Goal: Task Accomplishment & Management: Manage account settings

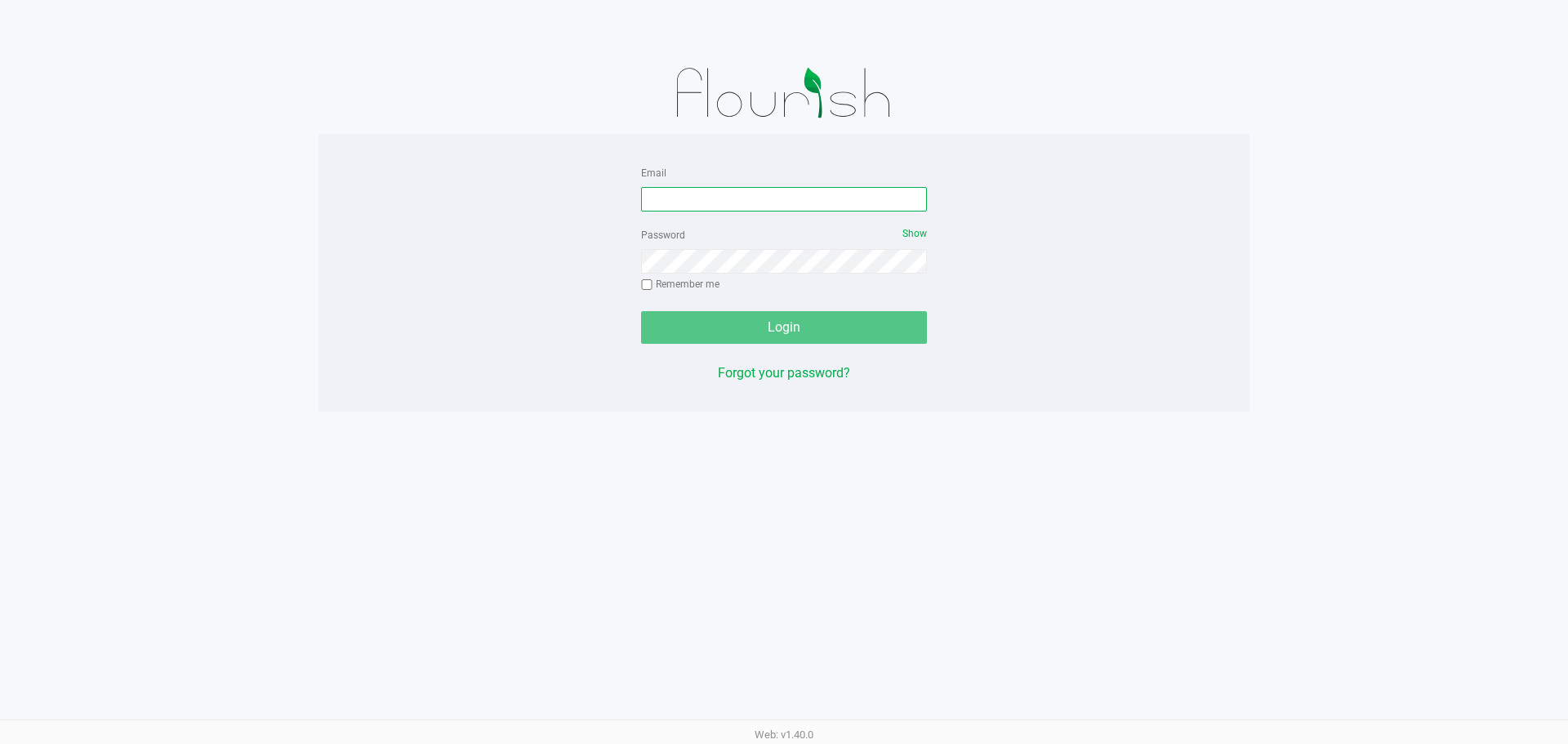
click at [704, 196] on input "Email" at bounding box center [784, 199] width 286 height 24
type input "p"
type input "[EMAIL_ADDRESS][DOMAIN_NAME]"
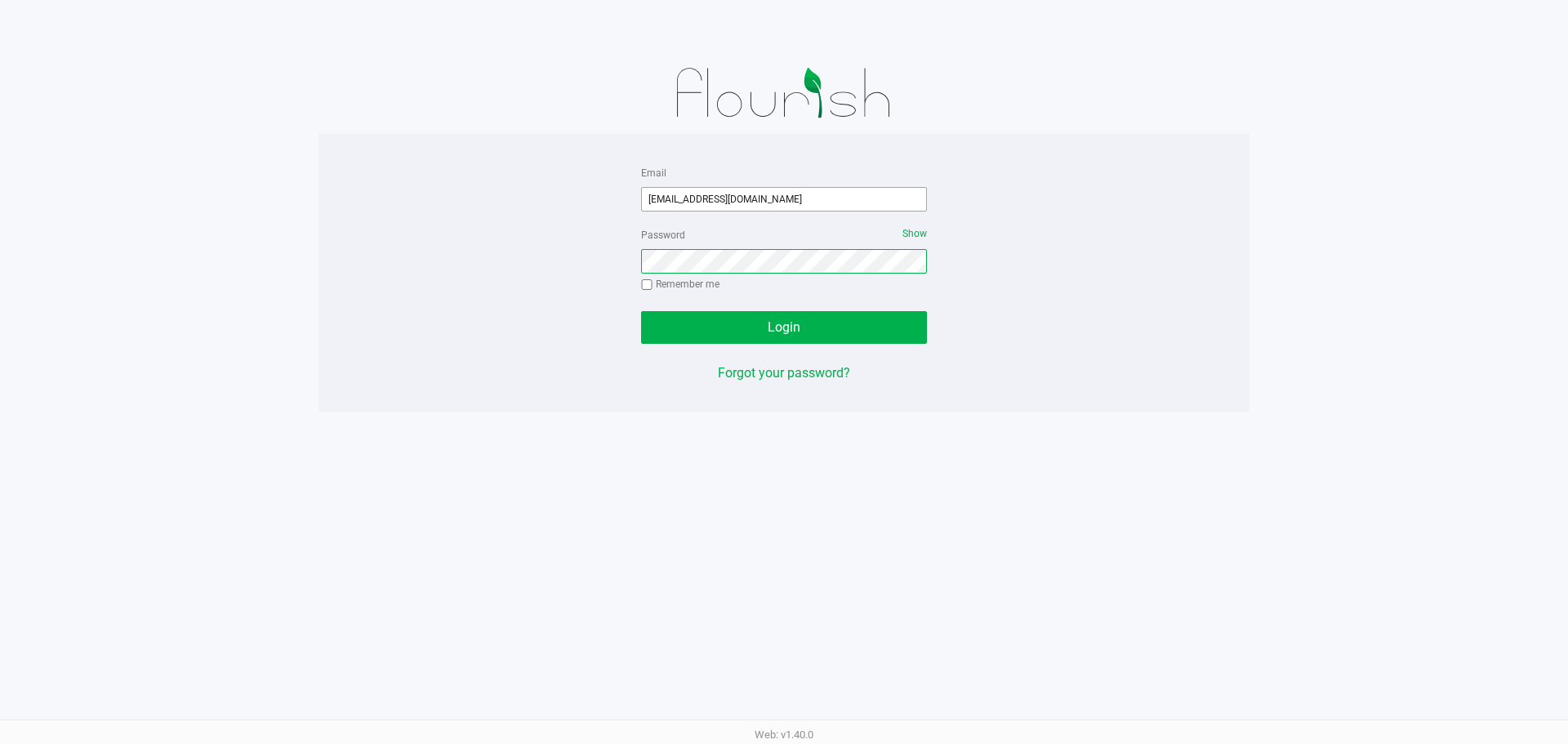
click at [641, 311] on button "Login" at bounding box center [784, 327] width 286 height 32
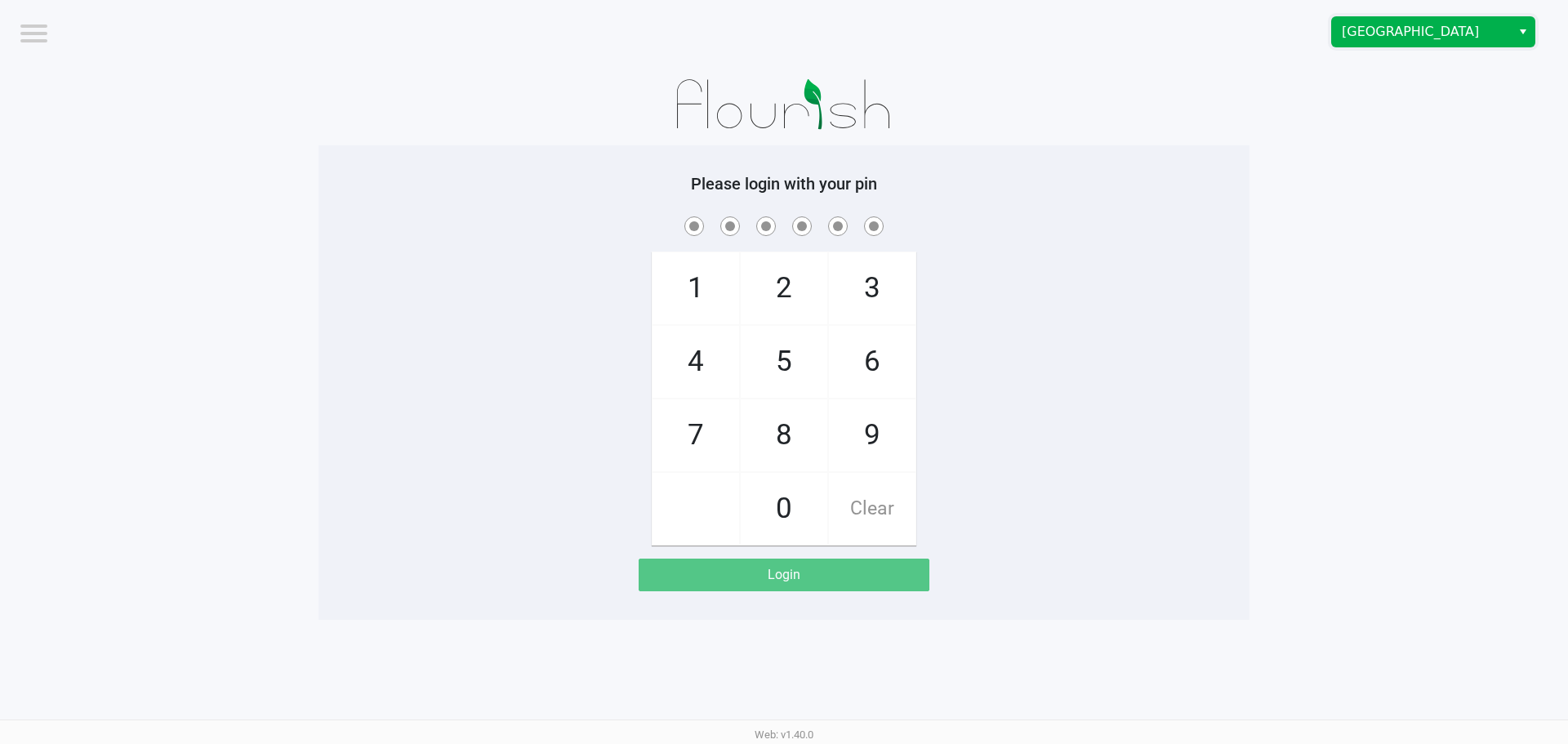
click at [1379, 31] on span "[GEOGRAPHIC_DATA]" at bounding box center [1422, 32] width 160 height 20
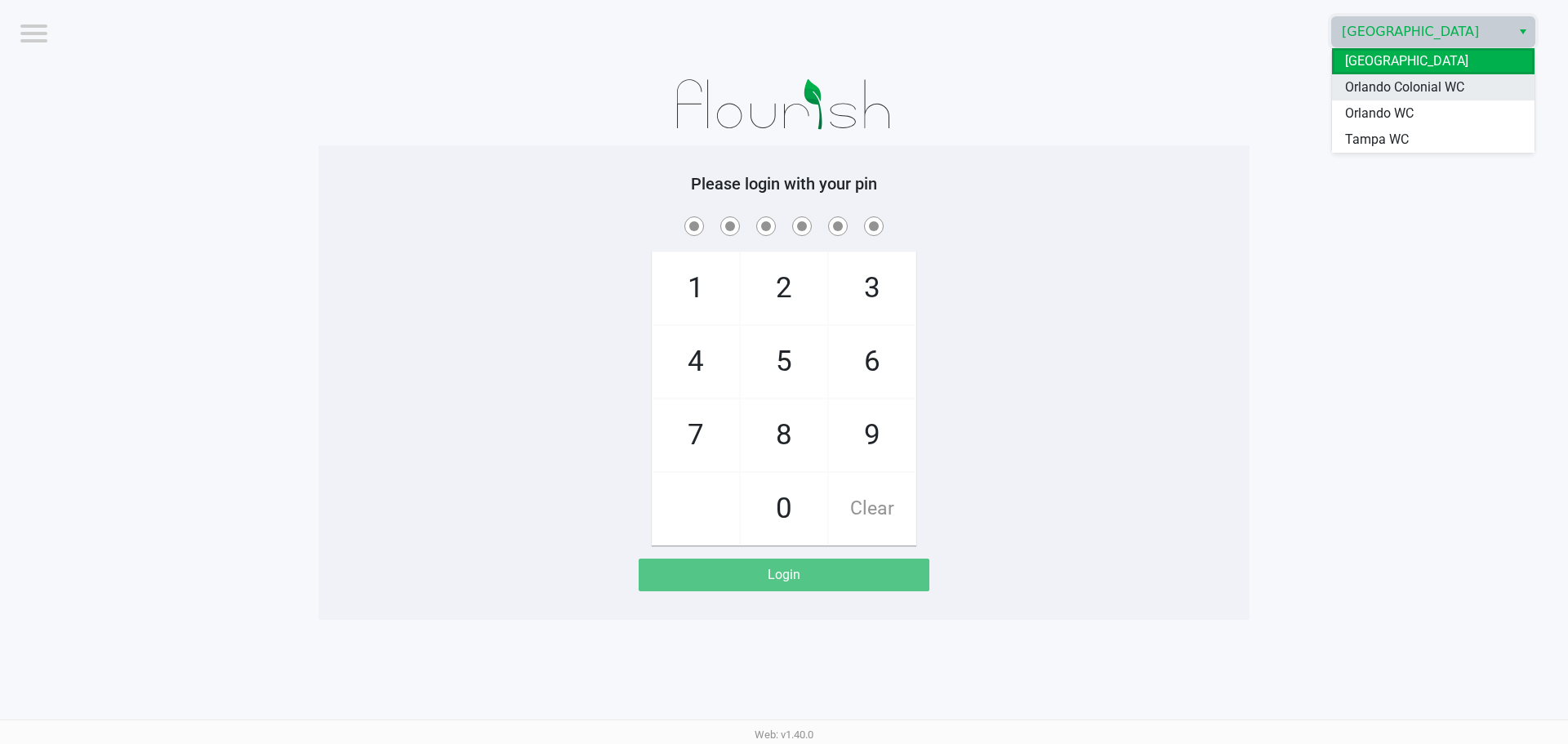
click at [1395, 87] on span "Orlando Colonial WC" at bounding box center [1404, 87] width 119 height 20
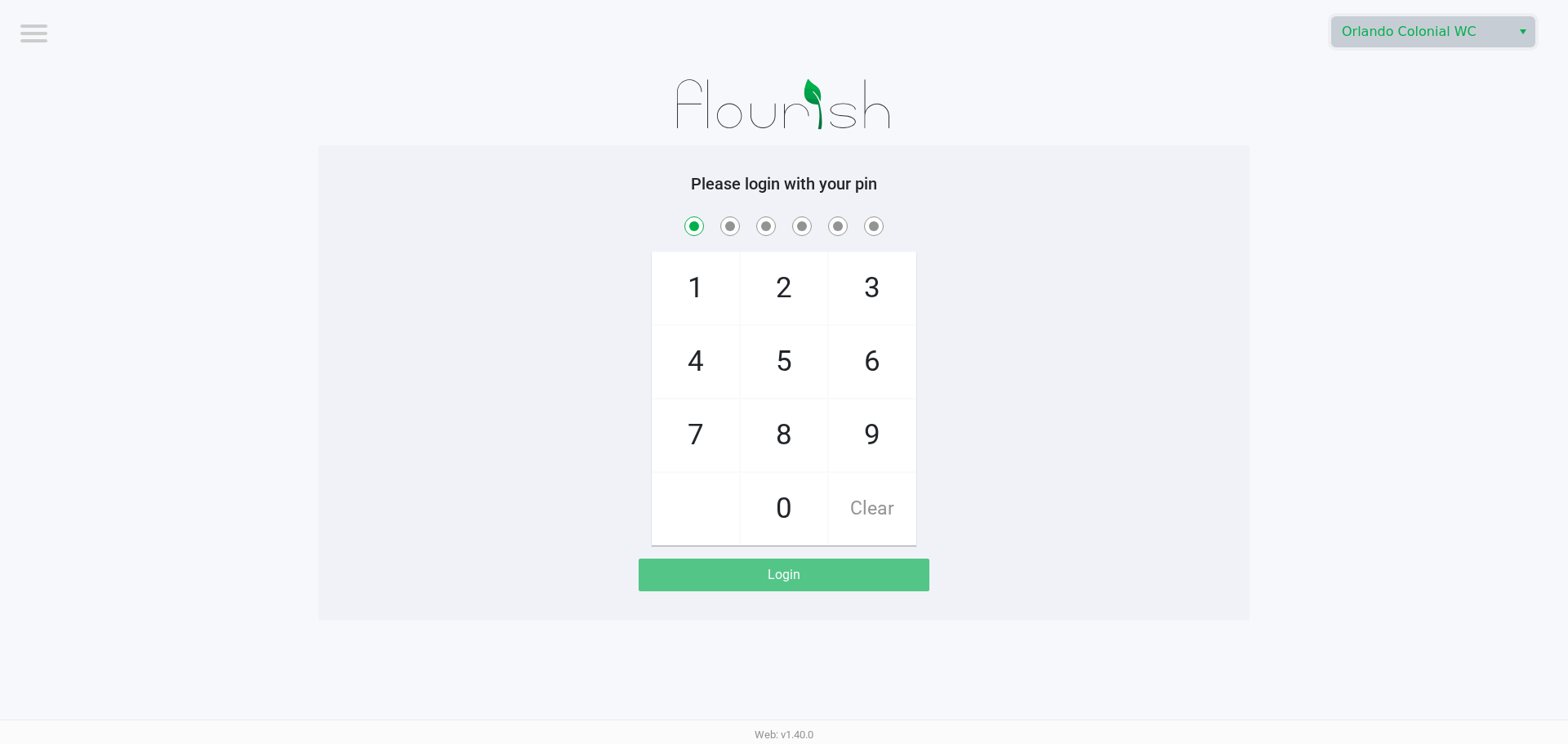
checkbox input "true"
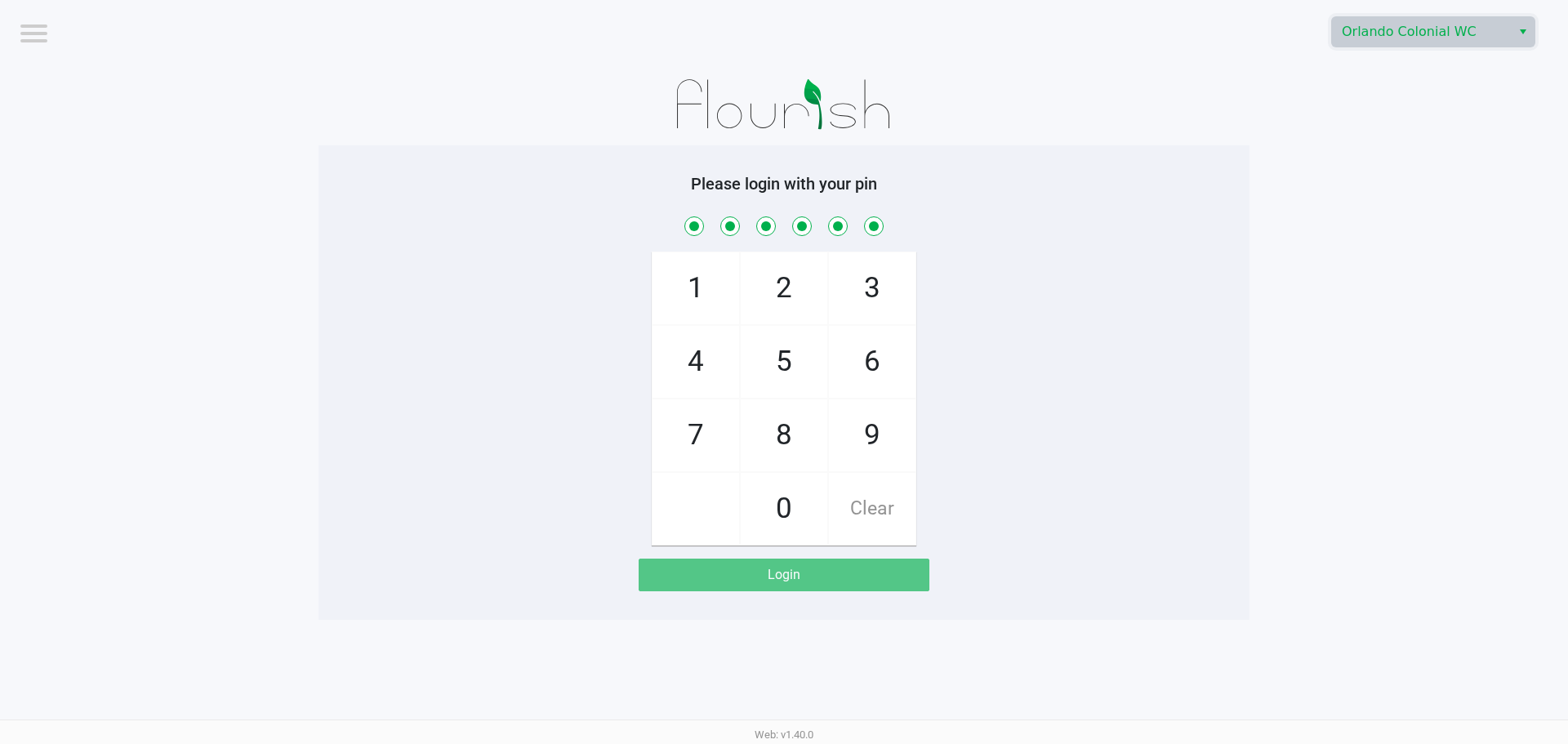
checkbox input "true"
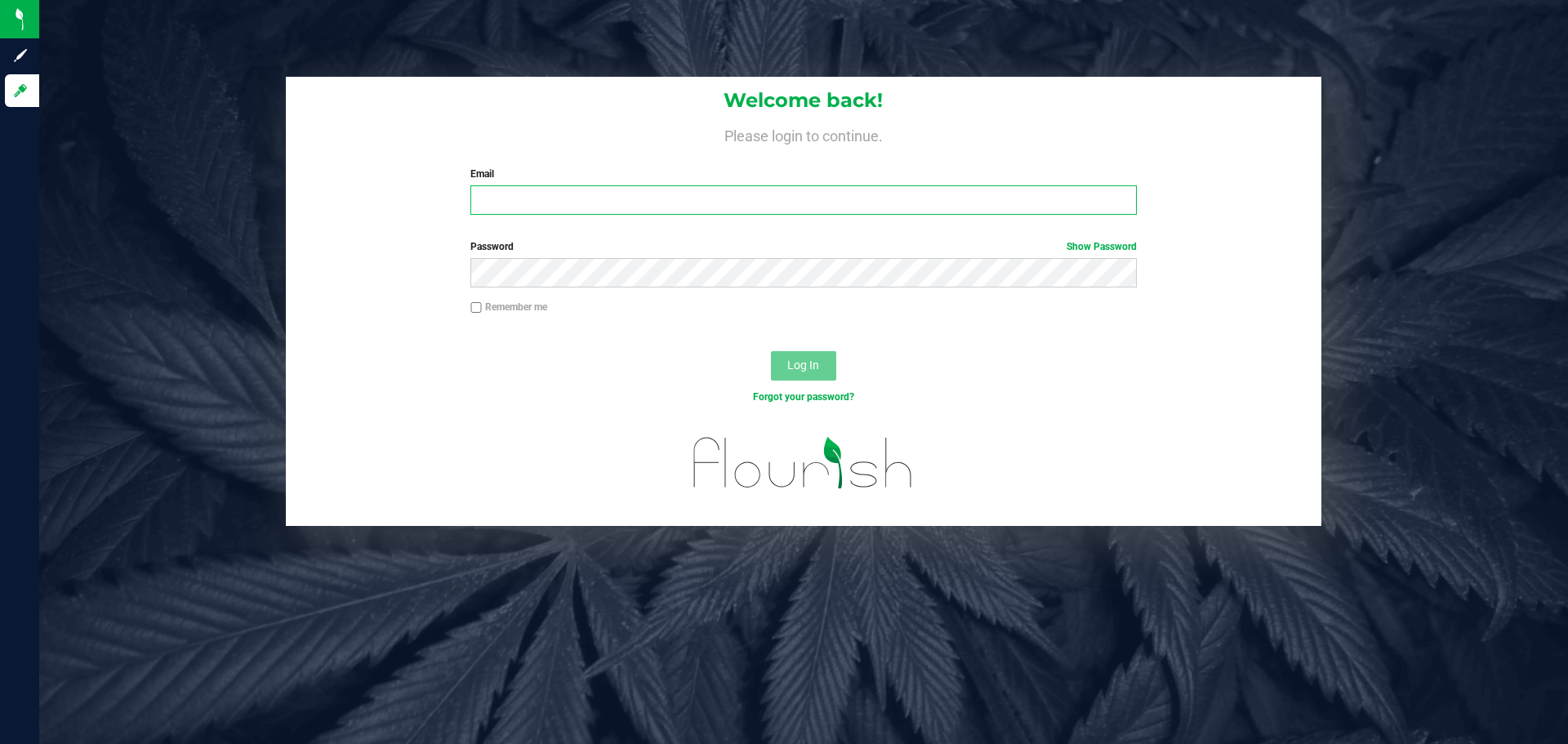
click at [505, 211] on input "Email" at bounding box center [803, 200] width 666 height 29
click at [603, 197] on input "vvelez@liveparalel" at bounding box center [803, 200] width 666 height 29
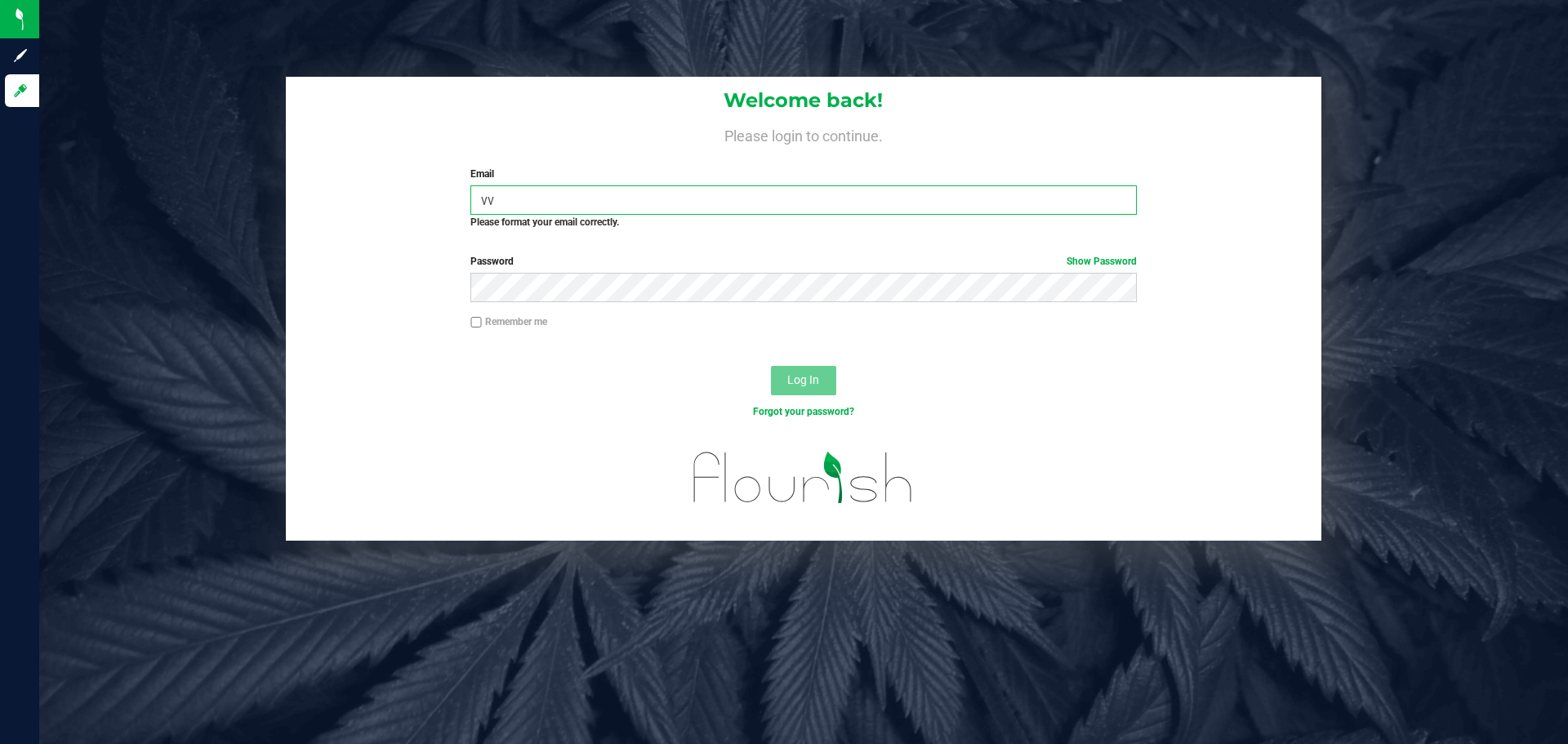
type input "v"
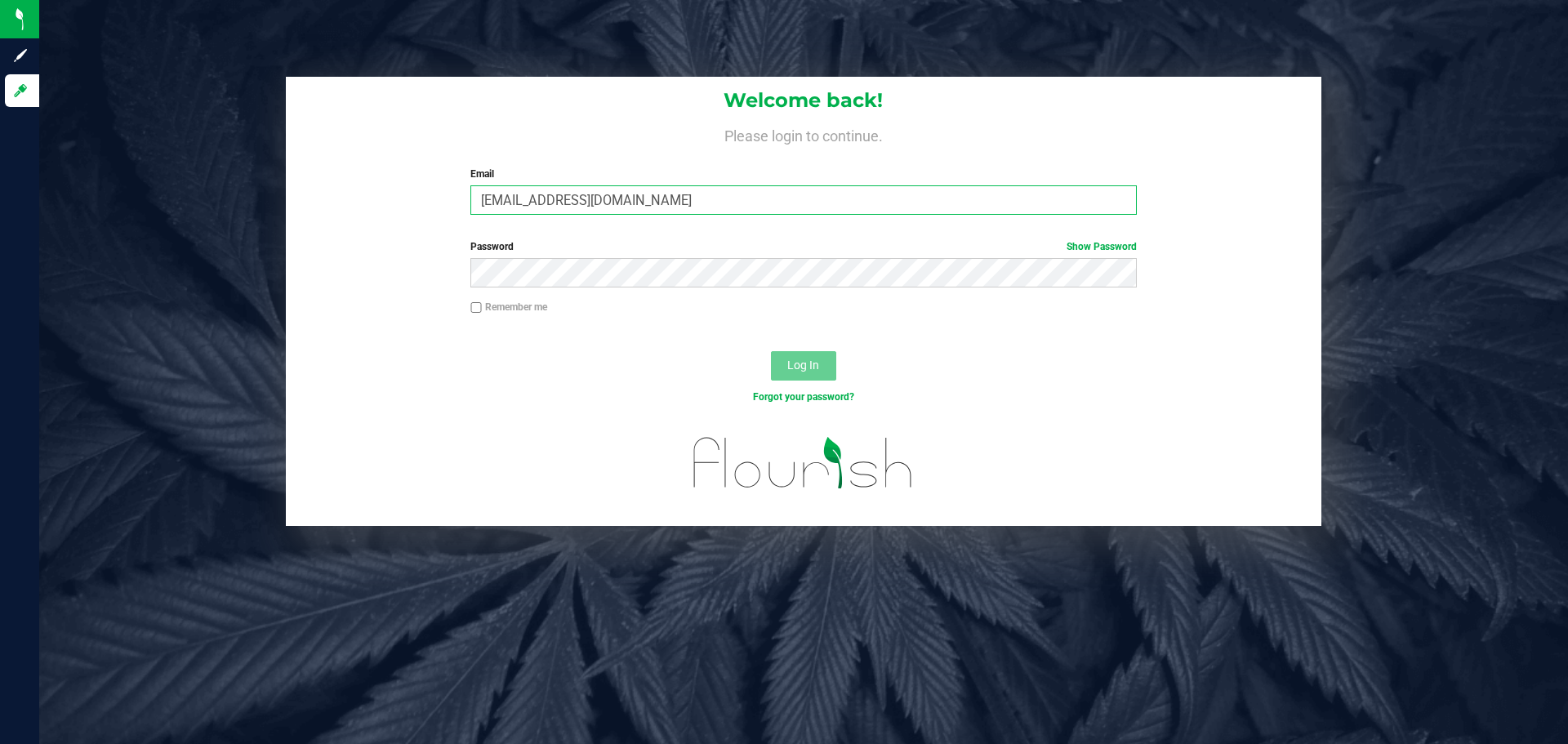
type input "[EMAIL_ADDRESS][DOMAIN_NAME]"
click at [771, 352] on button "Log In" at bounding box center [804, 366] width 66 height 29
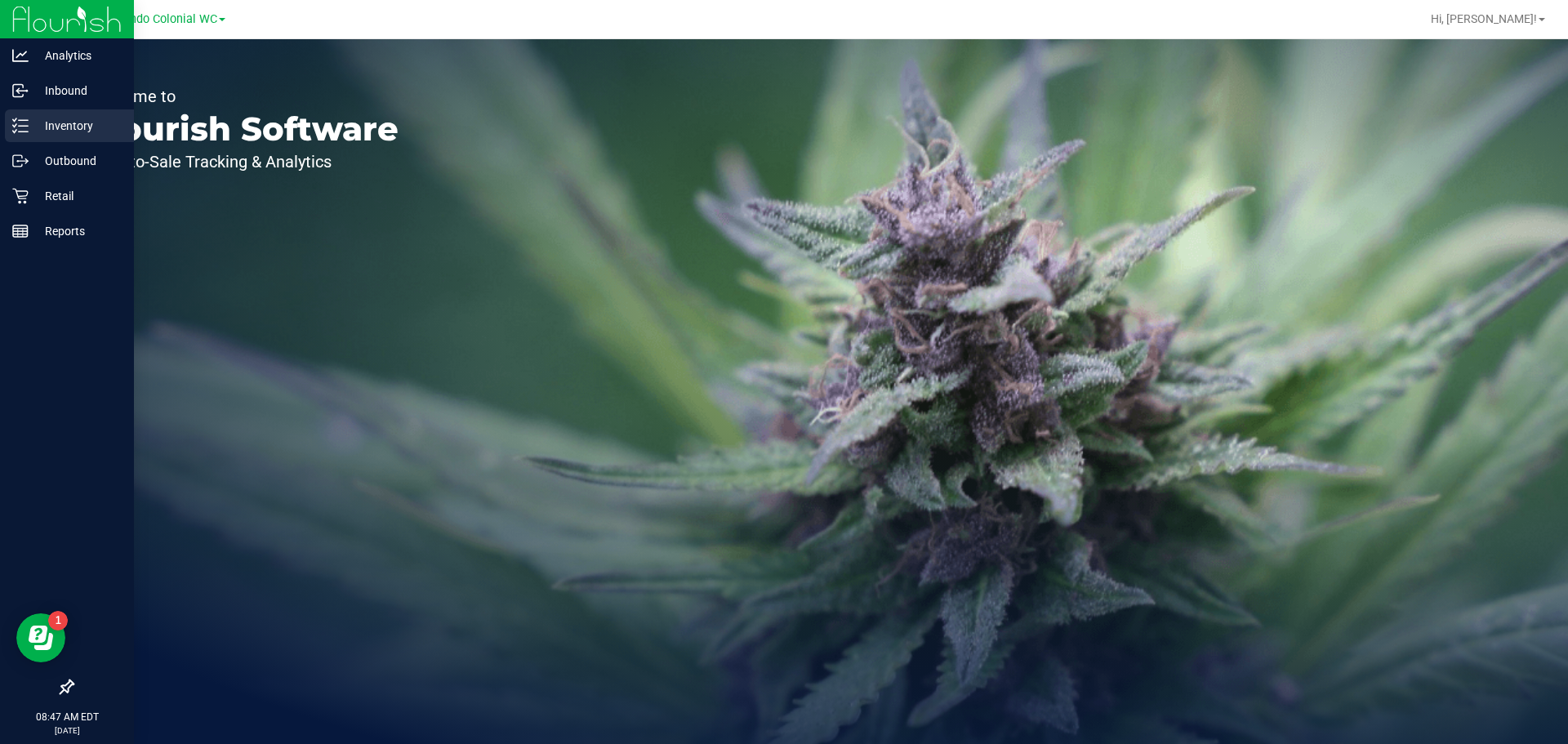
click at [73, 126] on p "Inventory" at bounding box center [77, 126] width 98 height 20
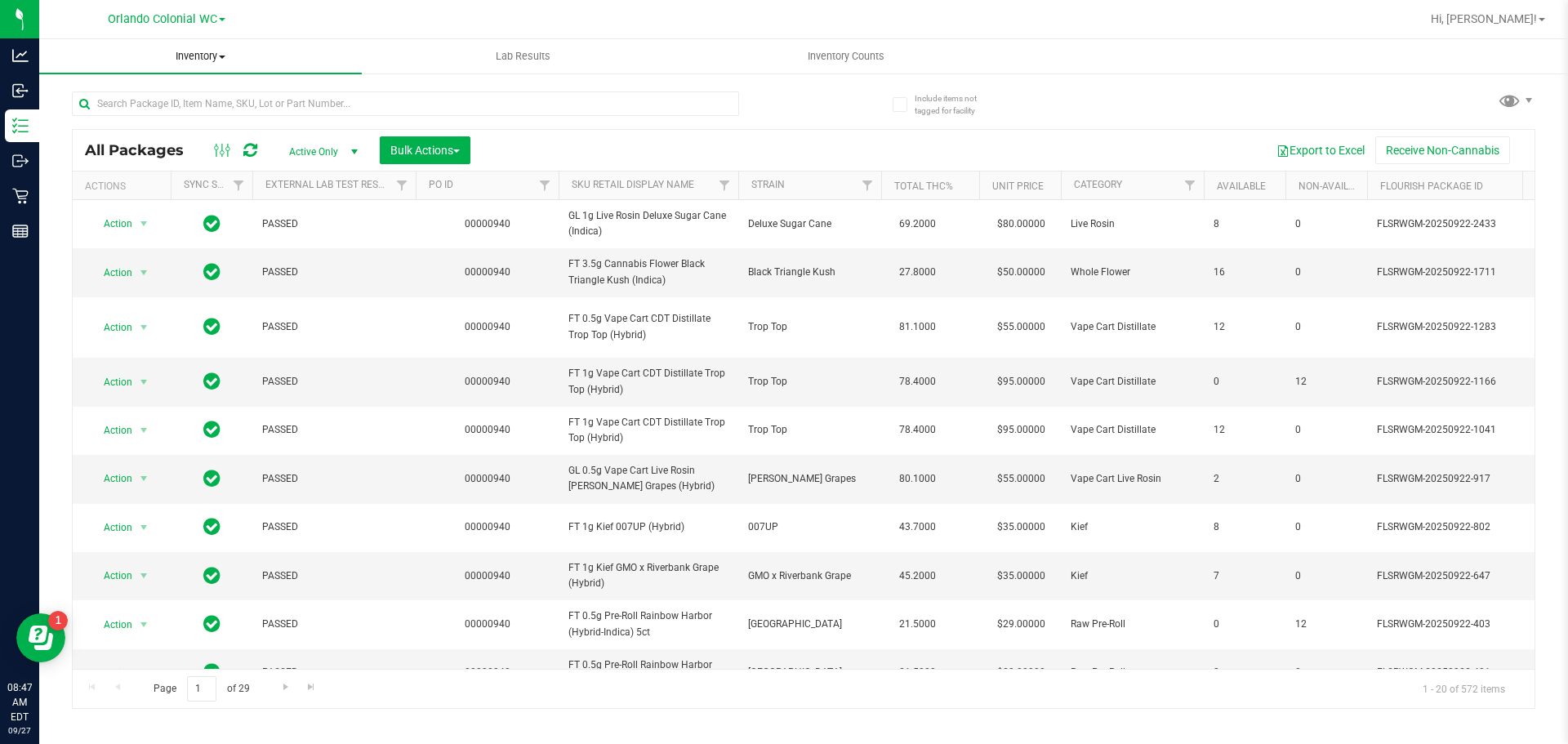
click at [179, 65] on uib-tab-heading "Inventory All packages All inventory Waste log Create inventory" at bounding box center [200, 56] width 322 height 34
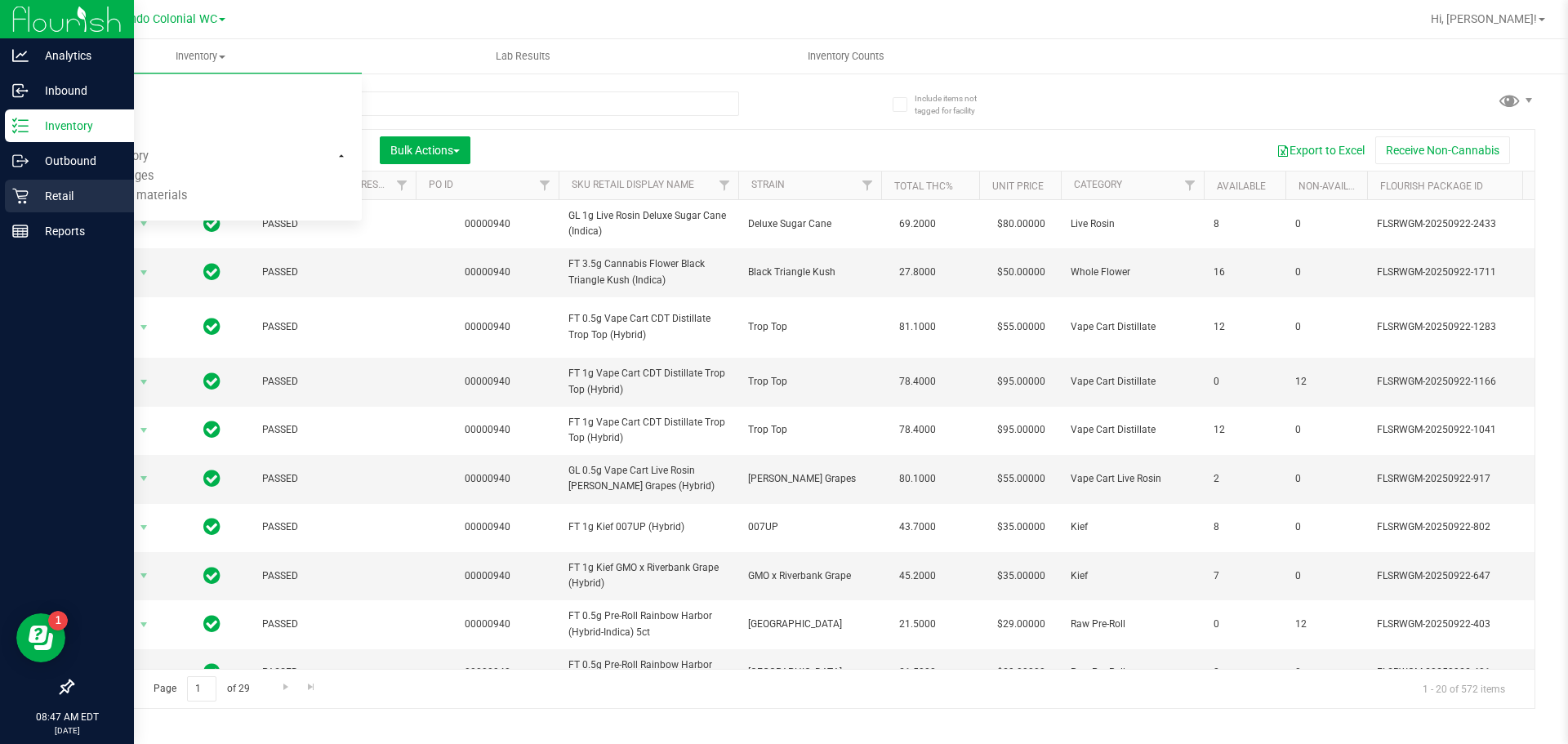
click at [23, 186] on div "Retail" at bounding box center [69, 195] width 129 height 32
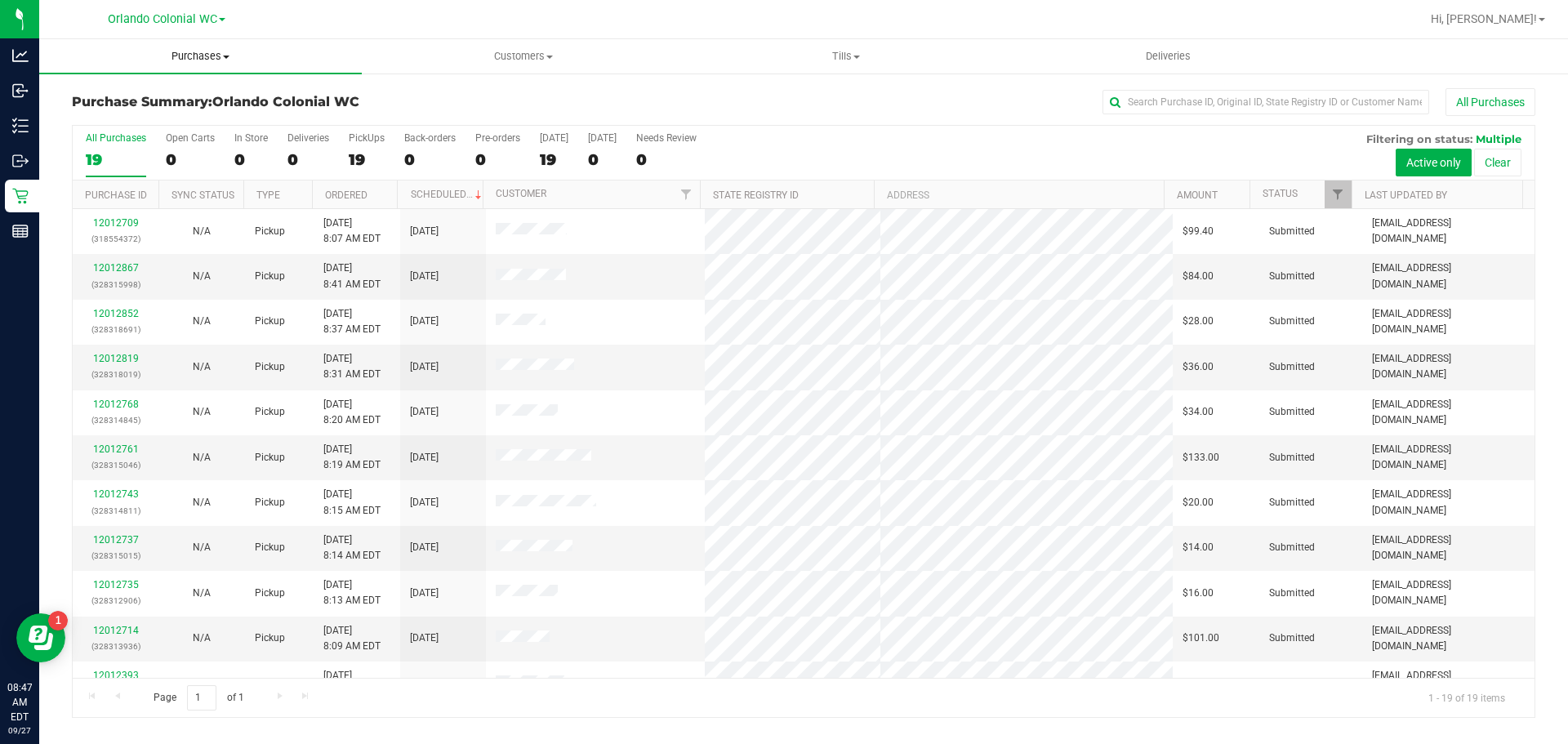
click at [190, 54] on span "Purchases" at bounding box center [200, 57] width 322 height 15
click at [106, 115] on span "Fulfillment" at bounding box center [90, 118] width 101 height 14
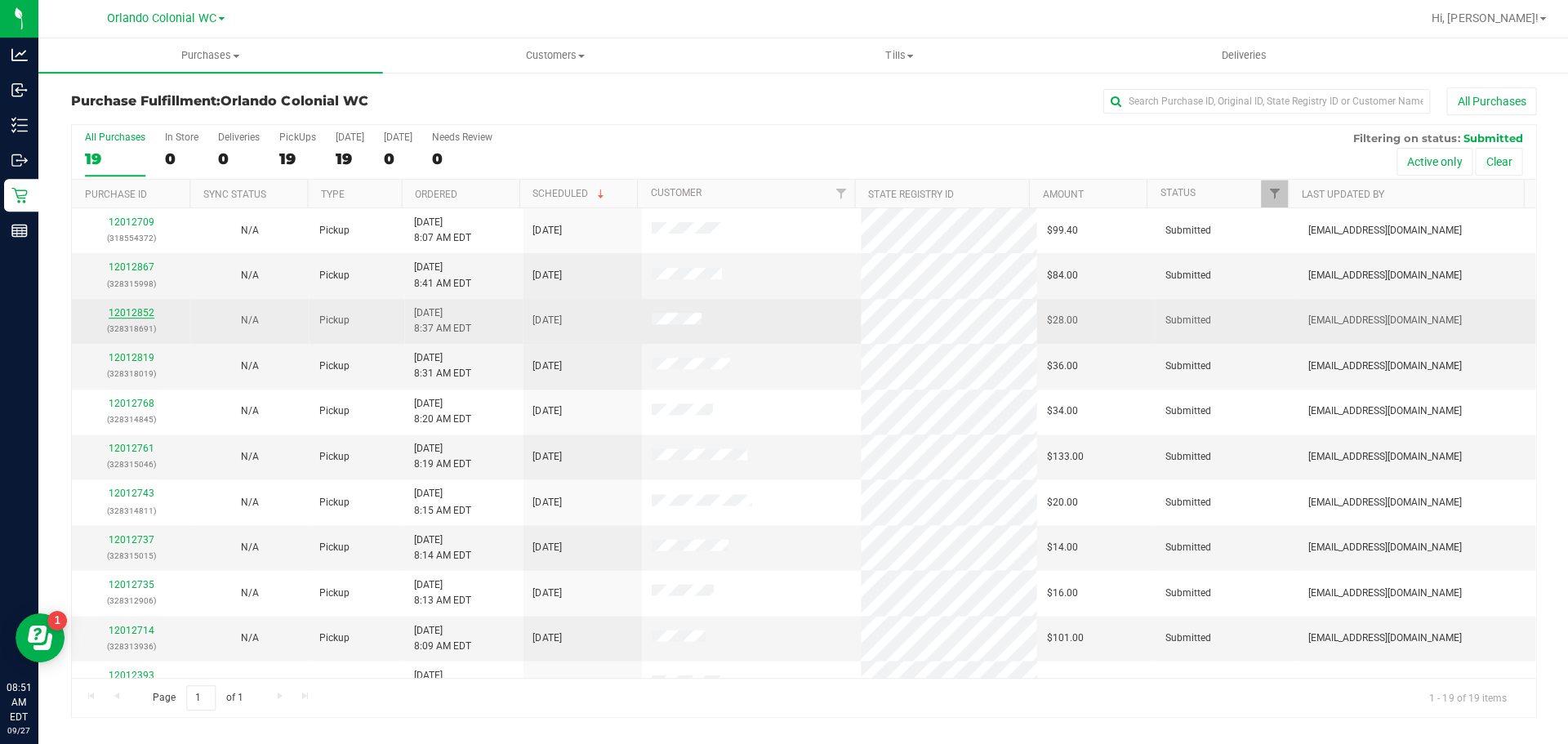
click at [125, 312] on link "12012852" at bounding box center [132, 313] width 46 height 12
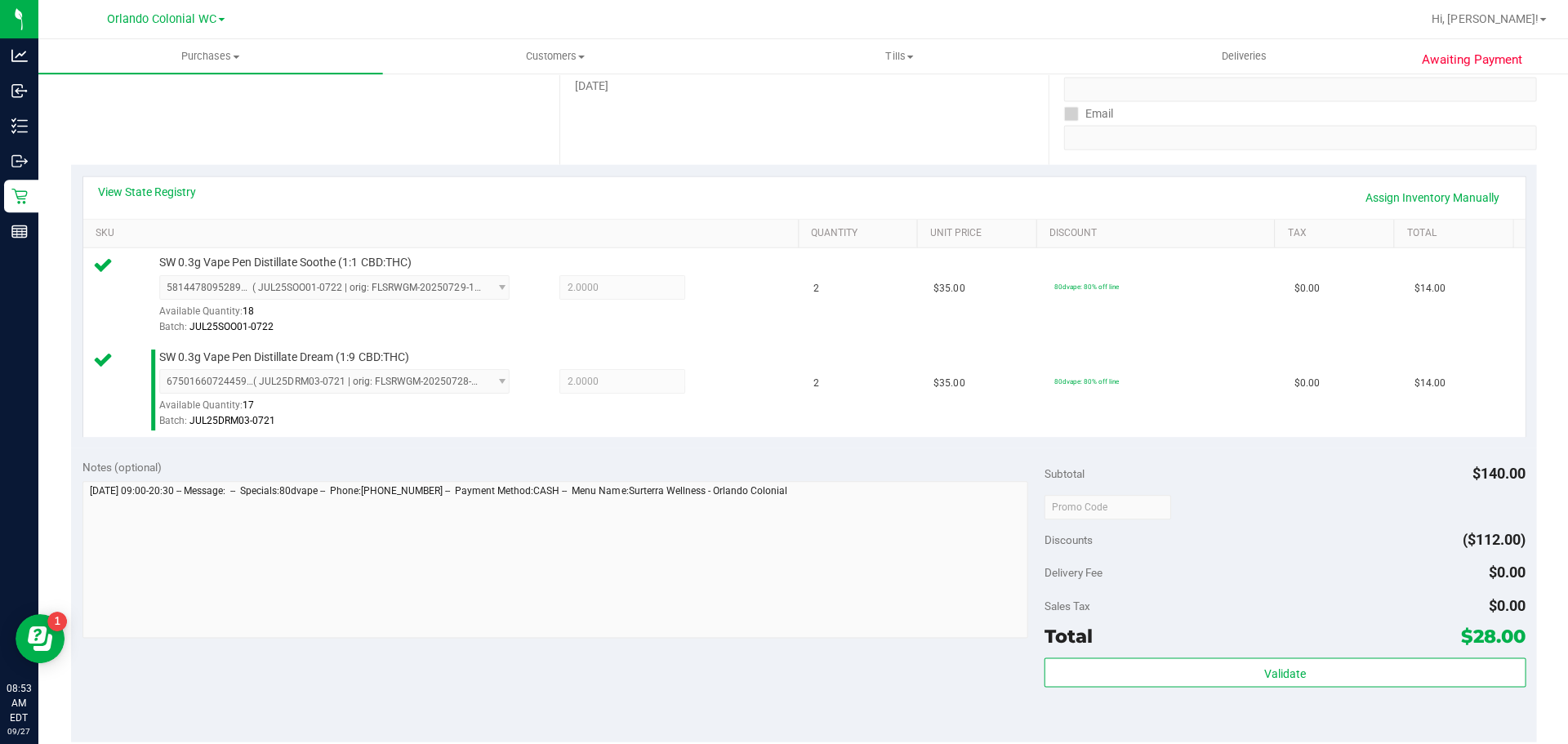
scroll to position [375, 0]
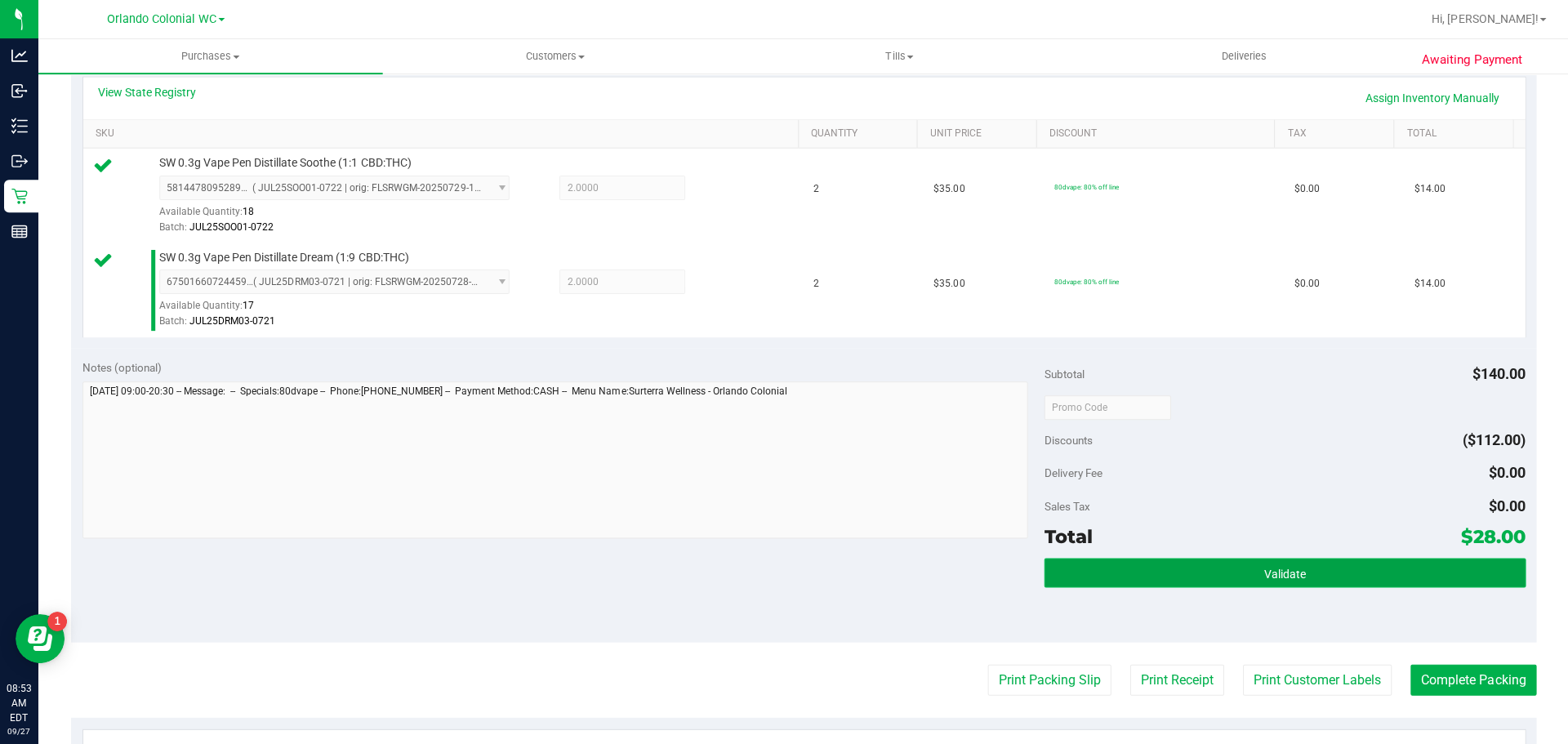
click at [1268, 575] on span "Validate" at bounding box center [1284, 574] width 42 height 13
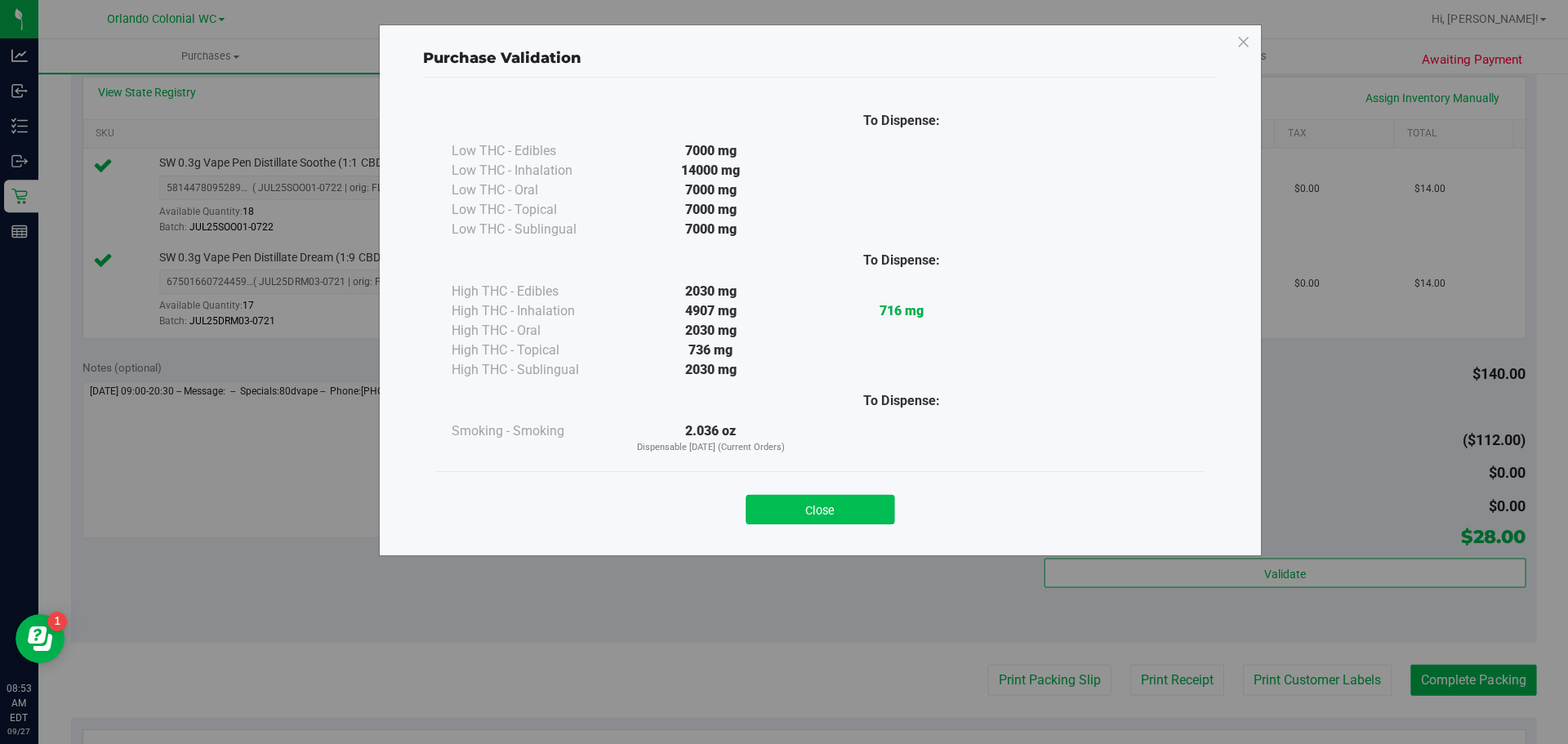
click at [828, 497] on button "Close" at bounding box center [819, 509] width 149 height 29
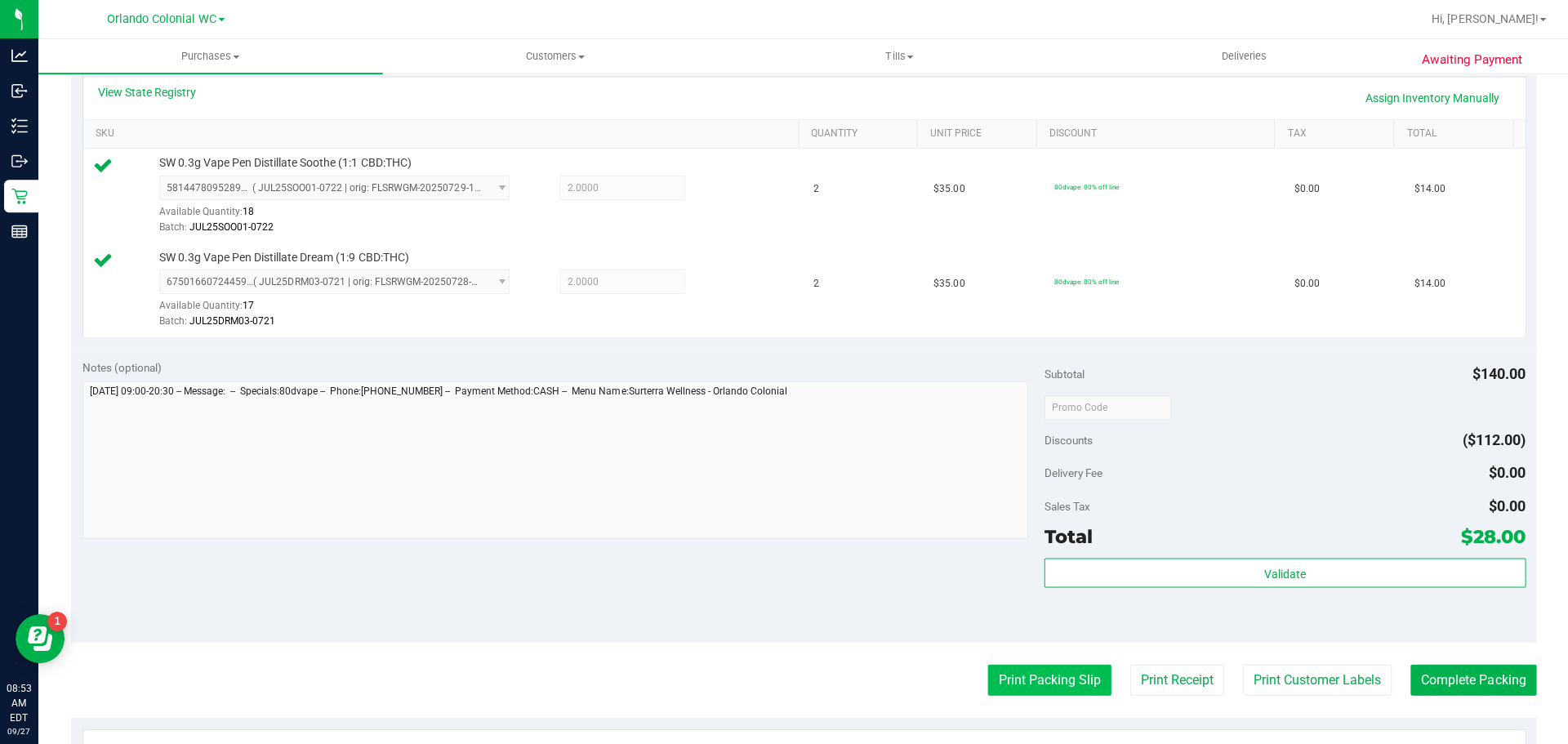
click at [1049, 685] on button "Print Packing Slip" at bounding box center [1049, 679] width 123 height 31
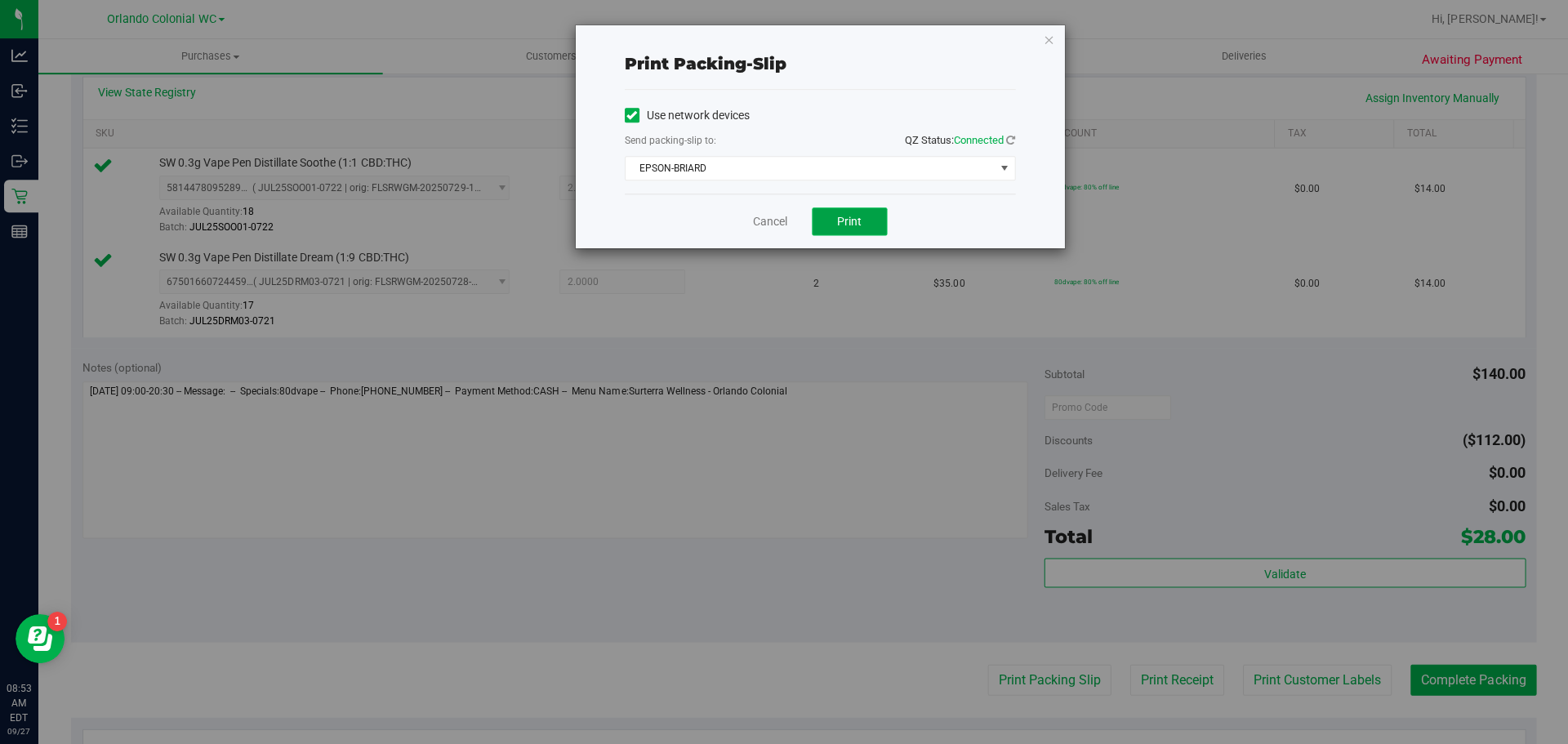
click at [864, 225] on button "Print" at bounding box center [849, 221] width 75 height 27
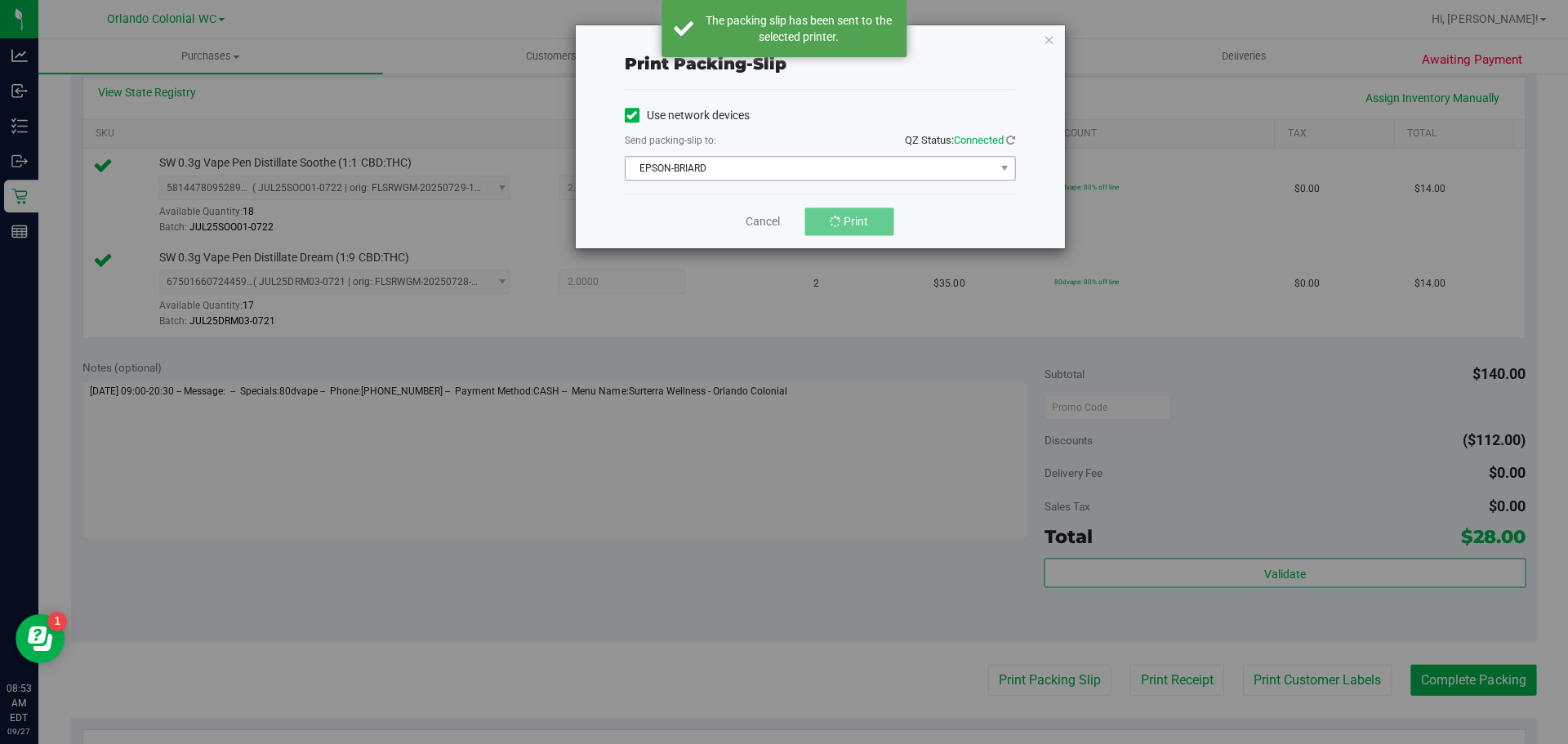
click at [812, 174] on span "EPSON-BRIARD" at bounding box center [809, 169] width 368 height 23
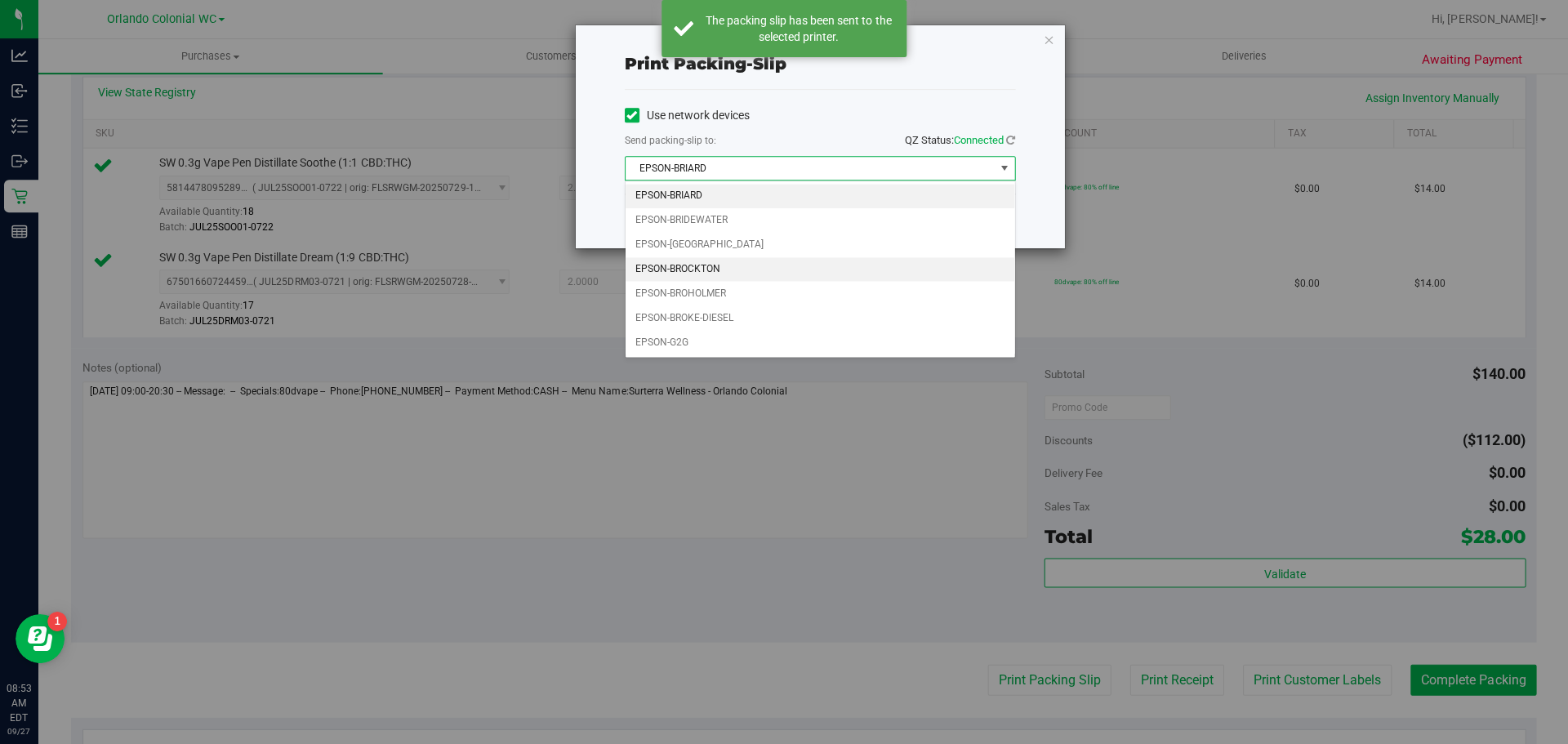
click at [707, 269] on li "EPSON-BROCKTON" at bounding box center [820, 269] width 389 height 24
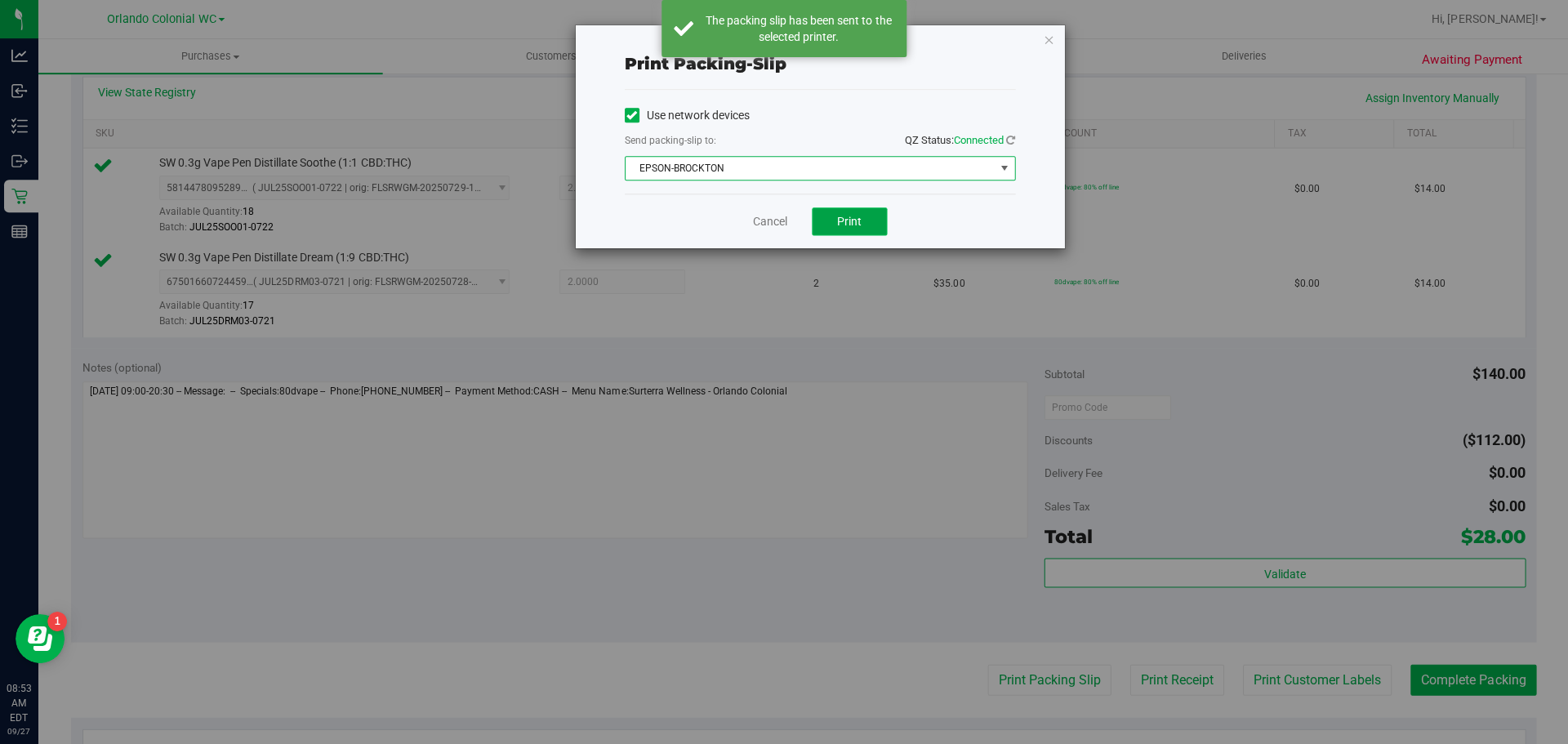
click at [878, 229] on button "Print" at bounding box center [849, 221] width 75 height 27
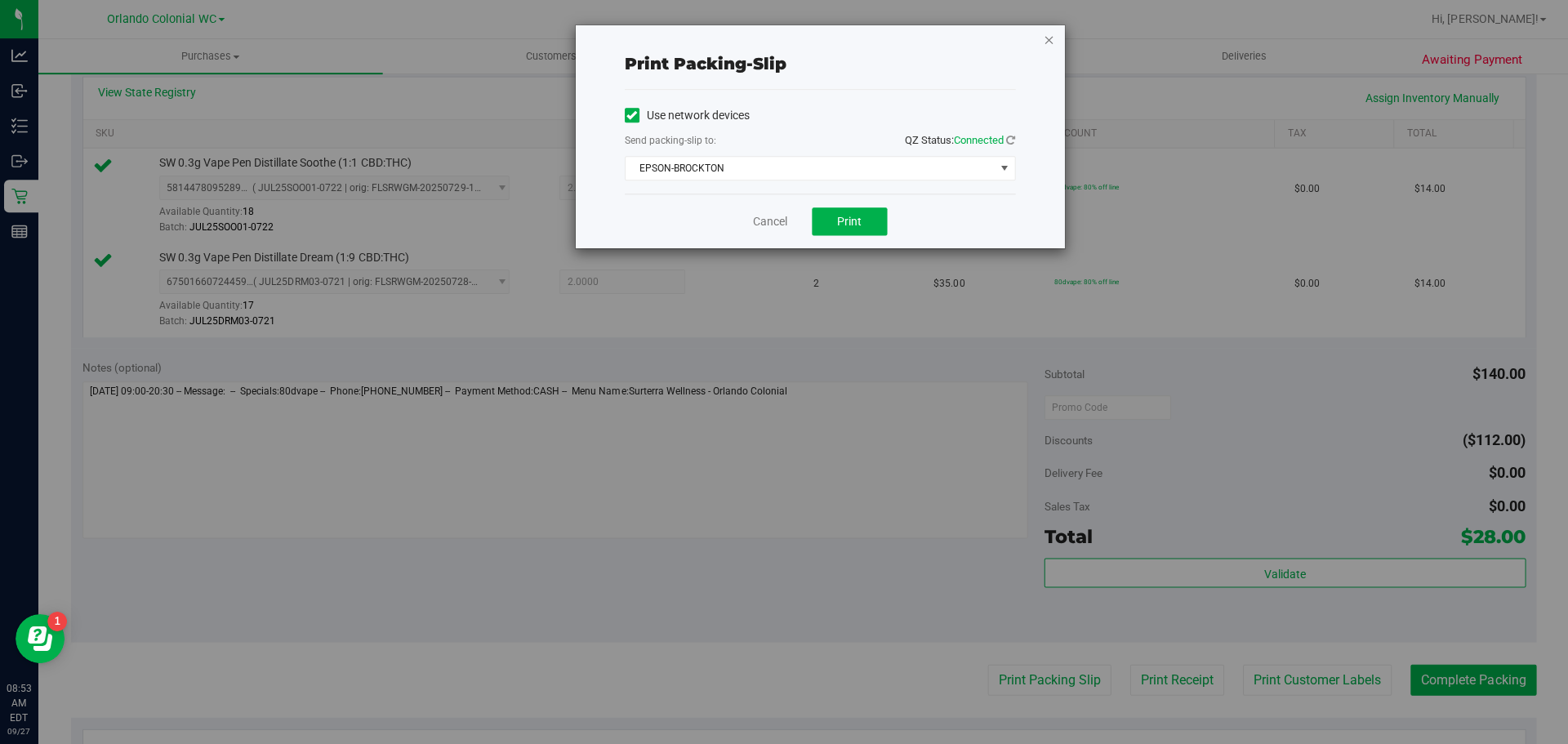
click at [1049, 37] on icon "button" at bounding box center [1049, 39] width 12 height 20
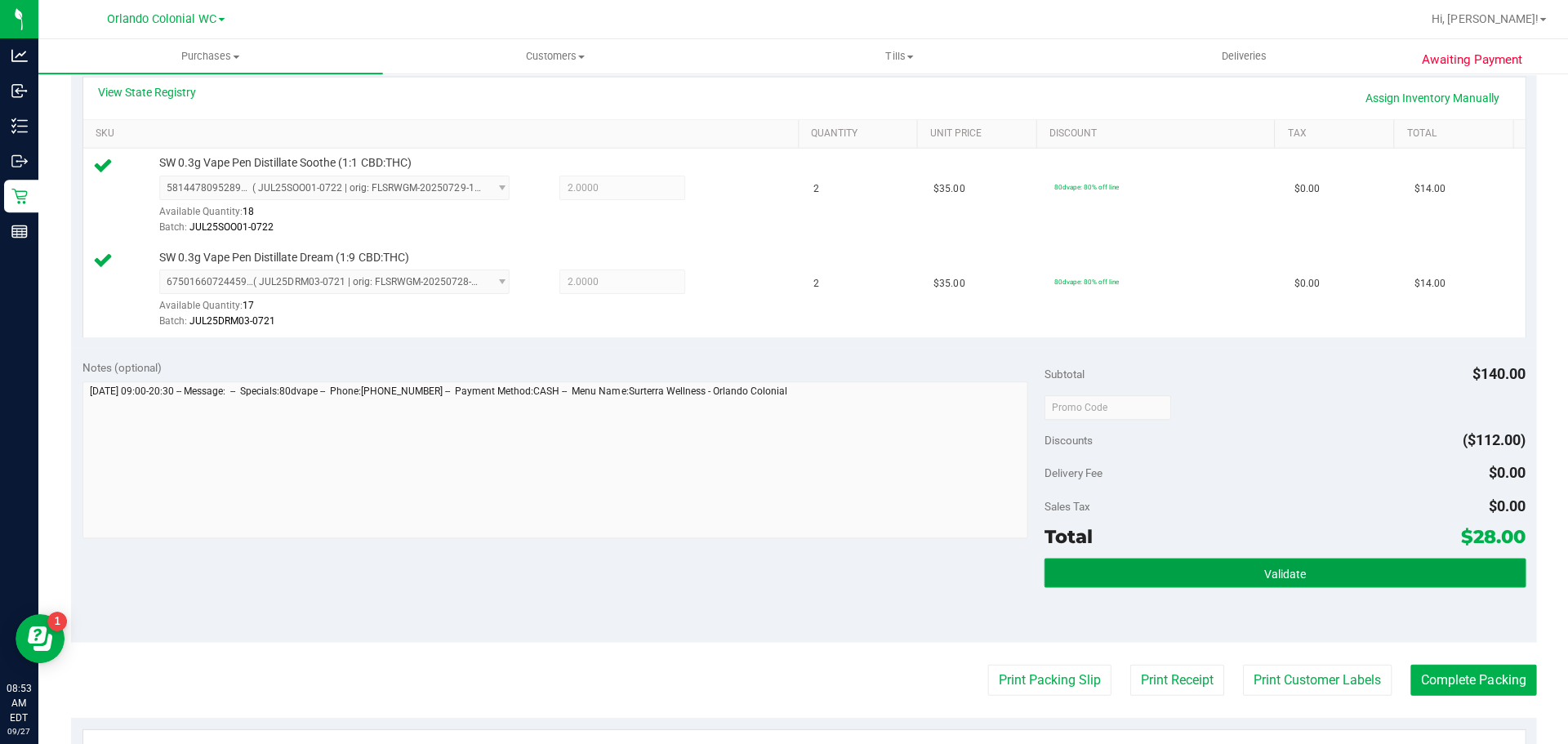
click at [1236, 559] on button "Validate" at bounding box center [1284, 572] width 480 height 29
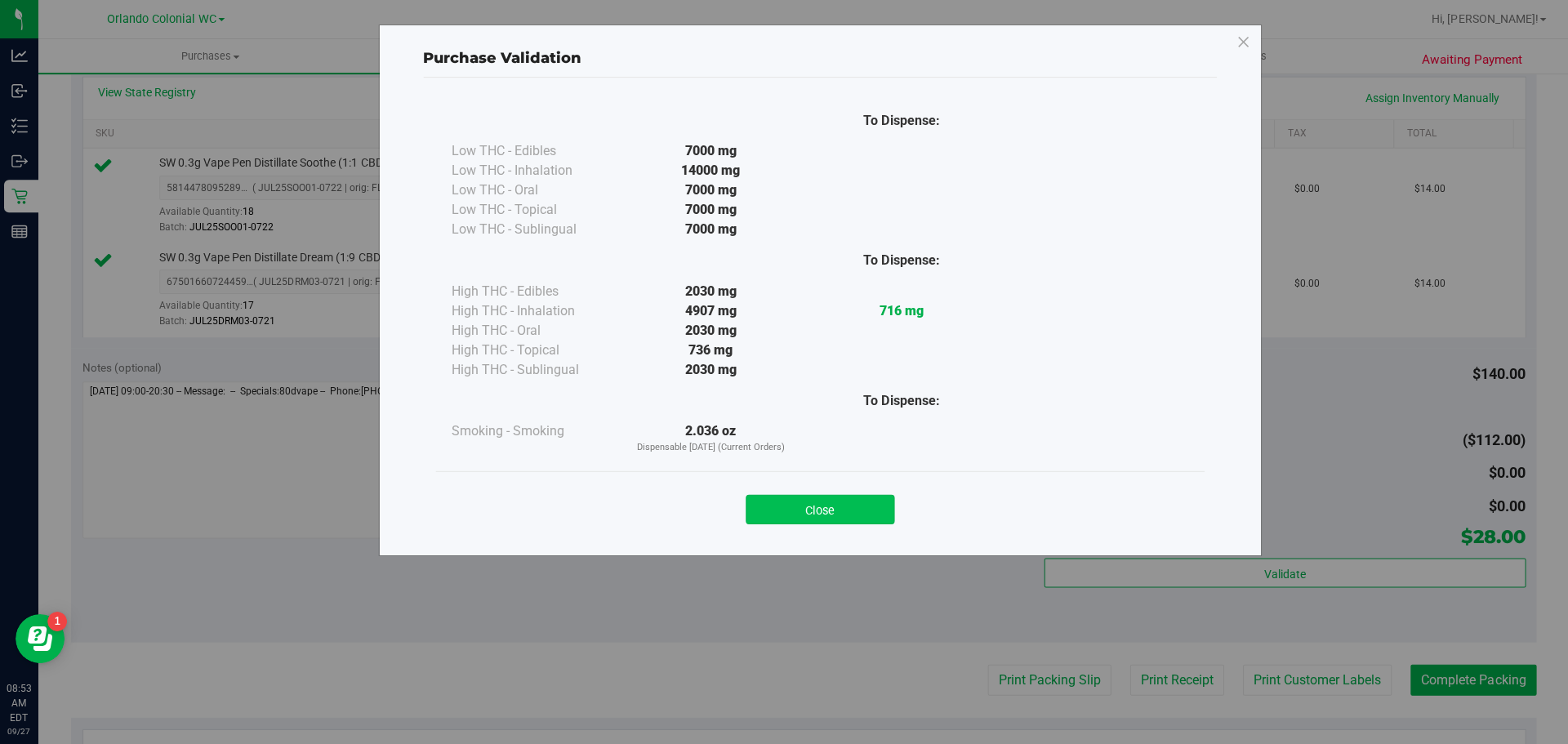
click at [833, 501] on button "Close" at bounding box center [819, 509] width 149 height 29
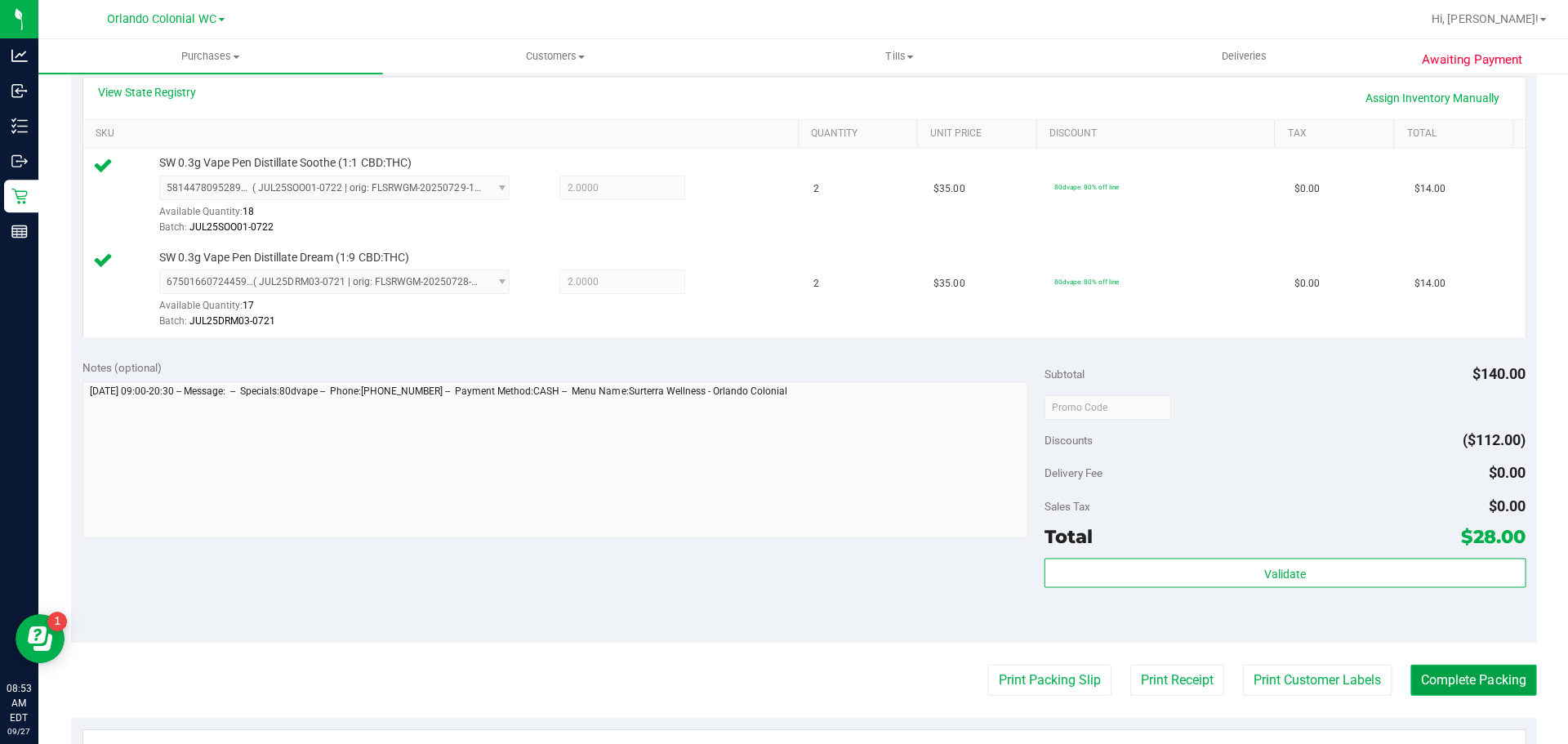
click at [1487, 690] on button "Complete Packing" at bounding box center [1472, 679] width 125 height 31
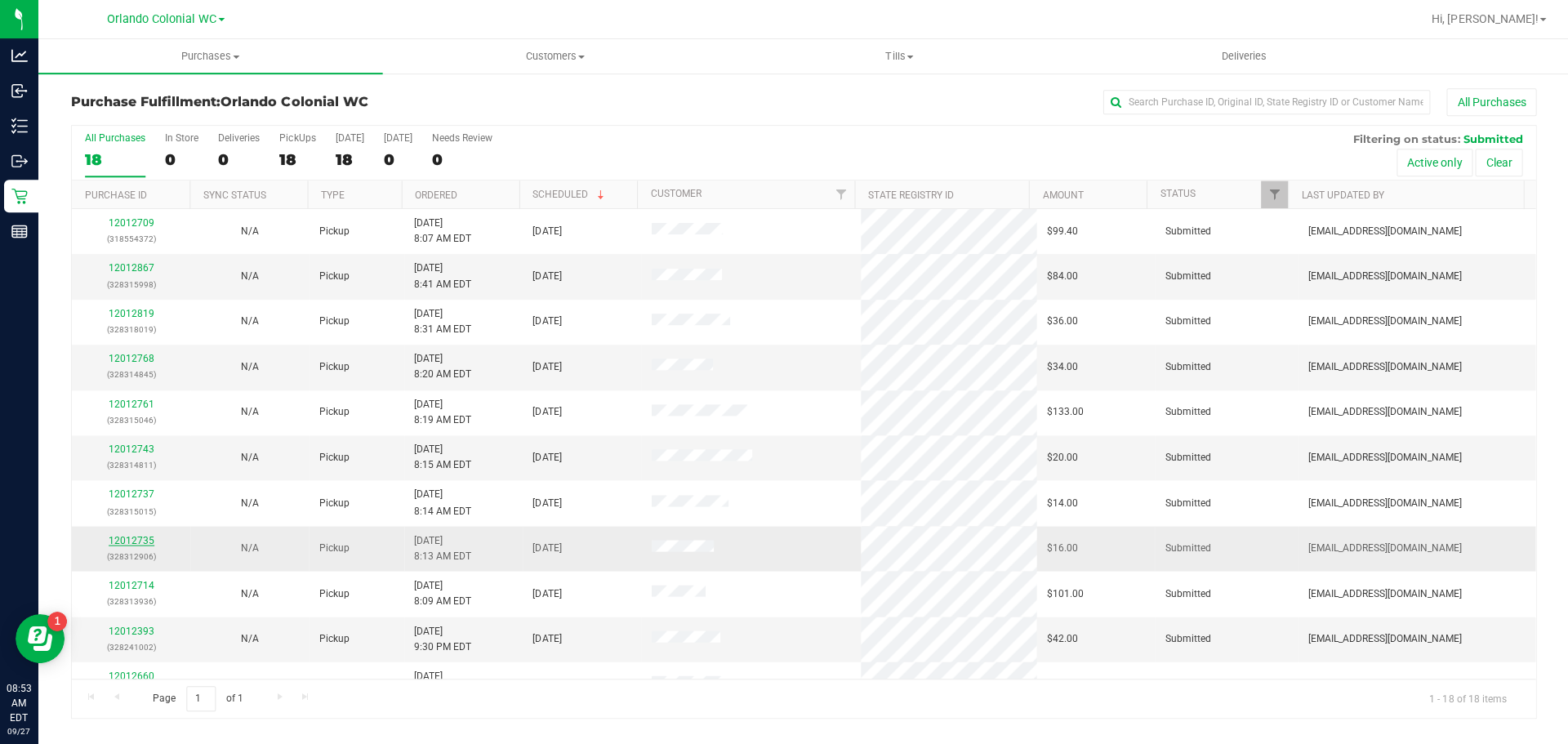
click at [119, 541] on link "12012735" at bounding box center [132, 540] width 46 height 12
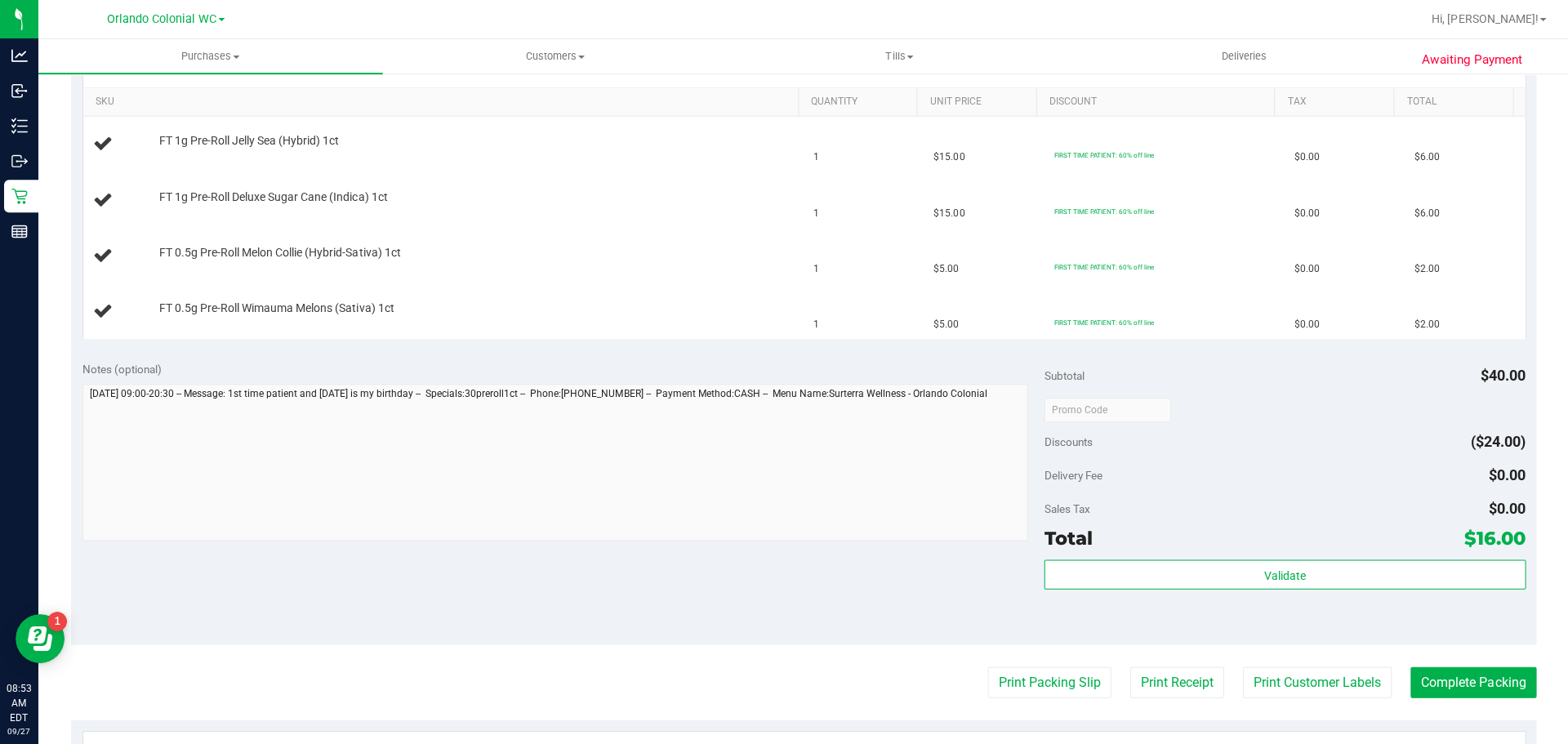
scroll to position [407, 0]
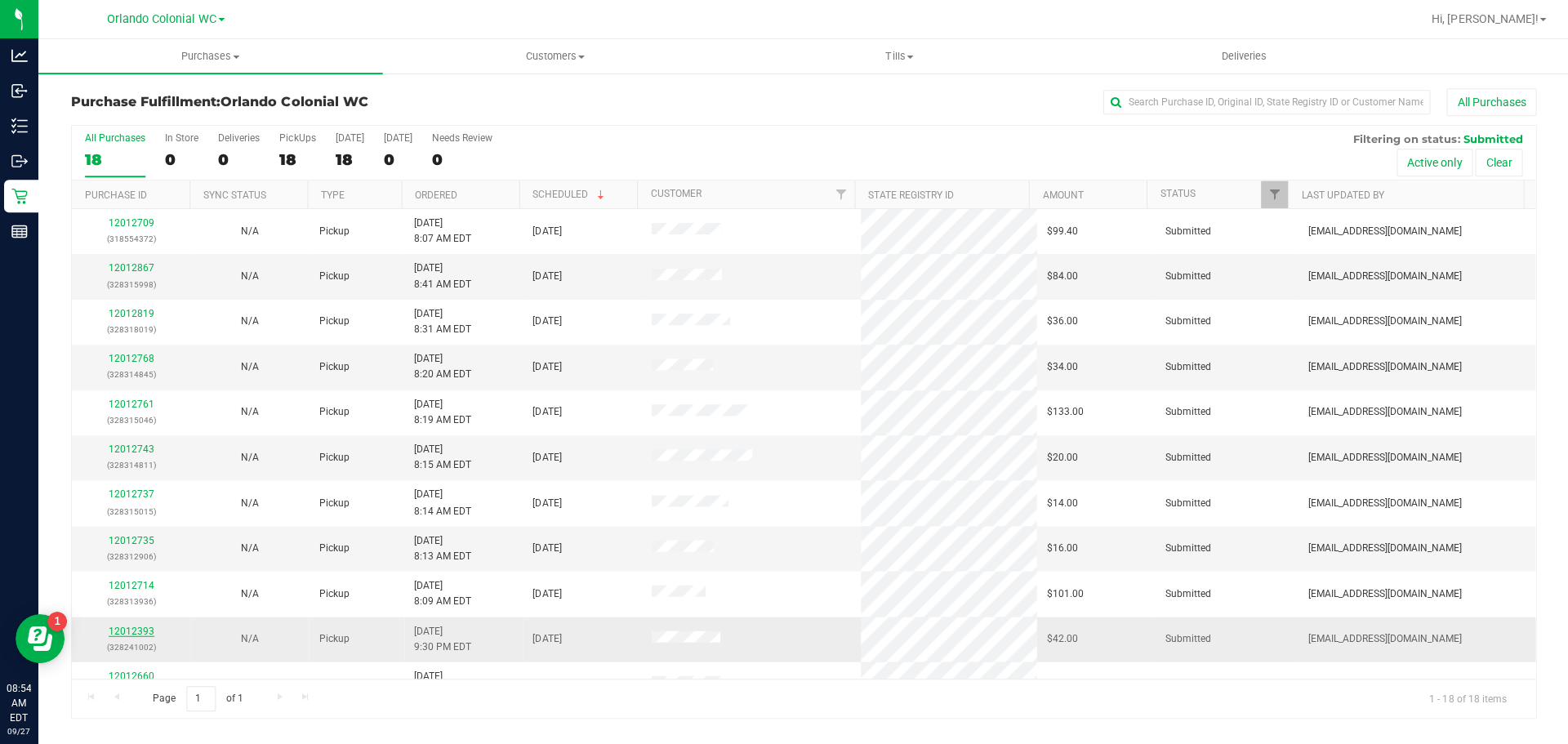
click at [122, 629] on link "12012393" at bounding box center [132, 631] width 46 height 12
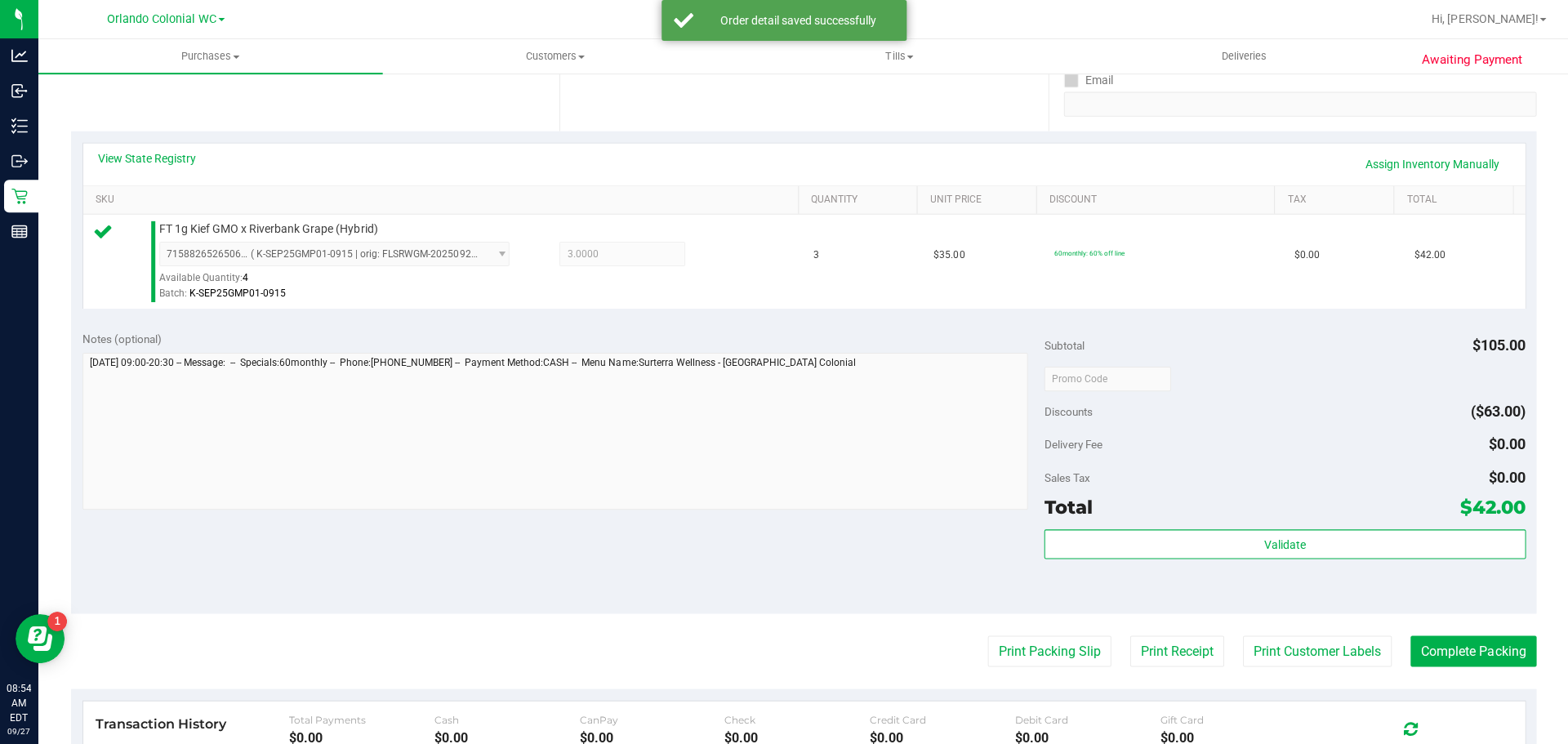
scroll to position [353, 0]
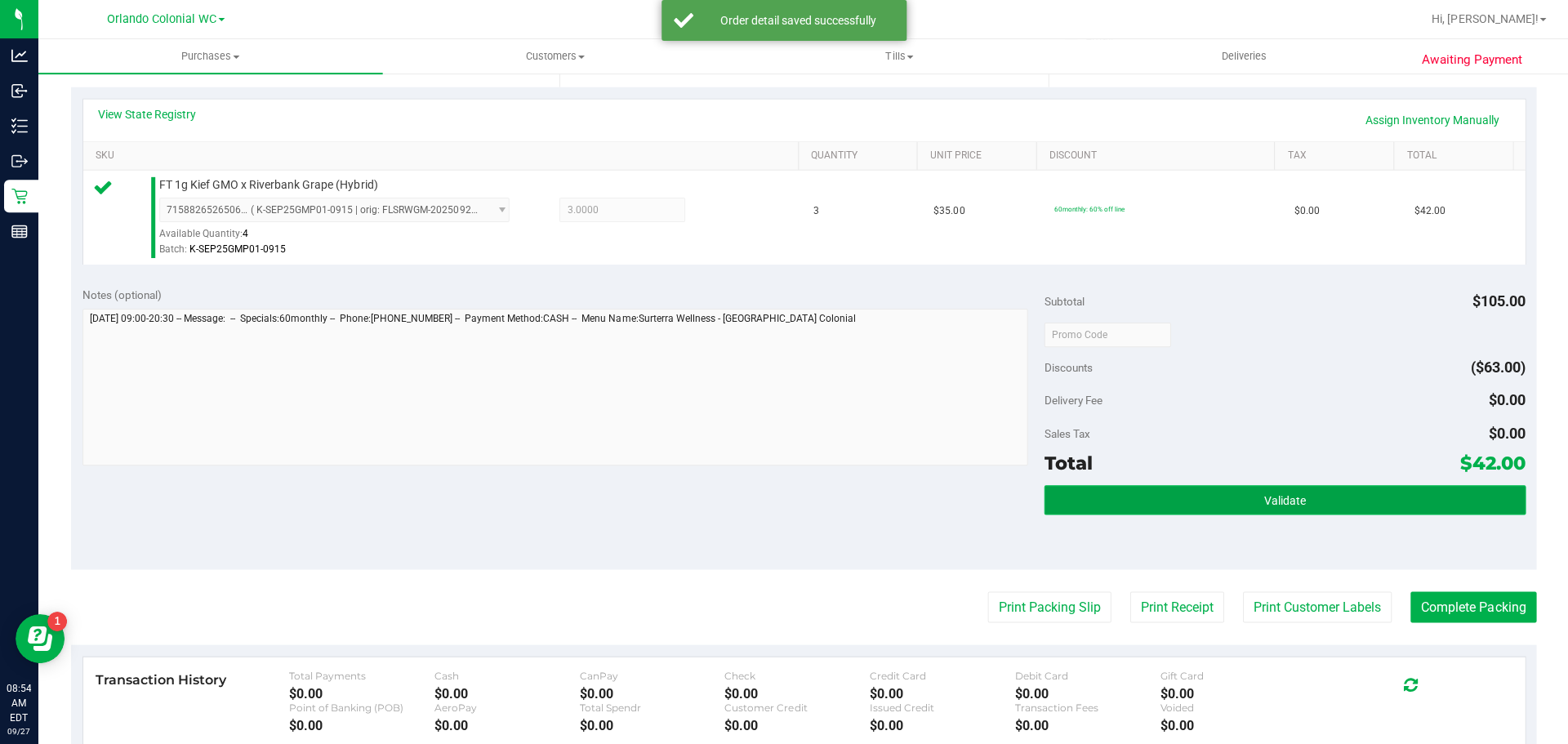
click at [1238, 511] on button "Validate" at bounding box center [1284, 500] width 480 height 29
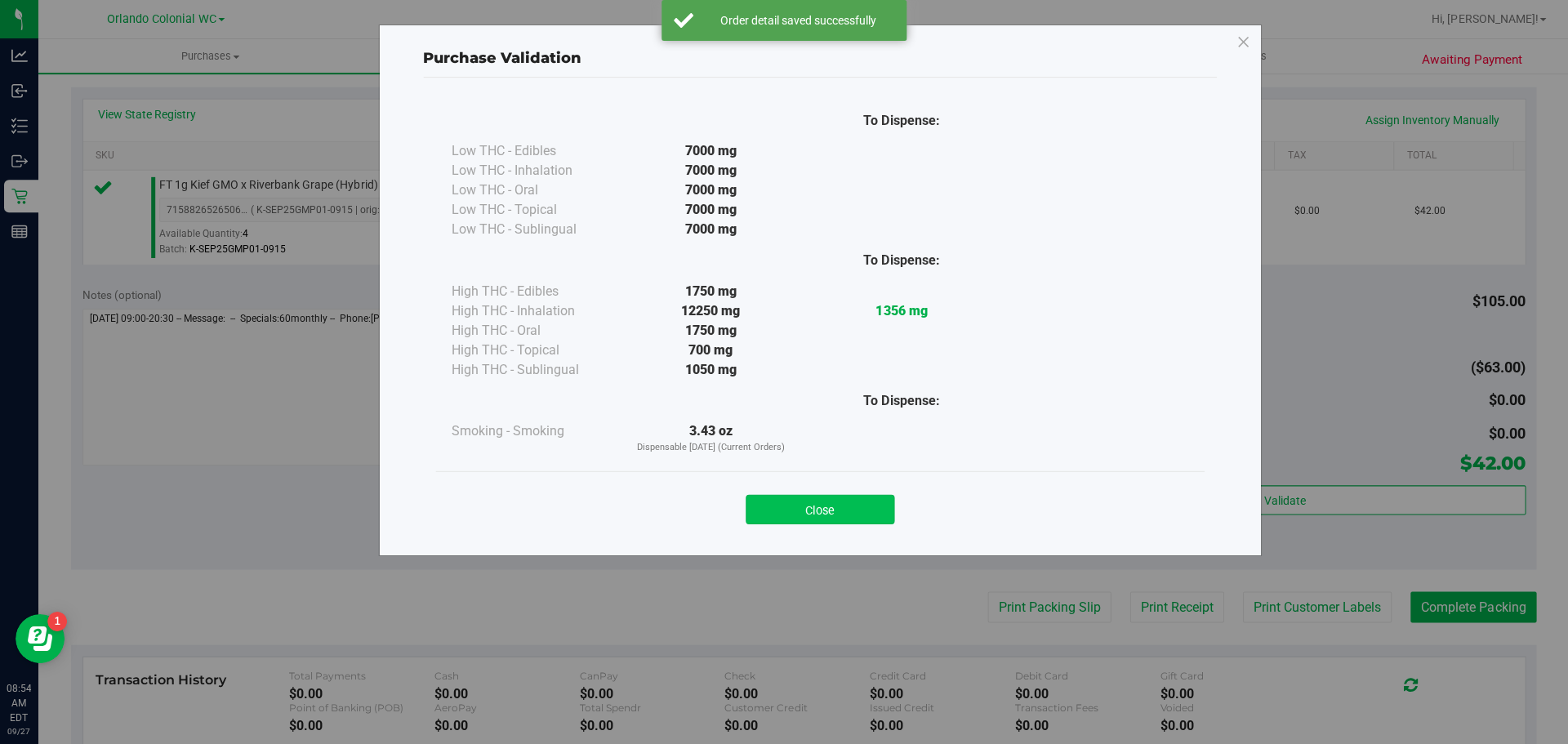
click at [831, 516] on button "Close" at bounding box center [819, 509] width 149 height 29
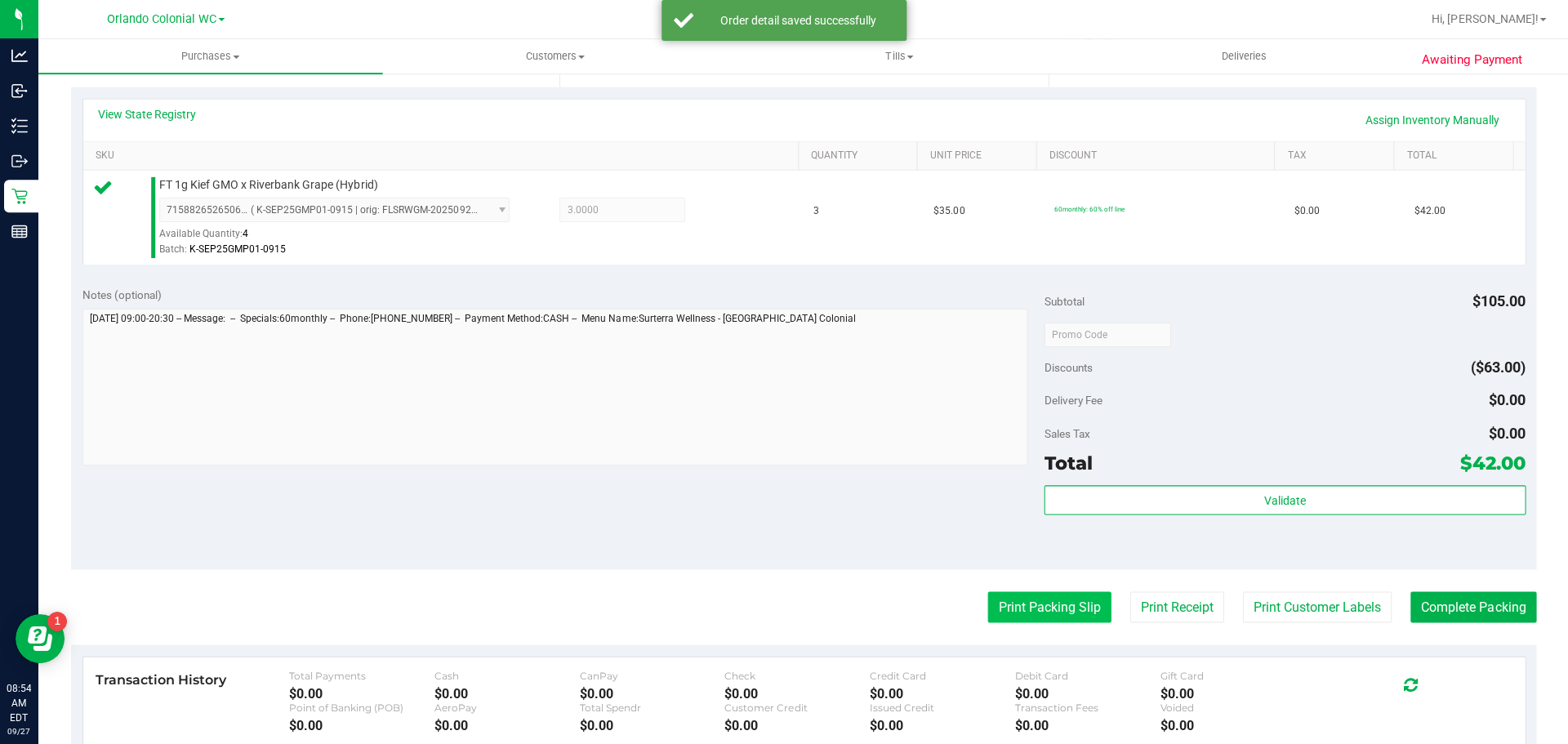
click at [1053, 607] on button "Print Packing Slip" at bounding box center [1049, 607] width 123 height 31
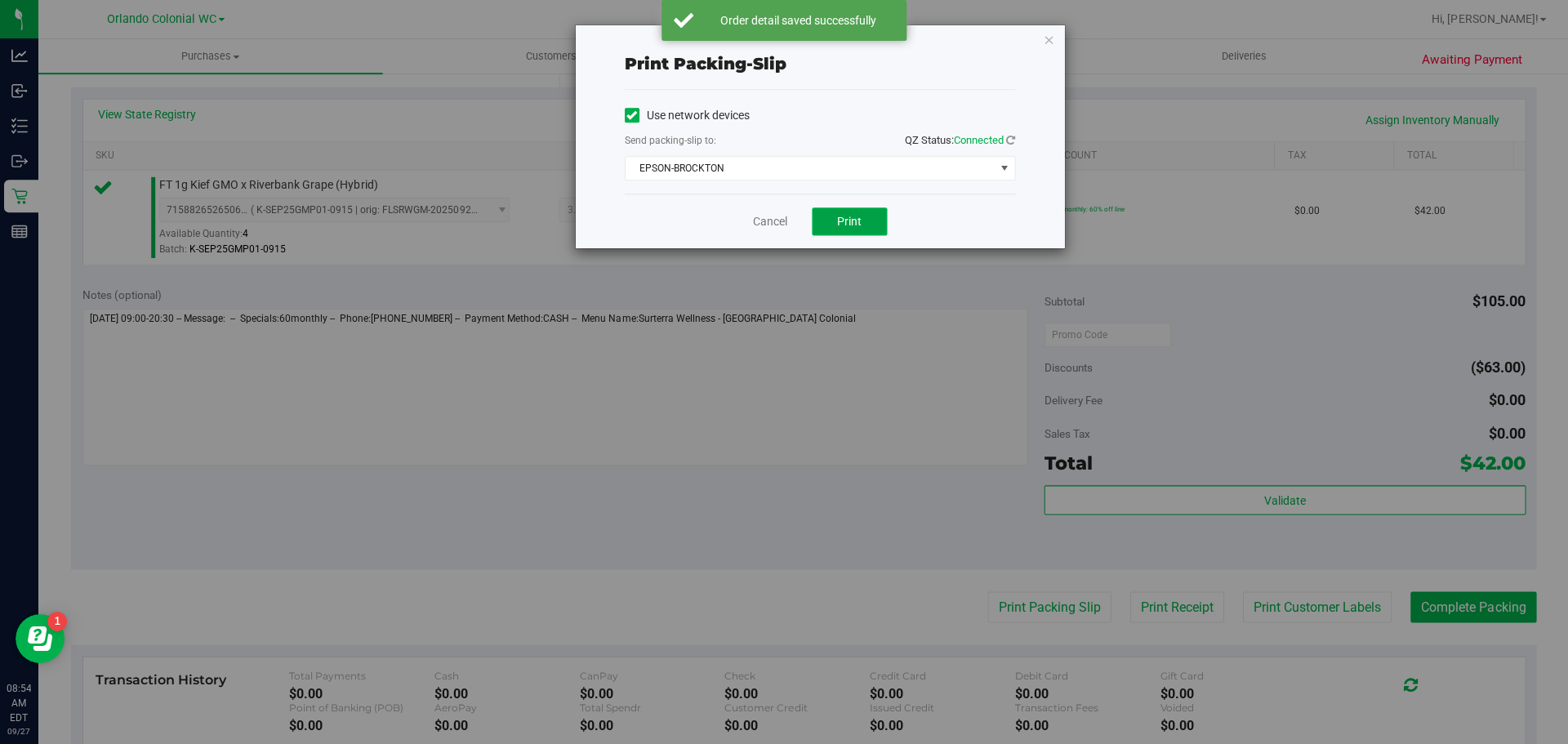
click at [849, 222] on span "Print" at bounding box center [848, 221] width 24 height 13
click at [1043, 40] on icon "button" at bounding box center [1049, 39] width 12 height 20
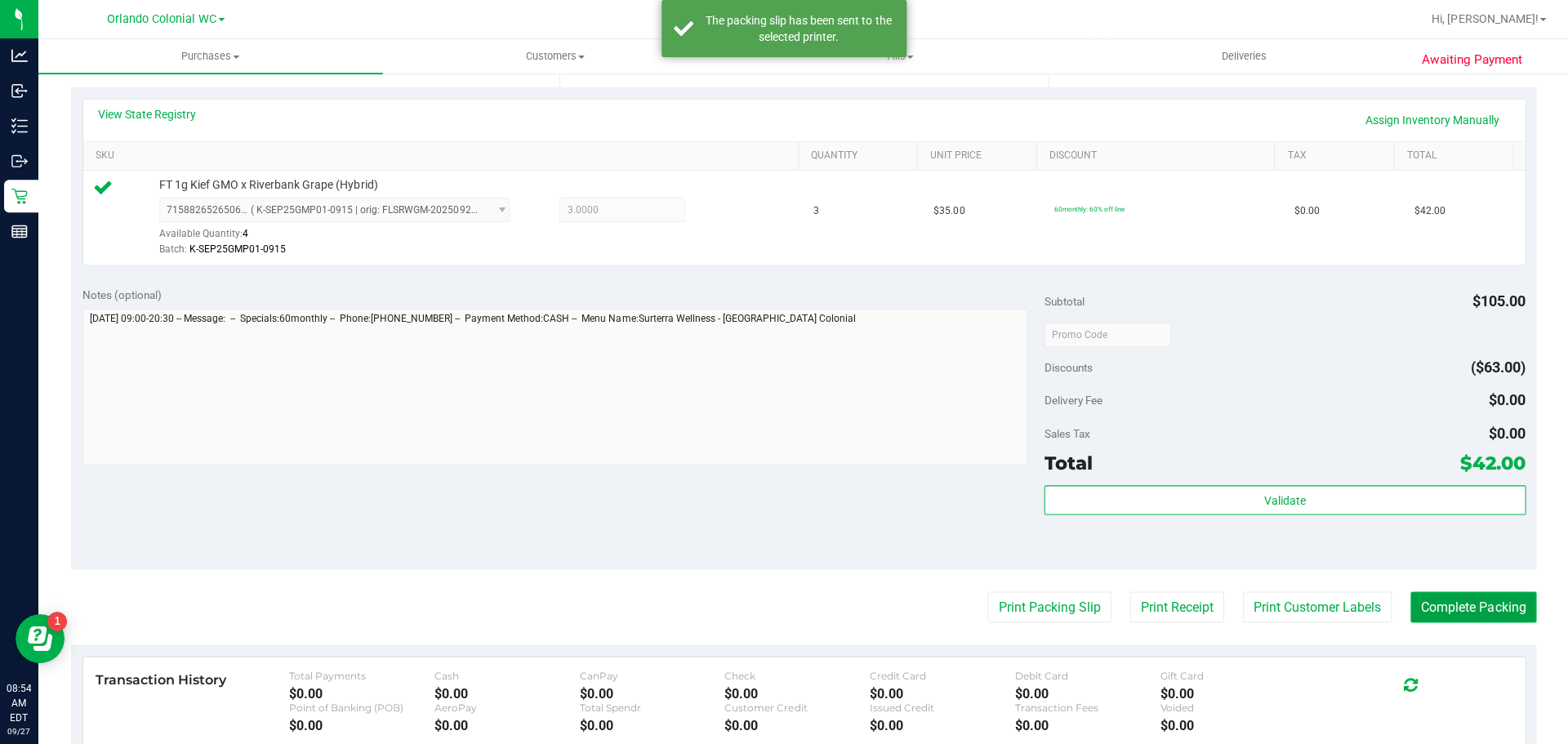
click at [1430, 621] on button "Complete Packing" at bounding box center [1472, 607] width 125 height 31
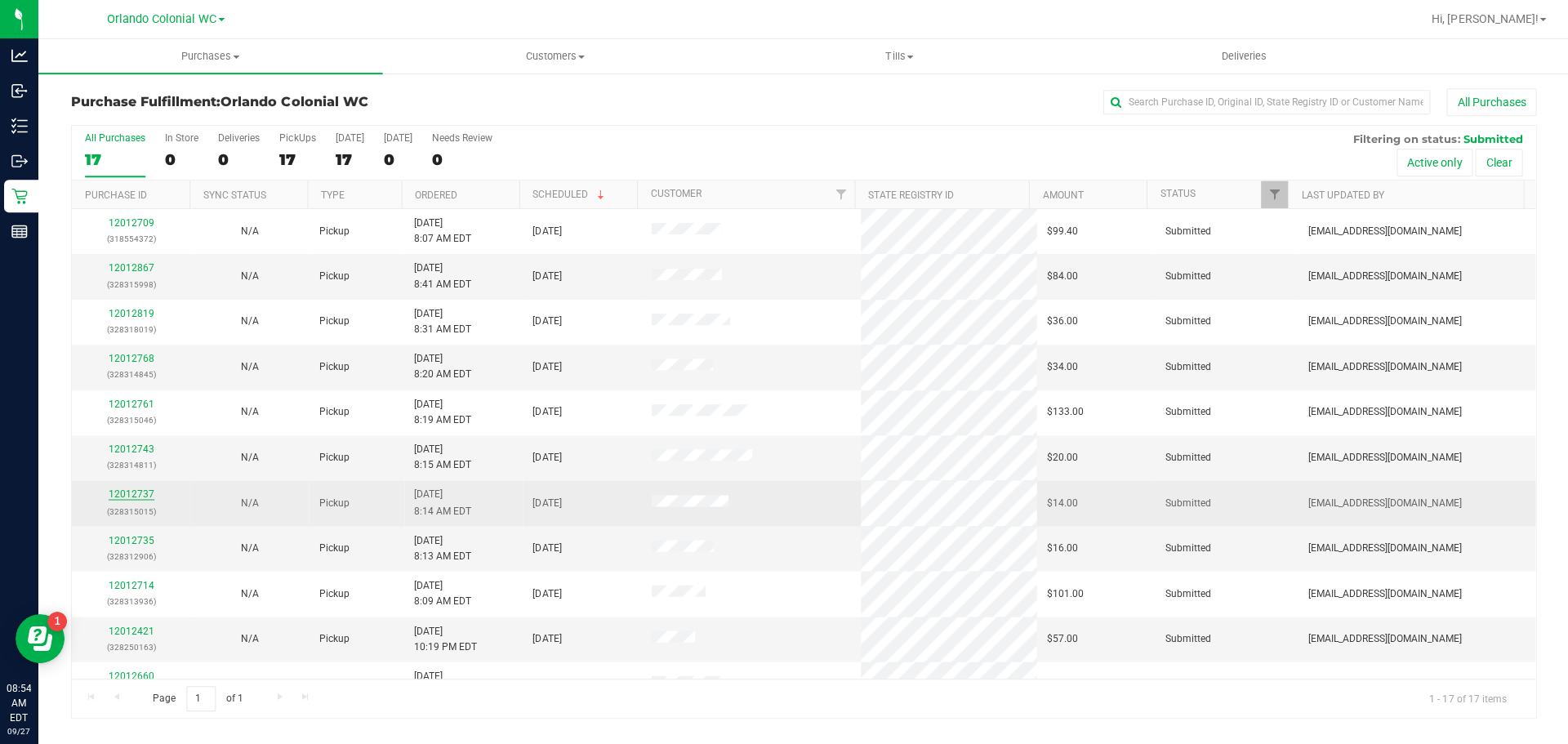
click at [138, 497] on link "12012737" at bounding box center [132, 495] width 46 height 12
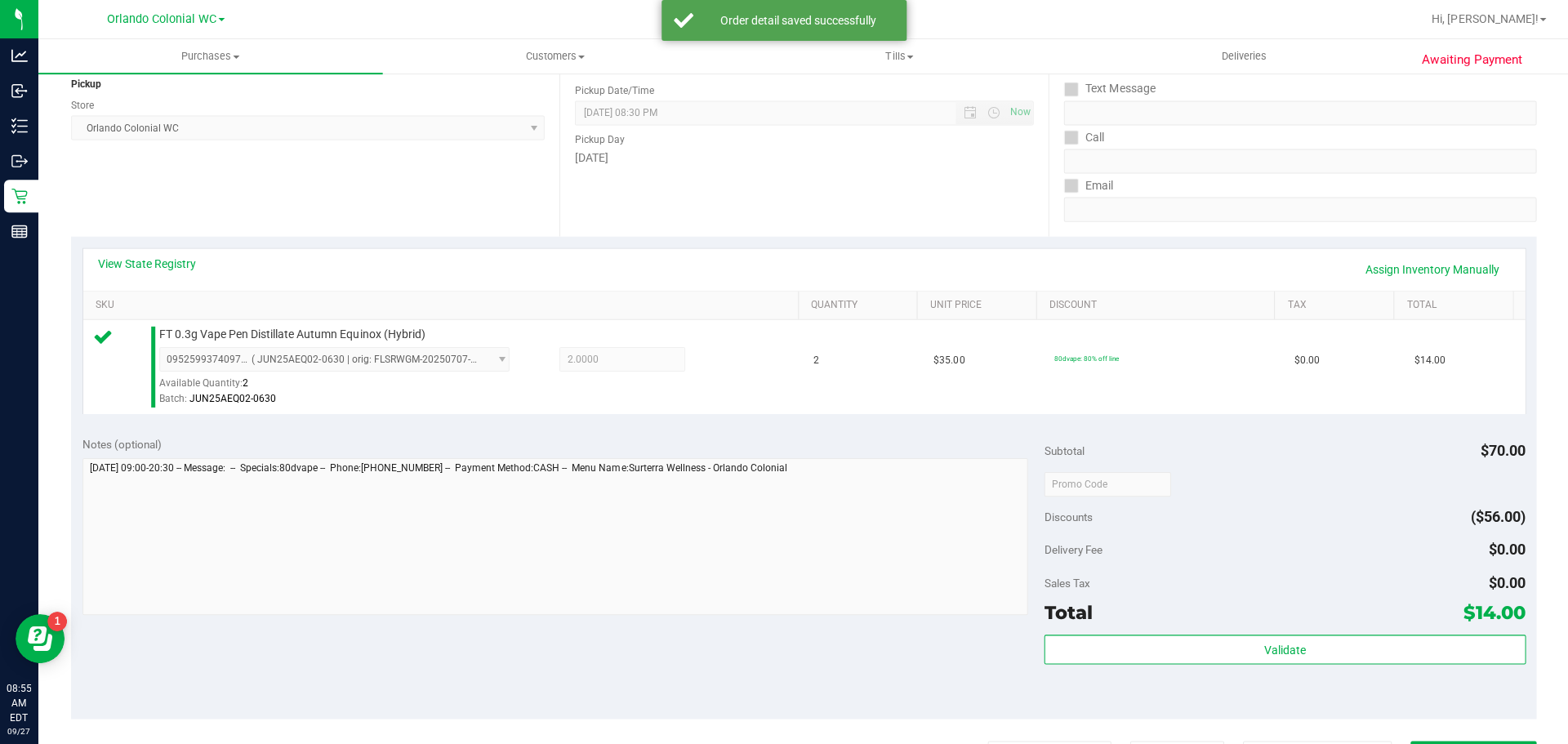
scroll to position [284, 0]
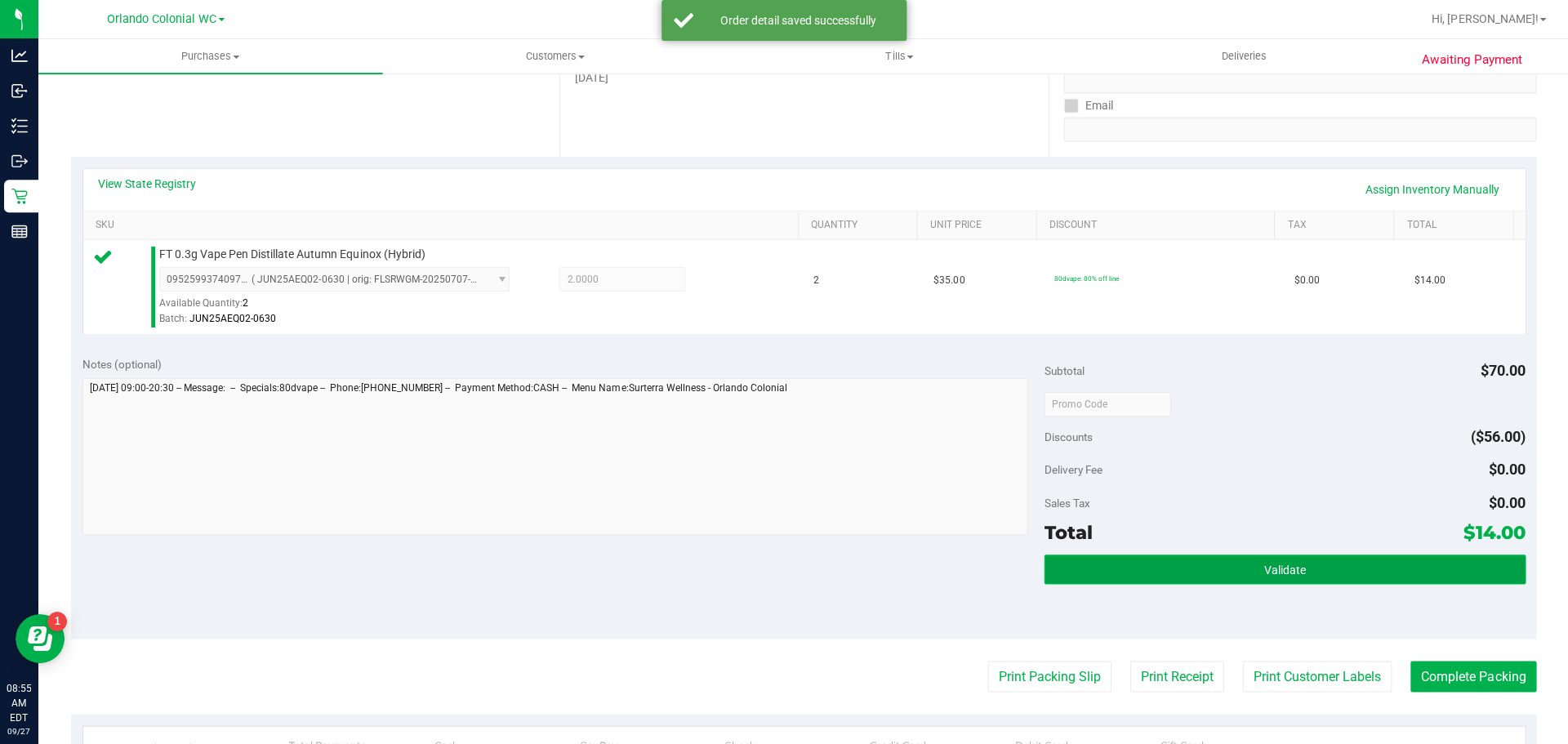
click at [1187, 564] on button "Validate" at bounding box center [1284, 568] width 480 height 29
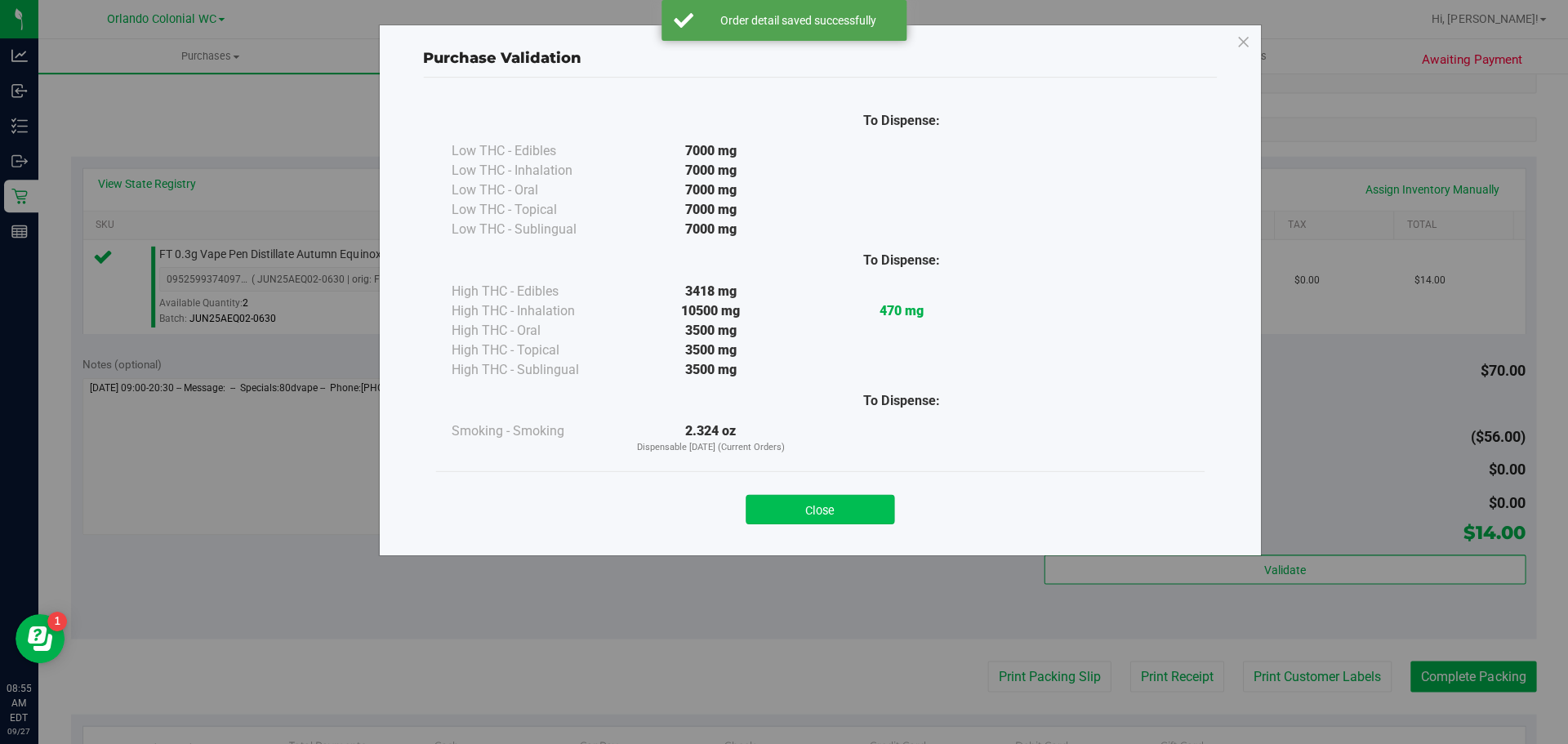
click at [807, 515] on button "Close" at bounding box center [819, 509] width 149 height 29
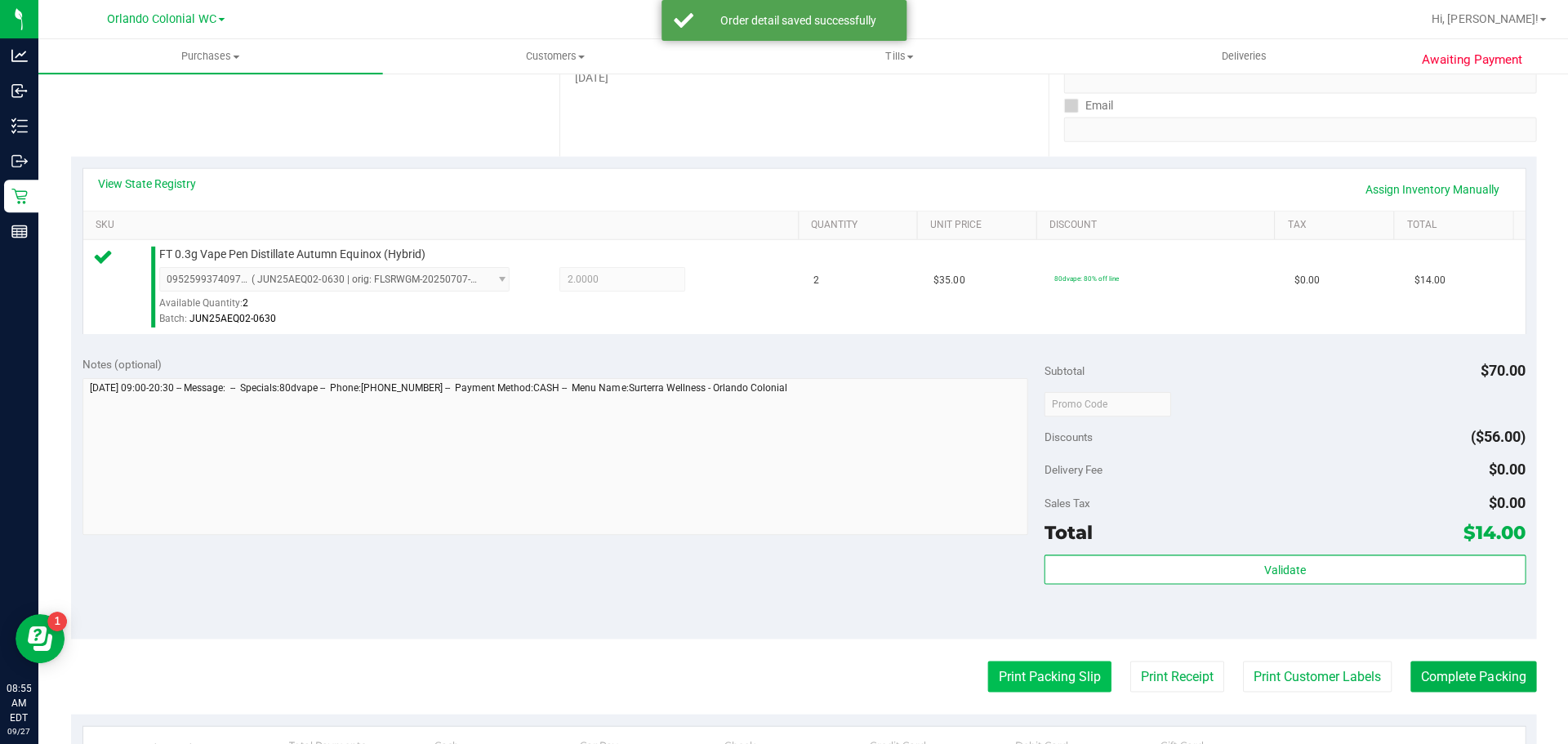
click at [1029, 679] on button "Print Packing Slip" at bounding box center [1049, 675] width 123 height 31
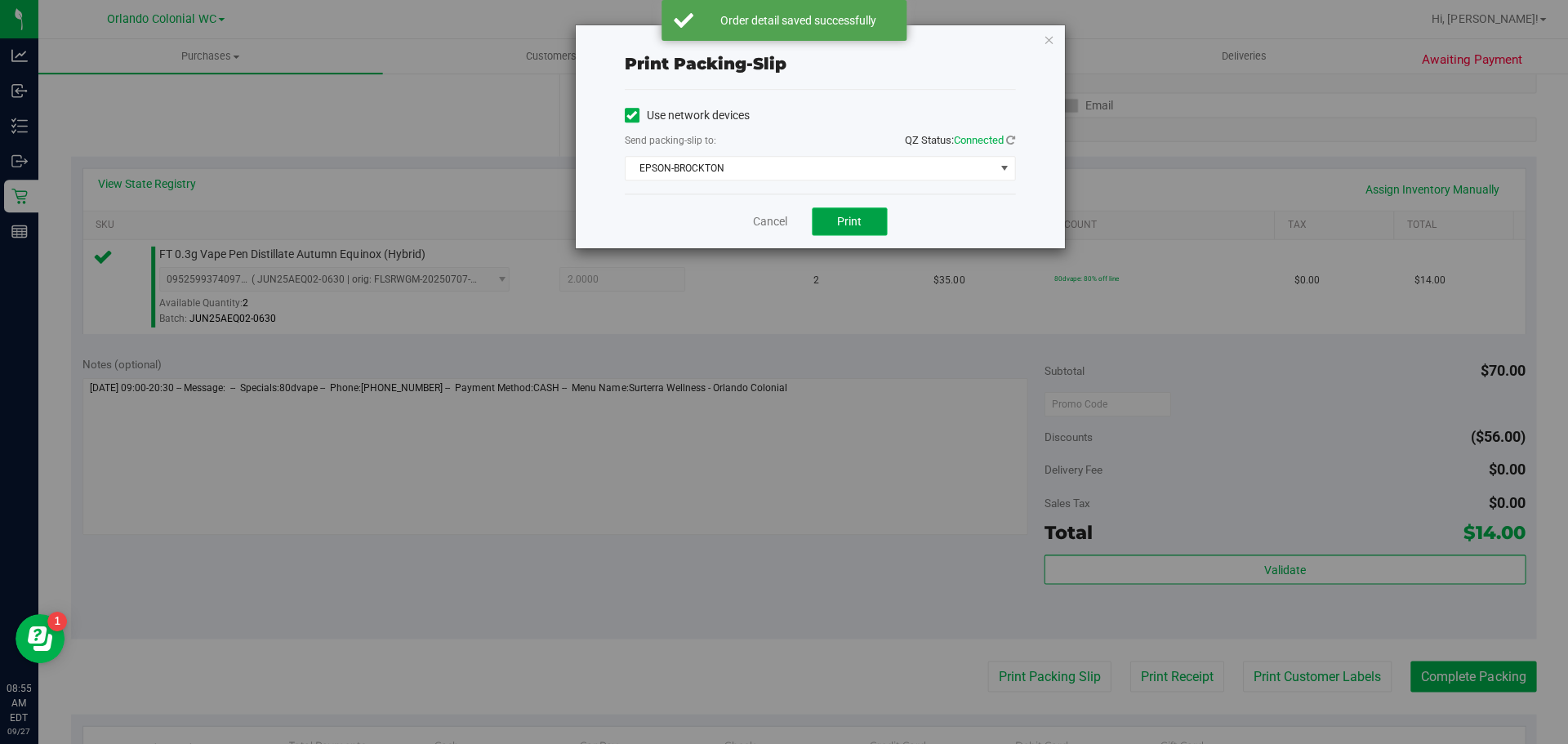
click at [853, 233] on button "Print" at bounding box center [849, 221] width 75 height 27
click at [1054, 40] on icon "button" at bounding box center [1049, 39] width 12 height 20
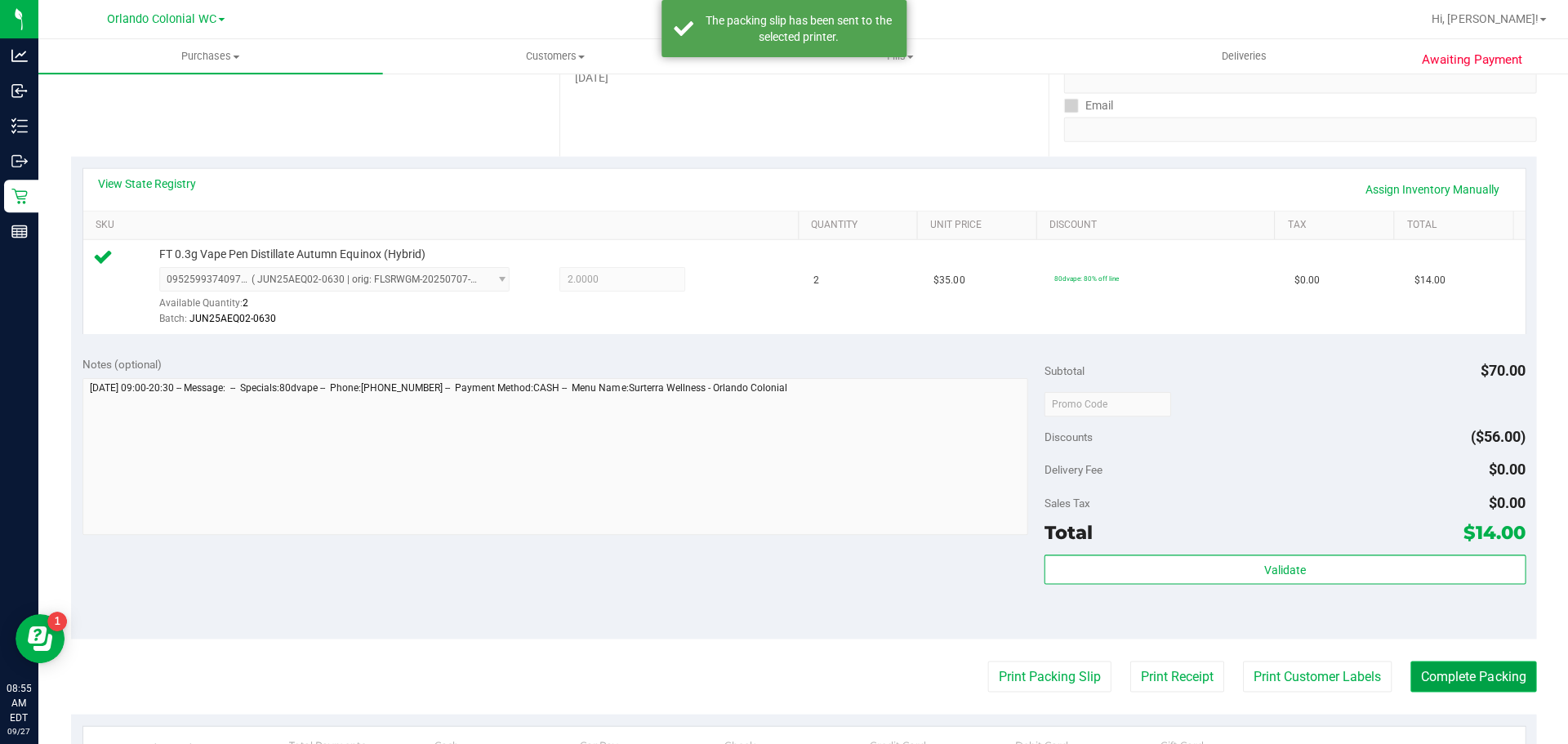
click at [1481, 674] on button "Complete Packing" at bounding box center [1472, 675] width 125 height 31
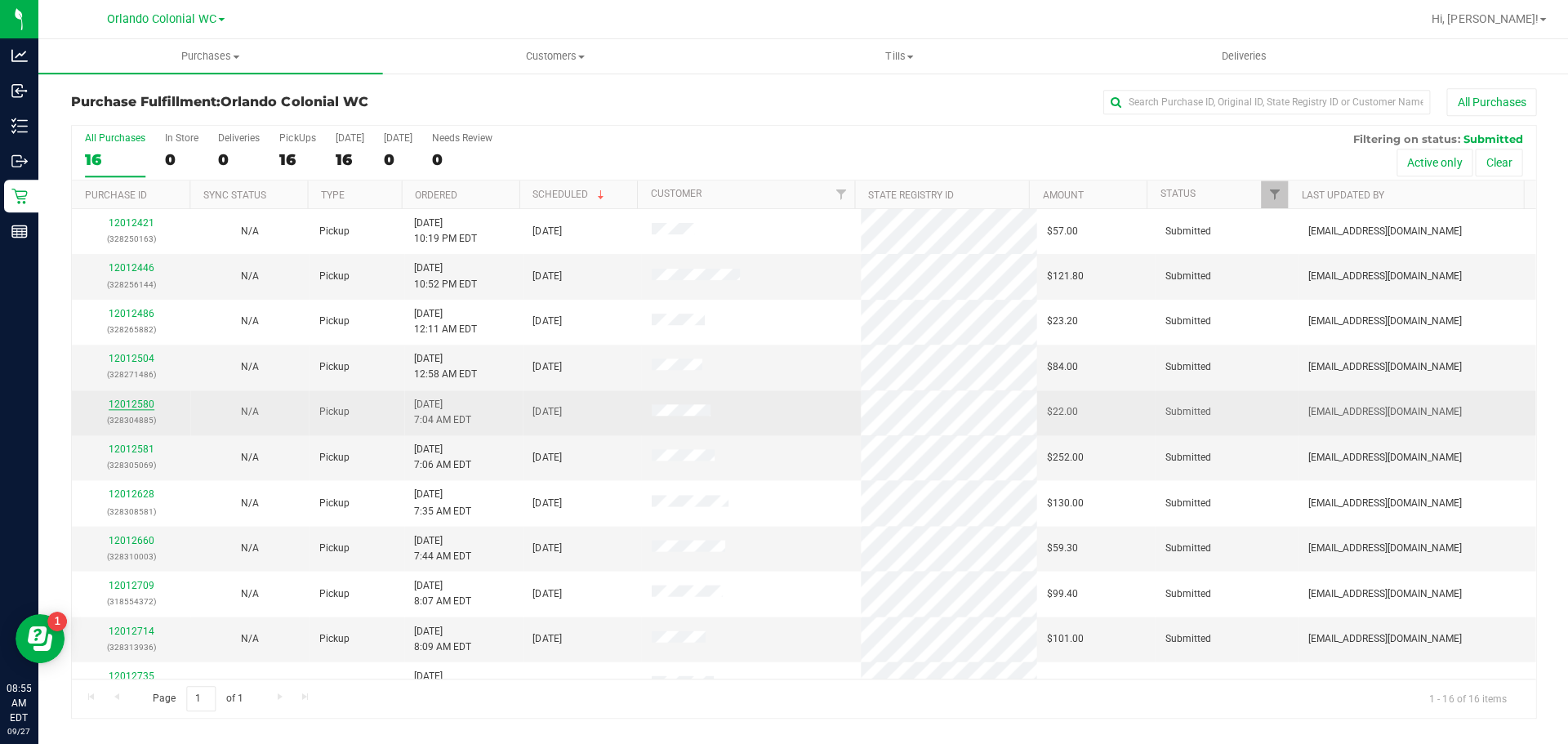
click at [128, 406] on link "12012580" at bounding box center [132, 405] width 46 height 12
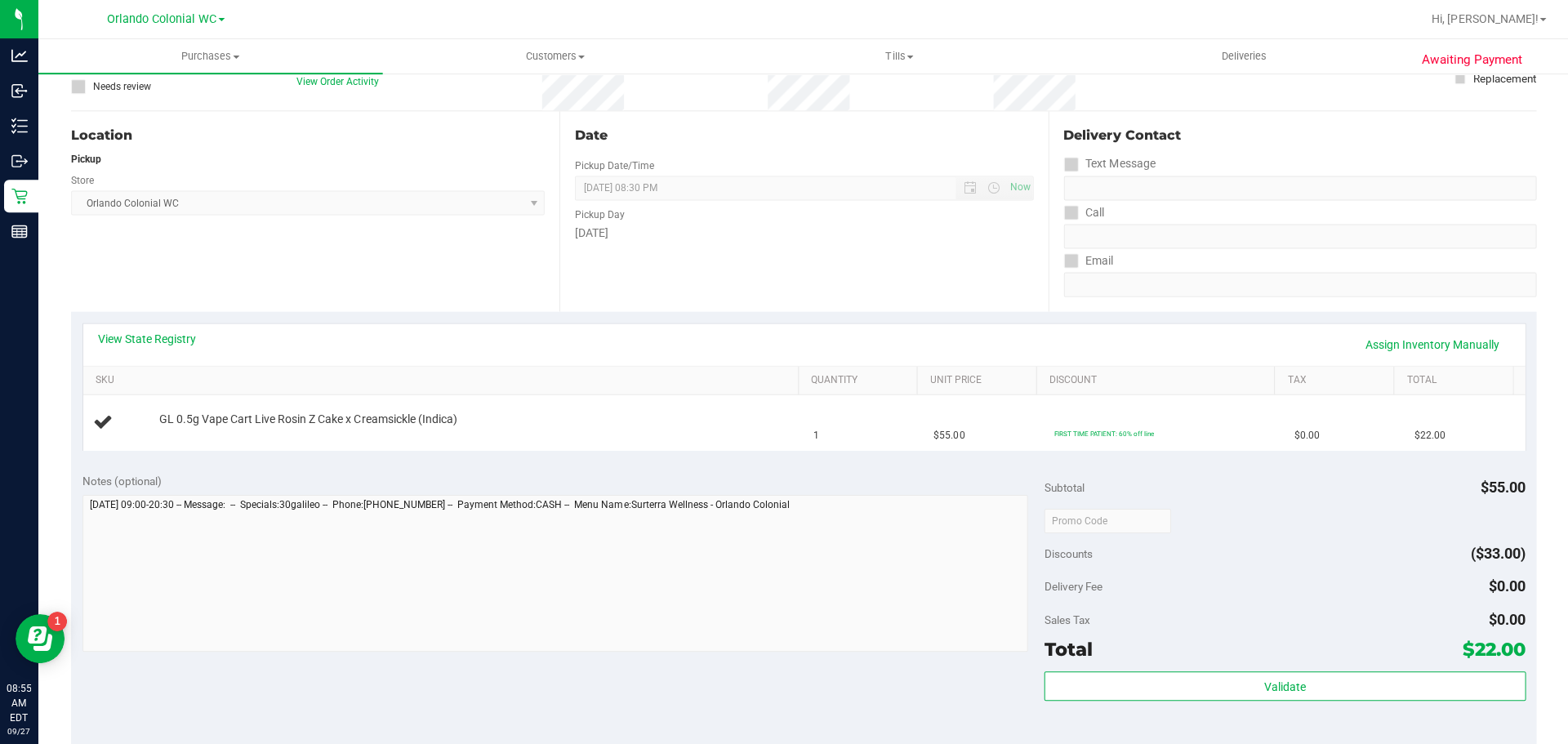
scroll to position [325, 0]
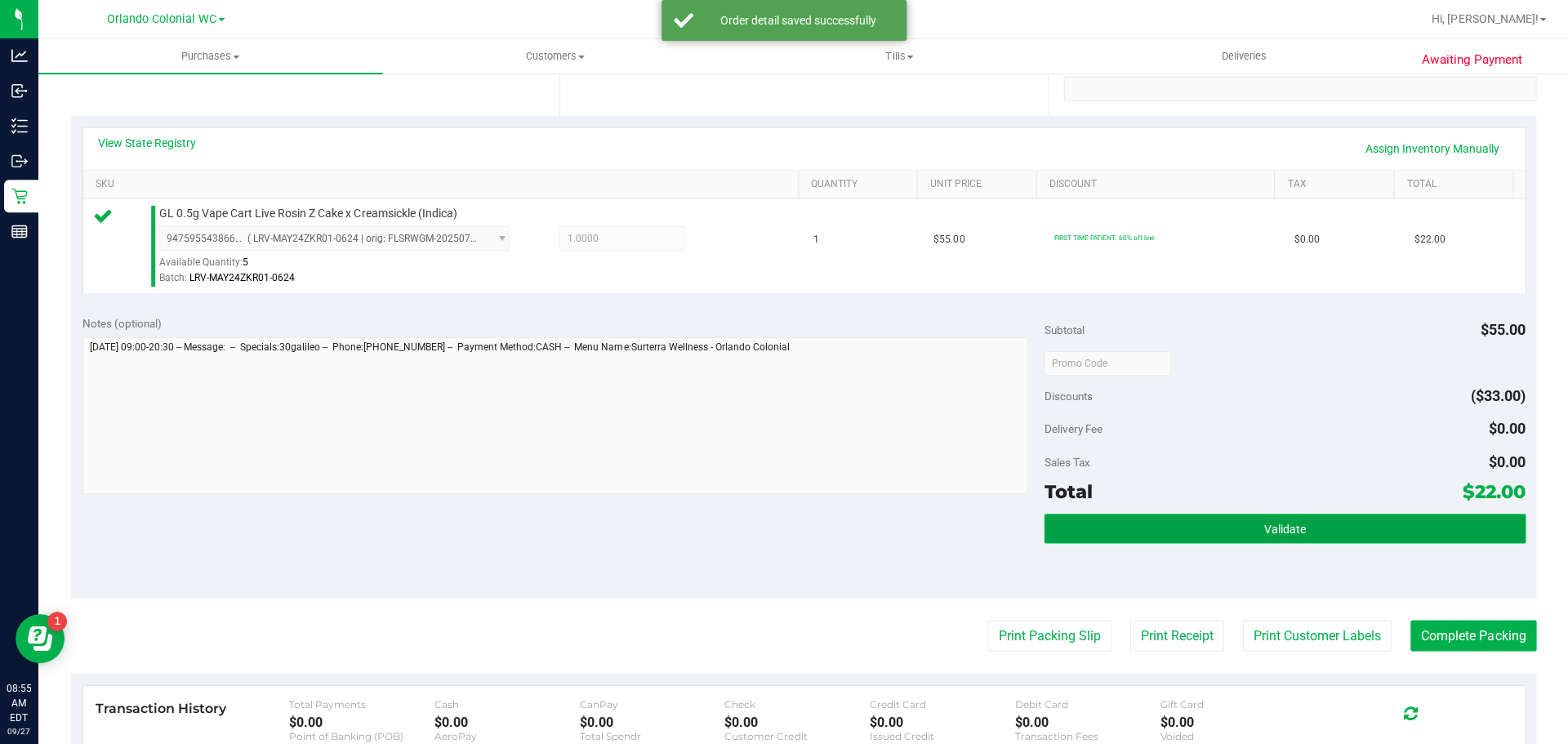
click at [1207, 522] on button "Validate" at bounding box center [1284, 527] width 480 height 29
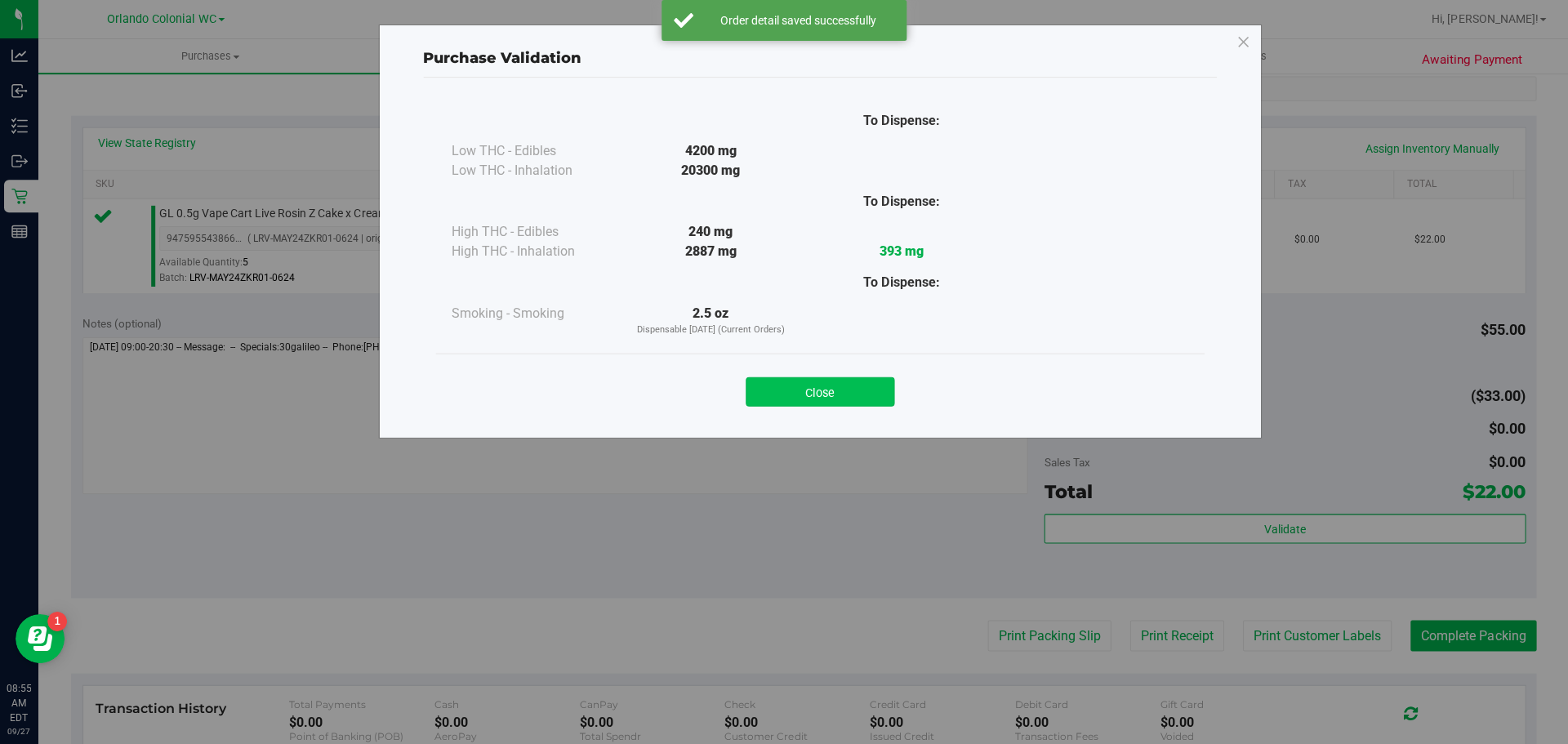
click at [812, 387] on button "Close" at bounding box center [819, 391] width 149 height 29
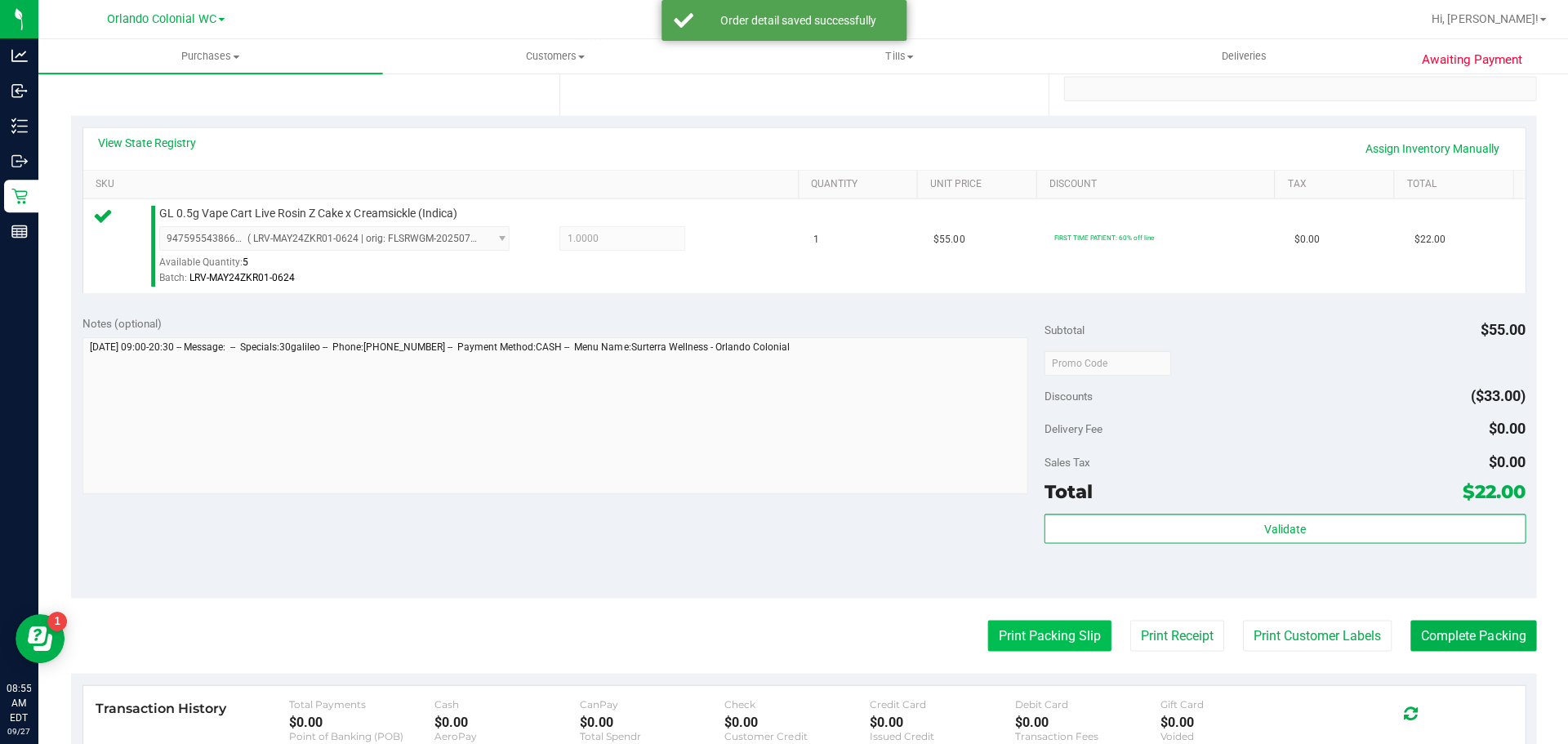
click at [1040, 633] on button "Print Packing Slip" at bounding box center [1049, 634] width 123 height 31
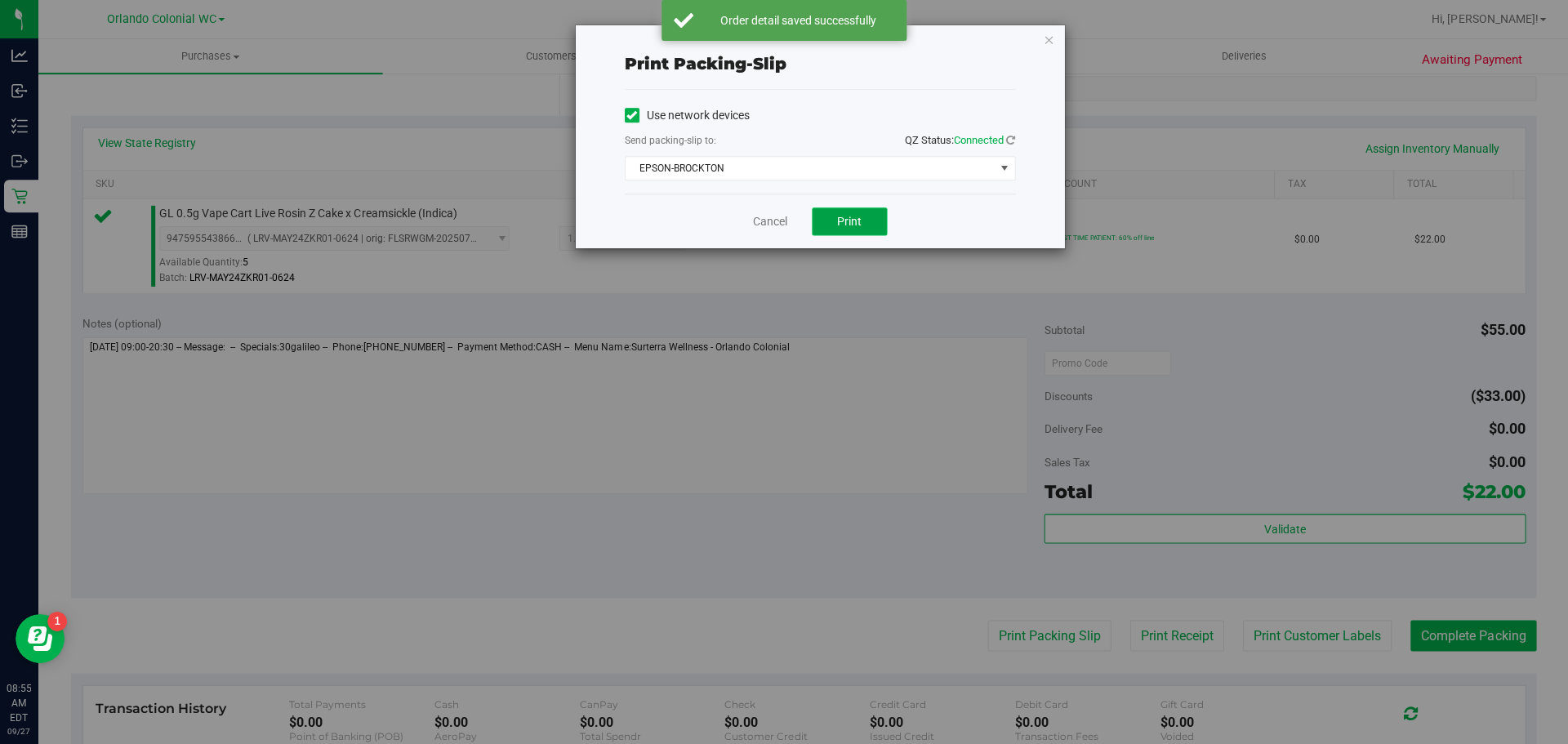
click at [852, 214] on span "Print" at bounding box center [848, 221] width 24 height 13
click at [1048, 44] on icon "button" at bounding box center [1049, 39] width 12 height 20
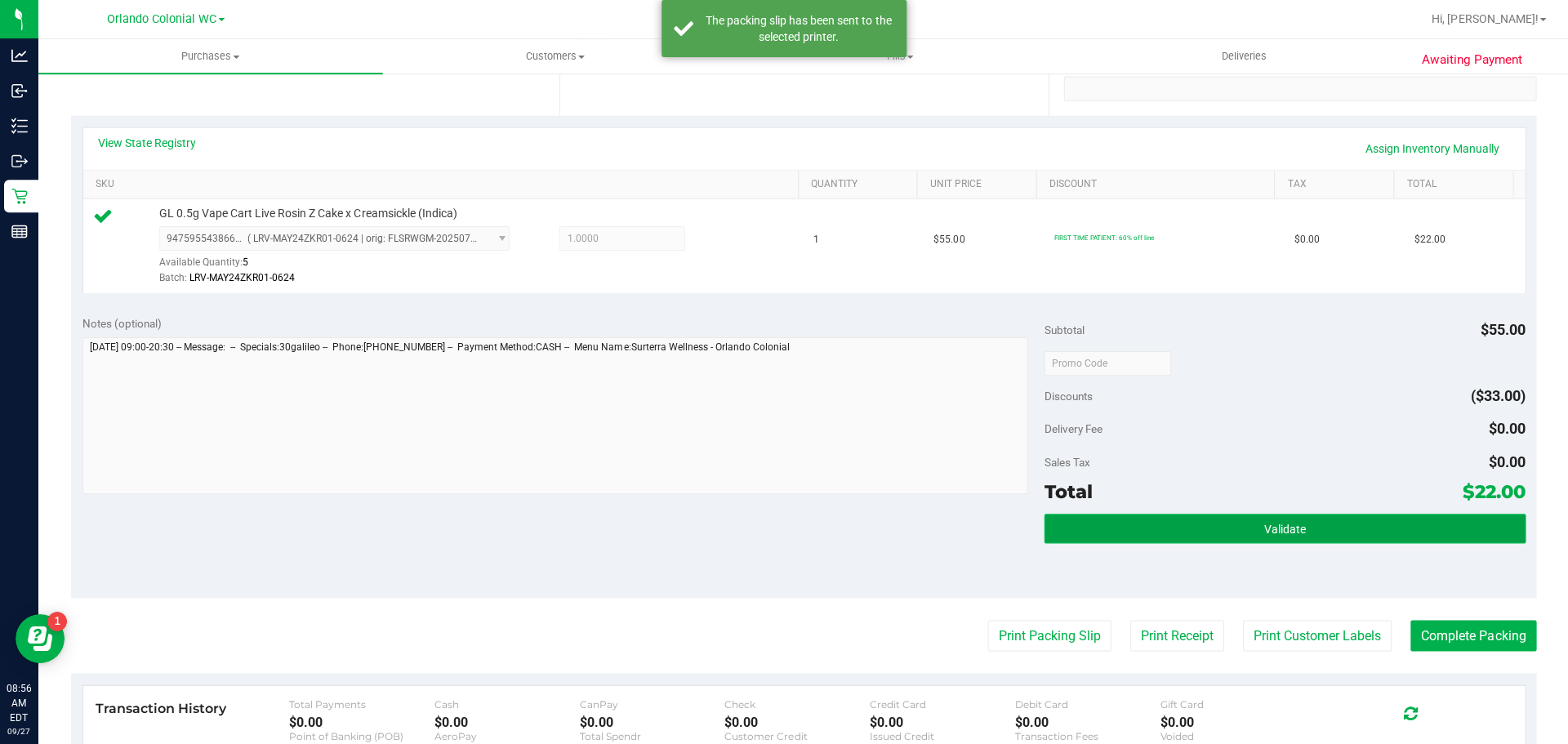
click at [1294, 518] on button "Validate" at bounding box center [1284, 527] width 480 height 29
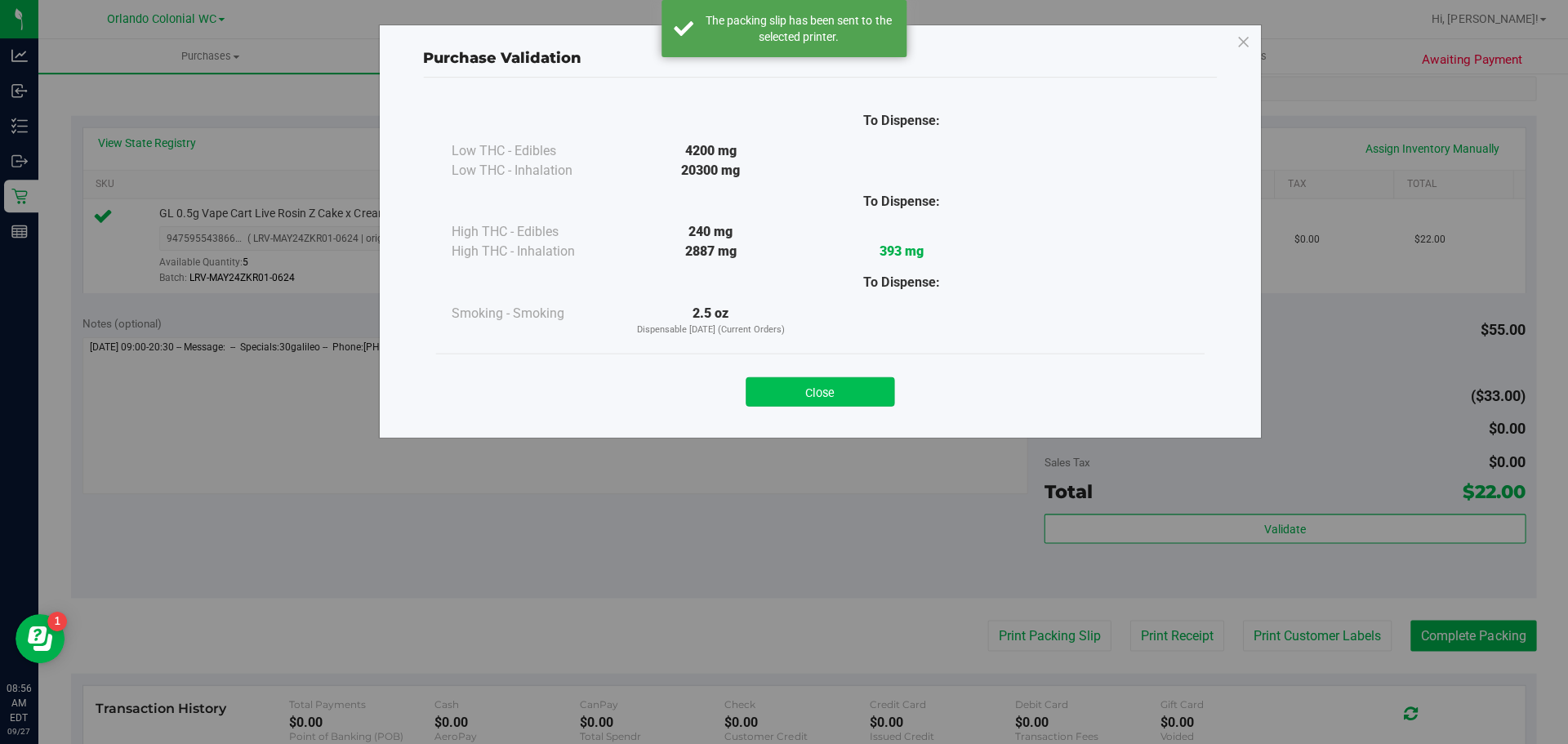
click at [842, 402] on button "Close" at bounding box center [819, 391] width 149 height 29
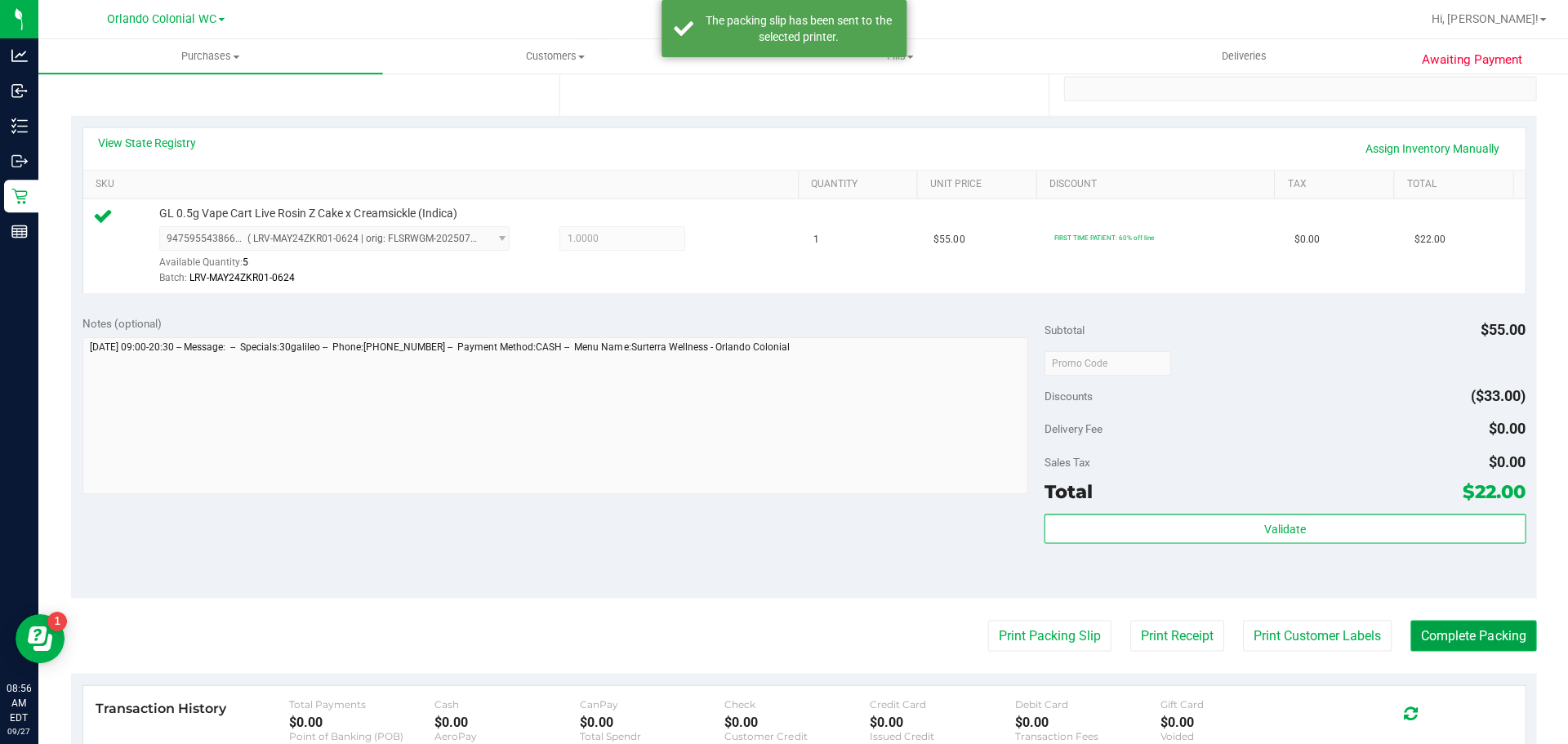
click at [1503, 628] on button "Complete Packing" at bounding box center [1472, 634] width 125 height 31
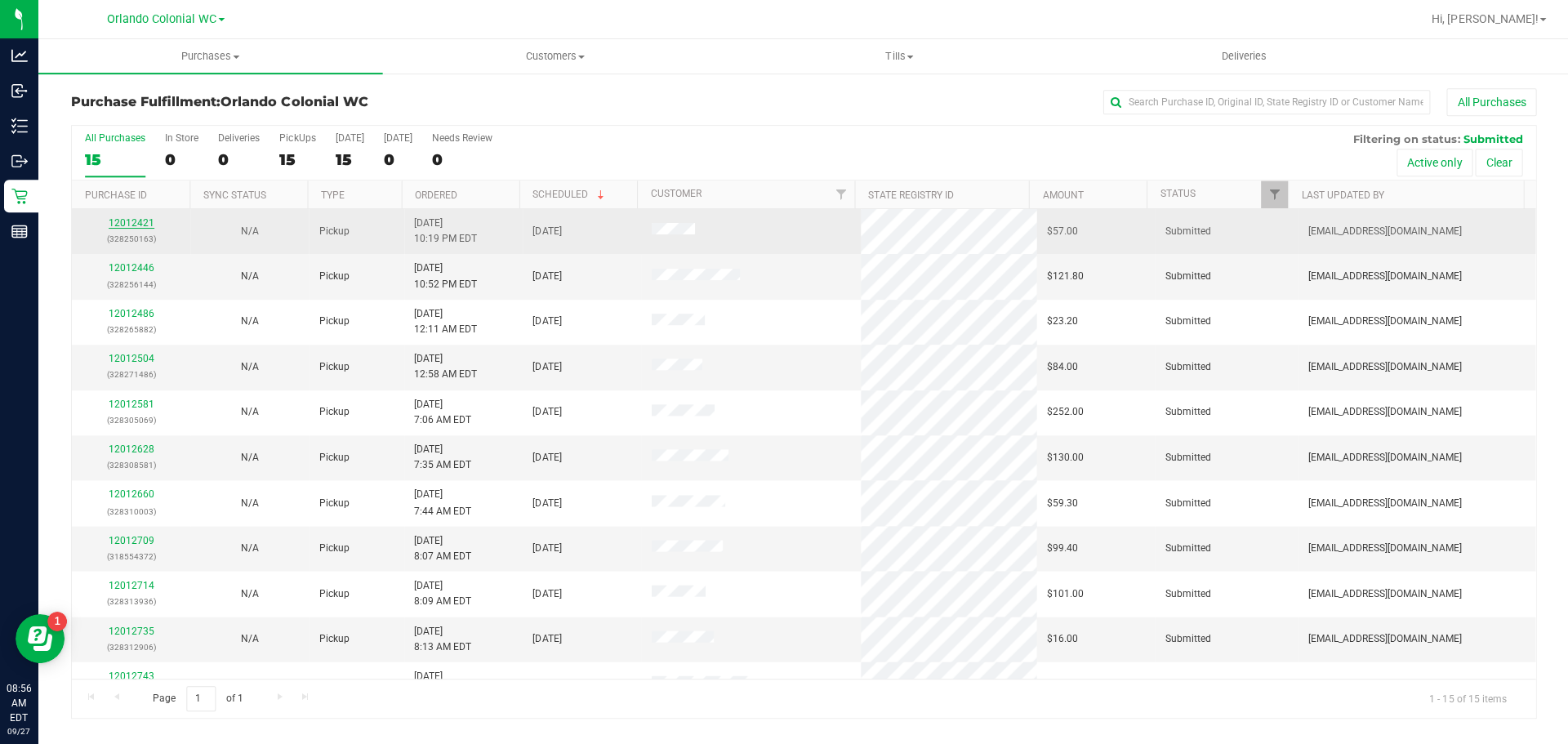
click at [141, 219] on link "12012421" at bounding box center [132, 223] width 46 height 12
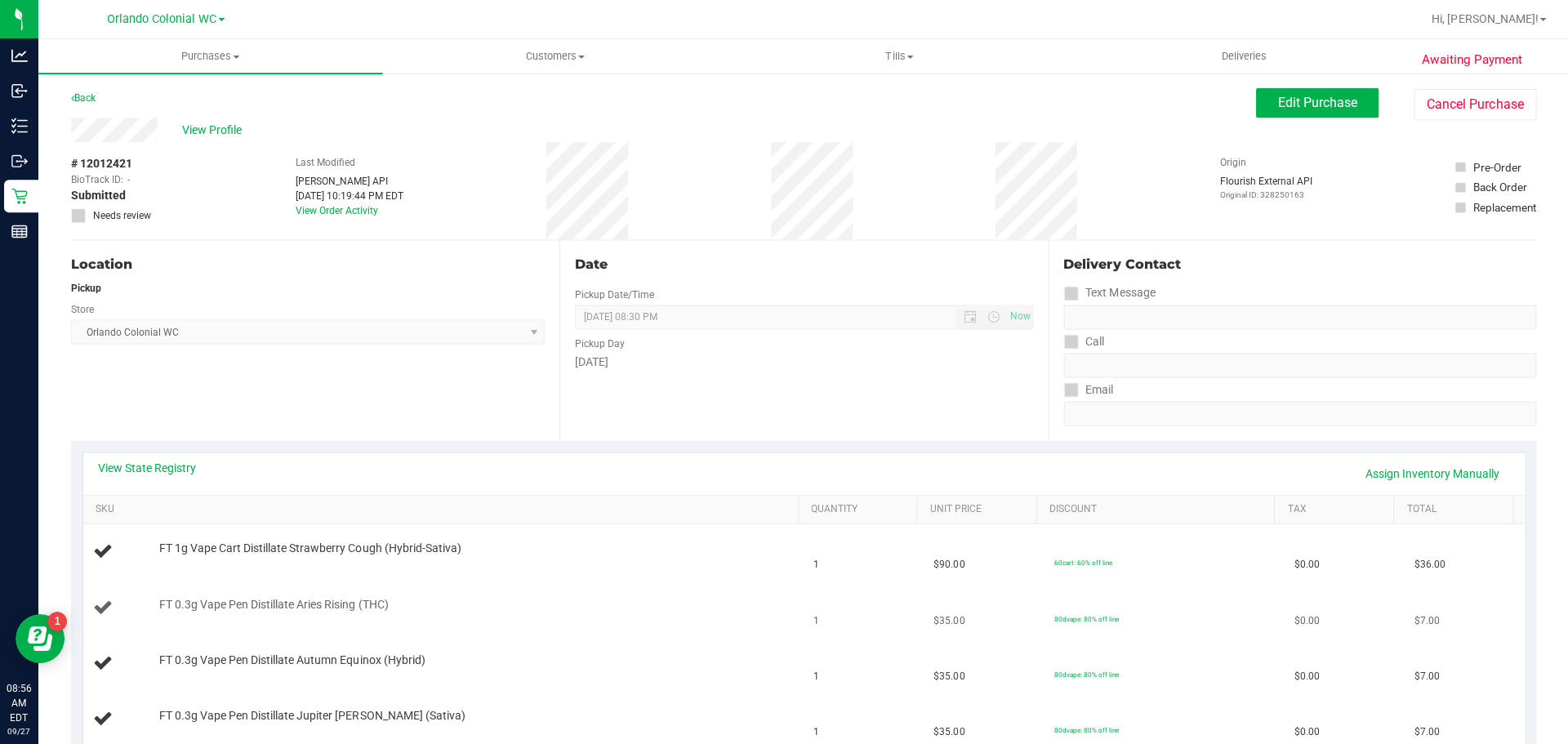
click at [532, 626] on td "FT 0.3g Vape Pen Distillate Aries Rising (THC)" at bounding box center [444, 608] width 720 height 56
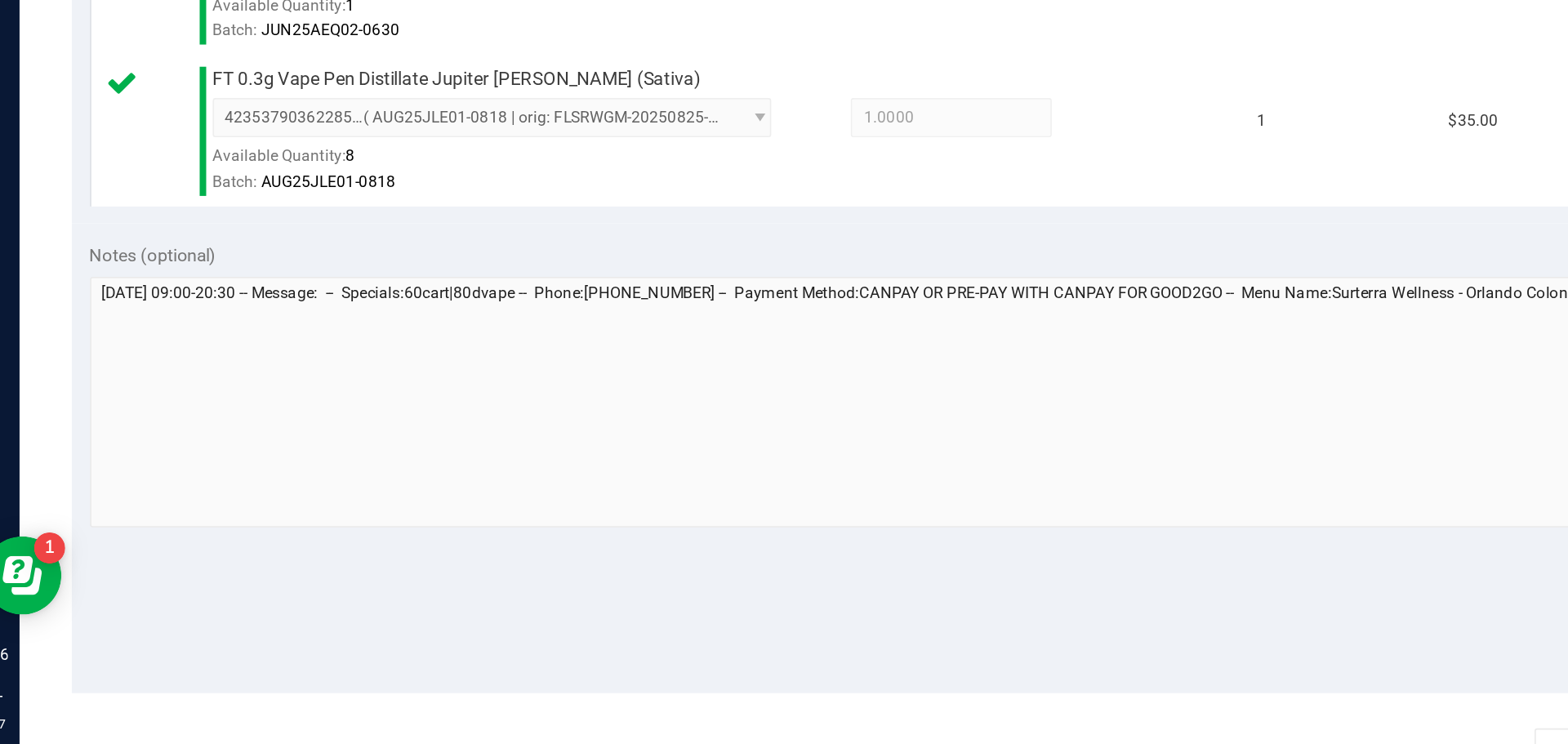
scroll to position [511, 0]
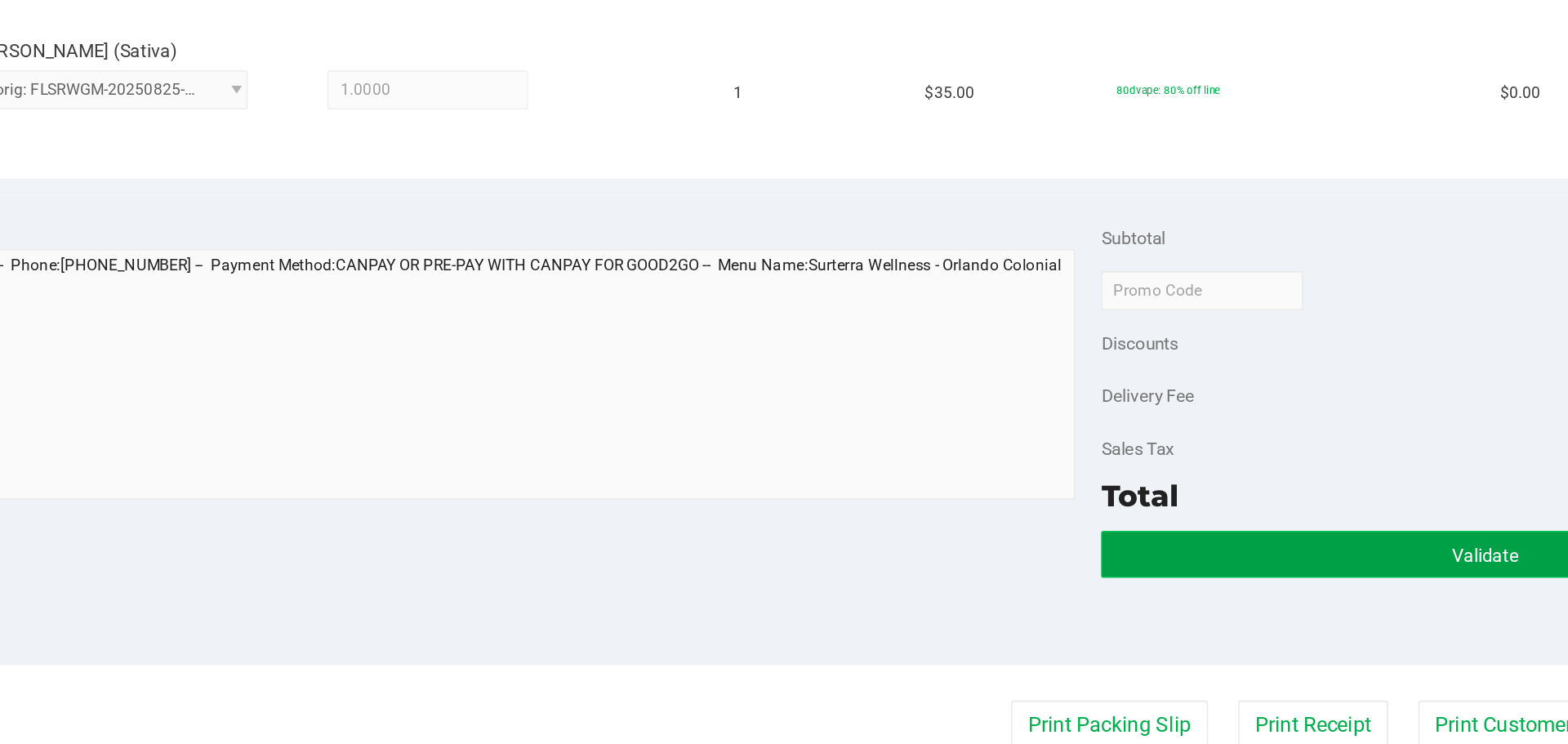
click at [1208, 638] on button "Validate" at bounding box center [1284, 624] width 480 height 29
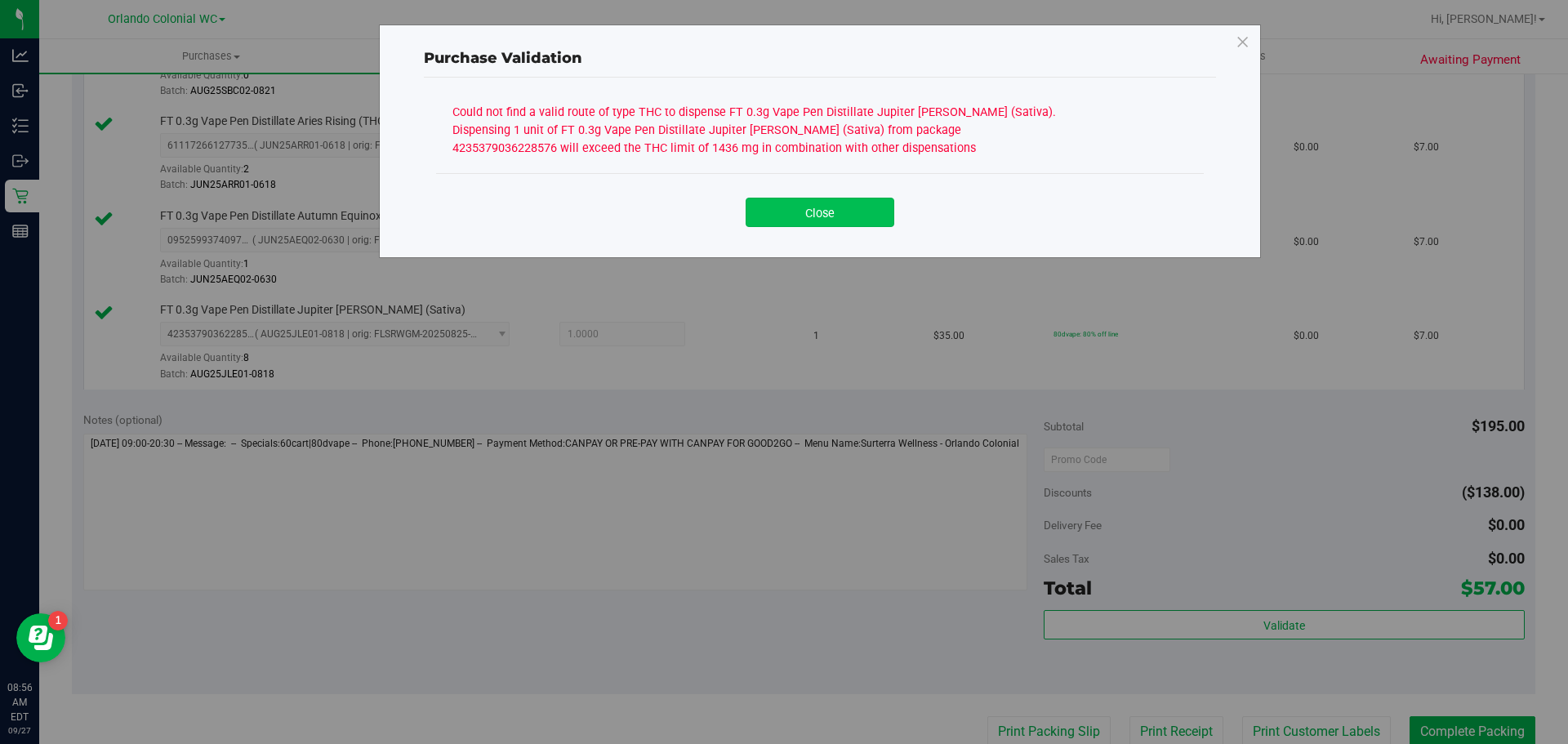
click at [810, 220] on button "Close" at bounding box center [819, 212] width 149 height 29
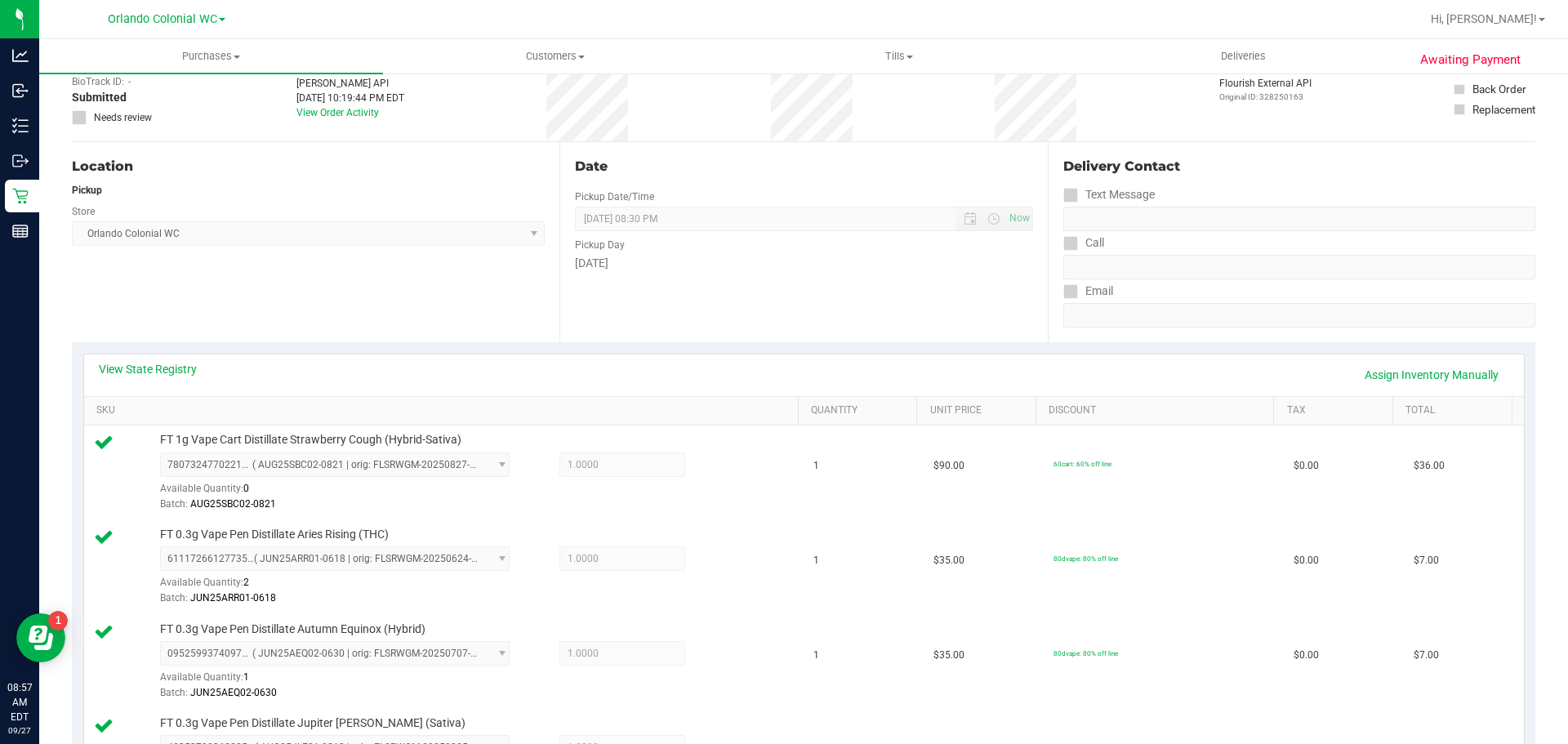
scroll to position [0, 0]
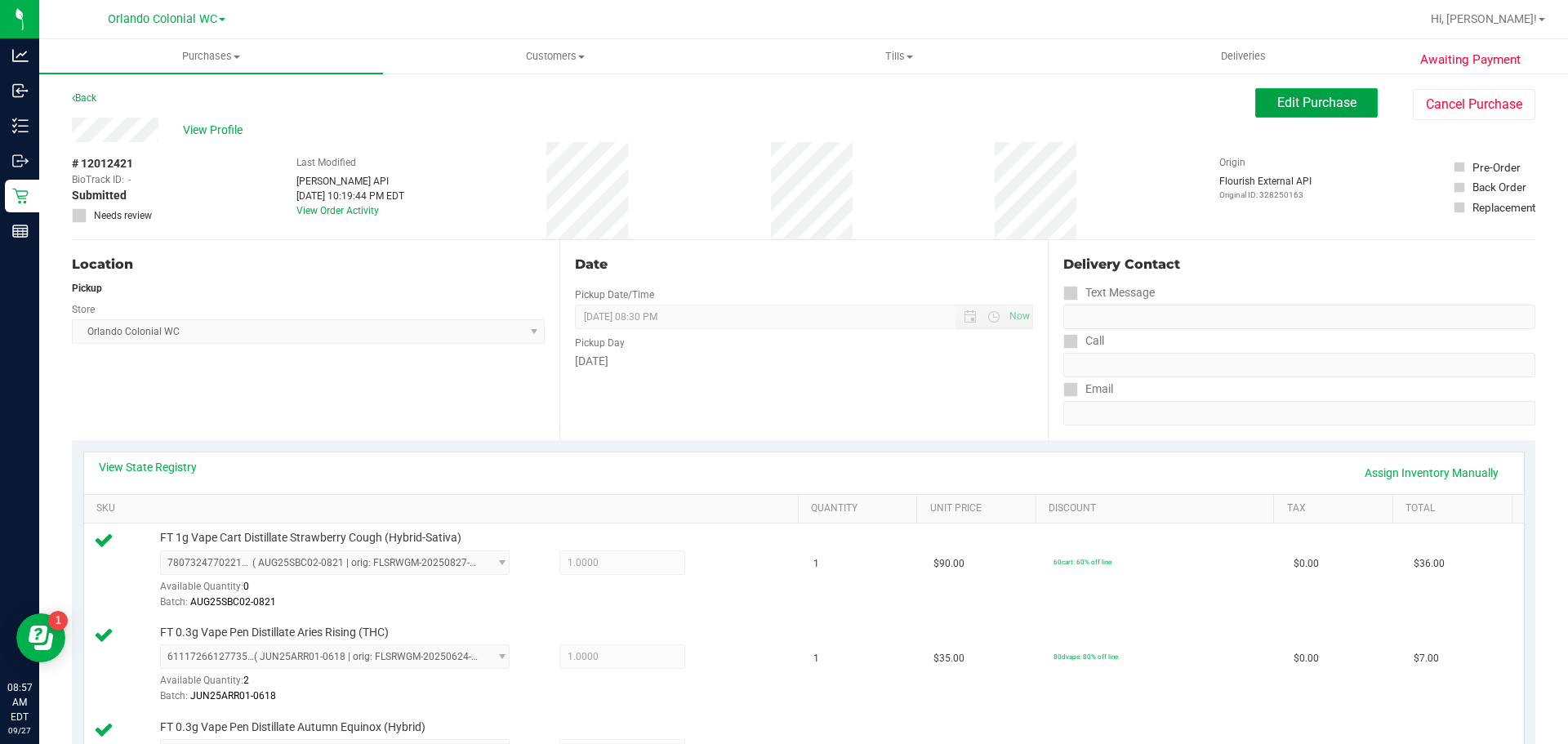
click at [1310, 111] on button "Edit Purchase" at bounding box center [1315, 102] width 122 height 29
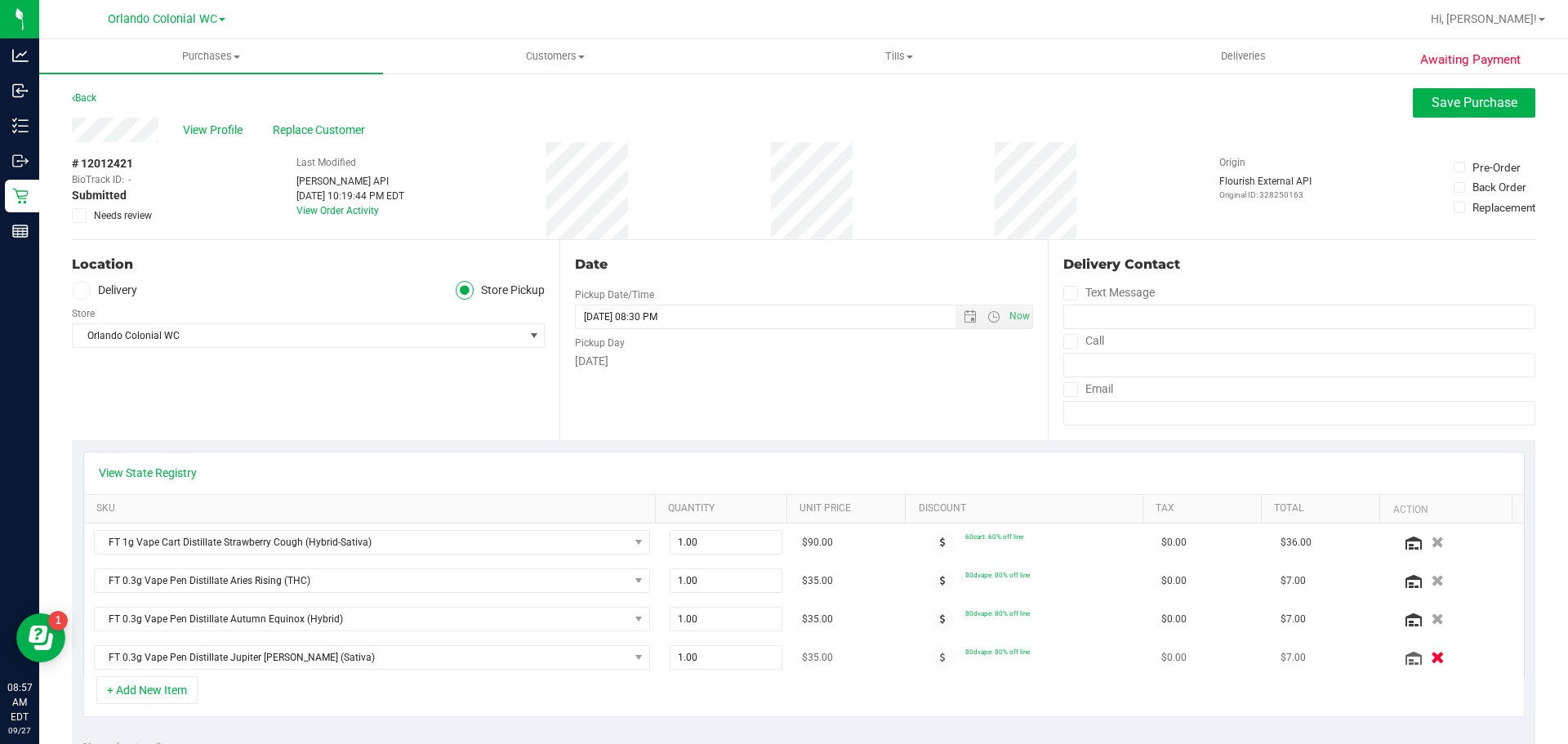
click at [1431, 657] on icon "button" at bounding box center [1438, 658] width 14 height 12
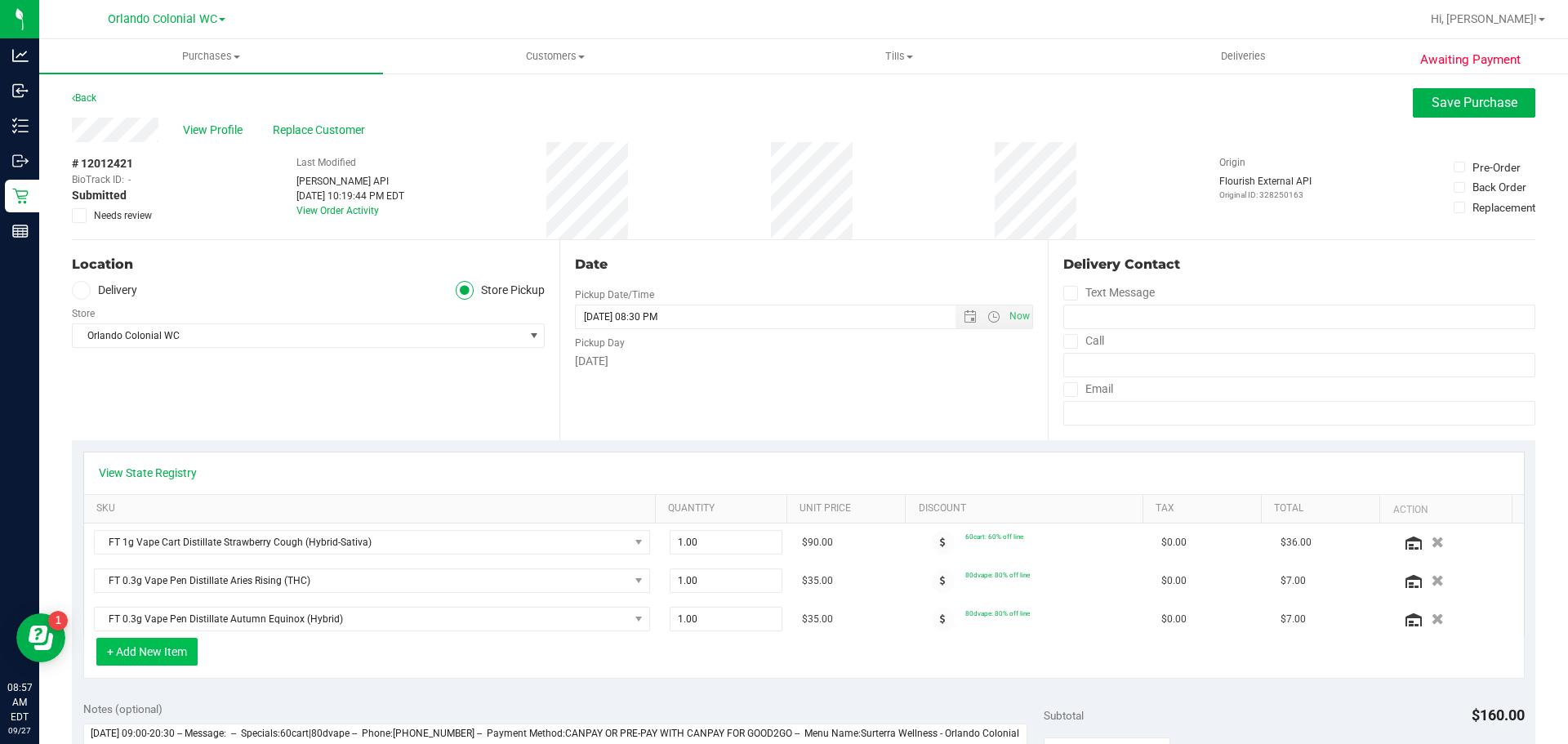
click at [146, 656] on button "+ Add New Item" at bounding box center [147, 652] width 101 height 27
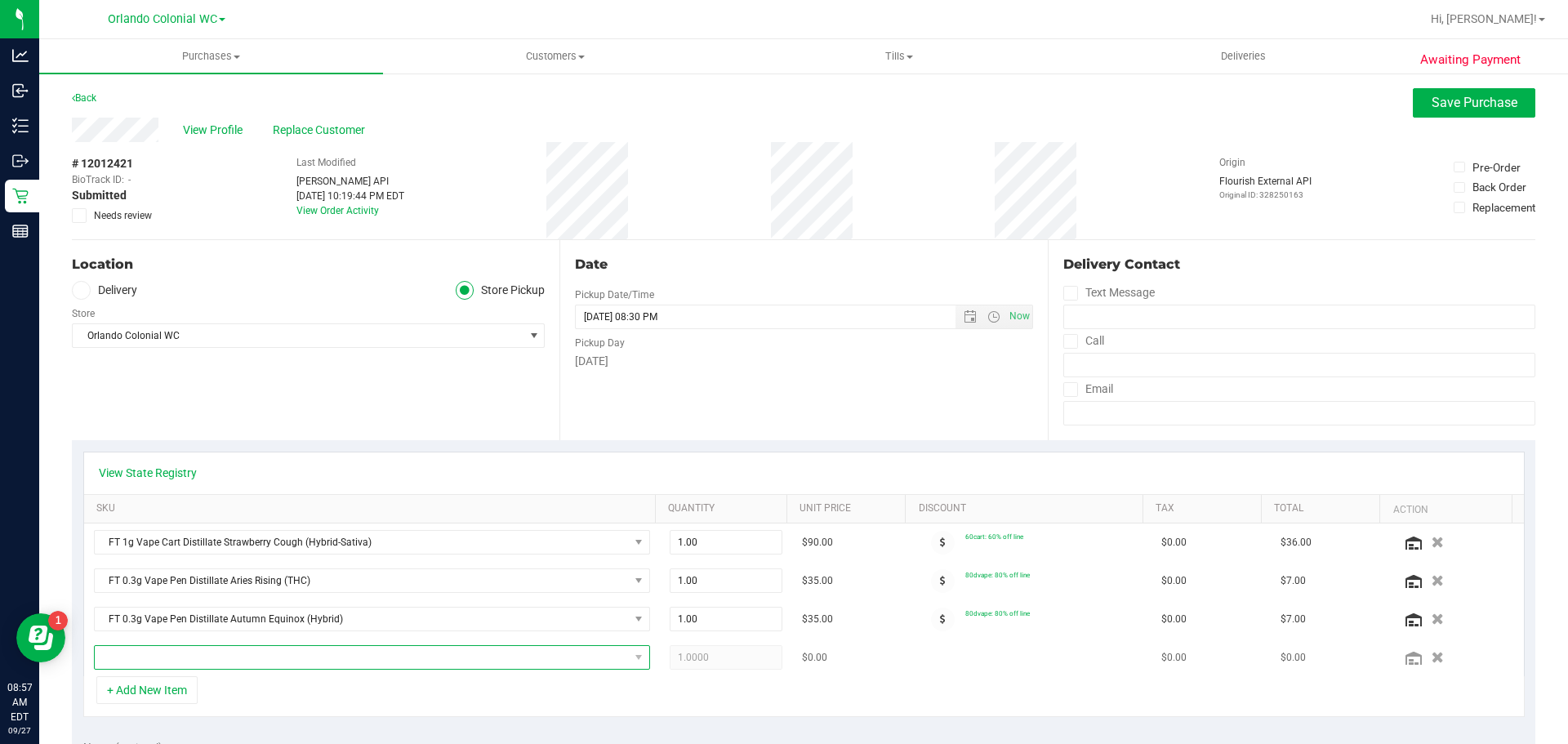
click at [250, 658] on span "NO DATA FOUND" at bounding box center [361, 658] width 534 height 23
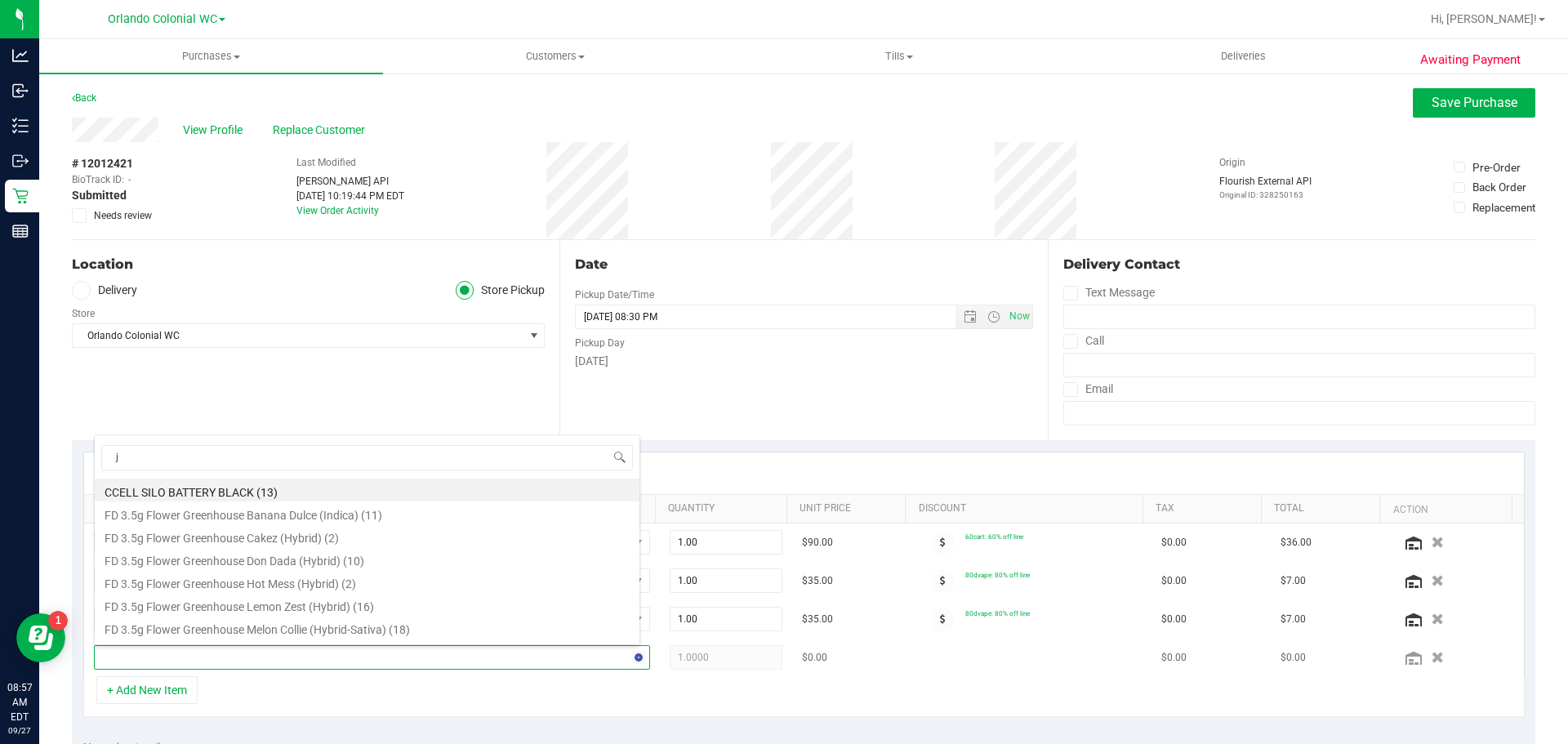
type input "ju"
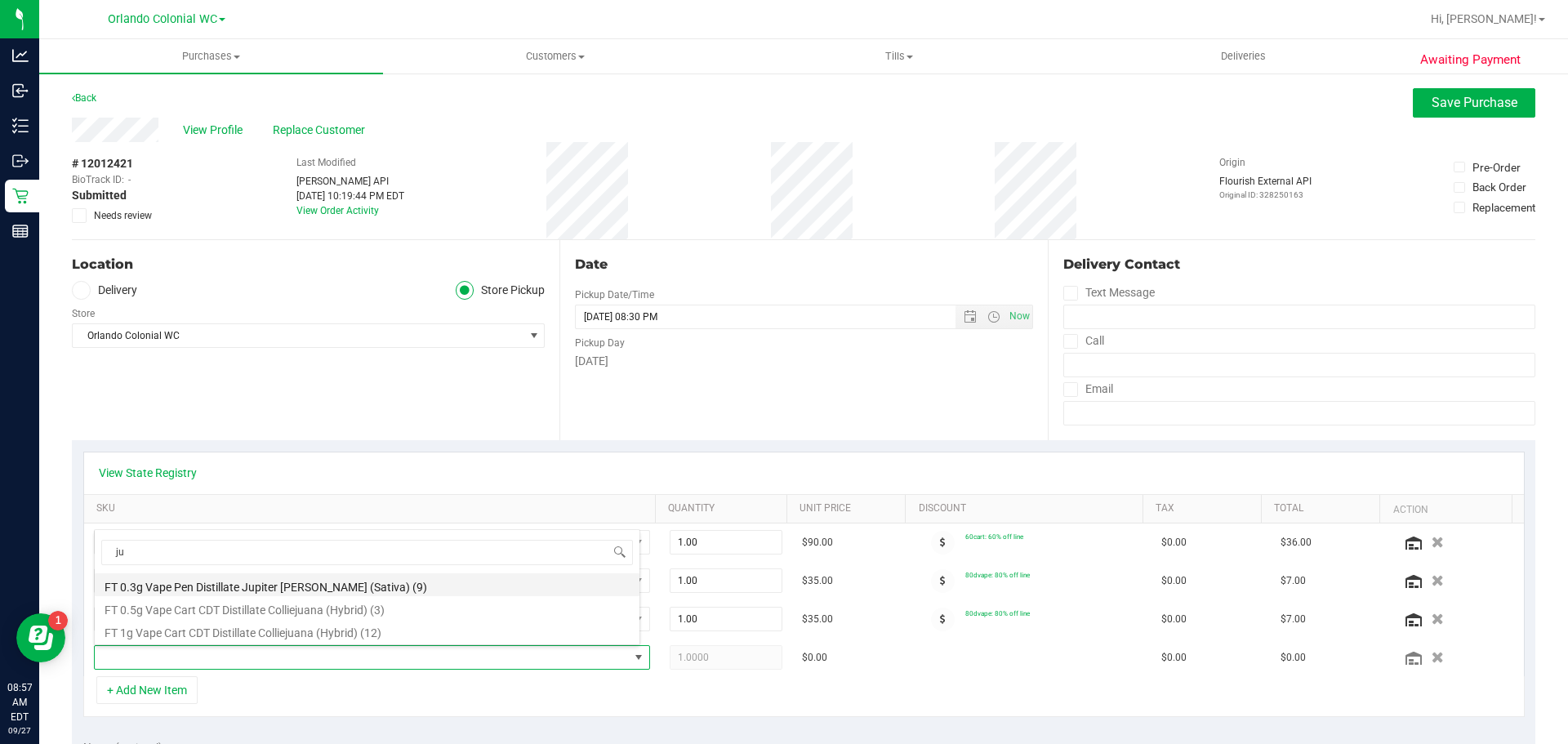
click at [285, 584] on li "FT 0.3g Vape Pen Distillate Jupiter Leo (Sativa) (9)" at bounding box center [366, 585] width 544 height 23
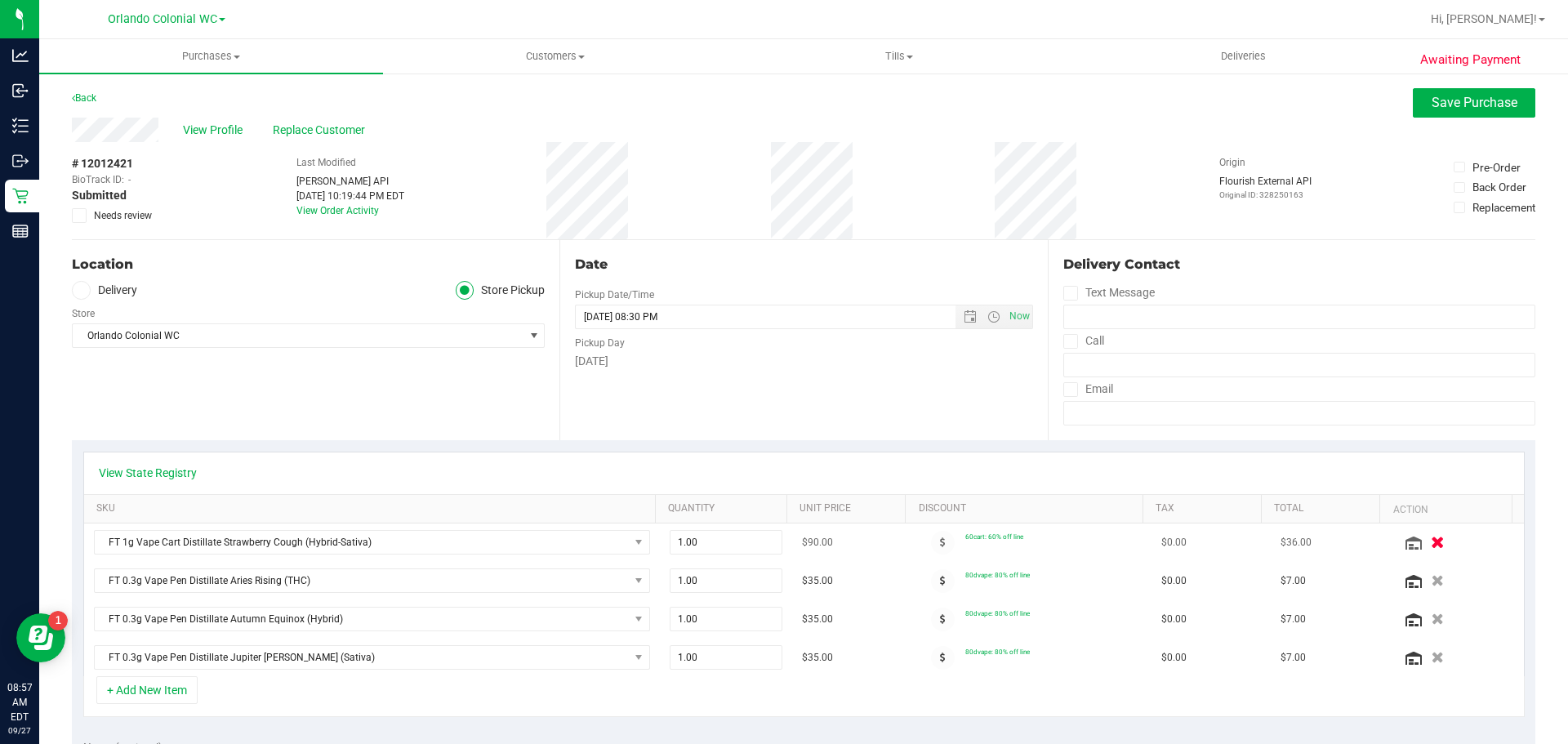
click at [1431, 542] on icon "button" at bounding box center [1438, 543] width 14 height 12
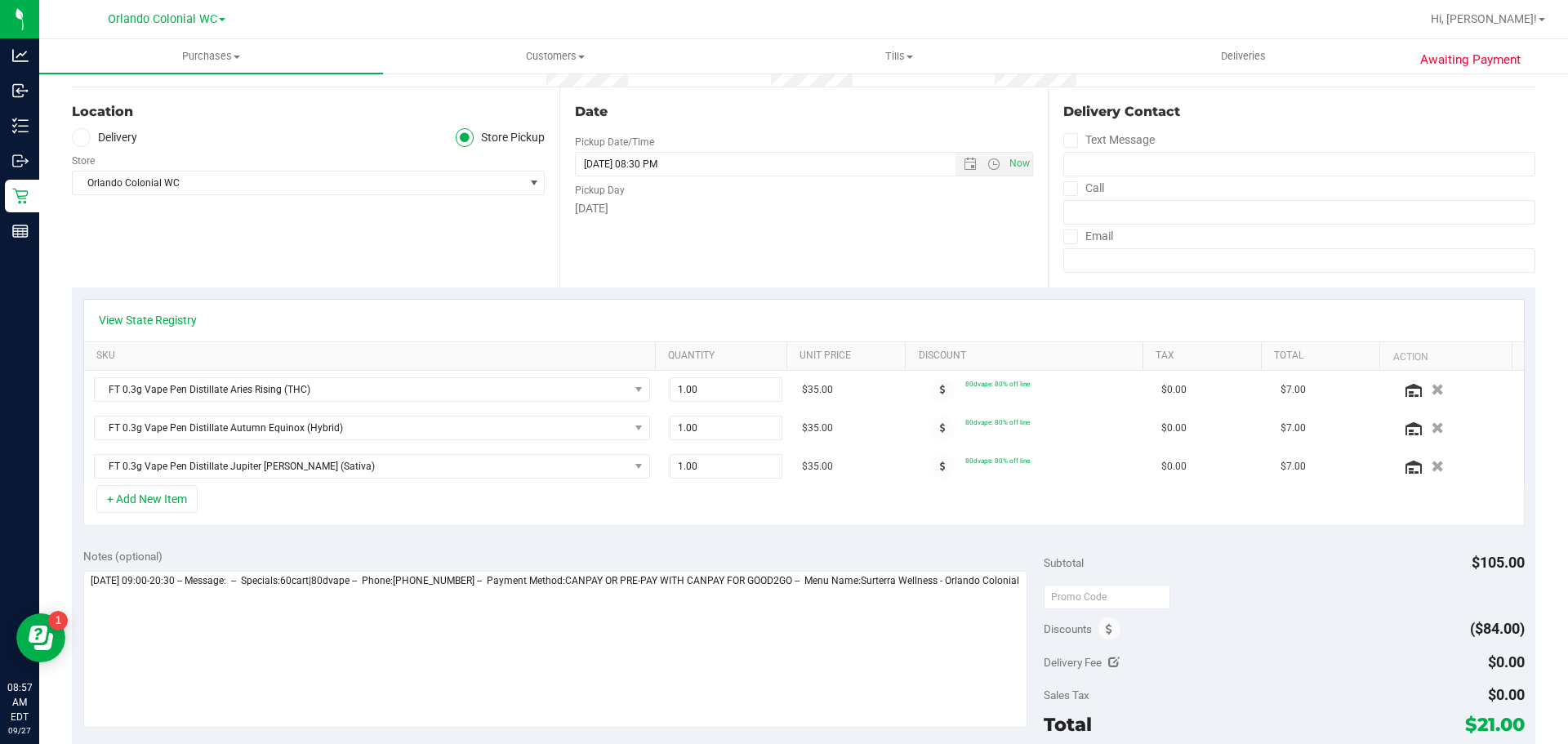
scroll to position [327, 0]
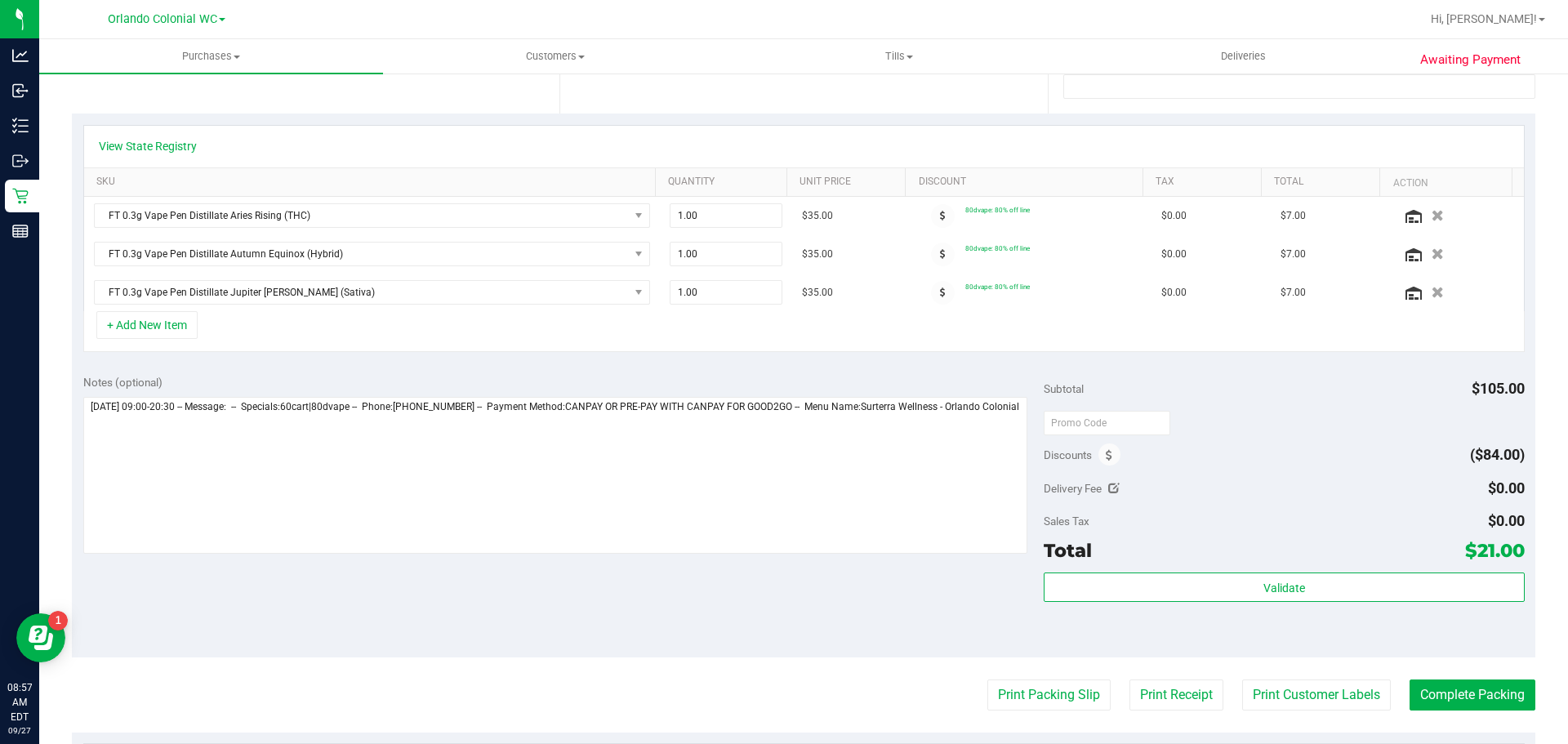
click at [1337, 603] on div "Validate" at bounding box center [1284, 588] width 480 height 31
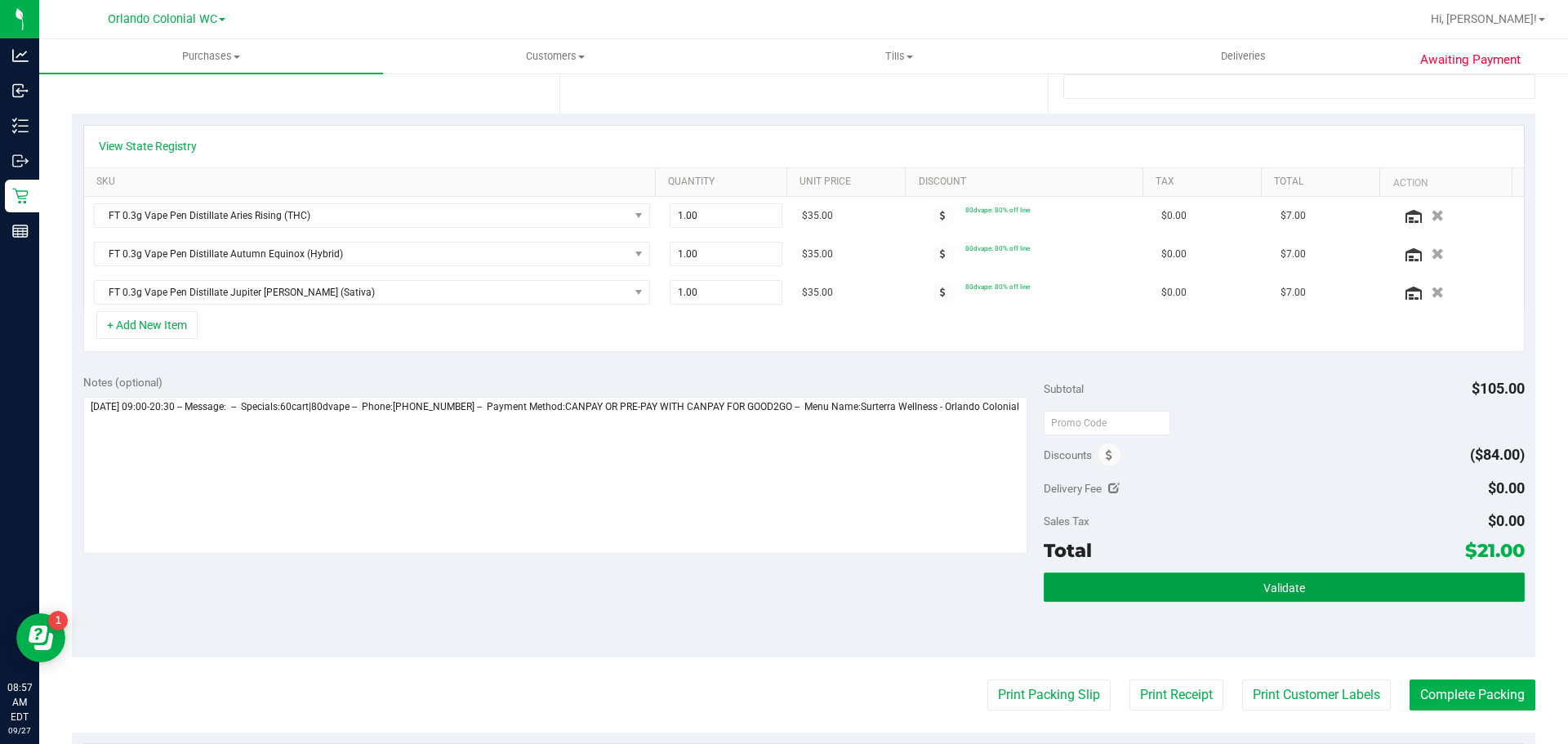
click at [1331, 594] on button "Validate" at bounding box center [1284, 587] width 480 height 29
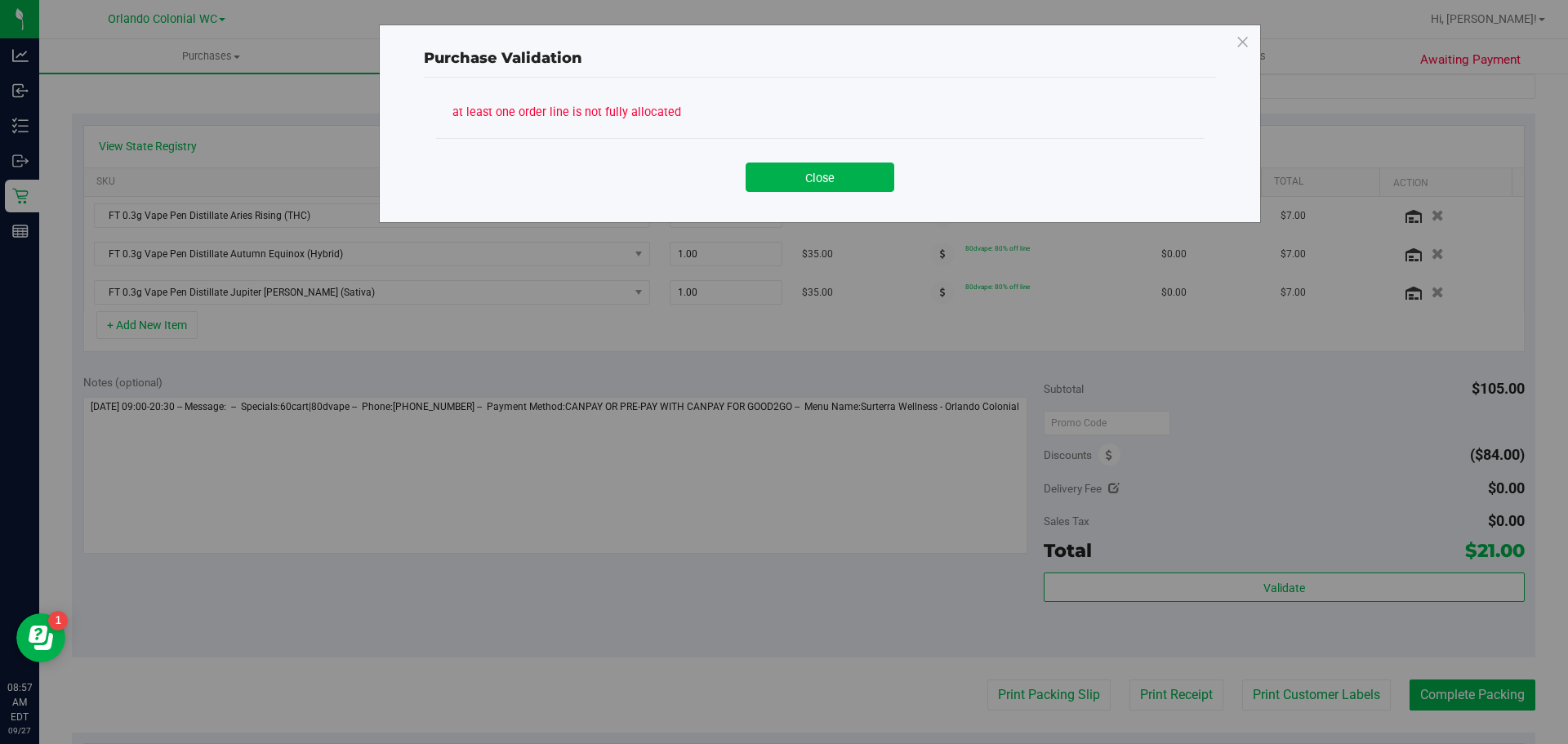
click at [826, 194] on div "Close" at bounding box center [820, 171] width 768 height 67
click at [823, 182] on button "Close" at bounding box center [819, 177] width 149 height 29
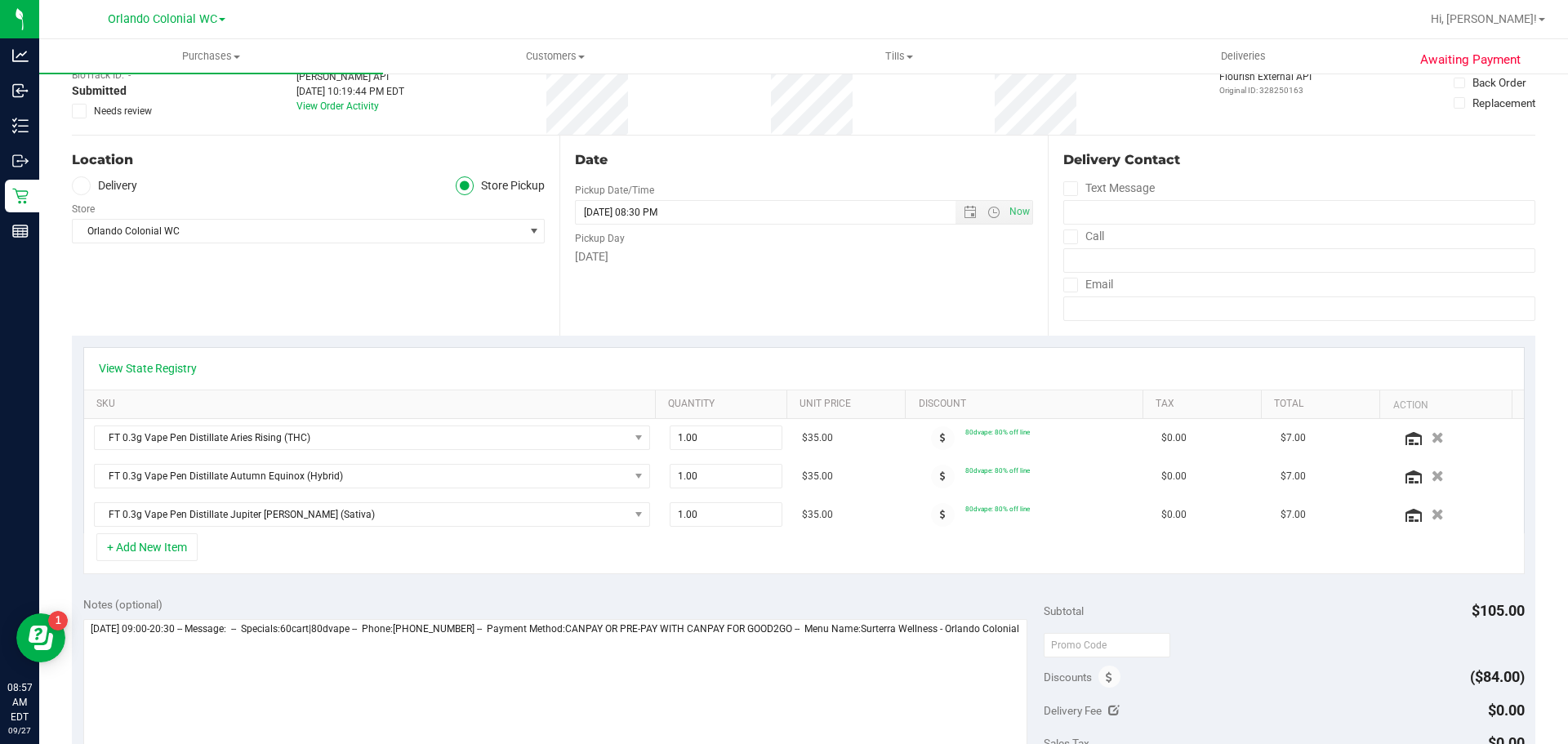
scroll to position [0, 0]
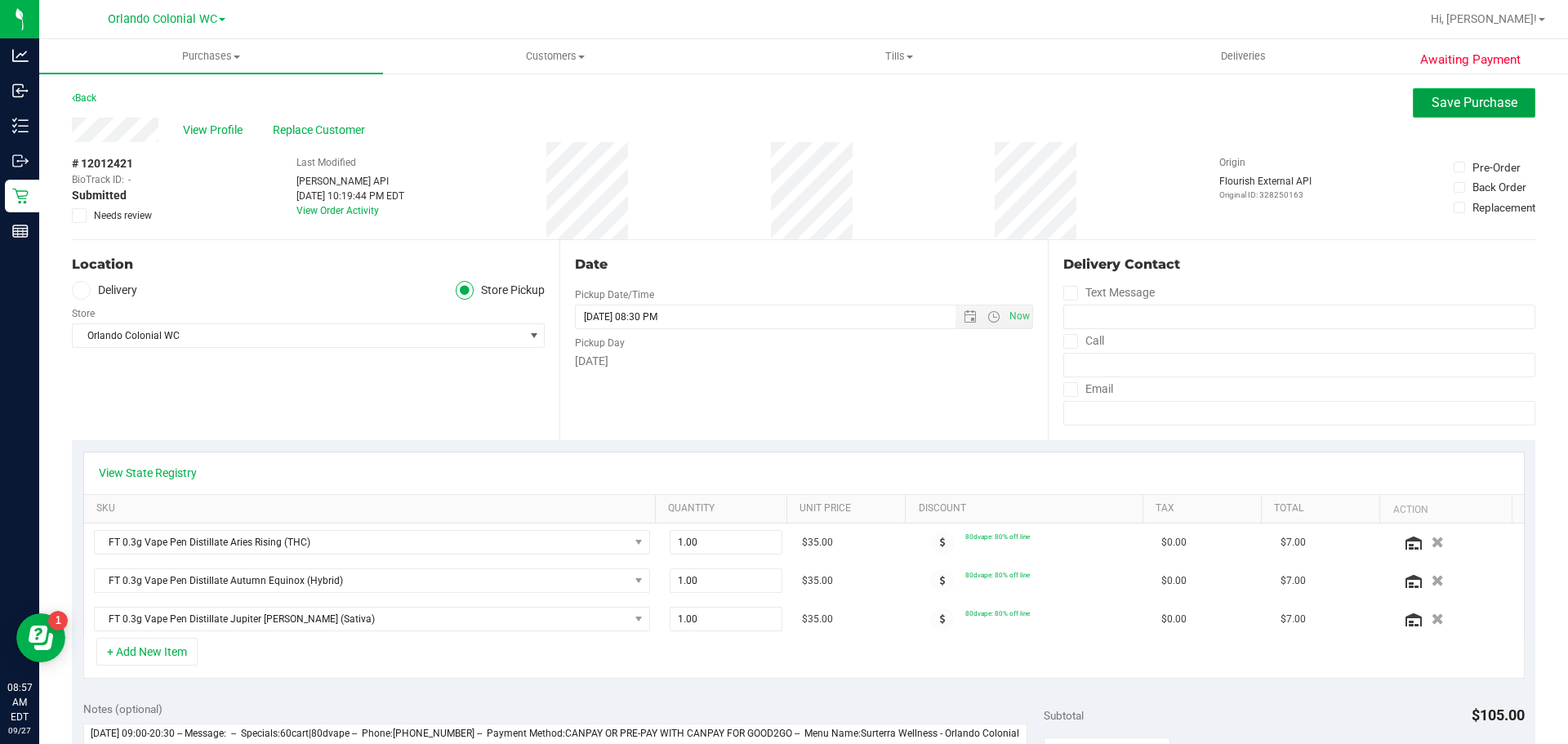
click at [1440, 96] on span "Save Purchase" at bounding box center [1474, 102] width 86 height 16
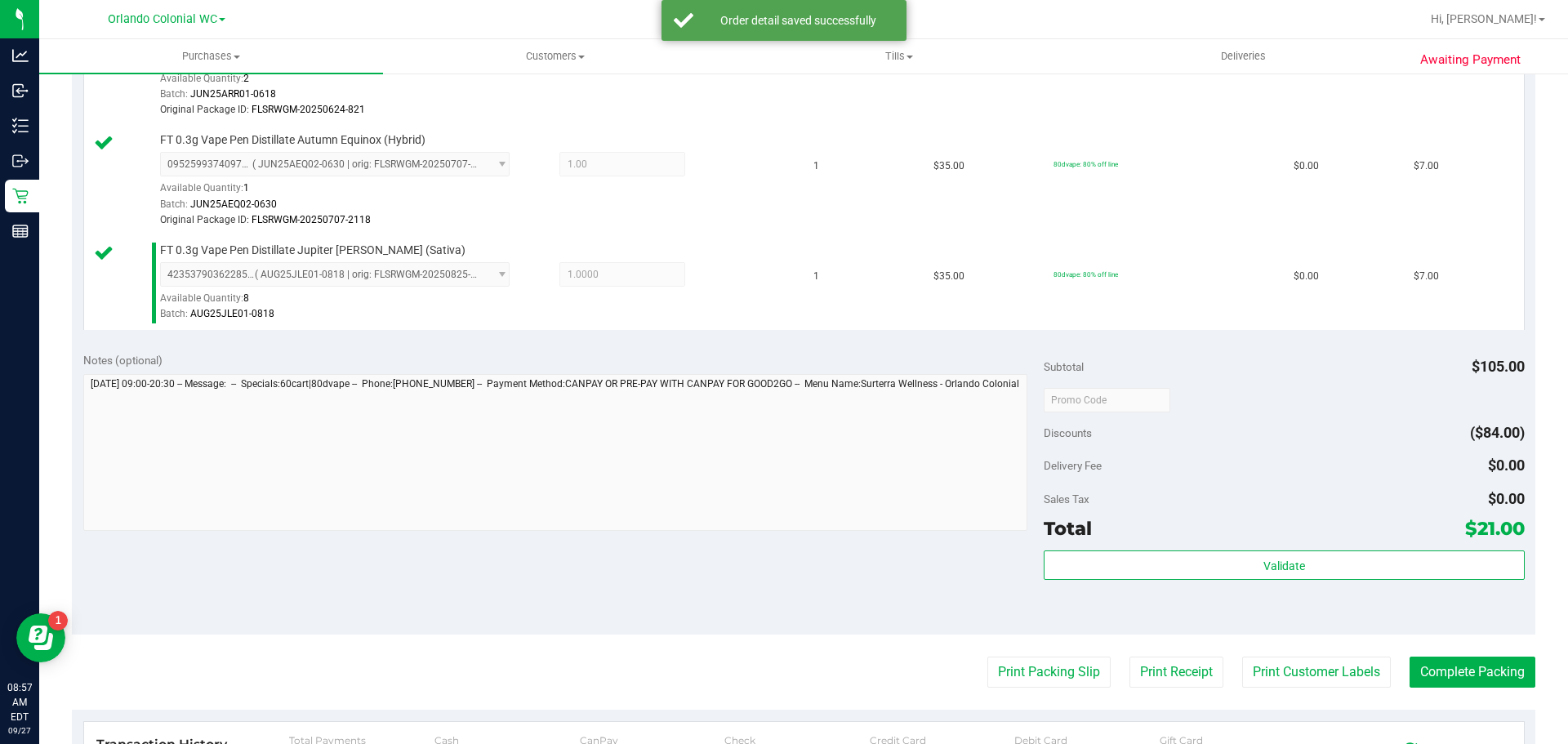
scroll to position [572, 0]
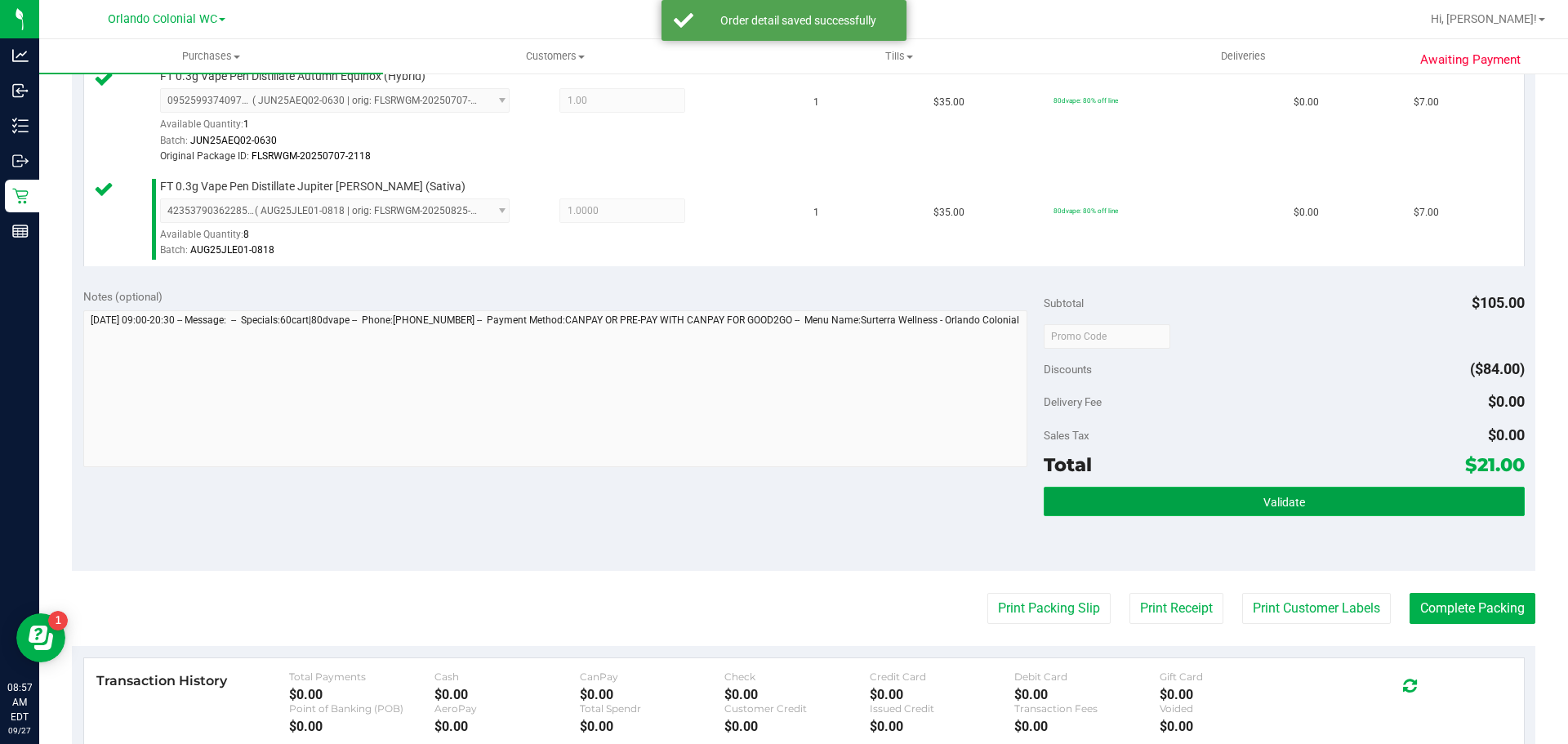
click at [1251, 508] on button "Validate" at bounding box center [1284, 501] width 480 height 29
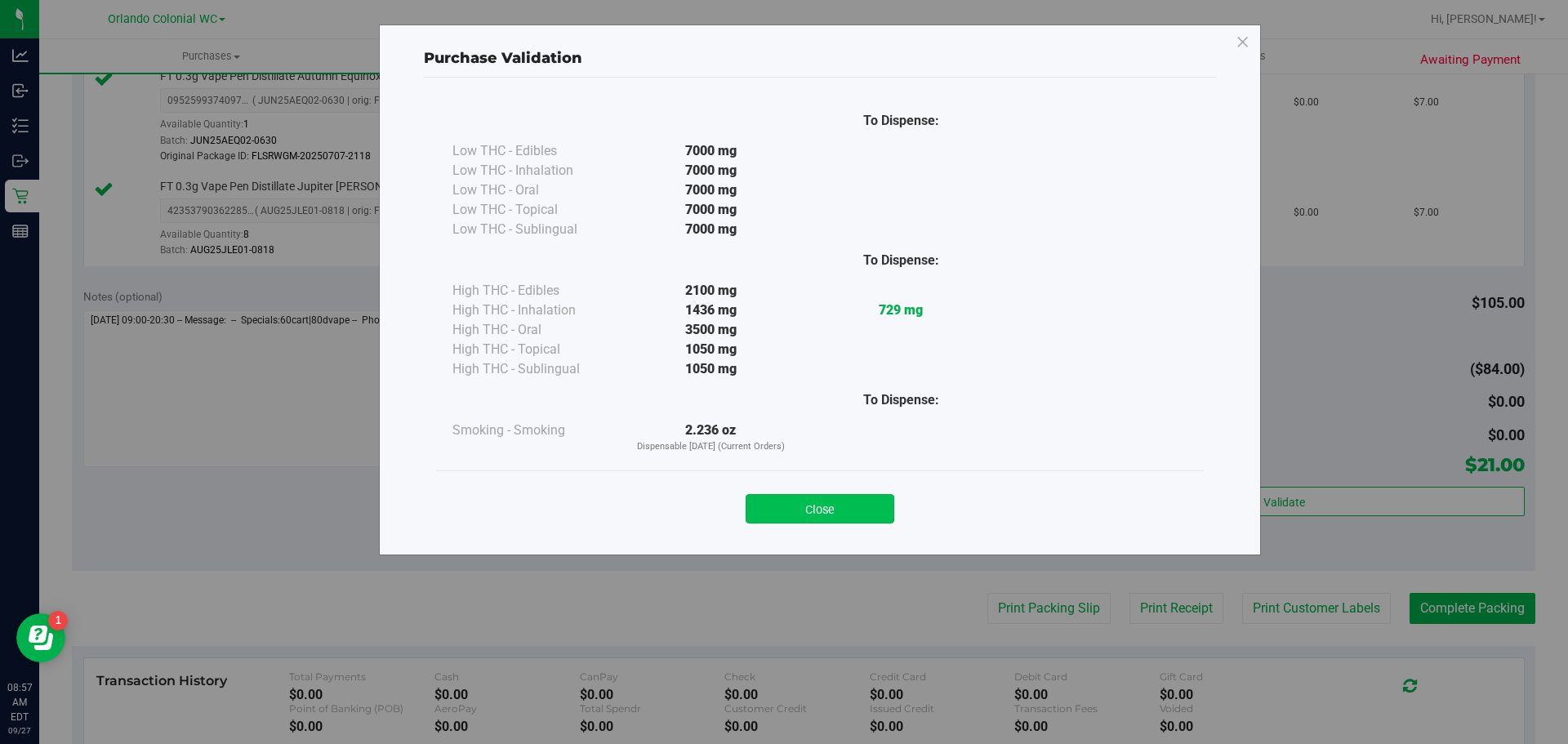
click at [799, 500] on button "Close" at bounding box center [819, 509] width 149 height 29
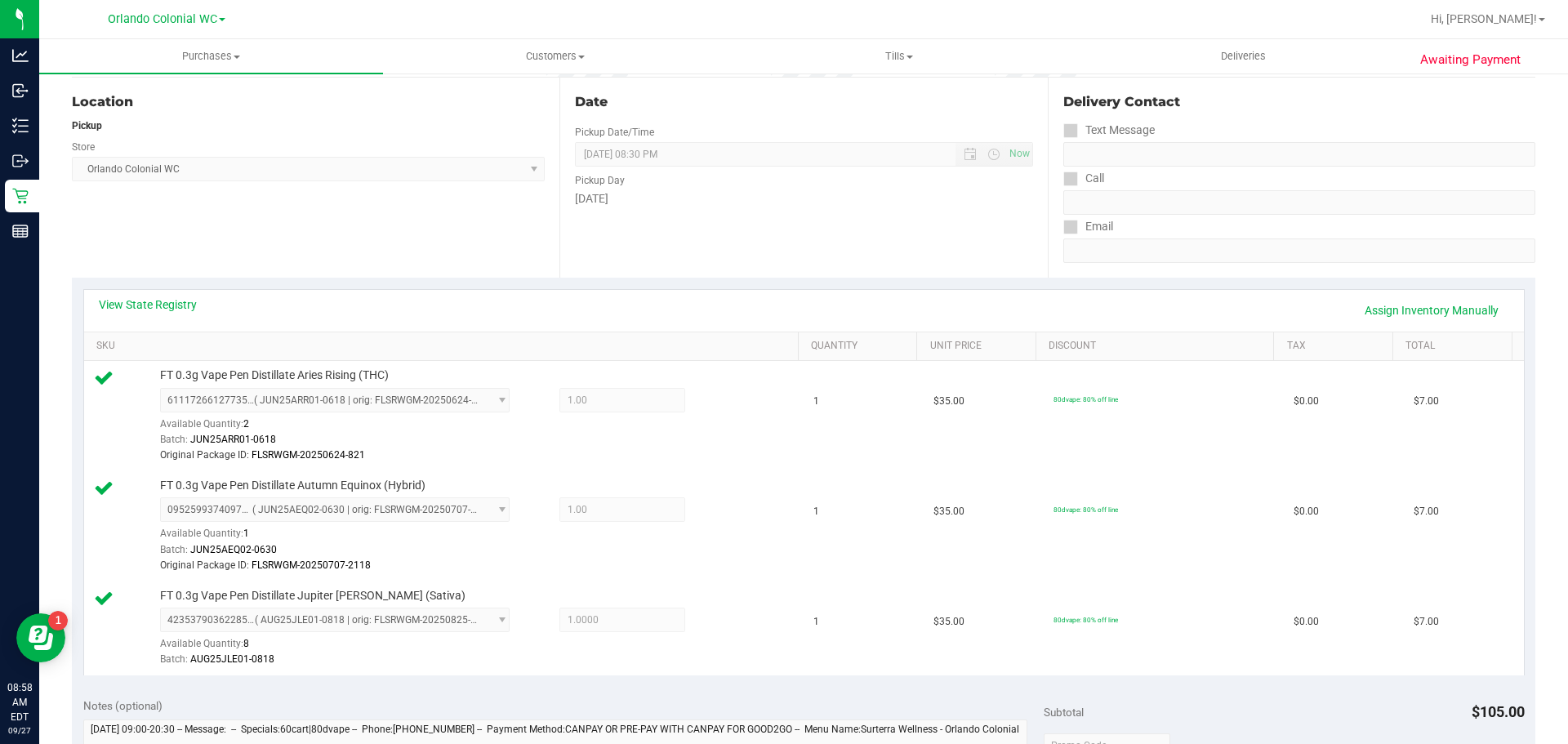
scroll to position [0, 0]
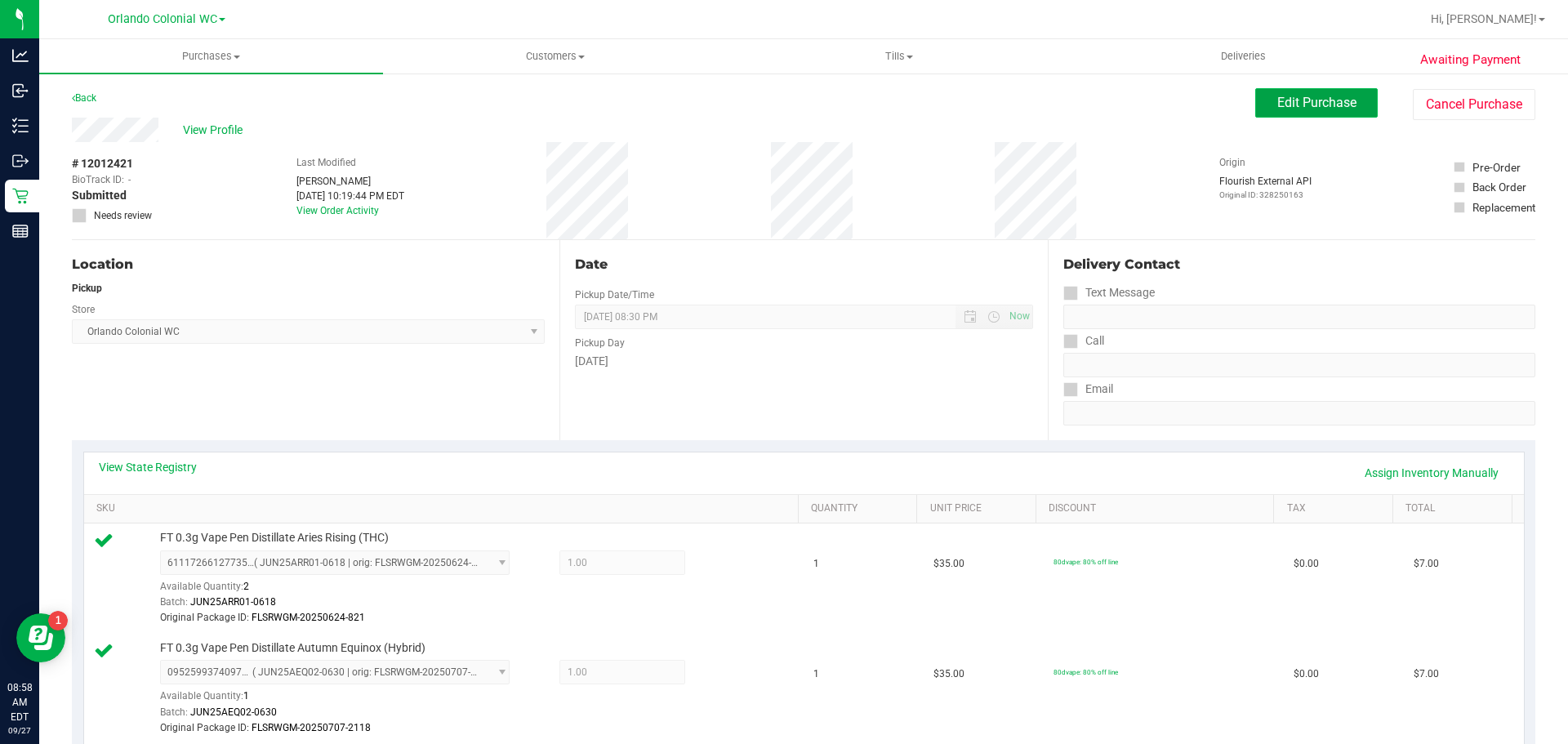
click at [1311, 105] on span "Edit Purchase" at bounding box center [1316, 102] width 79 height 16
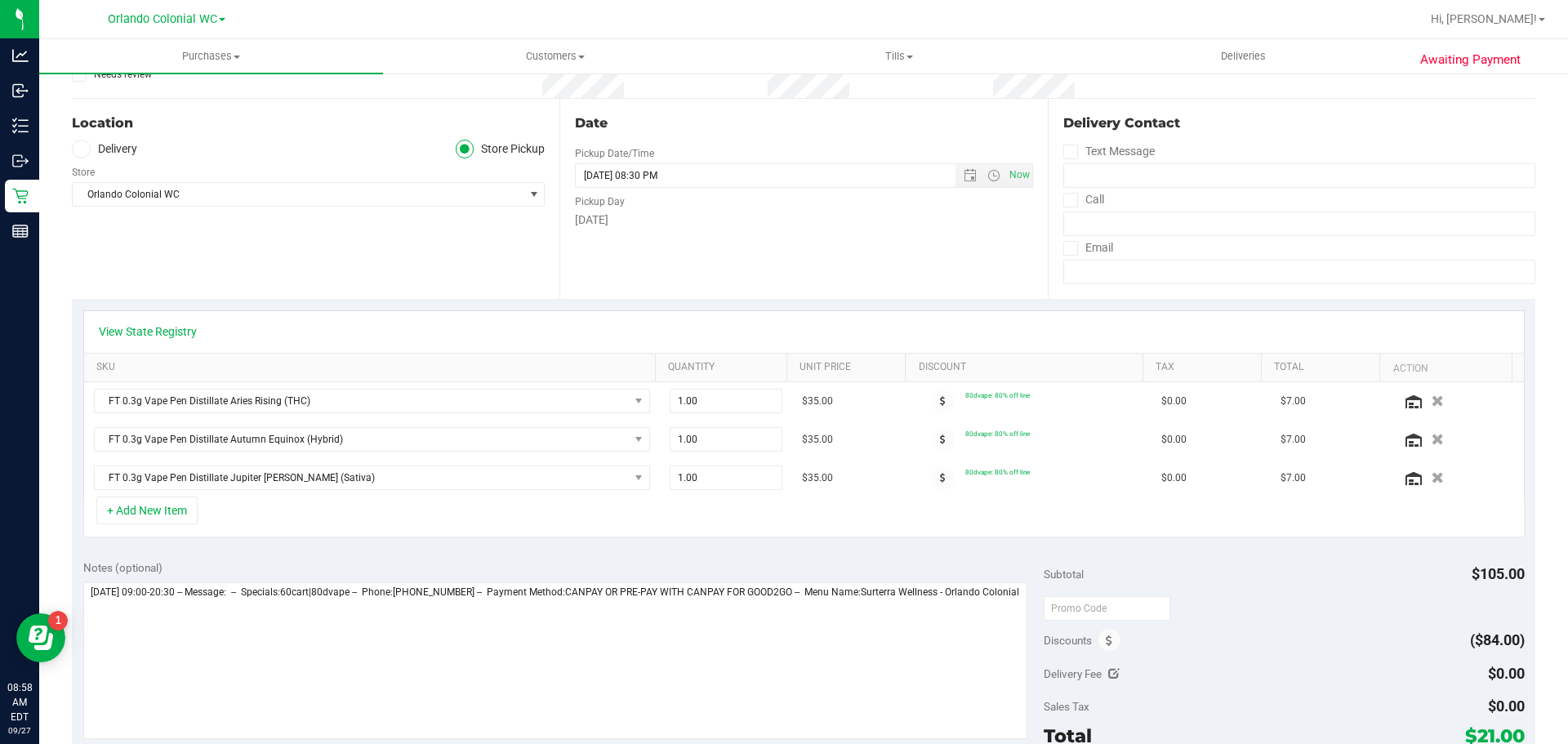
scroll to position [408, 0]
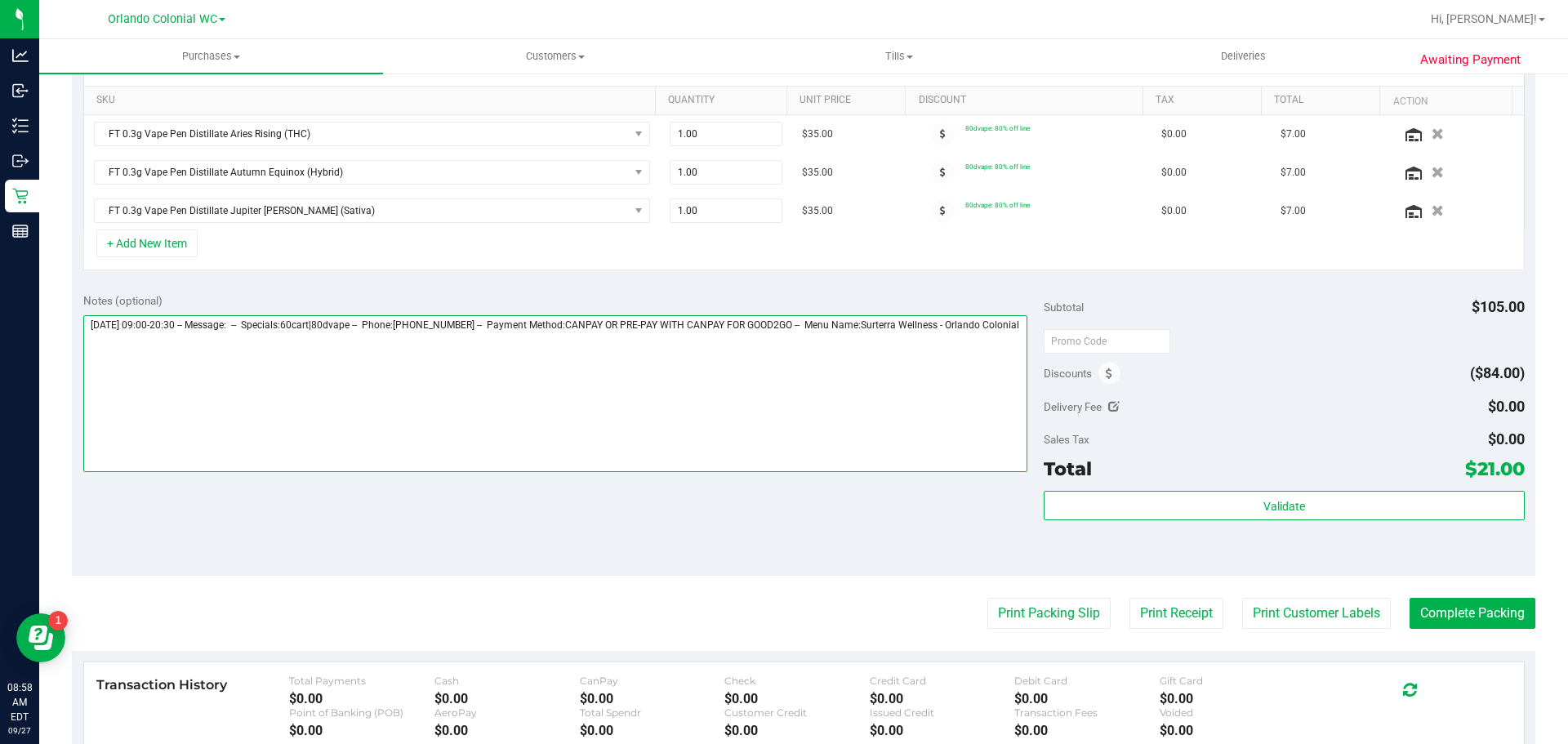
click at [196, 351] on textarea at bounding box center [555, 393] width 945 height 157
type textarea "Saturday 09/27/2025 09:00-20:30 -- Message: -- Specials:60cart|80dvape -- Phone…"
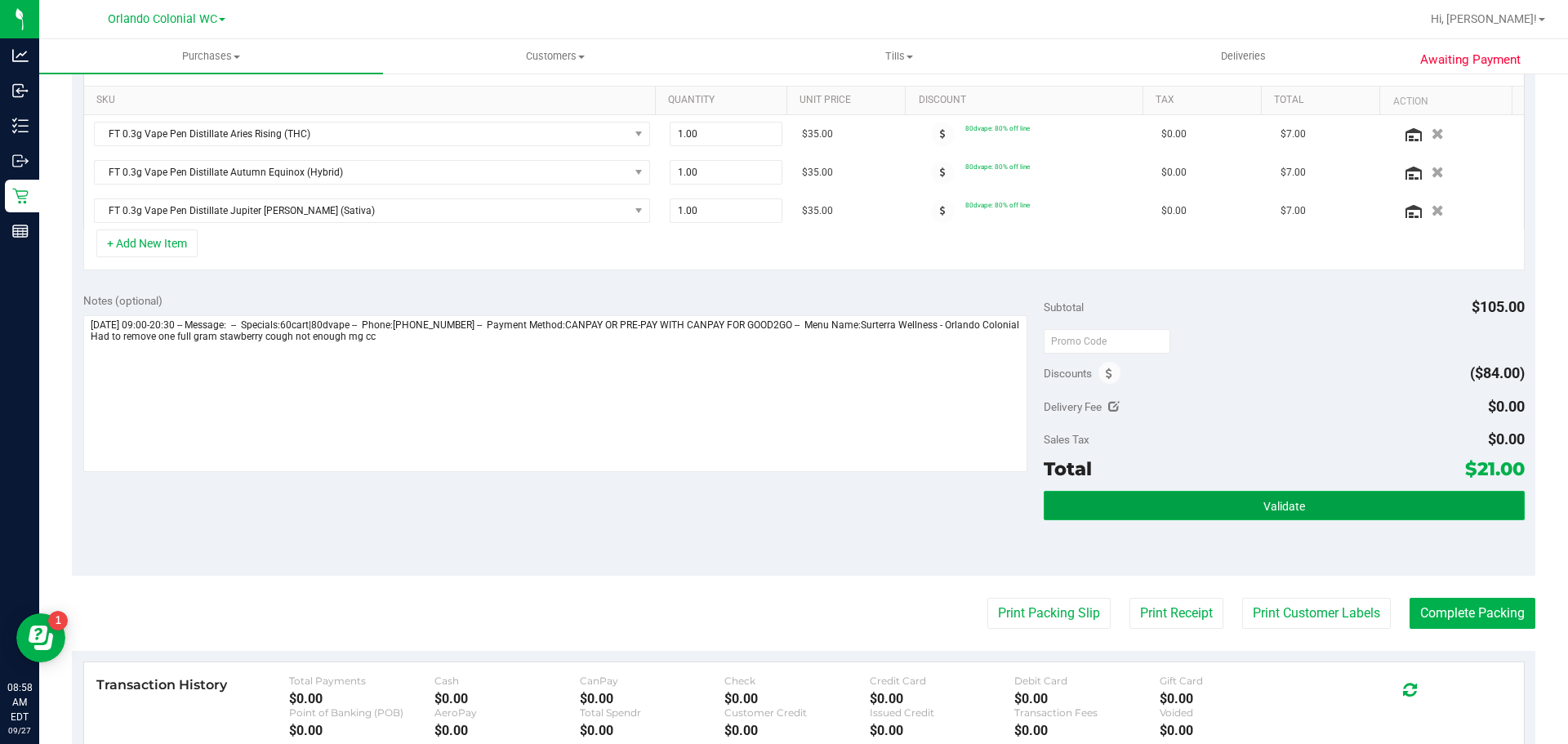
click at [1263, 511] on span "Validate" at bounding box center [1284, 506] width 42 height 13
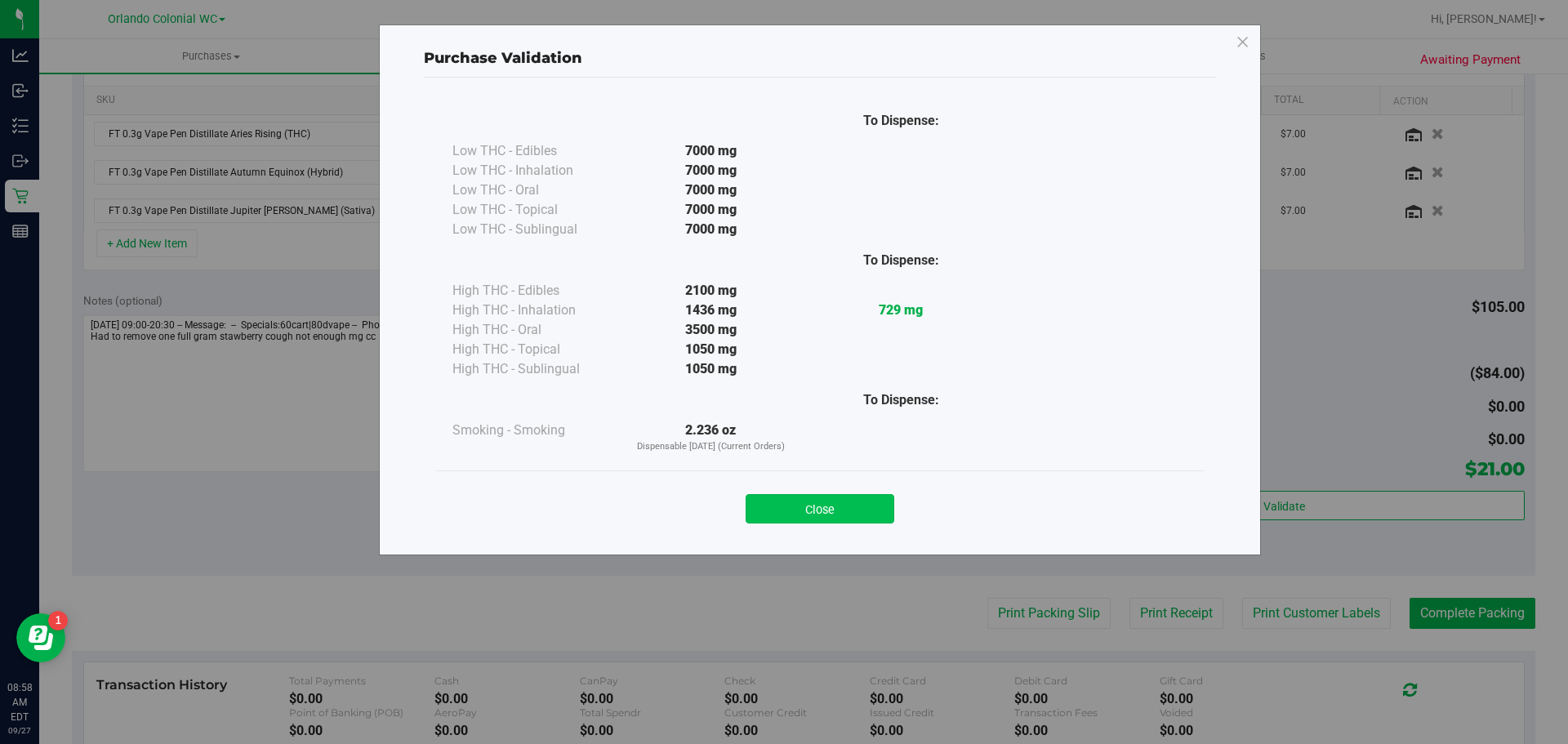
click at [831, 496] on button "Close" at bounding box center [819, 509] width 149 height 29
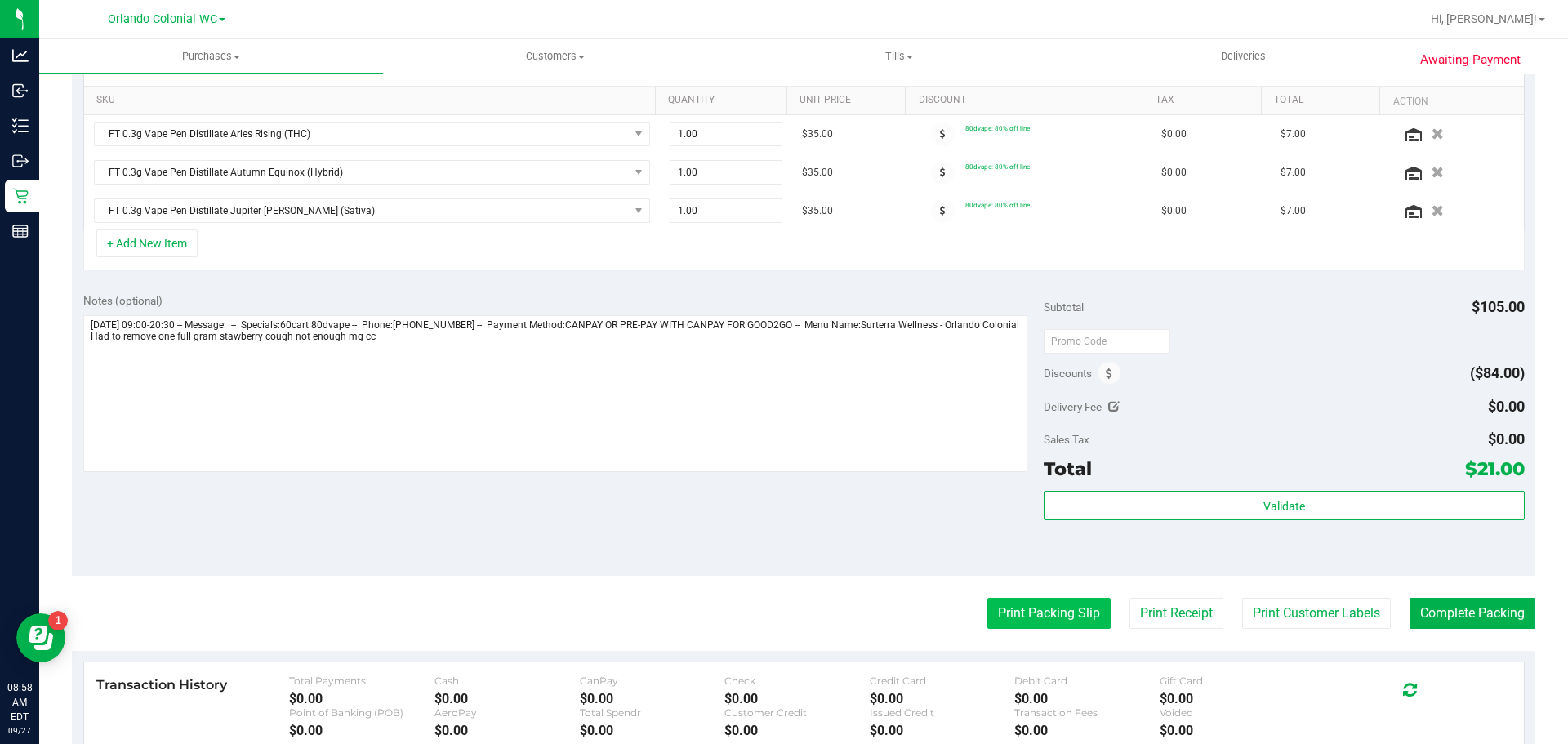
click at [1044, 603] on button "Print Packing Slip" at bounding box center [1049, 613] width 123 height 31
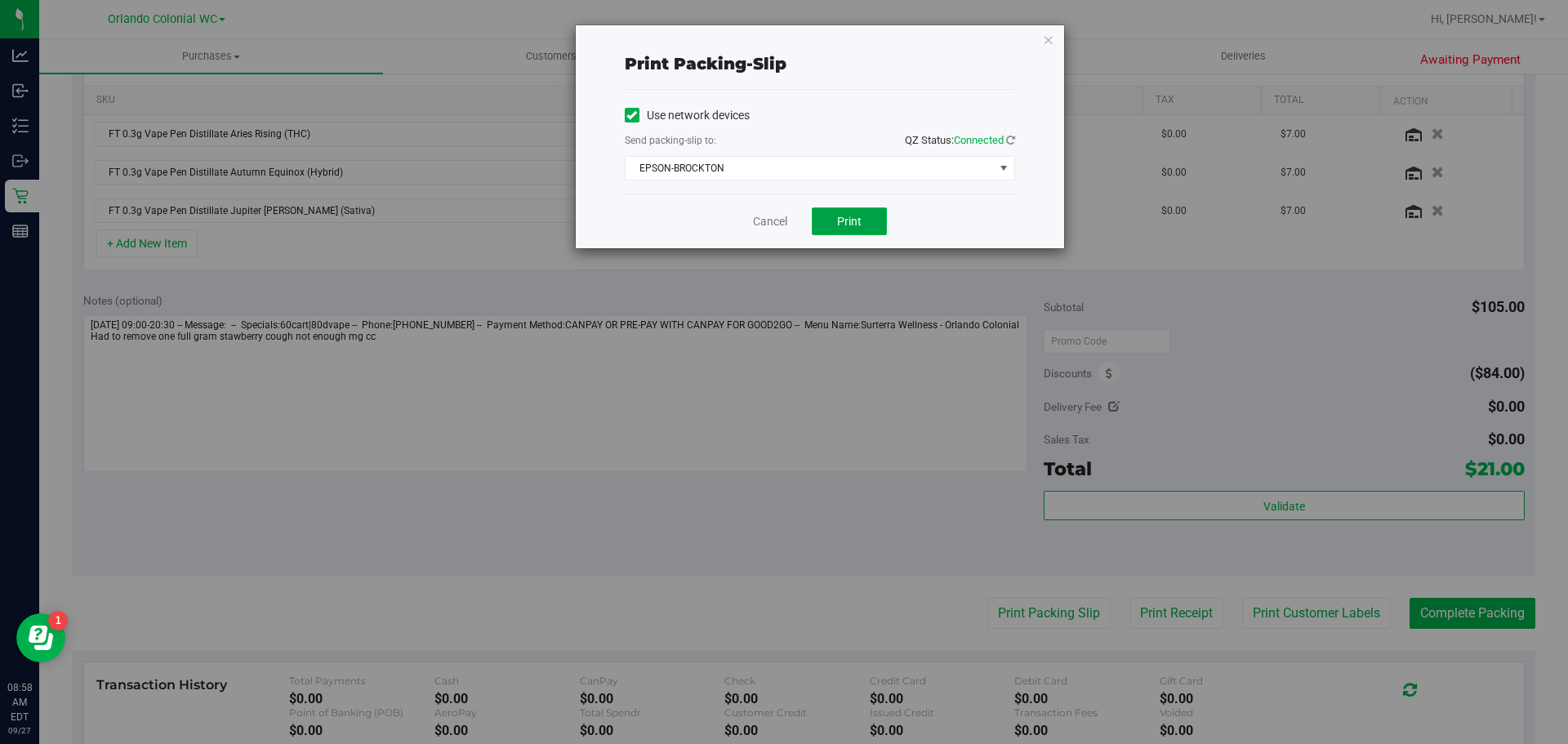
click at [844, 218] on span "Print" at bounding box center [848, 221] width 24 height 13
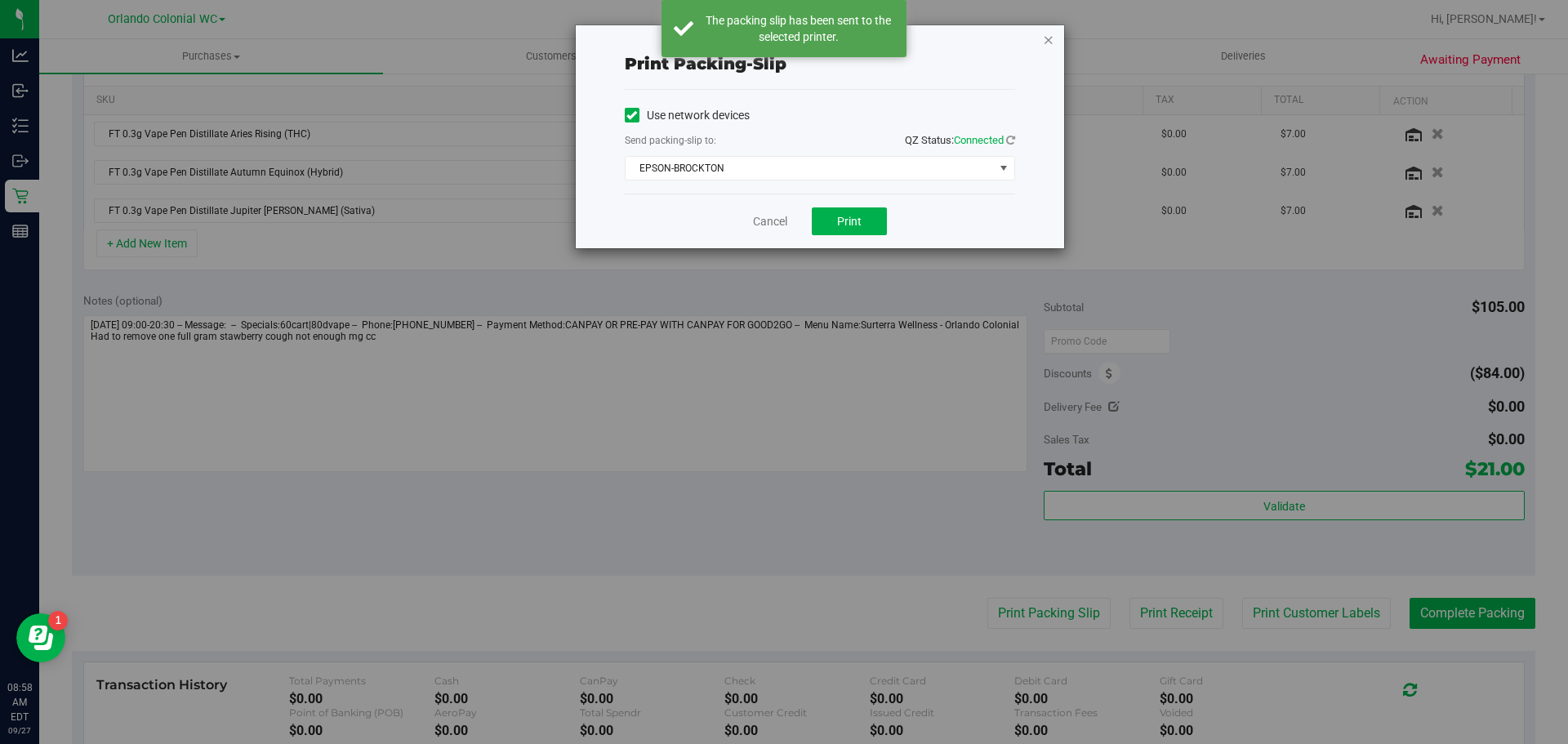
click at [1048, 44] on icon "button" at bounding box center [1049, 39] width 12 height 20
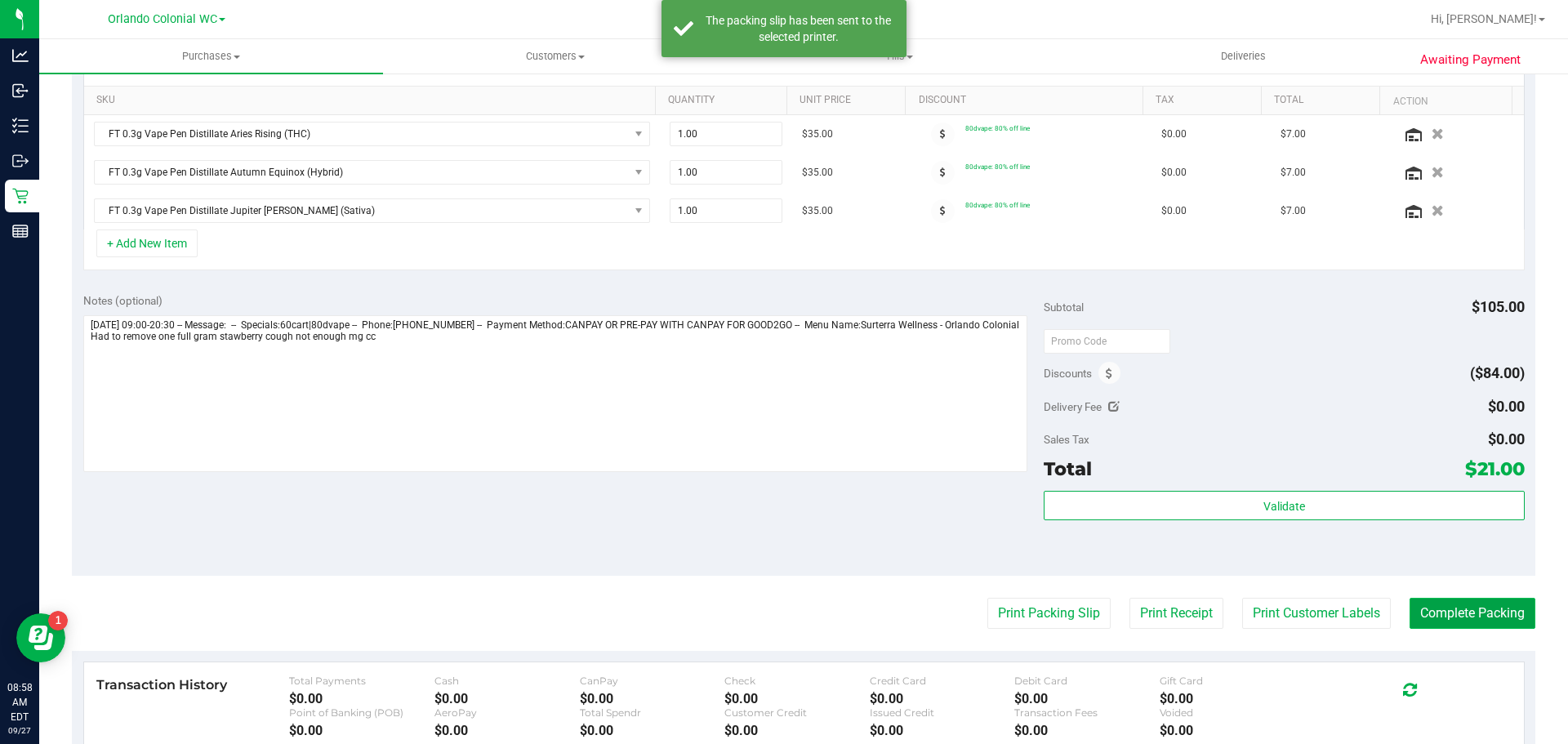
click at [1420, 612] on button "Complete Packing" at bounding box center [1472, 613] width 125 height 31
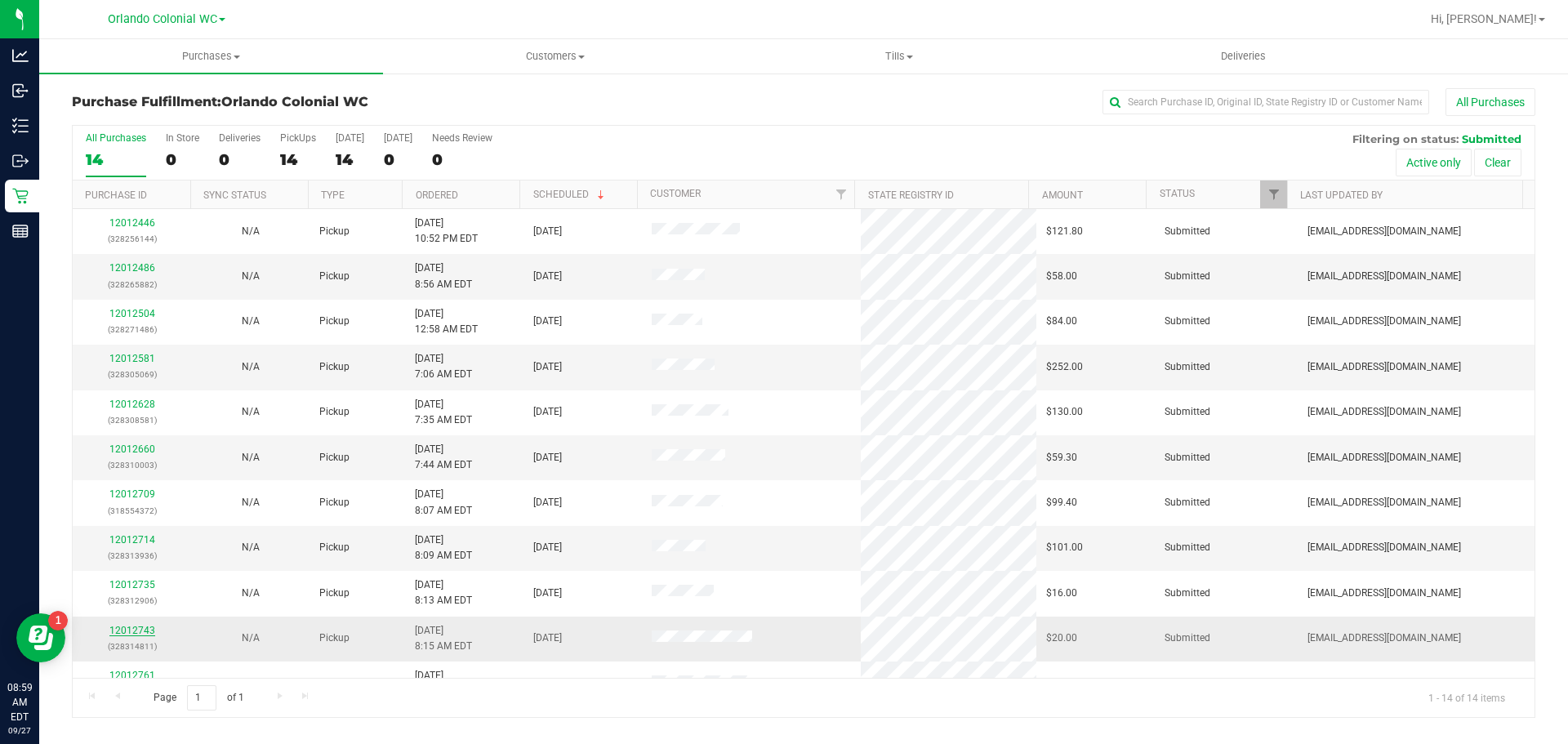
click at [144, 632] on link "12012743" at bounding box center [132, 631] width 46 height 12
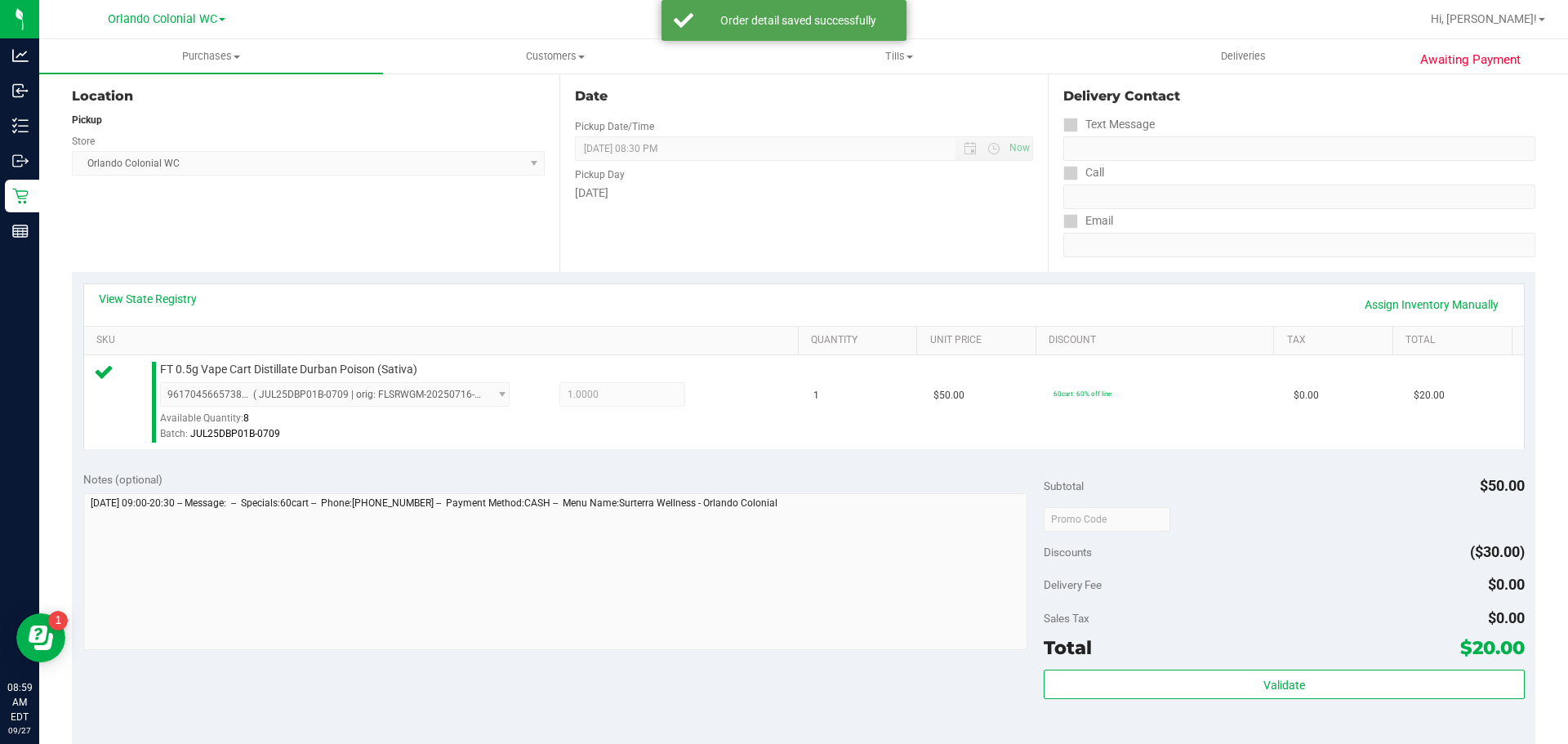
scroll to position [339, 0]
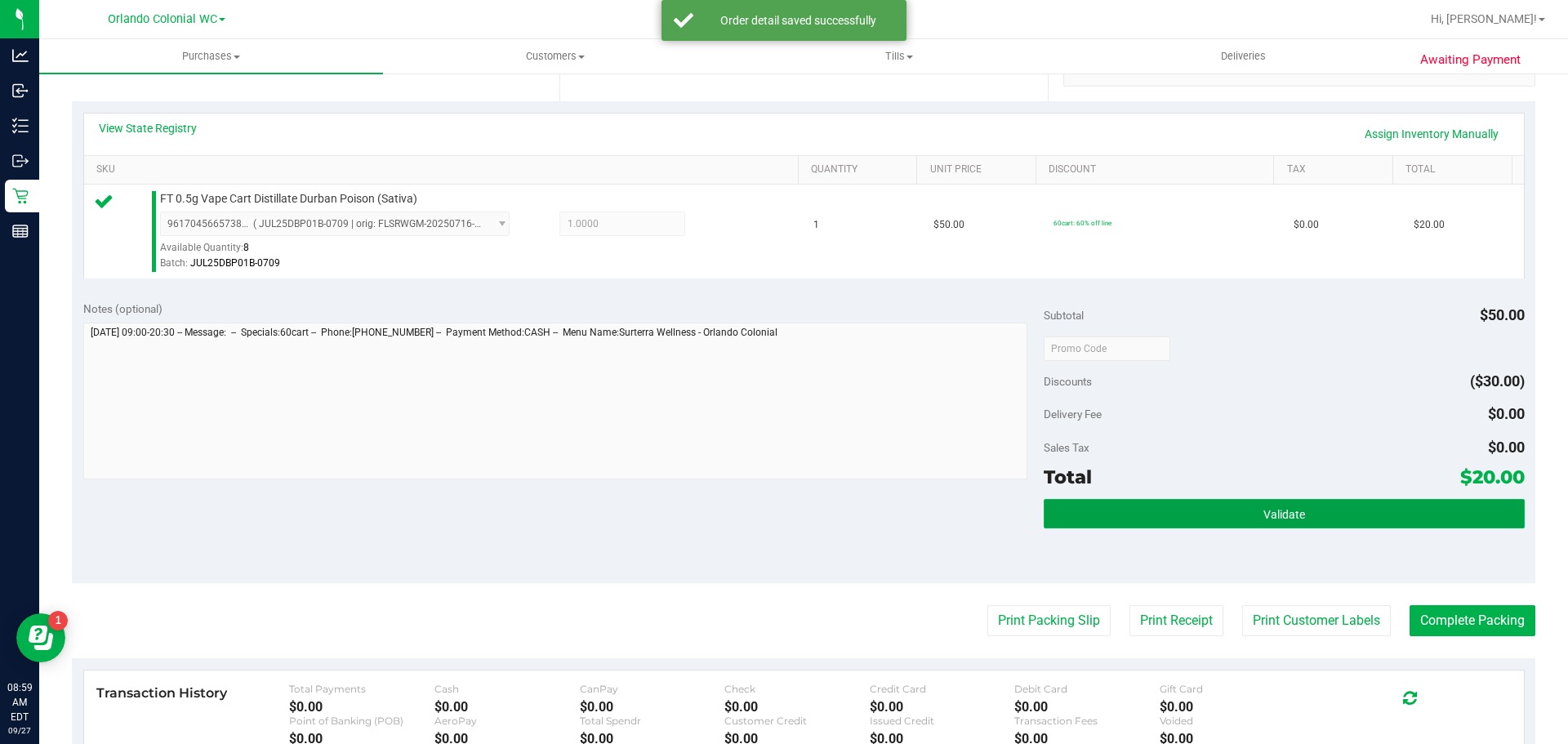
click at [1164, 515] on button "Validate" at bounding box center [1284, 513] width 480 height 29
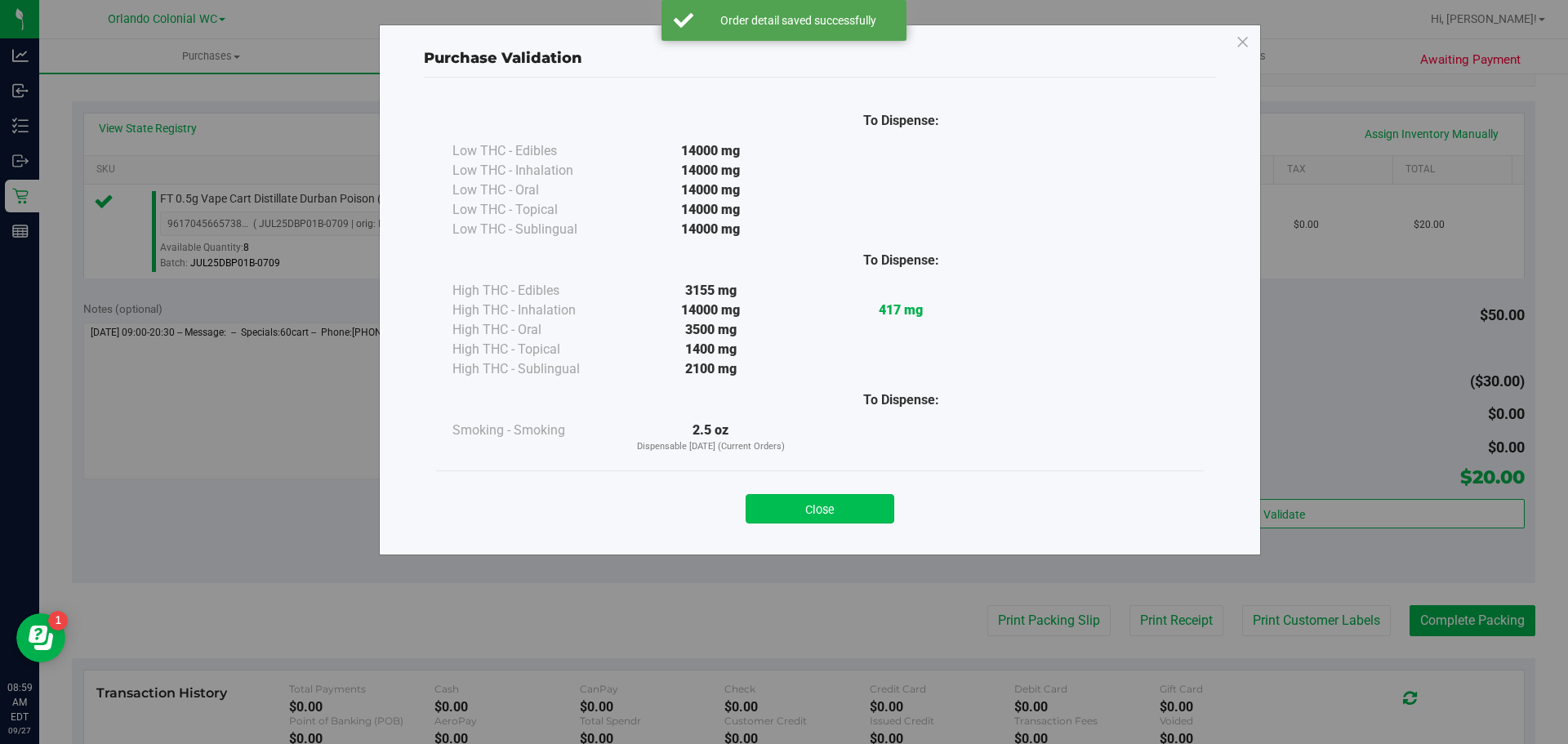
click at [818, 515] on button "Close" at bounding box center [819, 509] width 149 height 29
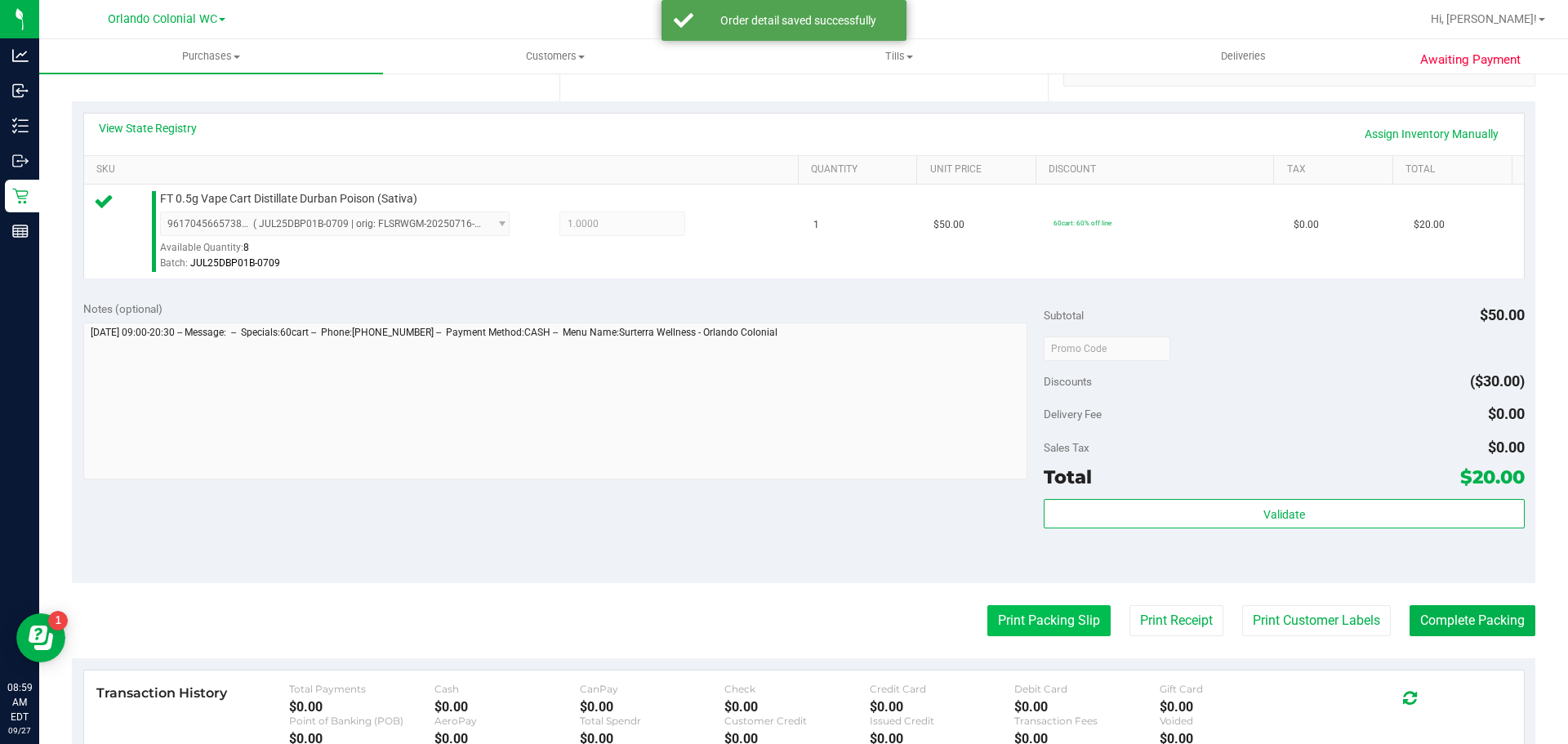
click at [1007, 615] on button "Print Packing Slip" at bounding box center [1049, 620] width 123 height 31
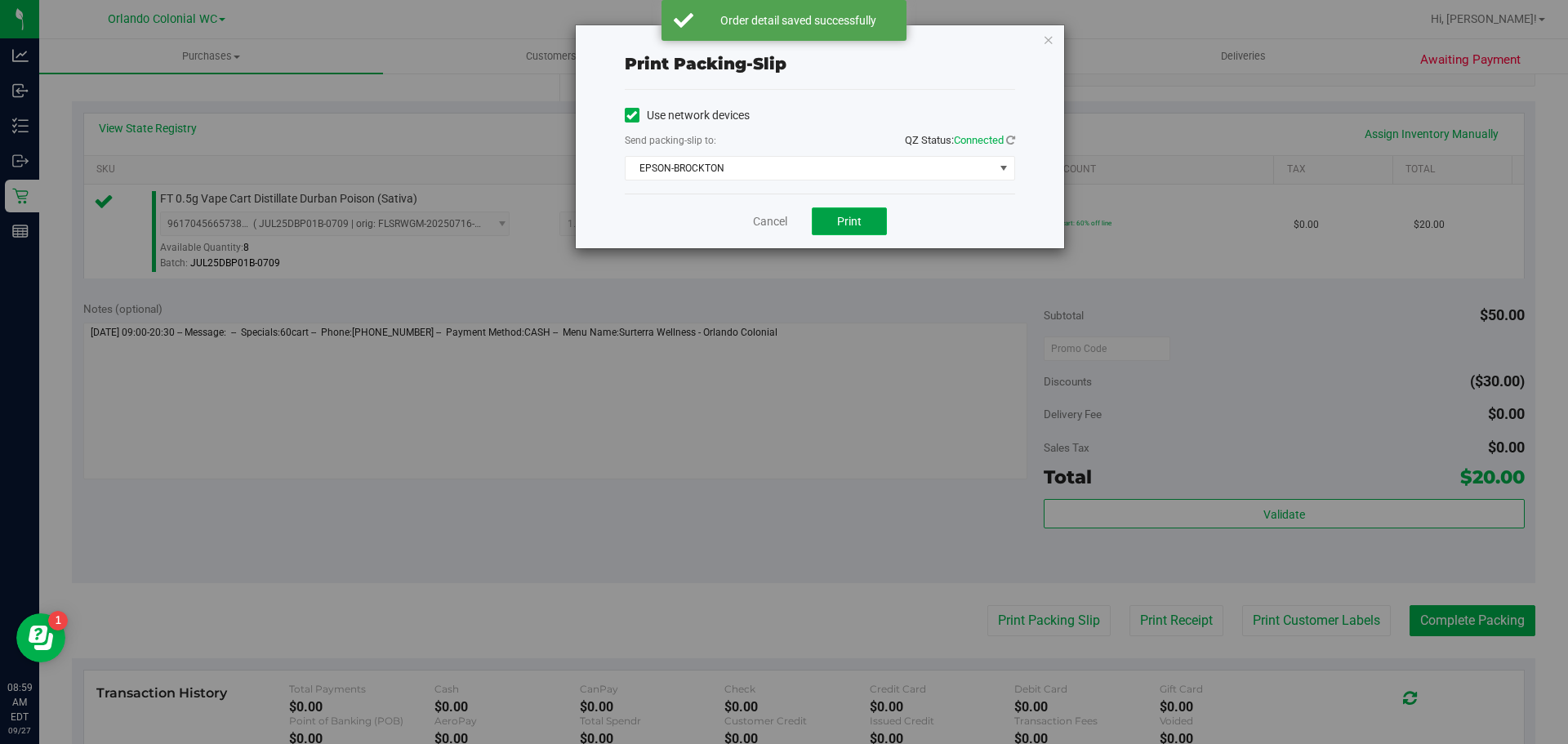
click at [869, 220] on button "Print" at bounding box center [849, 221] width 75 height 27
click at [1049, 46] on icon "button" at bounding box center [1049, 39] width 12 height 20
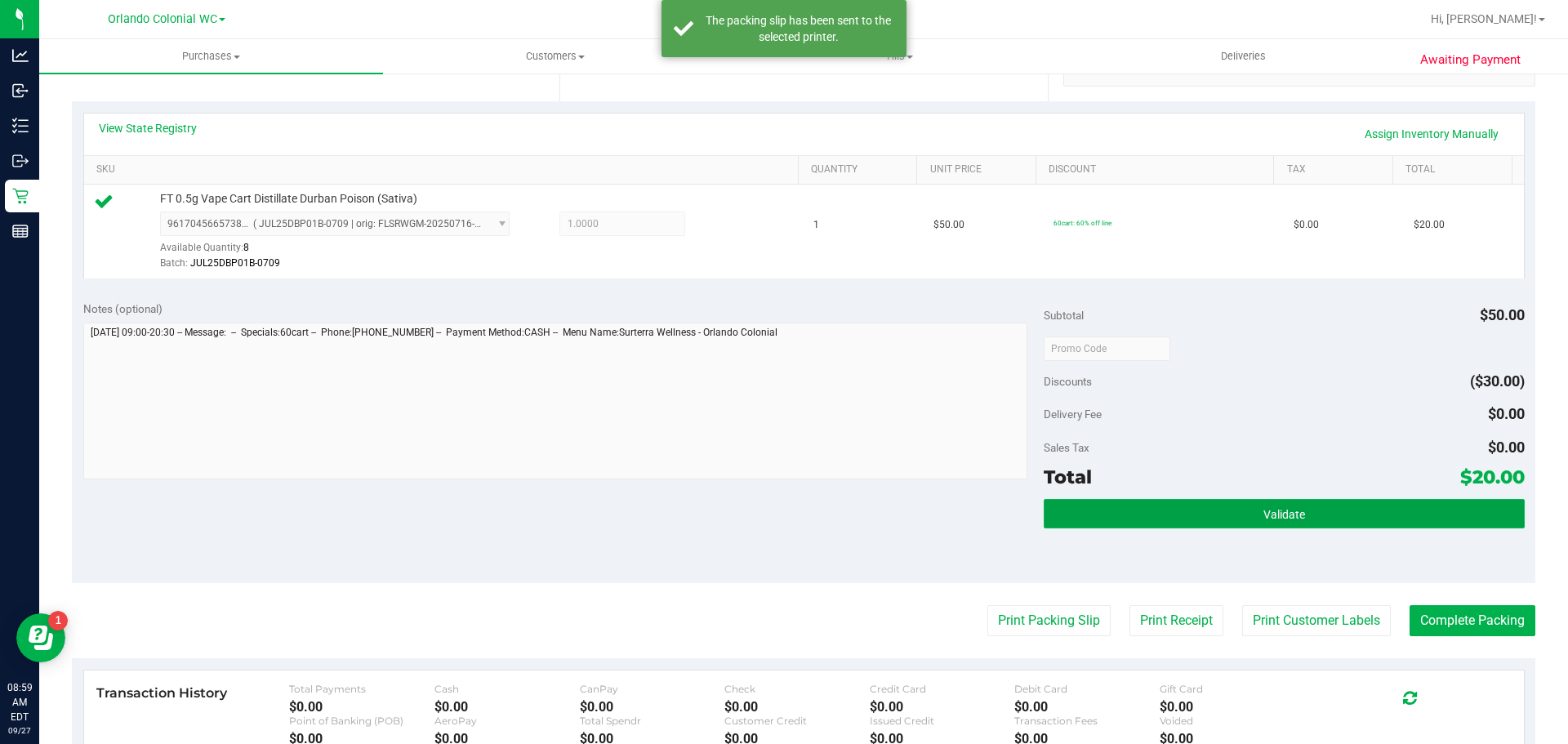
click at [1252, 500] on button "Validate" at bounding box center [1284, 513] width 480 height 29
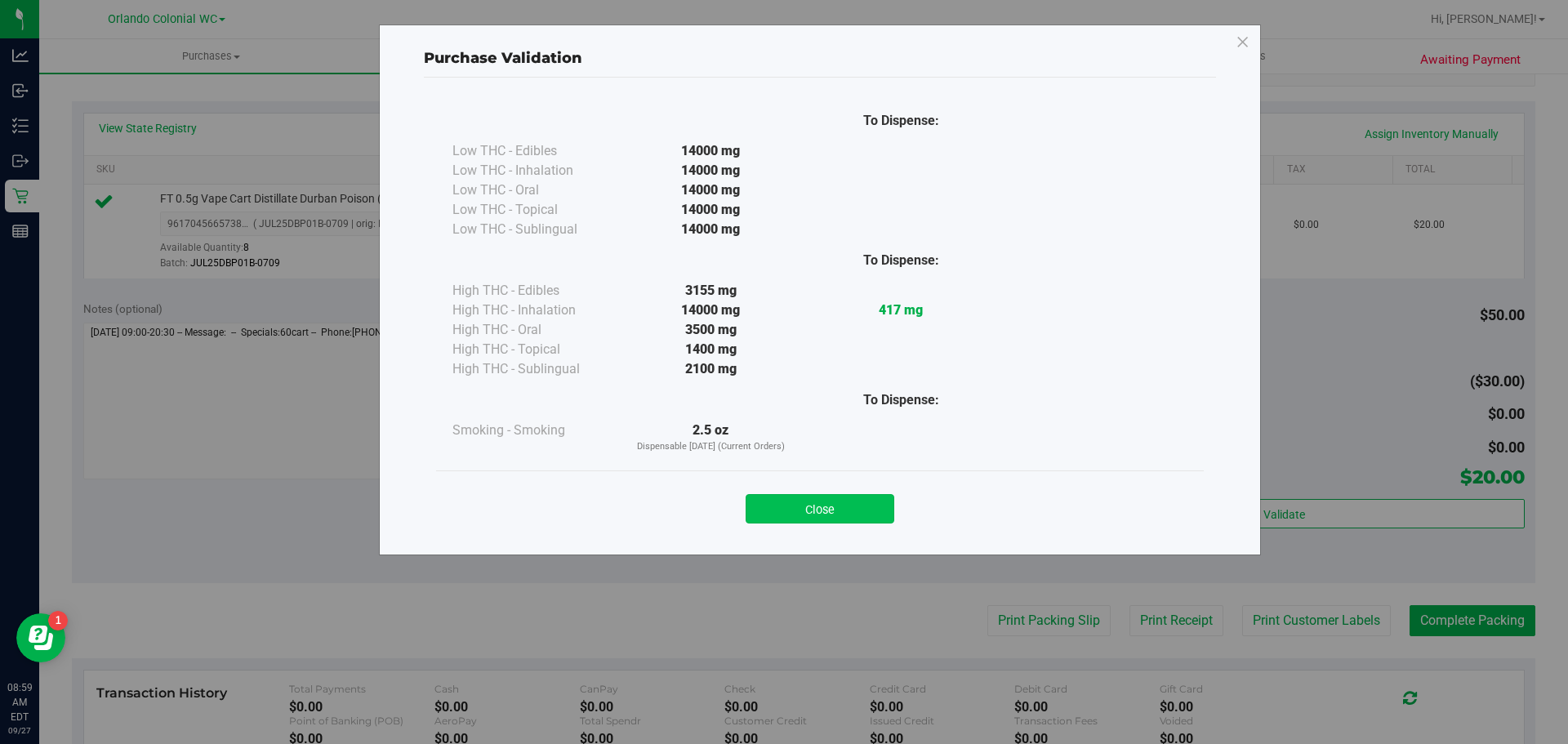
click at [828, 500] on button "Close" at bounding box center [819, 509] width 149 height 29
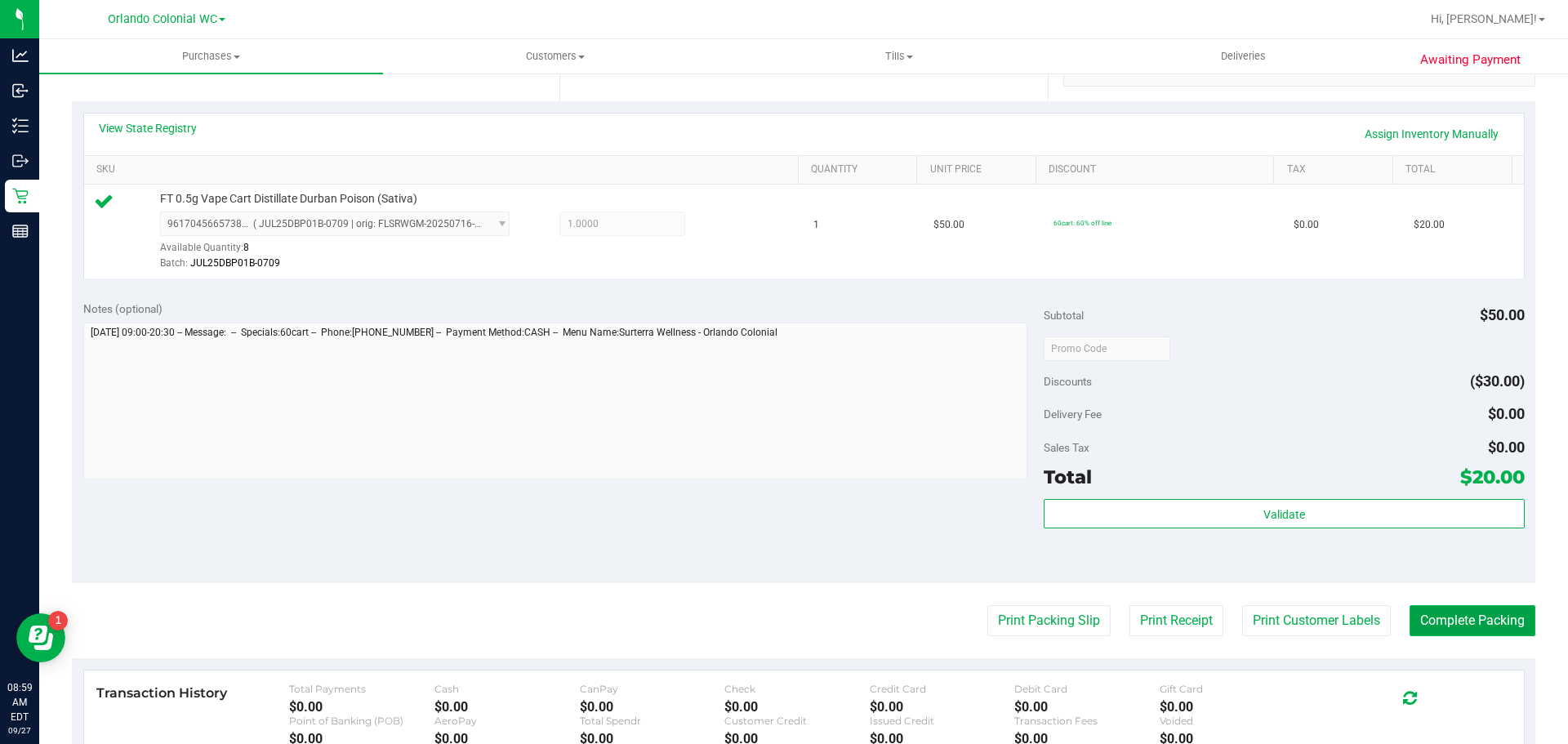
click at [1464, 617] on button "Complete Packing" at bounding box center [1472, 620] width 125 height 31
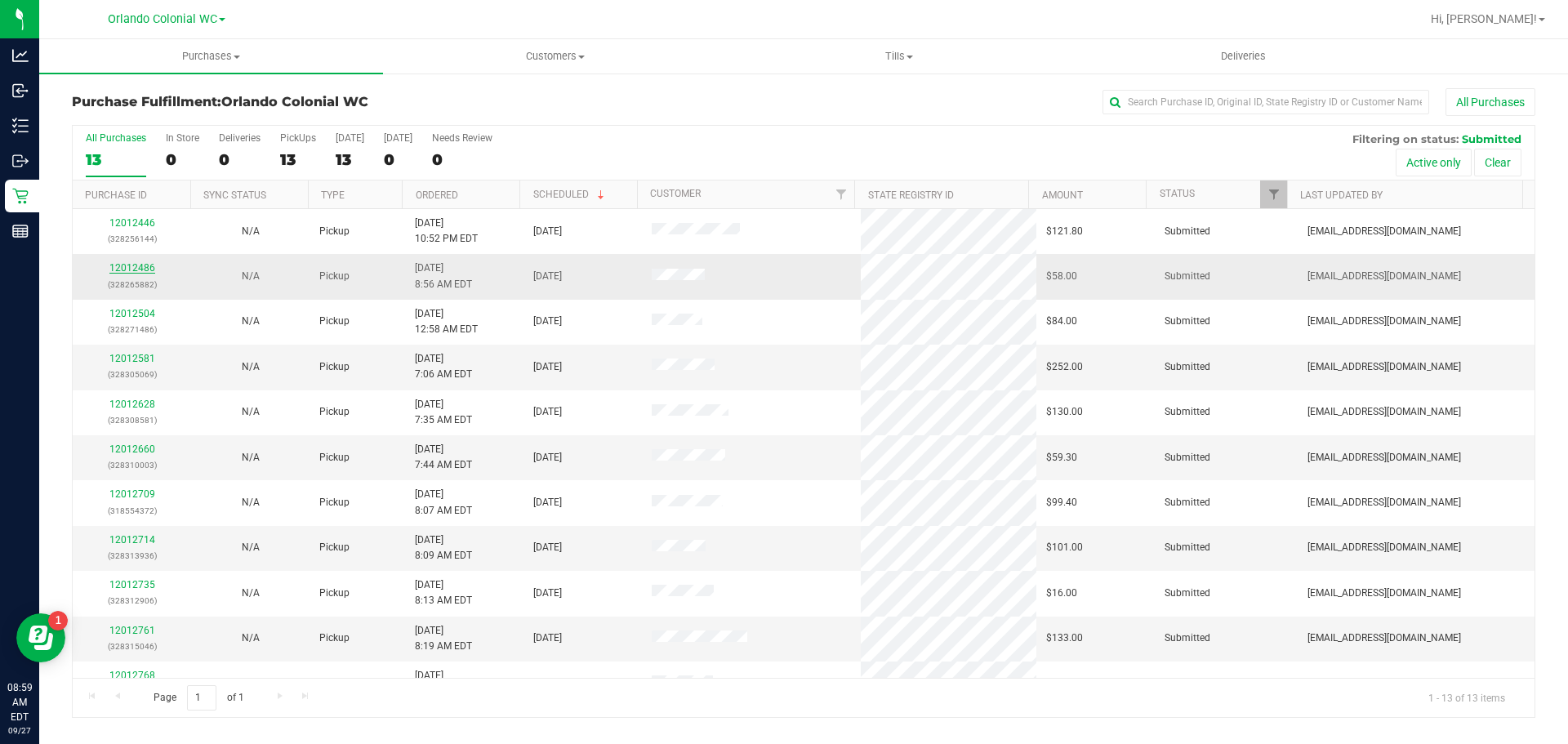
click at [142, 269] on link "12012486" at bounding box center [132, 268] width 46 height 12
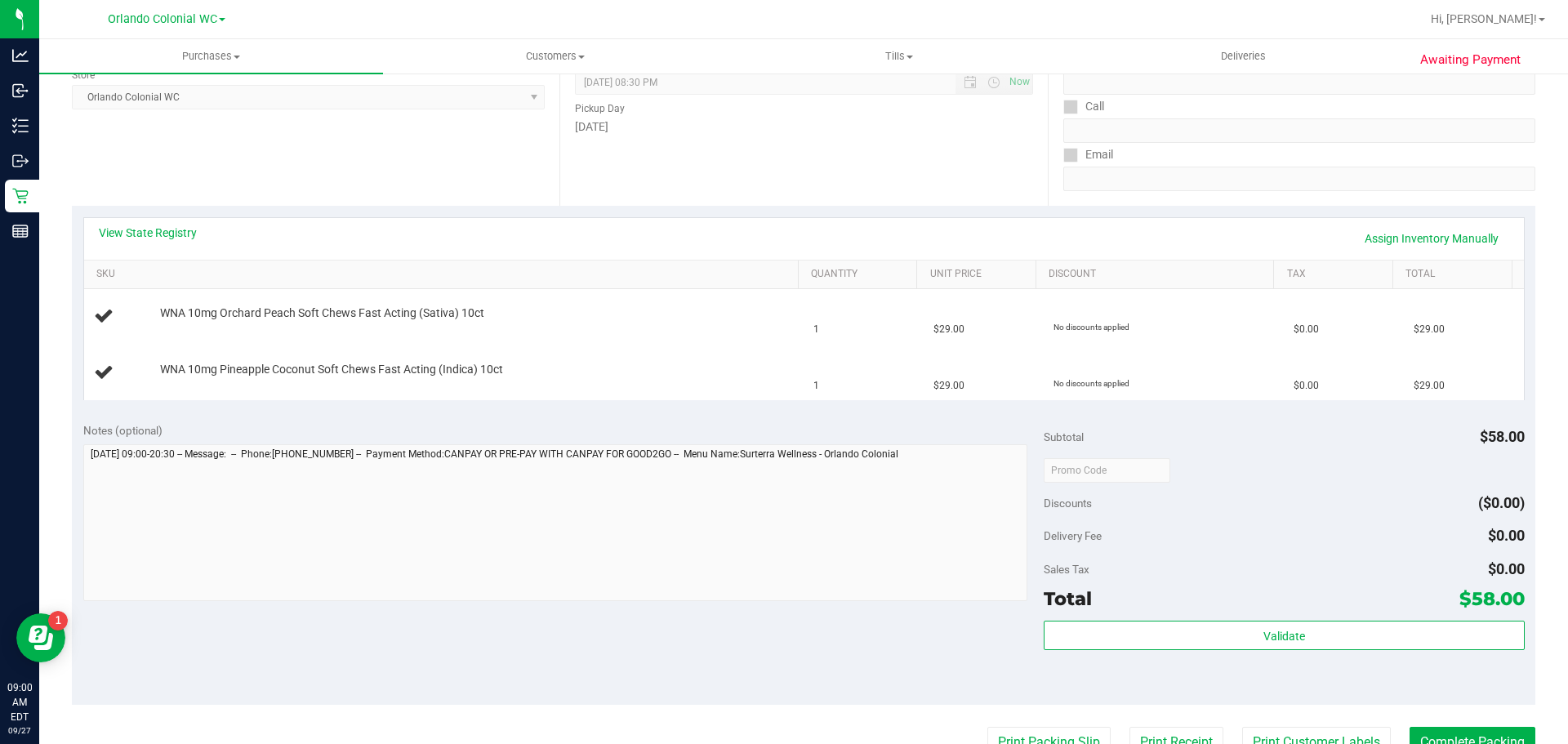
scroll to position [377, 0]
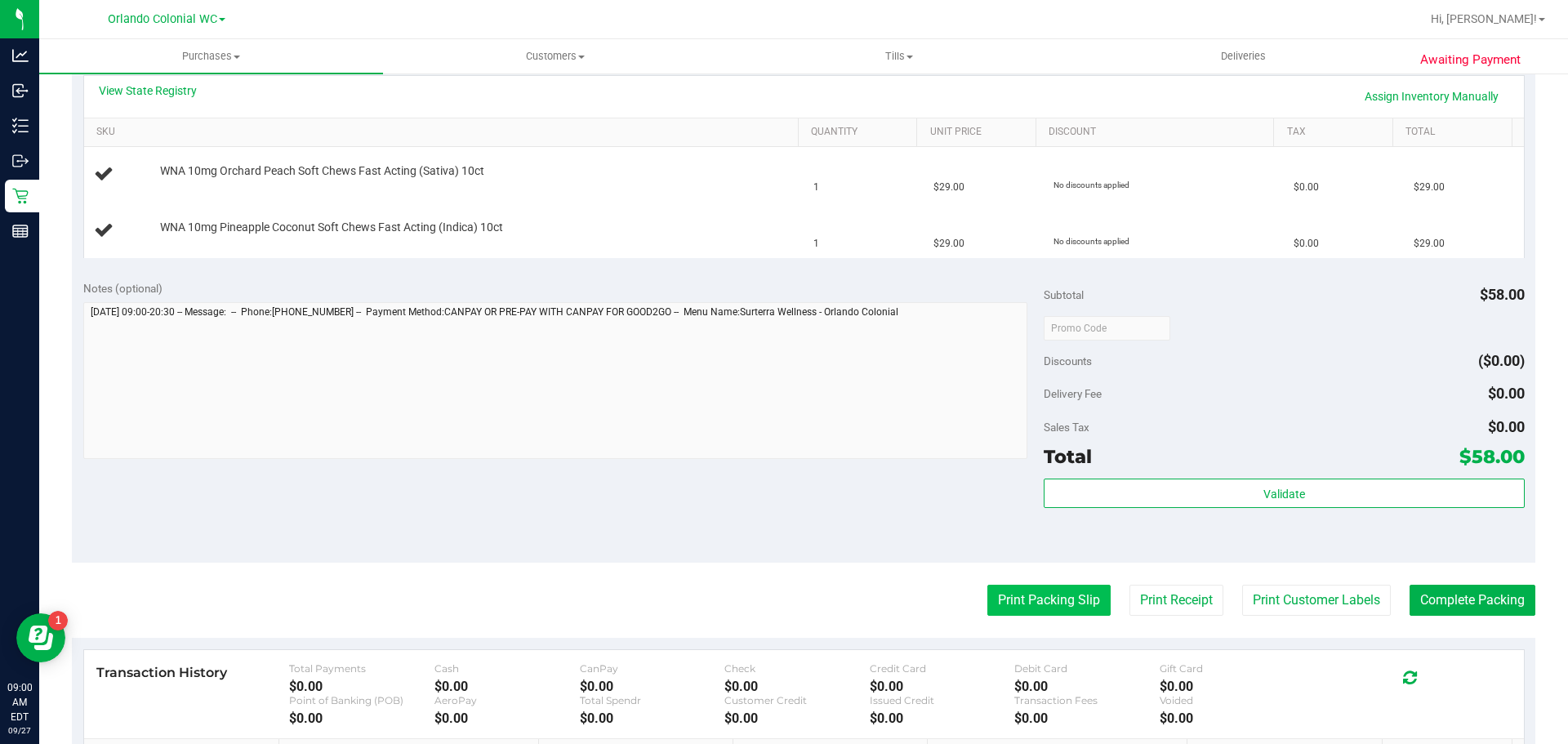
click at [1045, 600] on button "Print Packing Slip" at bounding box center [1049, 600] width 123 height 31
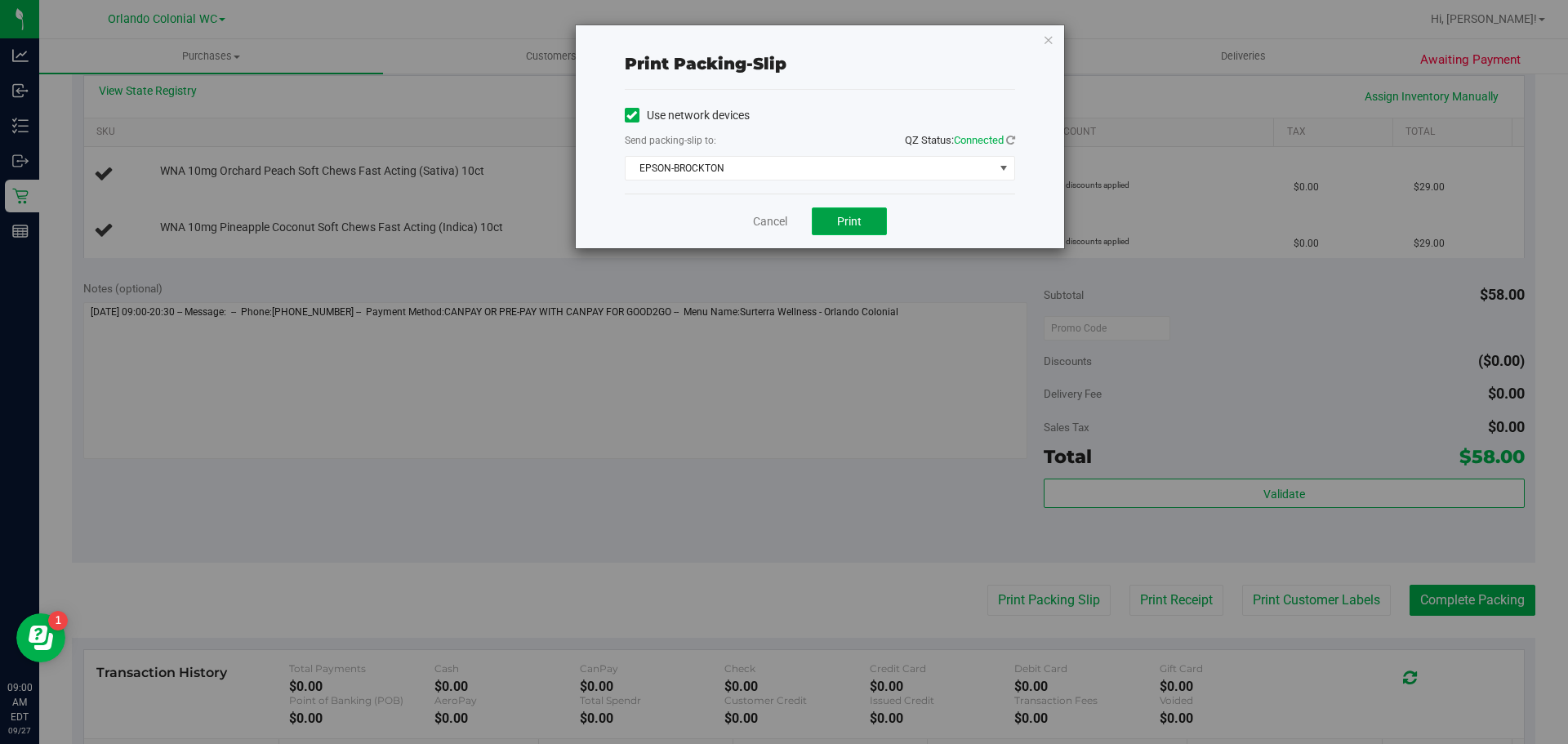
click at [815, 215] on button "Print" at bounding box center [849, 221] width 75 height 27
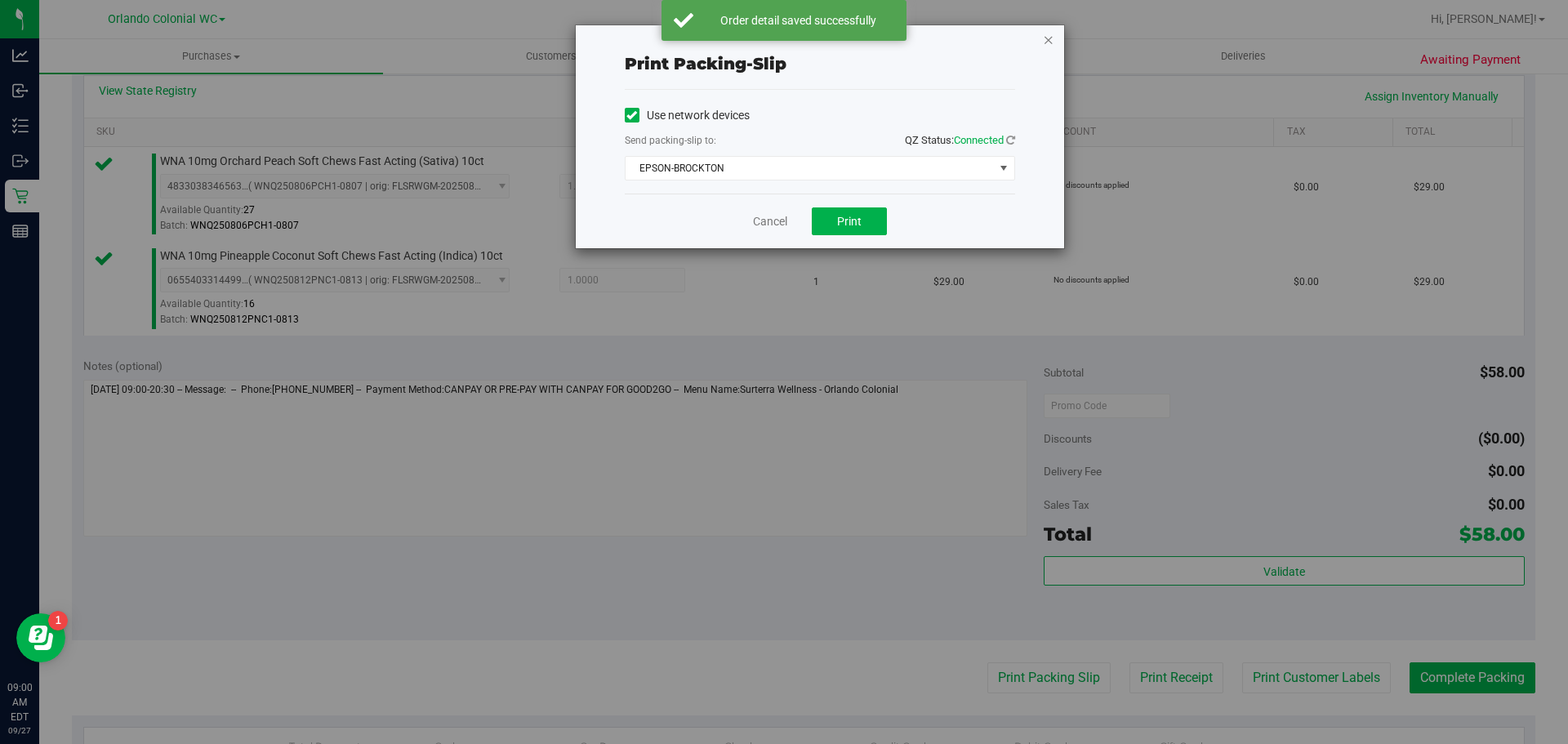
click at [1054, 41] on icon "button" at bounding box center [1049, 39] width 12 height 20
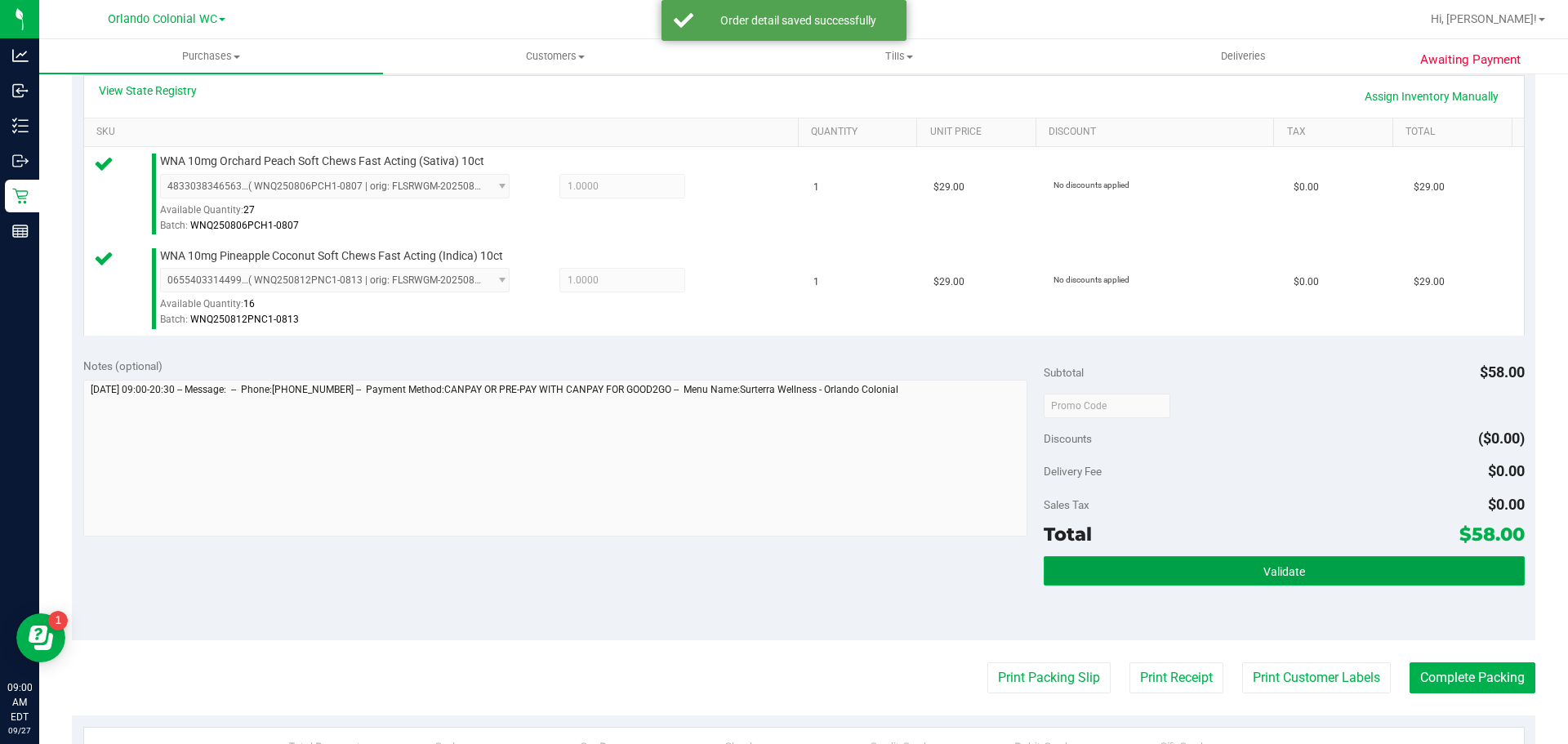
click at [1218, 568] on button "Validate" at bounding box center [1284, 570] width 480 height 29
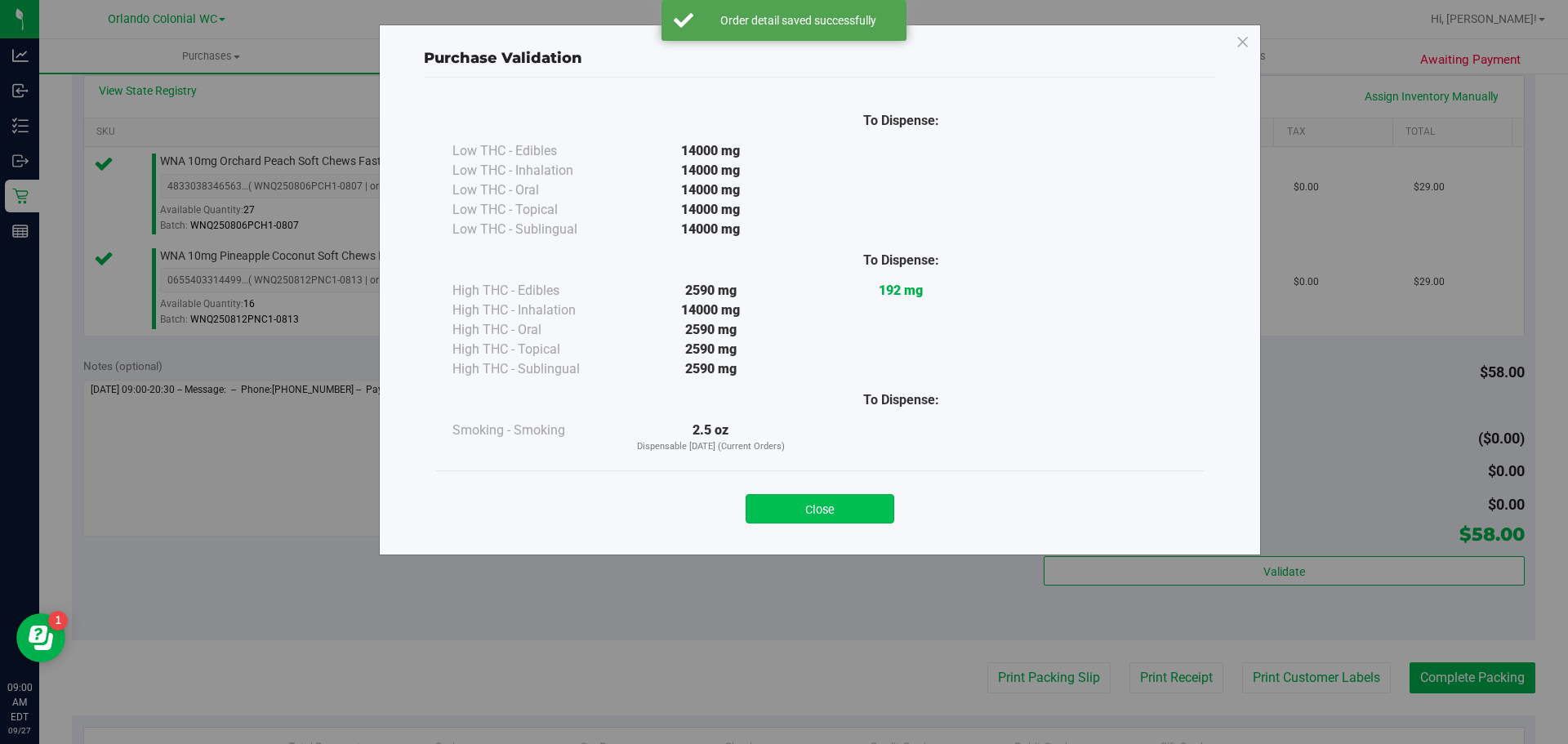
click at [830, 498] on button "Close" at bounding box center [819, 509] width 149 height 29
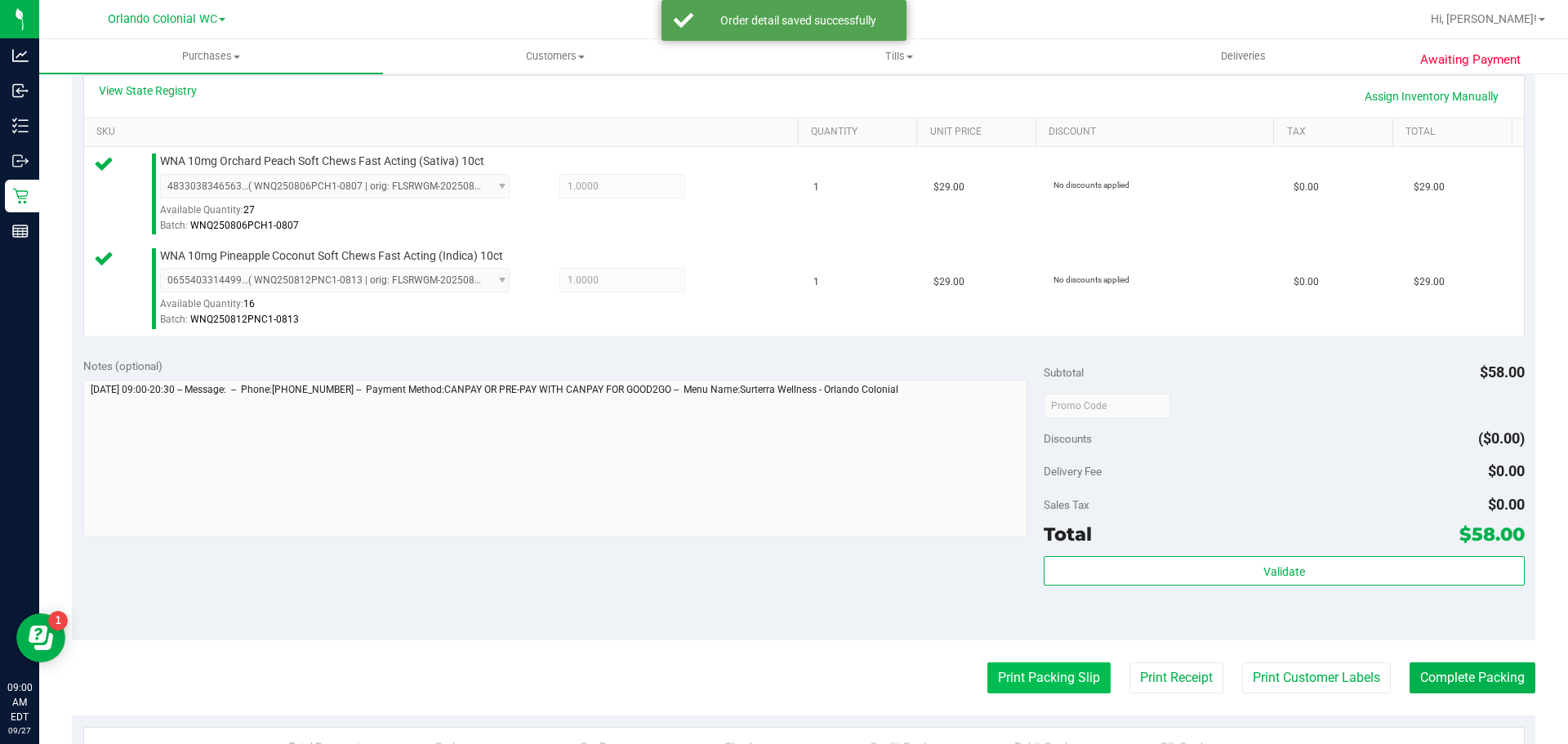
click at [1014, 668] on button "Print Packing Slip" at bounding box center [1049, 677] width 123 height 31
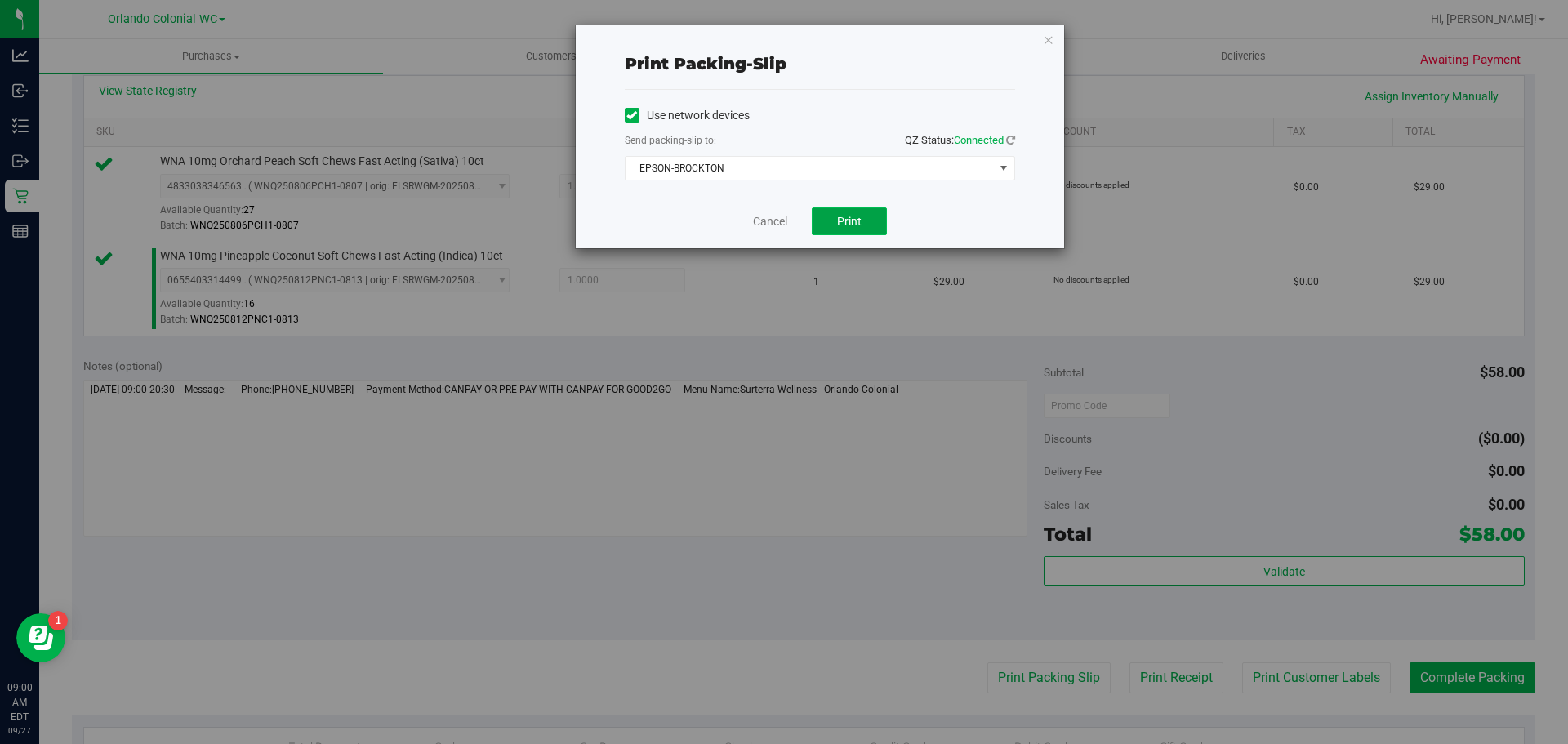
click at [852, 220] on span "Print" at bounding box center [848, 221] width 24 height 13
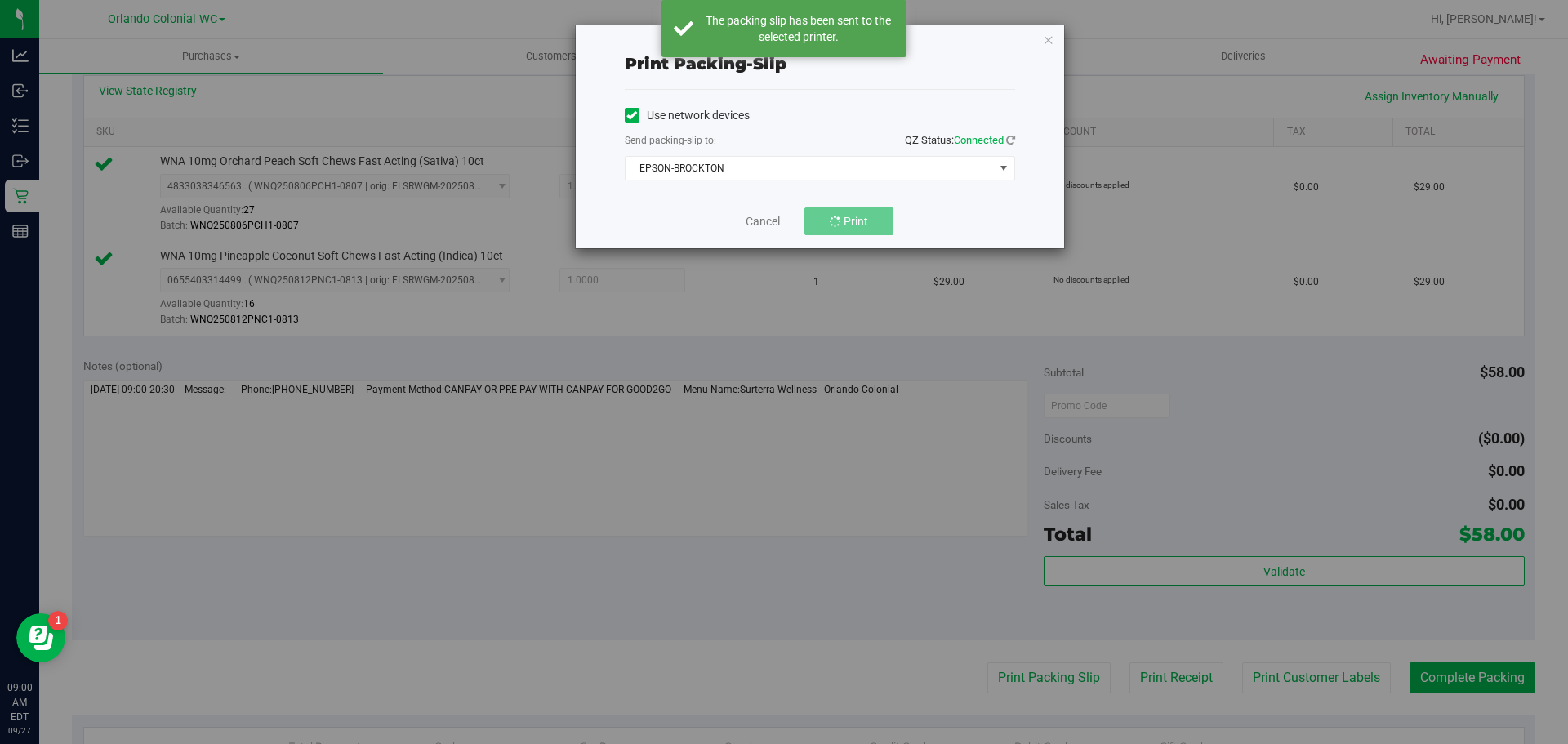
click at [1479, 677] on div "Print packing-slip Use network devices Send packing-slip to: QZ Status: Connect…" at bounding box center [790, 372] width 1580 height 744
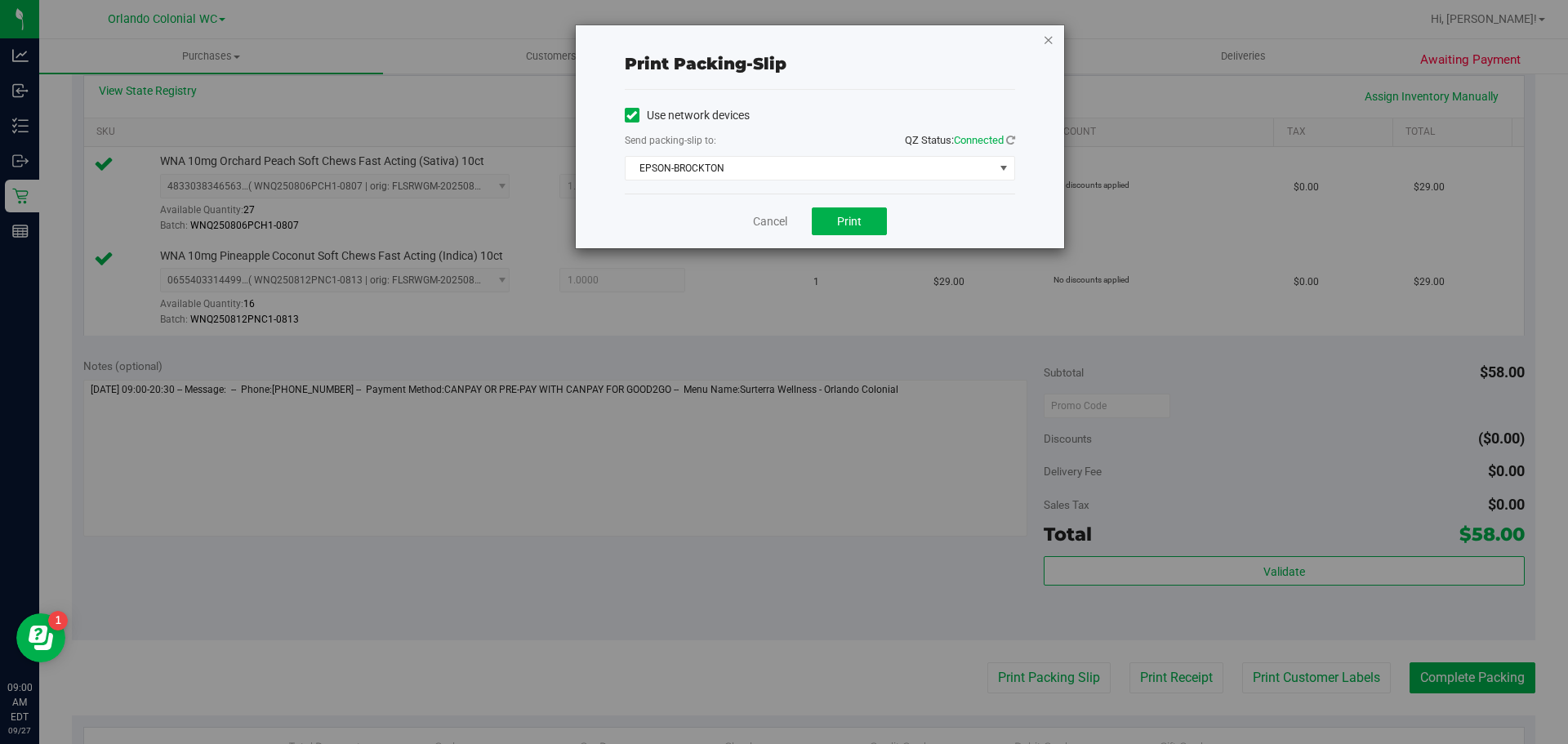
click at [1045, 42] on icon "button" at bounding box center [1049, 39] width 12 height 20
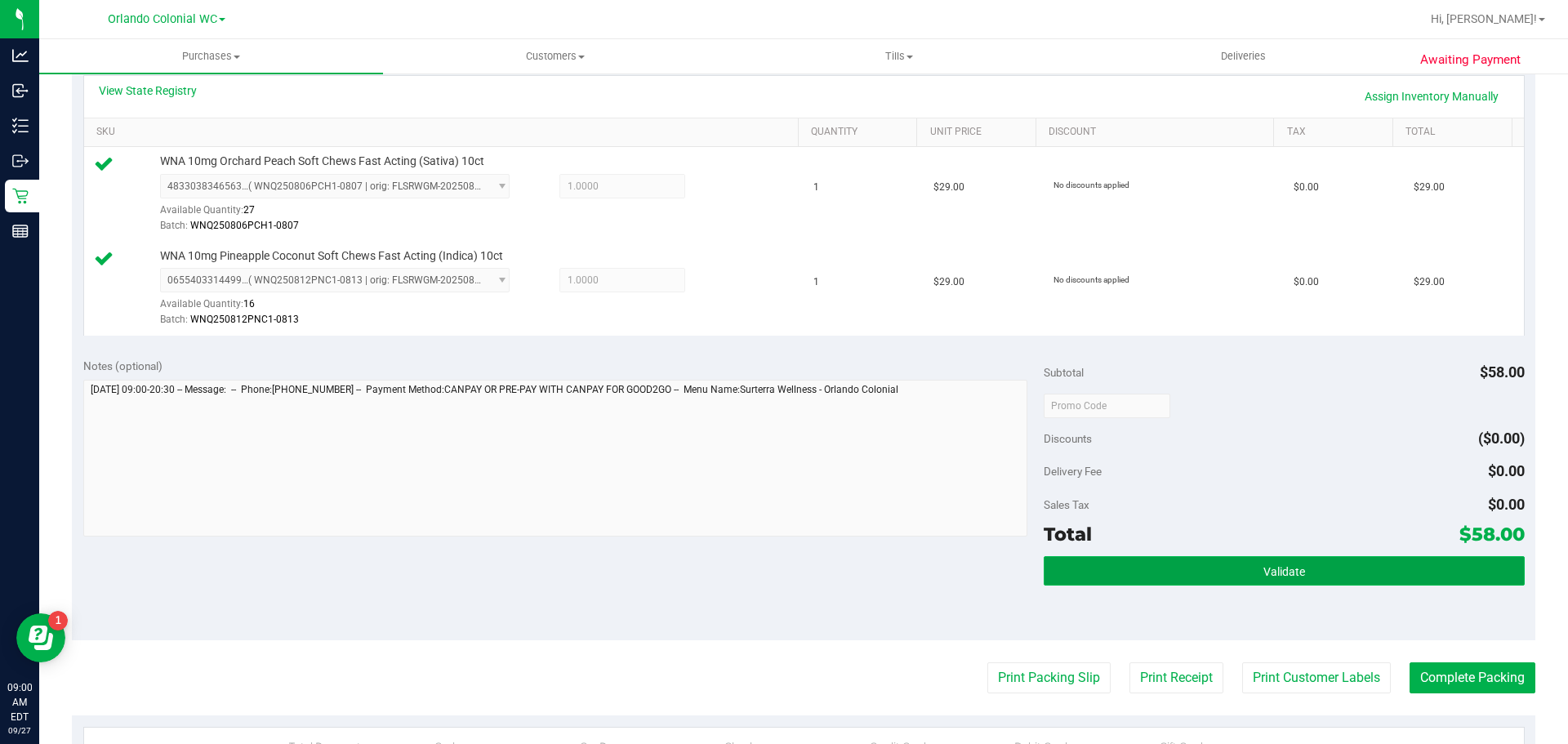
click at [1212, 579] on button "Validate" at bounding box center [1284, 570] width 480 height 29
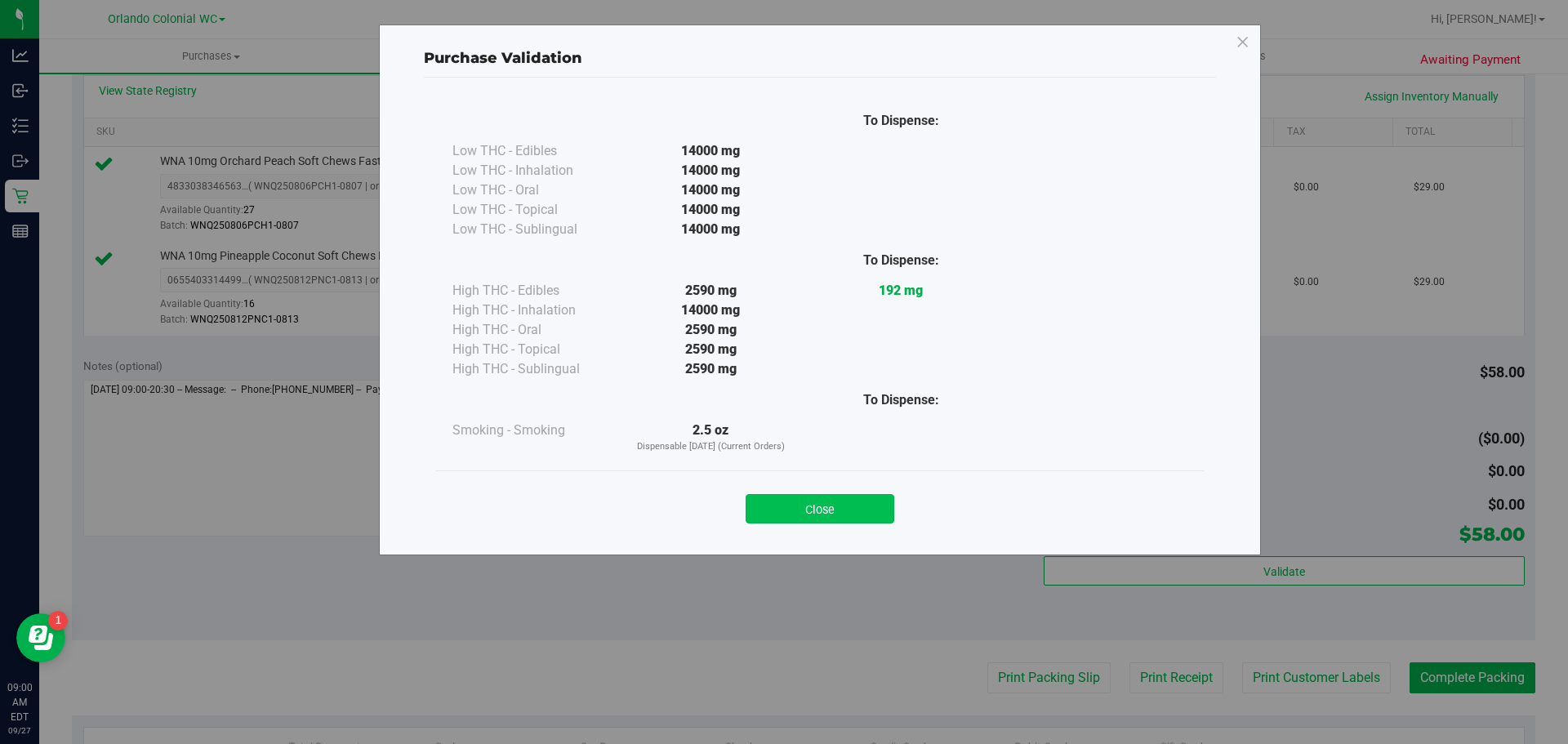
click at [837, 510] on button "Close" at bounding box center [819, 509] width 149 height 29
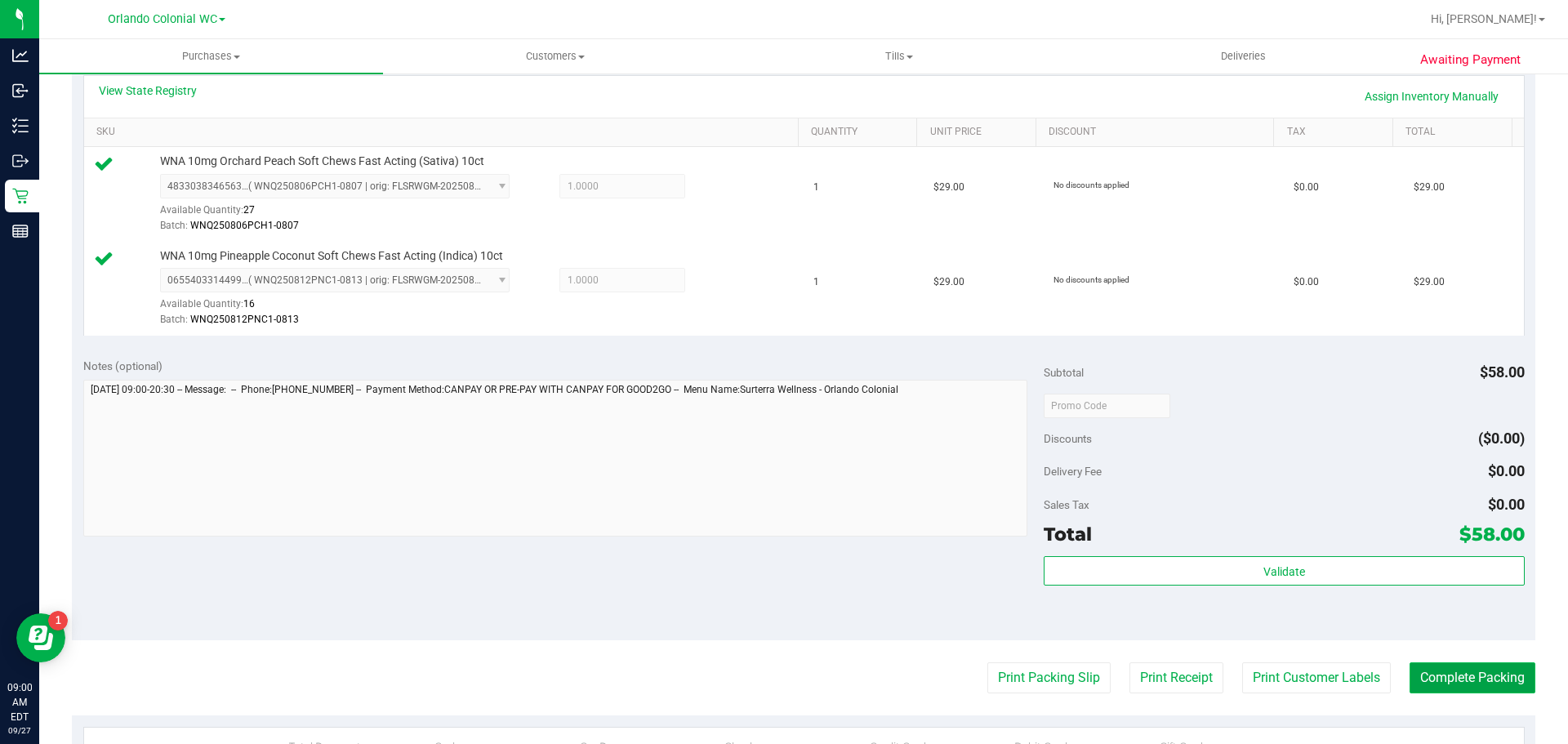
click at [1465, 677] on button "Complete Packing" at bounding box center [1472, 677] width 125 height 31
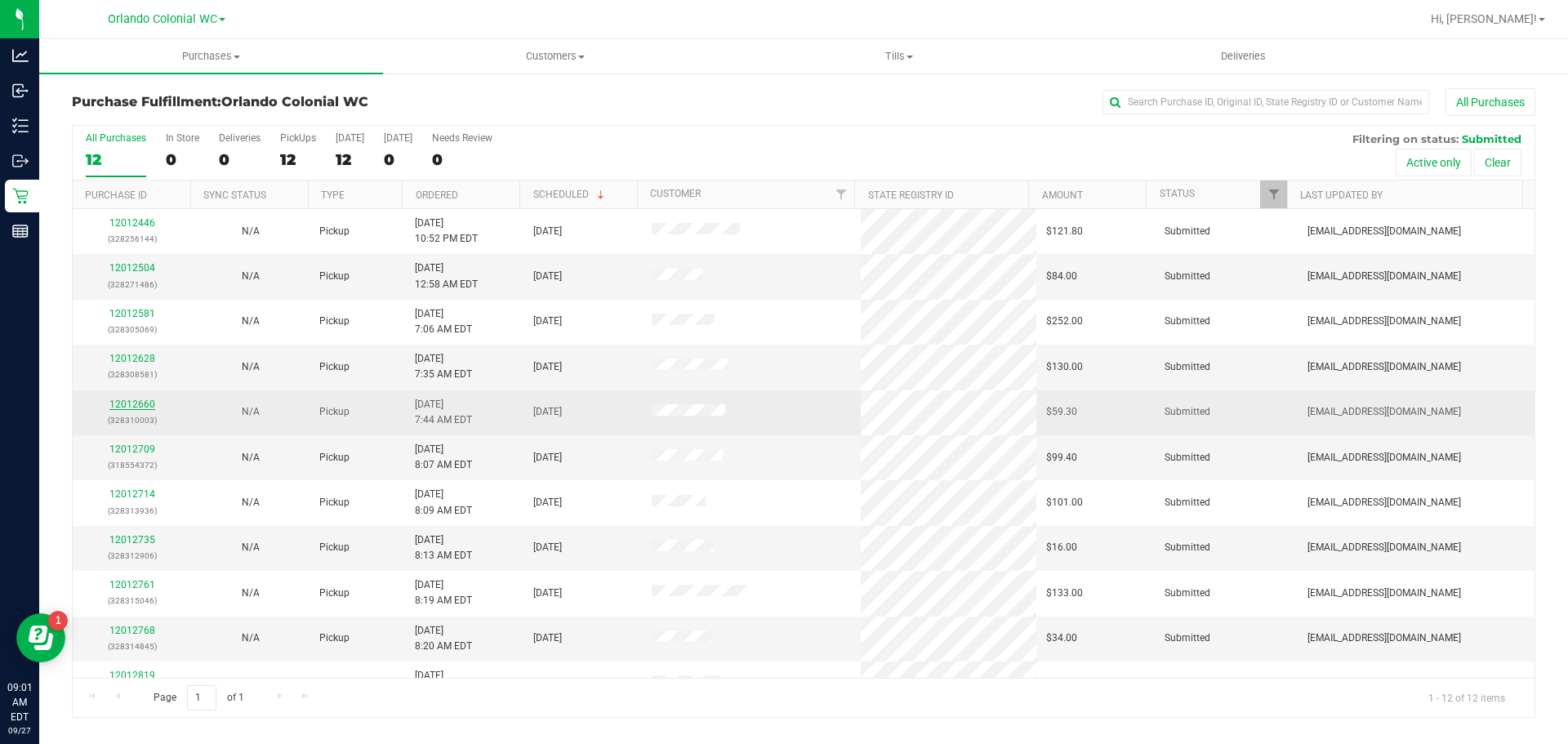
click at [140, 399] on link "12012660" at bounding box center [132, 405] width 46 height 12
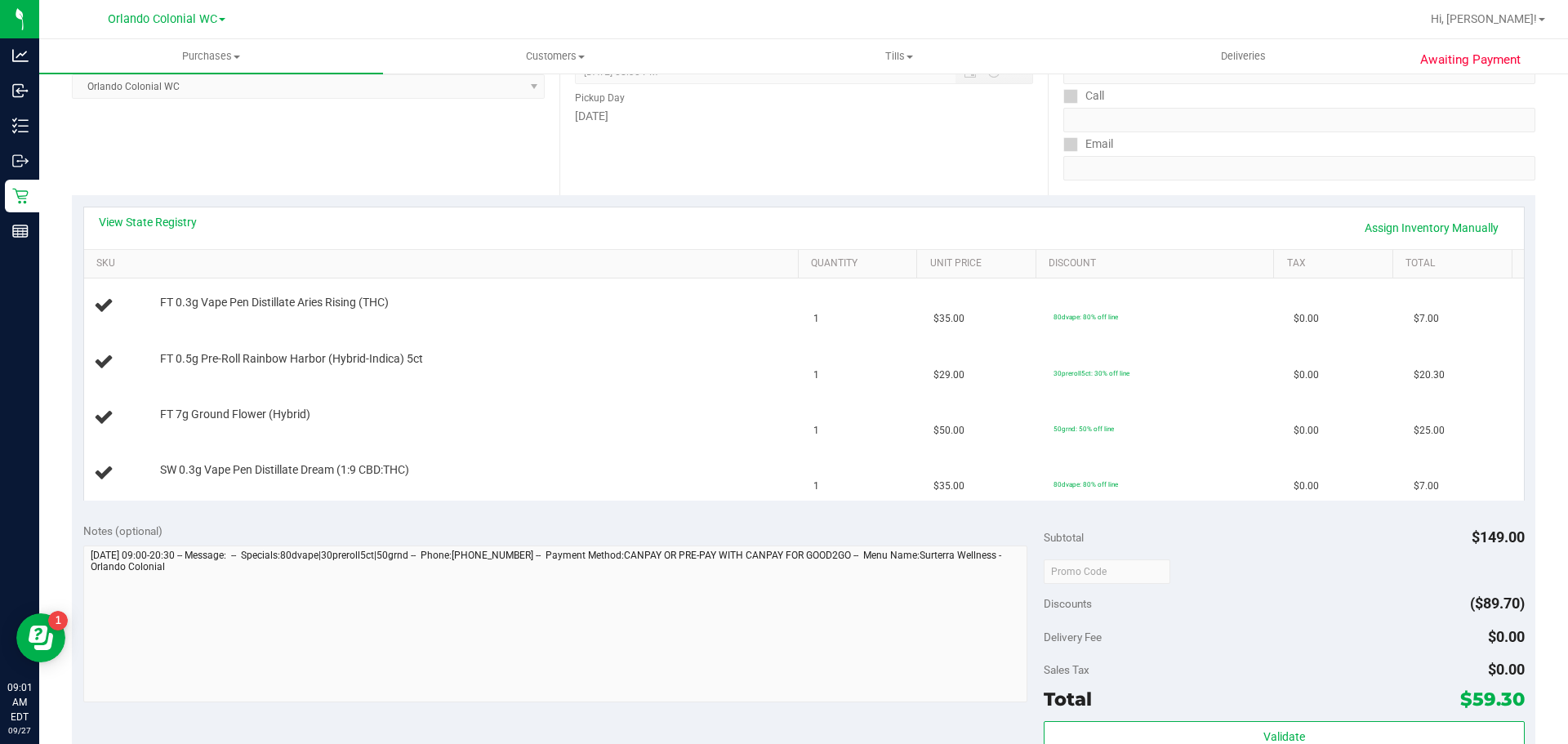
scroll to position [572, 0]
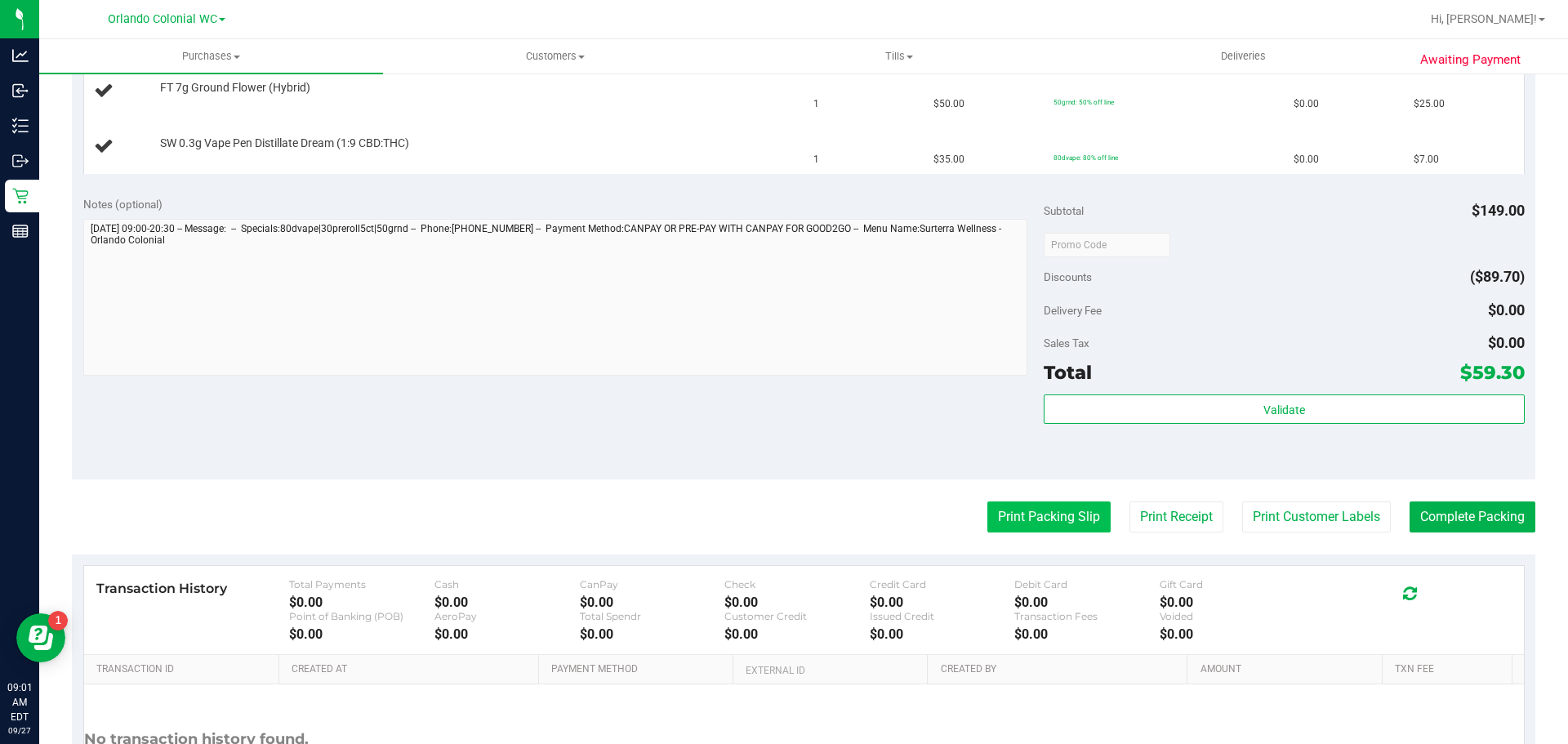
click at [1049, 512] on button "Print Packing Slip" at bounding box center [1049, 516] width 123 height 31
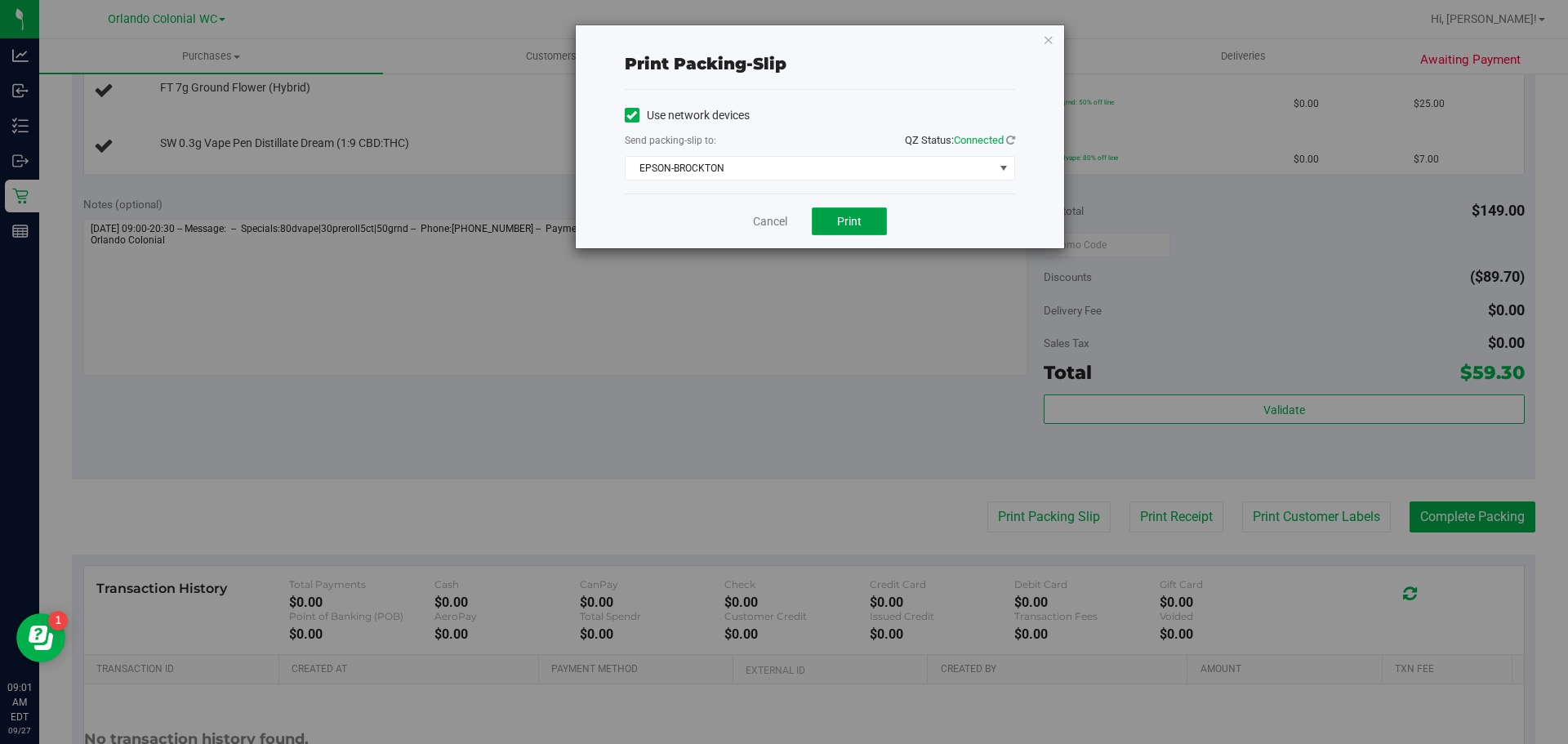
click at [845, 216] on span "Print" at bounding box center [848, 221] width 24 height 13
click at [1027, 64] on div "Print packing-slip Use network devices Send packing-slip to: QZ Status: Connect…" at bounding box center [820, 136] width 489 height 223
click at [1048, 46] on icon "button" at bounding box center [1049, 39] width 12 height 20
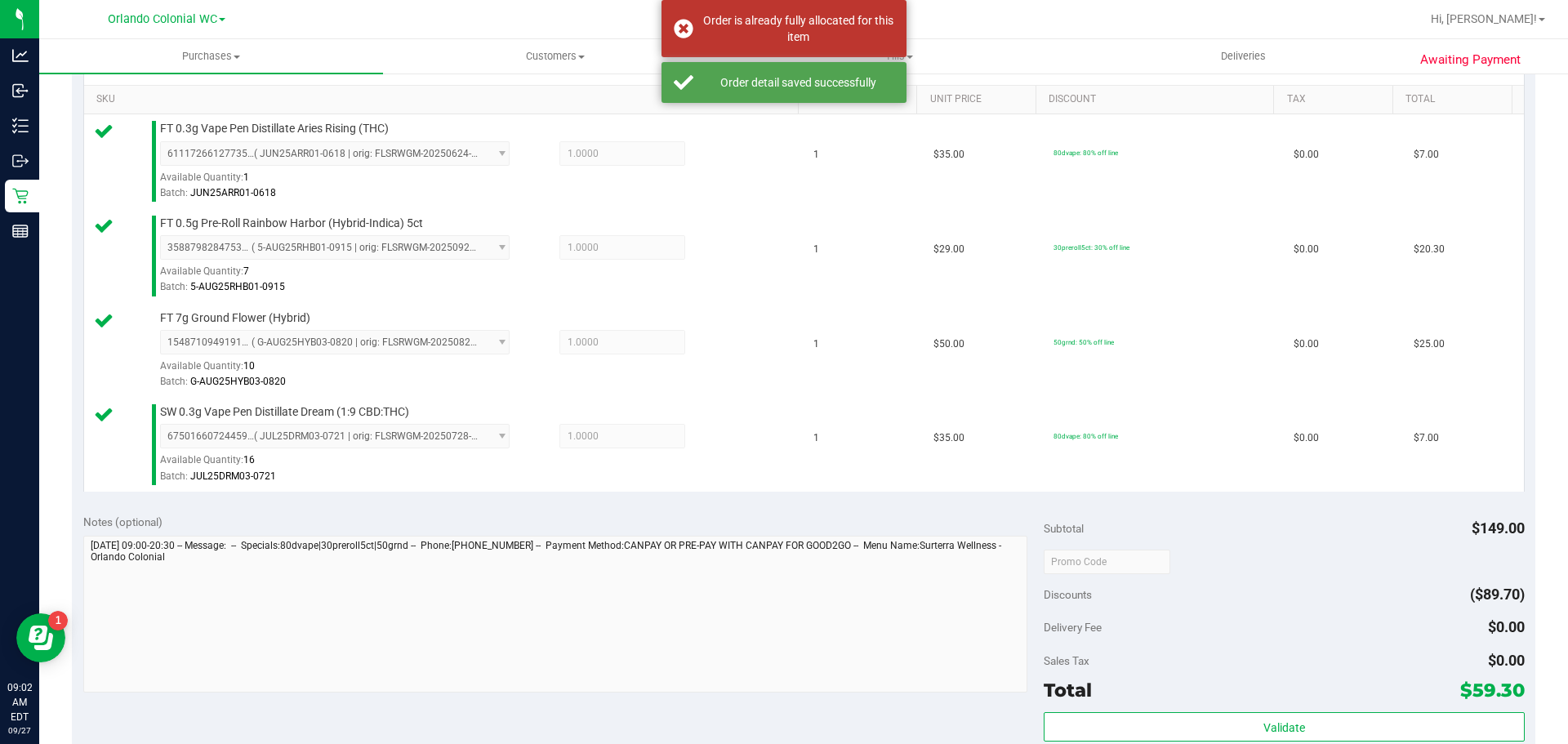
scroll to position [613, 0]
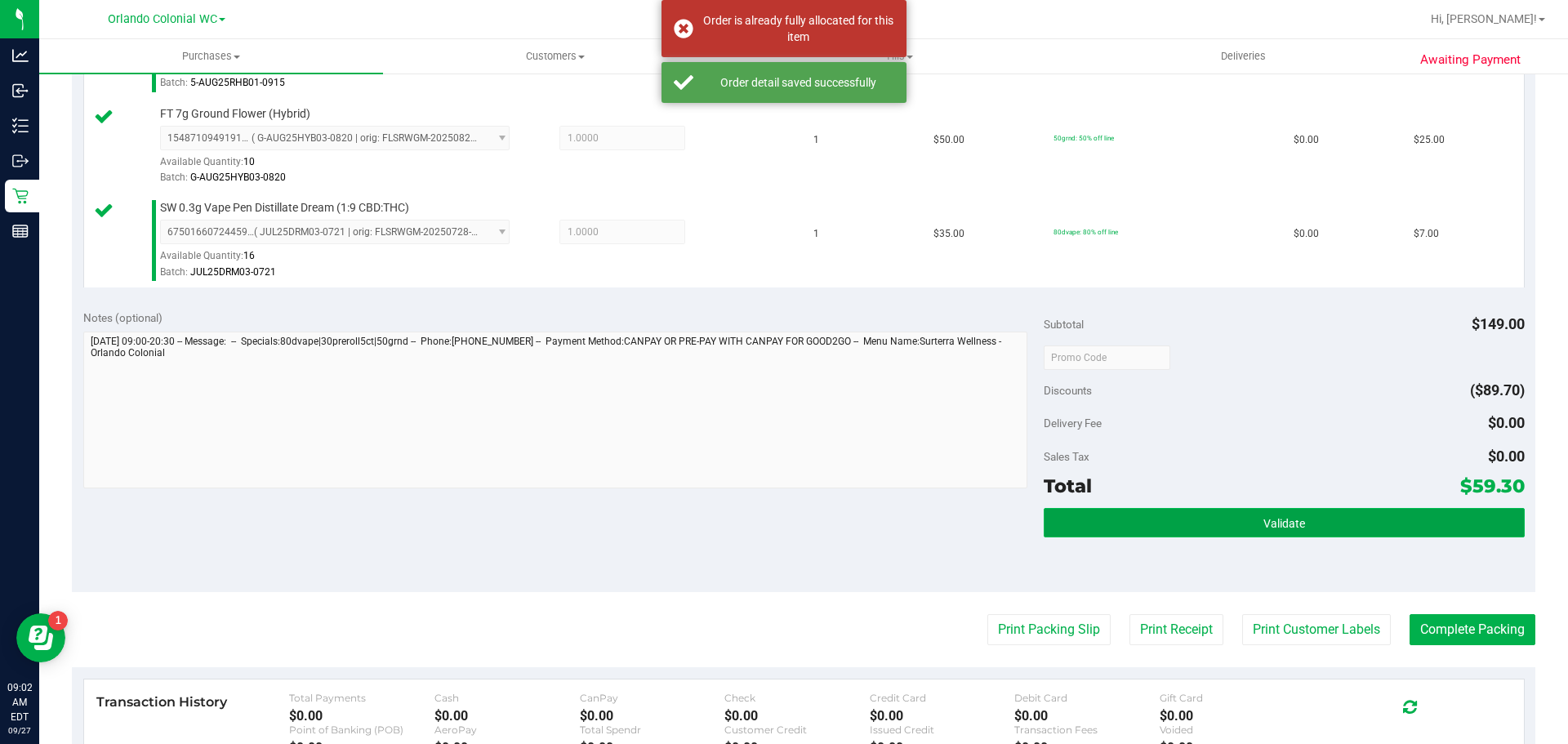
click at [1217, 513] on button "Validate" at bounding box center [1284, 522] width 480 height 29
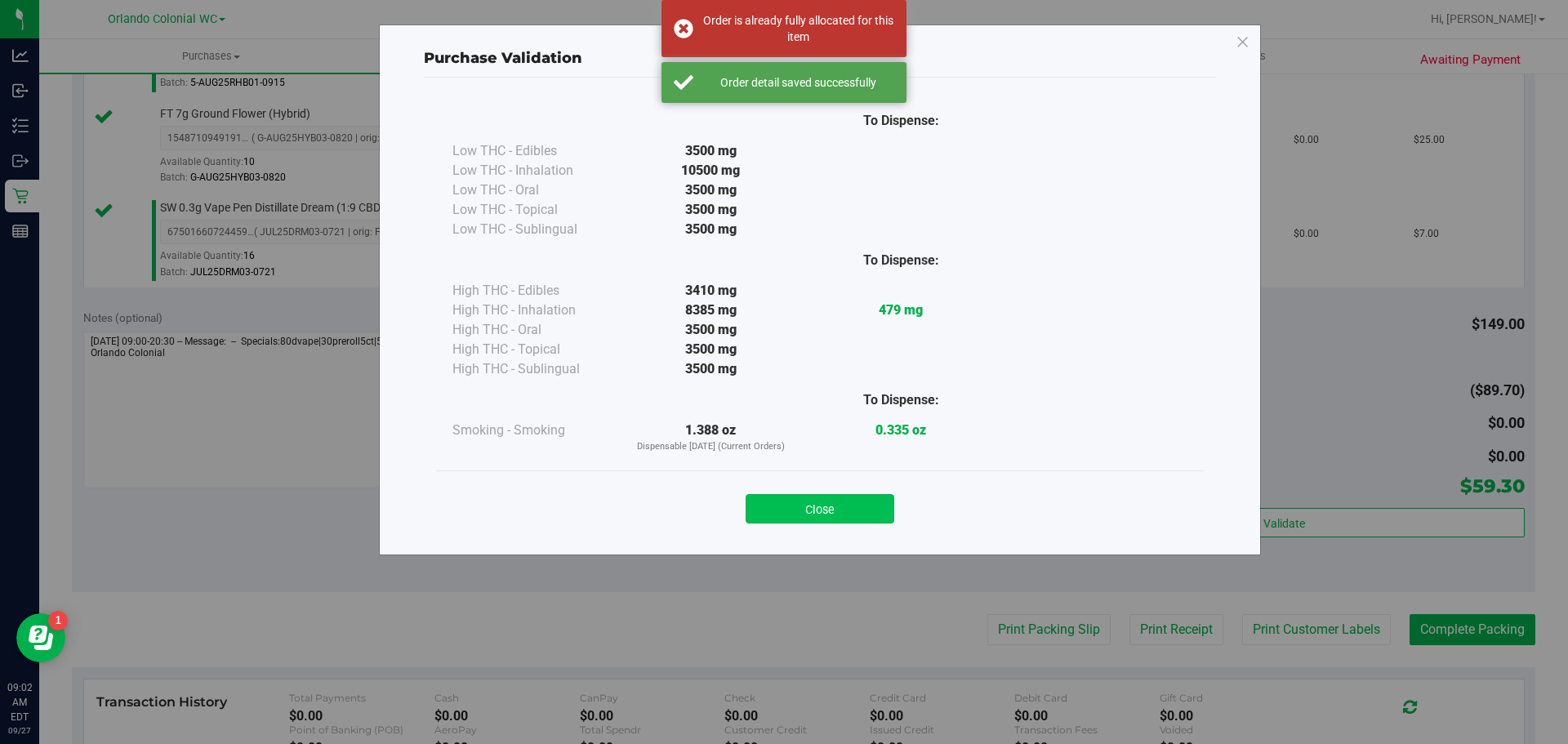
click at [833, 495] on button "Close" at bounding box center [819, 509] width 149 height 29
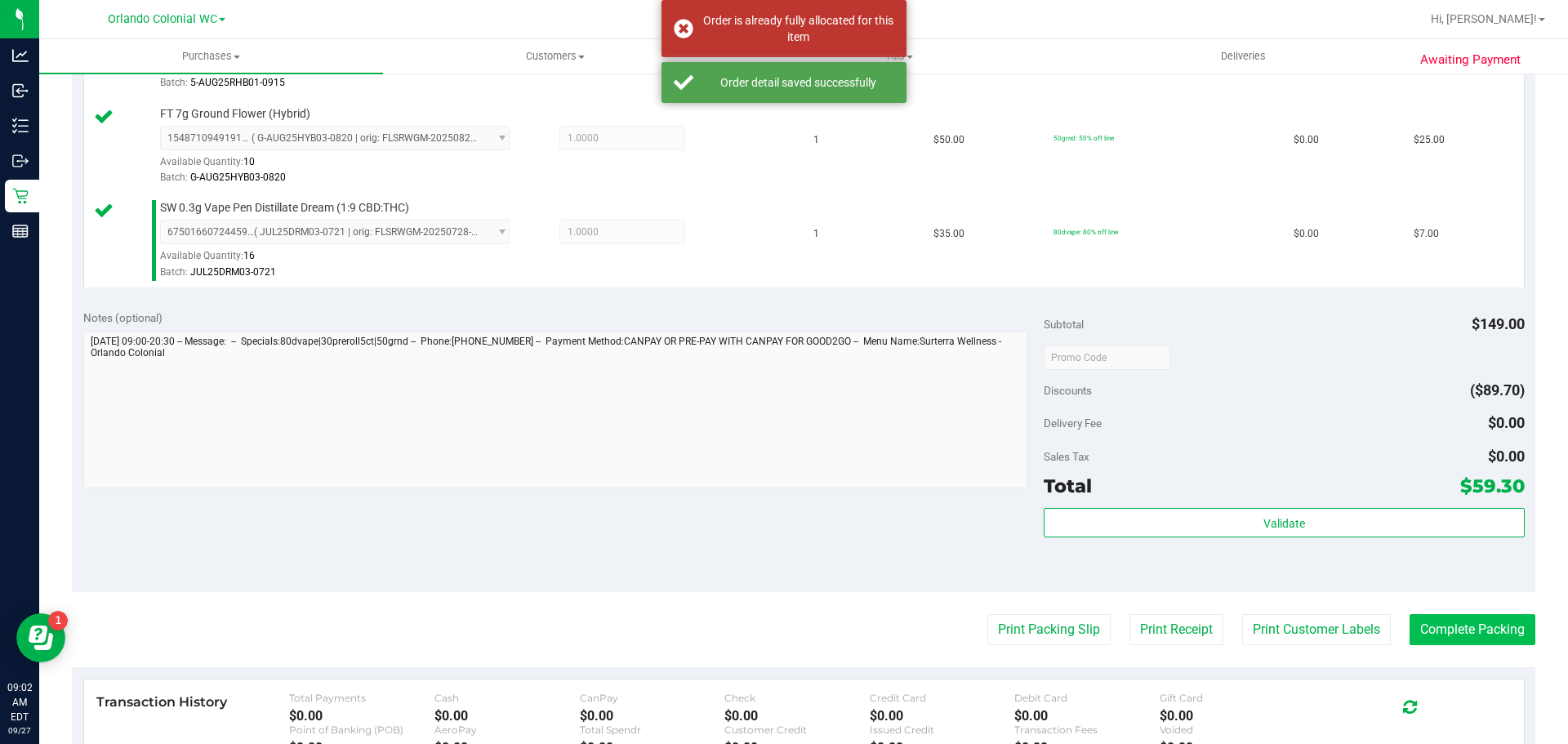
click at [1473, 645] on button "Complete Packing" at bounding box center [1472, 629] width 125 height 31
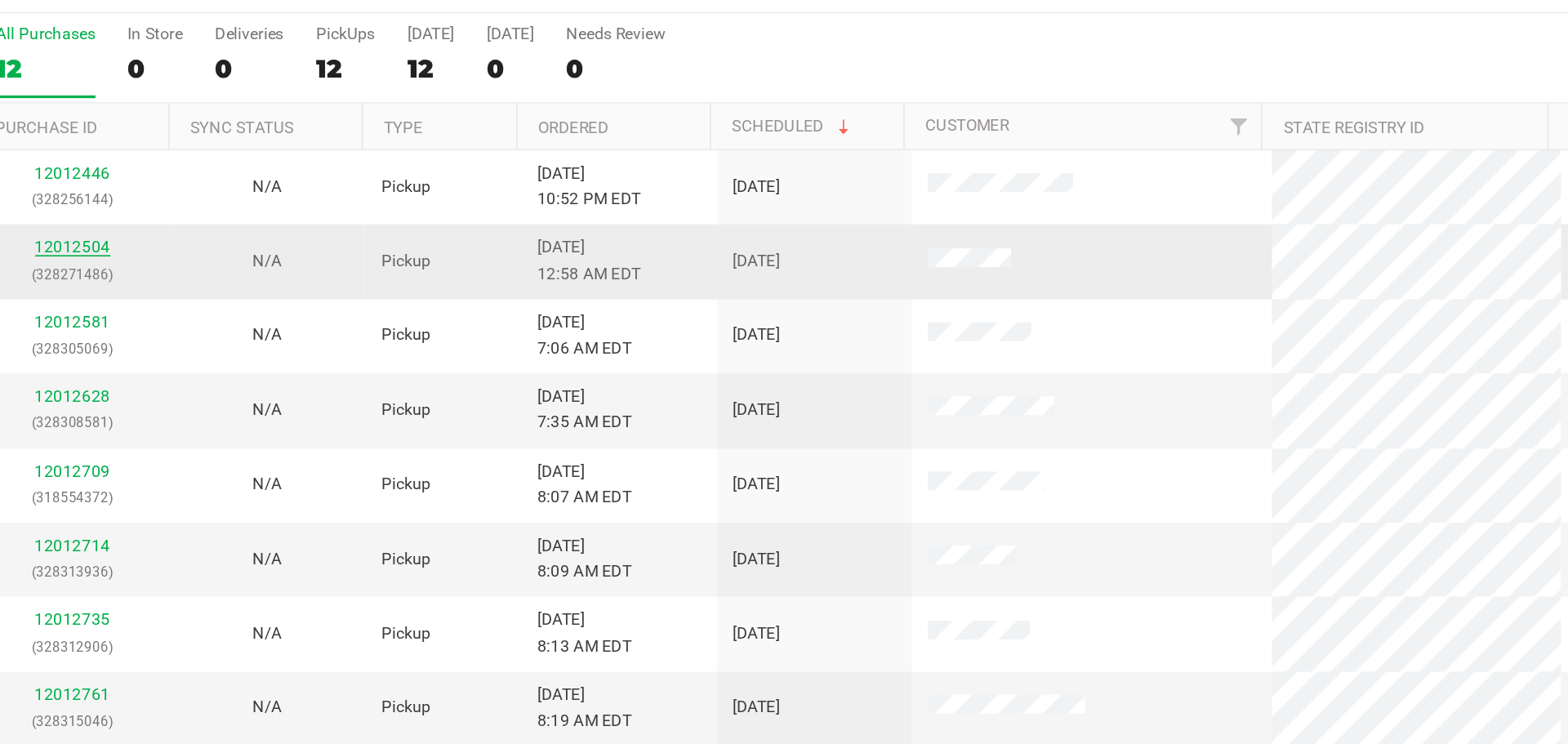
click at [139, 270] on link "12012504" at bounding box center [132, 268] width 46 height 12
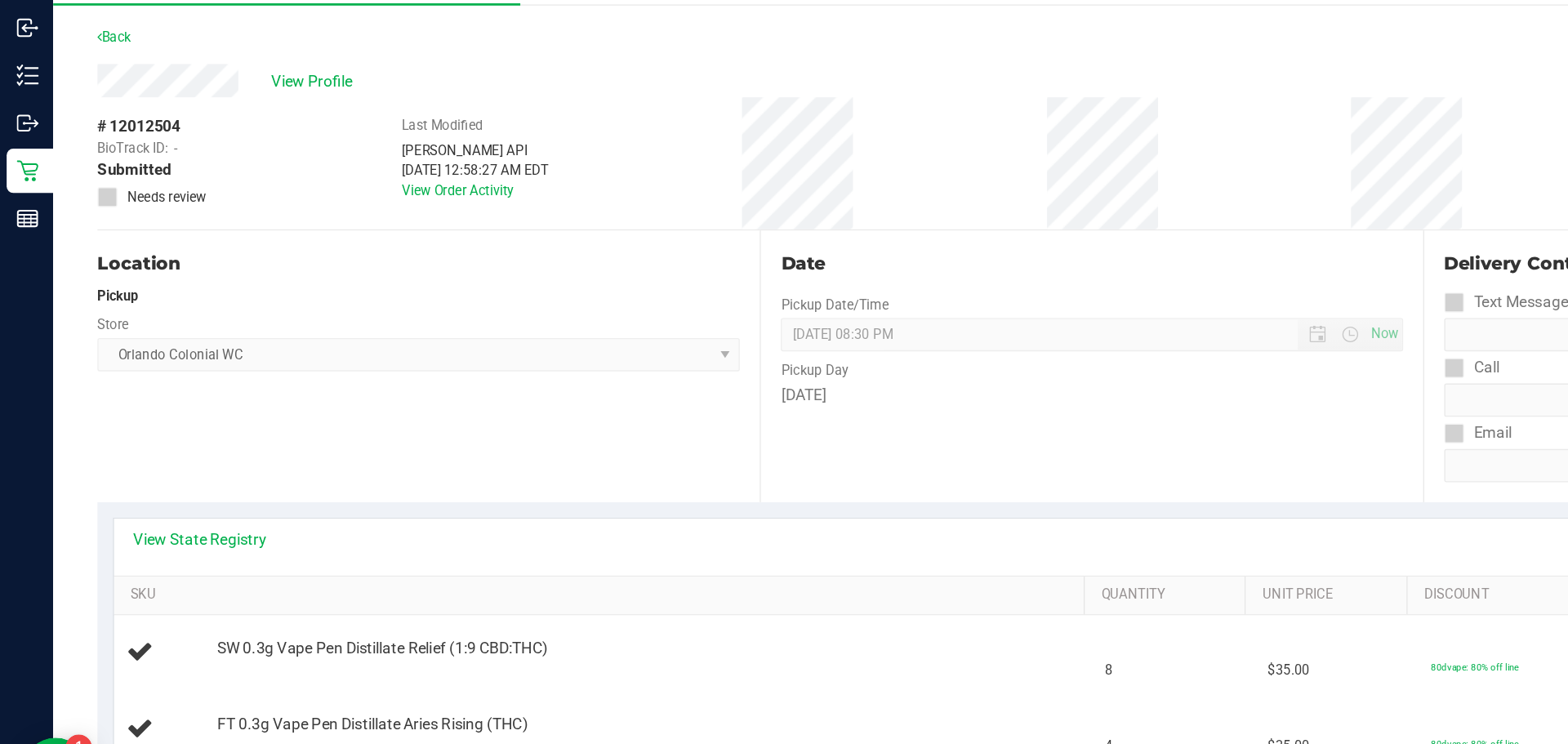
scroll to position [3, 0]
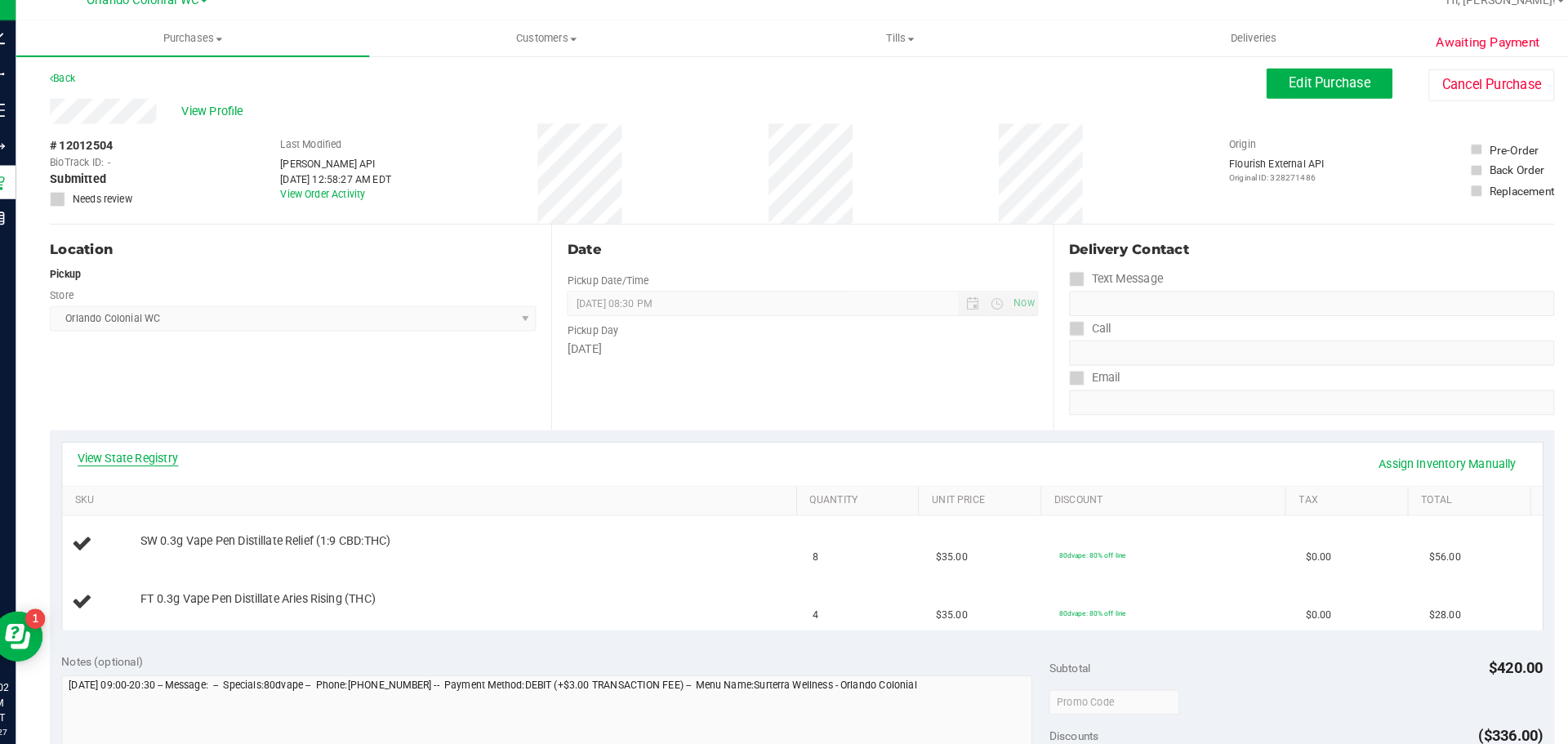
click at [158, 466] on link "View State Registry" at bounding box center [148, 464] width 98 height 17
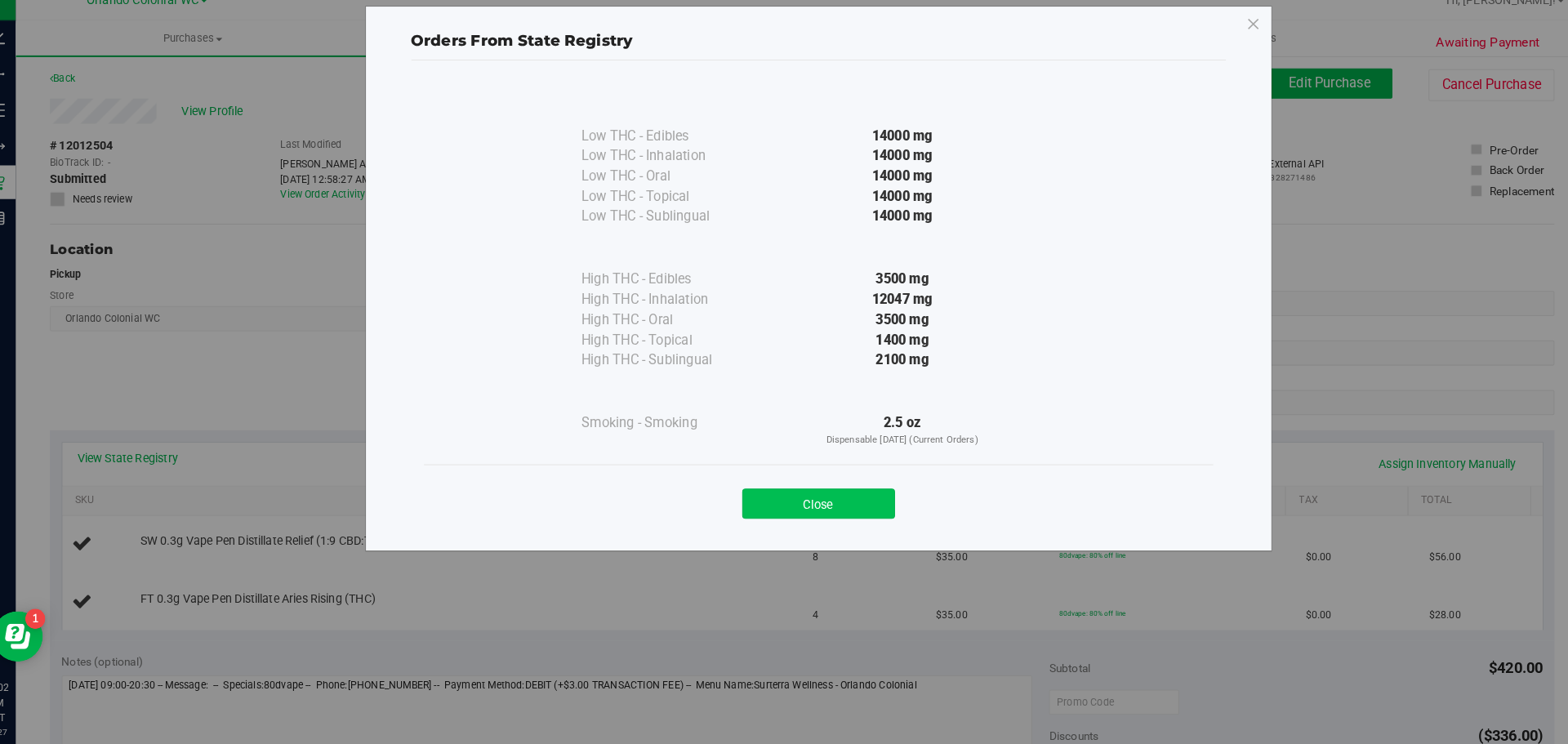
click at [862, 501] on button "Close" at bounding box center [819, 509] width 149 height 29
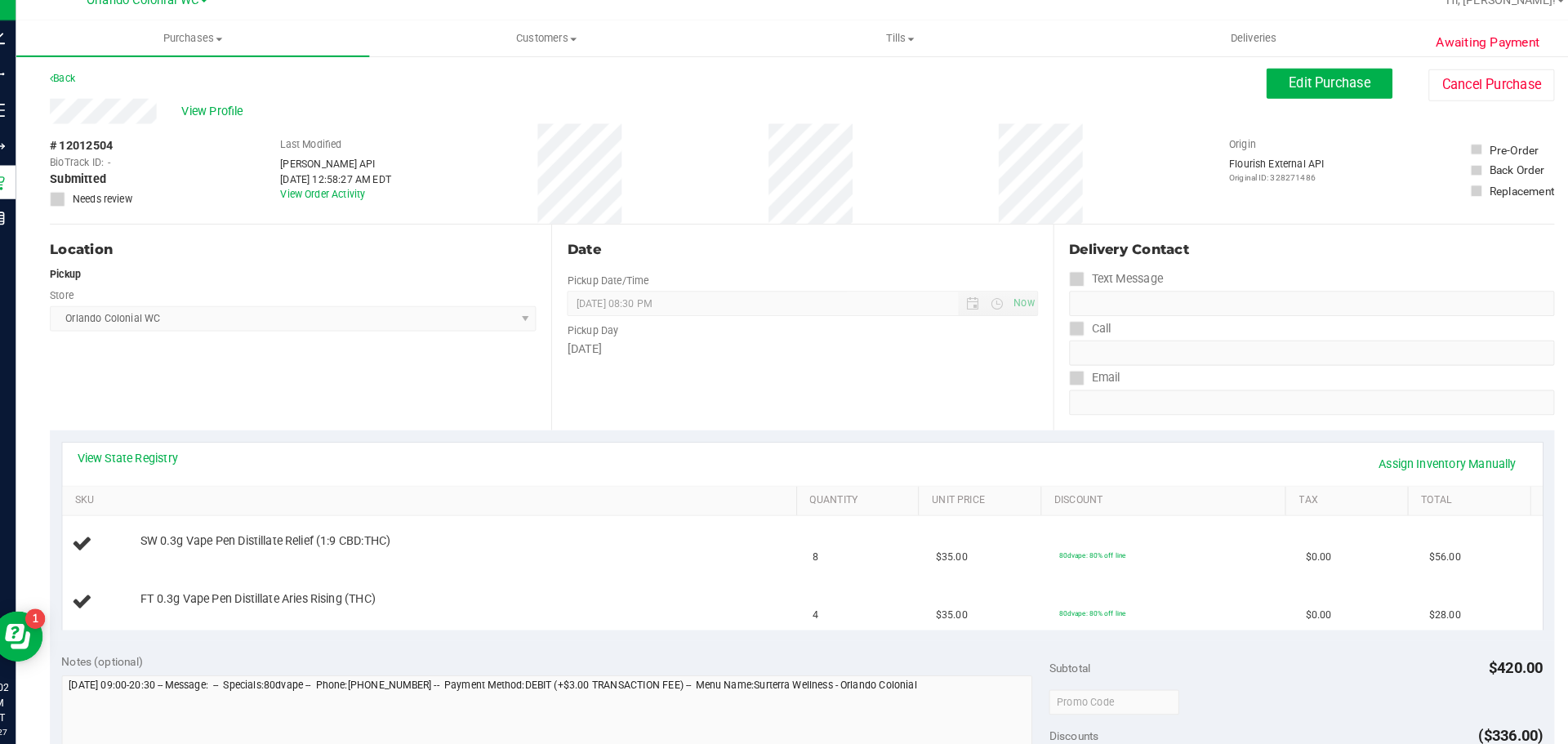
scroll to position [11, 0]
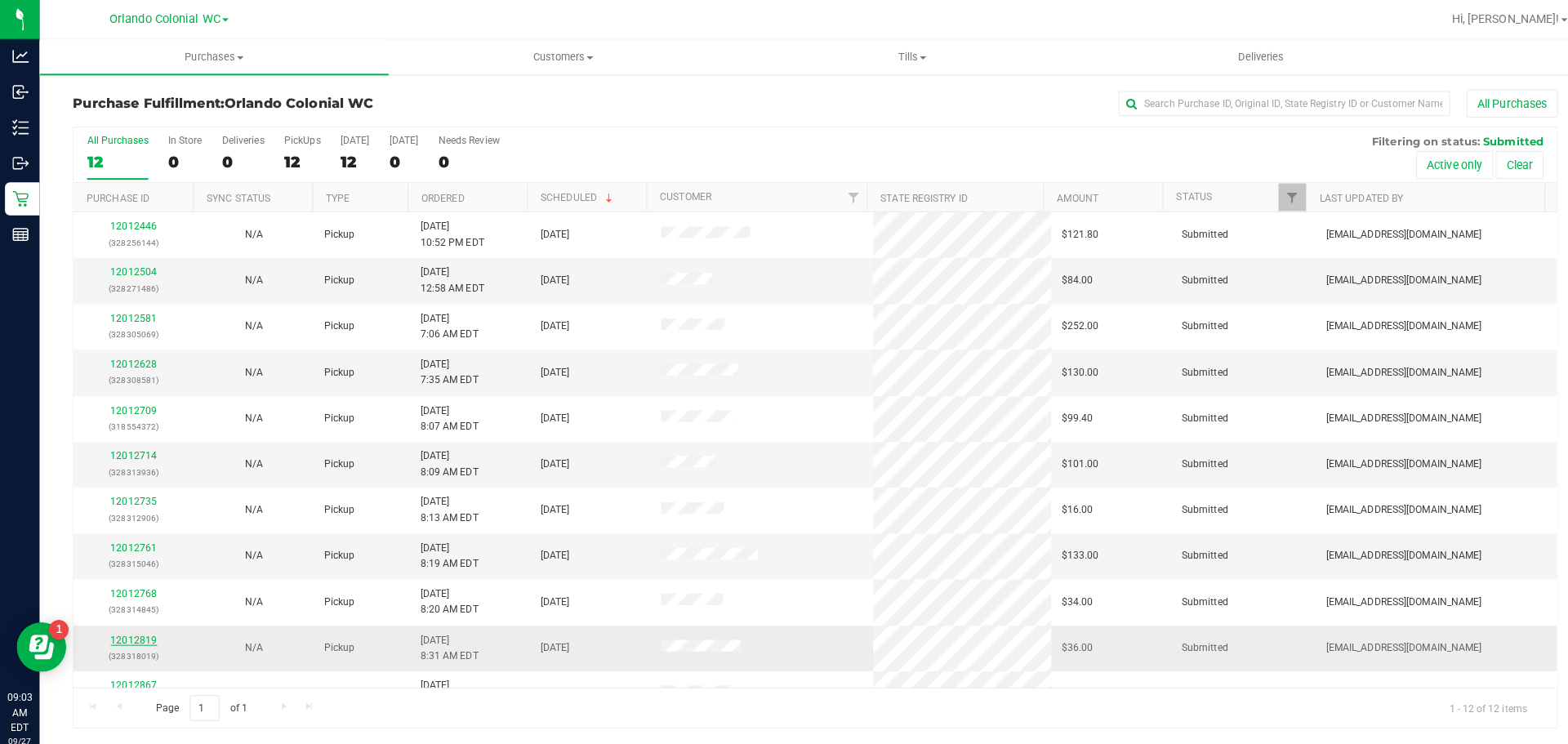
click at [128, 630] on link "12012819" at bounding box center [132, 631] width 46 height 12
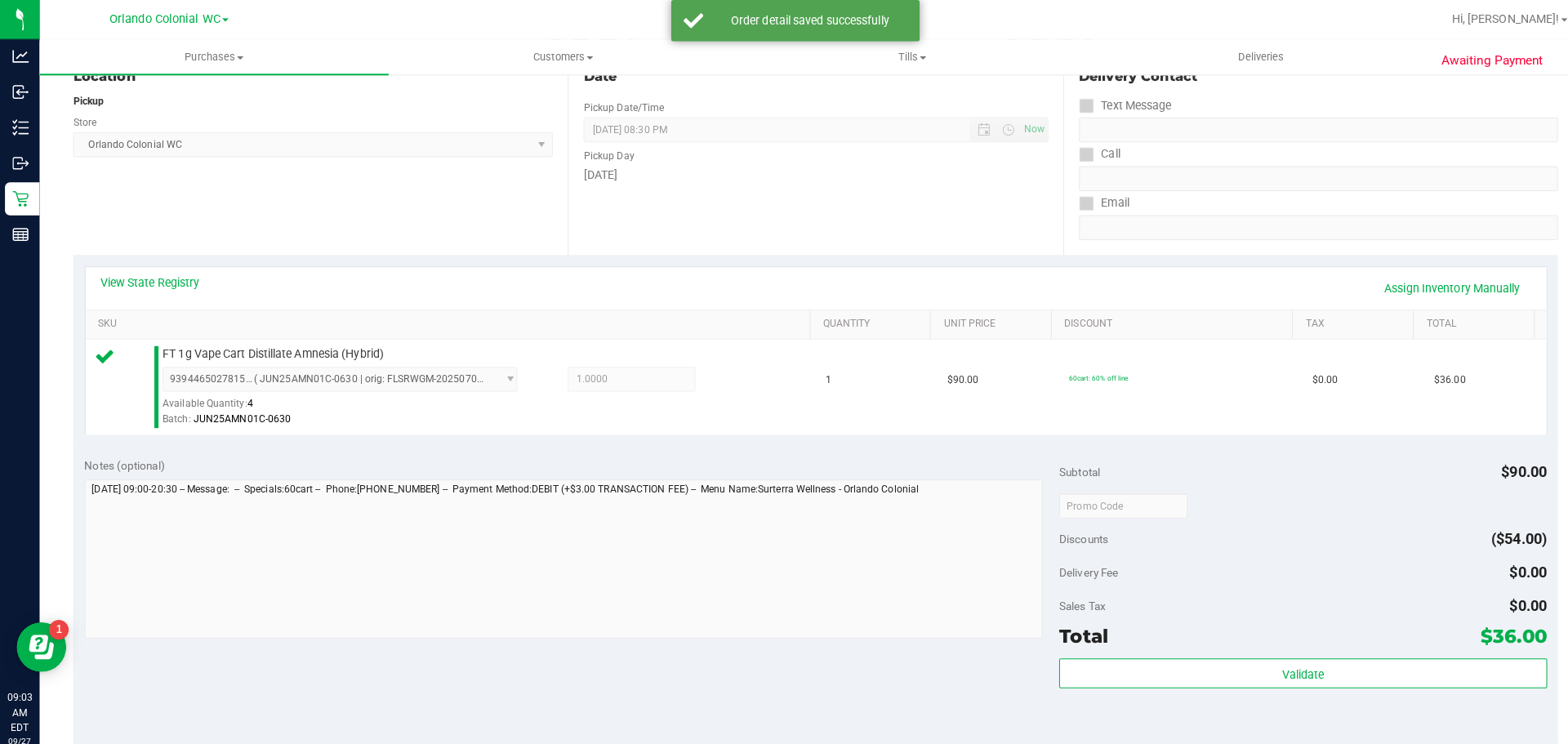
scroll to position [247, 0]
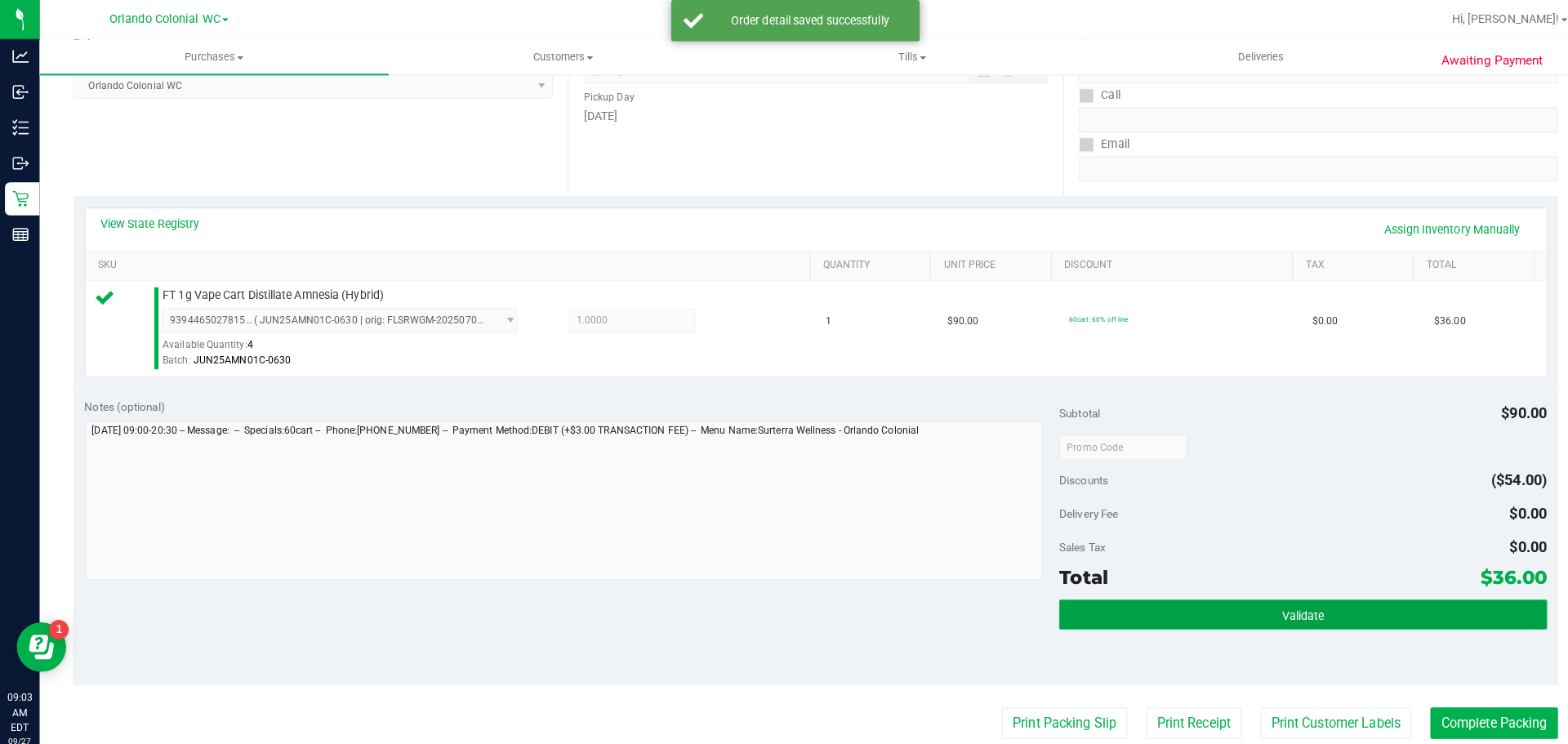
click at [1261, 592] on button "Validate" at bounding box center [1284, 606] width 480 height 29
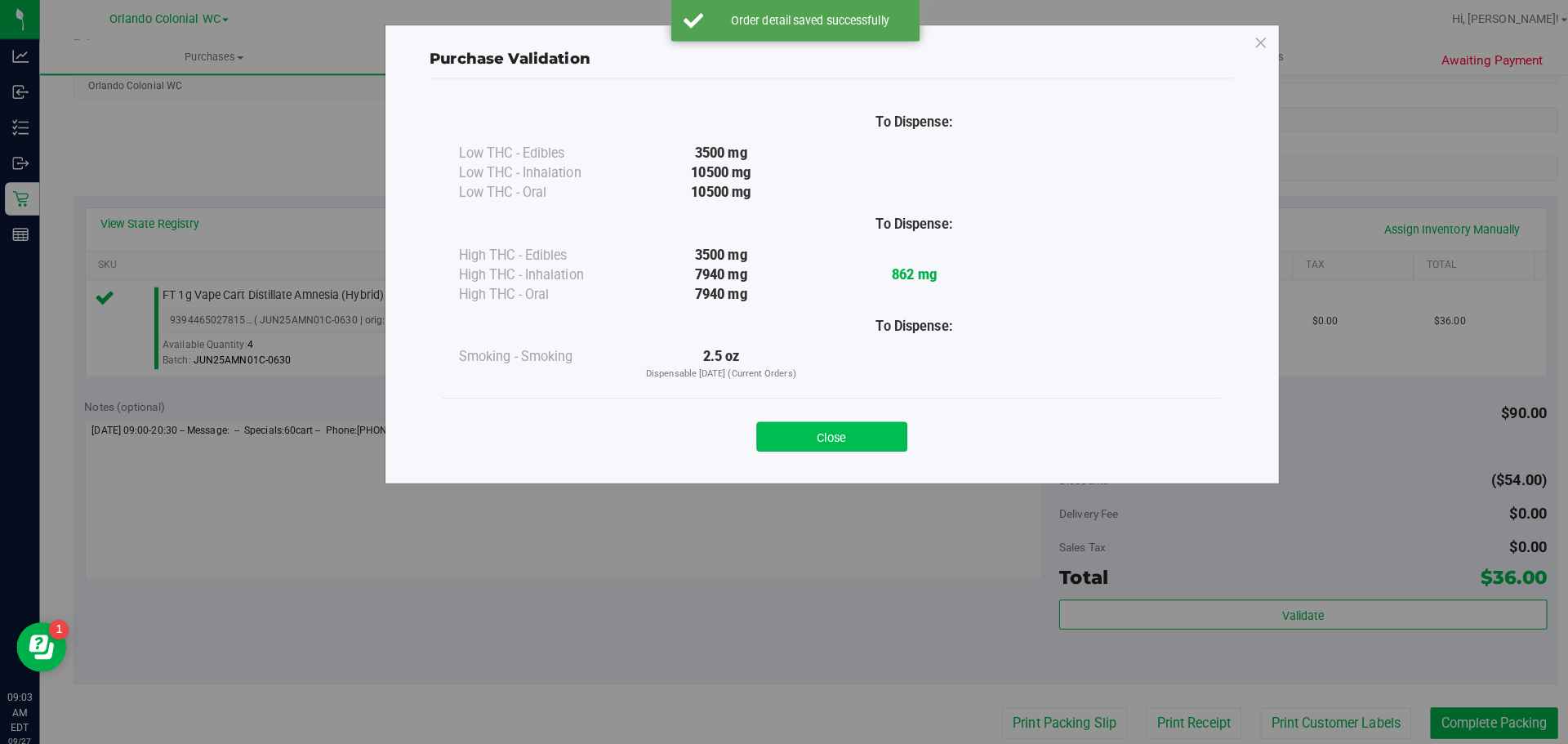
click at [816, 428] on button "Close" at bounding box center [819, 430] width 149 height 29
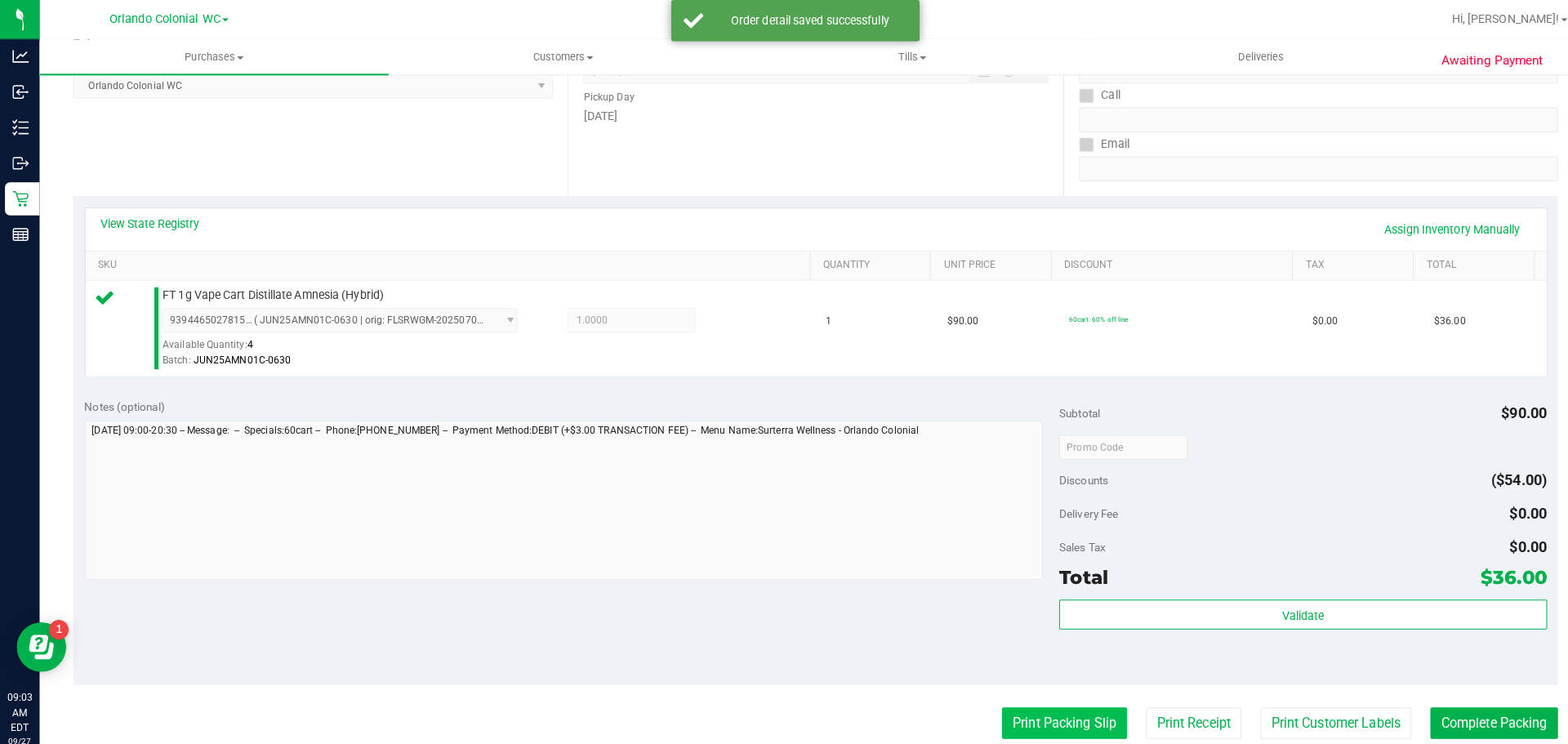
click at [1030, 702] on button "Print Packing Slip" at bounding box center [1049, 712] width 123 height 31
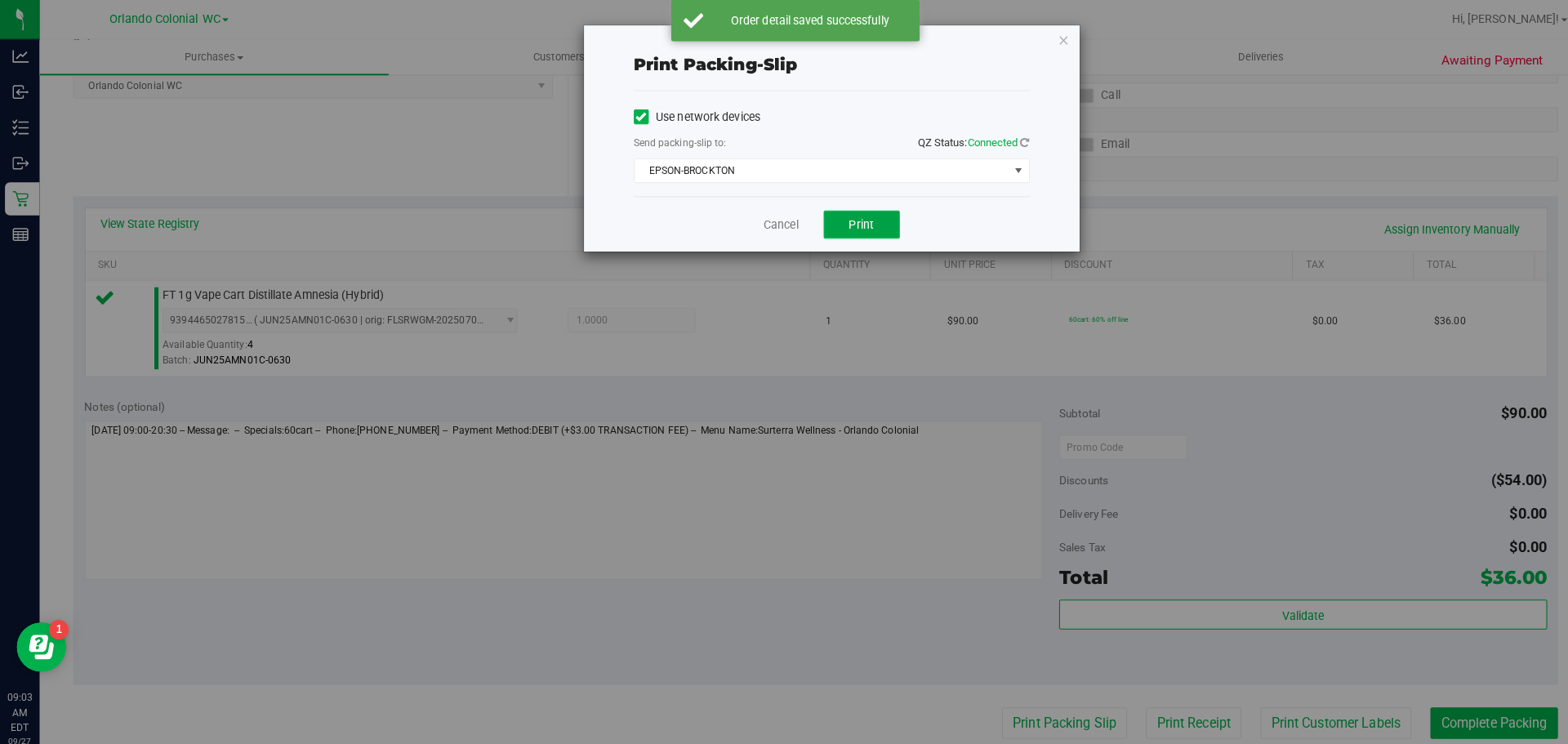
click at [849, 219] on span "Print" at bounding box center [848, 221] width 24 height 13
click at [1052, 37] on icon "button" at bounding box center [1049, 39] width 12 height 20
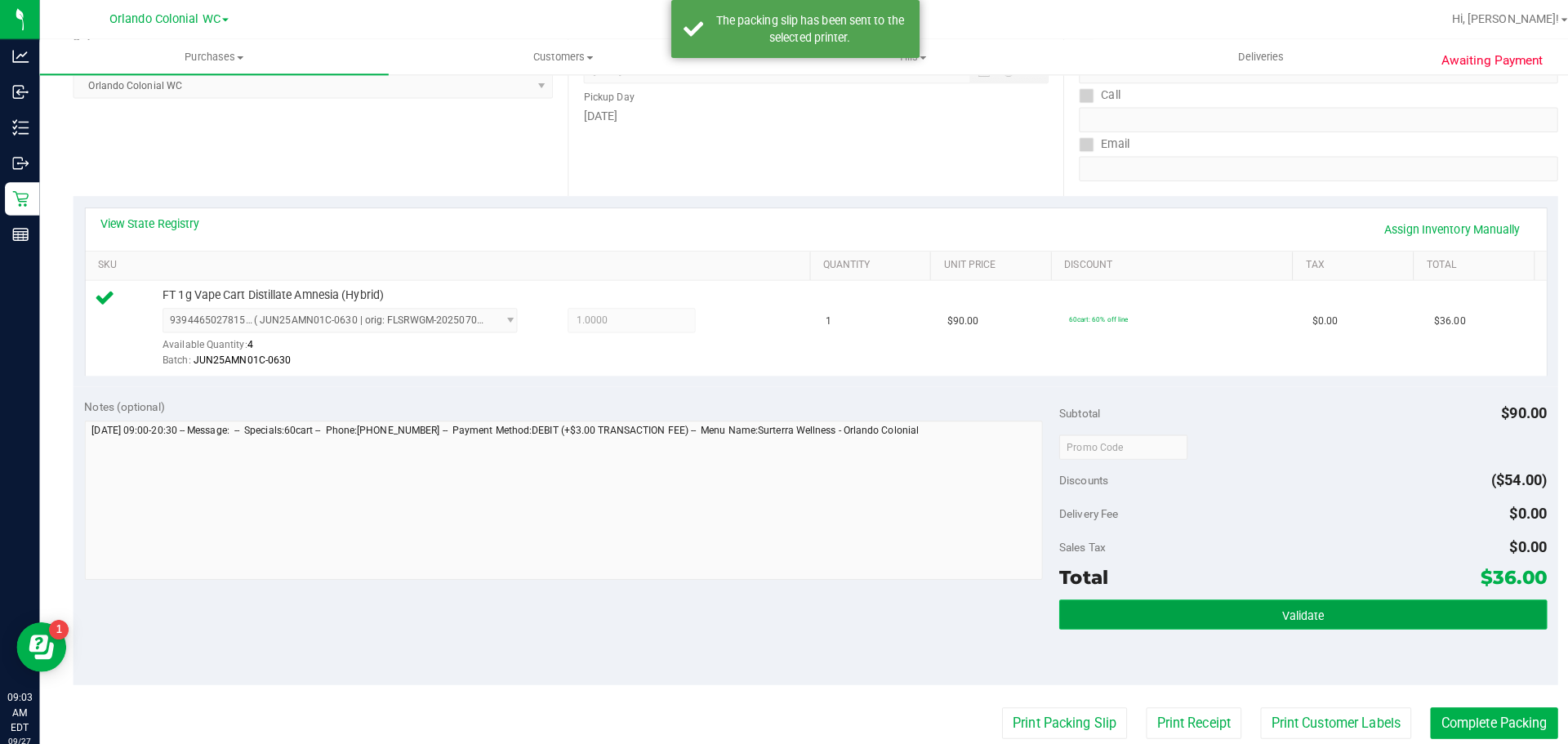
click at [1251, 612] on button "Validate" at bounding box center [1284, 606] width 480 height 29
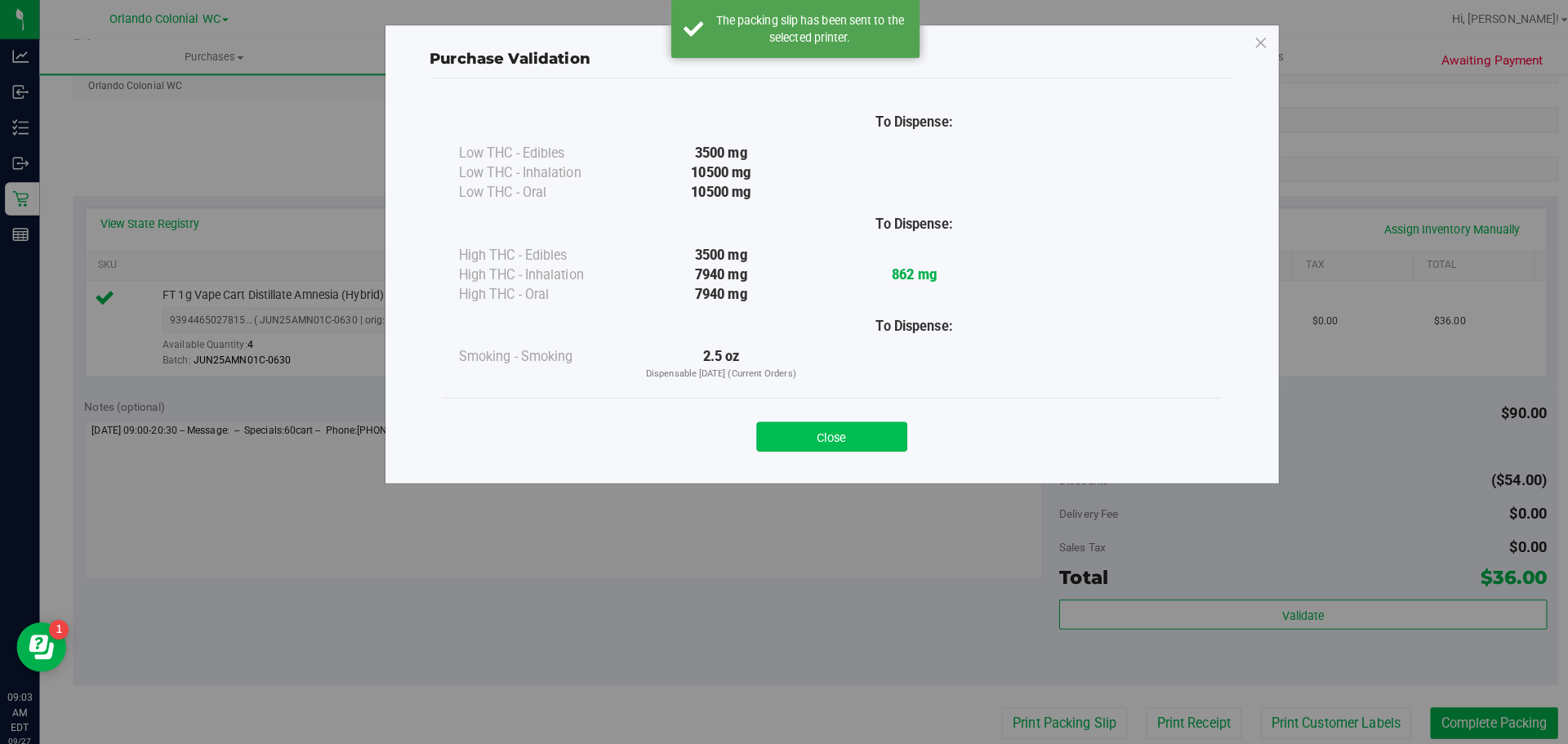
click at [845, 432] on button "Close" at bounding box center [819, 430] width 149 height 29
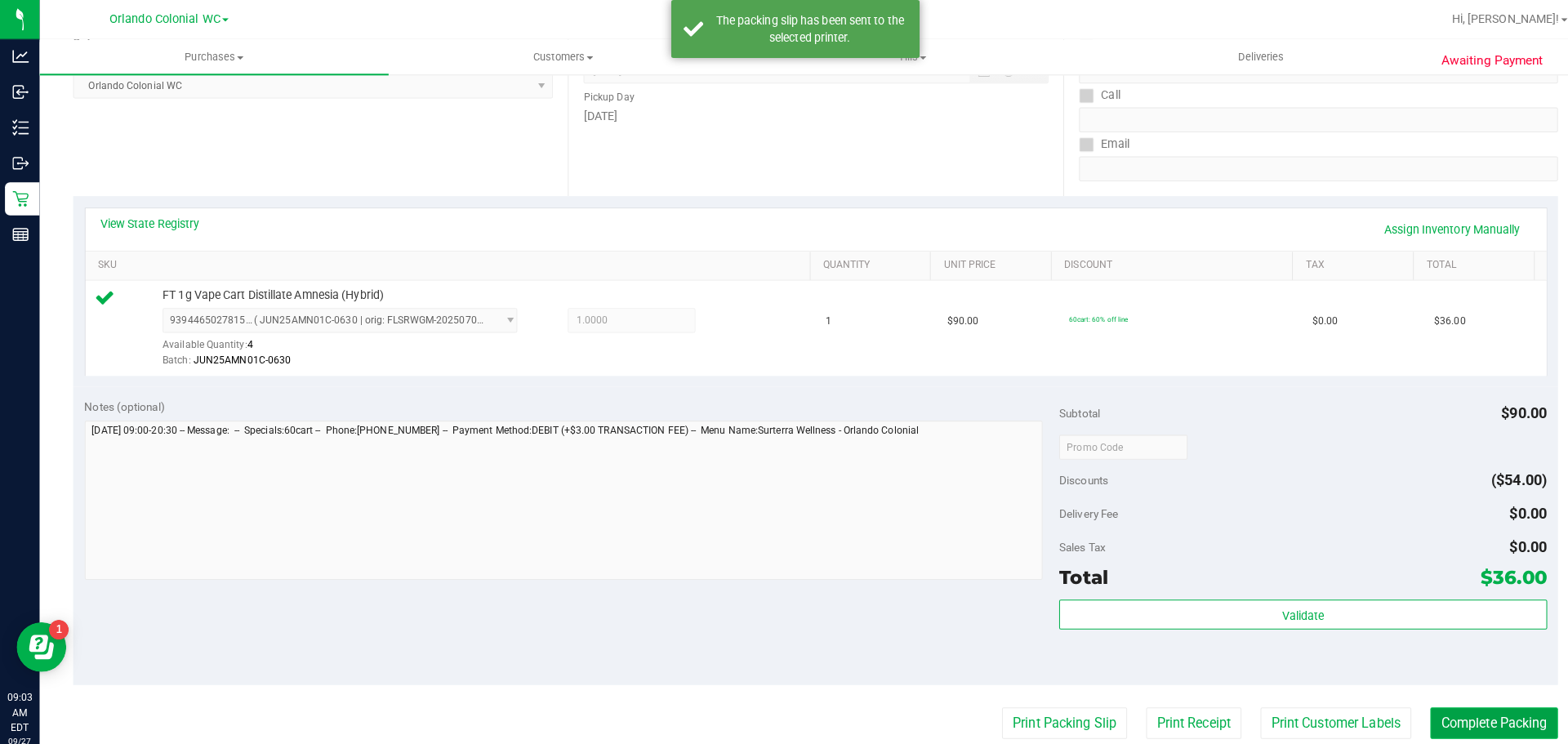
click at [1485, 712] on button "Complete Packing" at bounding box center [1472, 712] width 125 height 31
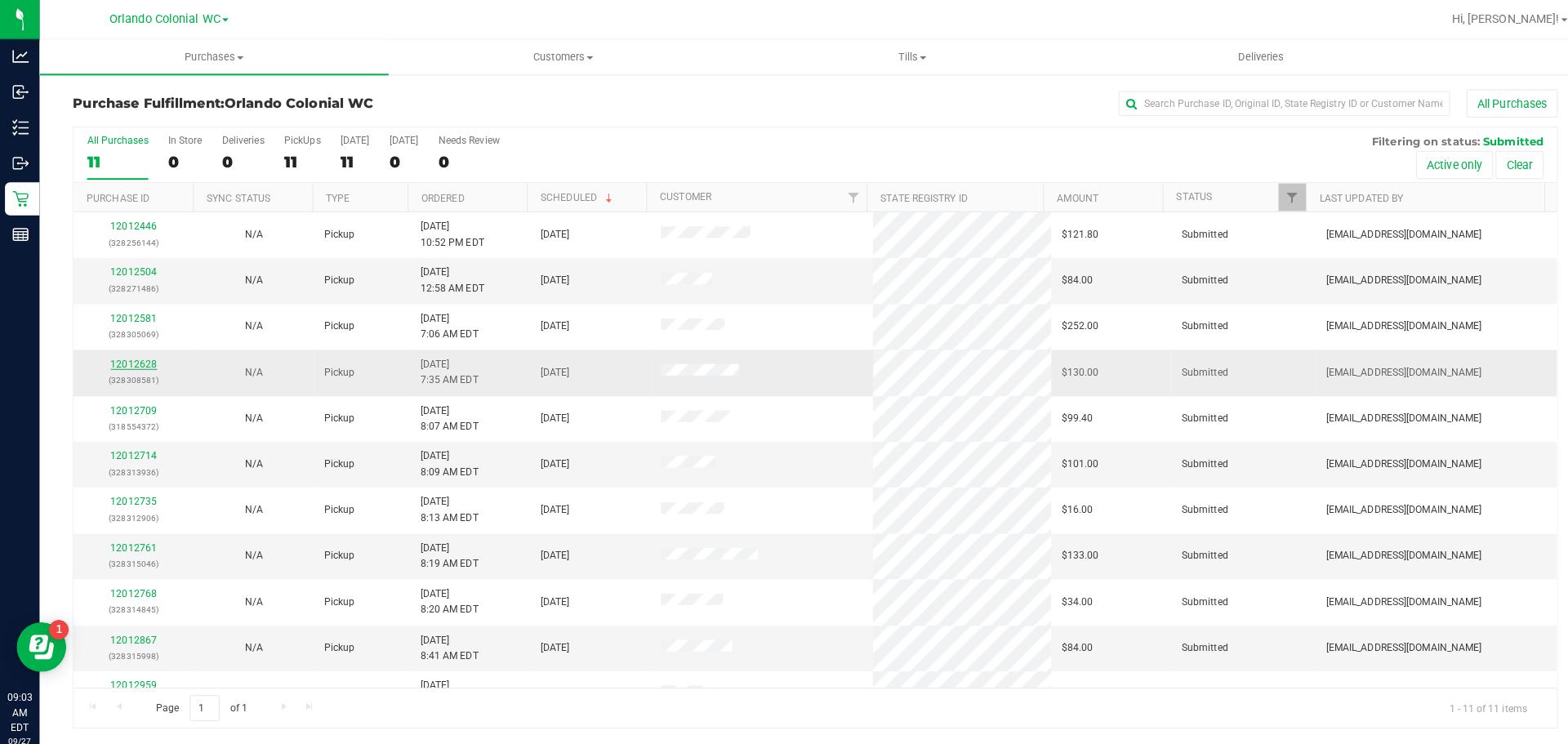
click at [137, 358] on link "12012628" at bounding box center [132, 359] width 46 height 12
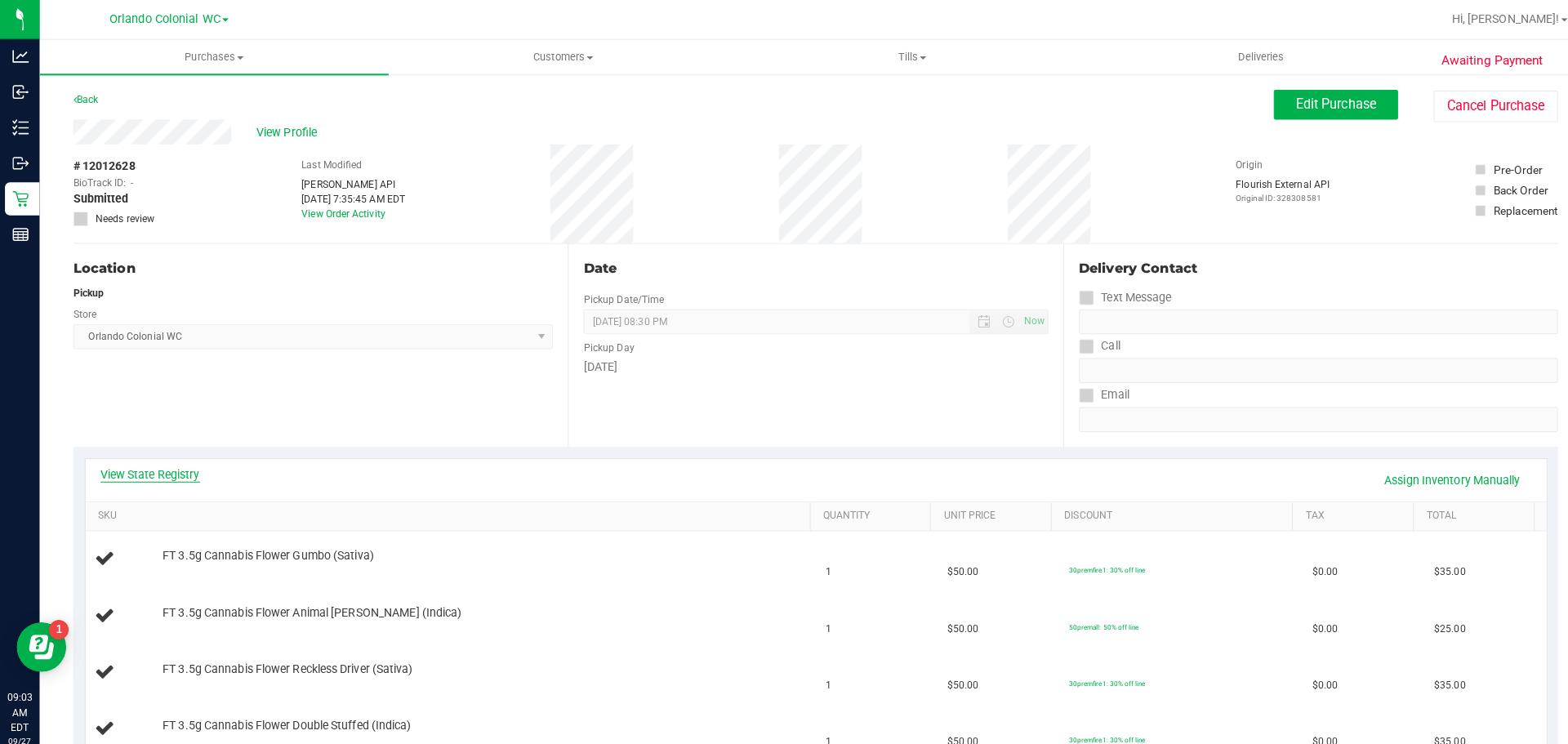
click at [150, 464] on link "View State Registry" at bounding box center [148, 467] width 98 height 17
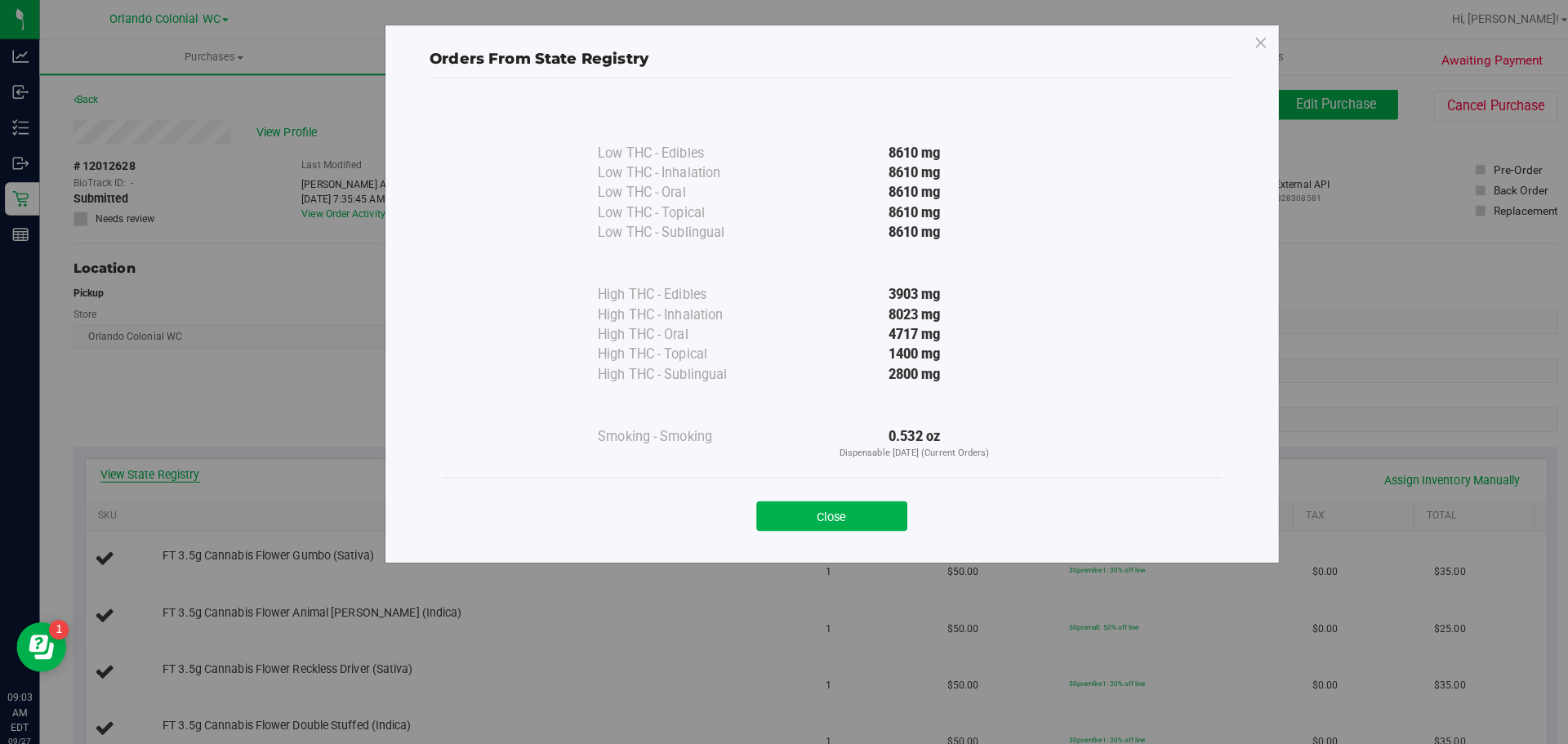
click at [1236, 44] on icon at bounding box center [1243, 42] width 15 height 26
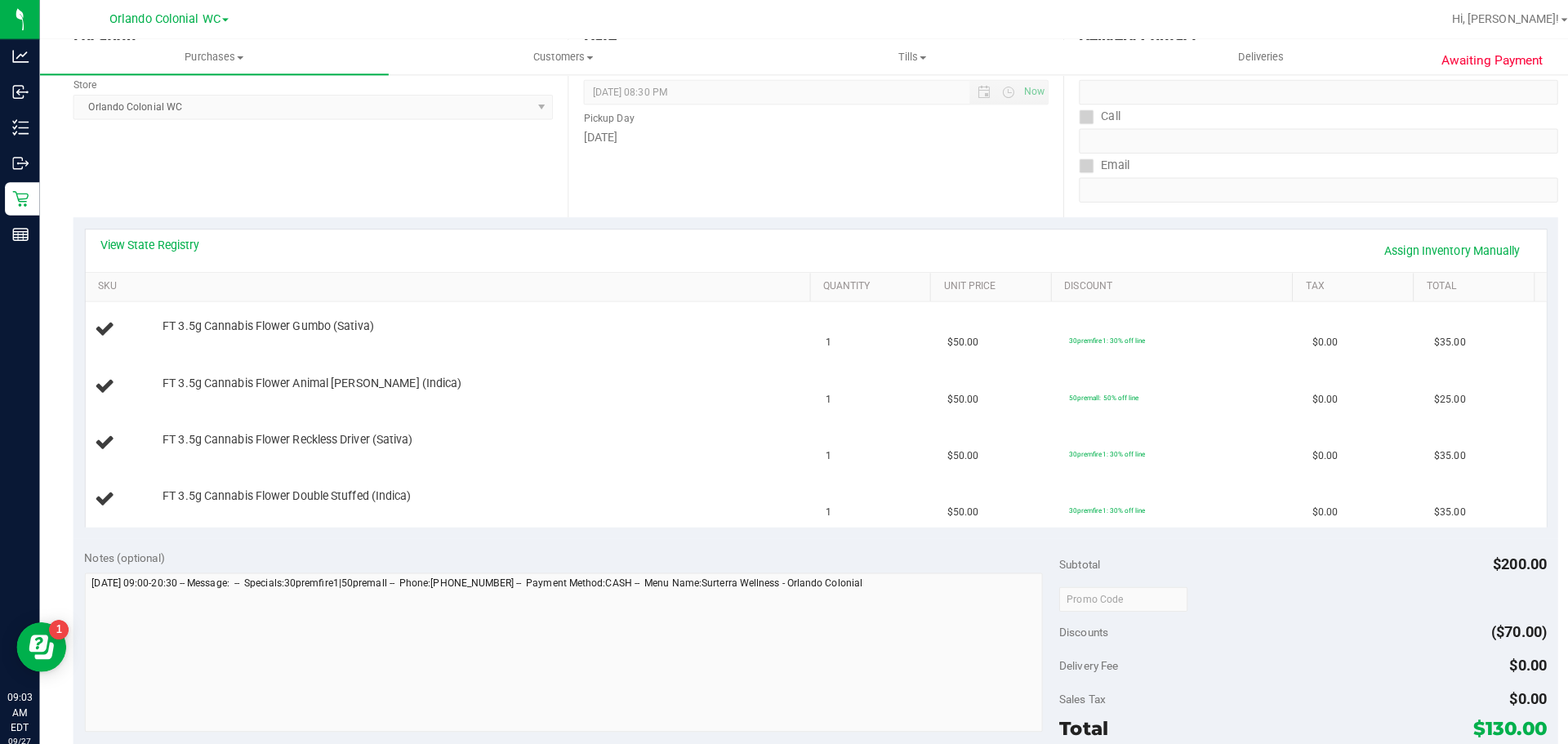
scroll to position [229, 0]
click at [136, 239] on link "View State Registry" at bounding box center [148, 239] width 98 height 17
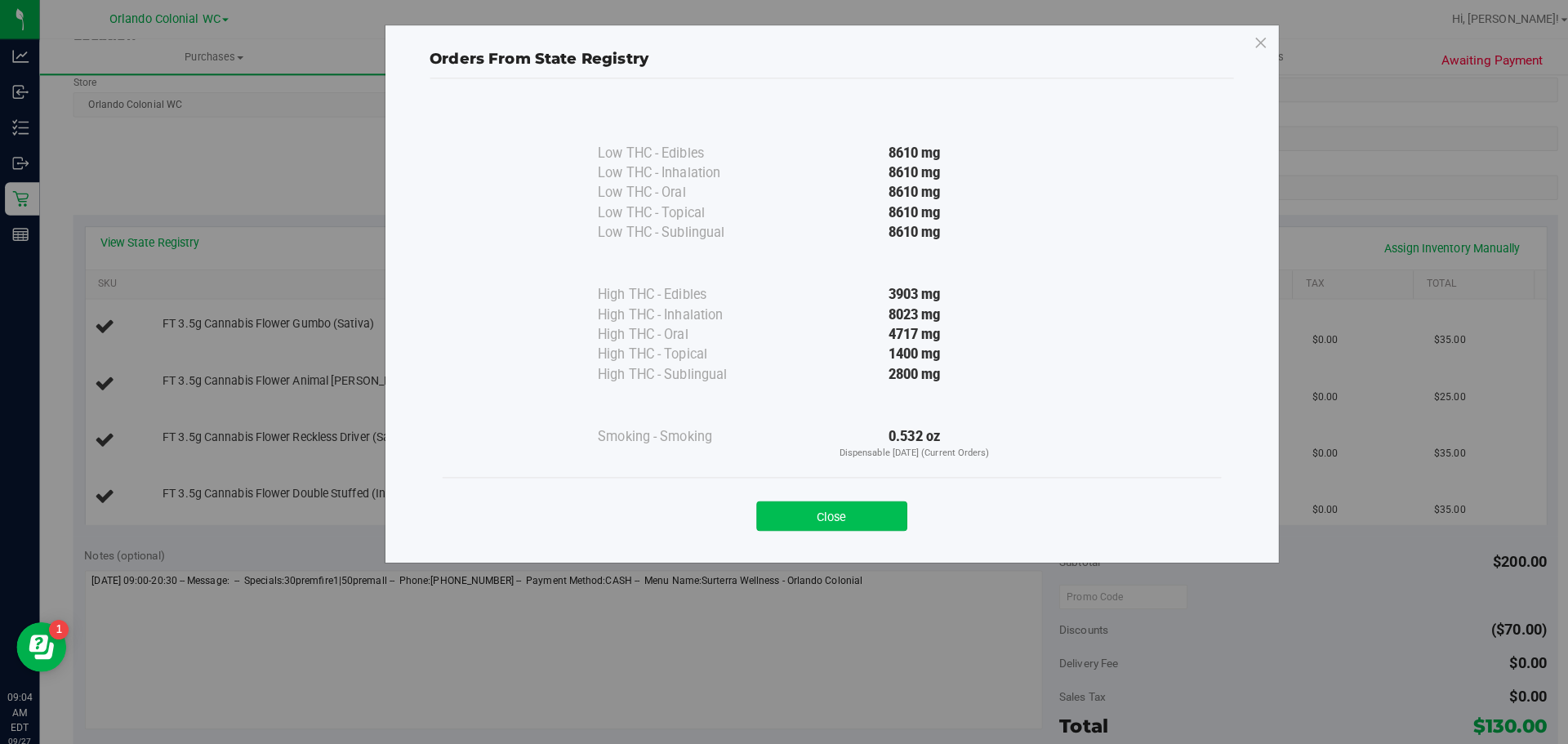
click at [825, 514] on button "Close" at bounding box center [819, 509] width 149 height 29
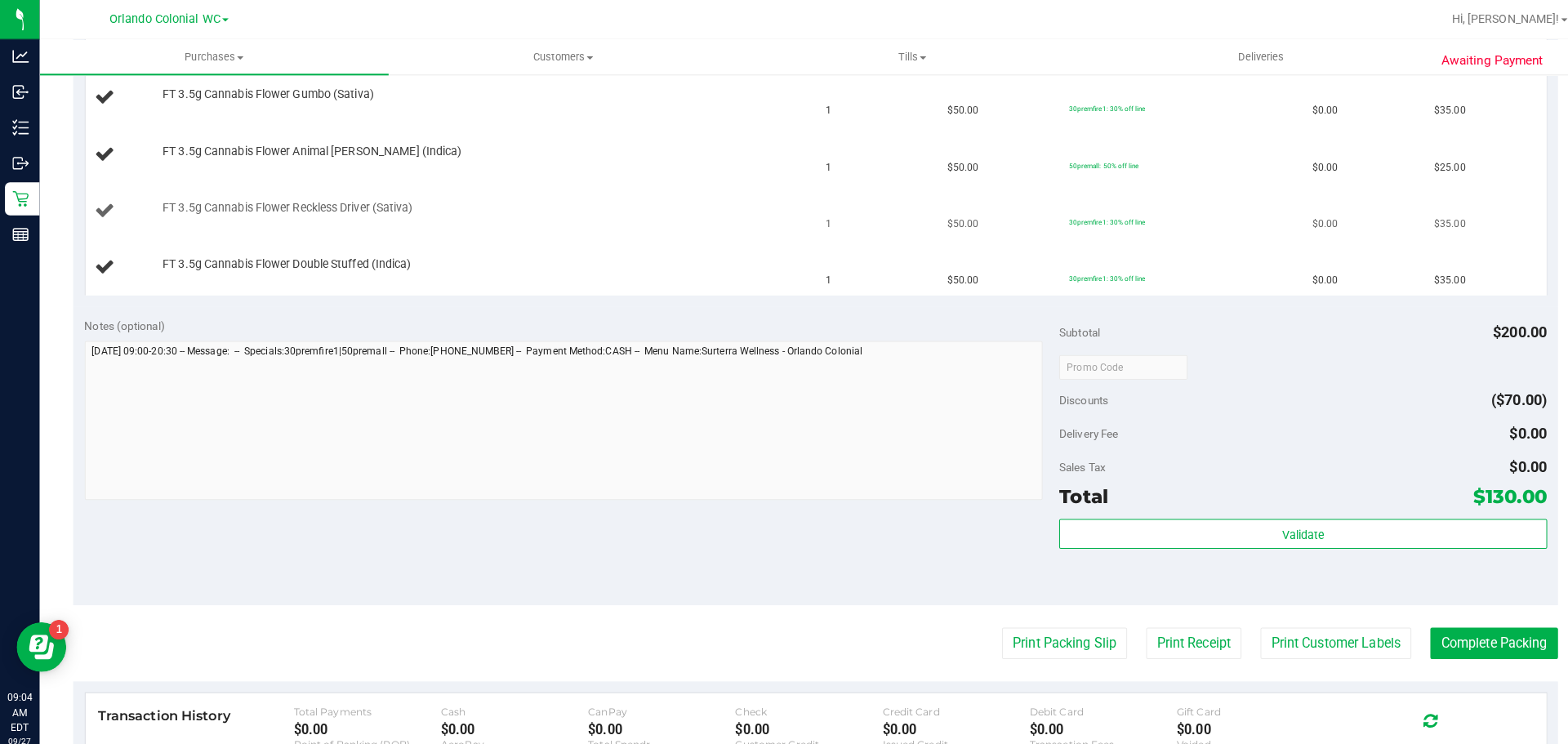
scroll to position [471, 0]
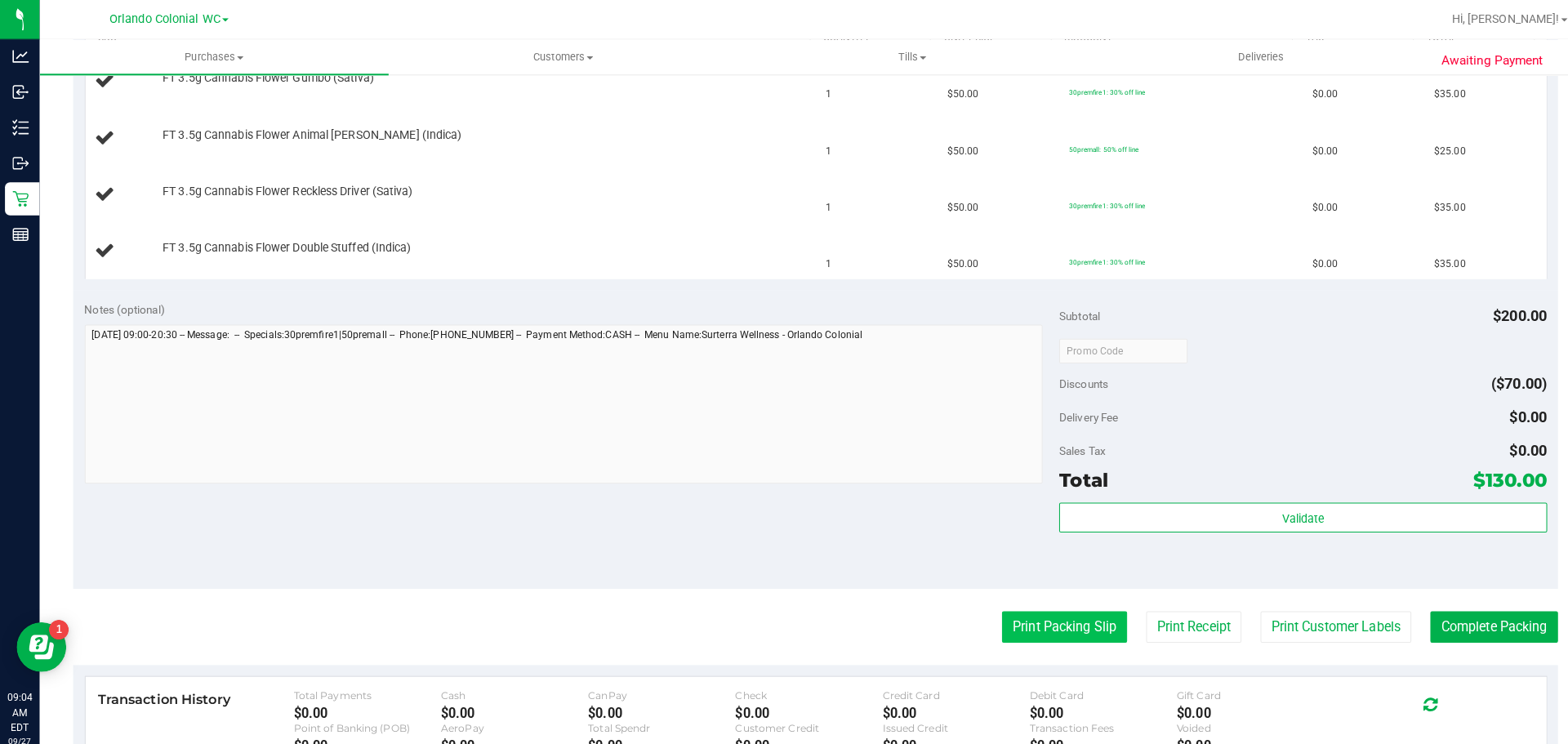
click at [1012, 613] on button "Print Packing Slip" at bounding box center [1049, 618] width 123 height 31
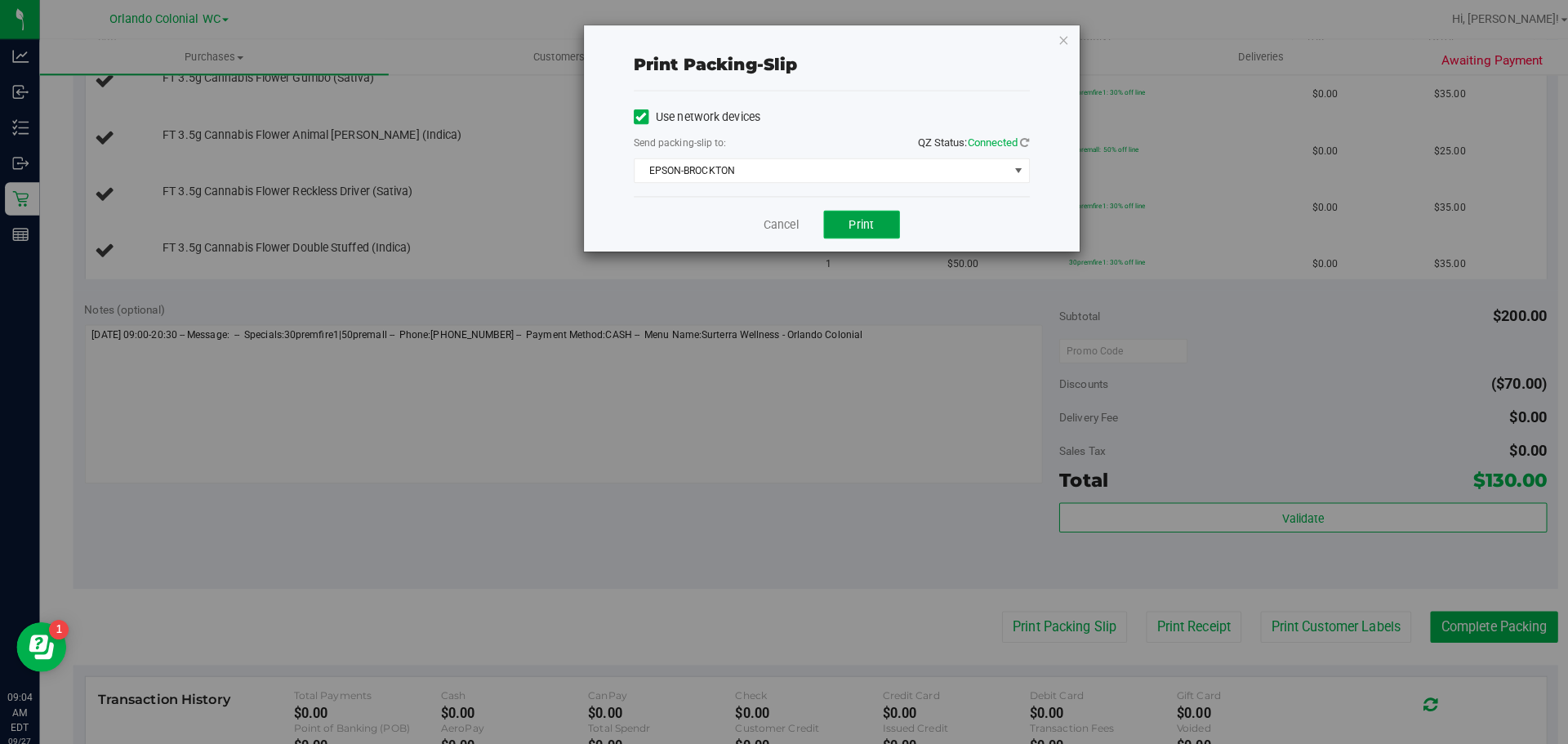
click at [835, 215] on button "Print" at bounding box center [849, 221] width 75 height 27
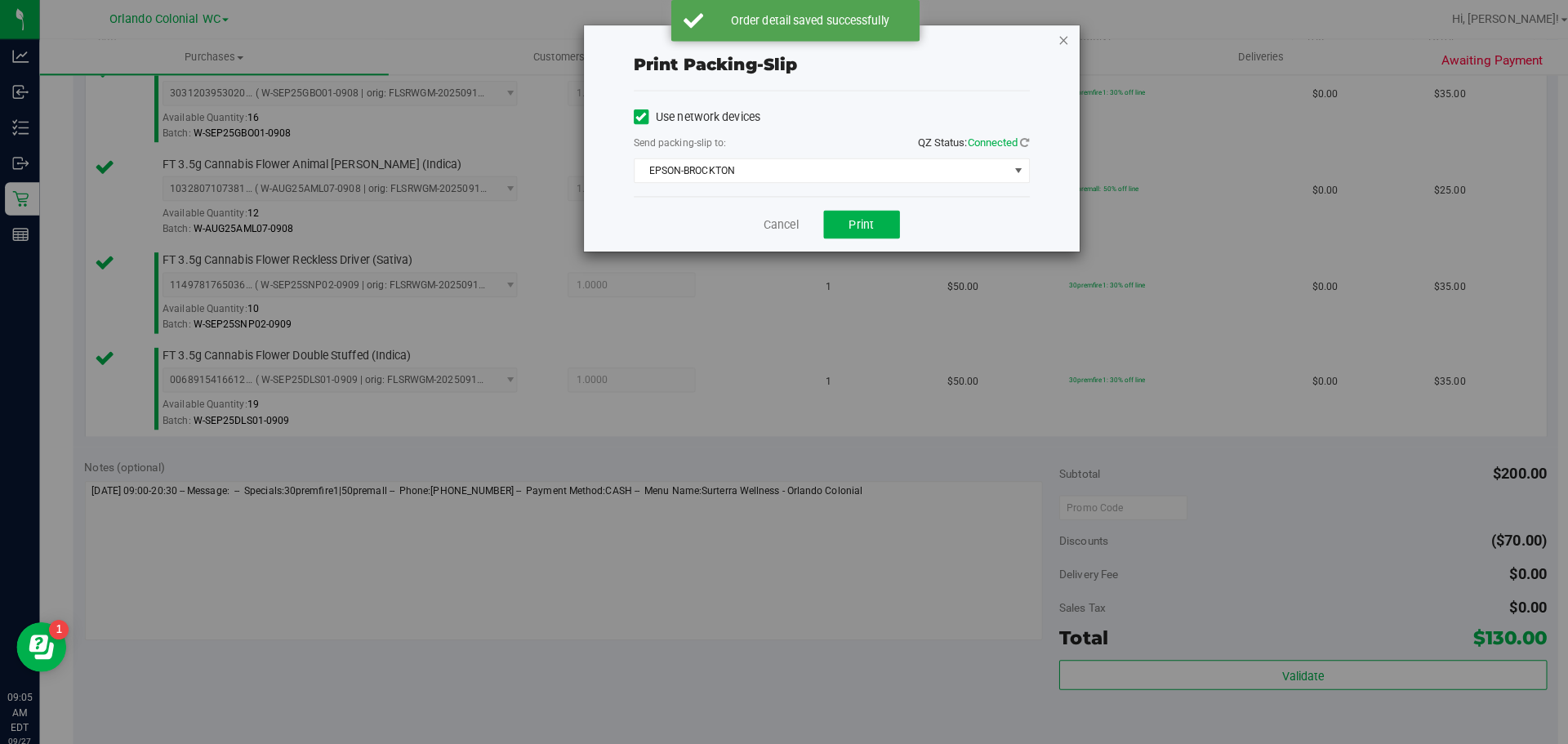
click at [1050, 43] on icon "button" at bounding box center [1049, 39] width 12 height 20
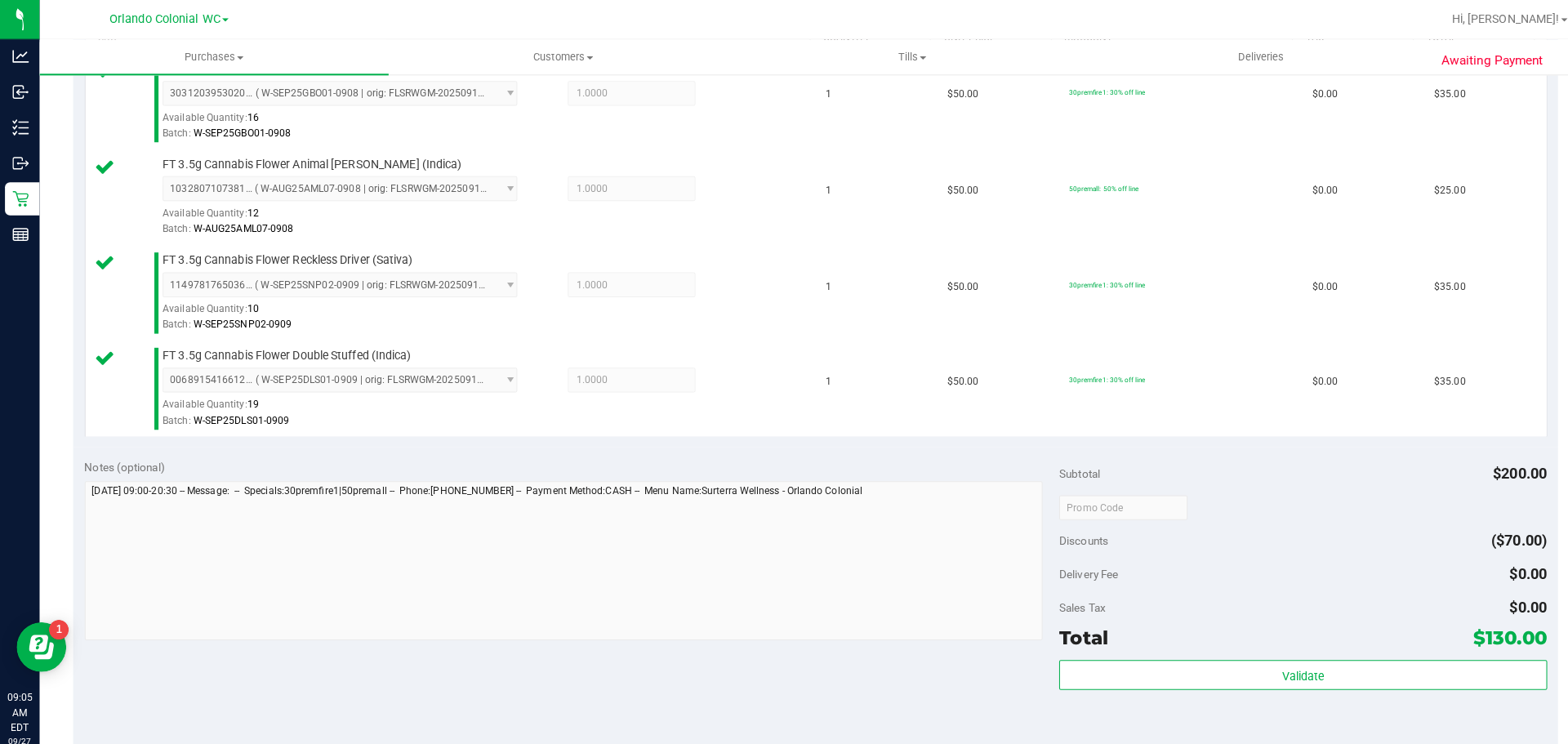
scroll to position [852, 0]
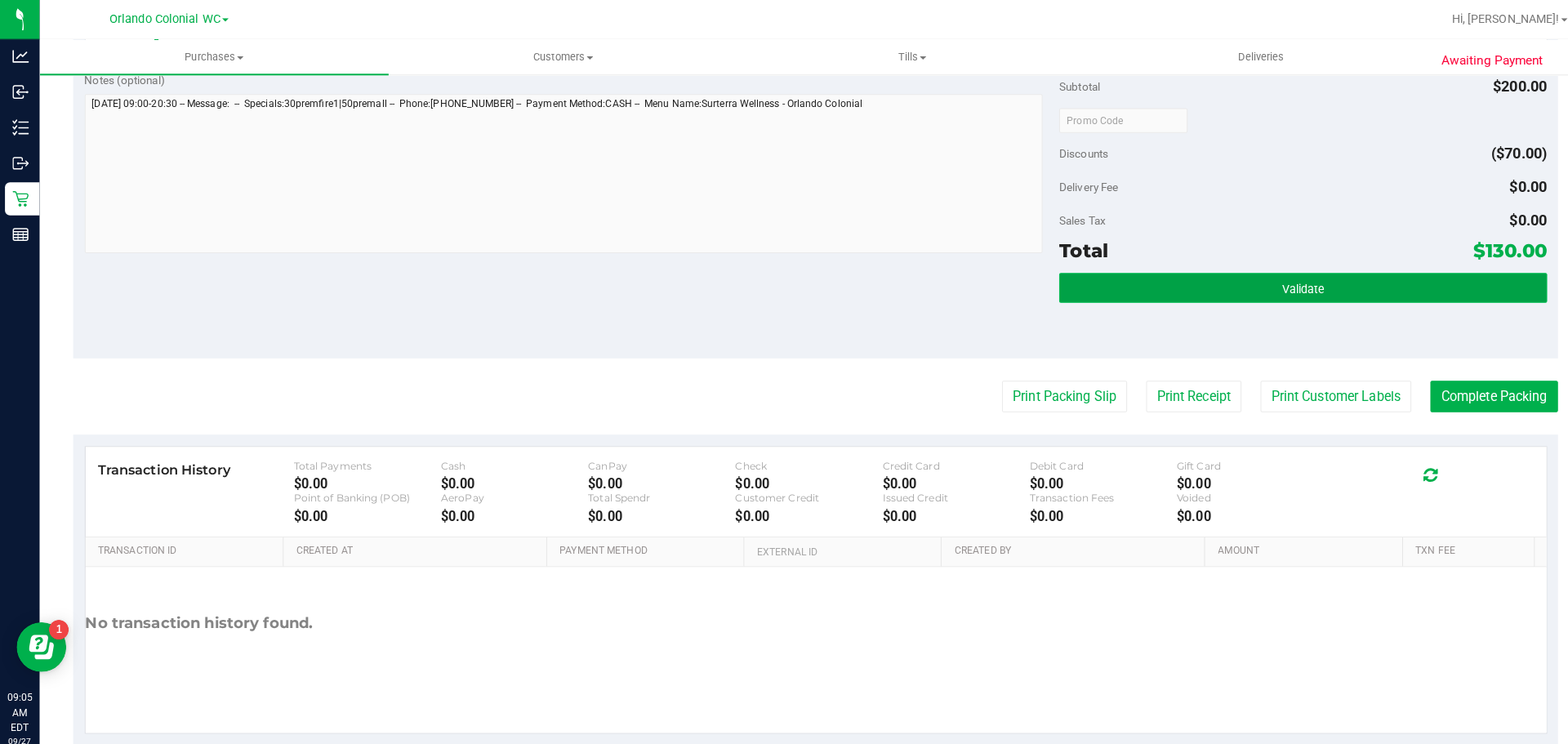
click at [1212, 286] on button "Validate" at bounding box center [1284, 283] width 480 height 29
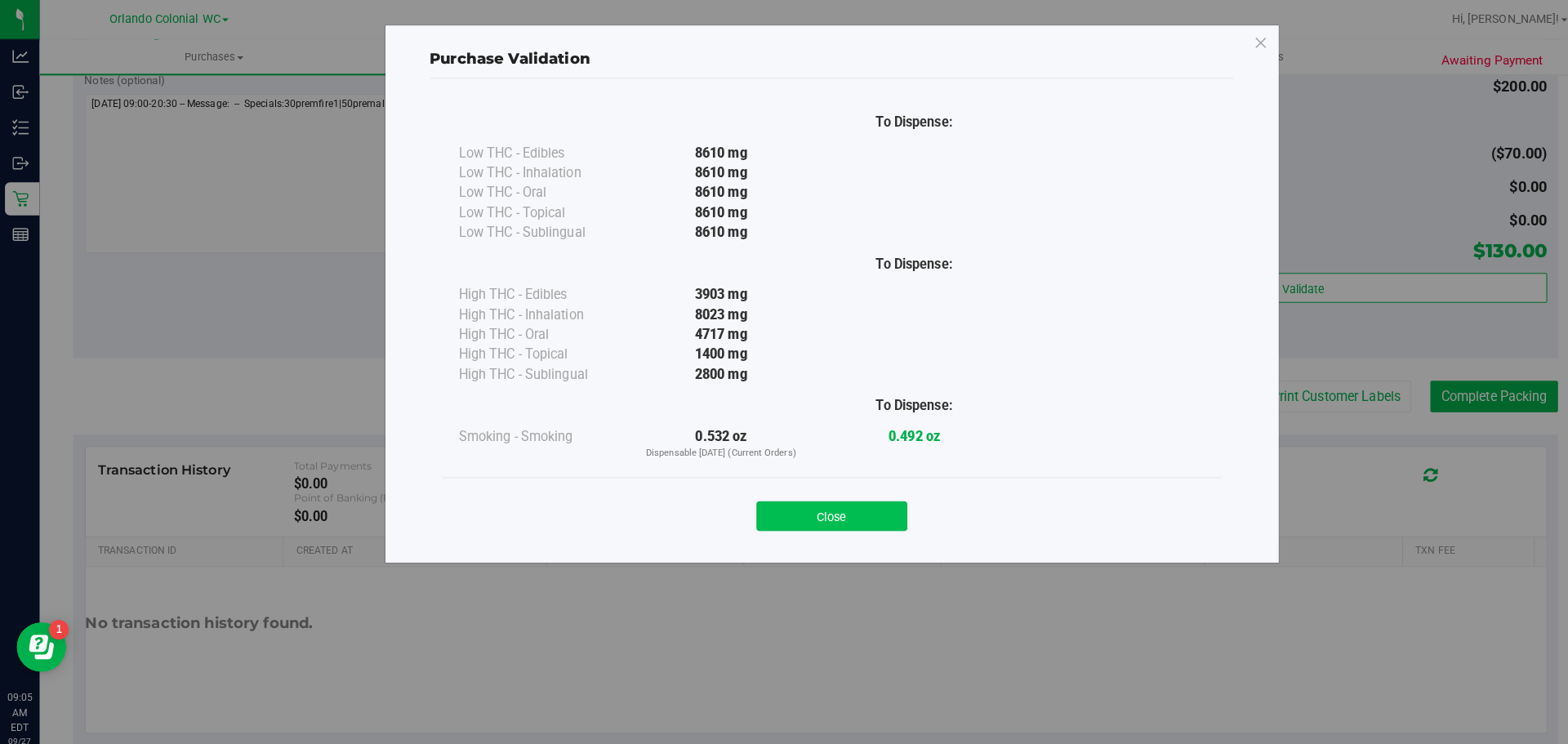
click at [804, 509] on button "Close" at bounding box center [819, 509] width 149 height 29
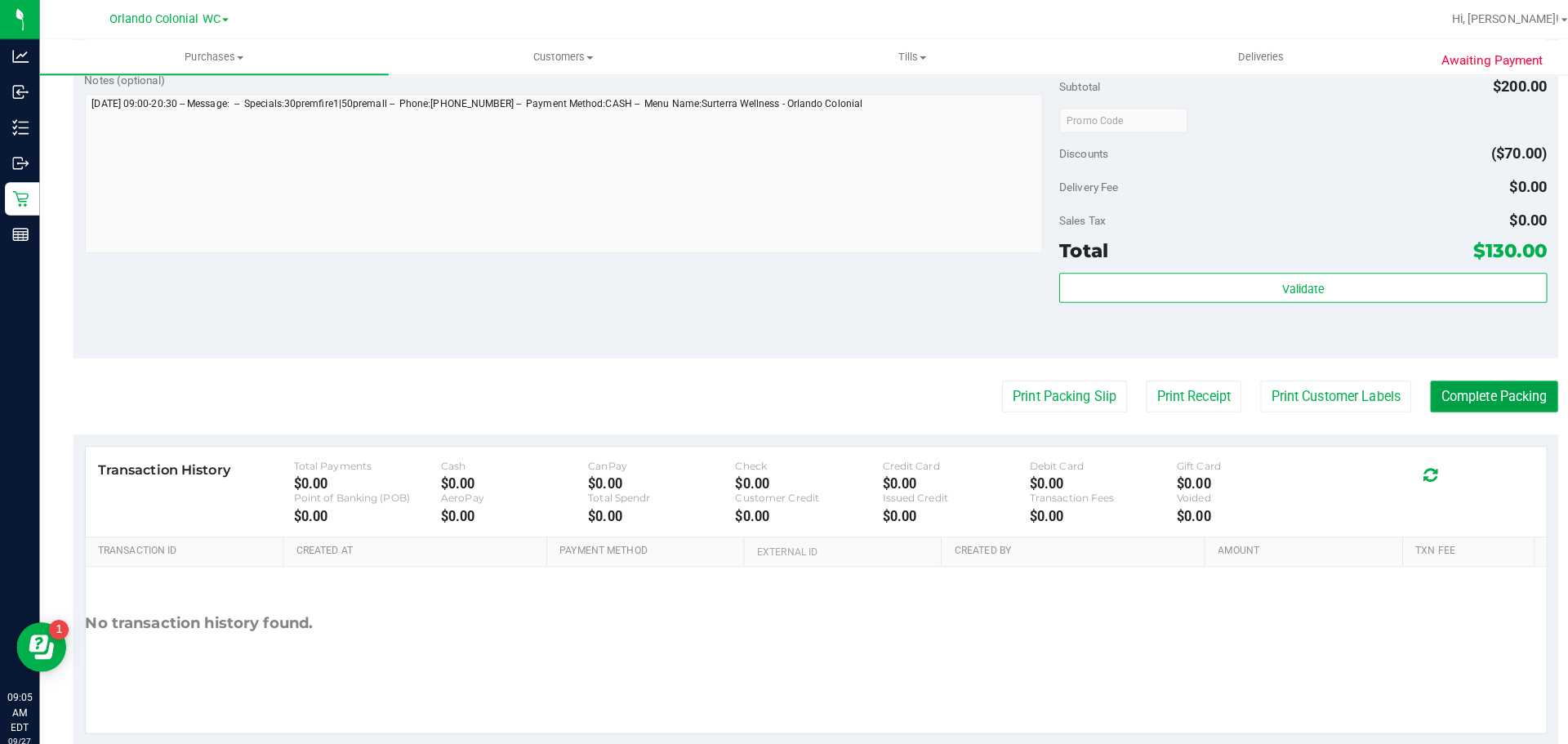
click at [1442, 402] on button "Complete Packing" at bounding box center [1472, 391] width 125 height 31
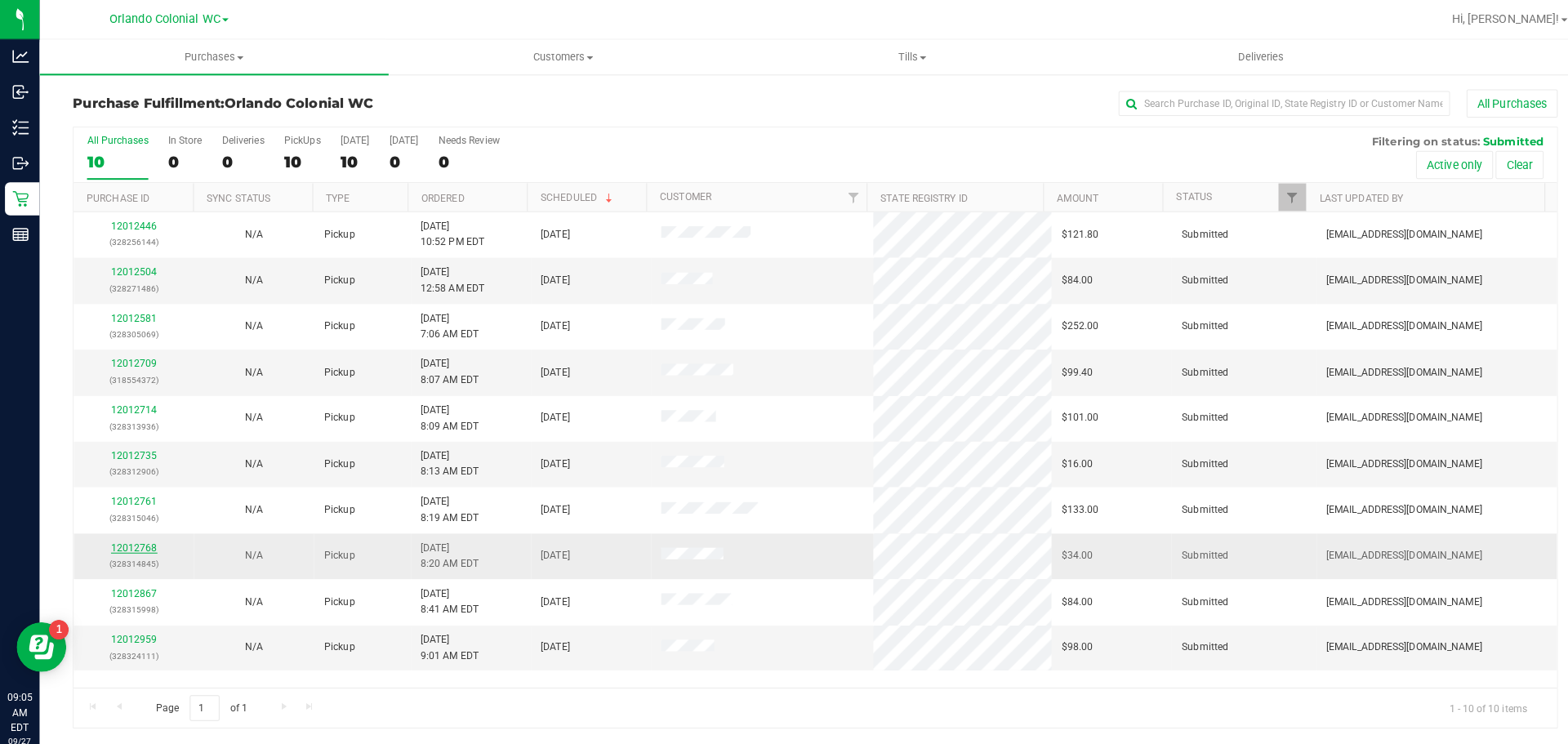
click at [148, 544] on link "12012768" at bounding box center [132, 540] width 46 height 12
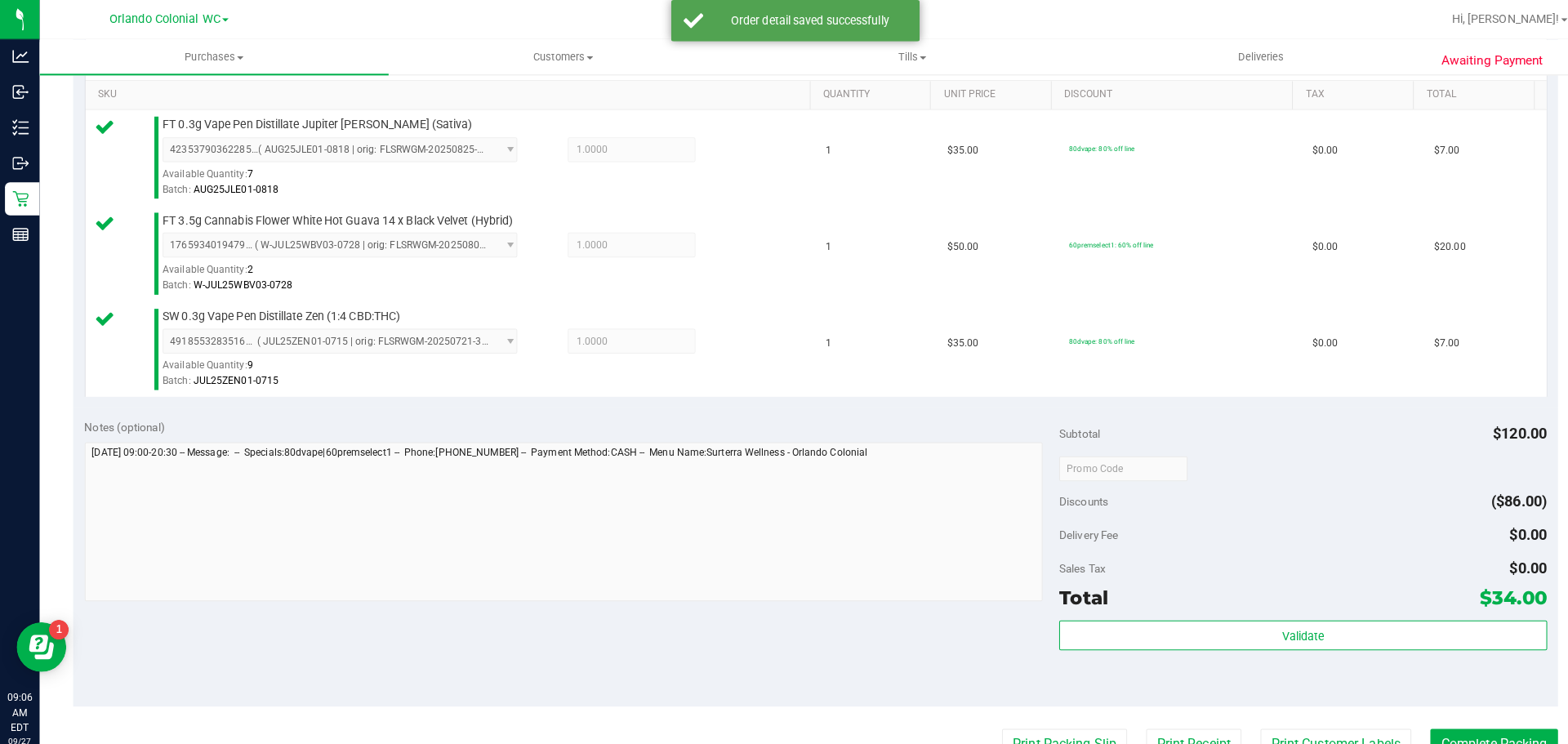
scroll to position [419, 0]
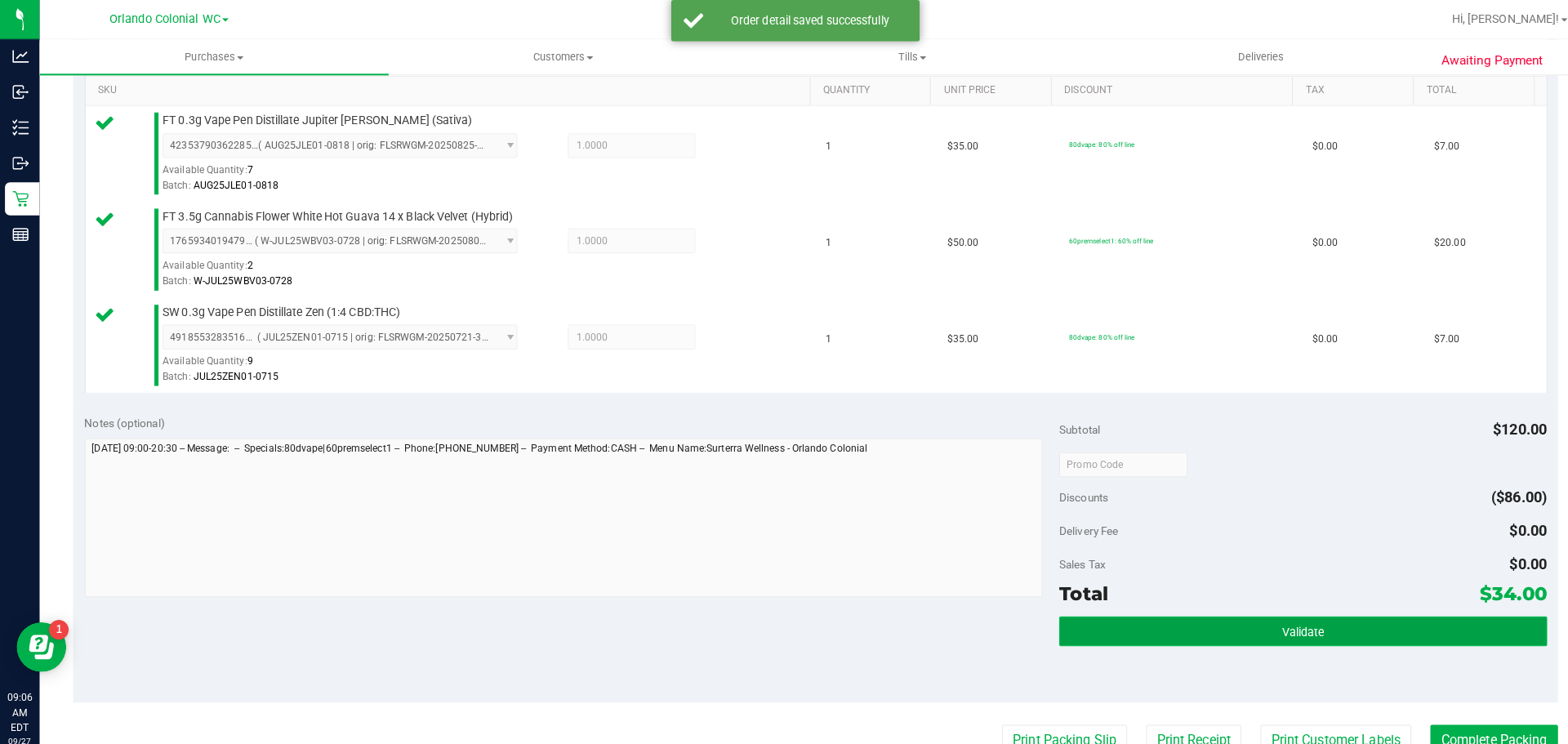
click at [1246, 611] on button "Validate" at bounding box center [1284, 622] width 480 height 29
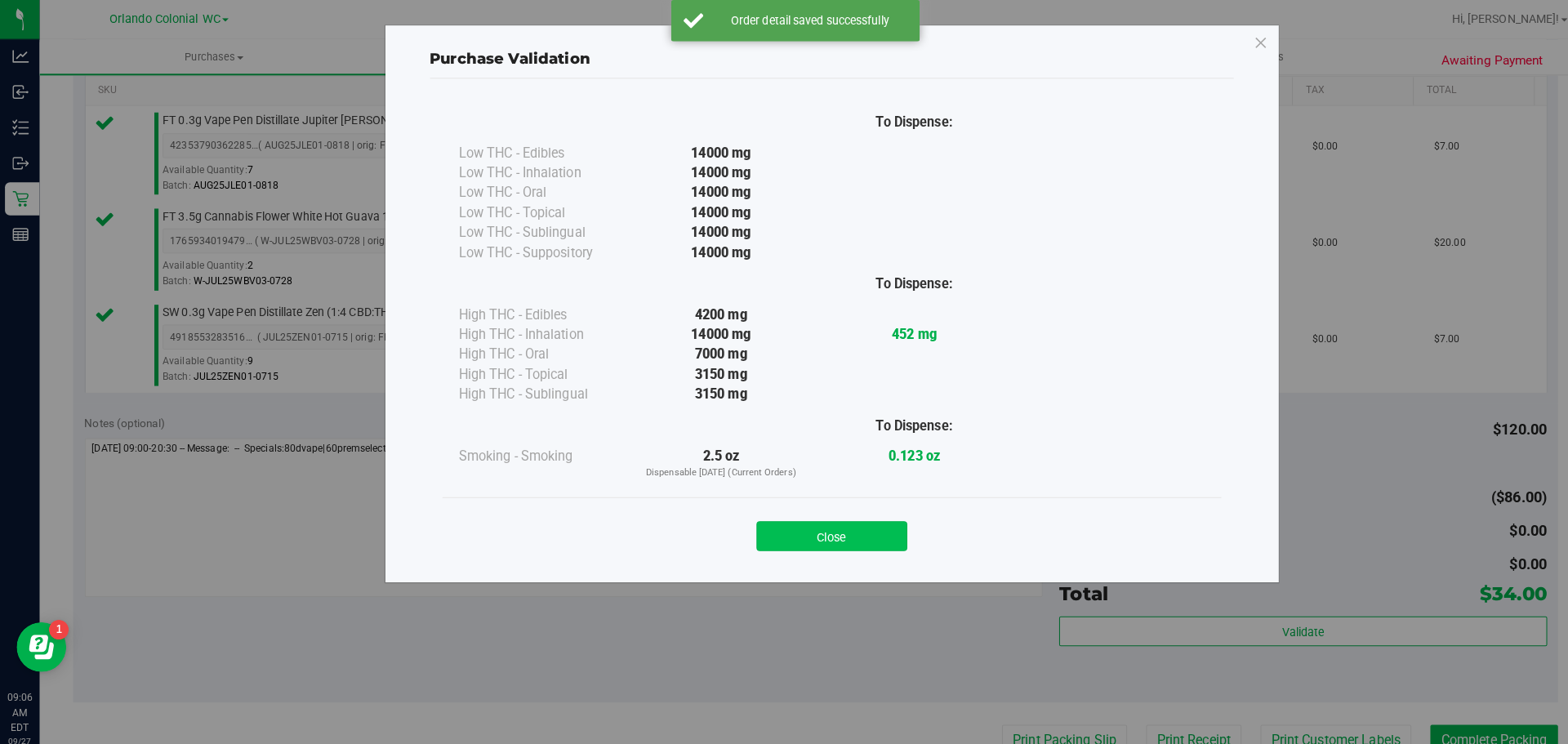
click at [813, 520] on button "Close" at bounding box center [819, 528] width 149 height 29
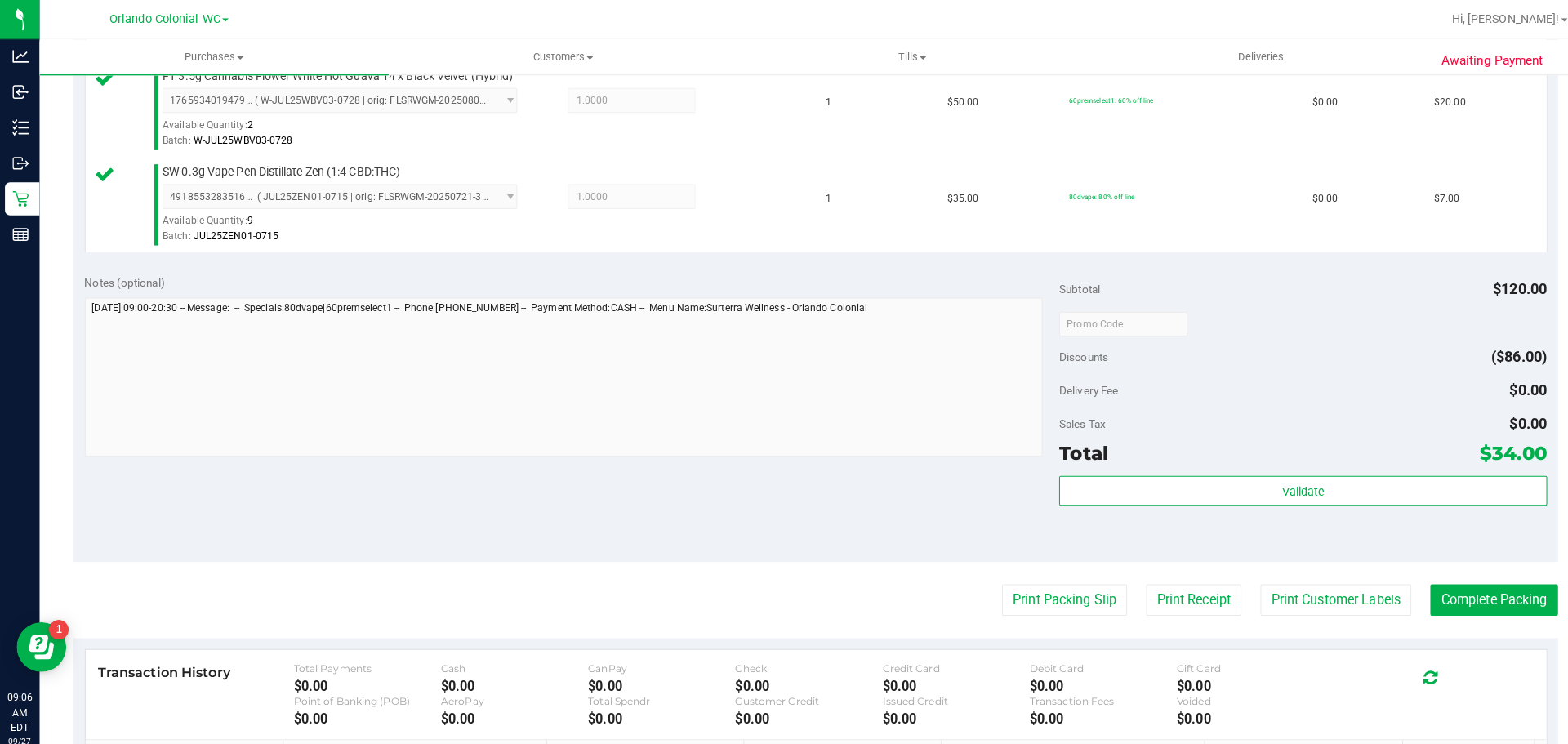
scroll to position [563, 0]
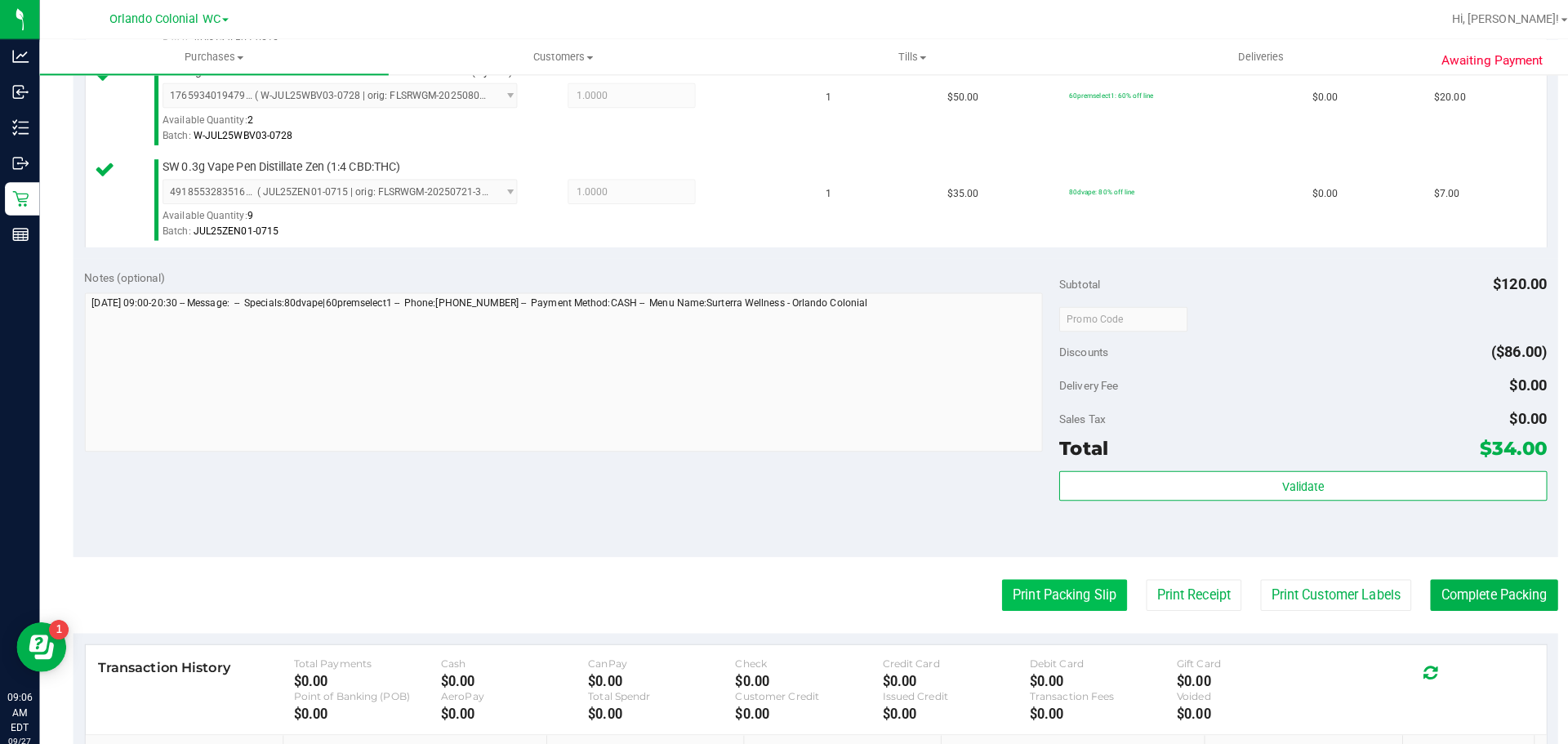
click at [1055, 588] on button "Print Packing Slip" at bounding box center [1049, 586] width 123 height 31
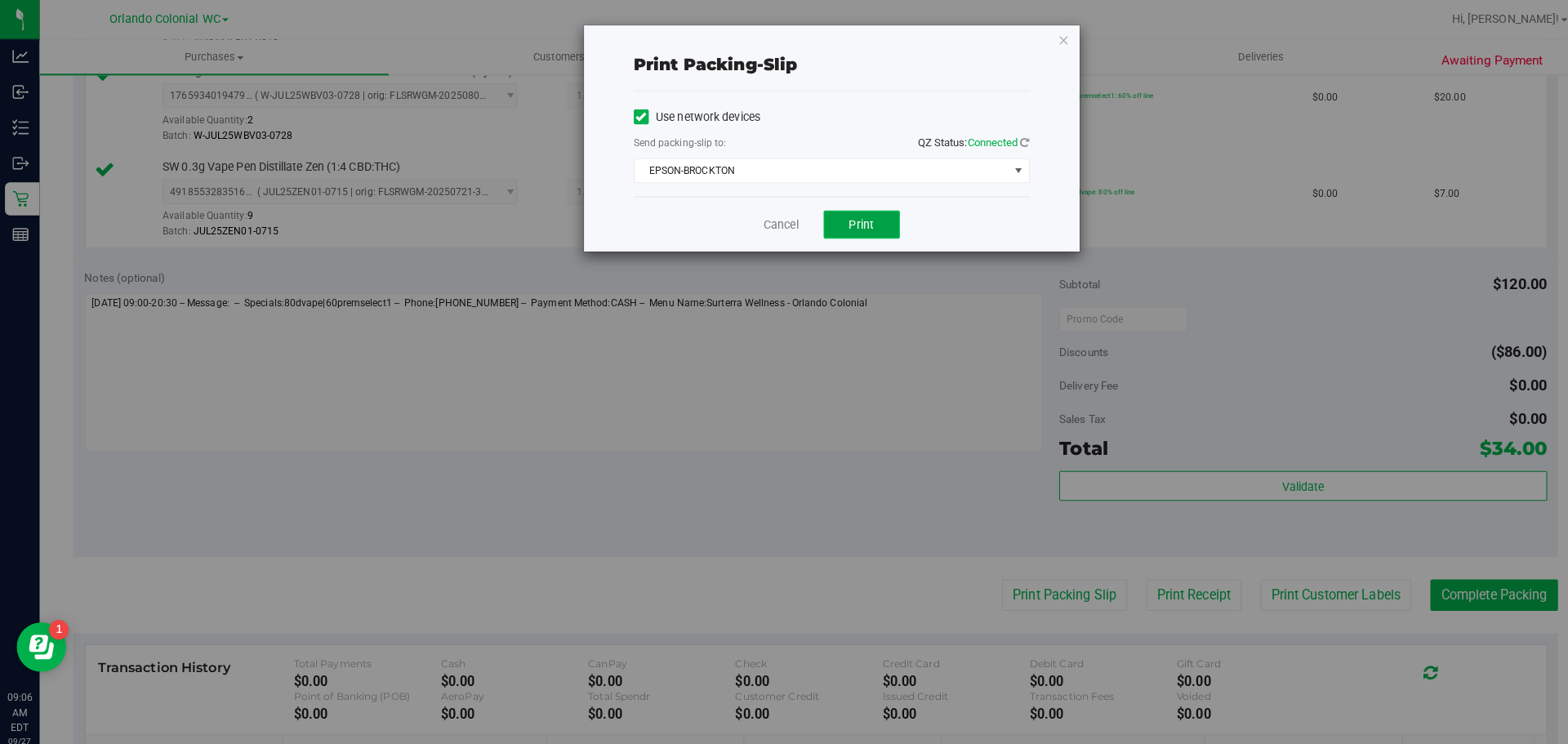
click at [872, 225] on button "Print" at bounding box center [849, 221] width 75 height 27
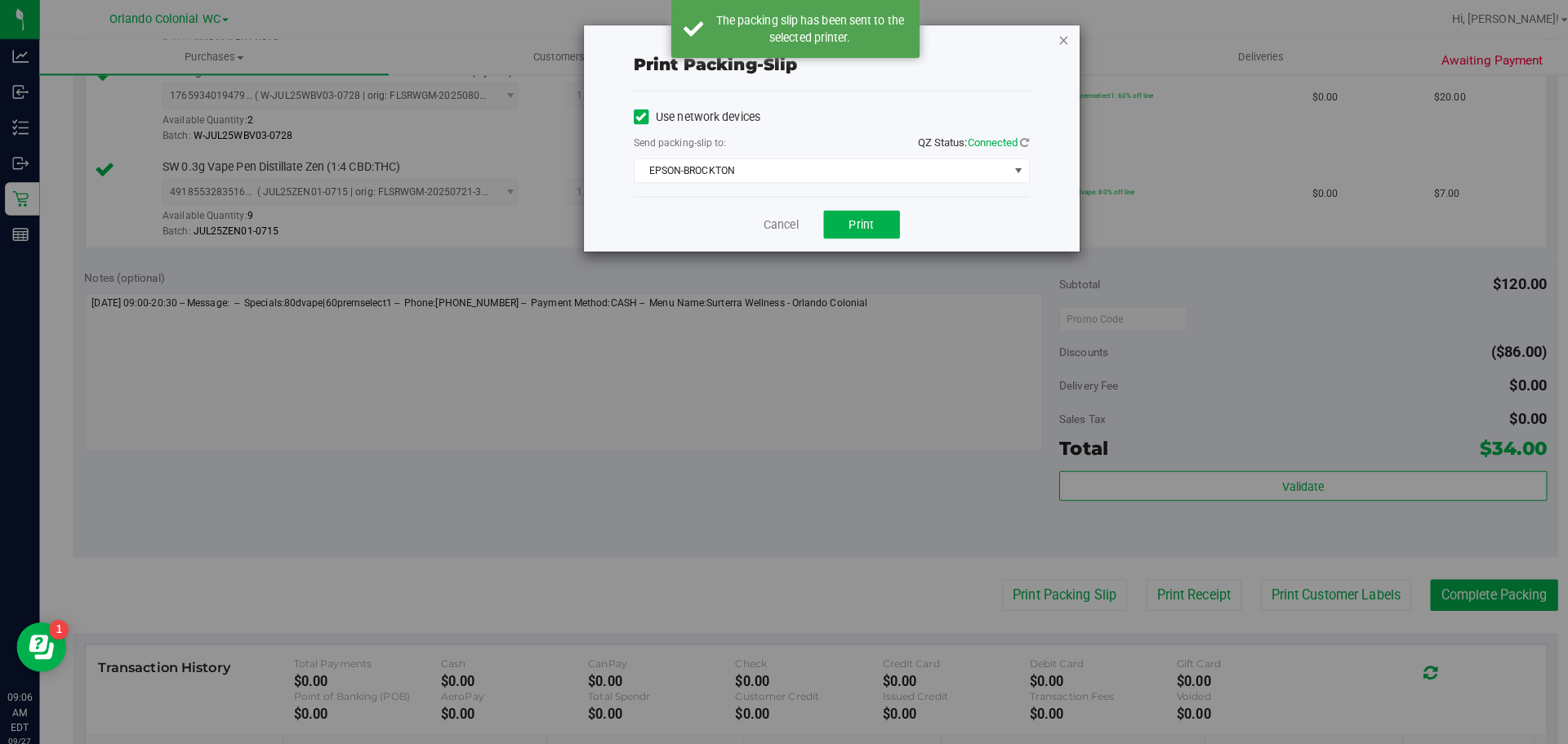
click at [1044, 47] on icon "button" at bounding box center [1049, 39] width 12 height 20
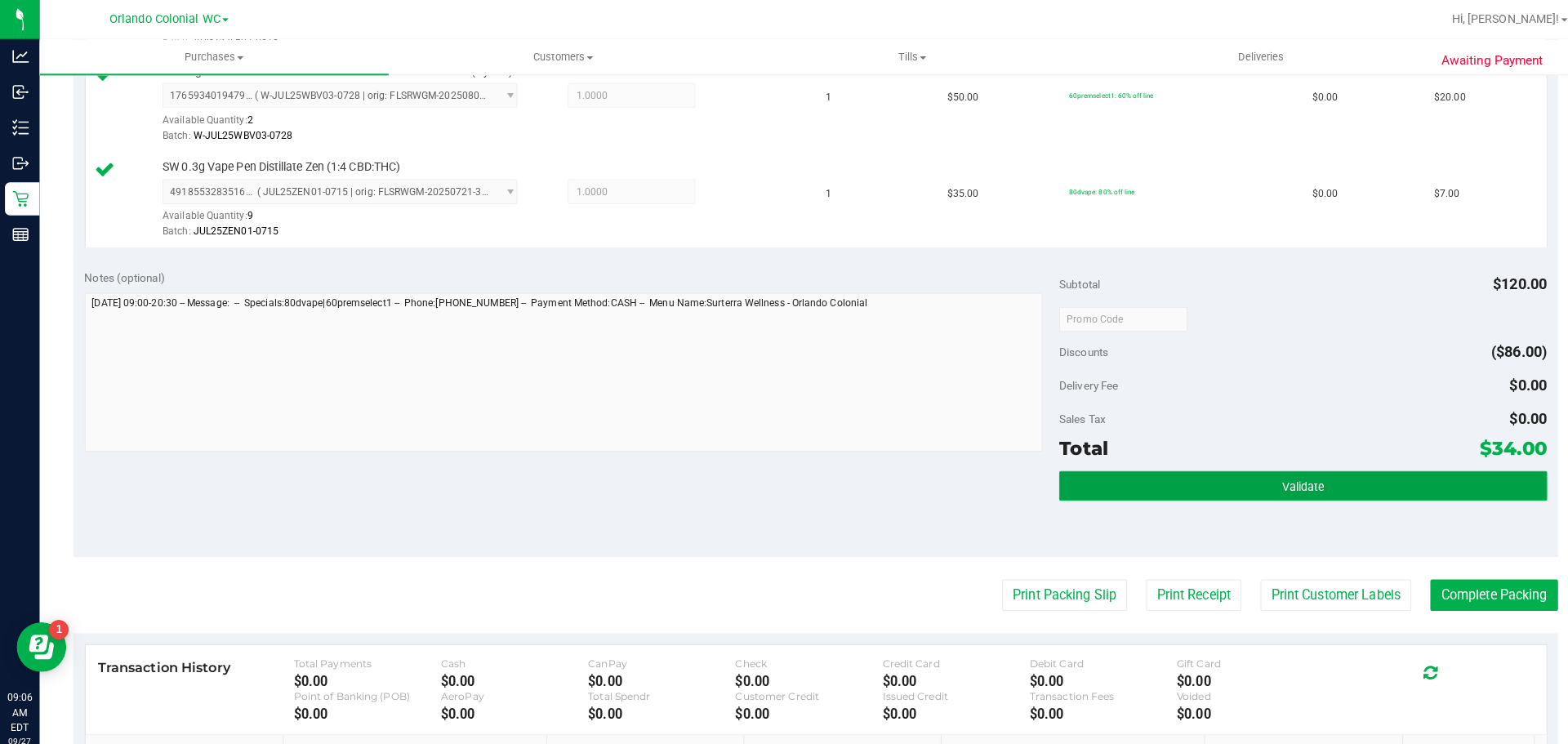
click at [1258, 466] on button "Validate" at bounding box center [1284, 478] width 480 height 29
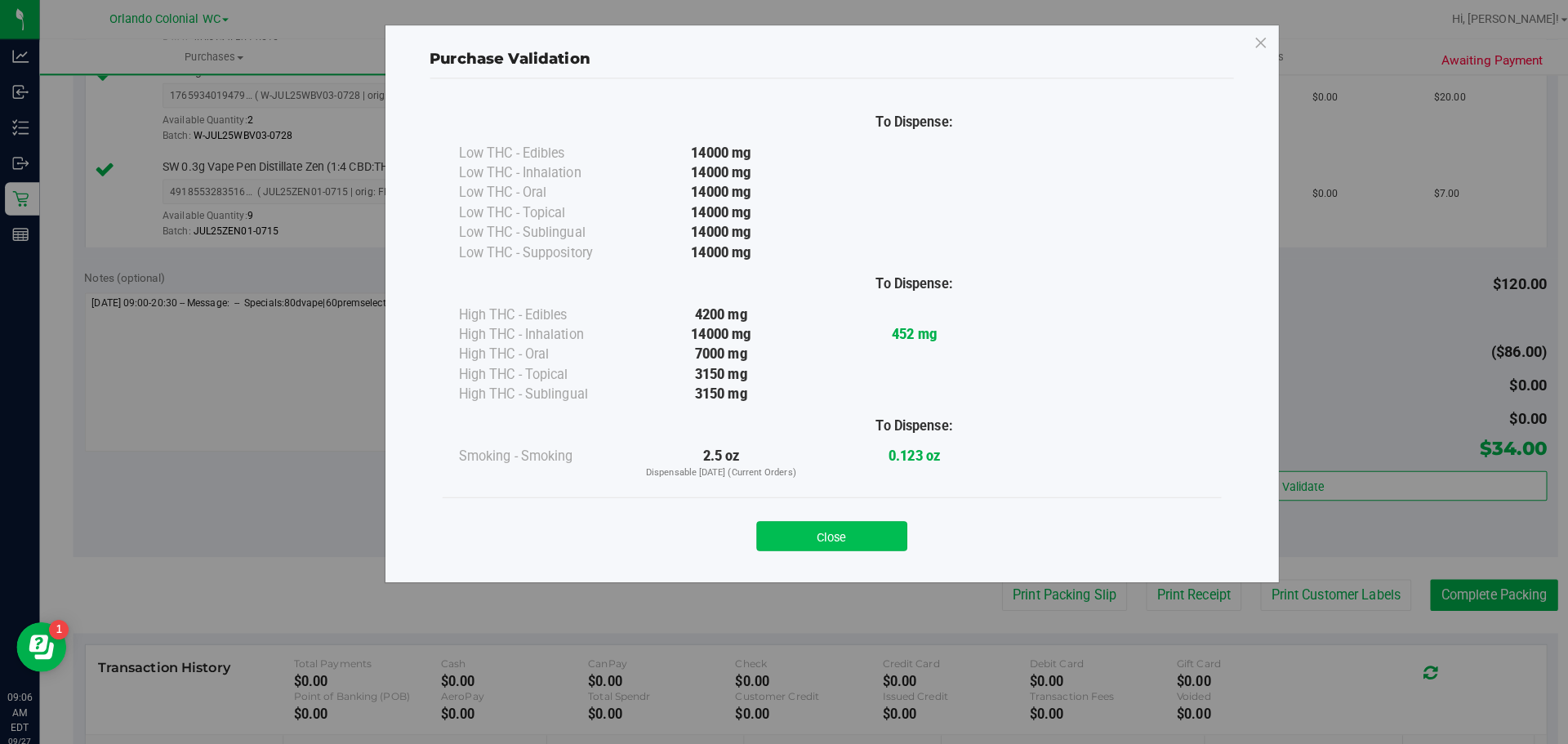
click at [828, 523] on button "Close" at bounding box center [819, 528] width 149 height 29
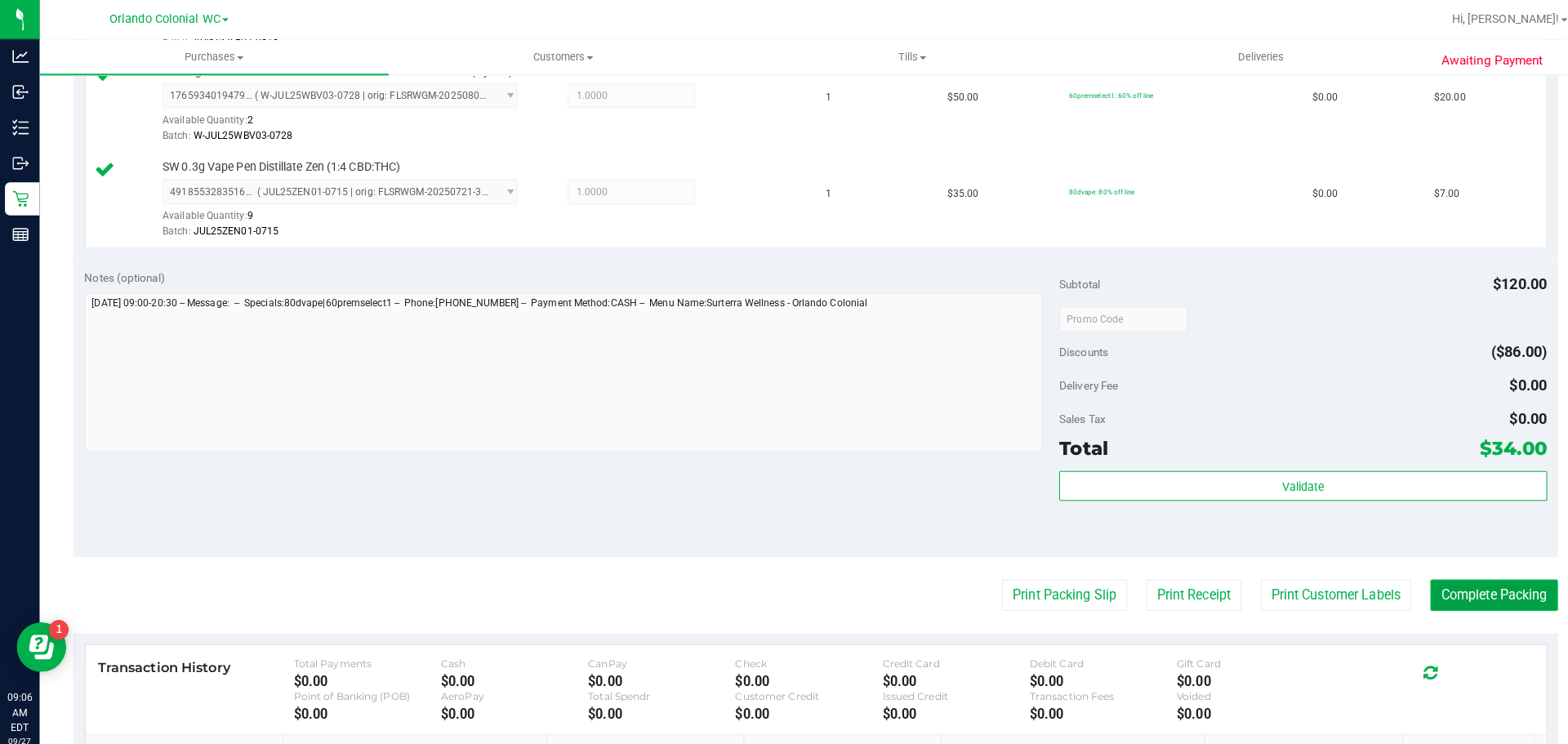
click at [1470, 576] on button "Complete Packing" at bounding box center [1472, 586] width 125 height 31
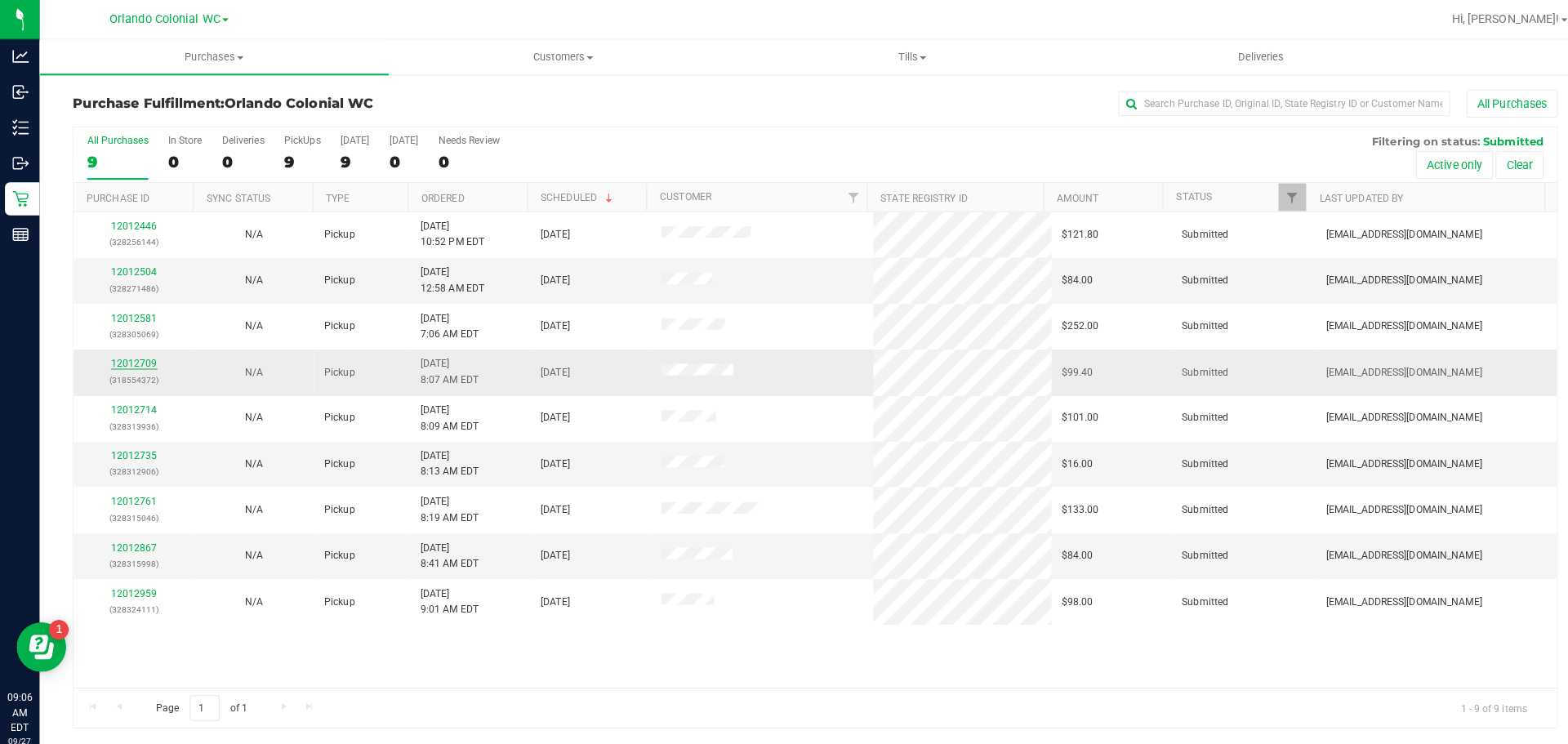
click at [144, 358] on link "12012709" at bounding box center [132, 359] width 46 height 12
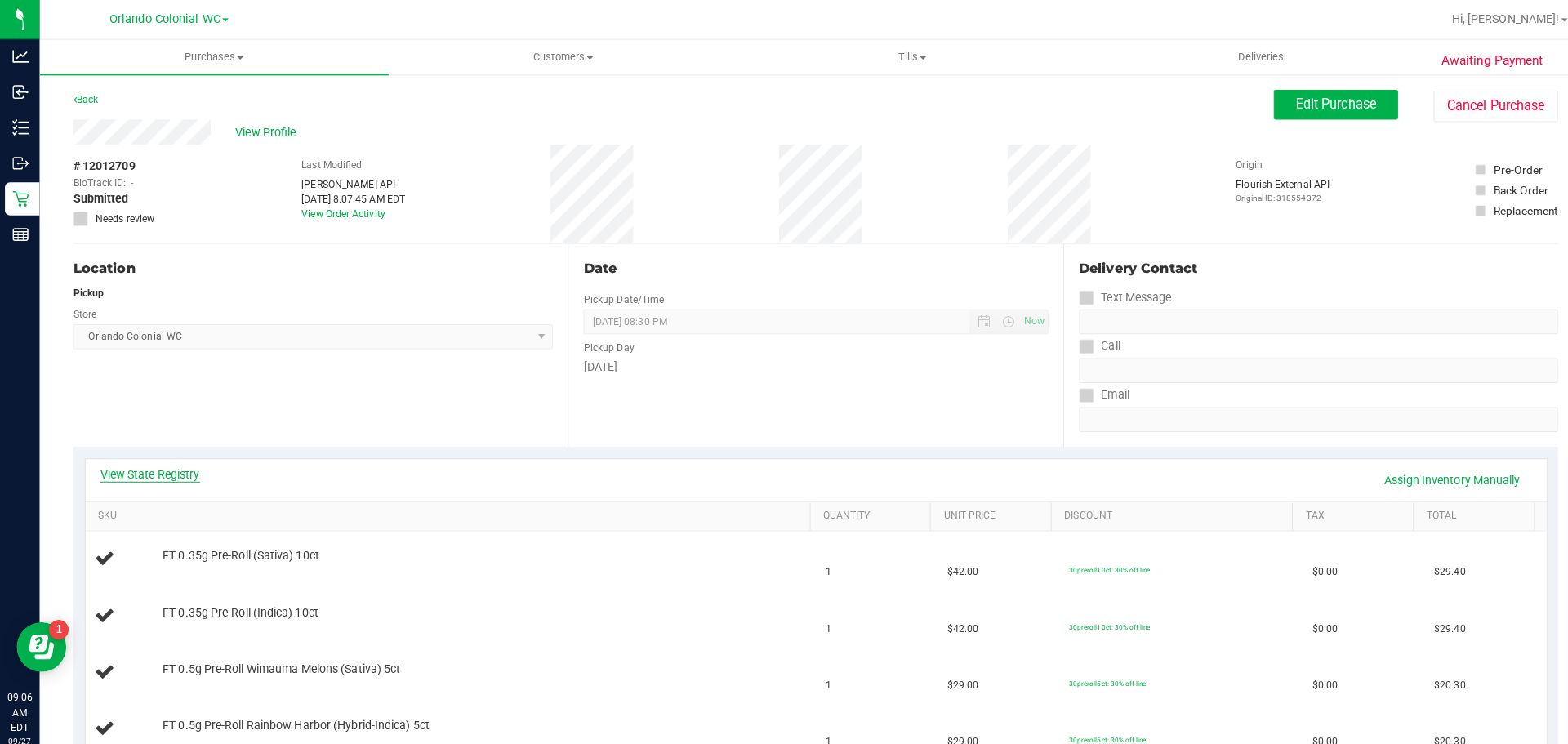
click at [189, 471] on link "View State Registry" at bounding box center [148, 467] width 98 height 17
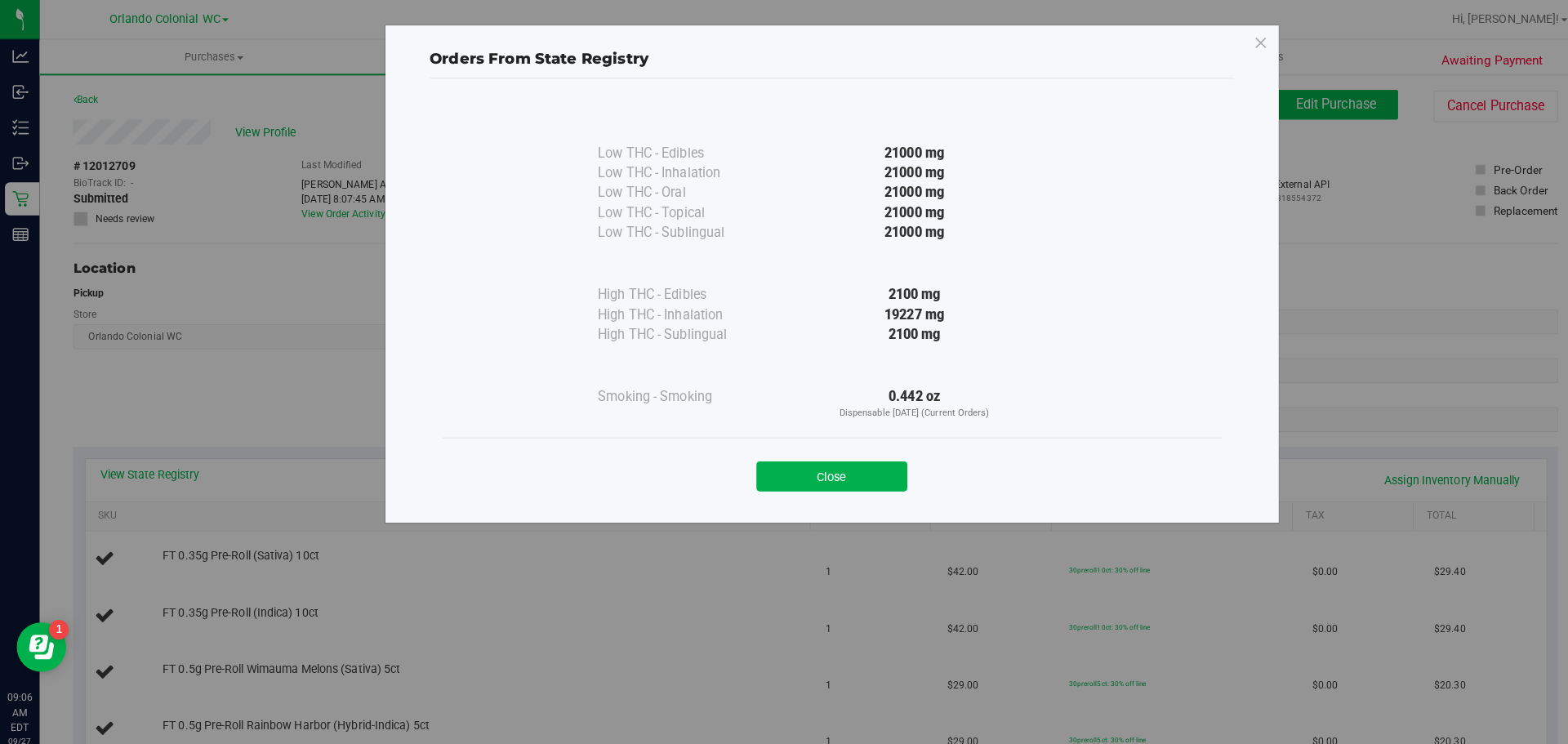
click at [800, 485] on div "Close" at bounding box center [820, 465] width 768 height 67
click at [804, 466] on button "Close" at bounding box center [819, 469] width 149 height 29
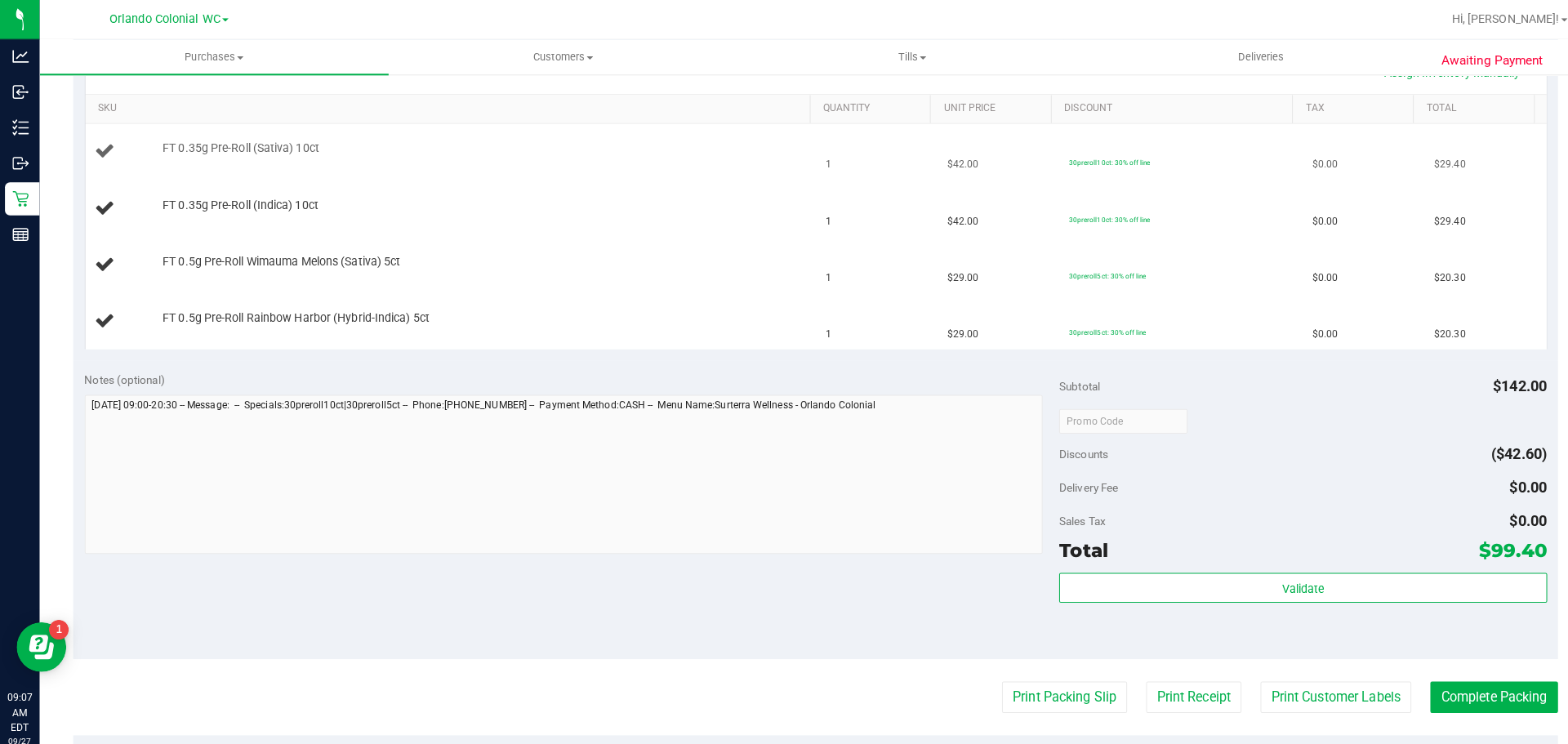
scroll to position [402, 0]
click at [1034, 687] on button "Print Packing Slip" at bounding box center [1049, 686] width 123 height 31
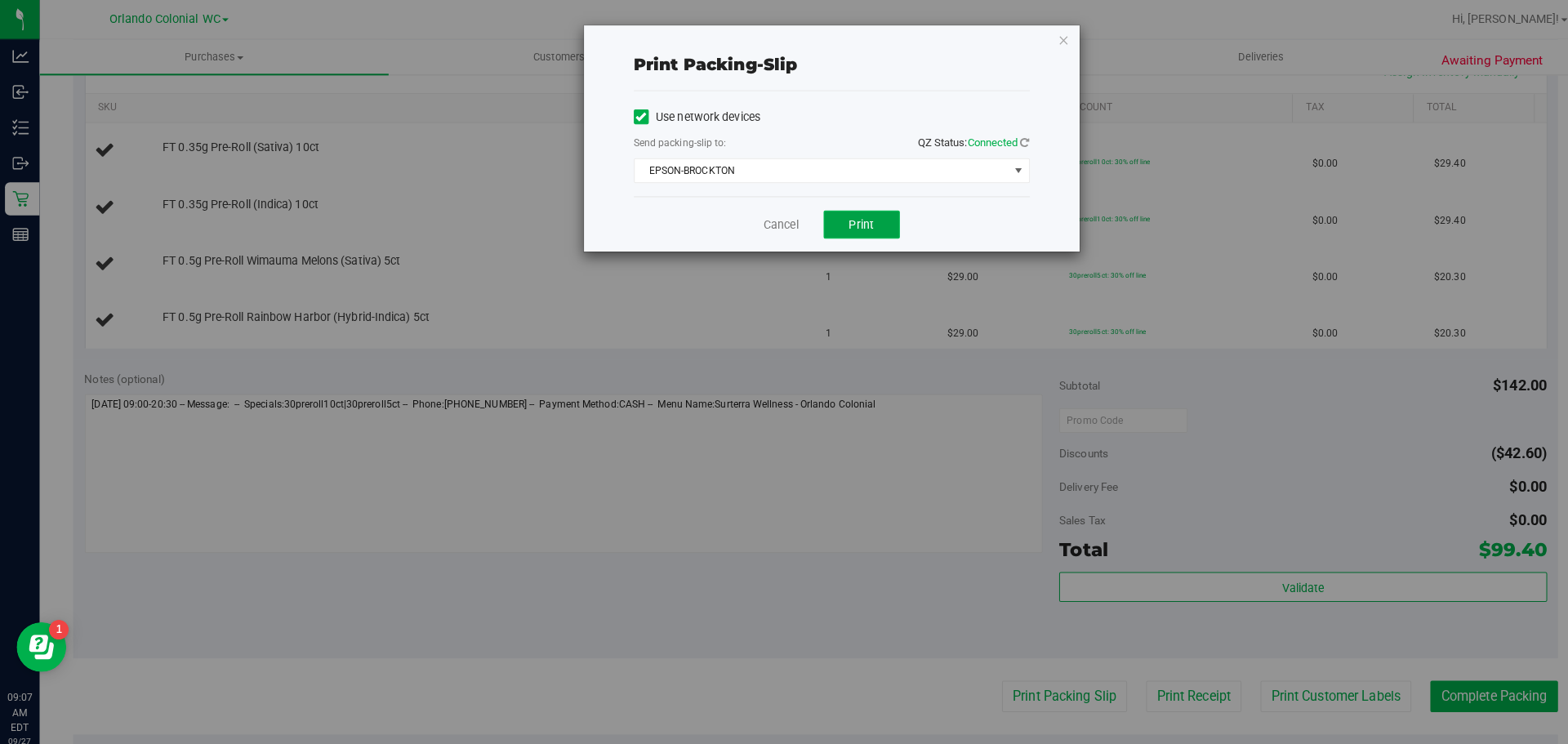
click at [856, 219] on span "Print" at bounding box center [848, 221] width 24 height 13
click at [1043, 40] on icon "button" at bounding box center [1049, 39] width 12 height 20
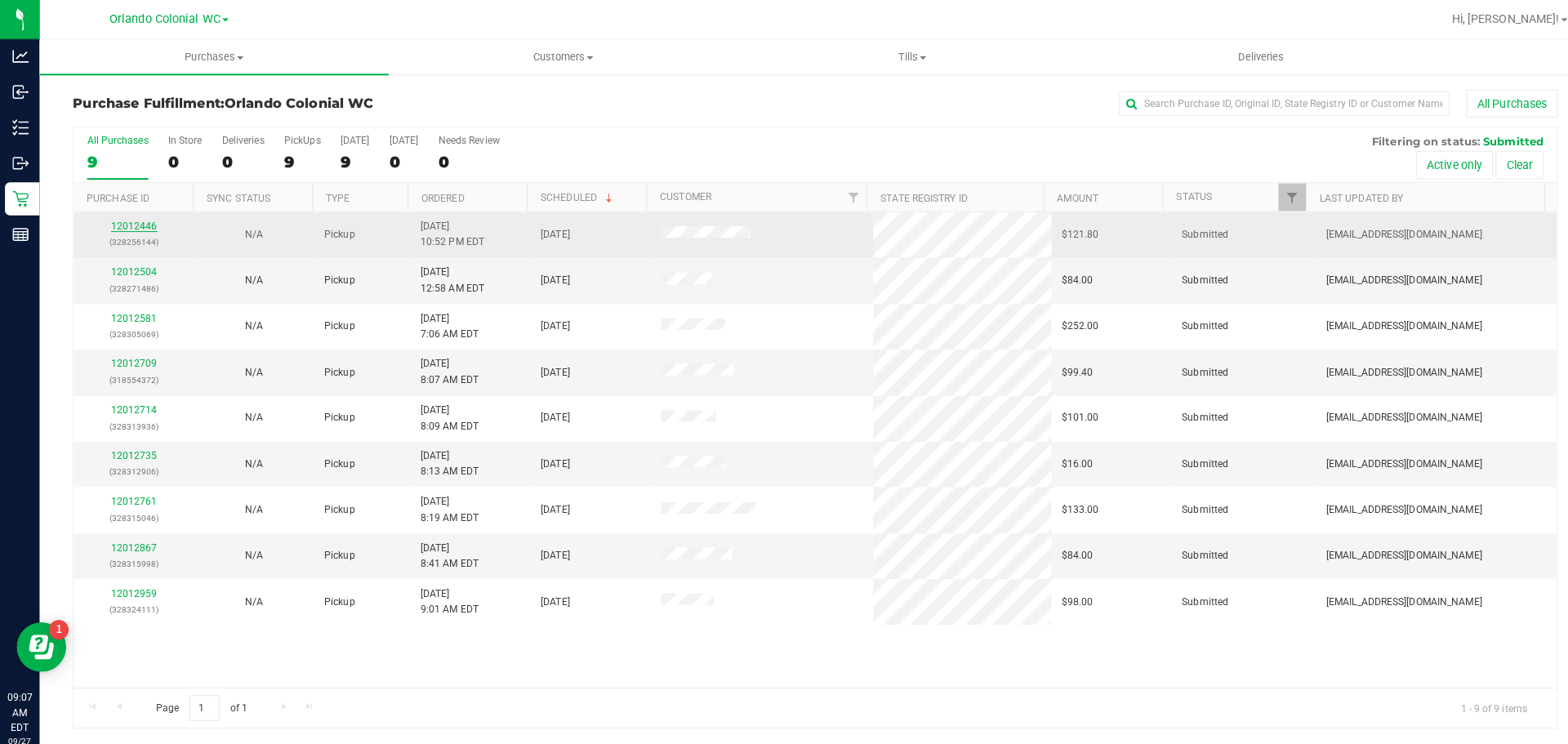
click at [128, 224] on link "12012446" at bounding box center [132, 223] width 46 height 12
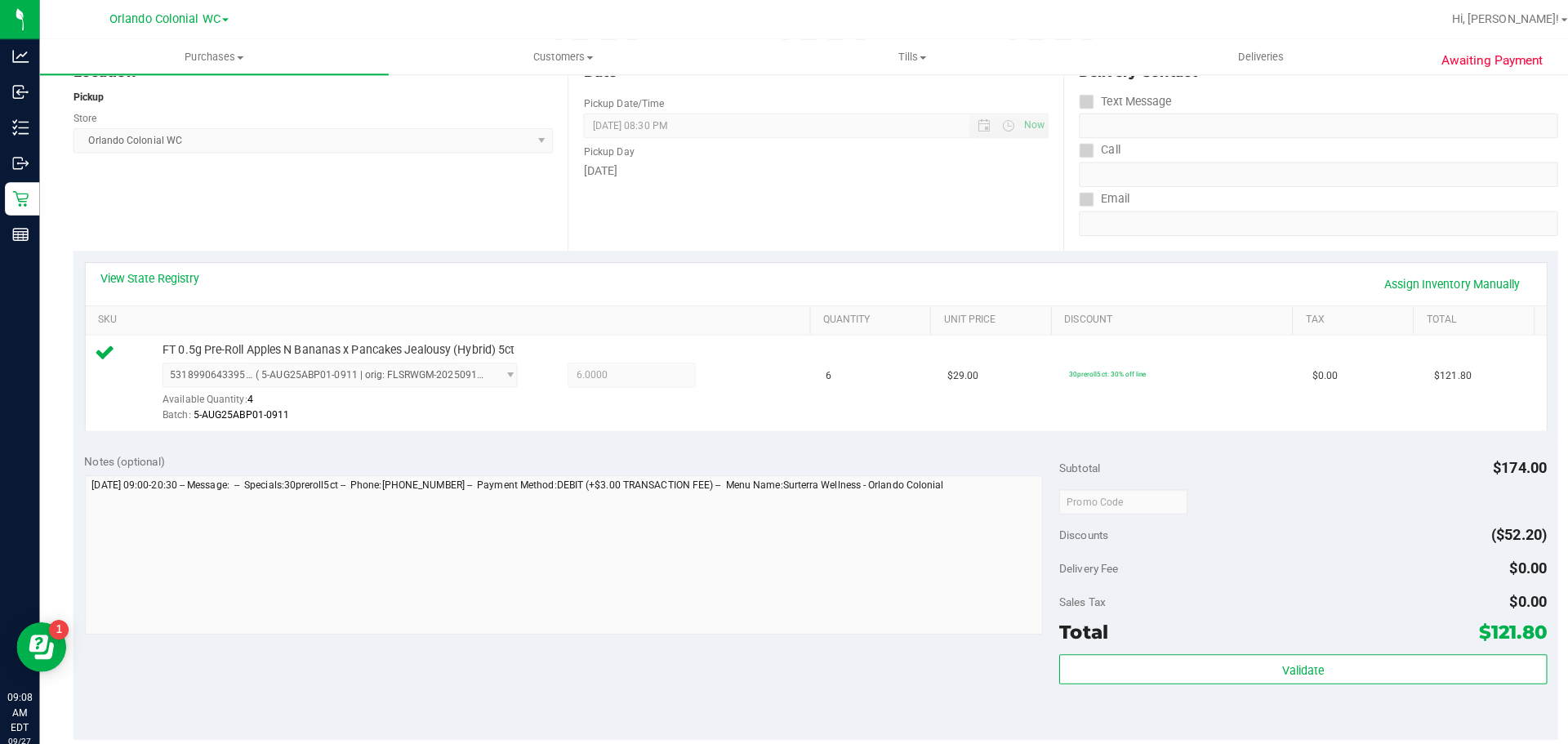
scroll to position [254, 0]
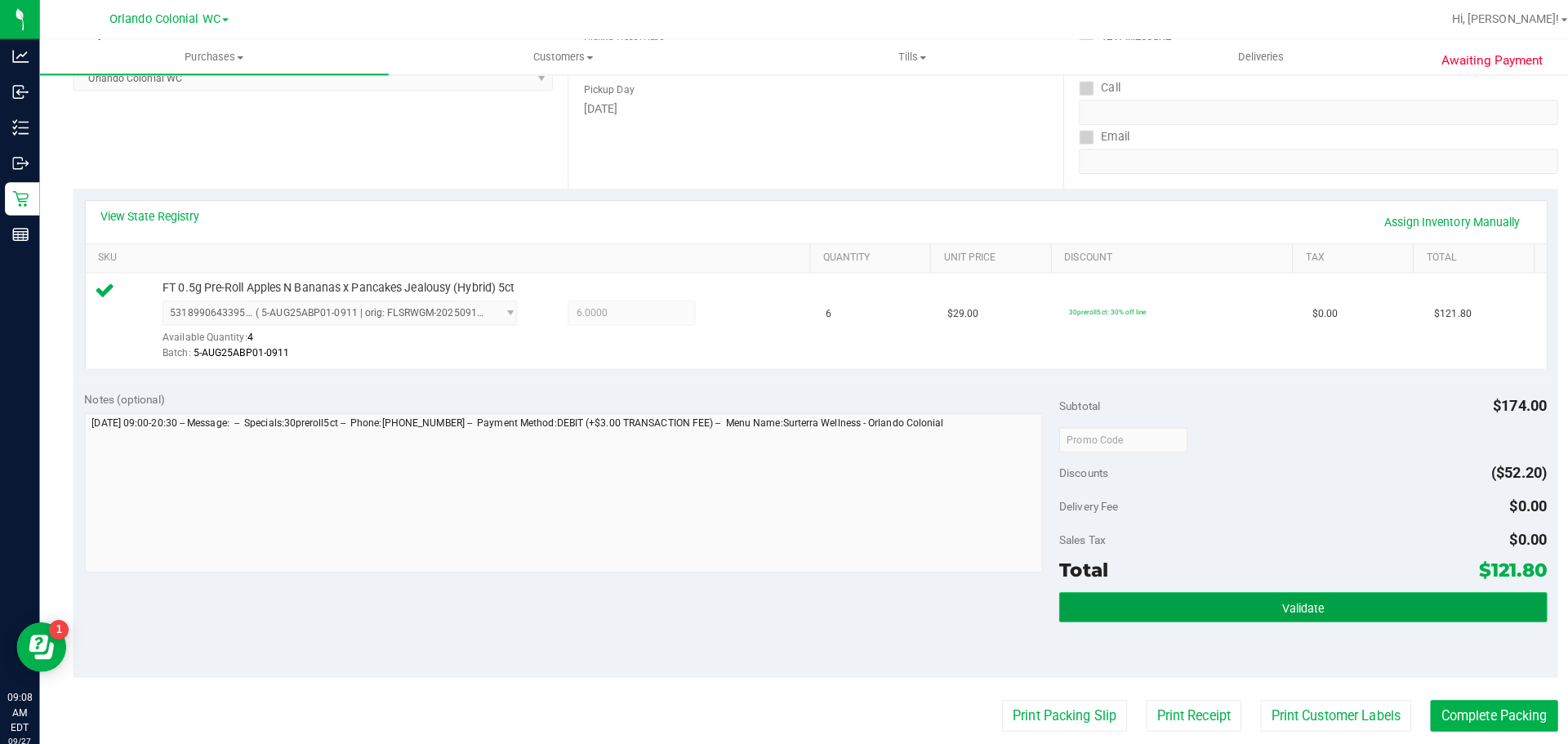
click at [1222, 590] on button "Validate" at bounding box center [1284, 599] width 480 height 29
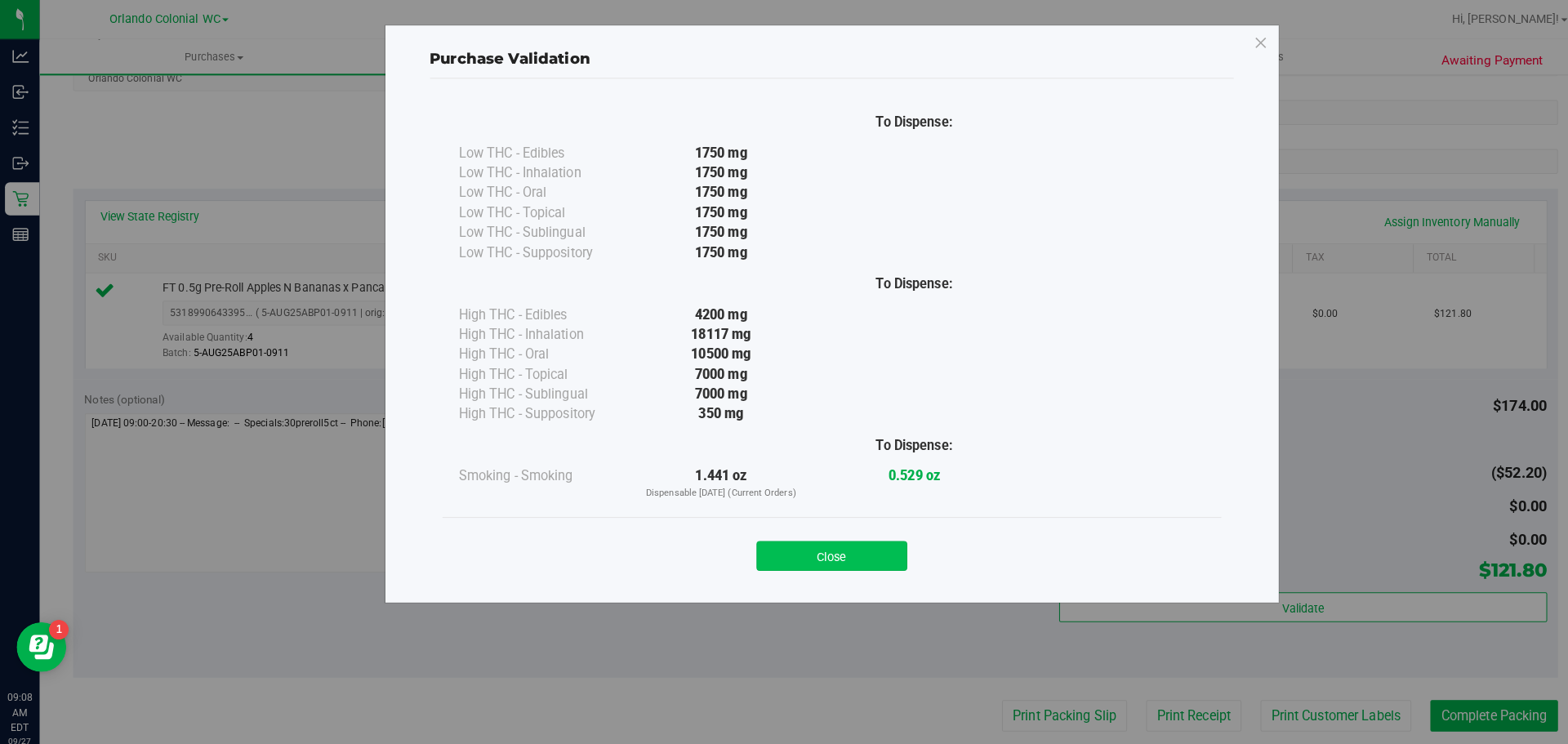
click at [812, 559] on button "Close" at bounding box center [819, 548] width 149 height 29
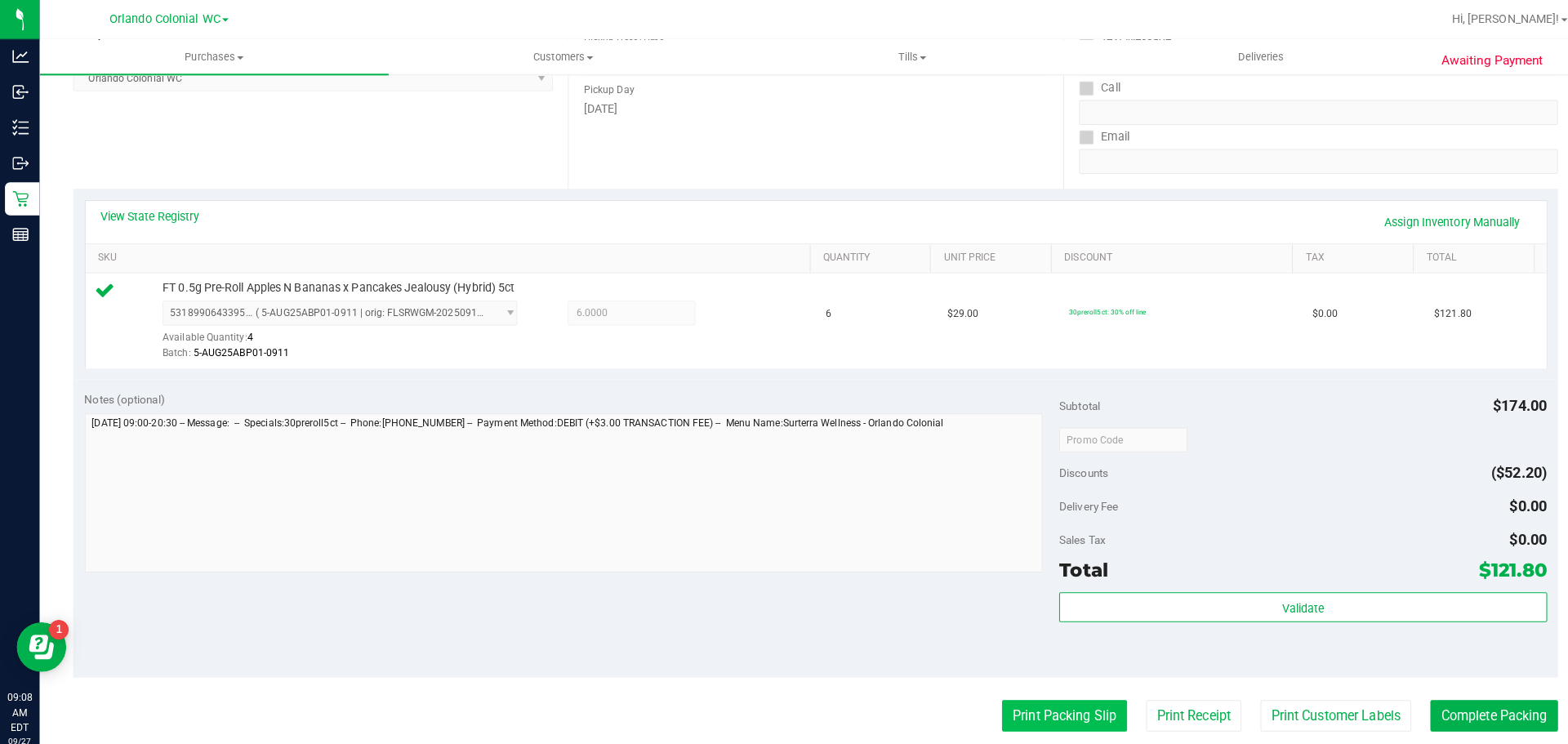
click at [1025, 712] on button "Print Packing Slip" at bounding box center [1049, 705] width 123 height 31
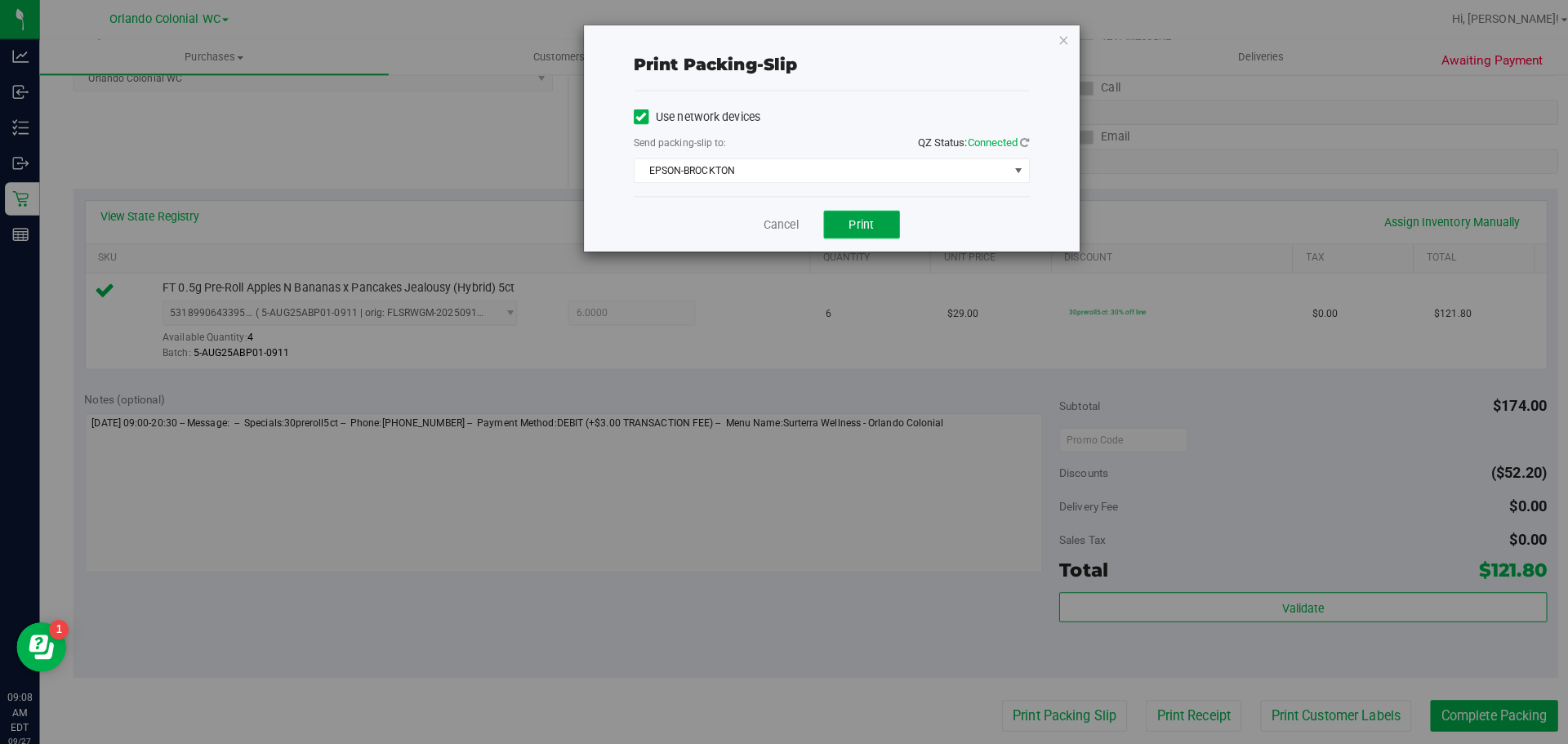
click at [845, 223] on span "Print" at bounding box center [848, 221] width 24 height 13
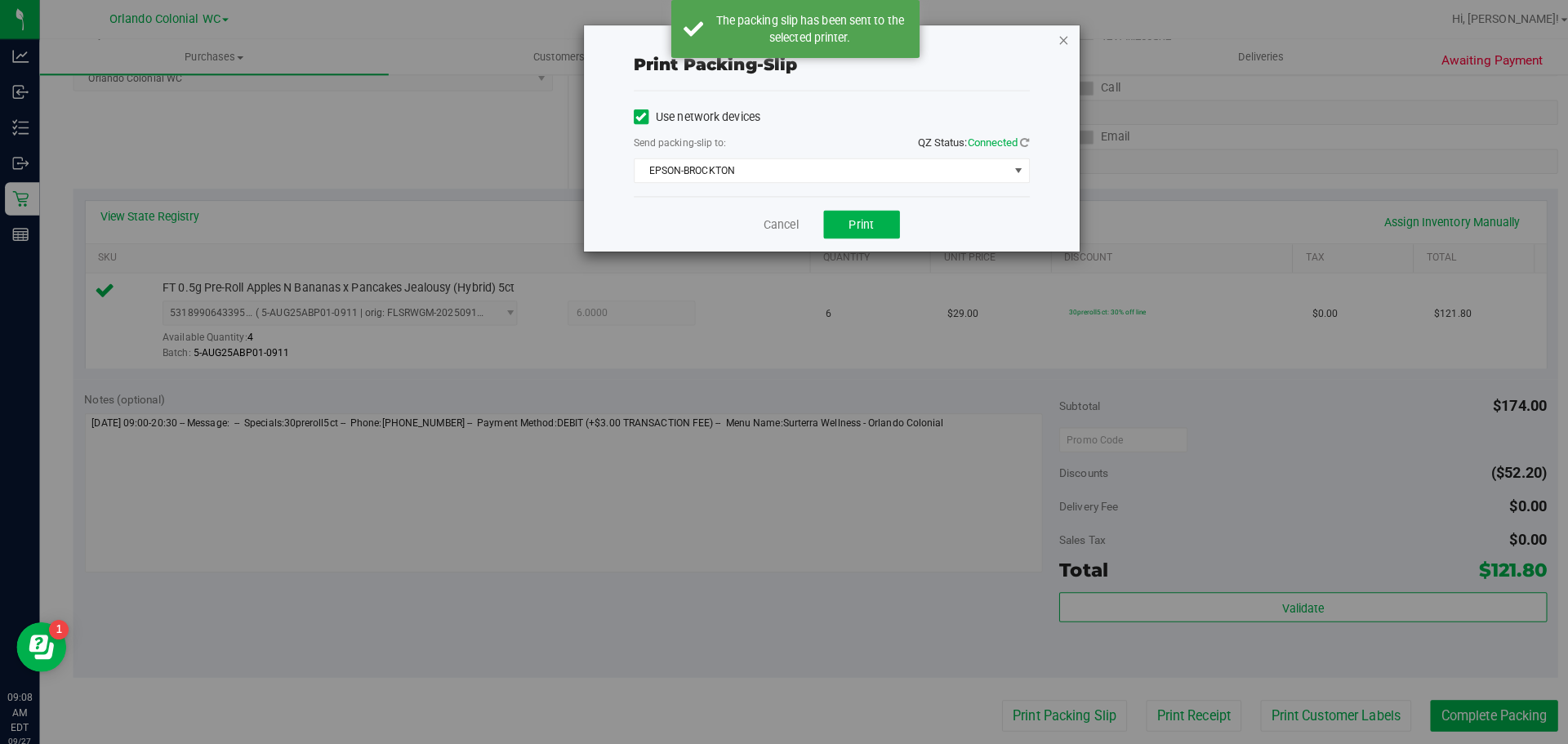
click at [1054, 42] on icon "button" at bounding box center [1049, 39] width 12 height 20
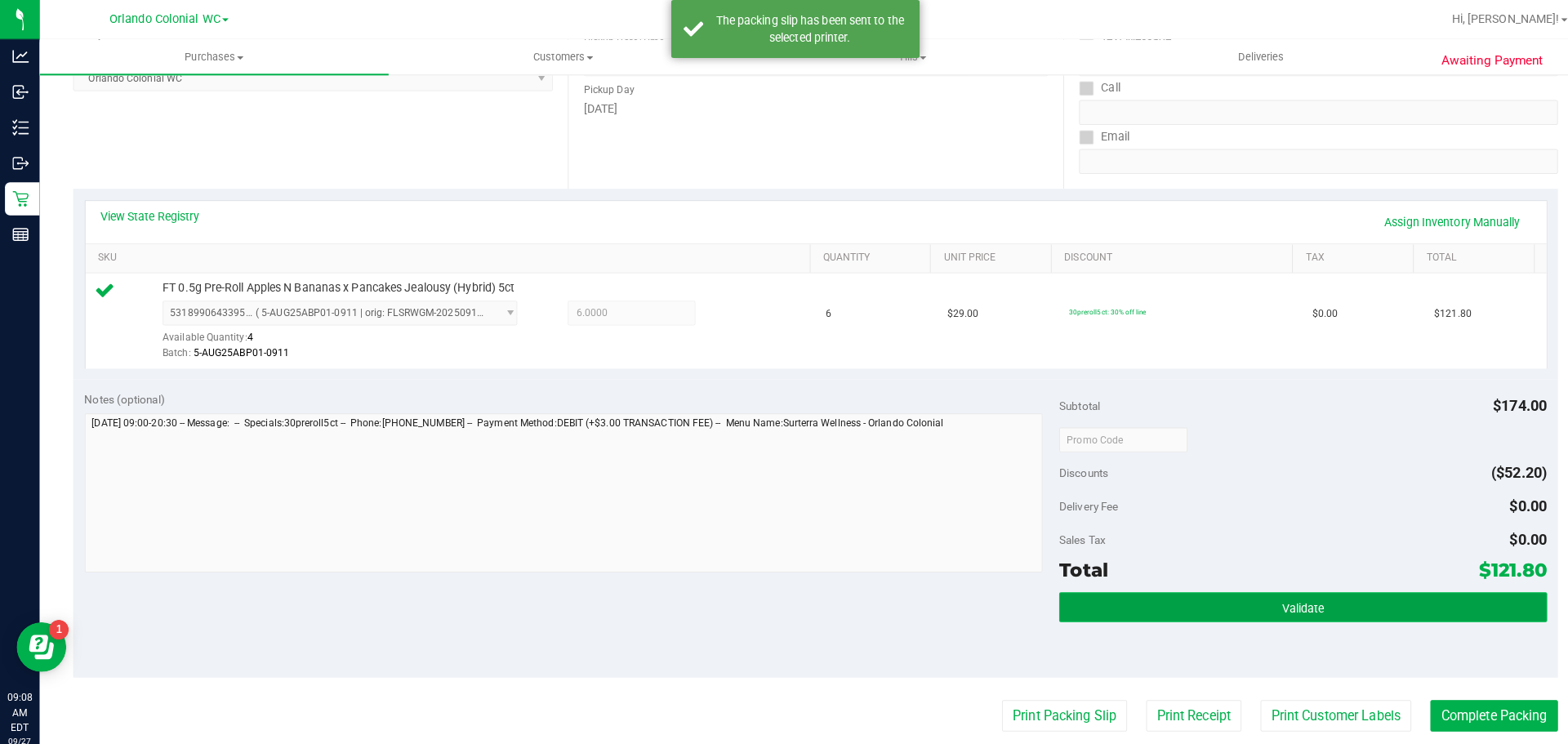
click at [1232, 604] on button "Validate" at bounding box center [1284, 599] width 480 height 29
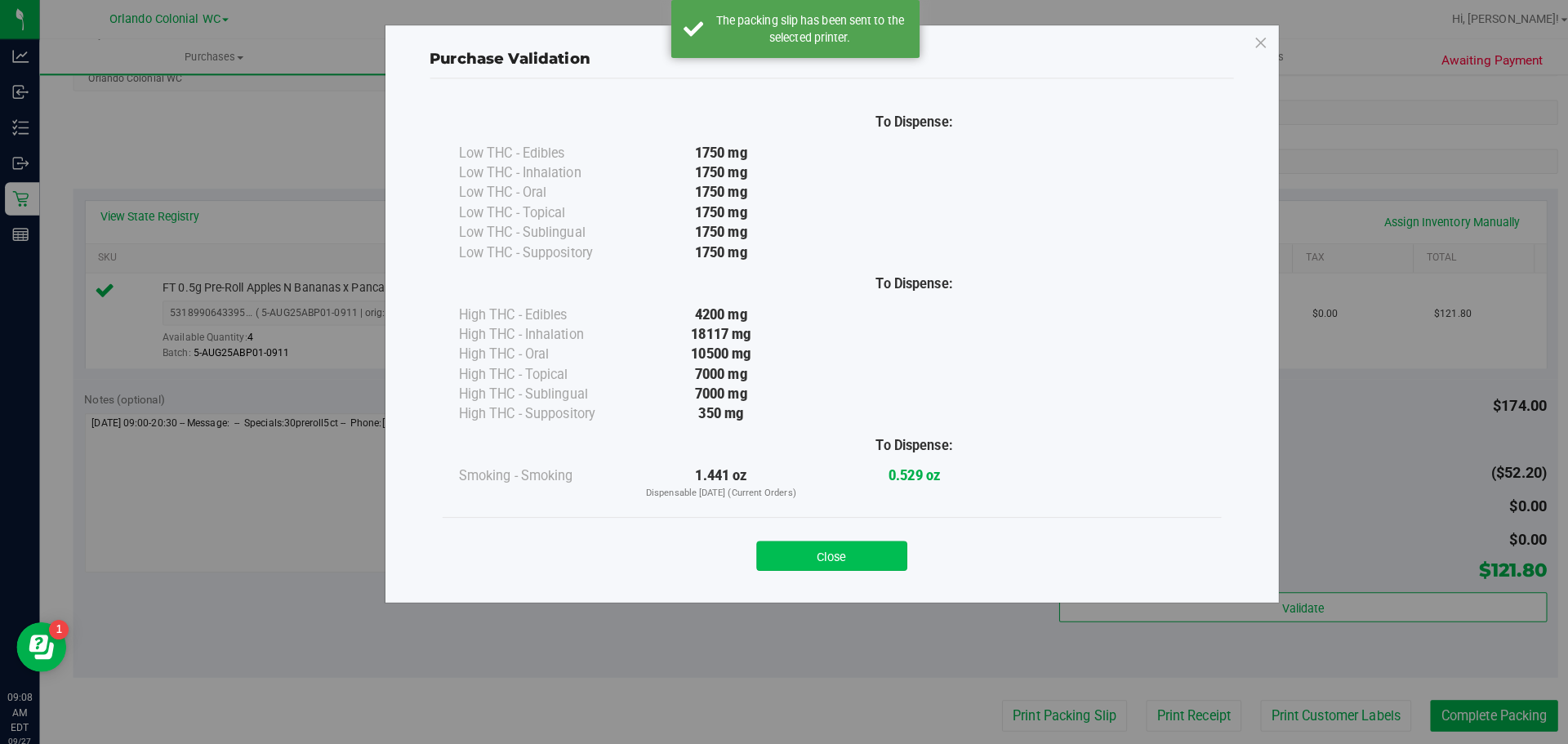
click at [829, 541] on button "Close" at bounding box center [819, 548] width 149 height 29
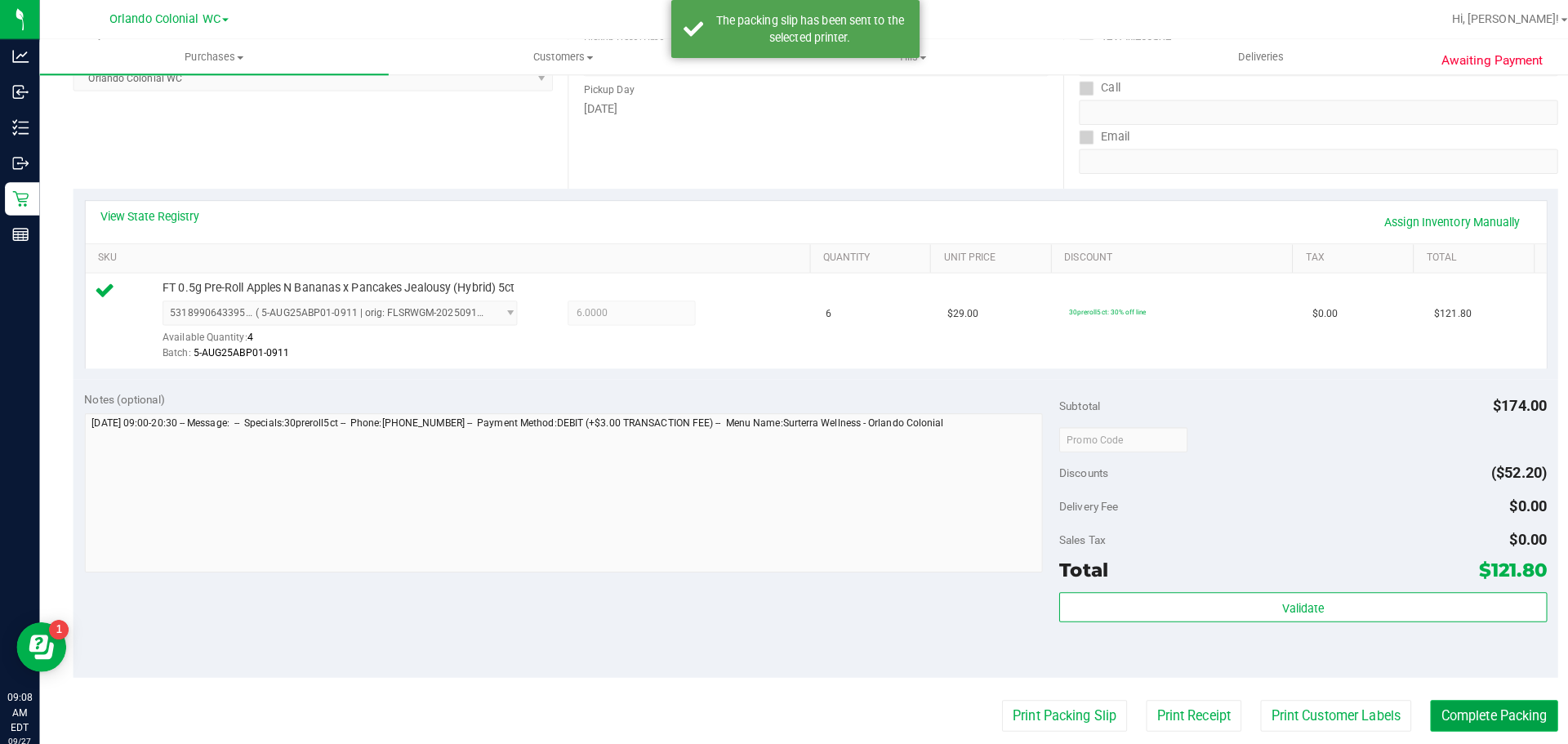
click at [1462, 693] on button "Complete Packing" at bounding box center [1472, 705] width 125 height 31
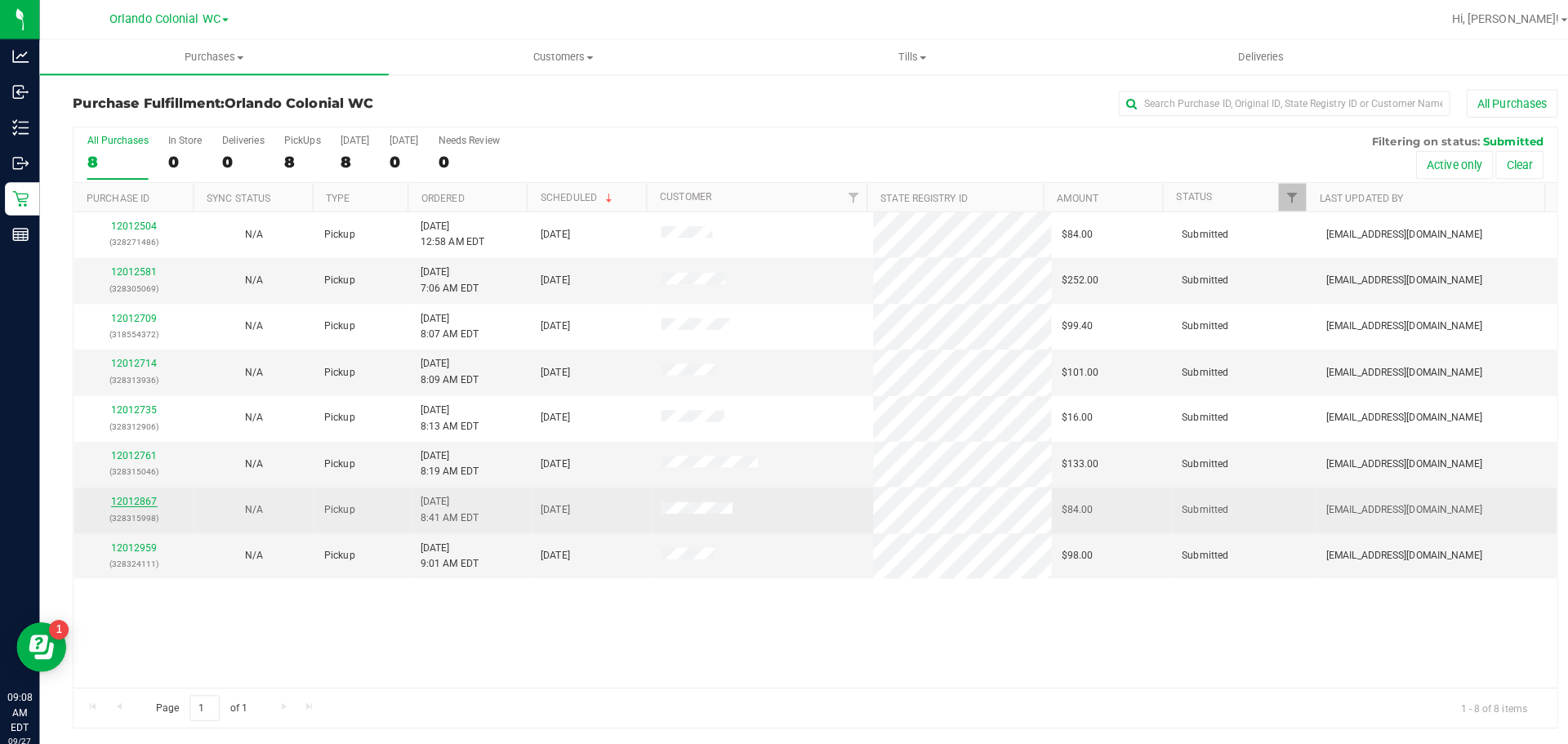
click at [144, 496] on link "12012867" at bounding box center [132, 495] width 46 height 12
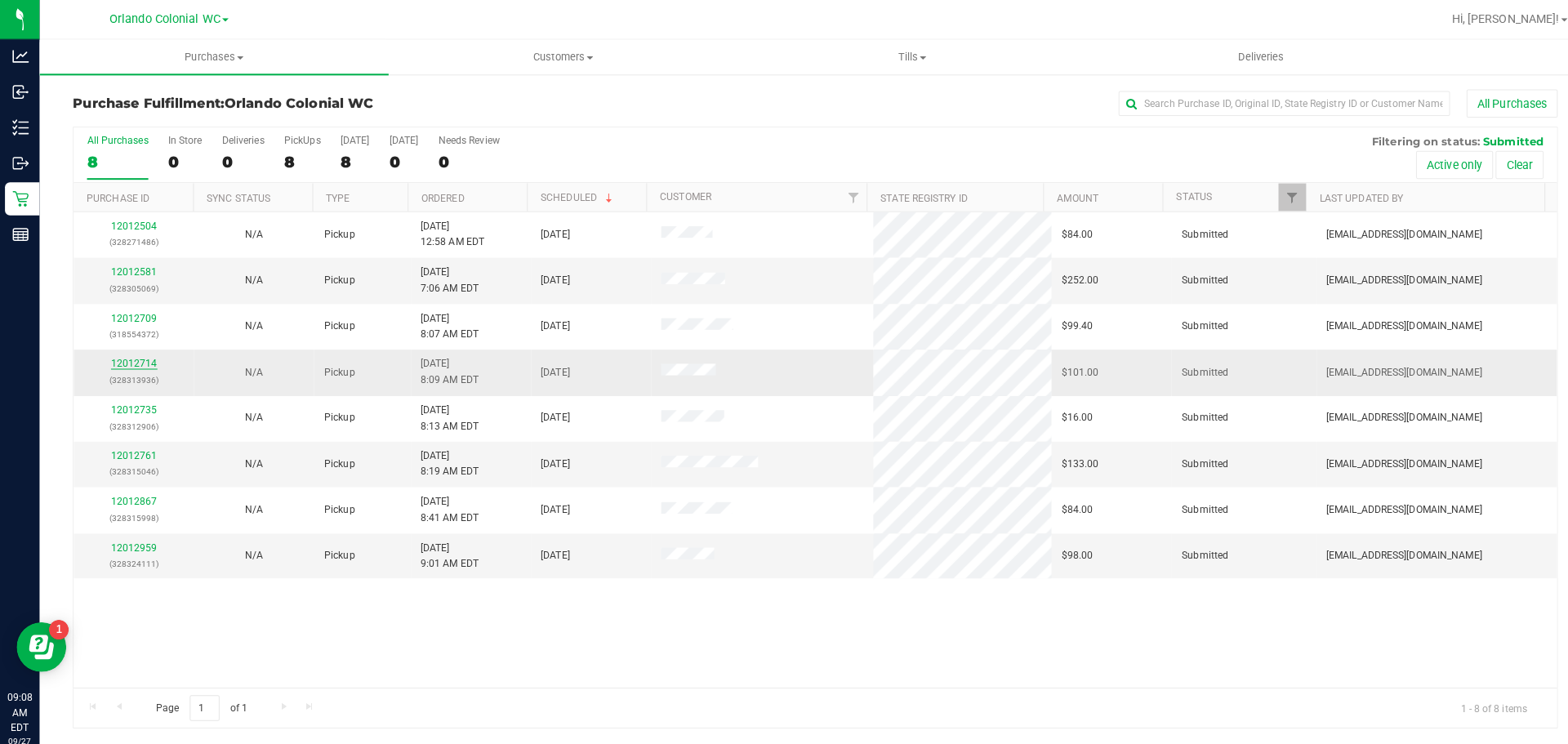
click at [126, 354] on link "12012714" at bounding box center [132, 359] width 46 height 12
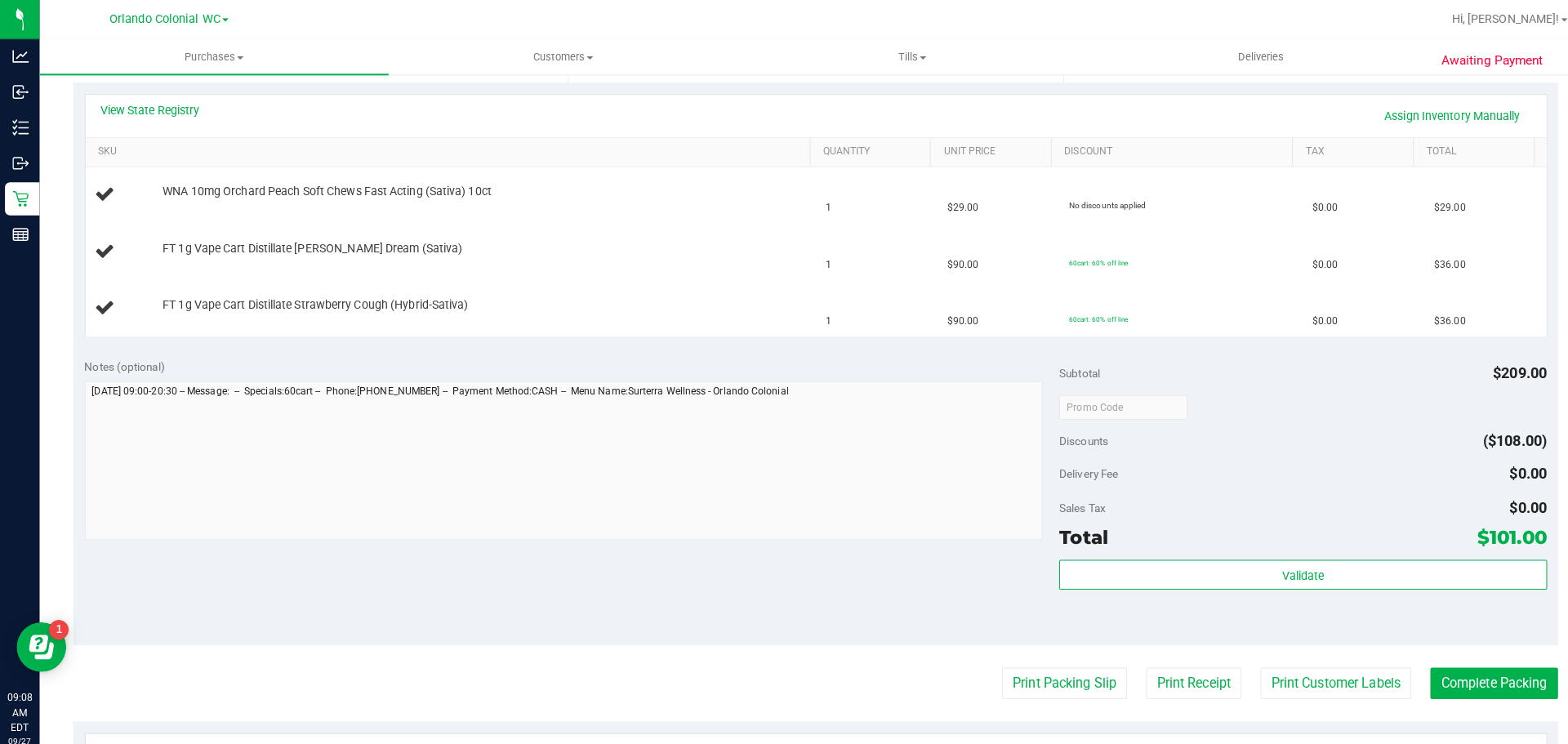
scroll to position [483, 0]
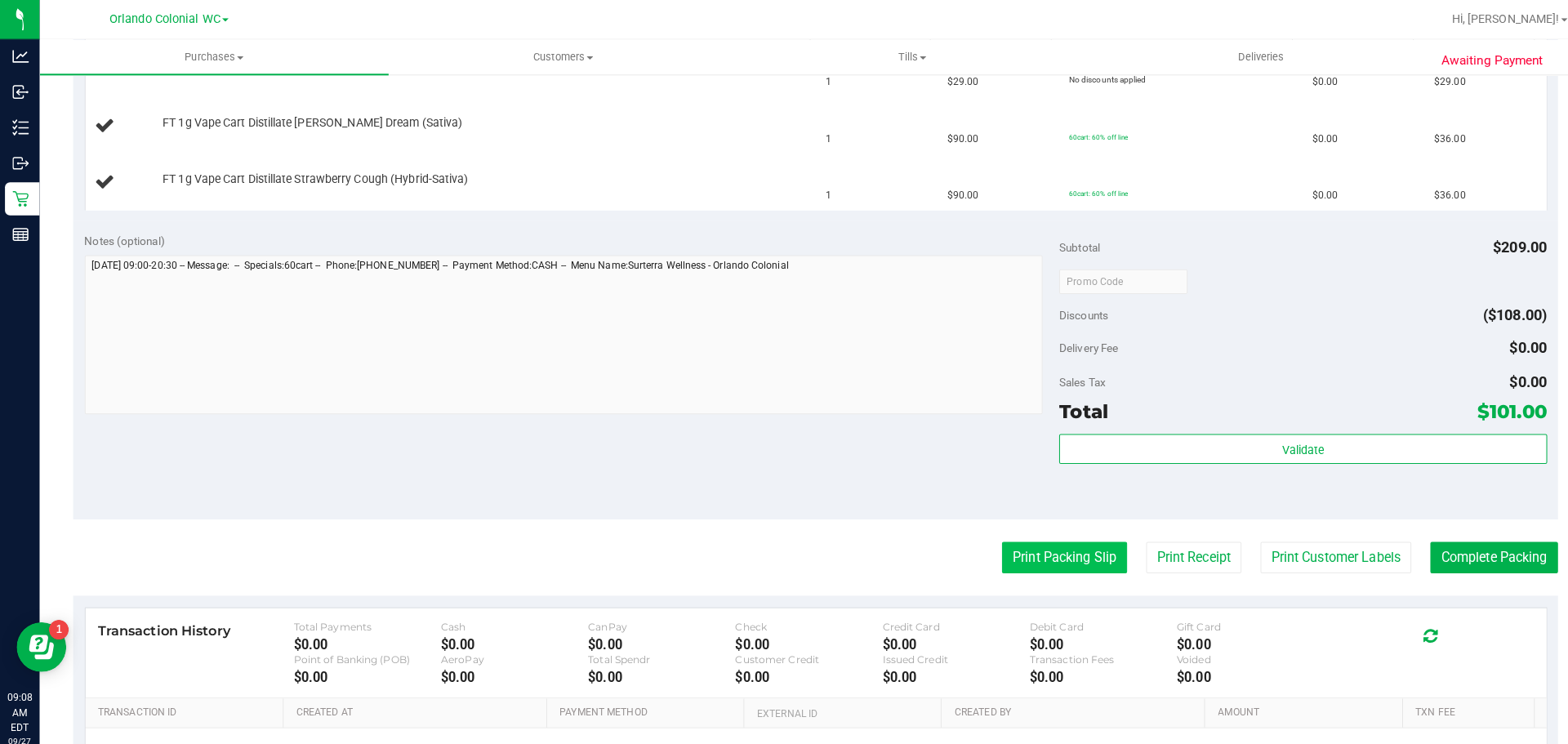
click at [1018, 549] on button "Print Packing Slip" at bounding box center [1049, 549] width 123 height 31
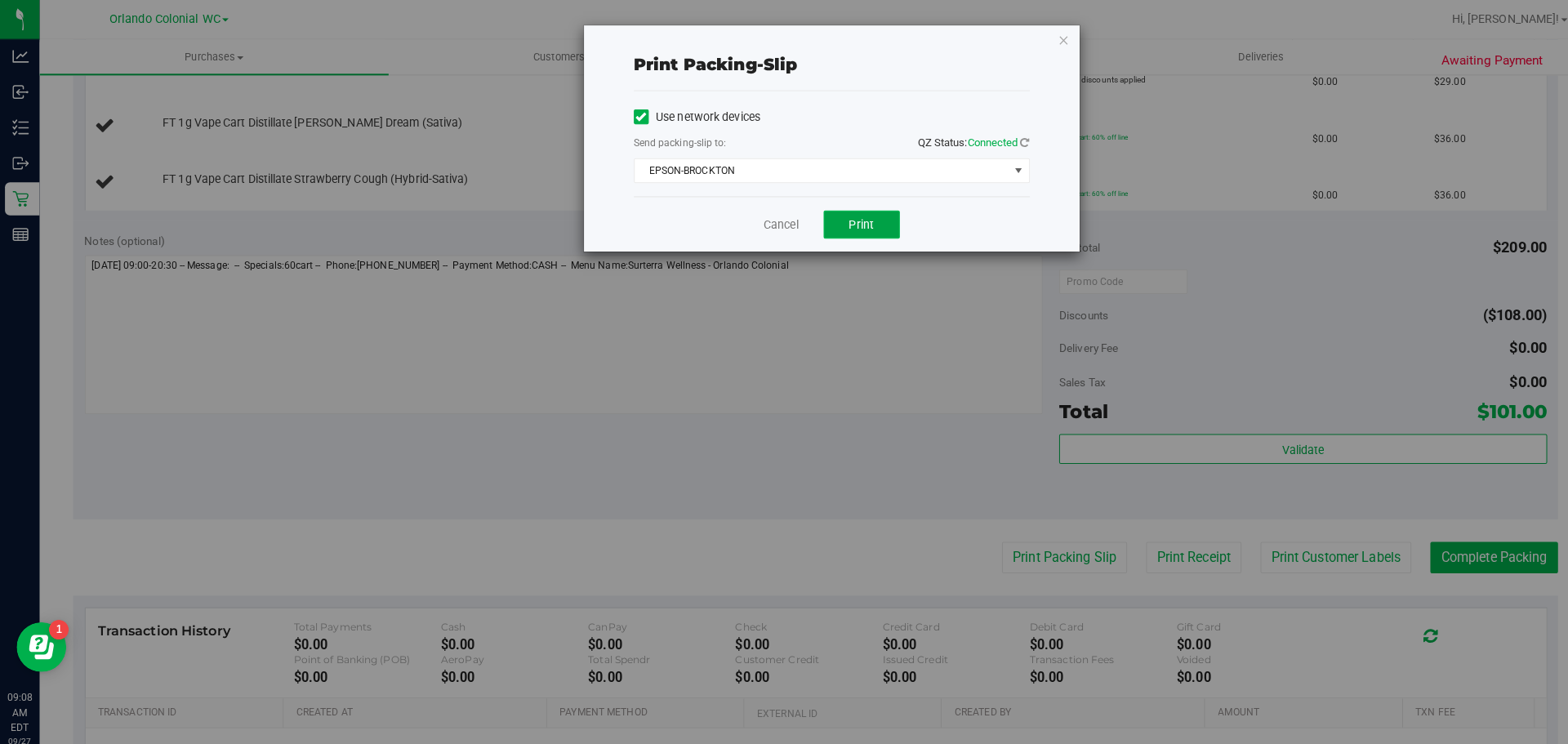
click at [848, 216] on span "Print" at bounding box center [848, 221] width 24 height 13
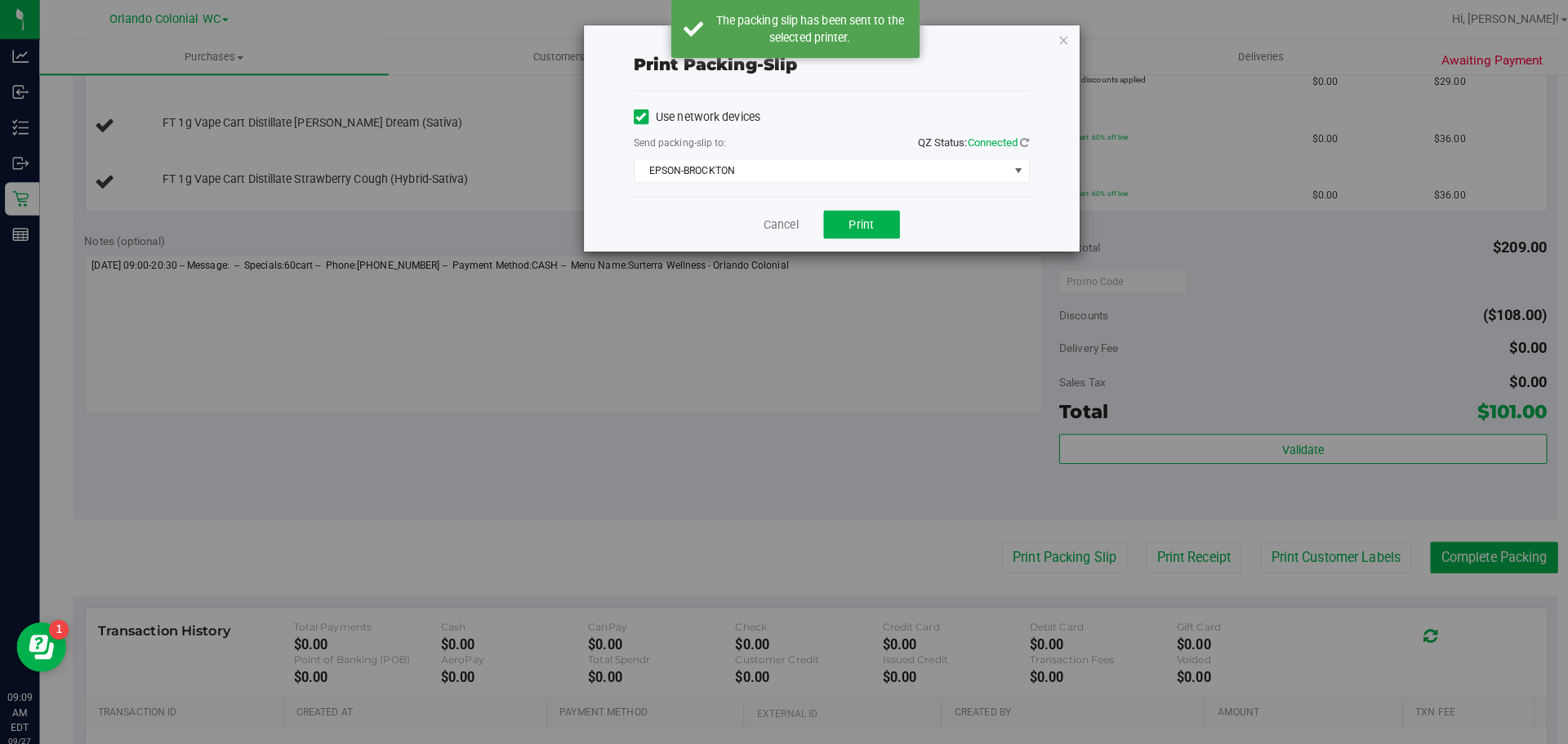
click at [1069, 23] on div "Print packing-slip Use network devices Send packing-slip to: QZ Status: Connect…" at bounding box center [790, 372] width 1580 height 744
click at [1054, 39] on icon "button" at bounding box center [1049, 39] width 12 height 20
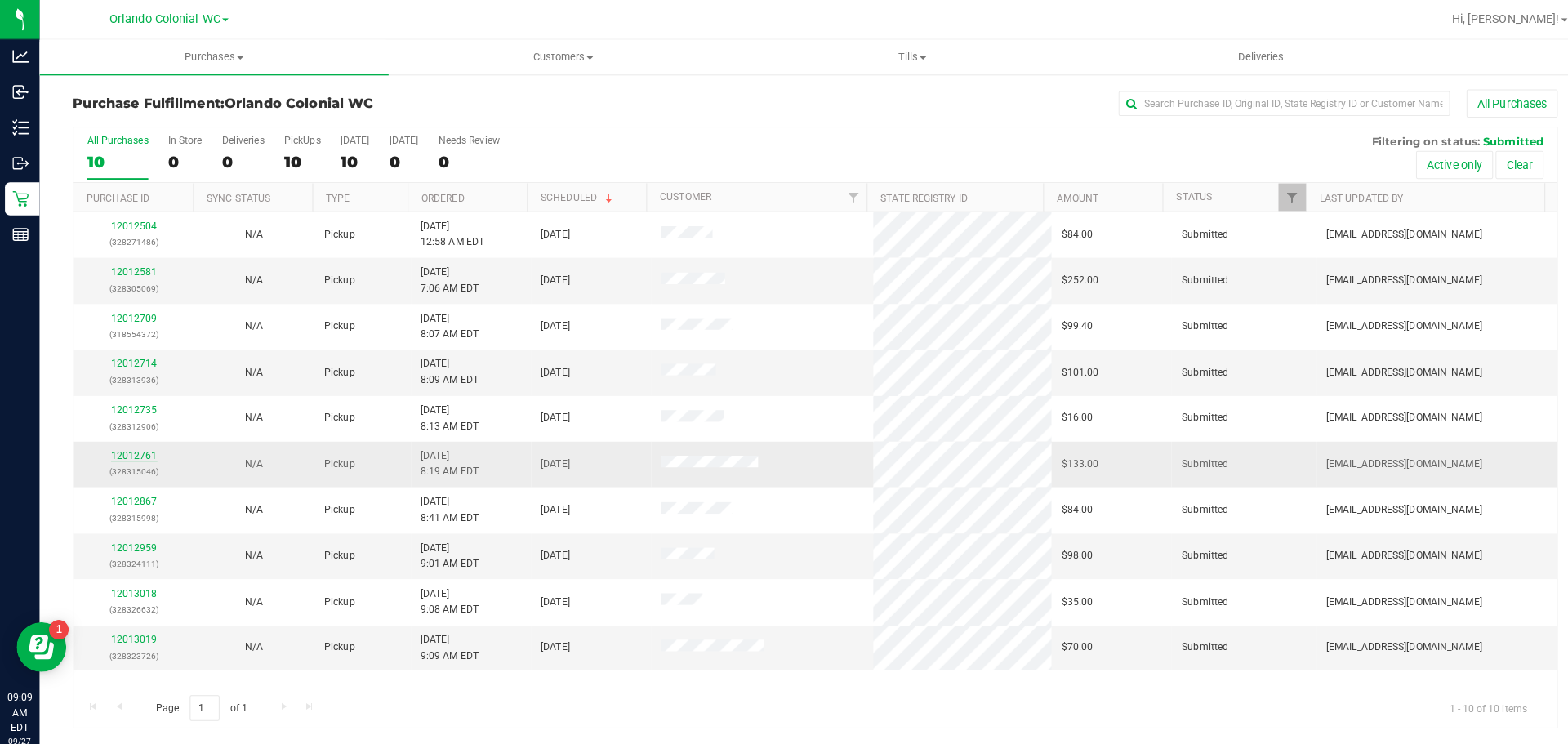
click at [122, 448] on link "12012761" at bounding box center [132, 450] width 46 height 12
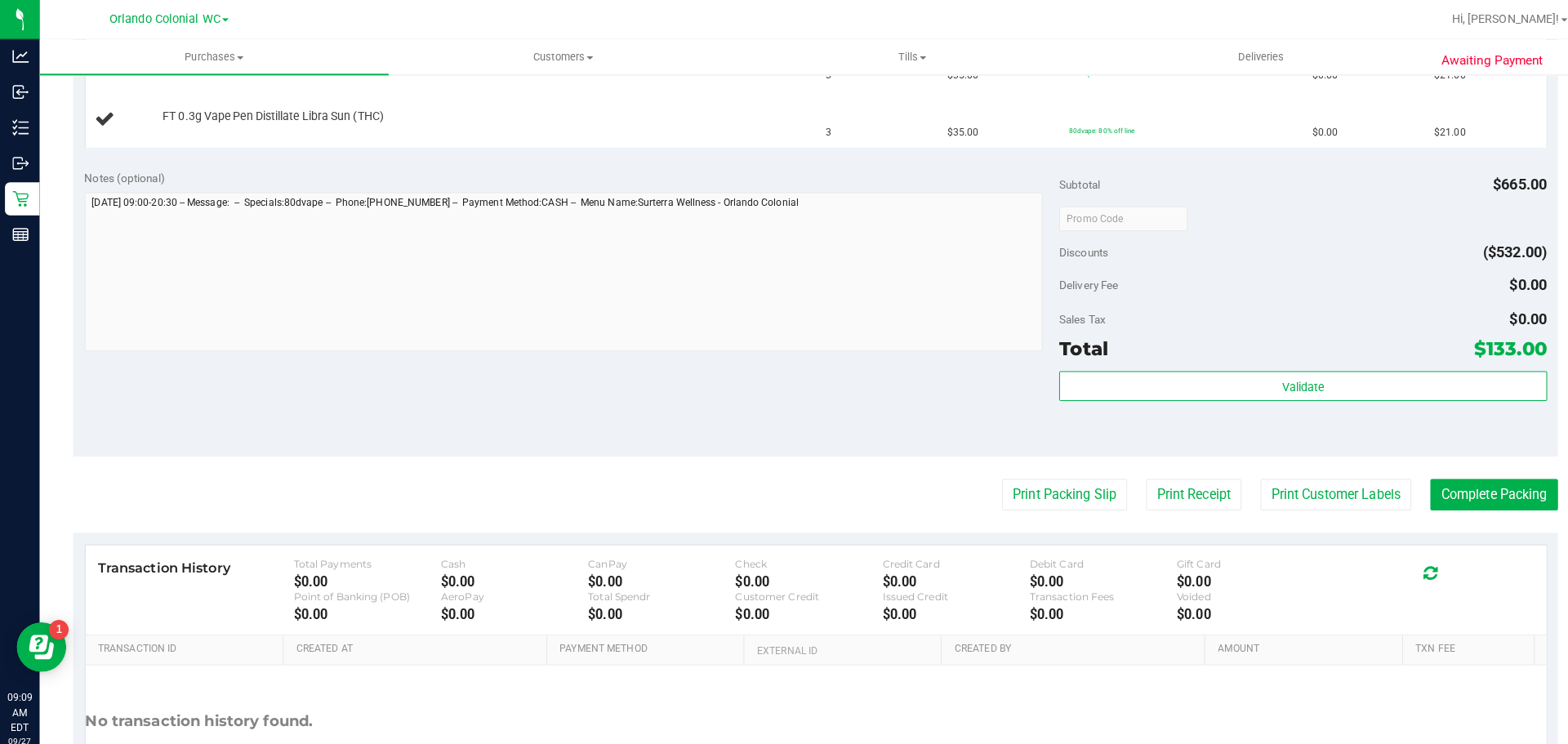
scroll to position [885, 0]
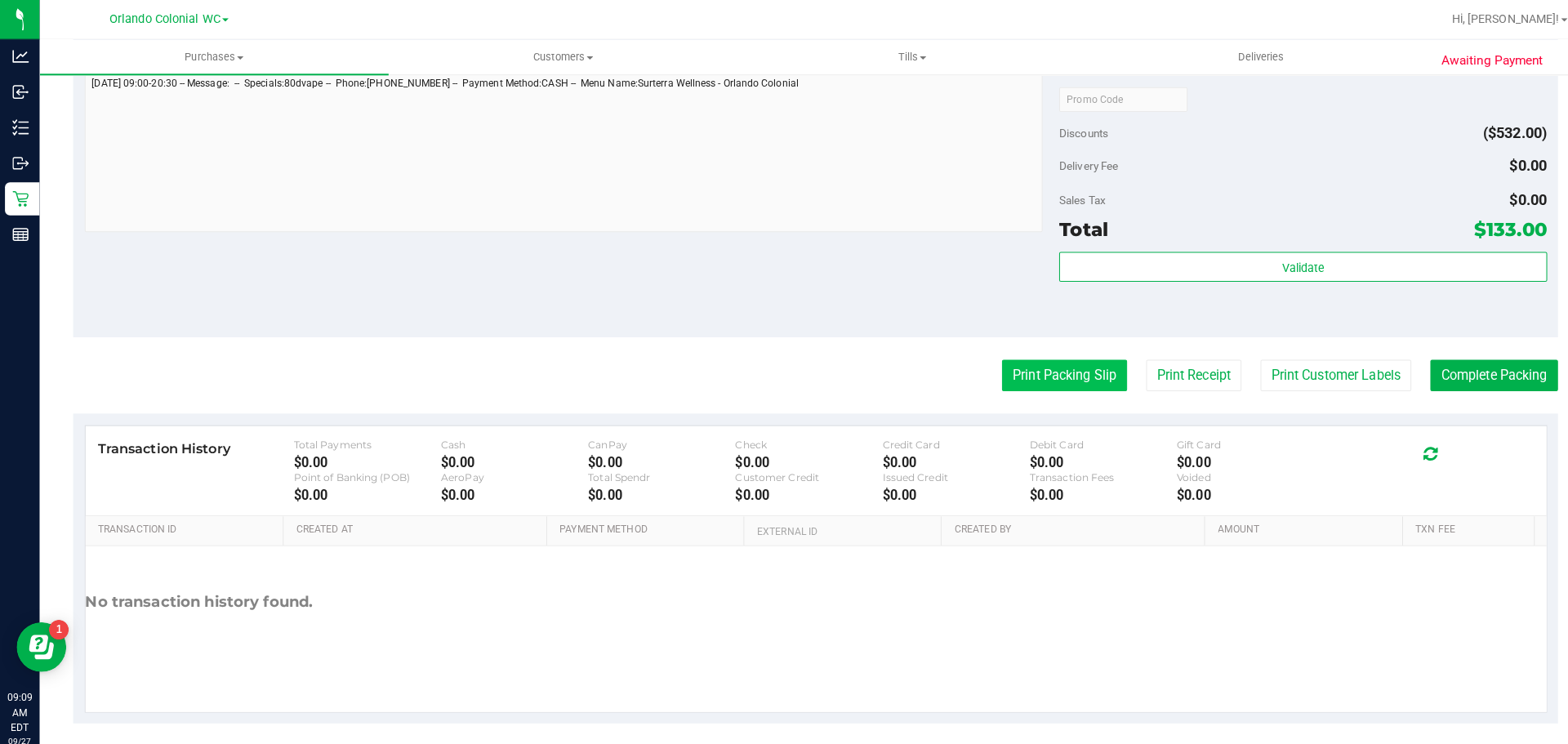
click at [1026, 371] on button "Print Packing Slip" at bounding box center [1049, 370] width 123 height 31
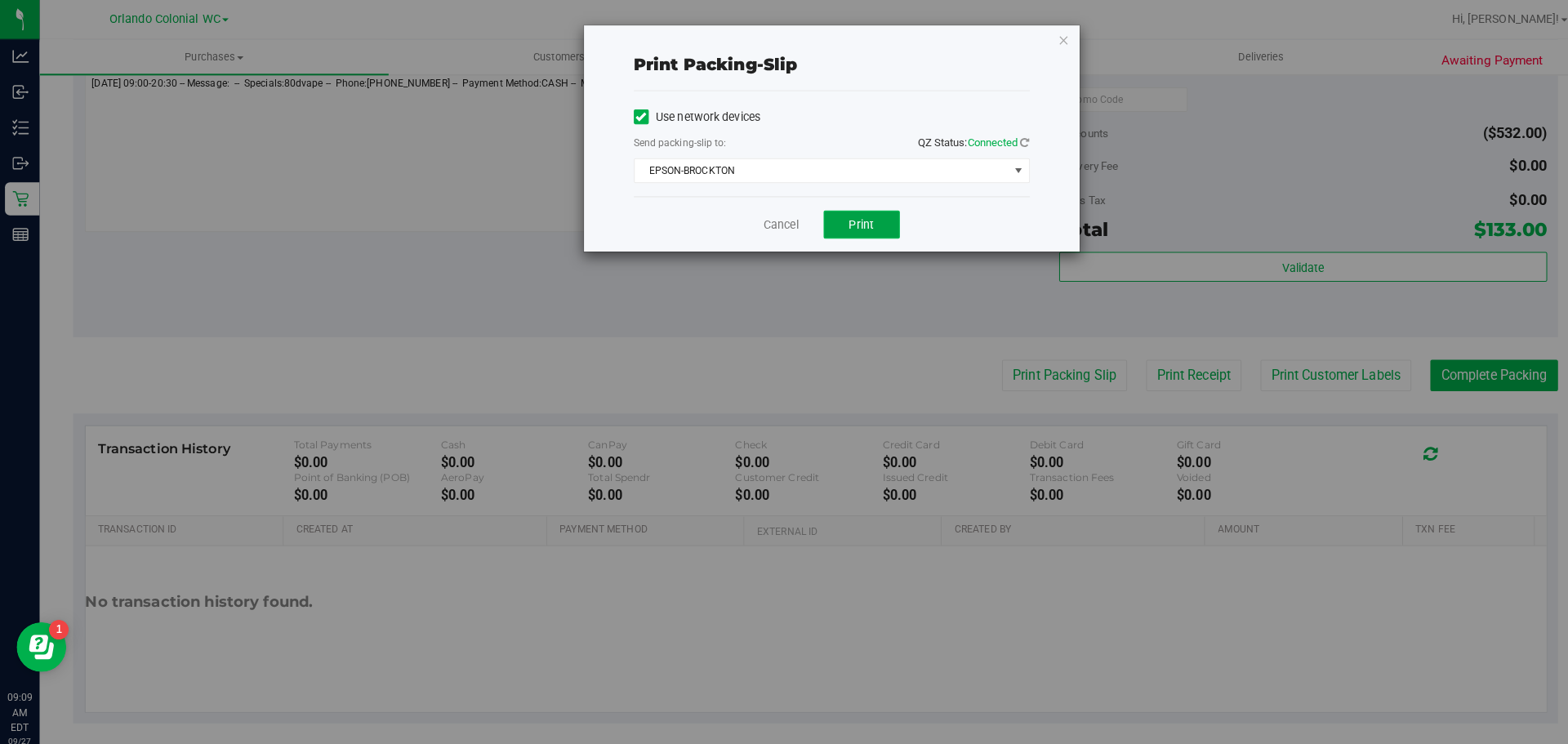
click at [835, 214] on button "Print" at bounding box center [849, 221] width 75 height 27
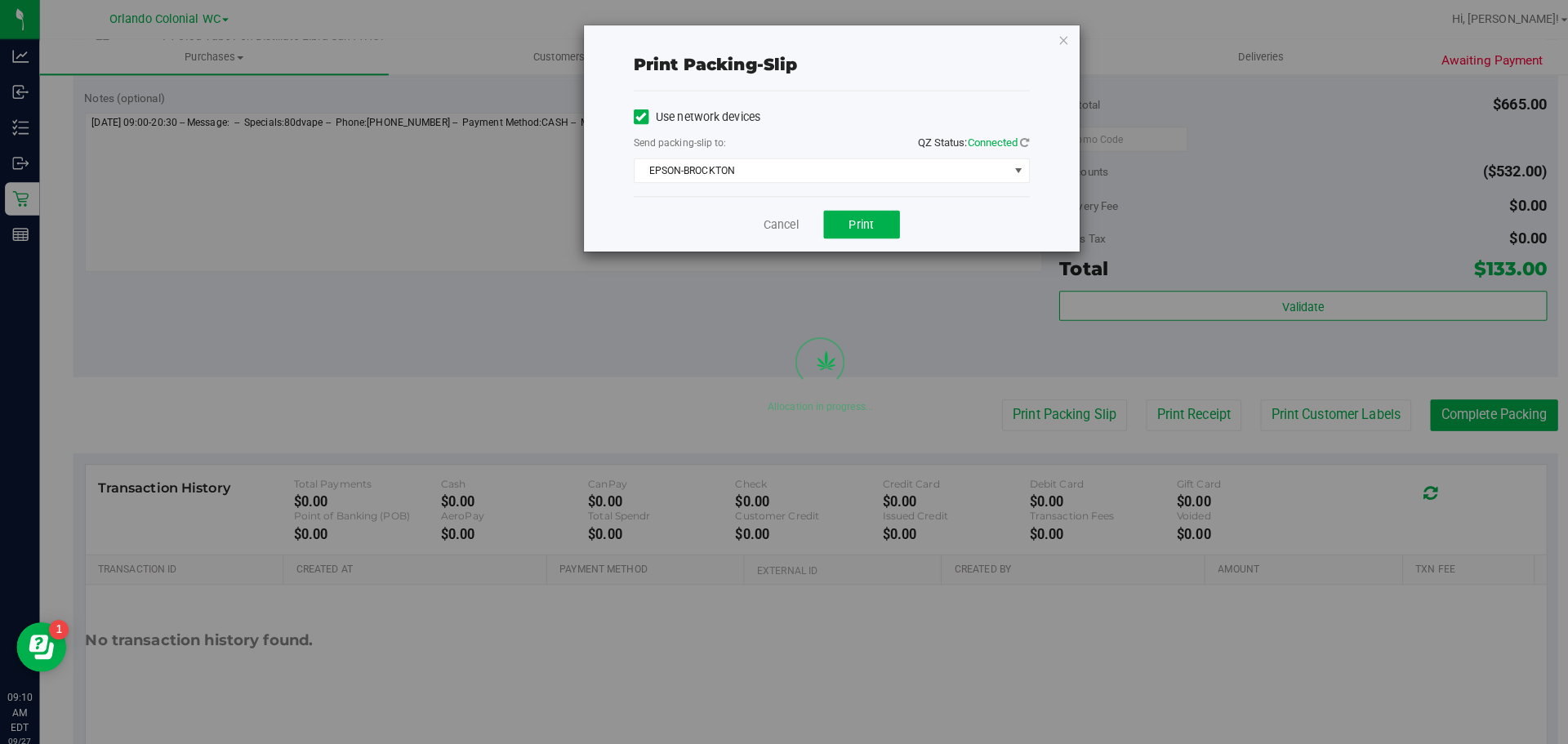
scroll to position [924, 0]
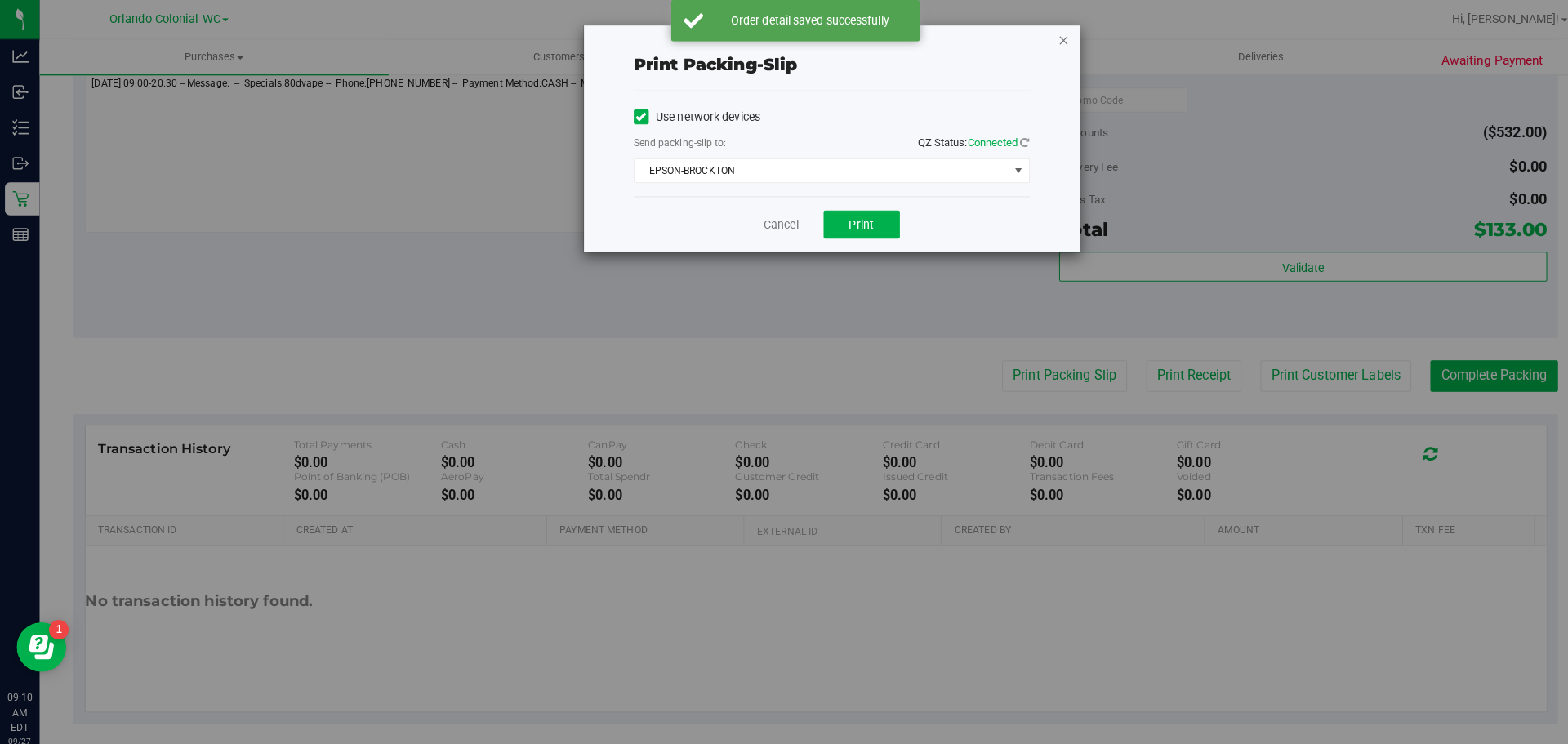
click at [1051, 38] on icon "button" at bounding box center [1049, 39] width 12 height 20
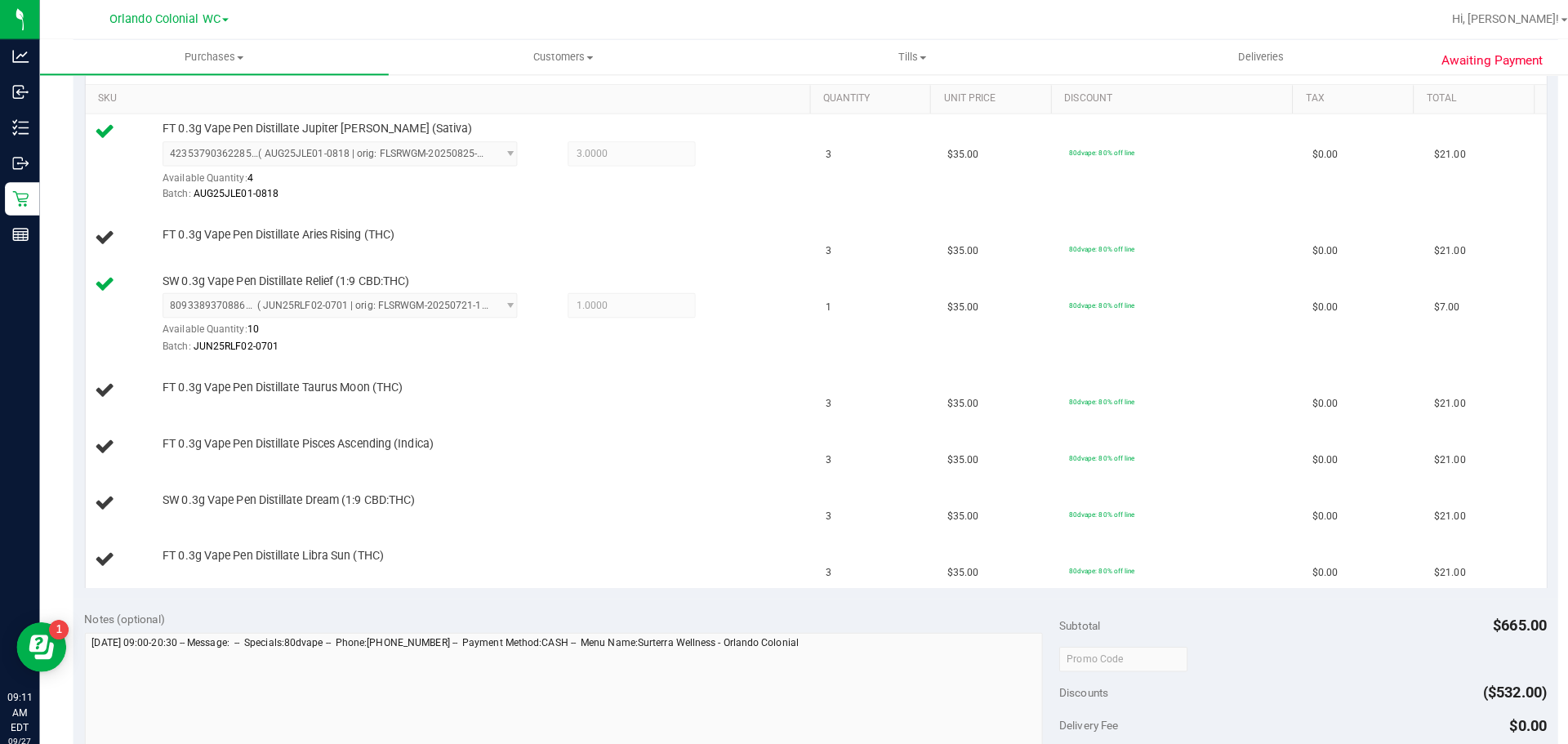
scroll to position [417, 0]
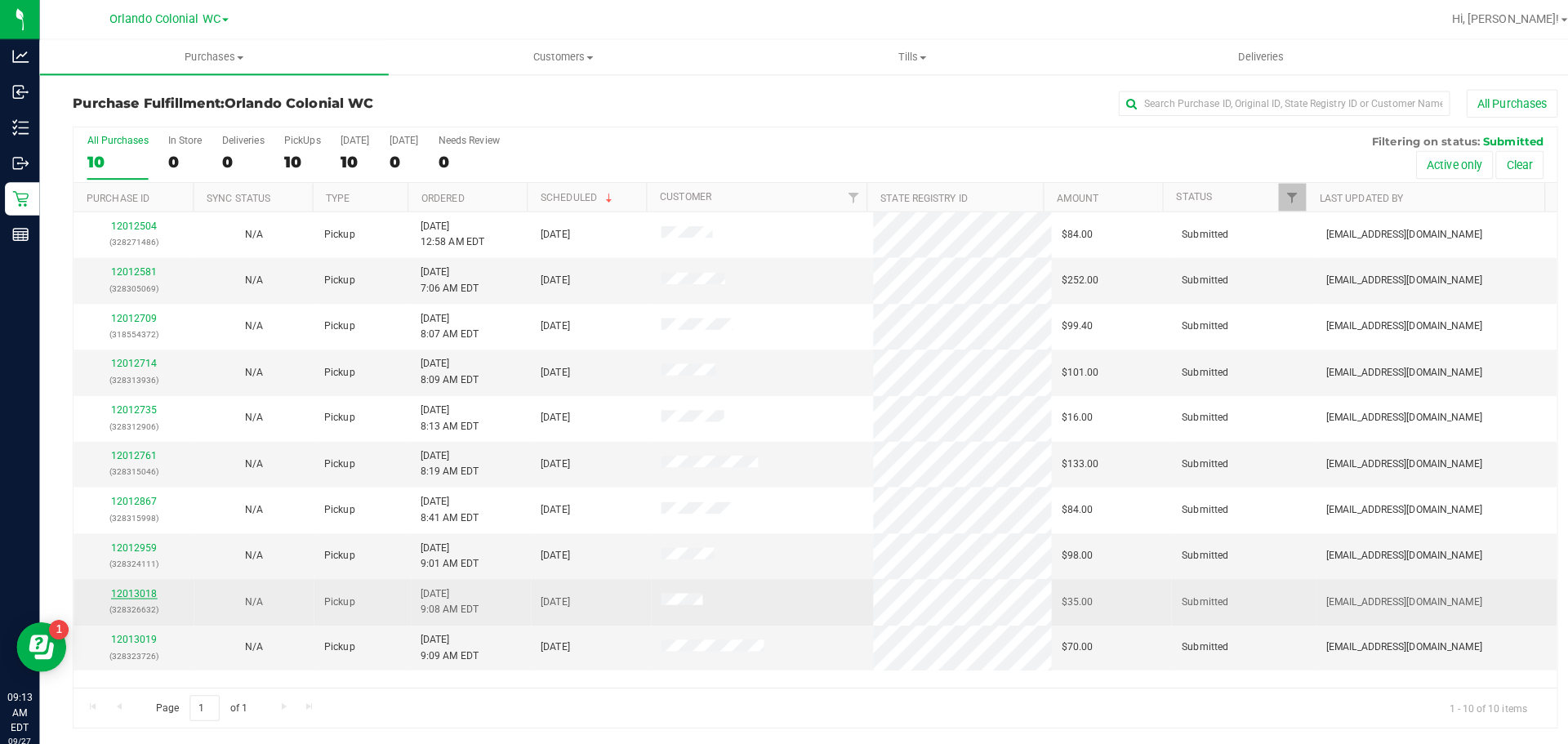
click at [142, 583] on link "12013018" at bounding box center [132, 585] width 46 height 12
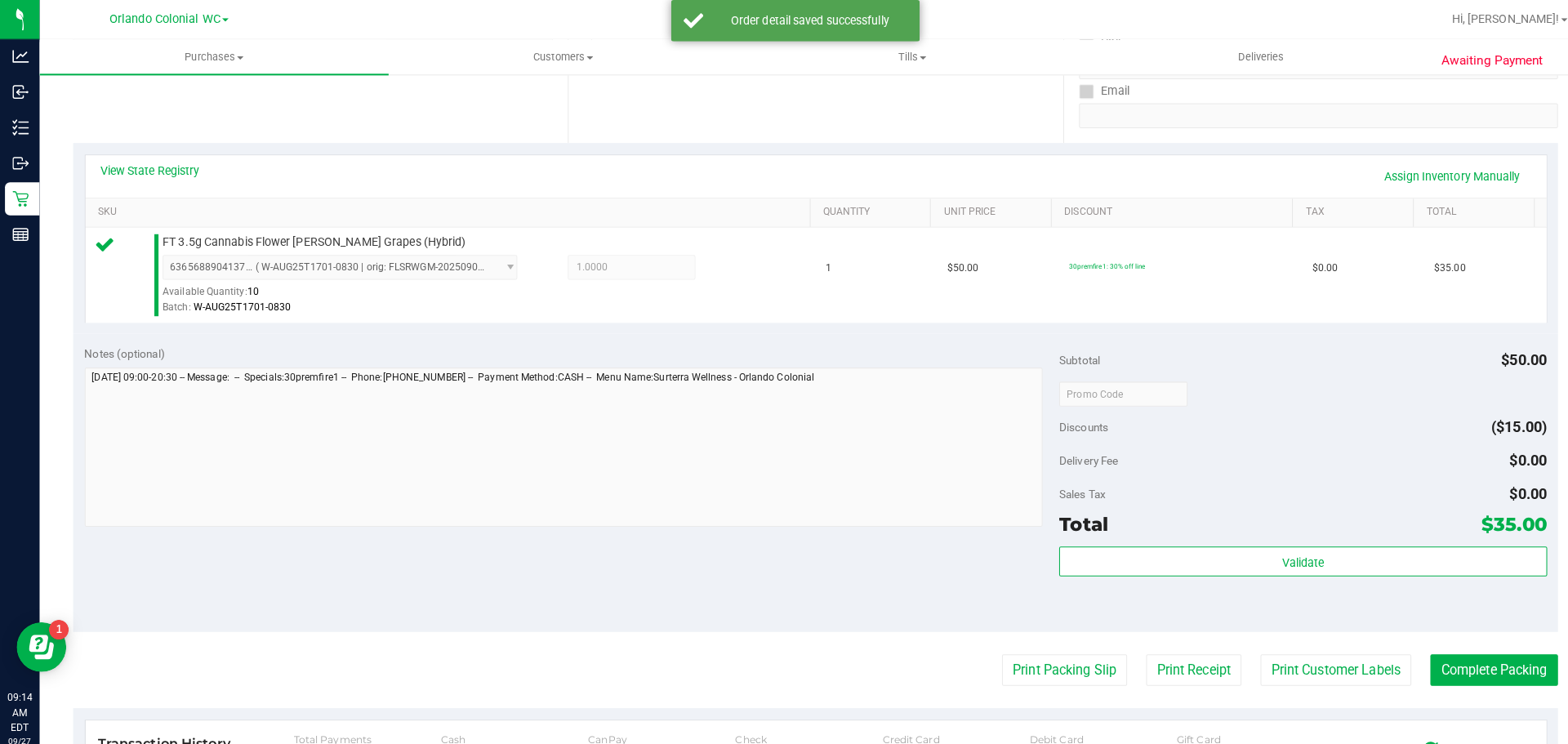
scroll to position [298, 0]
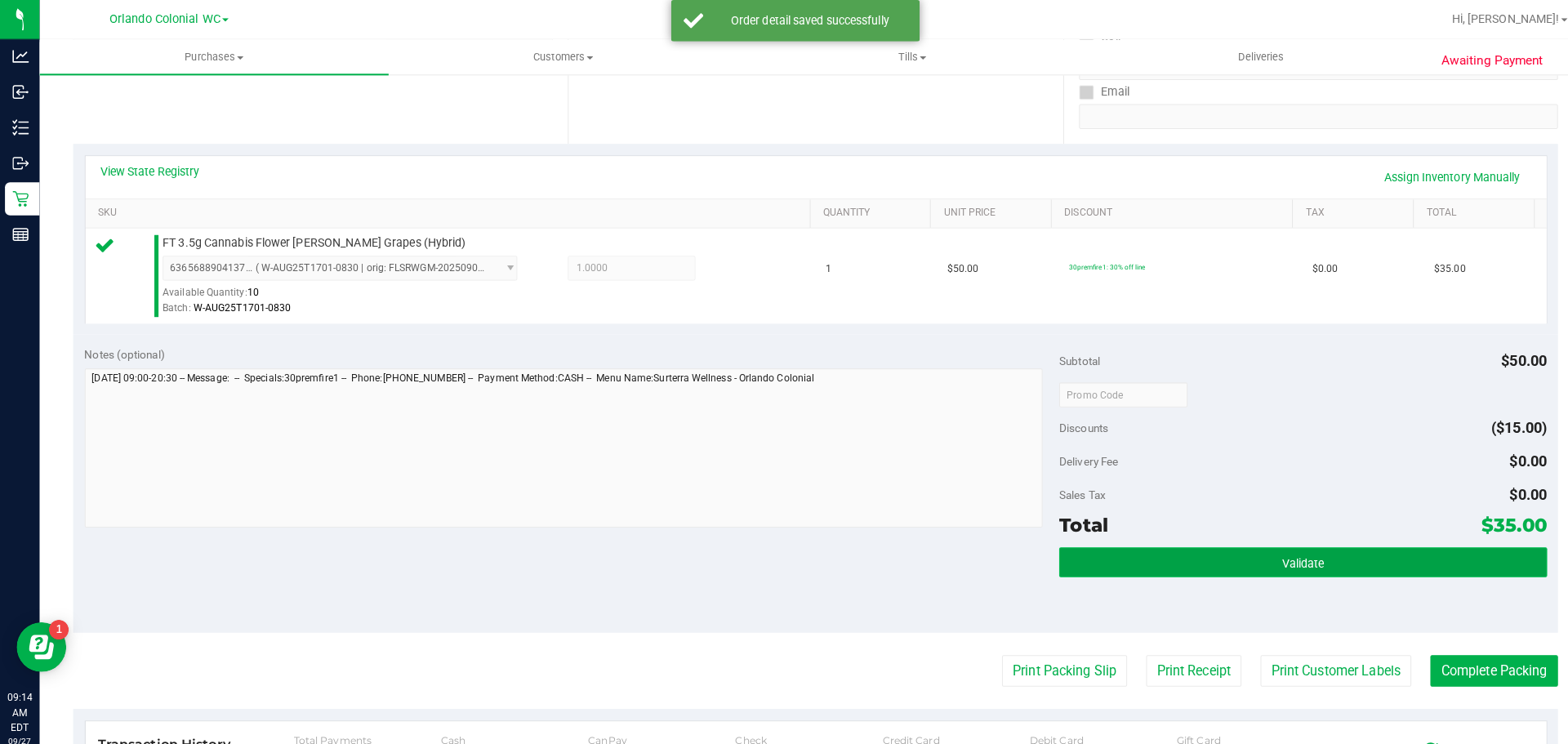
click at [1249, 557] on button "Validate" at bounding box center [1284, 554] width 480 height 29
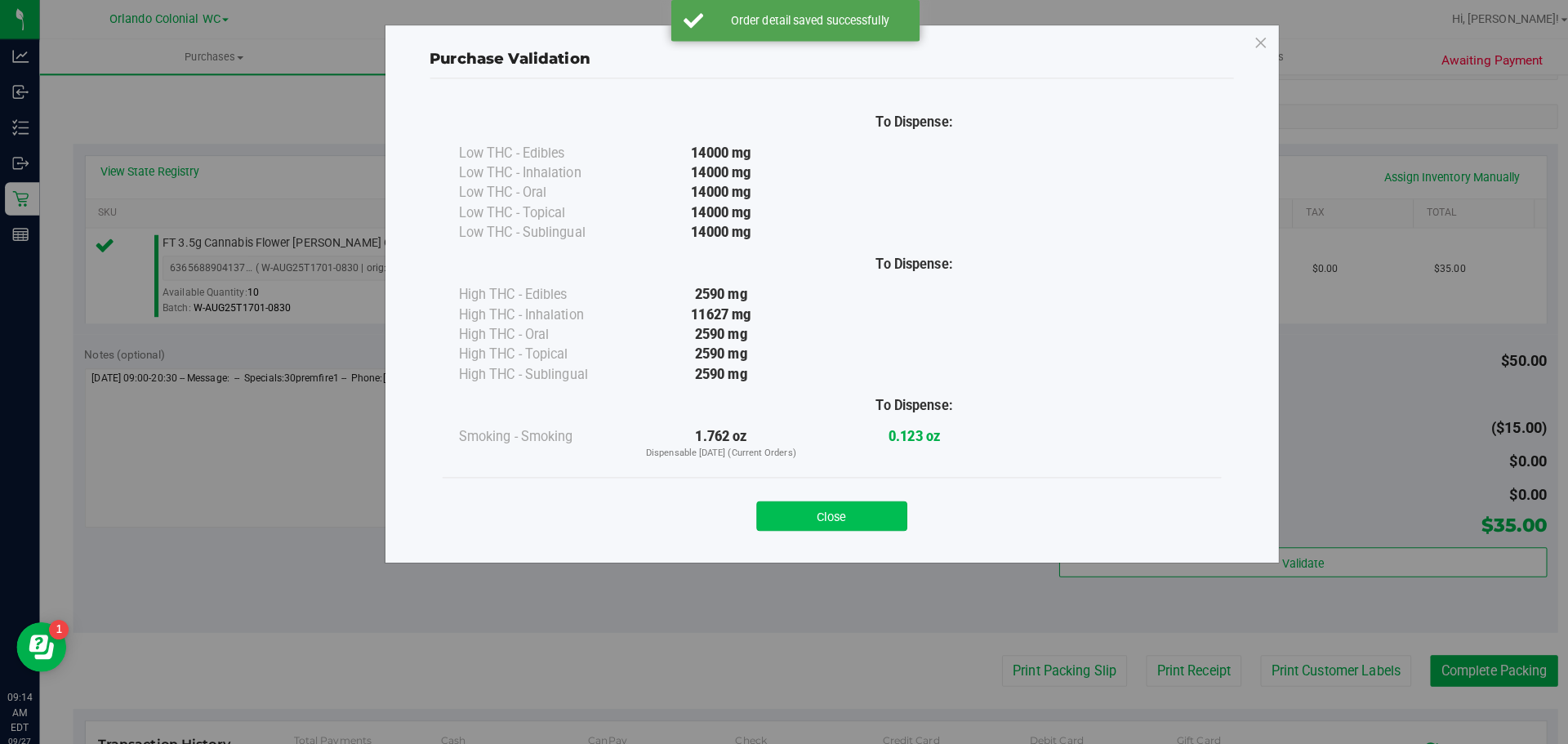
click at [840, 506] on button "Close" at bounding box center [819, 509] width 149 height 29
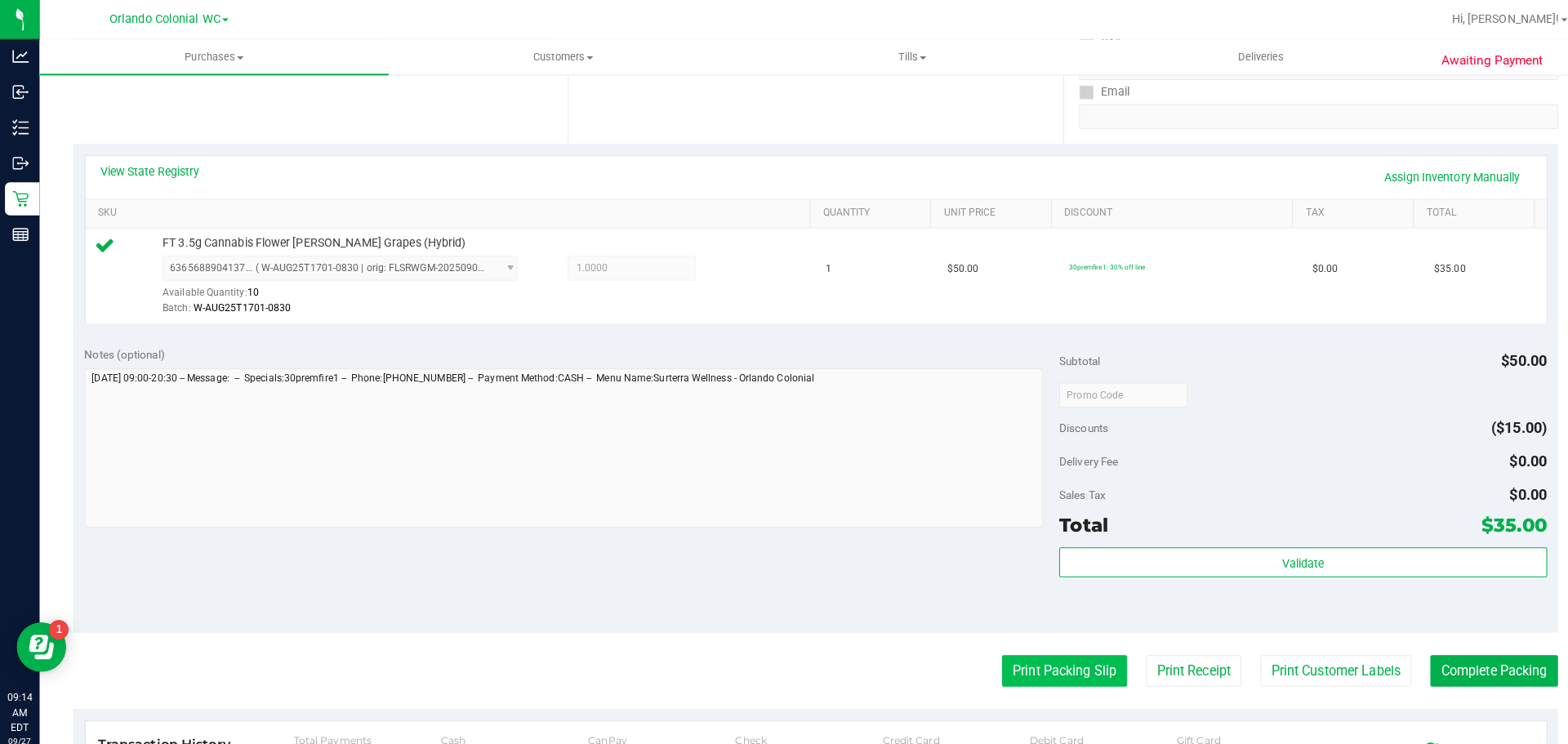
click at [1039, 650] on button "Print Packing Slip" at bounding box center [1049, 661] width 123 height 31
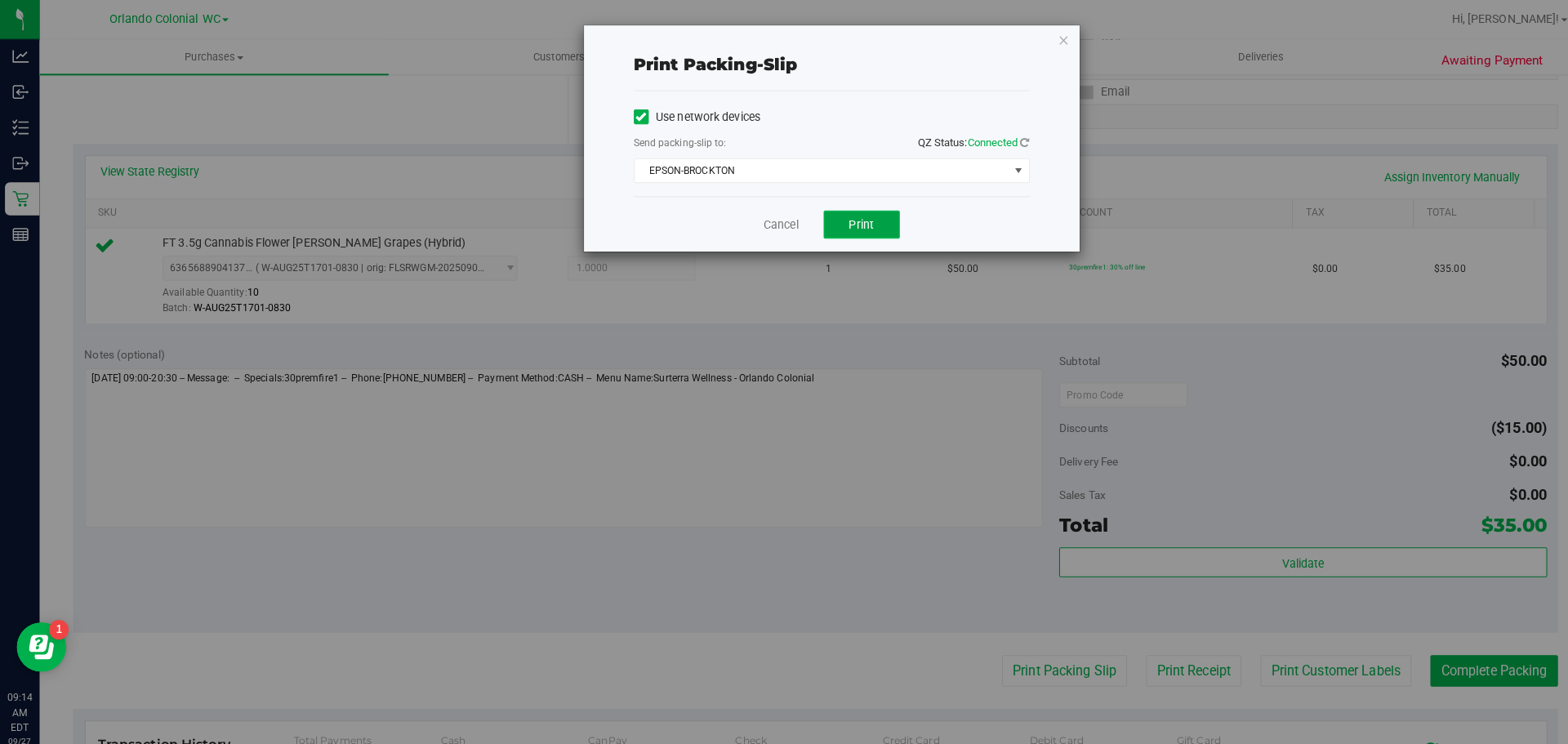
click at [868, 211] on button "Print" at bounding box center [849, 221] width 75 height 27
click at [1048, 38] on icon "button" at bounding box center [1049, 39] width 12 height 20
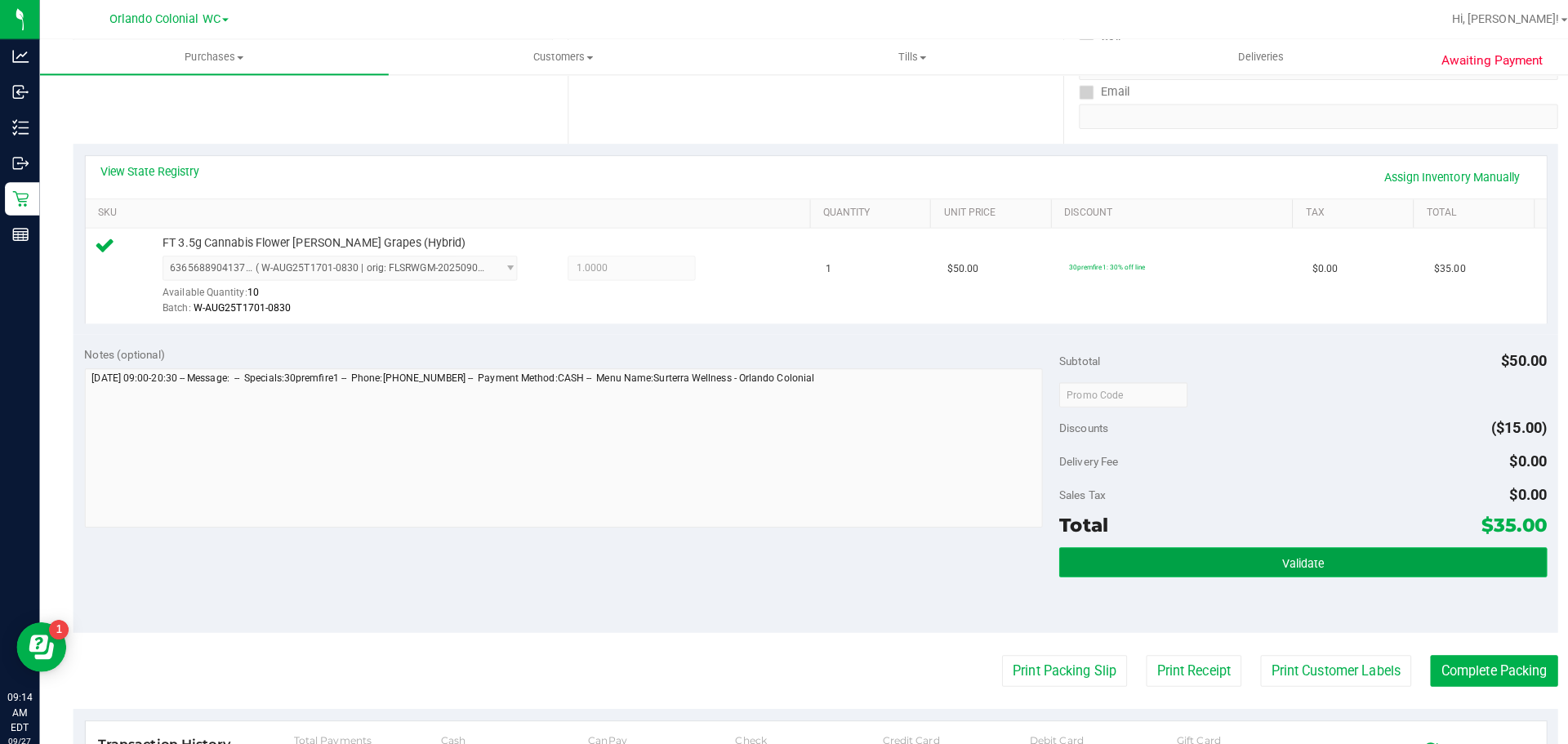
click at [1250, 549] on button "Validate" at bounding box center [1284, 554] width 480 height 29
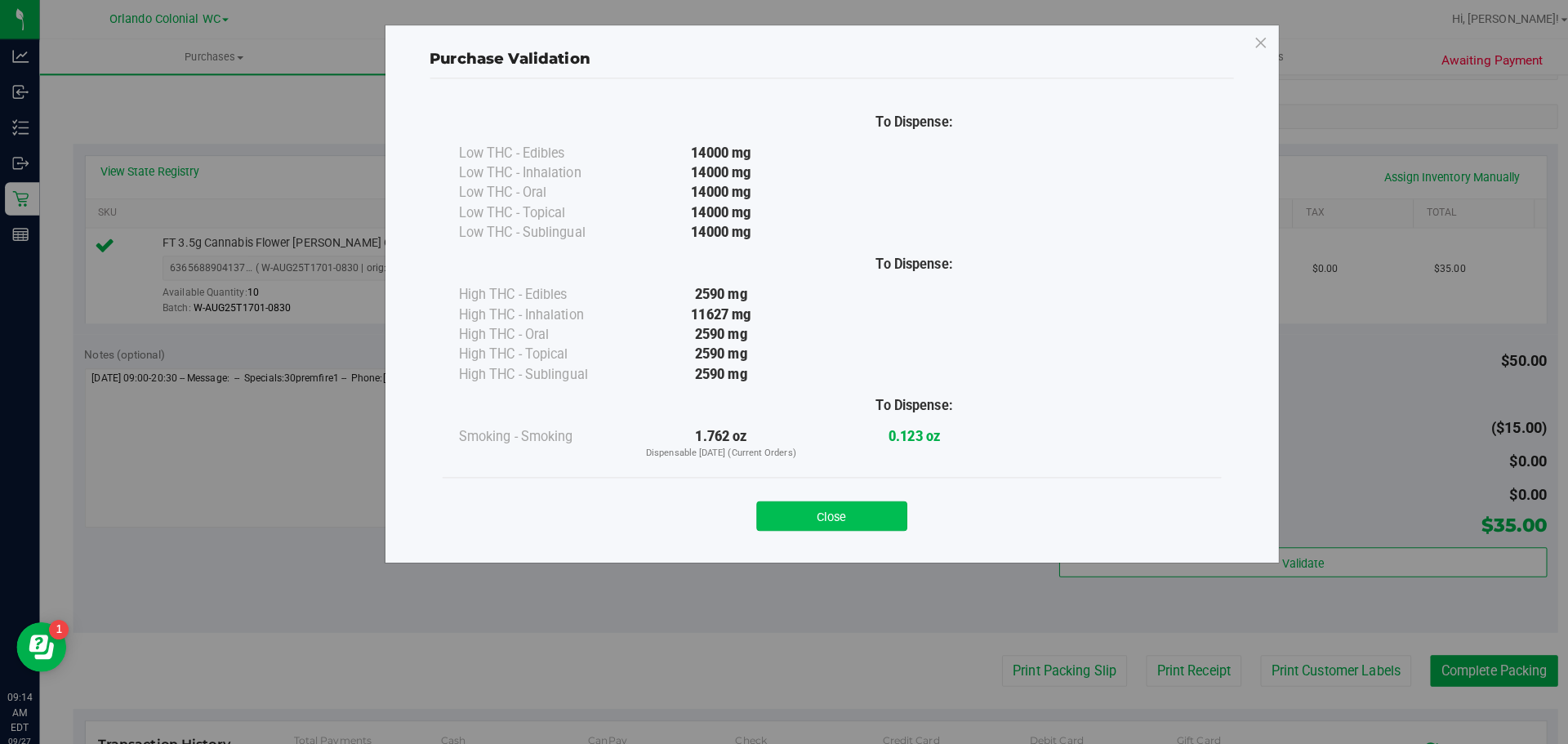
click at [845, 495] on button "Close" at bounding box center [819, 509] width 149 height 29
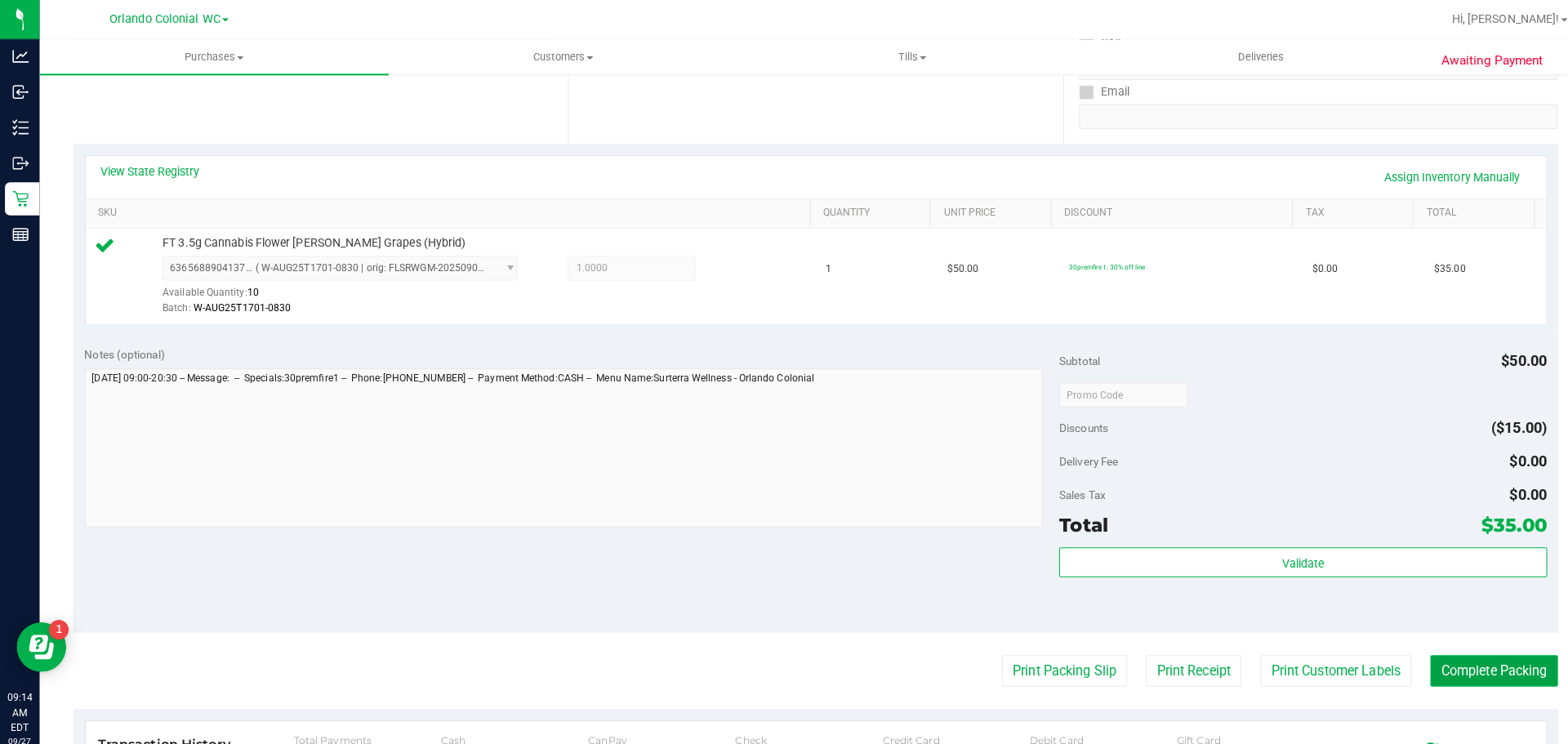
click at [1487, 668] on button "Complete Packing" at bounding box center [1472, 661] width 125 height 31
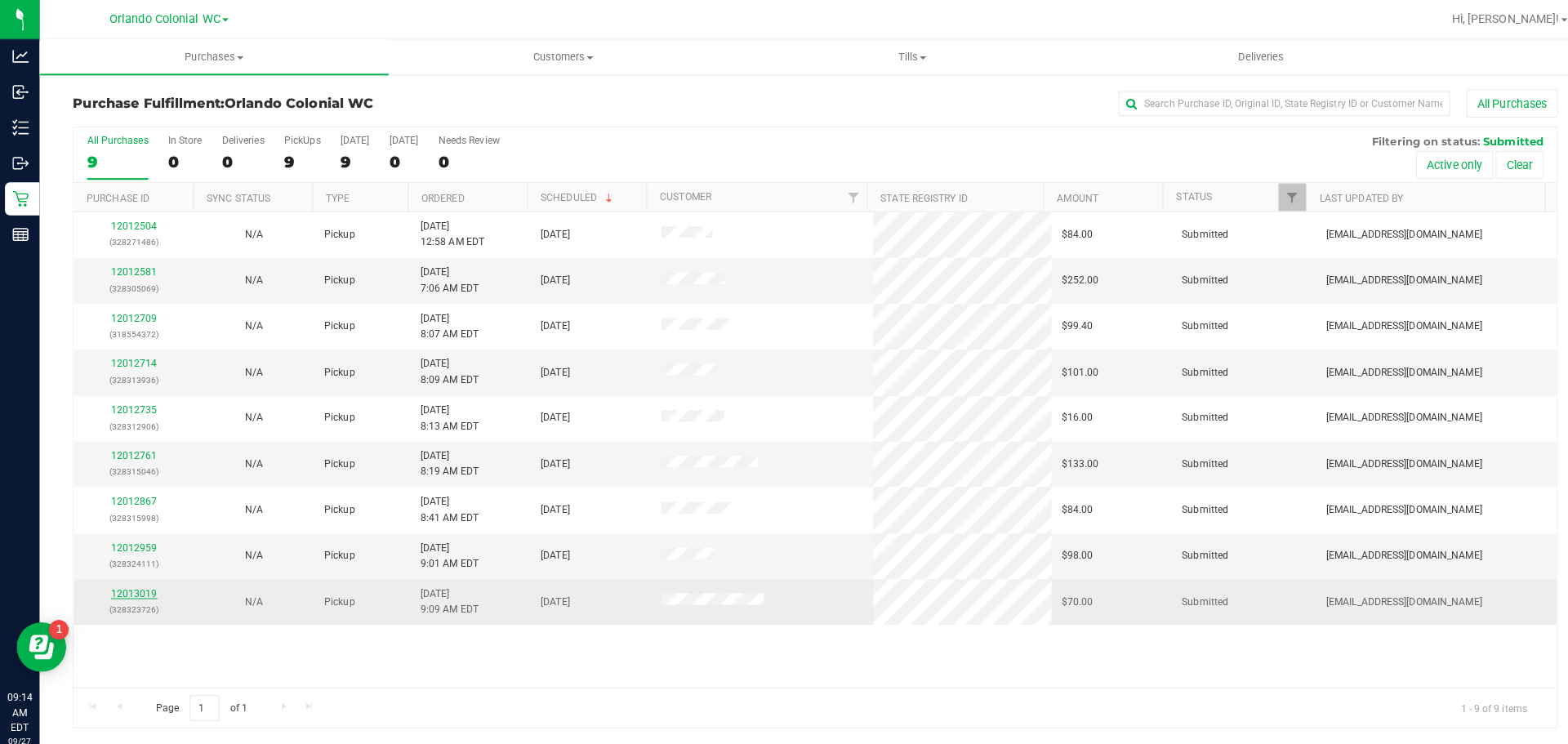
click at [130, 586] on link "12013019" at bounding box center [132, 585] width 46 height 12
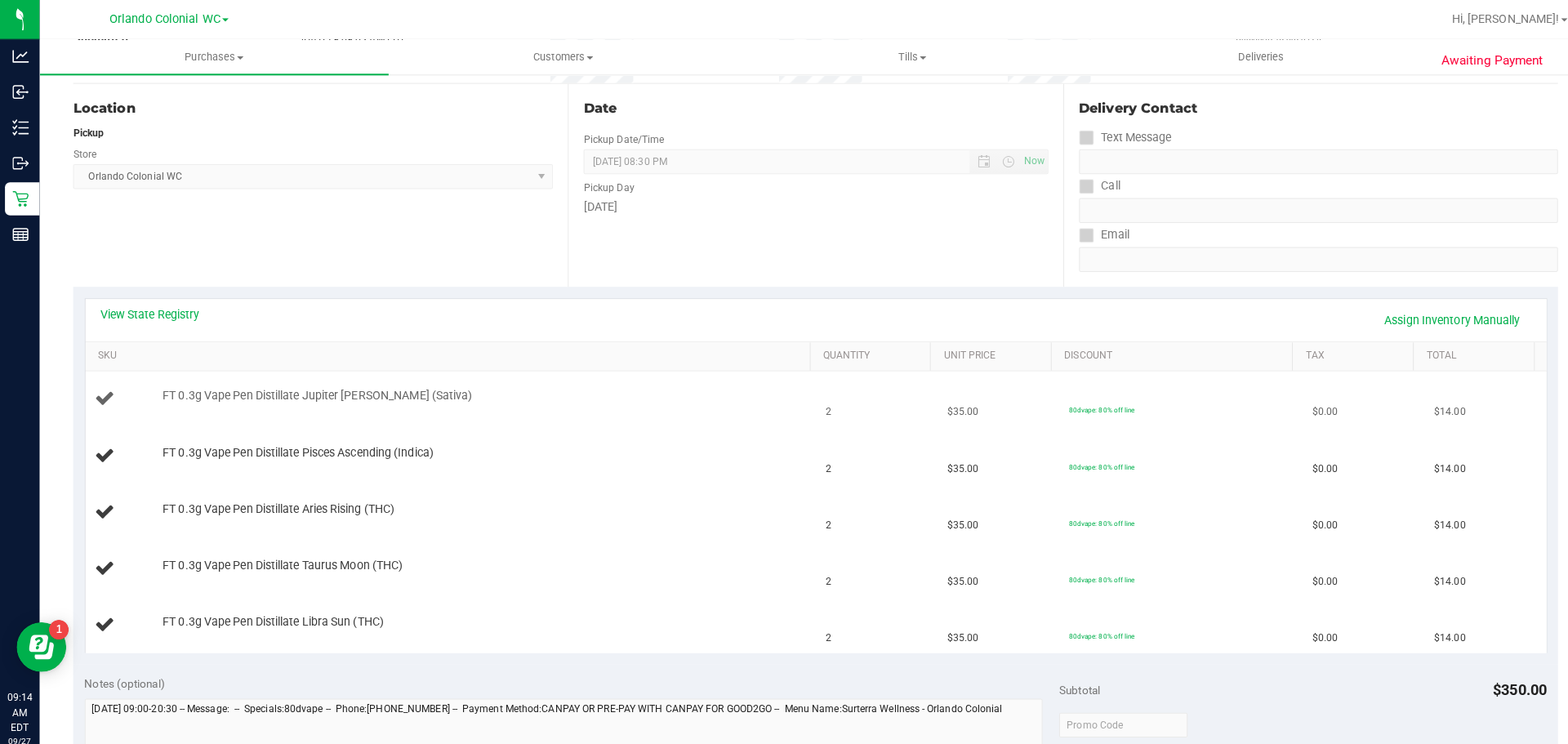
scroll to position [161, 0]
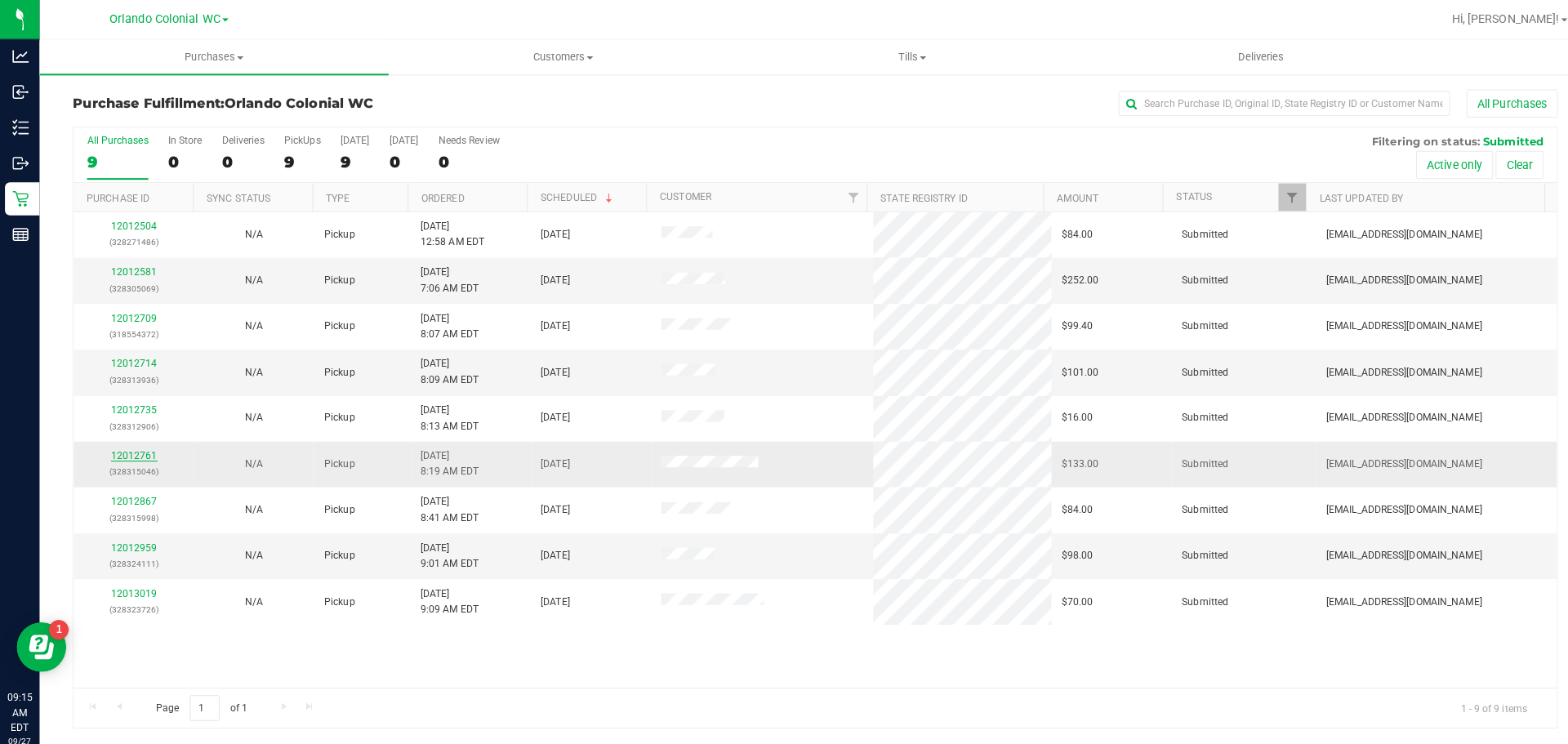
click at [131, 448] on link "12012761" at bounding box center [132, 450] width 46 height 12
click at [143, 362] on link "12012714" at bounding box center [132, 359] width 46 height 12
click at [134, 264] on link "12012581" at bounding box center [132, 268] width 46 height 12
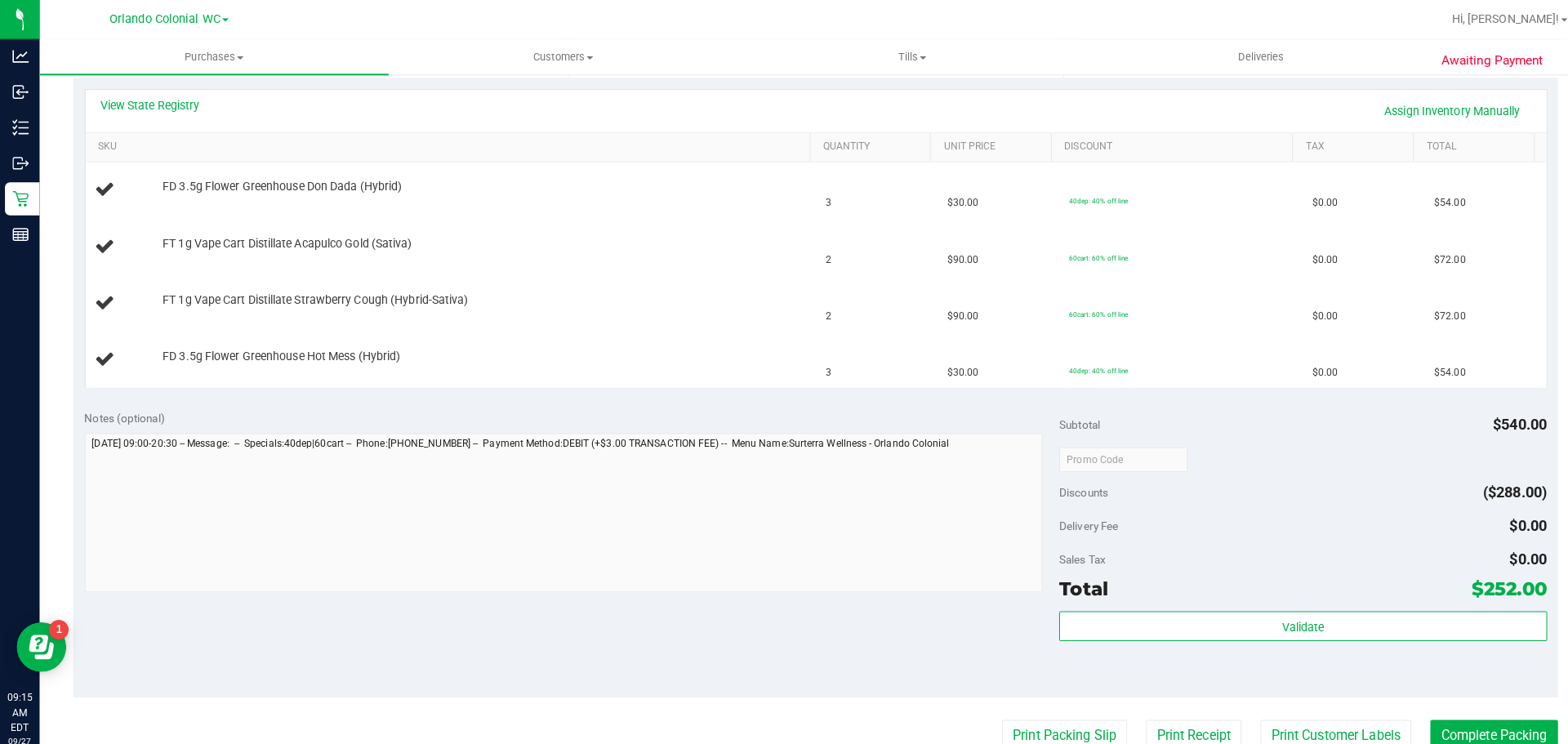
scroll to position [564, 0]
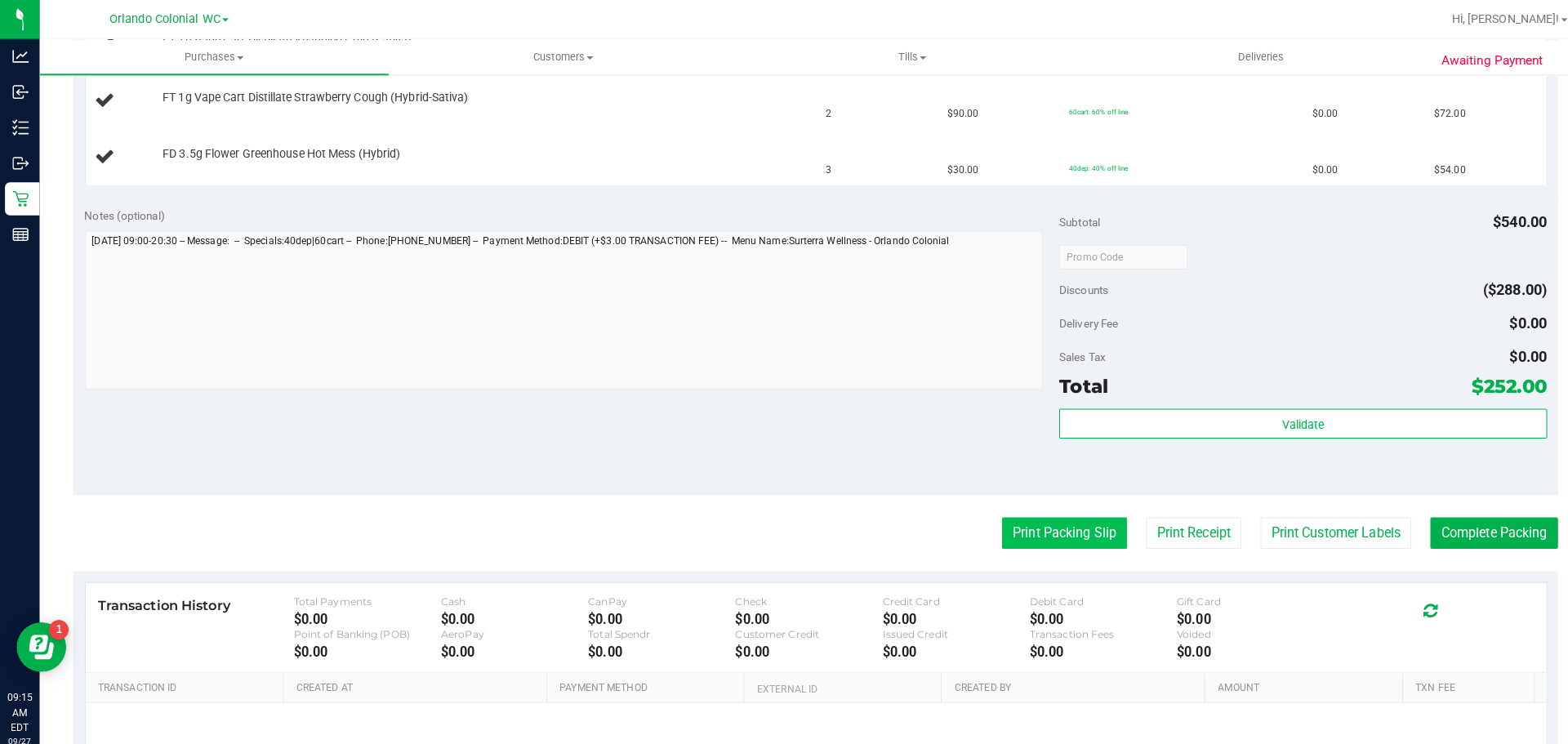
click at [1035, 533] on button "Print Packing Slip" at bounding box center [1049, 525] width 123 height 31
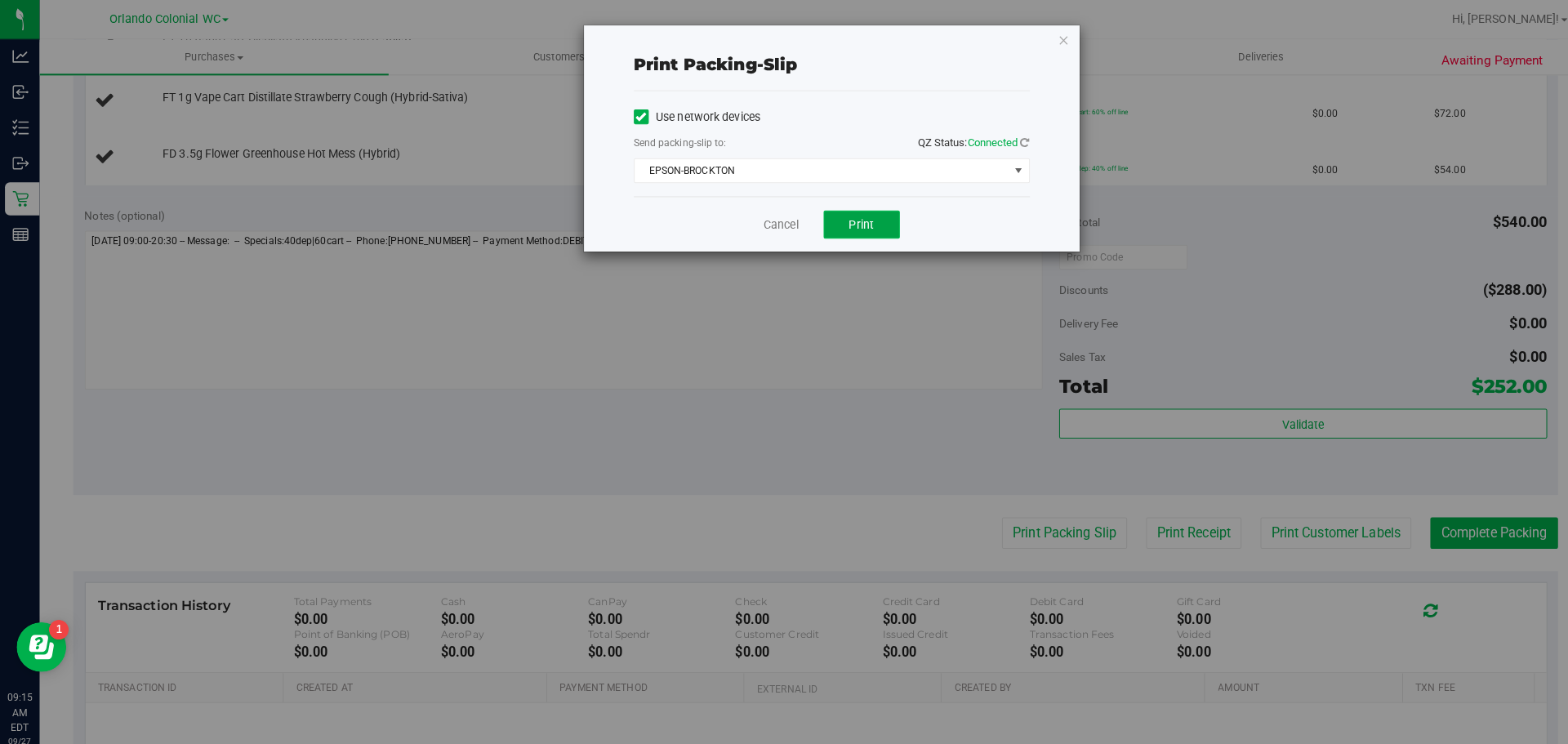
click at [857, 224] on span "Print" at bounding box center [848, 221] width 24 height 13
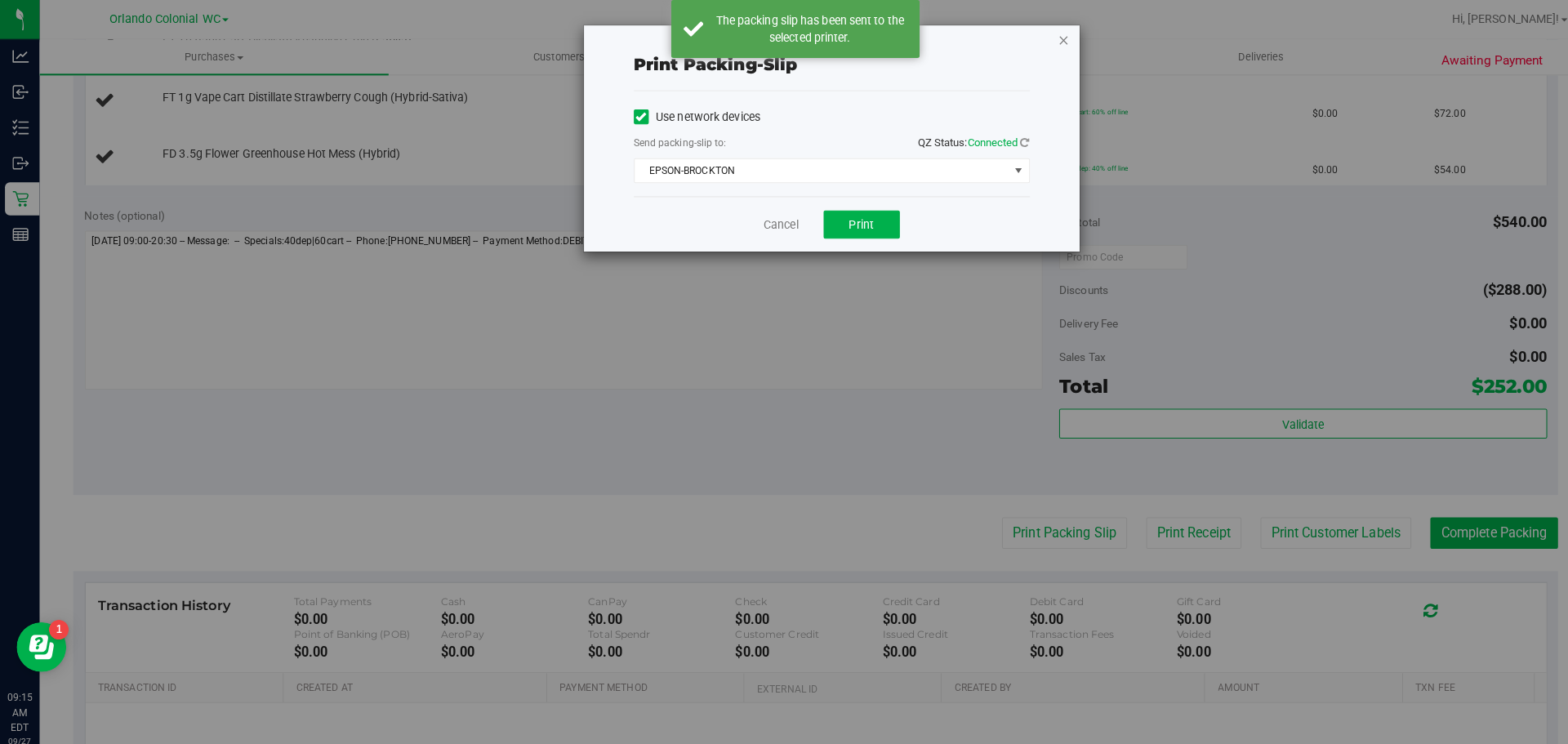
click at [1049, 48] on icon "button" at bounding box center [1049, 39] width 12 height 20
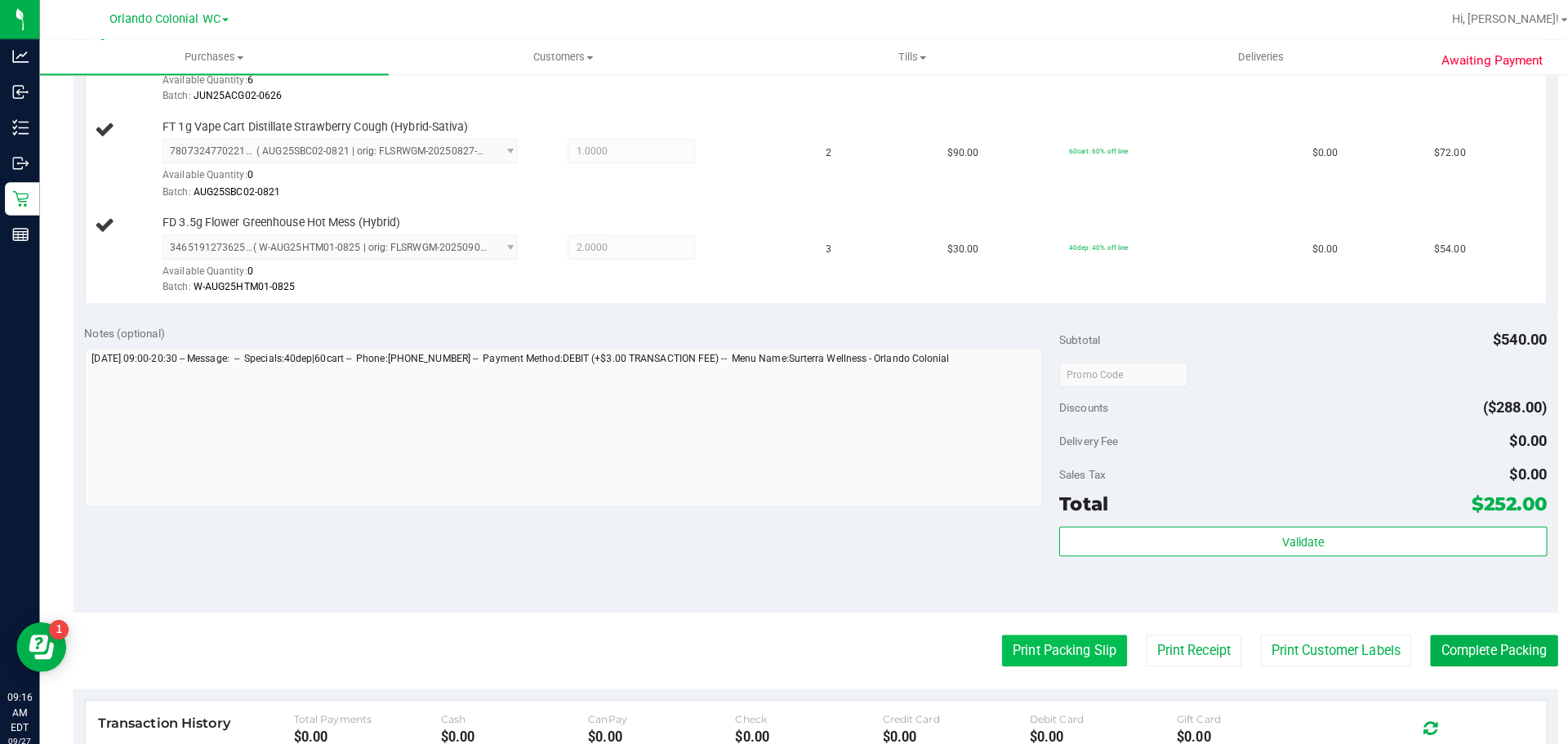
click at [1052, 639] on button "Print Packing Slip" at bounding box center [1049, 641] width 123 height 31
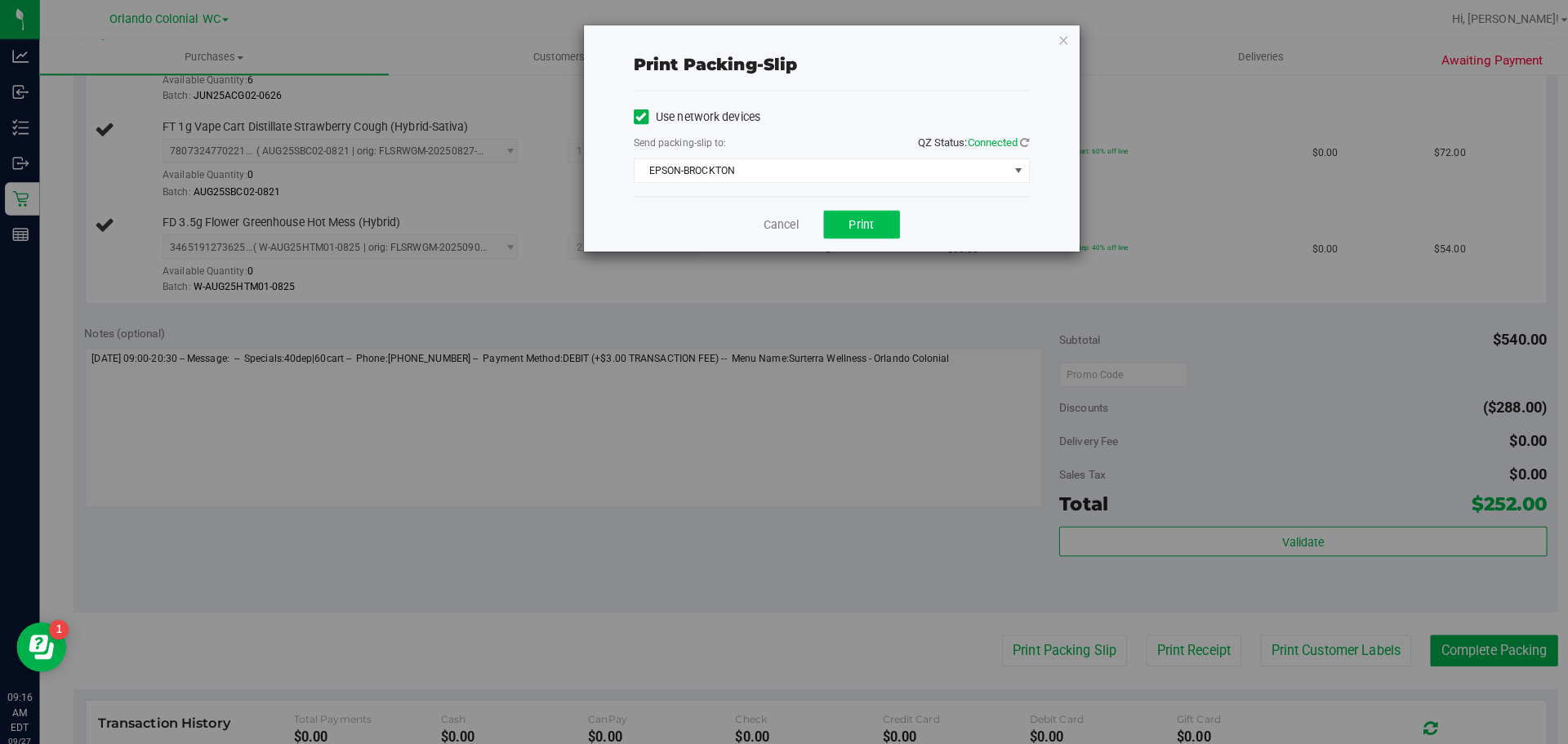
click at [870, 224] on button "Print" at bounding box center [849, 221] width 75 height 27
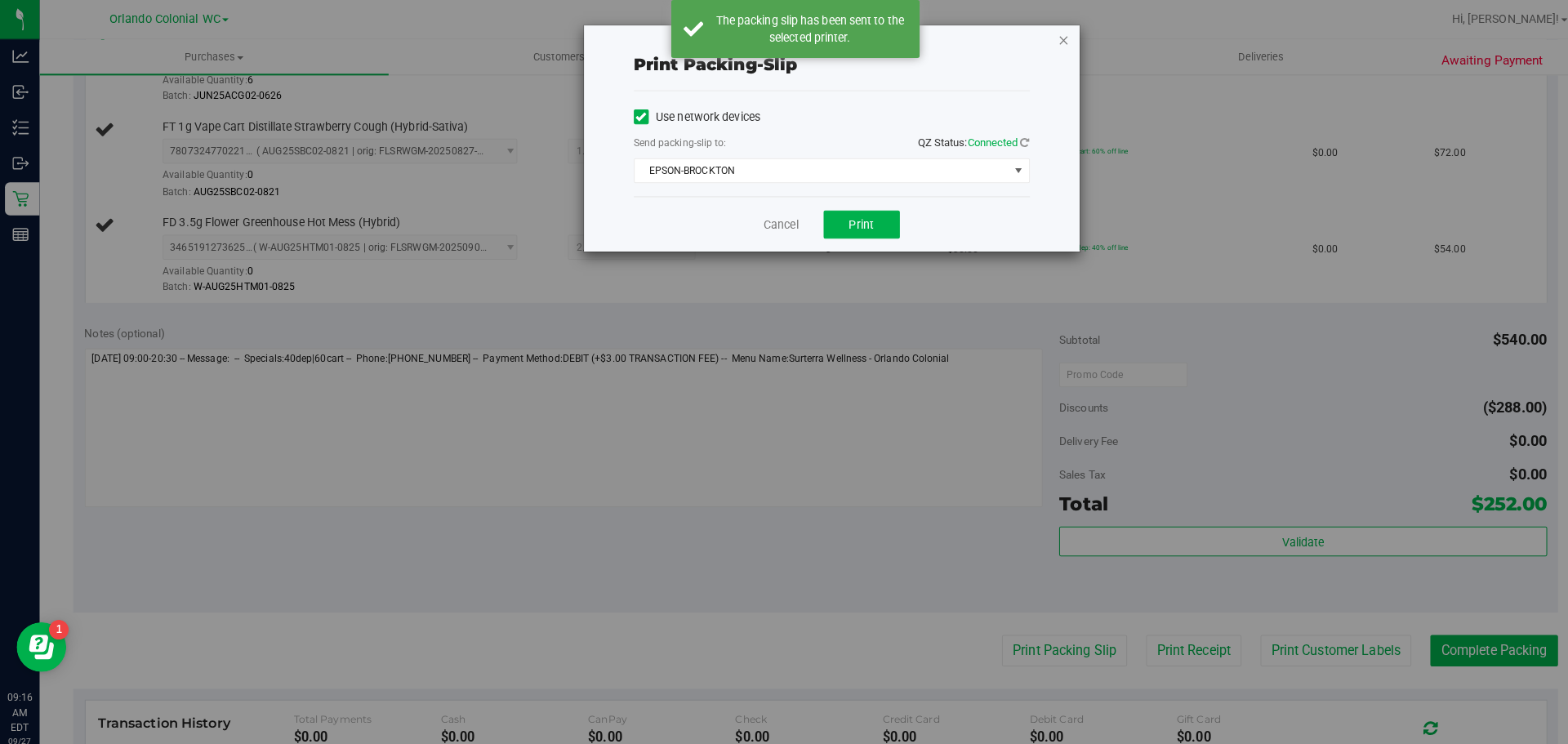
click at [1050, 42] on icon "button" at bounding box center [1049, 39] width 12 height 20
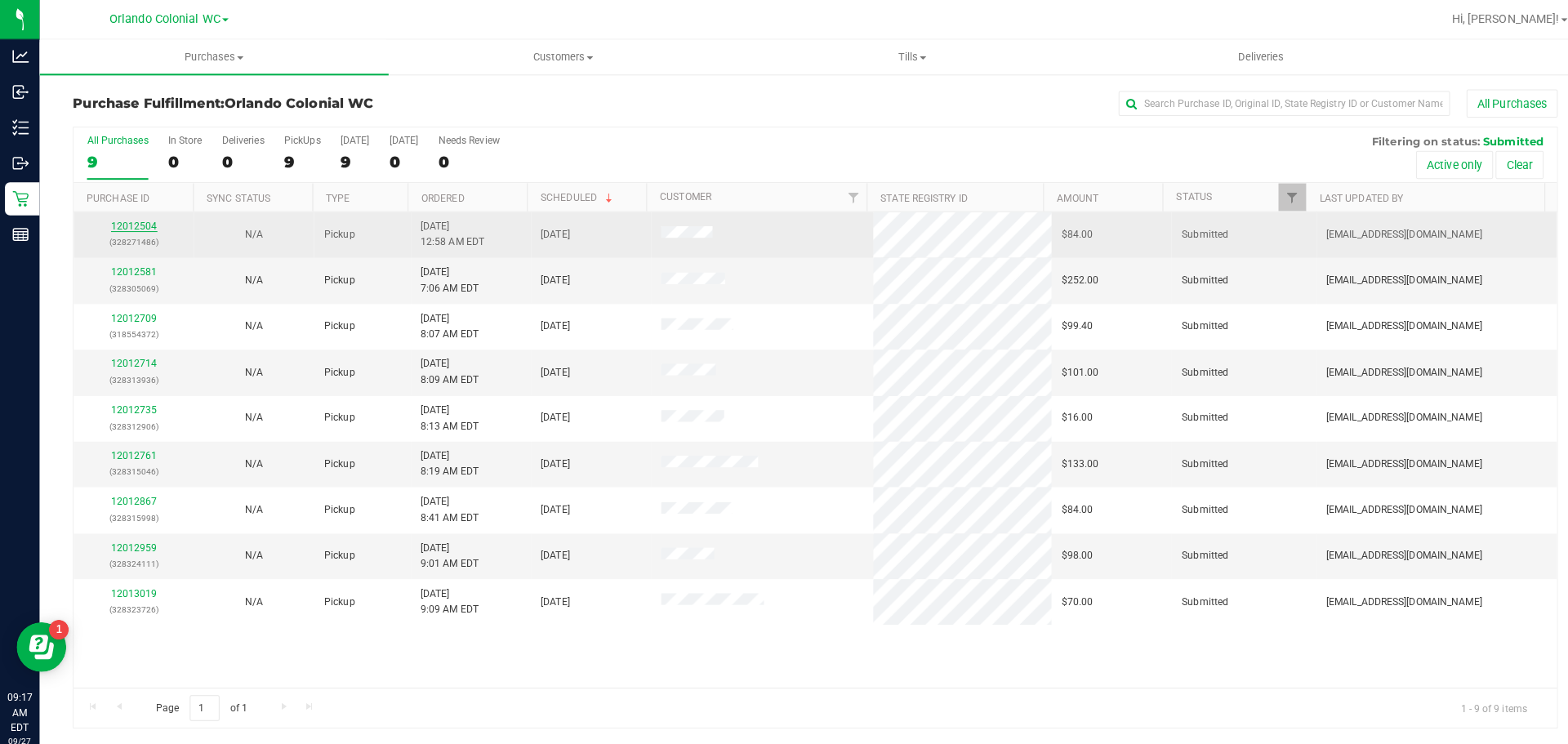
click at [153, 224] on link "12012504" at bounding box center [132, 223] width 46 height 12
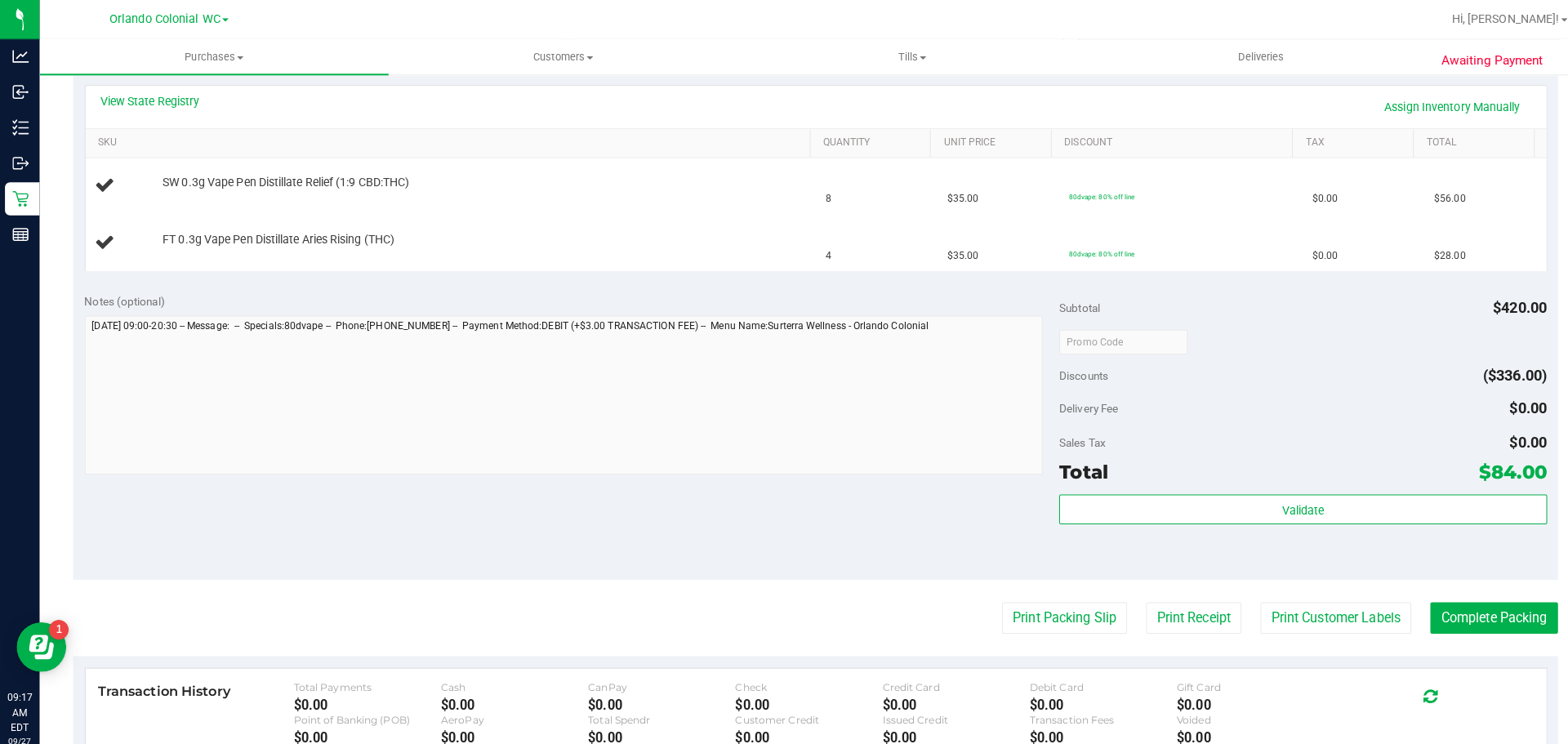
scroll to position [483, 0]
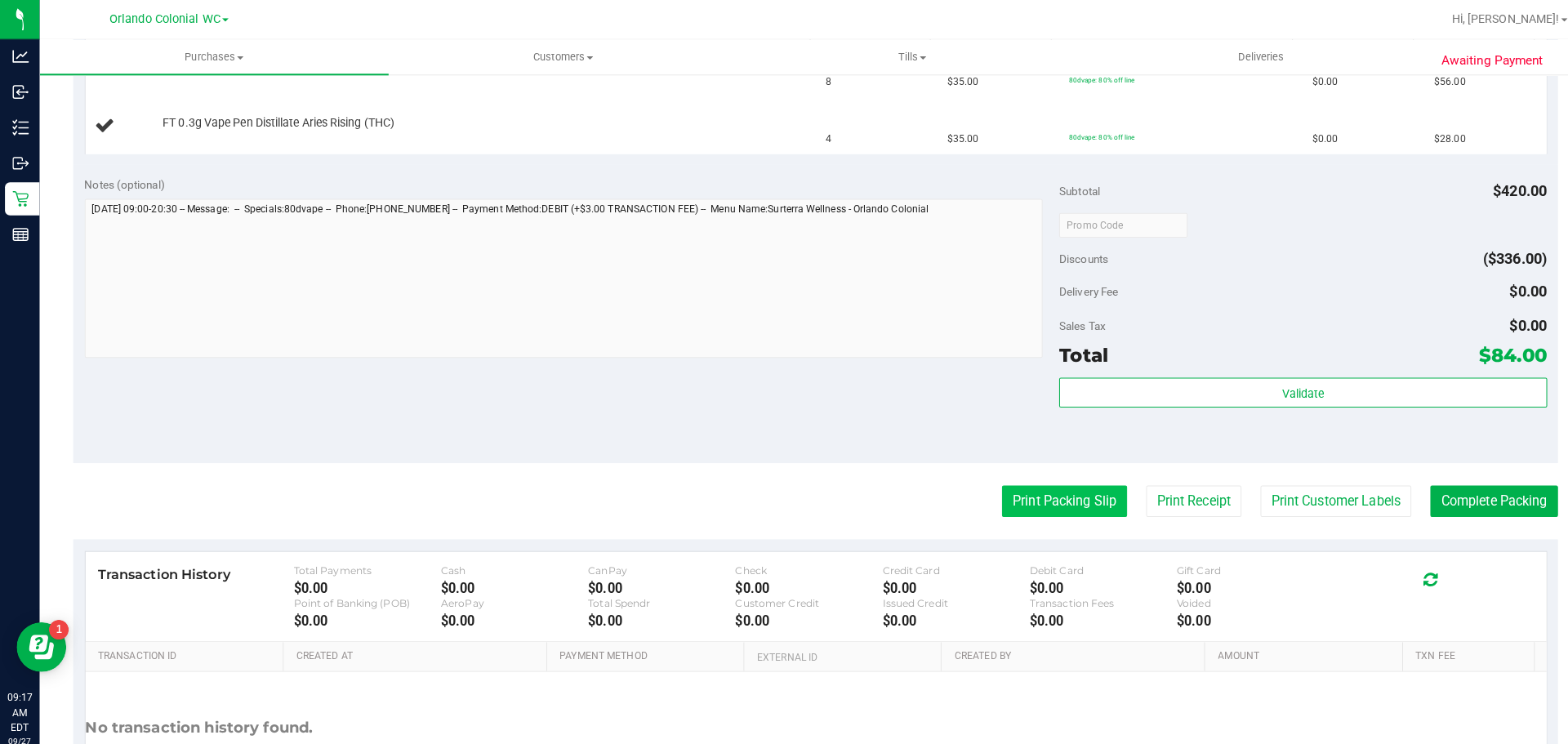
click at [1011, 490] on button "Print Packing Slip" at bounding box center [1049, 494] width 123 height 31
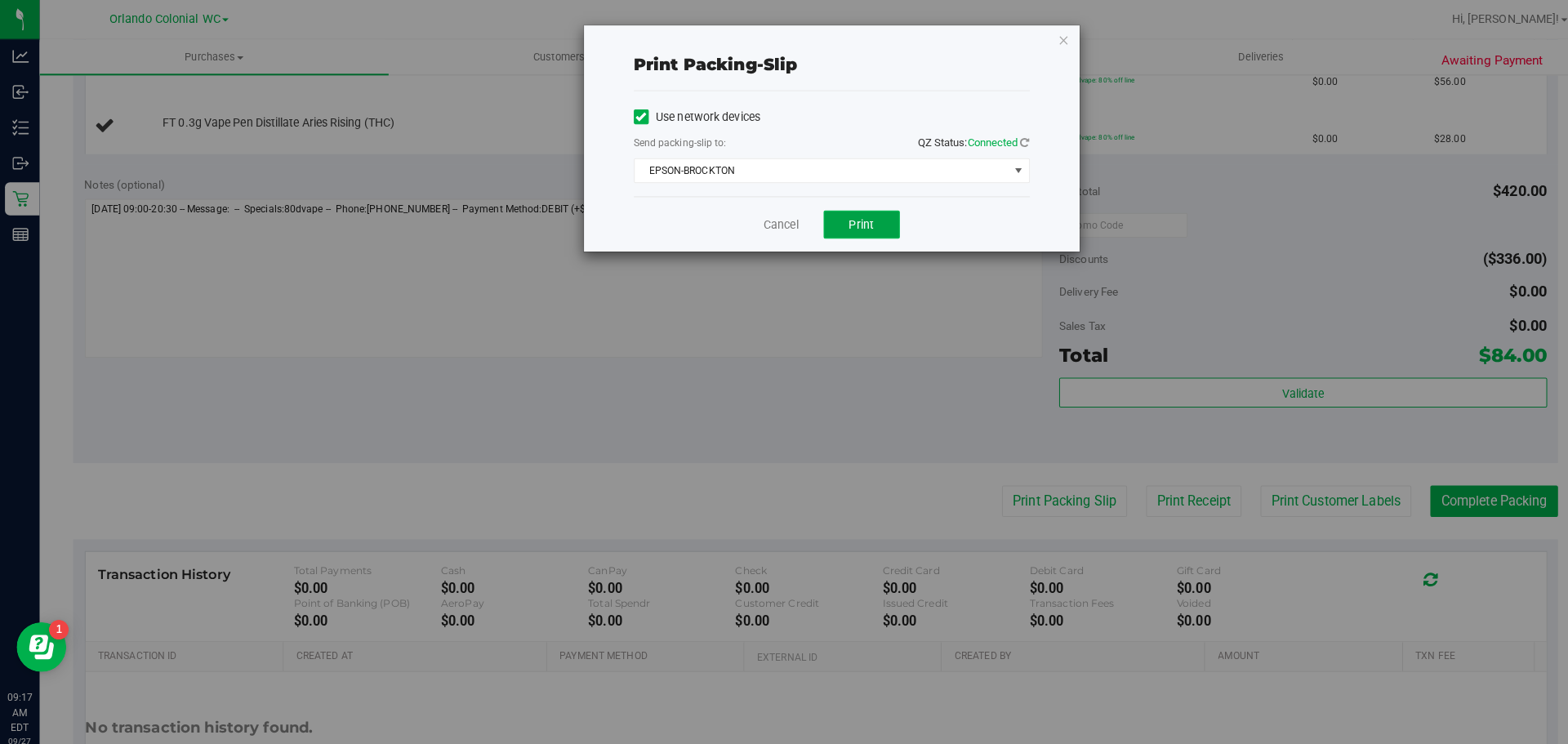
click at [864, 213] on button "Print" at bounding box center [849, 221] width 75 height 27
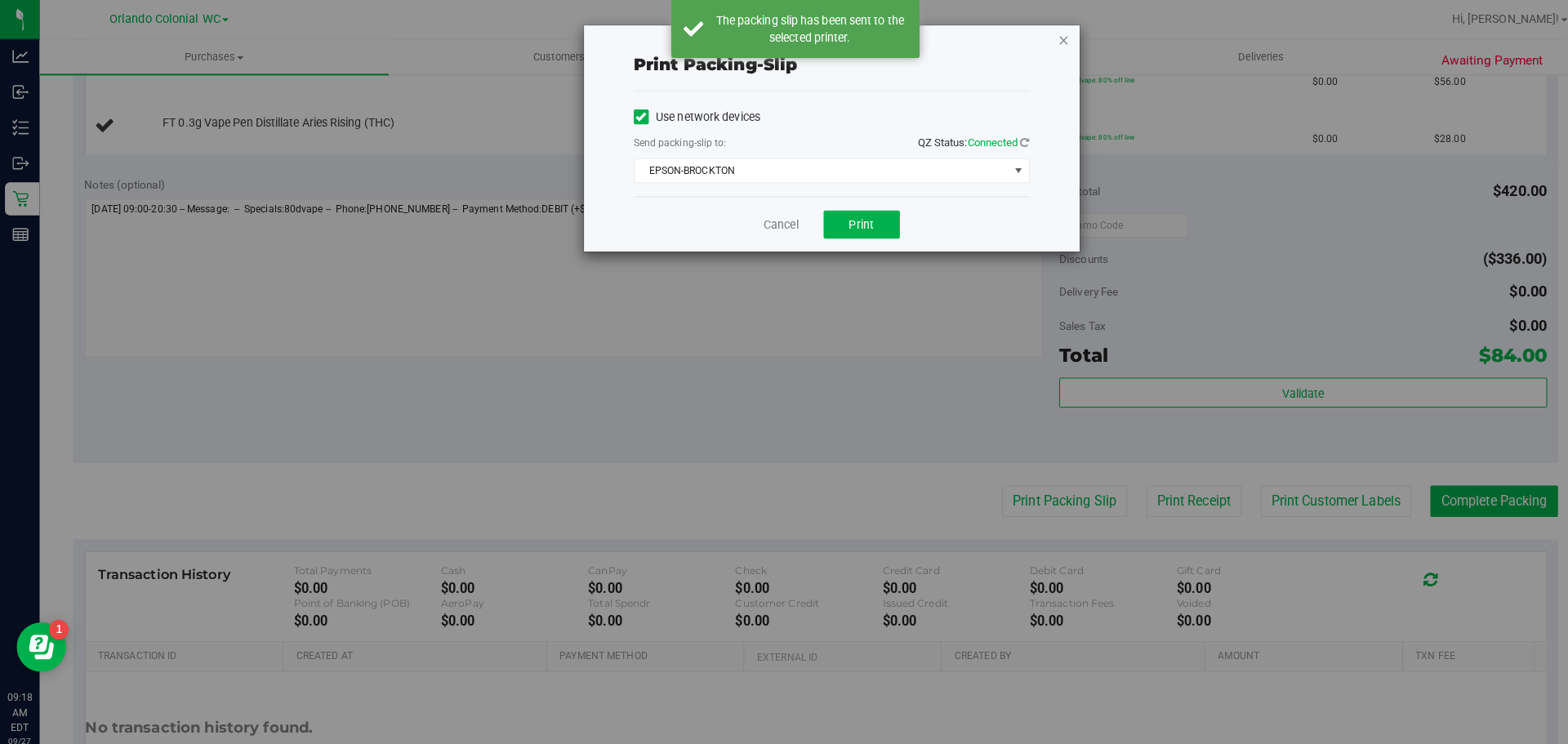
click at [1047, 39] on icon "button" at bounding box center [1049, 39] width 12 height 20
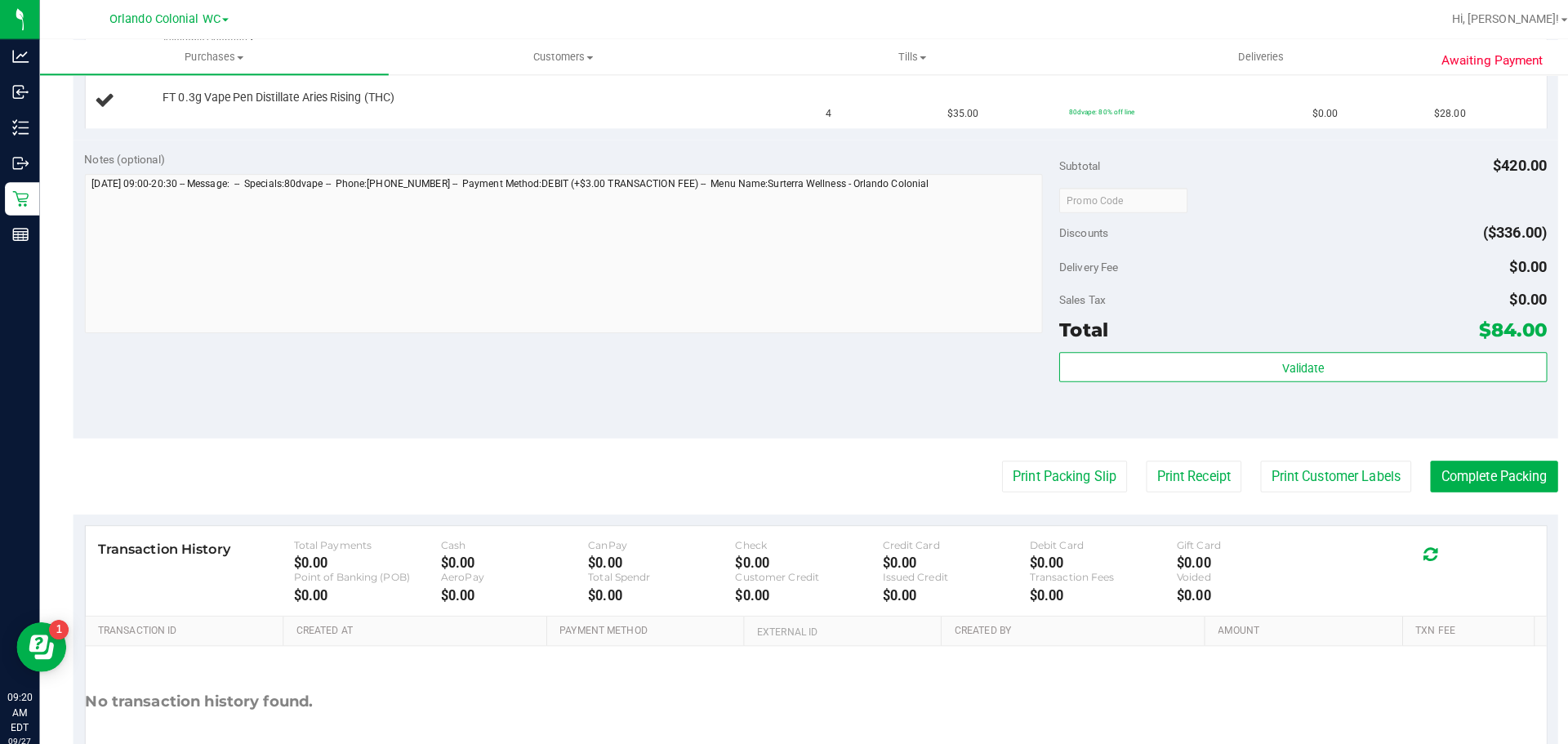
scroll to position [648, 0]
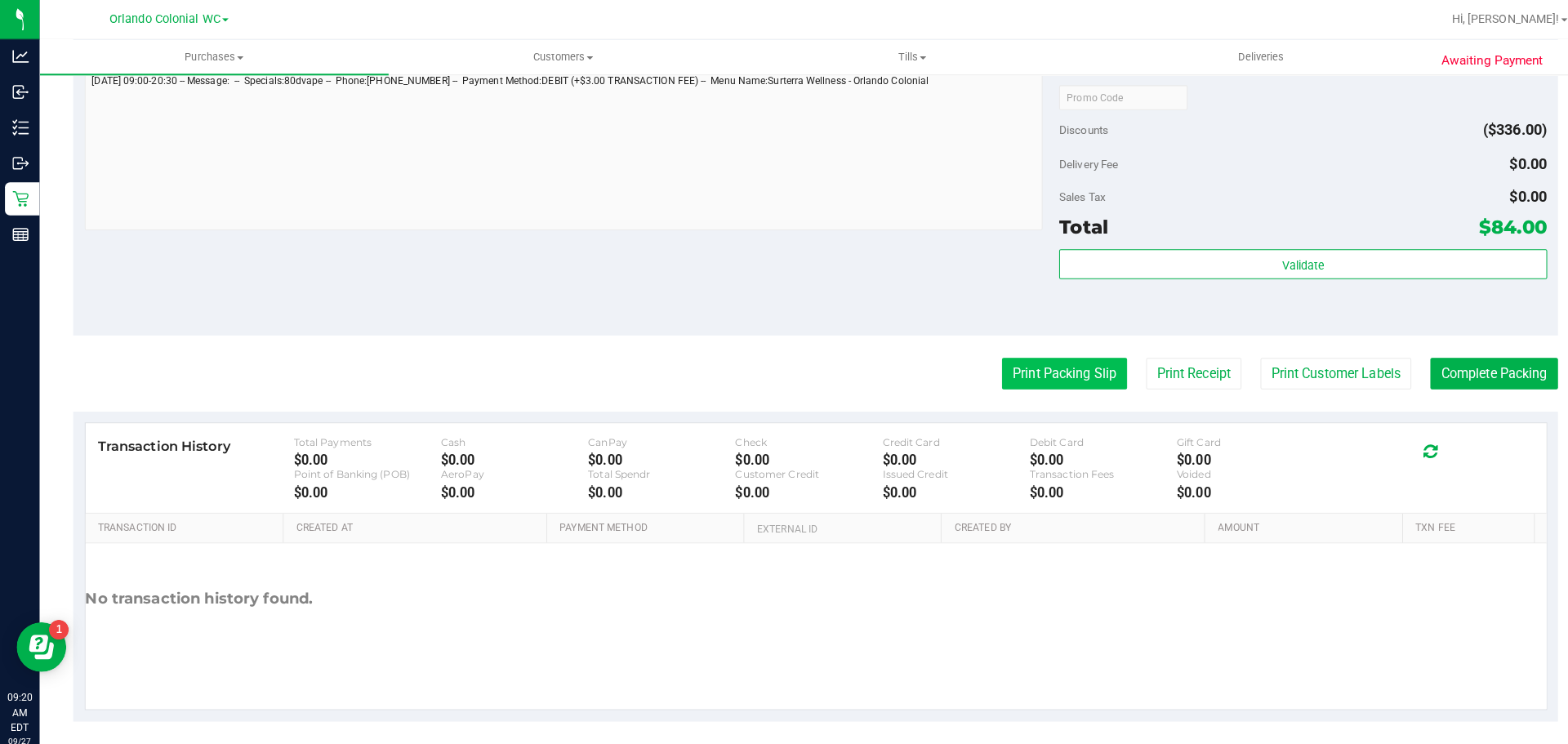
click at [1020, 380] on button "Print Packing Slip" at bounding box center [1049, 368] width 123 height 31
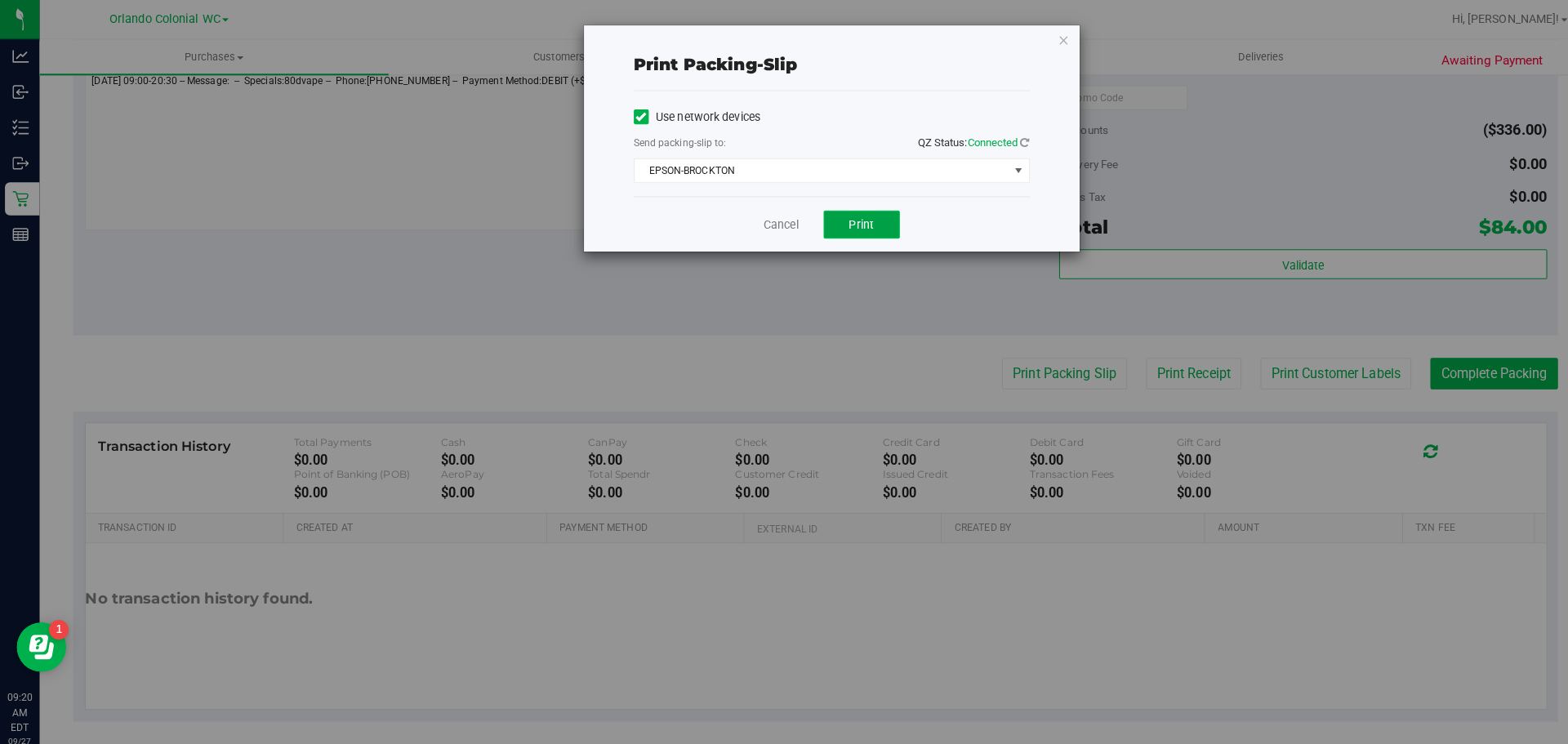
click at [845, 214] on span "Print" at bounding box center [848, 221] width 24 height 13
click at [464, 144] on div "Print packing-slip Use network devices Send packing-slip to: QZ Status: Connect…" at bounding box center [790, 372] width 1580 height 744
click at [1045, 42] on icon "button" at bounding box center [1049, 39] width 12 height 20
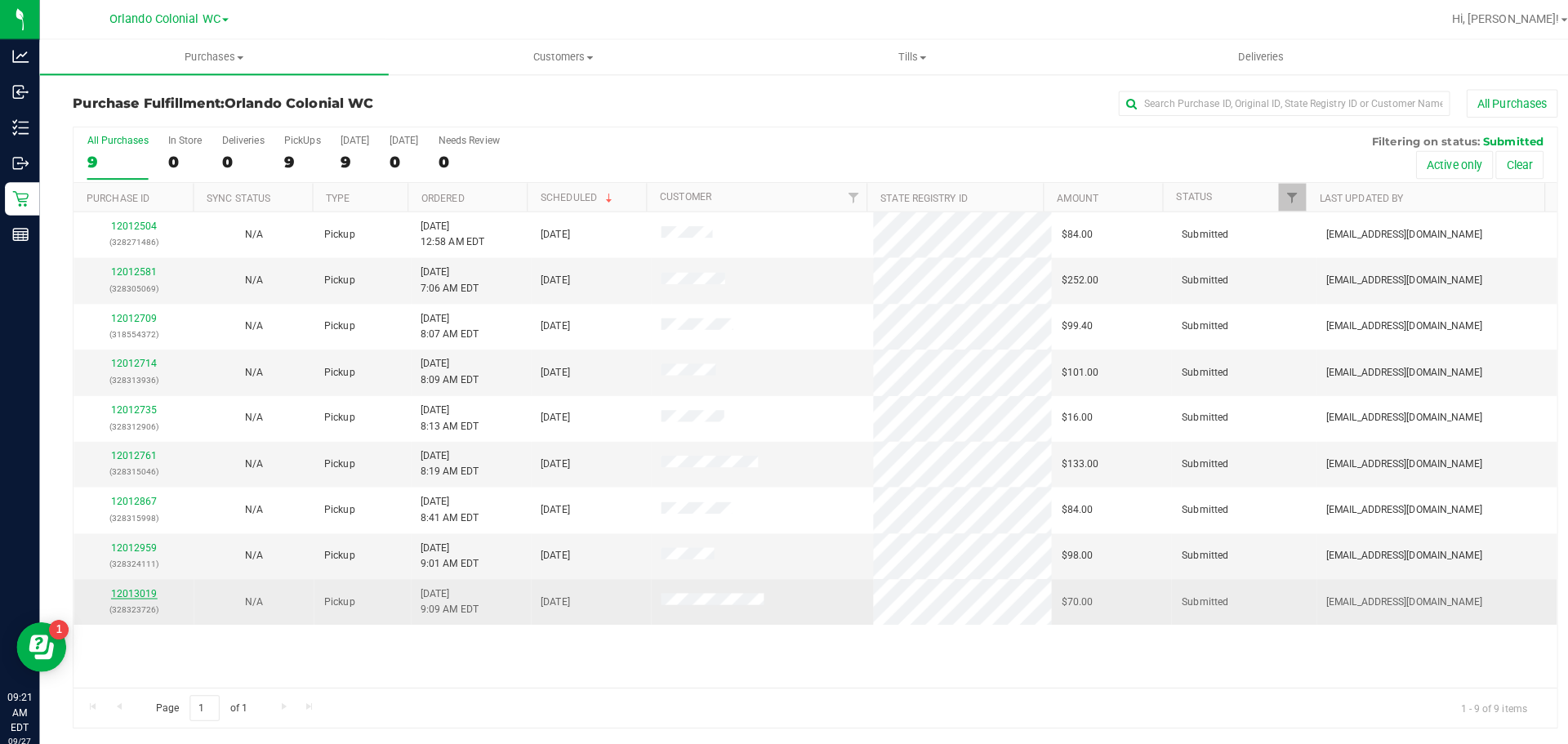
click at [134, 583] on link "12013019" at bounding box center [132, 585] width 46 height 12
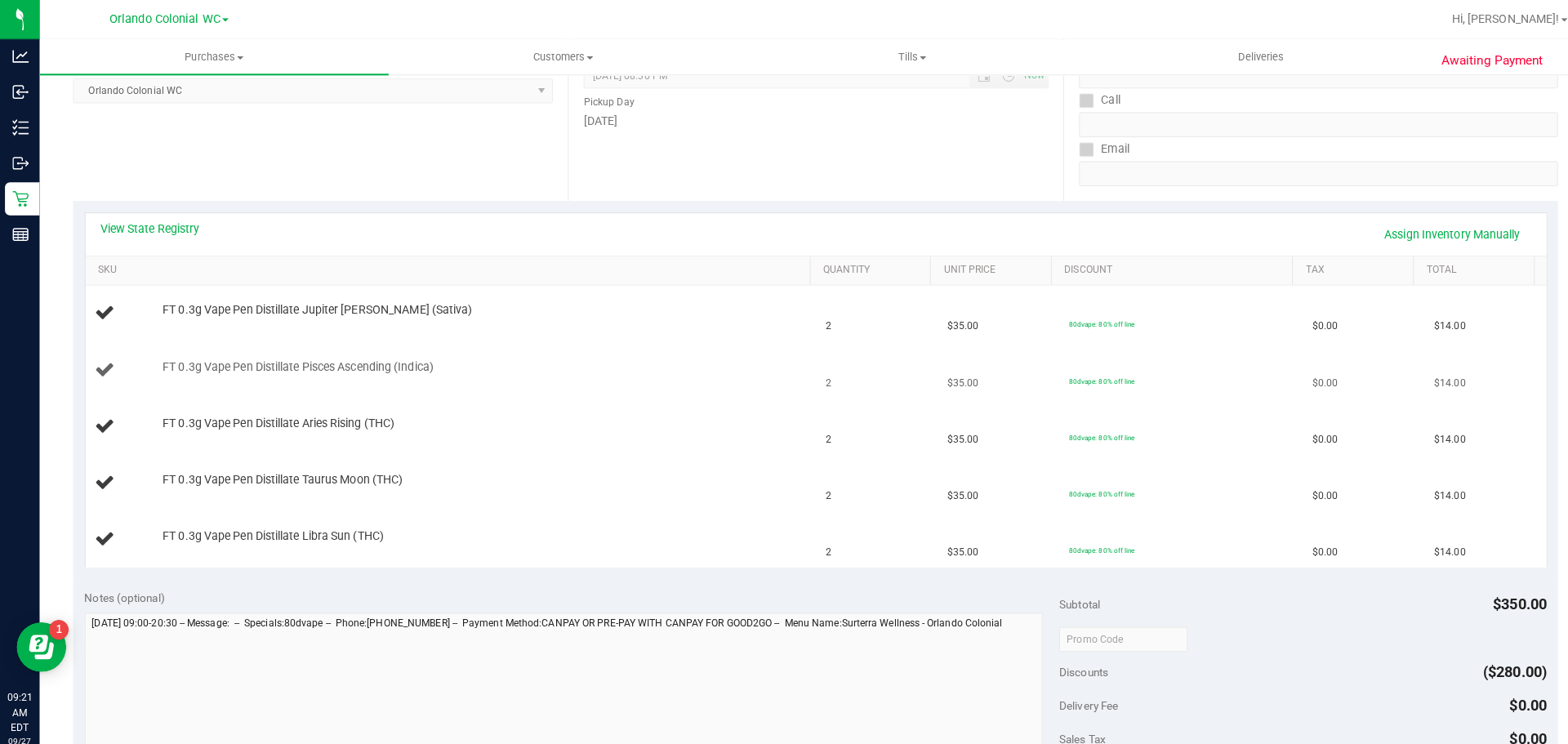
scroll to position [161, 0]
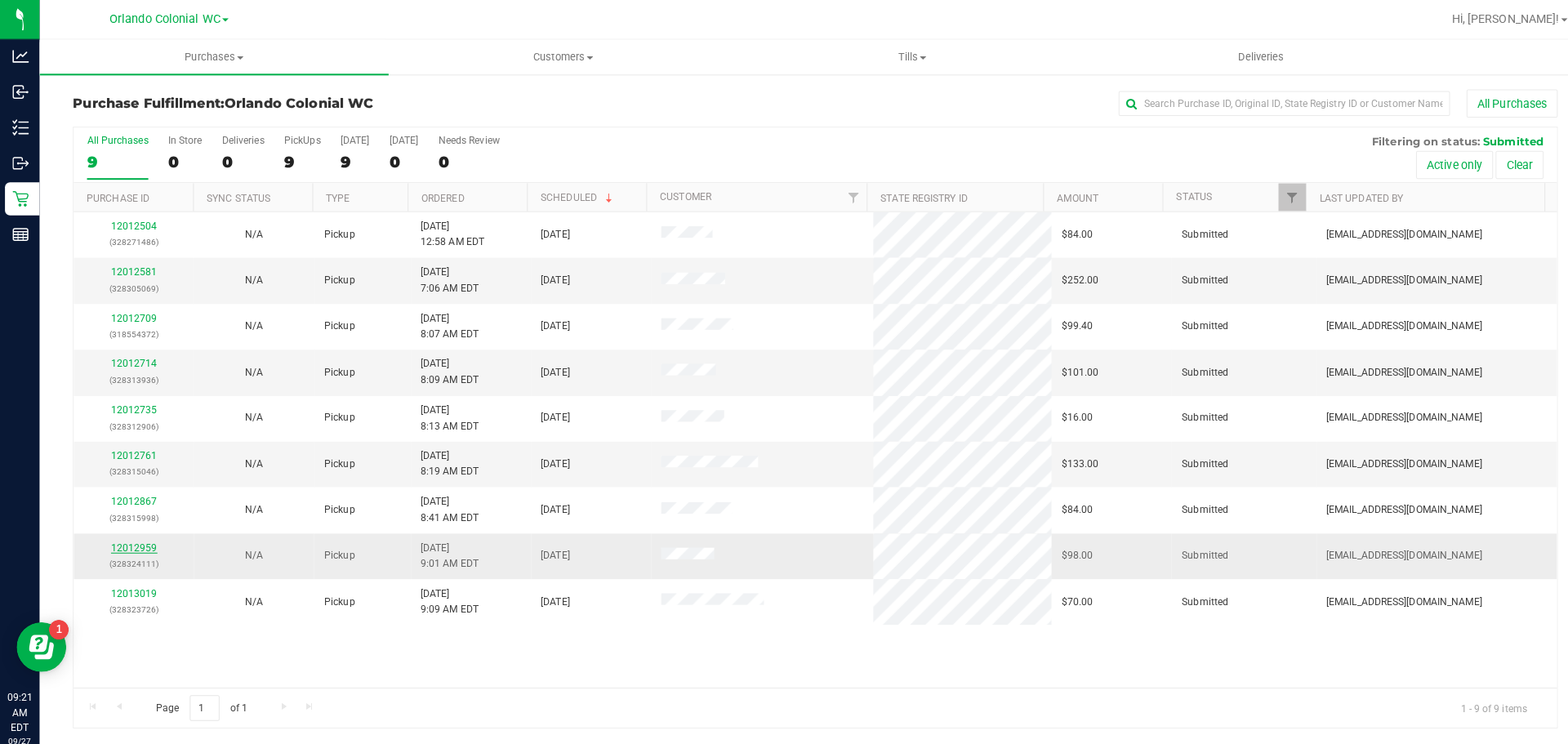
click at [140, 539] on link "12012959" at bounding box center [132, 540] width 46 height 12
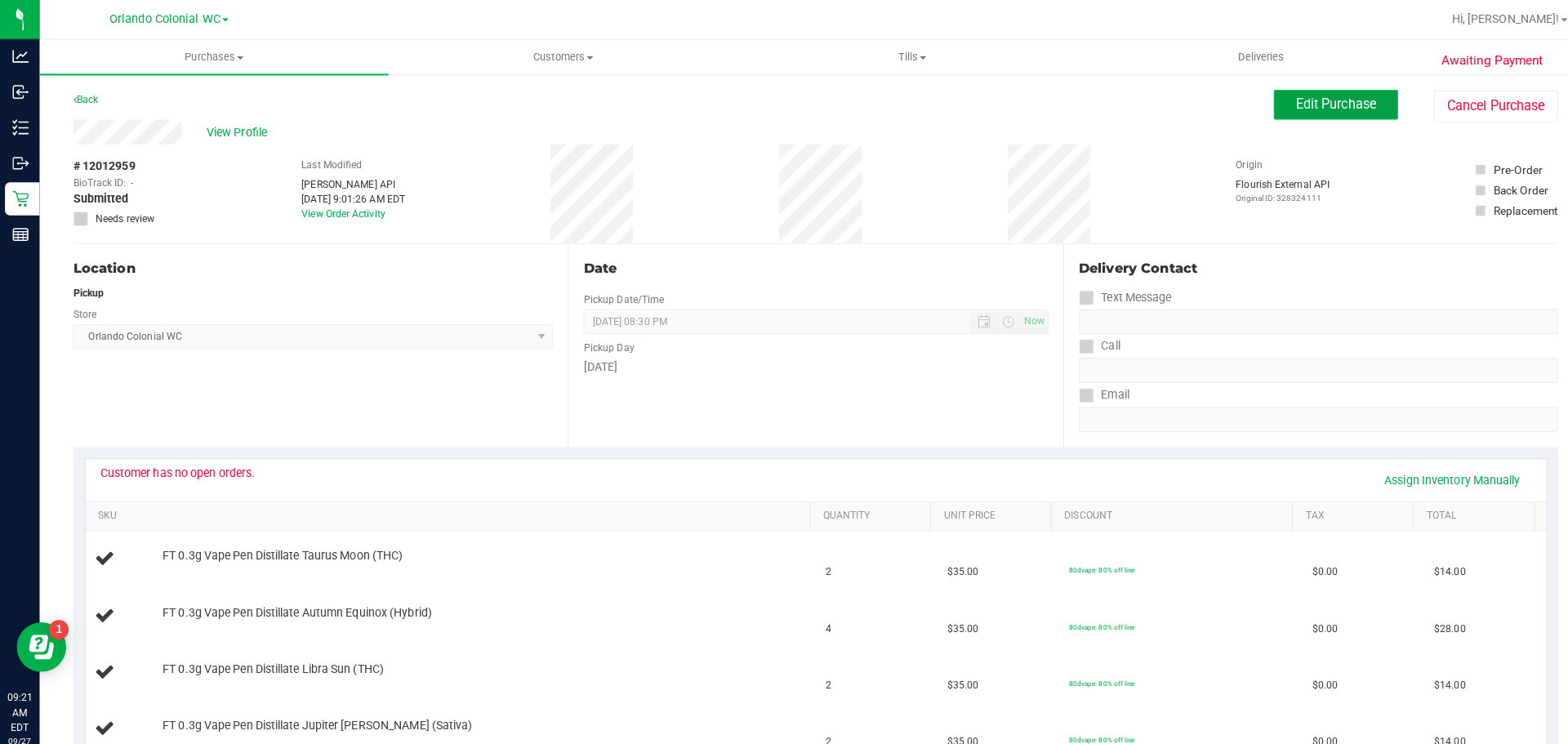
click at [1313, 106] on span "Edit Purchase" at bounding box center [1316, 102] width 79 height 16
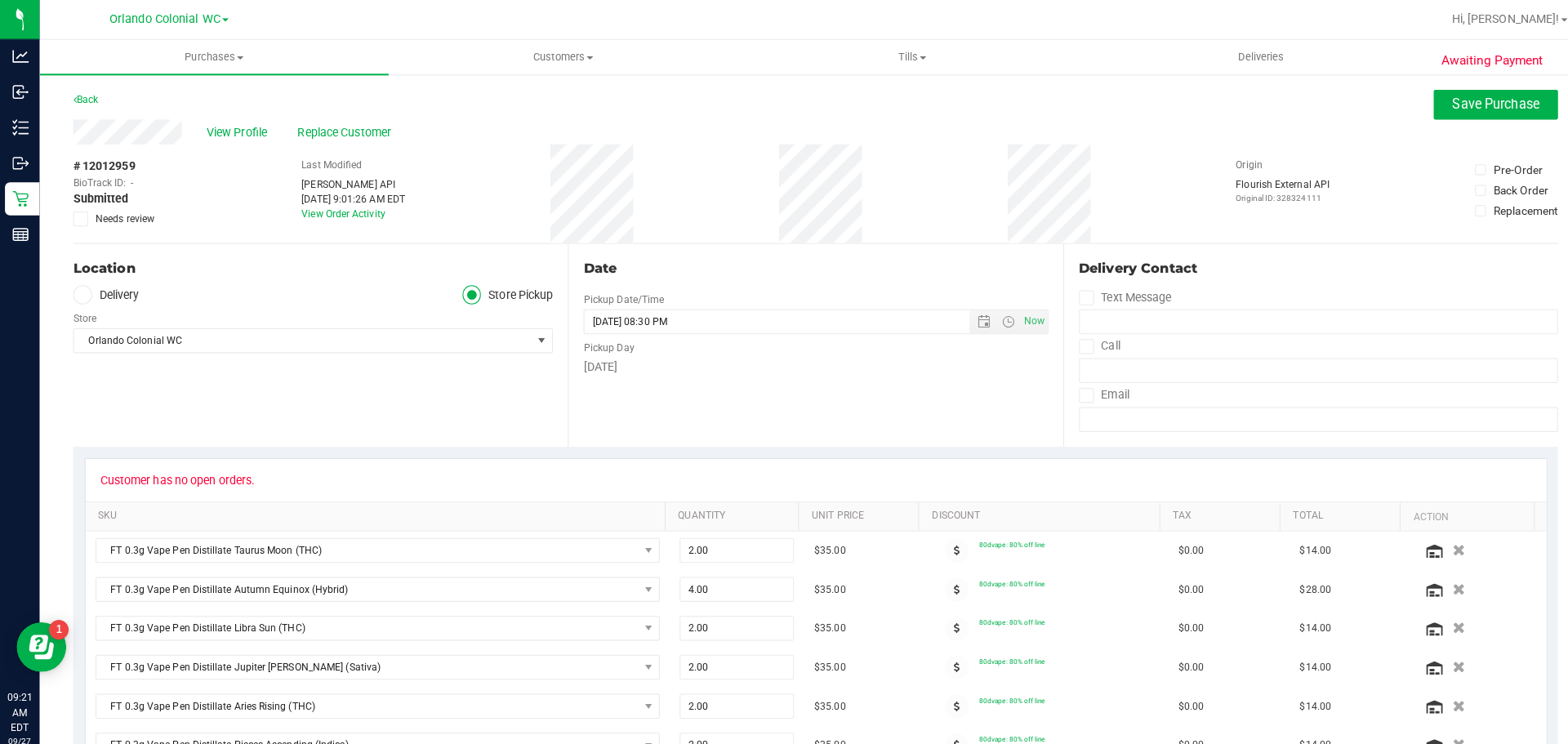
click at [77, 215] on icon at bounding box center [79, 215] width 11 height 0
click at [0, 0] on input "Needs review" at bounding box center [0, 0] width 0 height 0
click at [1477, 101] on span "Save Purchase" at bounding box center [1474, 102] width 86 height 16
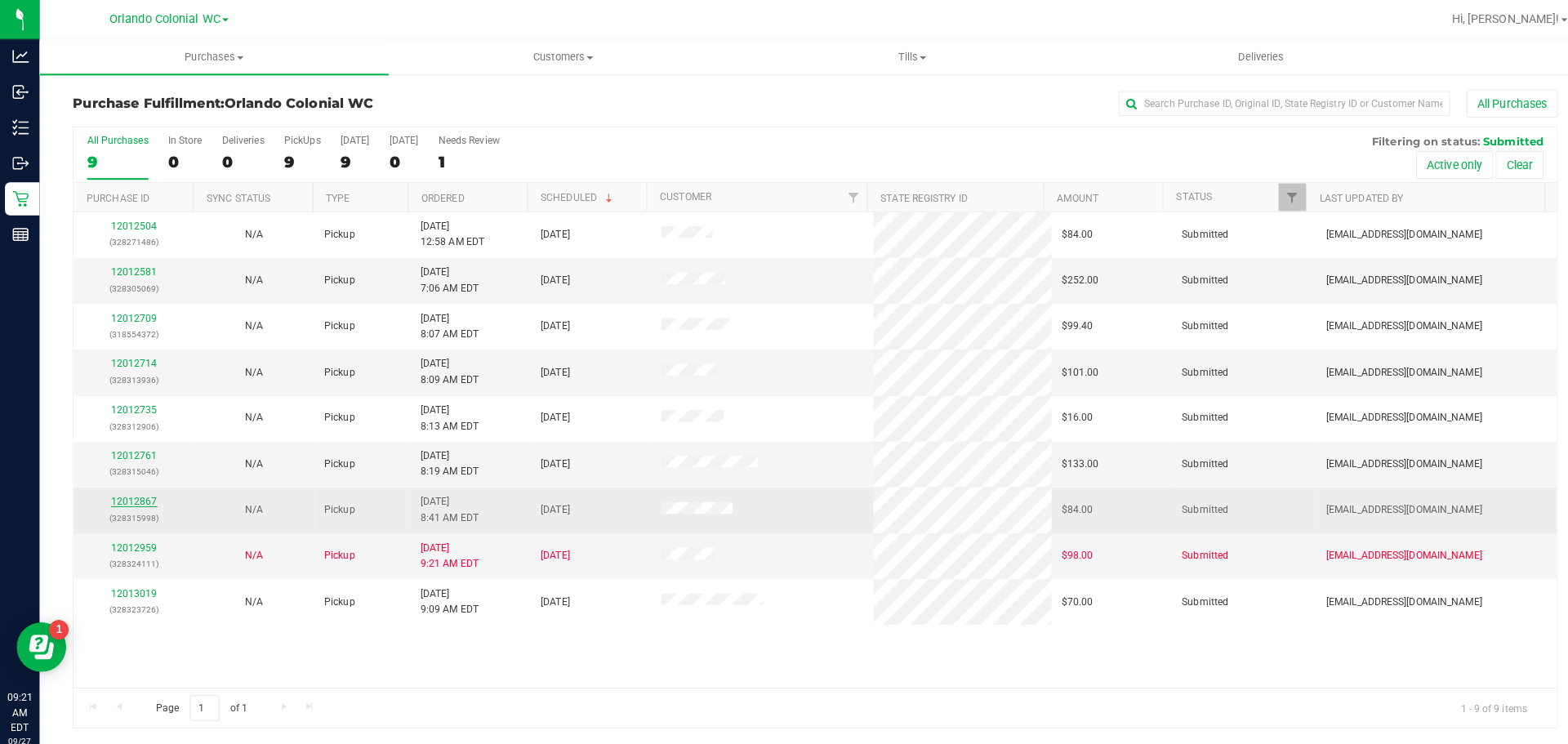
click at [118, 493] on link "12012867" at bounding box center [132, 495] width 46 height 12
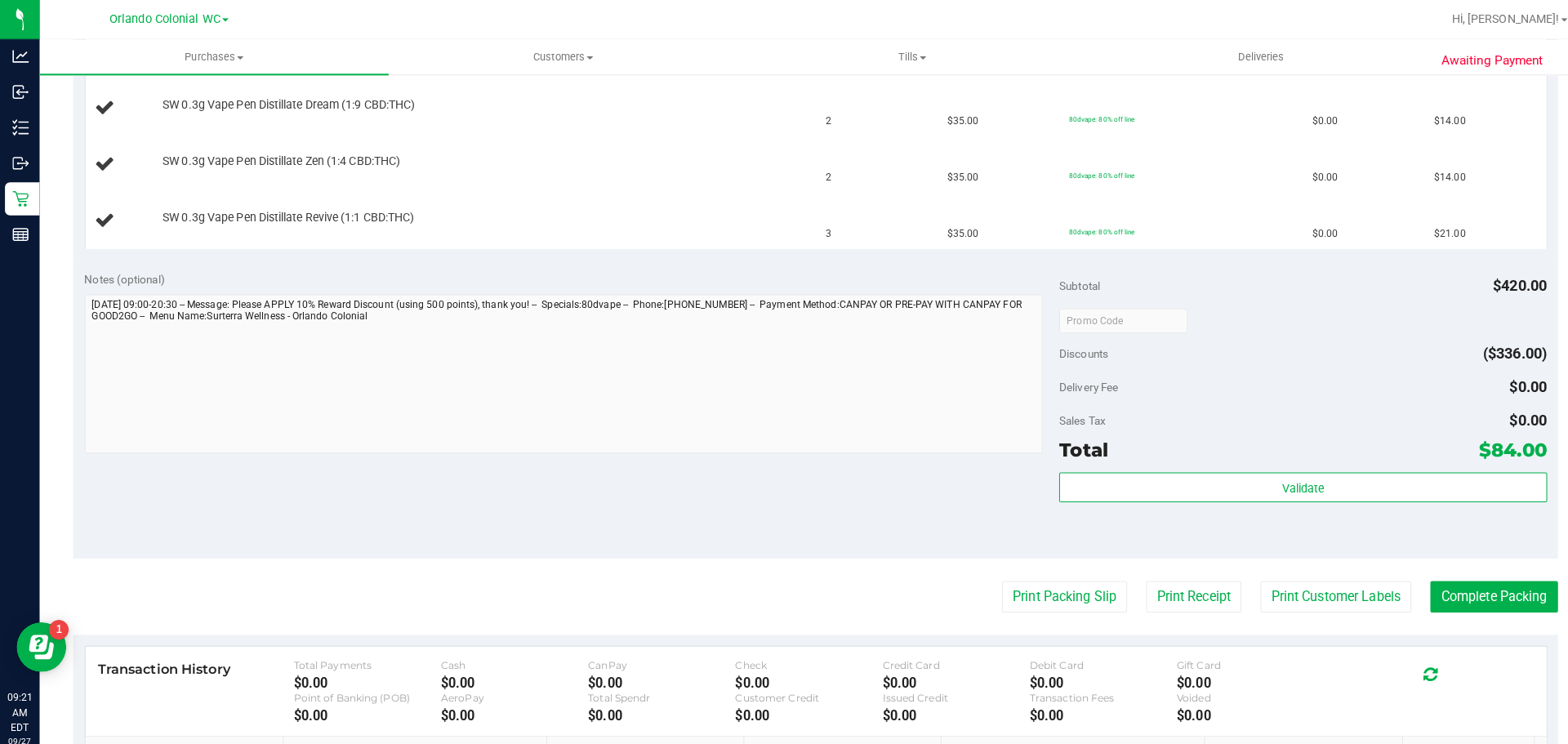
scroll to position [564, 0]
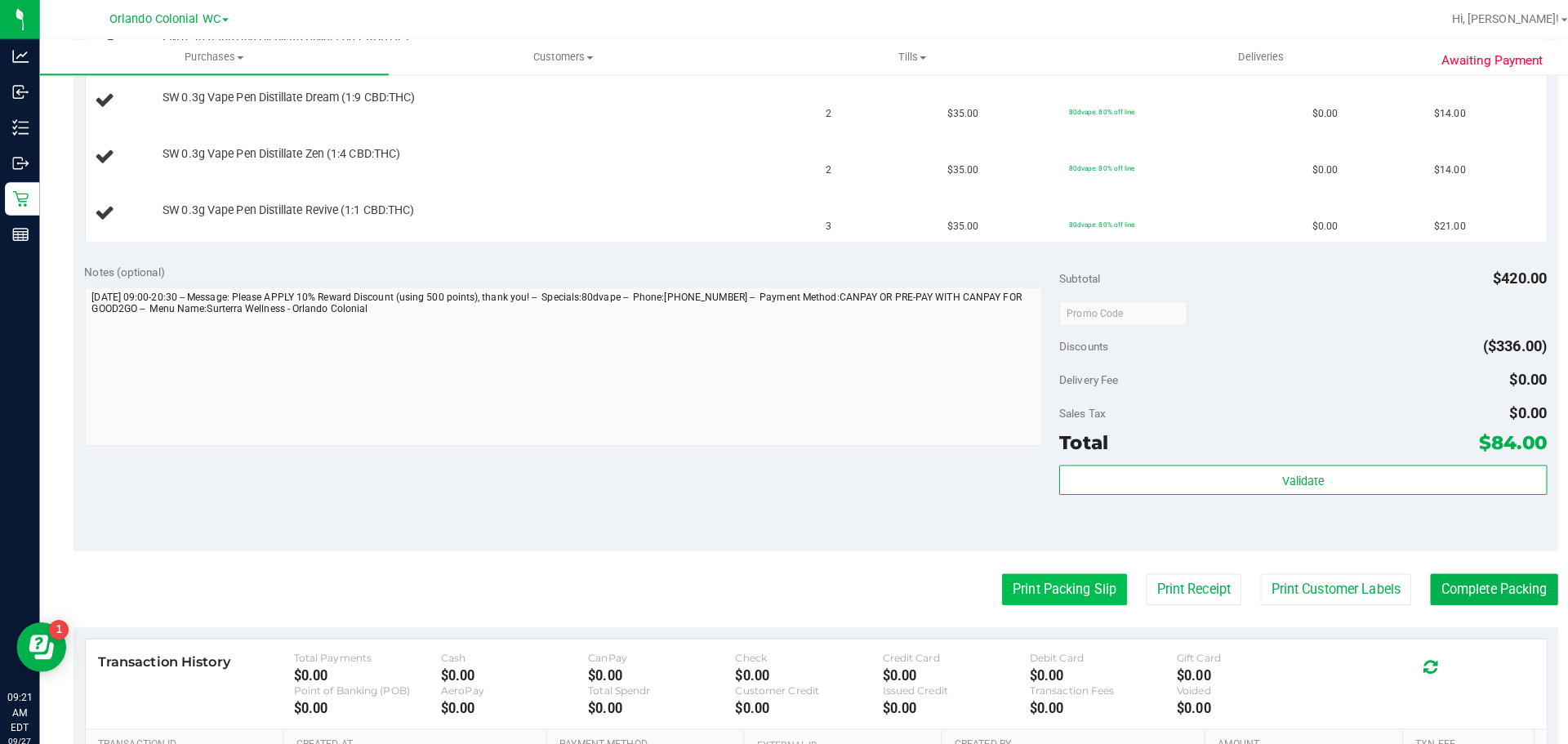
click at [1007, 583] on button "Print Packing Slip" at bounding box center [1049, 580] width 123 height 31
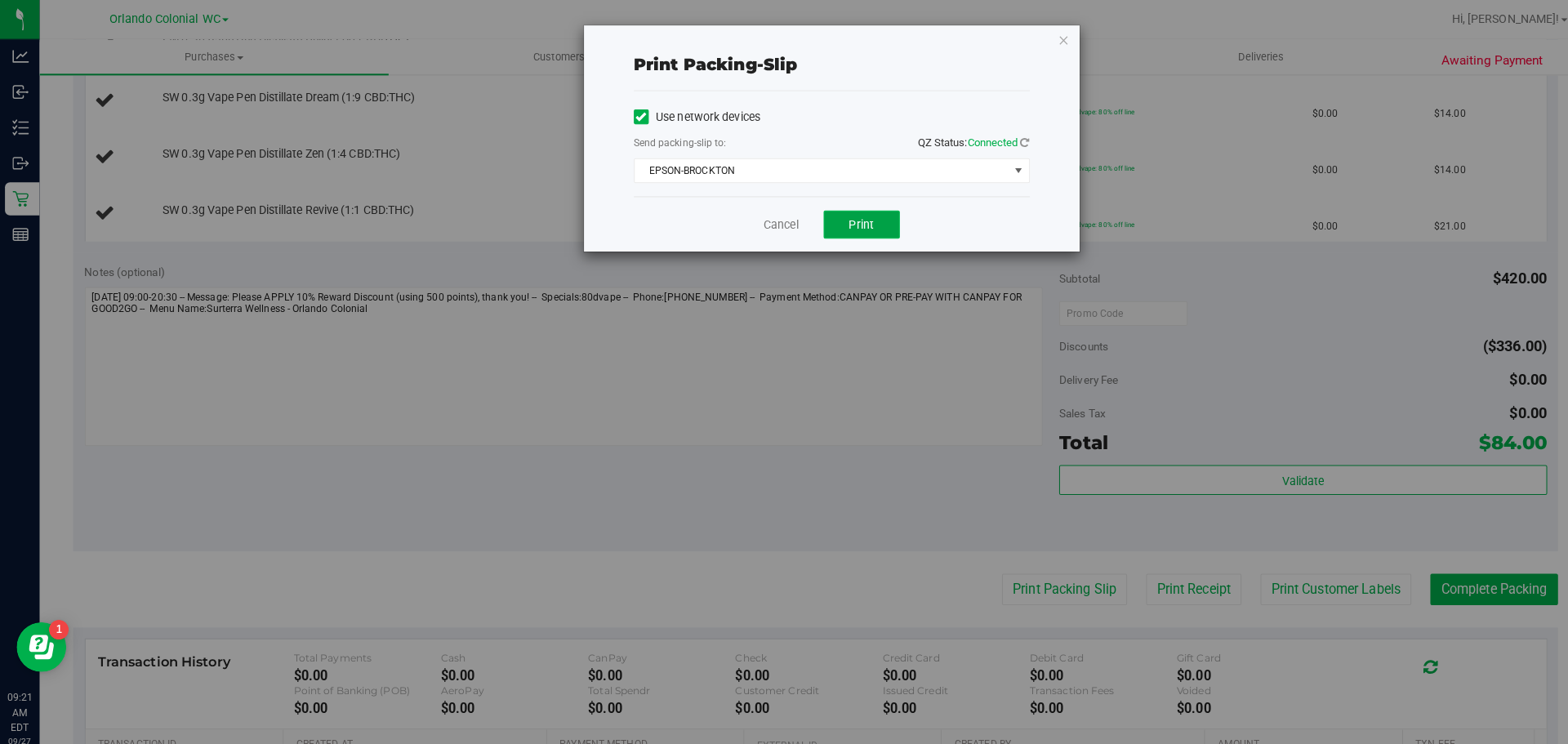
click at [872, 222] on button "Print" at bounding box center [849, 221] width 75 height 27
click at [1049, 42] on icon "button" at bounding box center [1049, 39] width 12 height 20
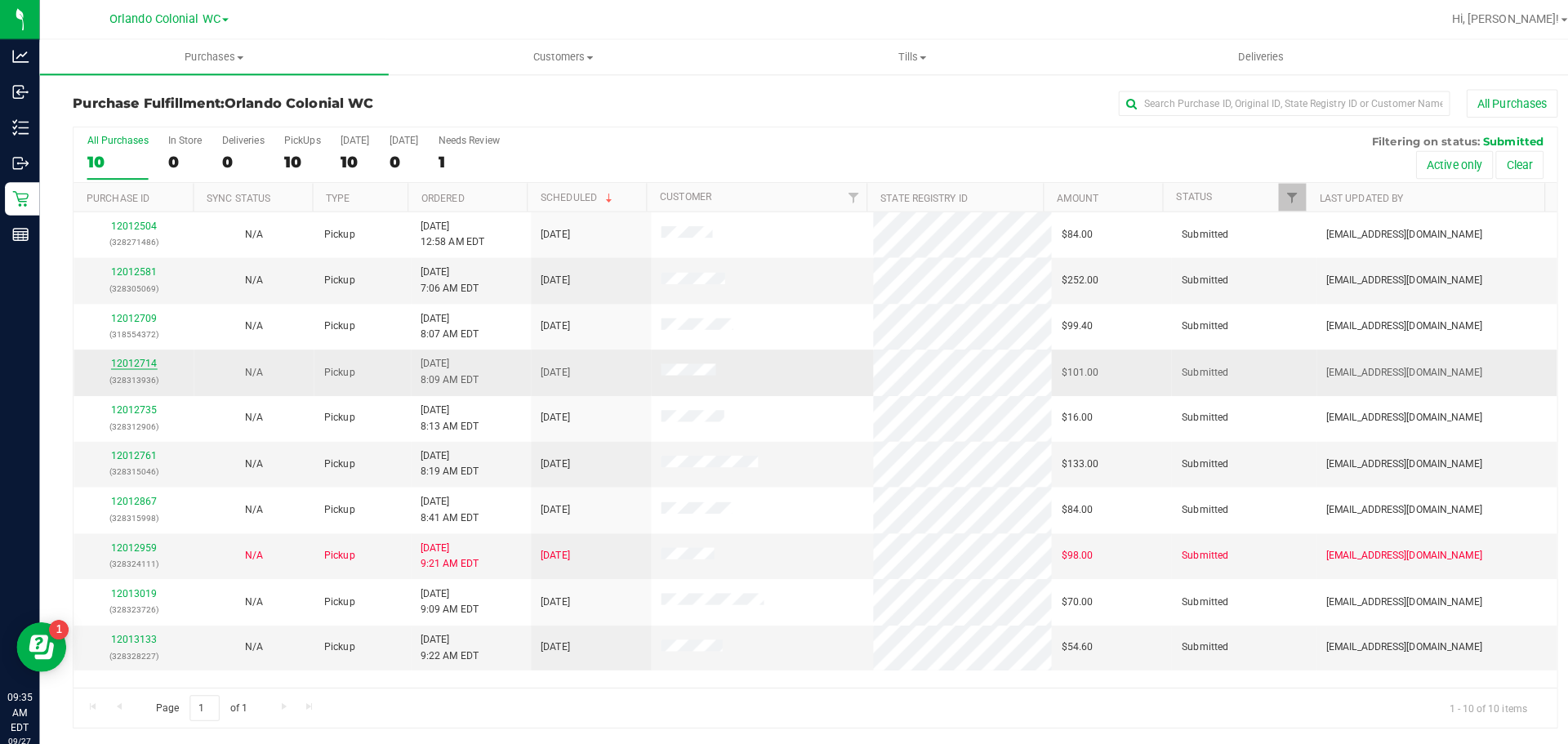
click at [145, 360] on link "12012714" at bounding box center [132, 359] width 46 height 12
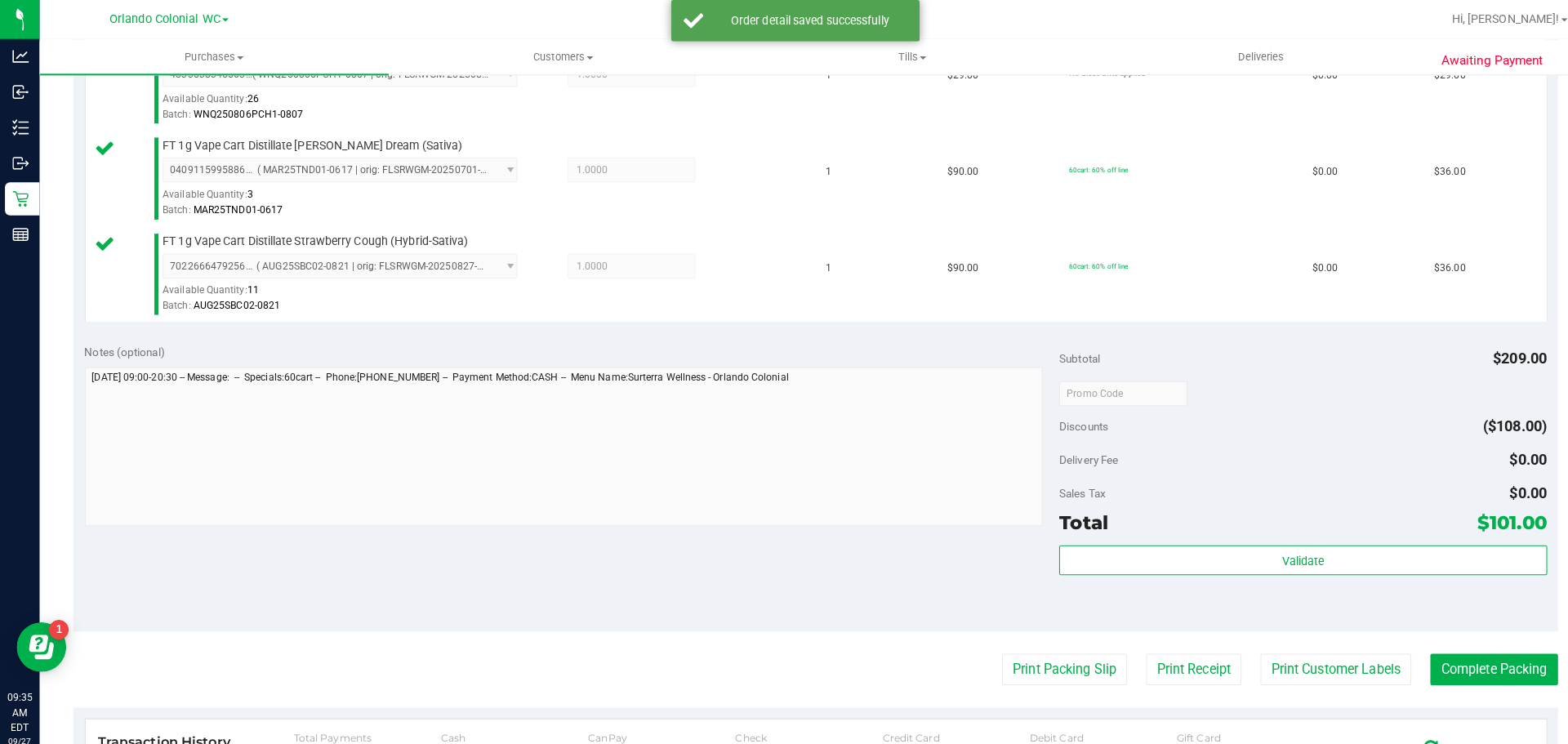
scroll to position [538, 0]
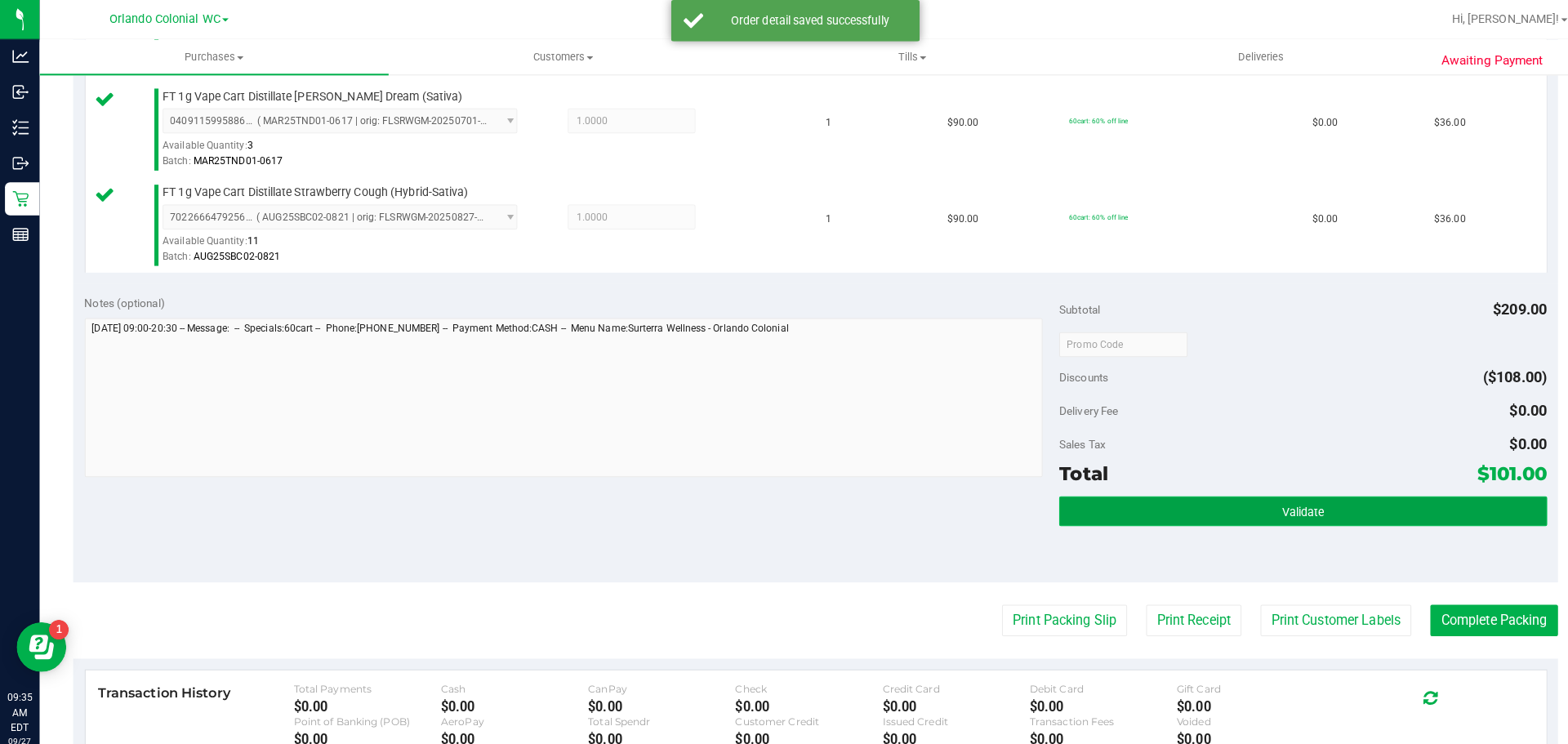
click at [1251, 504] on button "Validate" at bounding box center [1284, 504] width 480 height 29
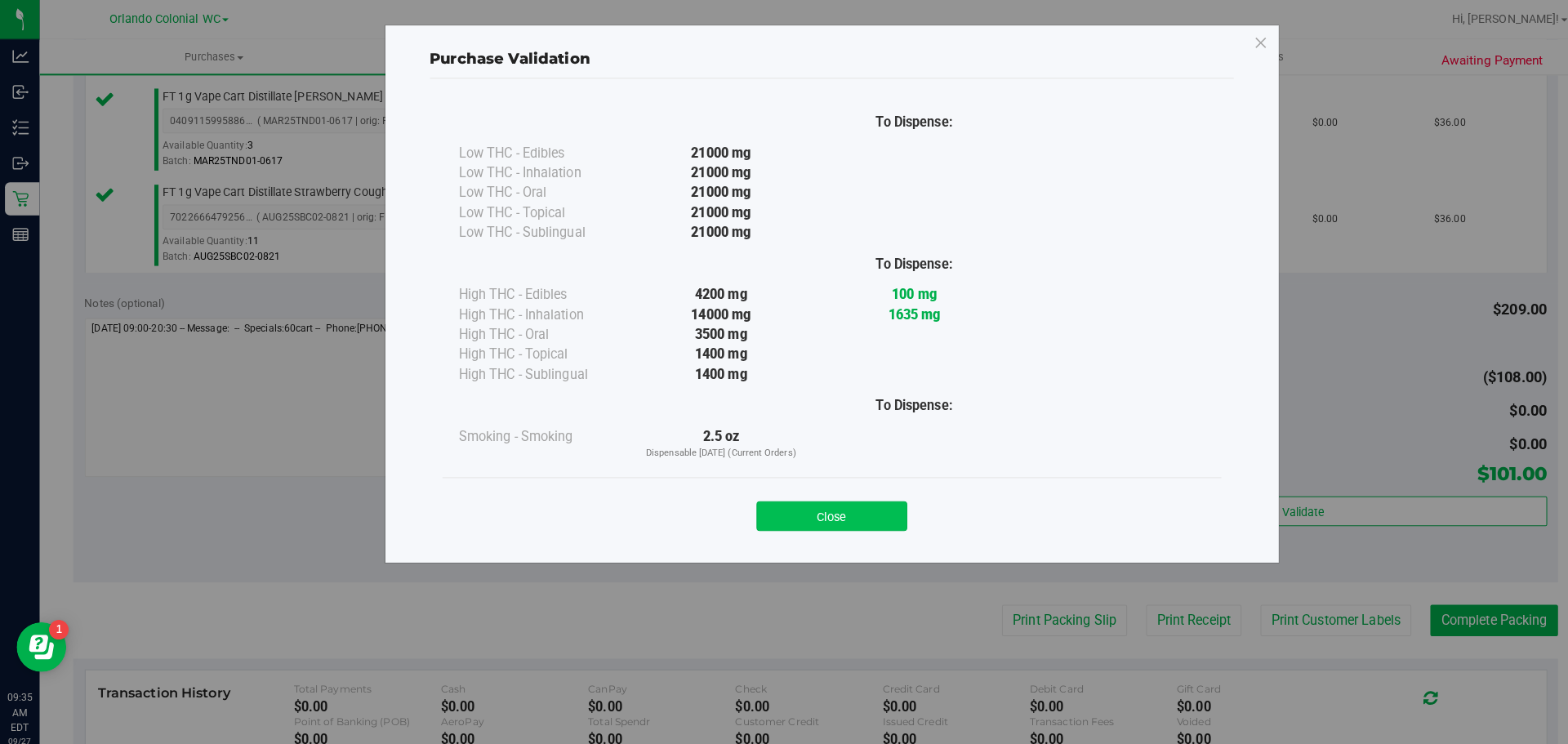
click at [841, 511] on button "Close" at bounding box center [819, 509] width 149 height 29
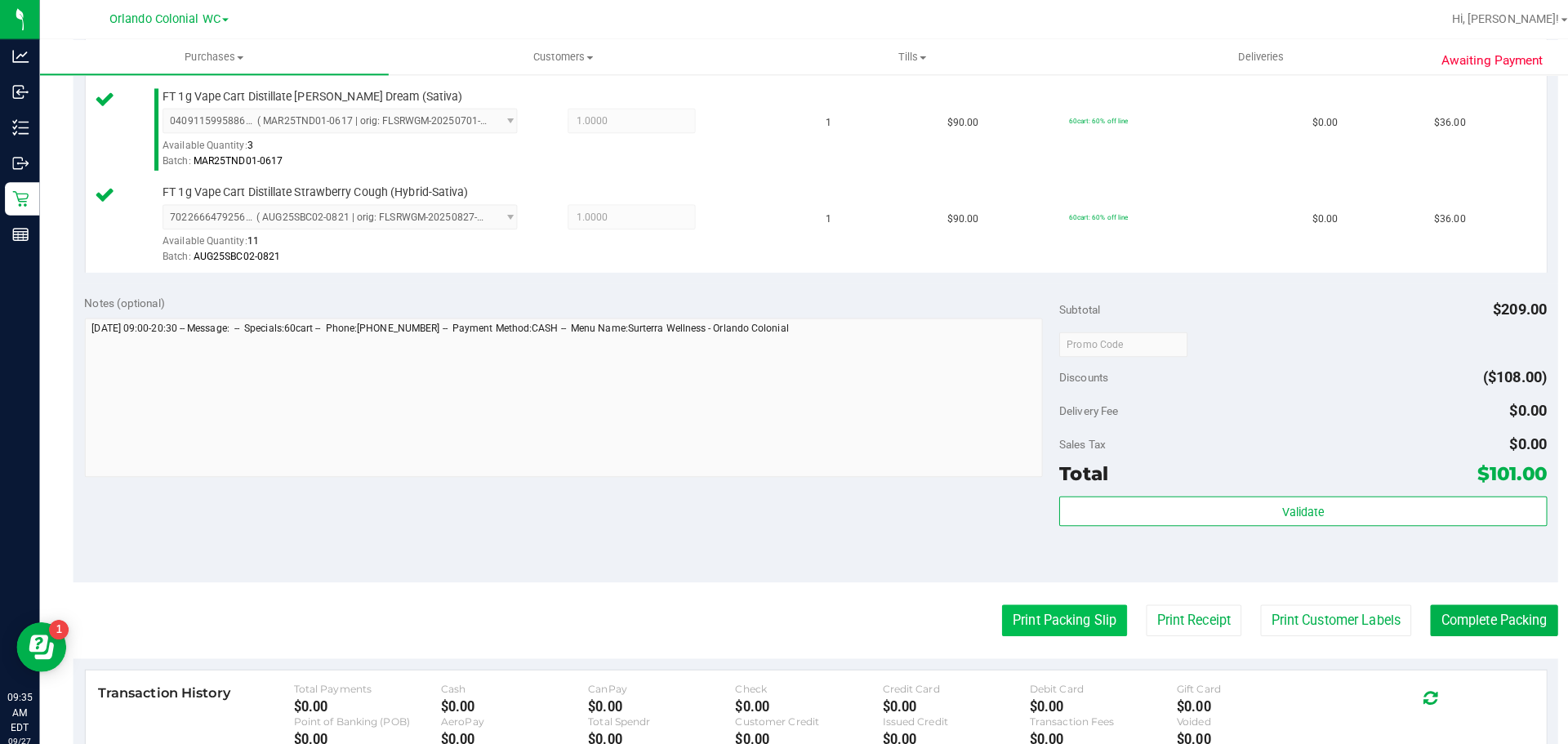
click at [1035, 606] on button "Print Packing Slip" at bounding box center [1049, 611] width 123 height 31
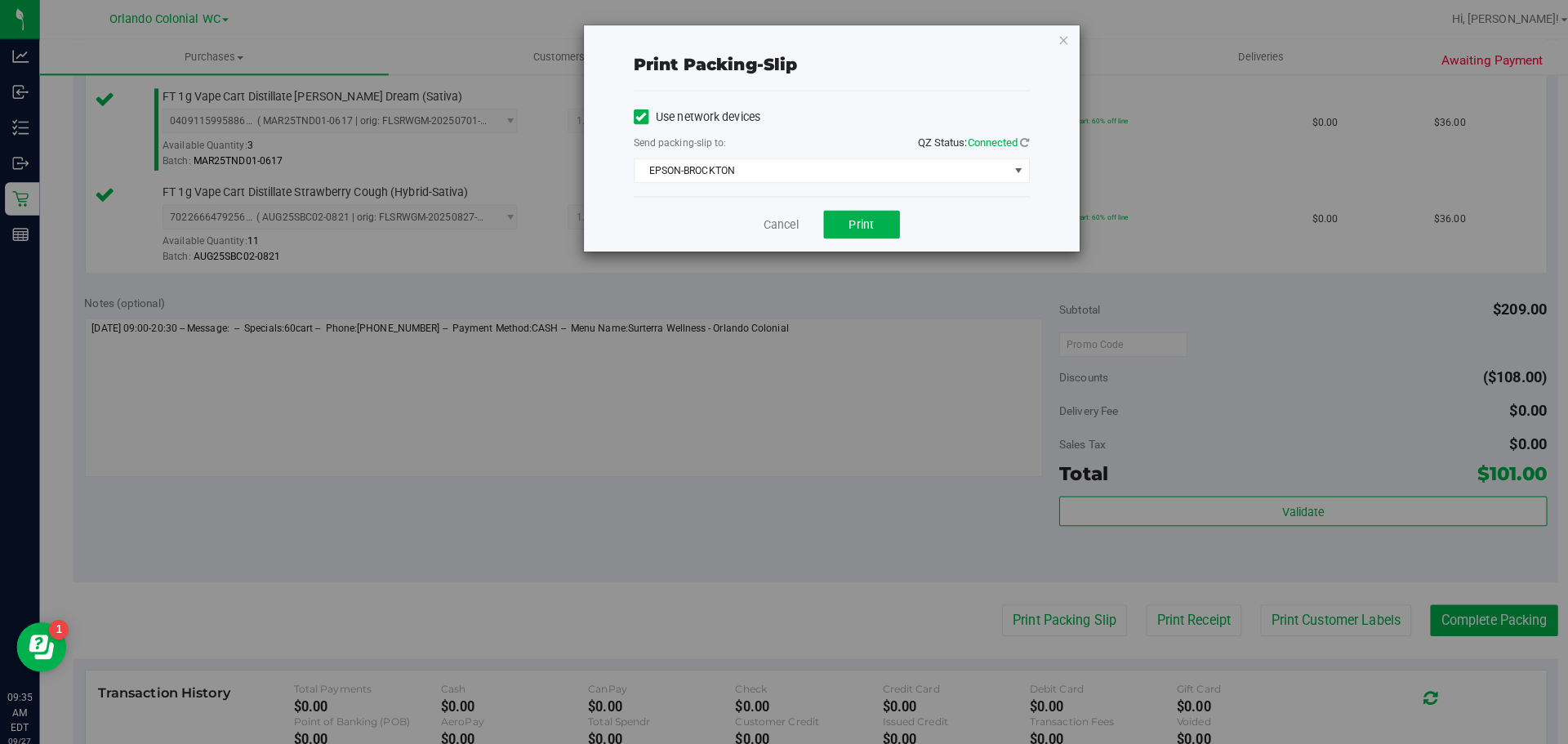
click at [1068, 49] on div "Print packing-slip Use network devices Send packing-slip to: QZ Status: Connect…" at bounding box center [790, 372] width 1580 height 744
click at [1045, 39] on icon "button" at bounding box center [1049, 39] width 12 height 20
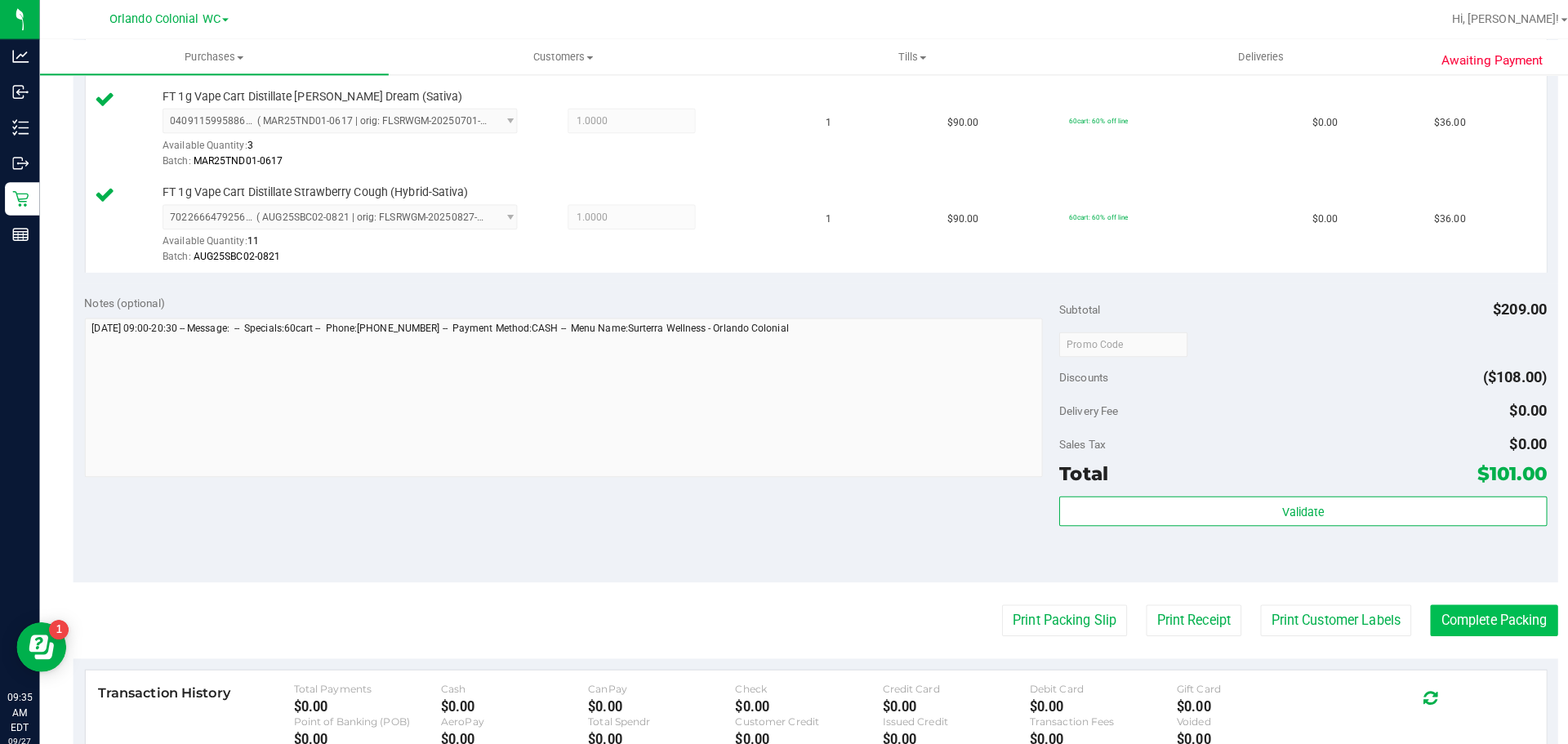
click at [1472, 601] on button "Complete Packing" at bounding box center [1472, 611] width 125 height 31
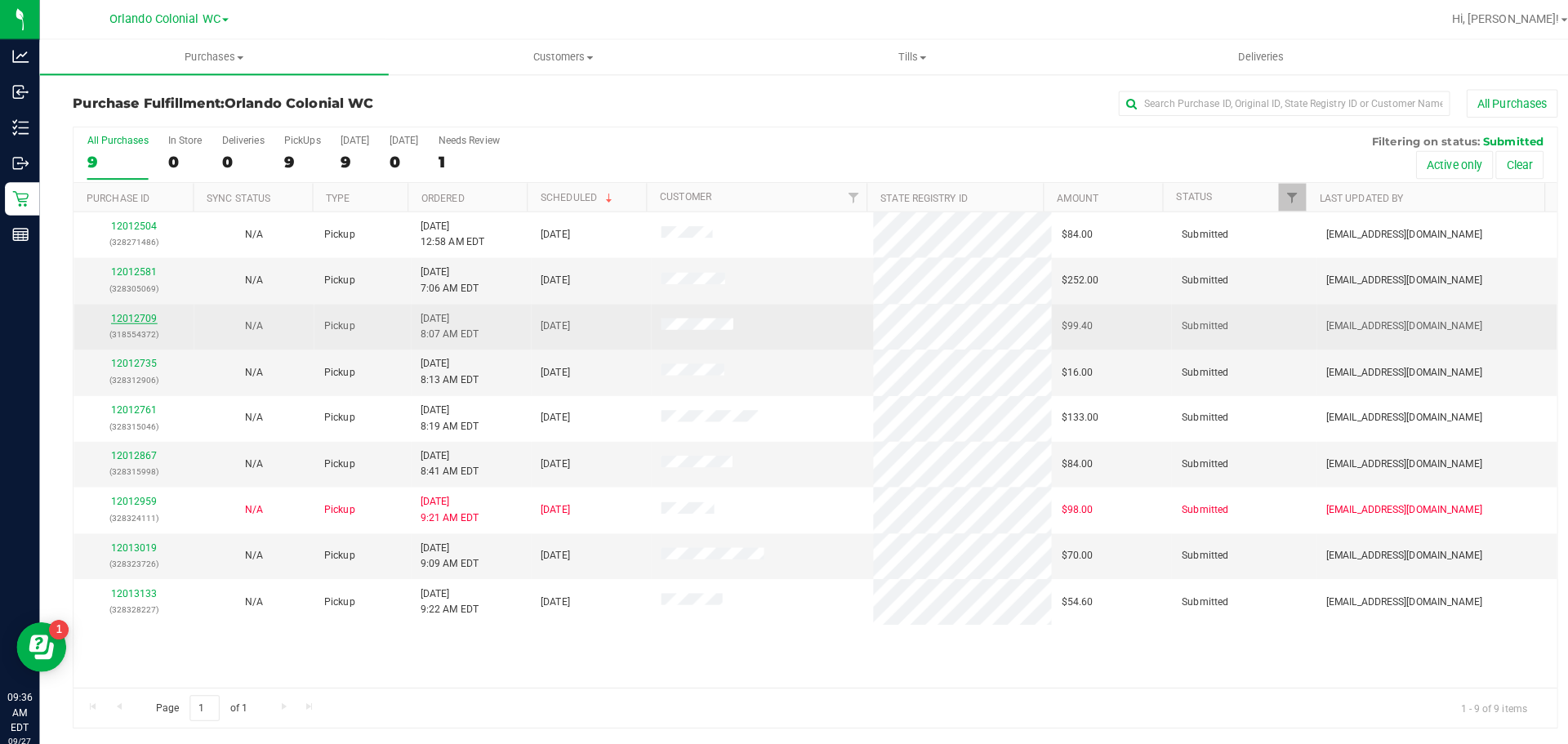
click at [131, 314] on link "12012709" at bounding box center [132, 313] width 46 height 12
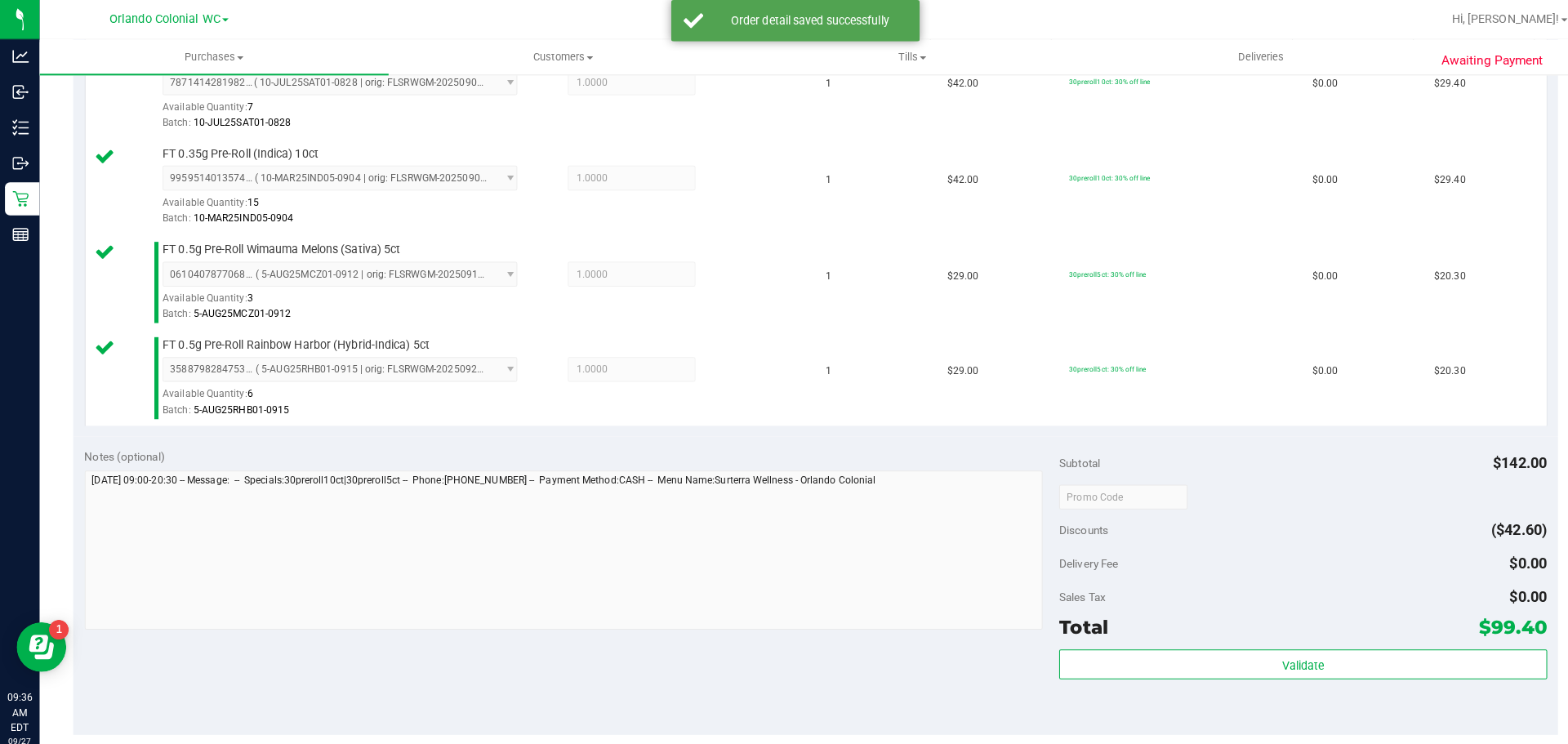
scroll to position [484, 0]
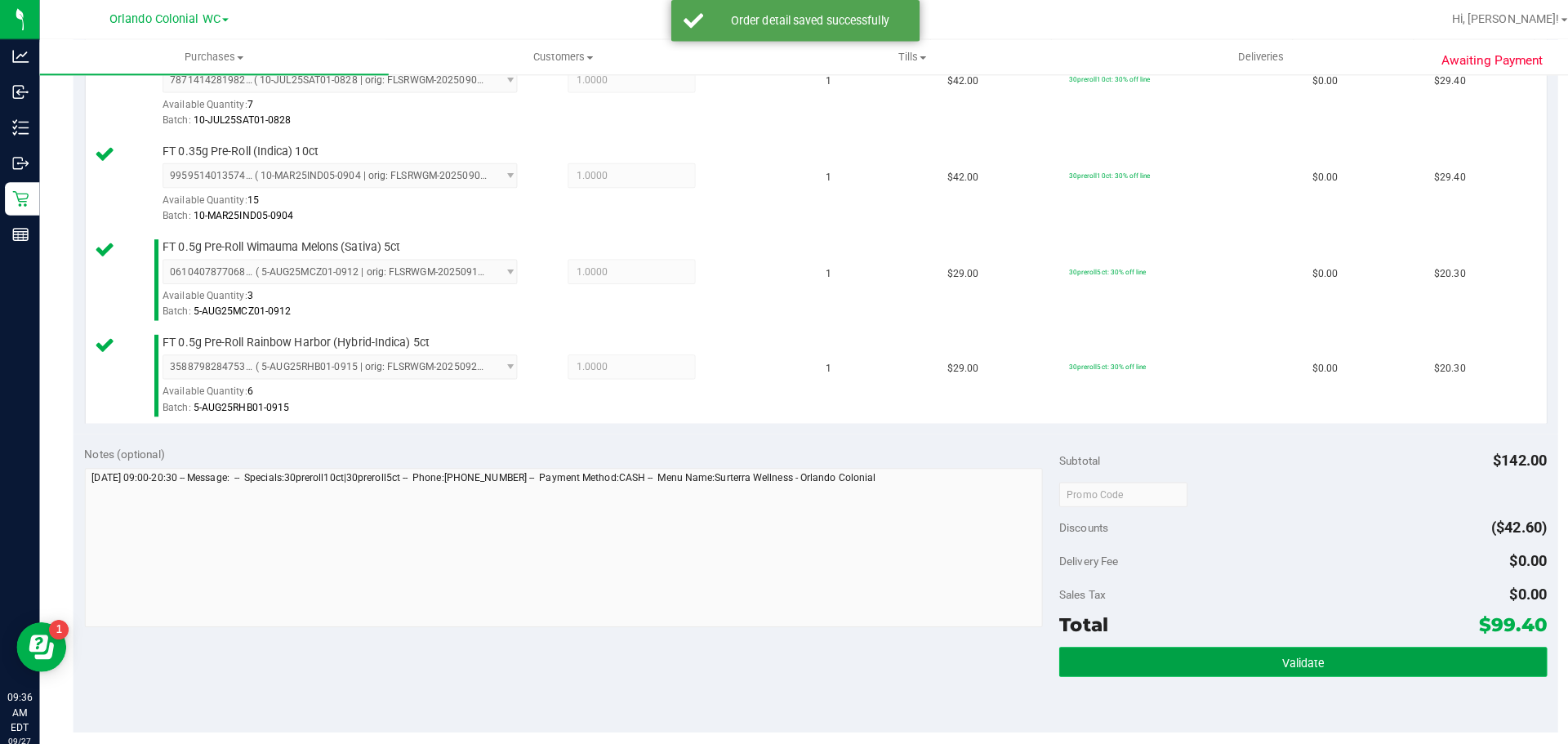
click at [1254, 660] on button "Validate" at bounding box center [1284, 653] width 480 height 29
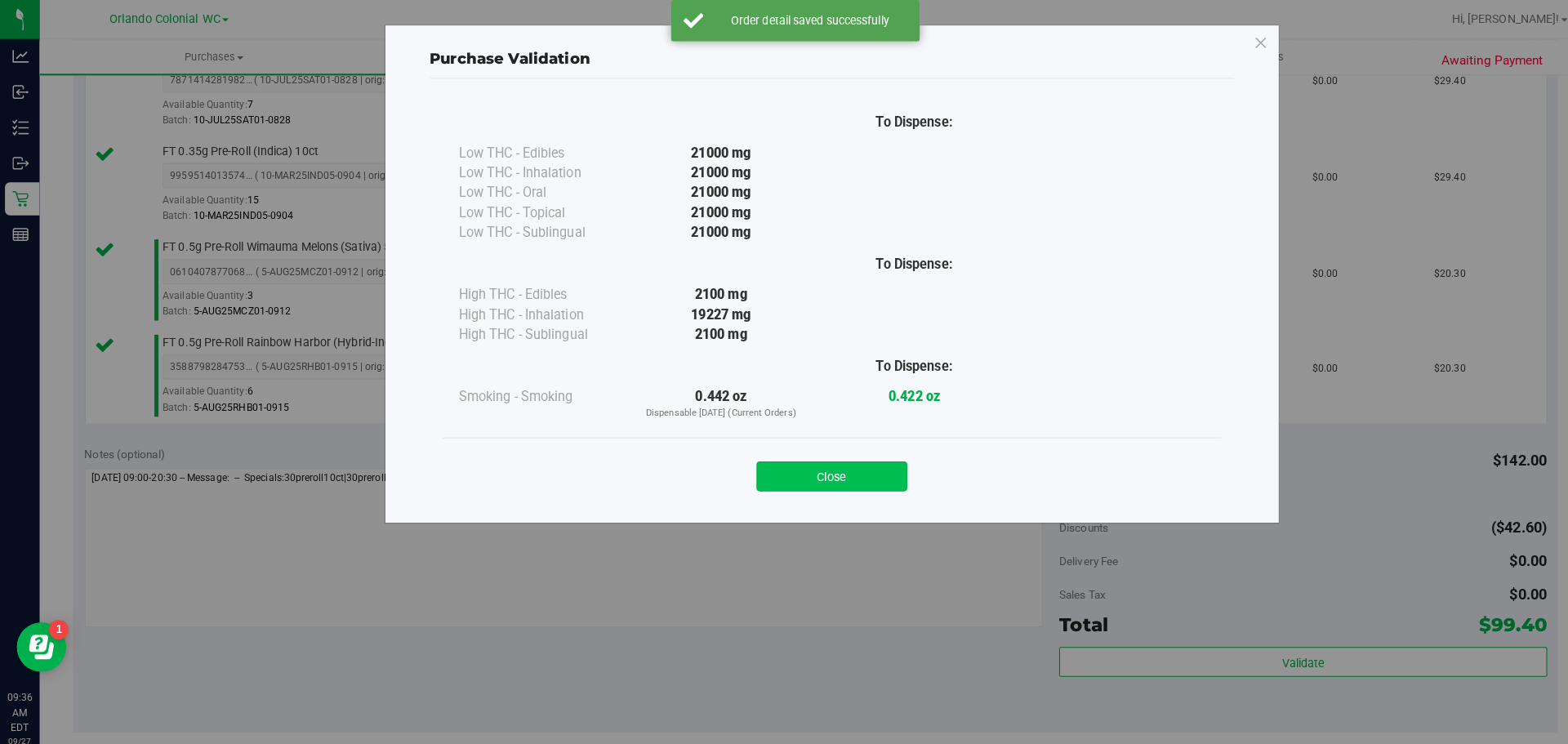
click at [828, 467] on button "Close" at bounding box center [819, 469] width 149 height 29
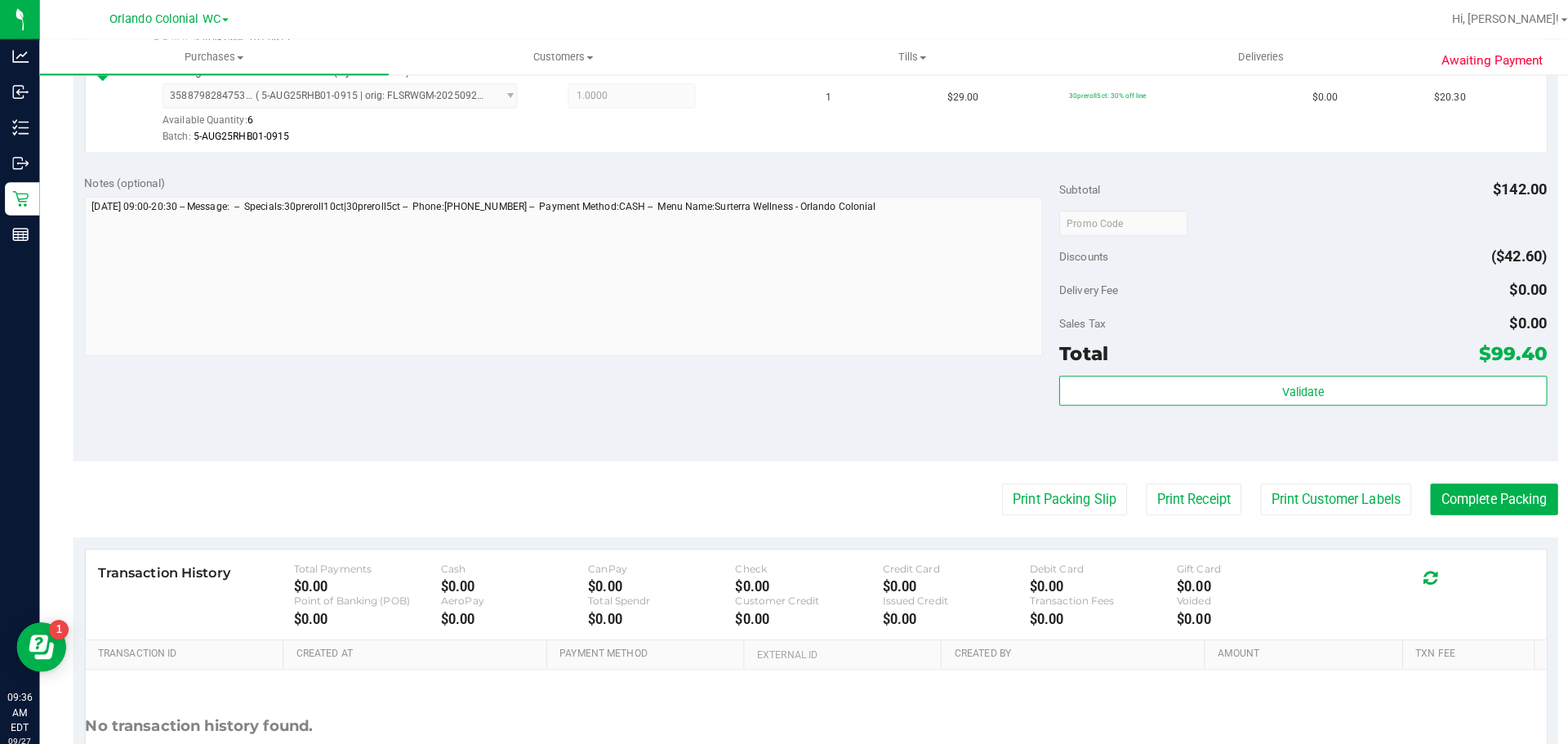
scroll to position [748, 0]
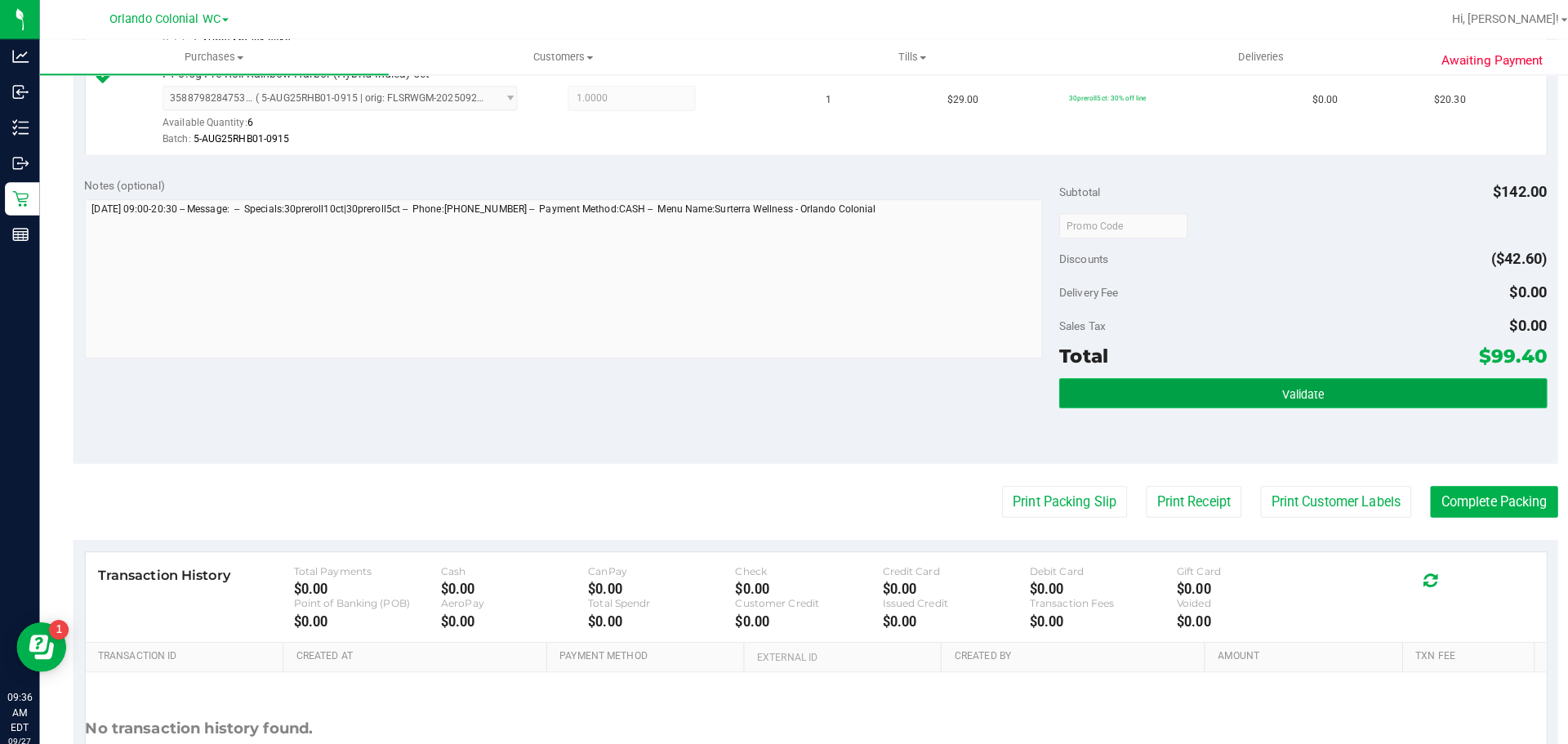
click at [1231, 384] on button "Validate" at bounding box center [1284, 387] width 480 height 29
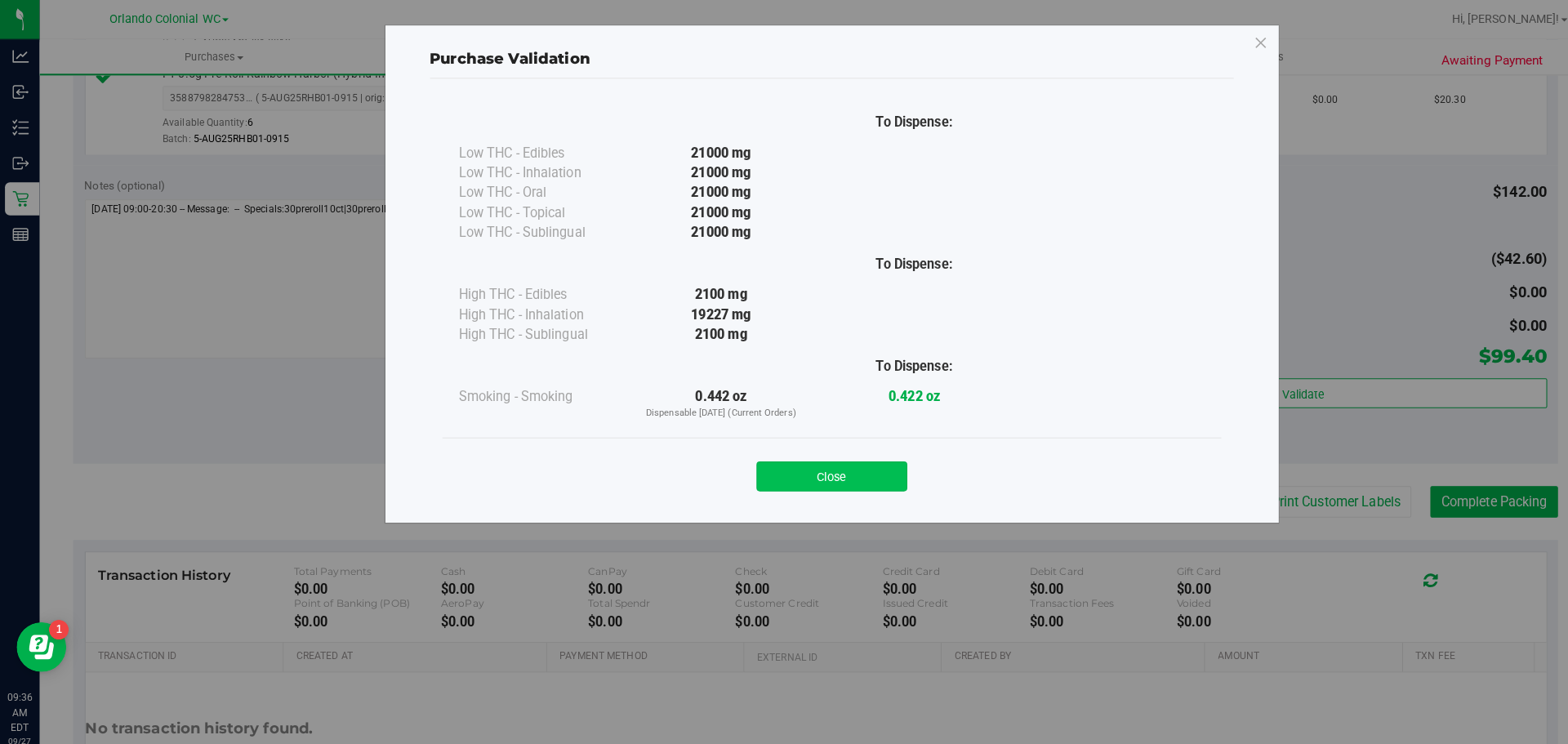
click at [823, 474] on button "Close" at bounding box center [819, 469] width 149 height 29
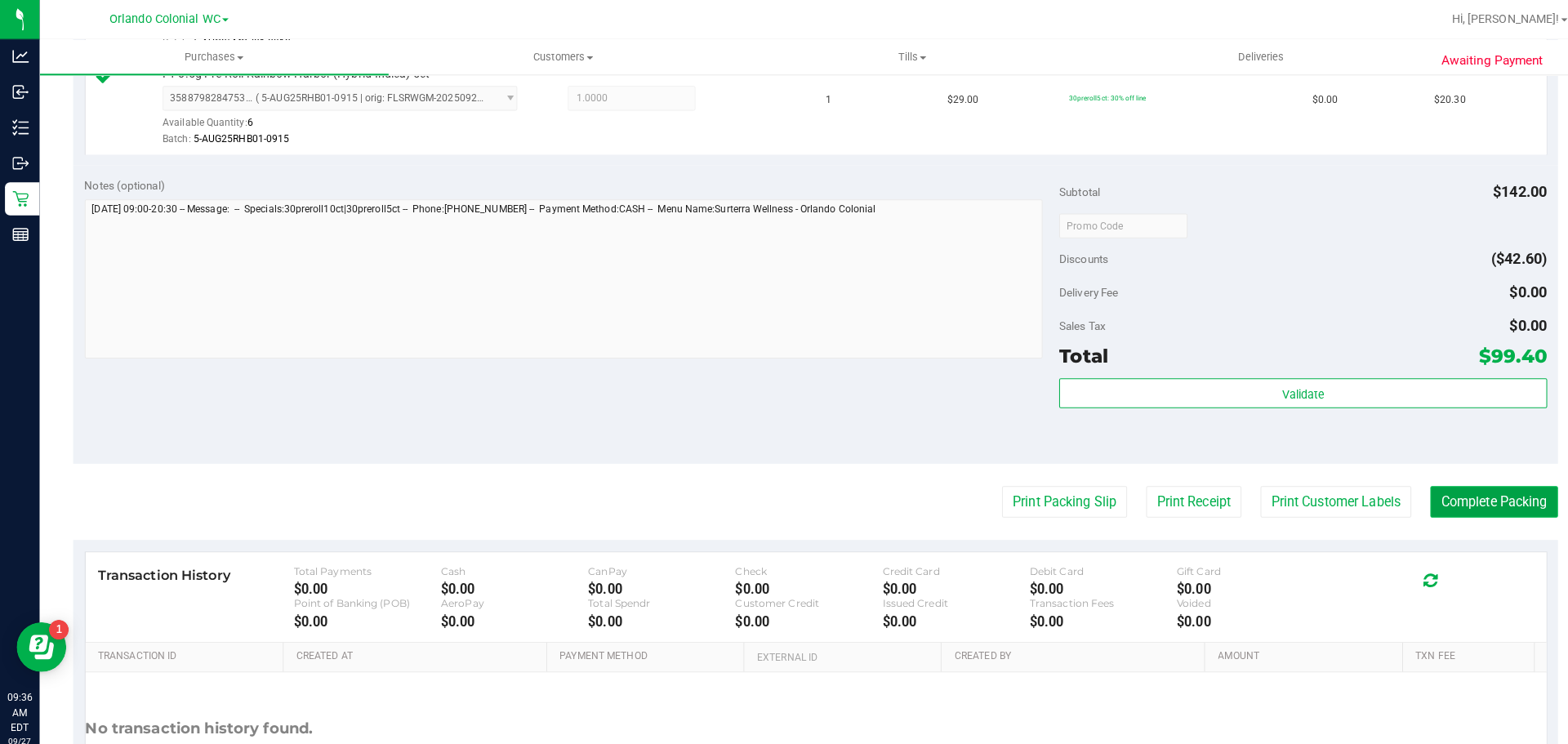
click at [1479, 490] on button "Complete Packing" at bounding box center [1472, 495] width 125 height 31
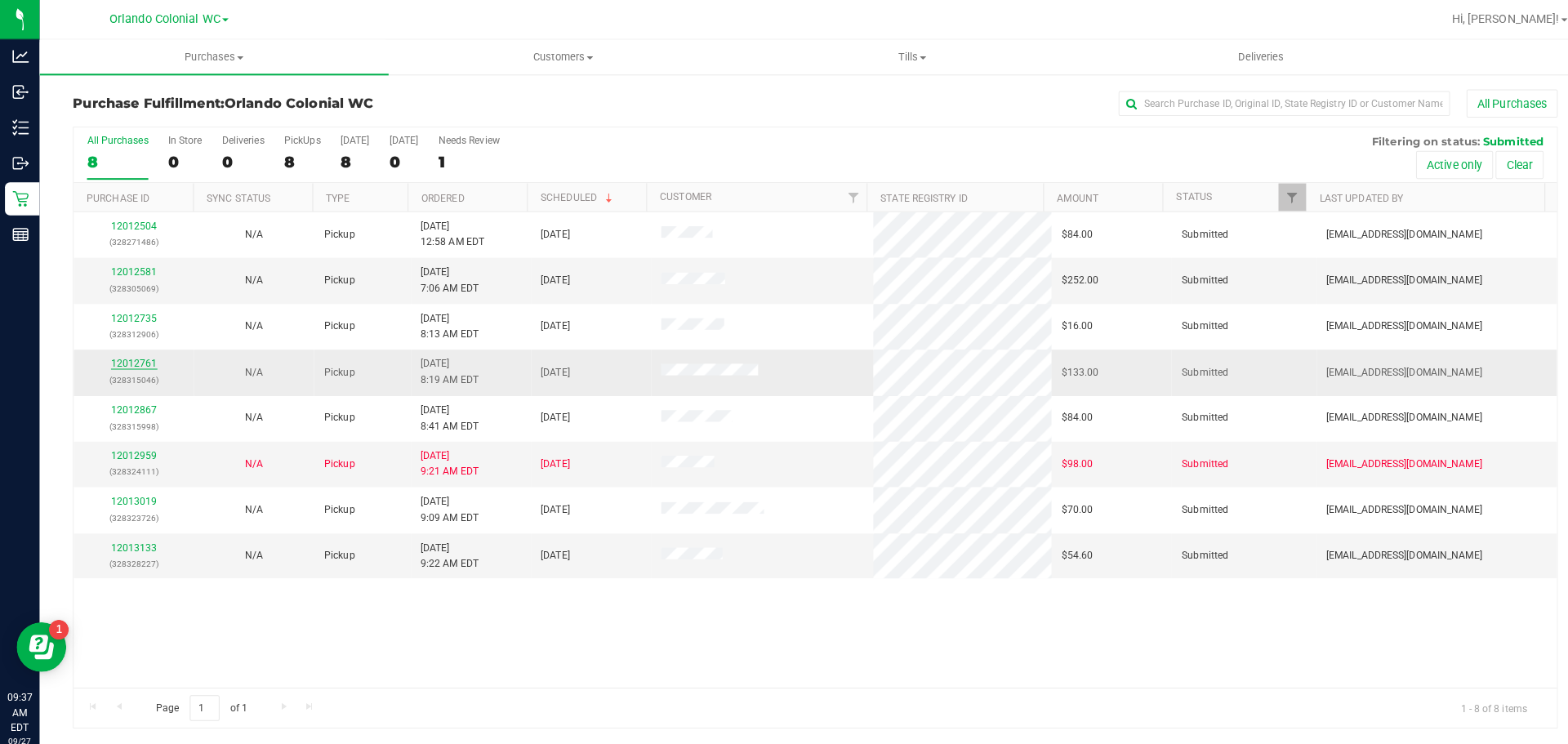
click at [135, 358] on link "12012761" at bounding box center [132, 359] width 46 height 12
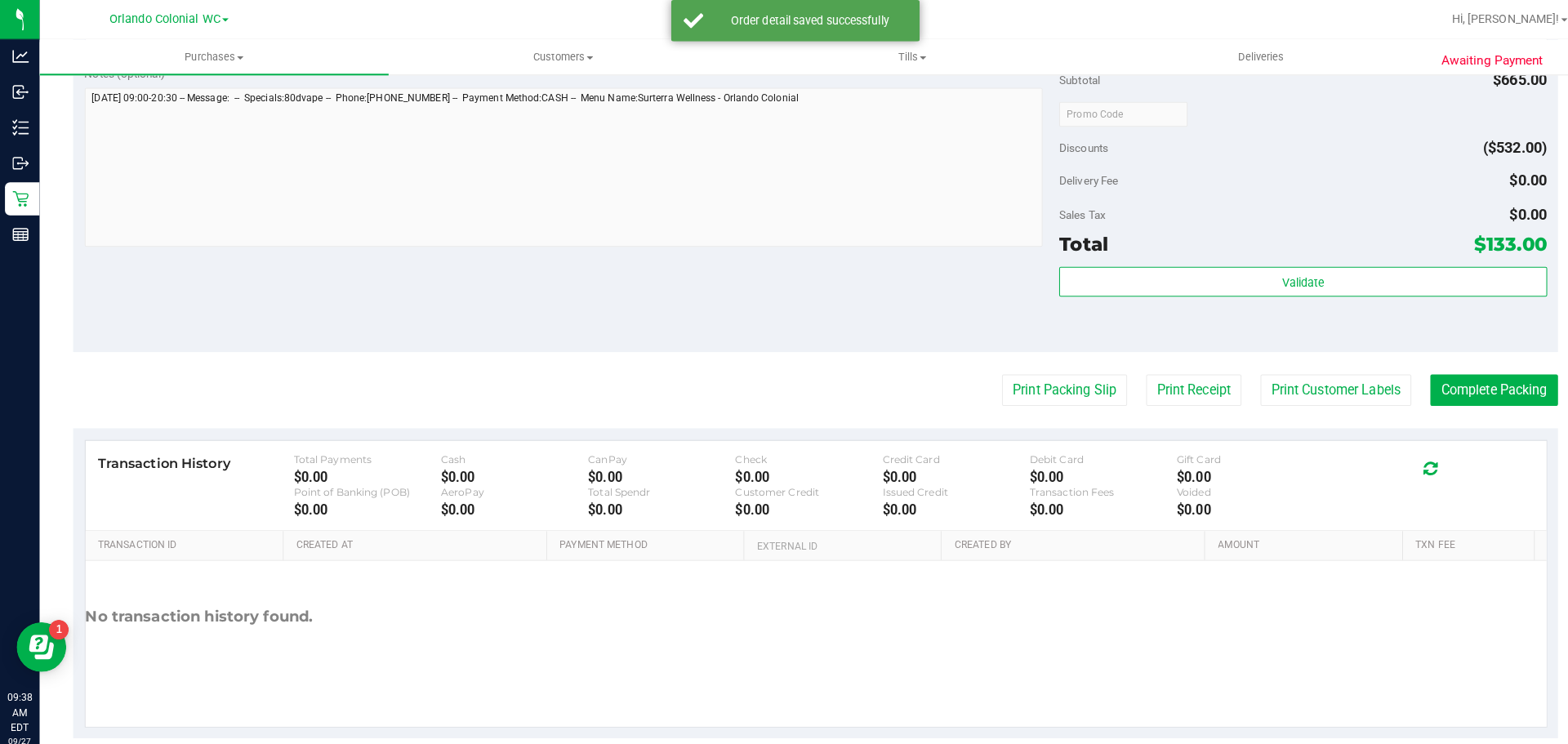
scroll to position [1397, 0]
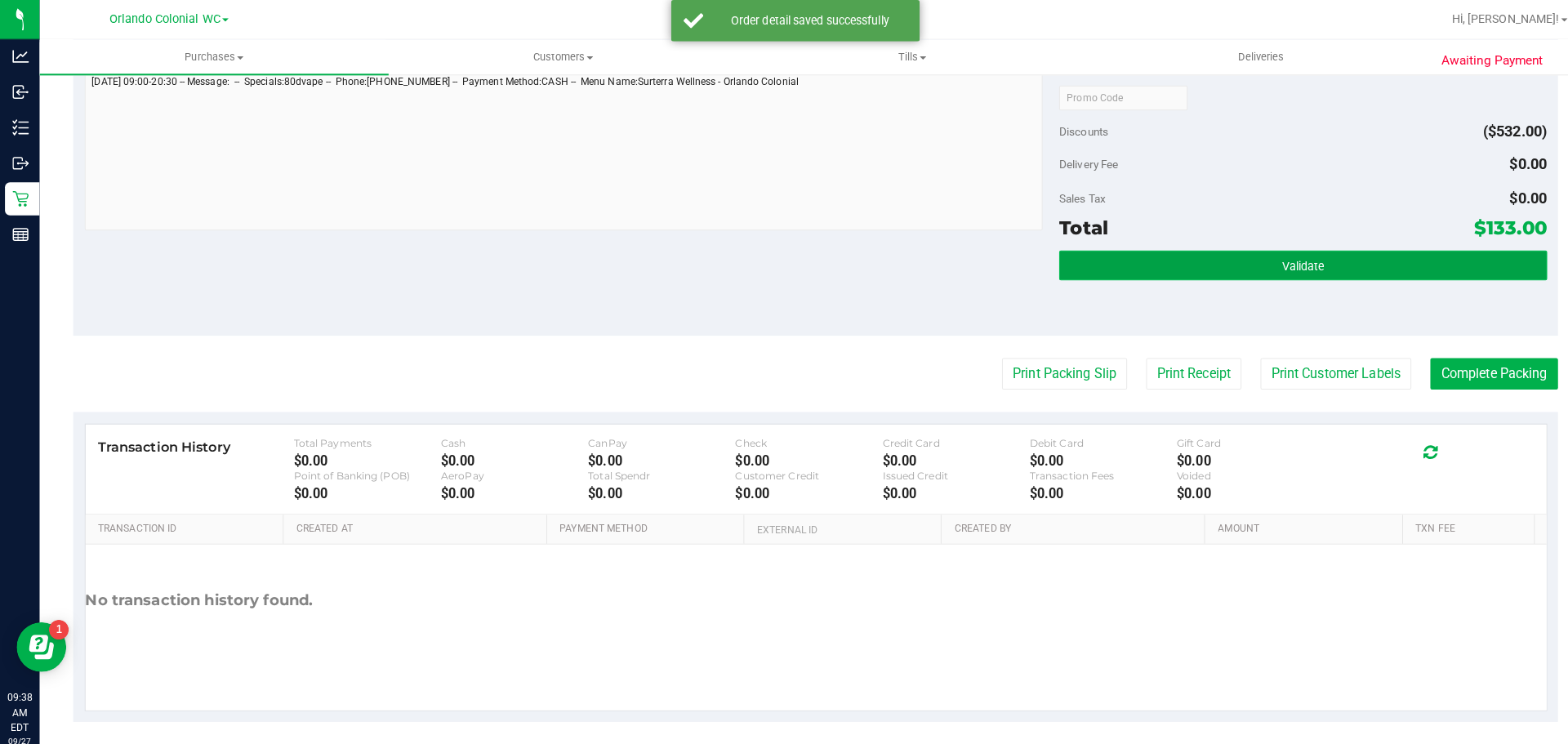
click at [1260, 274] on button "Validate" at bounding box center [1284, 261] width 480 height 29
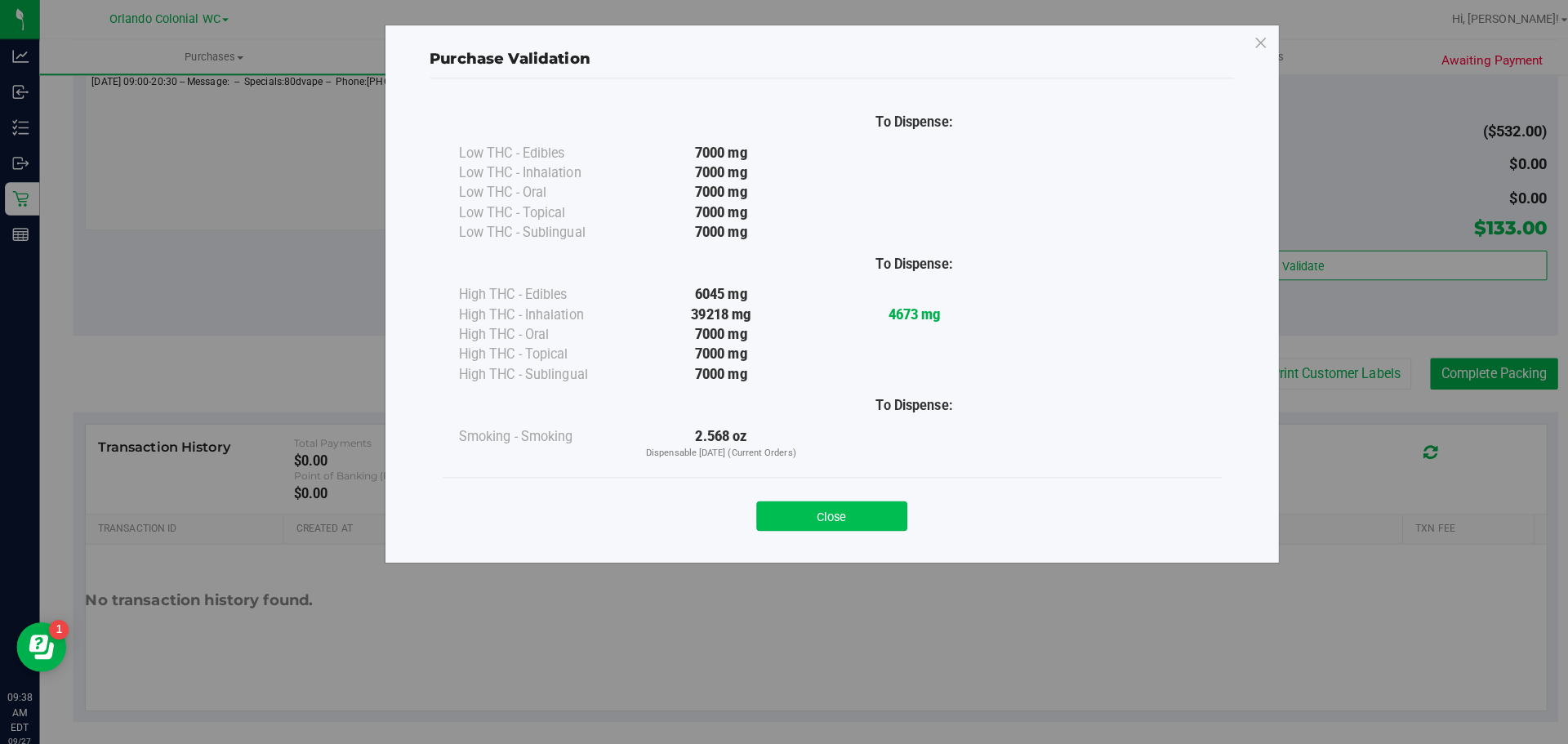
click at [833, 497] on button "Close" at bounding box center [819, 509] width 149 height 29
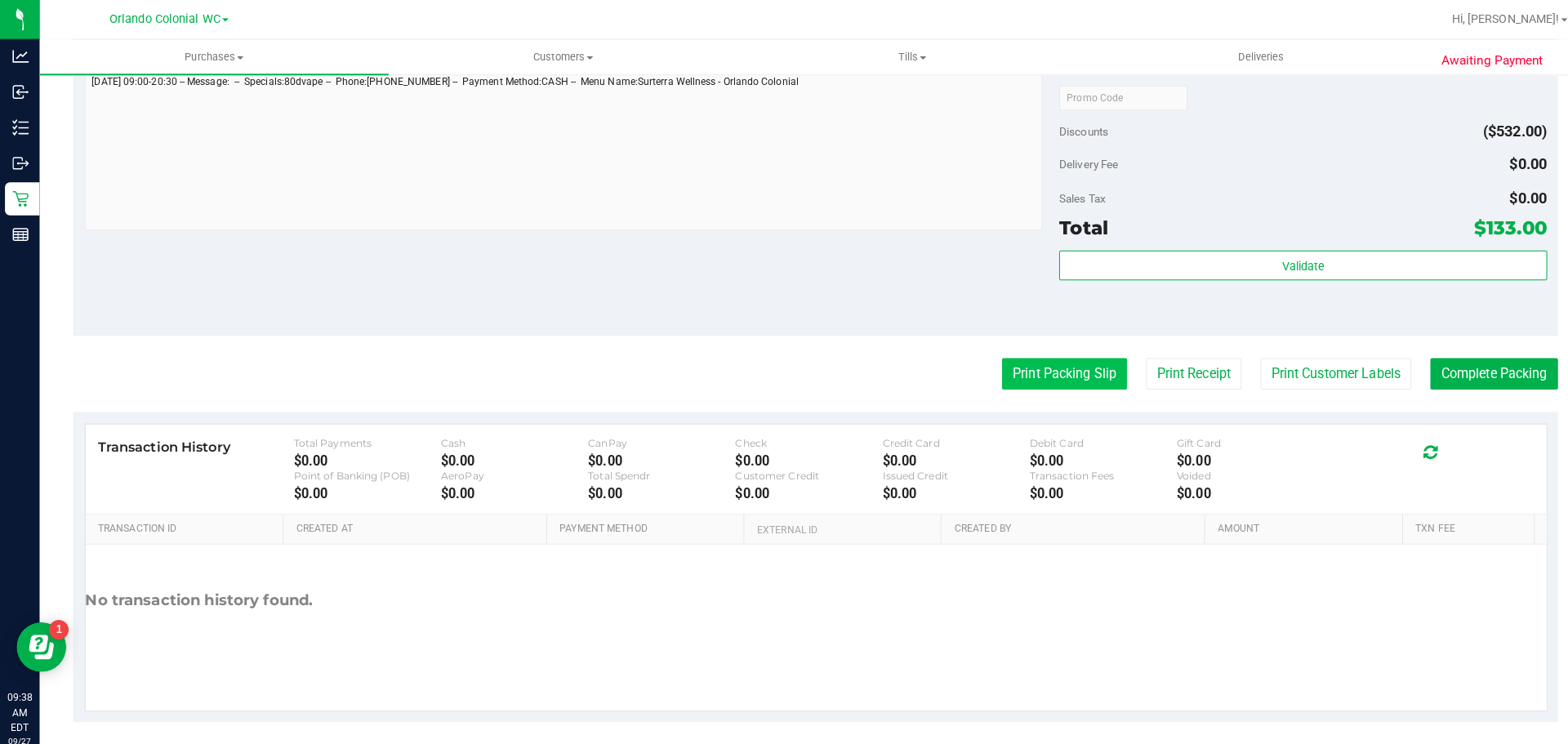
click at [1045, 375] on button "Print Packing Slip" at bounding box center [1049, 368] width 123 height 31
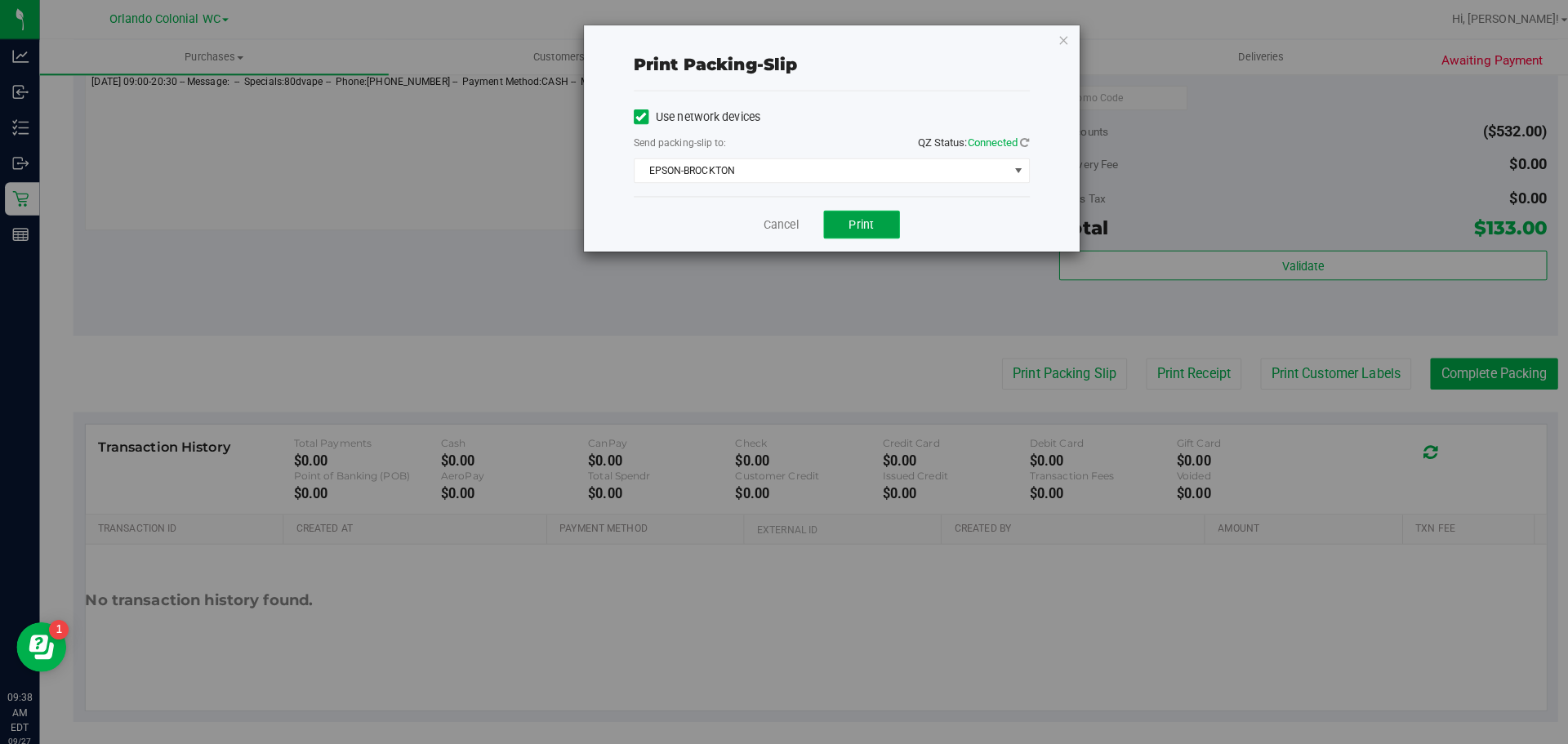
click at [855, 234] on button "Print" at bounding box center [849, 221] width 75 height 27
click at [1048, 29] on icon "button" at bounding box center [1049, 39] width 12 height 20
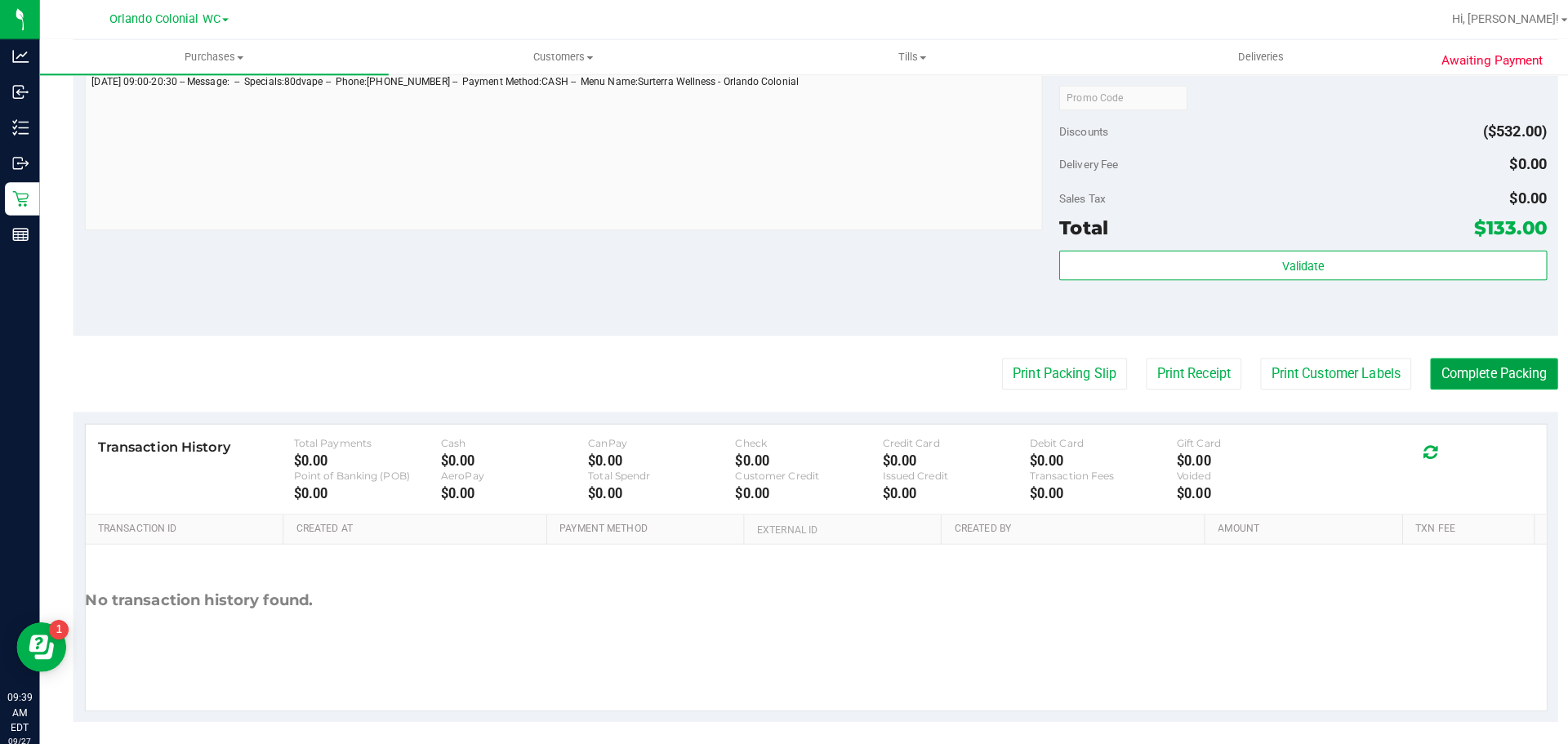
click at [1470, 381] on button "Complete Packing" at bounding box center [1472, 368] width 125 height 31
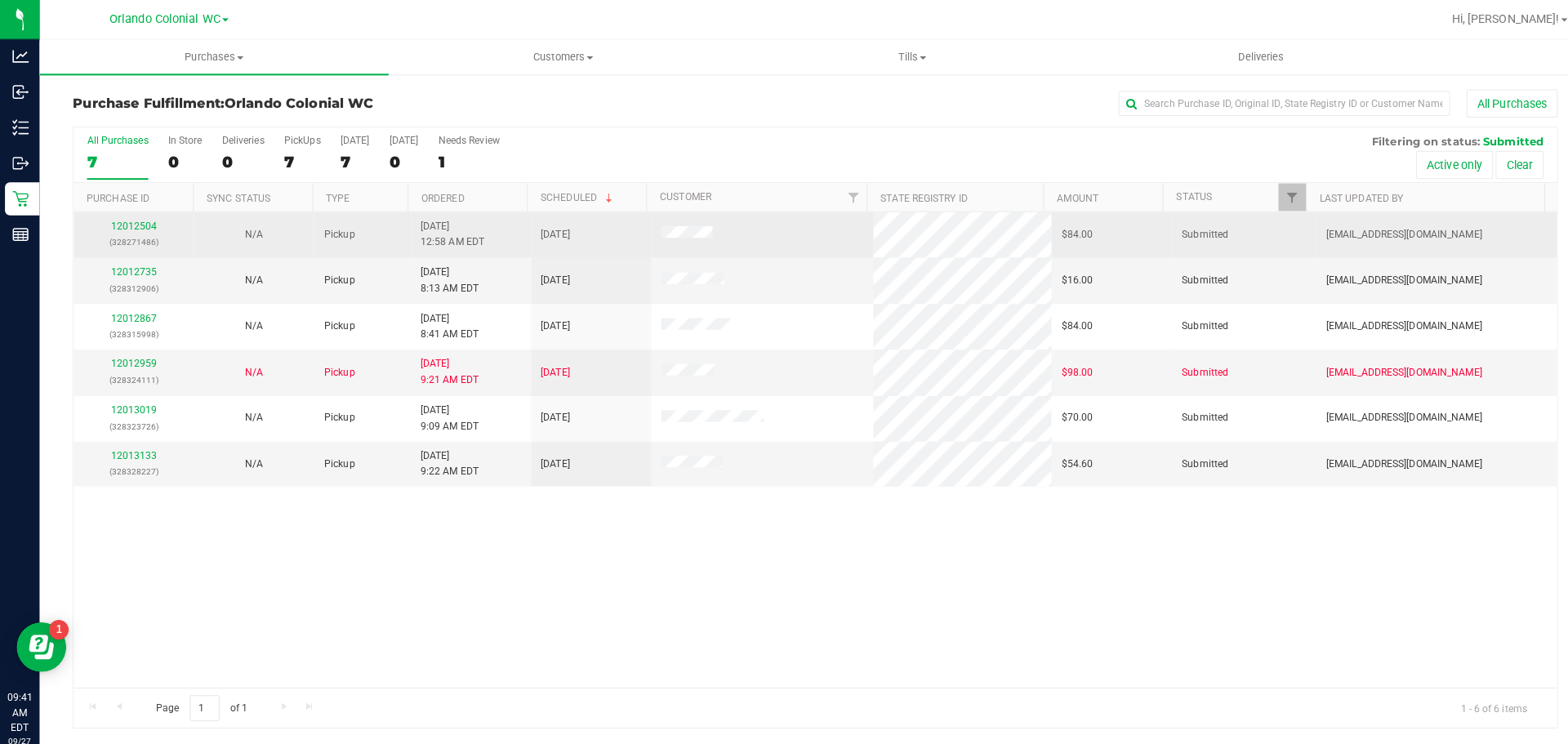
click at [137, 215] on div "12012504 (328271486)" at bounding box center [131, 230] width 99 height 31
click at [138, 223] on link "12012504" at bounding box center [132, 223] width 46 height 12
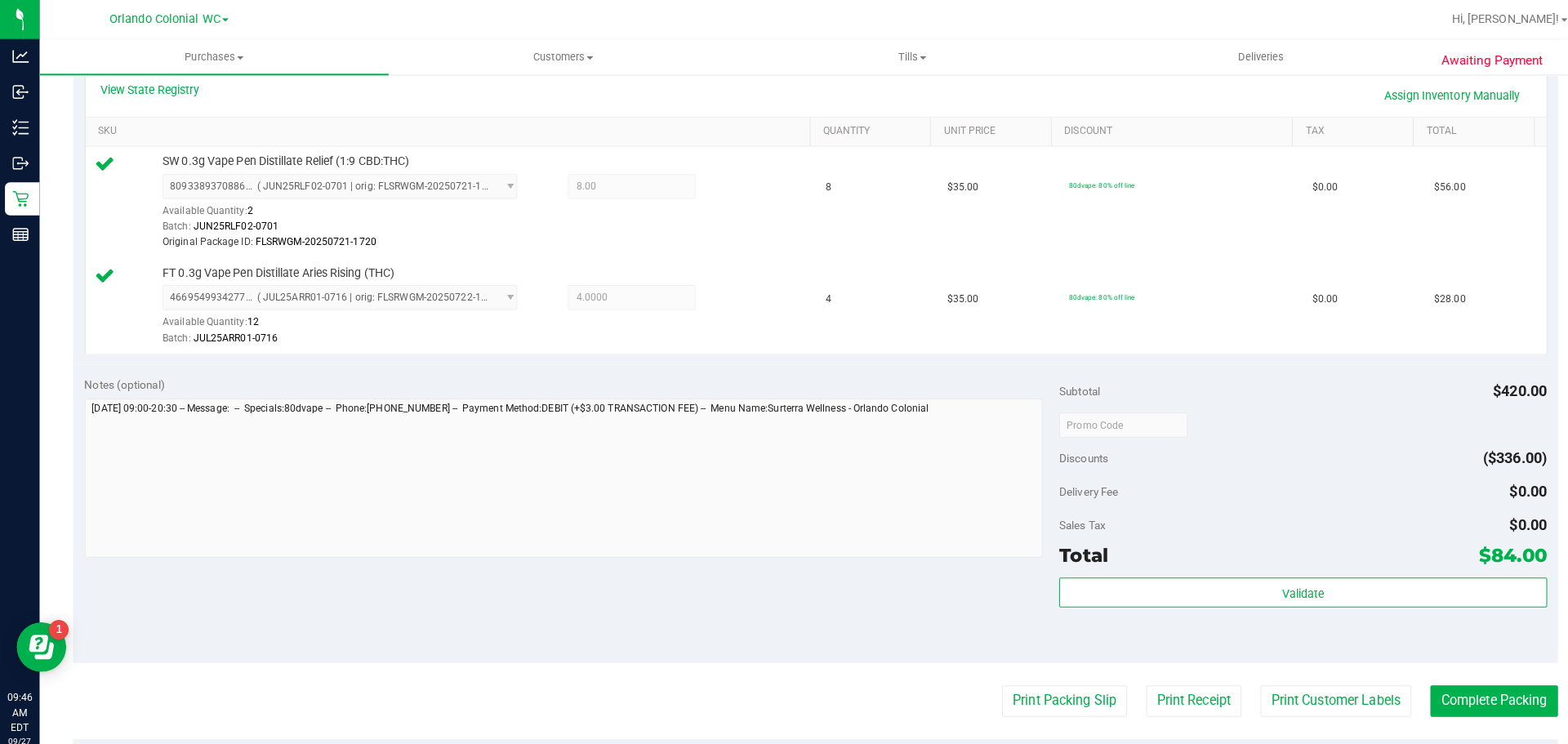
scroll to position [417, 0]
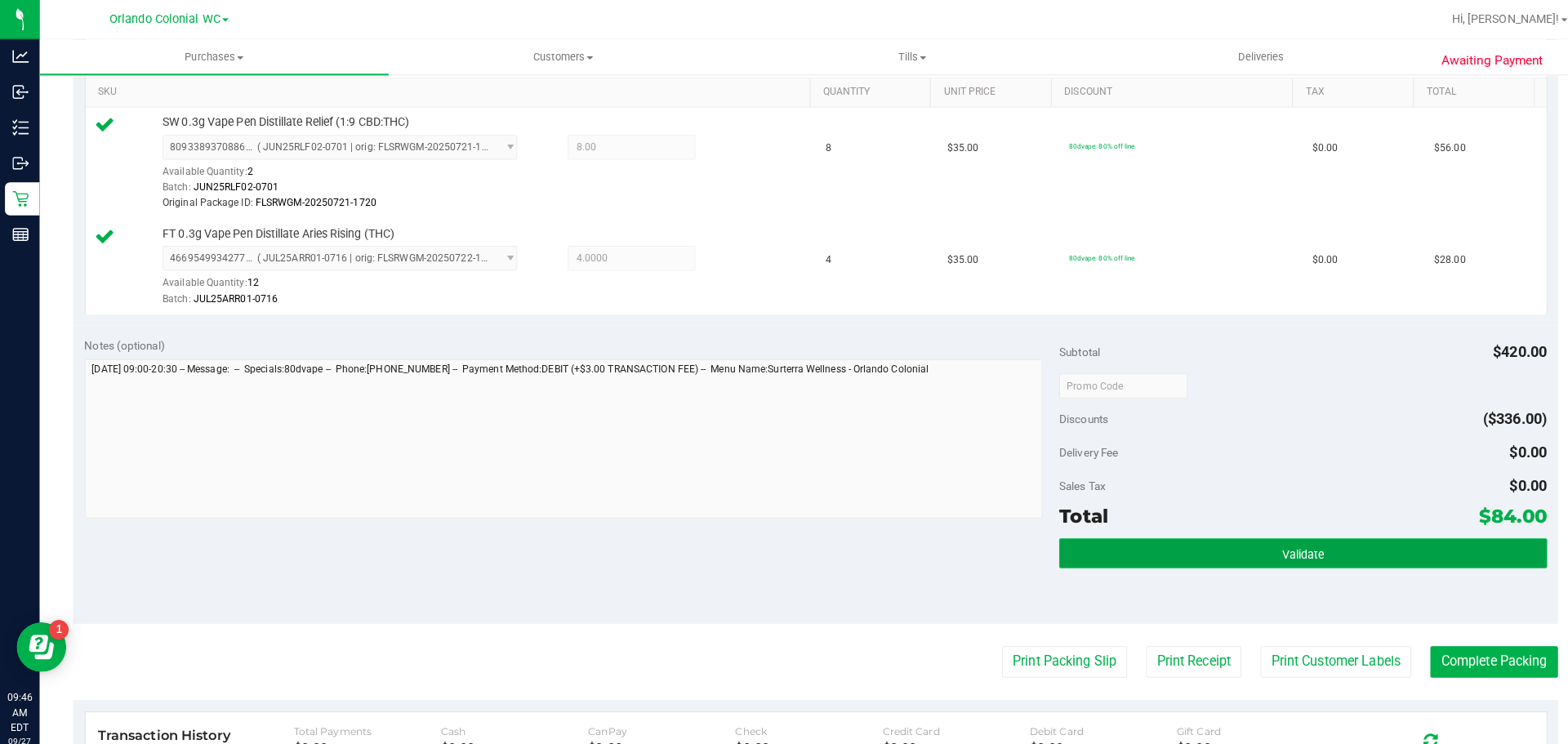
click at [1234, 533] on button "Validate" at bounding box center [1284, 545] width 480 height 29
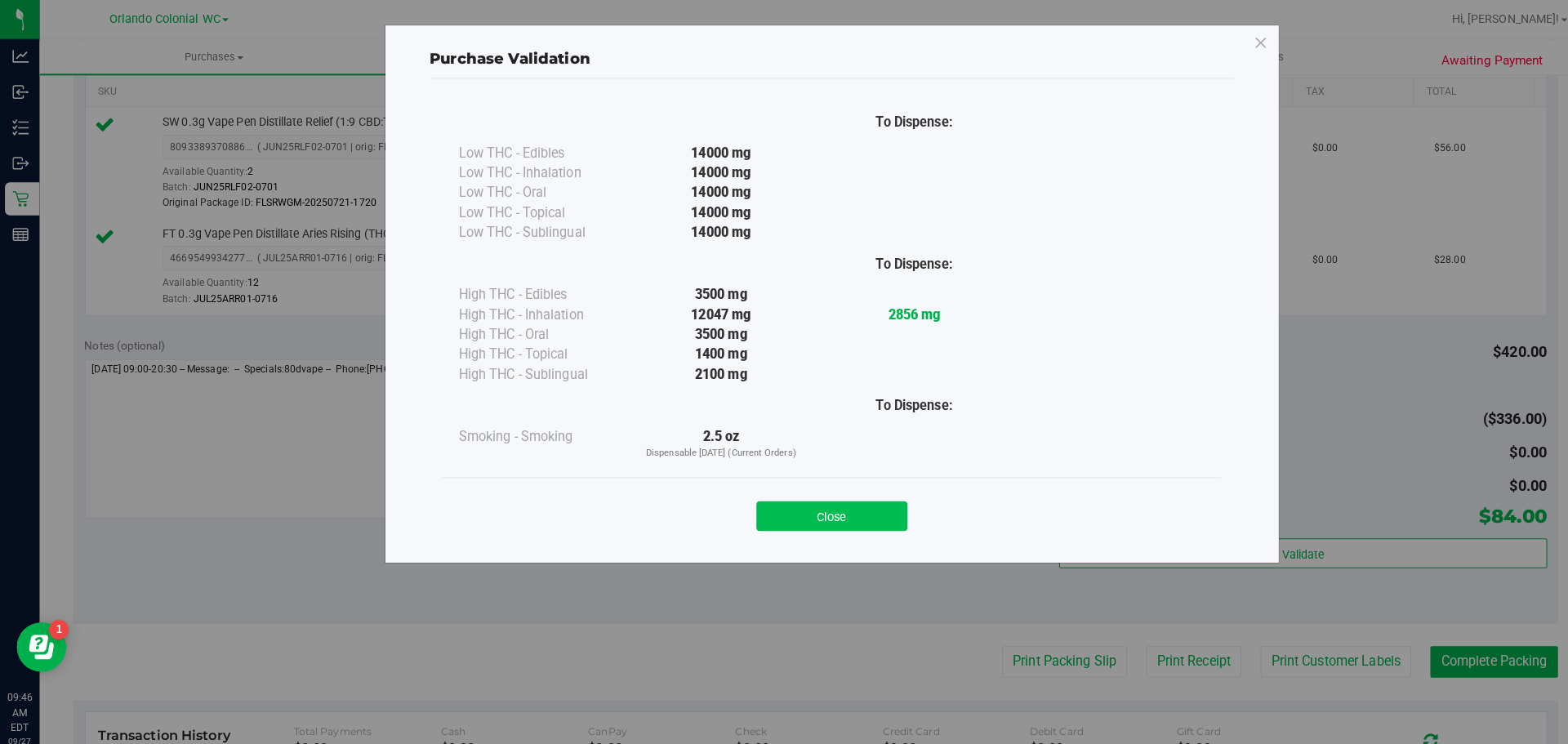
click at [822, 514] on button "Close" at bounding box center [819, 509] width 149 height 29
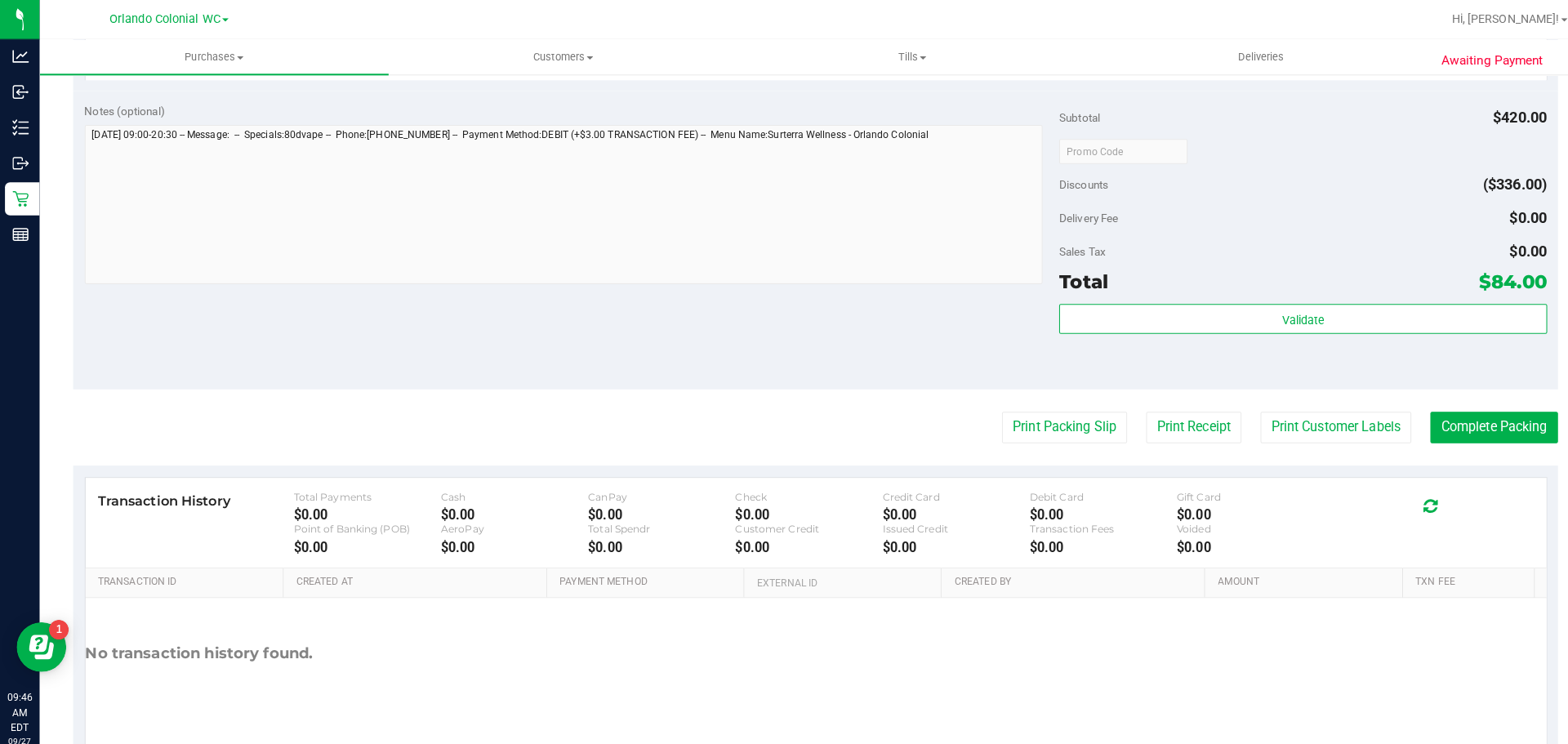
scroll to position [656, 0]
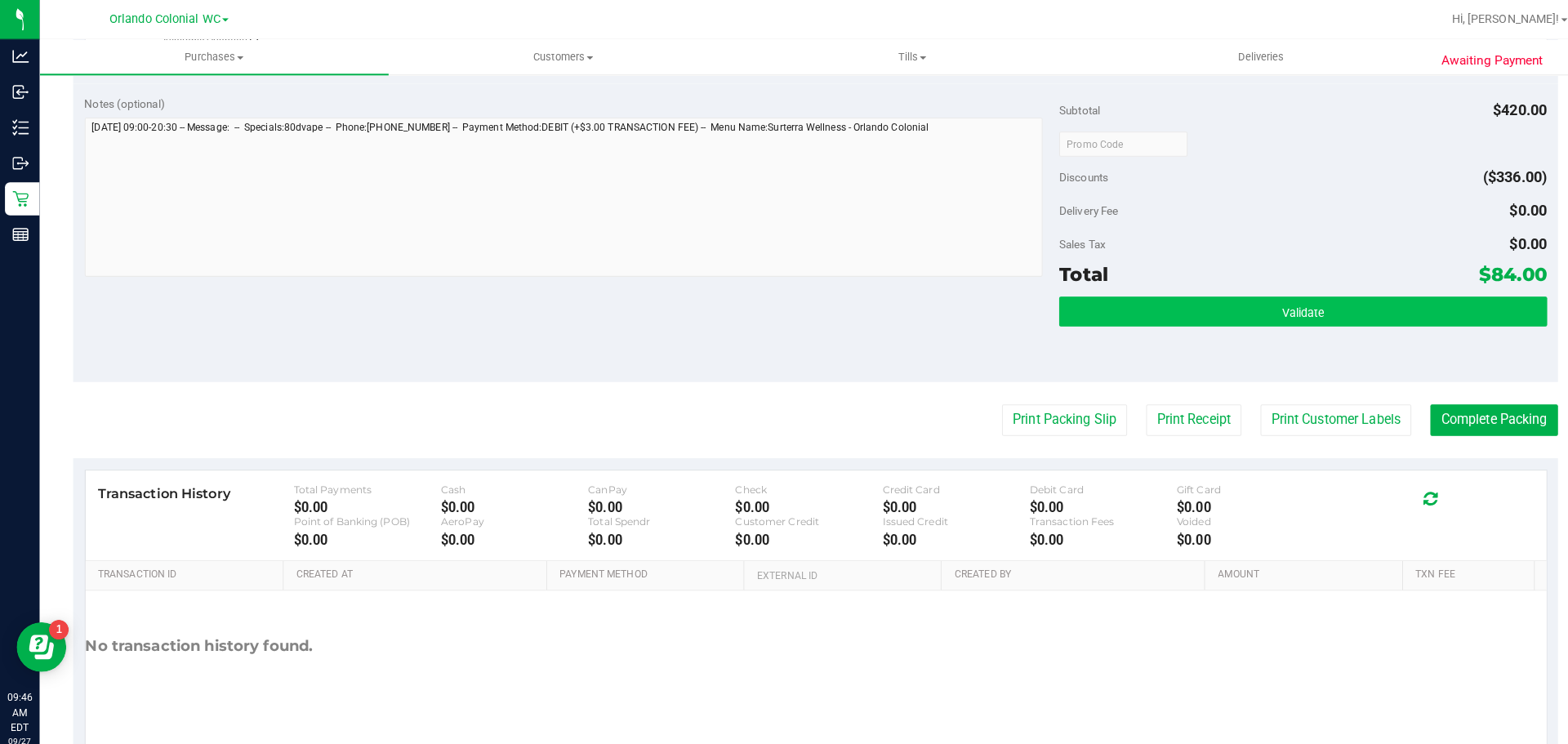
click at [1244, 313] on button "Validate" at bounding box center [1284, 307] width 480 height 29
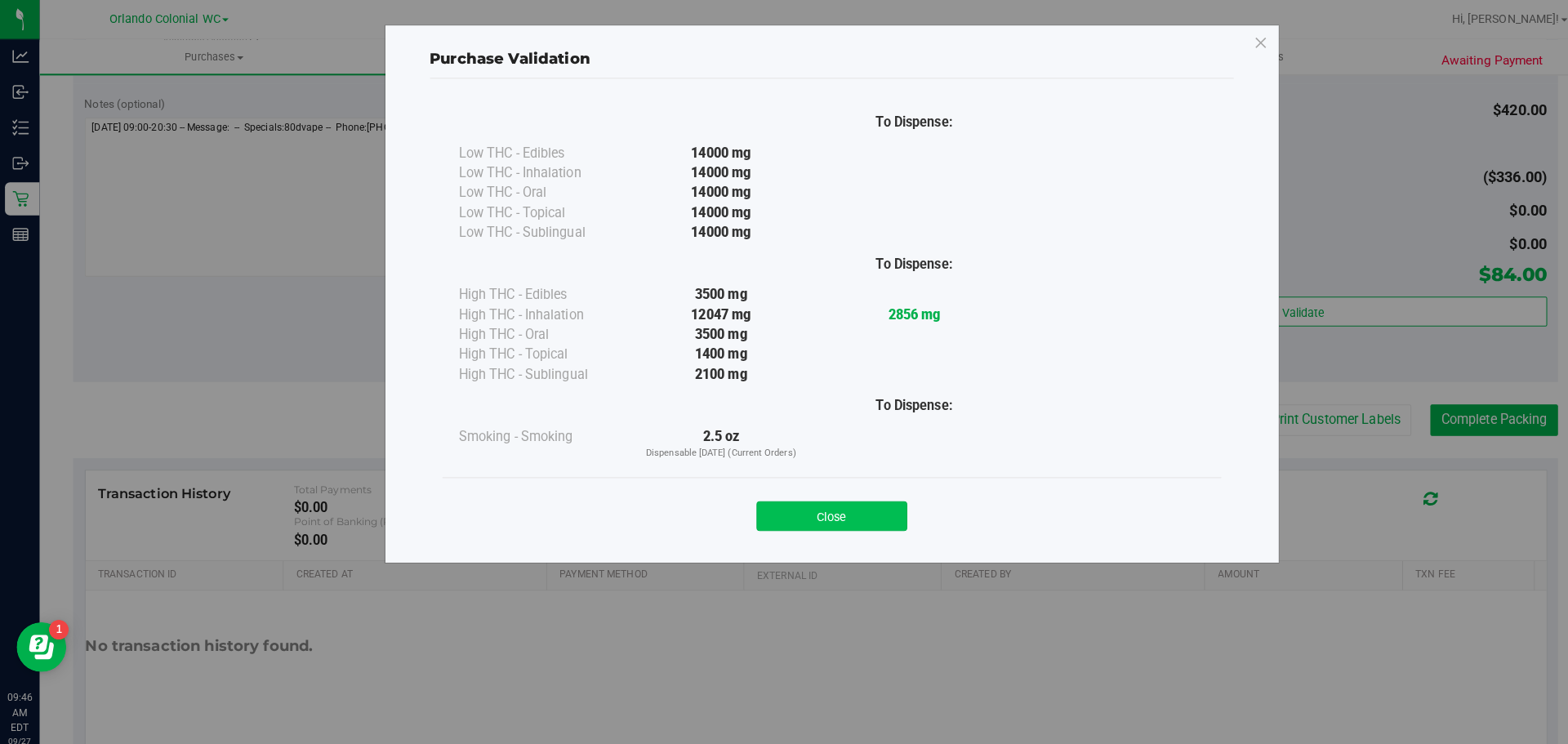
click at [836, 510] on button "Close" at bounding box center [819, 509] width 149 height 29
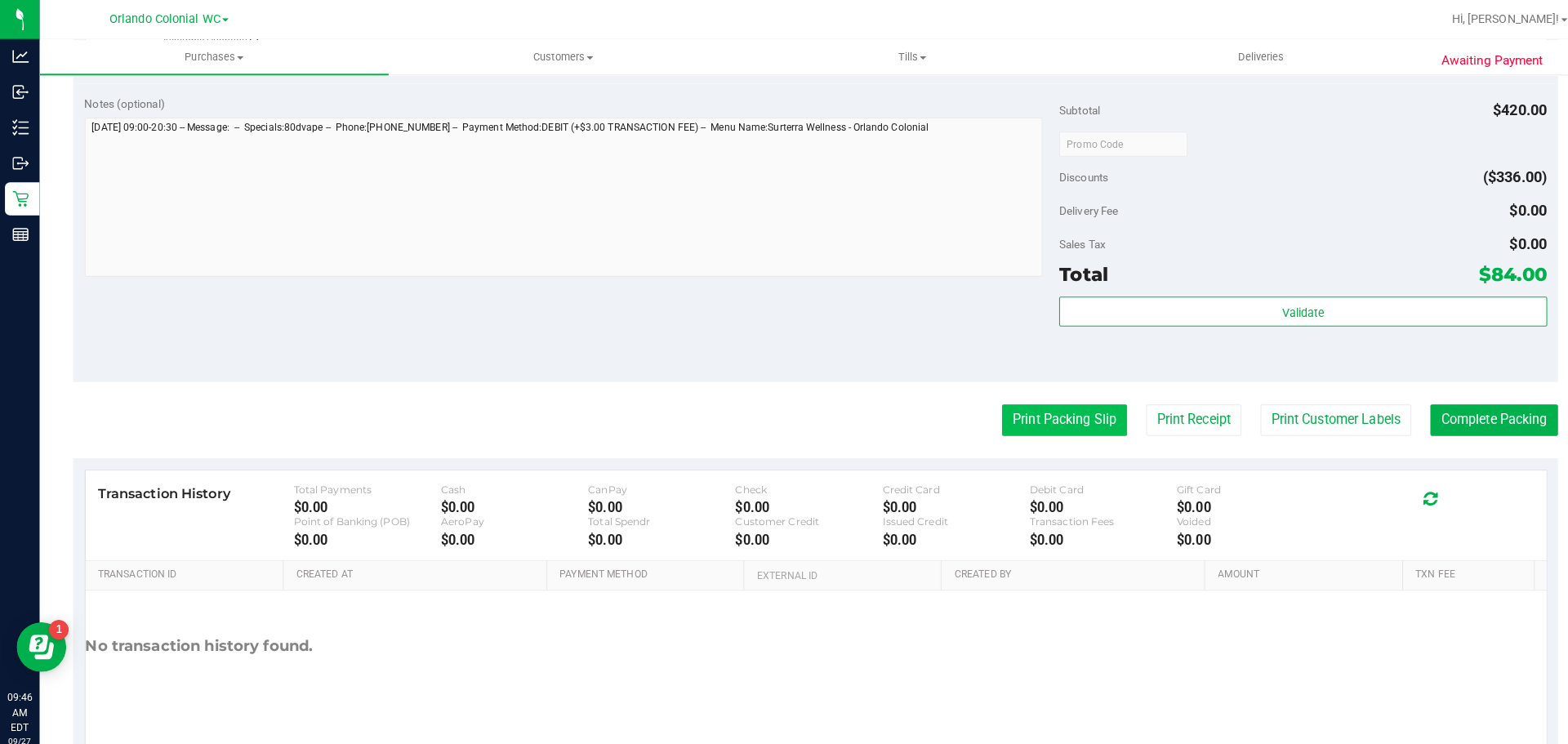
click at [1054, 411] on button "Print Packing Slip" at bounding box center [1049, 414] width 123 height 31
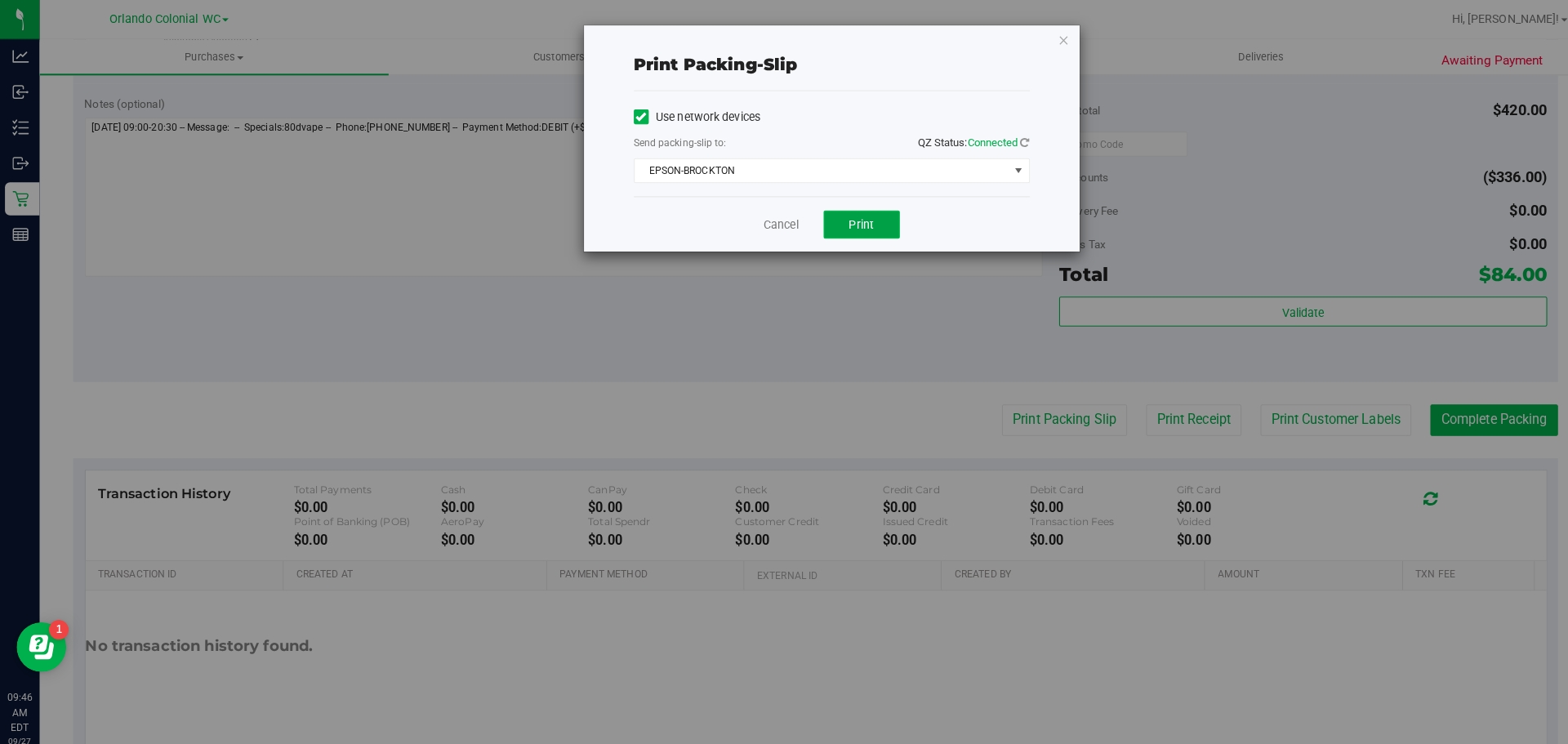
click at [881, 214] on button "Print" at bounding box center [849, 221] width 75 height 27
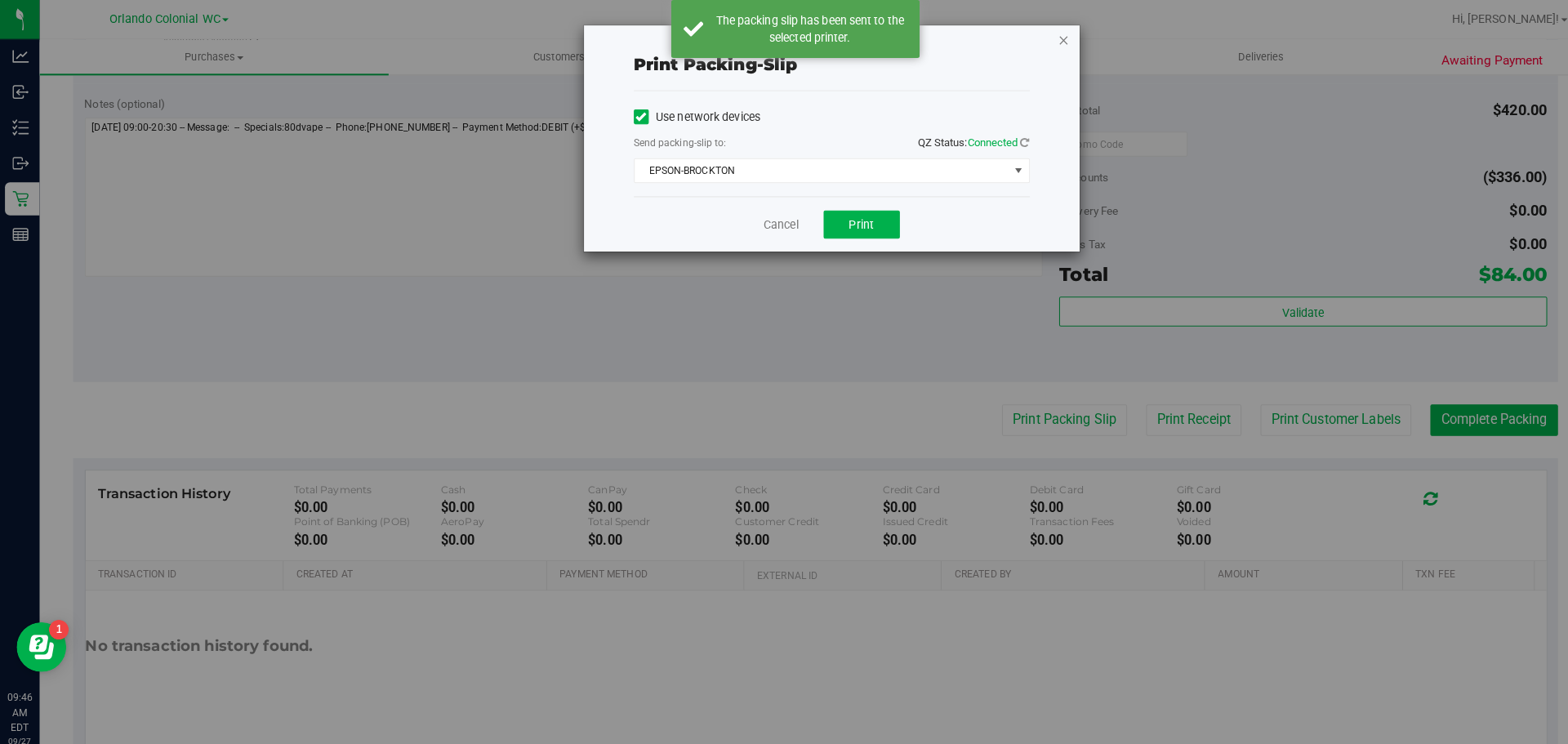
click at [1044, 32] on icon "button" at bounding box center [1049, 39] width 12 height 20
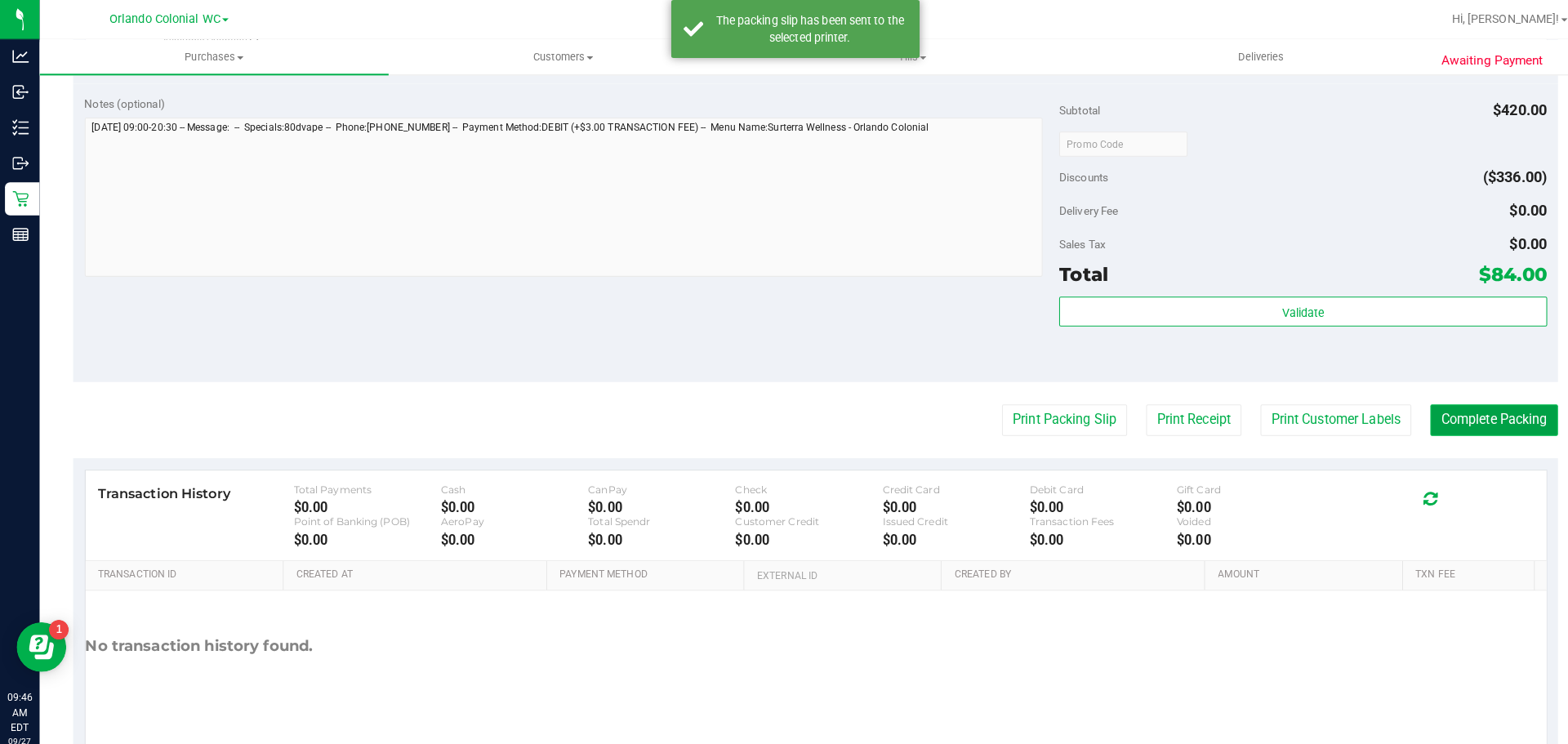
click at [1461, 411] on button "Complete Packing" at bounding box center [1472, 414] width 125 height 31
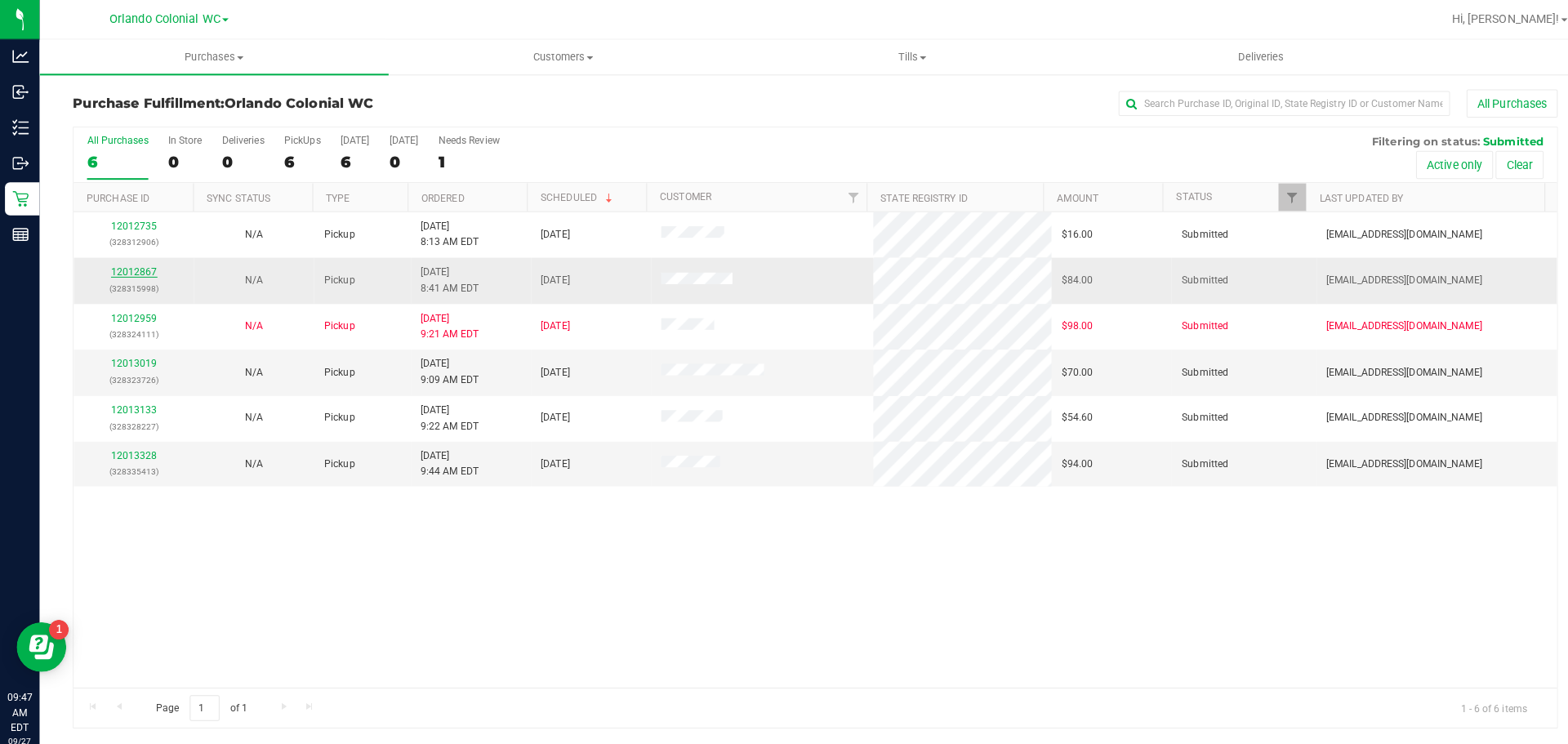
click at [129, 268] on link "12012867" at bounding box center [132, 268] width 46 height 12
click at [122, 355] on link "12013019" at bounding box center [132, 359] width 46 height 12
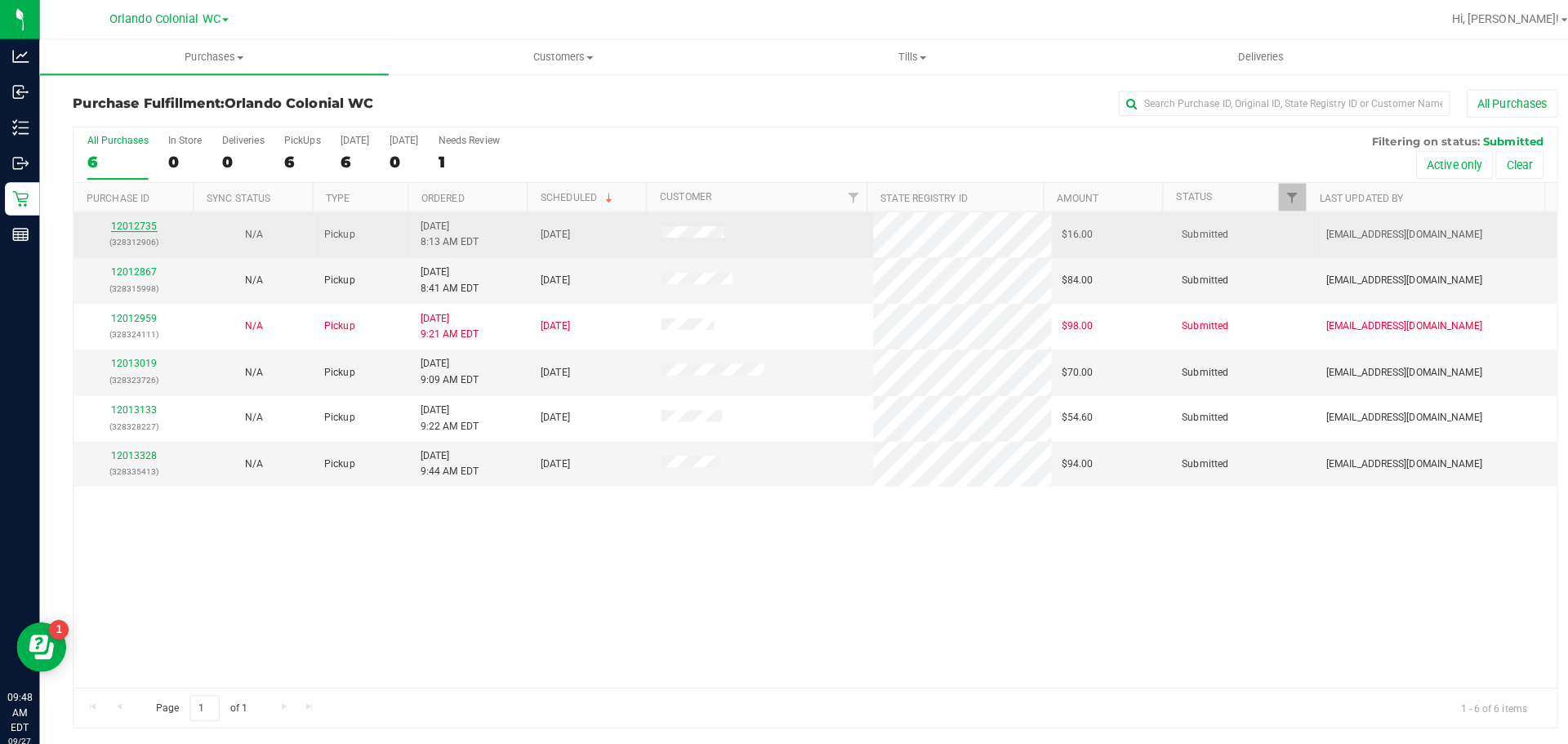
click at [128, 224] on link "12012735" at bounding box center [132, 223] width 46 height 12
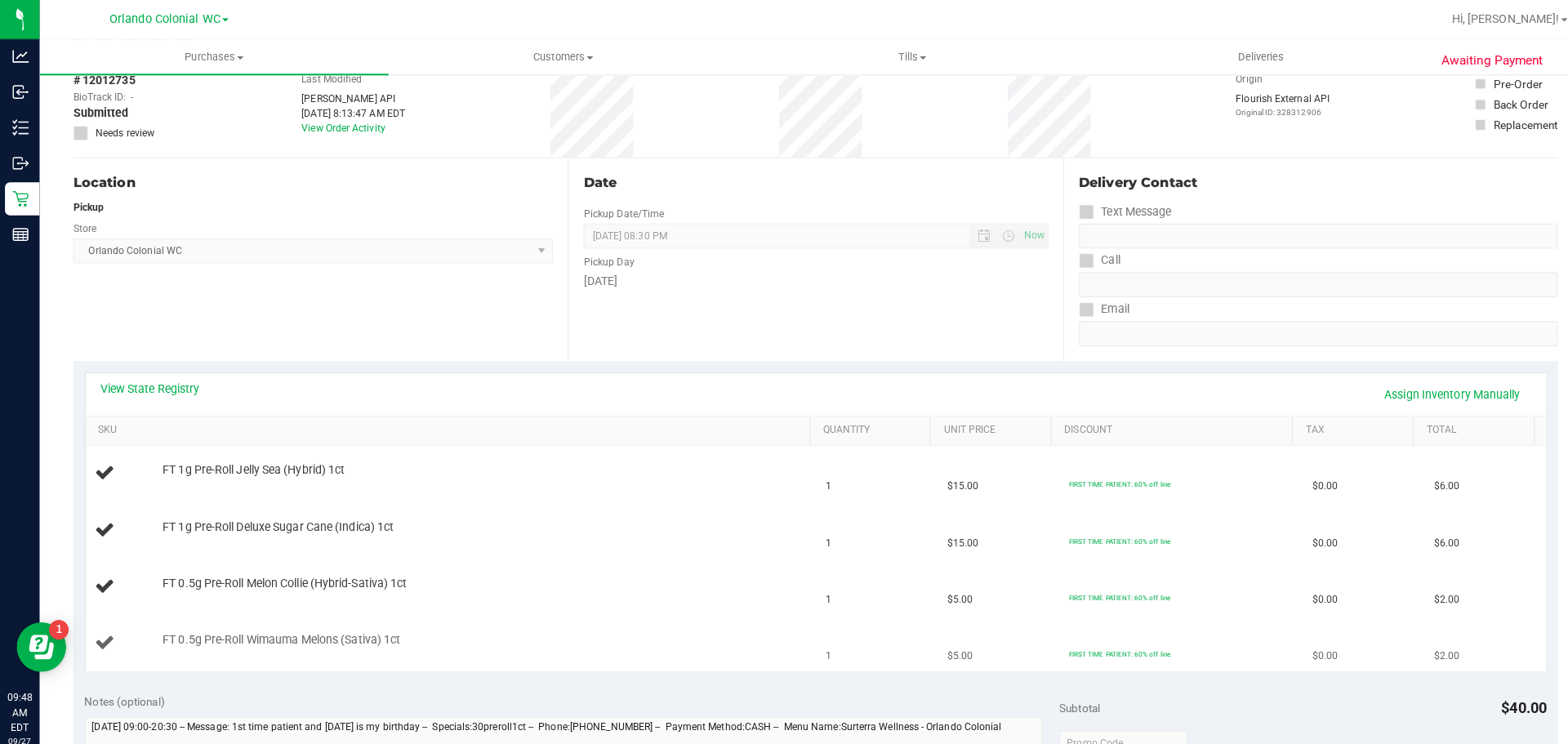
scroll to position [242, 0]
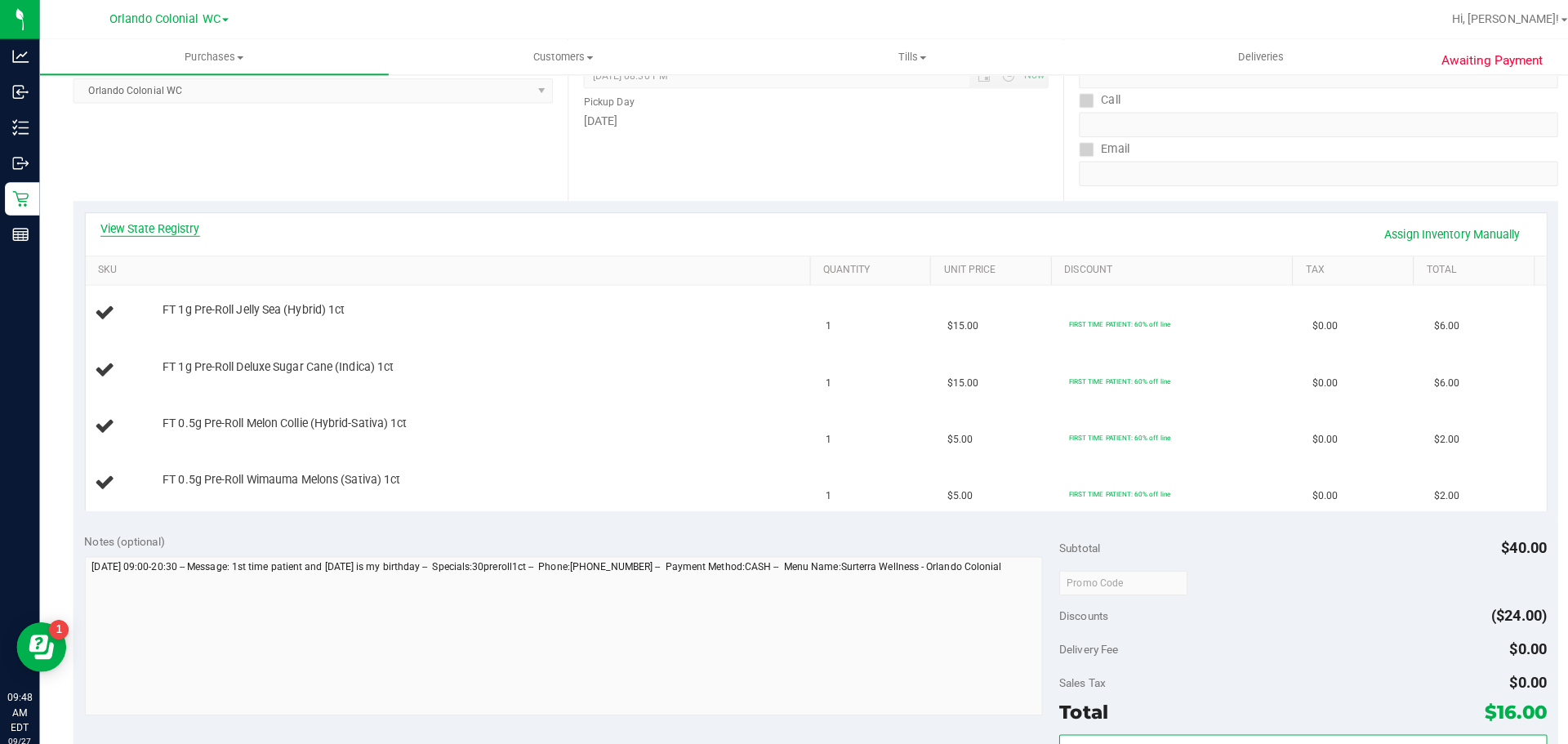
click at [157, 229] on link "View State Registry" at bounding box center [148, 225] width 98 height 17
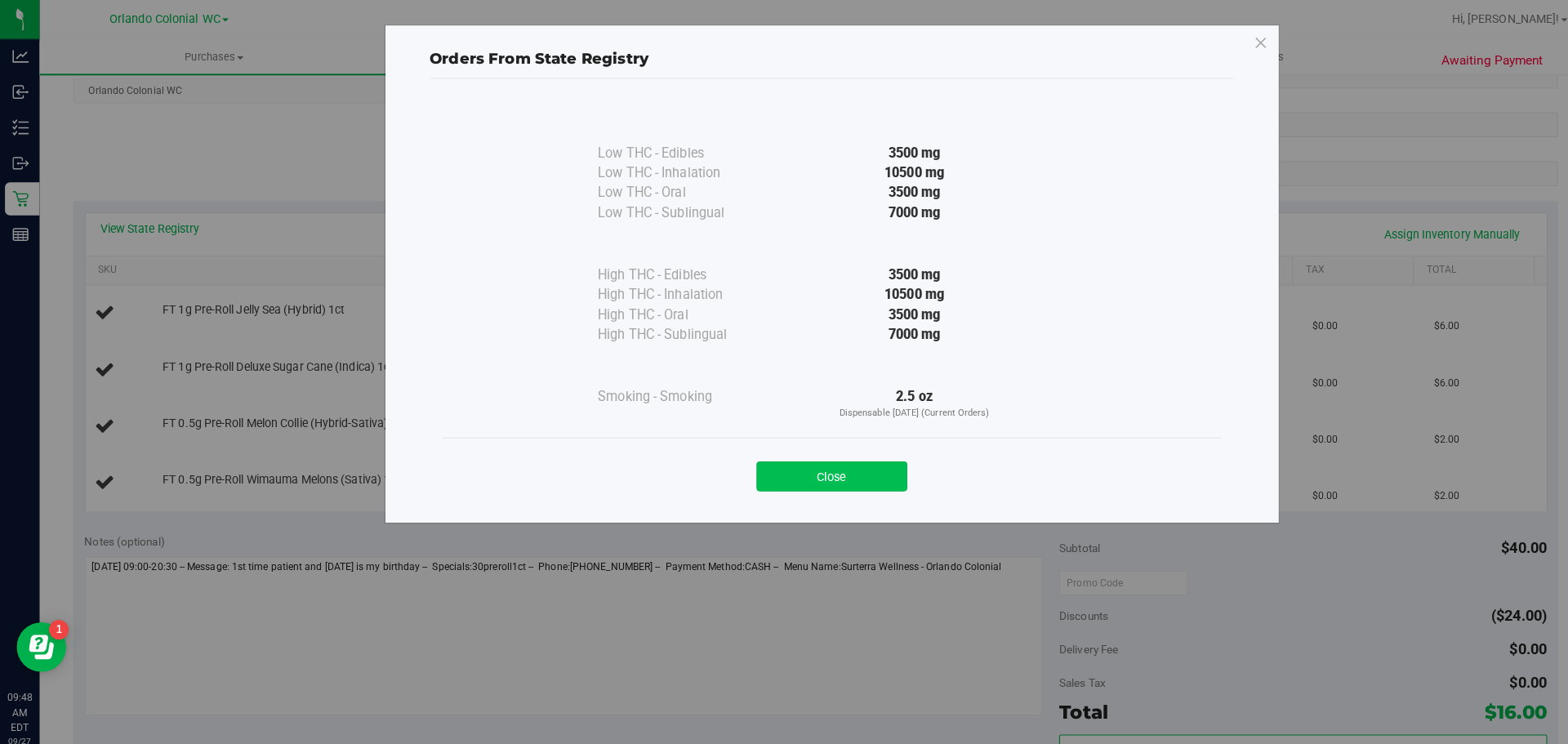
click at [807, 469] on button "Close" at bounding box center [819, 469] width 149 height 29
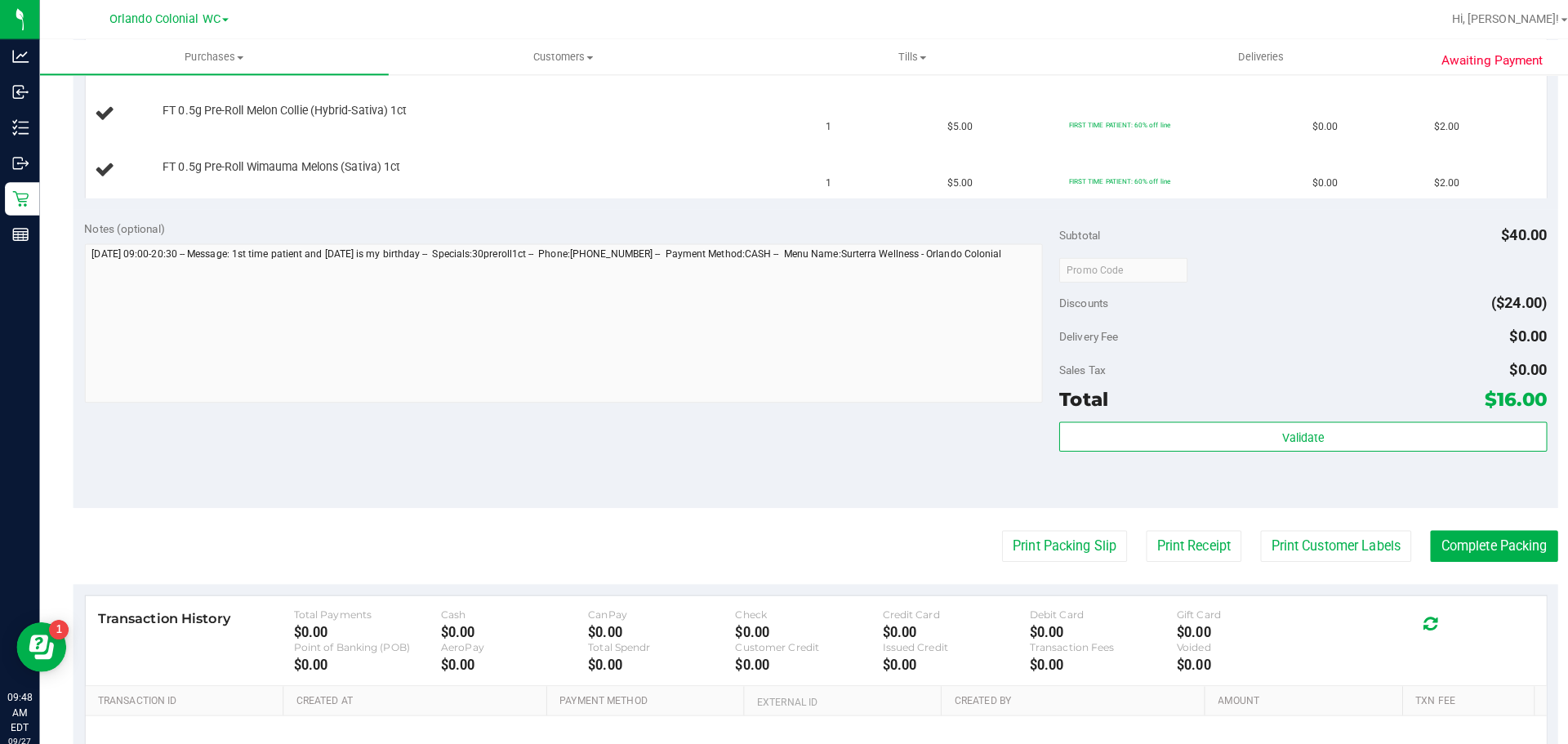
scroll to position [643, 0]
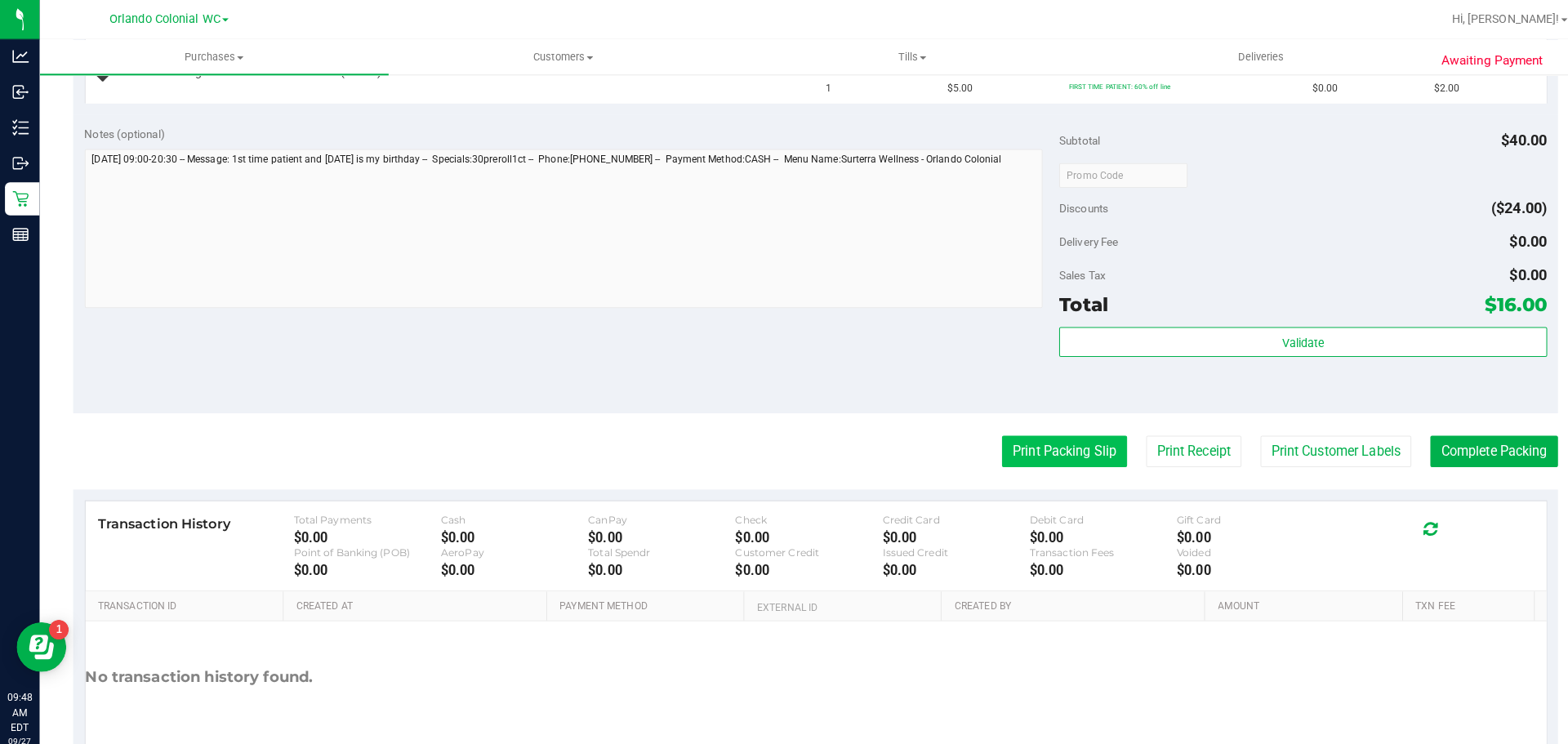
click at [1031, 452] on button "Print Packing Slip" at bounding box center [1049, 445] width 123 height 31
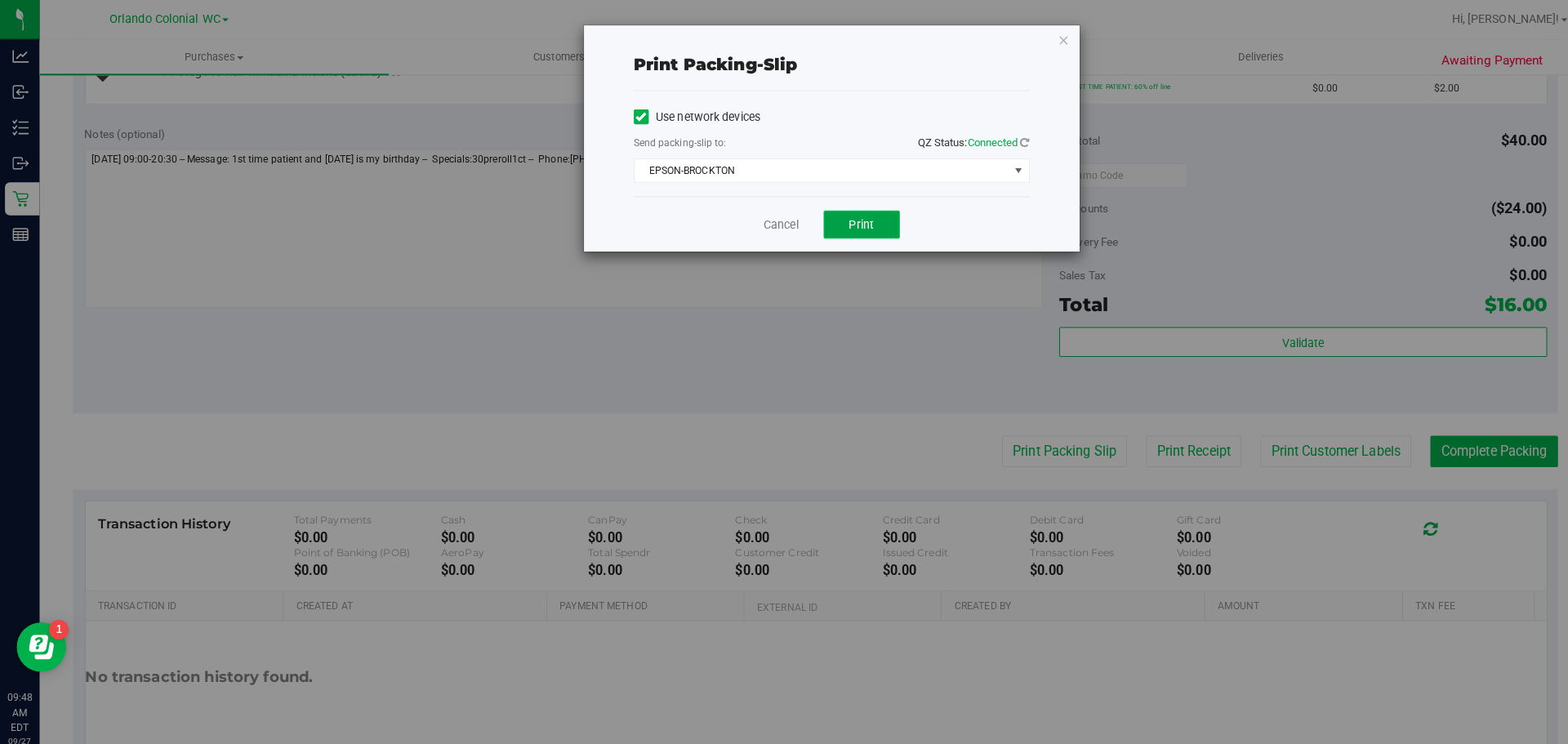
click at [872, 224] on button "Print" at bounding box center [849, 221] width 75 height 27
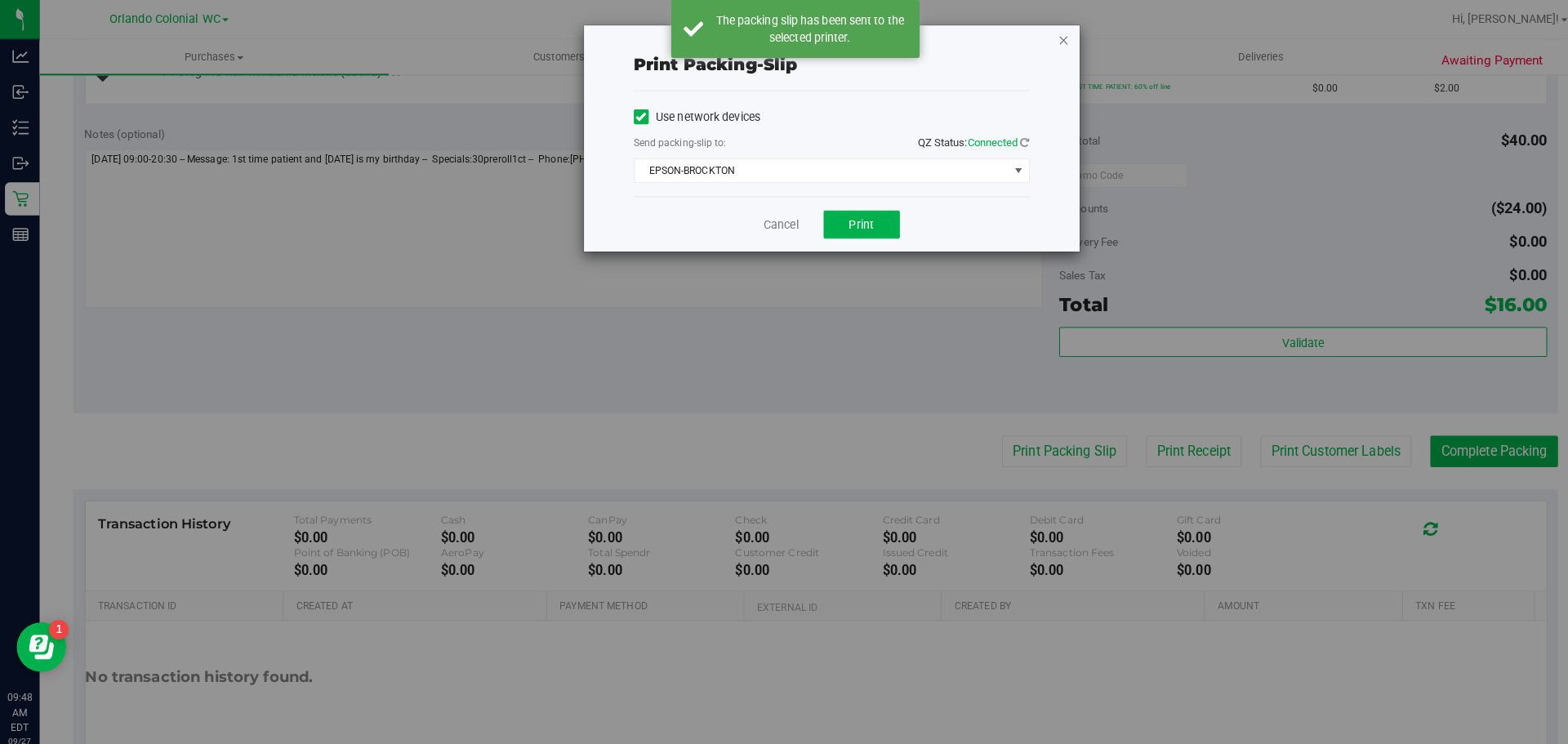
click at [1043, 39] on icon "button" at bounding box center [1049, 39] width 12 height 20
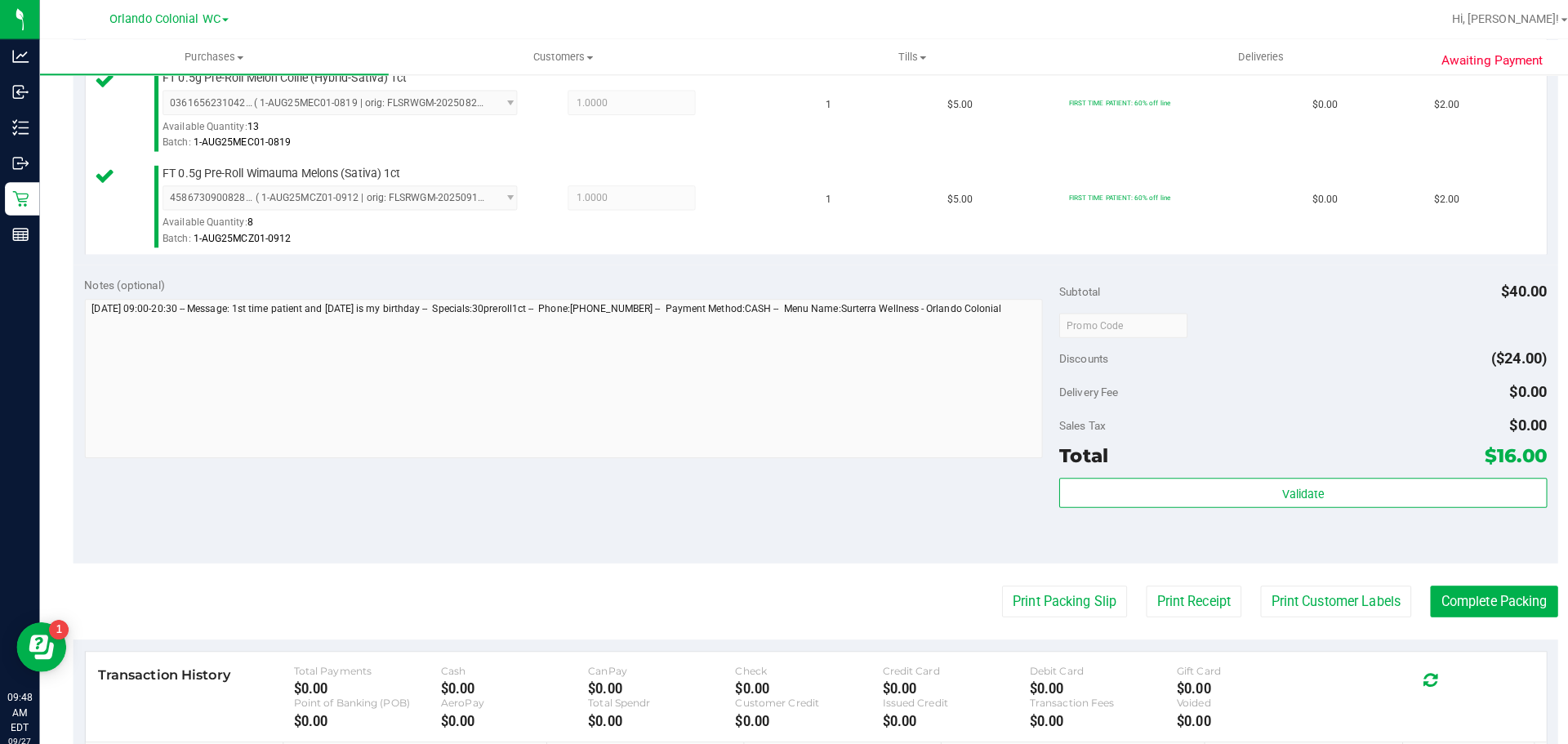
scroll to position [648, 0]
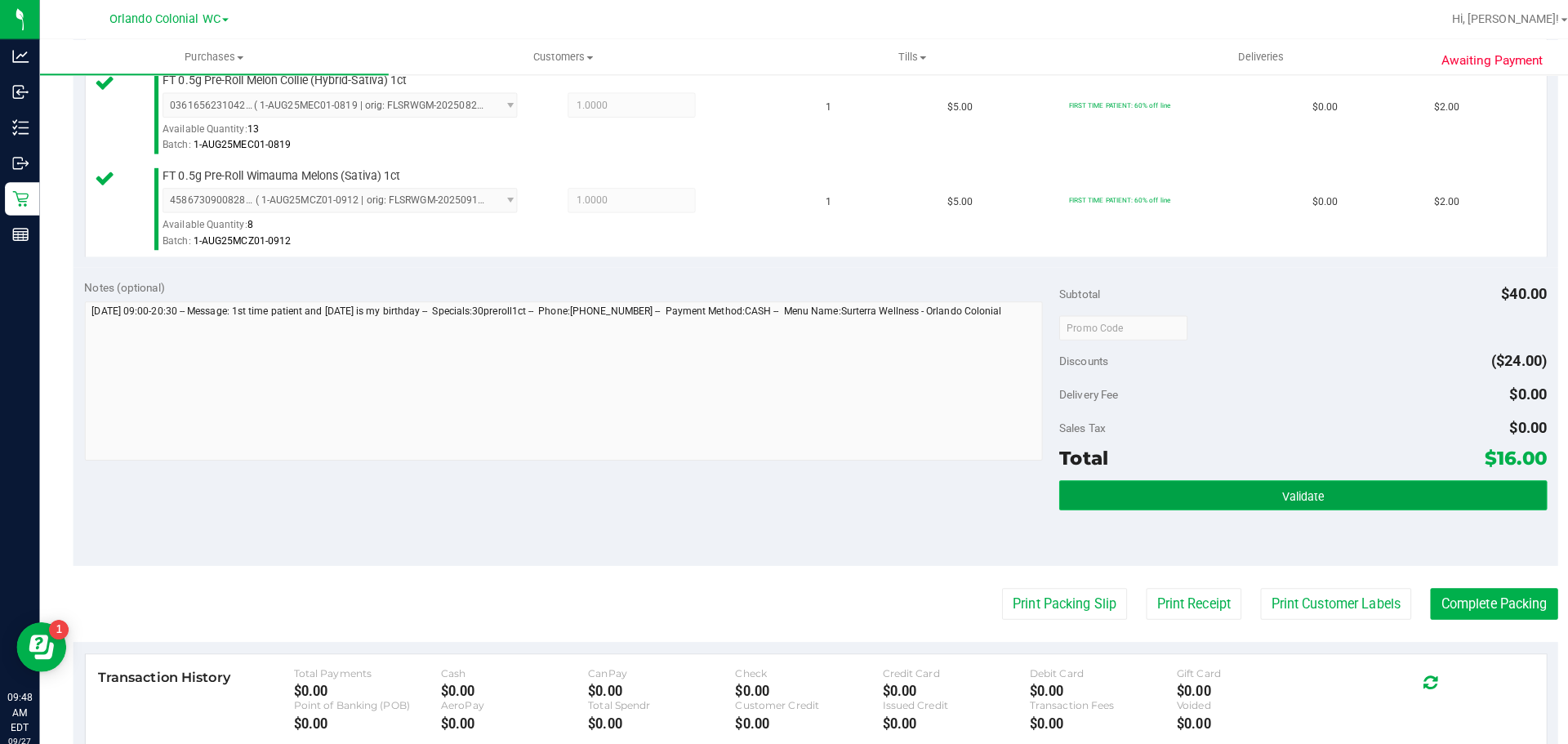
click at [1250, 495] on button "Validate" at bounding box center [1284, 488] width 480 height 29
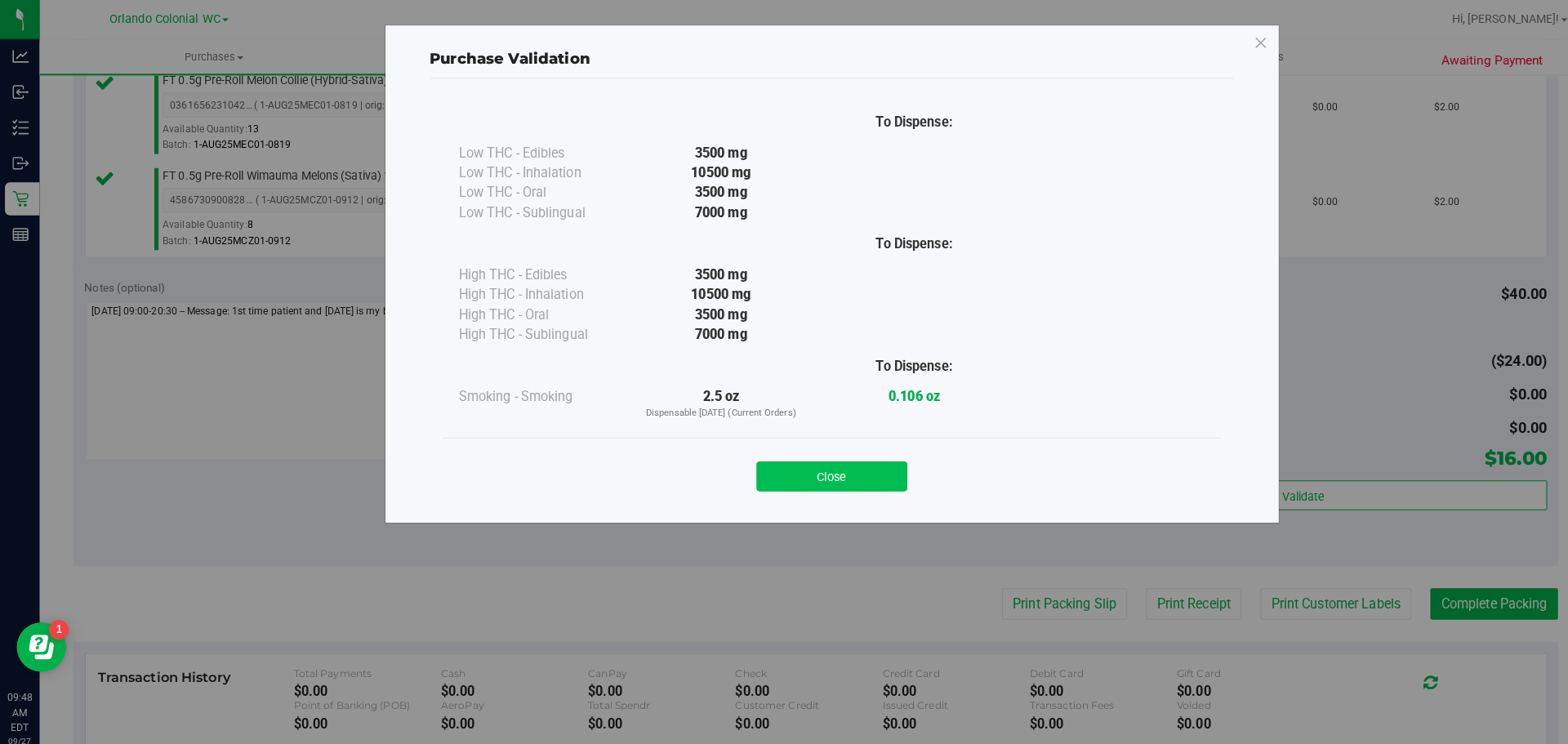
click at [809, 480] on button "Close" at bounding box center [819, 469] width 149 height 29
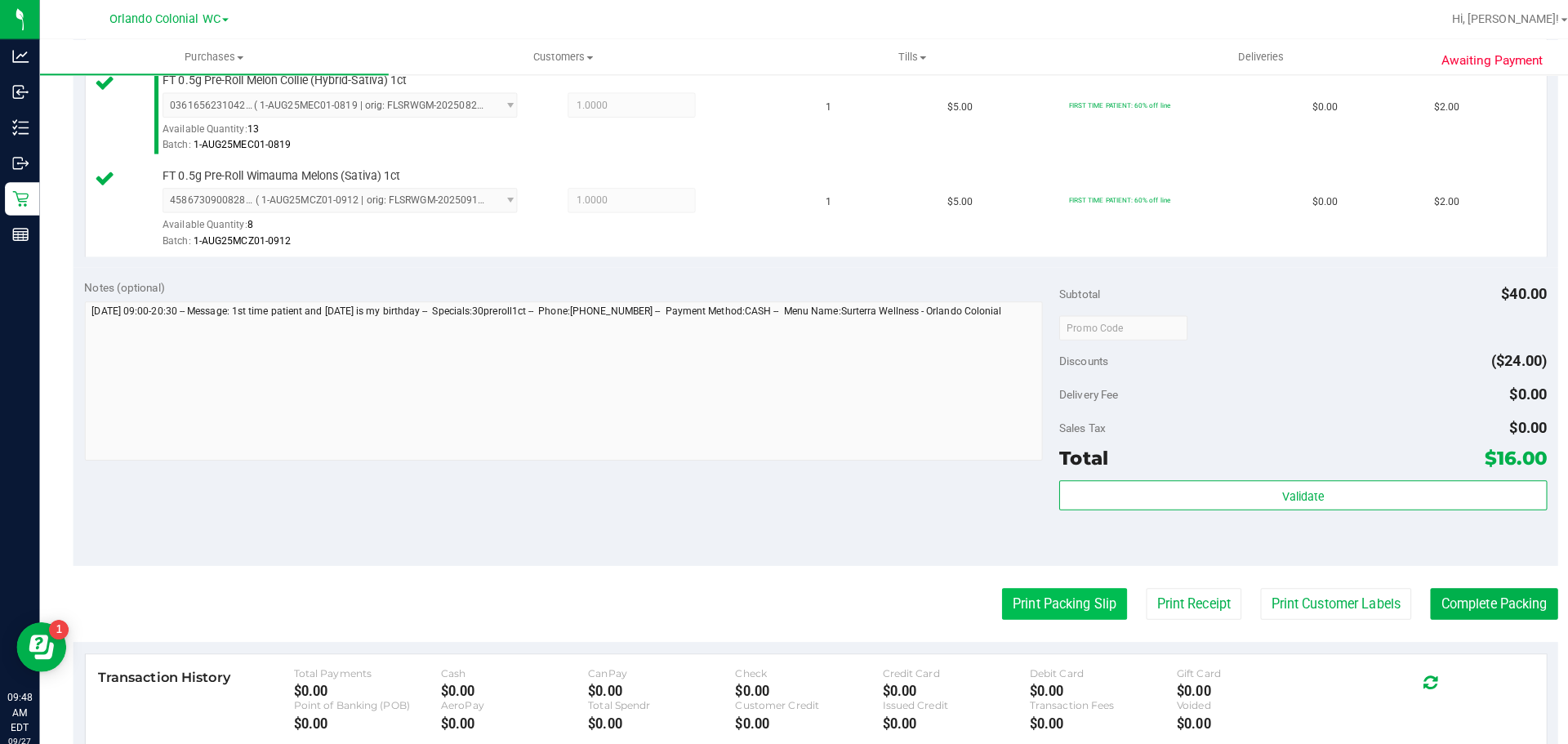
click at [1040, 594] on button "Print Packing Slip" at bounding box center [1049, 595] width 123 height 31
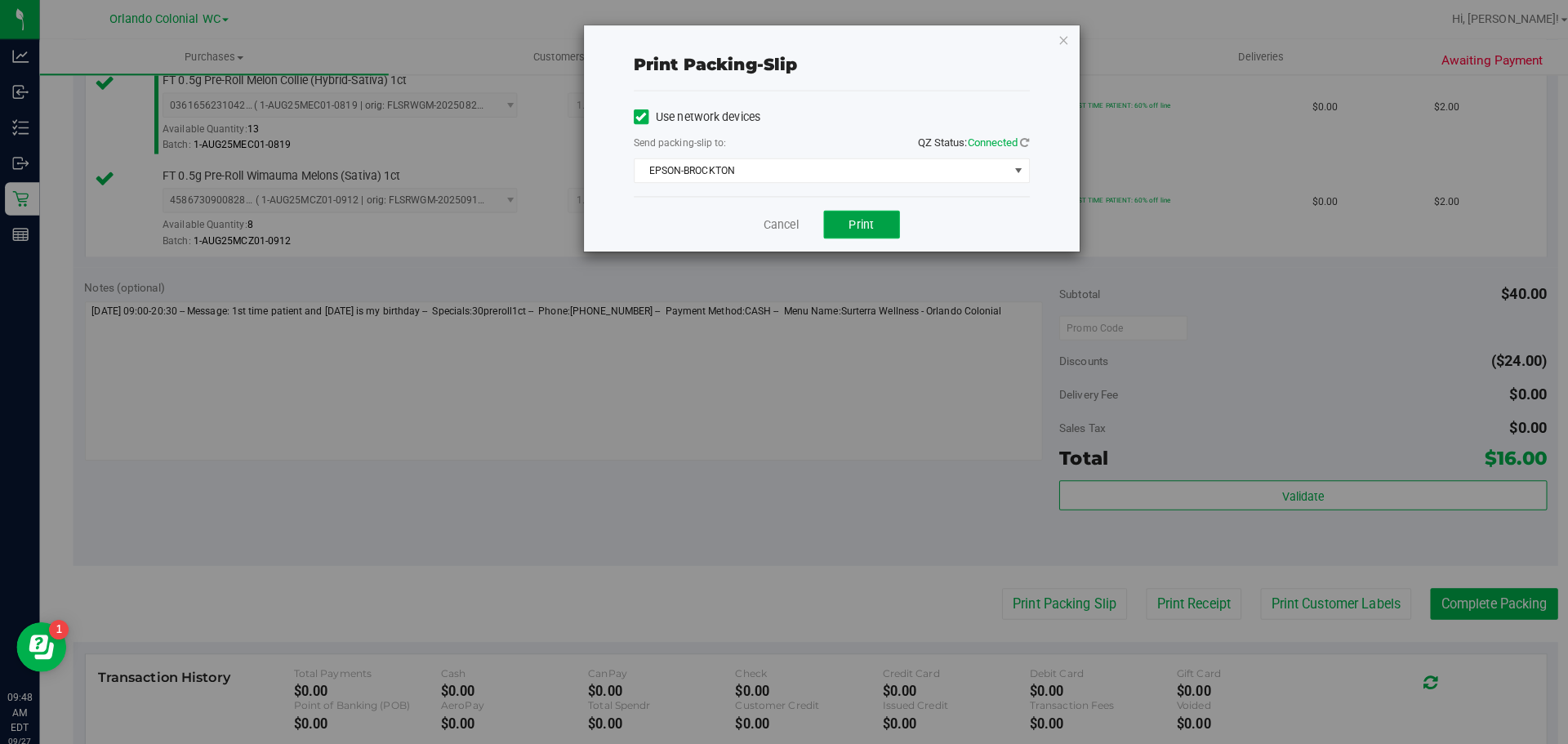
click at [841, 234] on button "Print" at bounding box center [849, 221] width 75 height 27
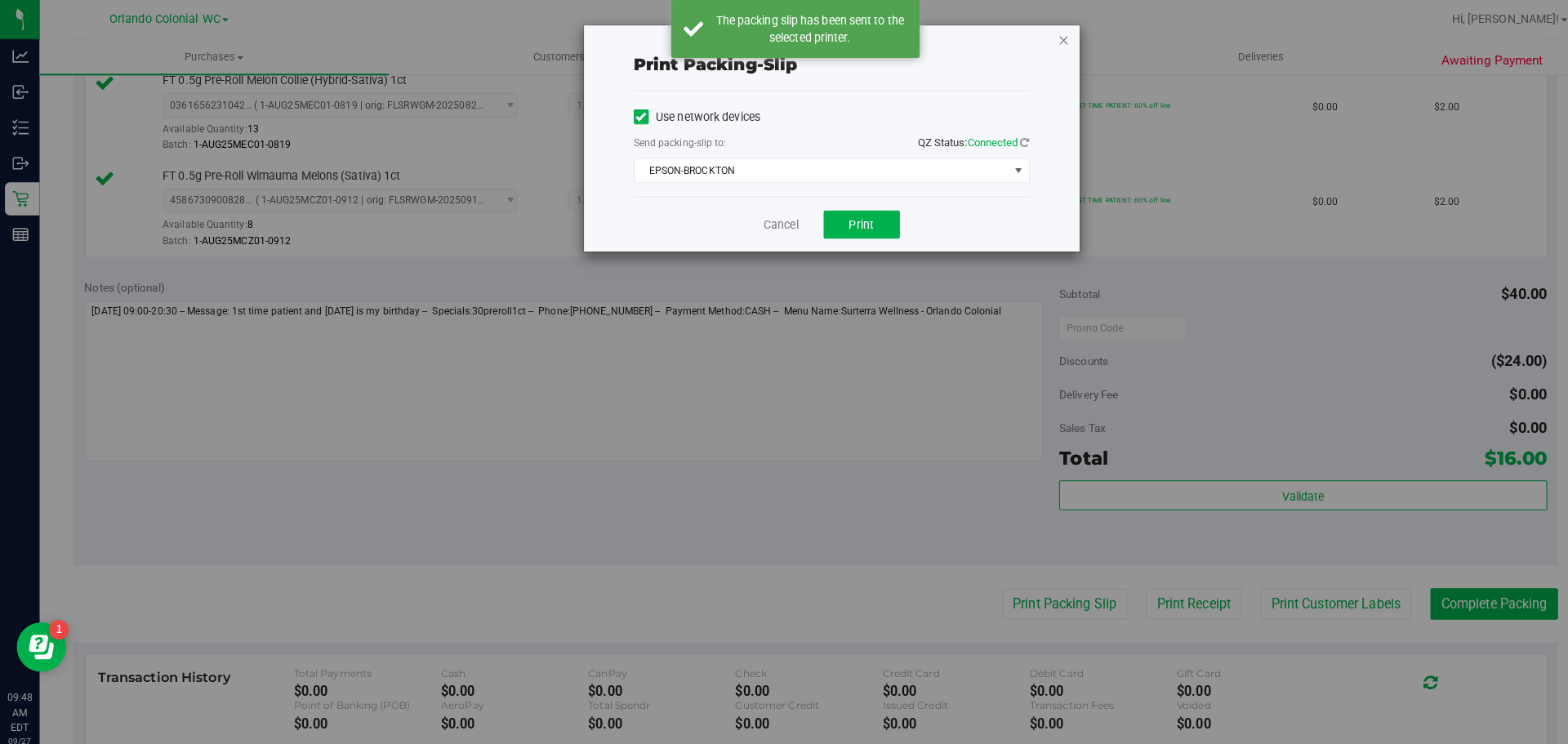
click at [1044, 37] on icon "button" at bounding box center [1049, 39] width 12 height 20
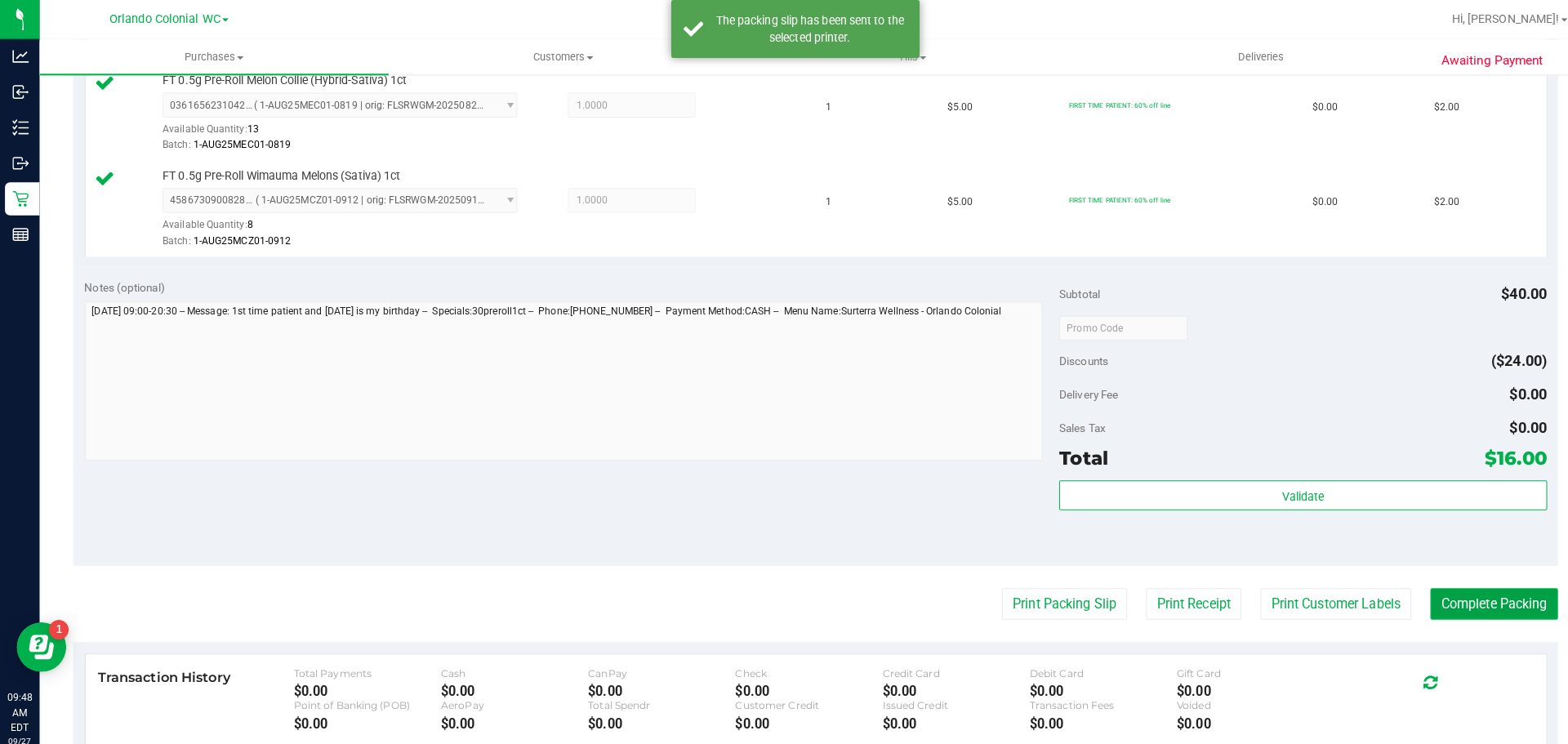
click at [1421, 592] on button "Complete Packing" at bounding box center [1472, 595] width 125 height 31
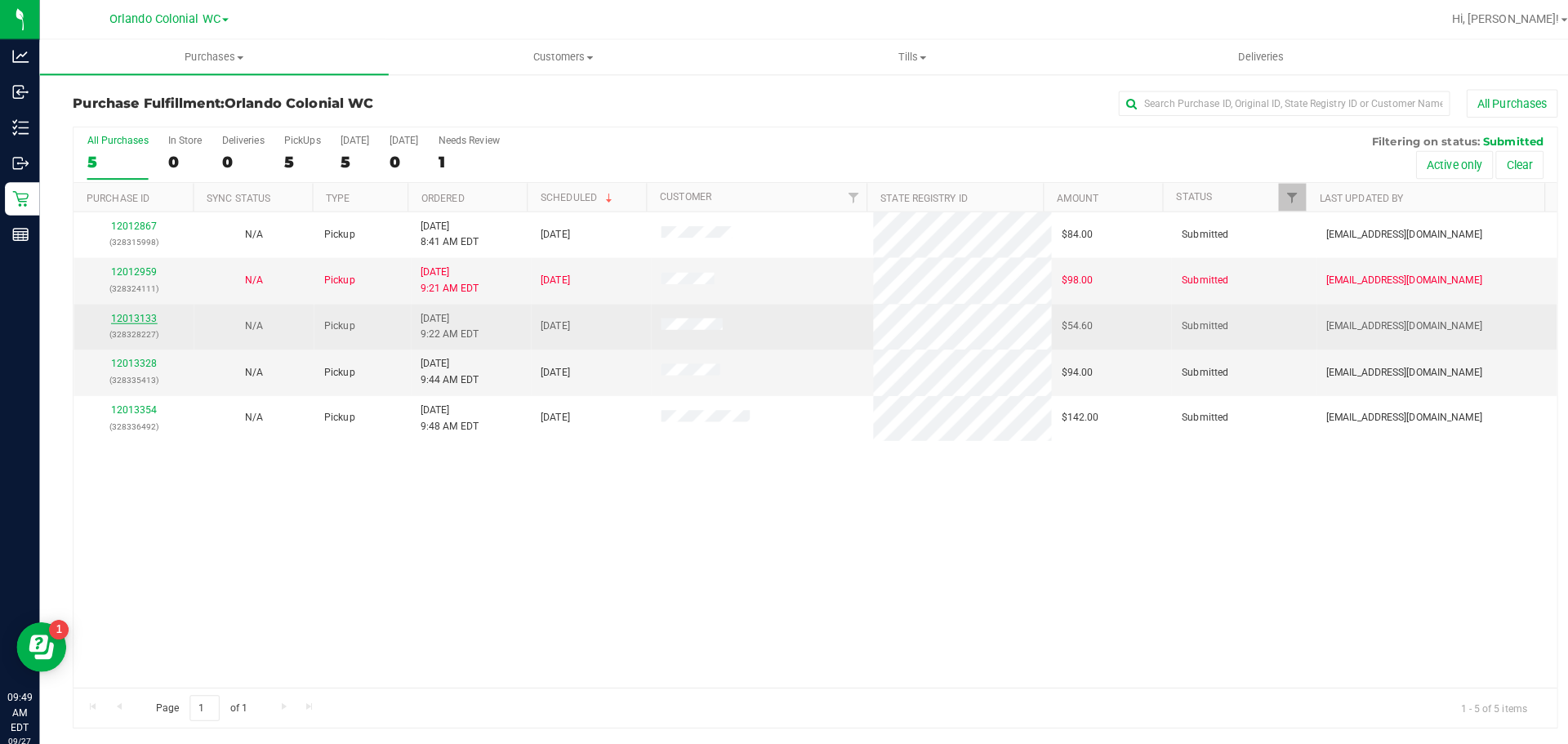
click at [139, 318] on link "12013133" at bounding box center [132, 313] width 46 height 12
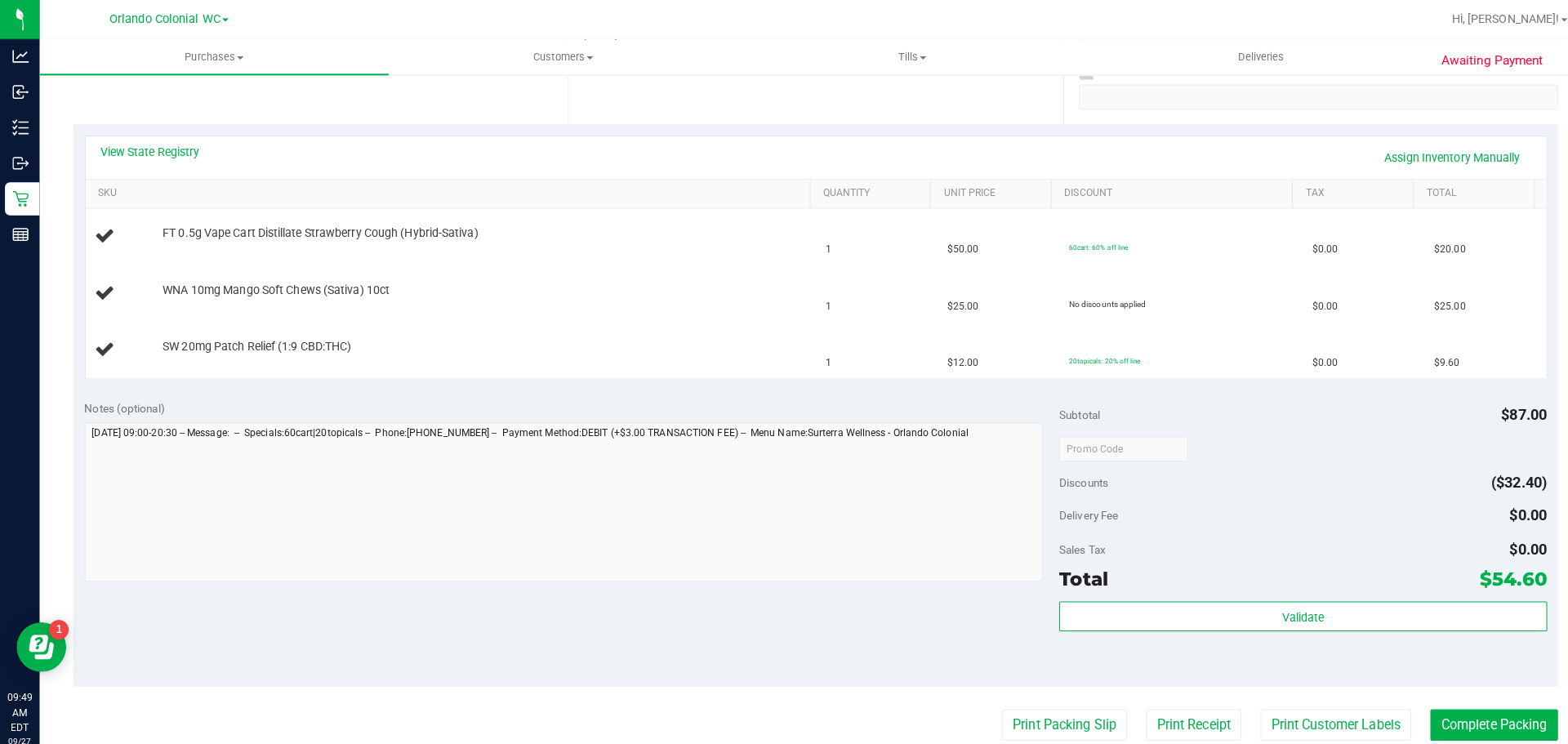
scroll to position [328, 0]
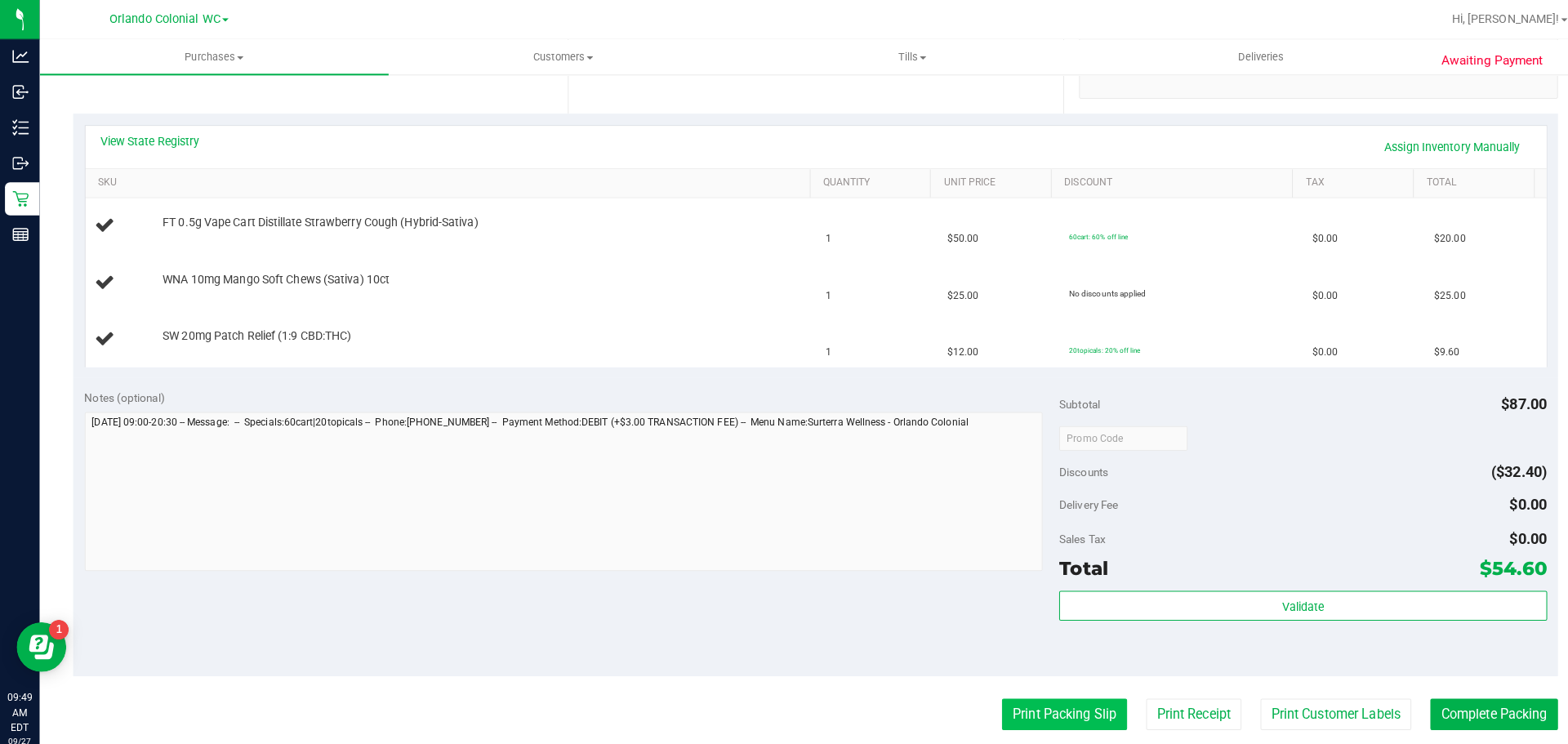
click at [1065, 690] on button "Print Packing Slip" at bounding box center [1049, 703] width 123 height 31
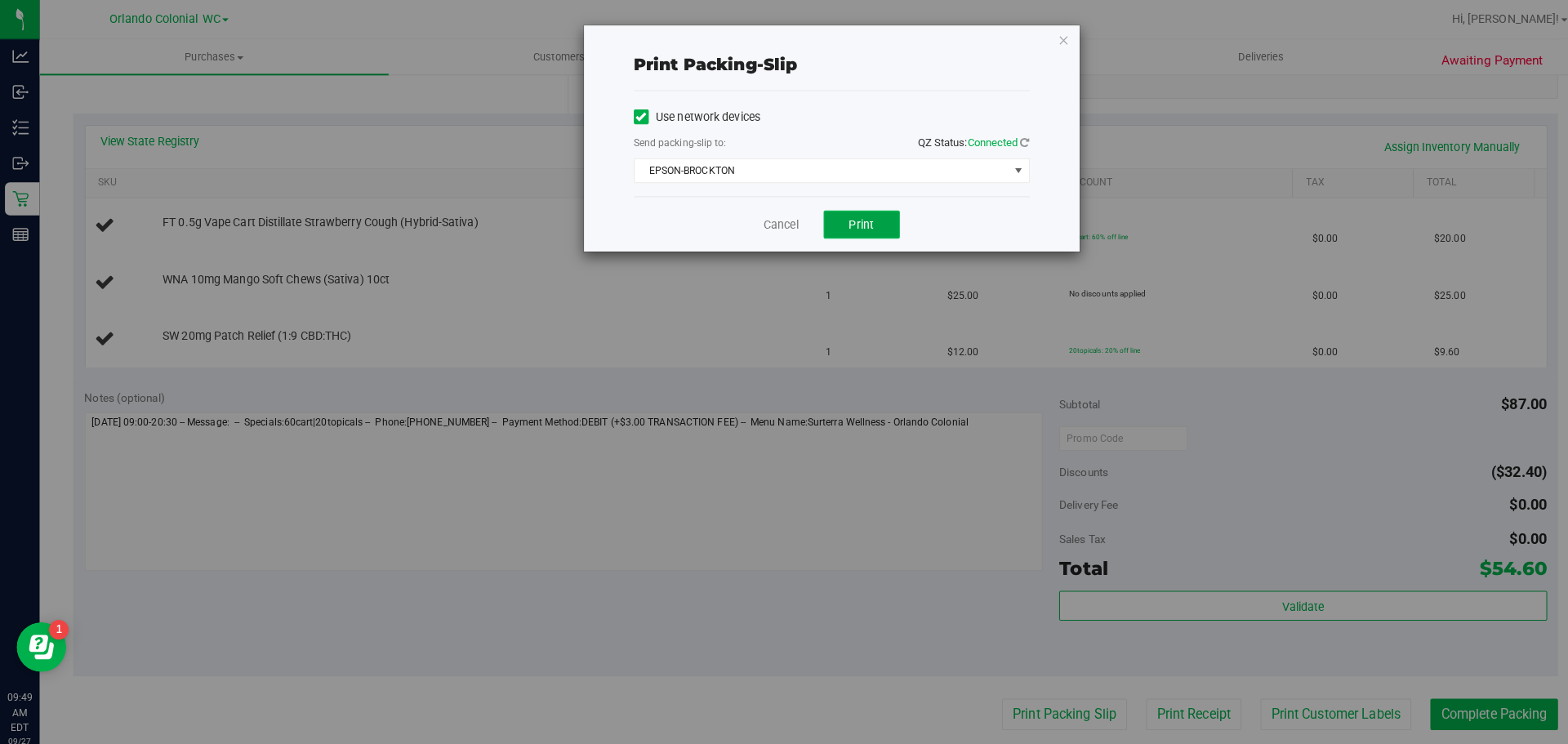
click at [872, 227] on button "Print" at bounding box center [849, 221] width 75 height 27
click at [1048, 34] on icon "button" at bounding box center [1049, 39] width 12 height 20
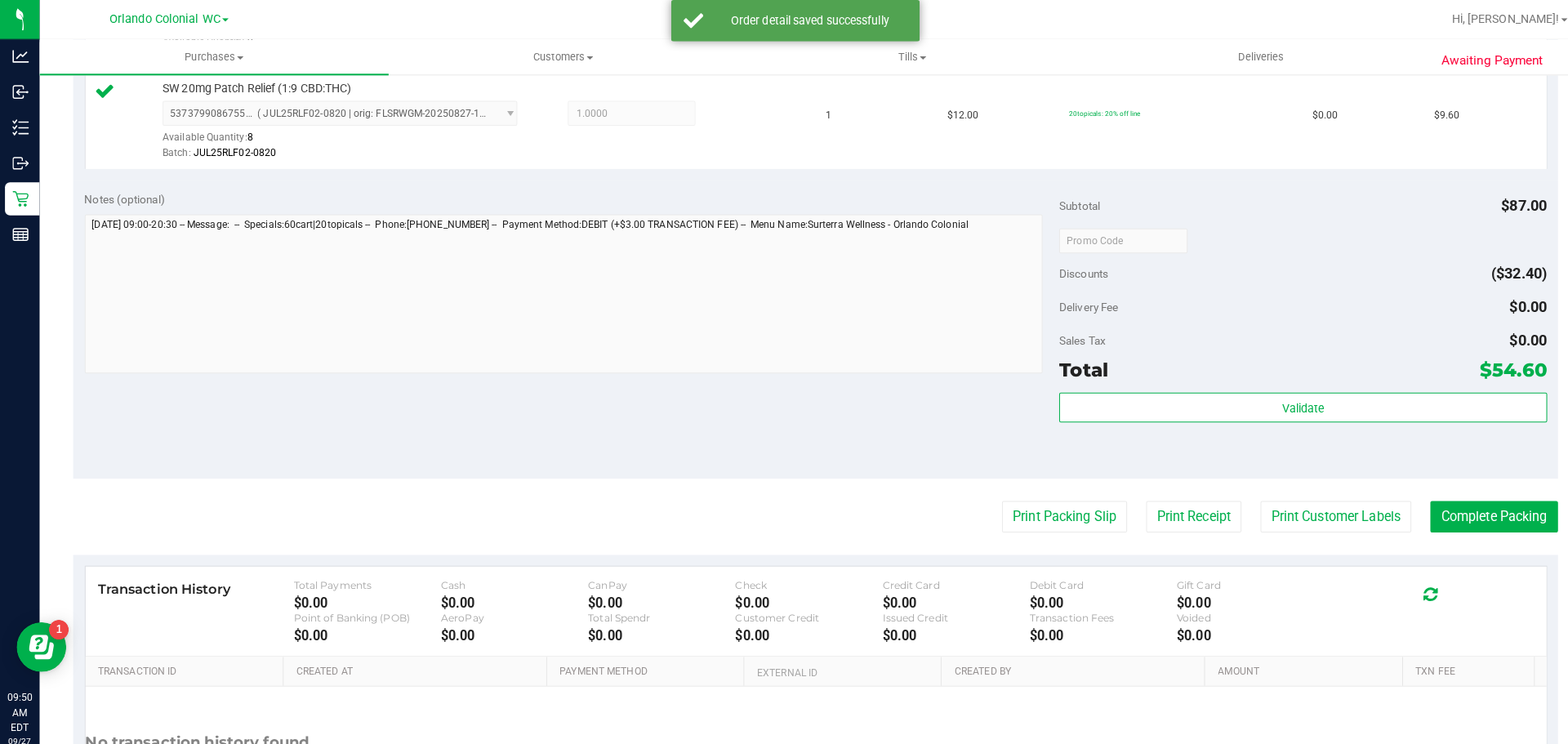
scroll to position [640, 0]
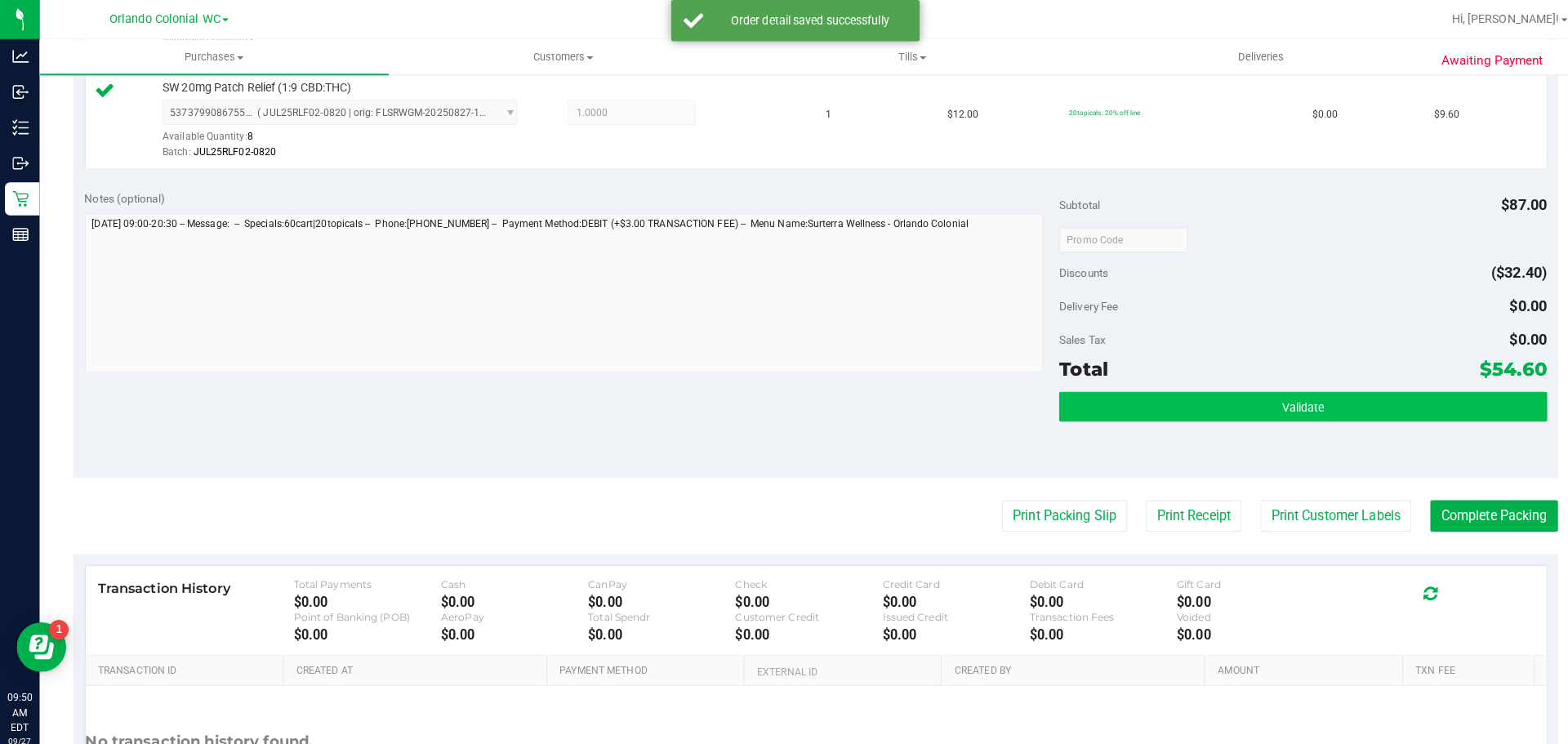
click at [1221, 413] on button "Validate" at bounding box center [1284, 401] width 480 height 29
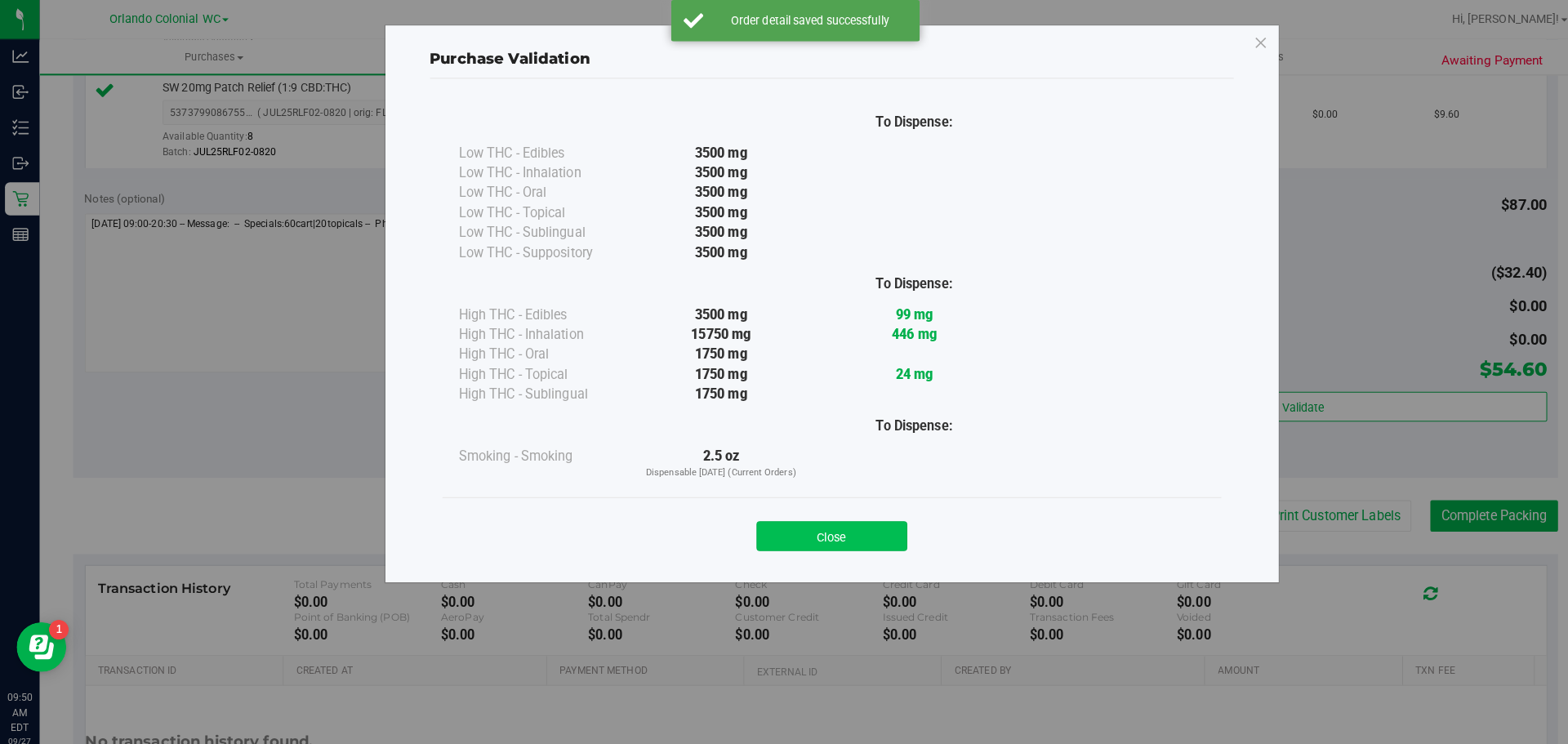
click at [828, 539] on button "Close" at bounding box center [819, 528] width 149 height 29
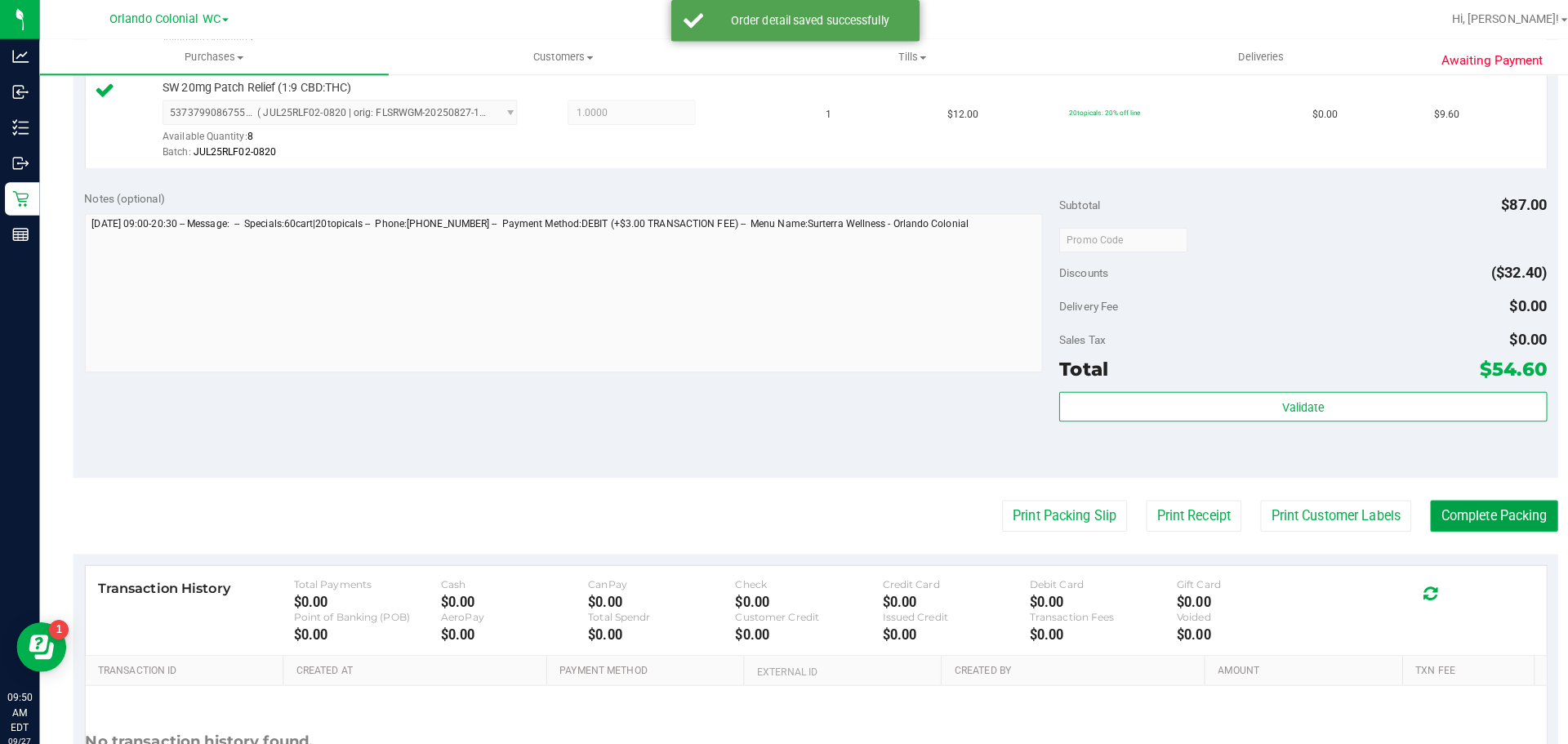
click at [1467, 511] on button "Complete Packing" at bounding box center [1472, 509] width 125 height 31
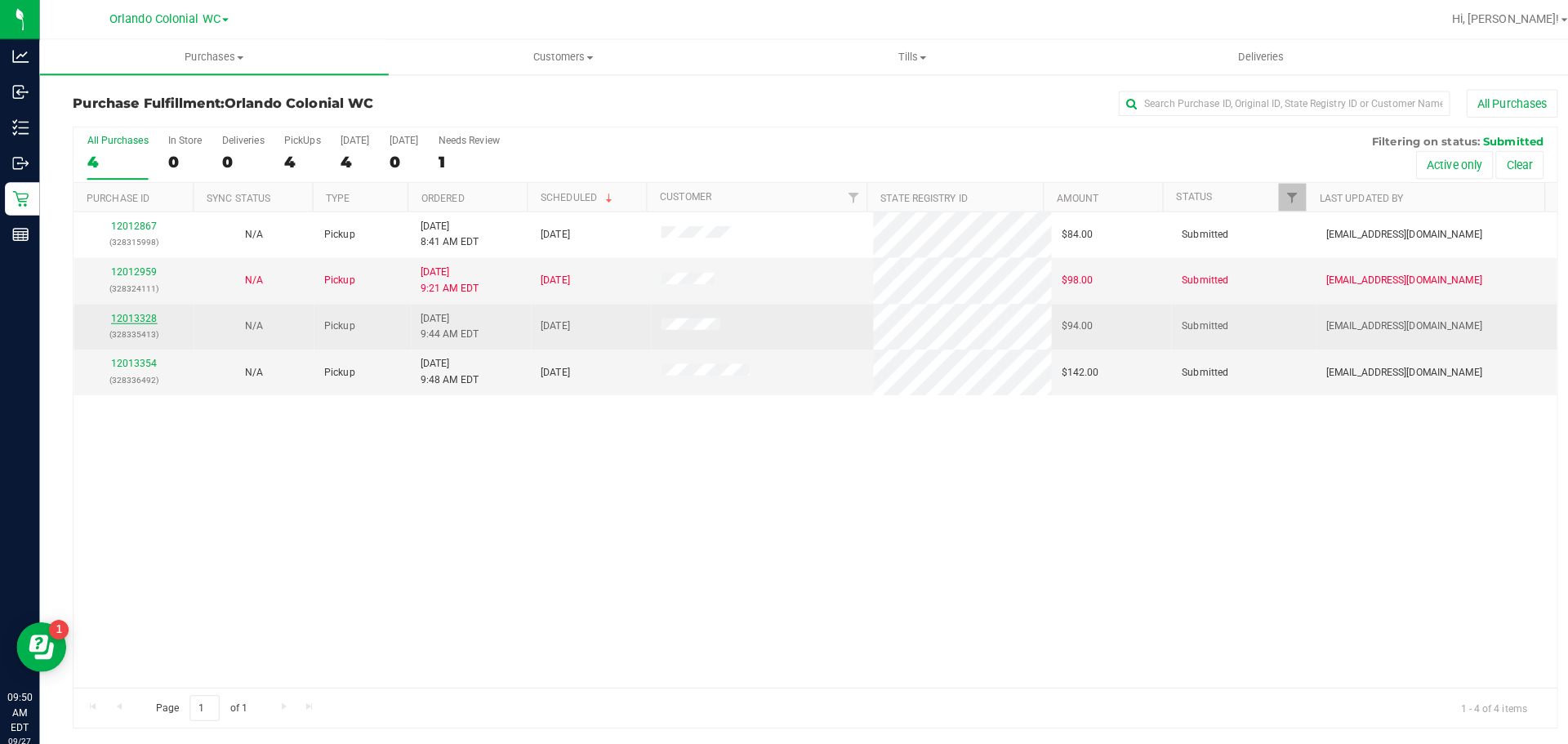
click at [150, 313] on link "12013328" at bounding box center [132, 313] width 46 height 12
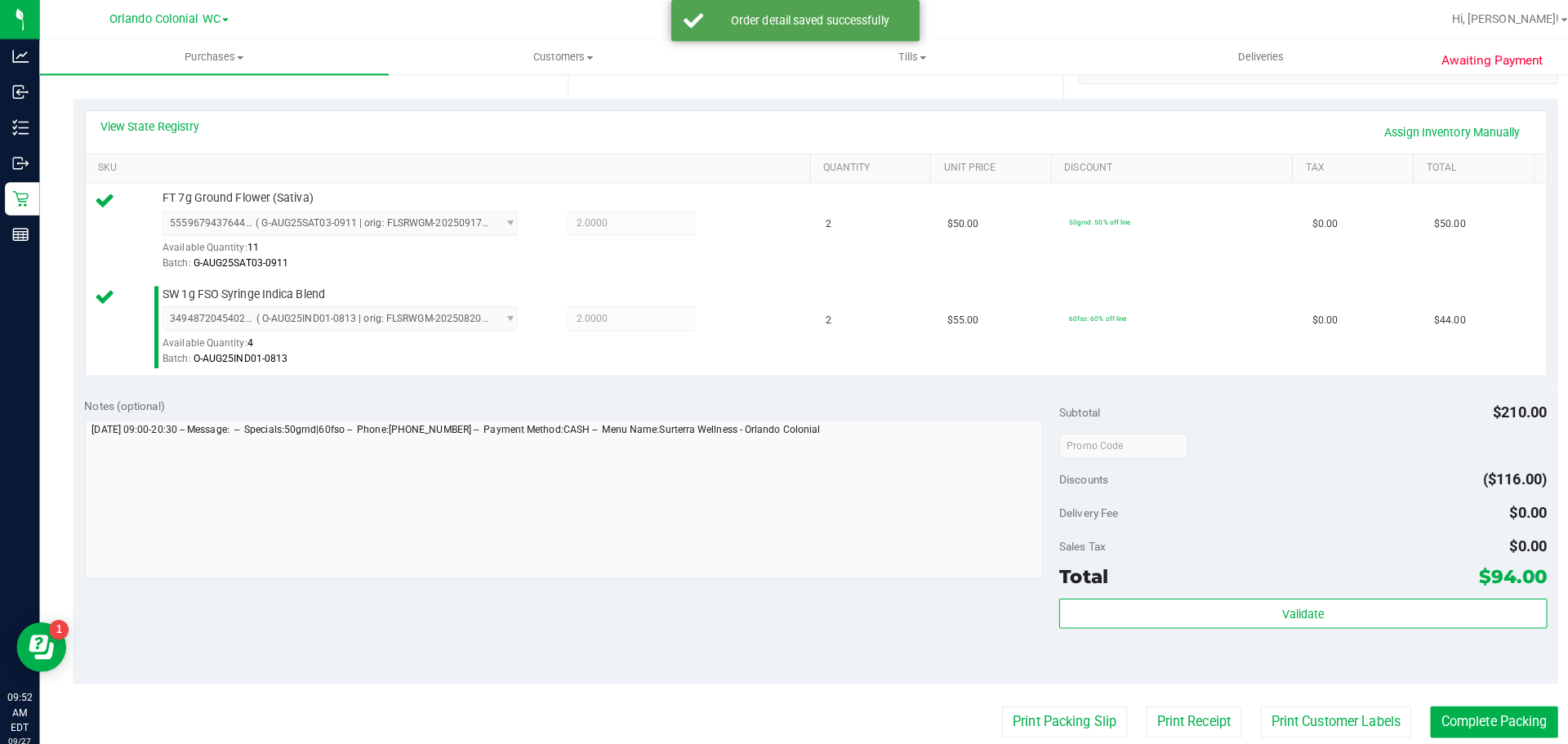
scroll to position [341, 0]
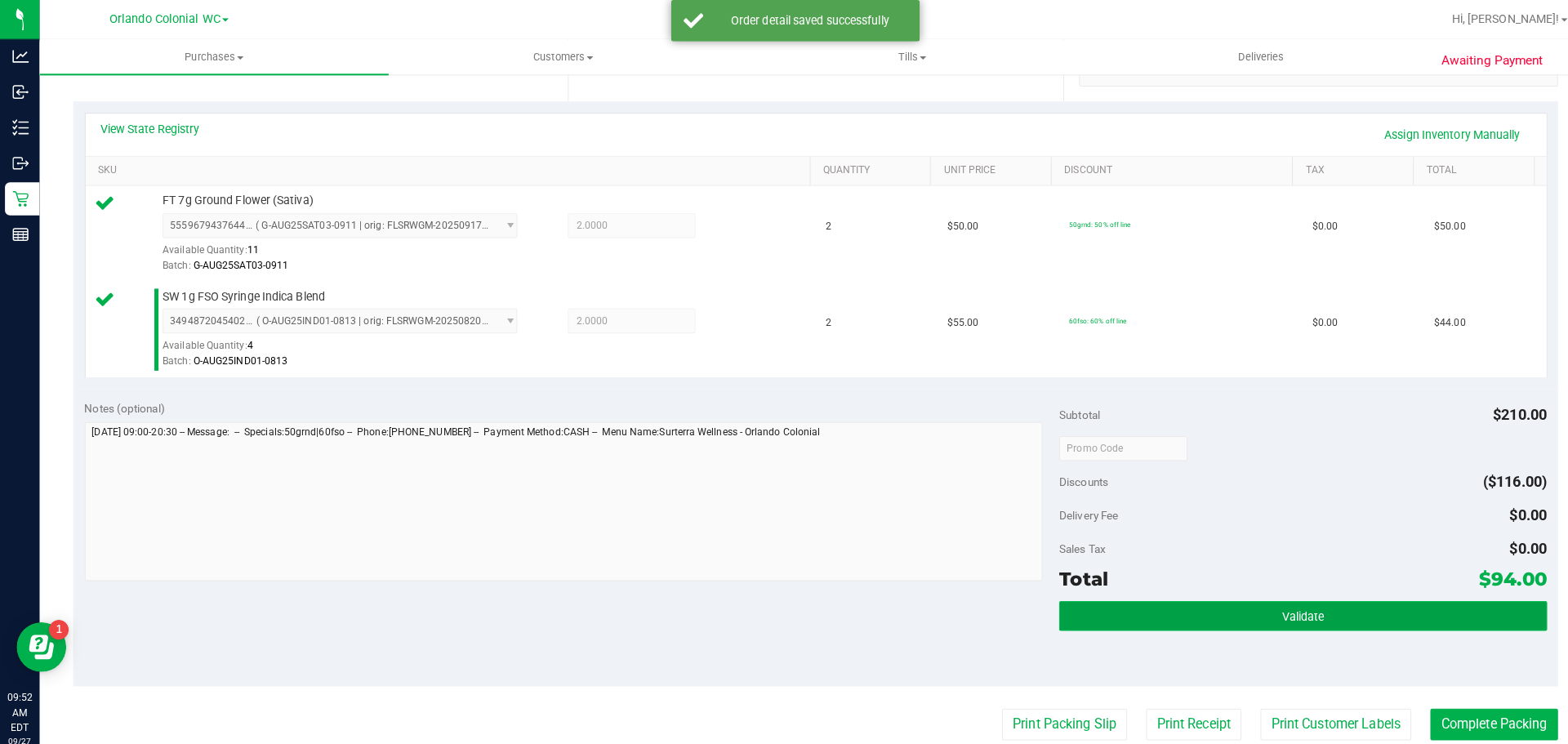
click at [1252, 606] on button "Validate" at bounding box center [1284, 606] width 480 height 29
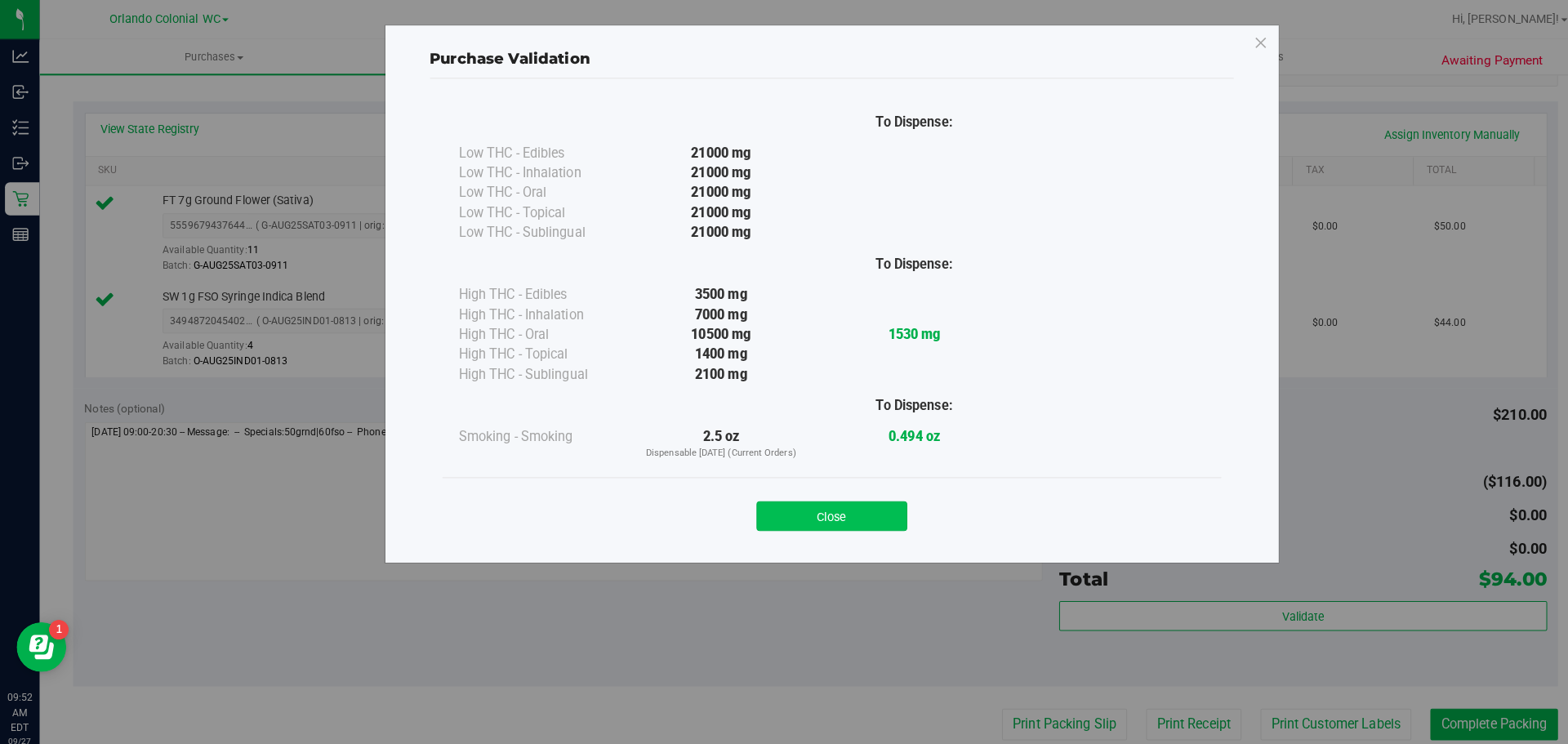
click at [829, 497] on button "Close" at bounding box center [819, 509] width 149 height 29
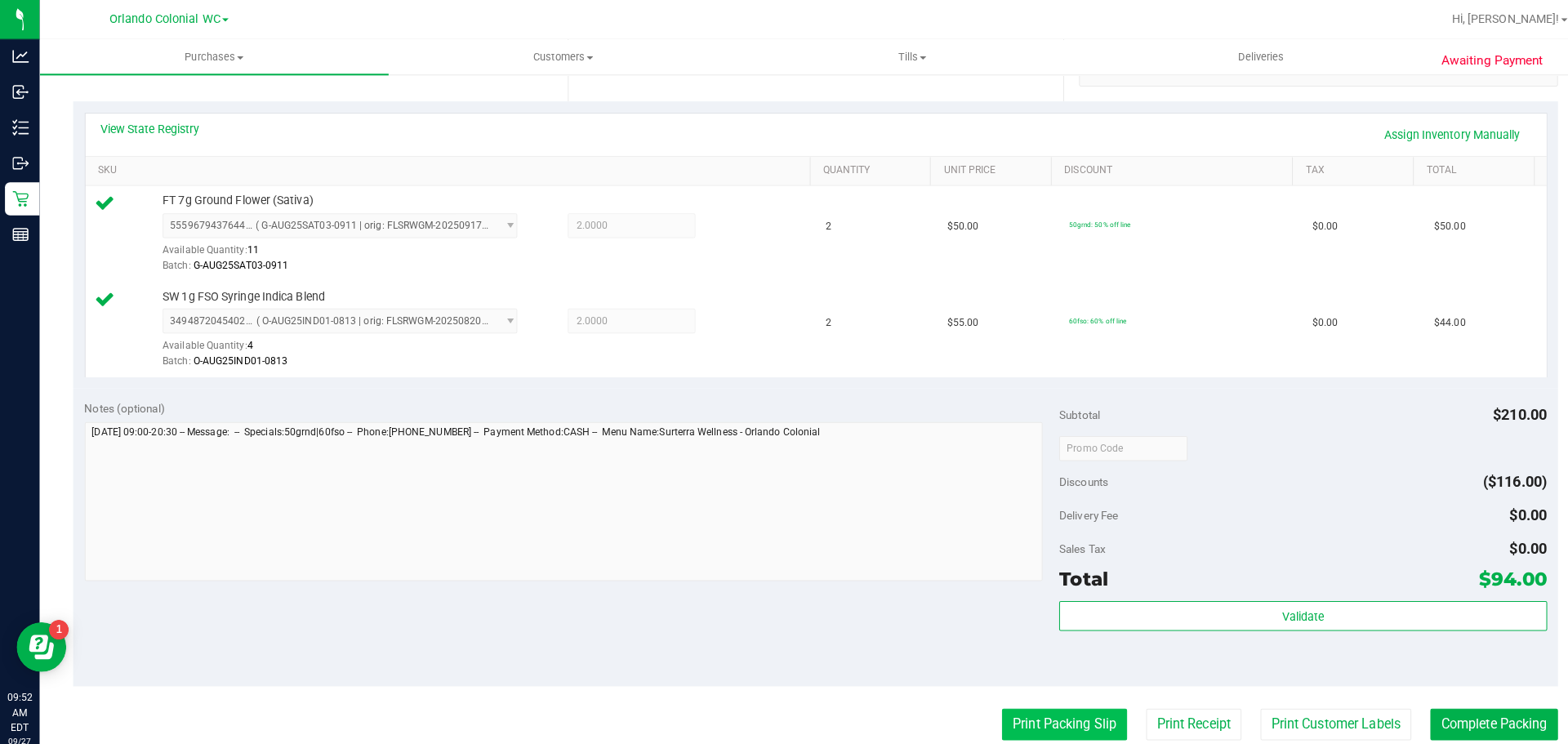
click at [1038, 715] on button "Print Packing Slip" at bounding box center [1049, 713] width 123 height 31
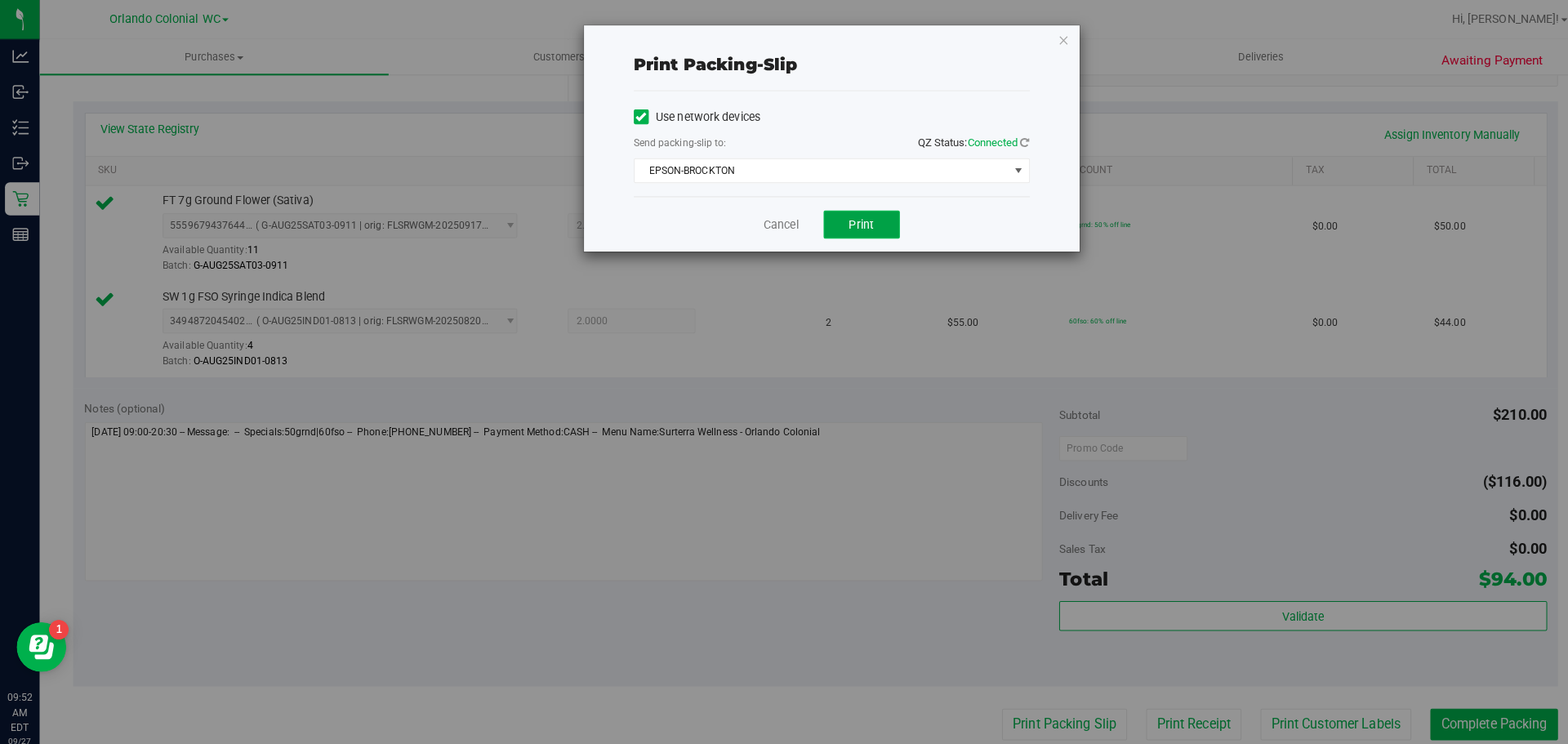
click at [859, 219] on span "Print" at bounding box center [848, 221] width 24 height 13
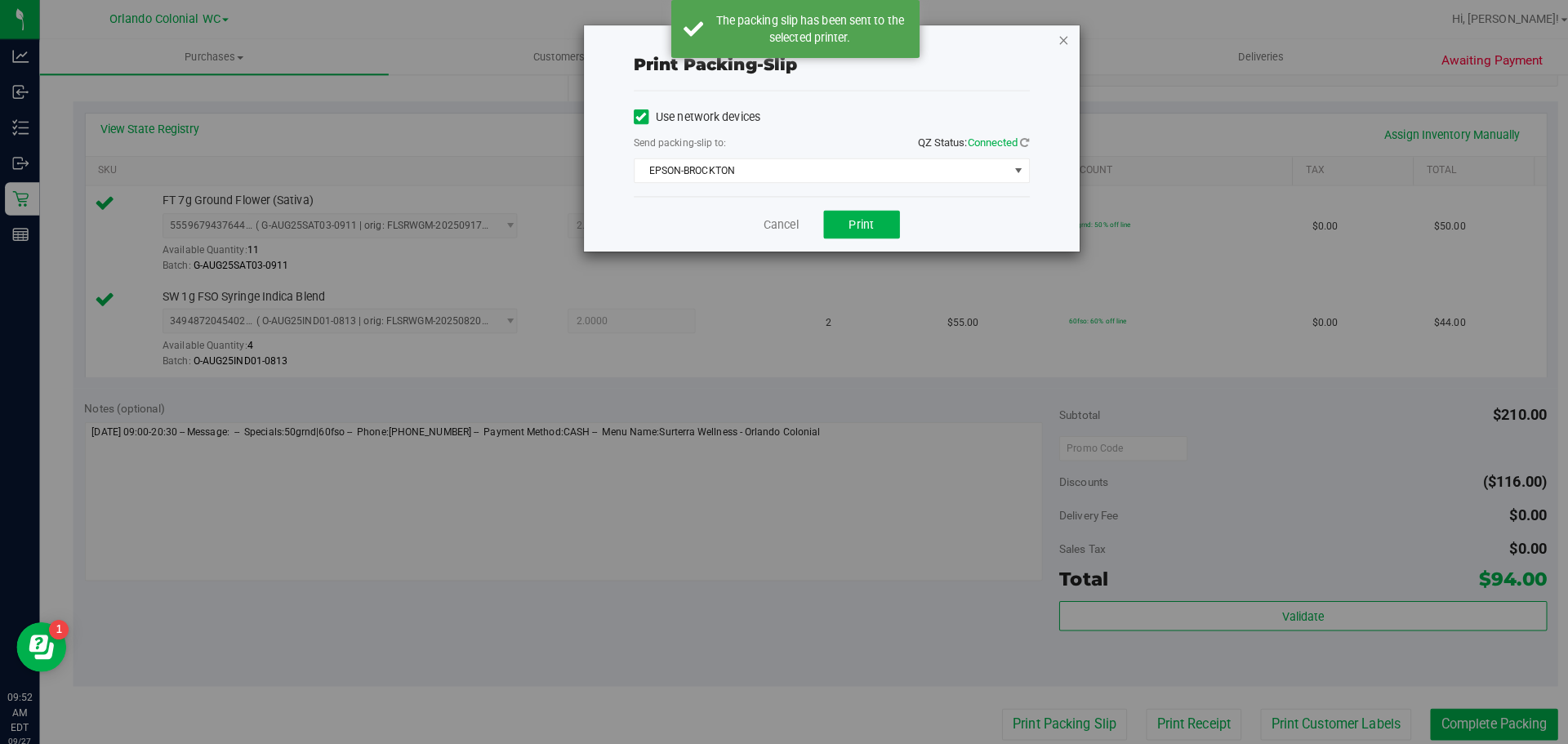
click at [1053, 42] on icon "button" at bounding box center [1049, 39] width 12 height 20
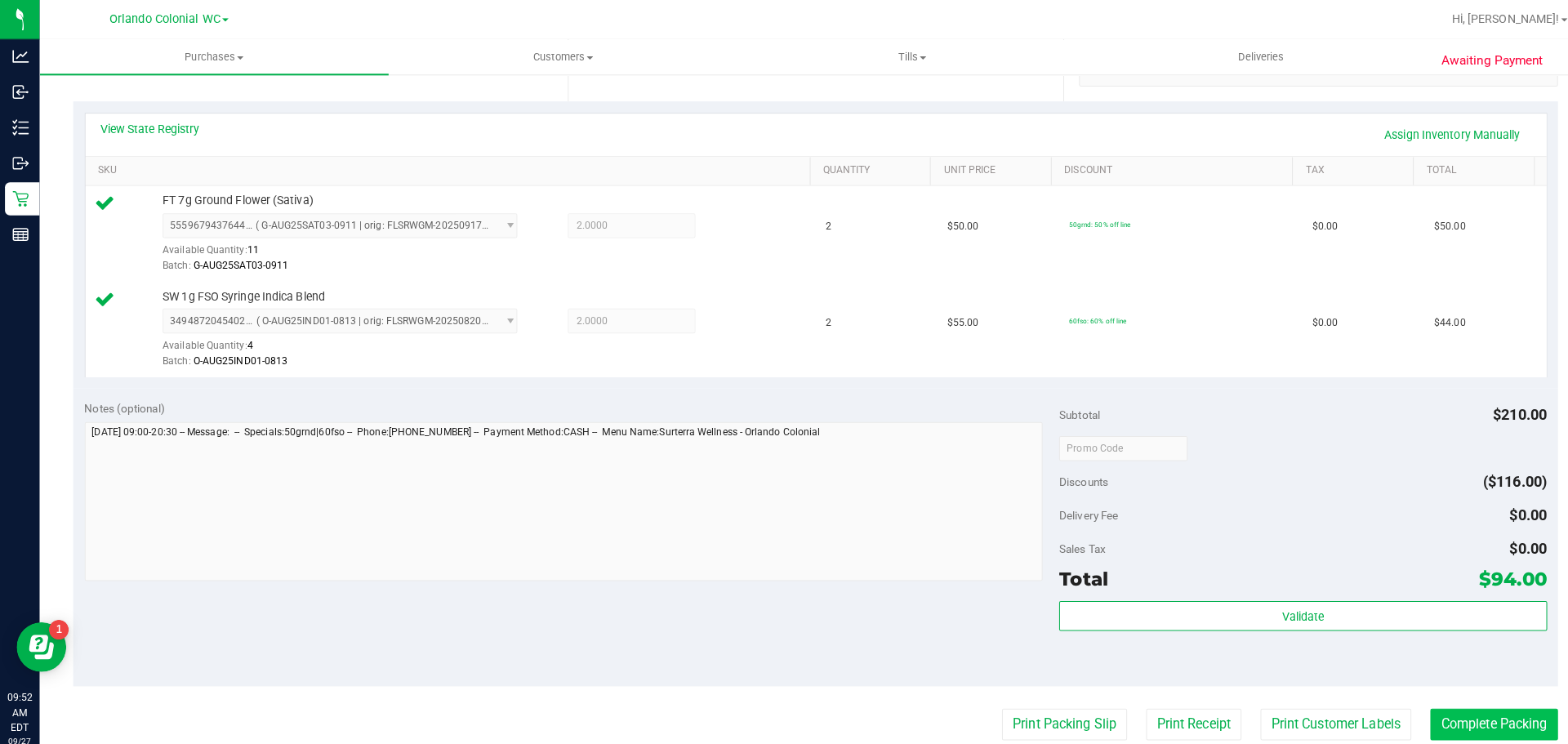
click at [1445, 698] on button "Complete Packing" at bounding box center [1472, 713] width 125 height 31
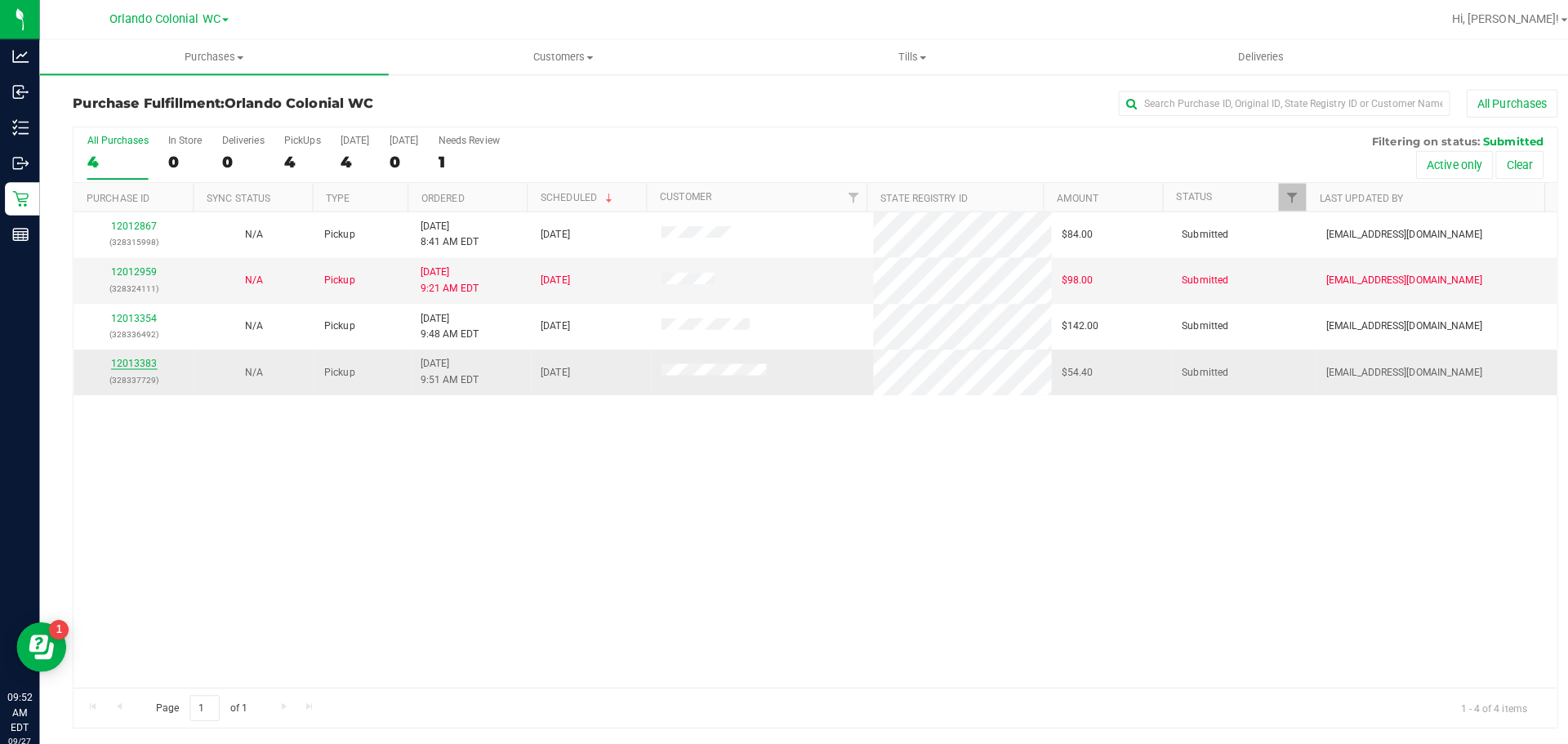
click at [150, 355] on link "12013383" at bounding box center [132, 359] width 46 height 12
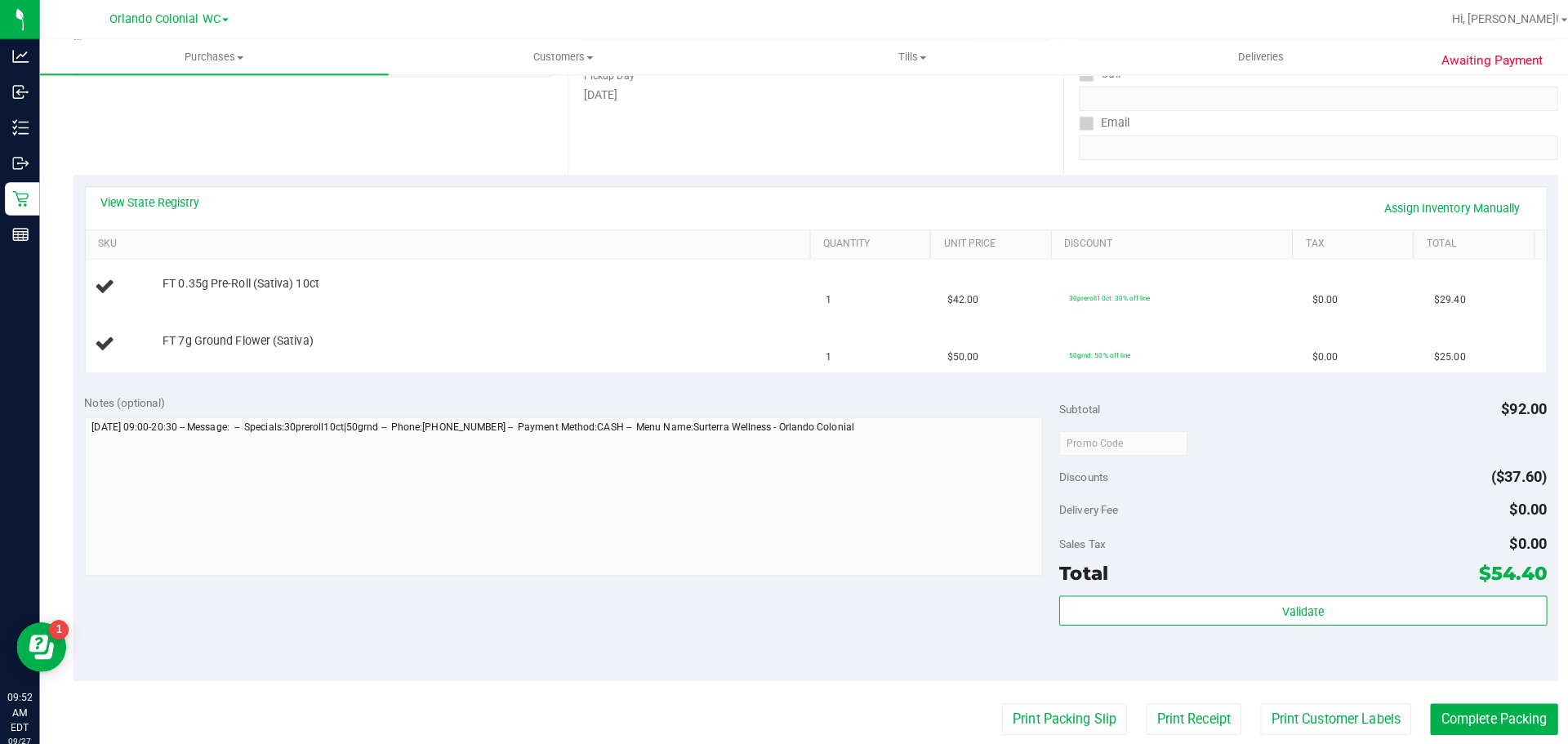
scroll to position [322, 0]
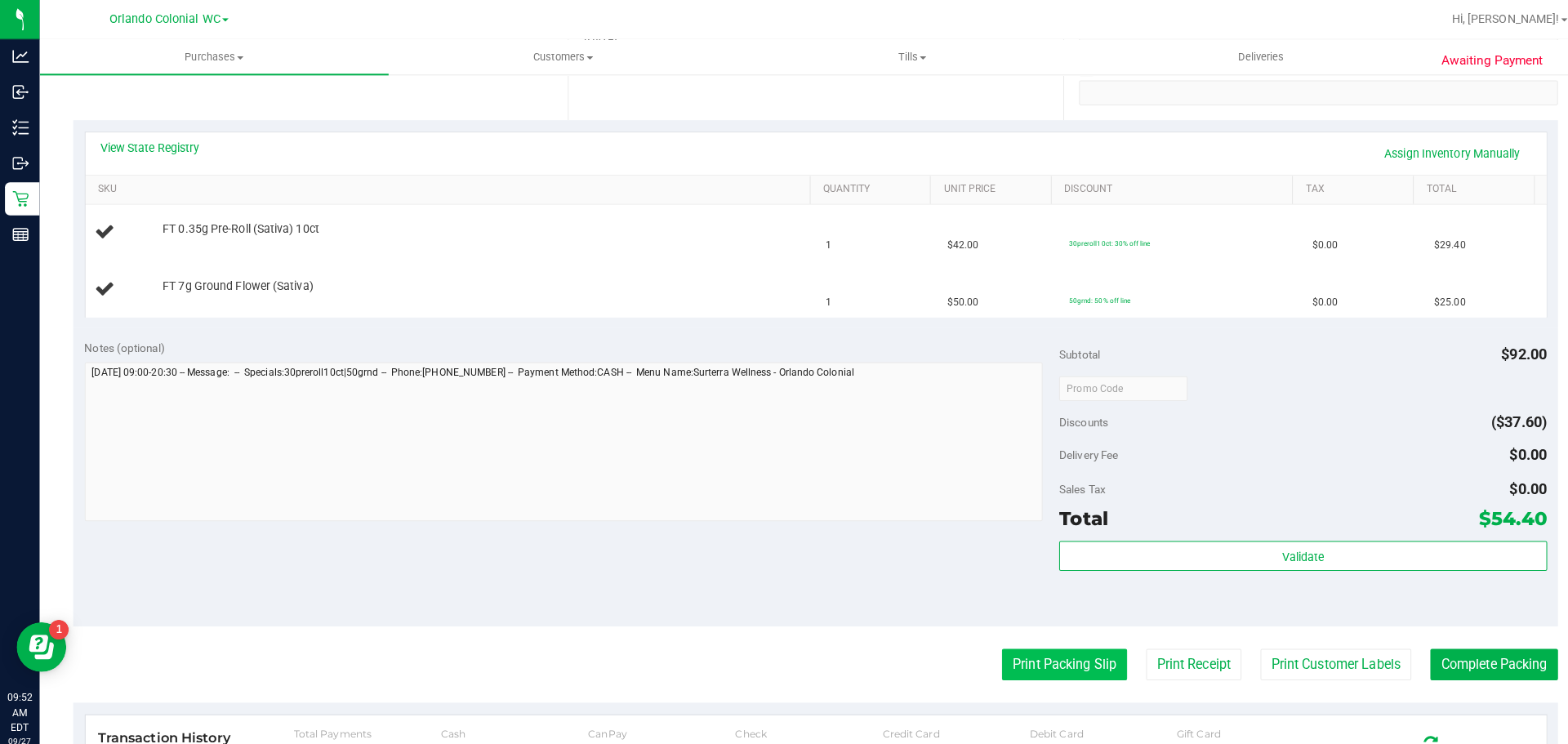
click at [1050, 649] on button "Print Packing Slip" at bounding box center [1049, 654] width 123 height 31
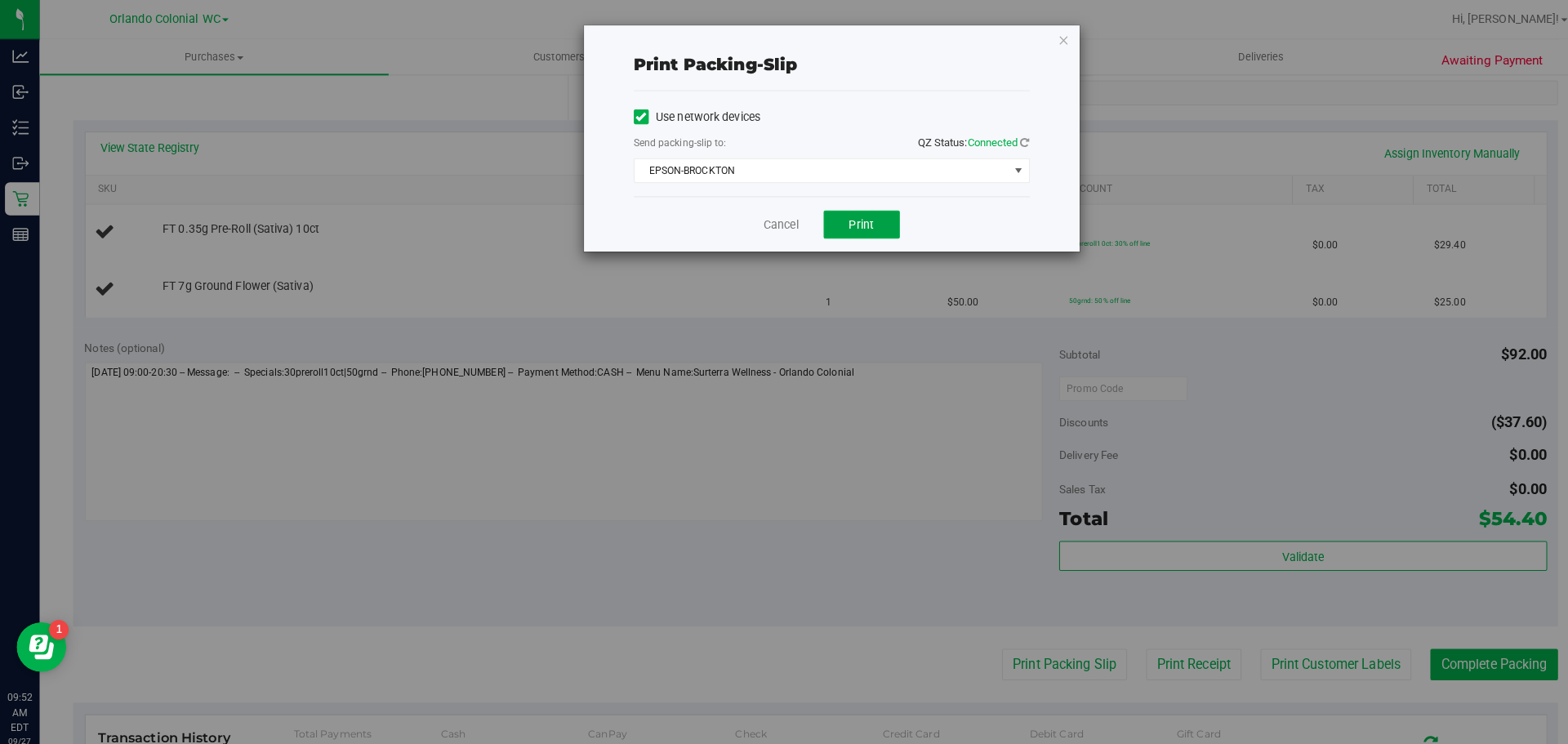
drag, startPoint x: 848, startPoint y: 216, endPoint x: 986, endPoint y: 216, distance: 138.0
click at [847, 216] on span "Print" at bounding box center [848, 221] width 24 height 13
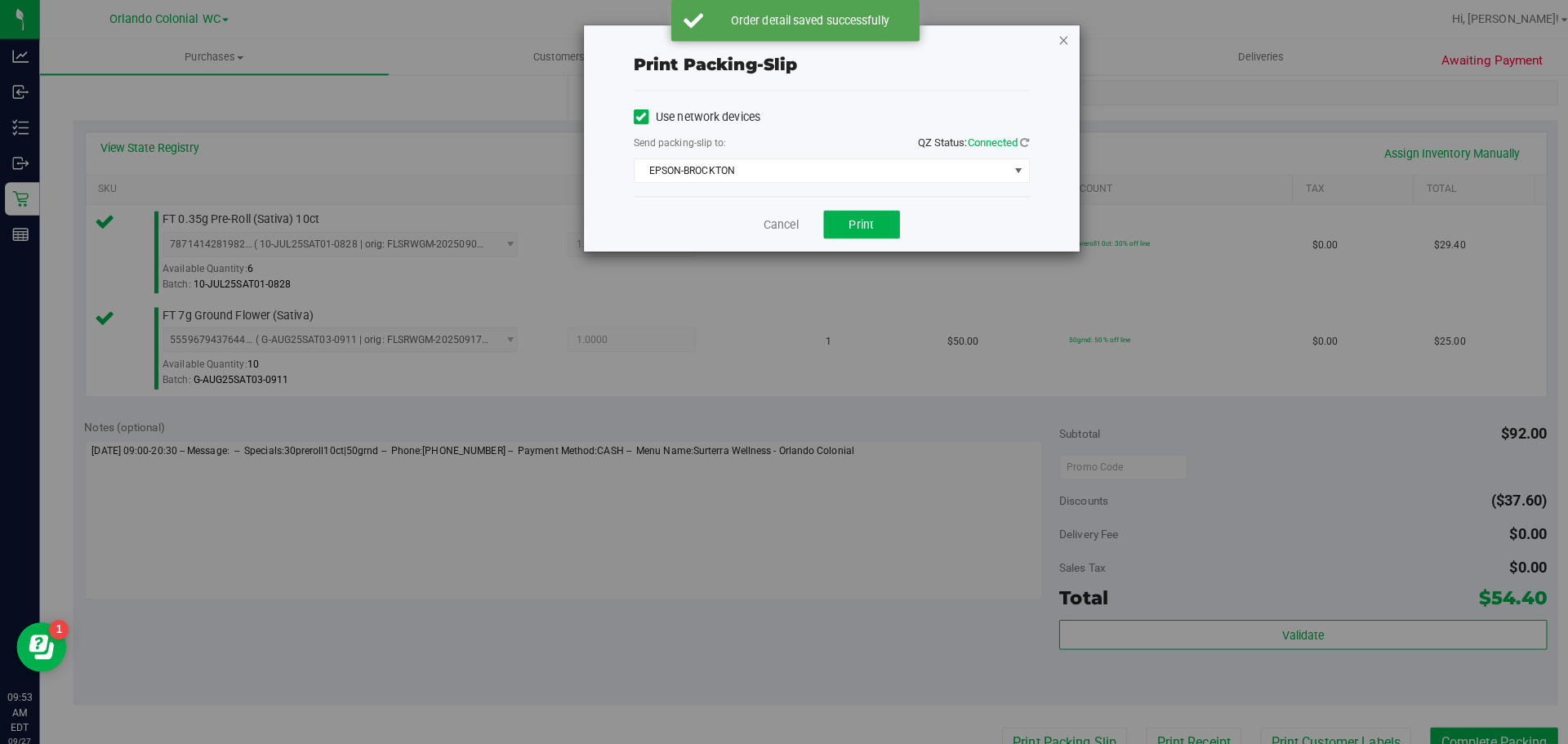
click at [1045, 42] on icon "button" at bounding box center [1049, 39] width 12 height 20
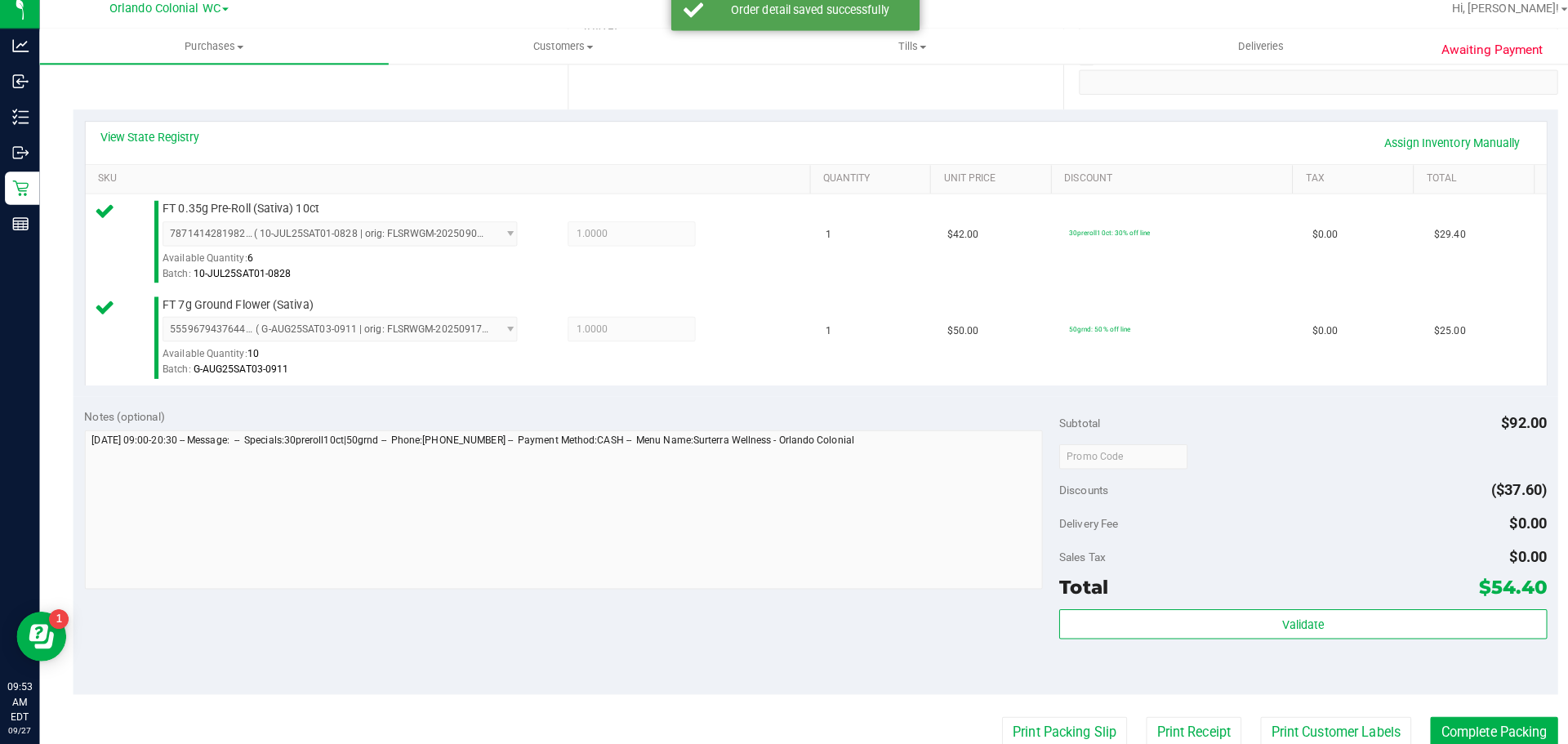
scroll to position [326, 0]
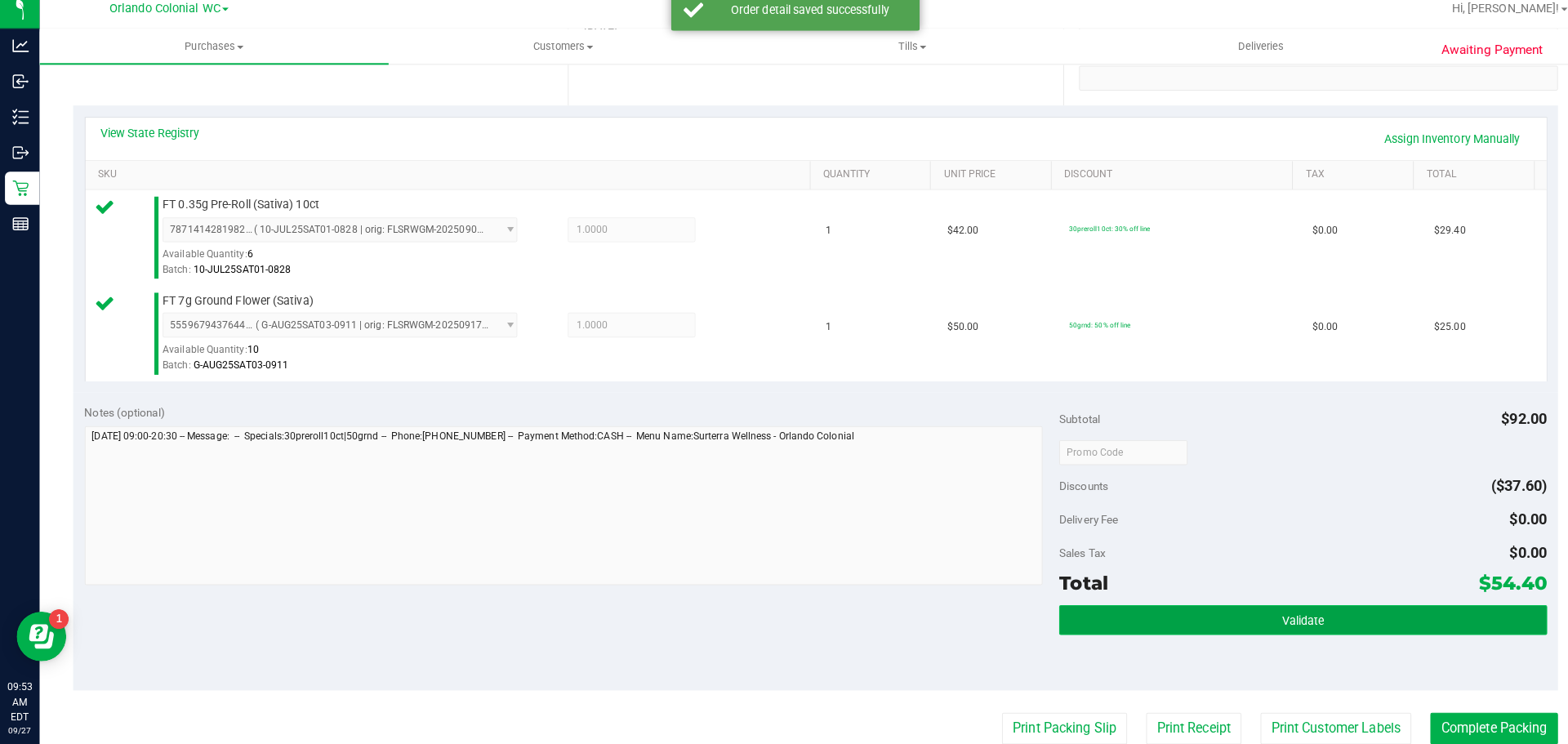
click at [1235, 618] on button "Validate" at bounding box center [1284, 621] width 480 height 29
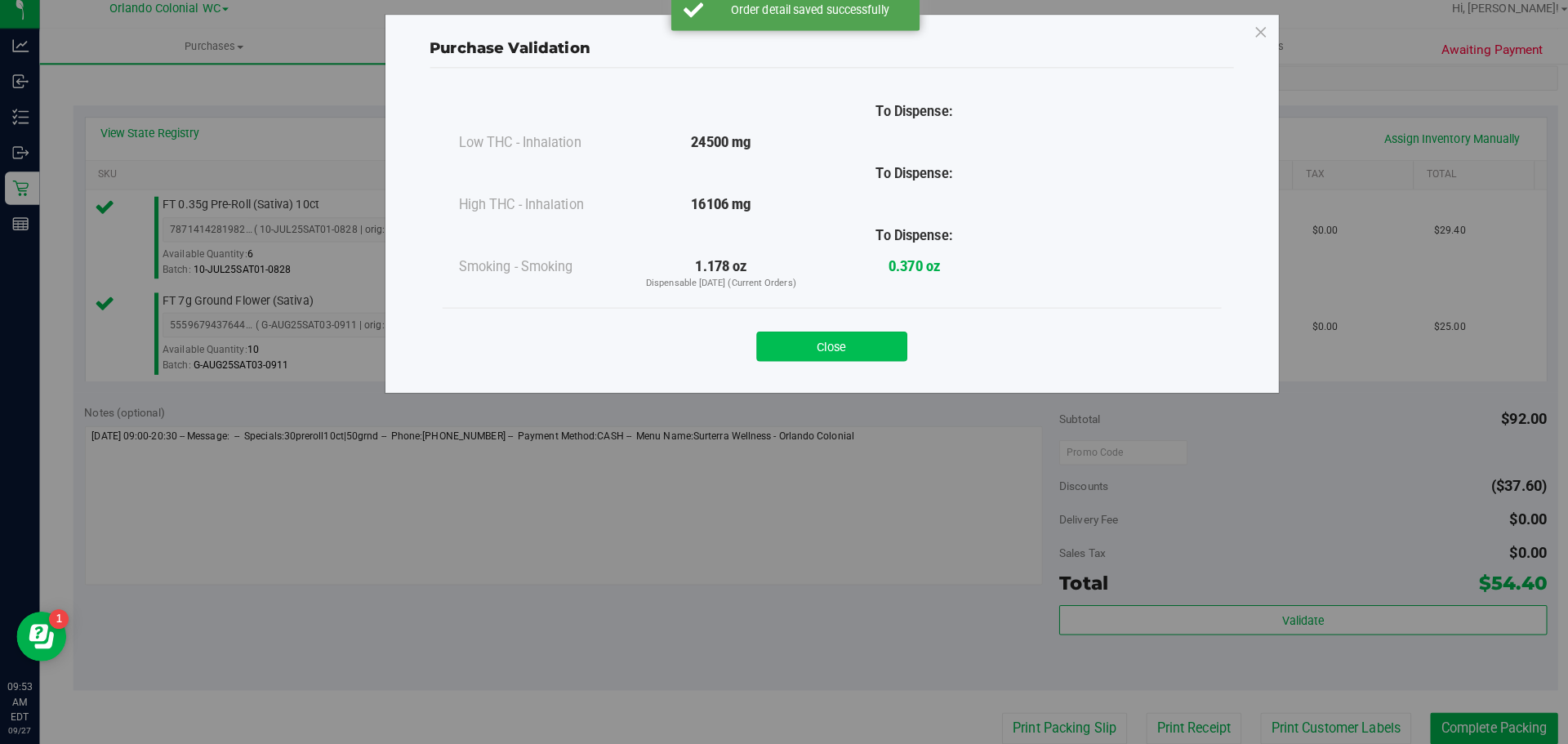
click at [800, 357] on button "Close" at bounding box center [819, 352] width 149 height 29
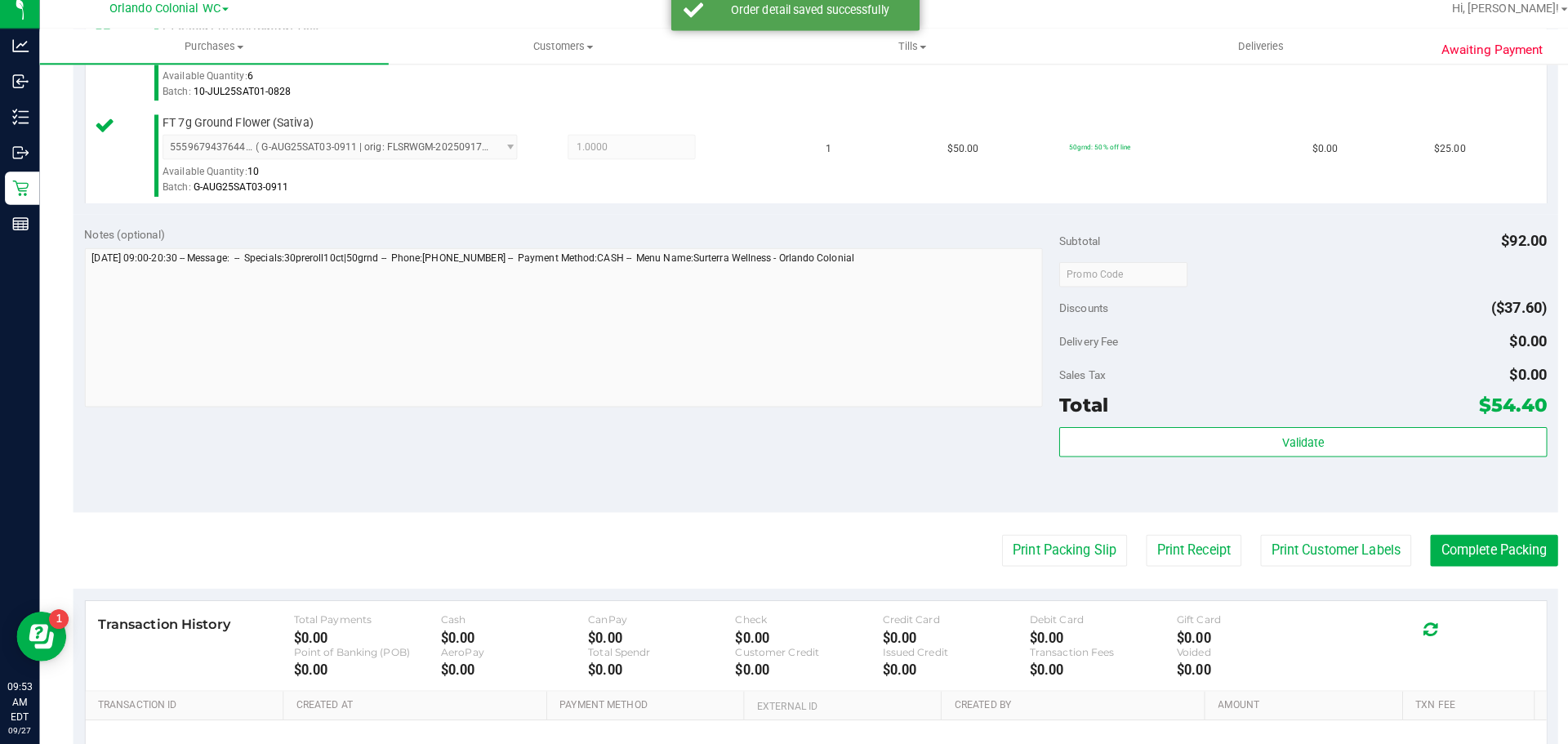
scroll to position [530, 0]
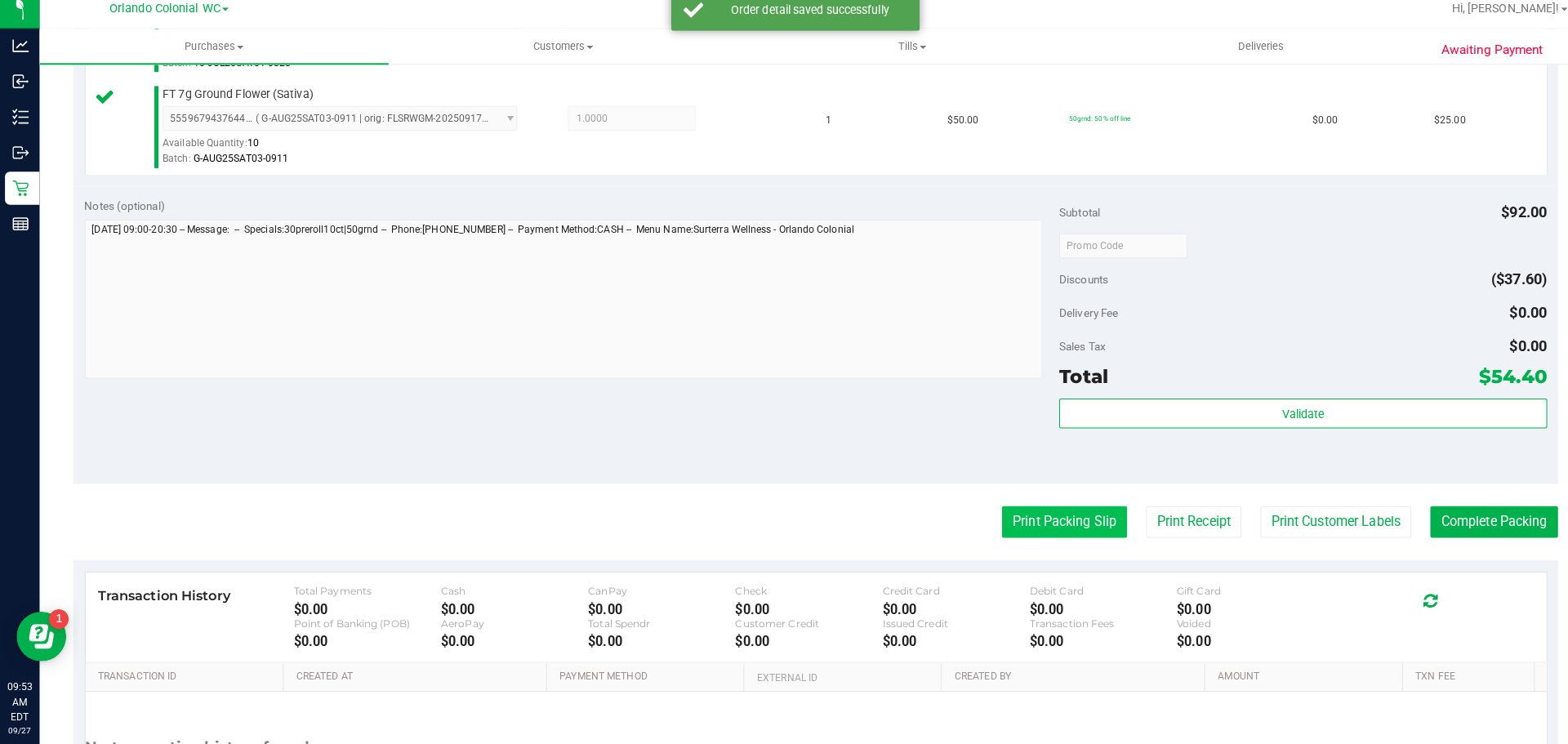
click at [1031, 530] on button "Print Packing Slip" at bounding box center [1049, 525] width 123 height 31
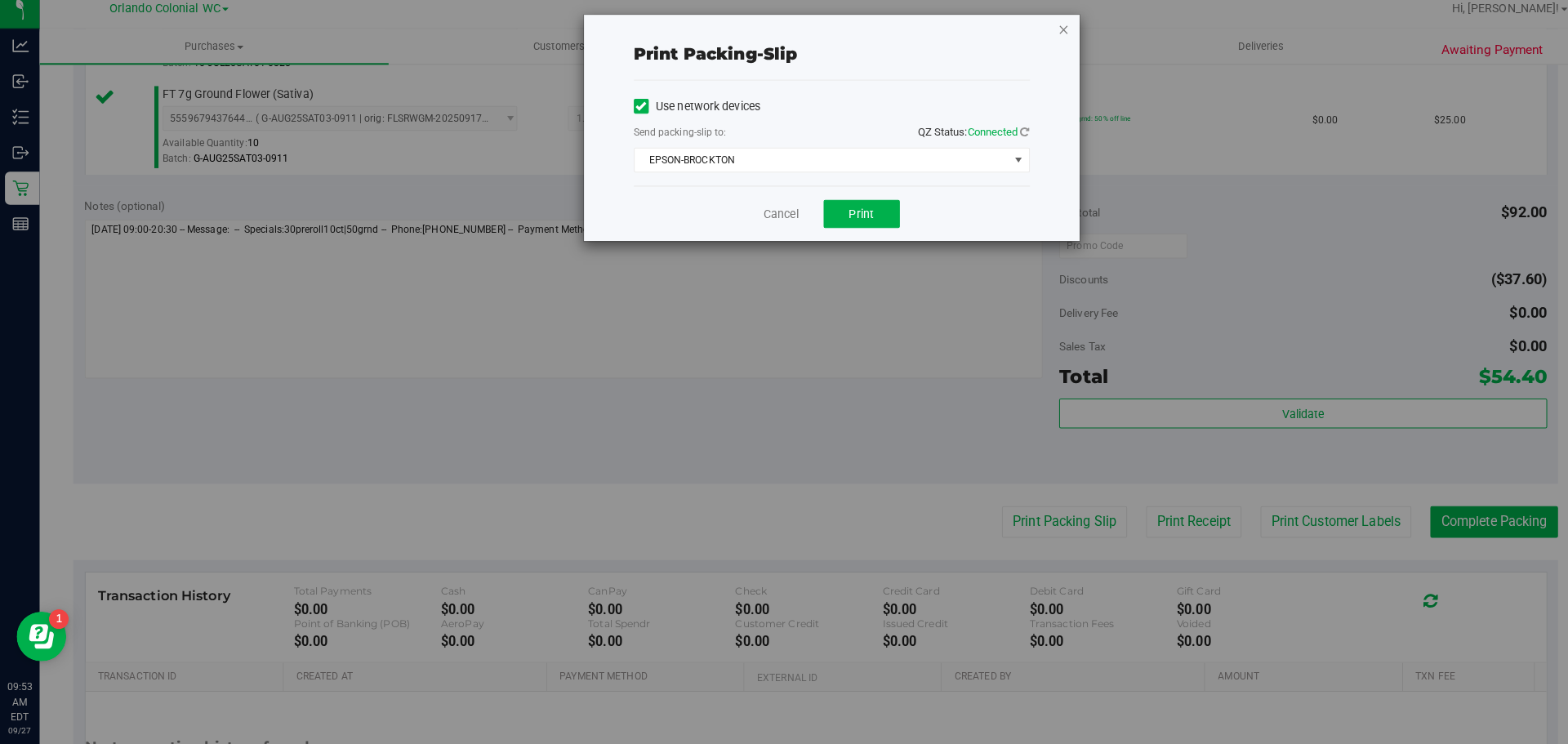
click at [1049, 35] on icon "button" at bounding box center [1049, 39] width 12 height 20
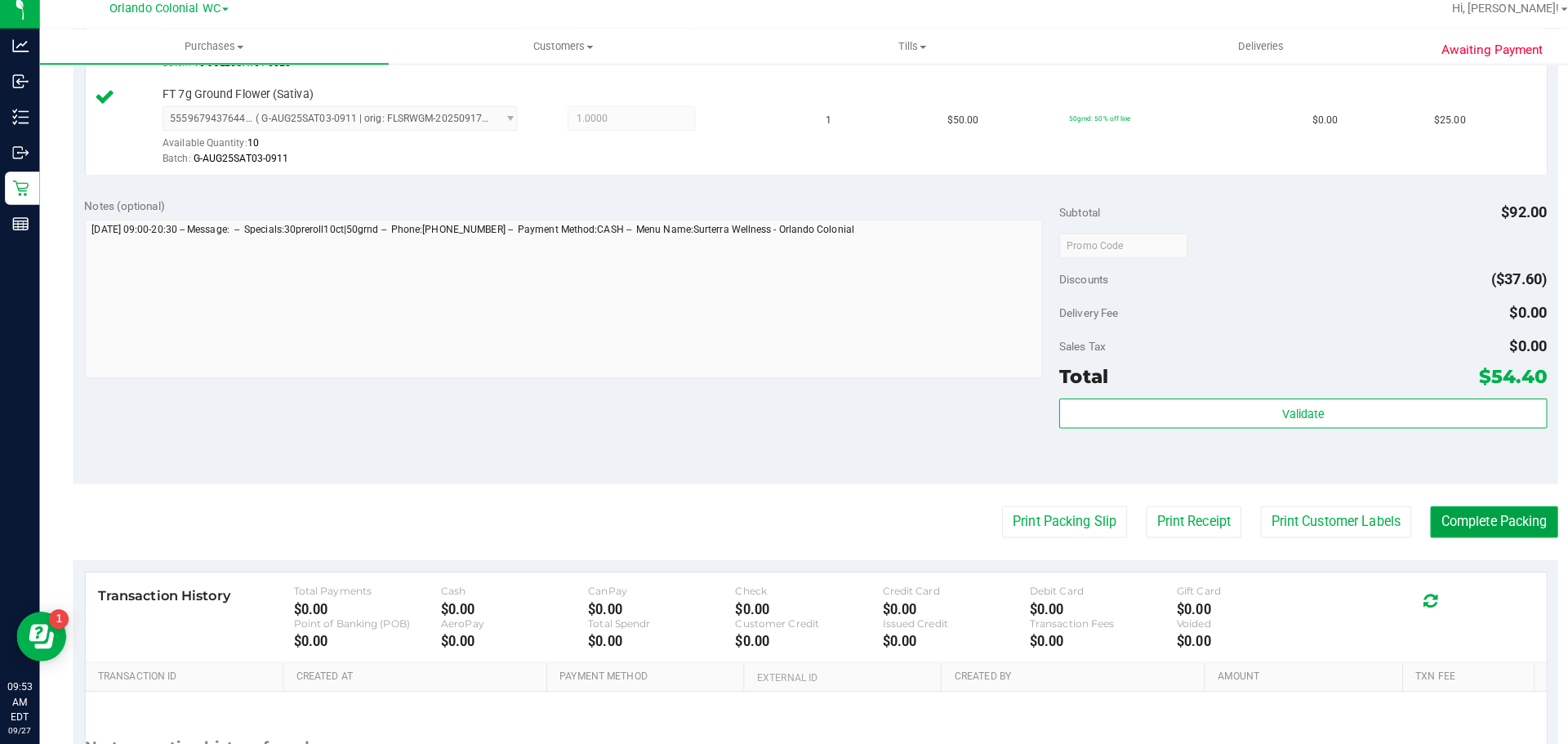
click at [1472, 530] on button "Complete Packing" at bounding box center [1472, 525] width 125 height 31
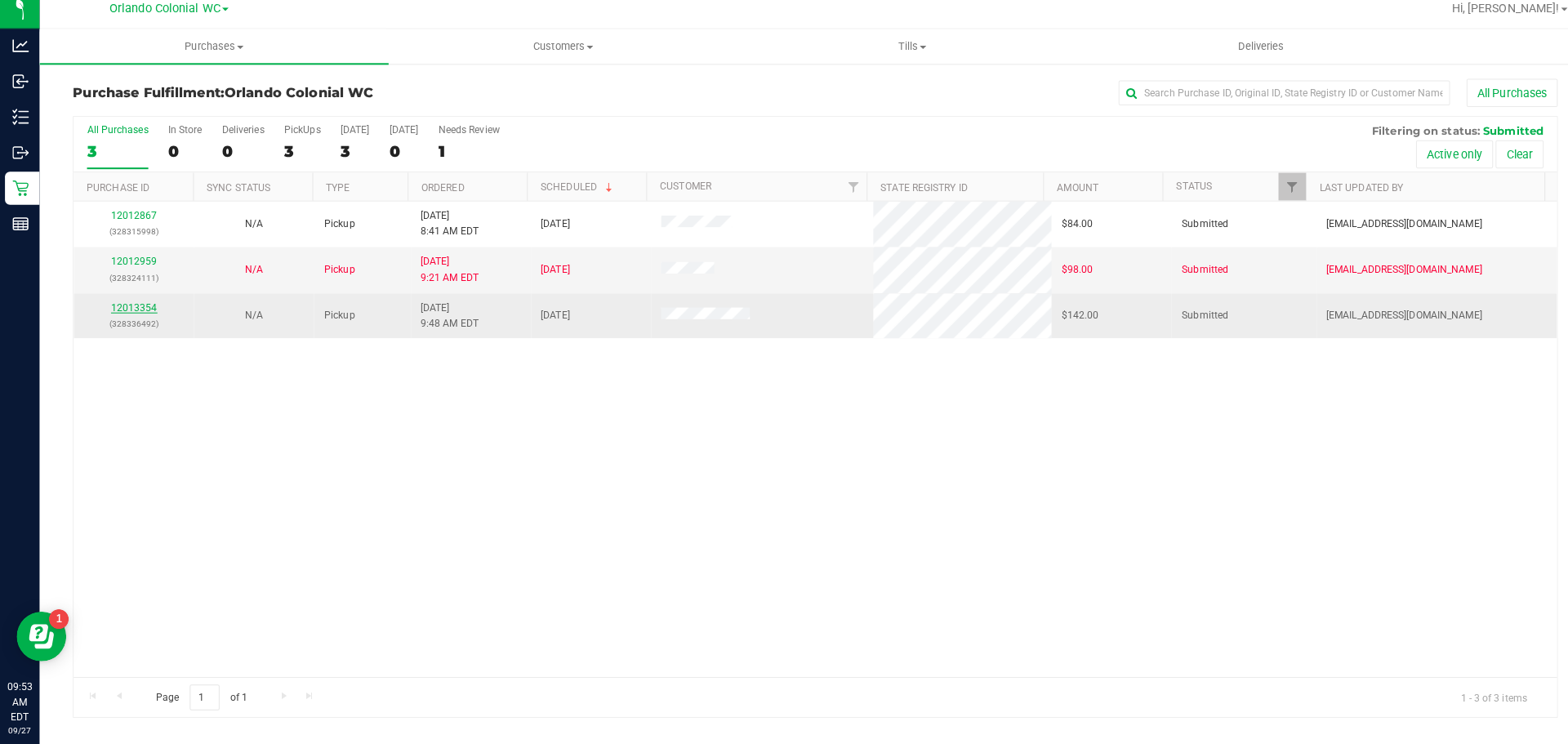
click at [129, 318] on link "12013354" at bounding box center [132, 313] width 46 height 12
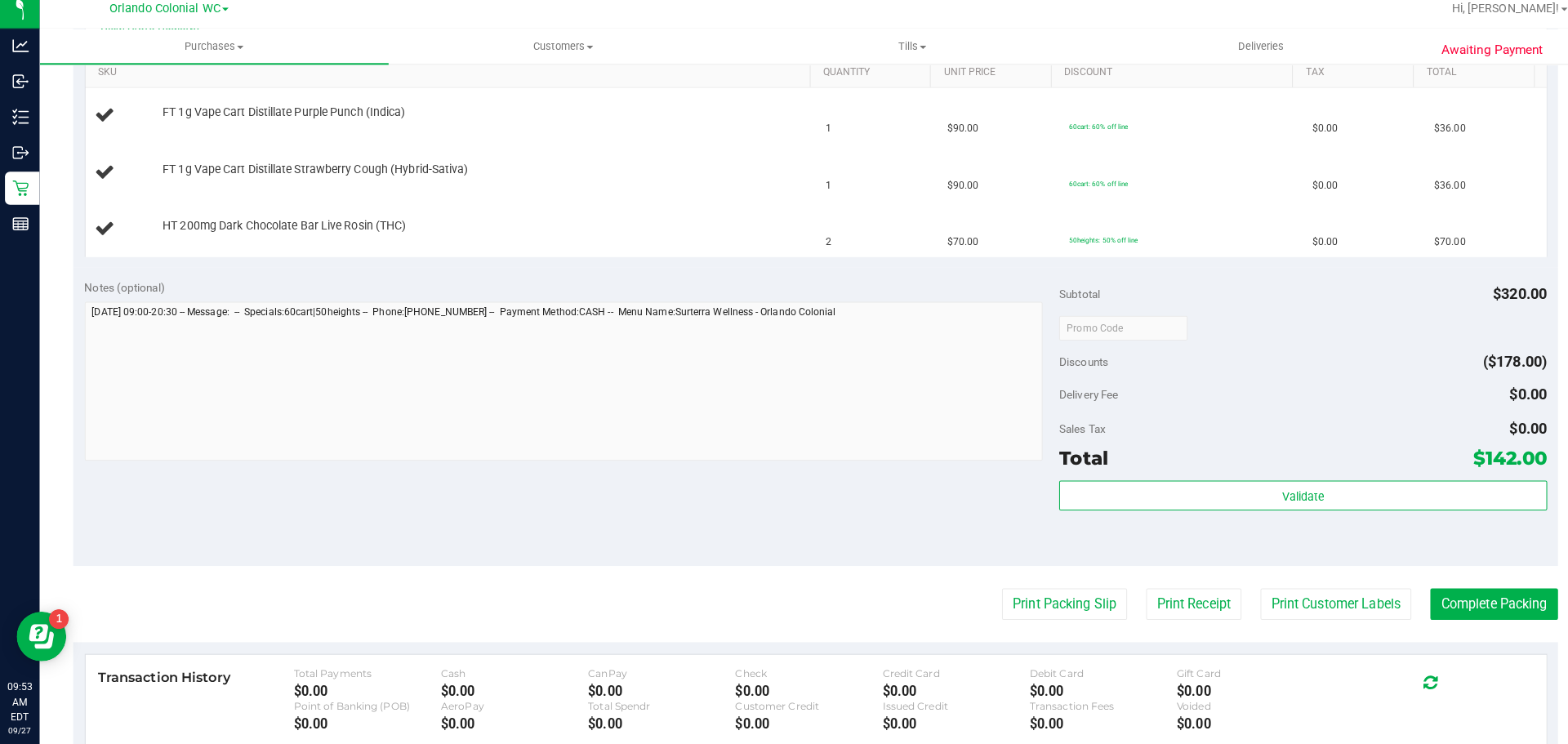
scroll to position [426, 0]
click at [1054, 604] on button "Print Packing Slip" at bounding box center [1049, 607] width 123 height 31
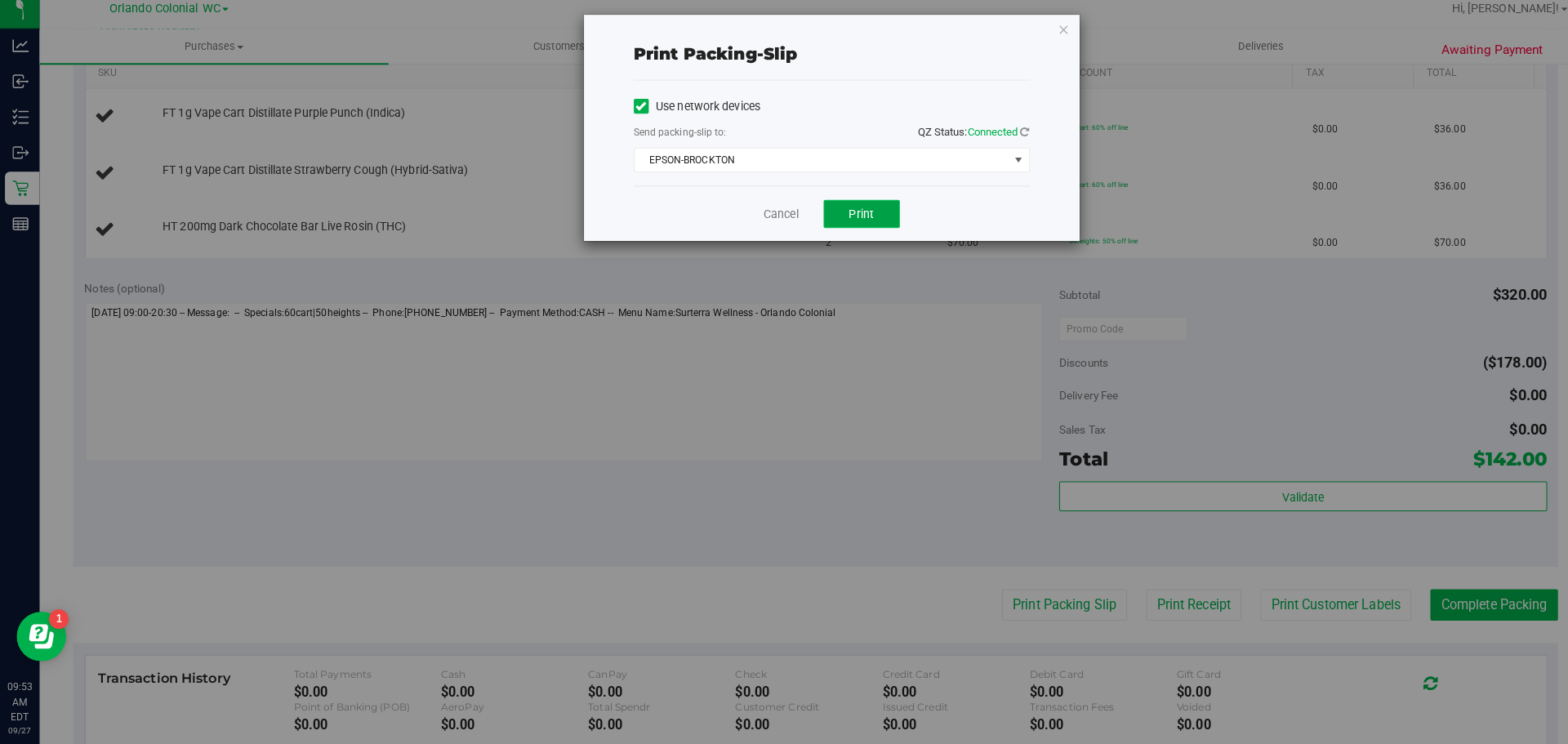
click at [827, 219] on button "Print" at bounding box center [849, 221] width 75 height 27
click at [1048, 33] on icon "button" at bounding box center [1049, 39] width 12 height 20
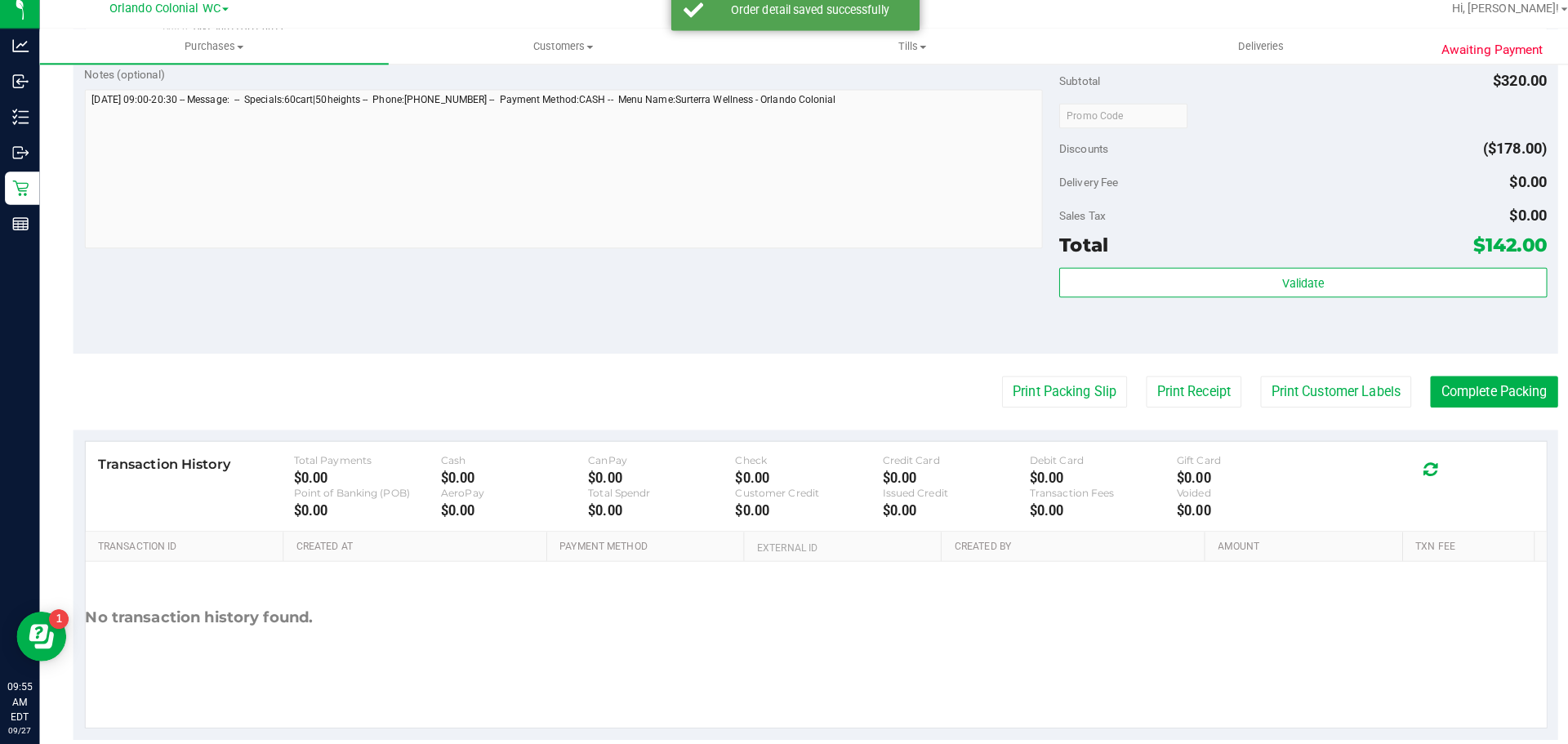
scroll to position [730, 0]
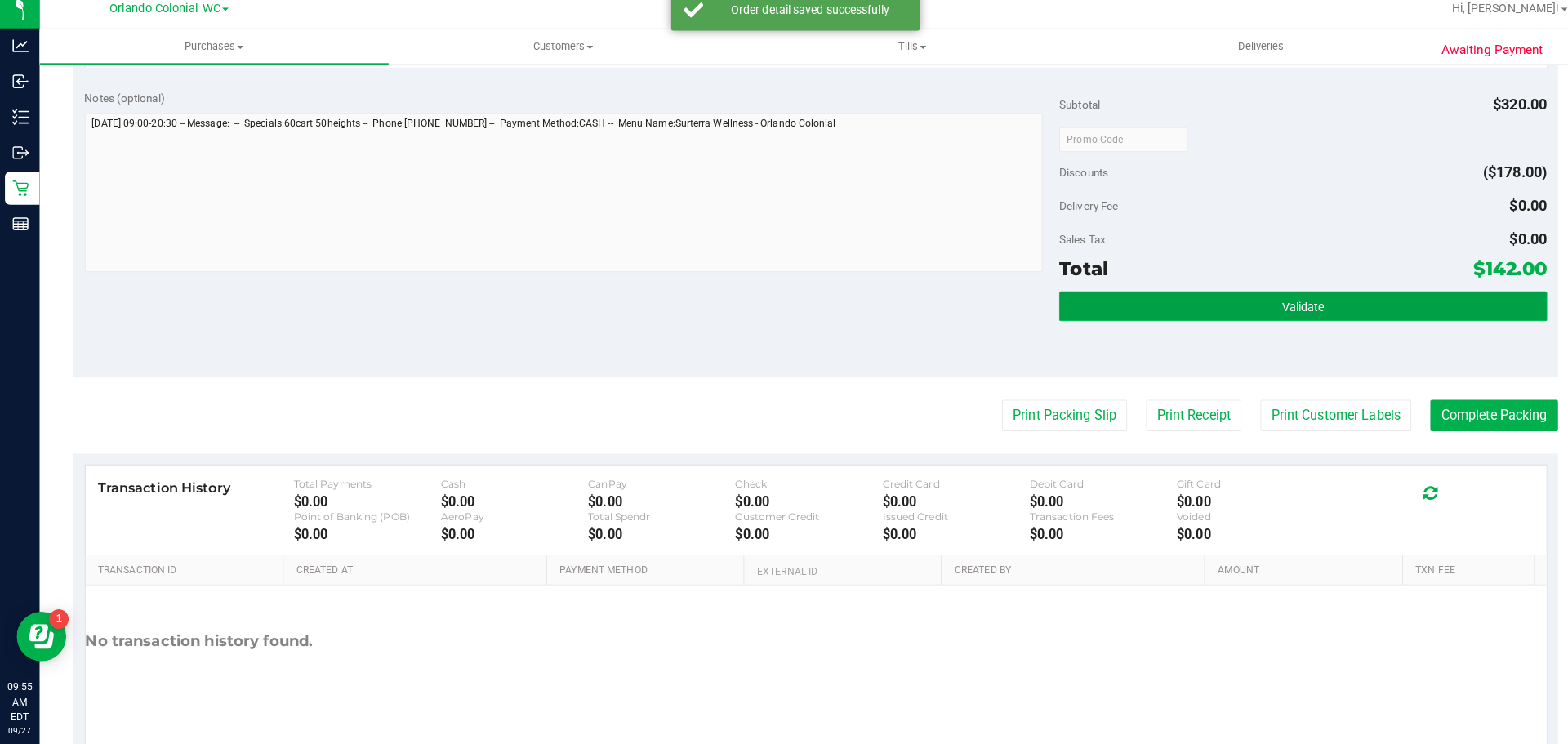
click at [1213, 300] on button "Validate" at bounding box center [1284, 312] width 480 height 29
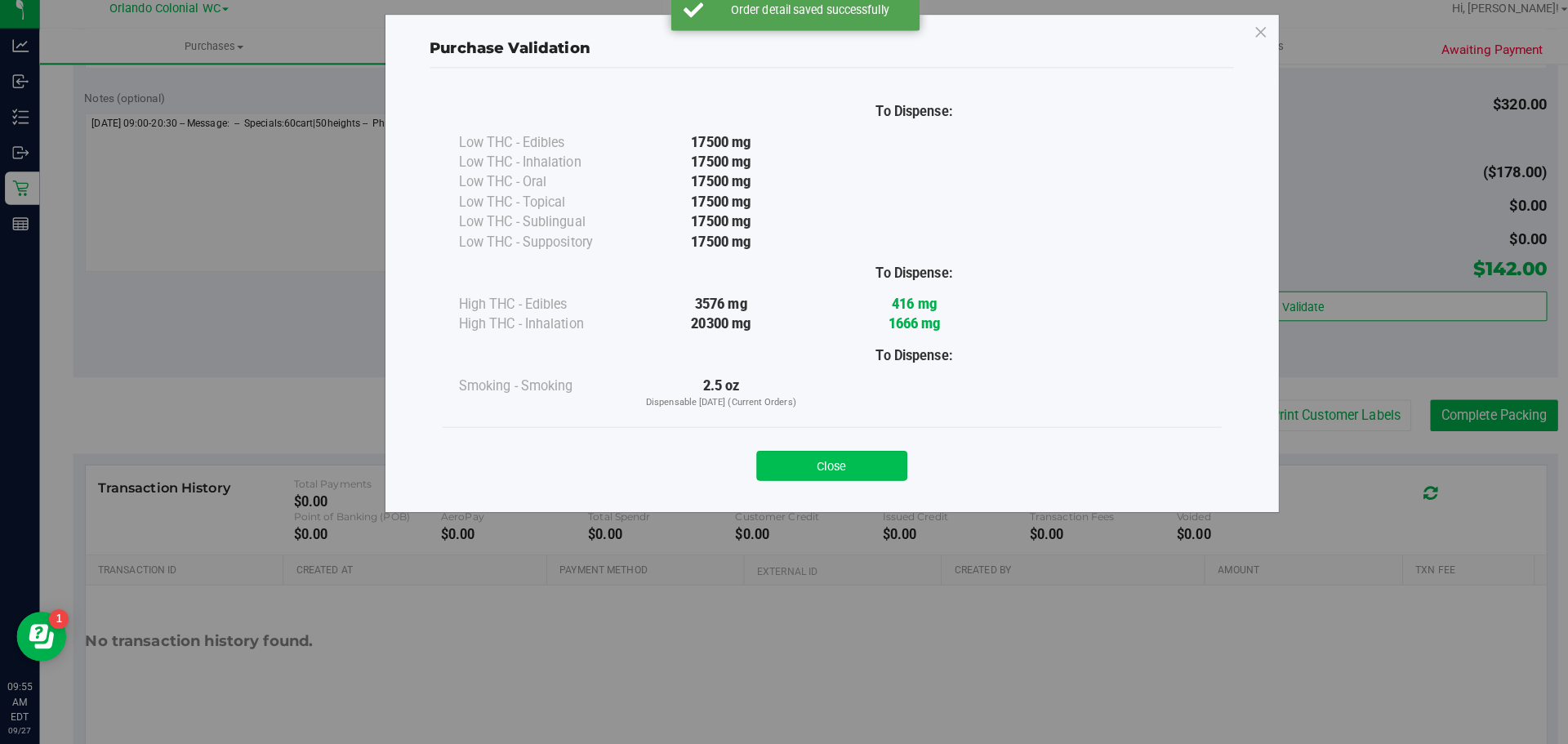
click at [837, 461] on button "Close" at bounding box center [819, 469] width 149 height 29
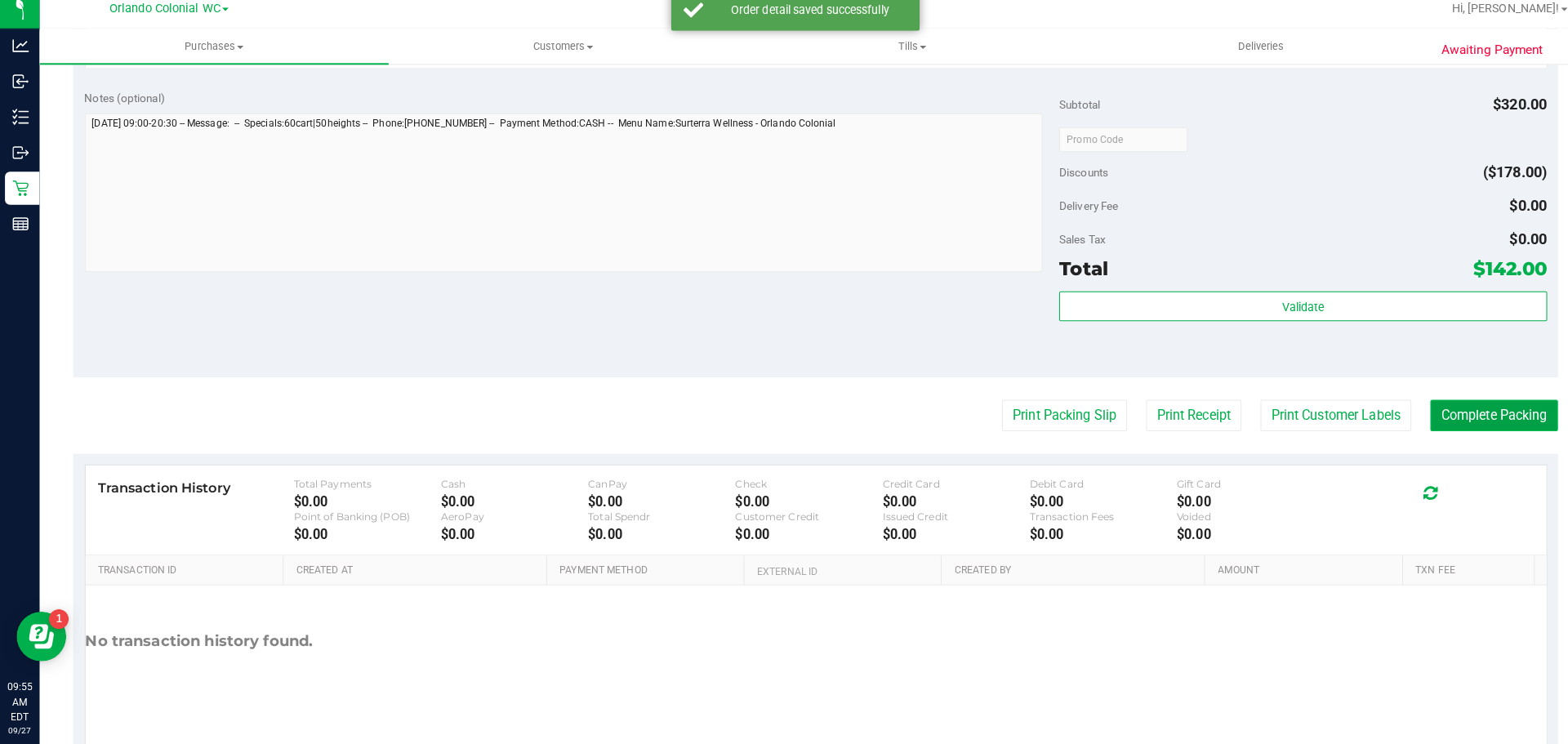
click at [1443, 416] on button "Complete Packing" at bounding box center [1472, 419] width 125 height 31
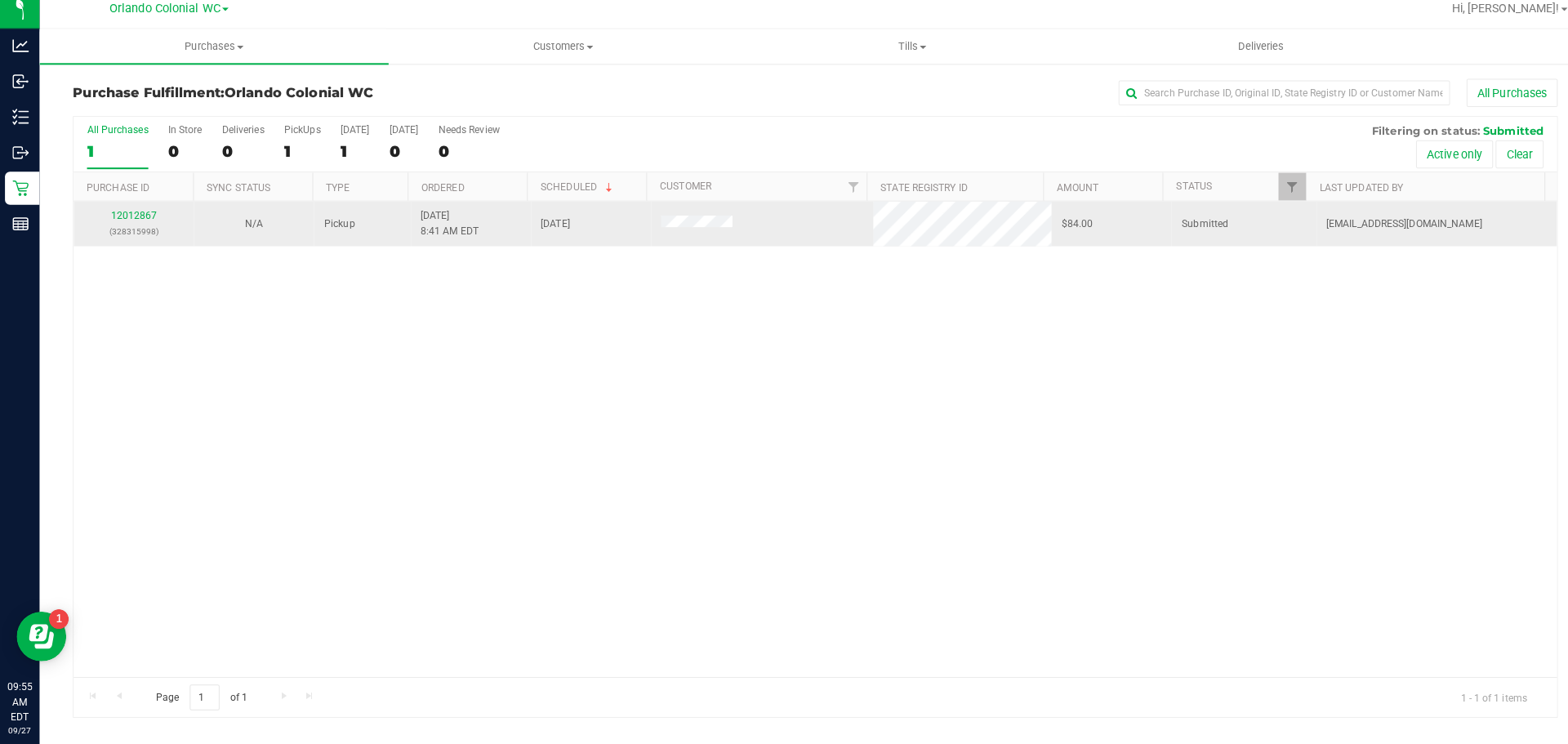
click at [145, 253] on td "12012867 (328315998)" at bounding box center [131, 231] width 118 height 44
click at [133, 224] on link "12012867" at bounding box center [132, 223] width 46 height 12
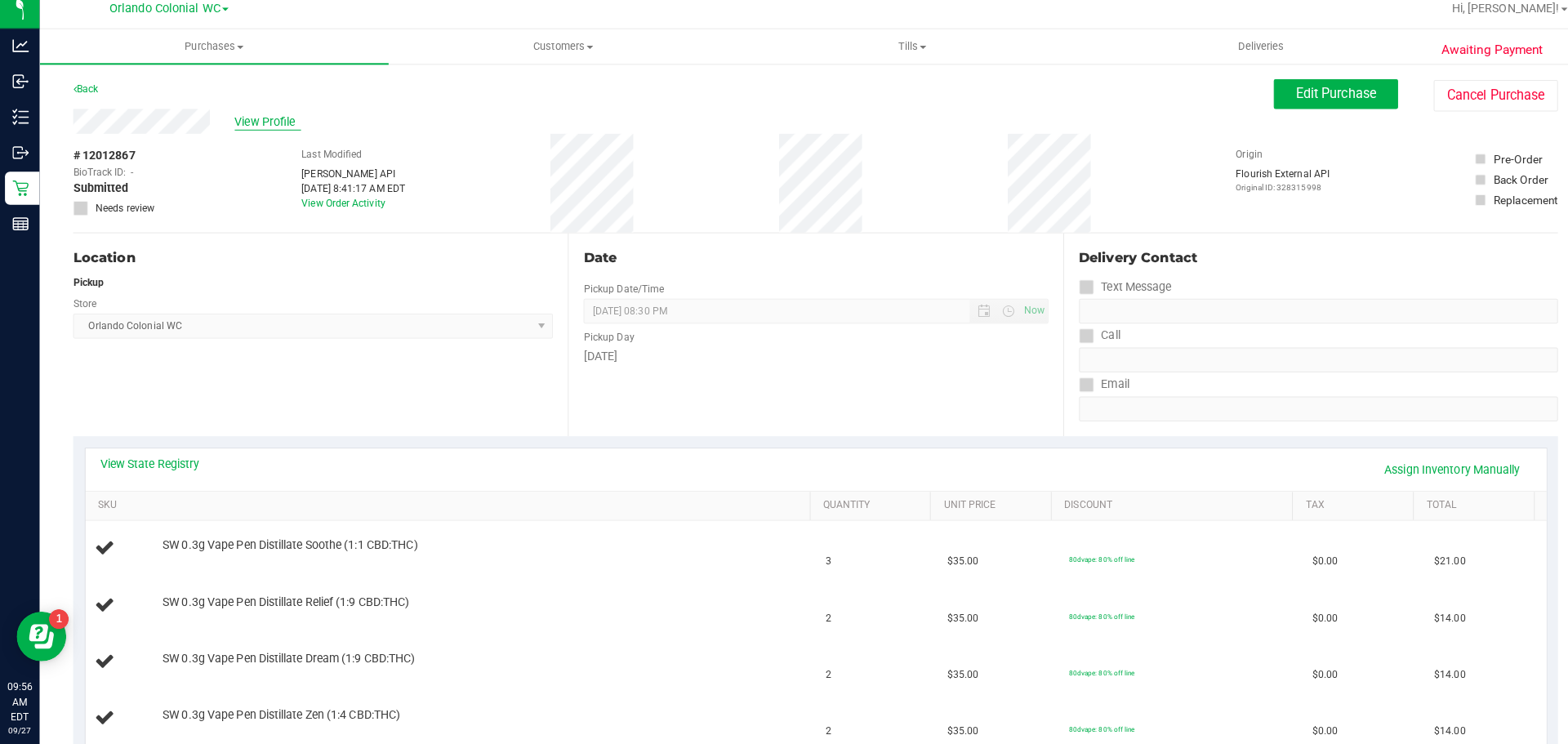
click at [268, 124] on span "View Profile" at bounding box center [263, 130] width 66 height 17
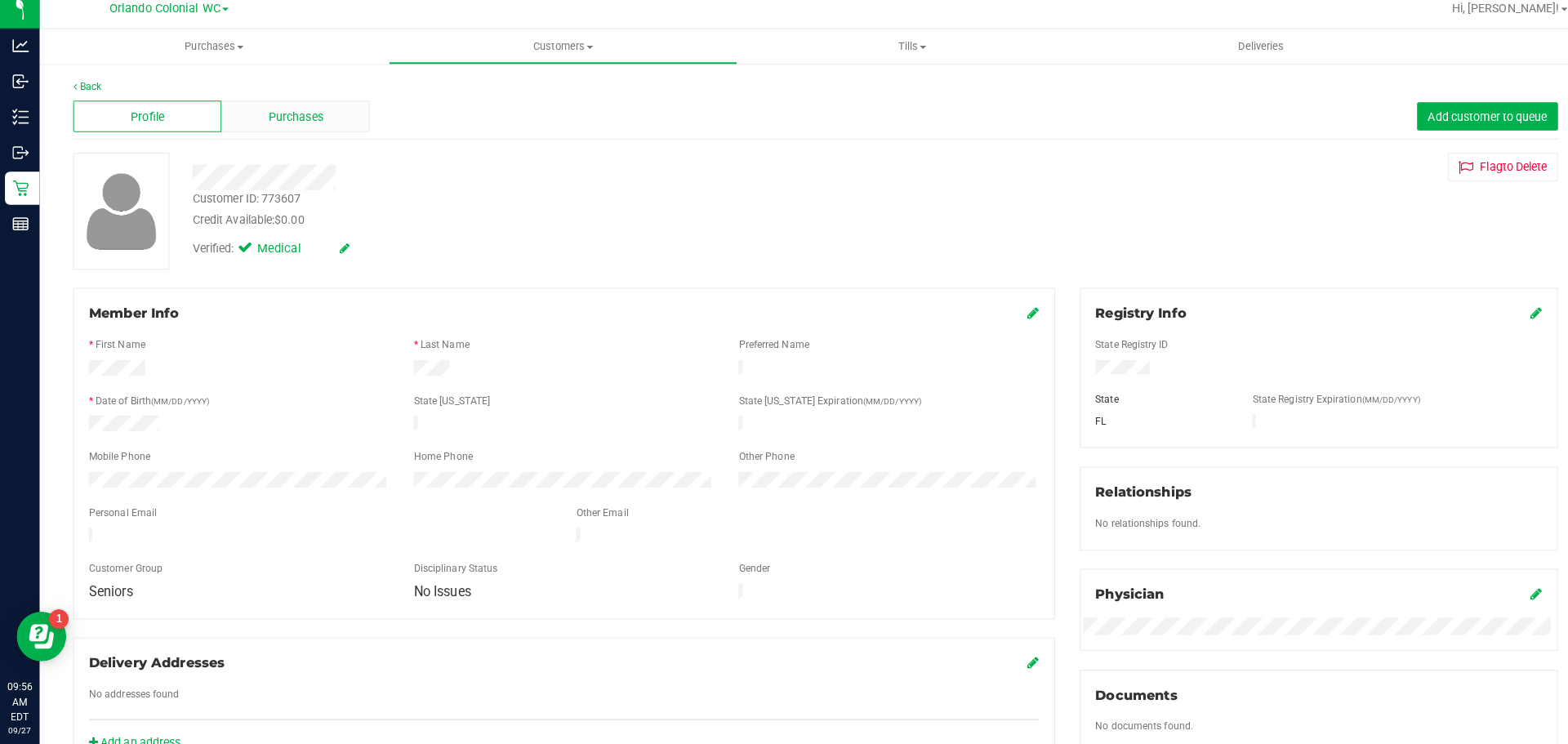
click at [270, 125] on span "Purchases" at bounding box center [291, 126] width 54 height 17
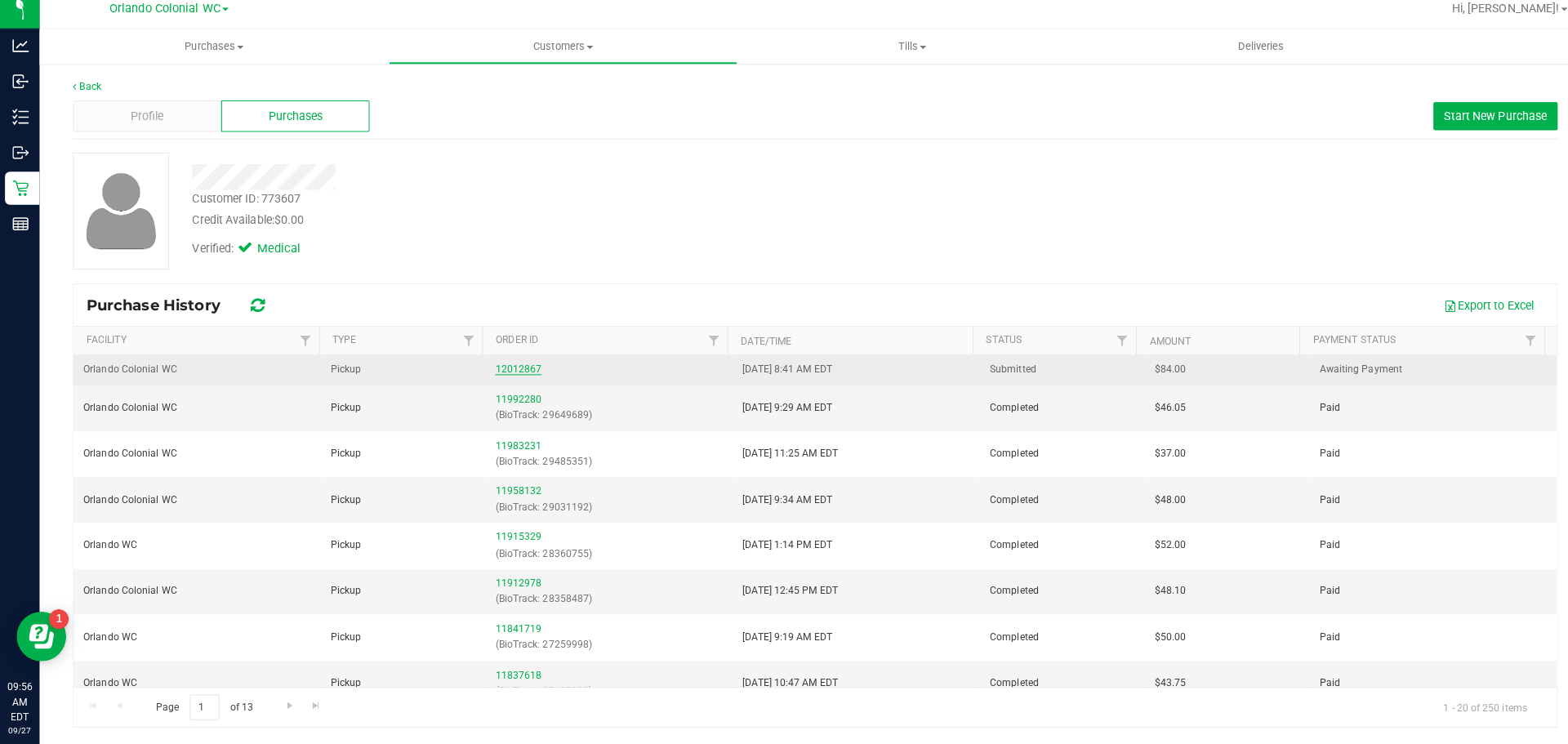
click at [519, 369] on link "12012867" at bounding box center [511, 375] width 46 height 12
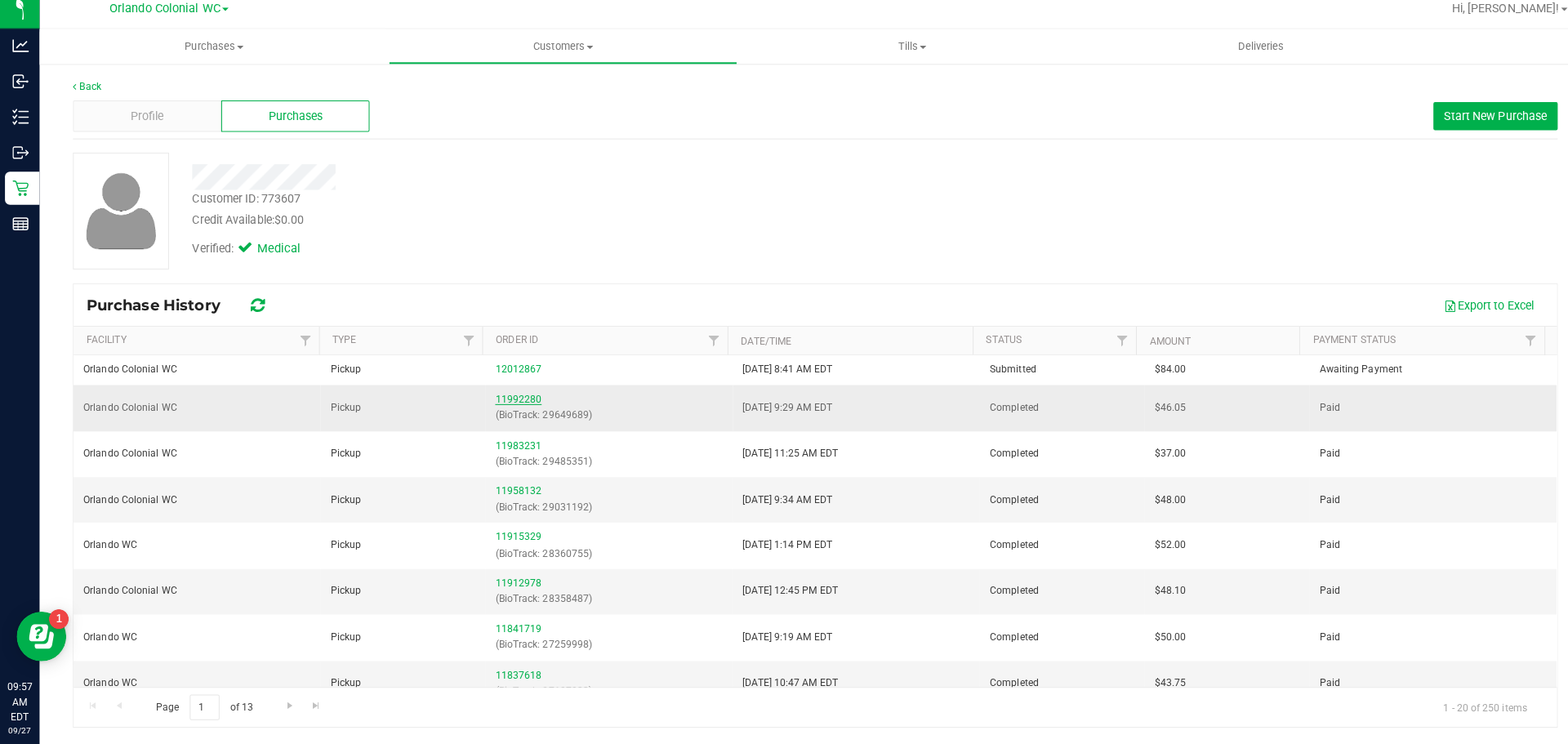
click at [515, 402] on link "11992280" at bounding box center [511, 405] width 46 height 12
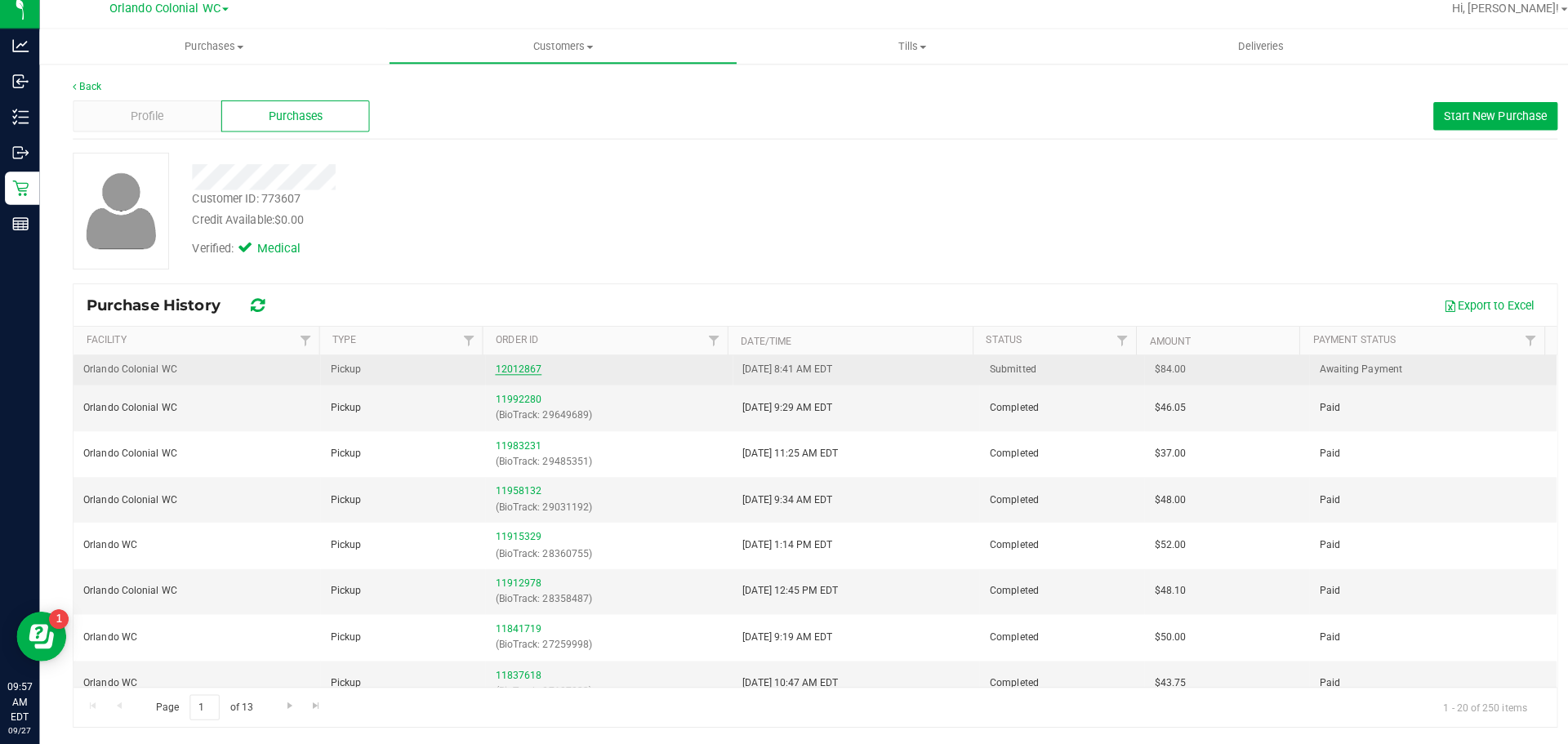
click at [504, 371] on link "12012867" at bounding box center [511, 375] width 46 height 12
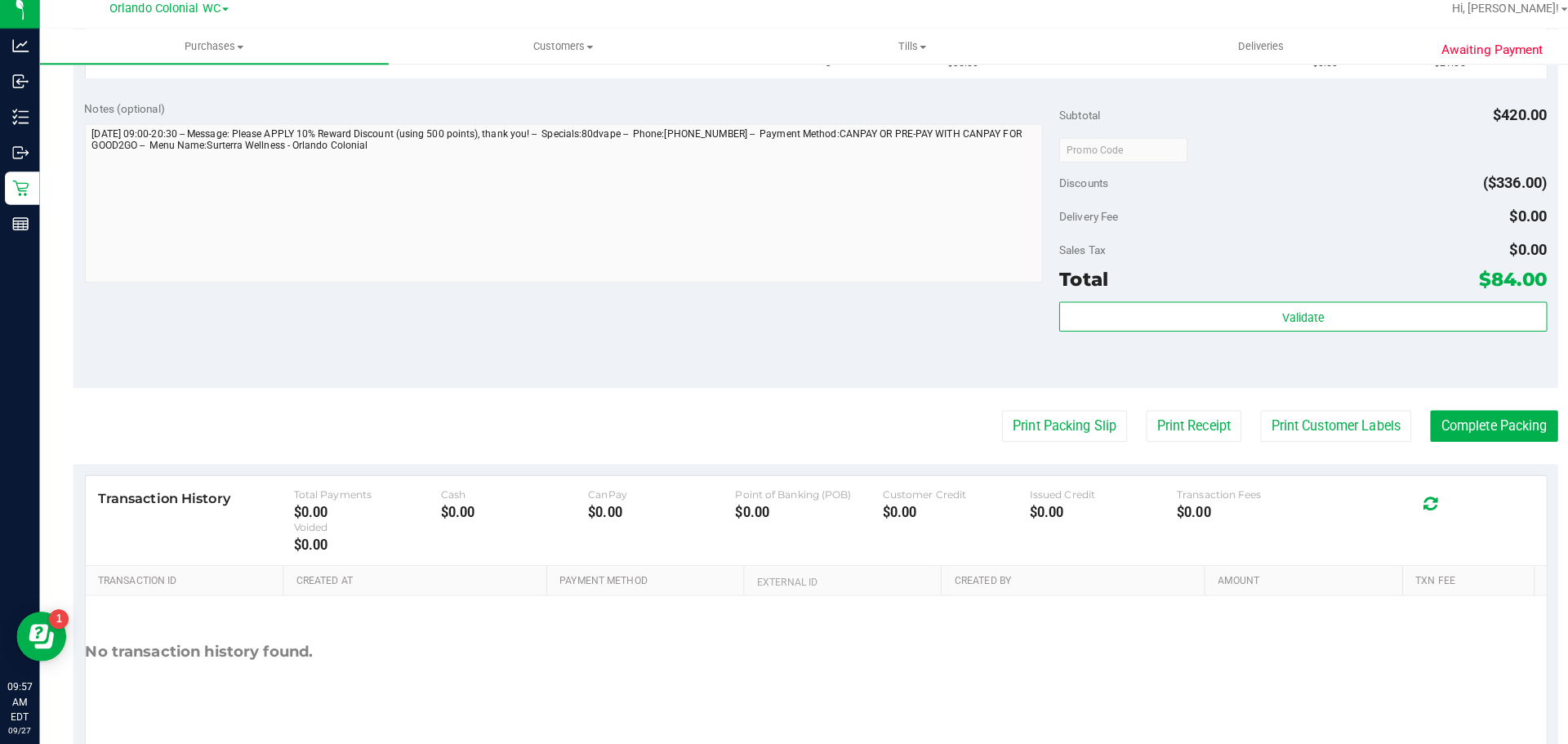
scroll to position [725, 0]
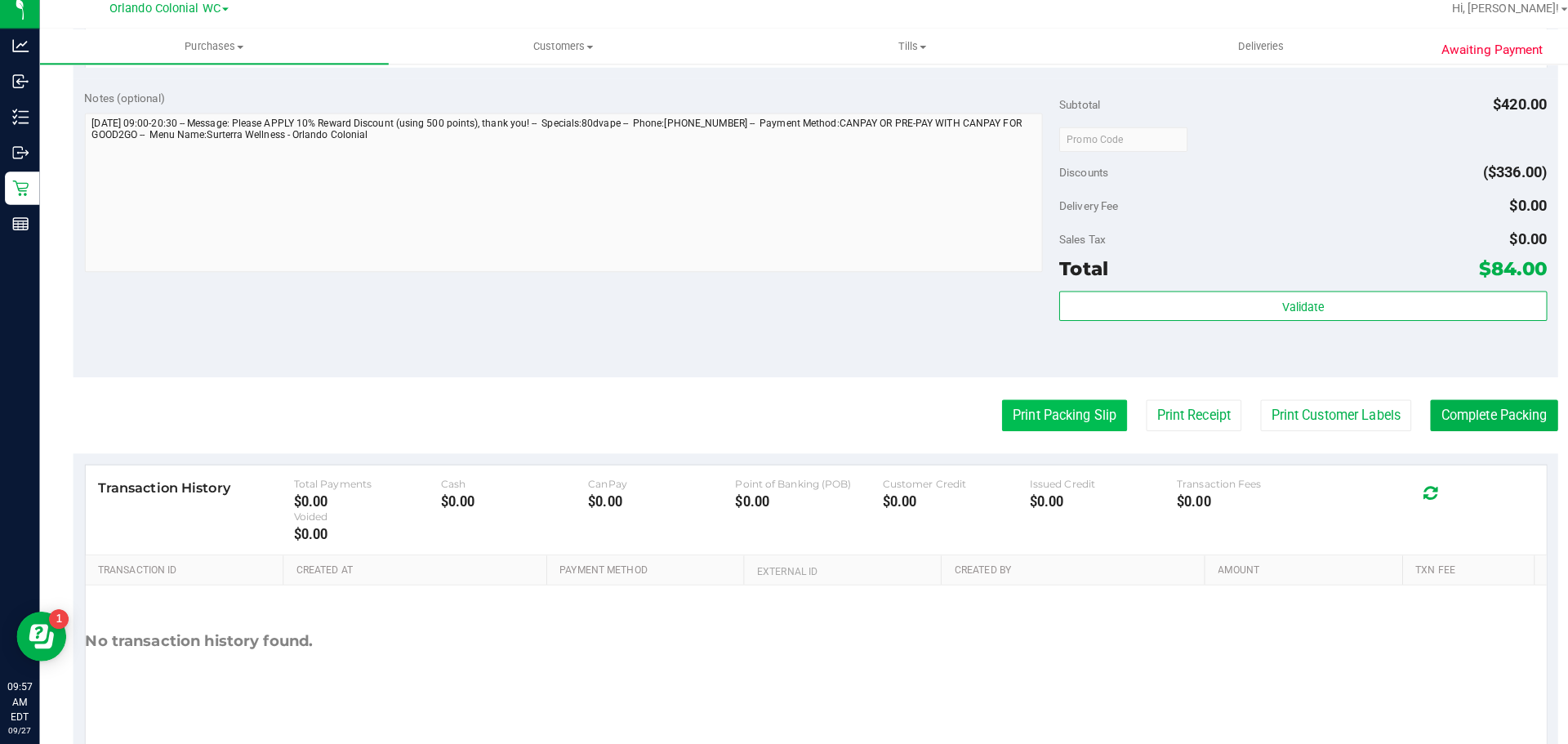
click at [1020, 421] on button "Print Packing Slip" at bounding box center [1049, 419] width 123 height 31
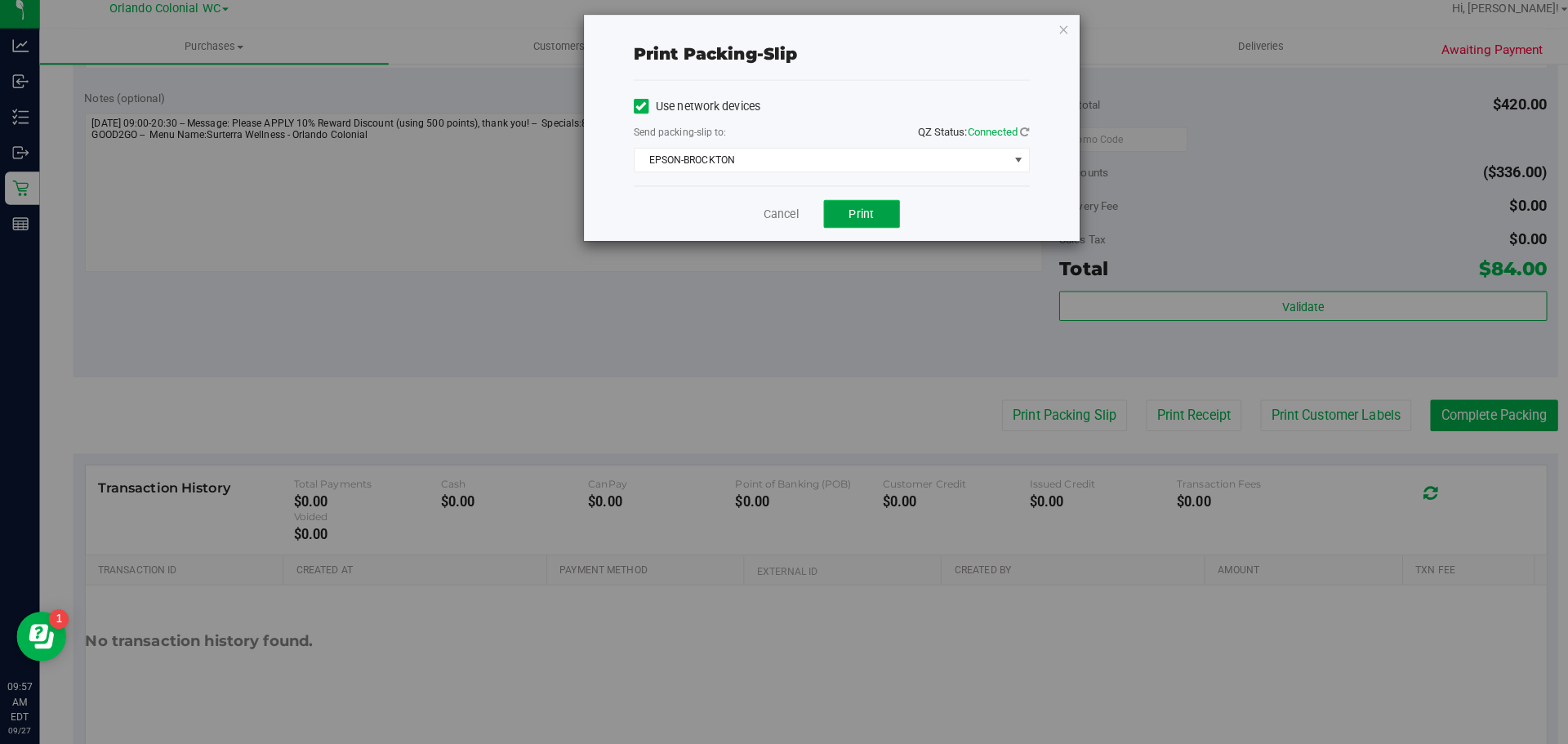
click at [853, 208] on button "Print" at bounding box center [849, 221] width 75 height 27
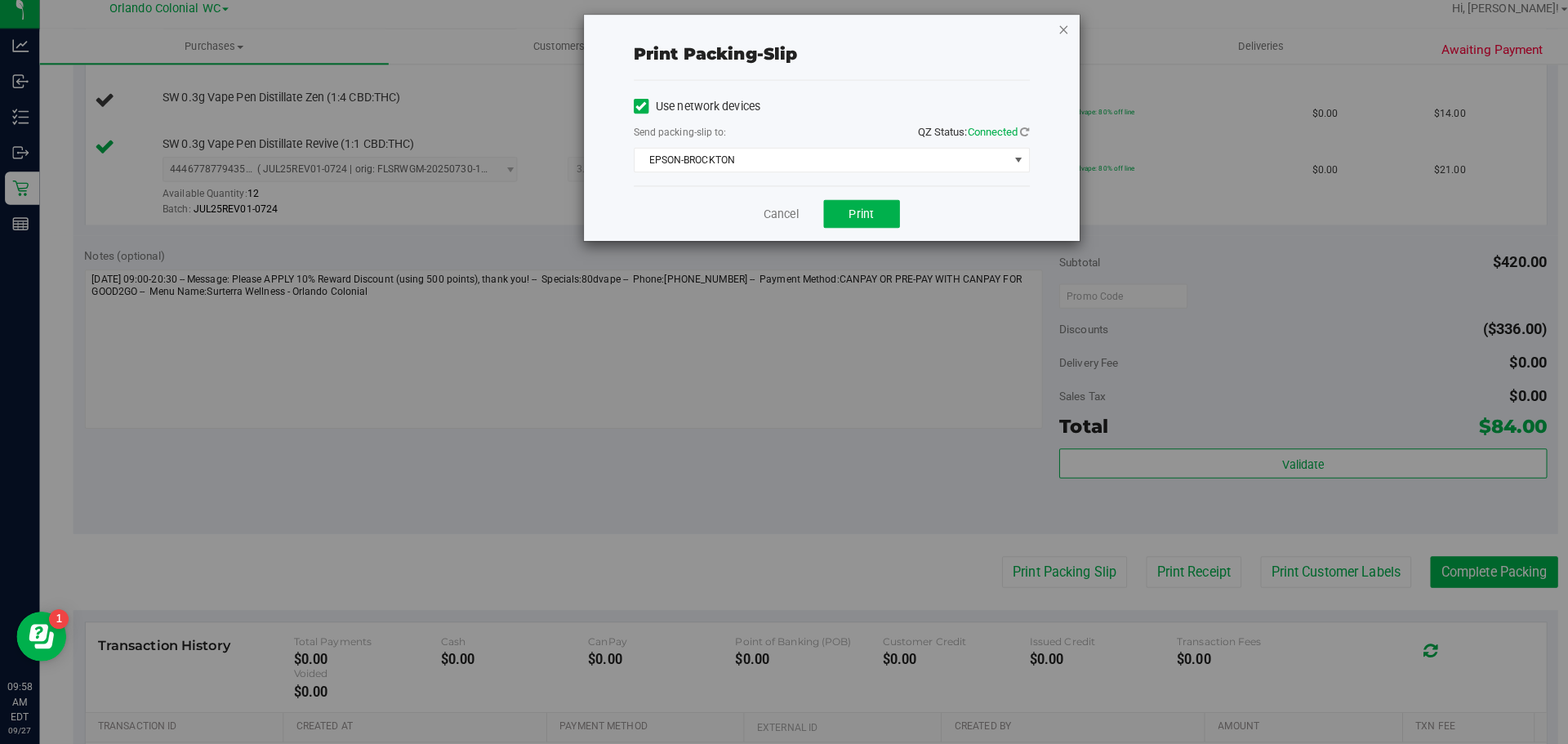
click at [1052, 34] on icon "button" at bounding box center [1049, 39] width 12 height 20
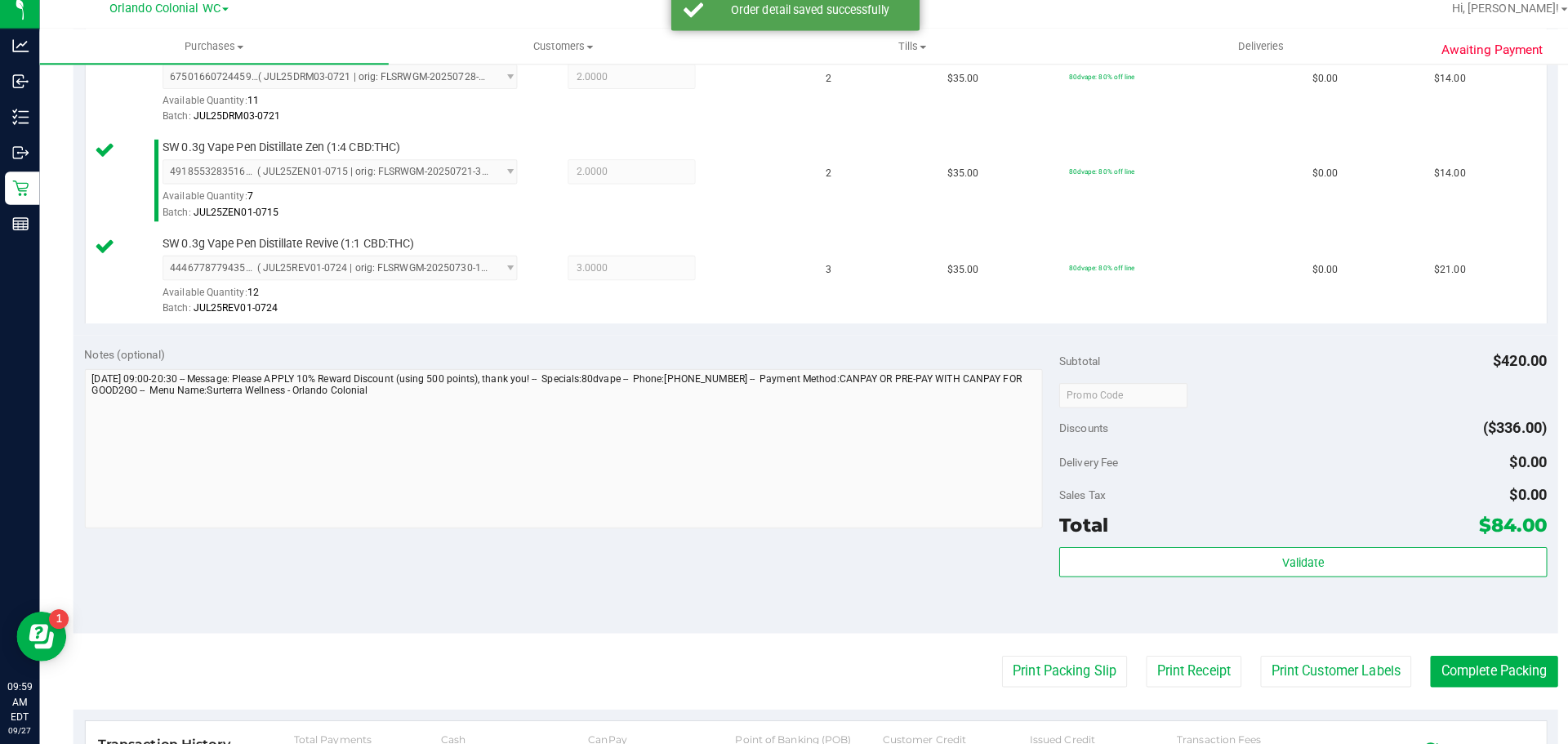
scroll to position [668, 0]
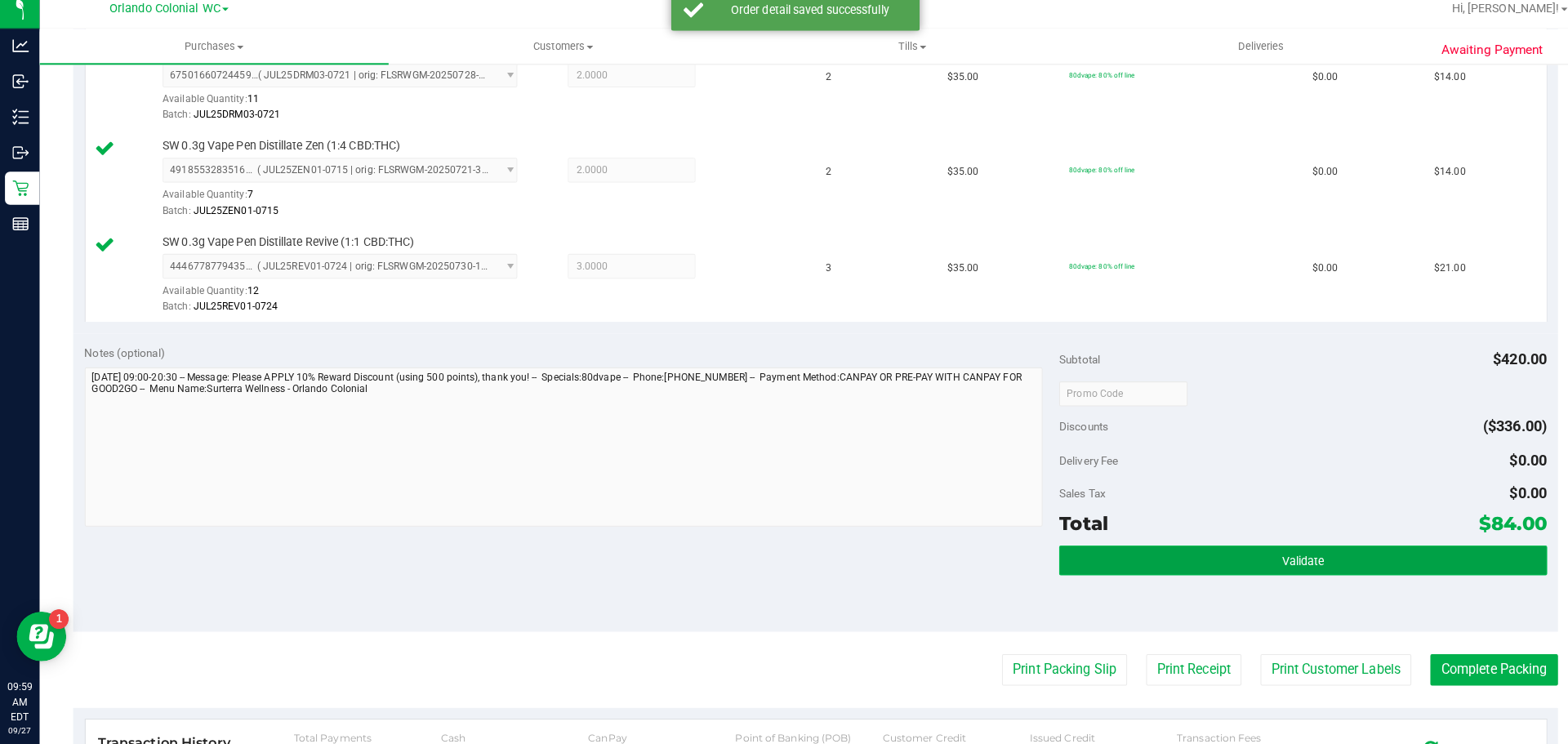
click at [1221, 561] on button "Validate" at bounding box center [1284, 562] width 480 height 29
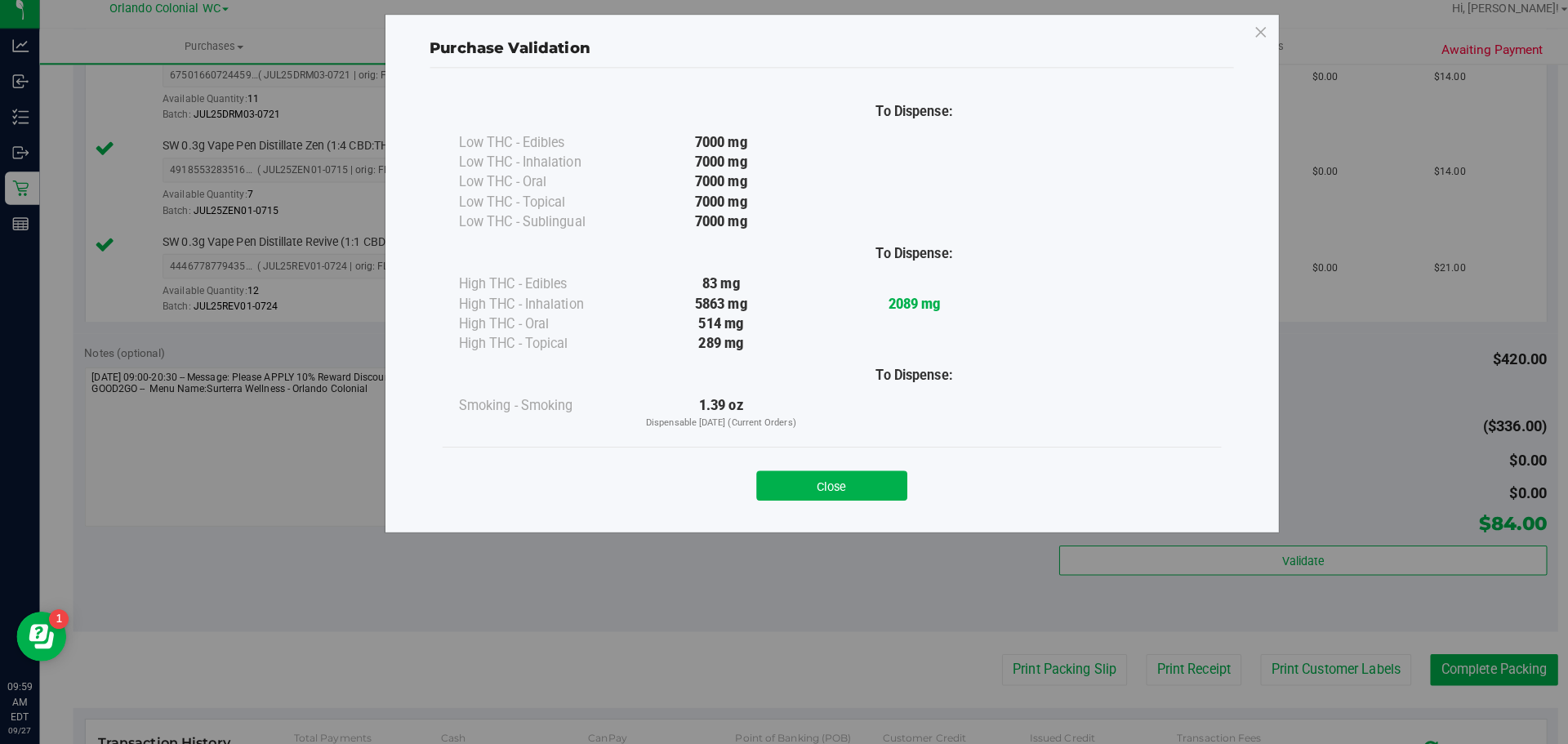
drag, startPoint x: 818, startPoint y: 477, endPoint x: 843, endPoint y: 500, distance: 34.0
click at [820, 479] on button "Close" at bounding box center [819, 489] width 149 height 29
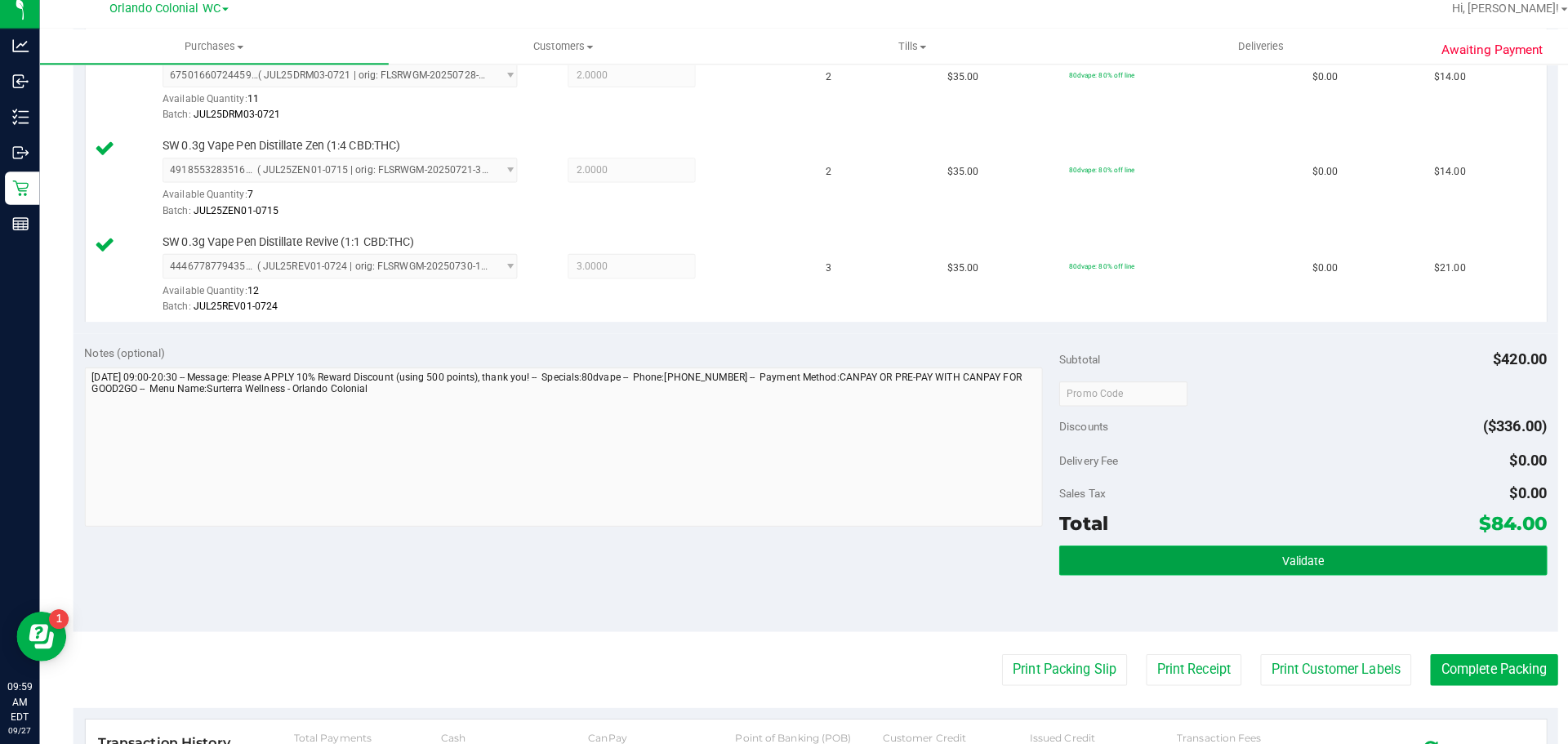
click at [1243, 576] on button "Validate" at bounding box center [1284, 562] width 480 height 29
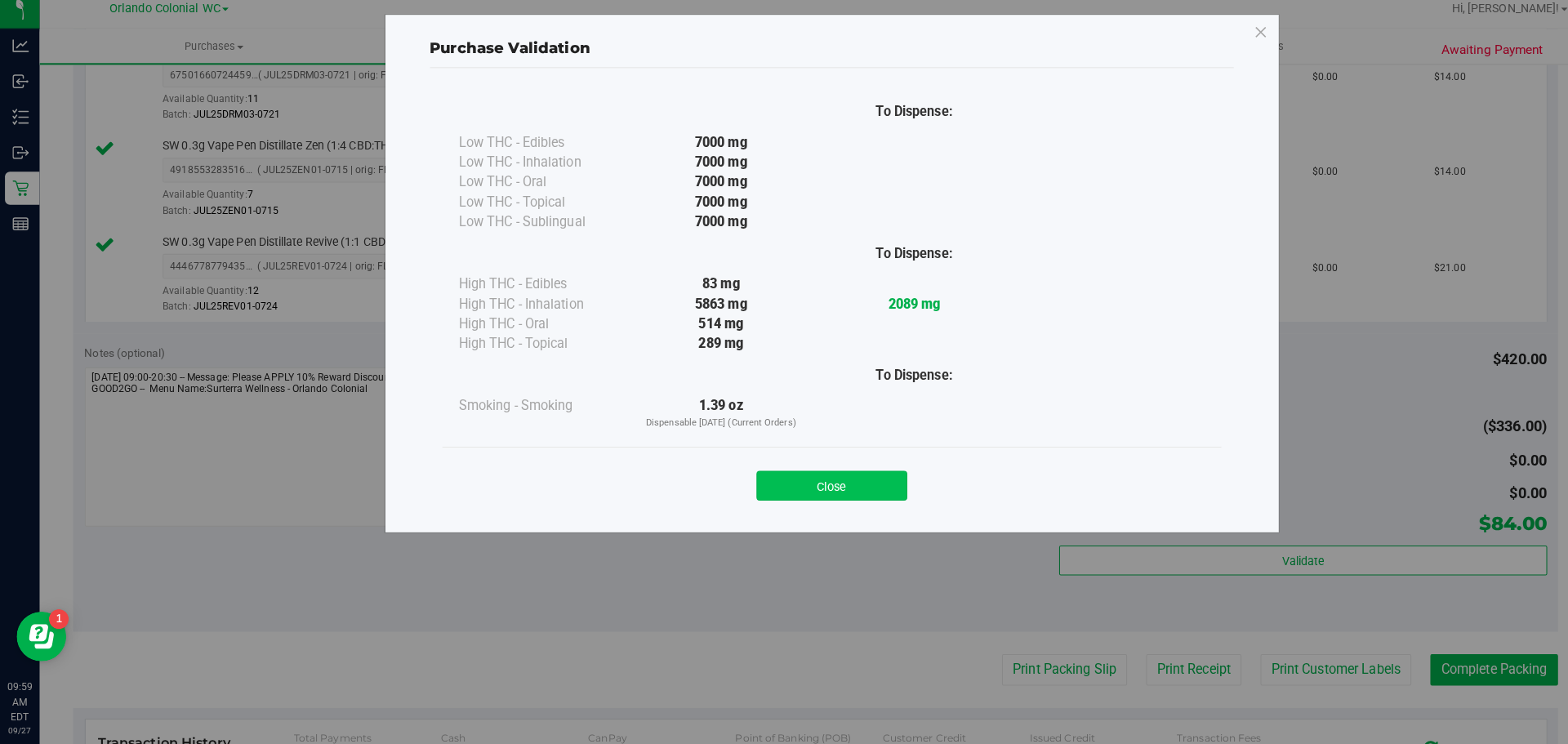
click at [809, 497] on button "Close" at bounding box center [819, 489] width 149 height 29
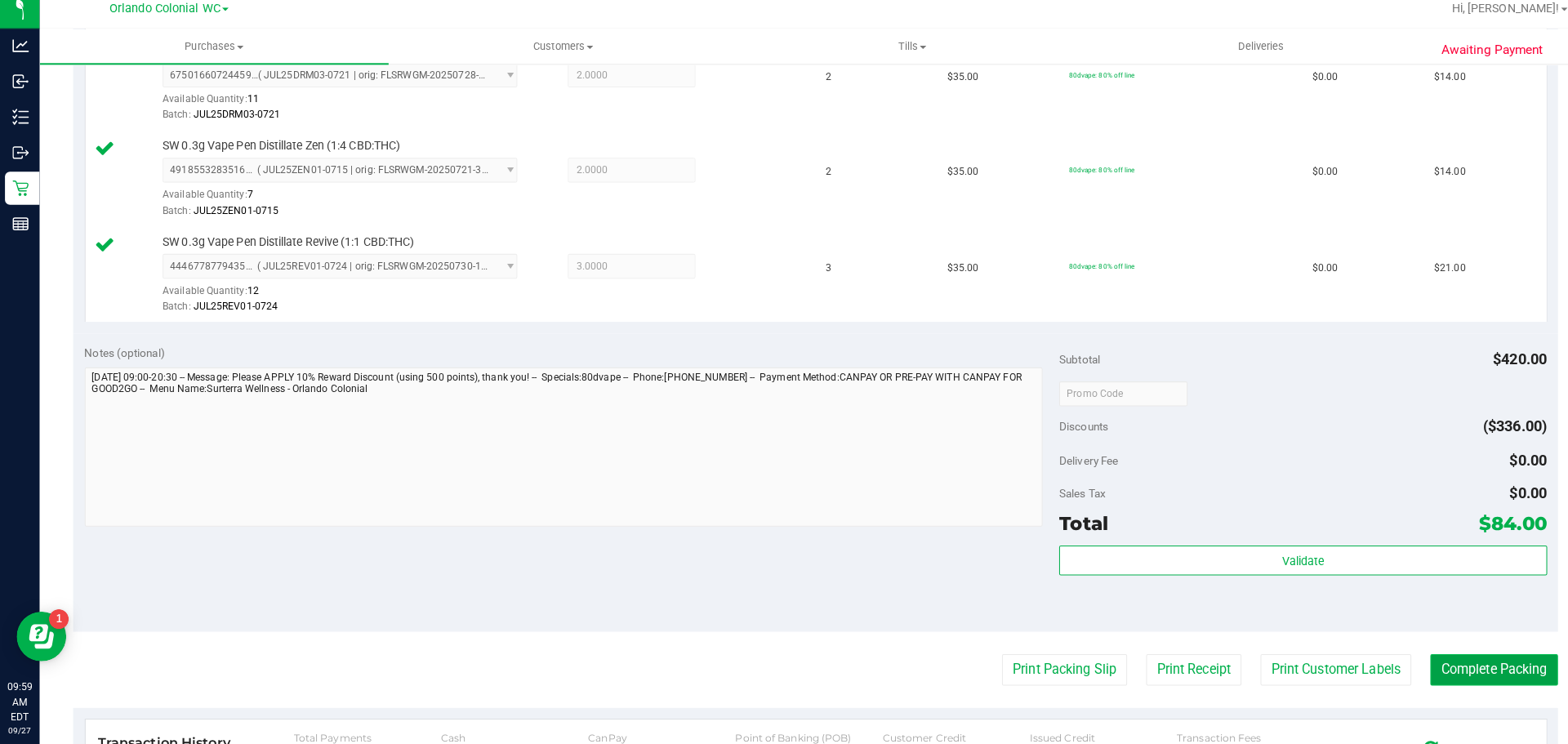
click at [1478, 677] on button "Complete Packing" at bounding box center [1472, 670] width 125 height 31
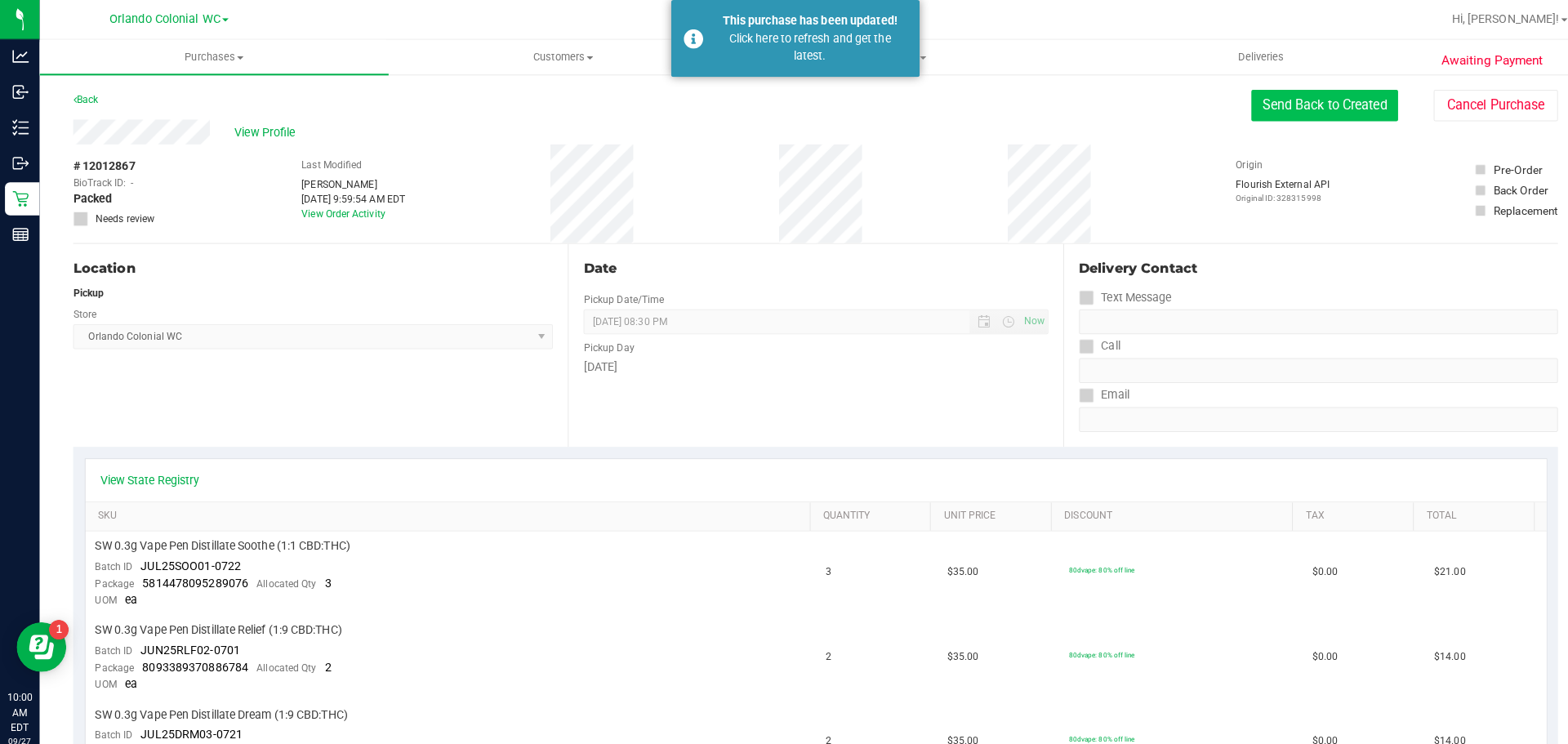
click at [1271, 103] on button "Send Back to Created" at bounding box center [1305, 103] width 145 height 31
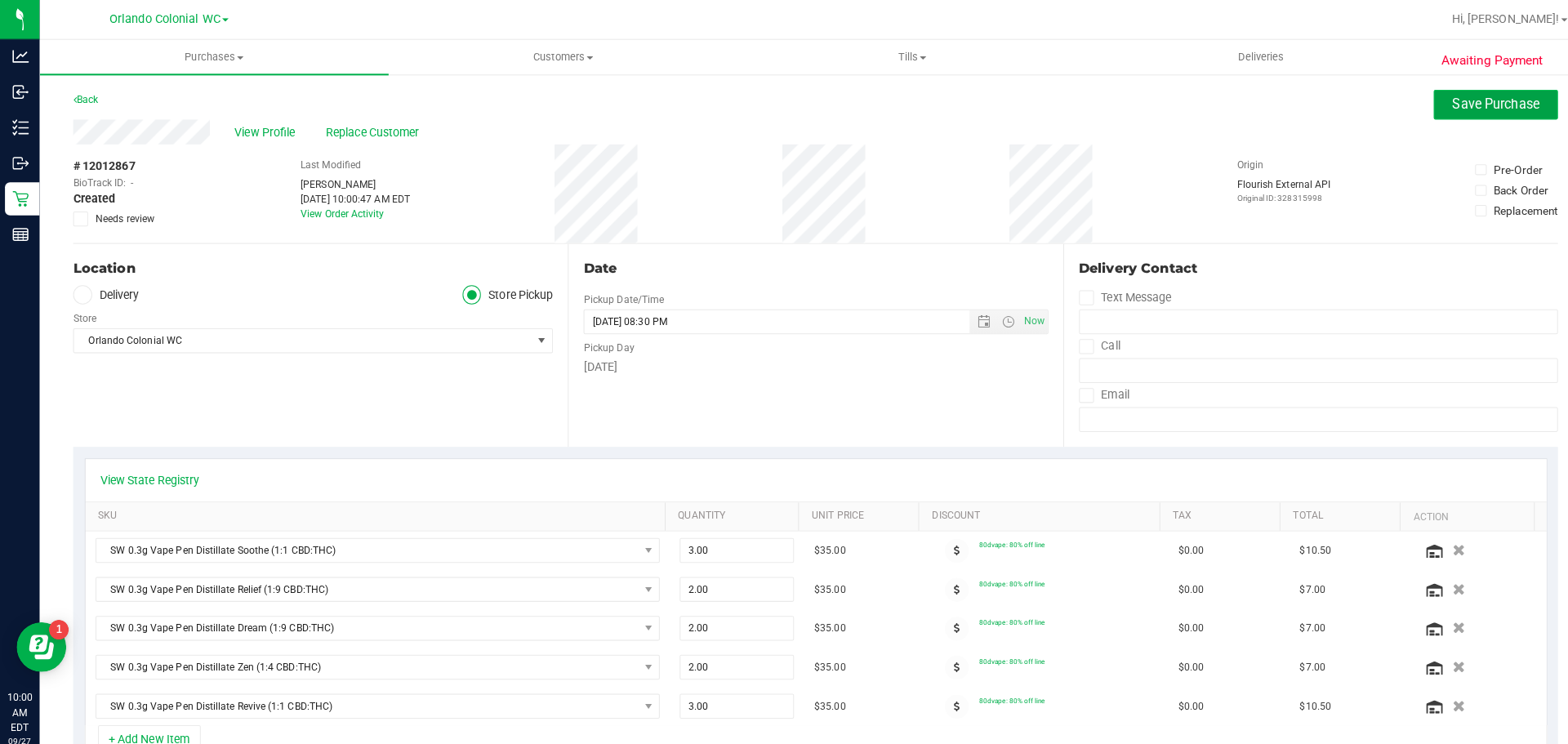
click at [1472, 100] on span "Save Purchase" at bounding box center [1474, 102] width 86 height 16
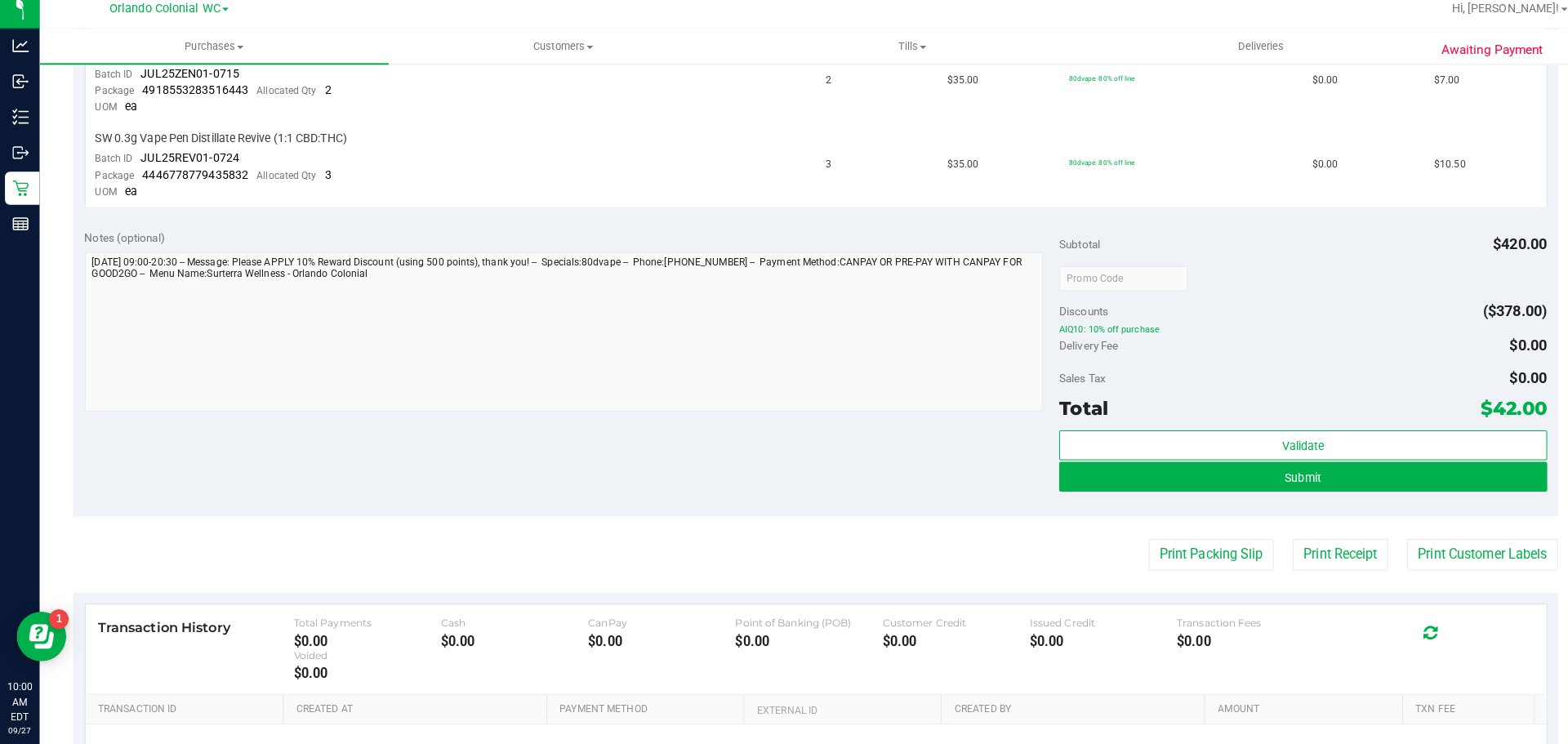
scroll to position [806, 0]
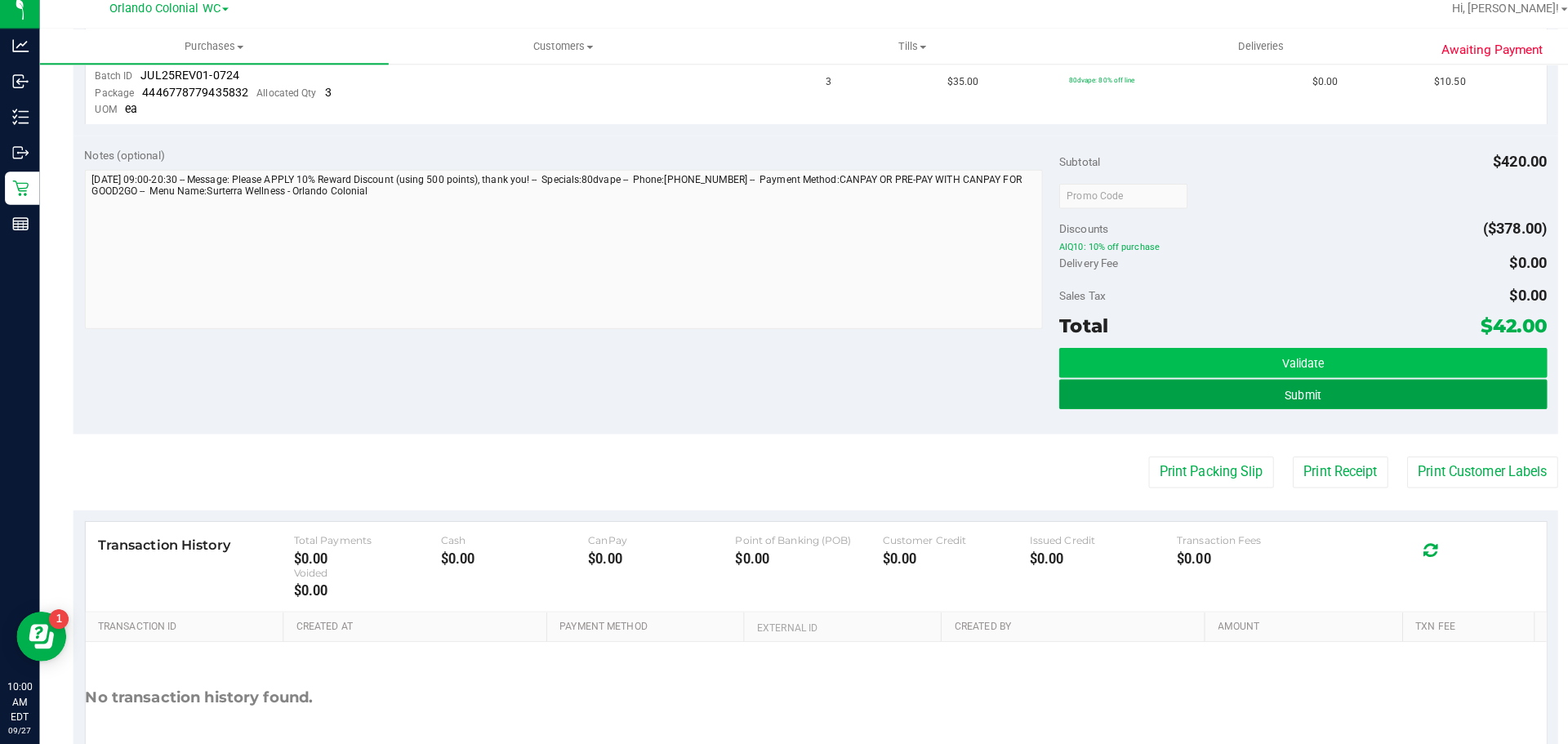
click at [1272, 394] on span "Submit" at bounding box center [1283, 401] width 36 height 13
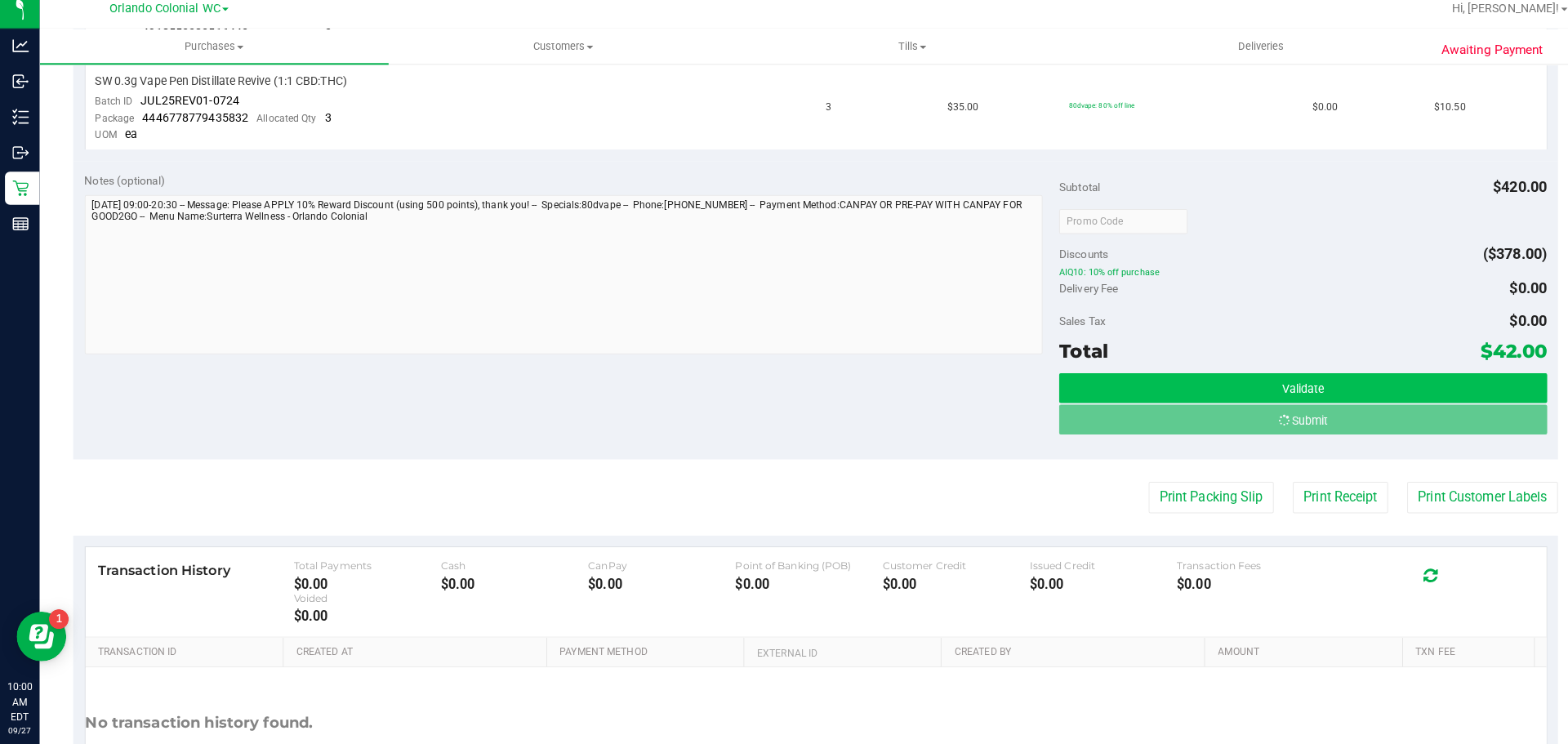
scroll to position [756, 0]
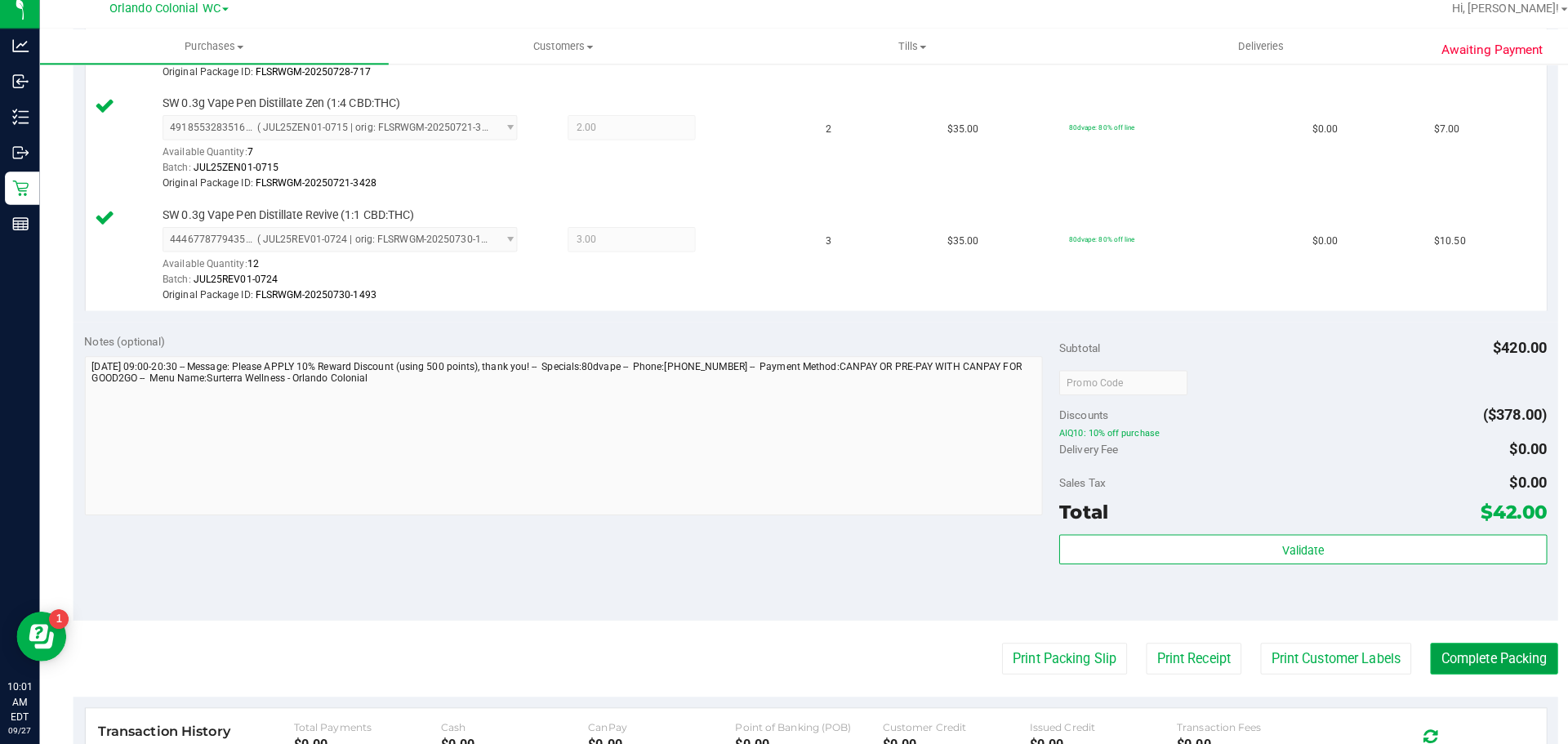
click at [1443, 663] on button "Complete Packing" at bounding box center [1472, 659] width 125 height 31
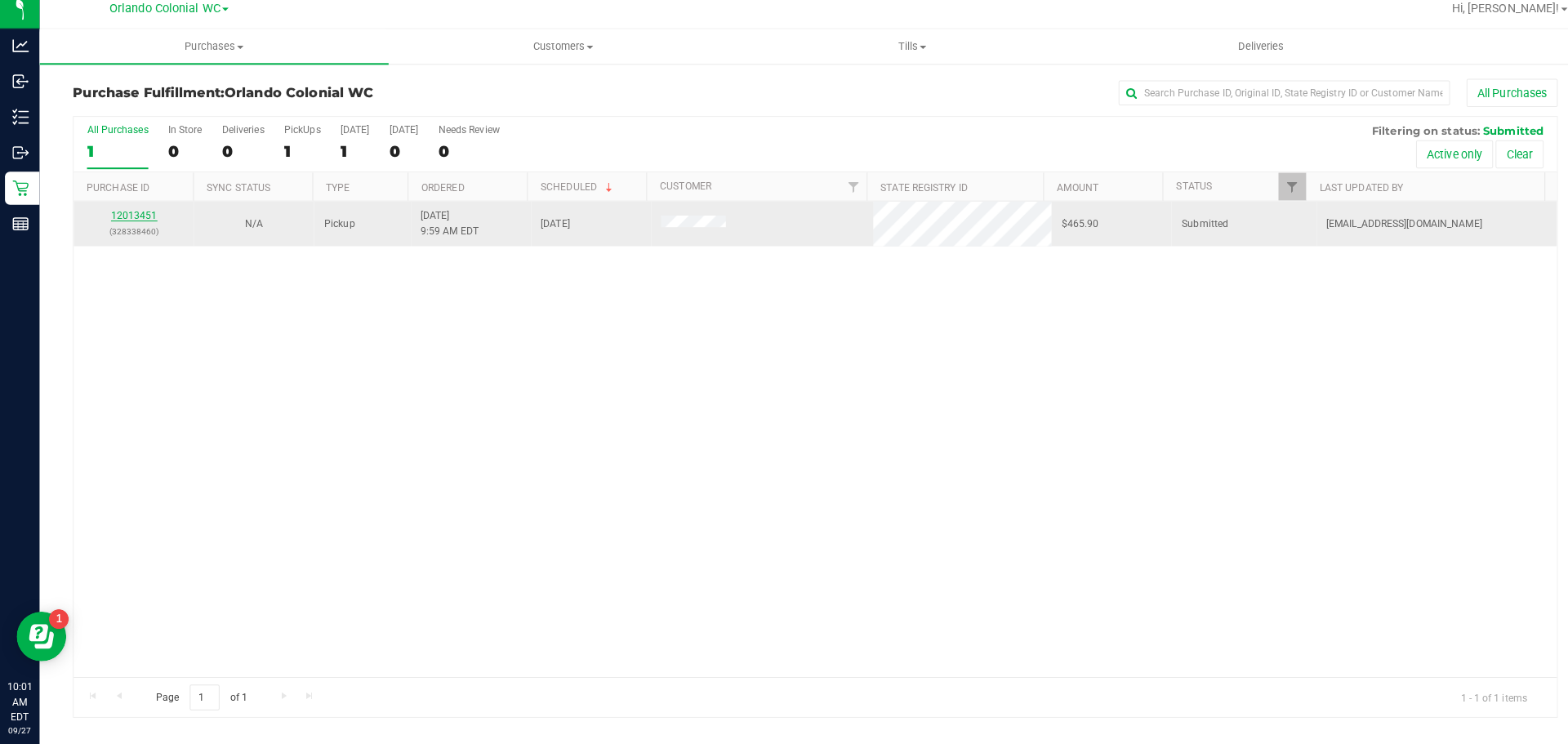
click at [123, 224] on link "12013451" at bounding box center [132, 223] width 46 height 12
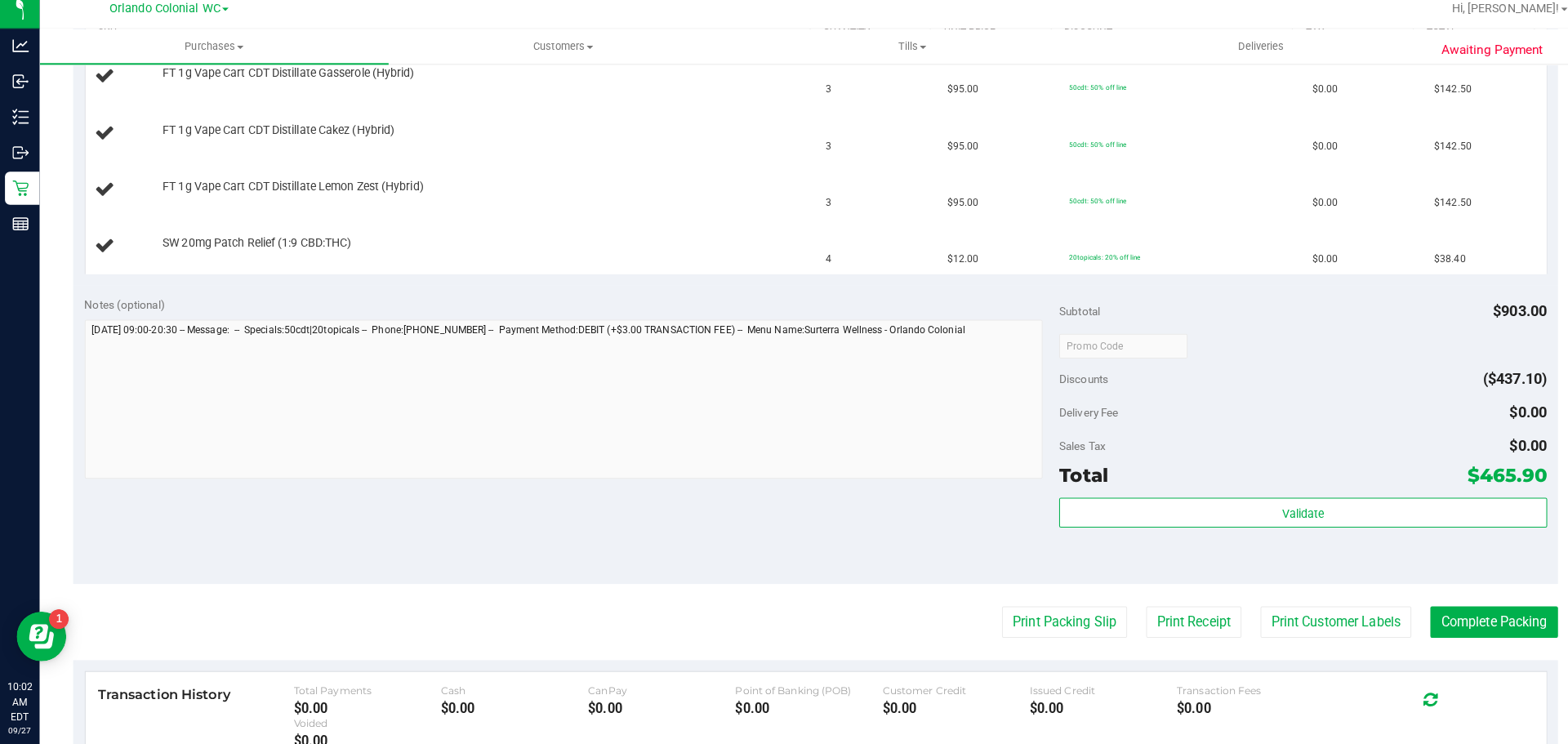
scroll to position [446, 0]
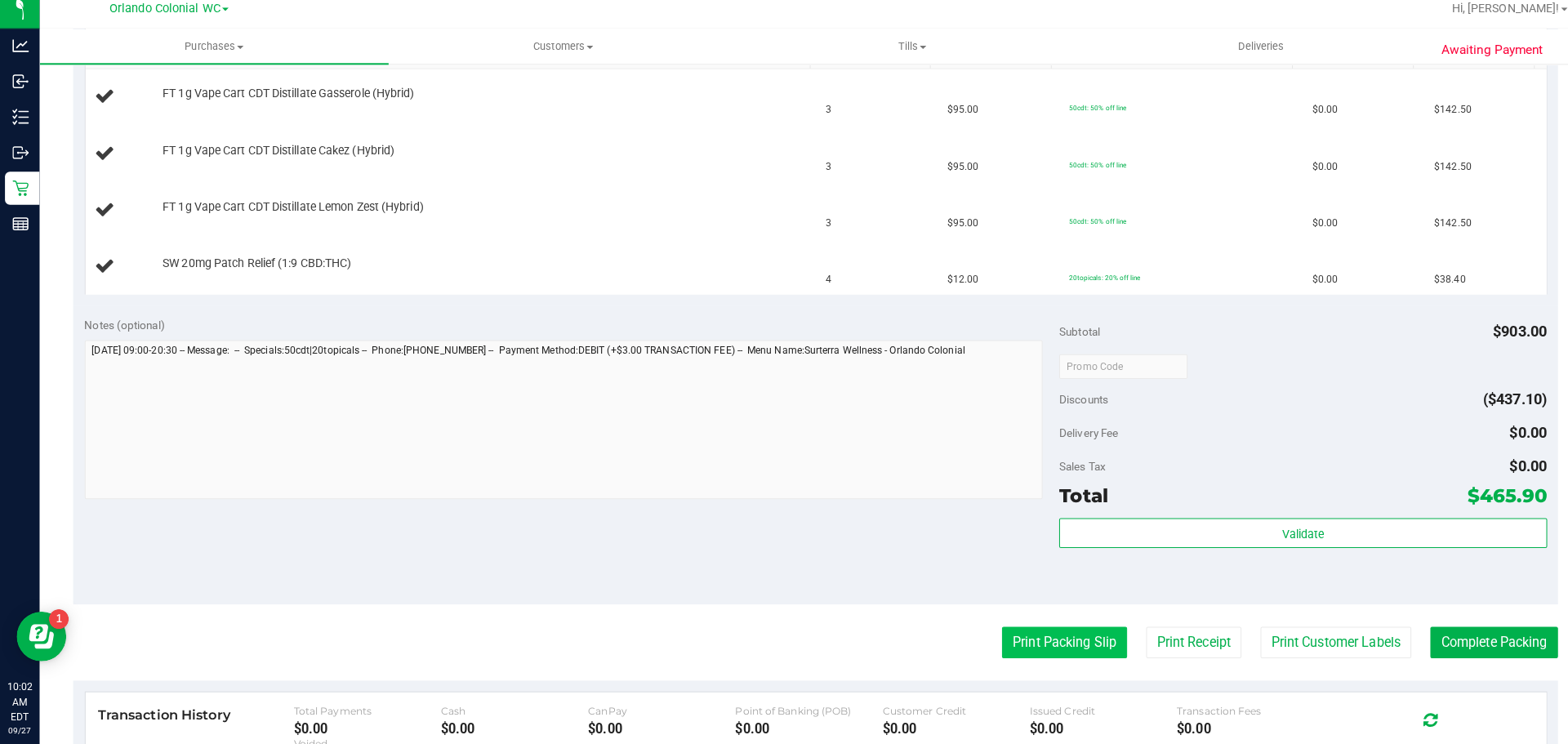
click at [1041, 632] on button "Print Packing Slip" at bounding box center [1049, 643] width 123 height 31
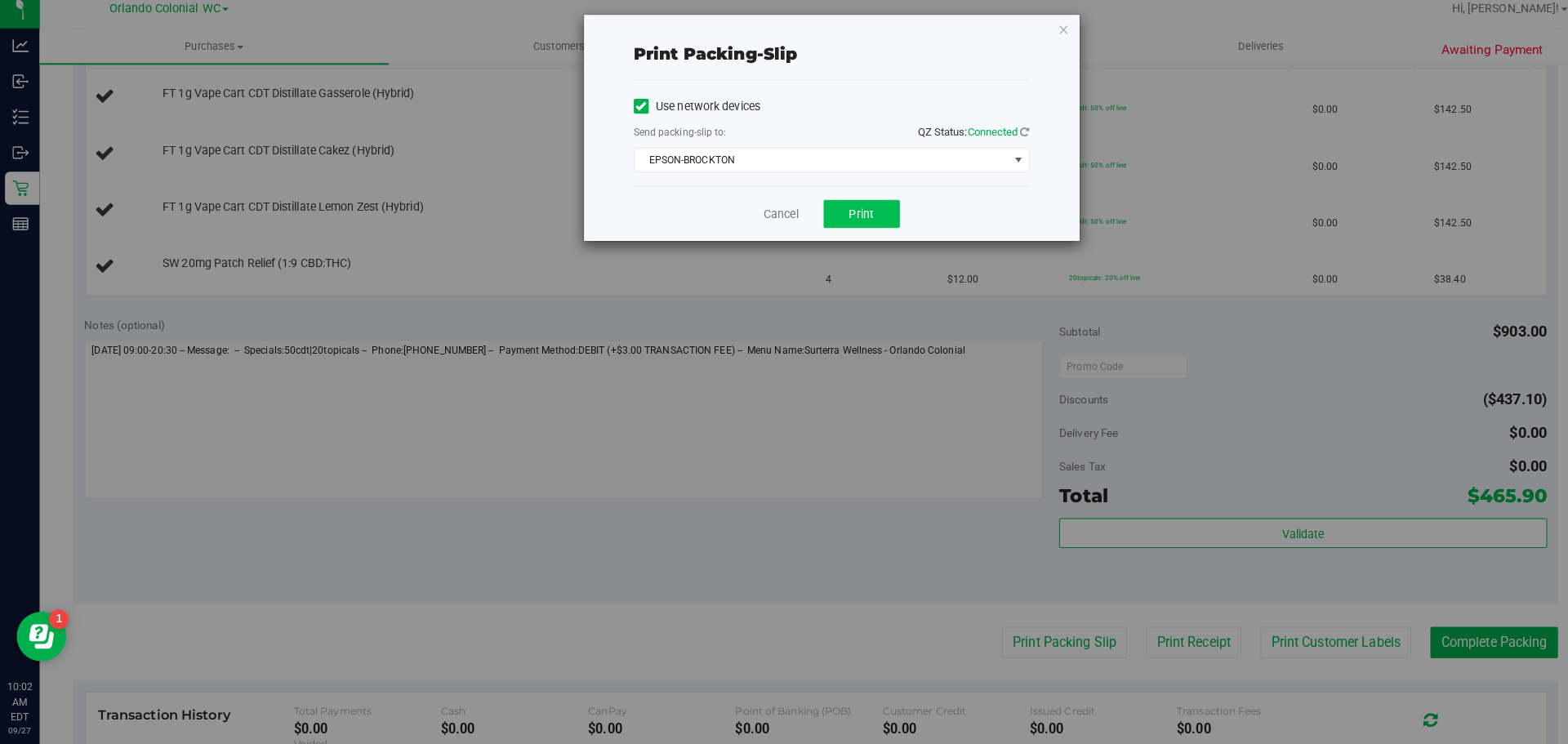
click at [828, 229] on button "Print" at bounding box center [849, 221] width 75 height 27
click at [1048, 42] on icon "button" at bounding box center [1049, 39] width 12 height 20
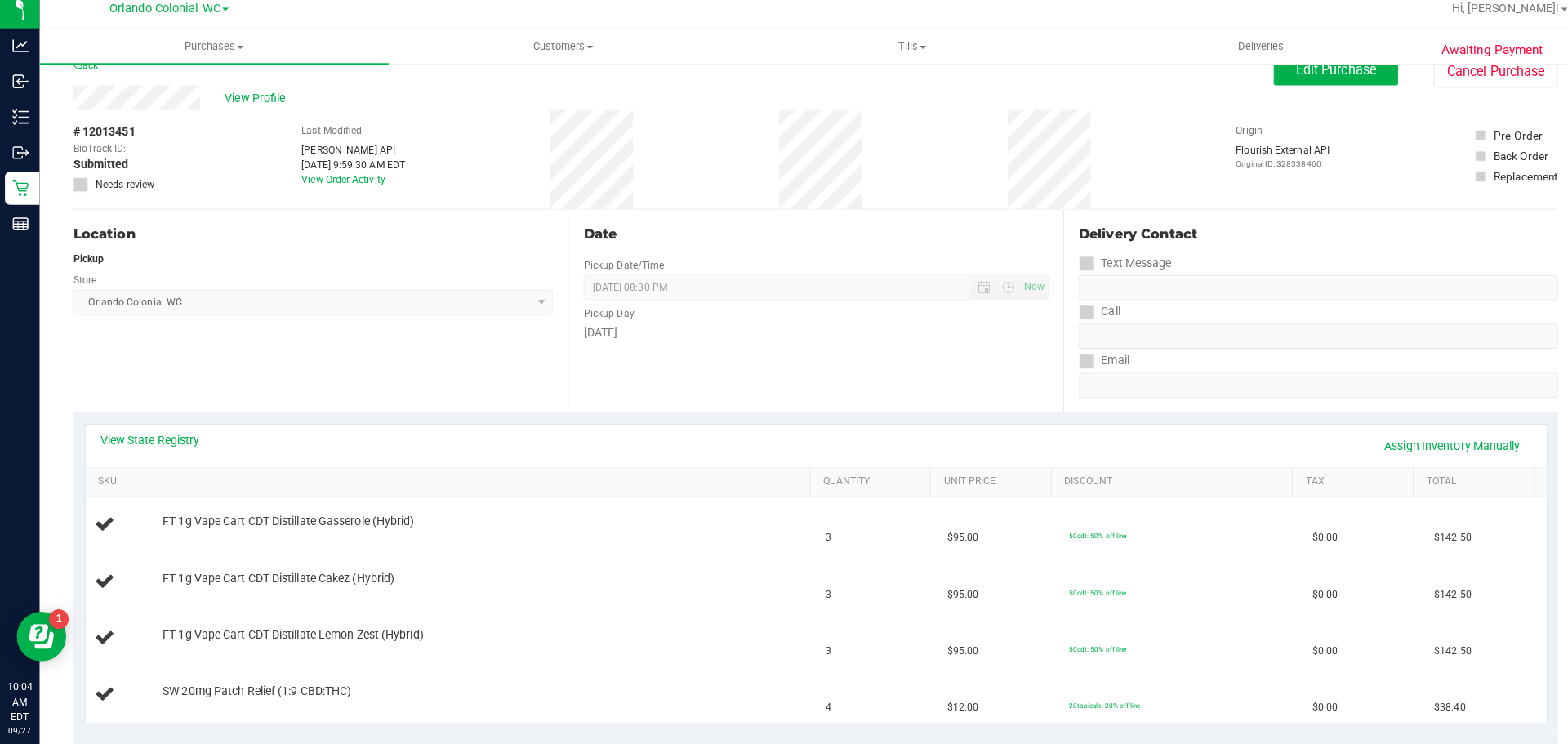
scroll to position [20, 0]
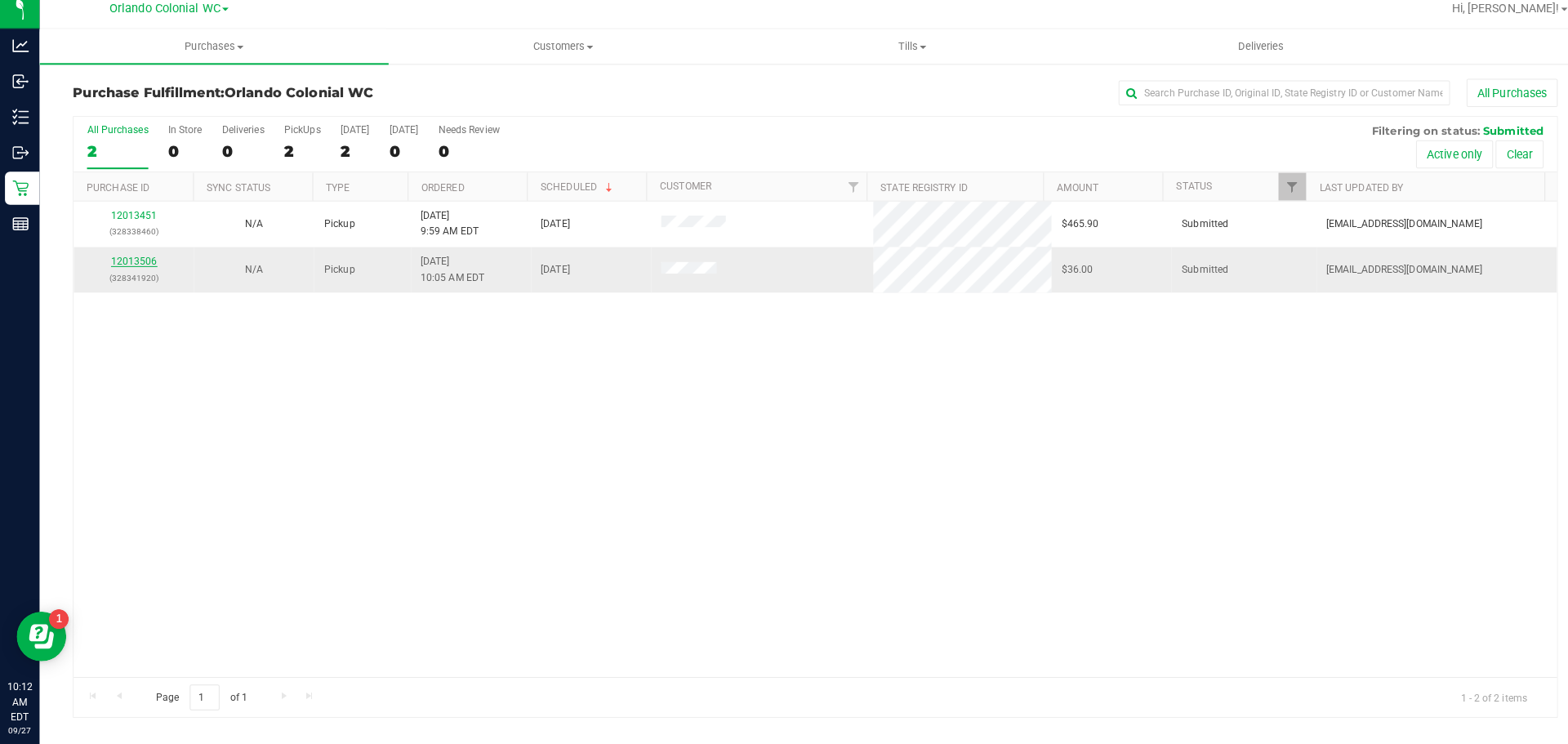
click at [125, 267] on link "12013506" at bounding box center [132, 268] width 46 height 12
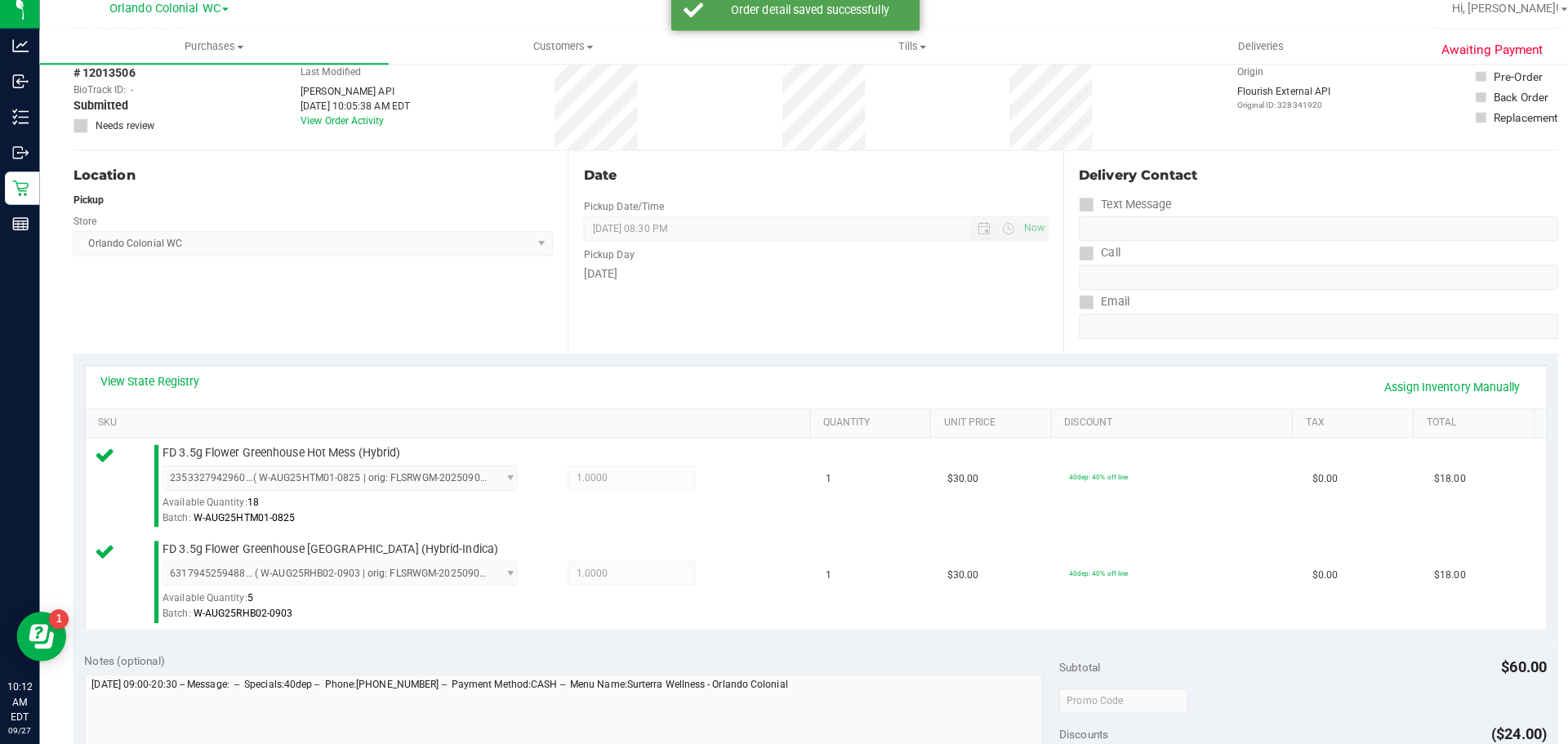
scroll to position [322, 0]
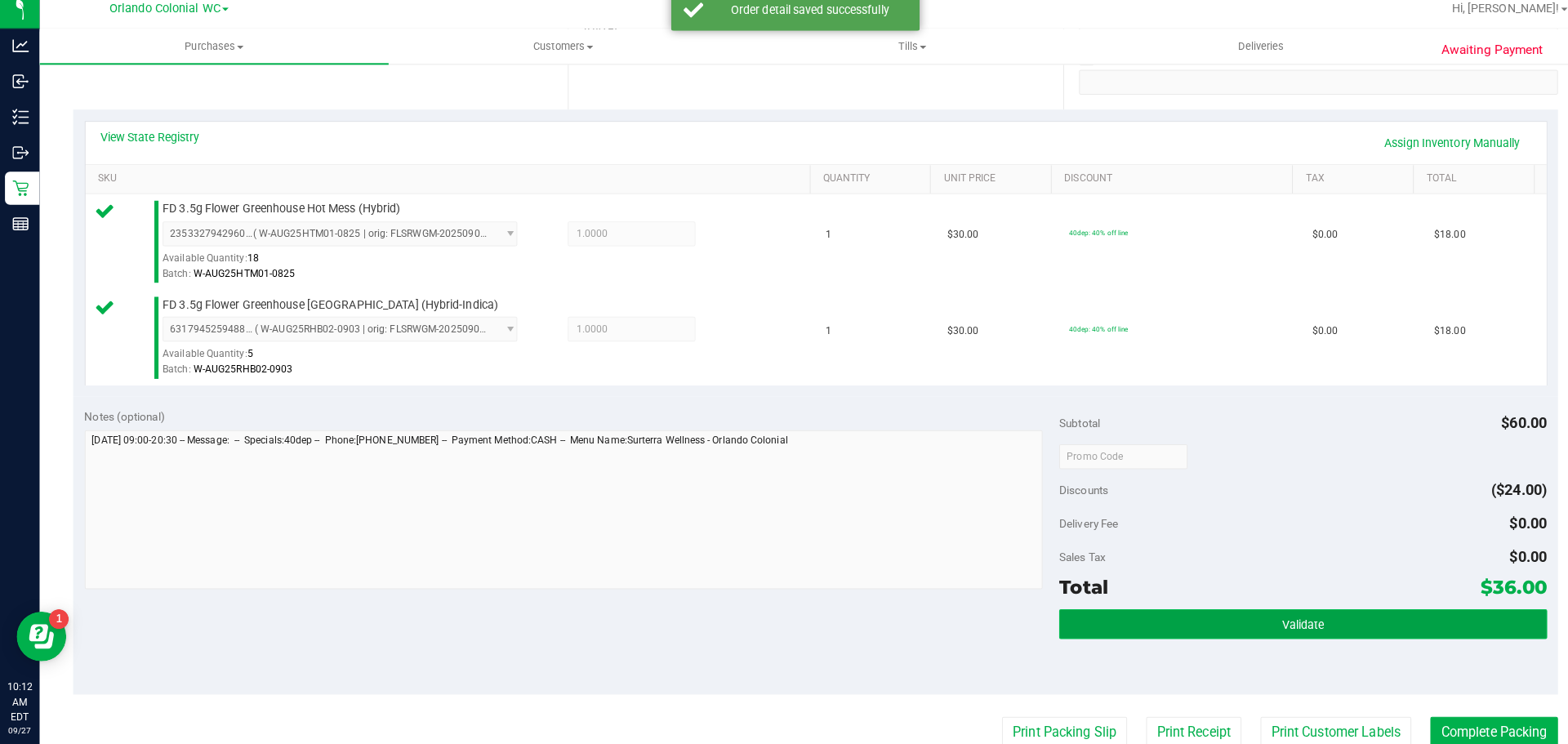
click at [1269, 627] on span "Validate" at bounding box center [1284, 627] width 42 height 13
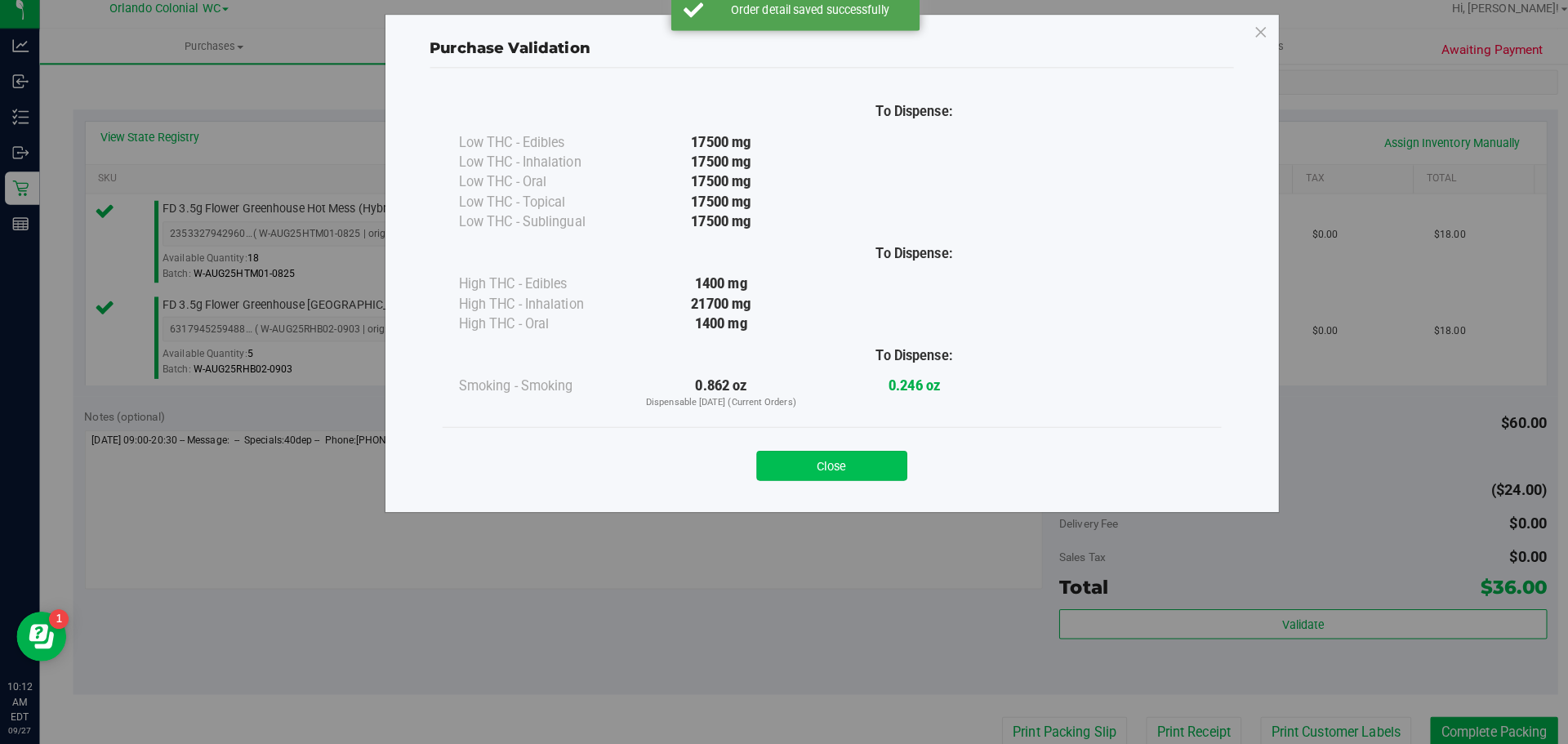
click at [809, 463] on button "Close" at bounding box center [819, 469] width 149 height 29
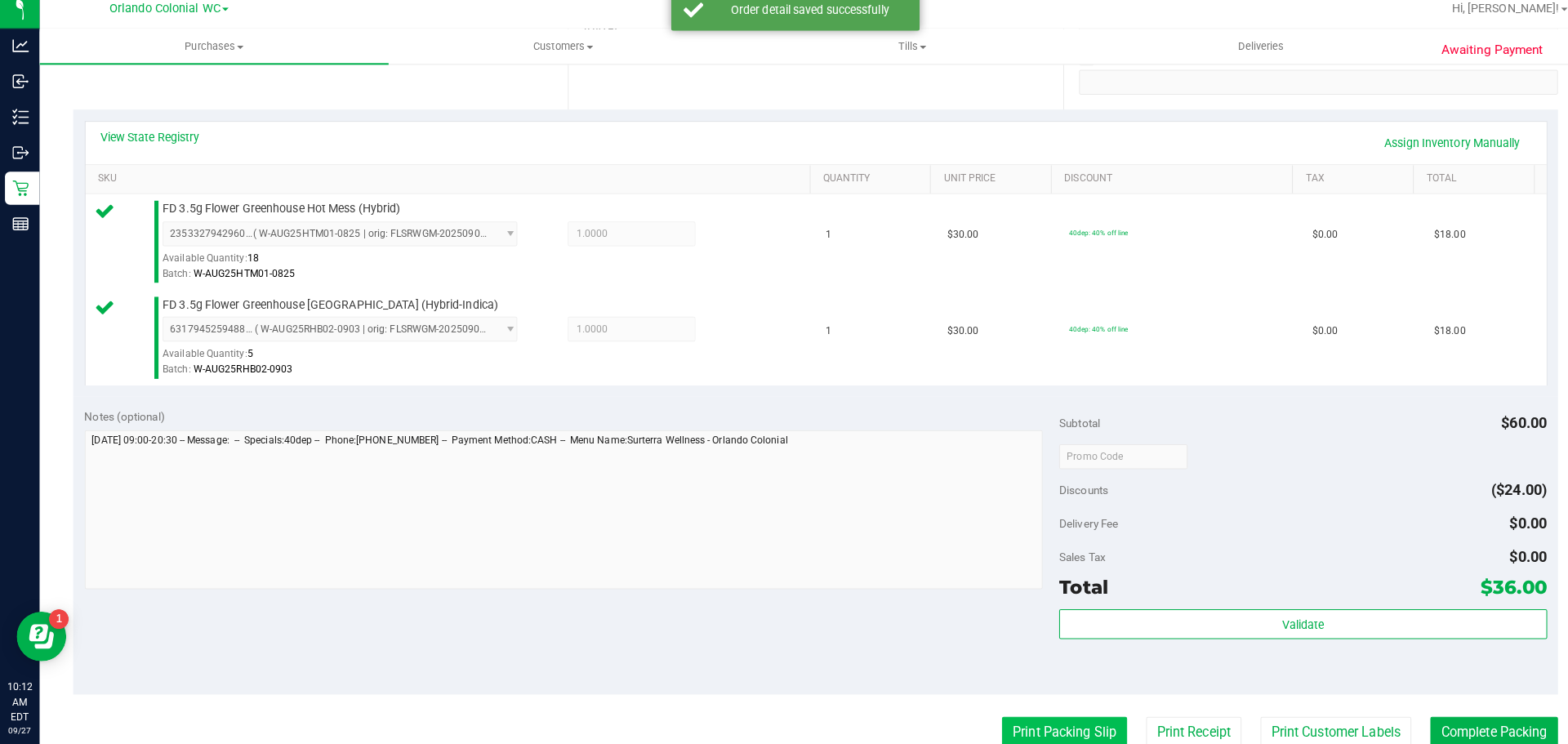
click at [1008, 717] on button "Print Packing Slip" at bounding box center [1049, 732] width 123 height 31
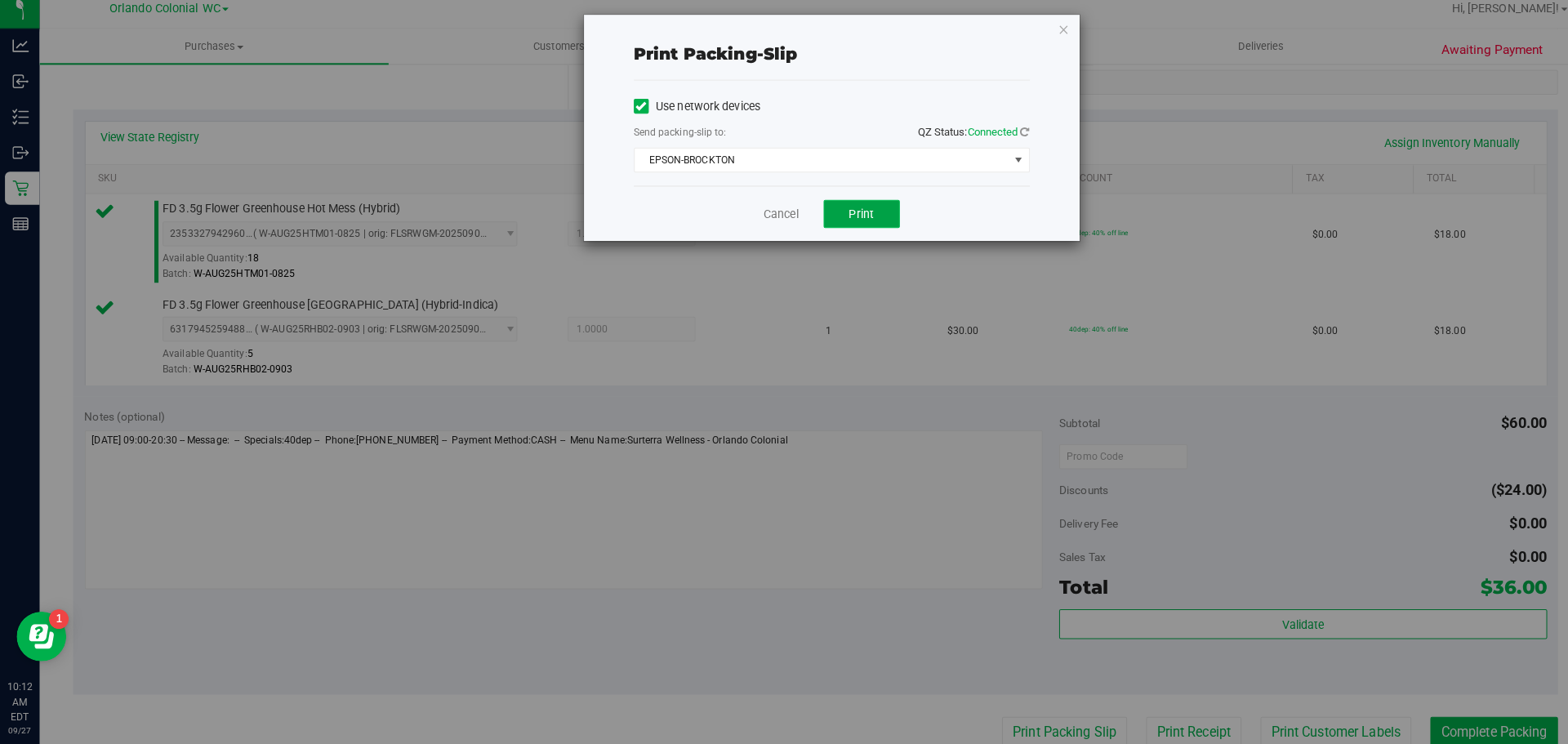
click at [858, 214] on span "Print" at bounding box center [848, 221] width 24 height 13
click at [1045, 42] on icon "button" at bounding box center [1049, 39] width 12 height 20
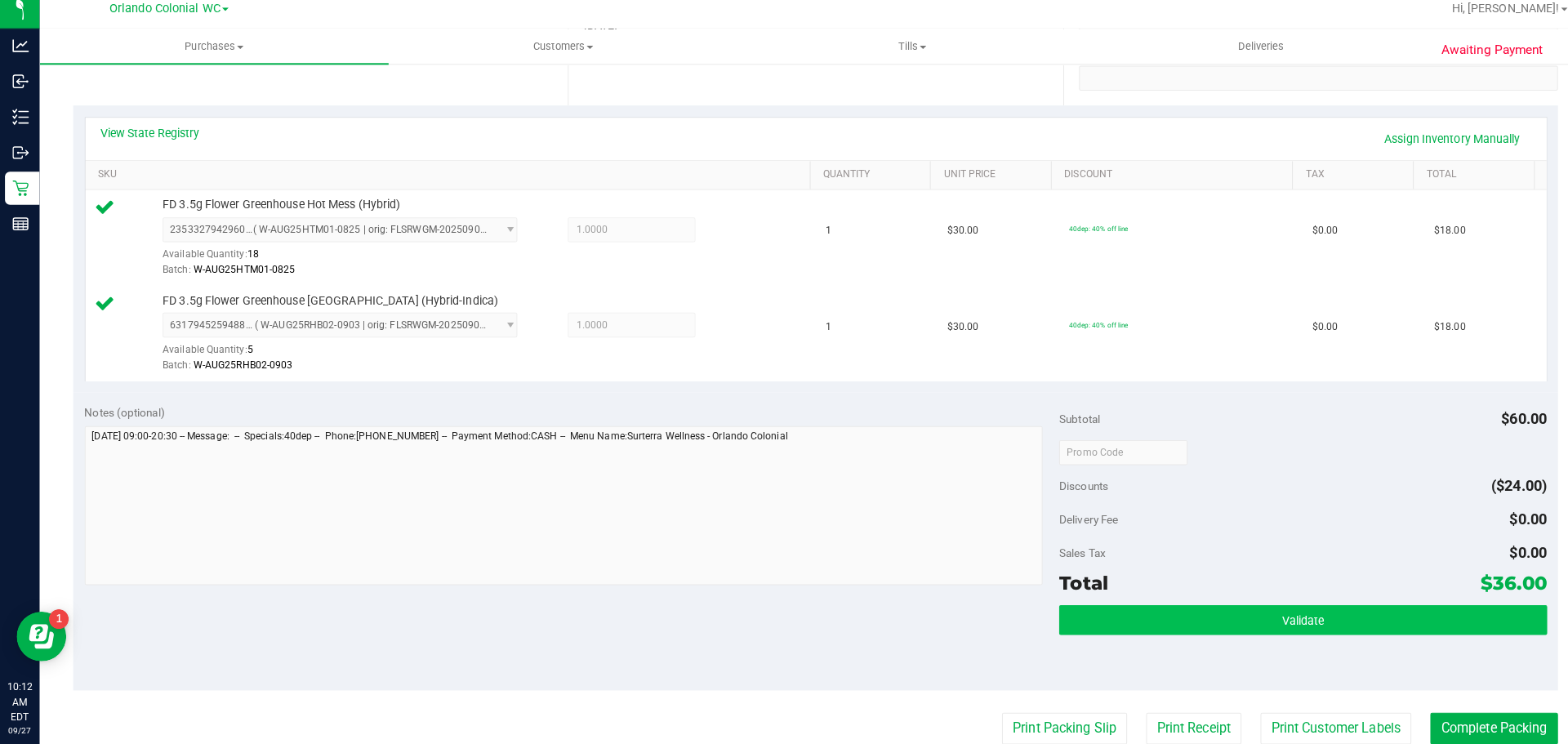
click at [1194, 609] on button "Validate" at bounding box center [1284, 621] width 480 height 29
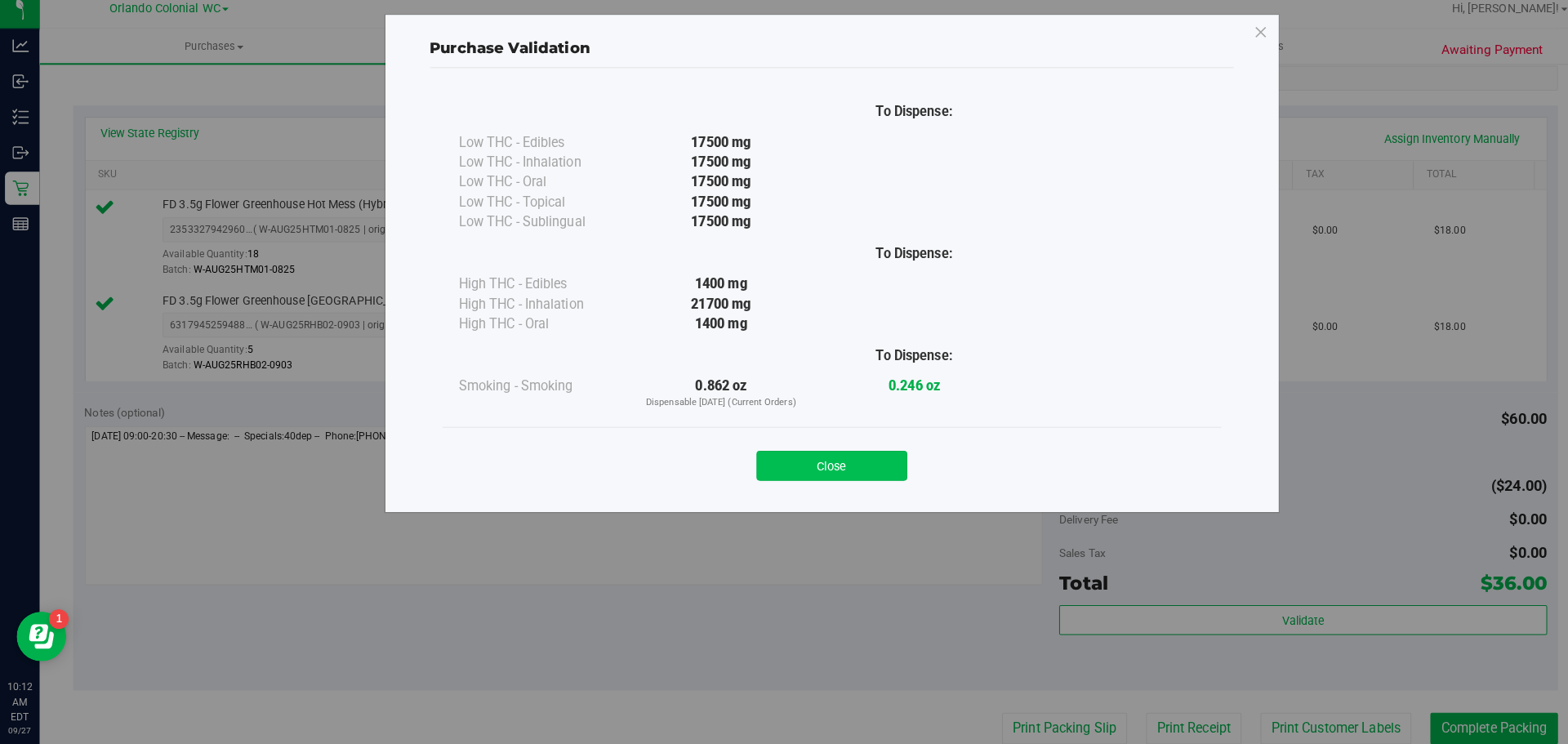
click at [824, 462] on button "Close" at bounding box center [819, 469] width 149 height 29
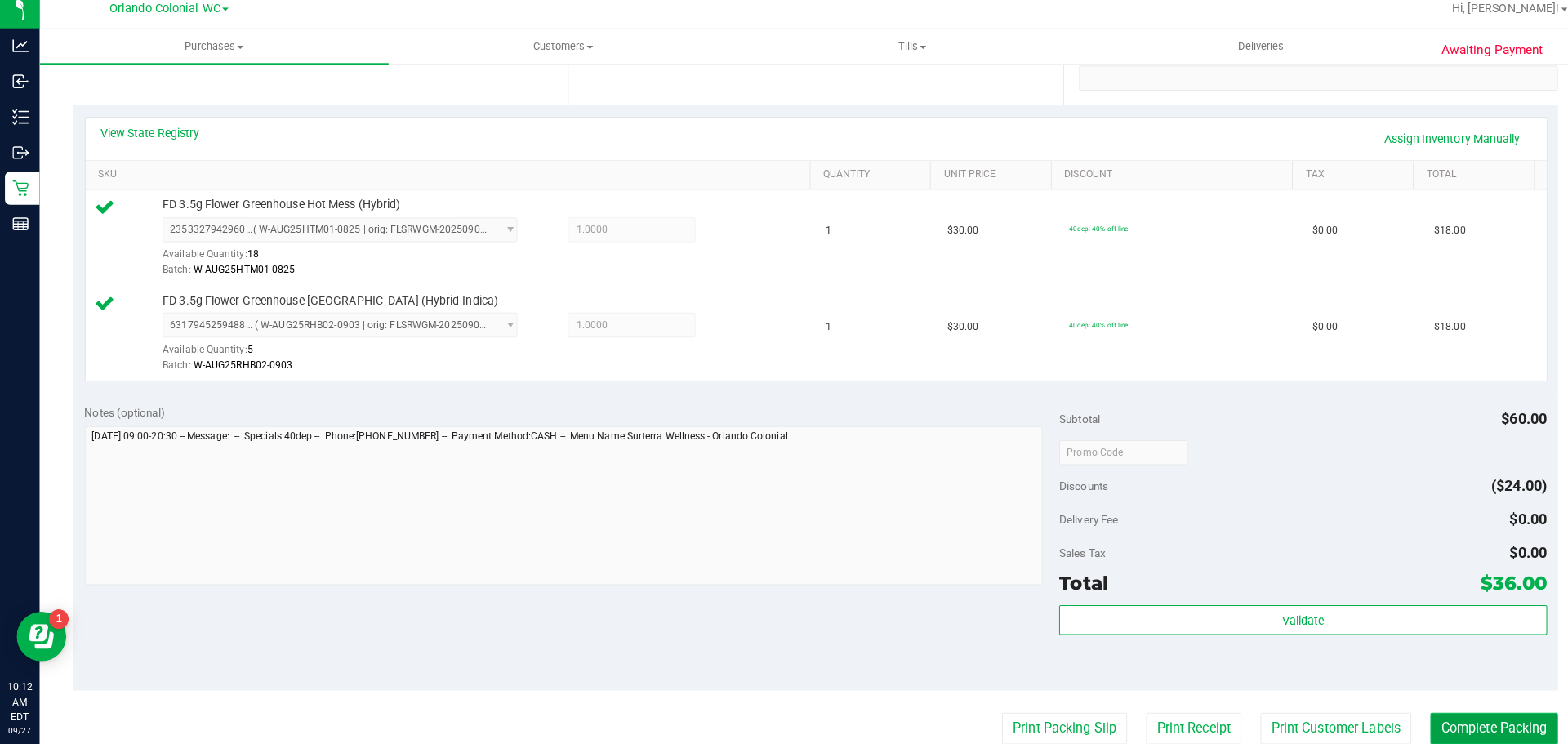
click at [1428, 731] on button "Complete Packing" at bounding box center [1472, 728] width 125 height 31
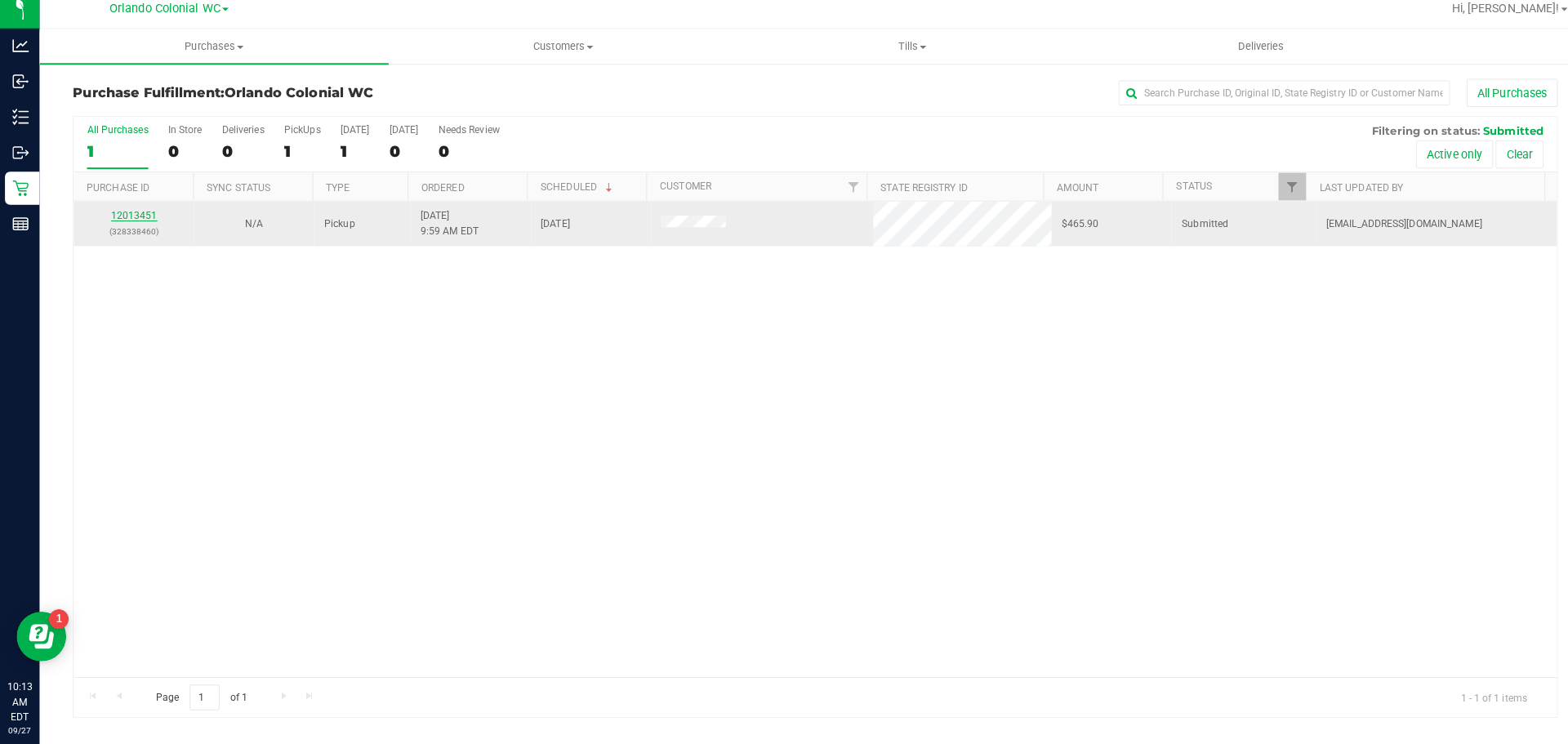
click at [140, 227] on link "12013451" at bounding box center [132, 223] width 46 height 12
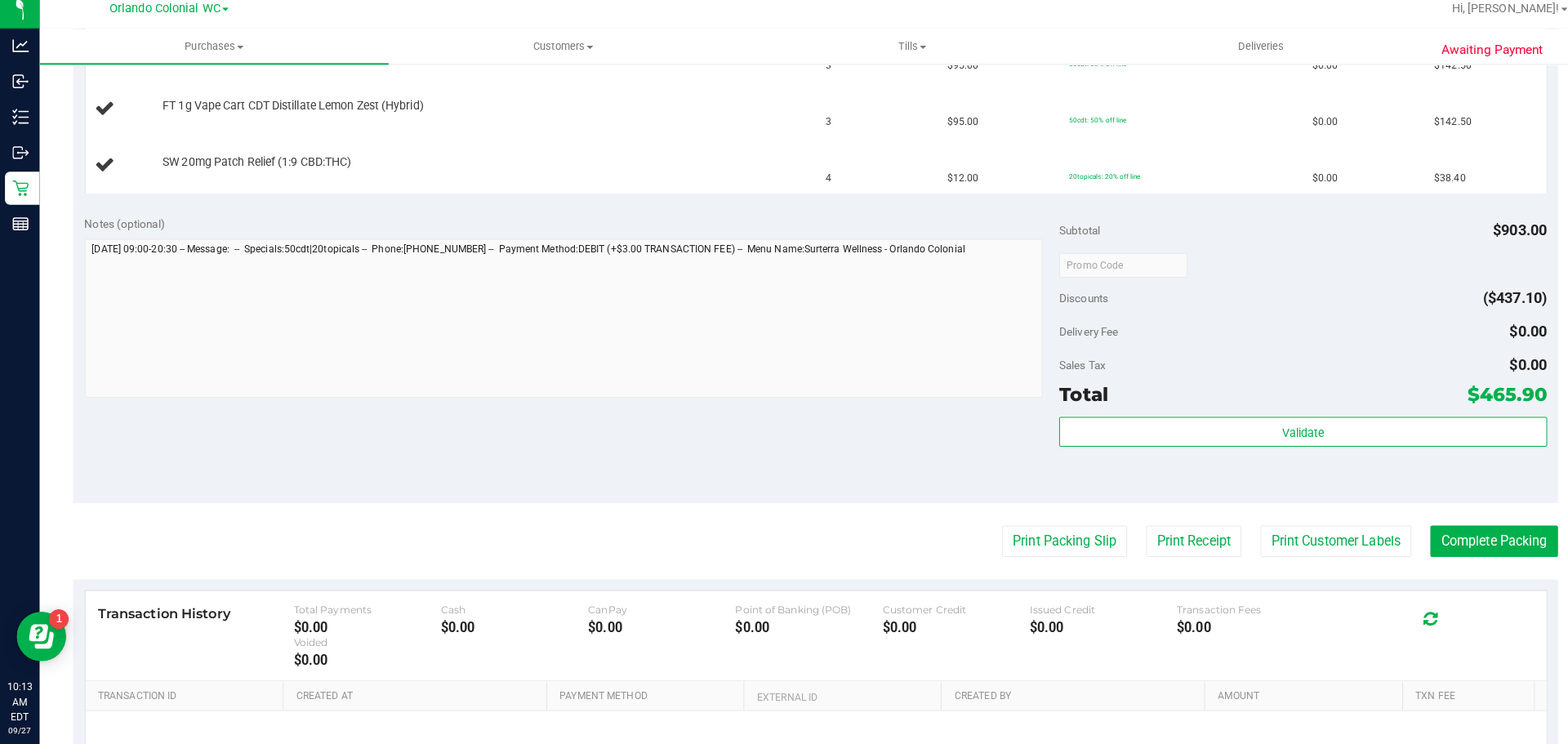
scroll to position [544, 0]
click at [1049, 551] on button "Print Packing Slip" at bounding box center [1049, 545] width 123 height 31
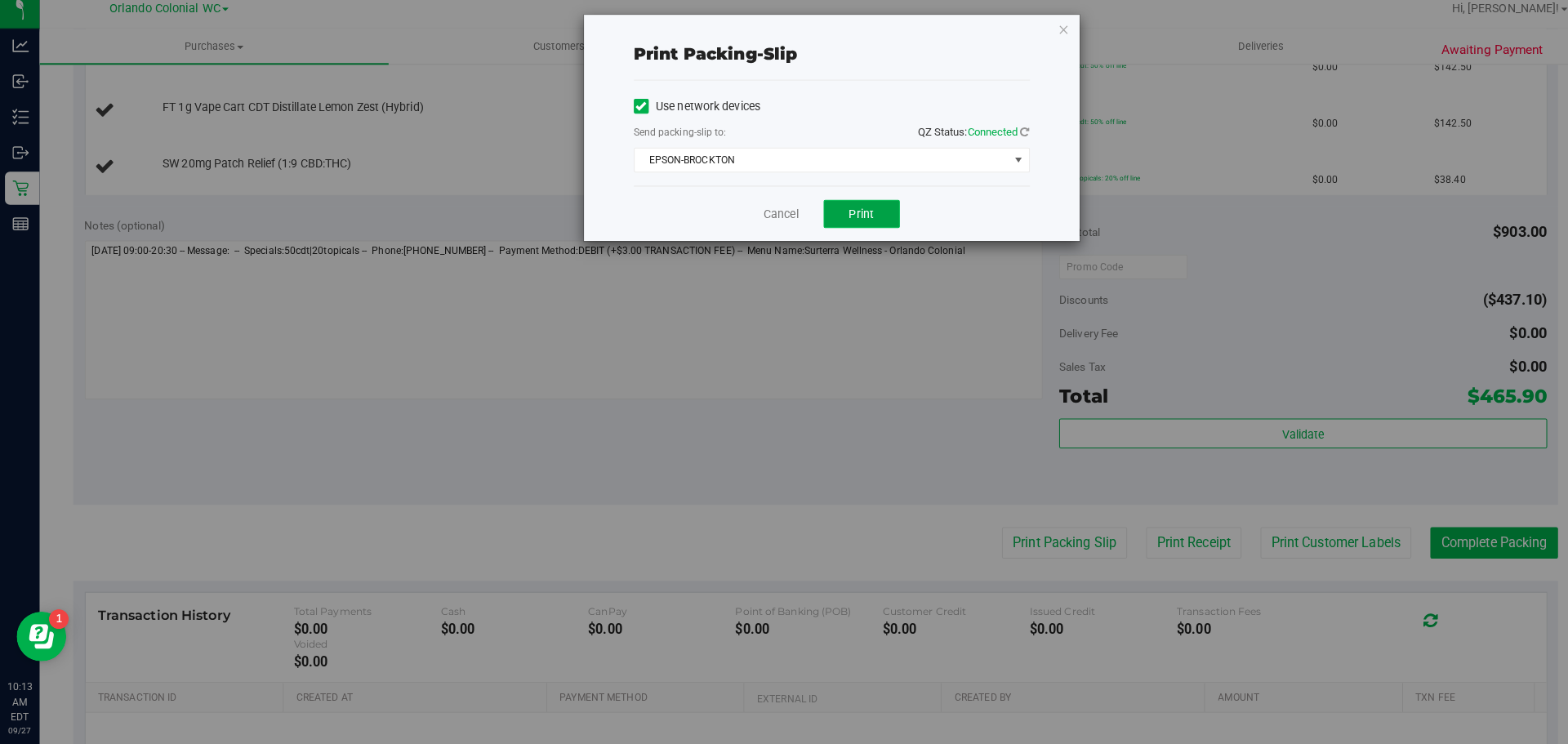
click at [839, 234] on button "Print" at bounding box center [849, 221] width 75 height 27
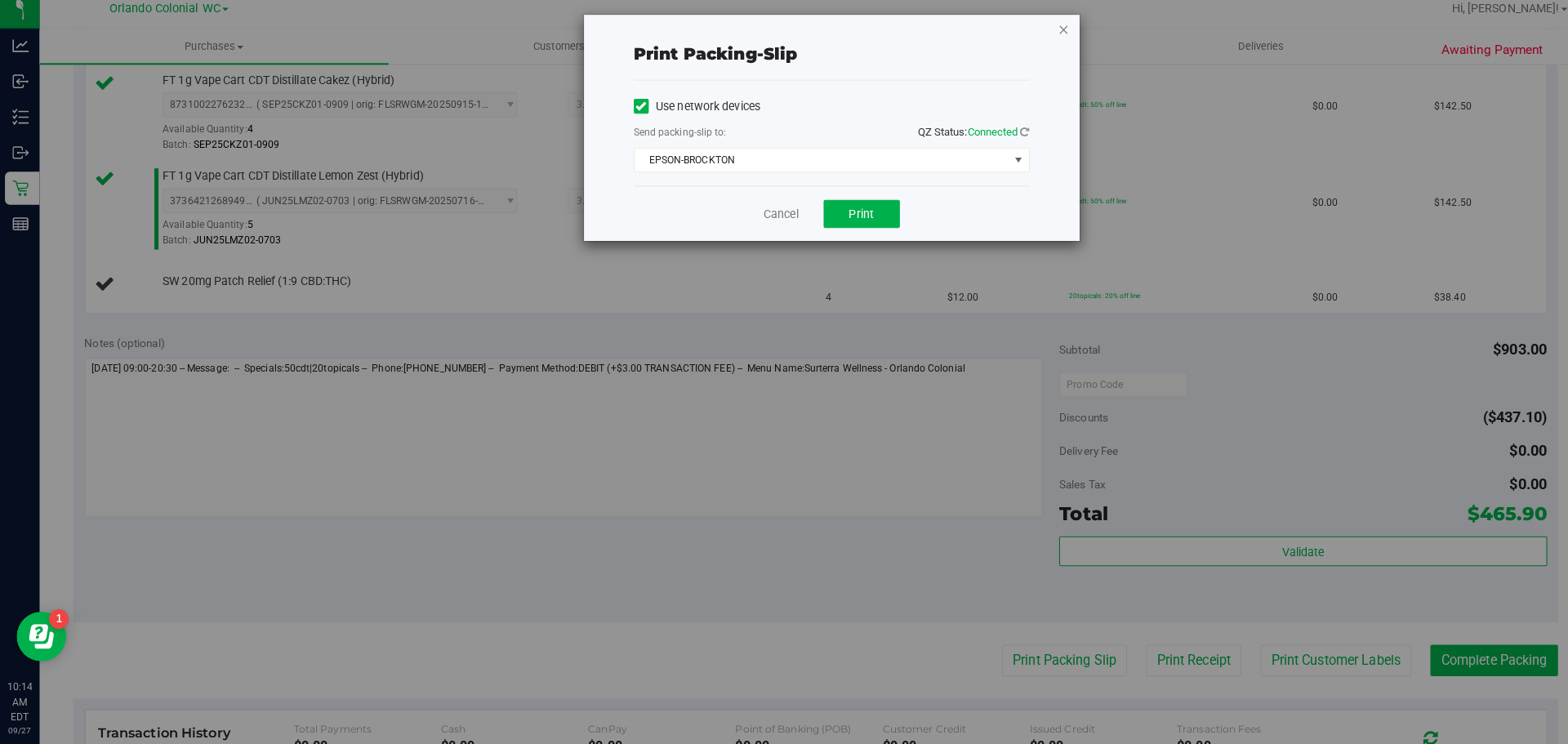
click at [1051, 29] on icon "button" at bounding box center [1049, 39] width 12 height 20
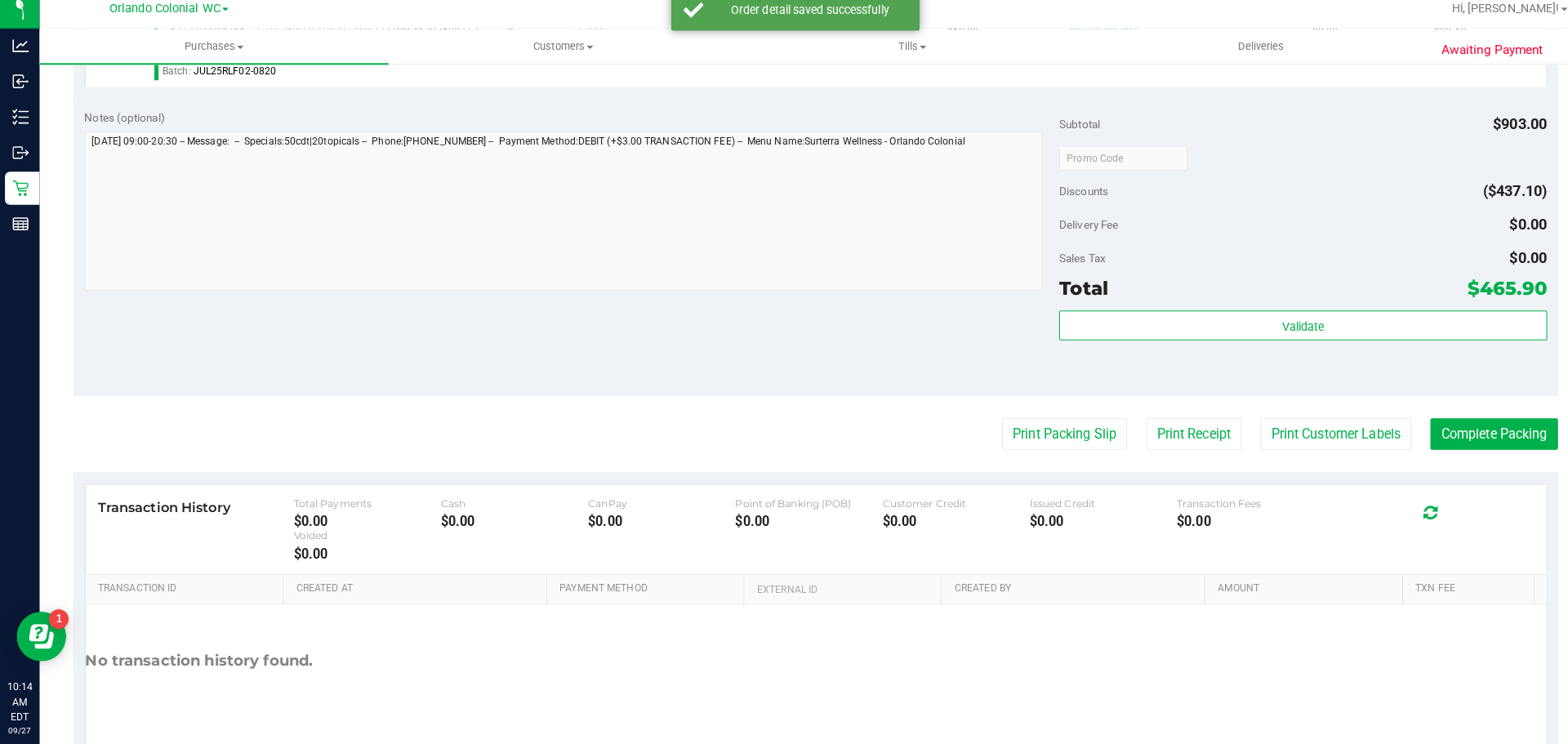
scroll to position [803, 0]
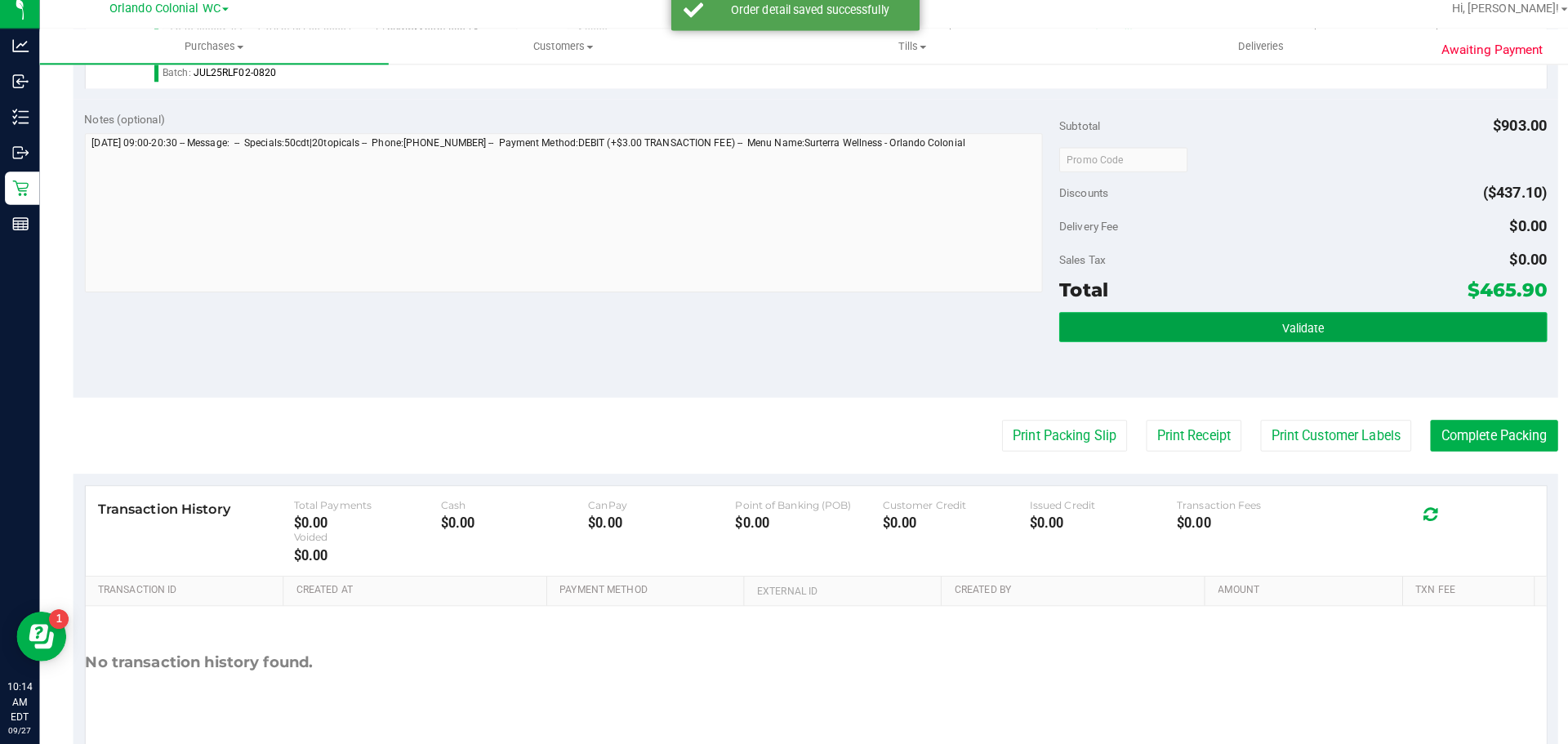
click at [1258, 323] on button "Validate" at bounding box center [1284, 333] width 480 height 29
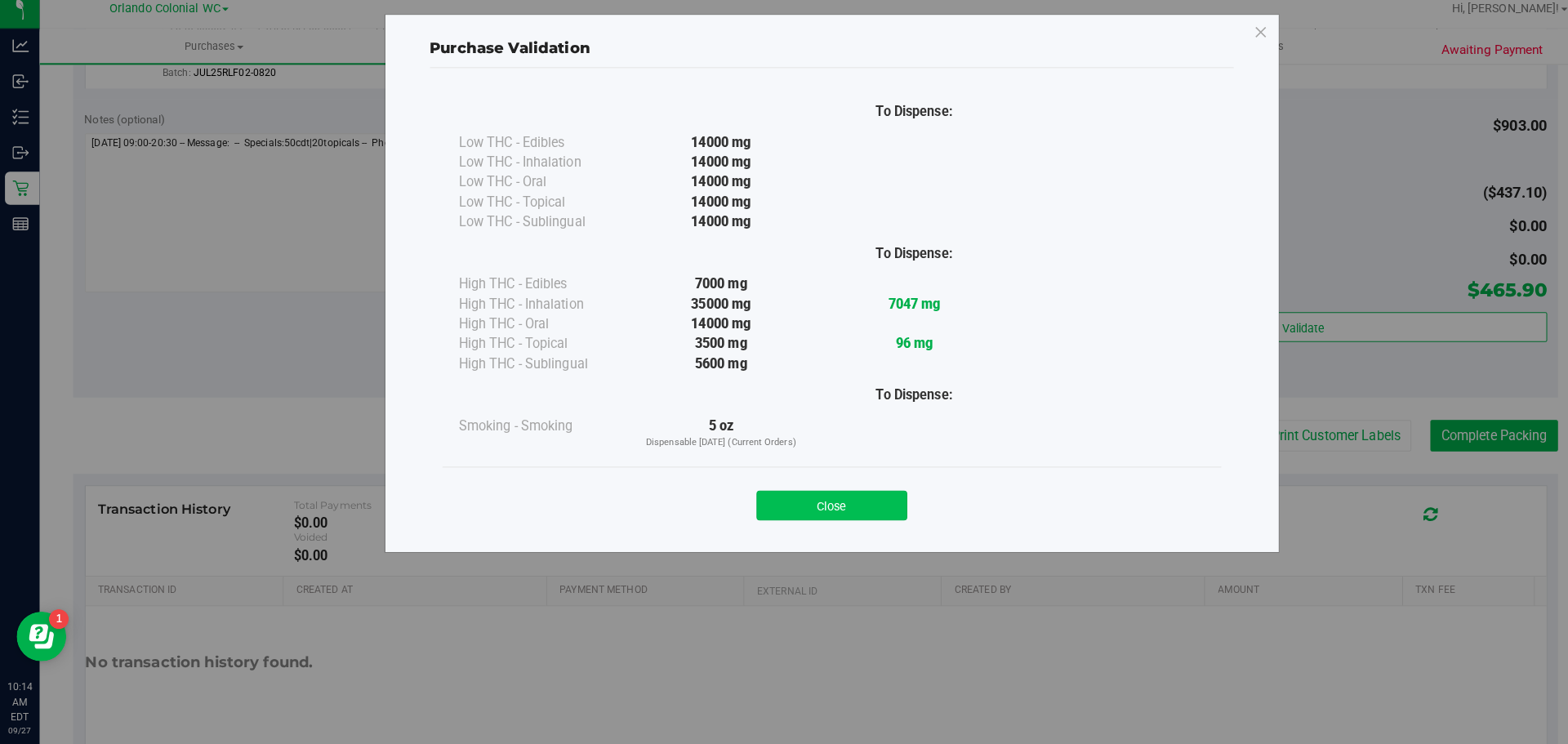
click at [818, 513] on button "Close" at bounding box center [819, 509] width 149 height 29
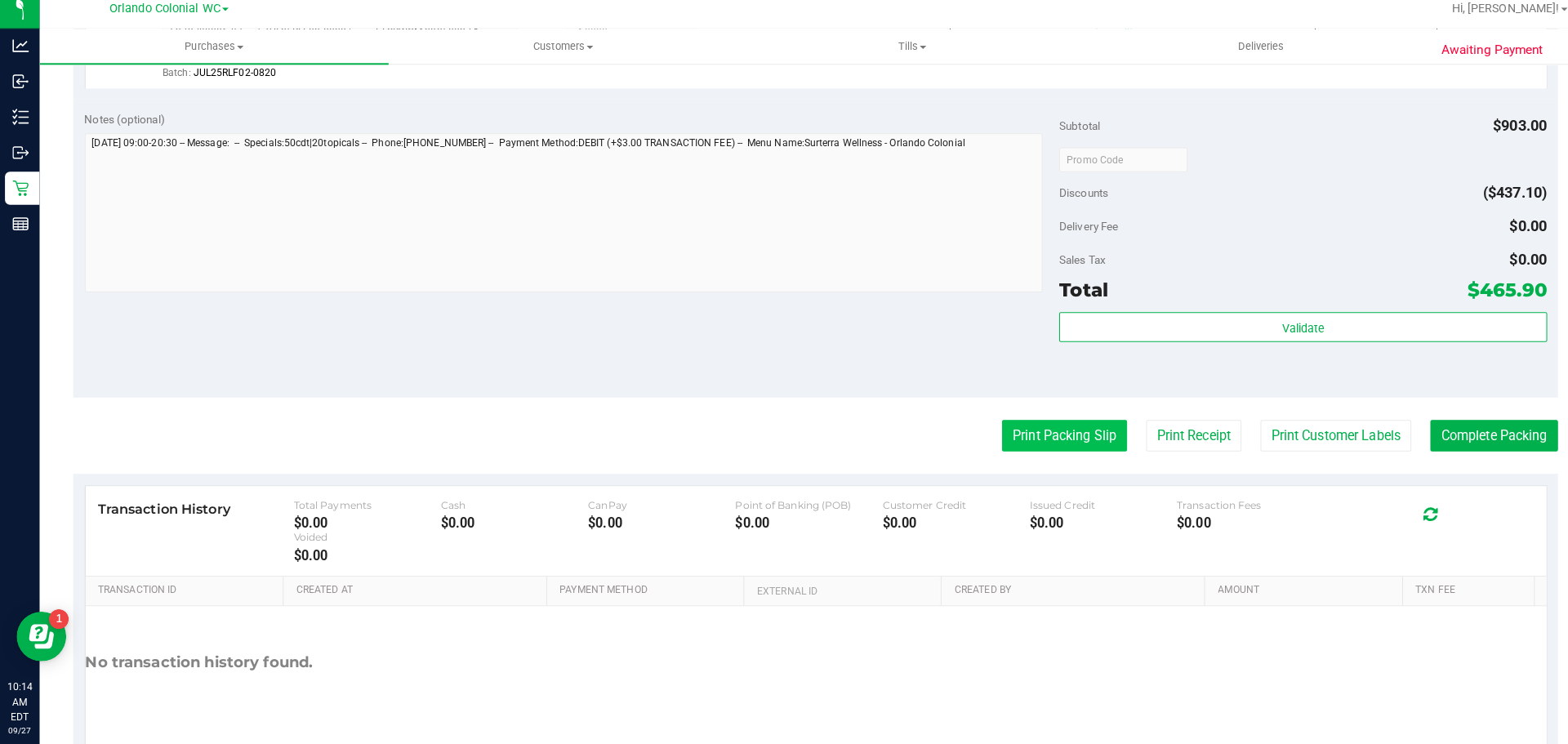
click at [1023, 446] on button "Print Packing Slip" at bounding box center [1049, 440] width 123 height 31
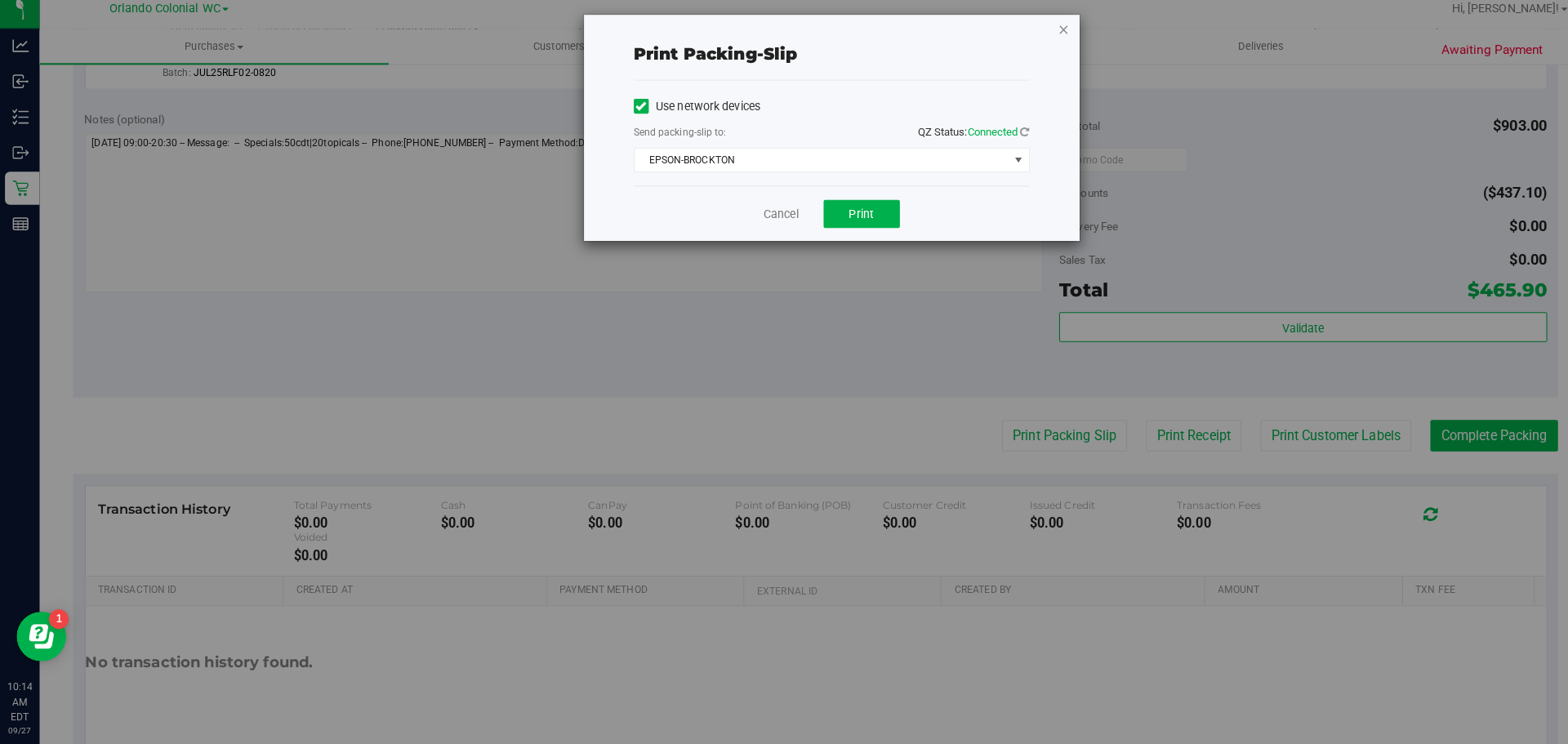
click at [1048, 37] on icon "button" at bounding box center [1049, 39] width 12 height 20
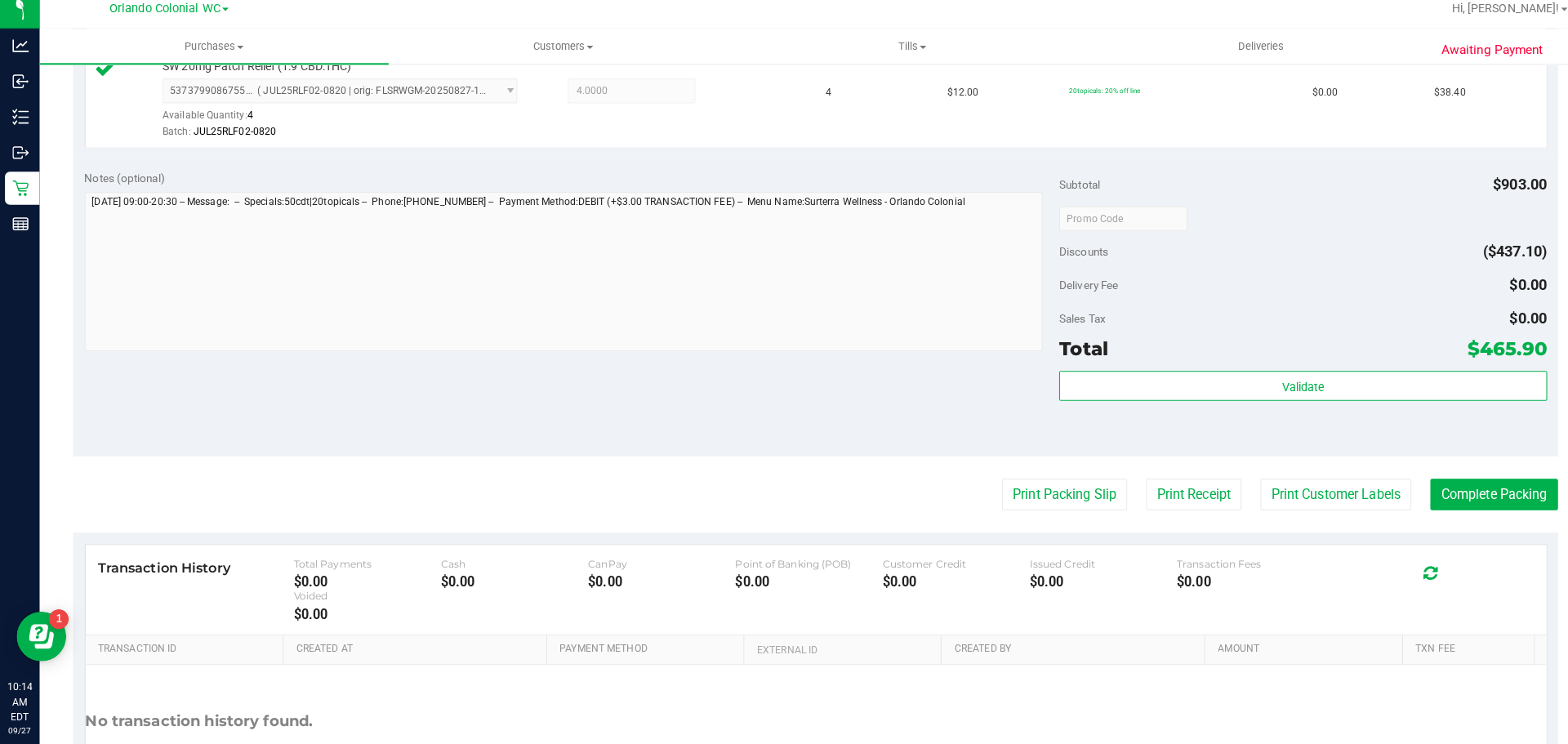
scroll to position [875, 0]
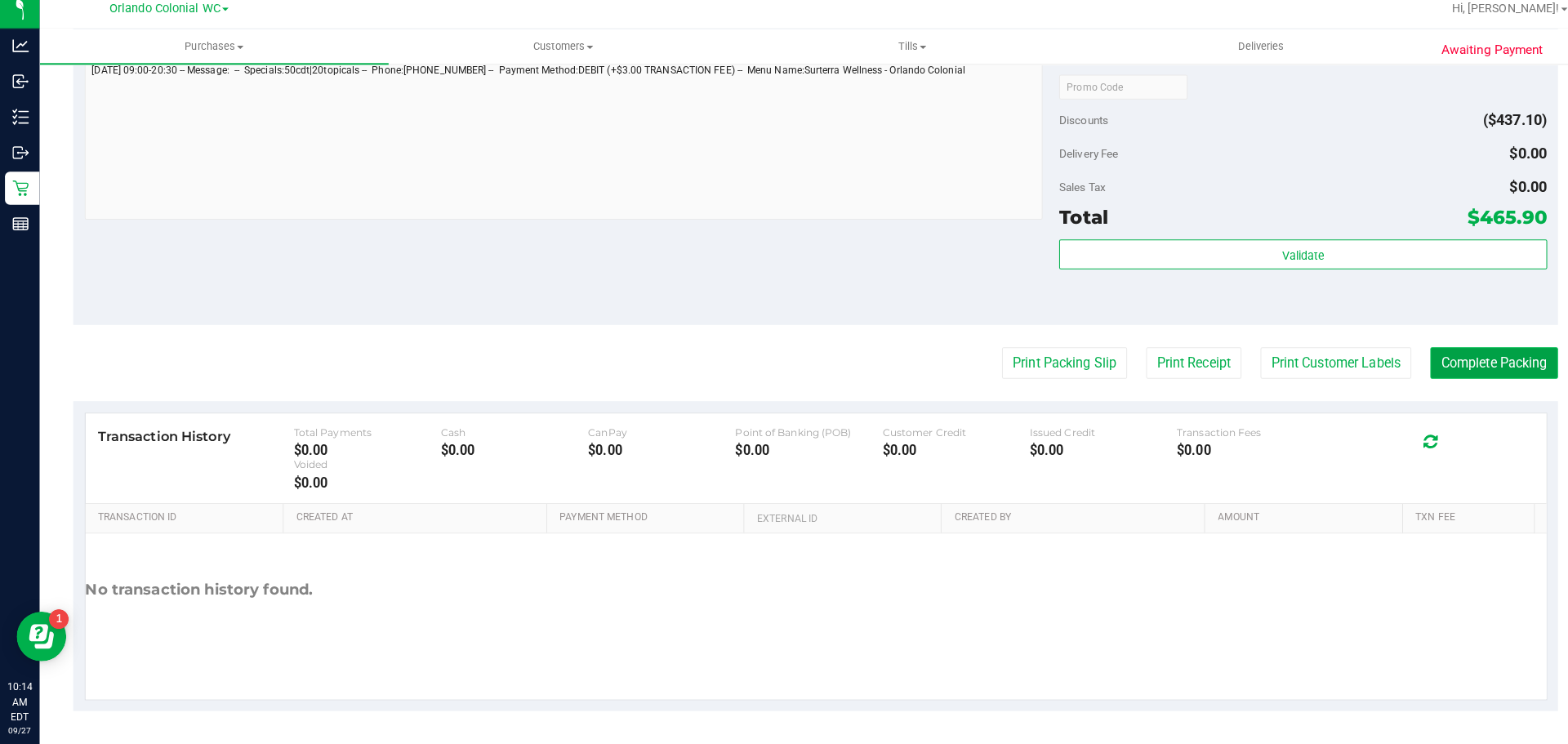
click at [1450, 380] on button "Complete Packing" at bounding box center [1472, 368] width 125 height 31
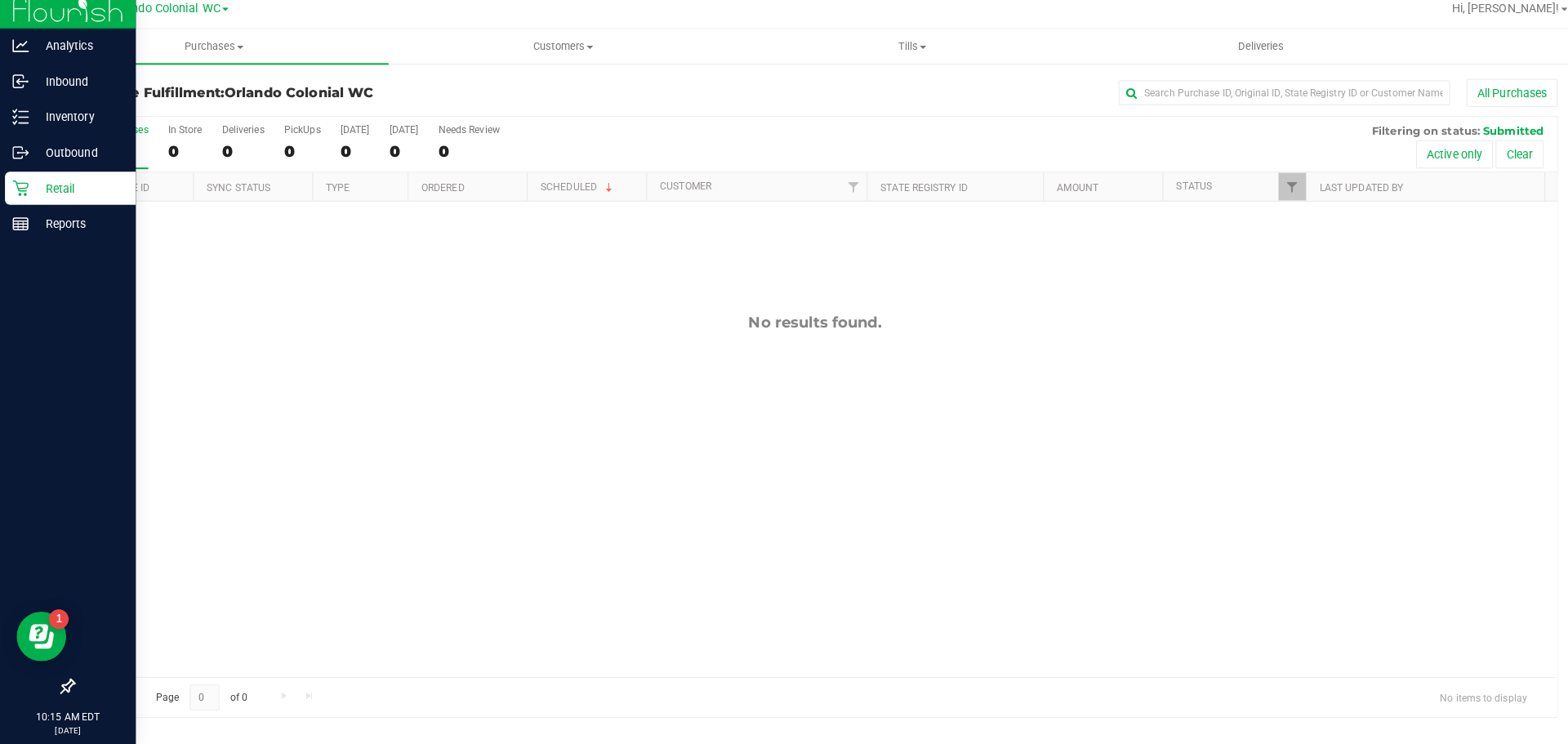
click at [17, 195] on icon at bounding box center [20, 196] width 16 height 16
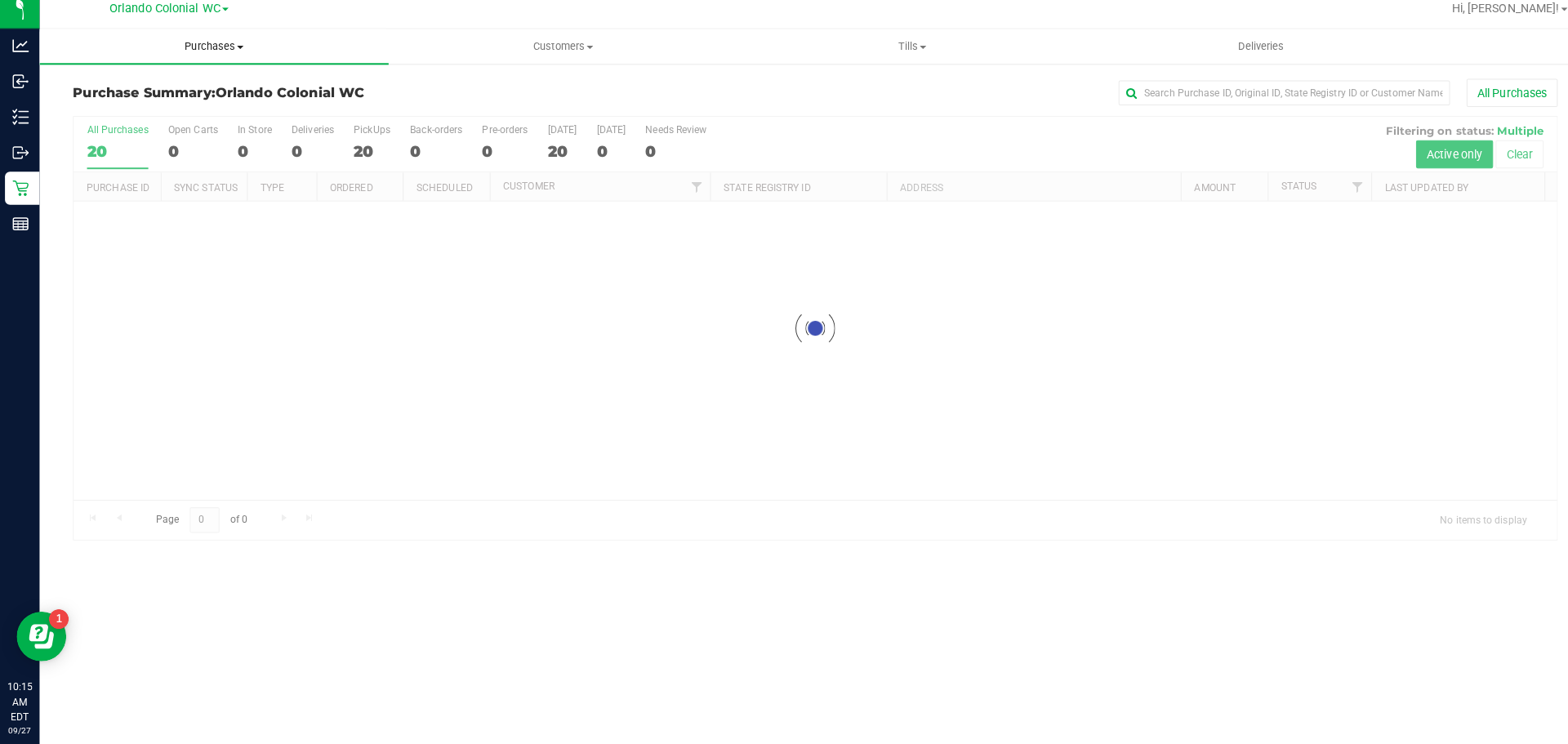
click at [209, 53] on span "Purchases" at bounding box center [211, 57] width 344 height 15
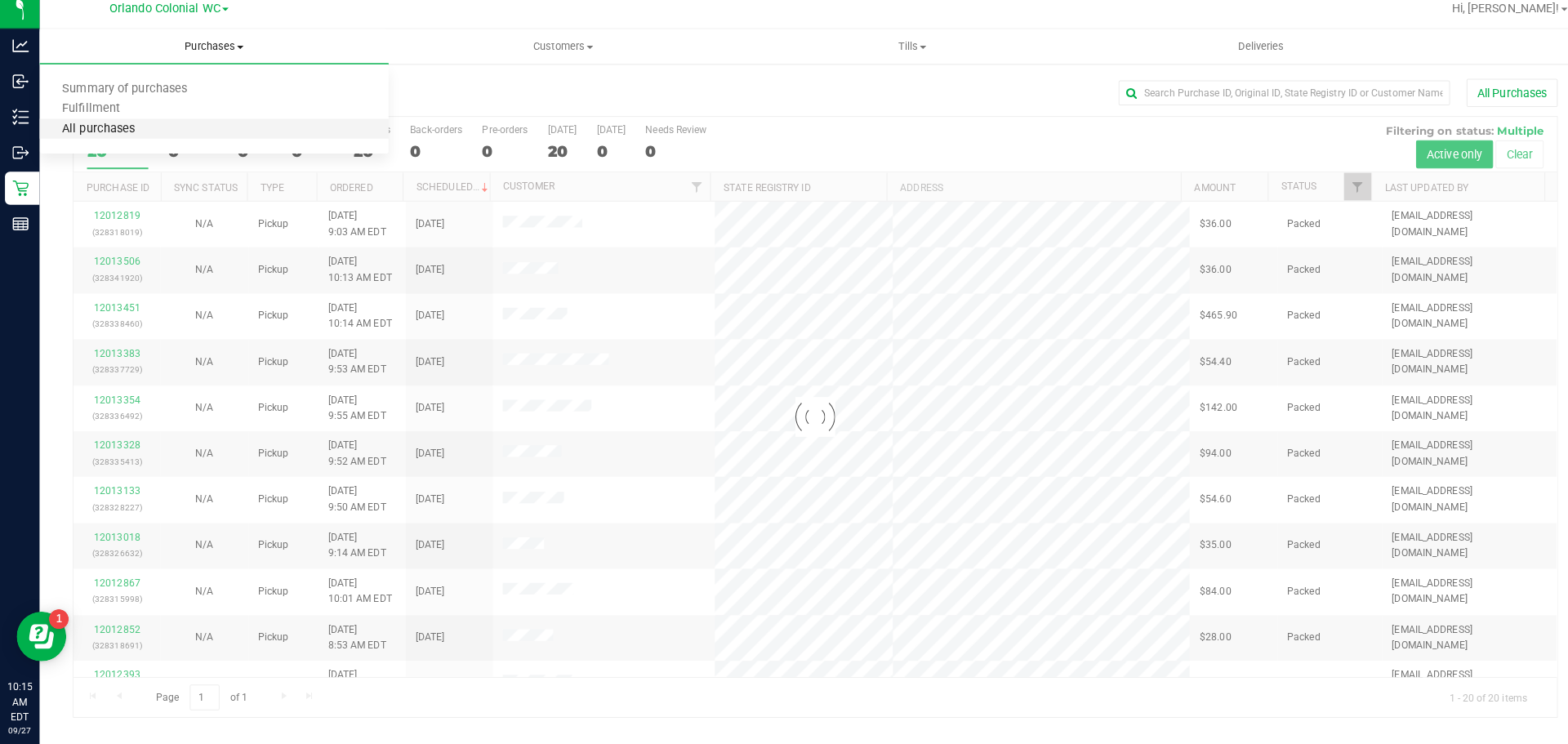
click at [125, 143] on span "All purchases" at bounding box center [97, 137] width 116 height 14
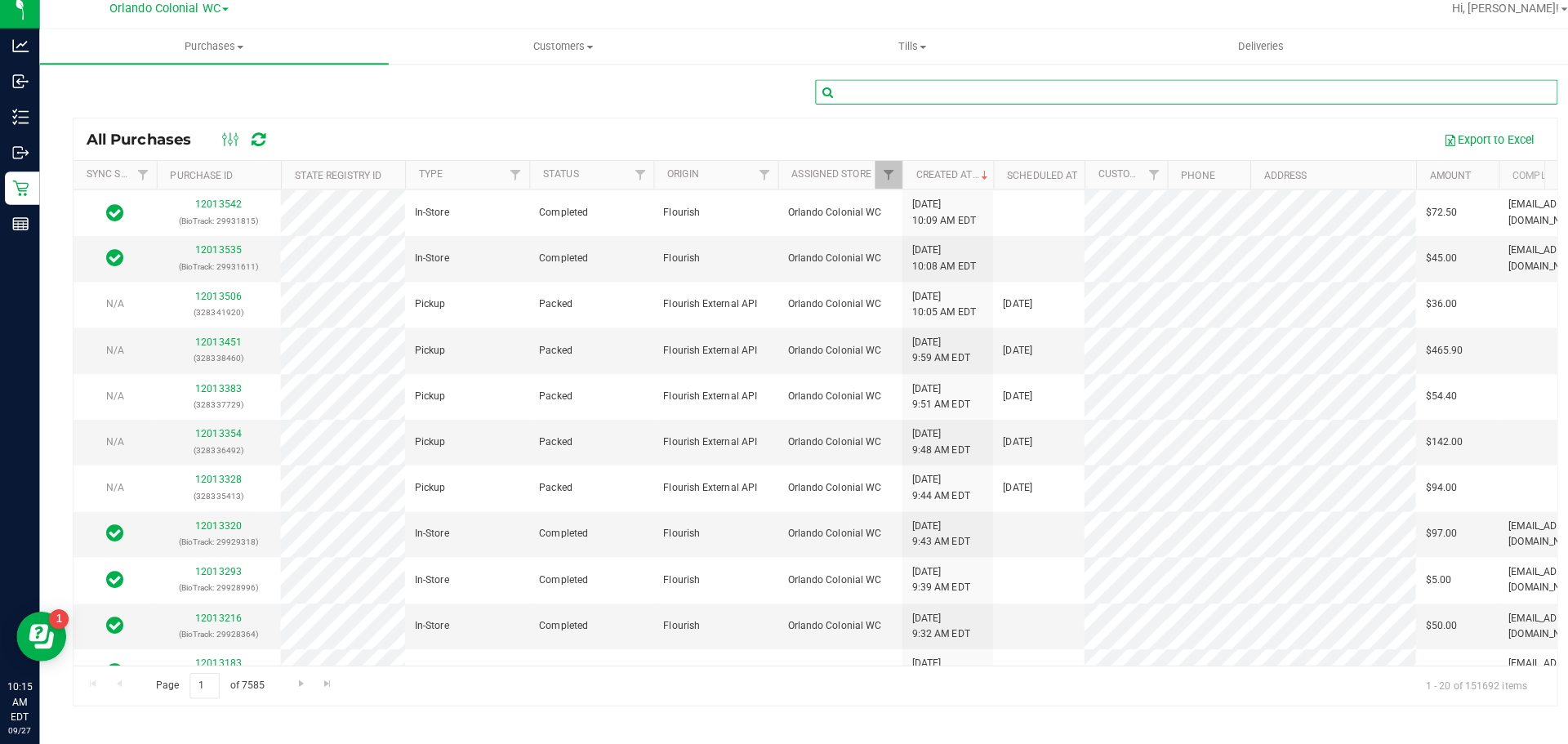
click at [891, 101] on input "text" at bounding box center [1169, 101] width 732 height 24
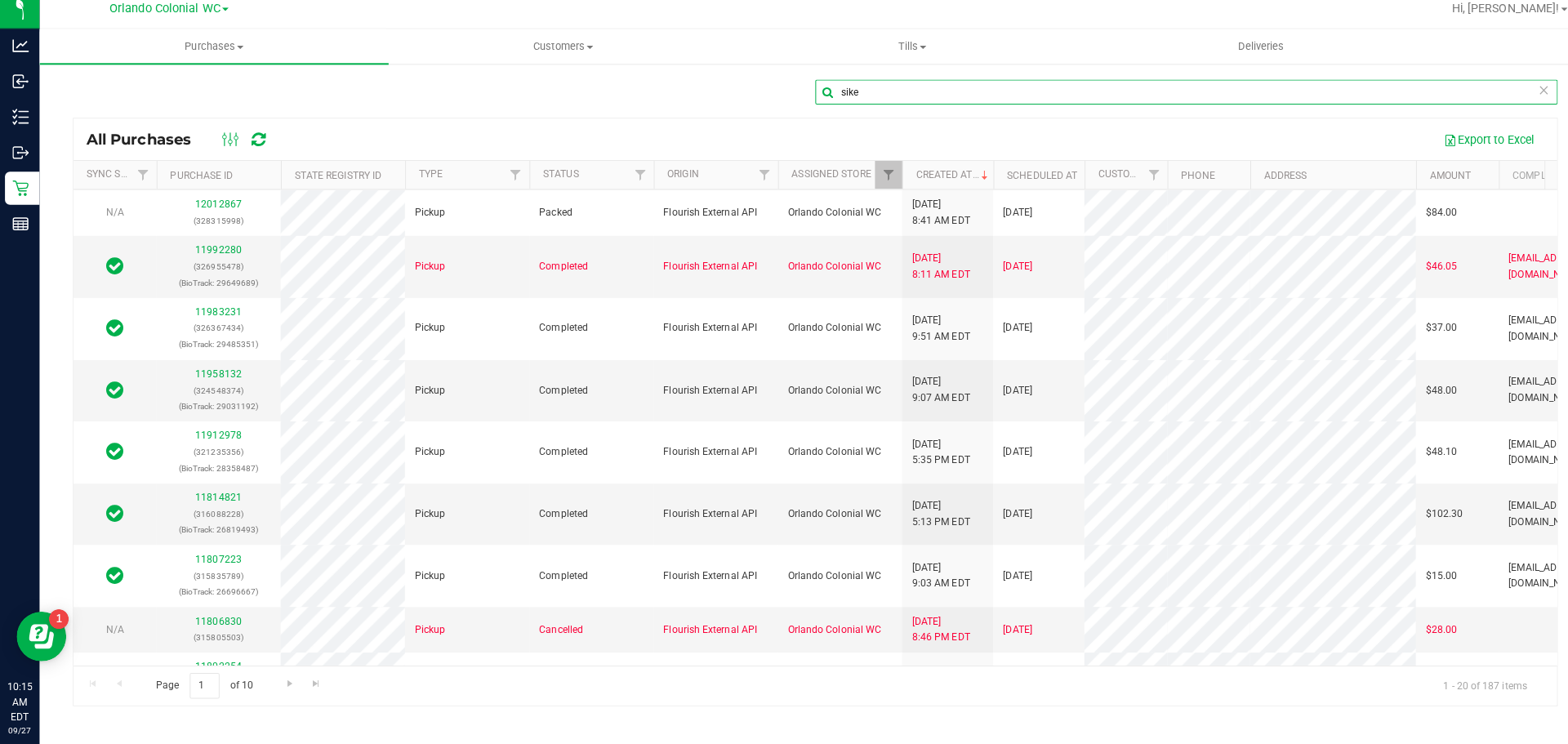
type input "sike"
click at [204, 62] on span "Purchases" at bounding box center [211, 57] width 344 height 15
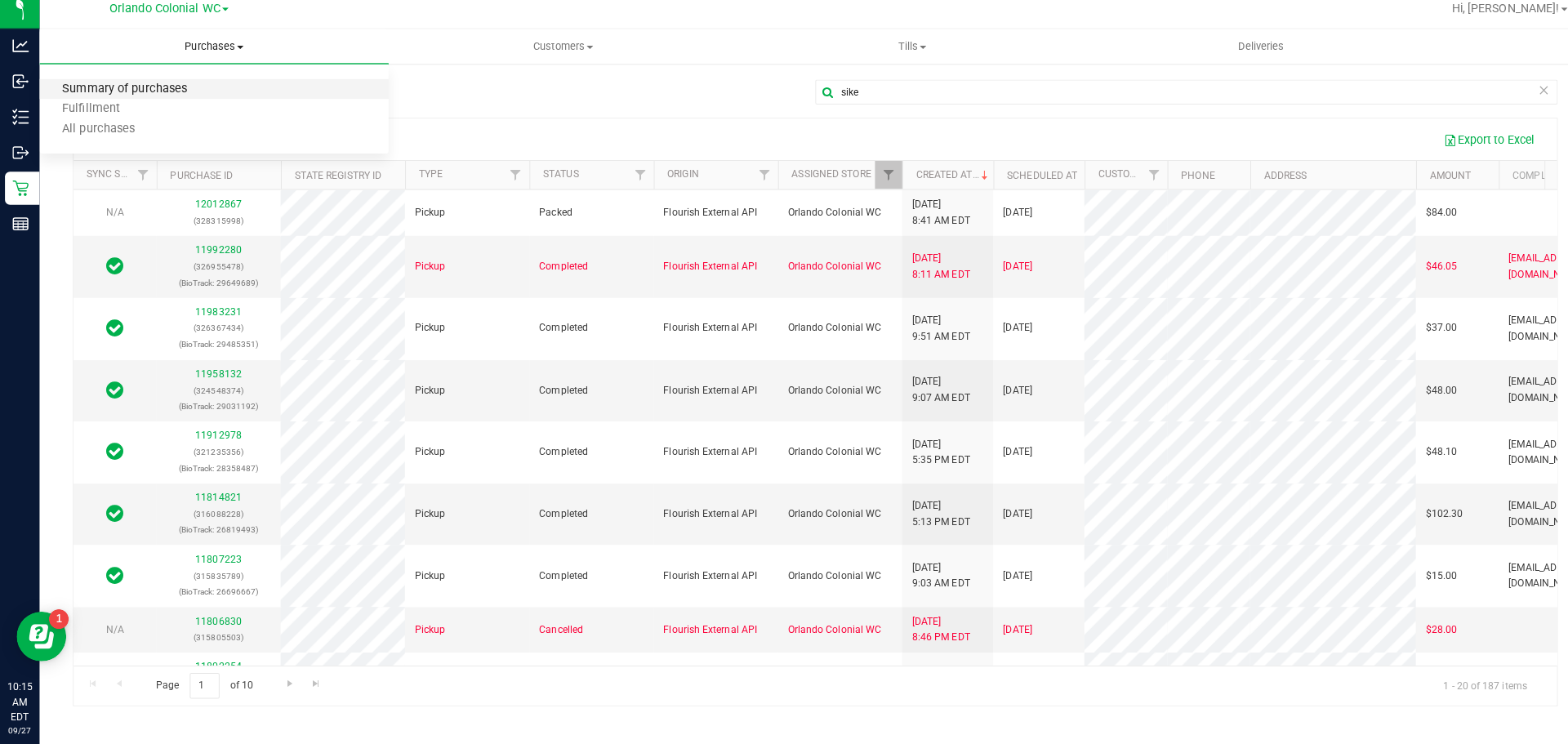
click at [147, 106] on span "Summary of purchases" at bounding box center [122, 98] width 167 height 14
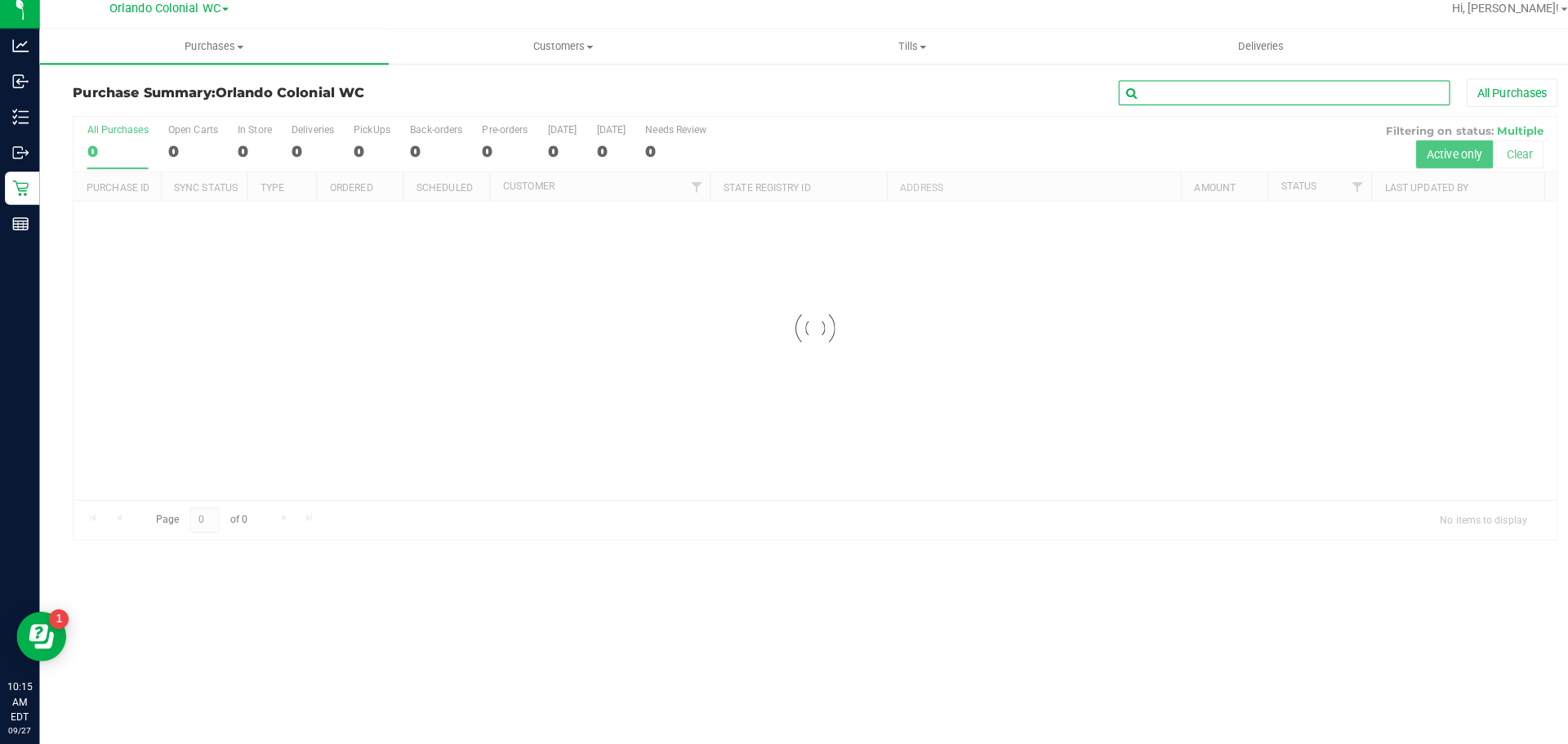
click at [1157, 105] on input "text" at bounding box center [1266, 101] width 327 height 24
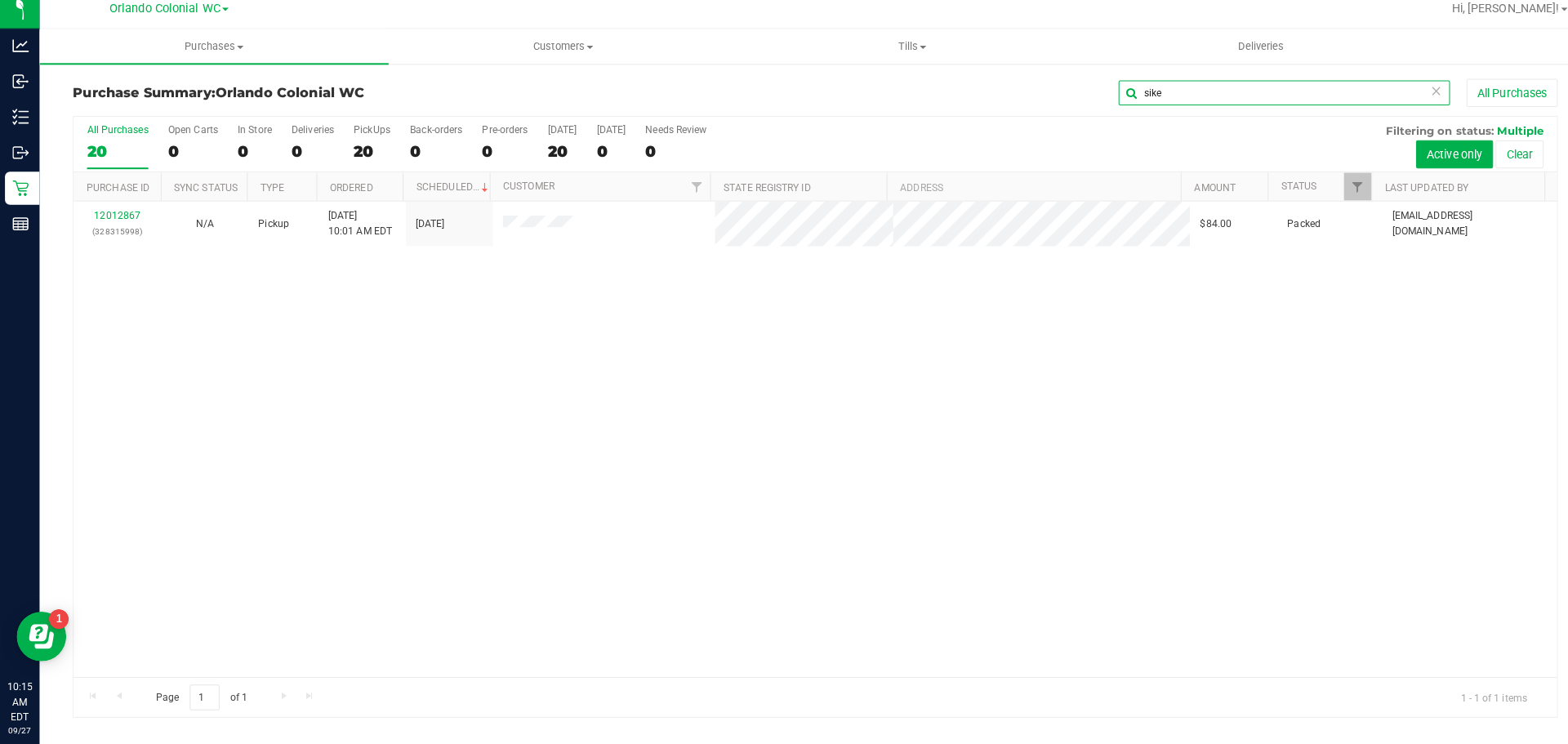
type input "sike"
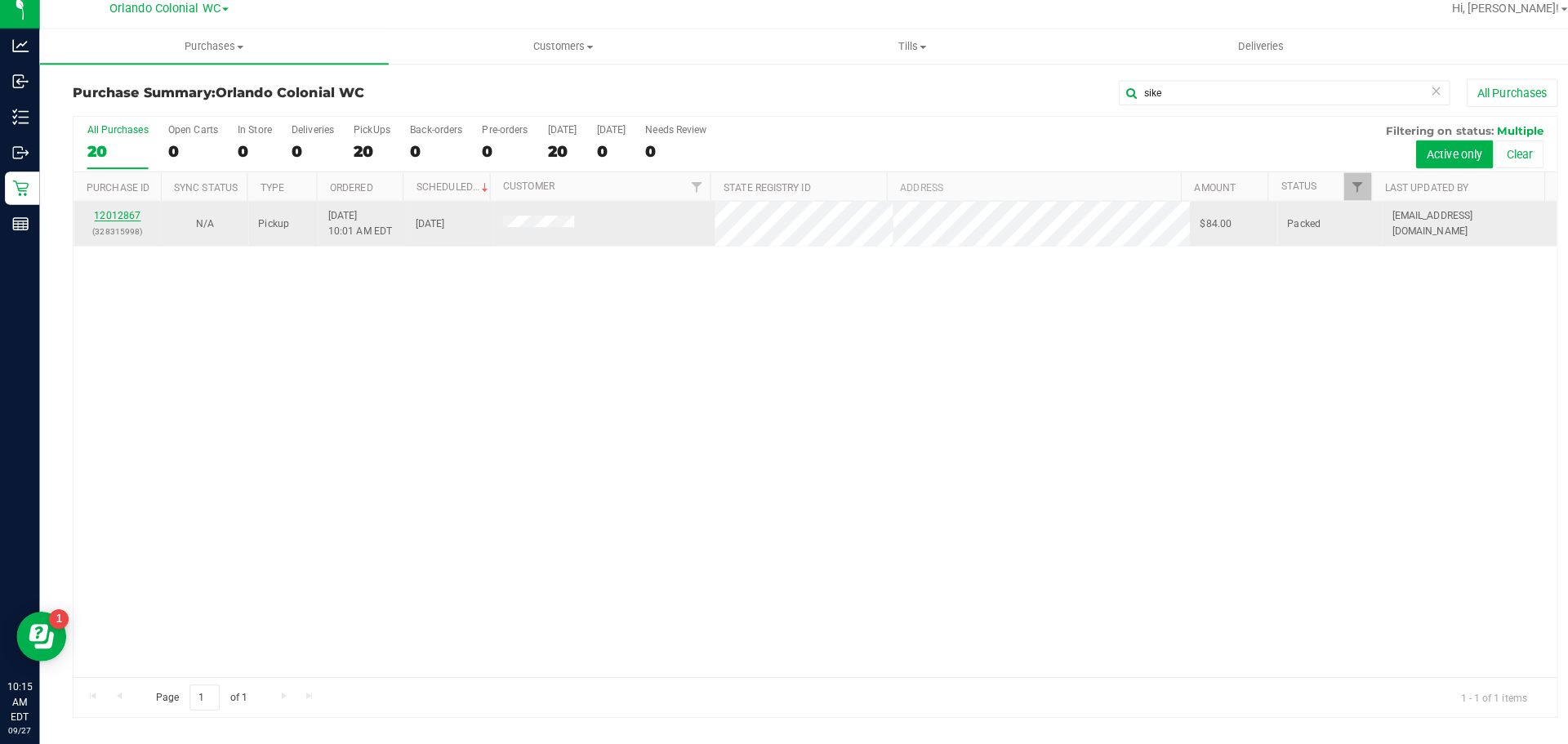
click at [103, 222] on link "12012867" at bounding box center [116, 223] width 46 height 12
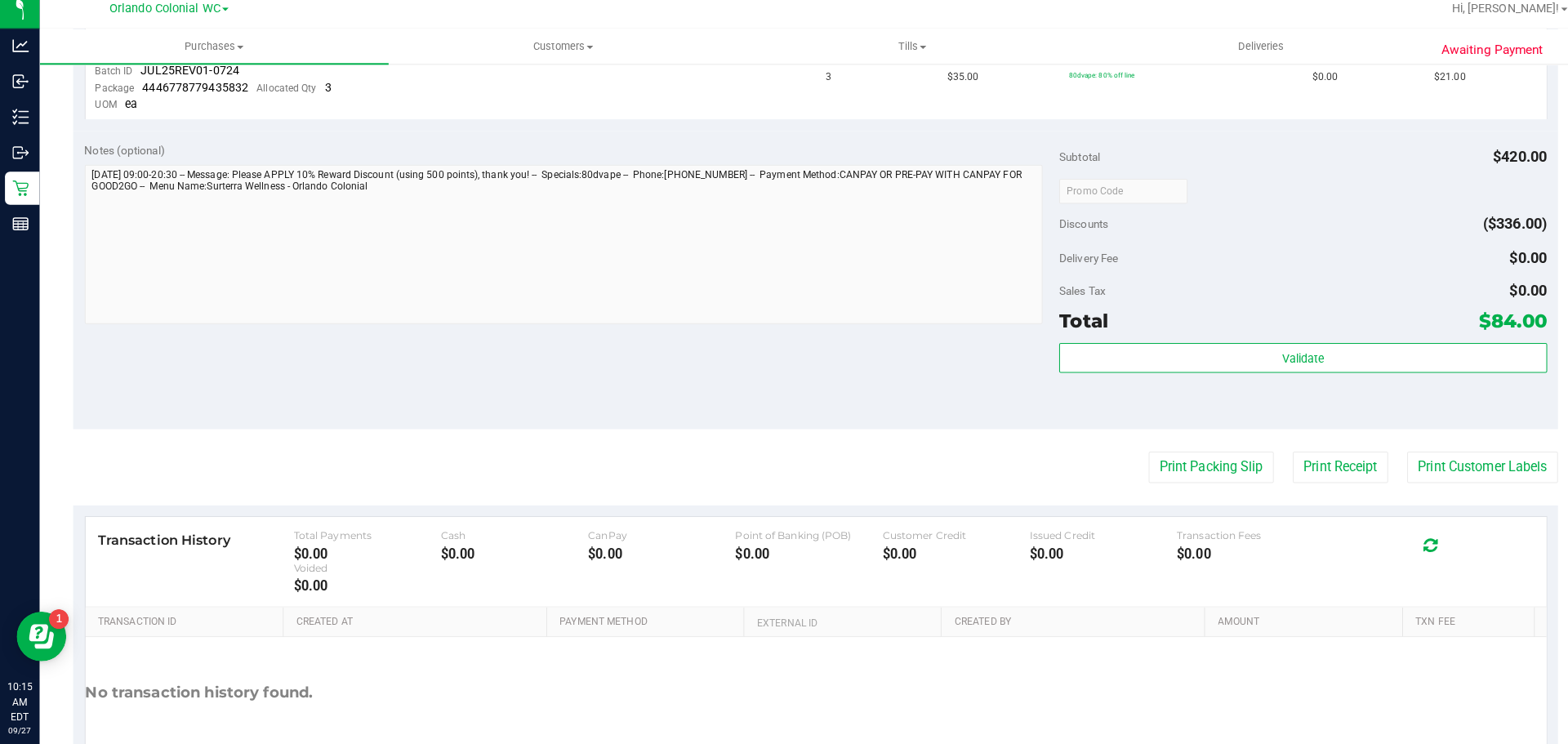
scroll to position [860, 0]
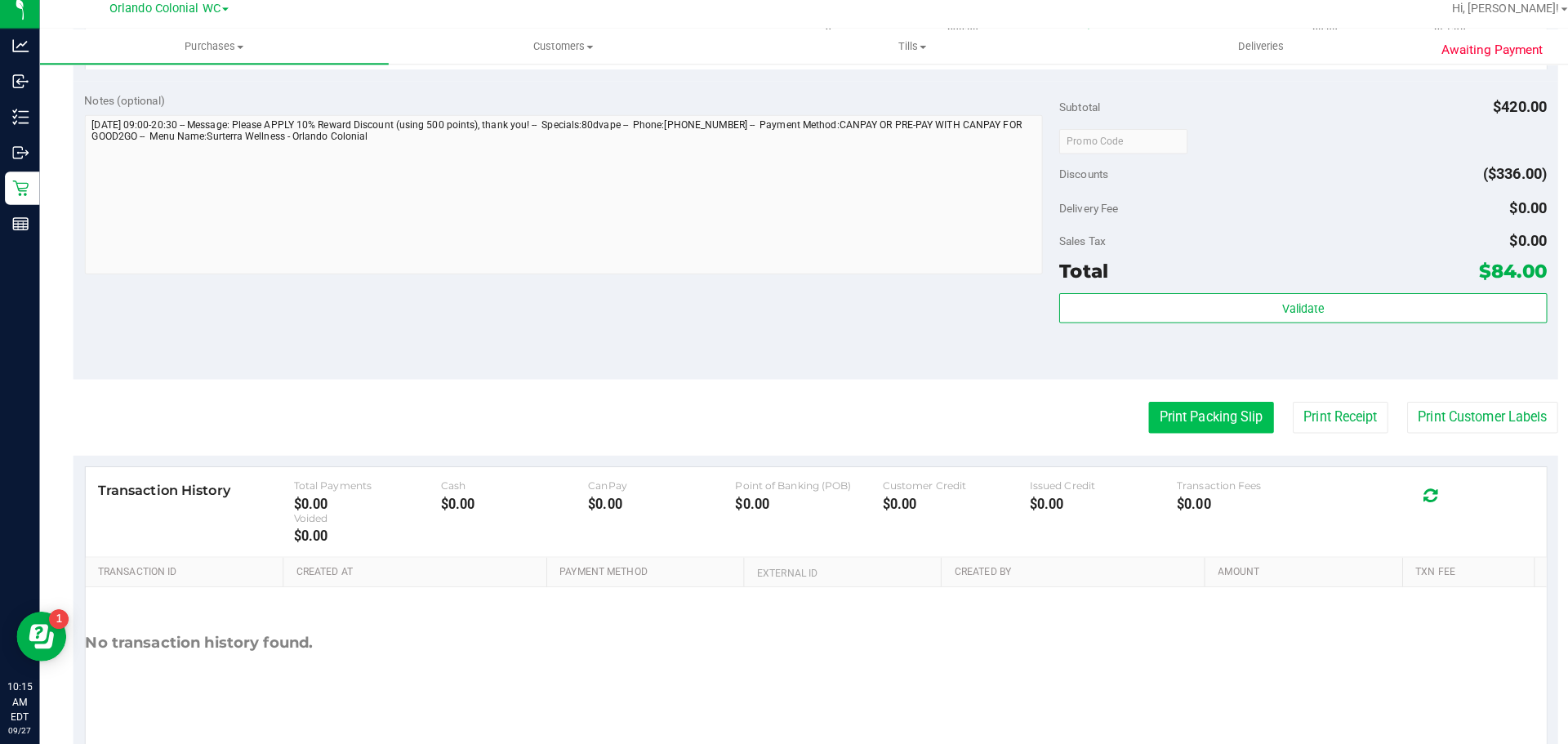
click at [1177, 414] on button "Print Packing Slip" at bounding box center [1193, 421] width 123 height 31
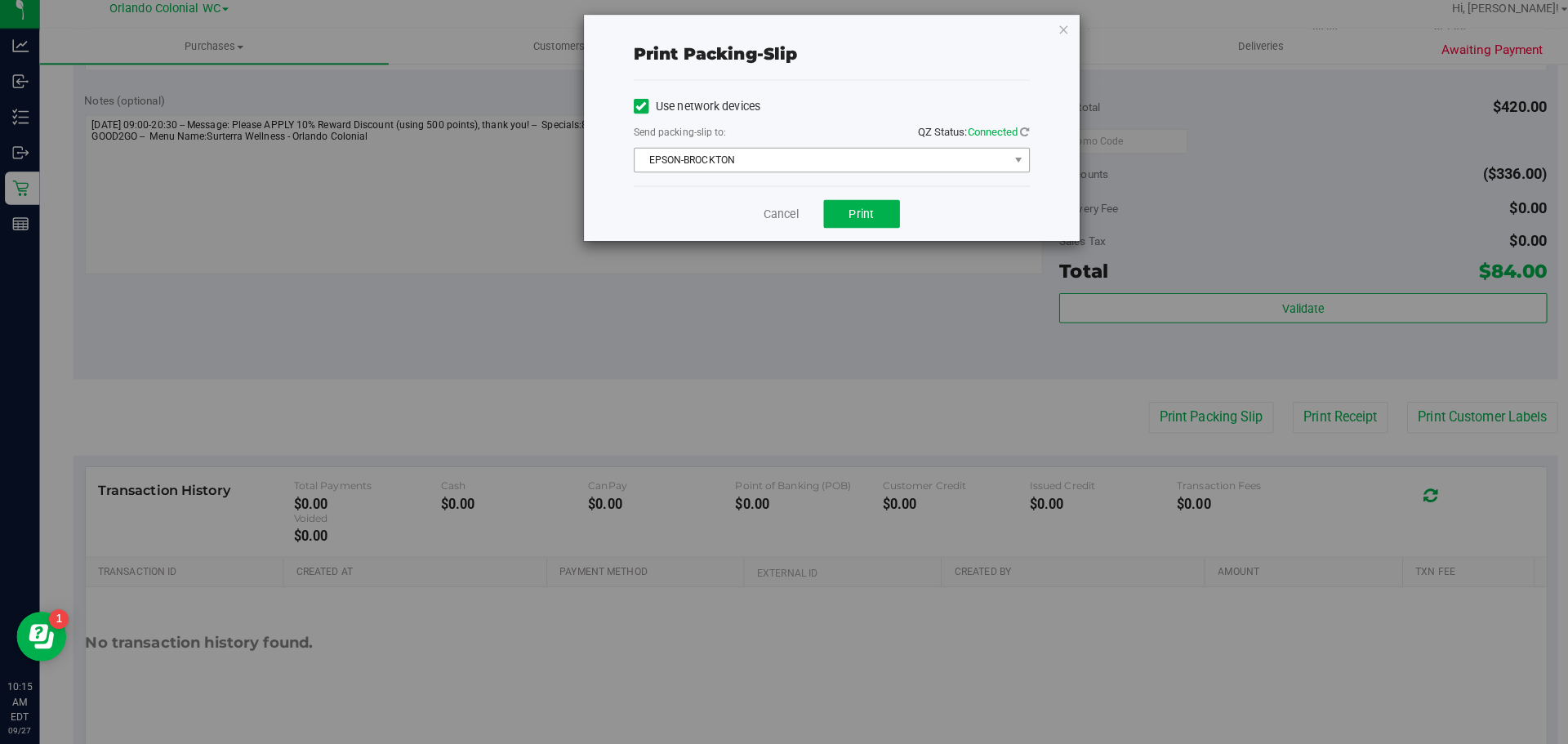
click at [940, 172] on span "EPSON-BROCKTON" at bounding box center [809, 169] width 368 height 23
click at [960, 59] on div "Print packing-slip" at bounding box center [820, 63] width 391 height 24
click at [863, 214] on button "Print" at bounding box center [849, 221] width 75 height 27
click at [1054, 43] on icon "button" at bounding box center [1049, 39] width 12 height 20
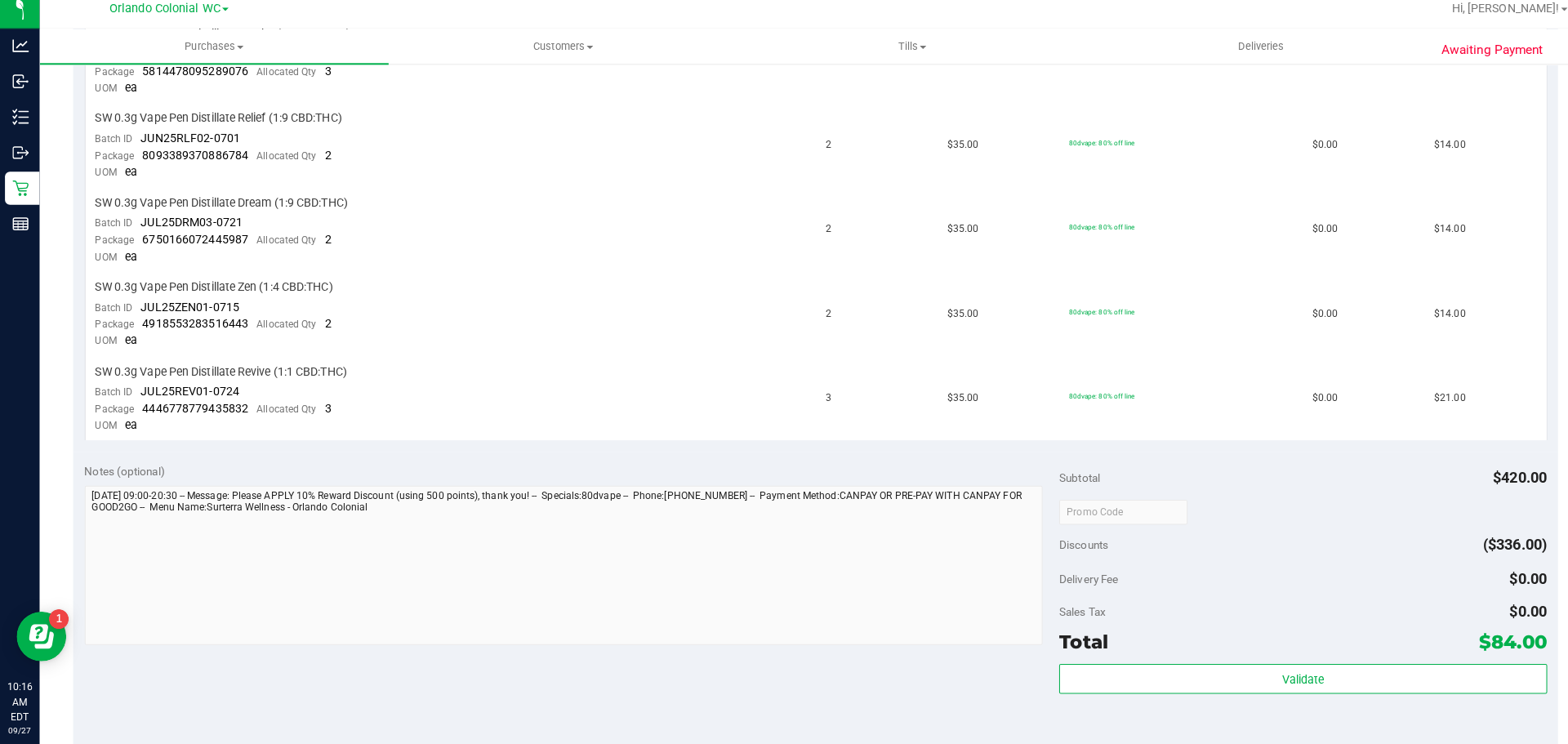
scroll to position [485, 0]
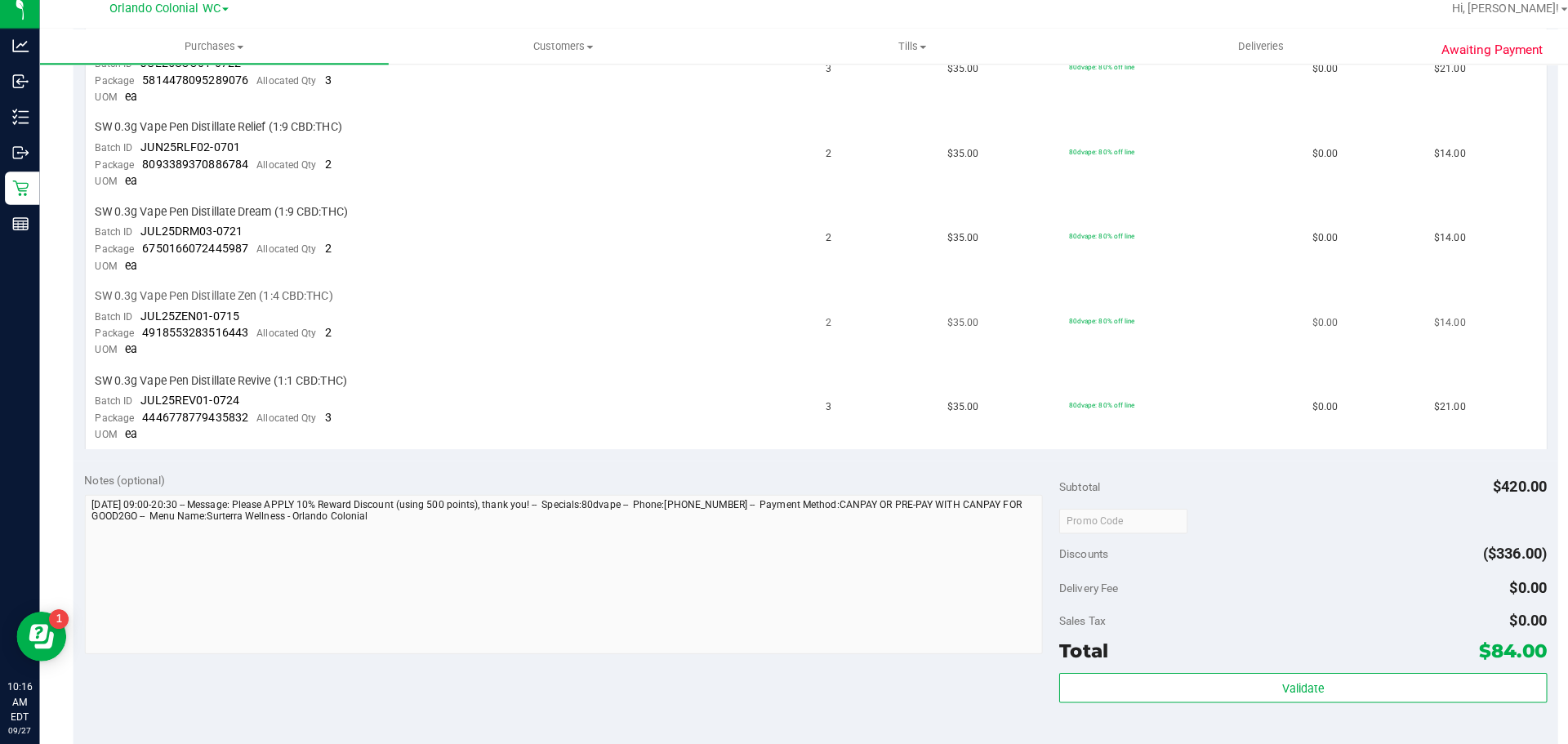
click at [764, 337] on td "SW 0.3g Vape Pen Distillate Zen (1:4 CBD:THC) Batch ID JUL25ZEN01-0715 Package …" at bounding box center [444, 330] width 720 height 83
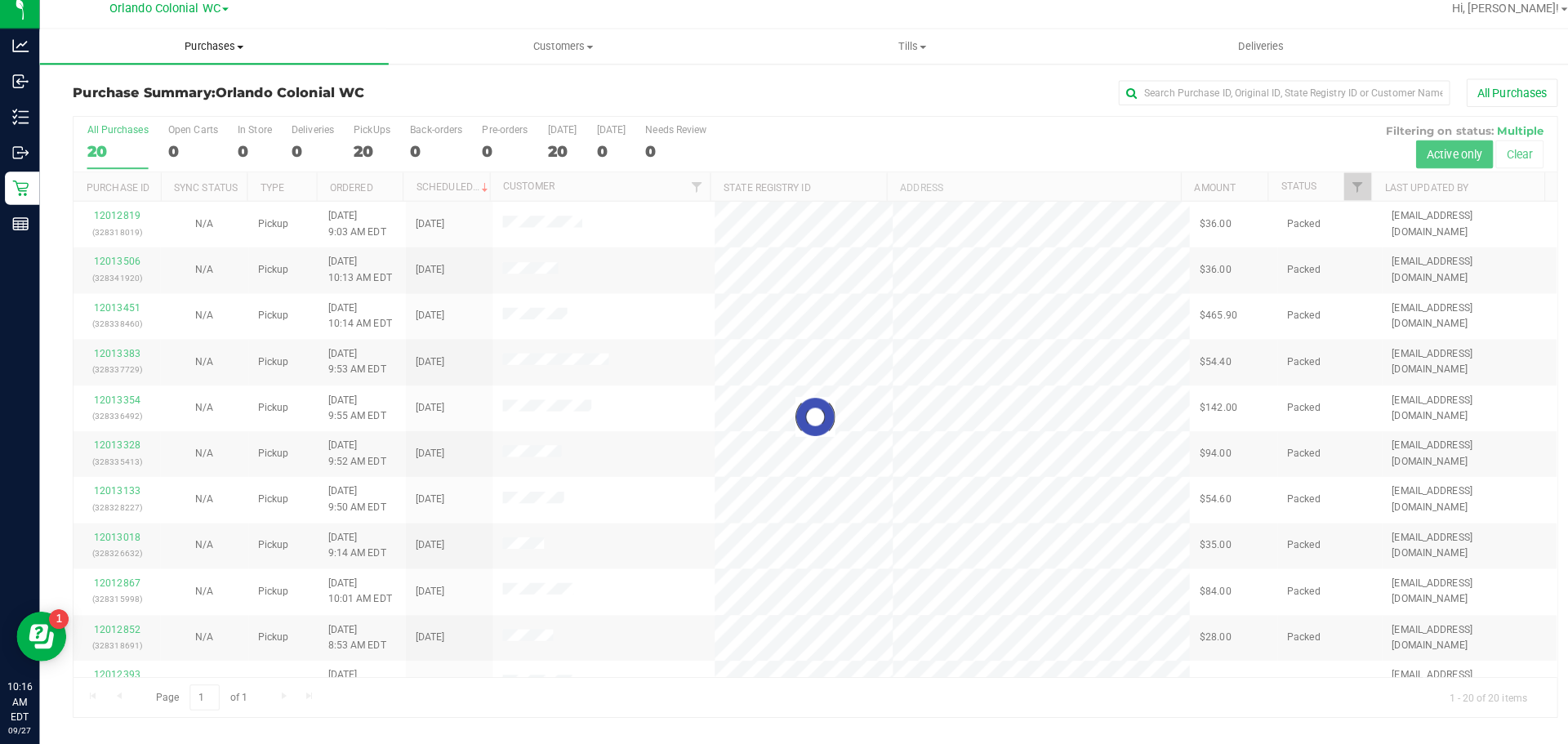
click at [205, 54] on span "Purchases" at bounding box center [211, 57] width 344 height 15
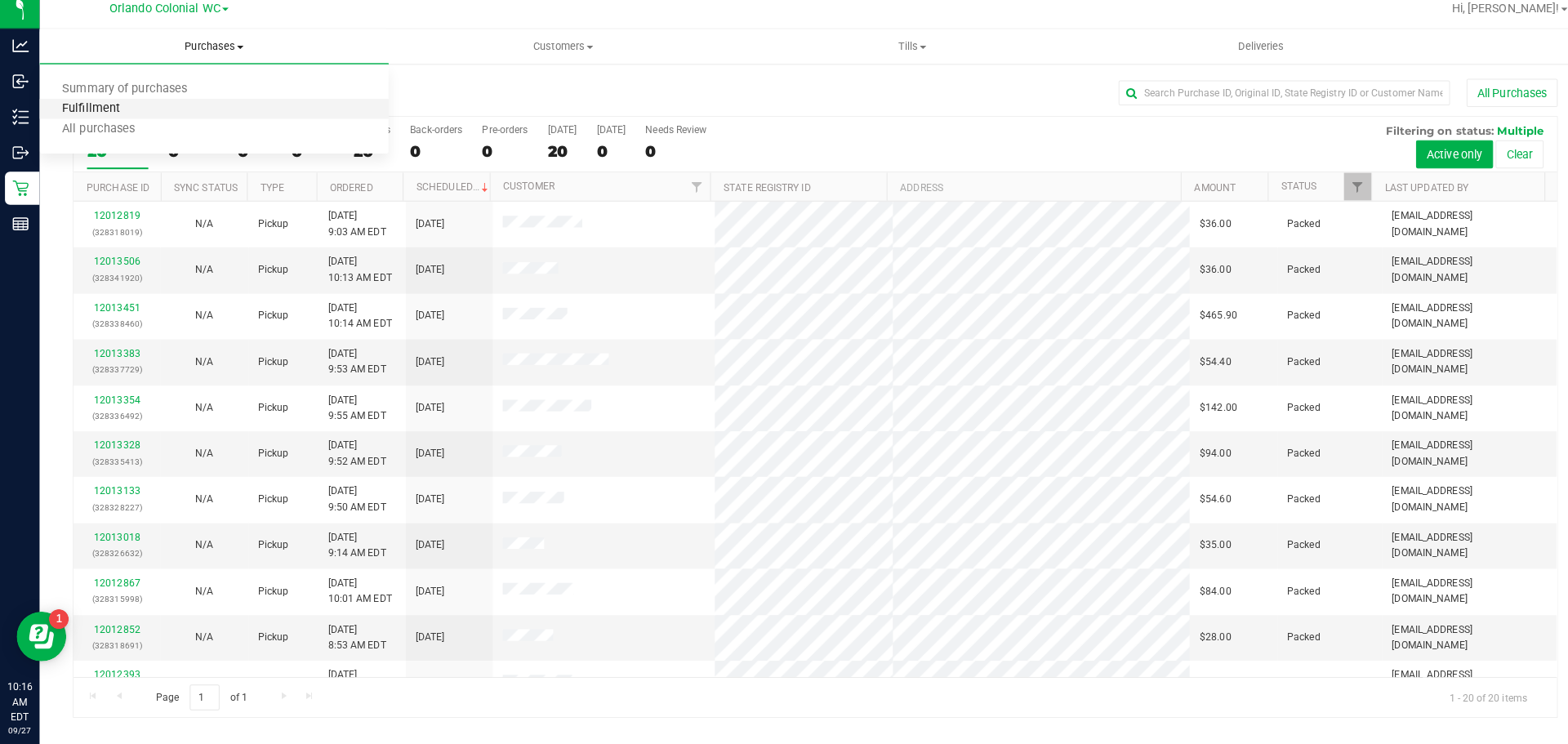
click at [96, 115] on span "Fulfillment" at bounding box center [90, 118] width 101 height 14
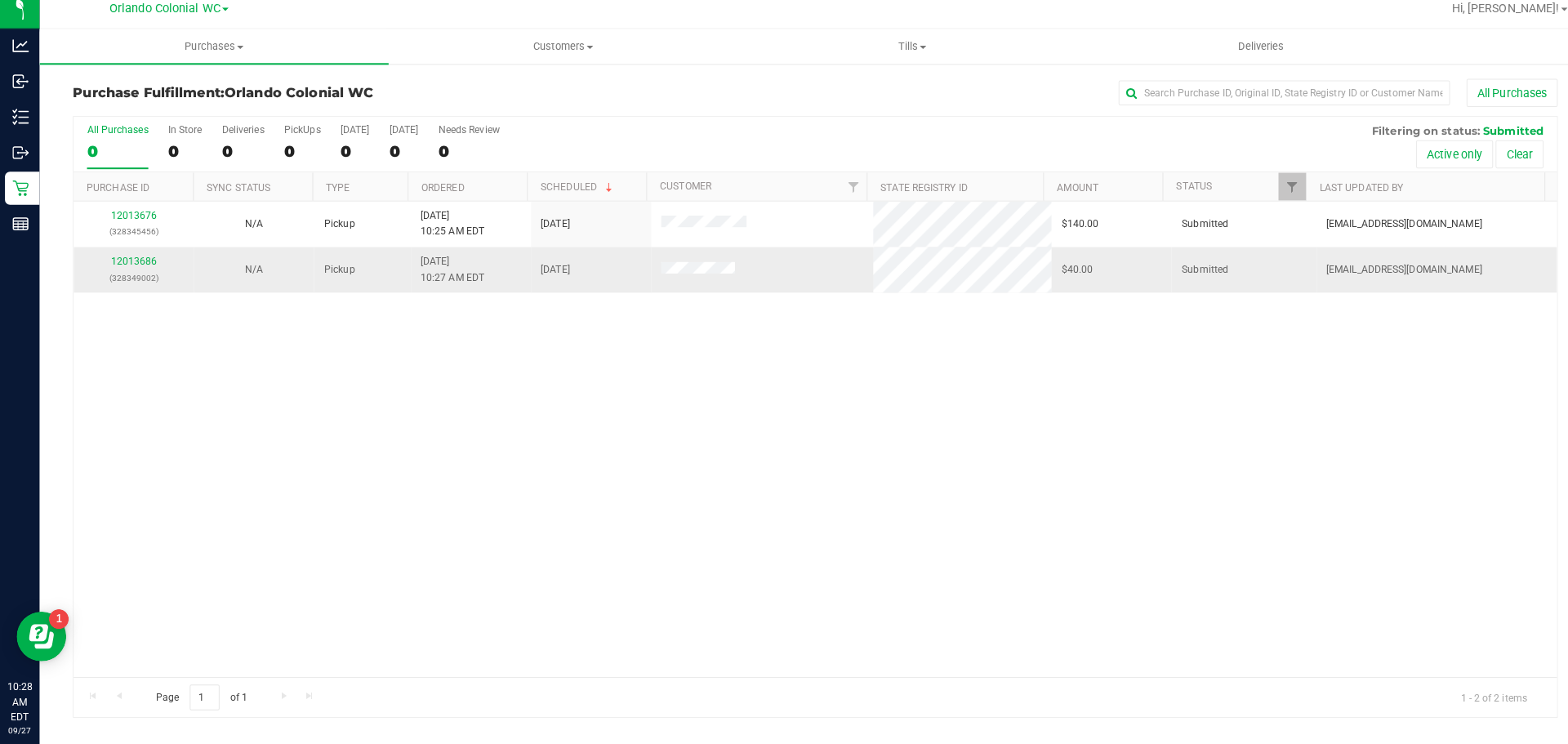
click at [125, 275] on div "12013686 (328349002)" at bounding box center [131, 275] width 99 height 31
click at [127, 265] on link "12013686" at bounding box center [132, 268] width 46 height 12
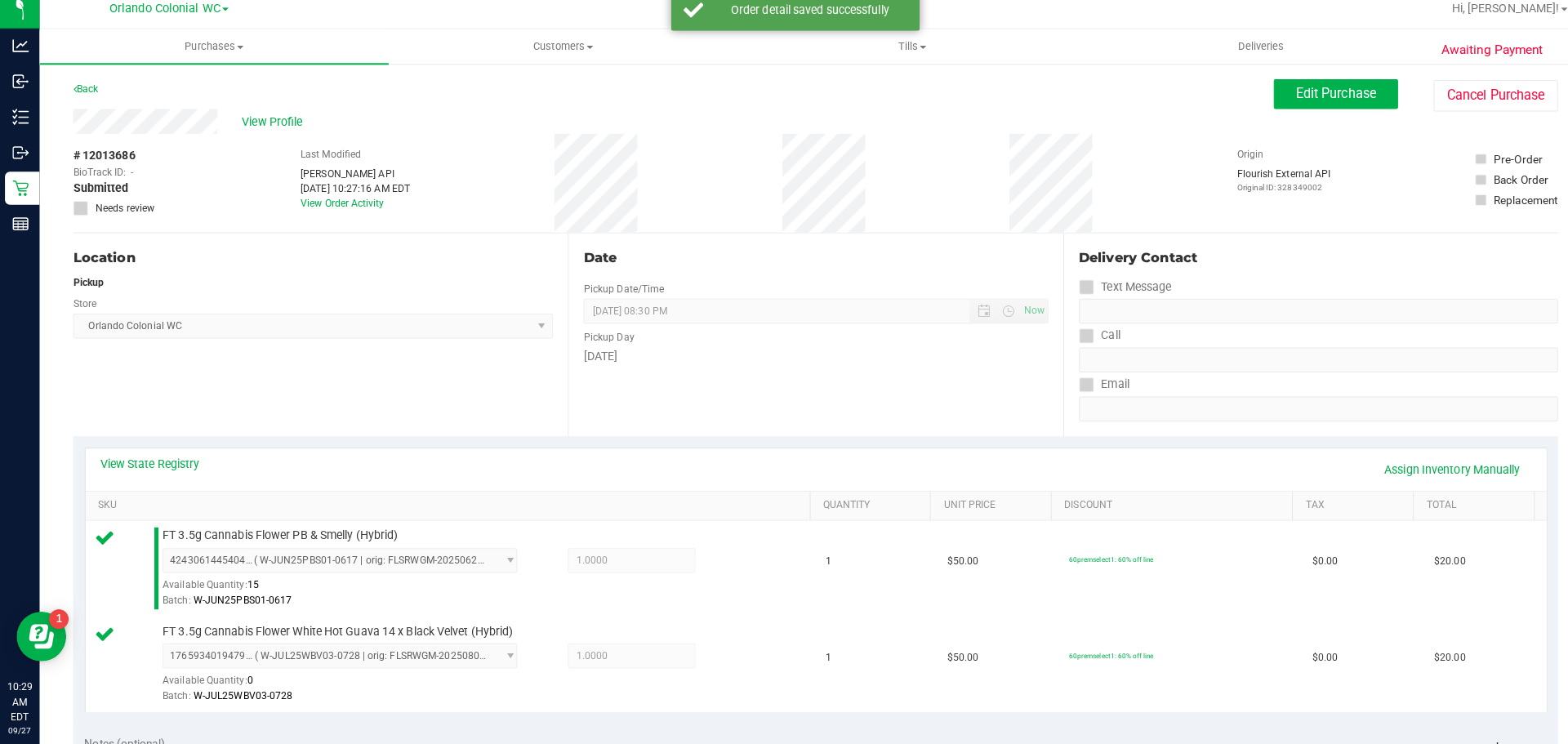
scroll to position [352, 0]
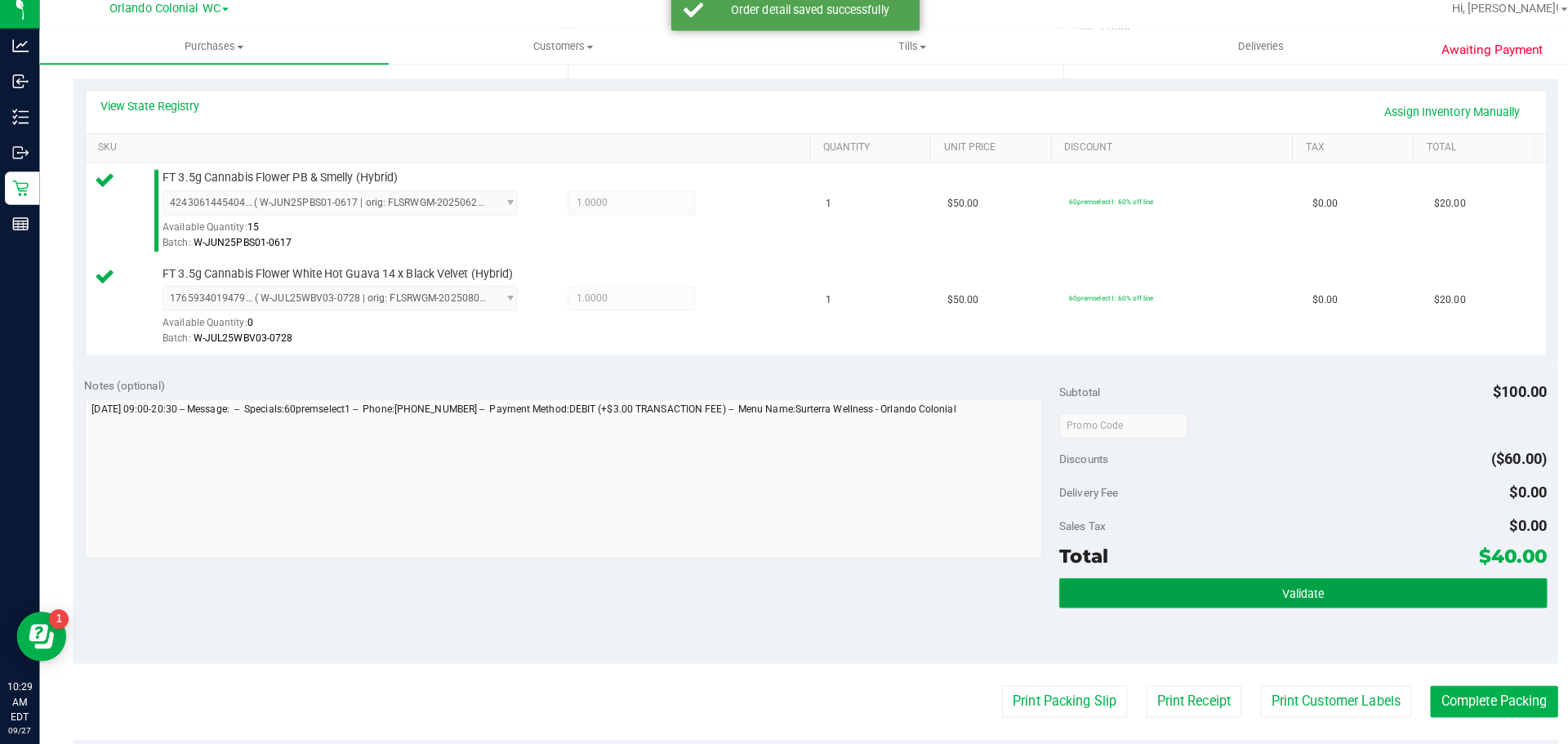
click at [1265, 582] on button "Validate" at bounding box center [1284, 595] width 480 height 29
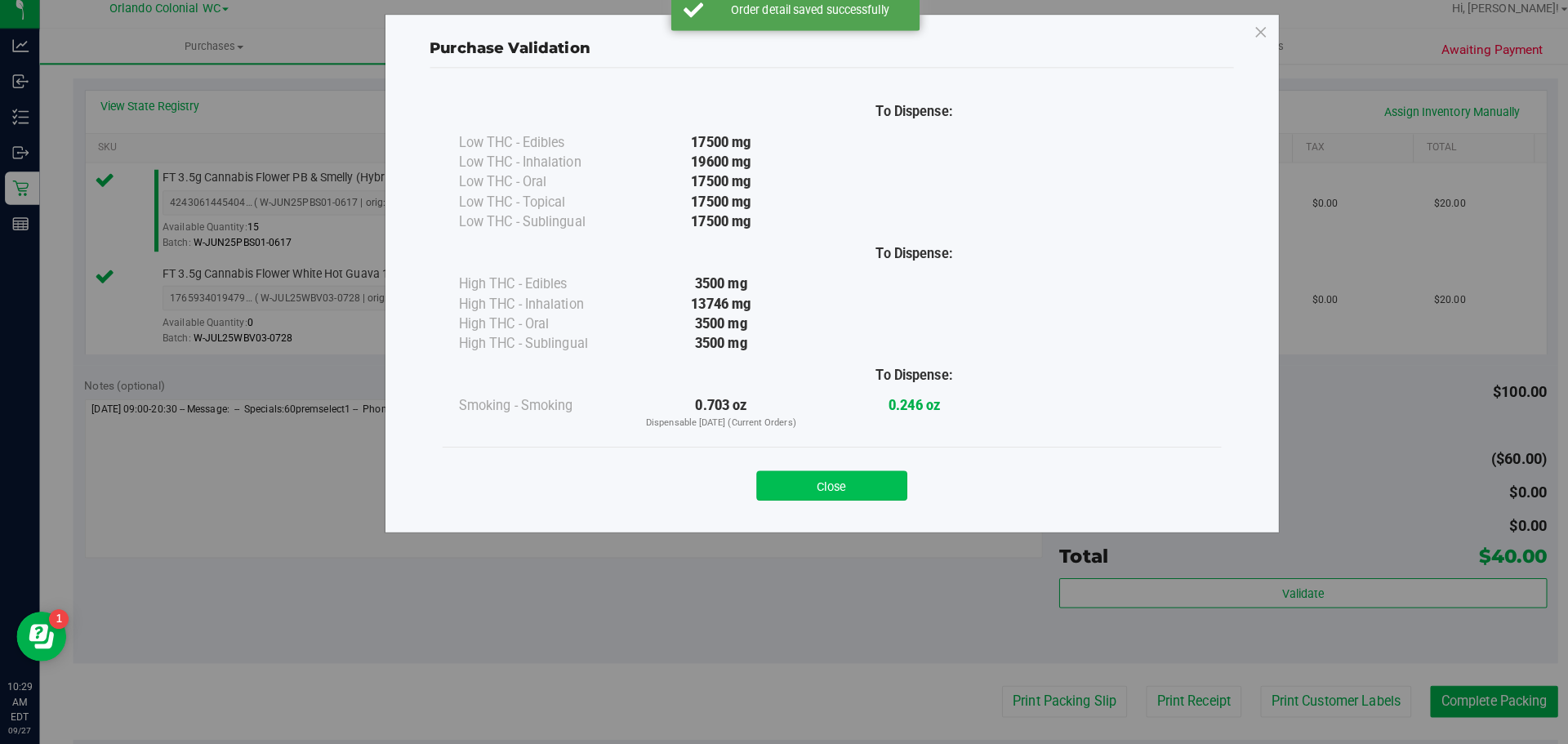
click at [828, 481] on button "Close" at bounding box center [819, 489] width 149 height 29
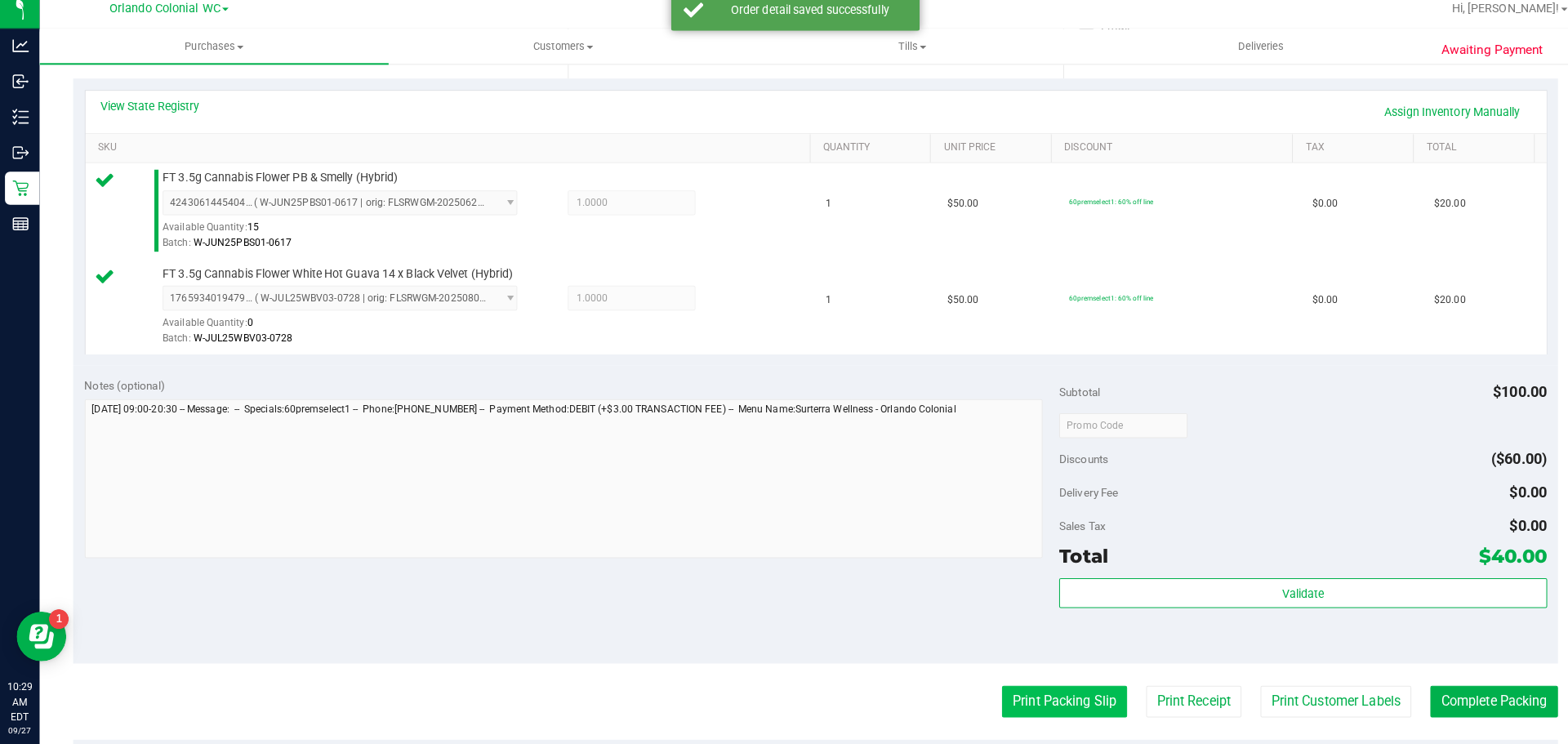
click at [1048, 696] on button "Print Packing Slip" at bounding box center [1049, 702] width 123 height 31
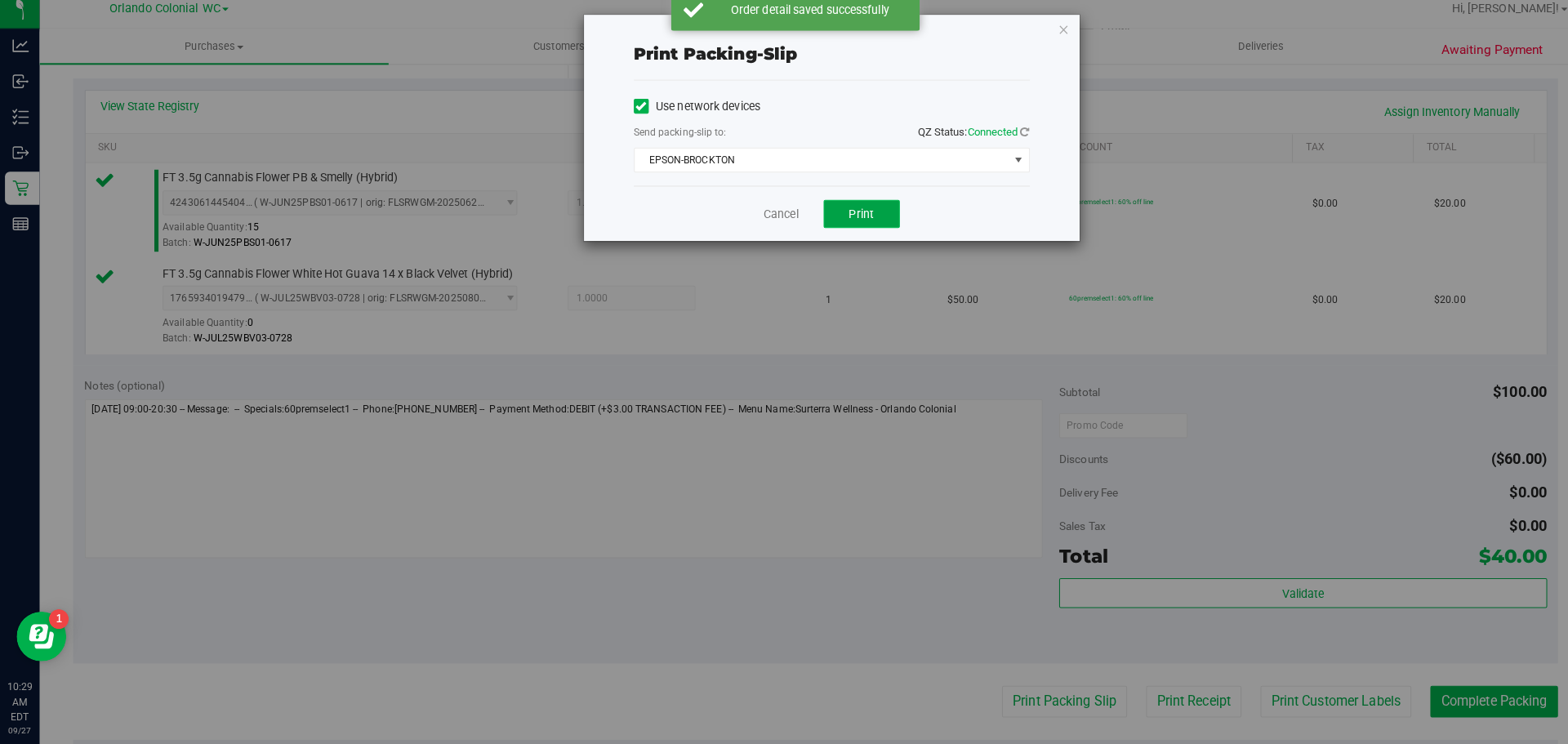
click at [859, 216] on span "Print" at bounding box center [848, 221] width 24 height 13
click at [1048, 36] on icon "button" at bounding box center [1049, 39] width 12 height 20
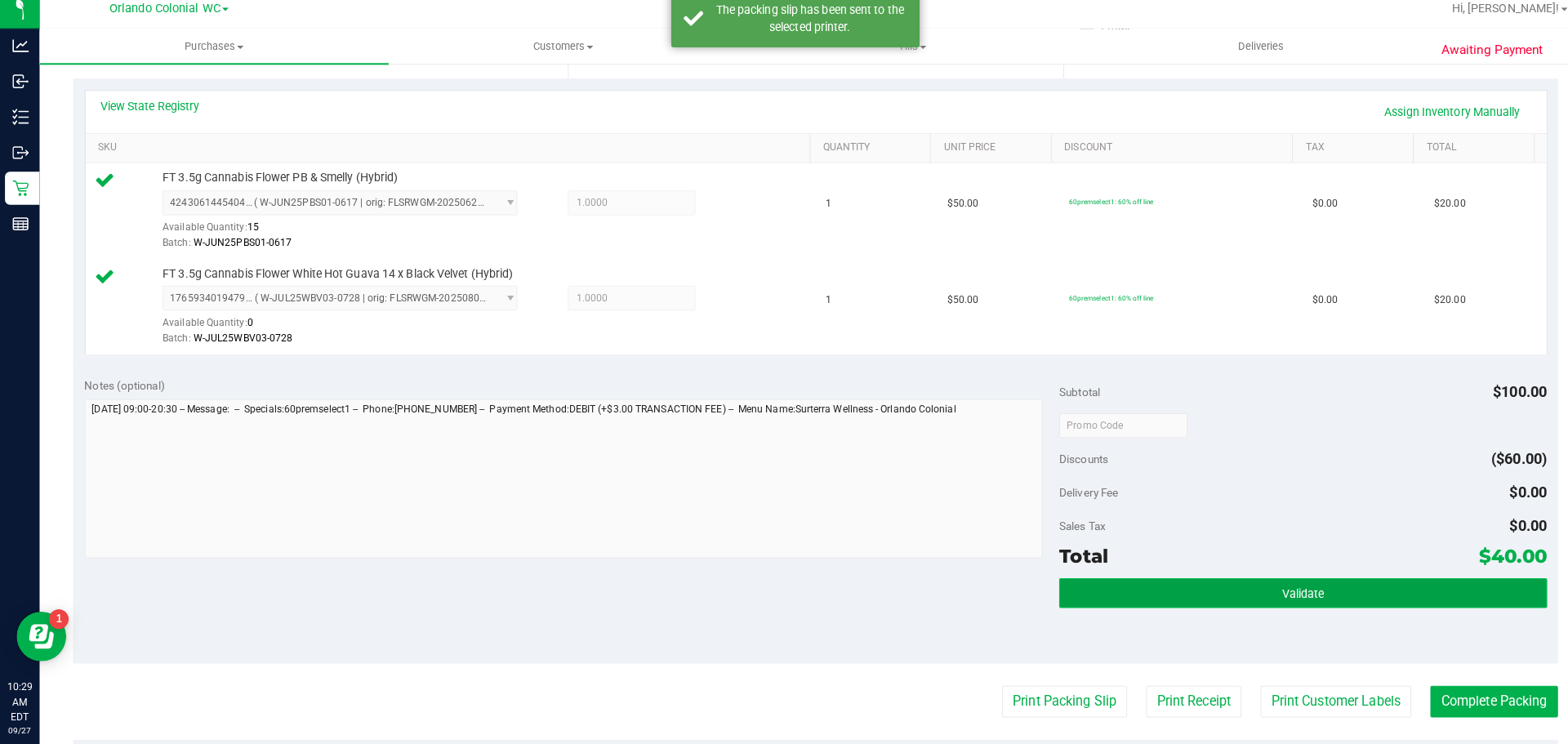
click at [1280, 608] on button "Validate" at bounding box center [1284, 595] width 480 height 29
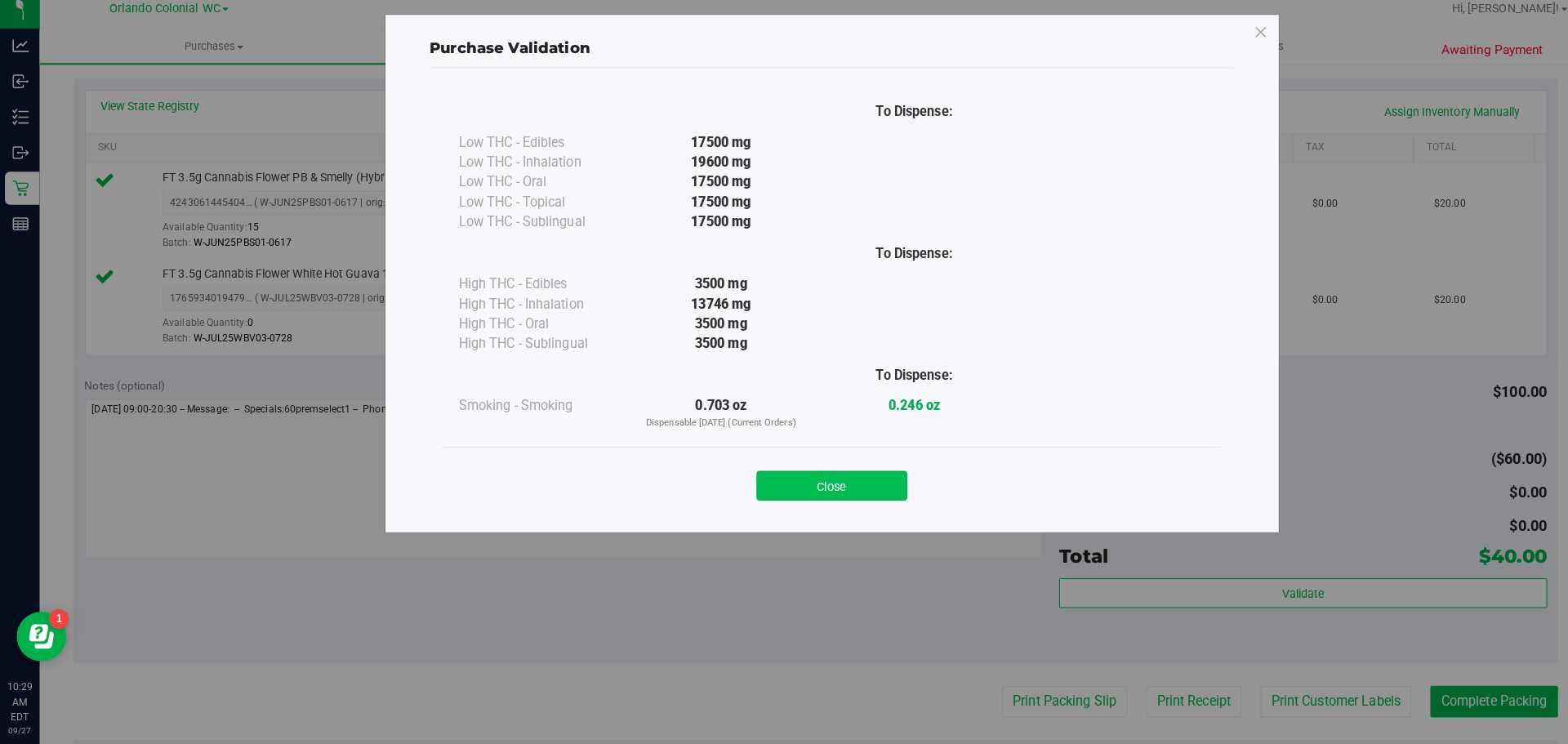
click at [853, 493] on button "Close" at bounding box center [819, 489] width 149 height 29
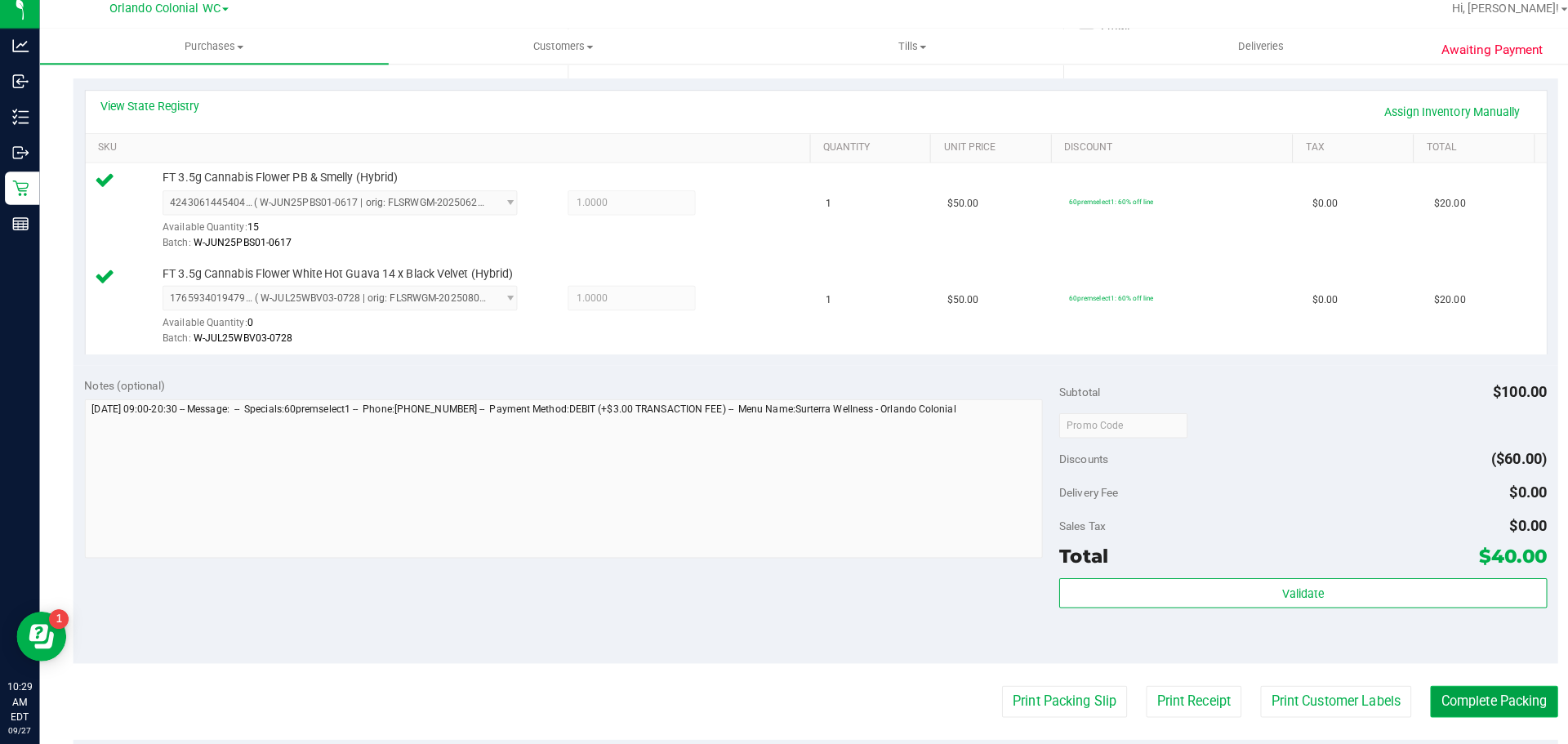
click at [1480, 703] on button "Complete Packing" at bounding box center [1472, 702] width 125 height 31
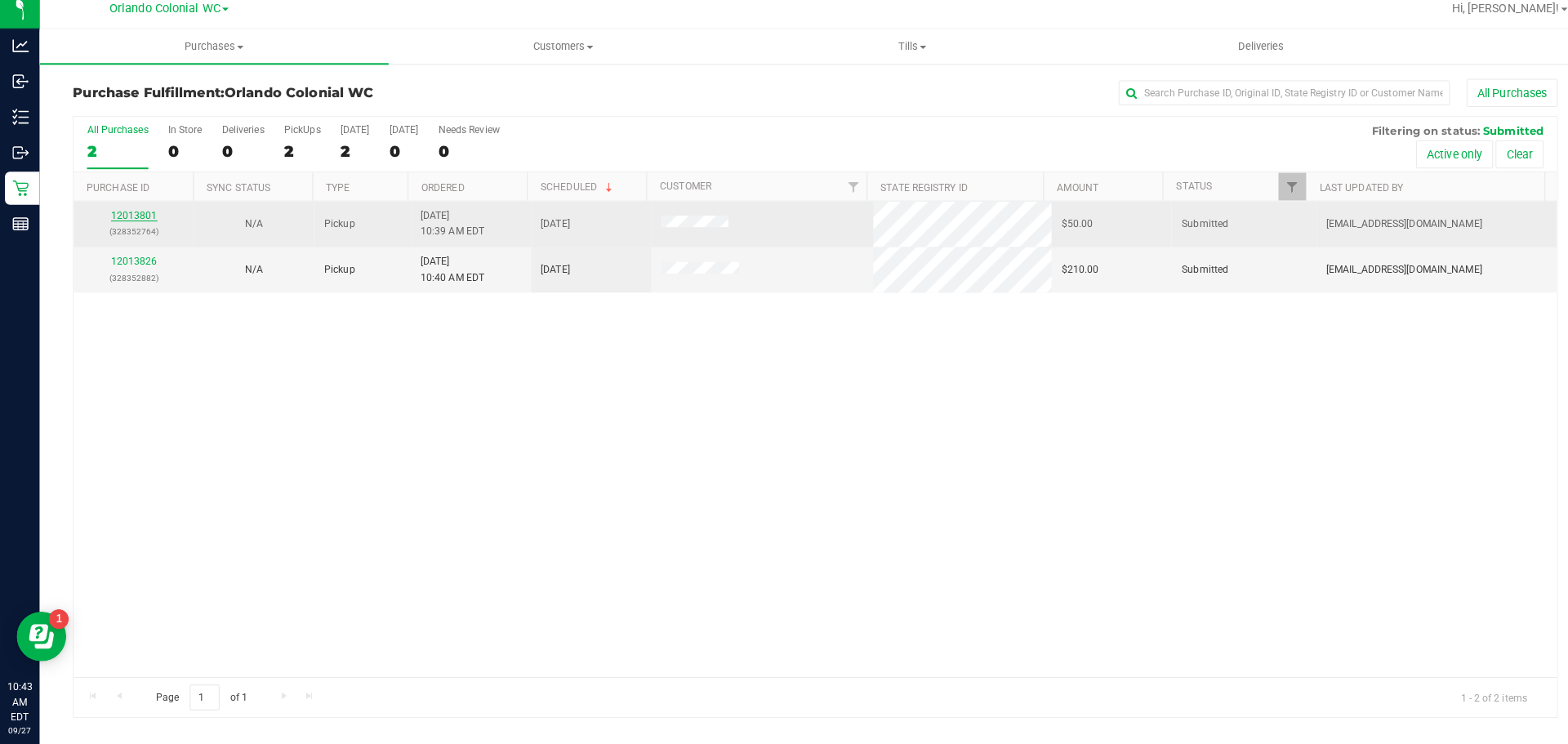
click at [123, 224] on link "12013801" at bounding box center [132, 223] width 46 height 12
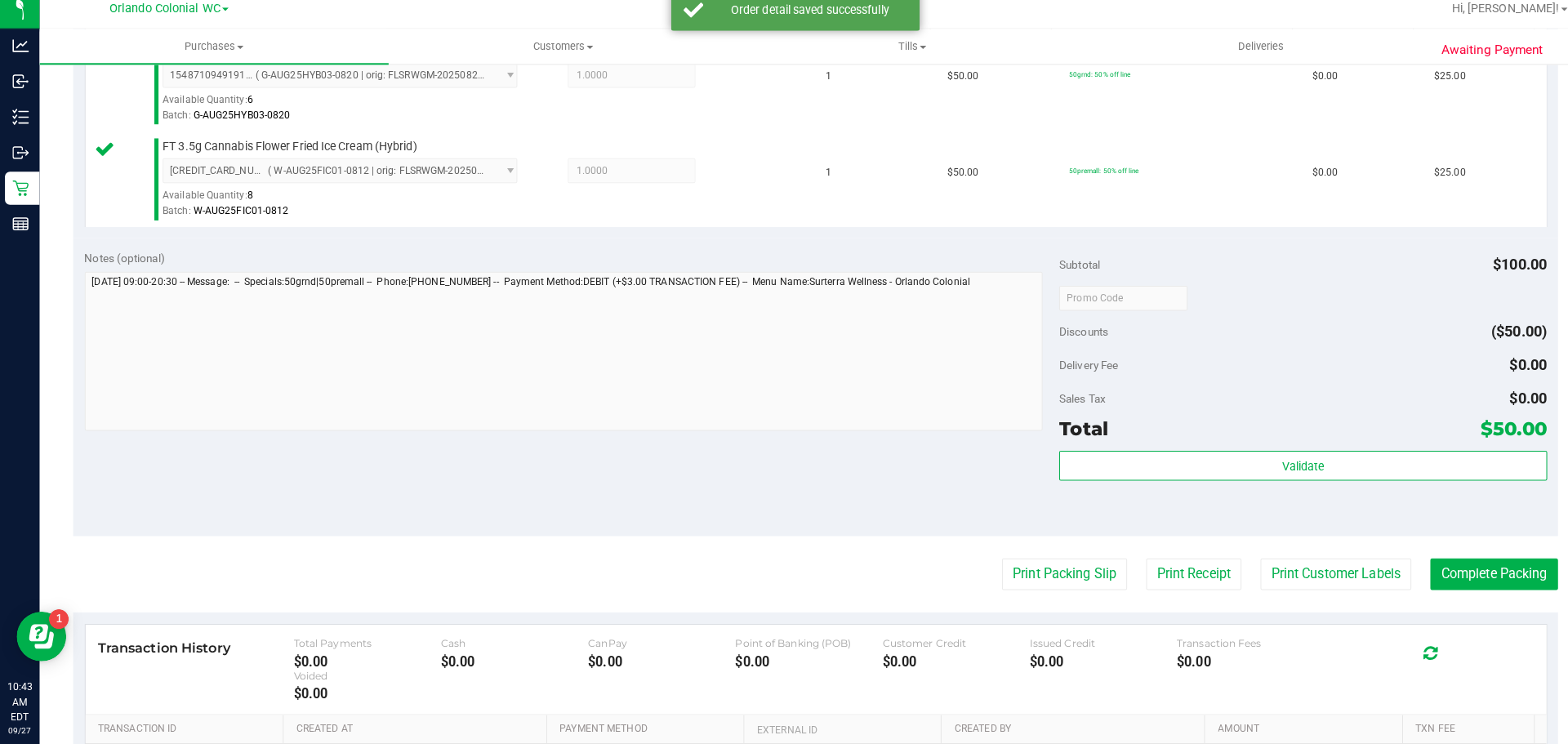
scroll to position [485, 0]
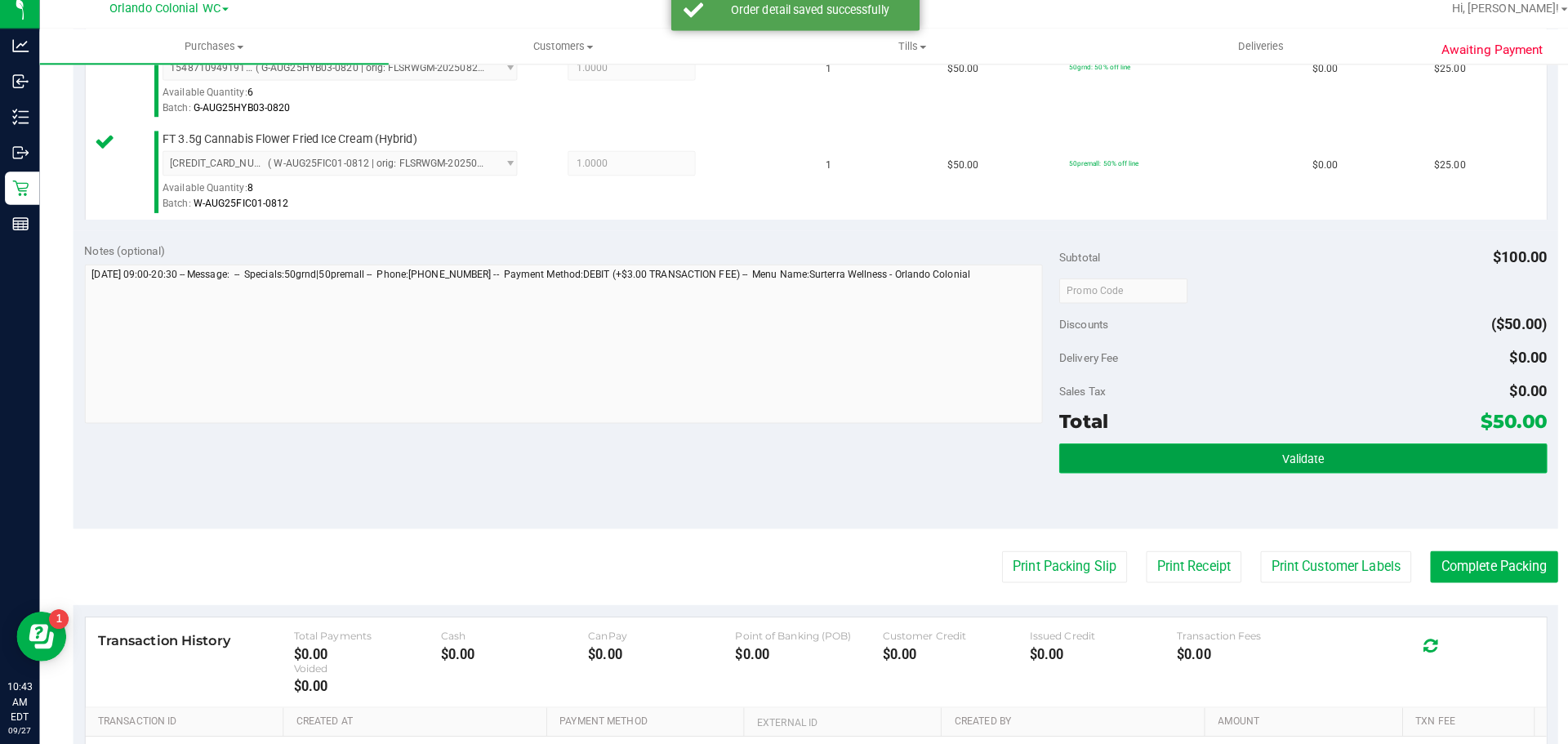
click at [1276, 471] on button "Validate" at bounding box center [1284, 462] width 480 height 29
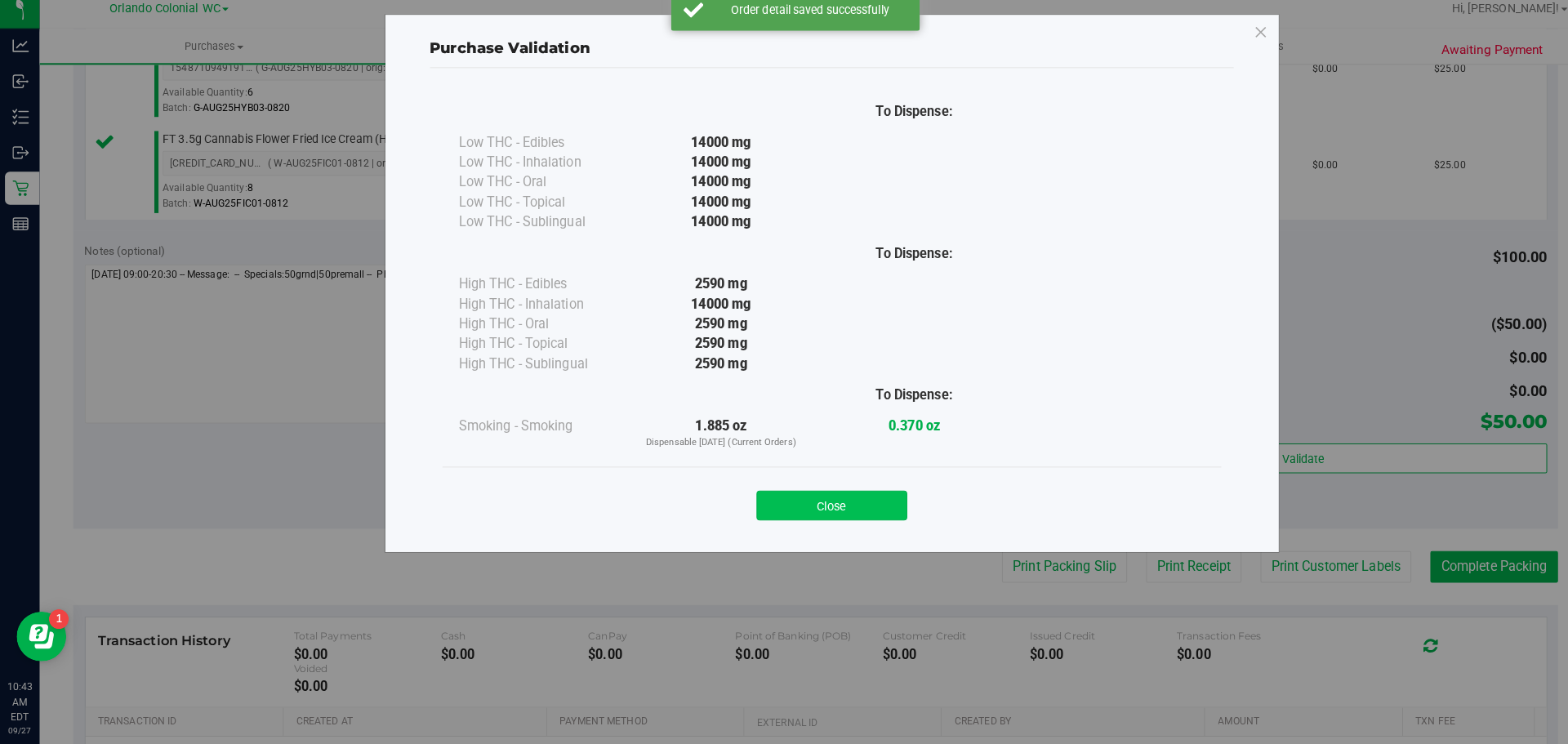
click at [809, 499] on button "Close" at bounding box center [819, 509] width 149 height 29
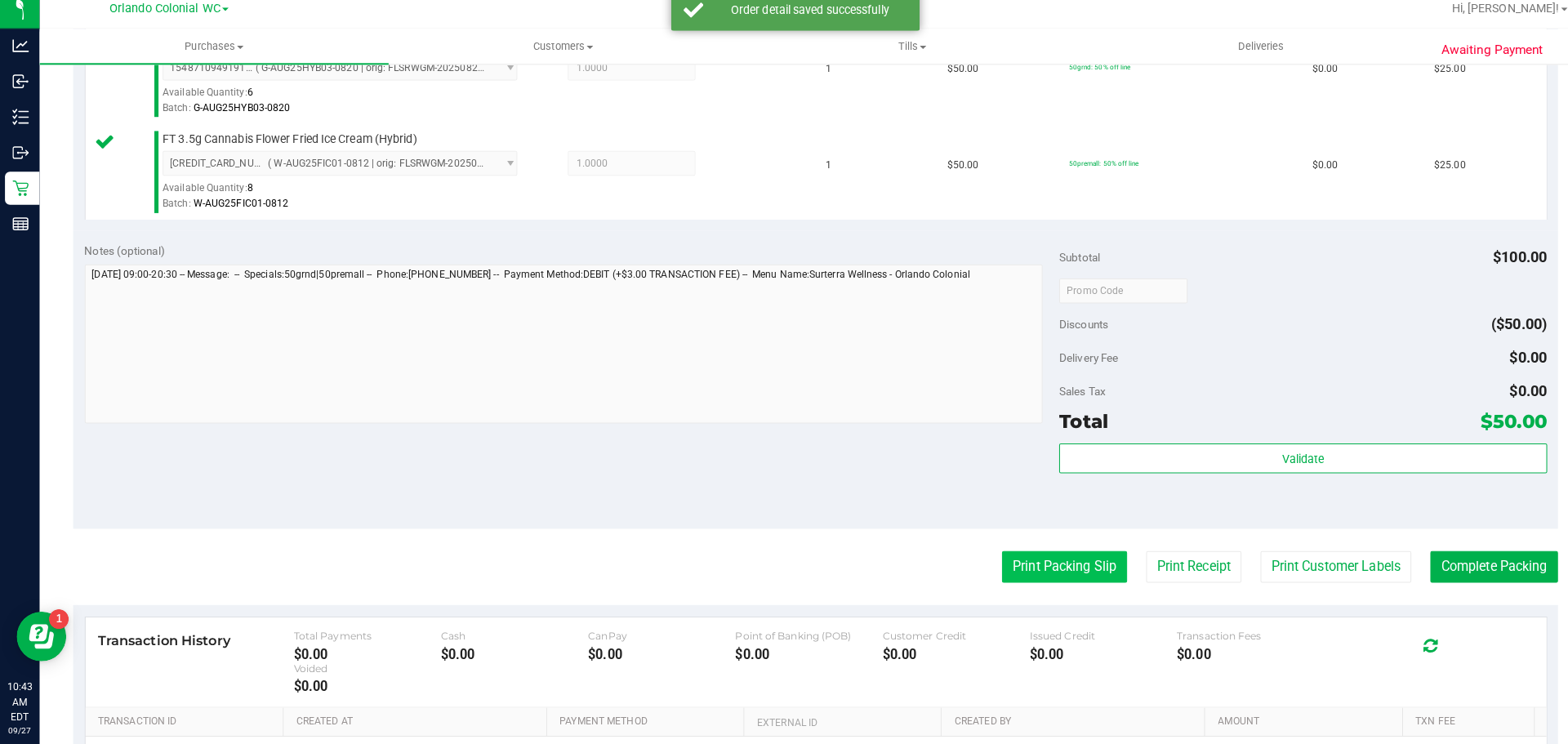
click at [1035, 580] on button "Print Packing Slip" at bounding box center [1049, 569] width 123 height 31
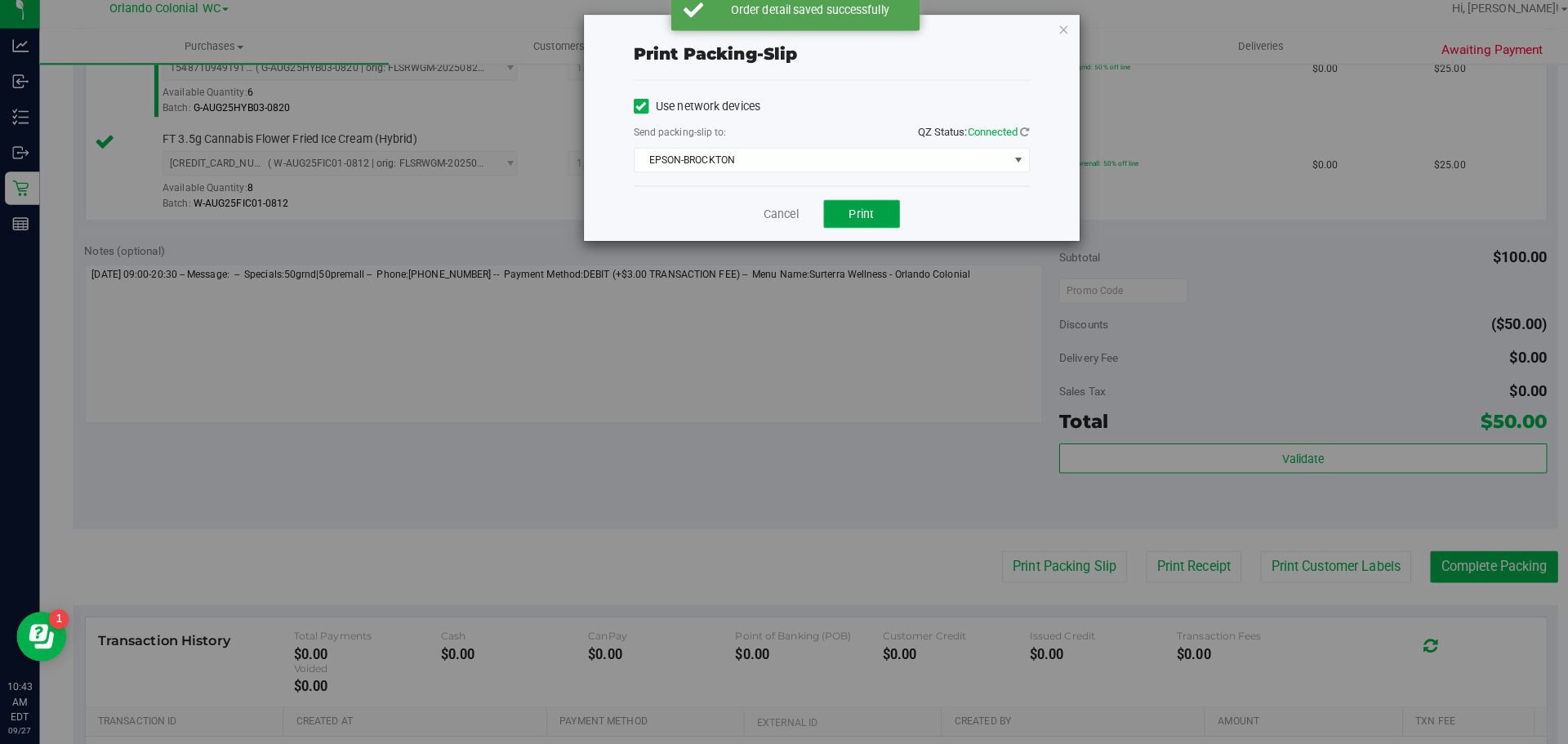
click at [839, 230] on button "Print" at bounding box center [849, 221] width 75 height 27
click at [1047, 42] on icon "button" at bounding box center [1049, 39] width 12 height 20
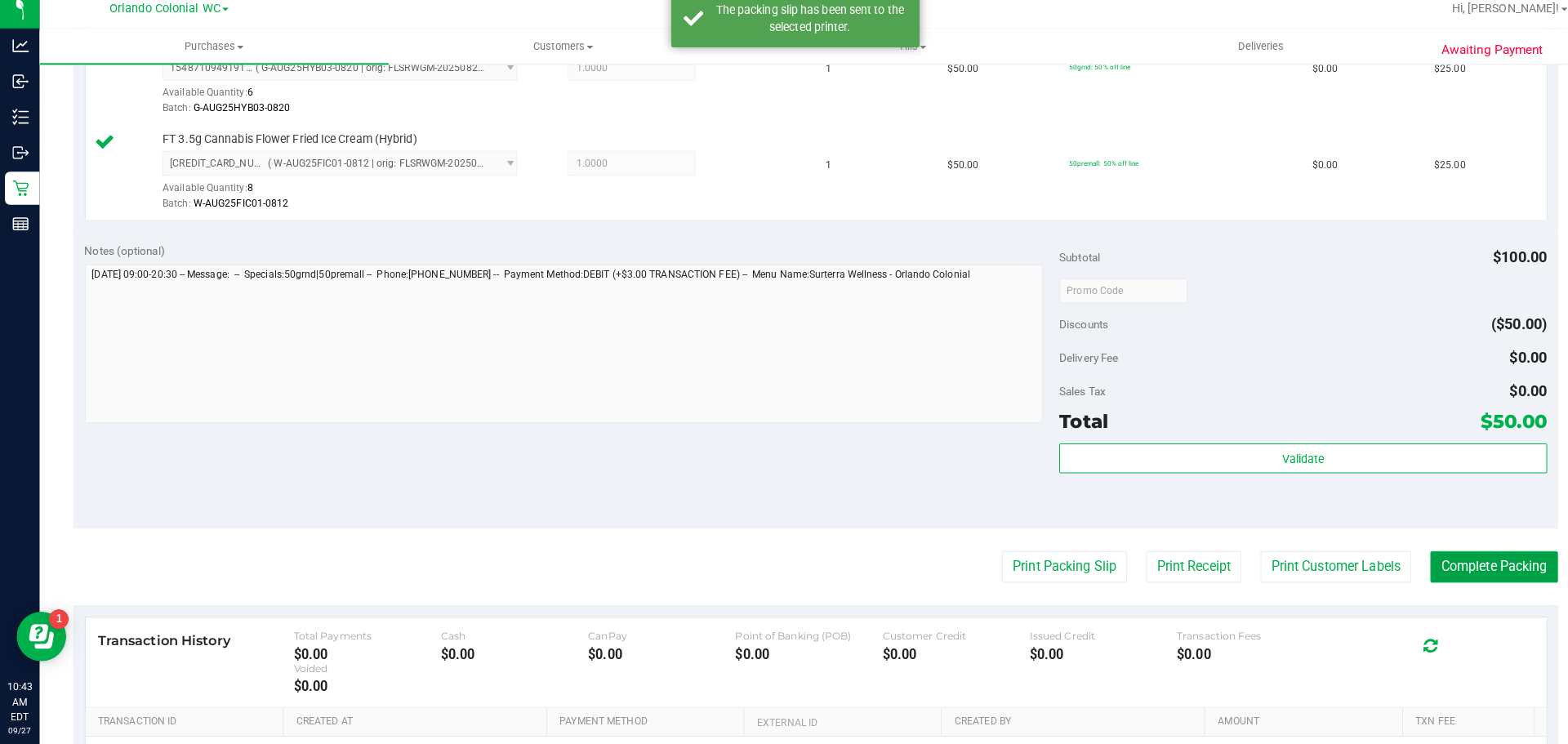
click at [1479, 569] on button "Complete Packing" at bounding box center [1472, 569] width 125 height 31
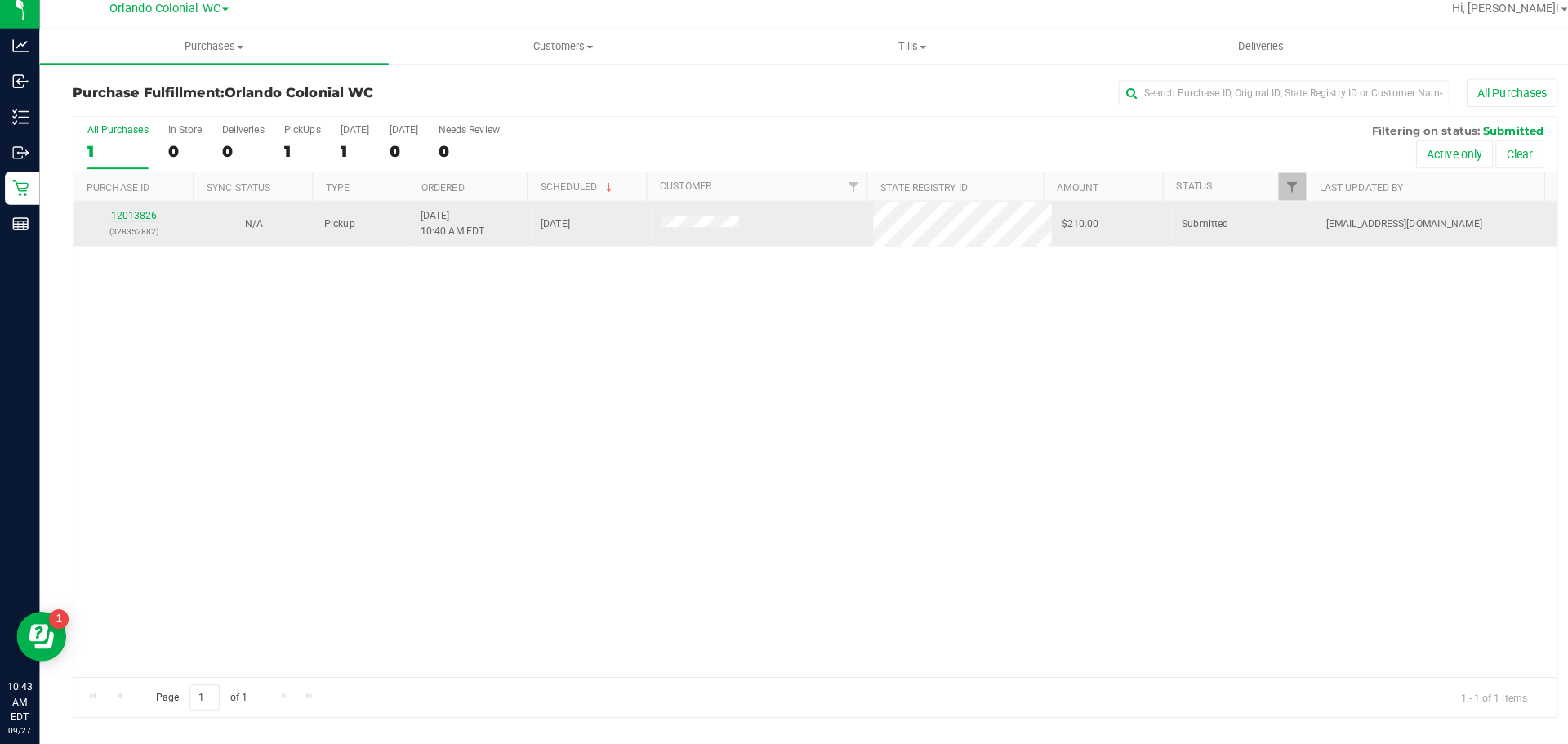
click at [141, 228] on link "12013826" at bounding box center [132, 223] width 46 height 12
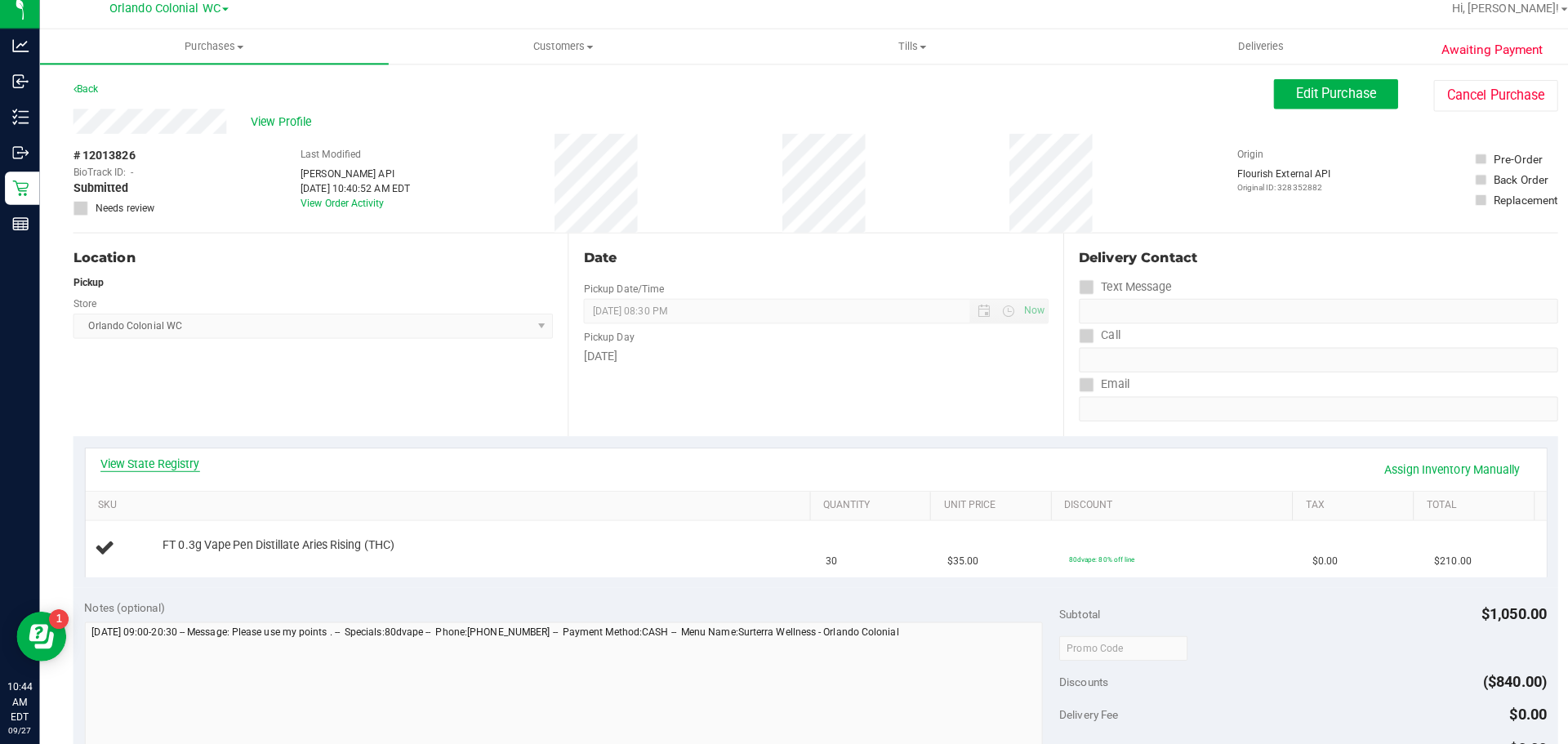
click at [178, 461] on link "View State Registry" at bounding box center [148, 467] width 98 height 17
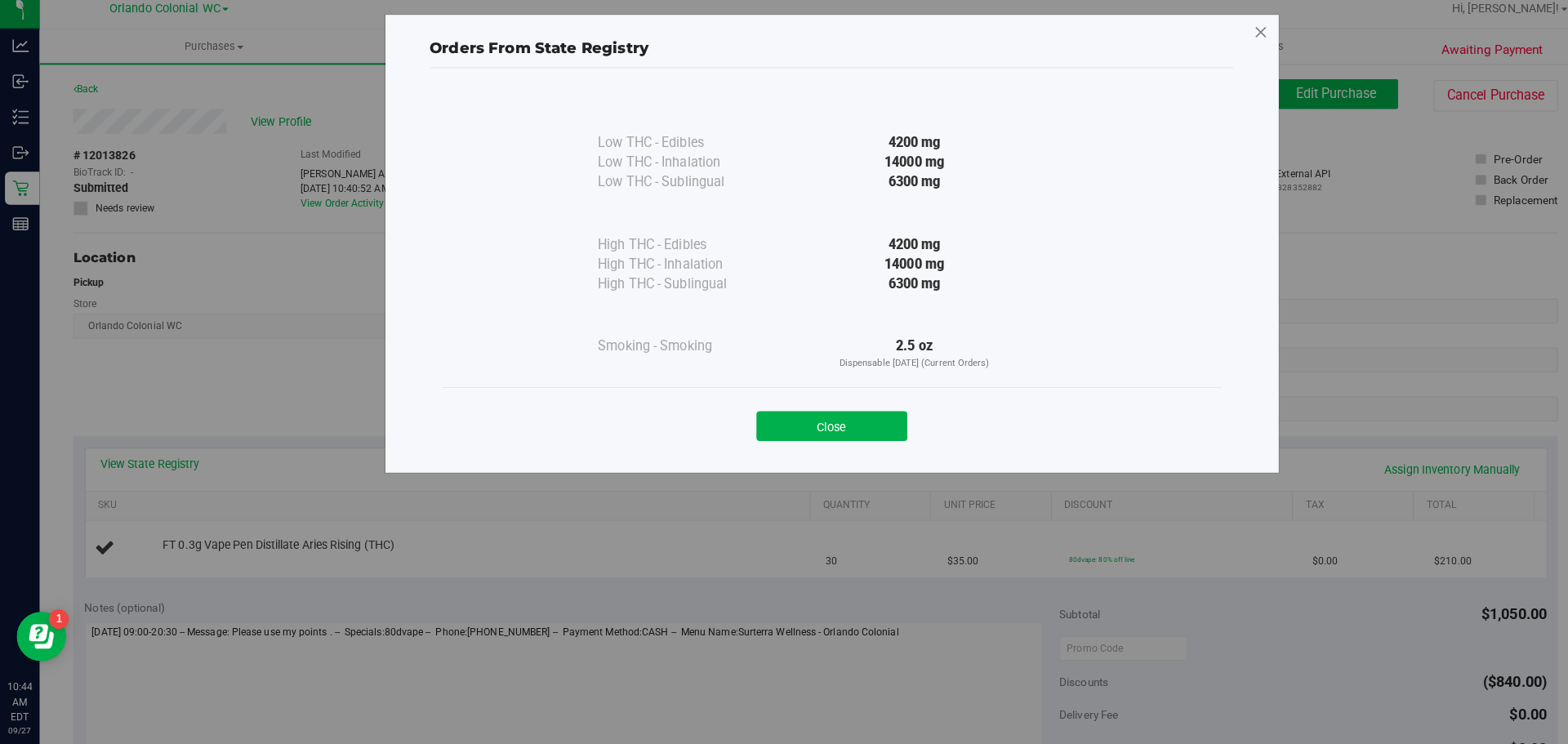
click at [1247, 49] on icon at bounding box center [1243, 42] width 15 height 26
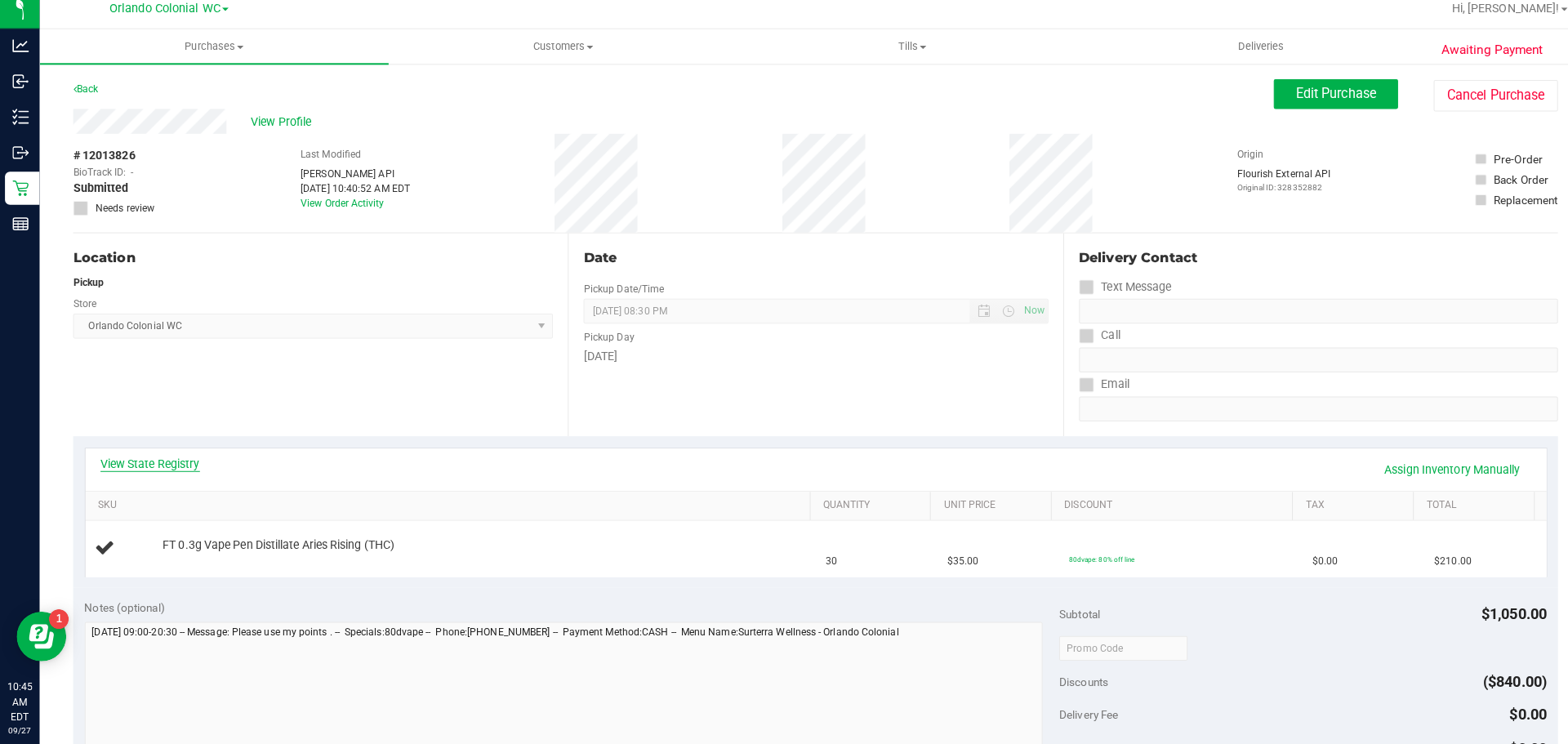
click at [180, 471] on link "View State Registry" at bounding box center [148, 467] width 98 height 17
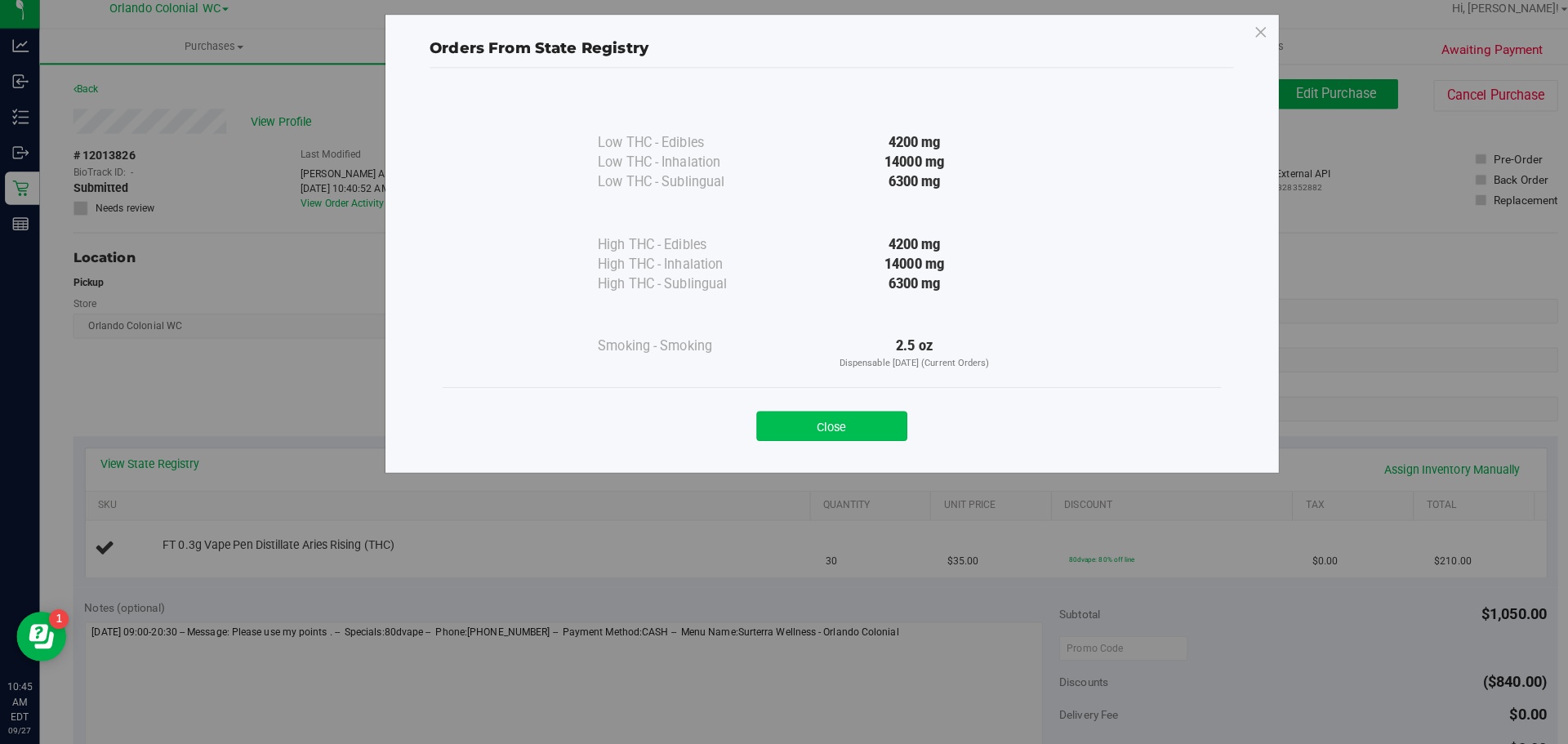
click at [821, 434] on button "Close" at bounding box center [819, 430] width 149 height 29
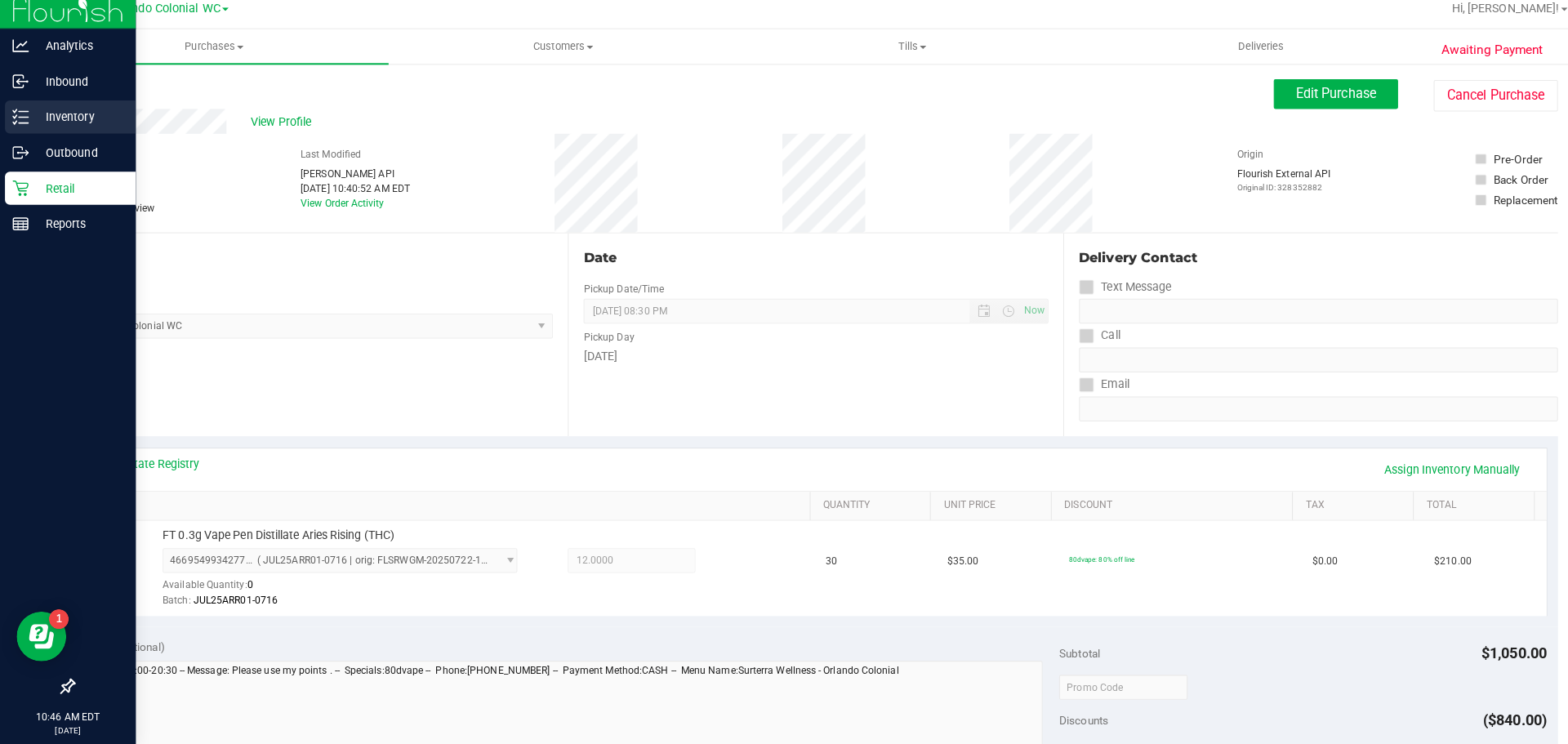
click at [96, 121] on p "Inventory" at bounding box center [77, 126] width 98 height 20
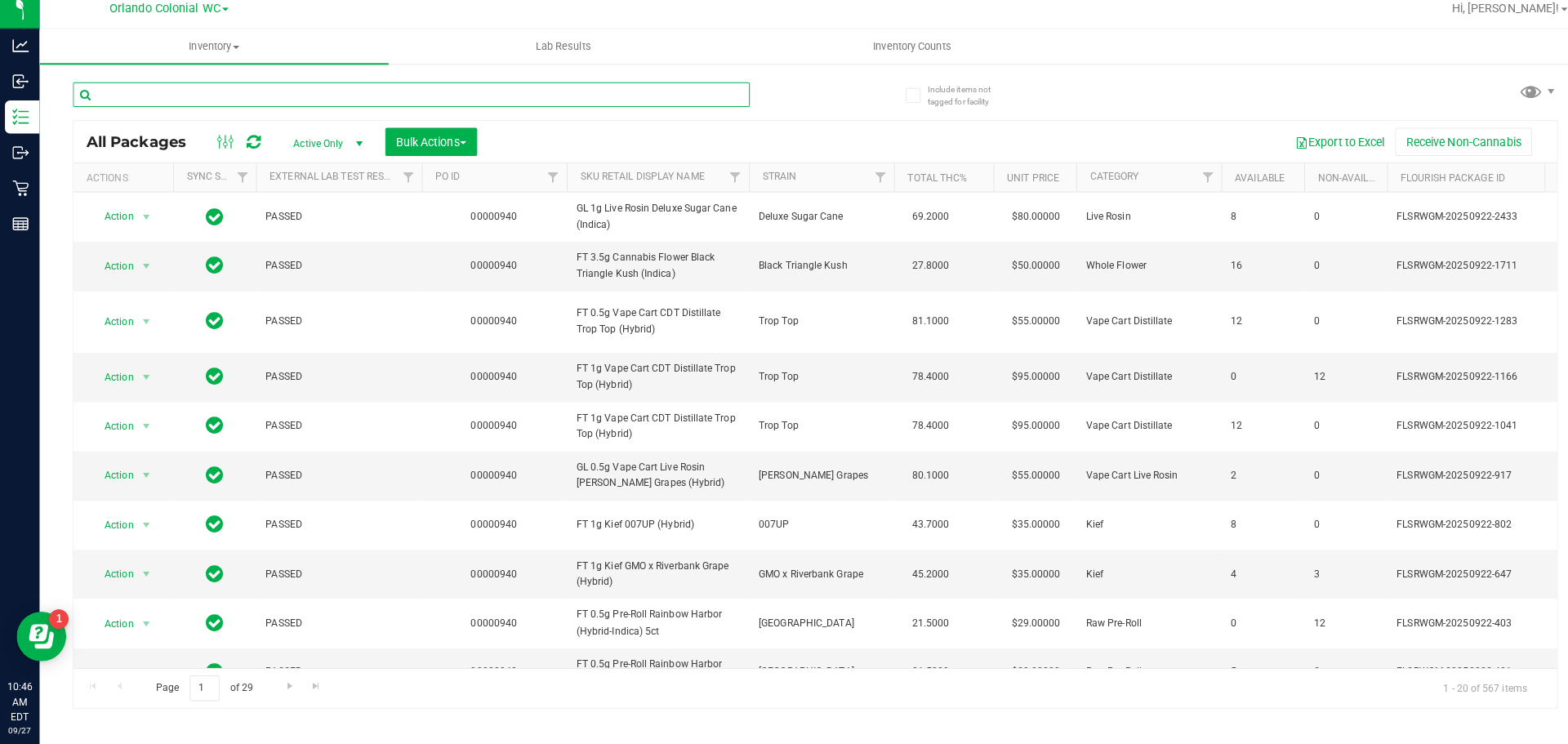
click at [261, 106] on input "text" at bounding box center [405, 103] width 667 height 24
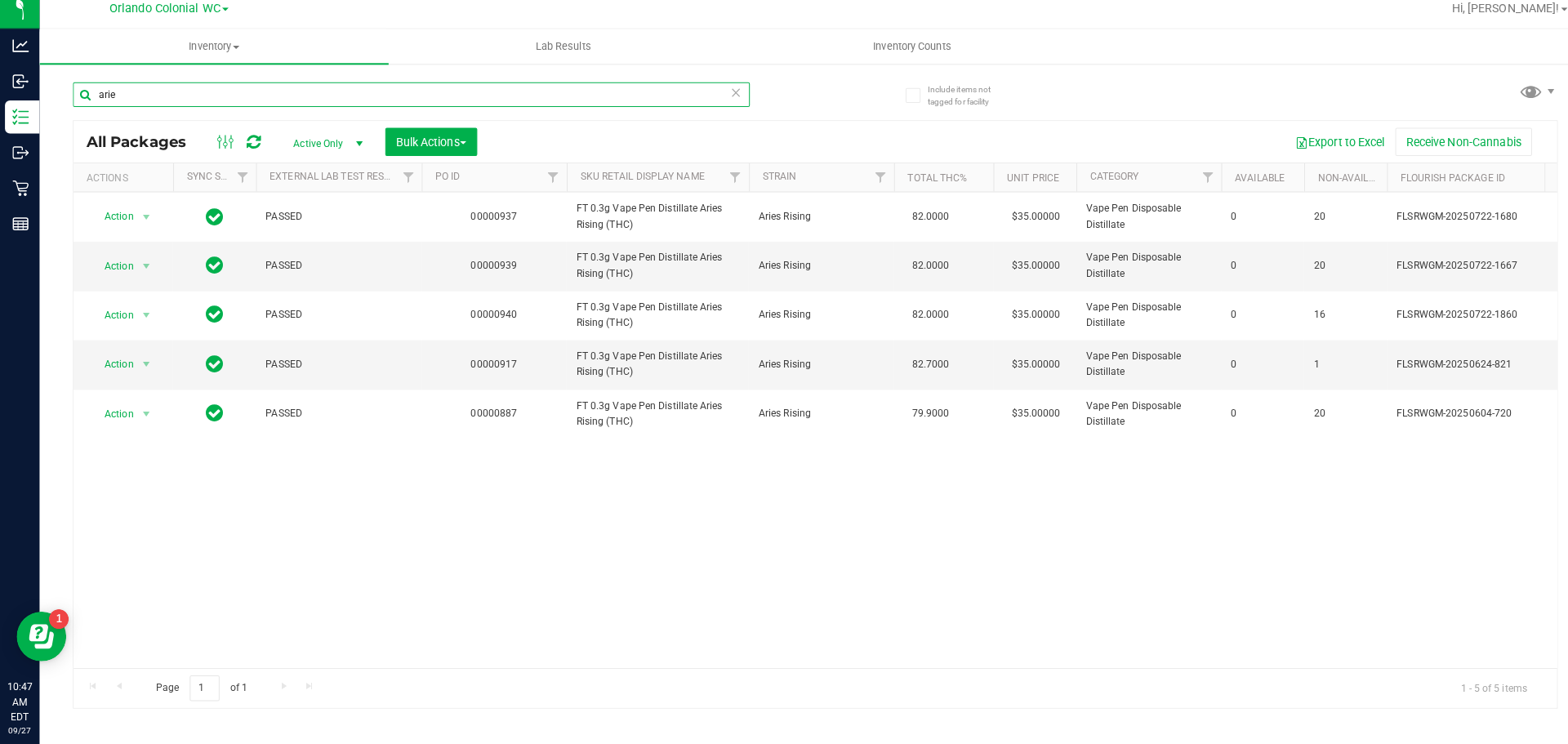
type input "arie"
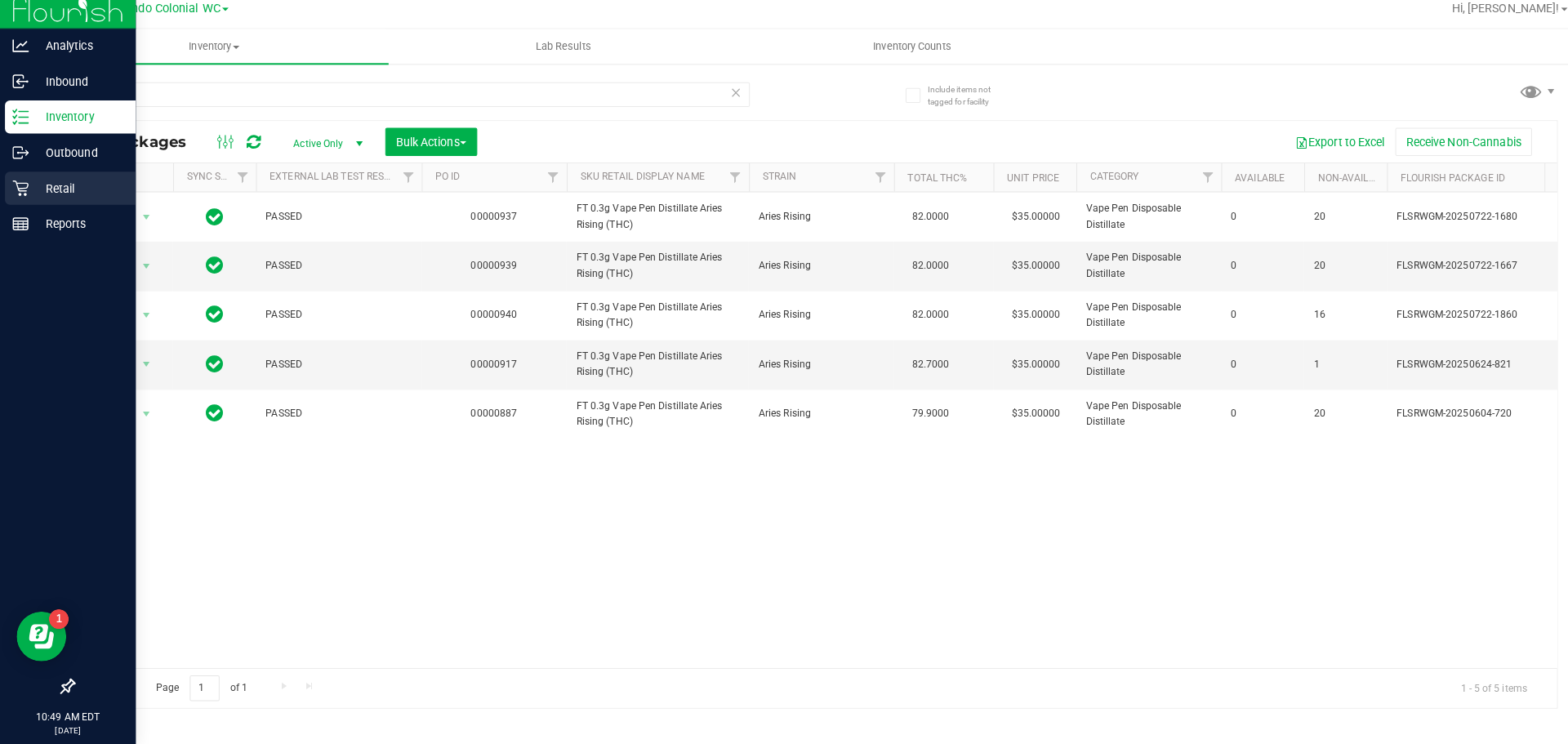
click at [48, 196] on p "Retail" at bounding box center [77, 196] width 98 height 20
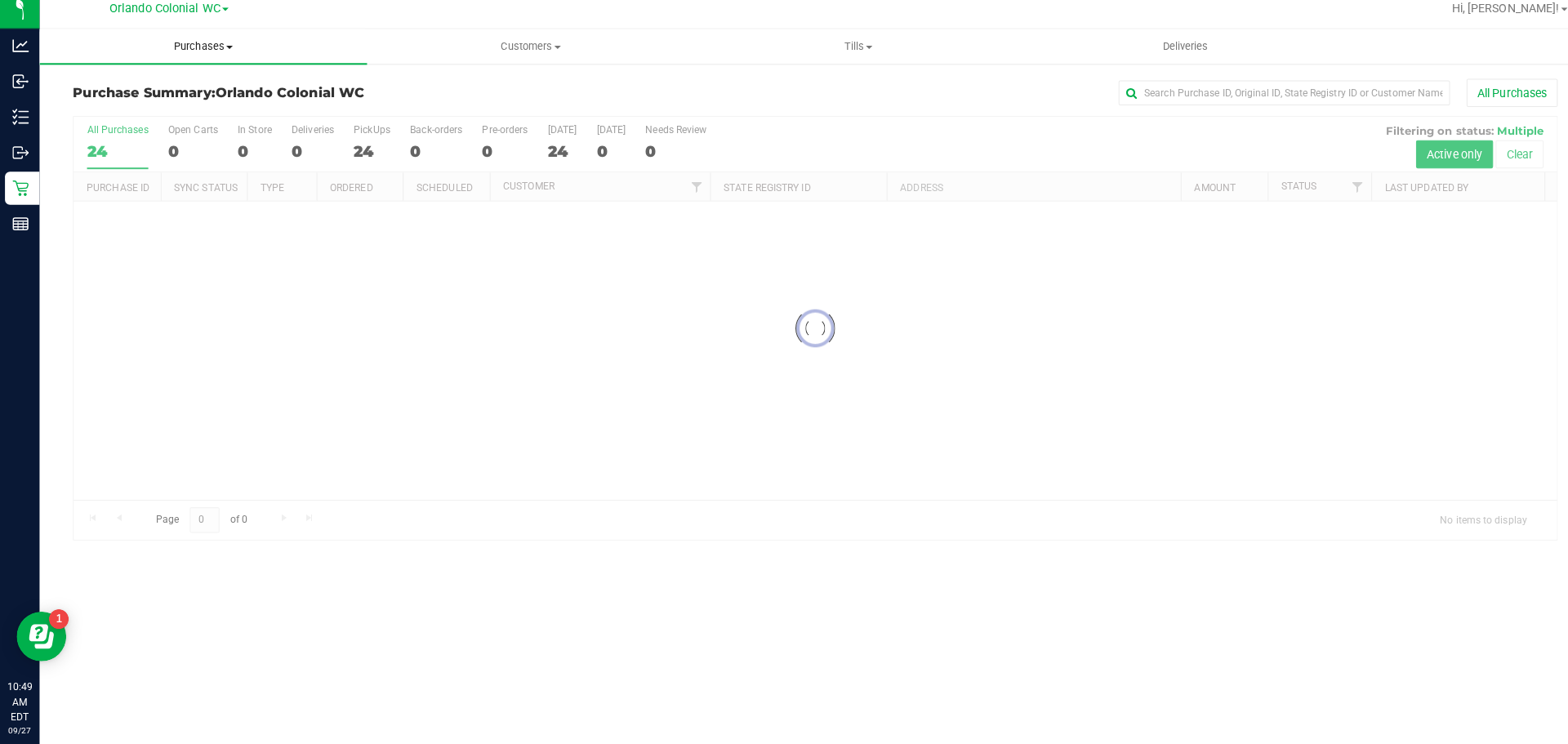
click at [212, 53] on span "Purchases" at bounding box center [200, 57] width 322 height 15
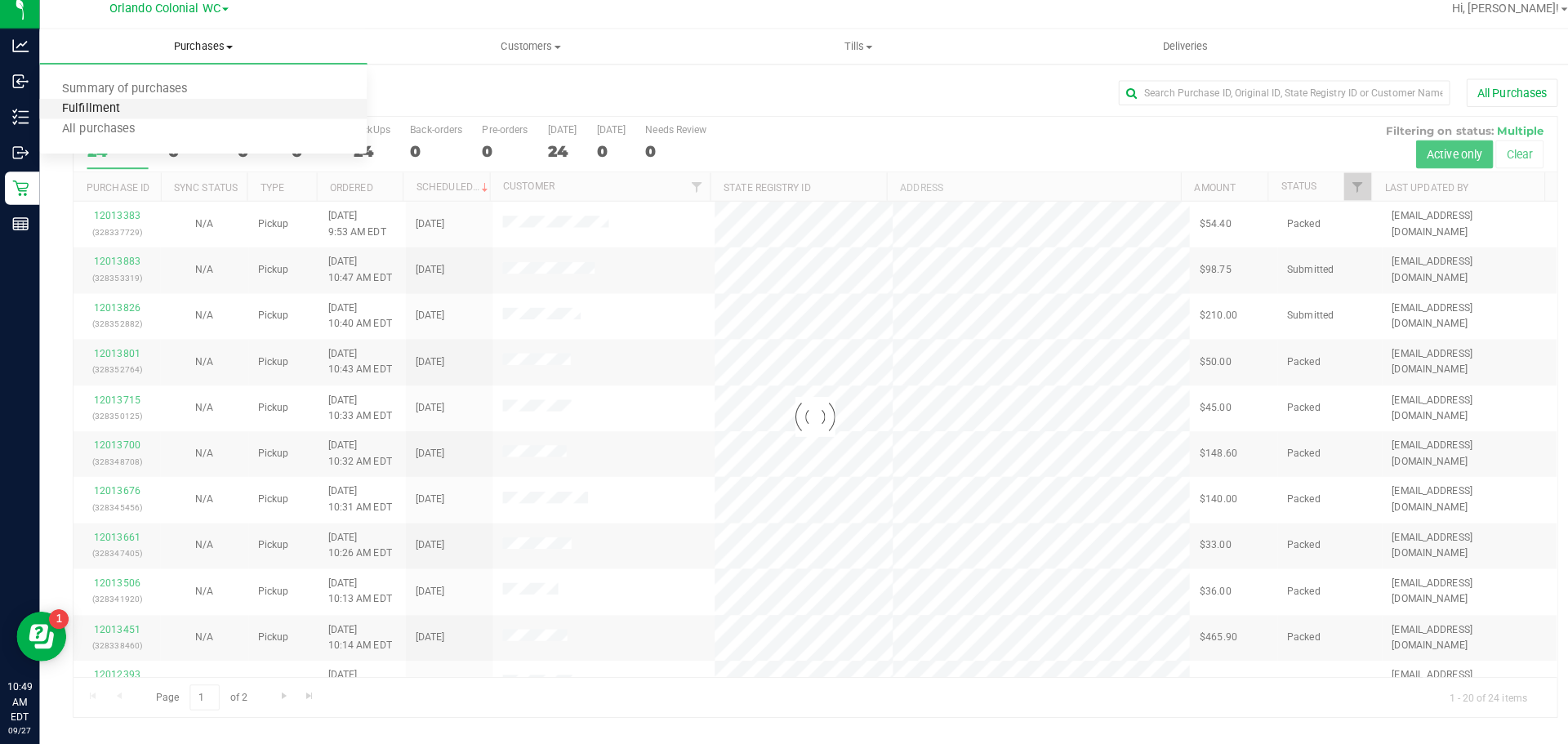
click at [104, 118] on span "Fulfillment" at bounding box center [90, 118] width 101 height 14
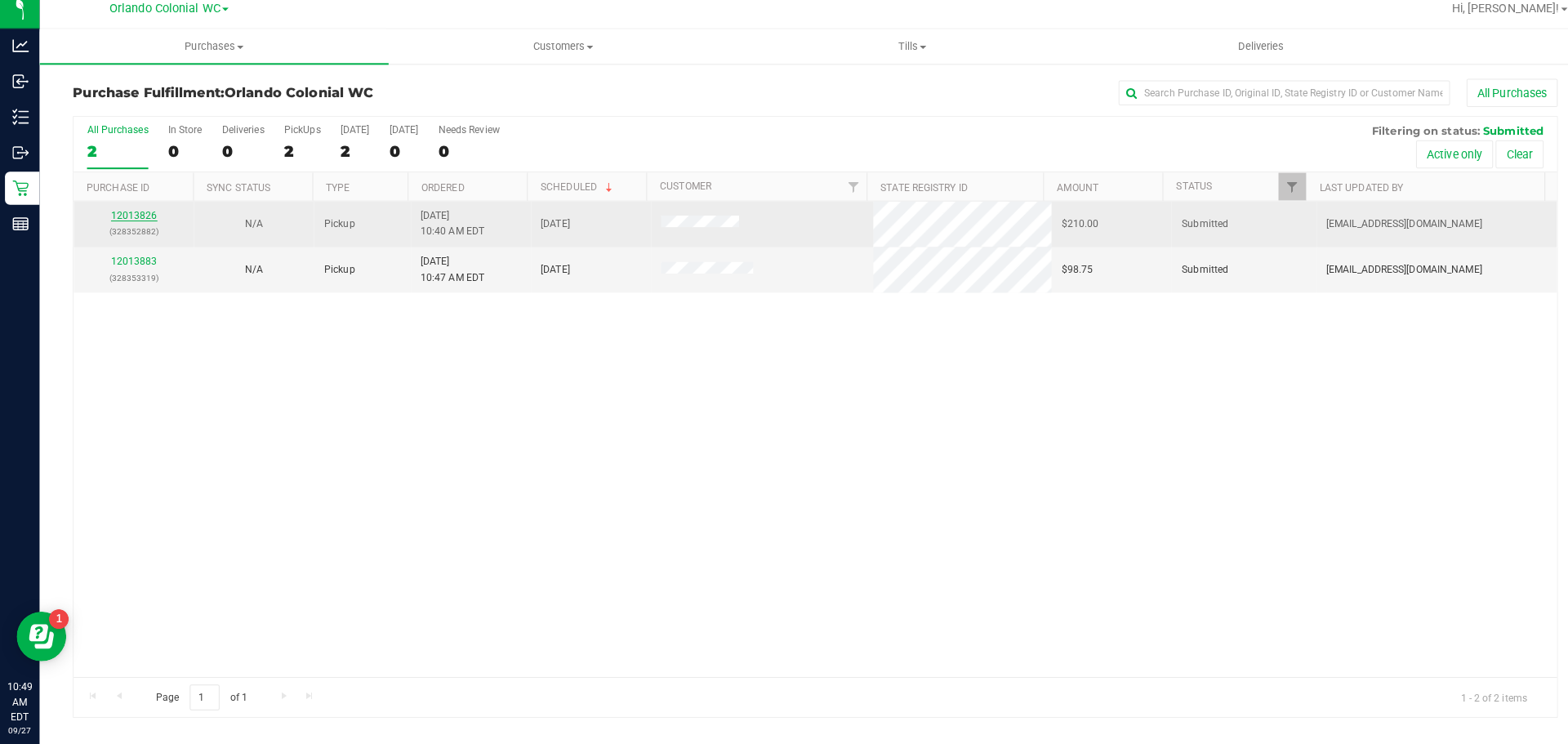
click at [127, 219] on link "12013826" at bounding box center [132, 223] width 46 height 12
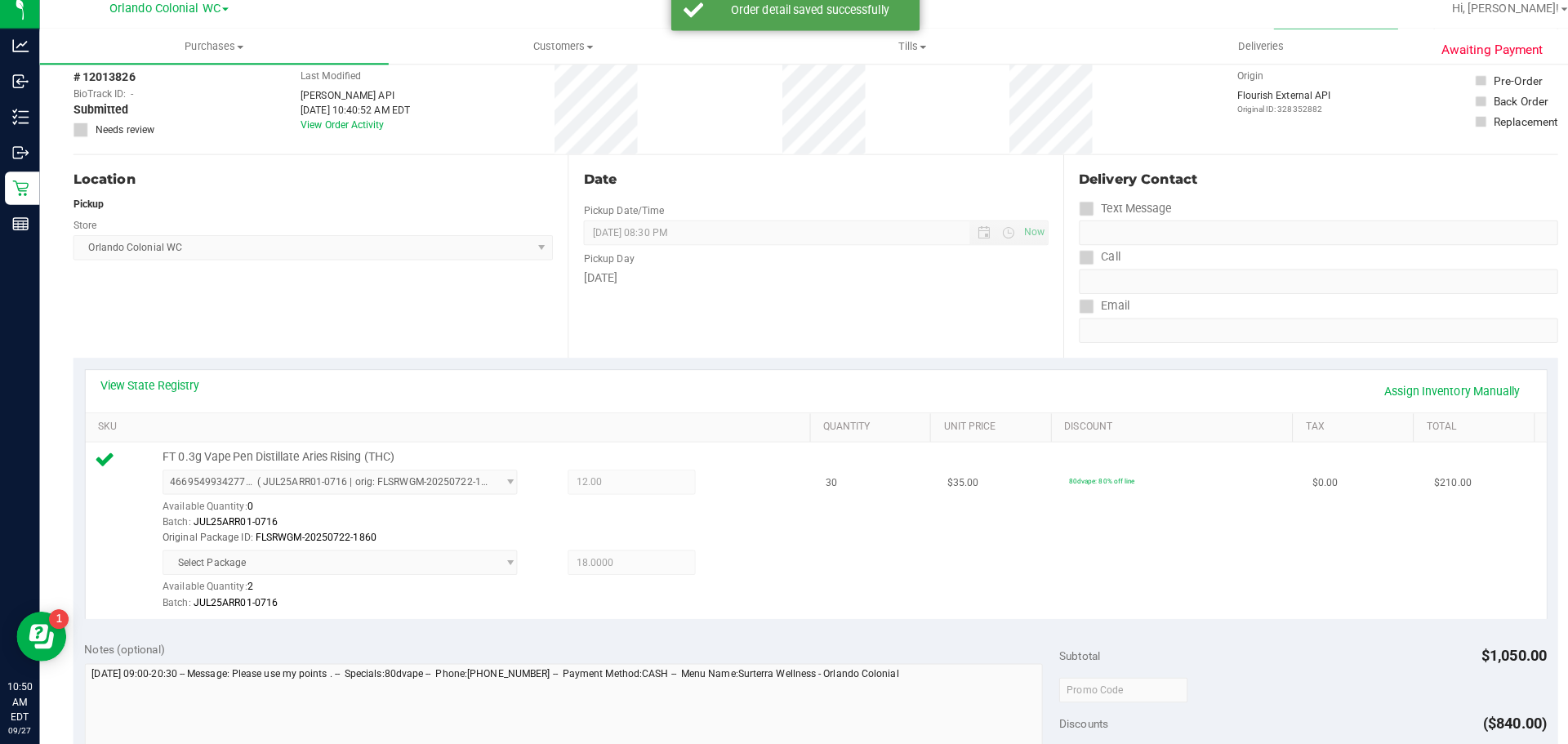
scroll to position [322, 0]
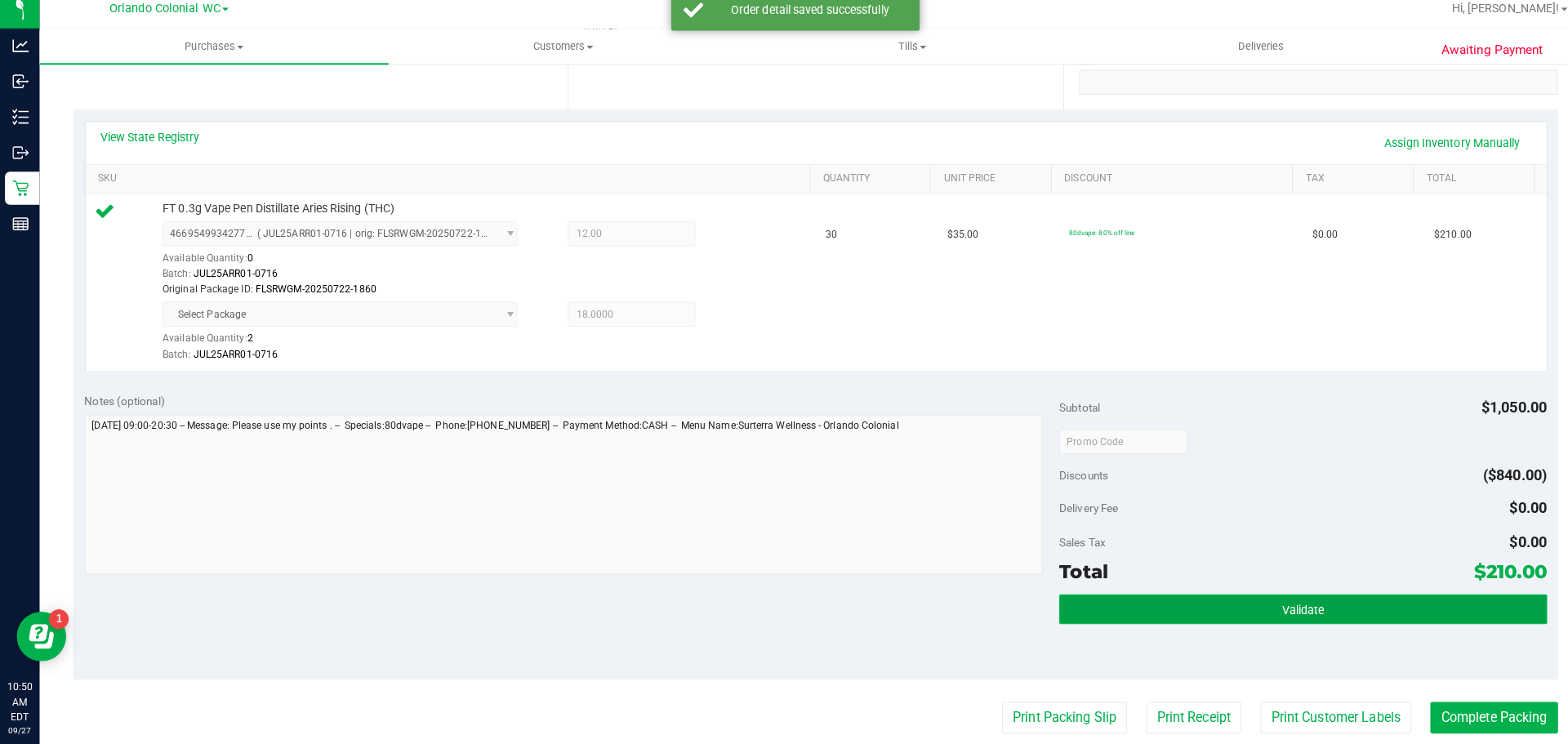
click at [1232, 609] on button "Validate" at bounding box center [1284, 610] width 480 height 29
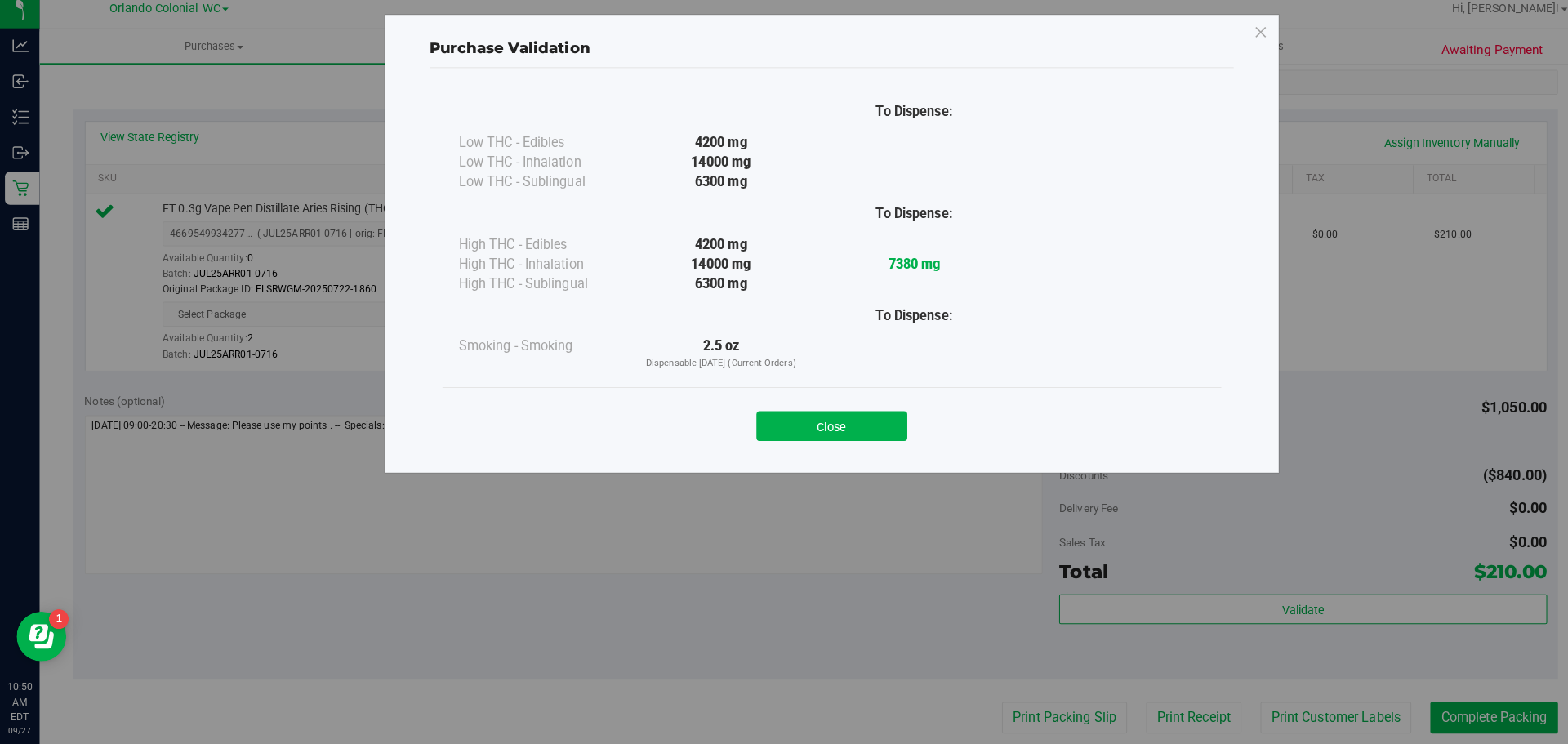
click at [807, 413] on div "Close" at bounding box center [820, 425] width 743 height 41
click at [827, 436] on button "Close" at bounding box center [819, 430] width 149 height 29
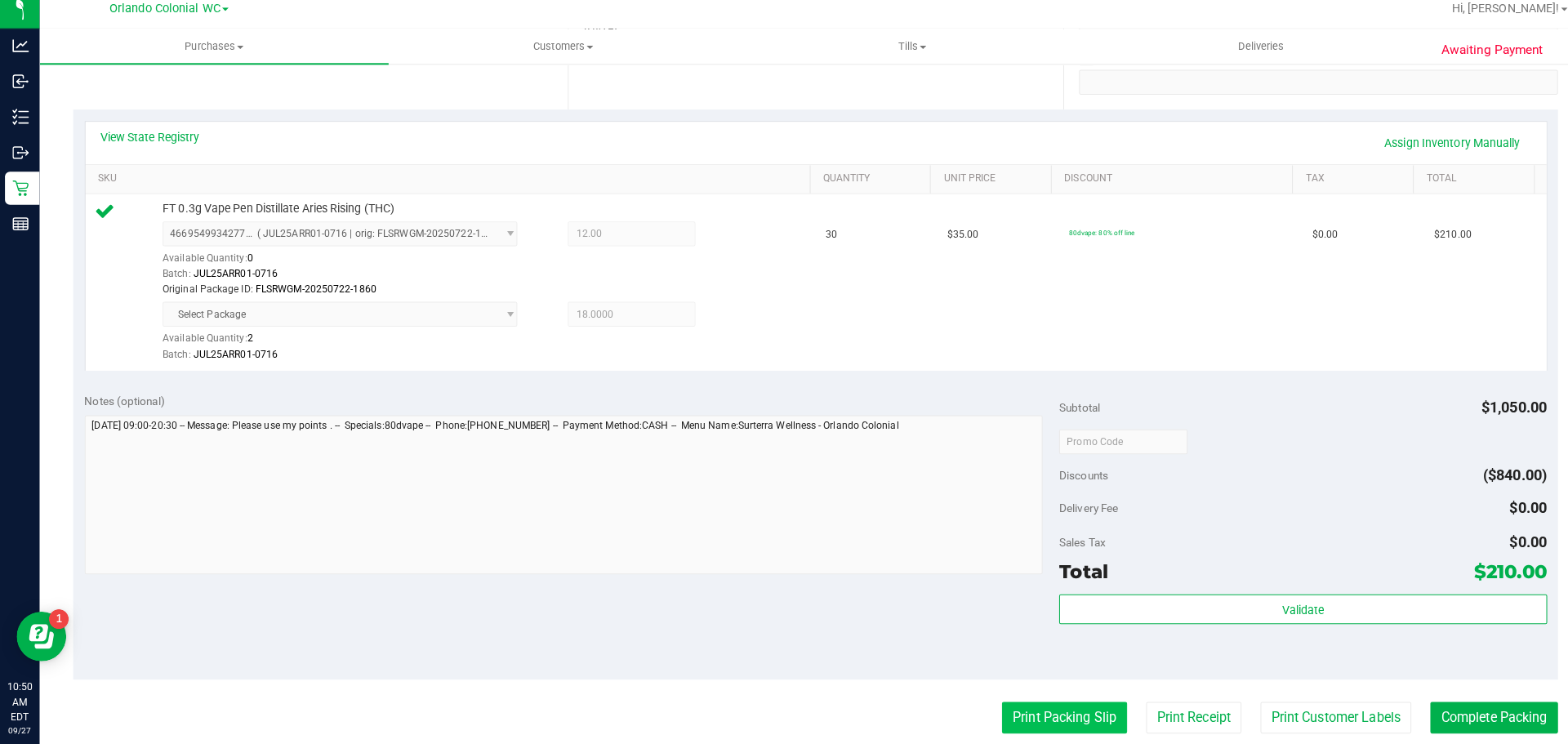
click at [1021, 720] on button "Print Packing Slip" at bounding box center [1049, 717] width 123 height 31
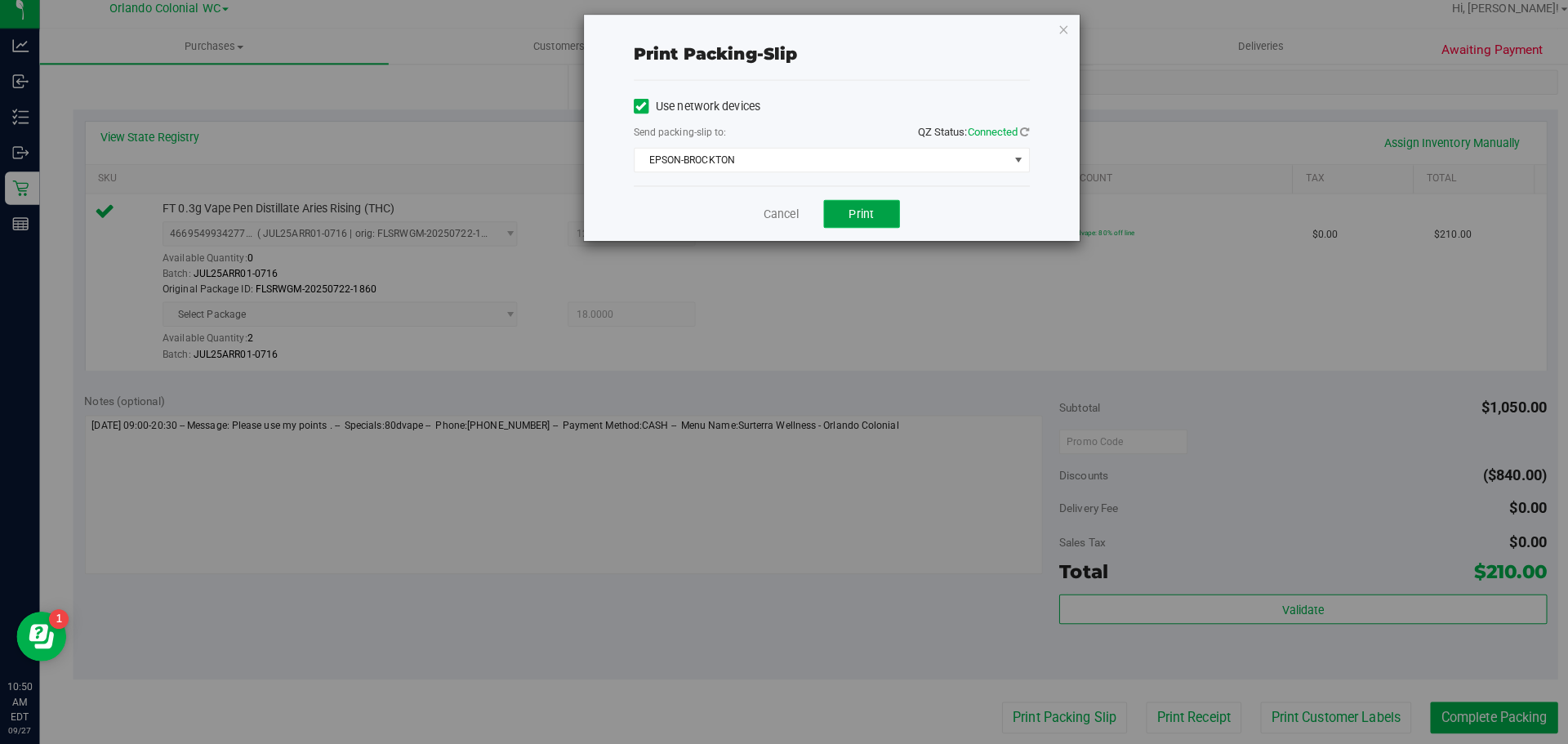
click at [853, 224] on span "Print" at bounding box center [848, 221] width 24 height 13
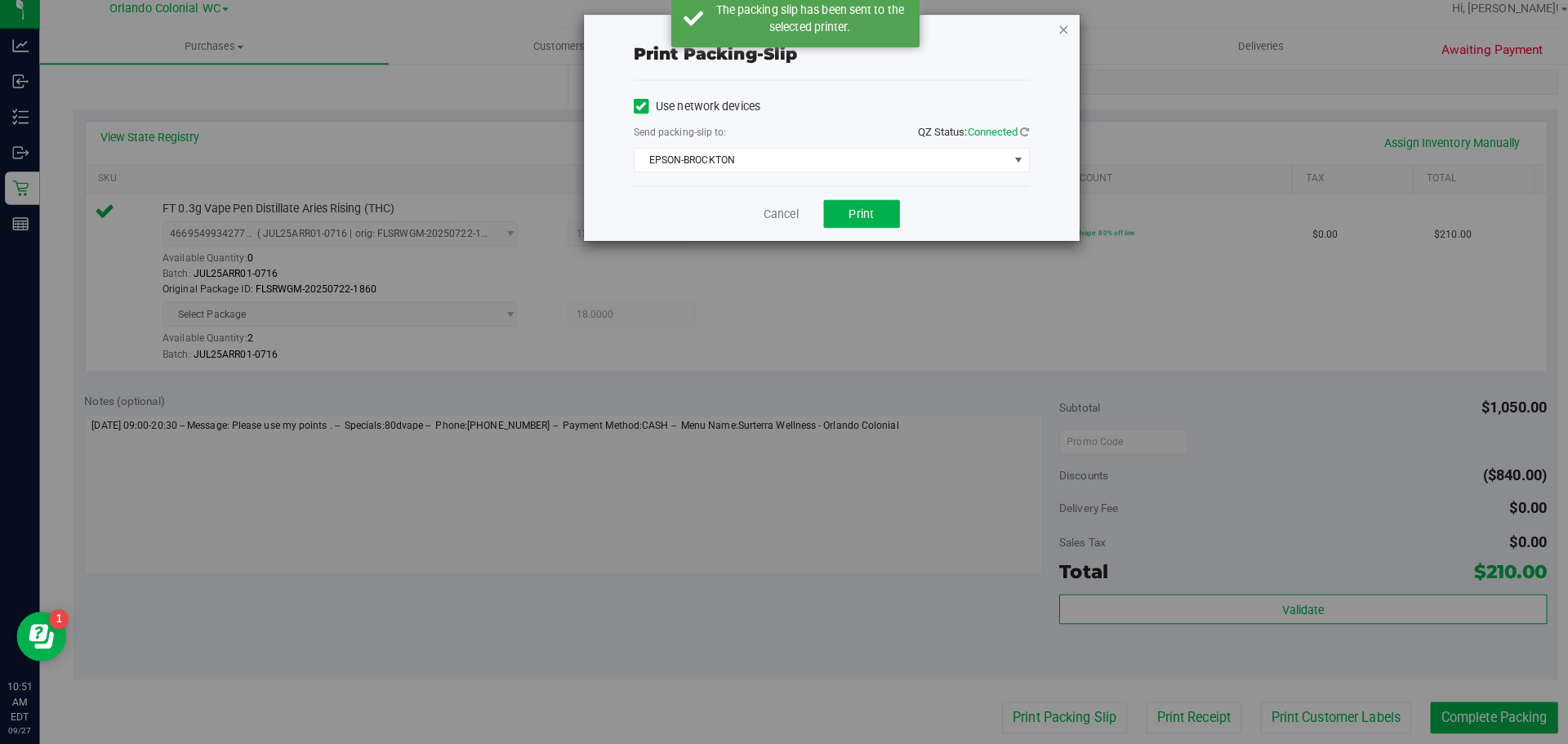
click at [1043, 39] on icon "button" at bounding box center [1049, 39] width 12 height 20
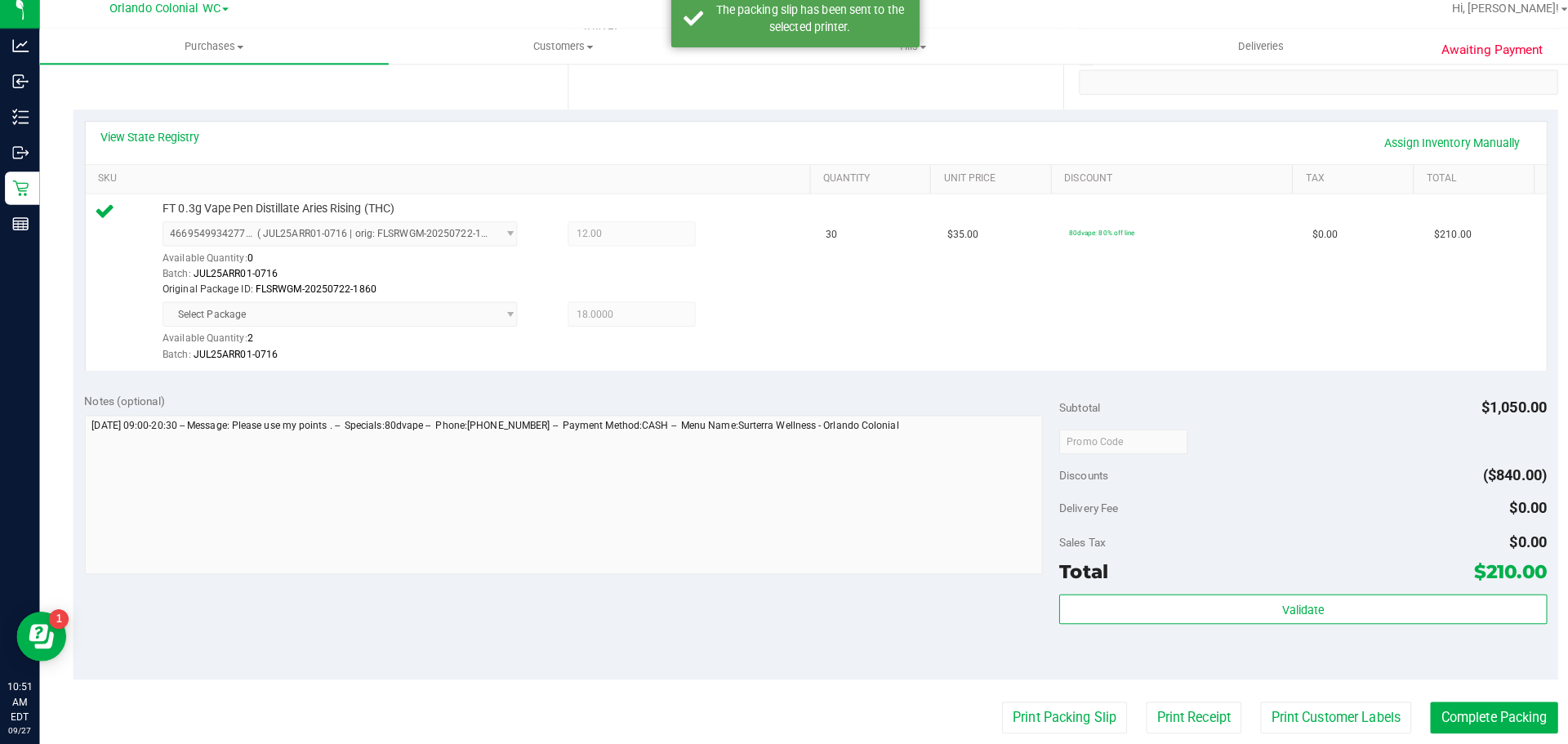
click at [1466, 688] on purchase-details "Back Edit Purchase Cancel Purchase View Profile # 12013826 BioTrack ID: - Submi…" at bounding box center [803, 414] width 1463 height 1295
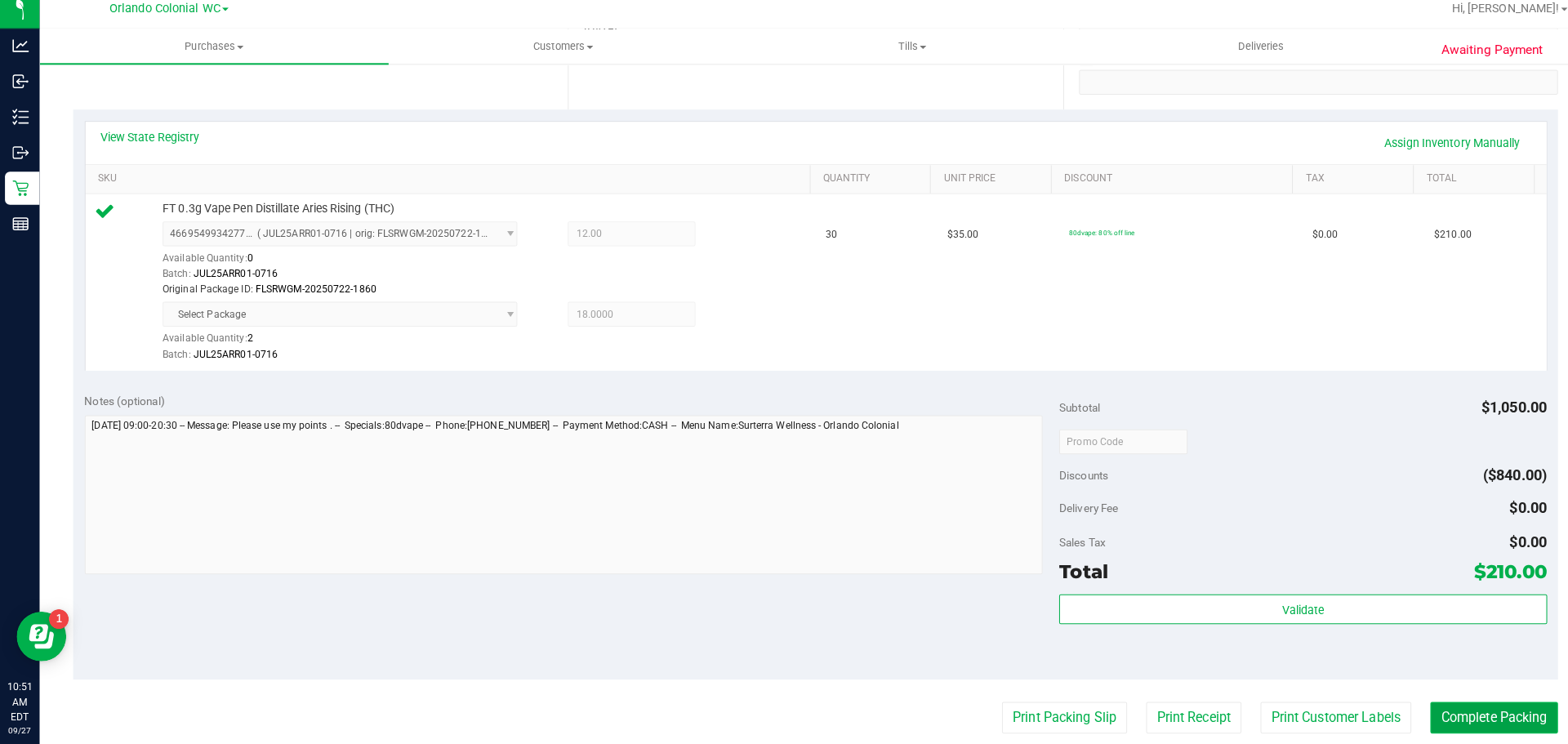
click at [1472, 725] on button "Complete Packing" at bounding box center [1472, 717] width 125 height 31
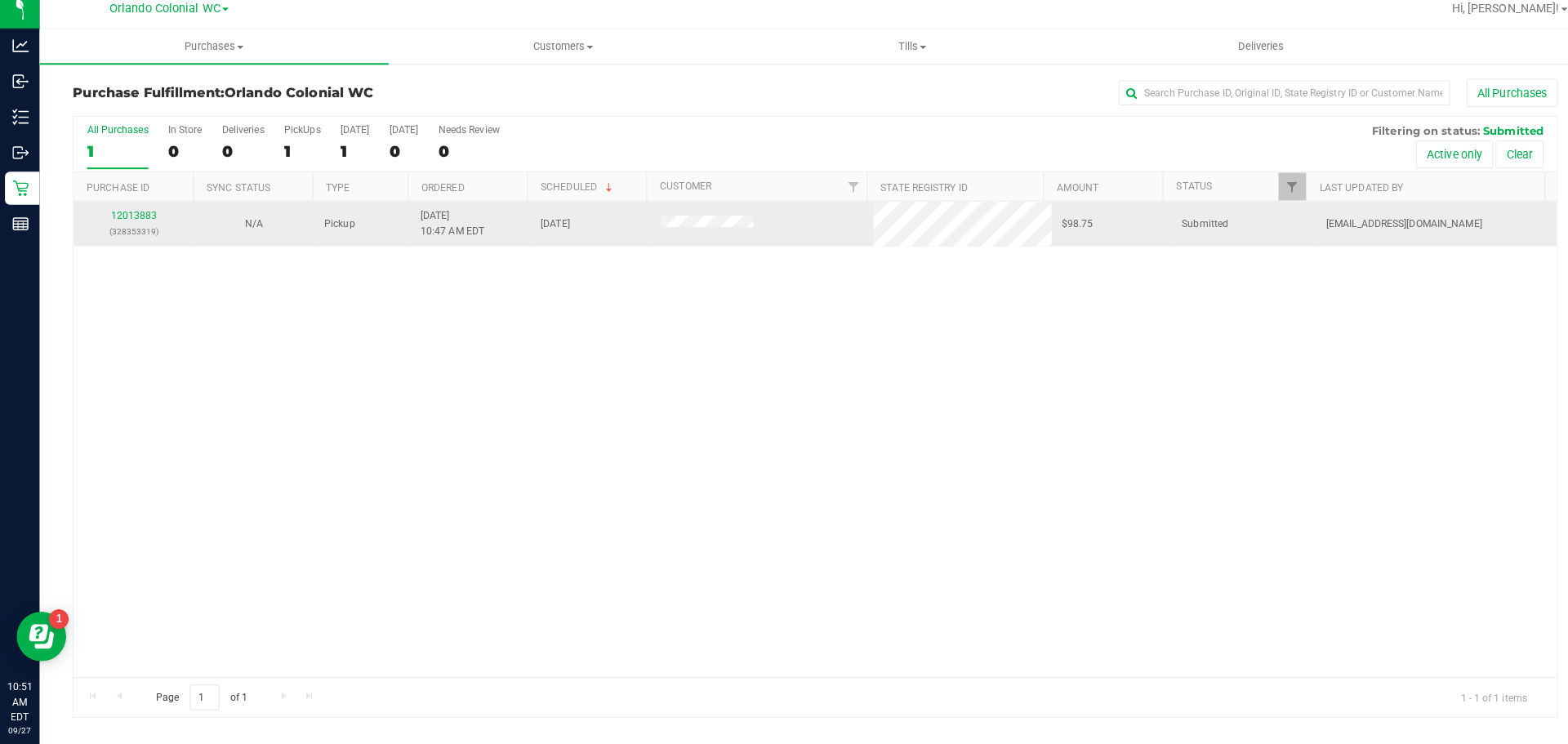
click at [127, 239] on p "(328353319)" at bounding box center [131, 239] width 99 height 16
click at [130, 224] on link "12013883" at bounding box center [132, 223] width 46 height 12
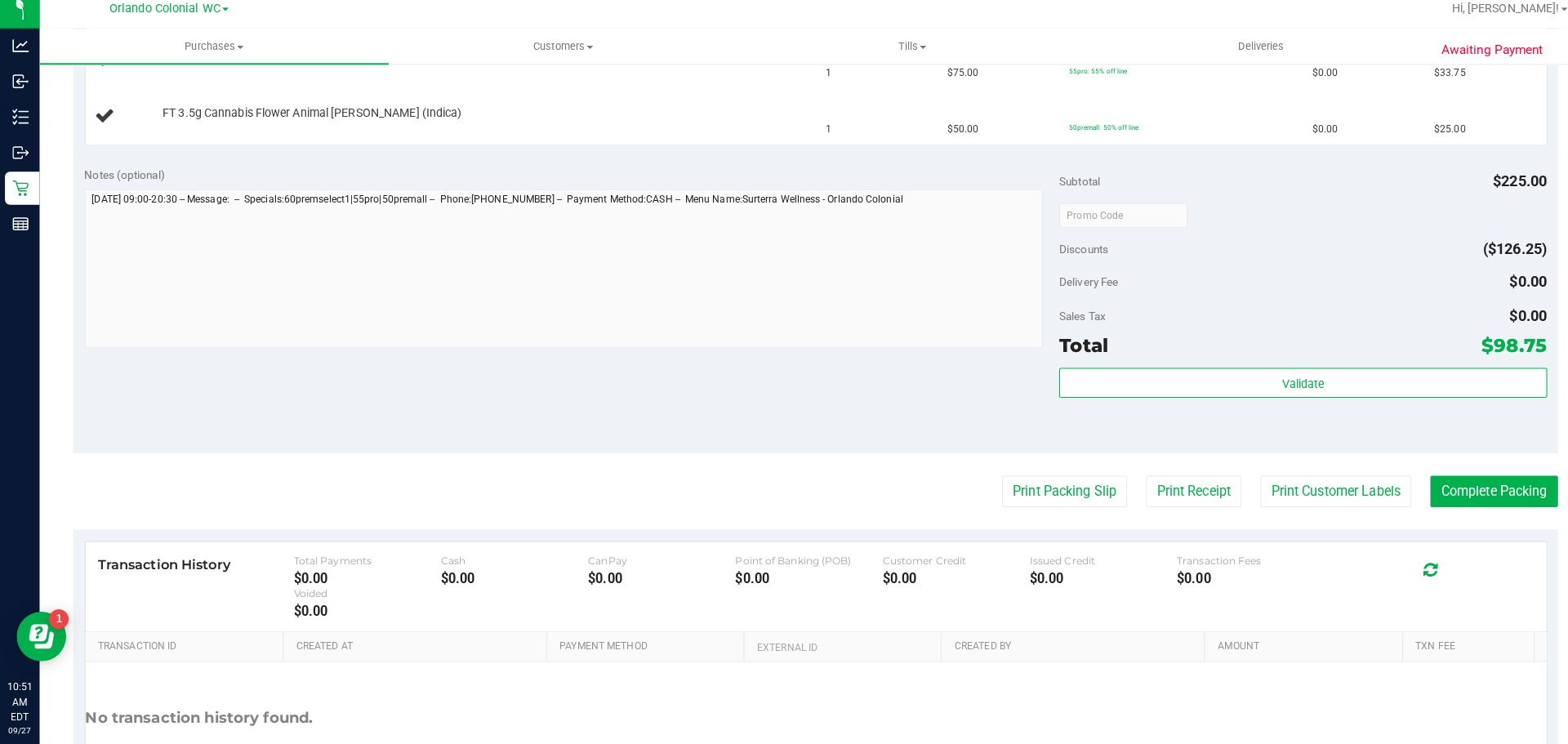
scroll to position [531, 0]
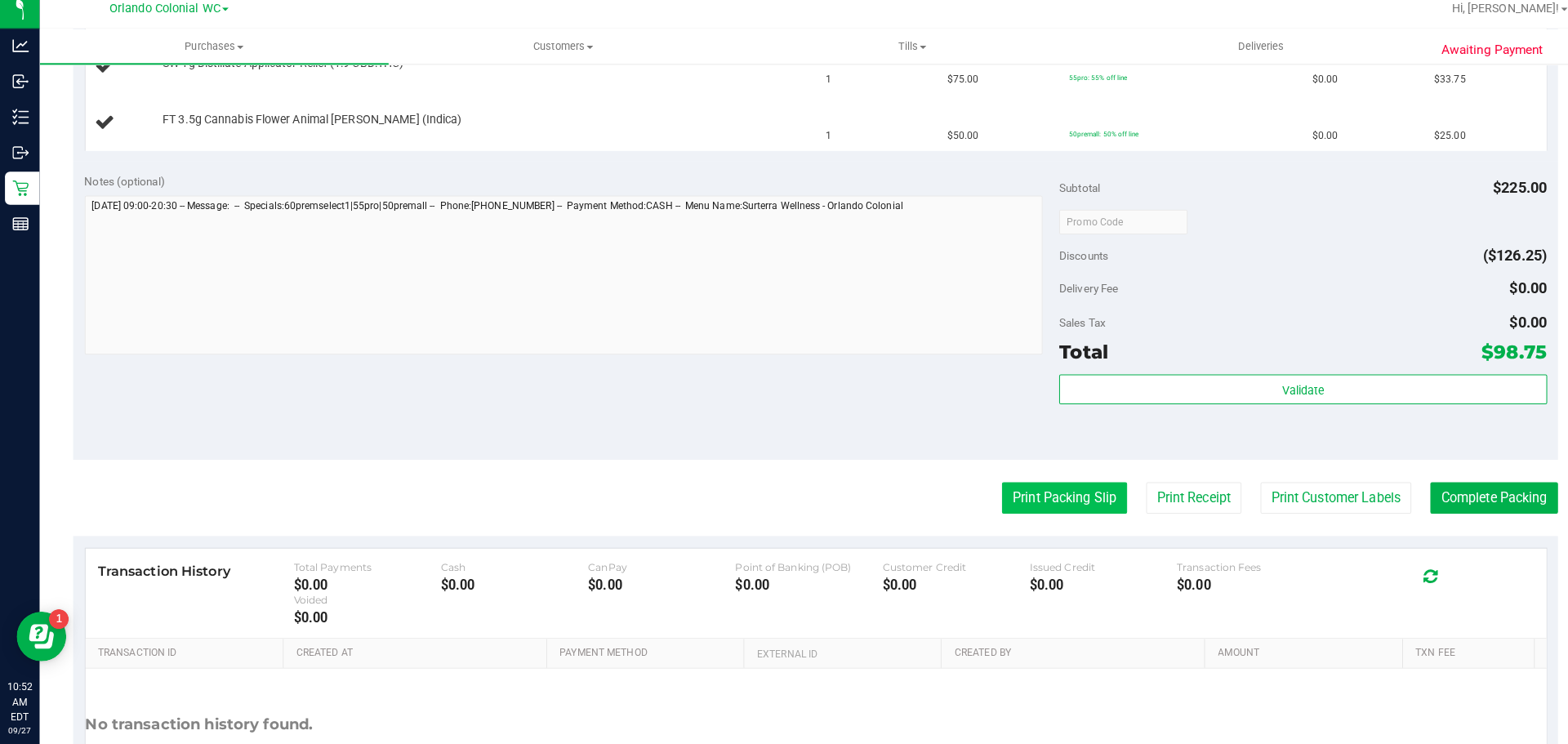
click at [1053, 505] on button "Print Packing Slip" at bounding box center [1049, 501] width 123 height 31
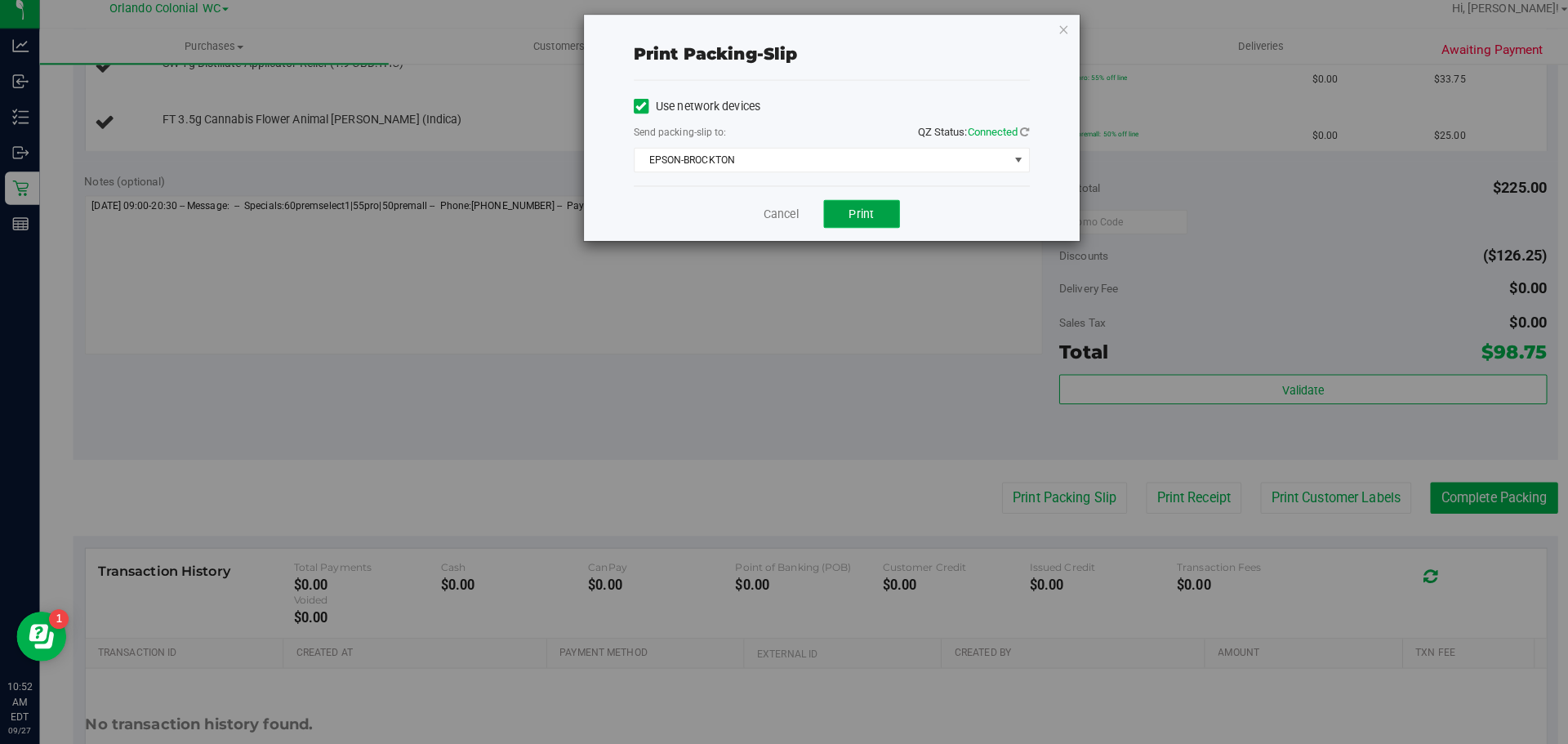
click at [837, 224] on span "Print" at bounding box center [848, 221] width 24 height 13
click at [1048, 33] on icon "button" at bounding box center [1049, 39] width 12 height 20
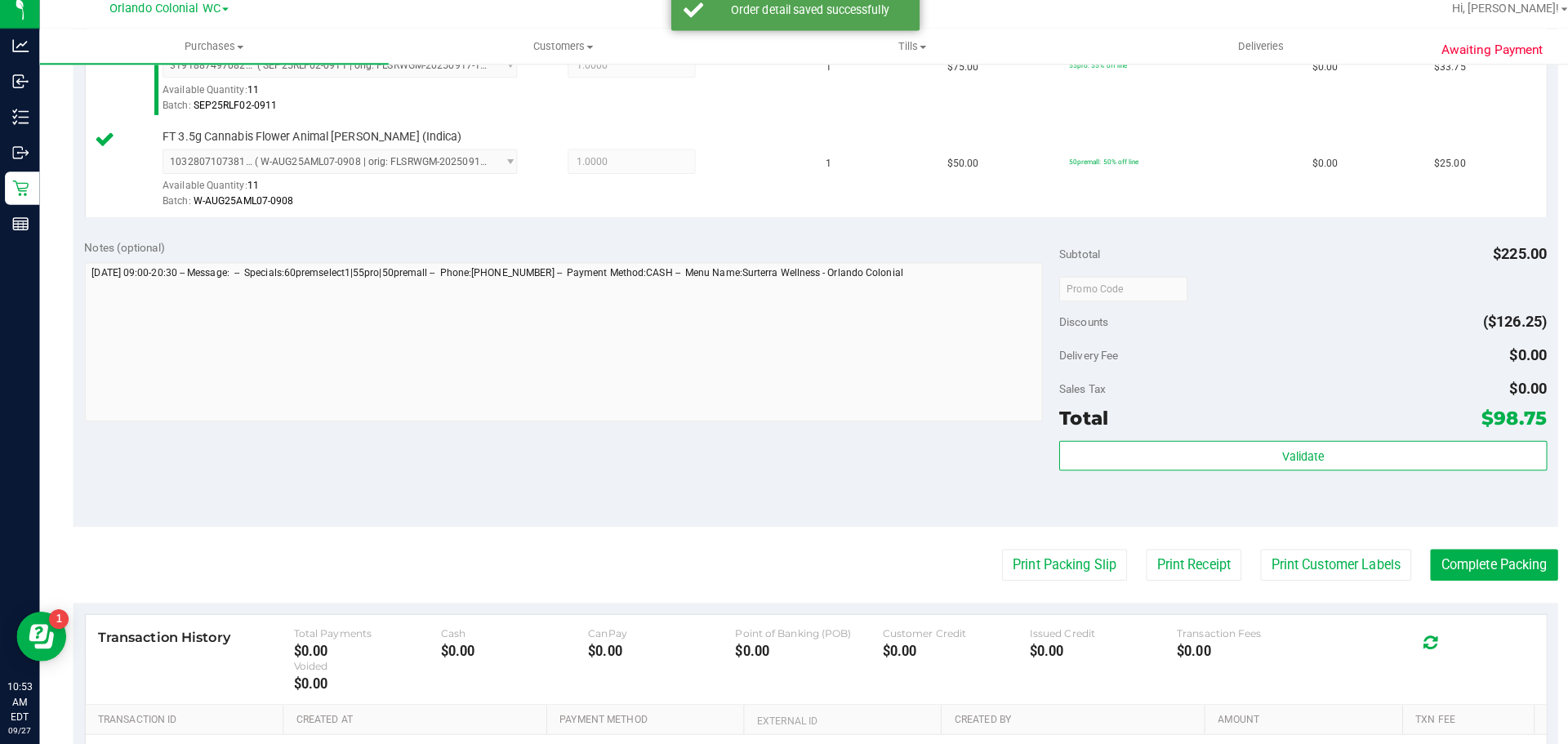
scroll to position [653, 0]
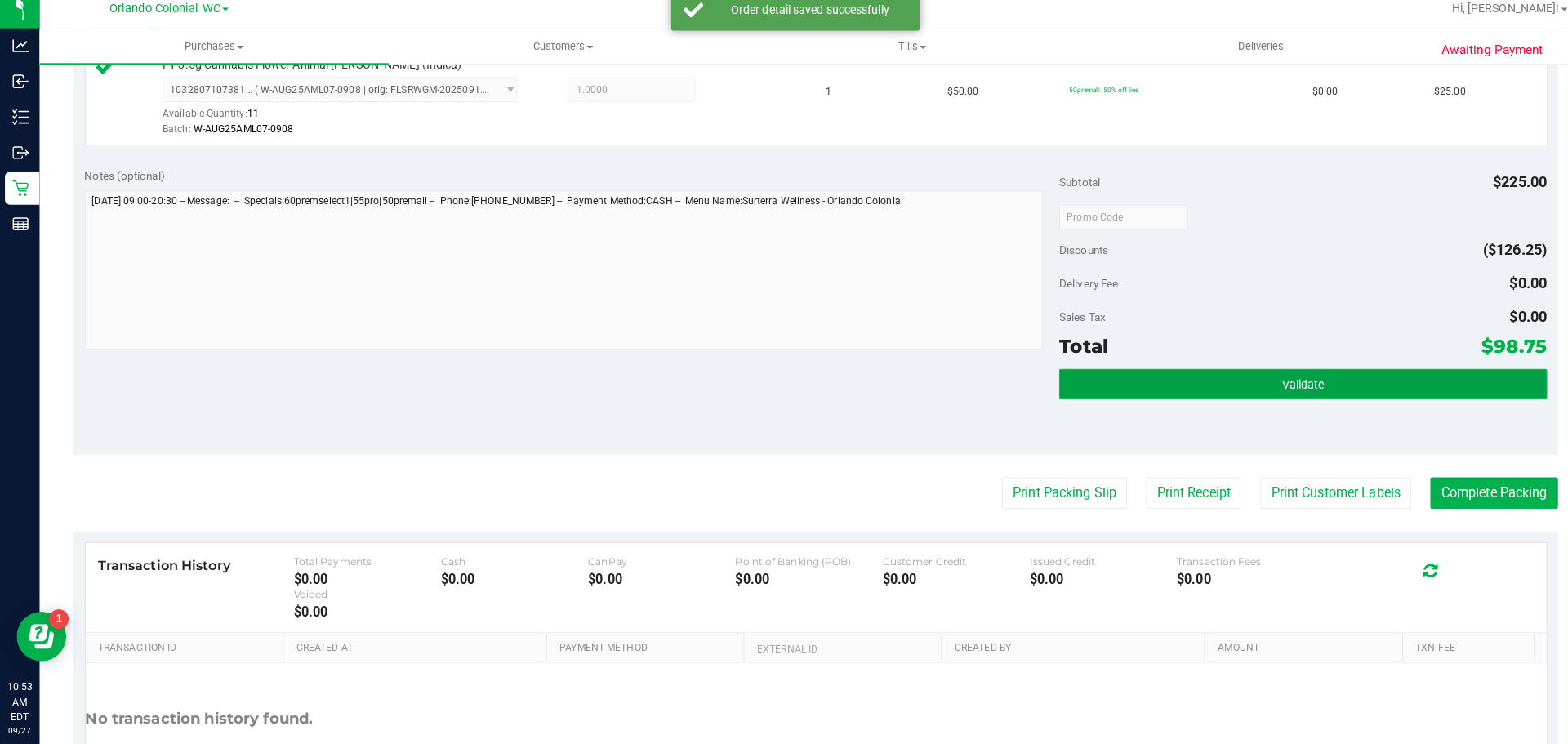
click at [1245, 384] on button "Validate" at bounding box center [1284, 388] width 480 height 29
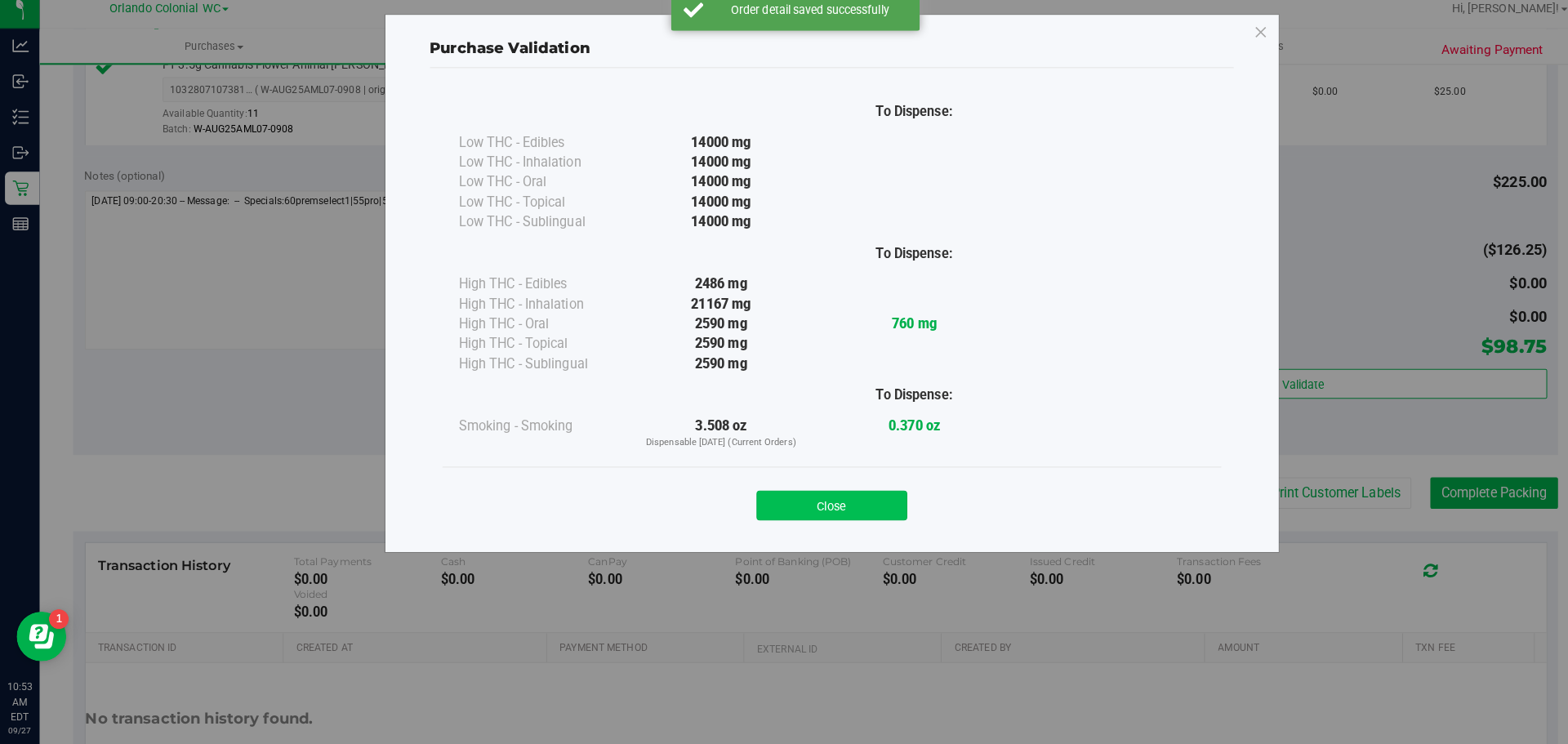
click at [843, 515] on button "Close" at bounding box center [819, 509] width 149 height 29
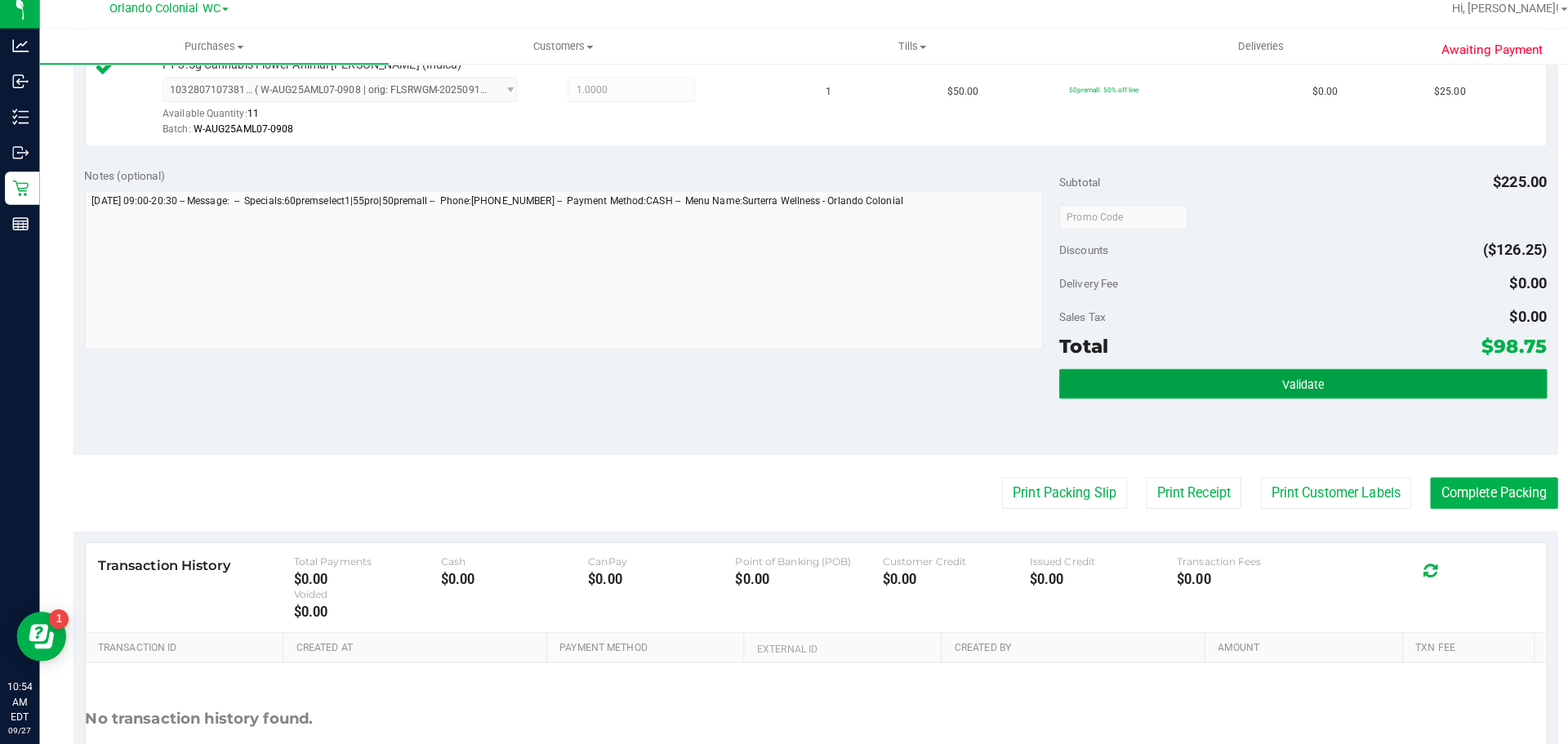
click at [1271, 383] on span "Validate" at bounding box center [1284, 390] width 42 height 13
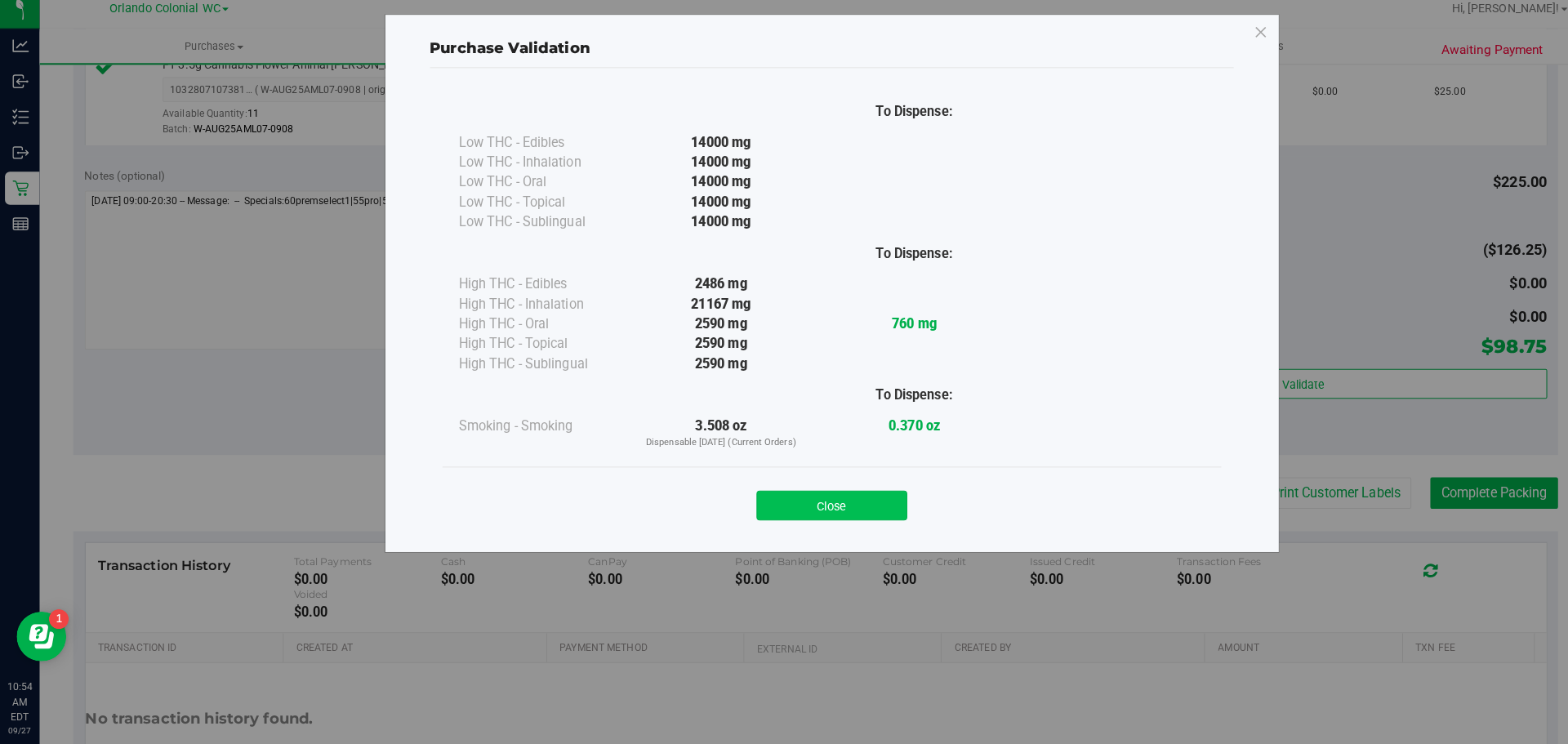
click at [838, 515] on button "Close" at bounding box center [819, 509] width 149 height 29
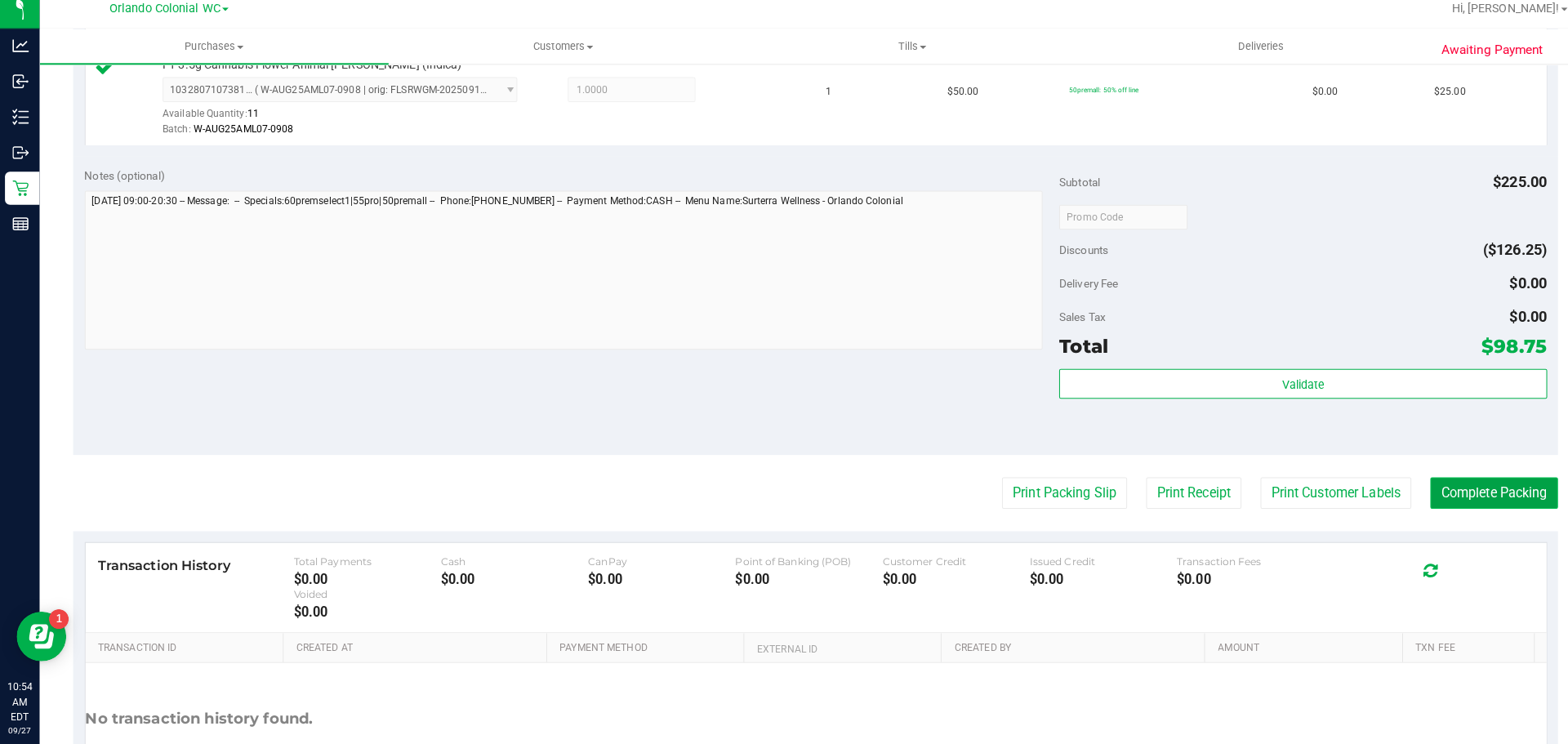
click at [1472, 494] on button "Complete Packing" at bounding box center [1472, 496] width 125 height 31
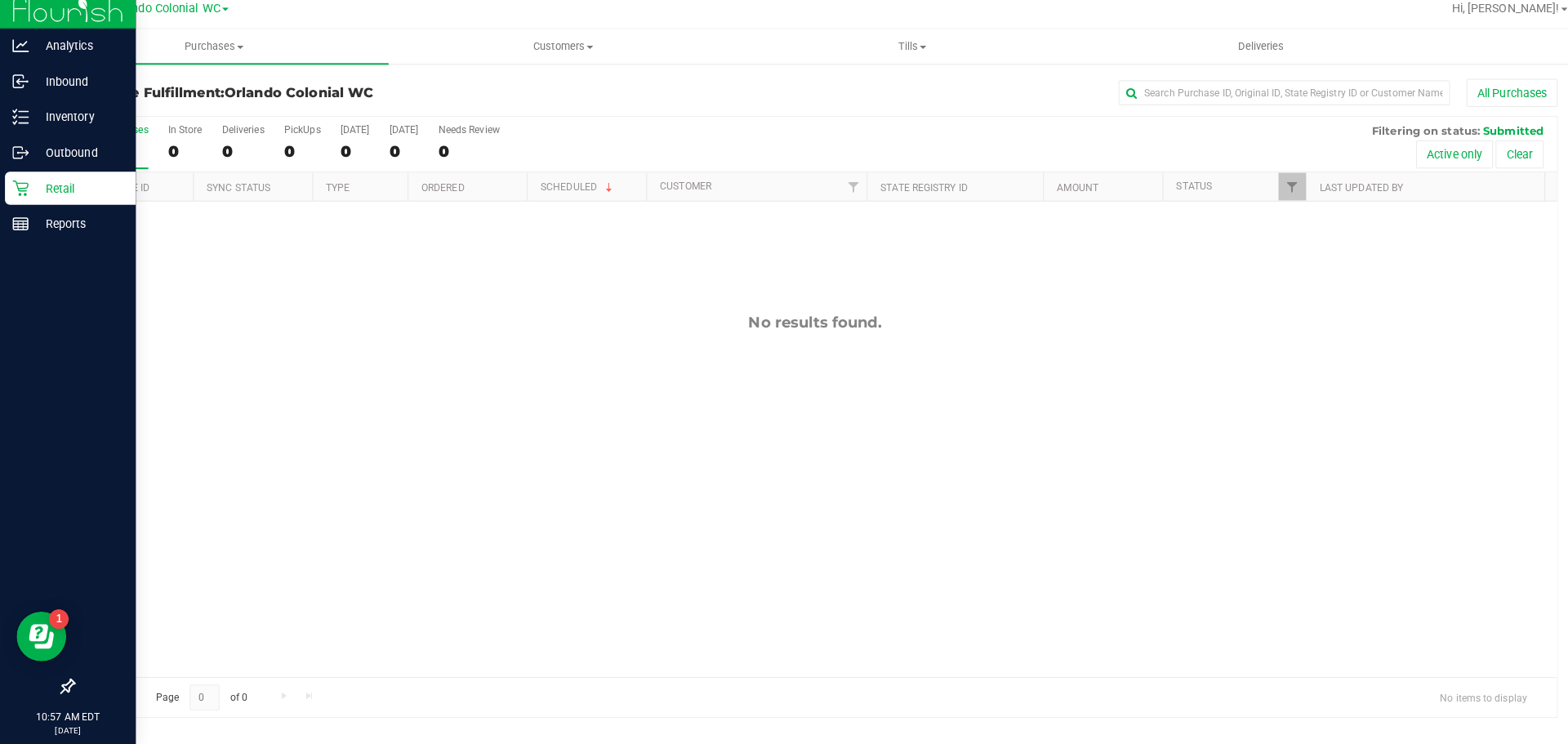
click at [53, 192] on p "Retail" at bounding box center [77, 196] width 98 height 20
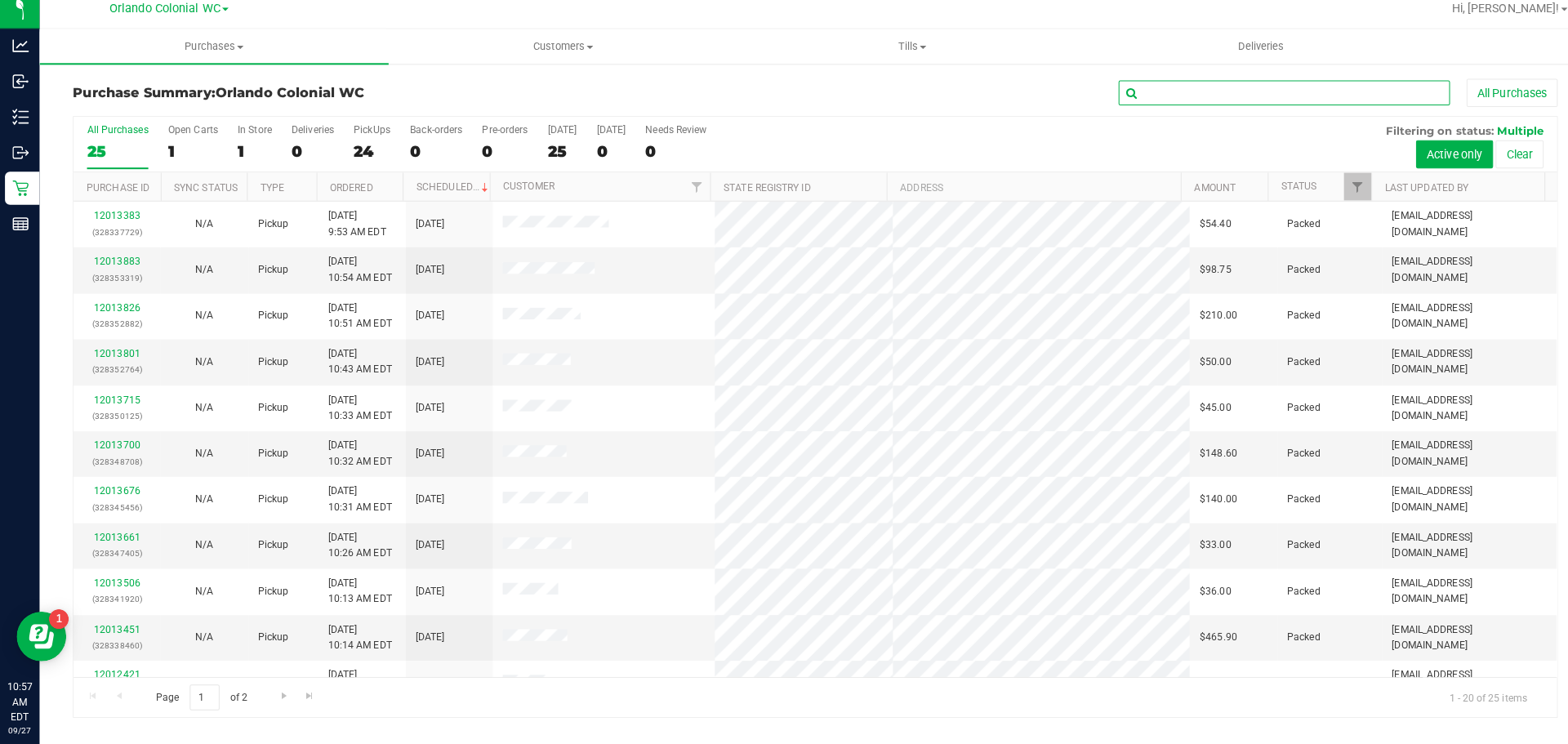
click at [1168, 99] on input "text" at bounding box center [1266, 101] width 327 height 24
click at [537, 50] on span "Customers" at bounding box center [555, 57] width 342 height 15
click at [444, 100] on span "All customers" at bounding box center [442, 98] width 118 height 14
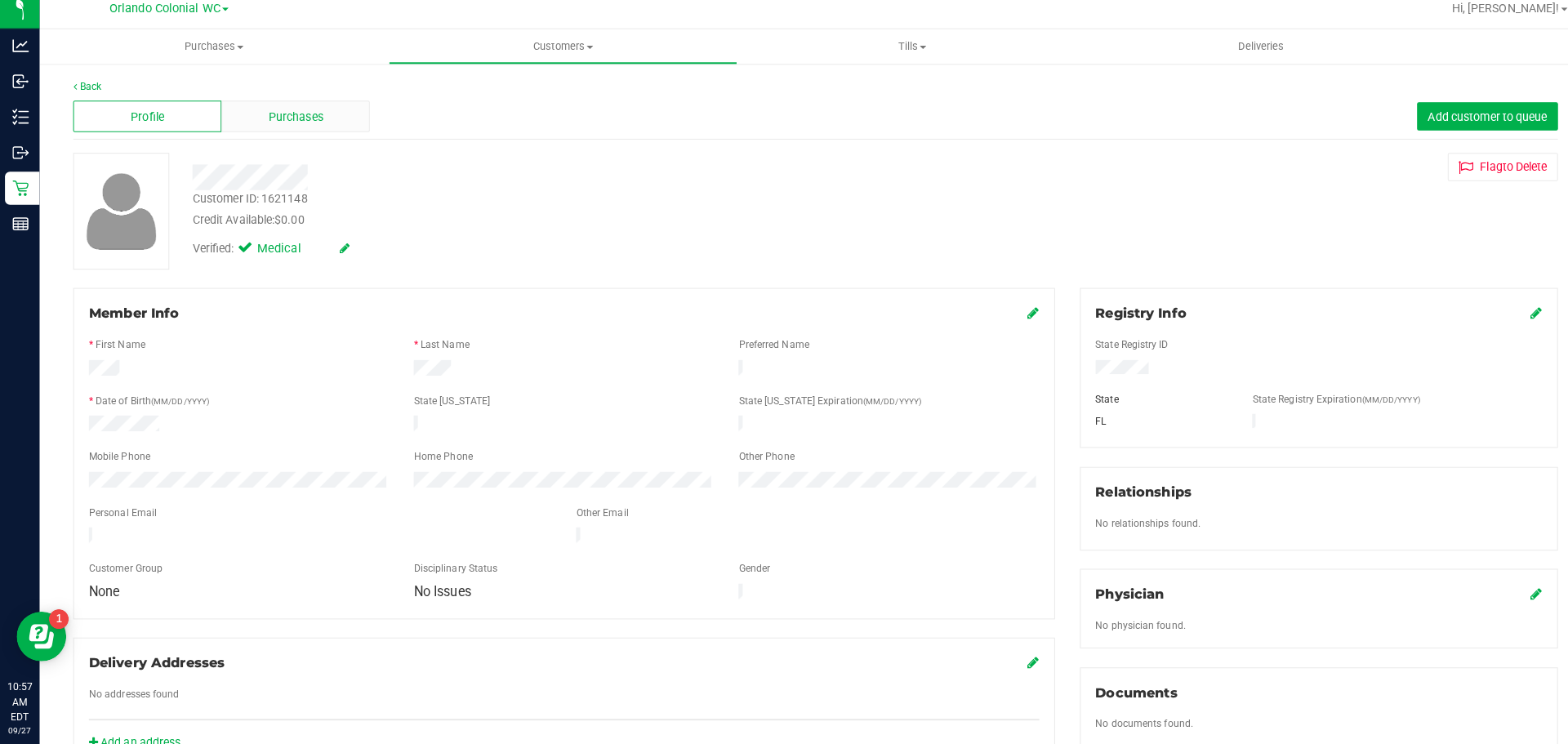
click at [336, 123] on div "Purchases" at bounding box center [291, 125] width 146 height 31
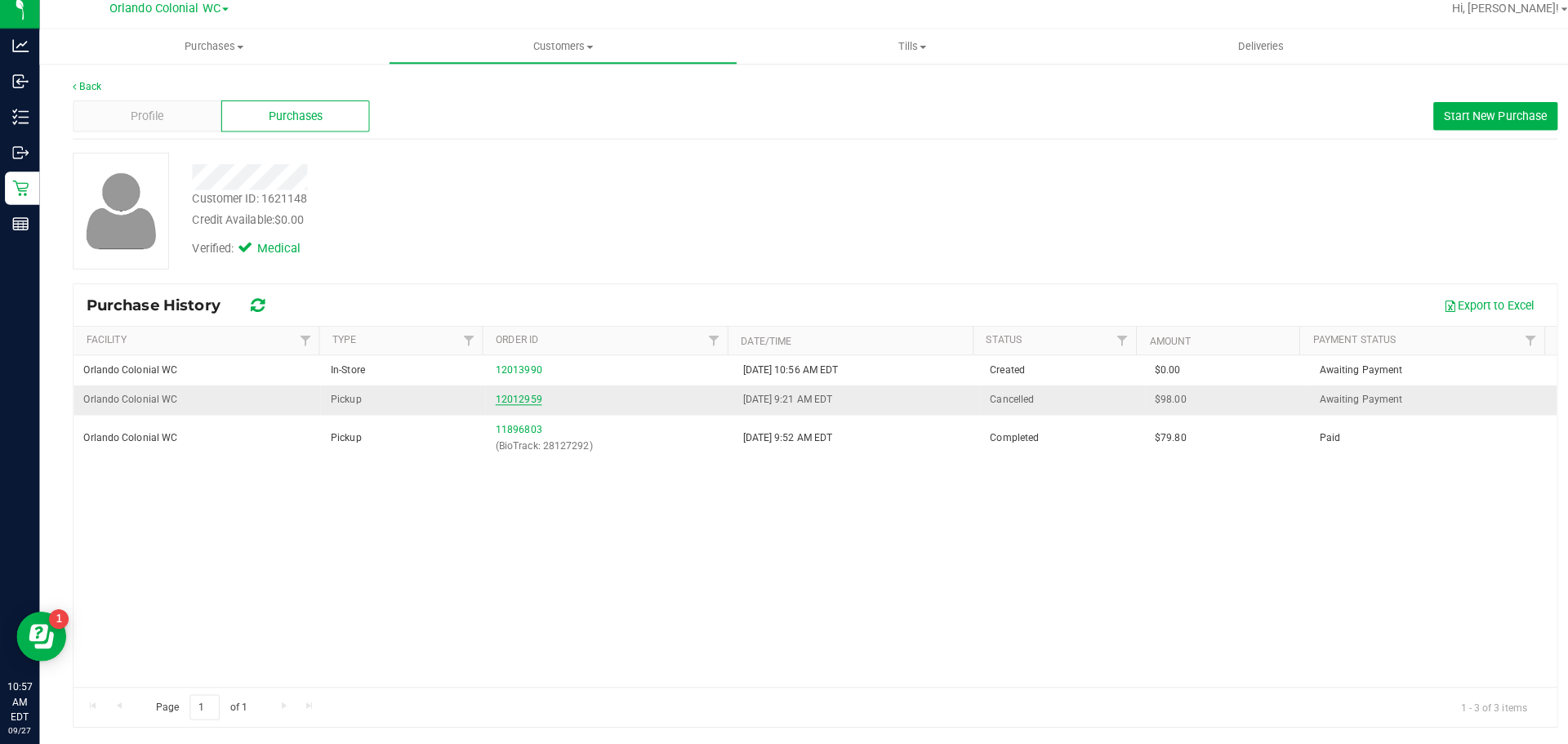
click at [511, 403] on link "12012959" at bounding box center [511, 405] width 46 height 12
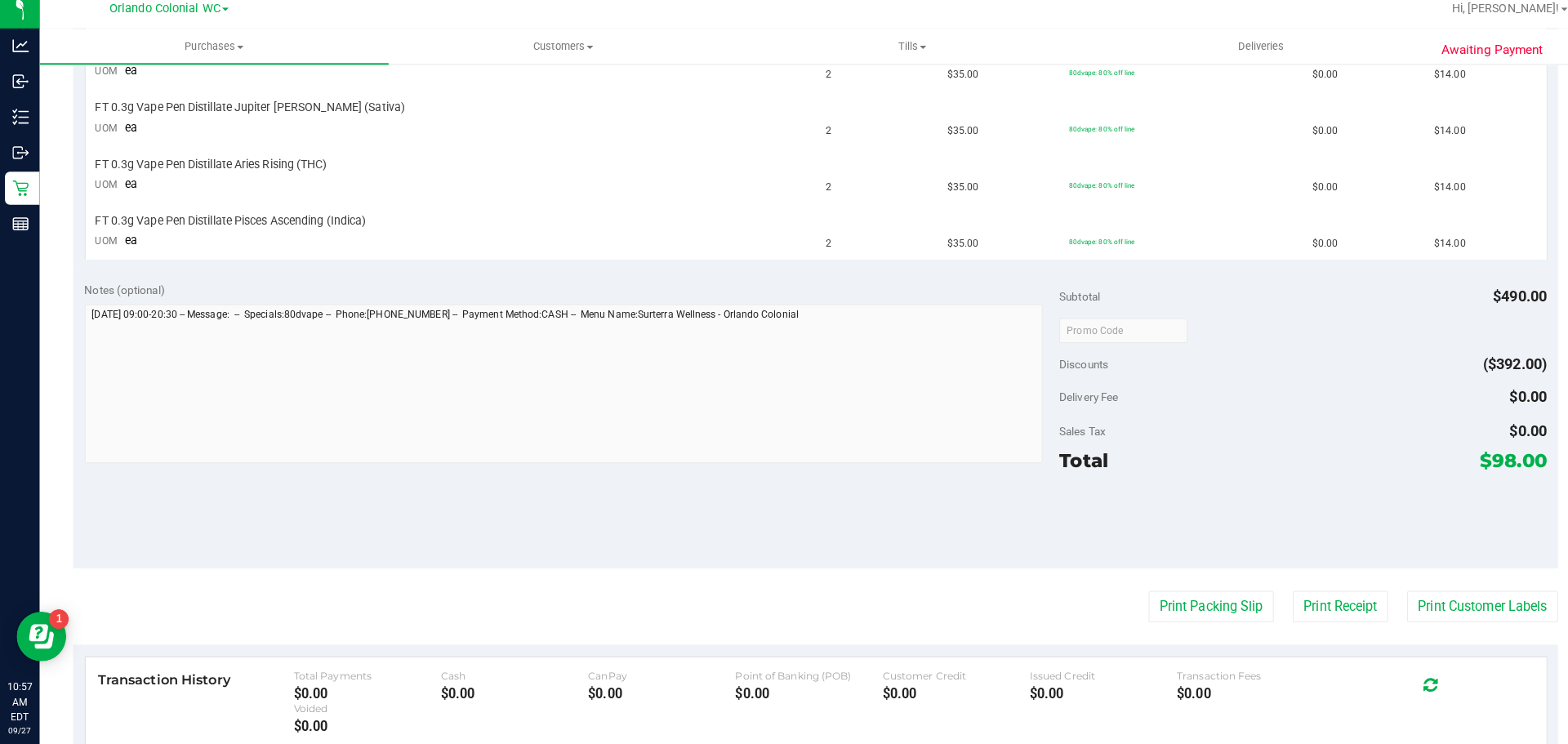
scroll to position [725, 0]
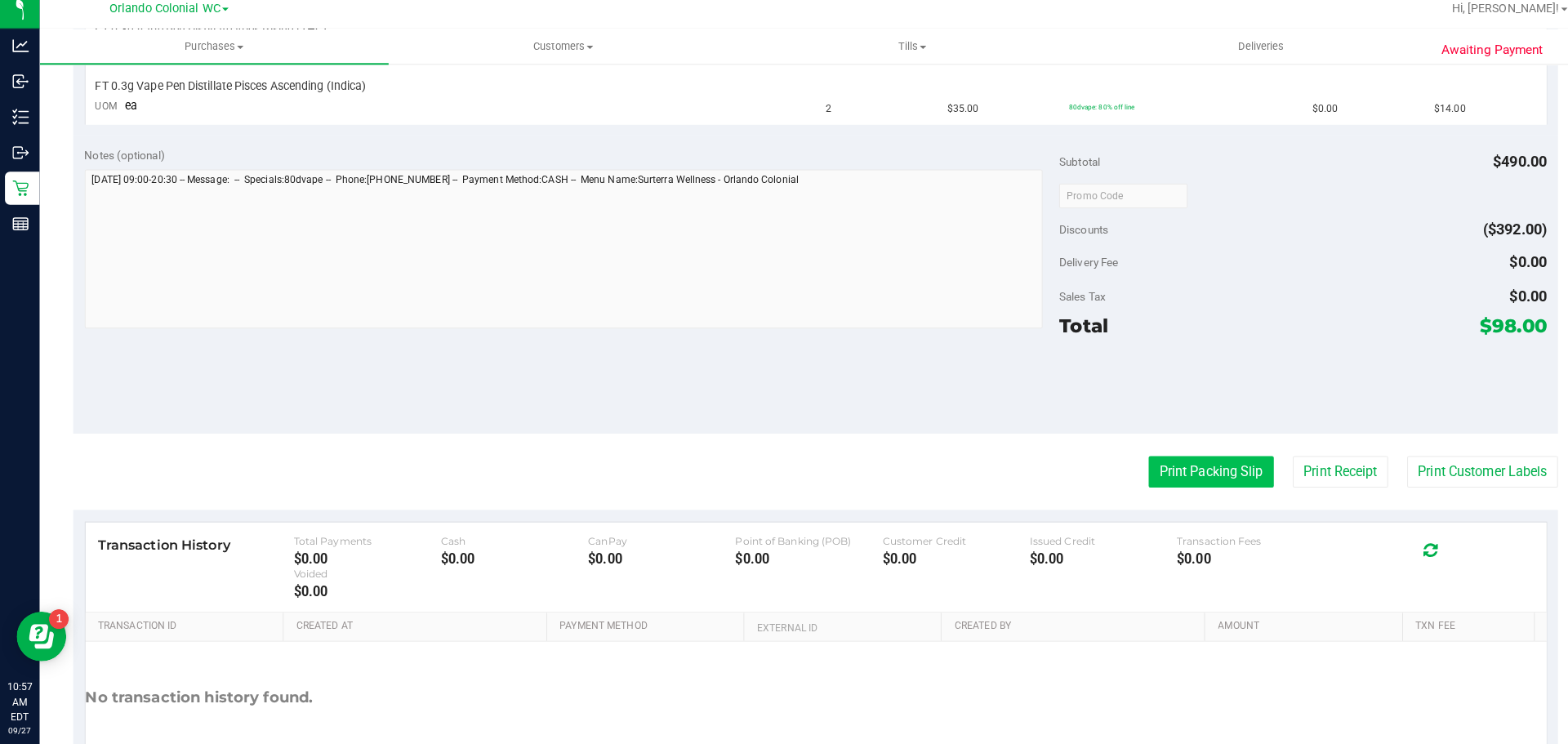
click at [1182, 477] on button "Print Packing Slip" at bounding box center [1193, 475] width 123 height 31
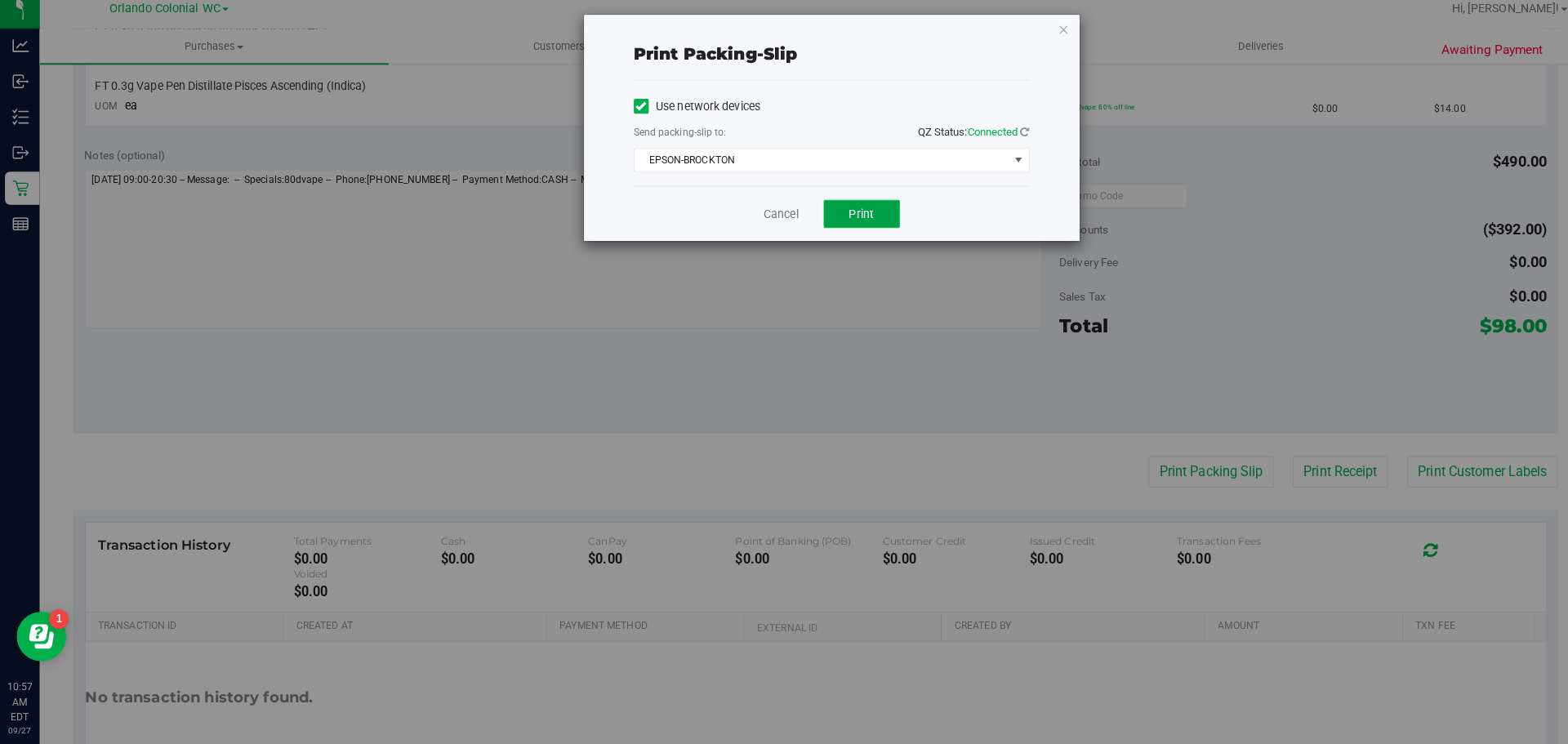
click at [849, 219] on span "Print" at bounding box center [848, 221] width 24 height 13
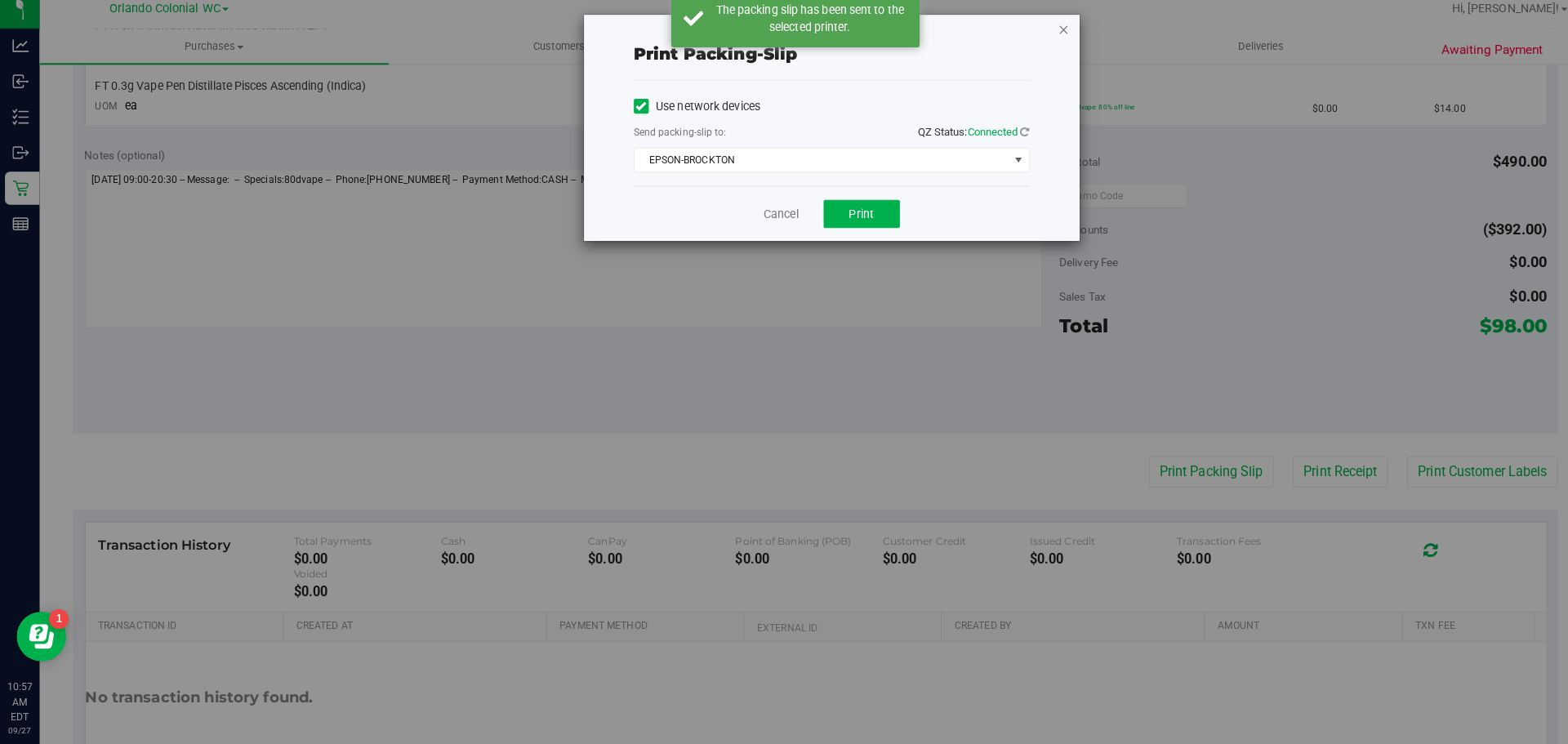
click at [1051, 38] on icon "button" at bounding box center [1049, 39] width 12 height 20
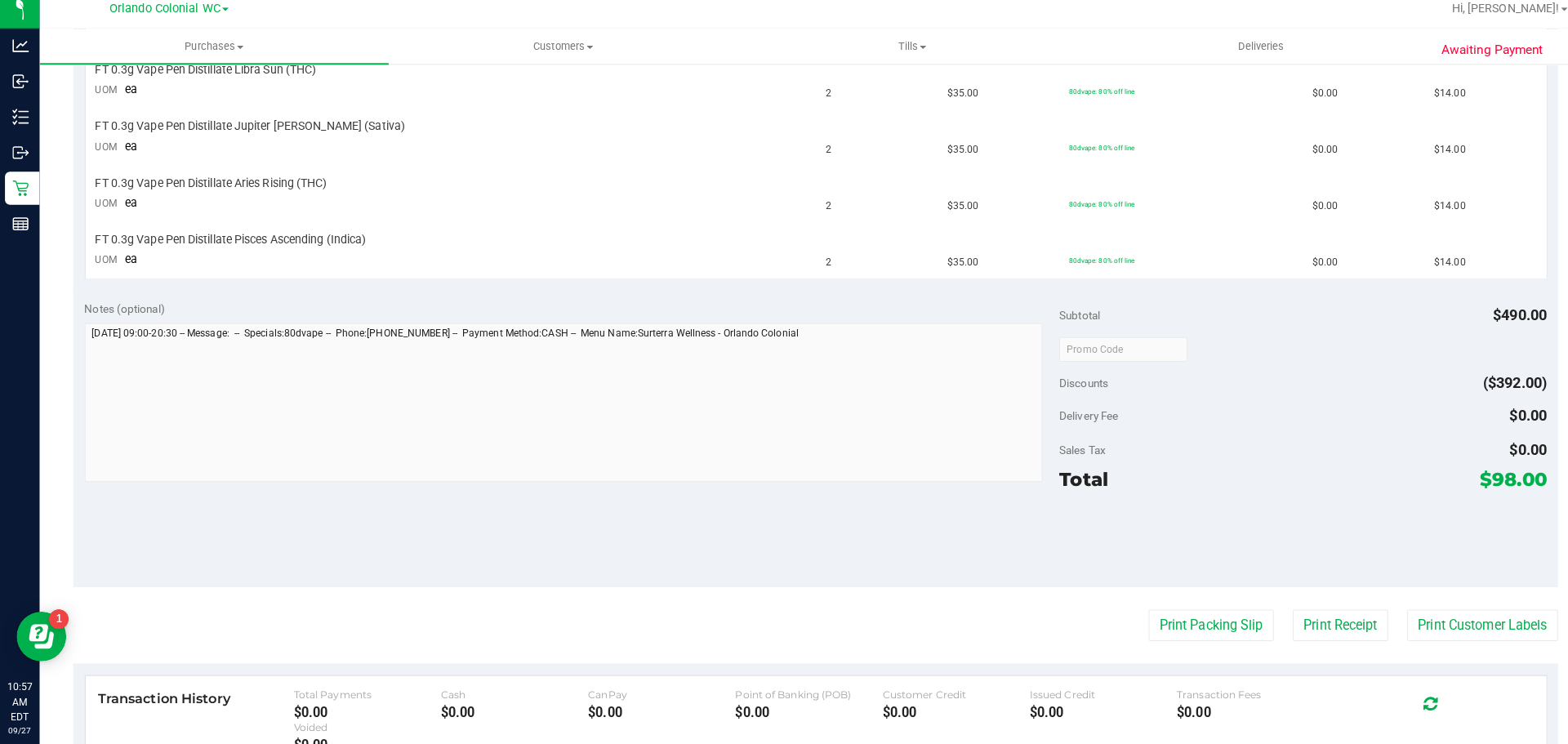
scroll to position [0, 0]
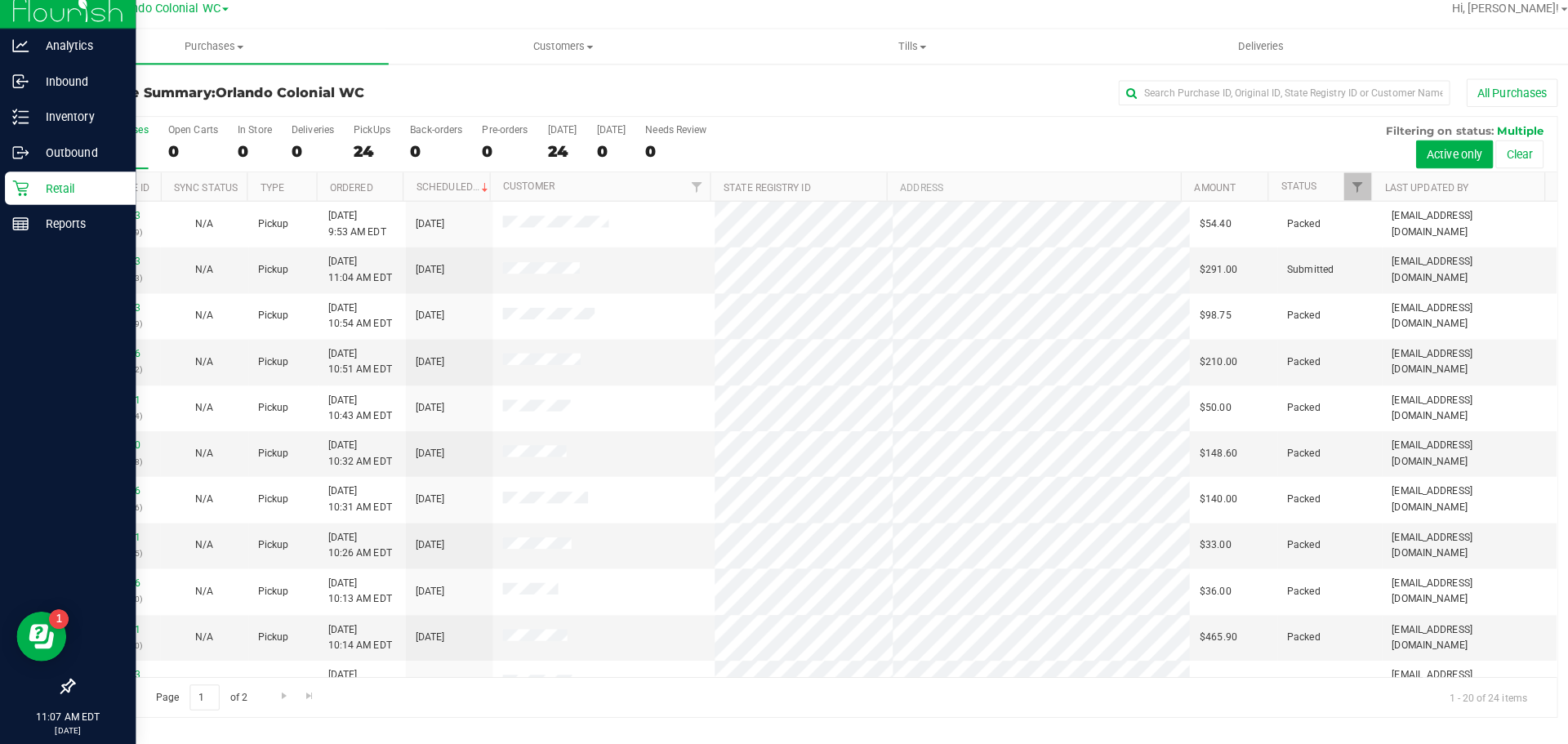
click at [66, 197] on p "Retail" at bounding box center [77, 196] width 98 height 20
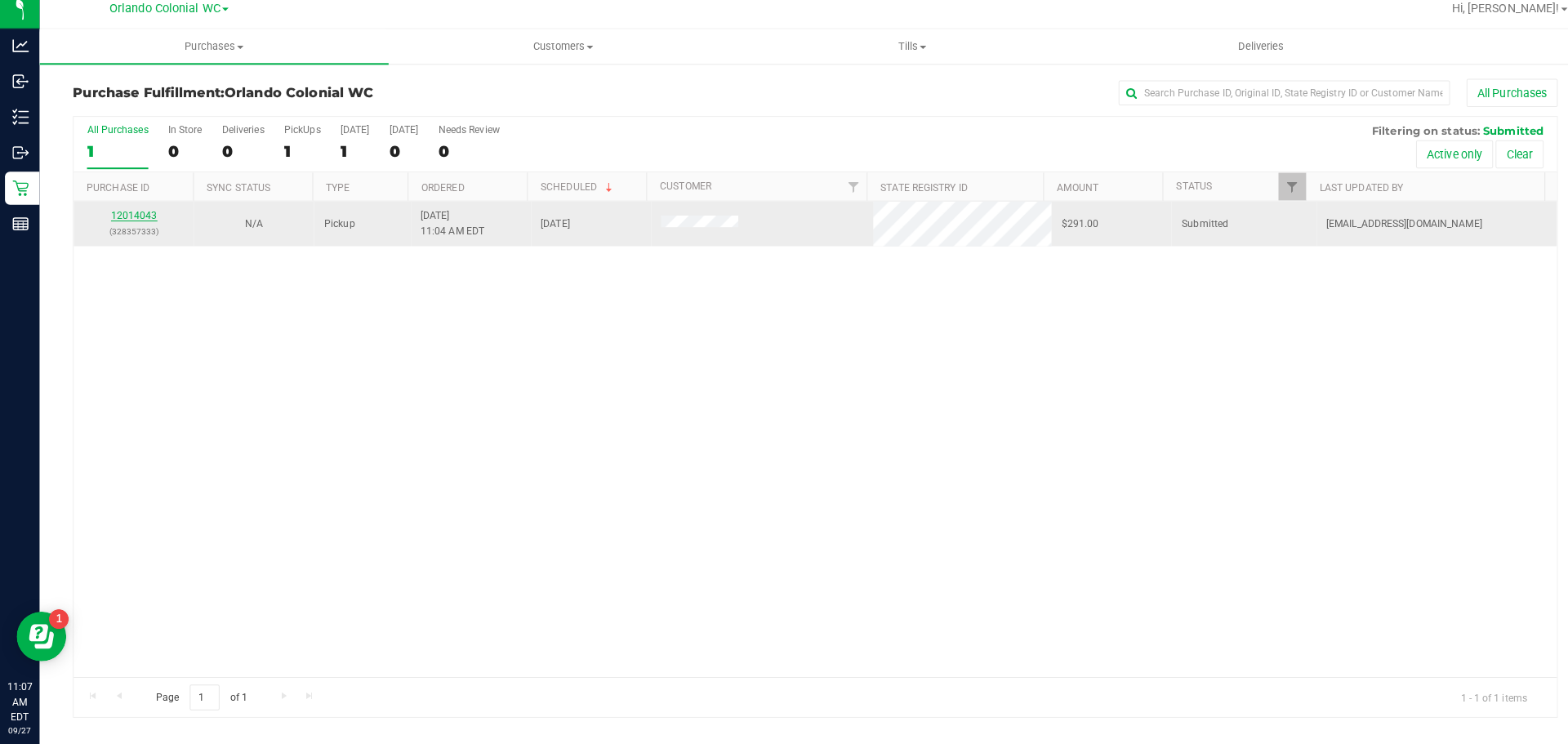
click at [118, 227] on link "12014043" at bounding box center [132, 223] width 46 height 12
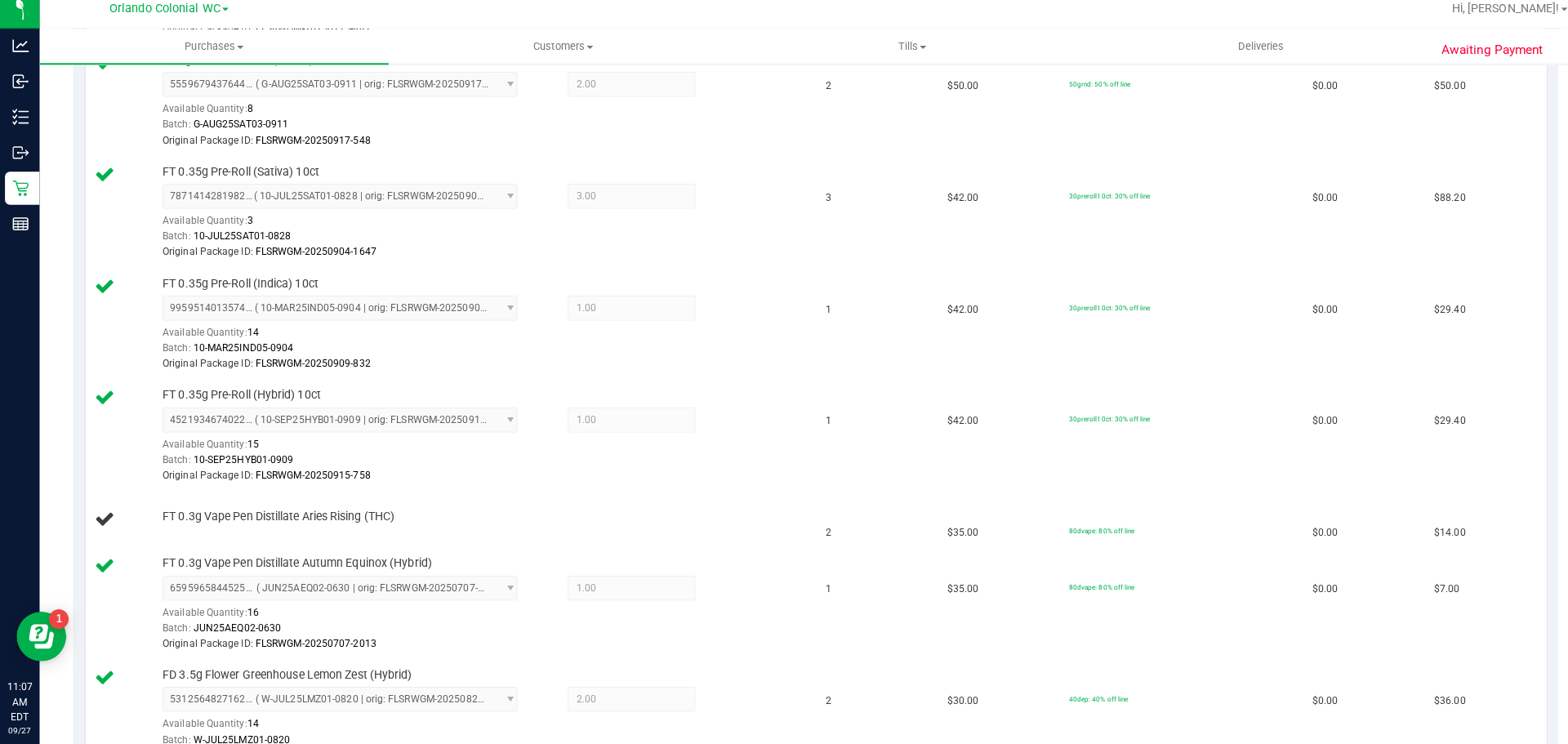
scroll to position [806, 0]
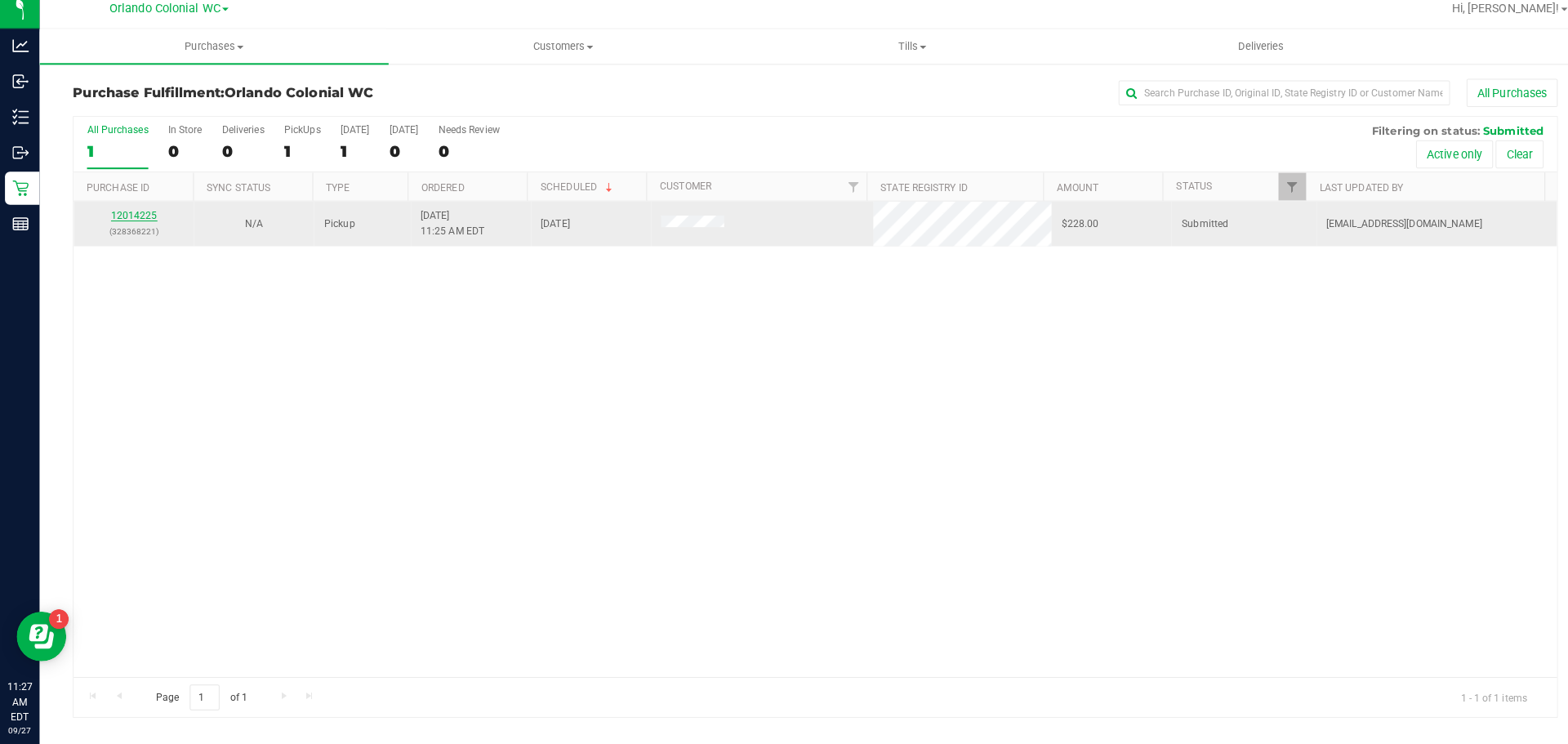
click at [122, 225] on link "12014225" at bounding box center [132, 223] width 46 height 12
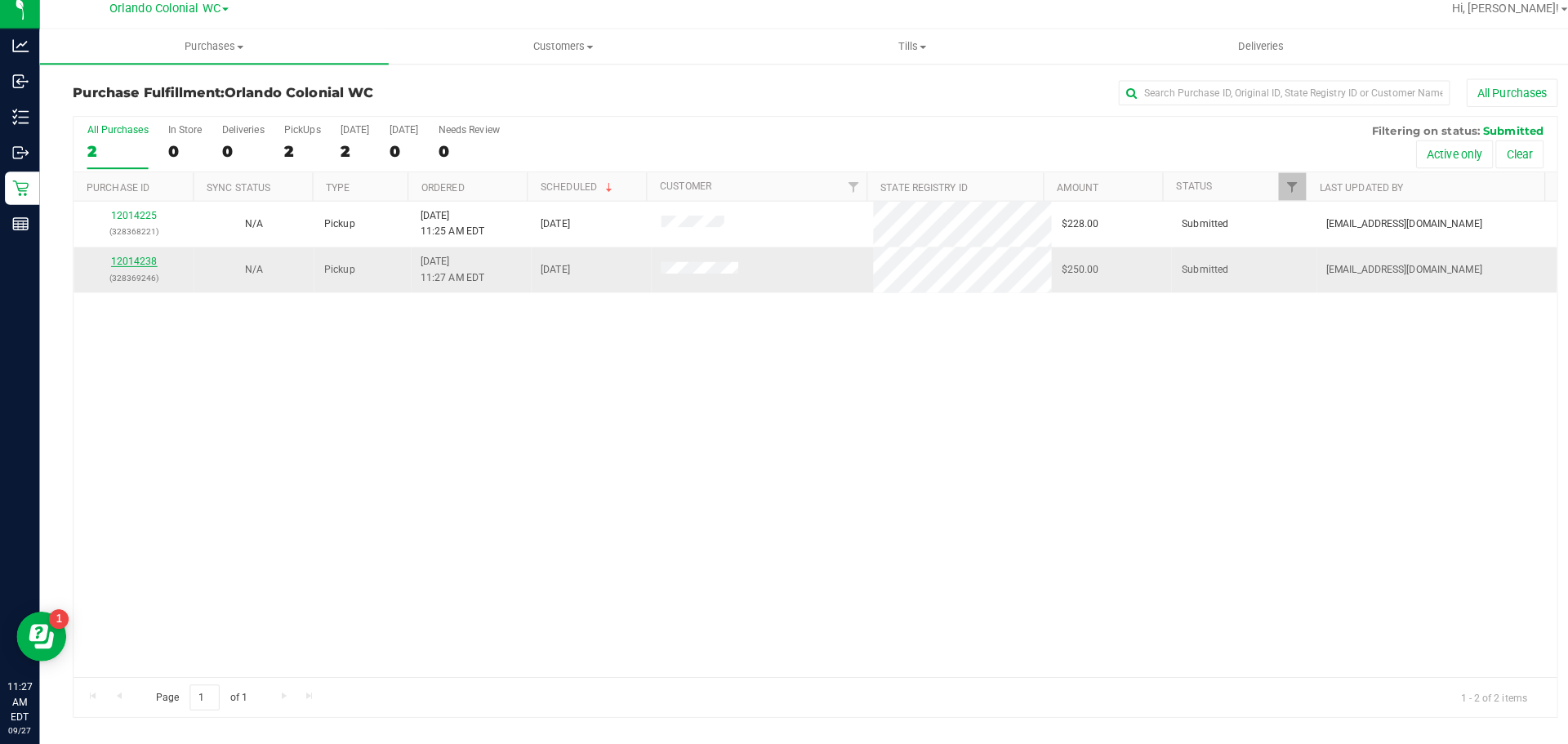
click at [130, 268] on link "12014238" at bounding box center [132, 268] width 46 height 12
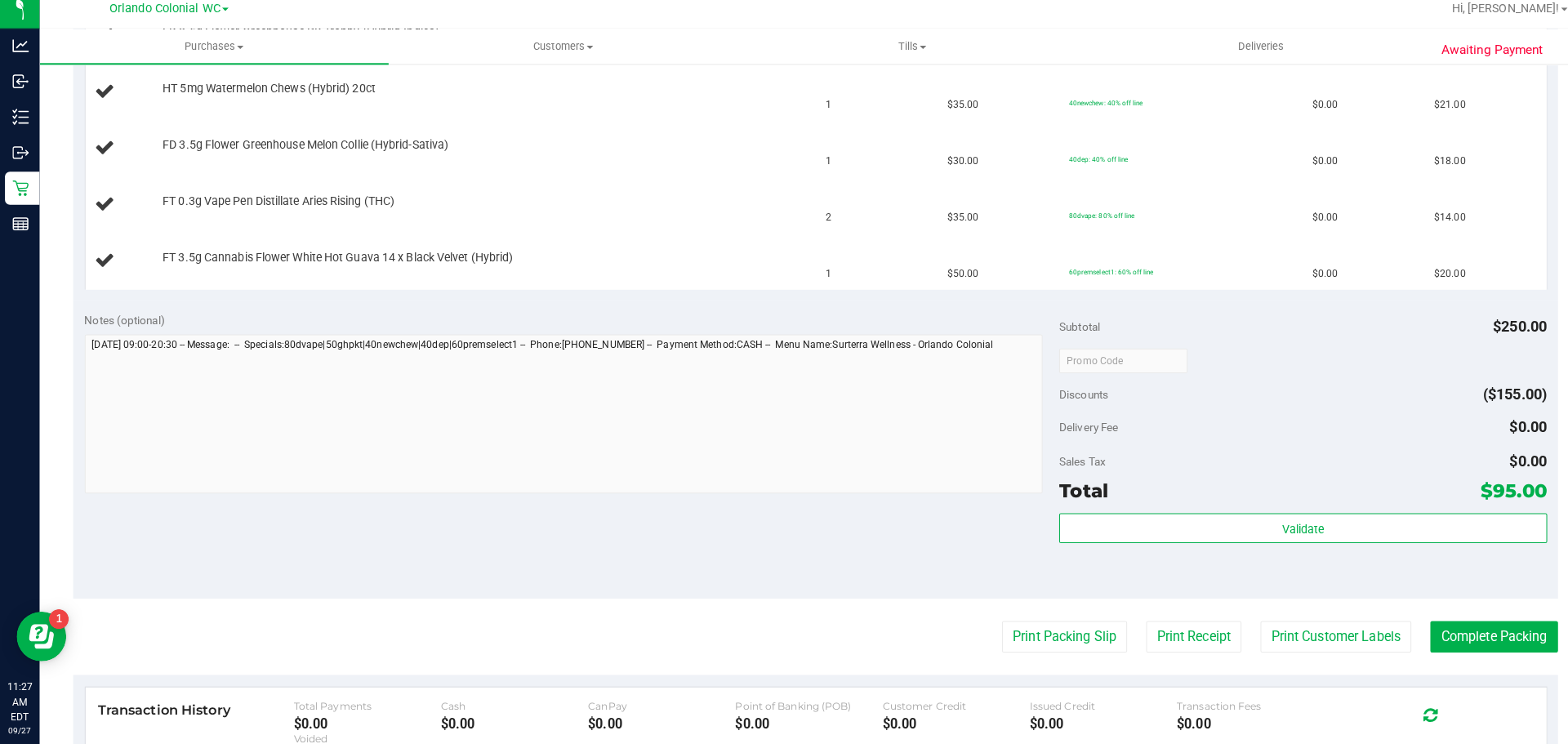
scroll to position [643, 0]
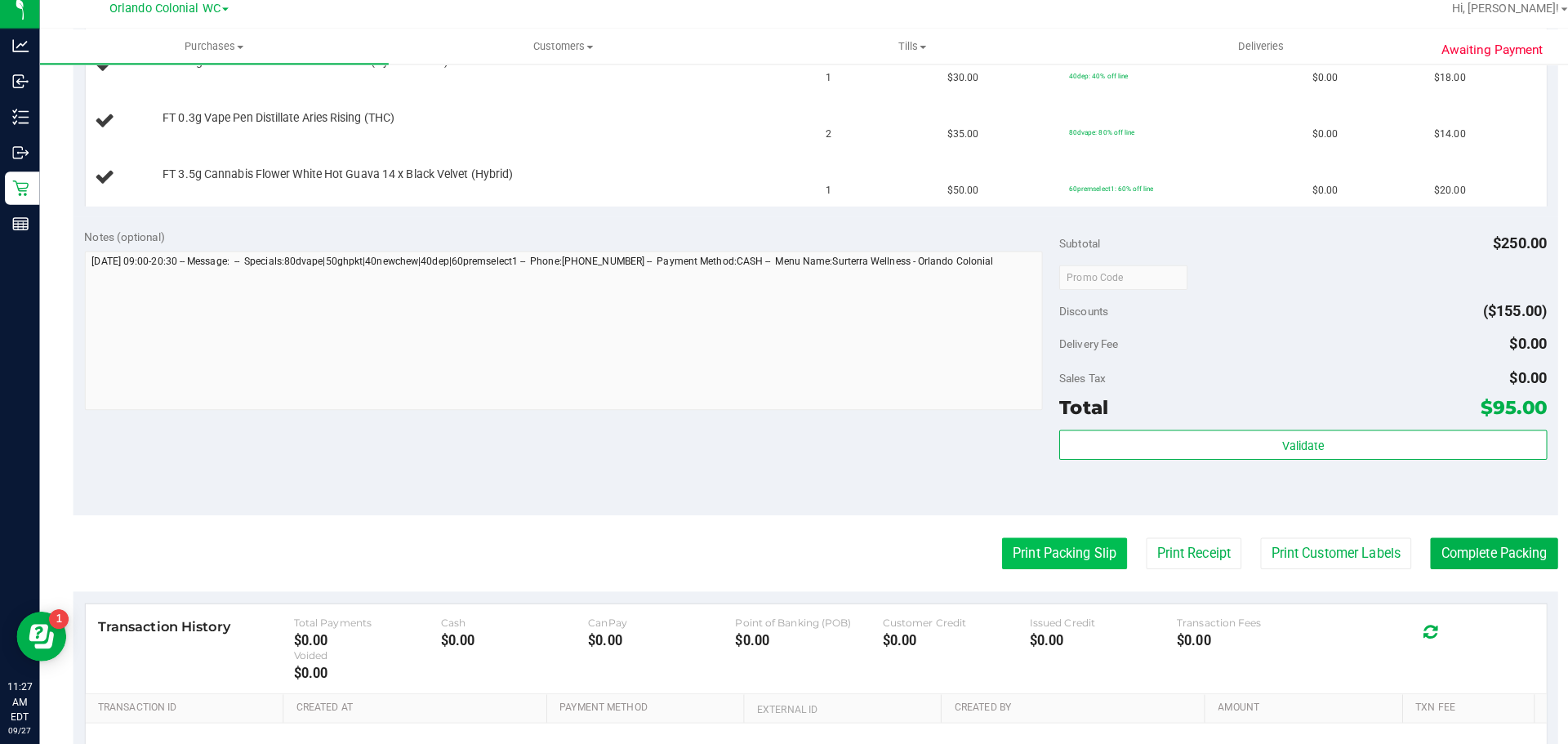
click at [1046, 563] on button "Print Packing Slip" at bounding box center [1049, 556] width 123 height 31
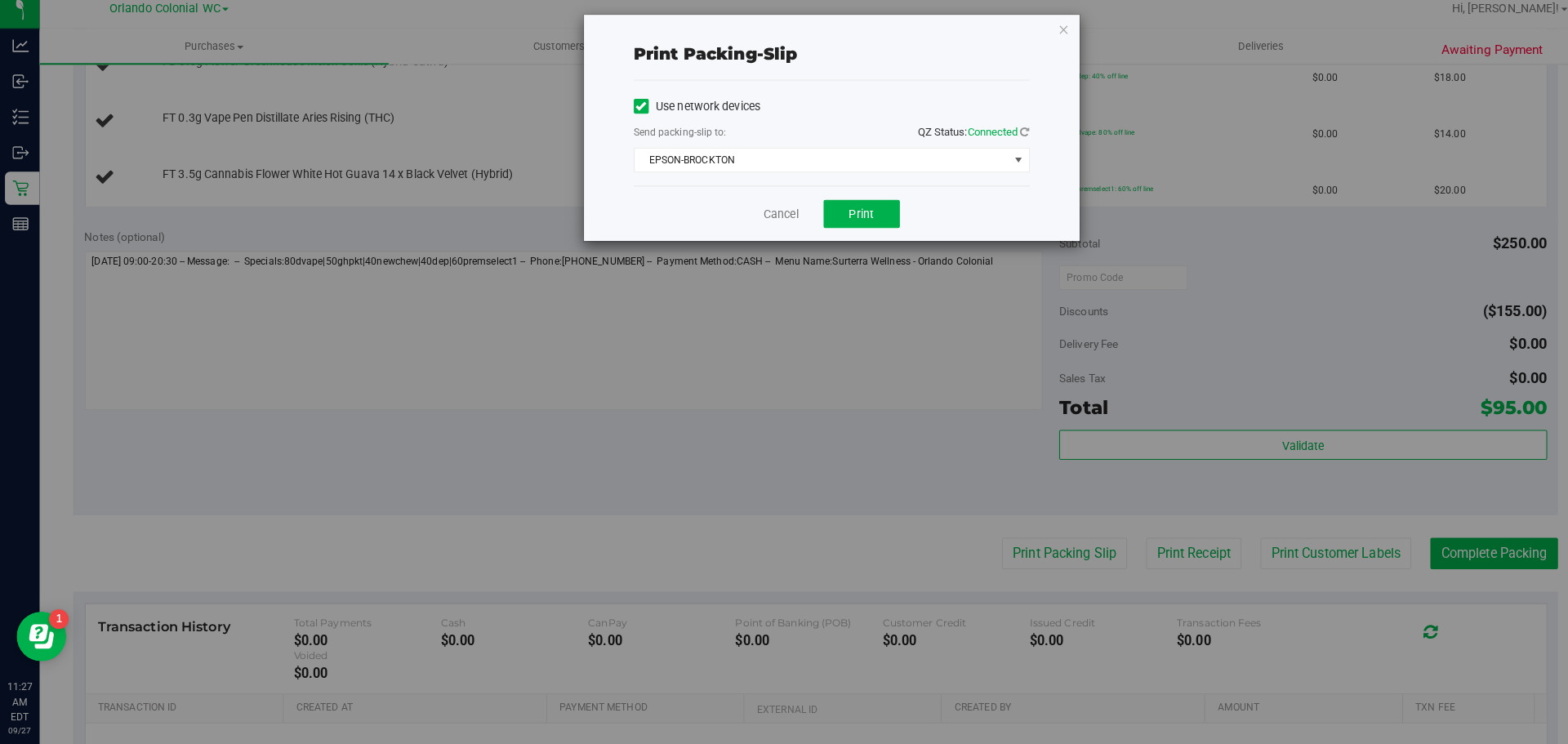
click at [862, 204] on div "Cancel Print" at bounding box center [820, 221] width 391 height 55
click at [843, 221] on span "Print" at bounding box center [848, 221] width 24 height 13
click at [1069, 44] on div "Print packing-slip Use network devices Send packing-slip to: QZ Status: Connect…" at bounding box center [790, 372] width 1580 height 744
click at [1051, 41] on icon "button" at bounding box center [1049, 39] width 12 height 20
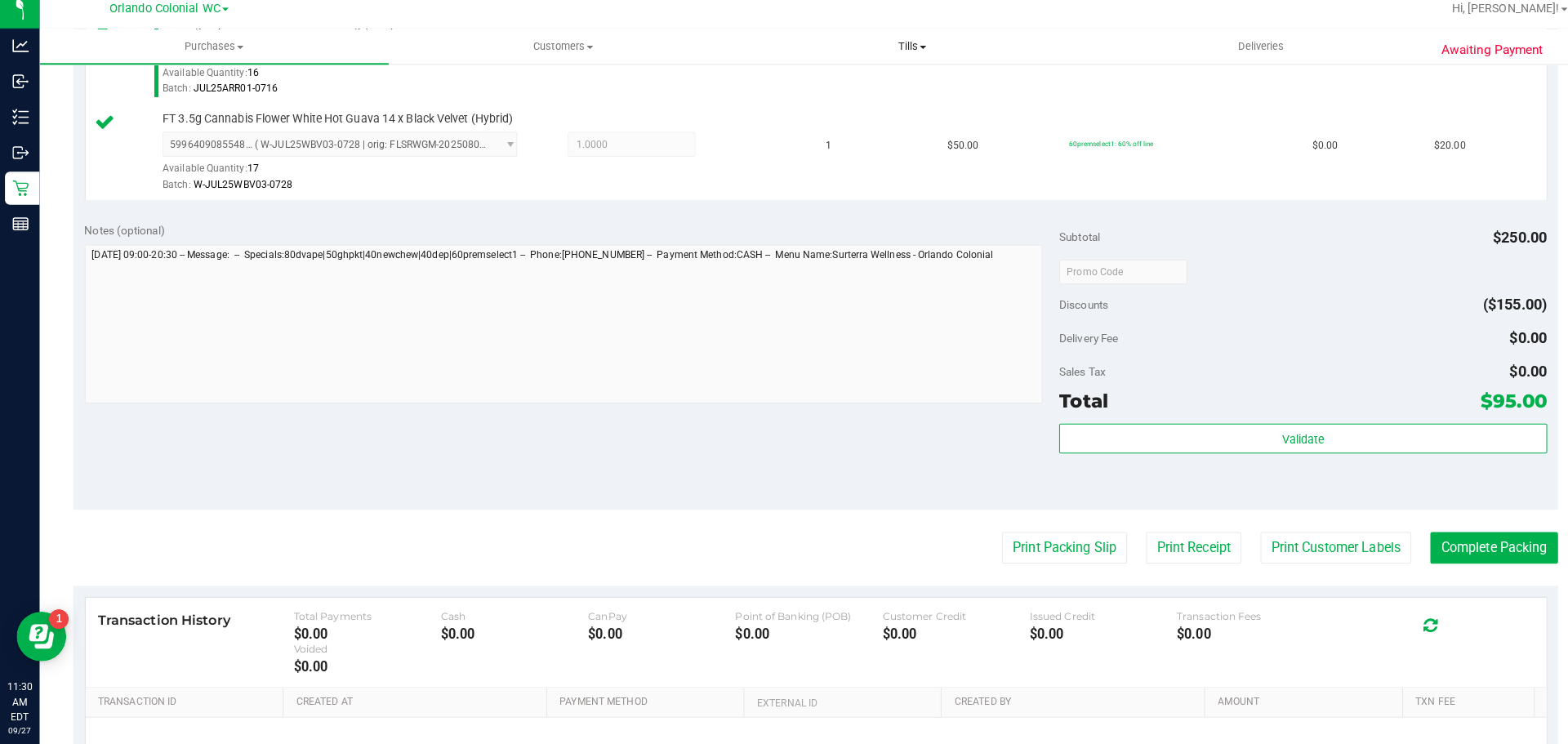
scroll to position [894, 0]
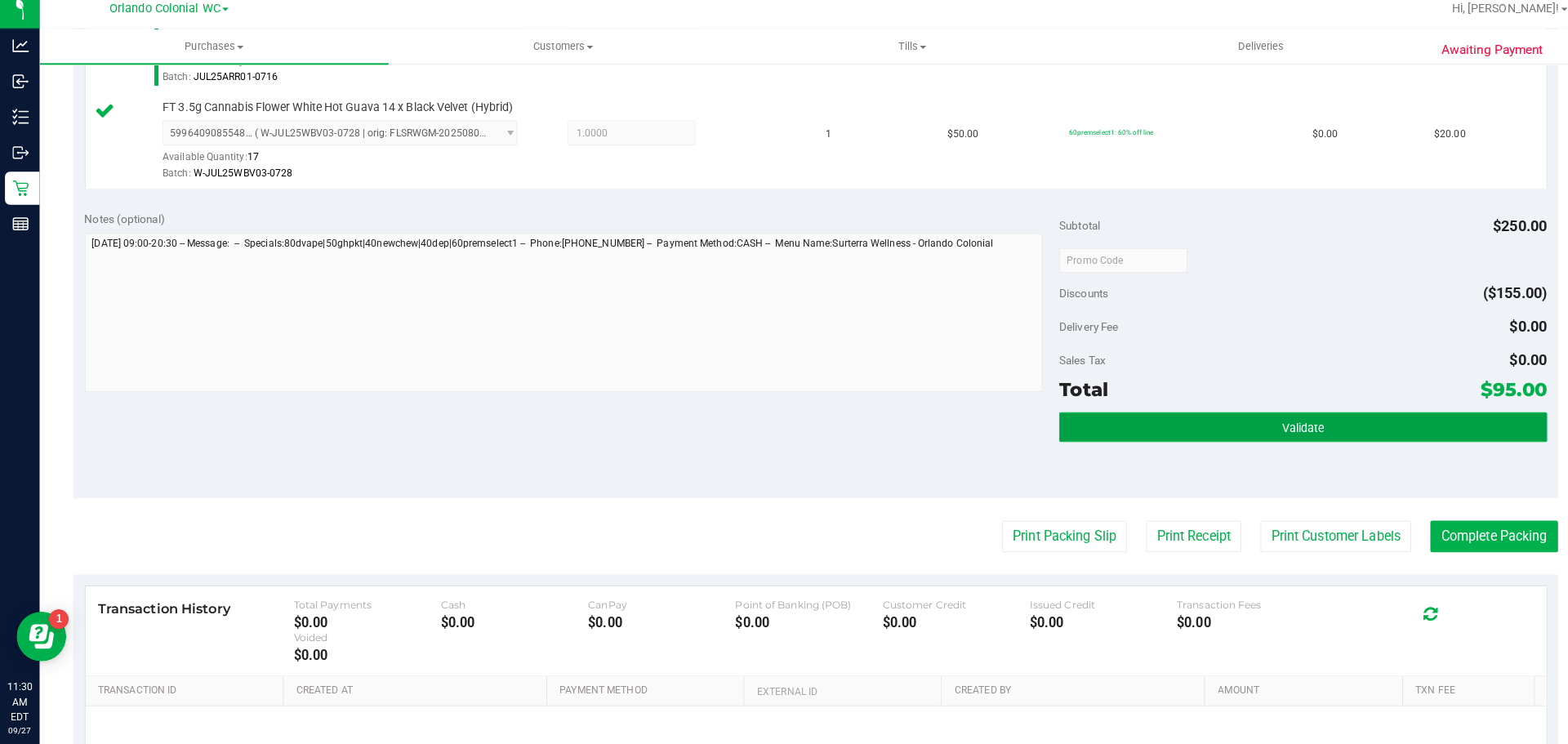
click at [1263, 427] on span "Validate" at bounding box center [1284, 432] width 42 height 13
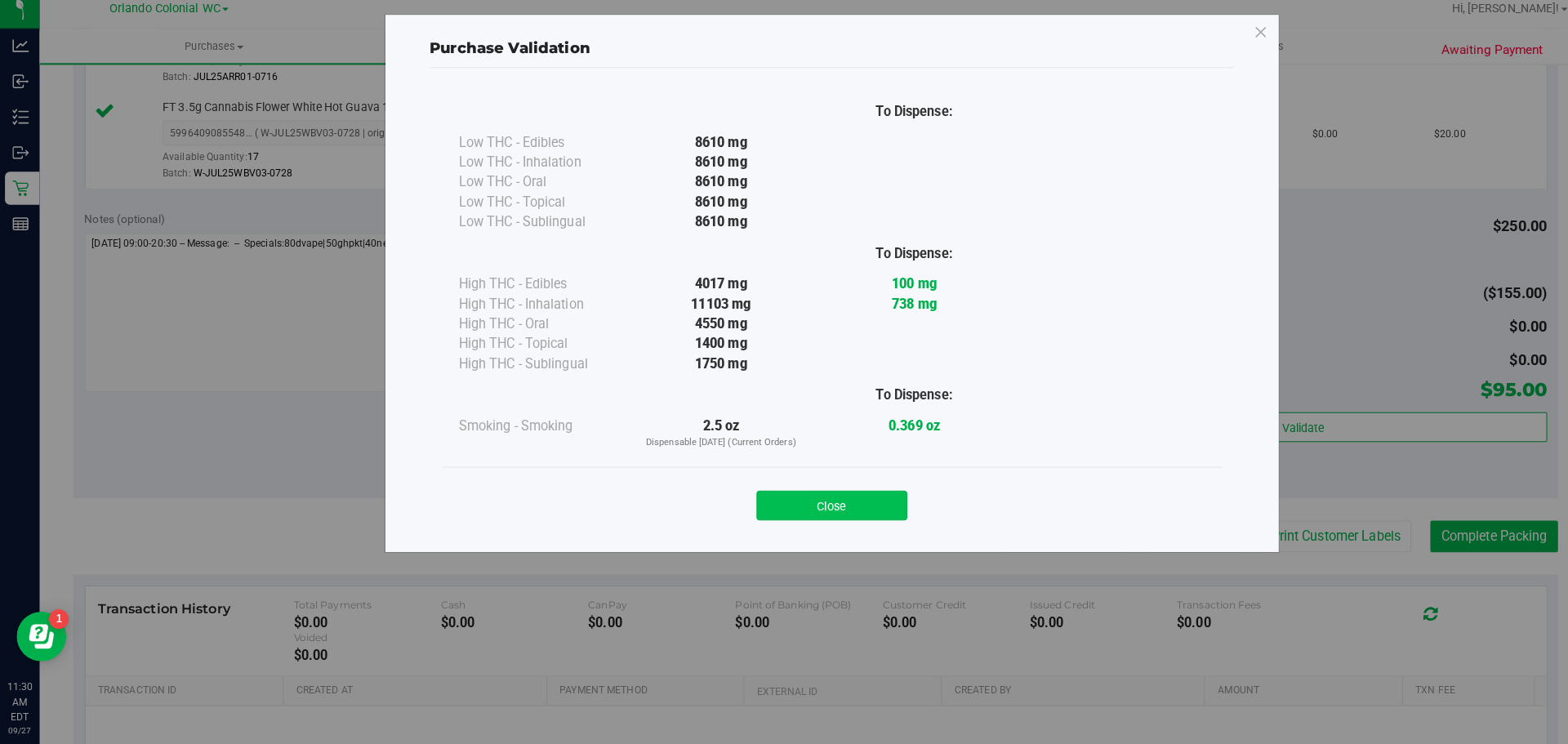
click at [832, 520] on button "Close" at bounding box center [819, 509] width 149 height 29
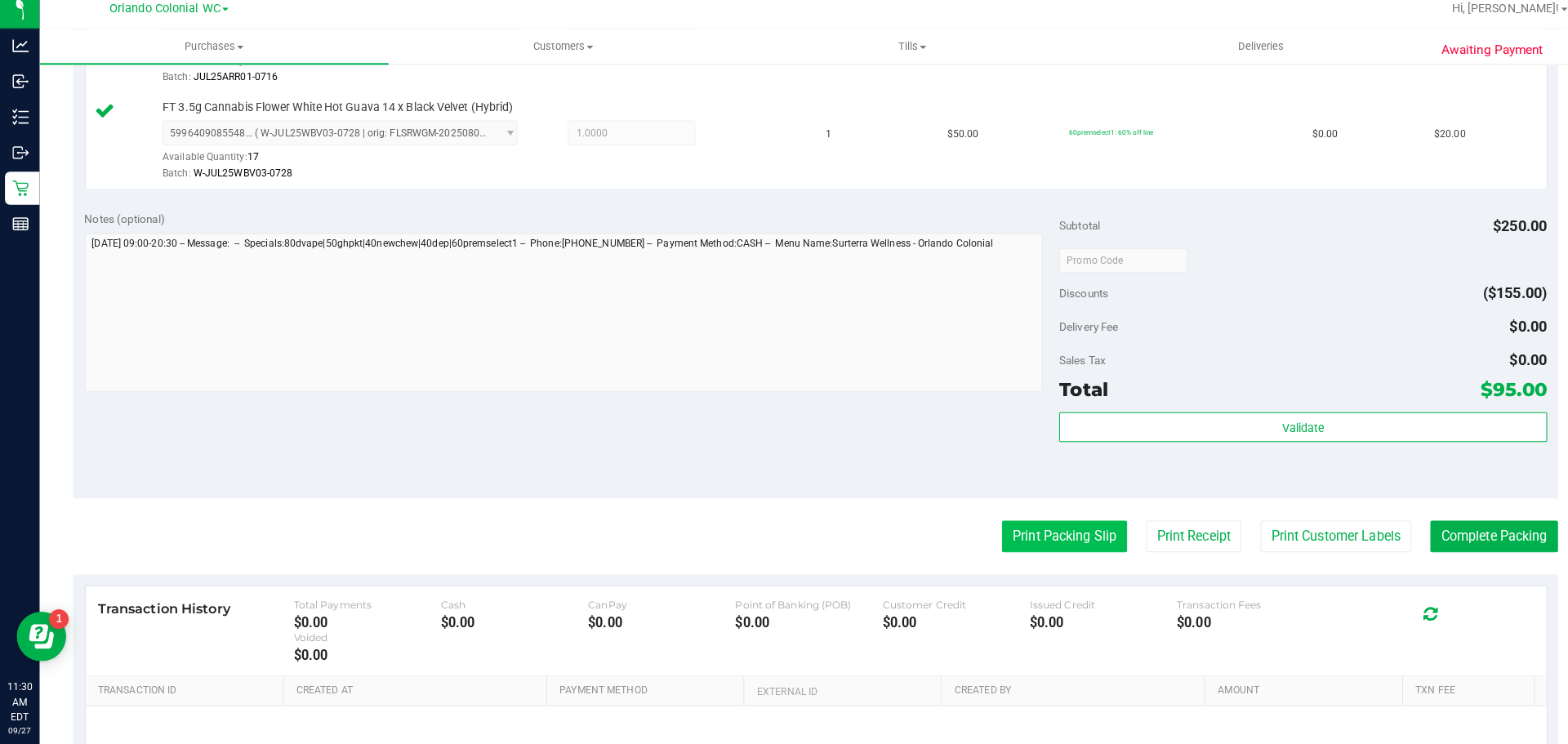
click at [1053, 535] on button "Print Packing Slip" at bounding box center [1049, 539] width 123 height 31
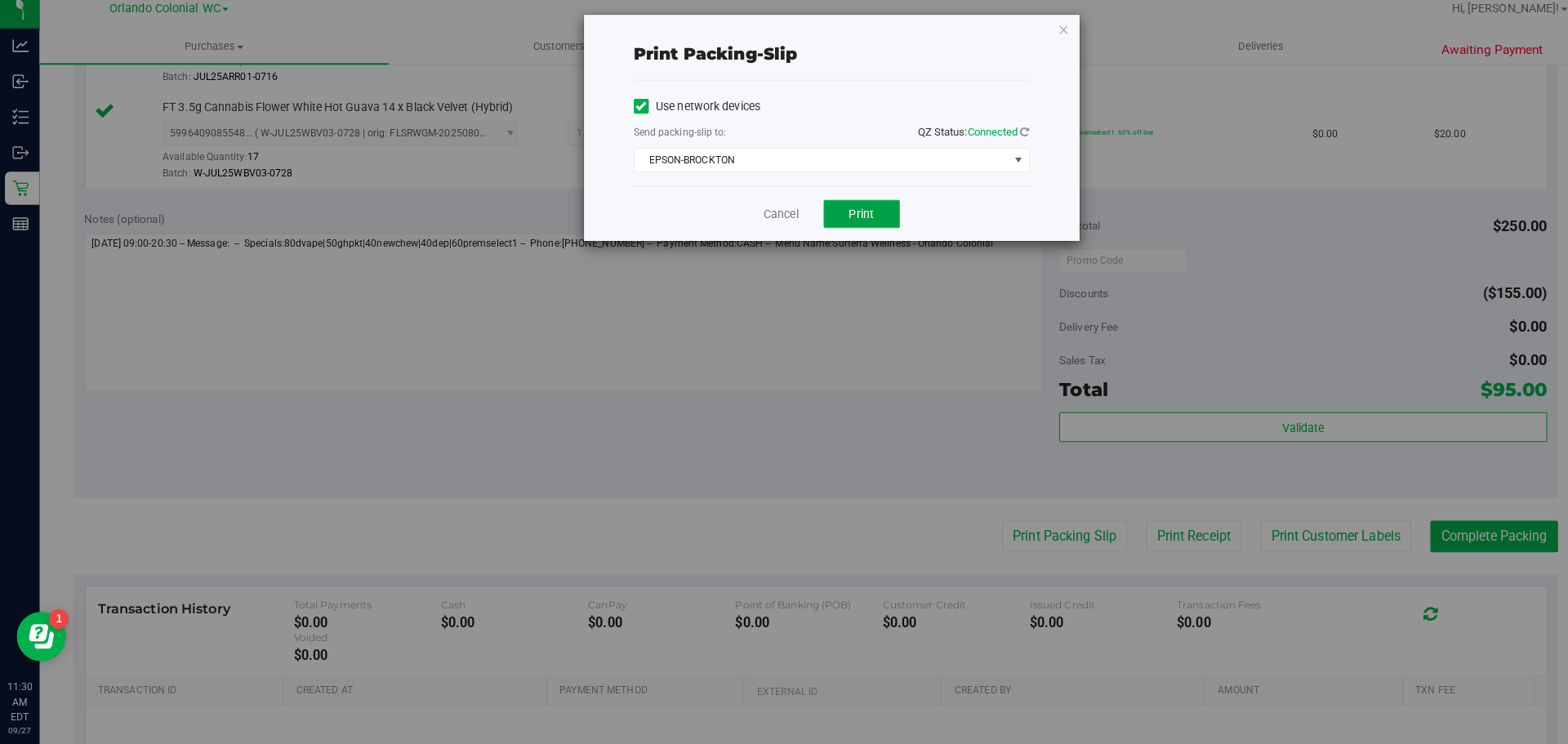
click at [881, 218] on button "Print" at bounding box center [849, 221] width 75 height 27
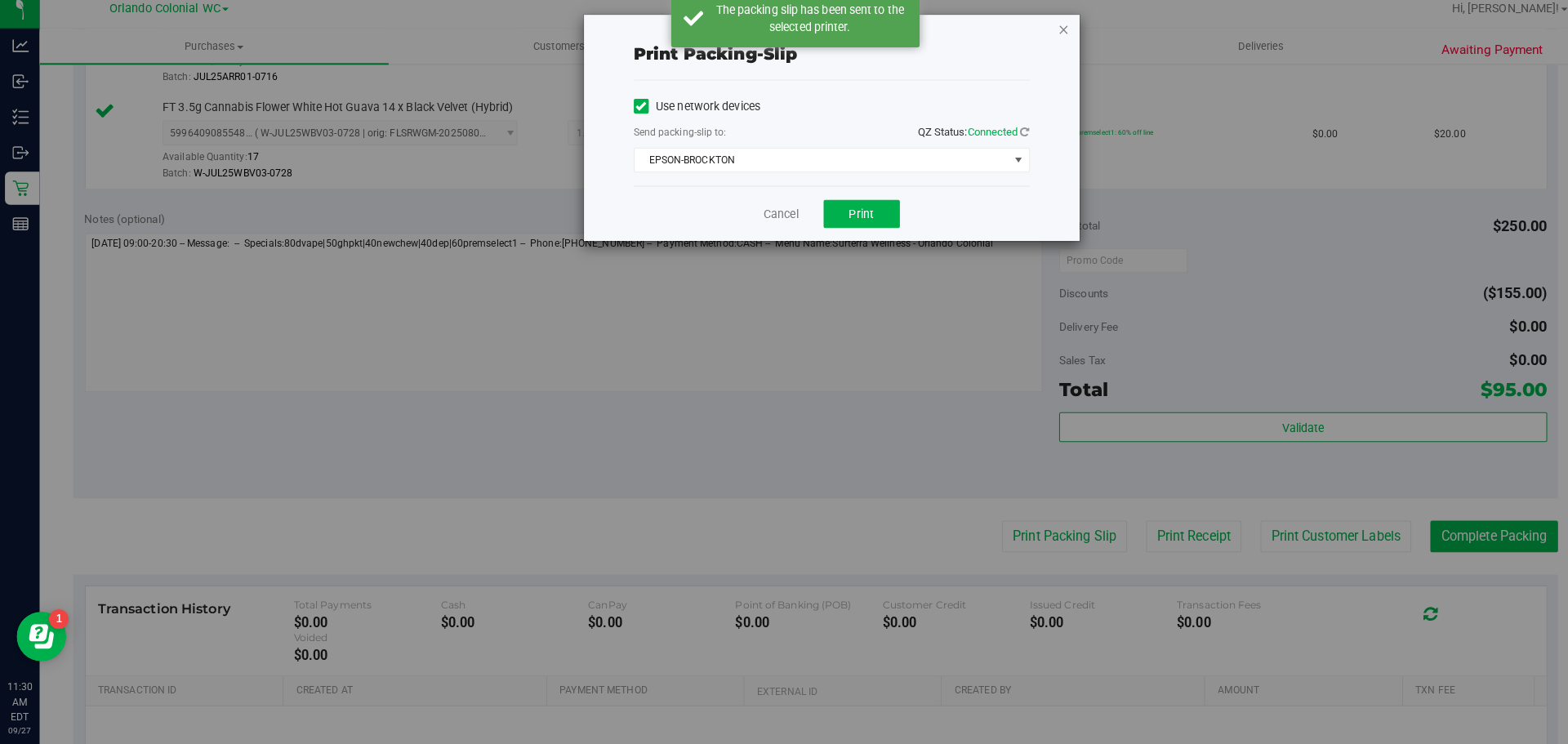
click at [1048, 40] on icon "button" at bounding box center [1049, 39] width 12 height 20
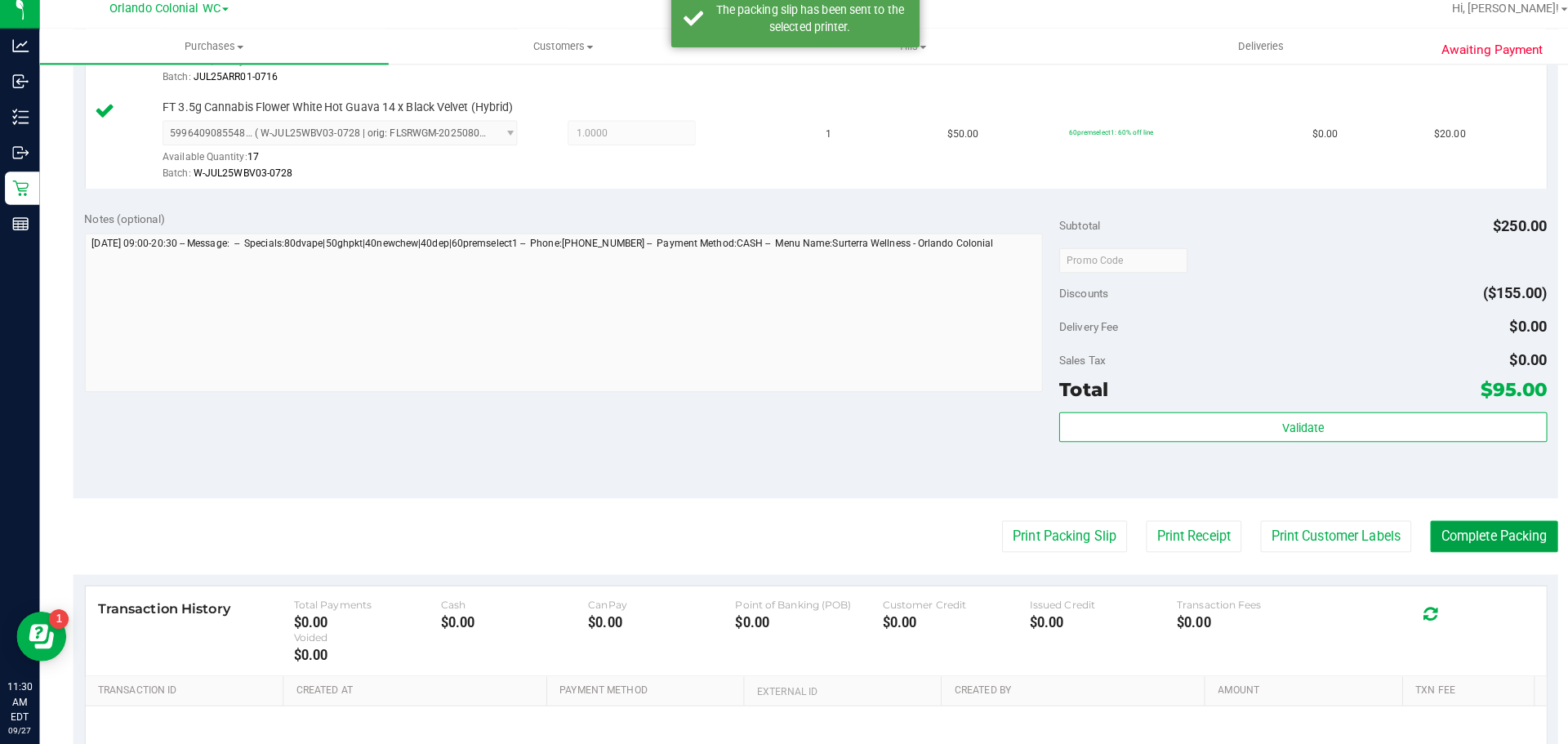
click at [1471, 534] on button "Complete Packing" at bounding box center [1472, 539] width 125 height 31
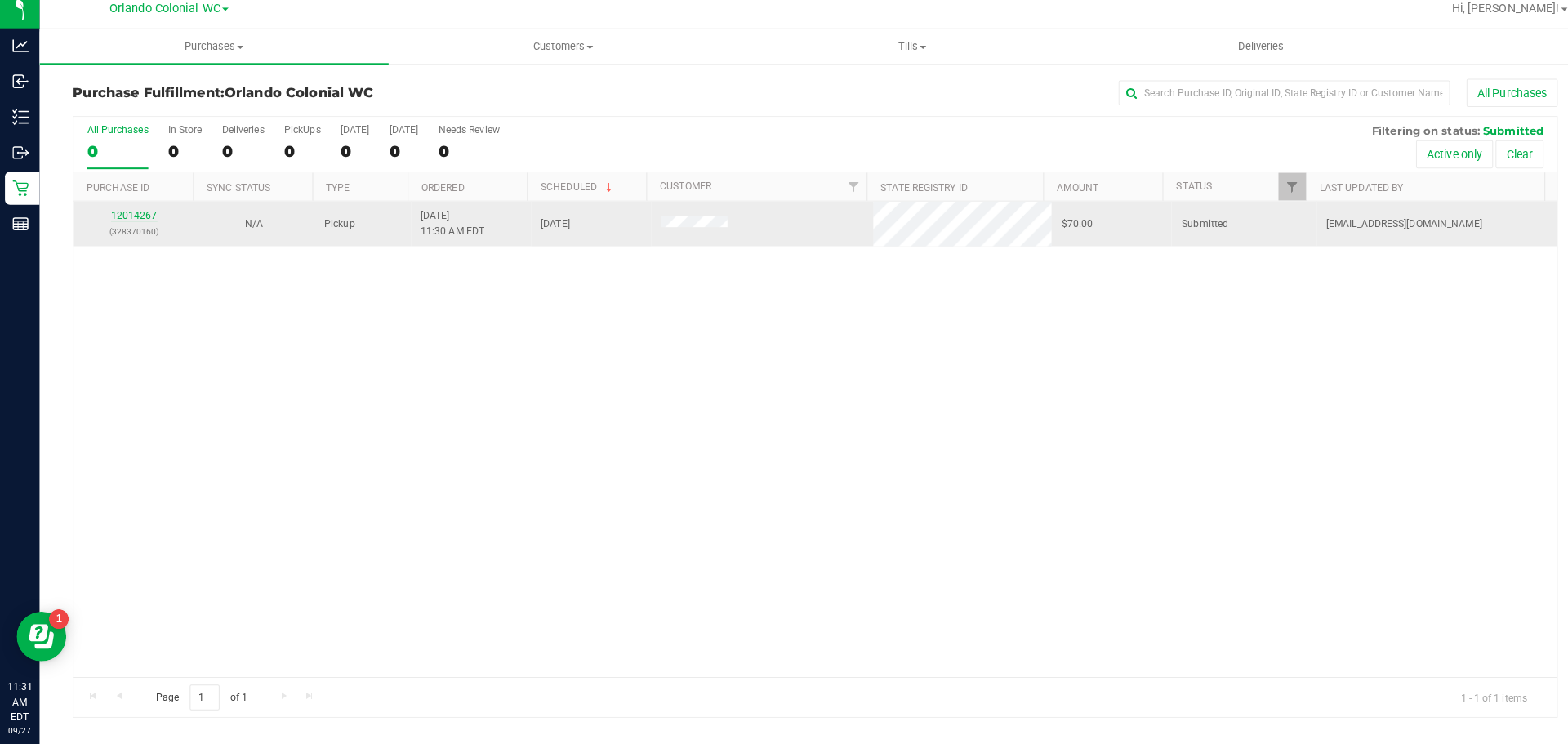
click at [117, 219] on link "12014267" at bounding box center [132, 223] width 46 height 12
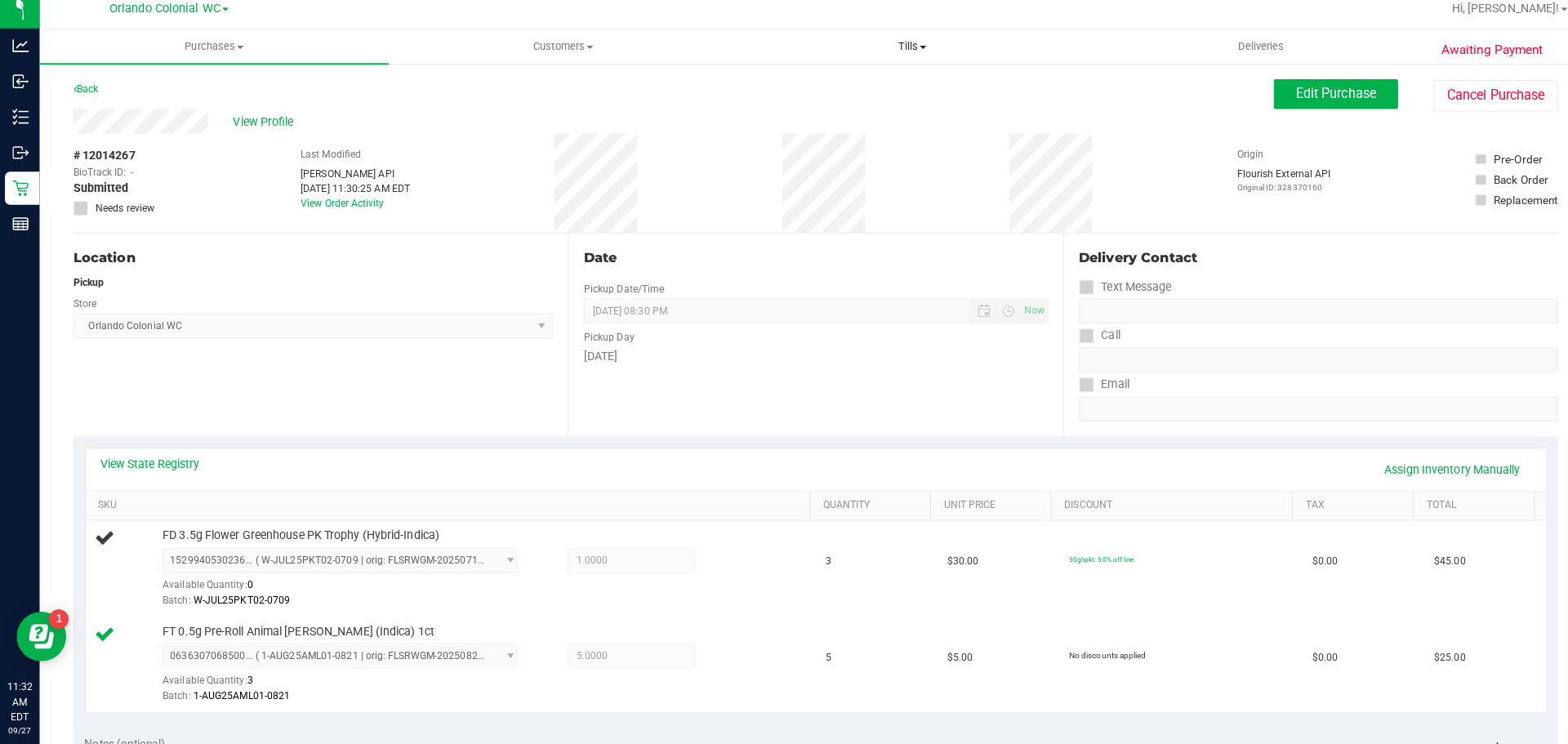
scroll to position [382, 0]
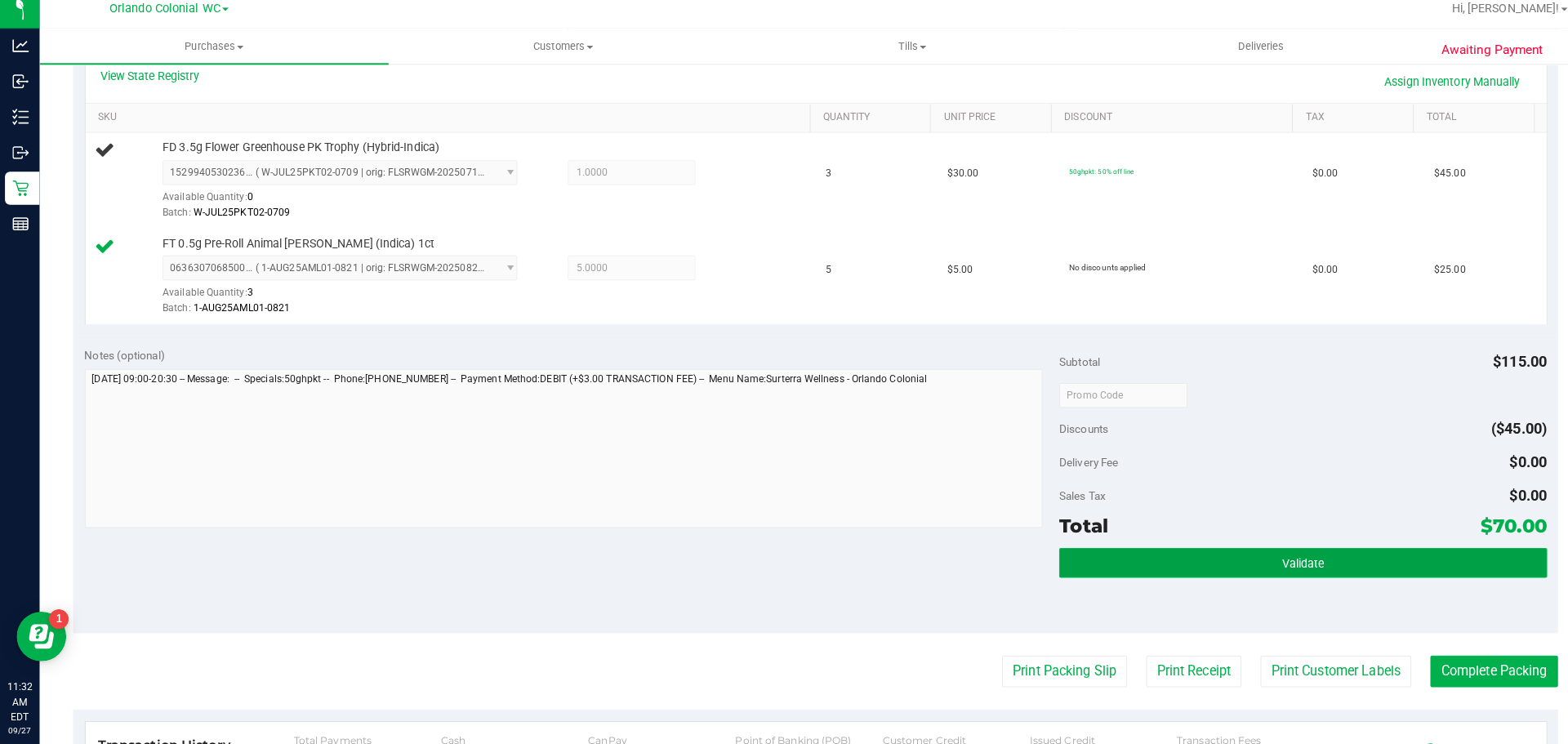
click at [1263, 565] on span "Validate" at bounding box center [1284, 566] width 42 height 13
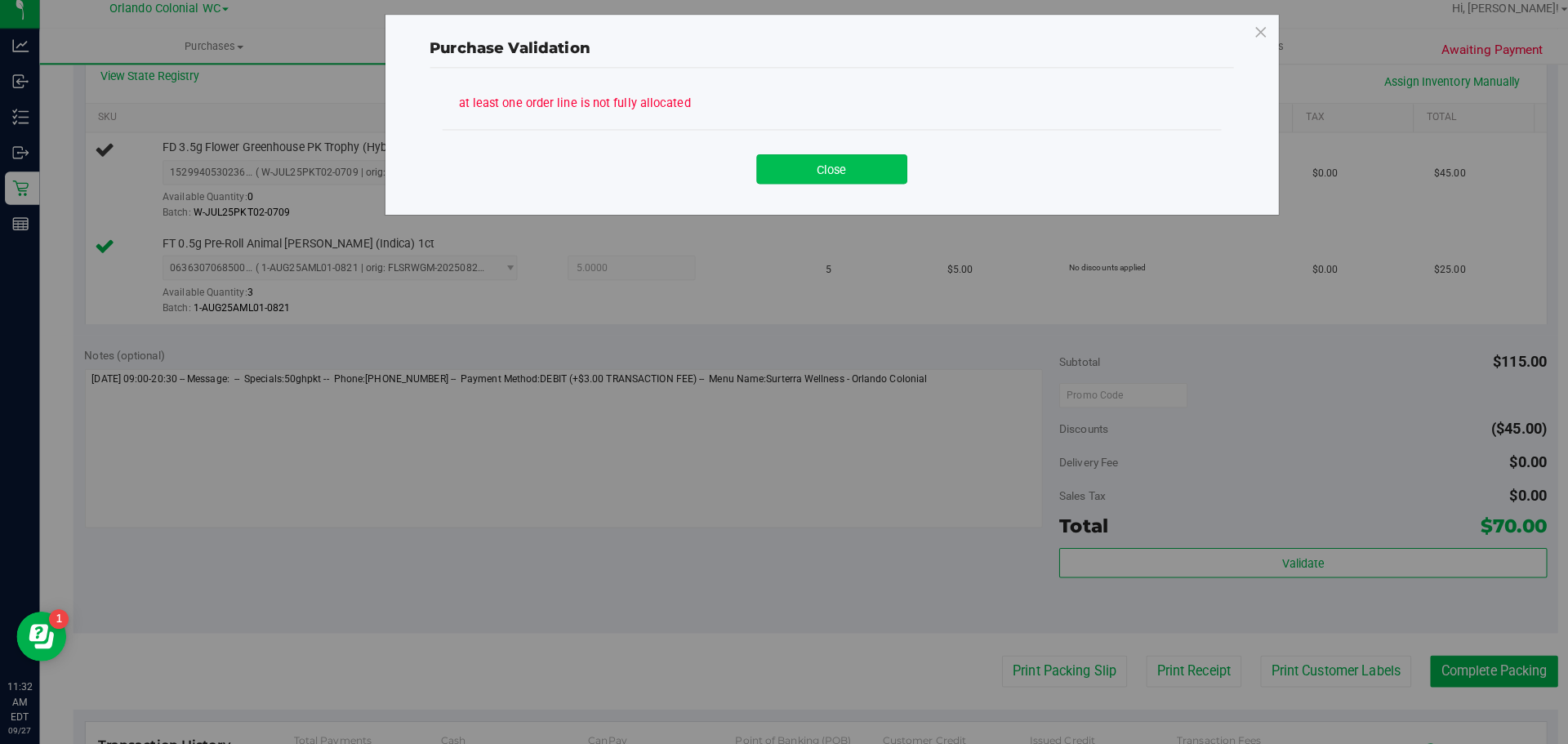
click at [820, 182] on button "Close" at bounding box center [819, 177] width 149 height 29
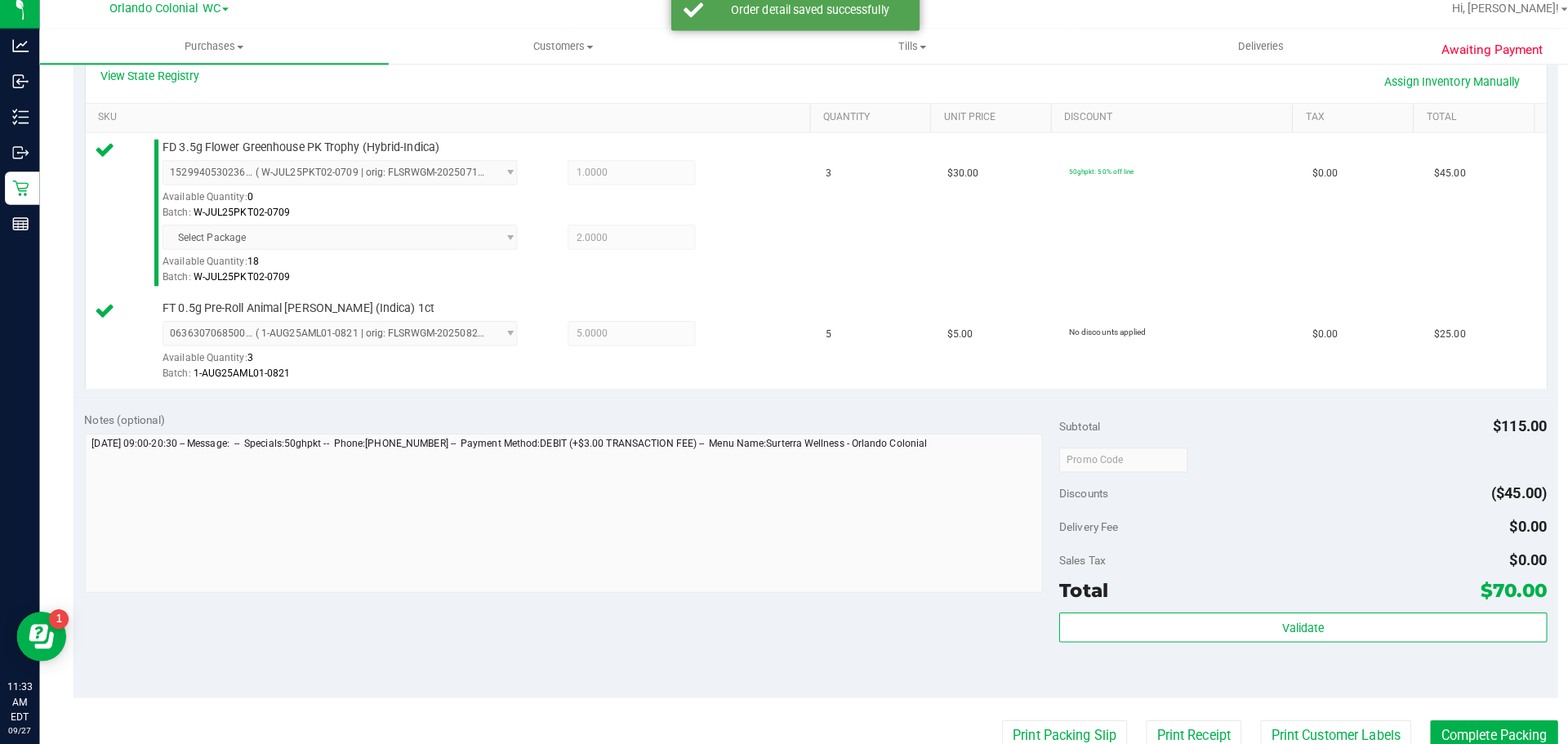
scroll to position [750, 0]
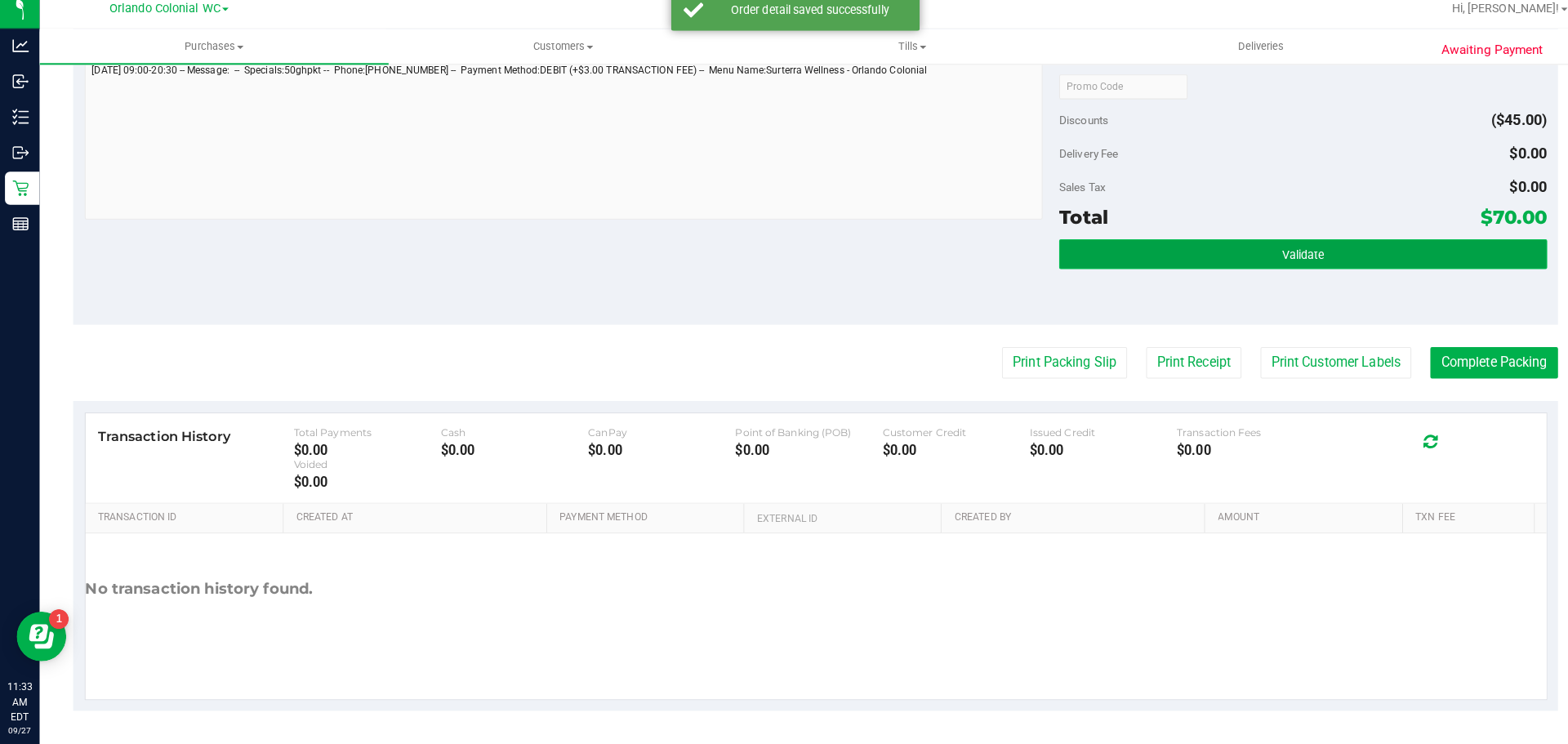
click at [1271, 263] on span "Validate" at bounding box center [1284, 263] width 42 height 13
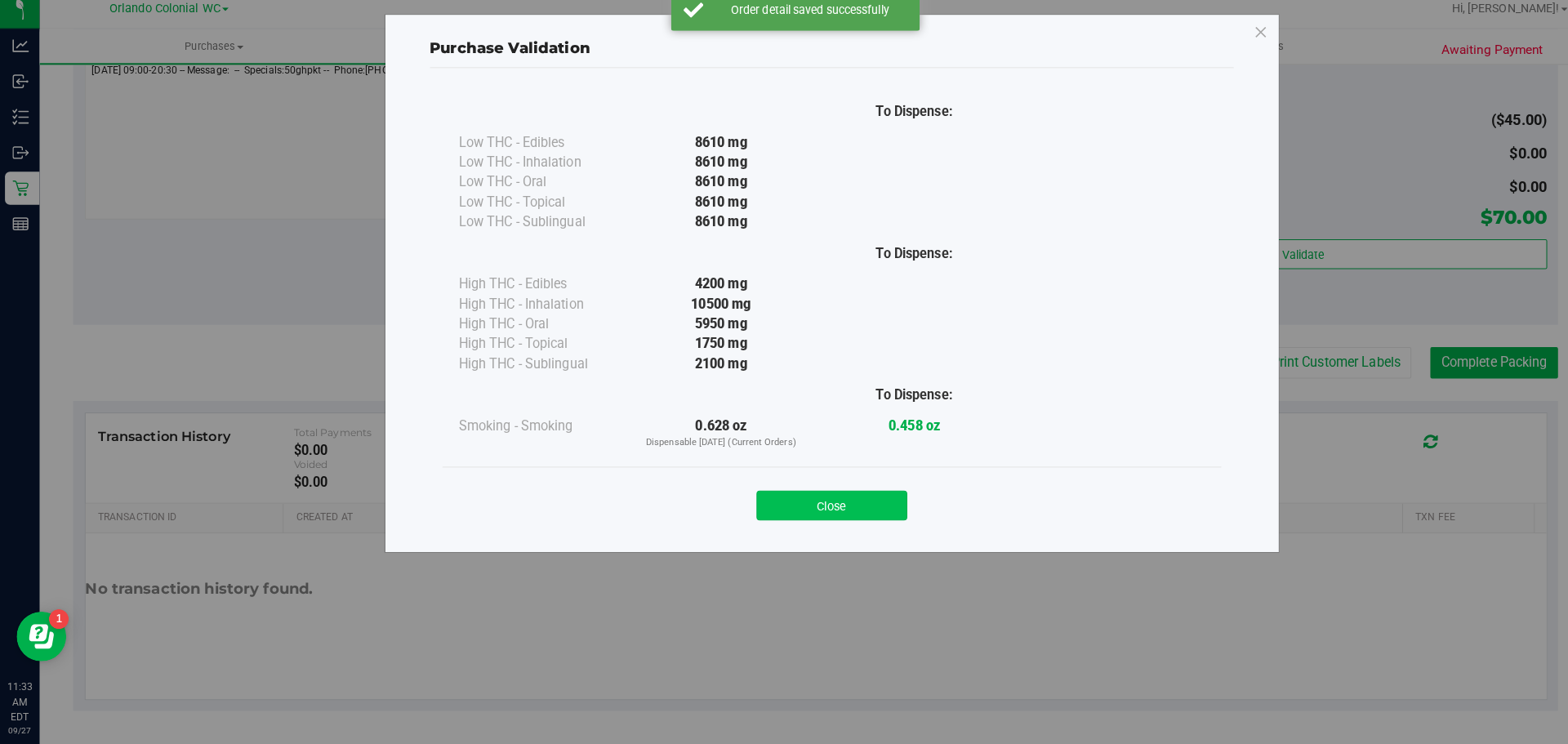
click at [818, 506] on button "Close" at bounding box center [819, 509] width 149 height 29
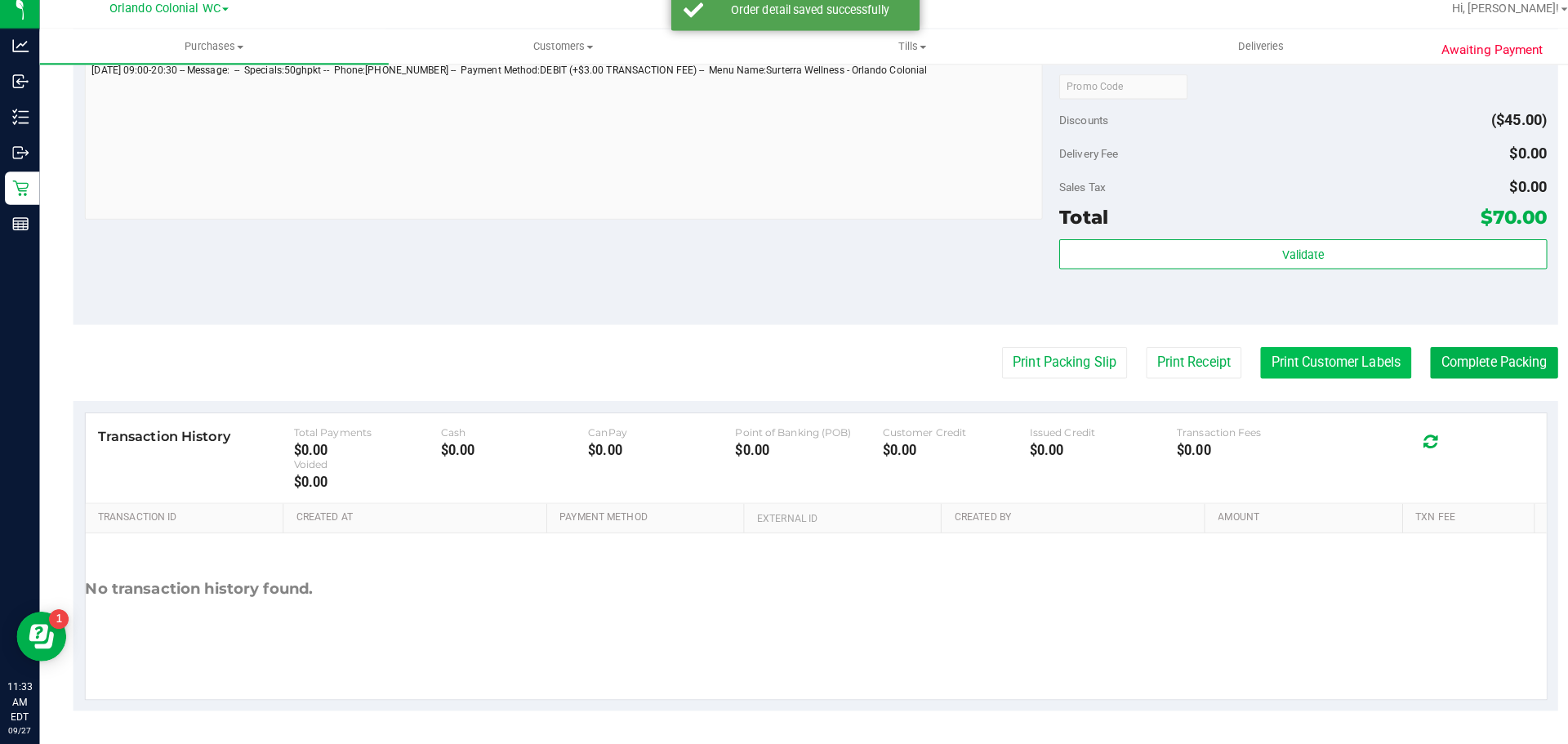
click at [1324, 366] on button "Print Customer Labels" at bounding box center [1316, 368] width 149 height 31
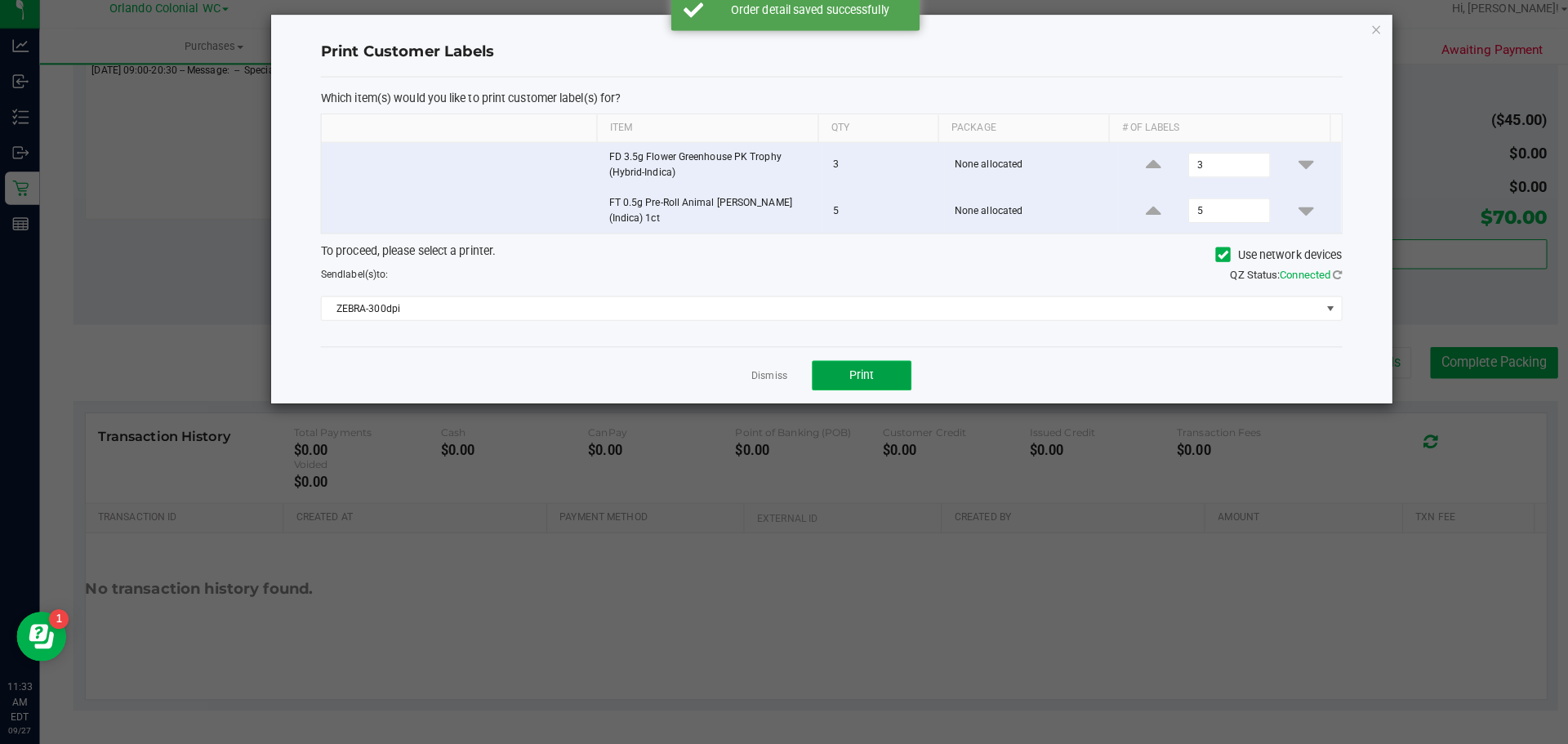
click at [857, 373] on span "Print" at bounding box center [848, 380] width 24 height 13
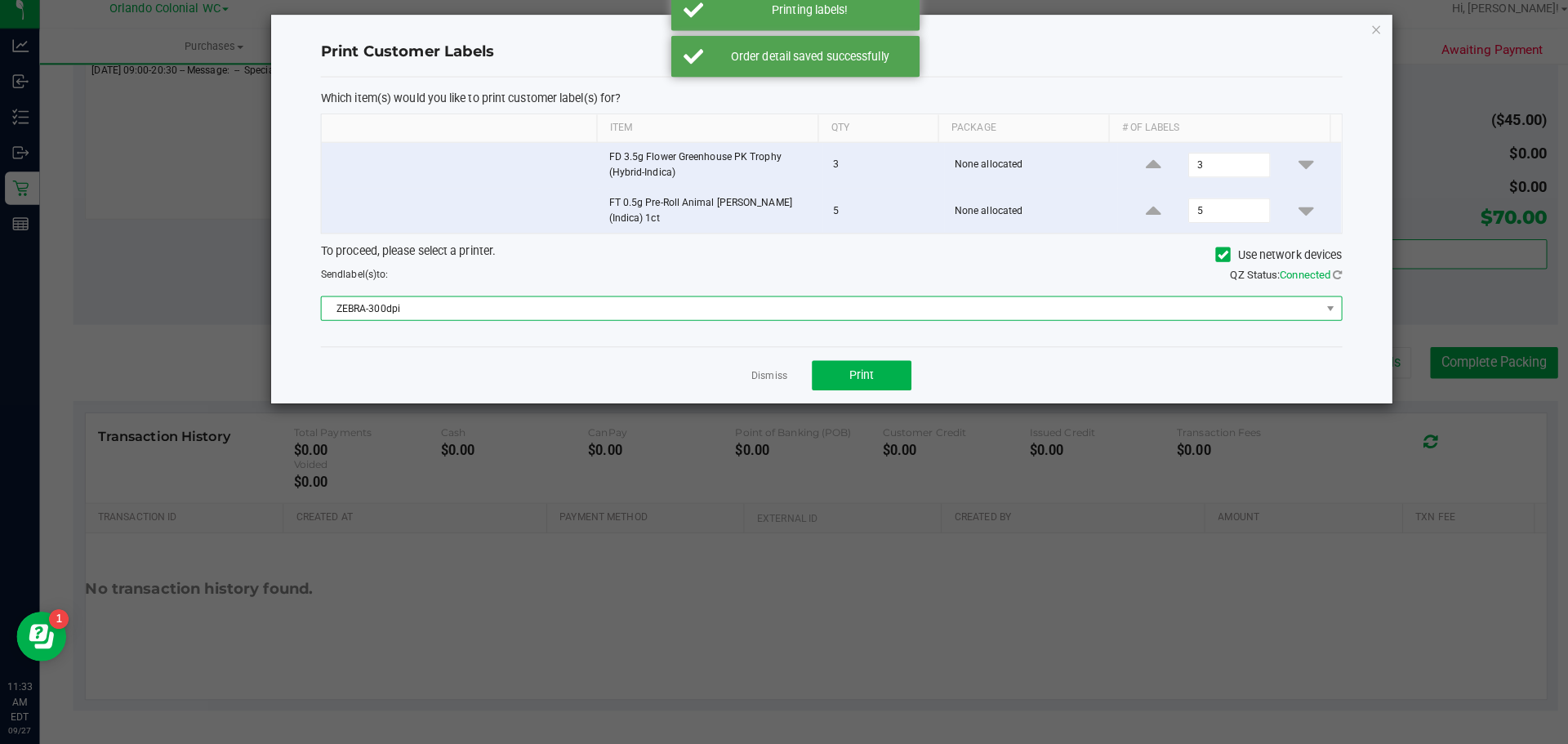
click at [565, 304] on span "ZEBRA-300dpi" at bounding box center [809, 315] width 985 height 23
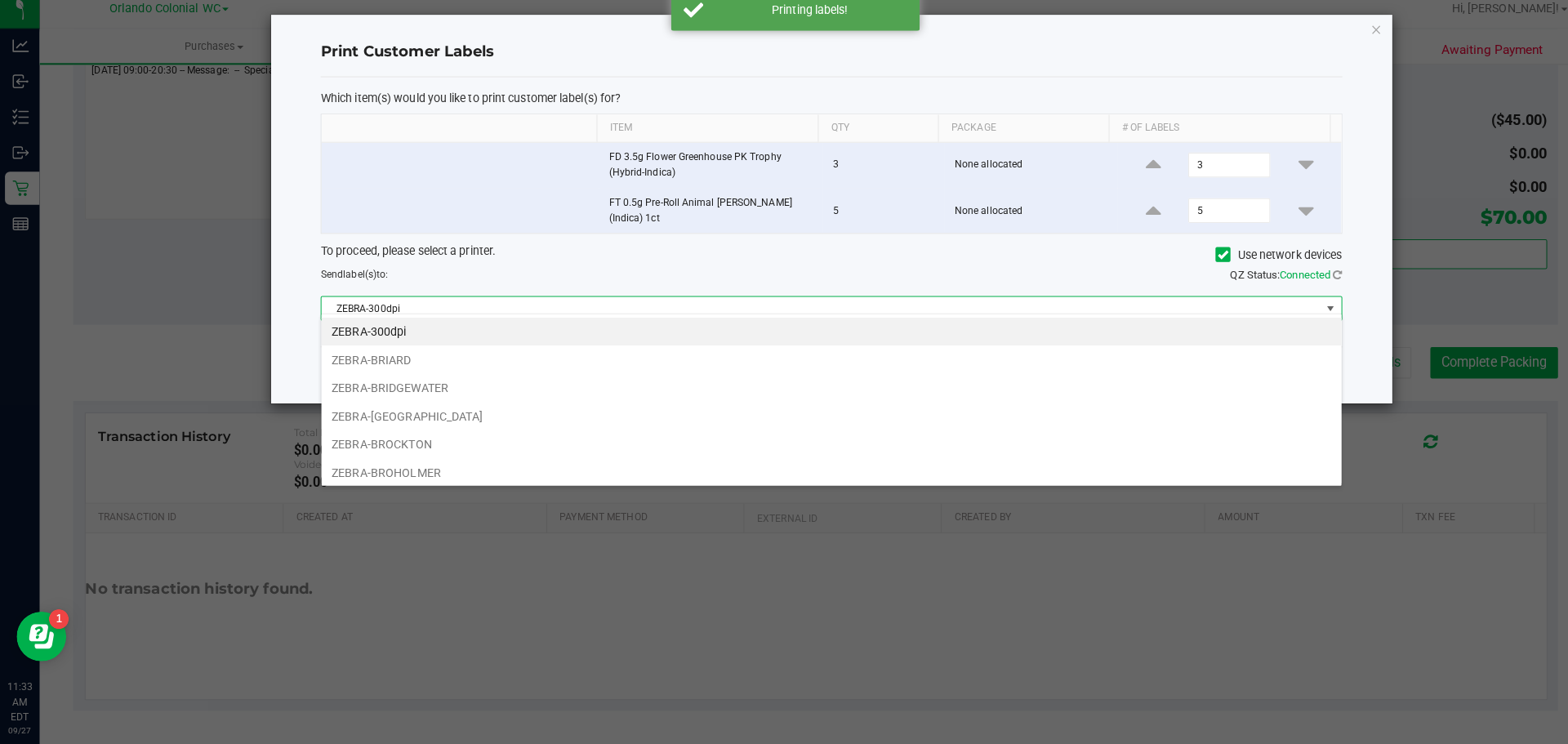
scroll to position [24, 1006]
click at [407, 446] on li "ZEBRA-BROCKTON" at bounding box center [819, 448] width 1005 height 27
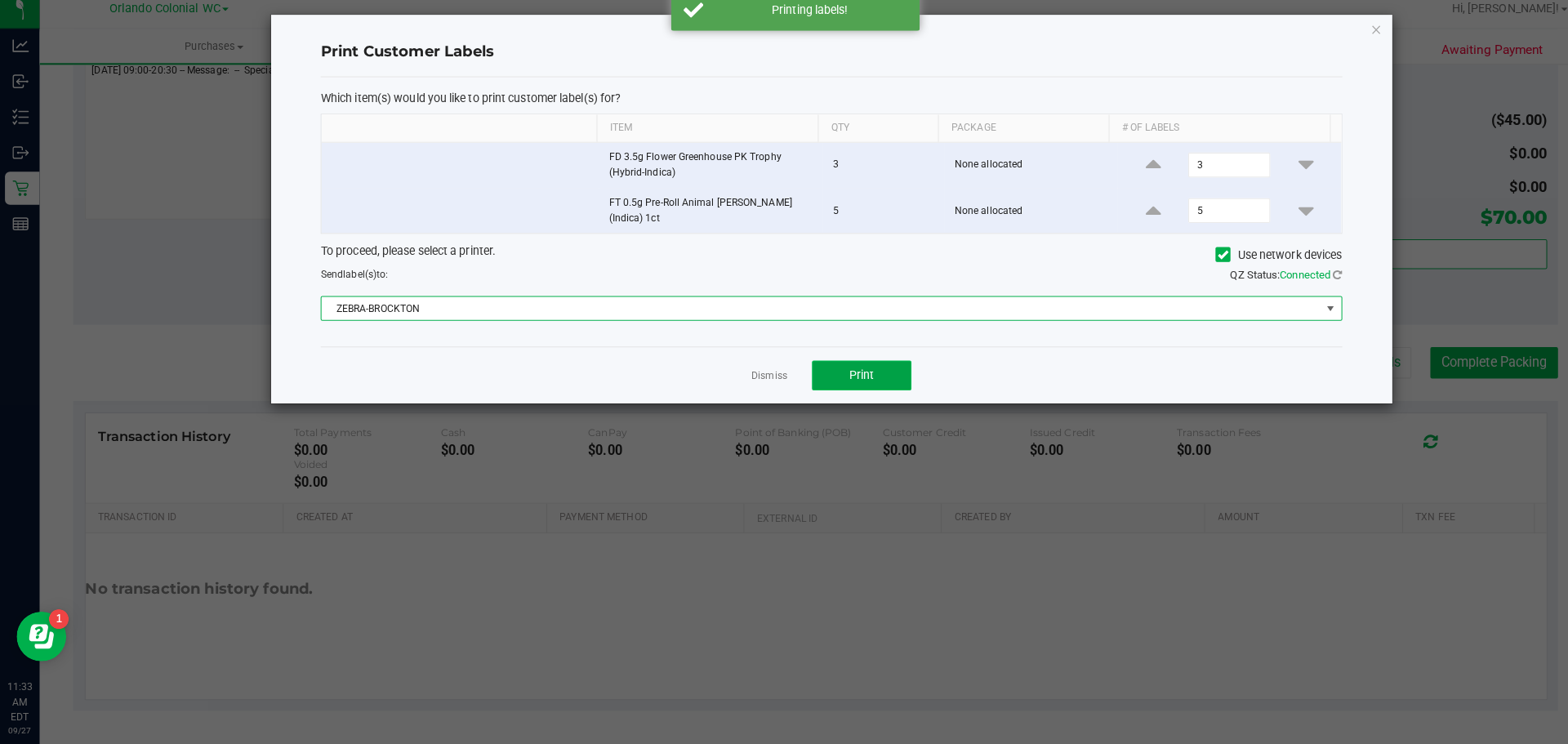
click at [878, 369] on button "Print" at bounding box center [849, 380] width 98 height 29
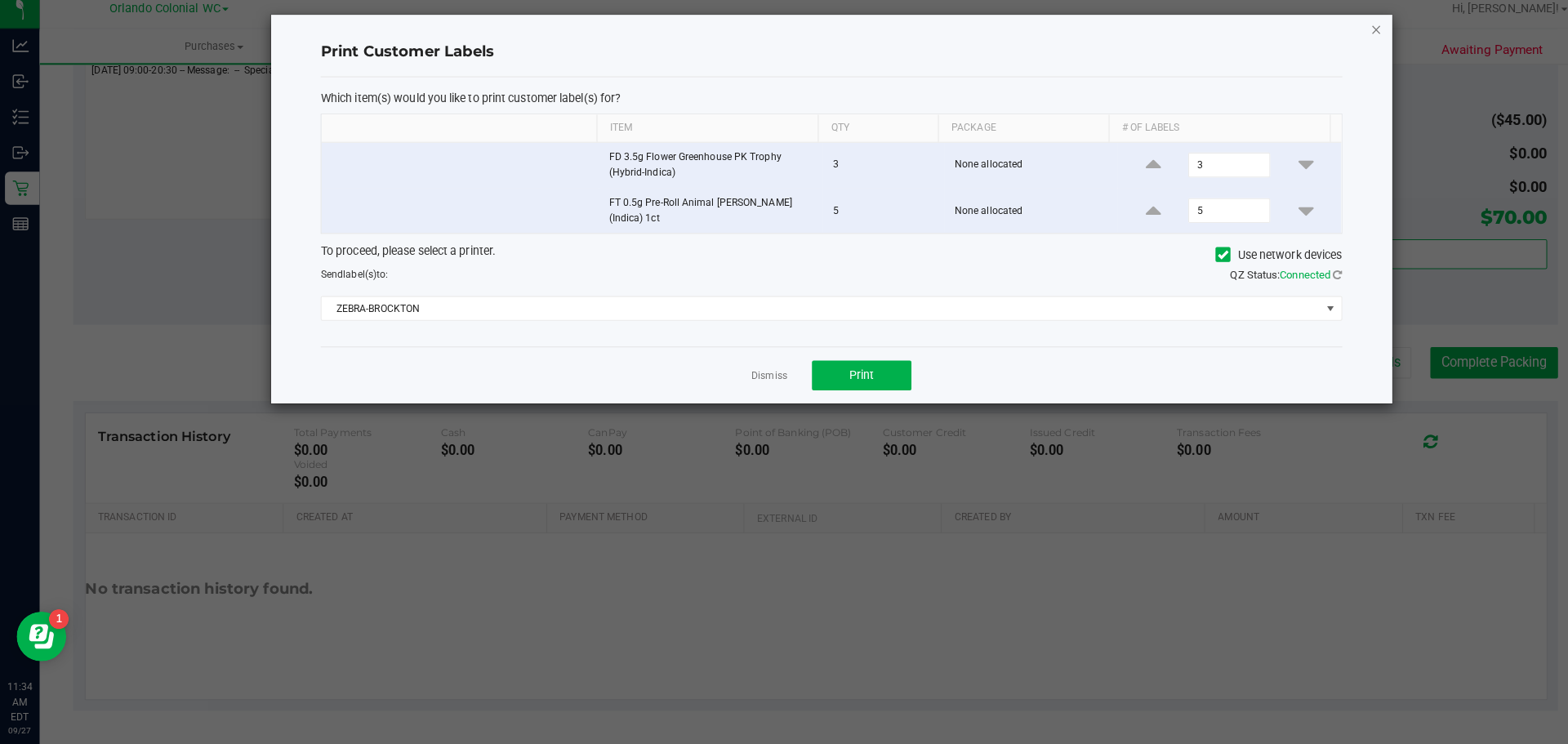
click at [1356, 32] on icon "button" at bounding box center [1356, 39] width 12 height 20
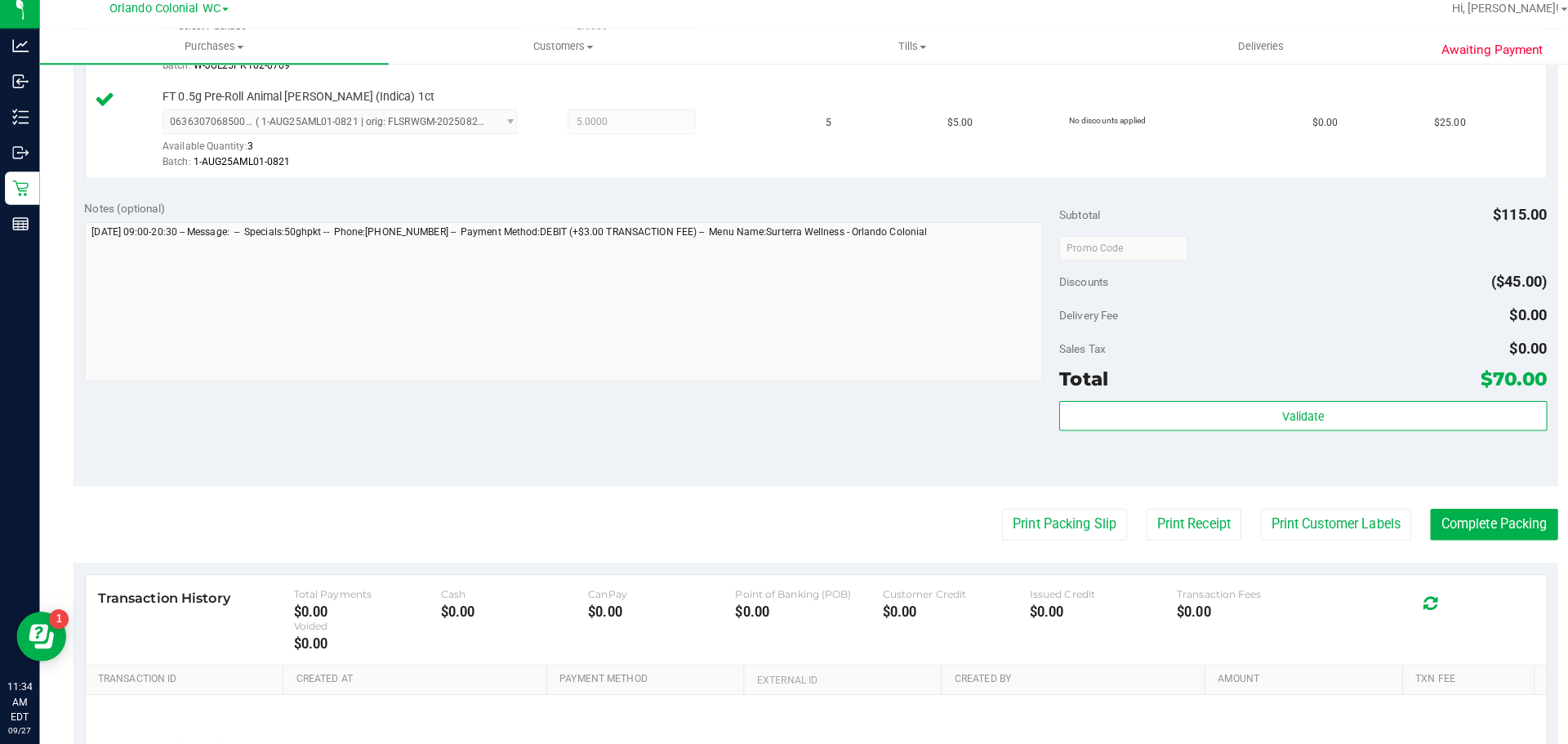
scroll to position [750, 0]
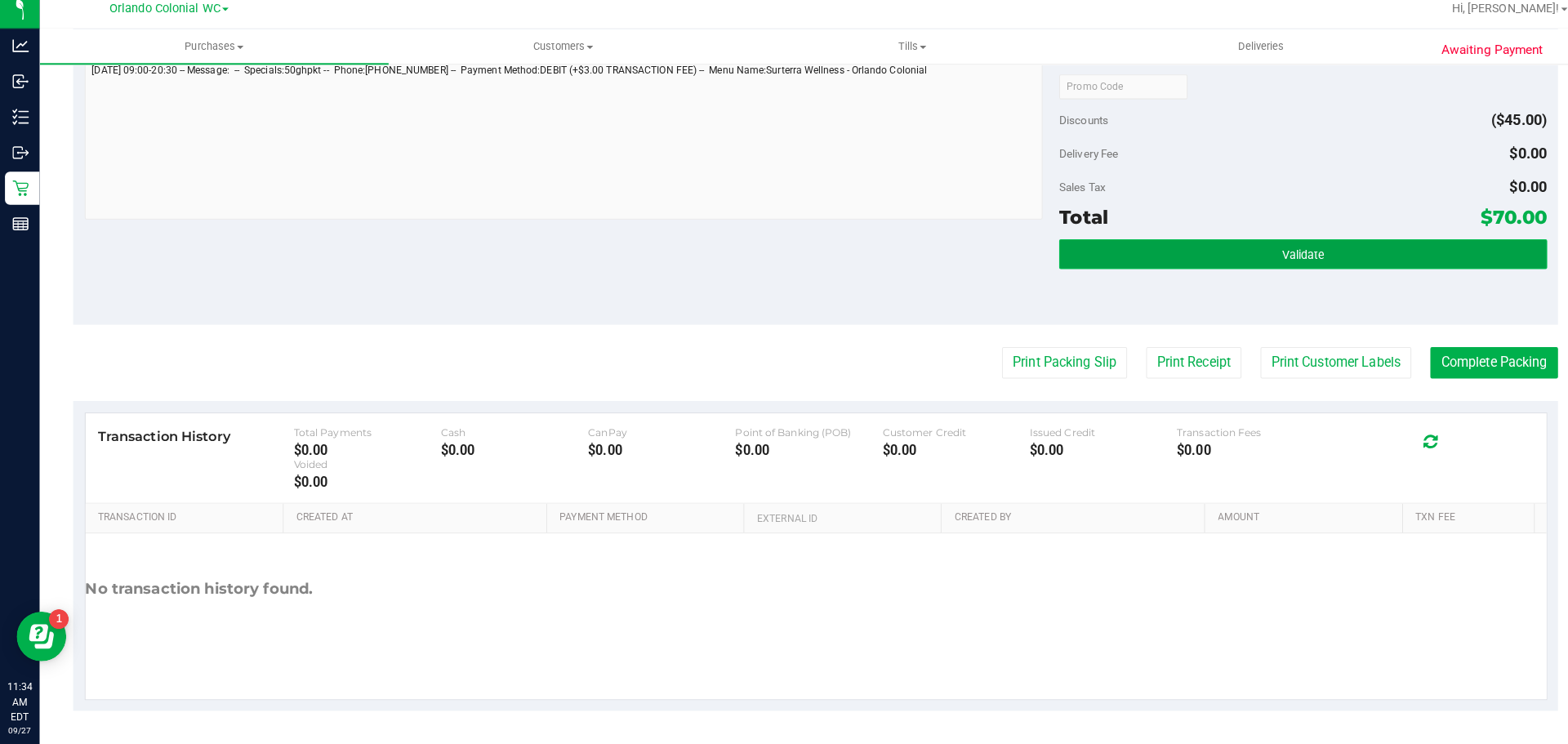
click at [1256, 253] on button "Validate" at bounding box center [1284, 261] width 480 height 29
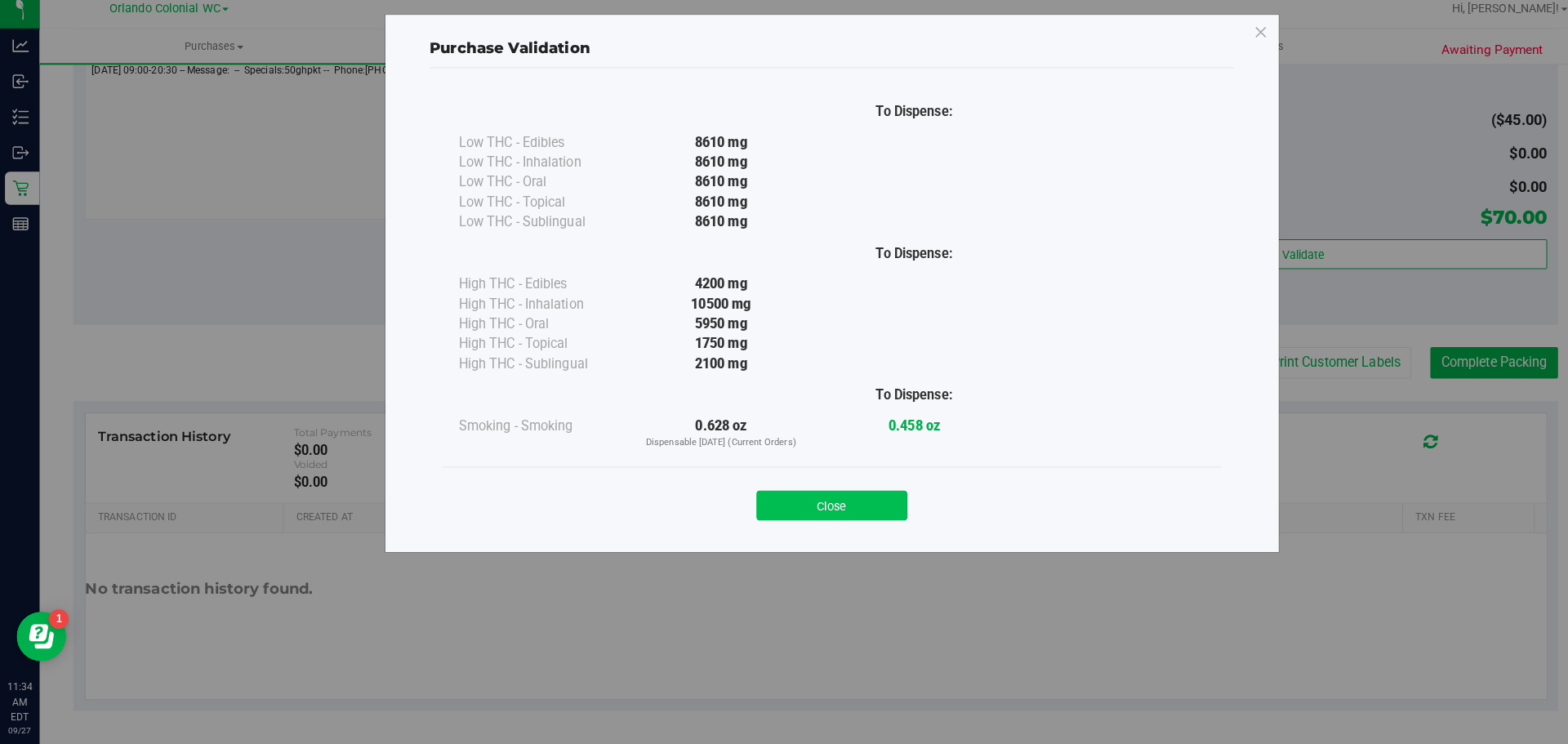
click at [817, 511] on button "Close" at bounding box center [819, 509] width 149 height 29
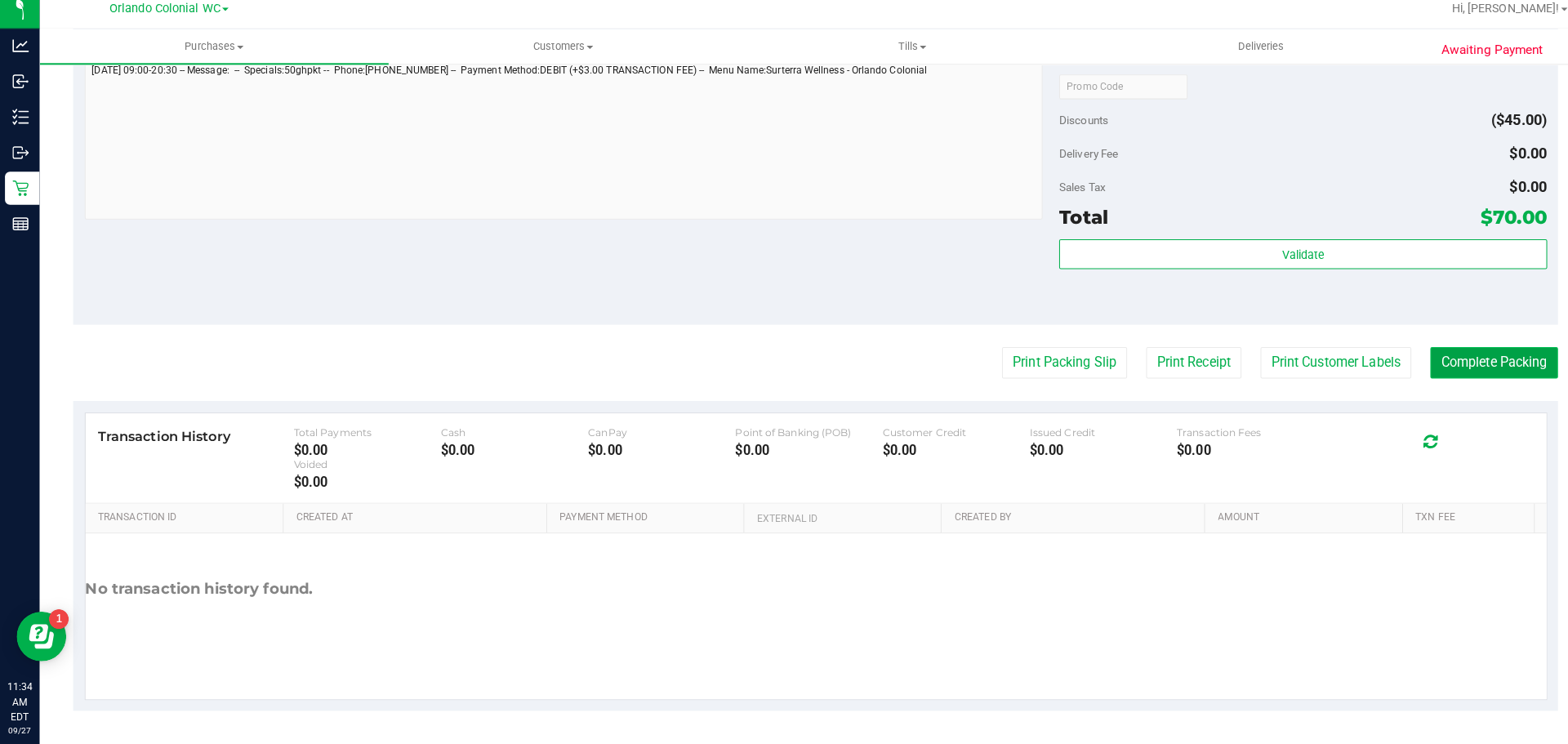
click at [1467, 358] on button "Complete Packing" at bounding box center [1472, 368] width 125 height 31
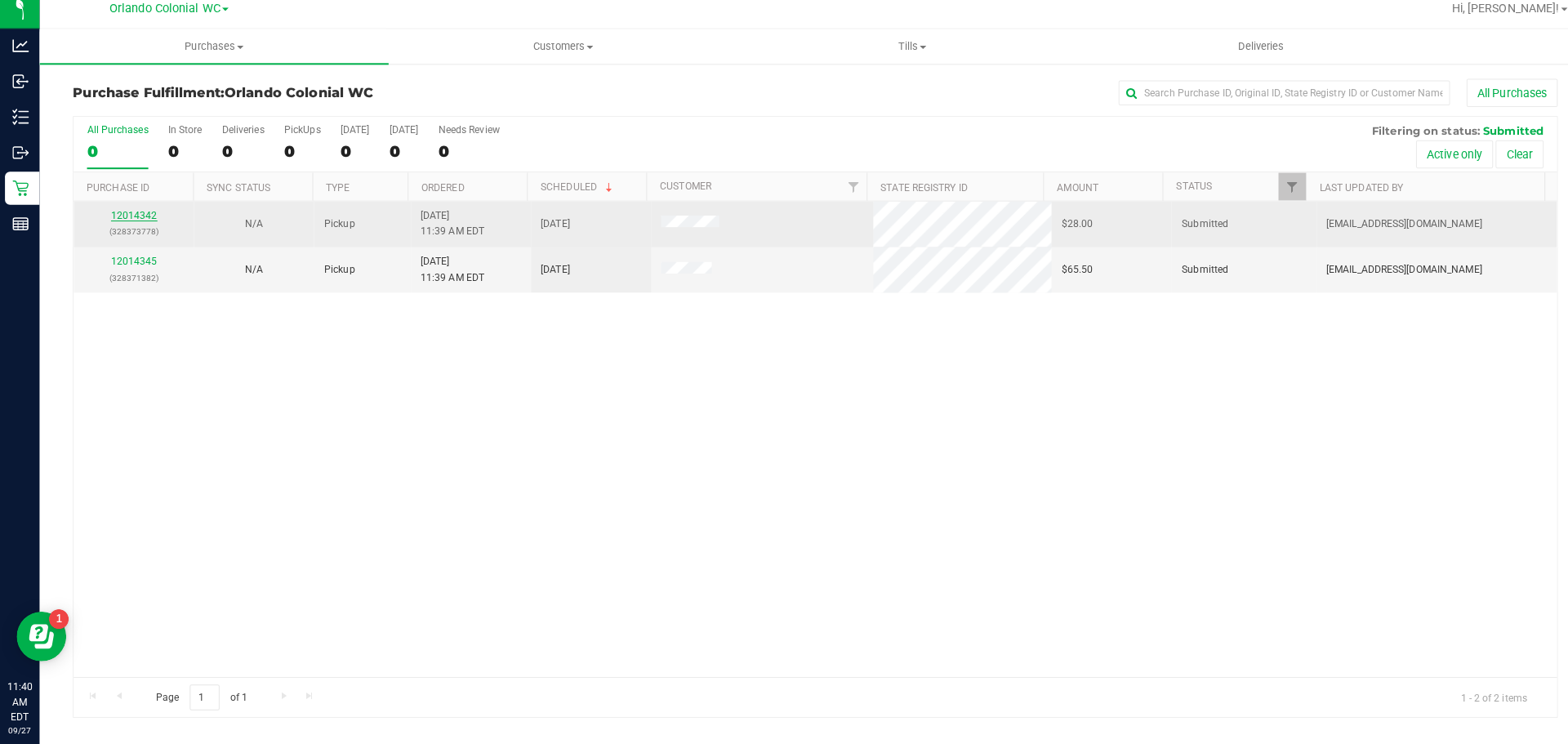
click at [143, 222] on link "12014342" at bounding box center [132, 223] width 46 height 12
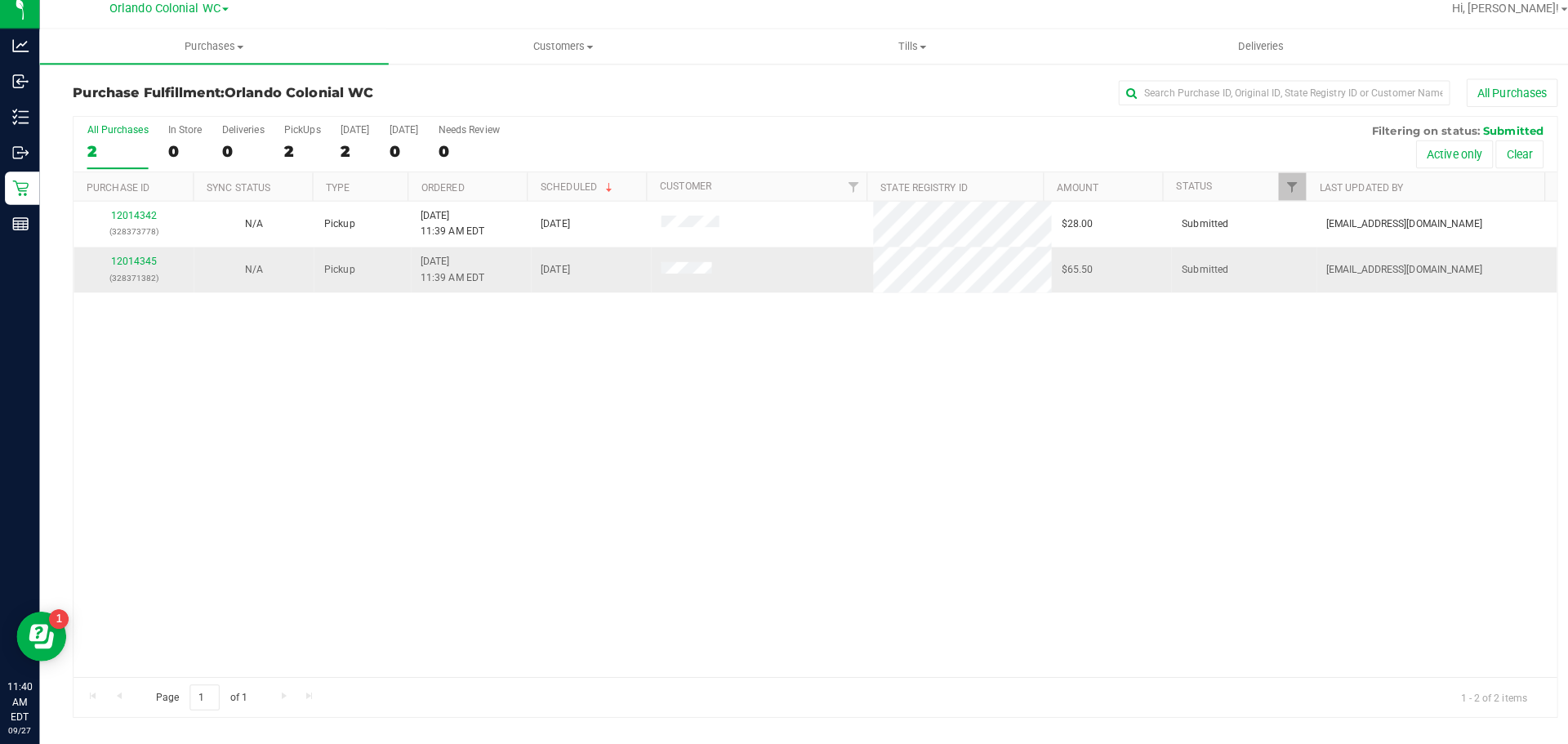
click at [146, 260] on div "12014345 (328371382)" at bounding box center [131, 275] width 99 height 31
click at [130, 266] on link "12014345" at bounding box center [132, 268] width 46 height 12
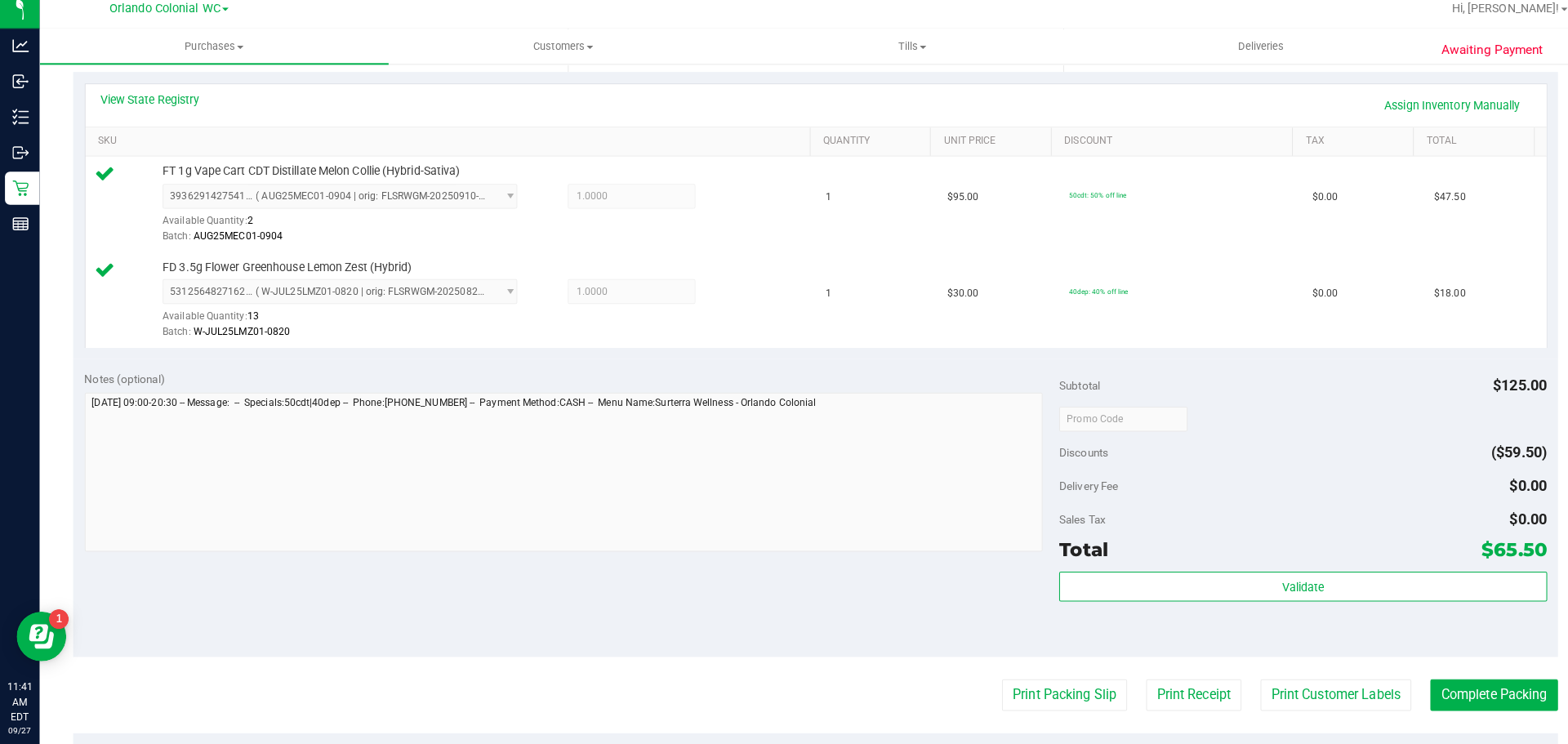
scroll to position [367, 0]
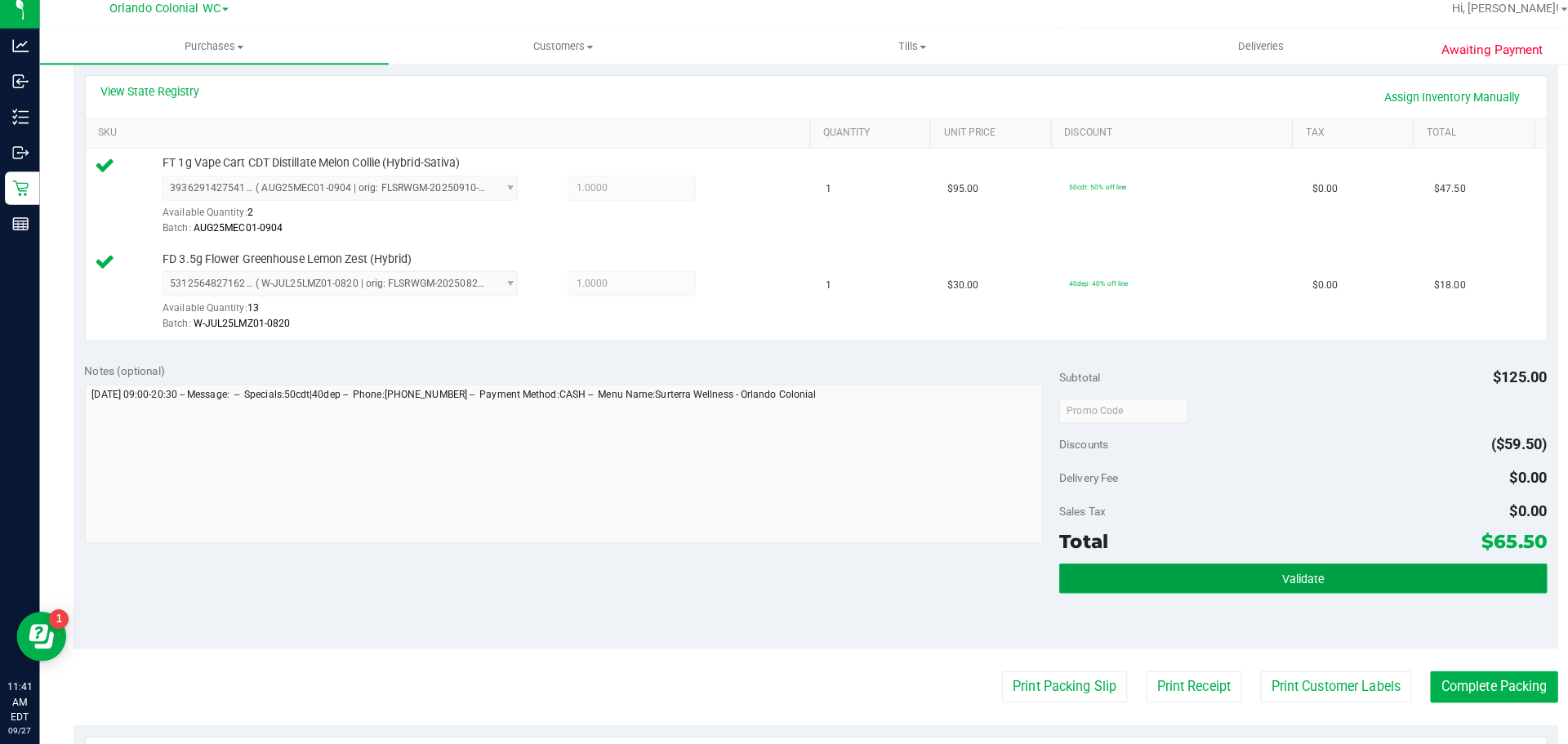
click at [1231, 594] on button "Validate" at bounding box center [1284, 580] width 480 height 29
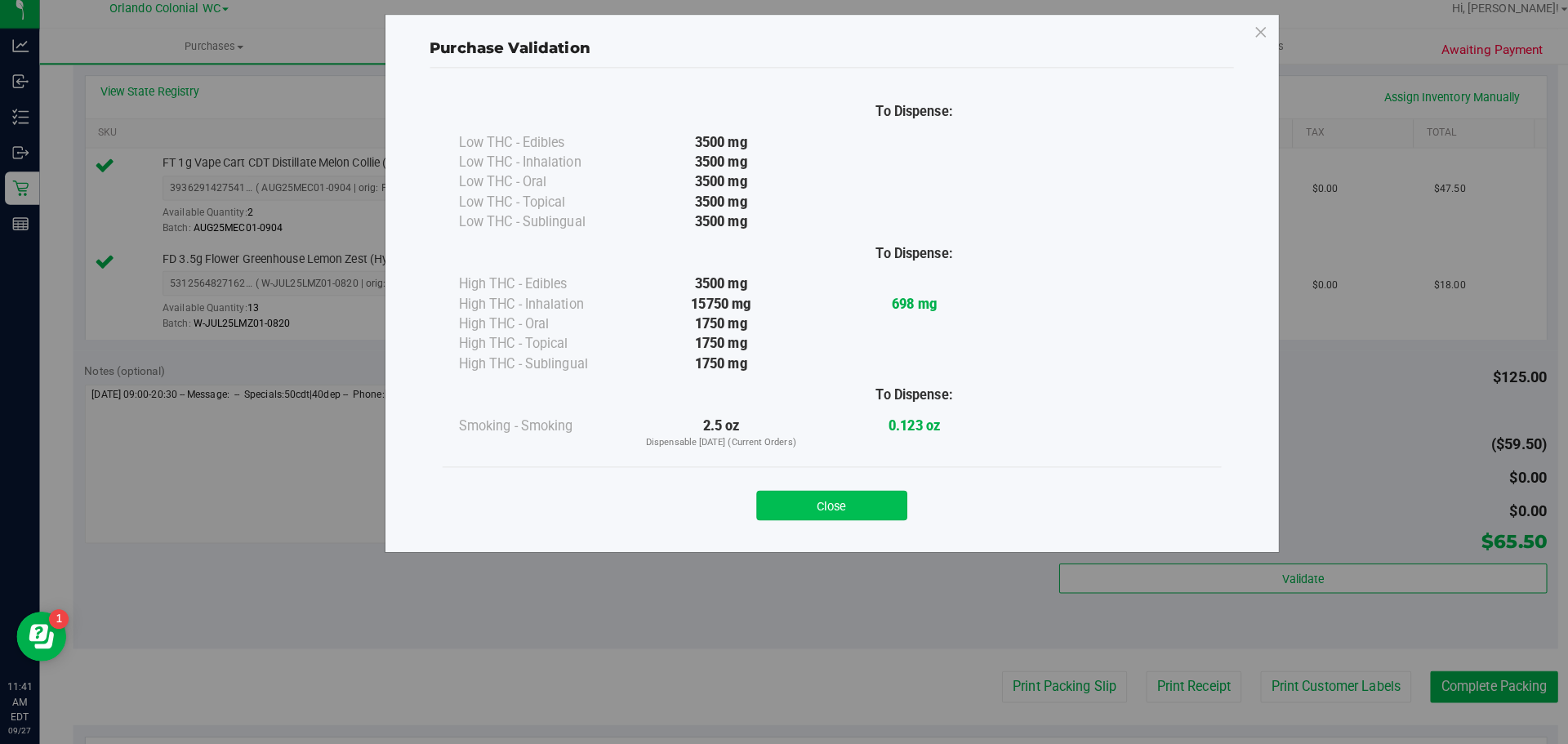
click at [827, 500] on button "Close" at bounding box center [819, 509] width 149 height 29
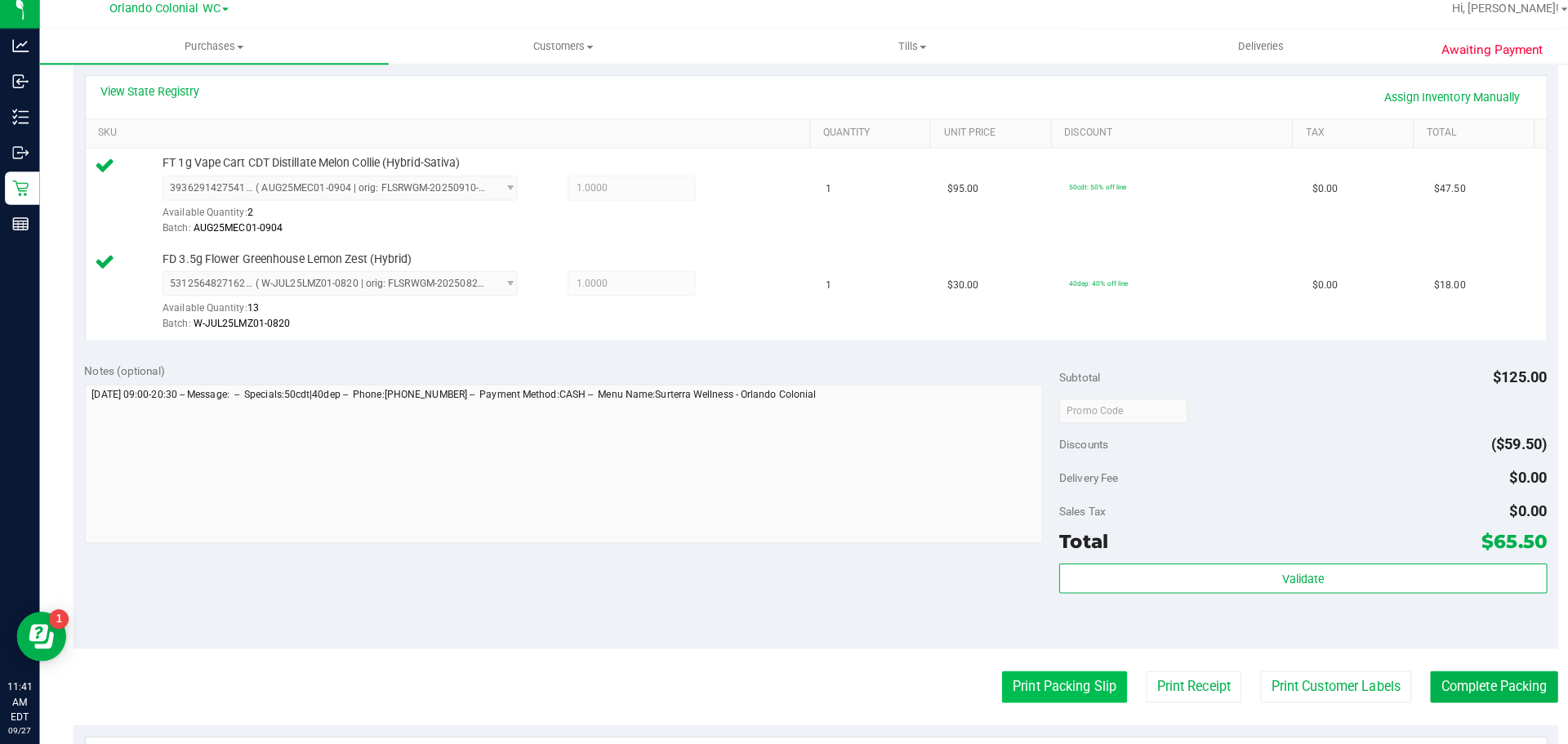
click at [1020, 689] on button "Print Packing Slip" at bounding box center [1049, 687] width 123 height 31
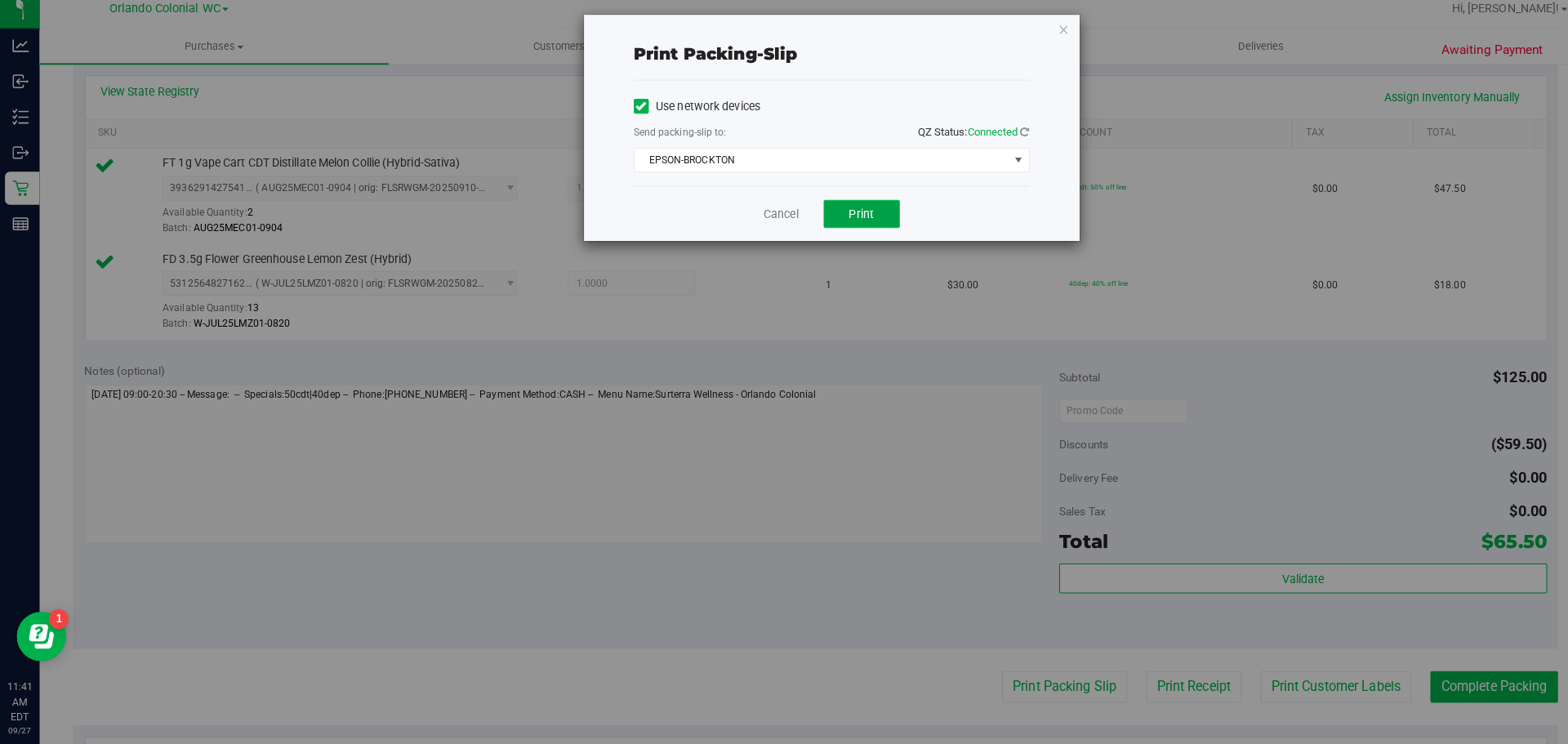
click at [860, 209] on button "Print" at bounding box center [849, 221] width 75 height 27
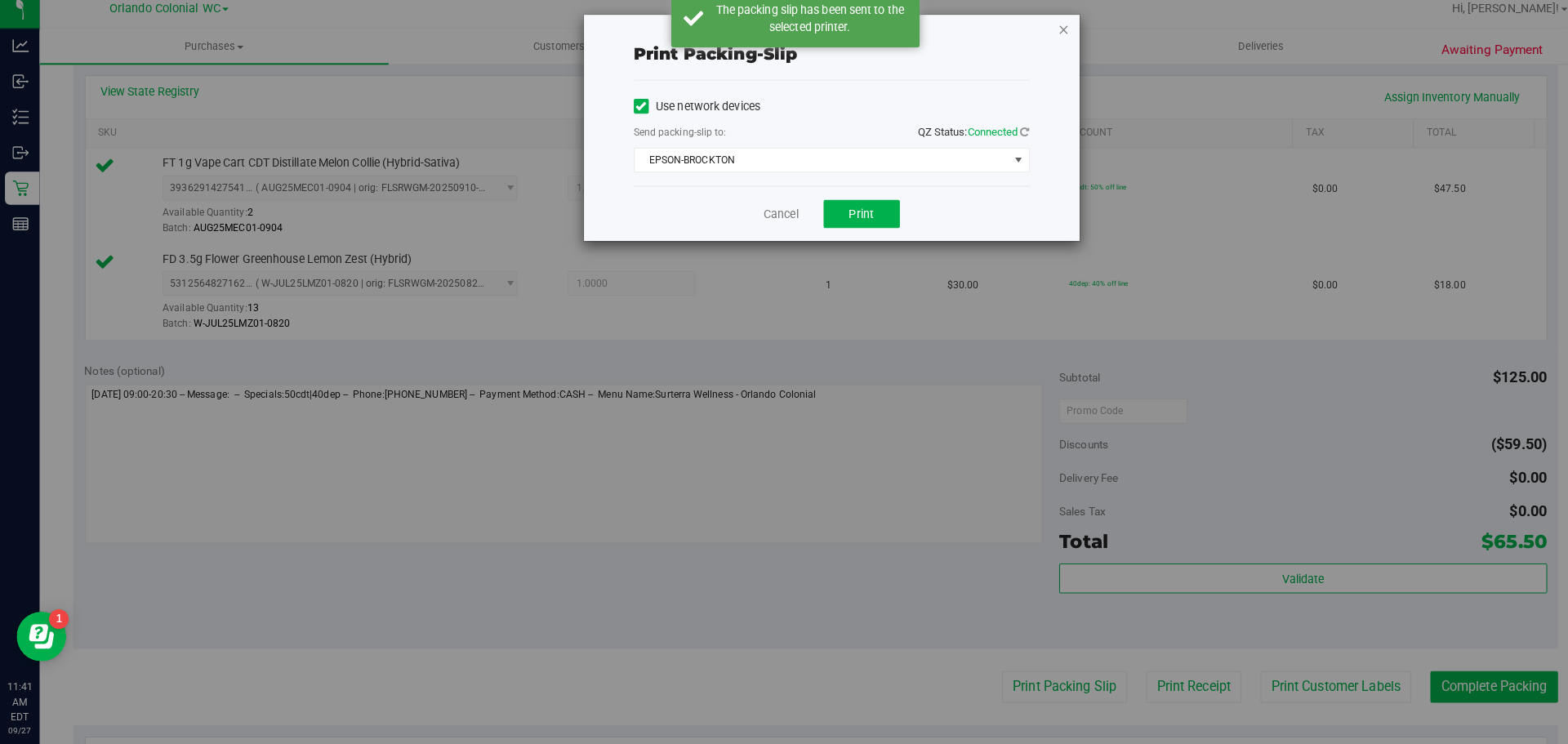
click at [1043, 34] on icon "button" at bounding box center [1049, 39] width 12 height 20
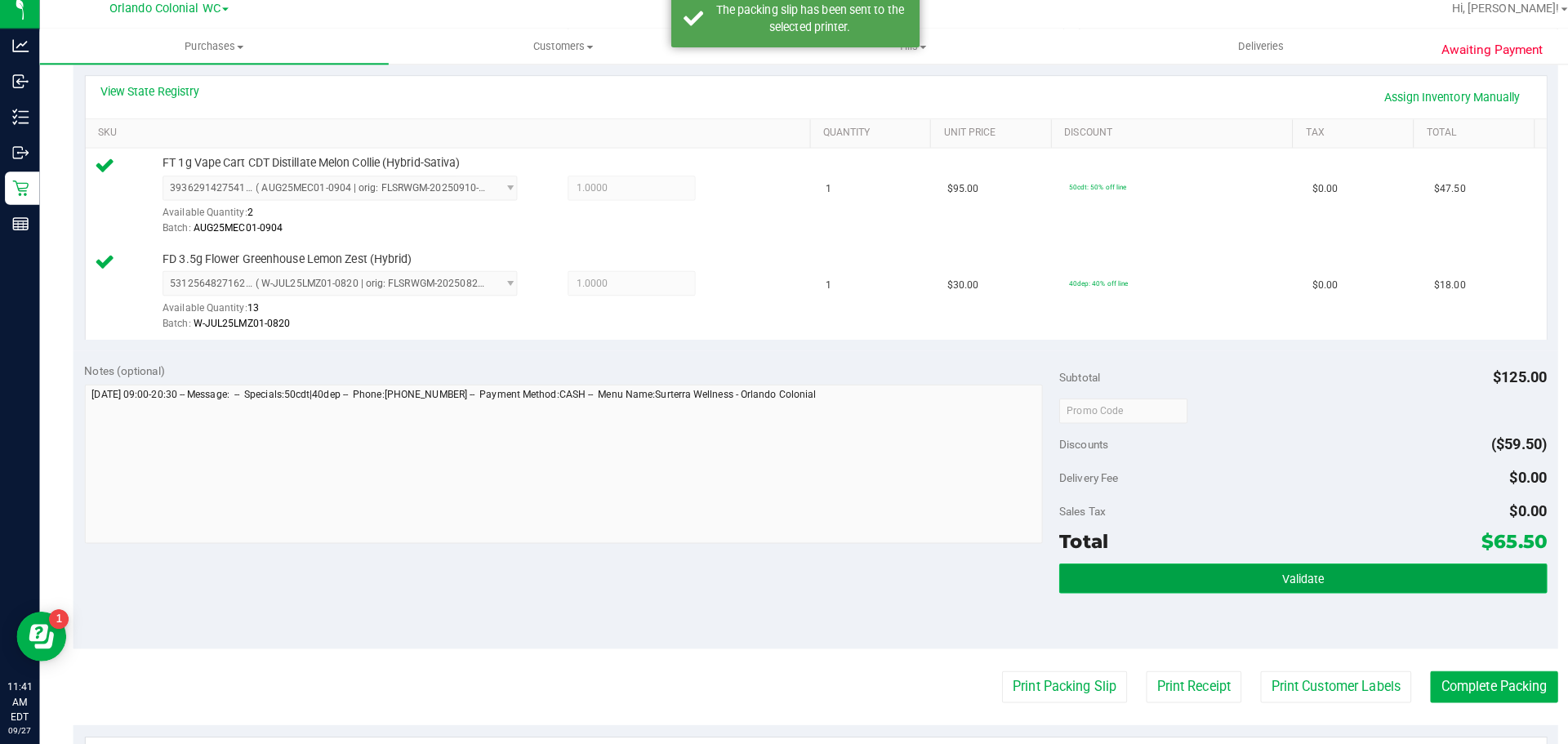
click at [1263, 584] on span "Validate" at bounding box center [1284, 582] width 42 height 13
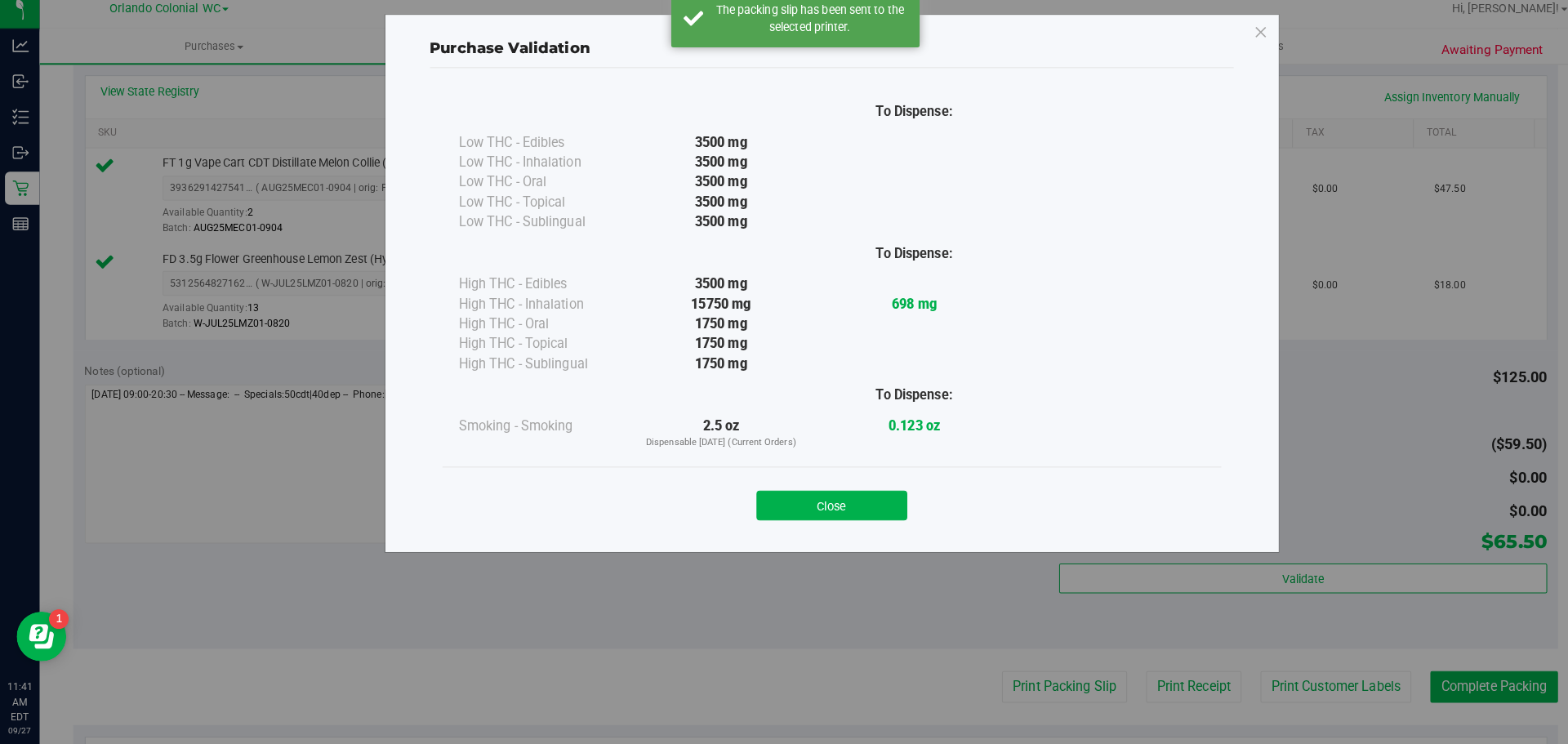
click at [828, 544] on div "Purchase Validation To Dispense: Low THC - Edibles 3500 mg" at bounding box center [819, 289] width 882 height 531
click at [1481, 694] on div "Purchase Validation To Dispense: Low THC - Edibles 3500 mg" at bounding box center [790, 372] width 1580 height 744
click at [1241, 39] on icon at bounding box center [1243, 42] width 15 height 26
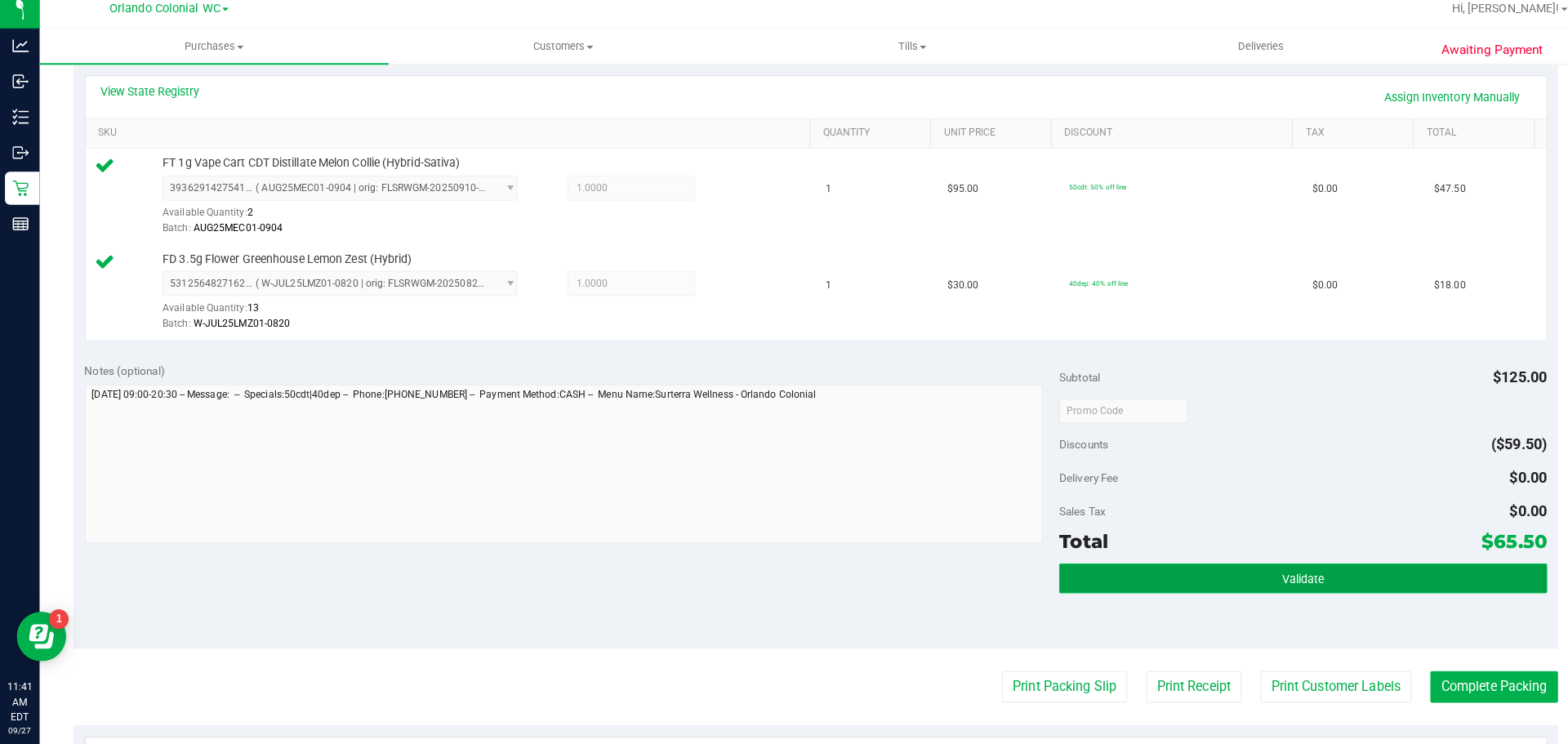
click at [1208, 578] on button "Validate" at bounding box center [1284, 580] width 480 height 29
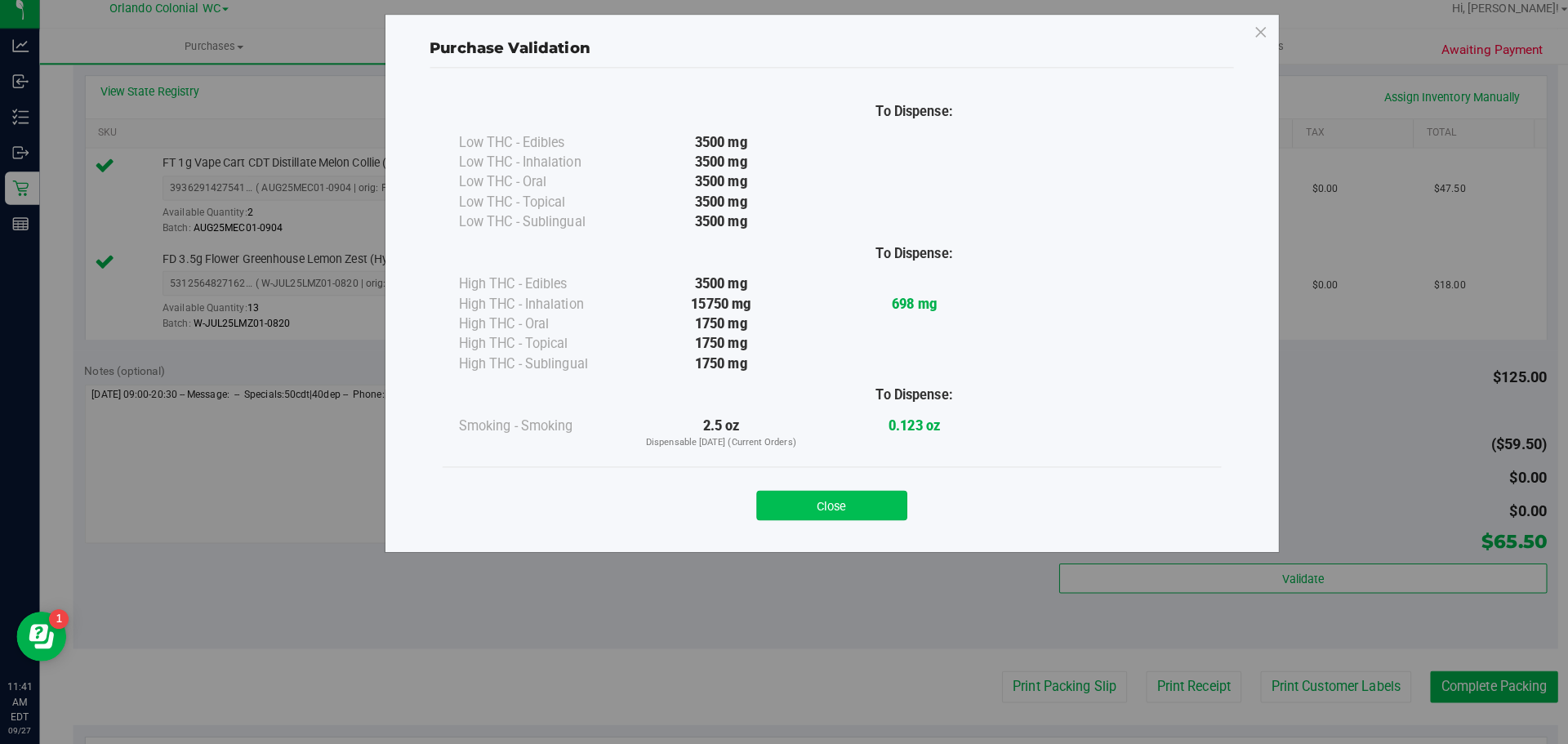
click at [832, 511] on button "Close" at bounding box center [819, 509] width 149 height 29
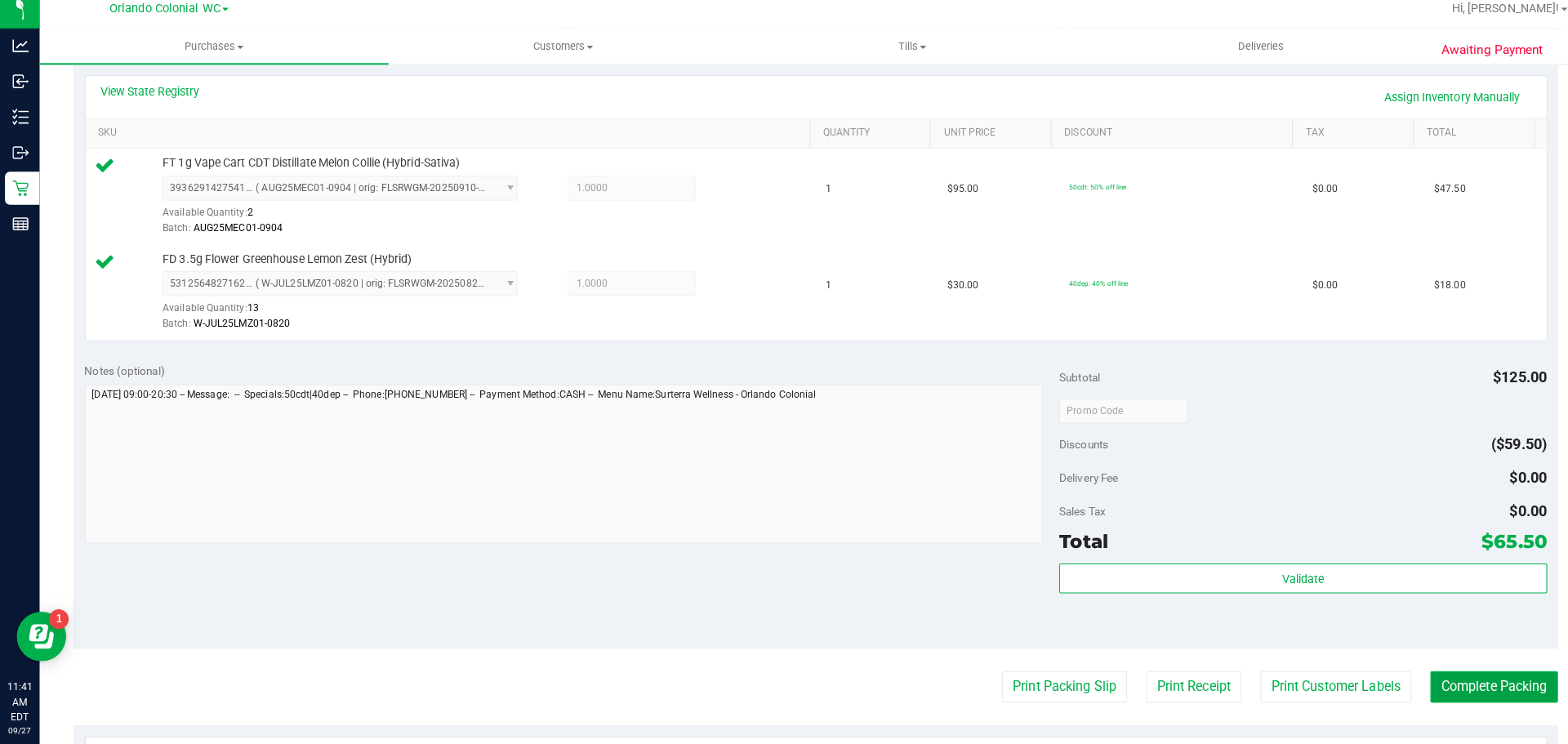
click at [1443, 687] on button "Complete Packing" at bounding box center [1472, 687] width 125 height 31
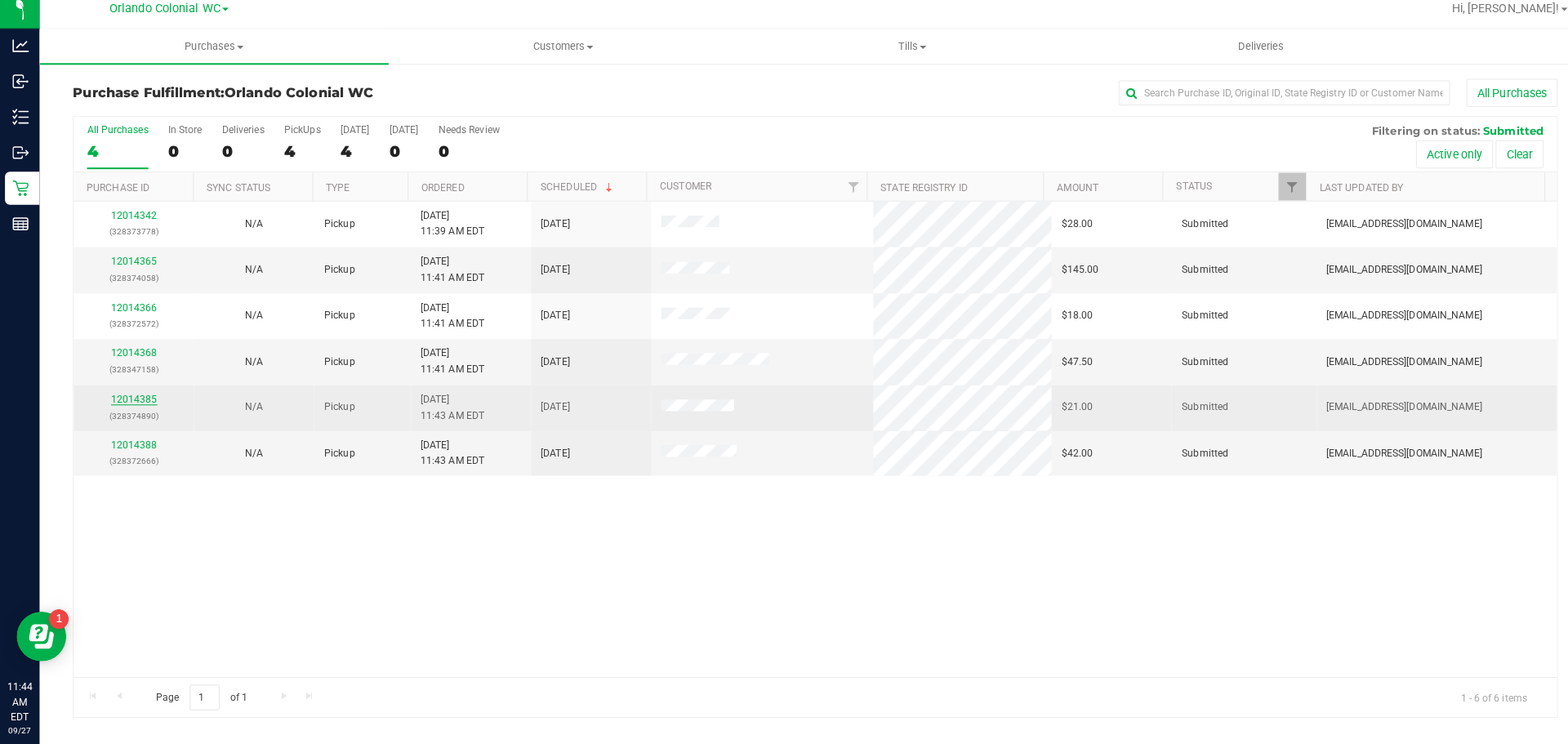
click at [135, 402] on link "12014385" at bounding box center [132, 405] width 46 height 12
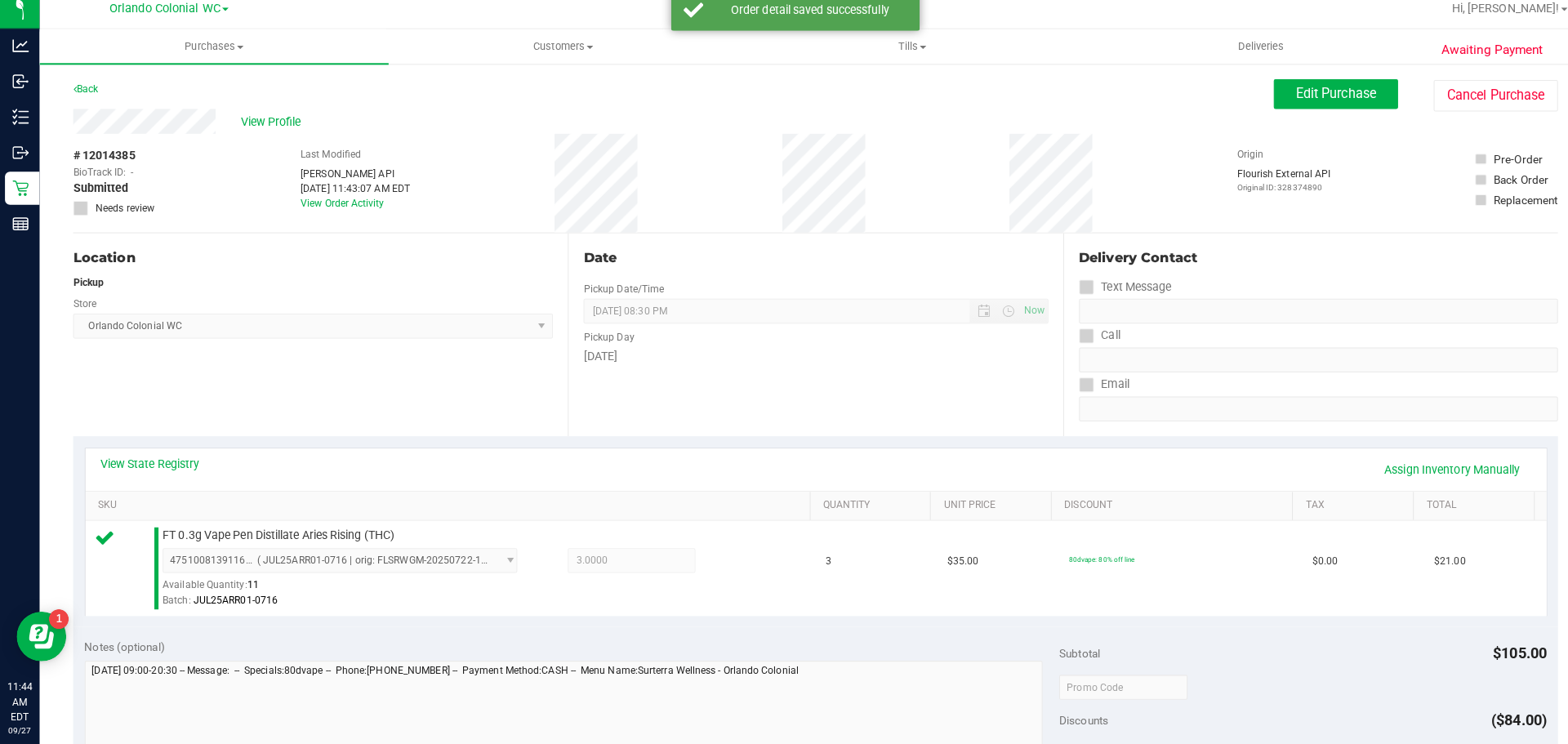
scroll to position [278, 0]
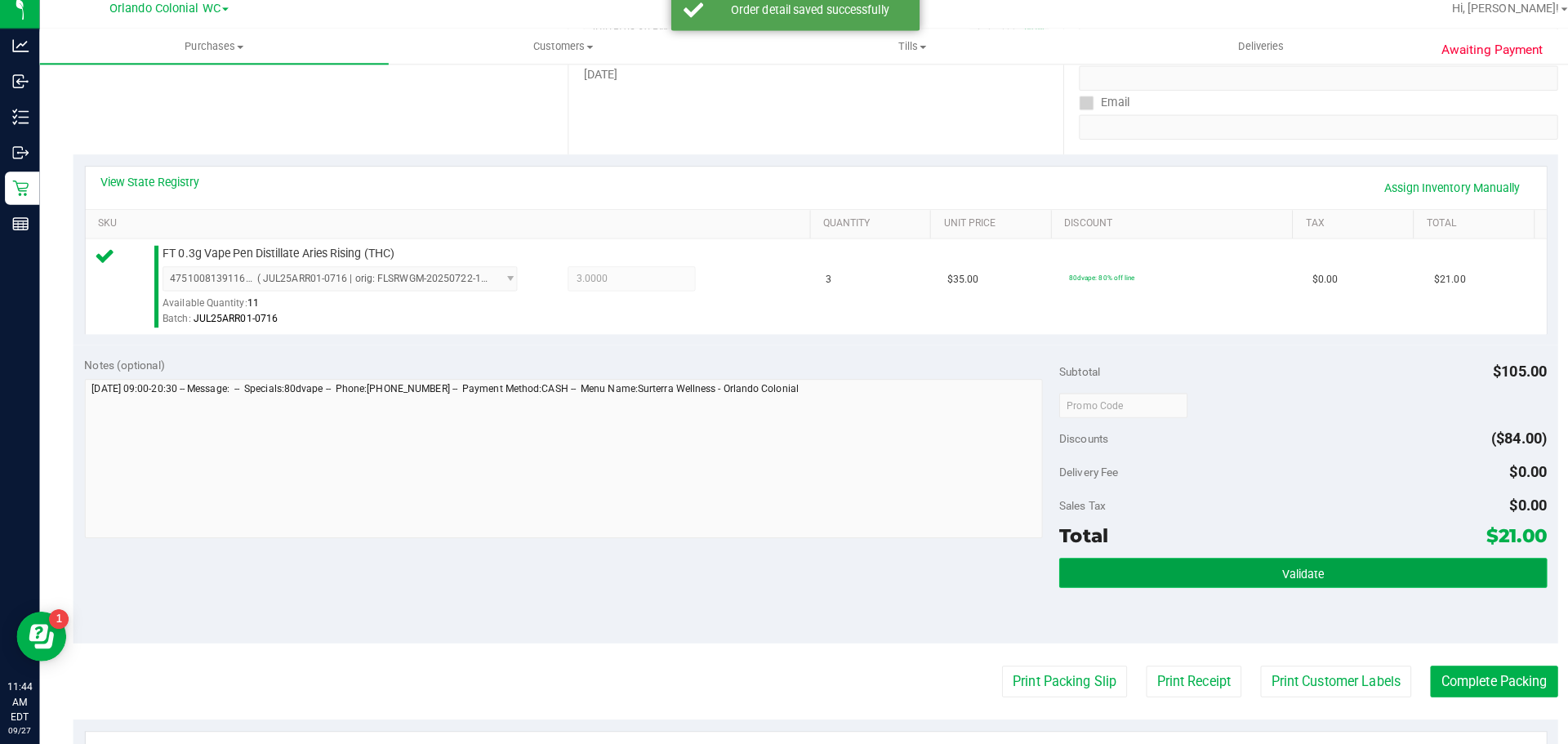
click at [1249, 585] on button "Validate" at bounding box center [1284, 574] width 480 height 29
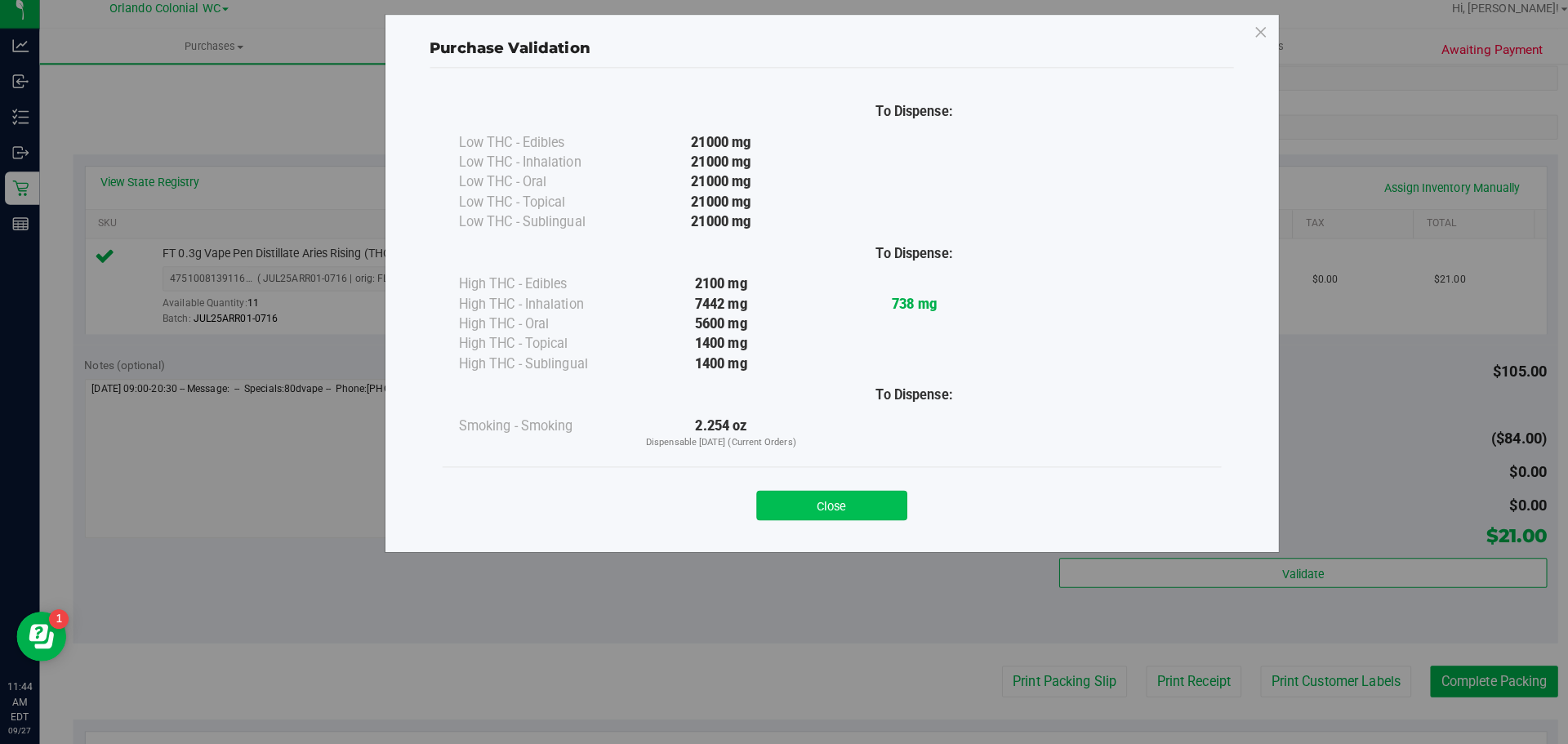
click at [831, 520] on button "Close" at bounding box center [819, 509] width 149 height 29
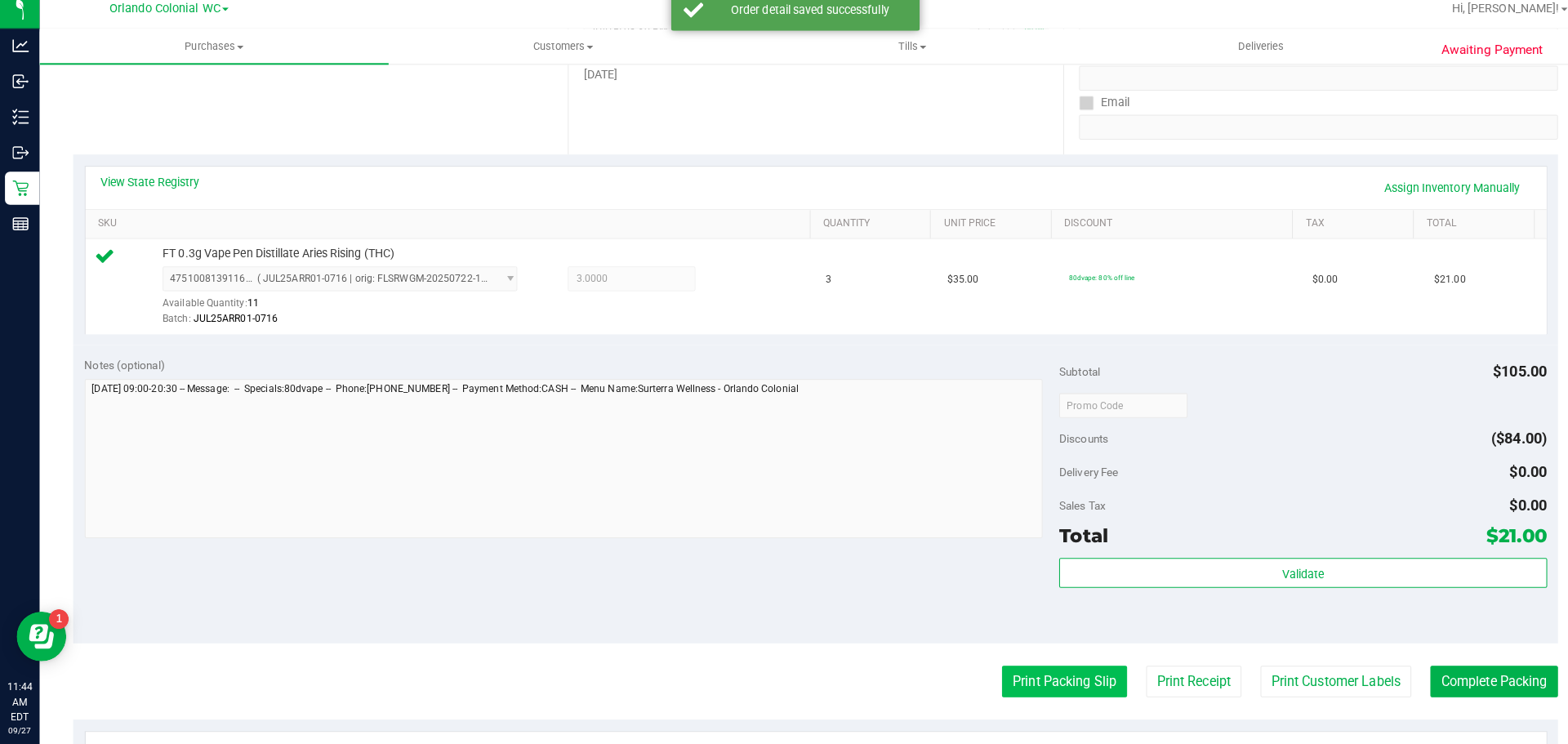
click at [995, 690] on button "Print Packing Slip" at bounding box center [1049, 682] width 123 height 31
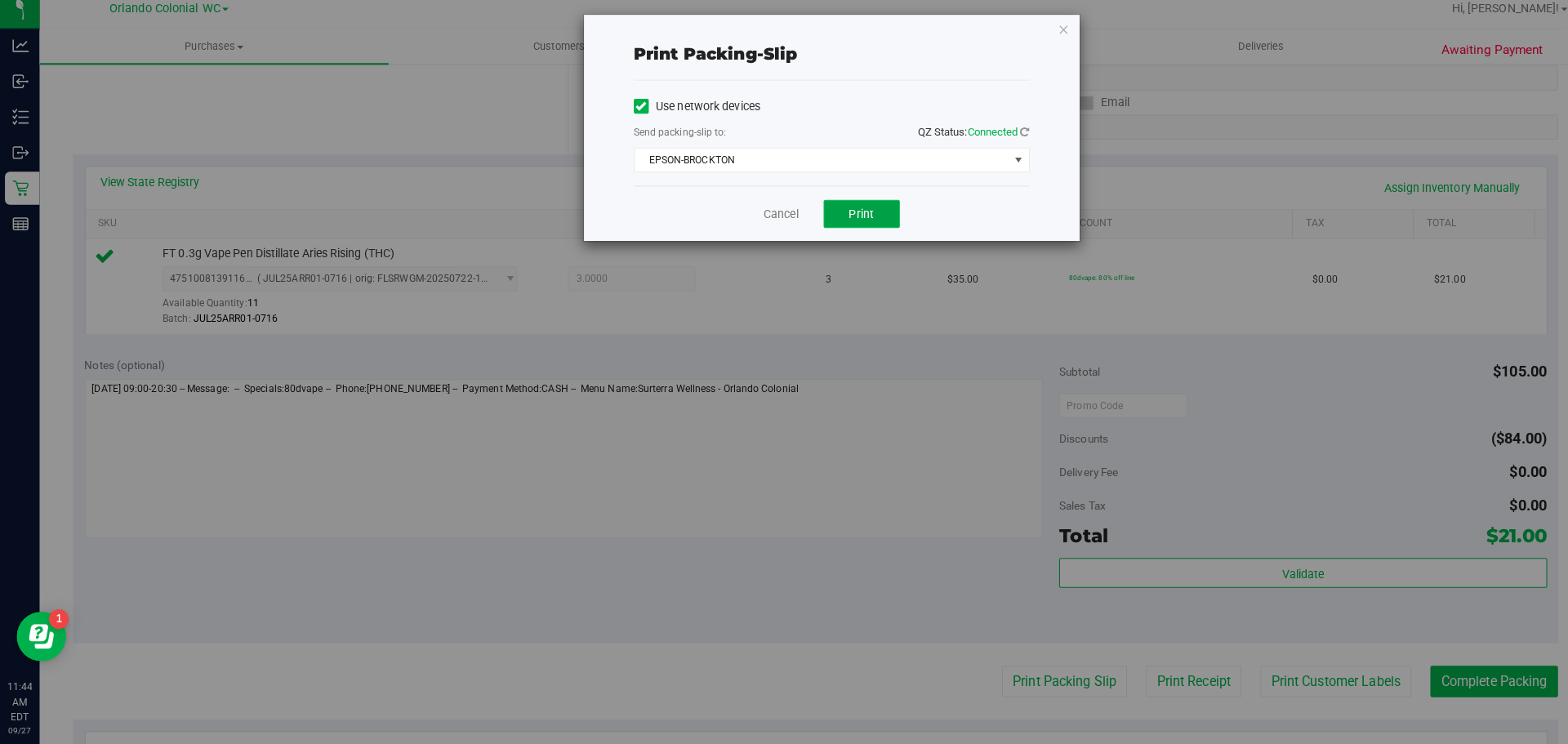
click at [855, 234] on button "Print" at bounding box center [849, 221] width 75 height 27
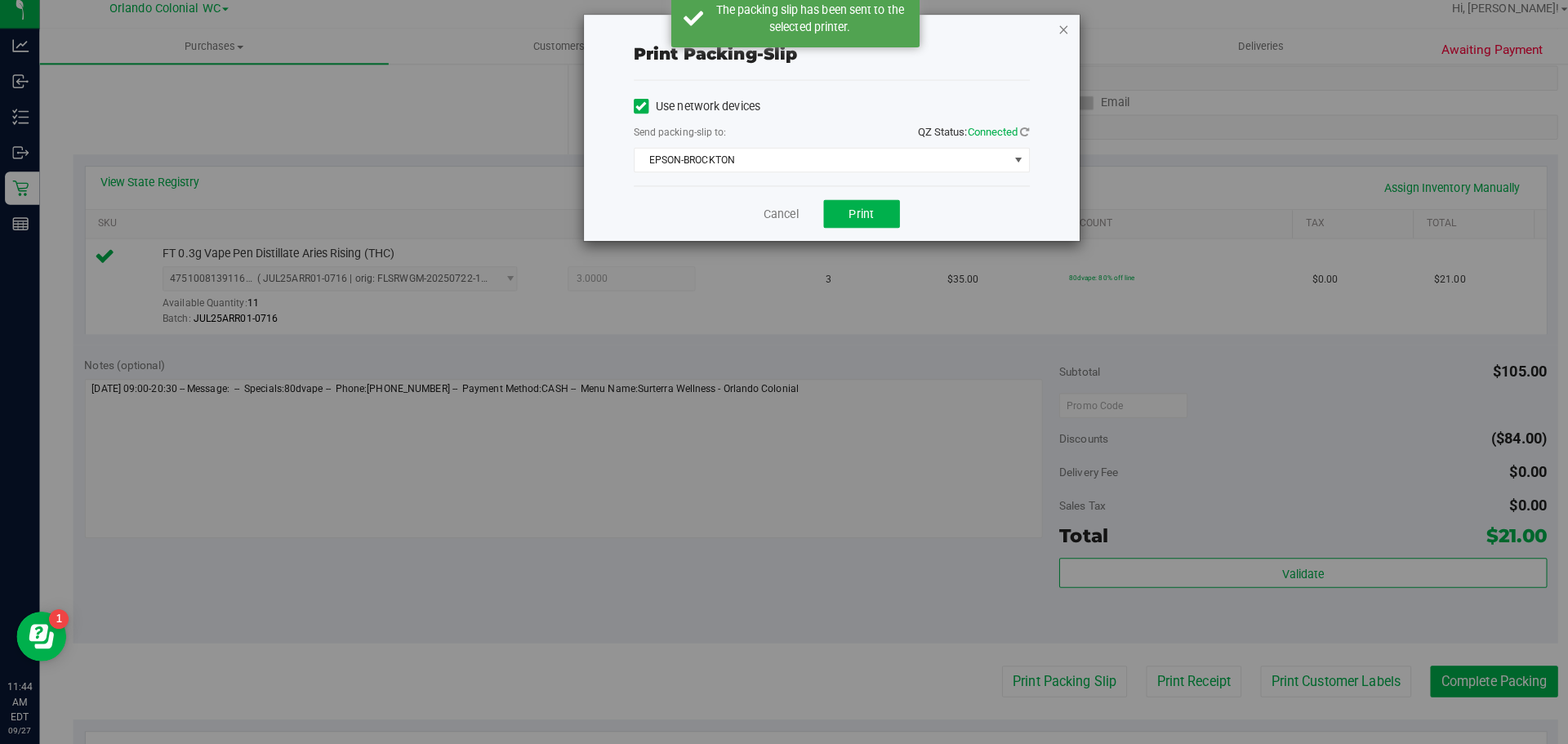
click at [1048, 34] on icon "button" at bounding box center [1049, 39] width 12 height 20
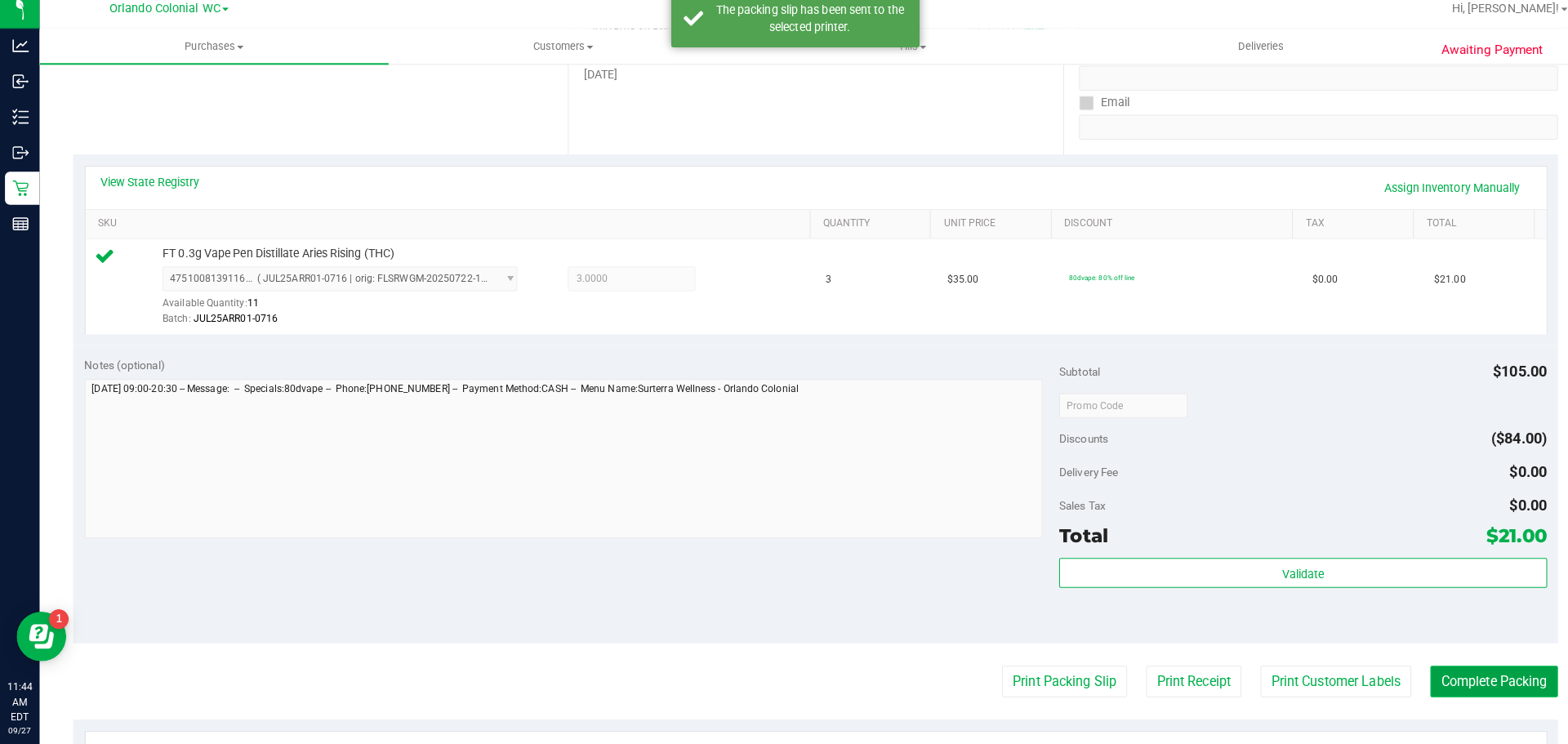
click at [1469, 669] on button "Complete Packing" at bounding box center [1472, 682] width 125 height 31
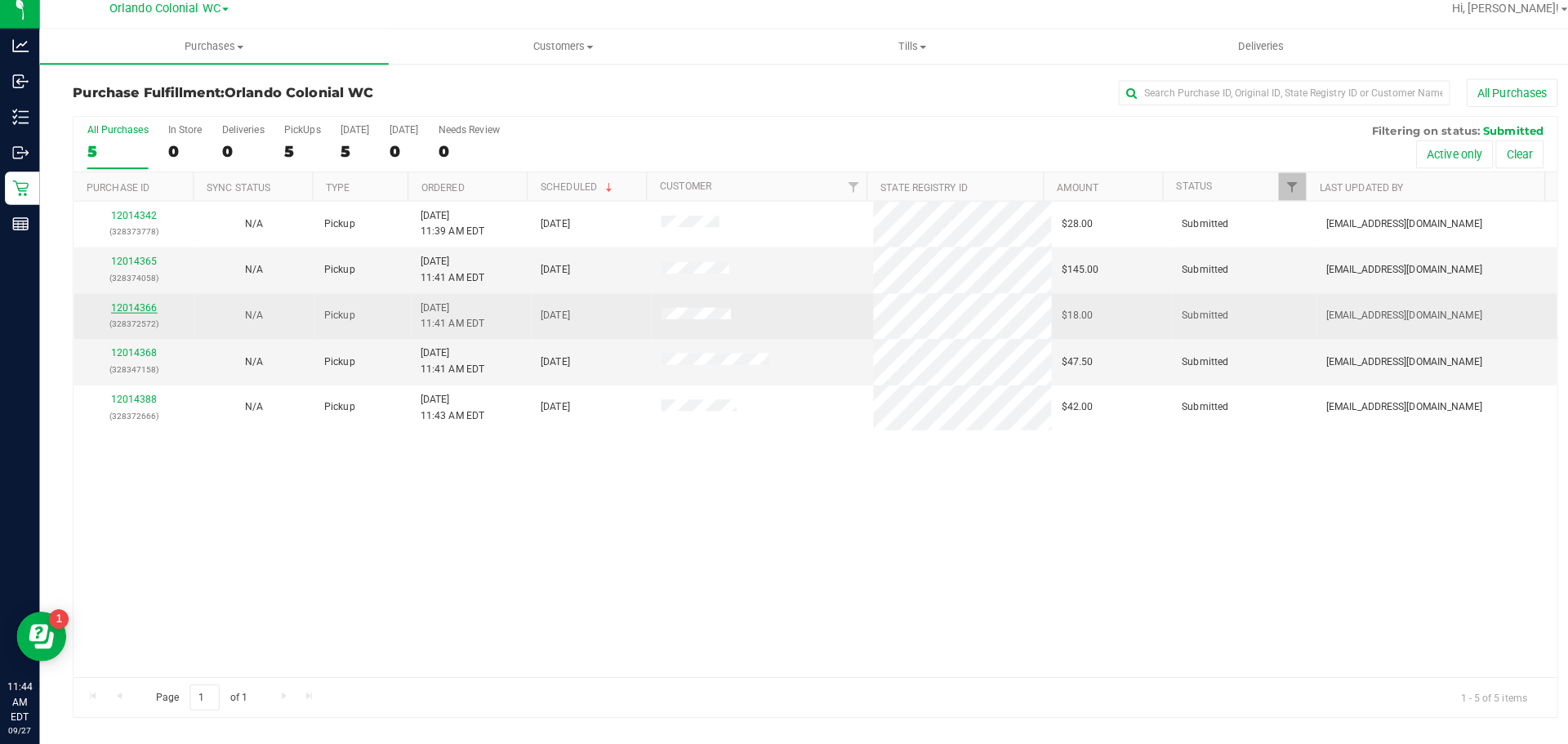
click at [128, 313] on link "12014366" at bounding box center [132, 313] width 46 height 12
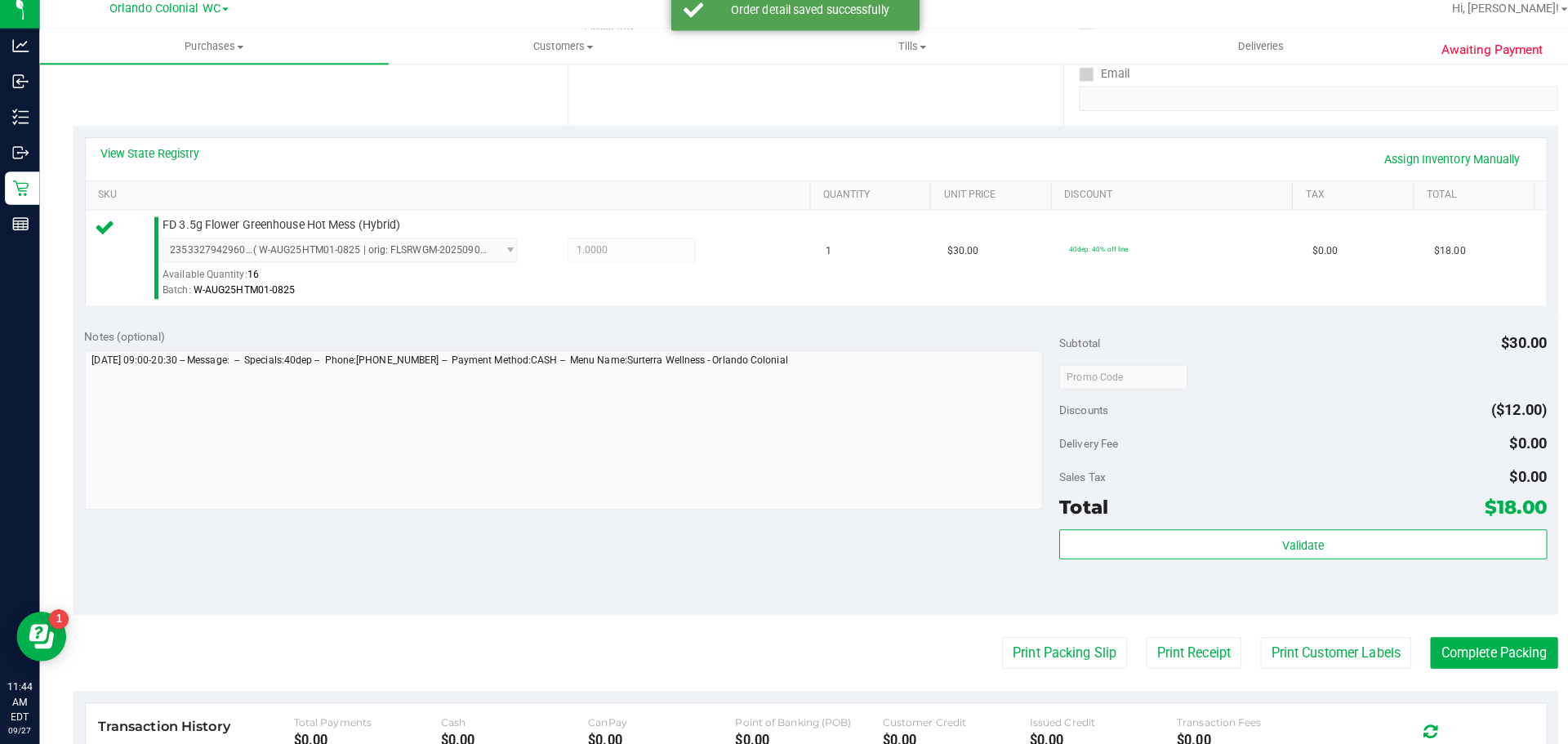
scroll to position [307, 0]
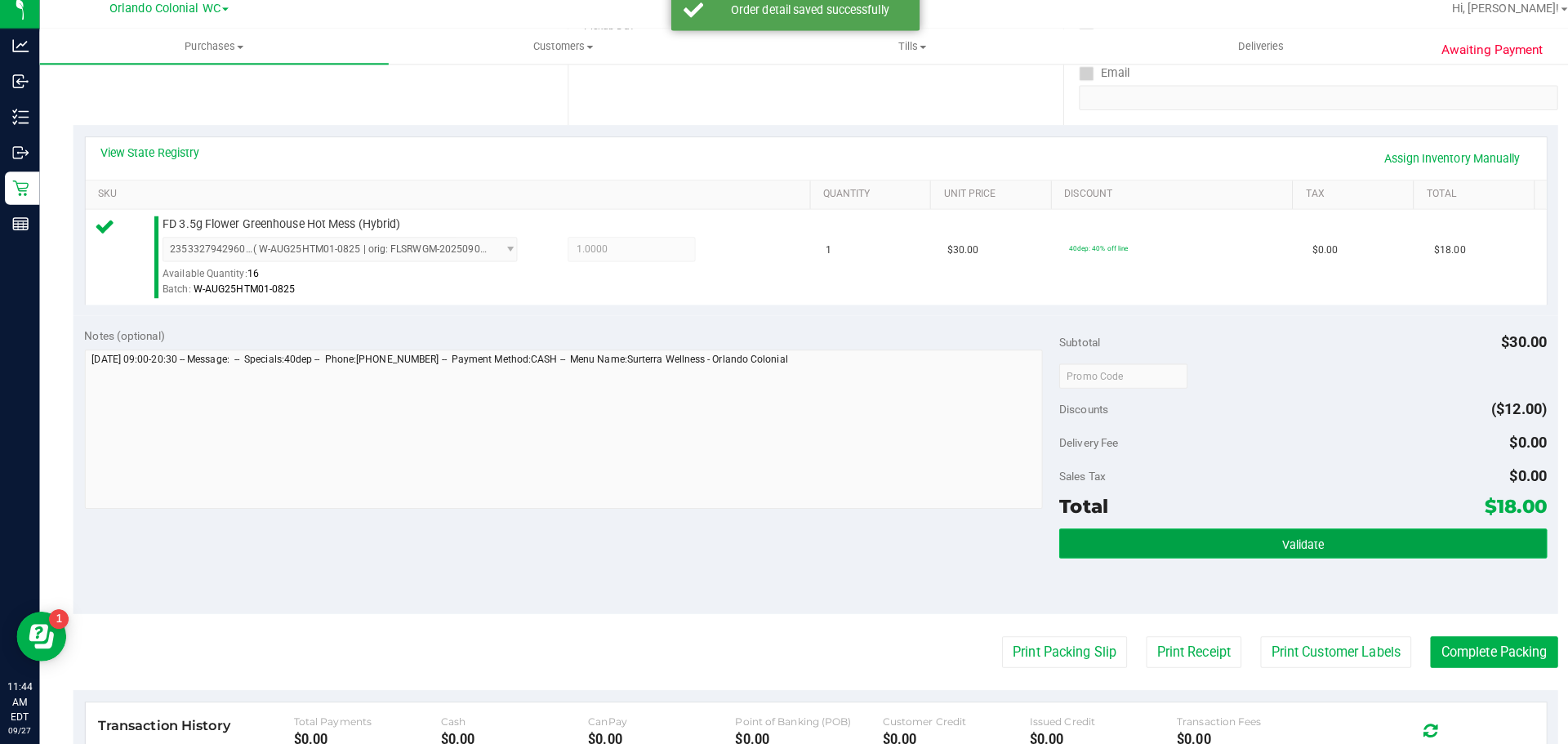
click at [1305, 536] on button "Validate" at bounding box center [1284, 546] width 480 height 29
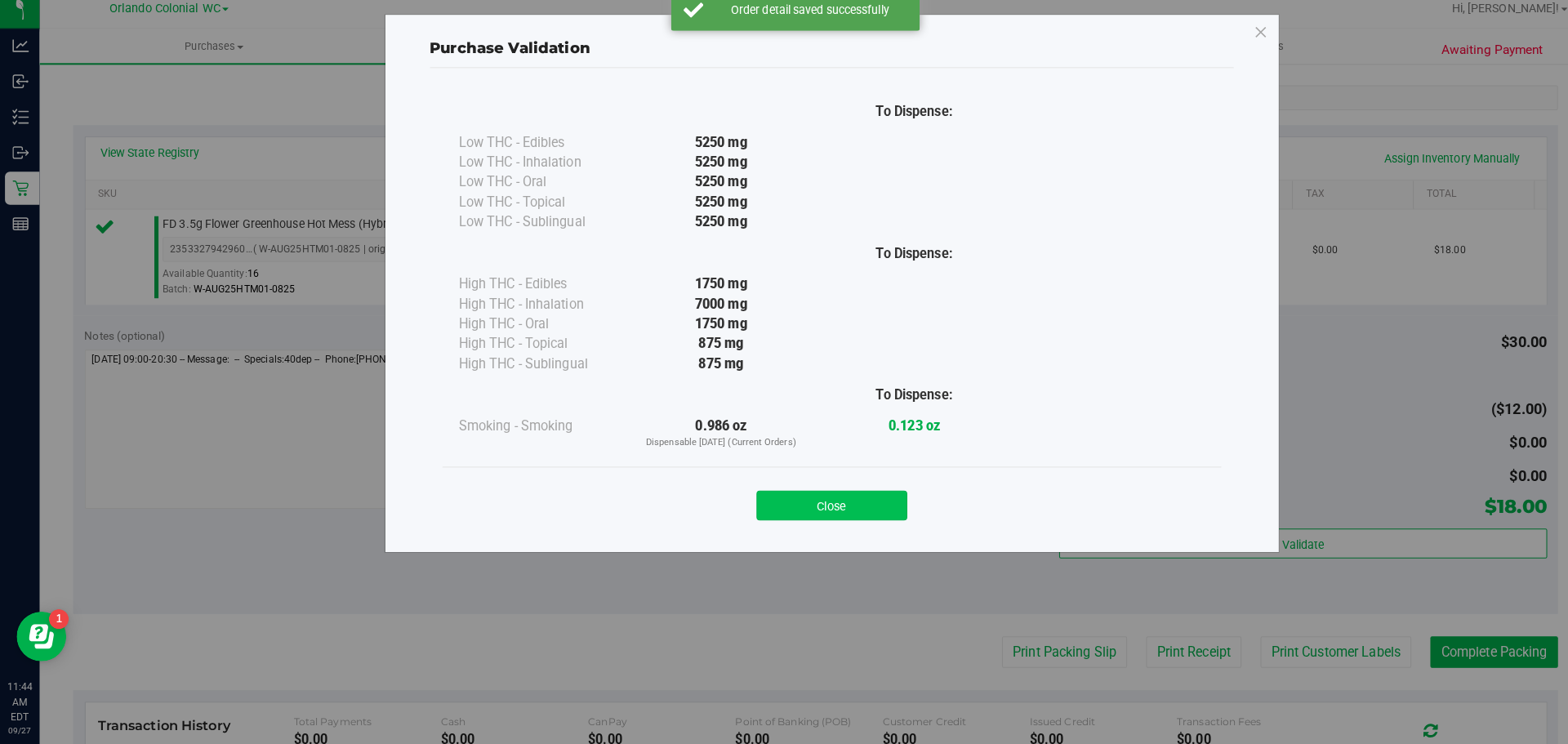
click at [829, 516] on button "Close" at bounding box center [819, 509] width 149 height 29
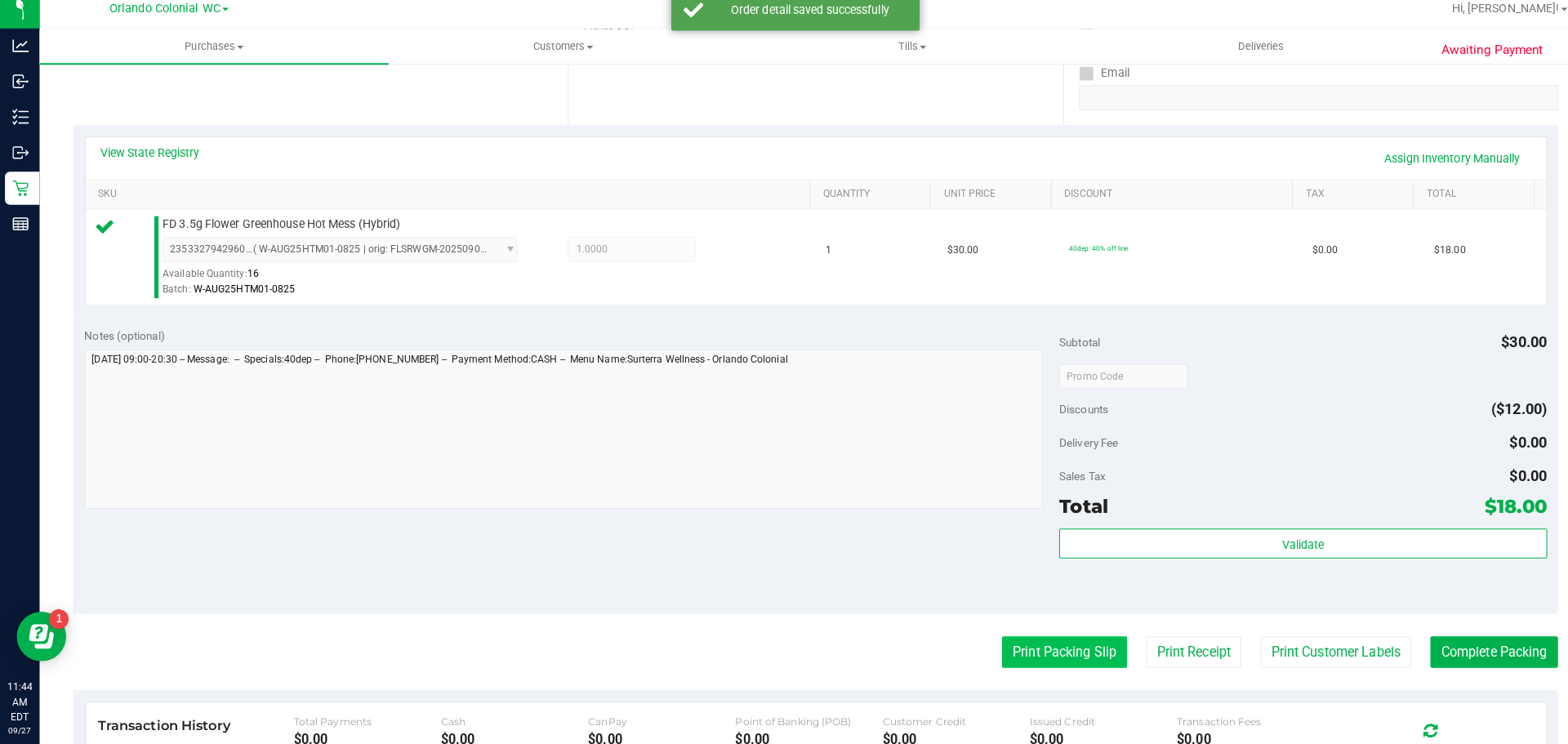
click at [1036, 649] on button "Print Packing Slip" at bounding box center [1049, 653] width 123 height 31
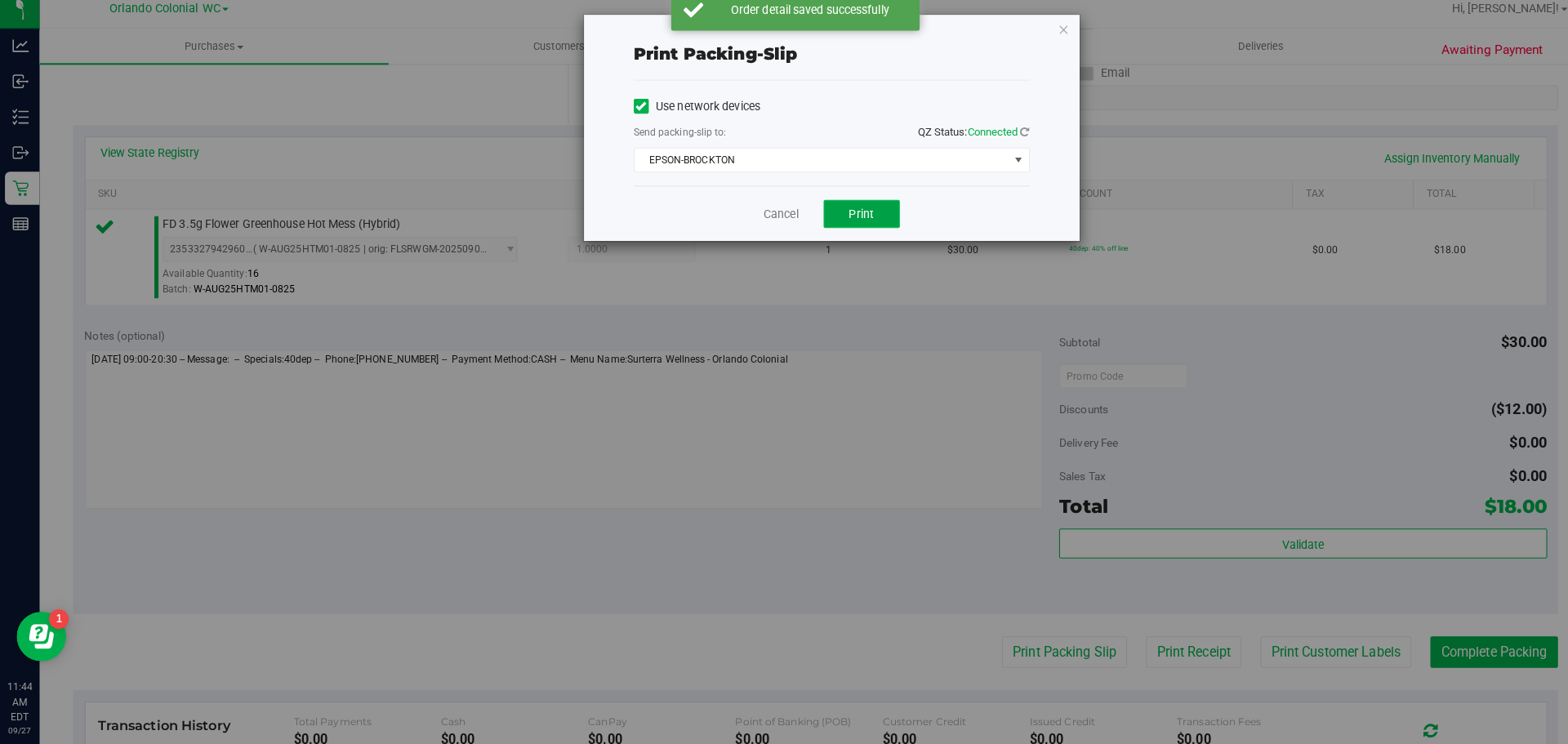
click at [868, 216] on button "Print" at bounding box center [849, 221] width 75 height 27
click at [1067, 37] on div "Print packing-slip Use network devices Send packing-slip to: QZ Status: Connect…" at bounding box center [790, 372] width 1580 height 744
click at [1254, 521] on div "Print packing-slip Use network devices Send packing-slip to: QZ Status: Connect…" at bounding box center [790, 372] width 1580 height 744
click at [1210, 534] on div "Print packing-slip Use network devices Send packing-slip to: QZ Status: Connect…" at bounding box center [790, 372] width 1580 height 744
click at [852, 234] on button "Print" at bounding box center [849, 221] width 75 height 27
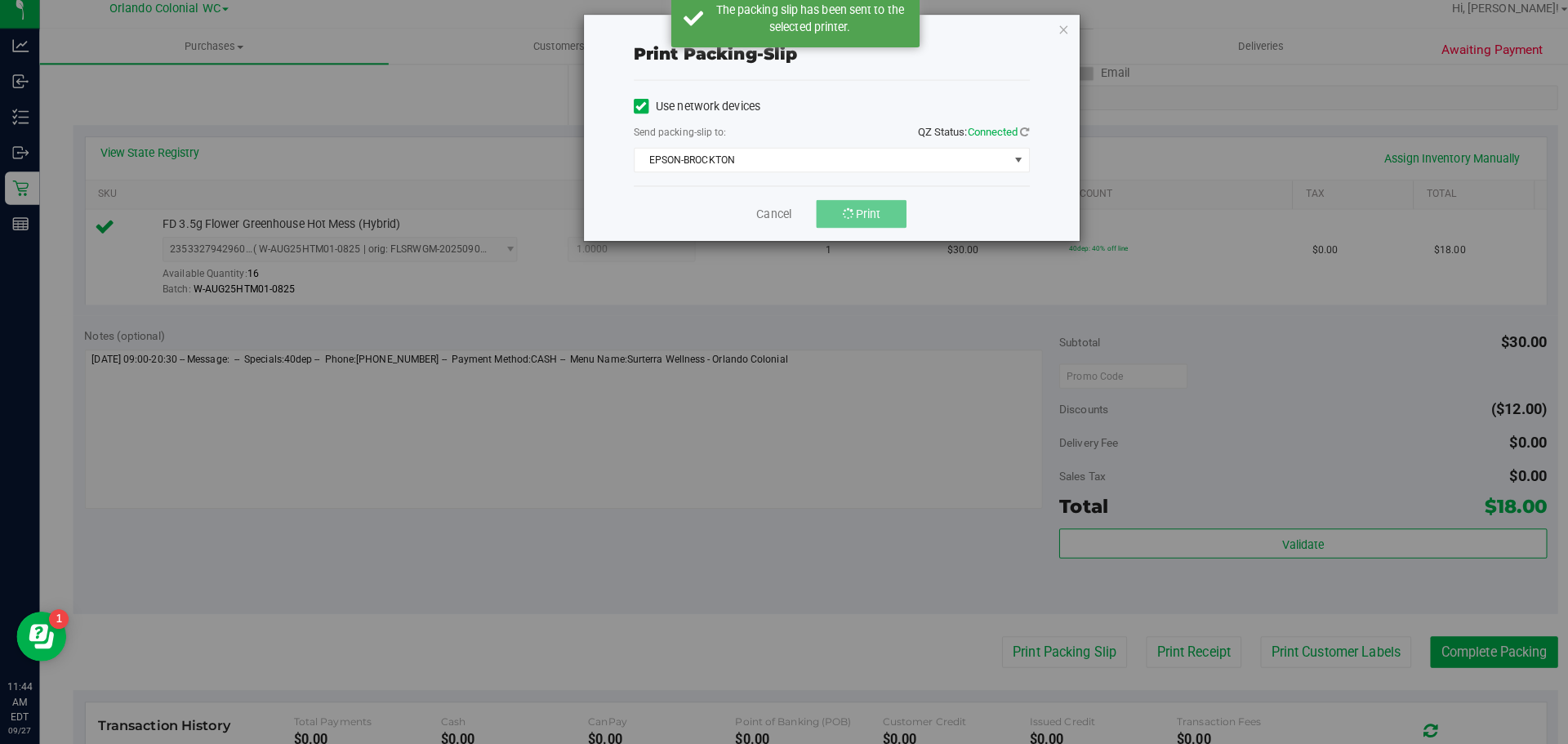
click at [1321, 565] on div "Print packing-slip Use network devices Send packing-slip to: QZ Status: Connect…" at bounding box center [790, 372] width 1580 height 744
click at [1048, 37] on icon "button" at bounding box center [1049, 39] width 12 height 20
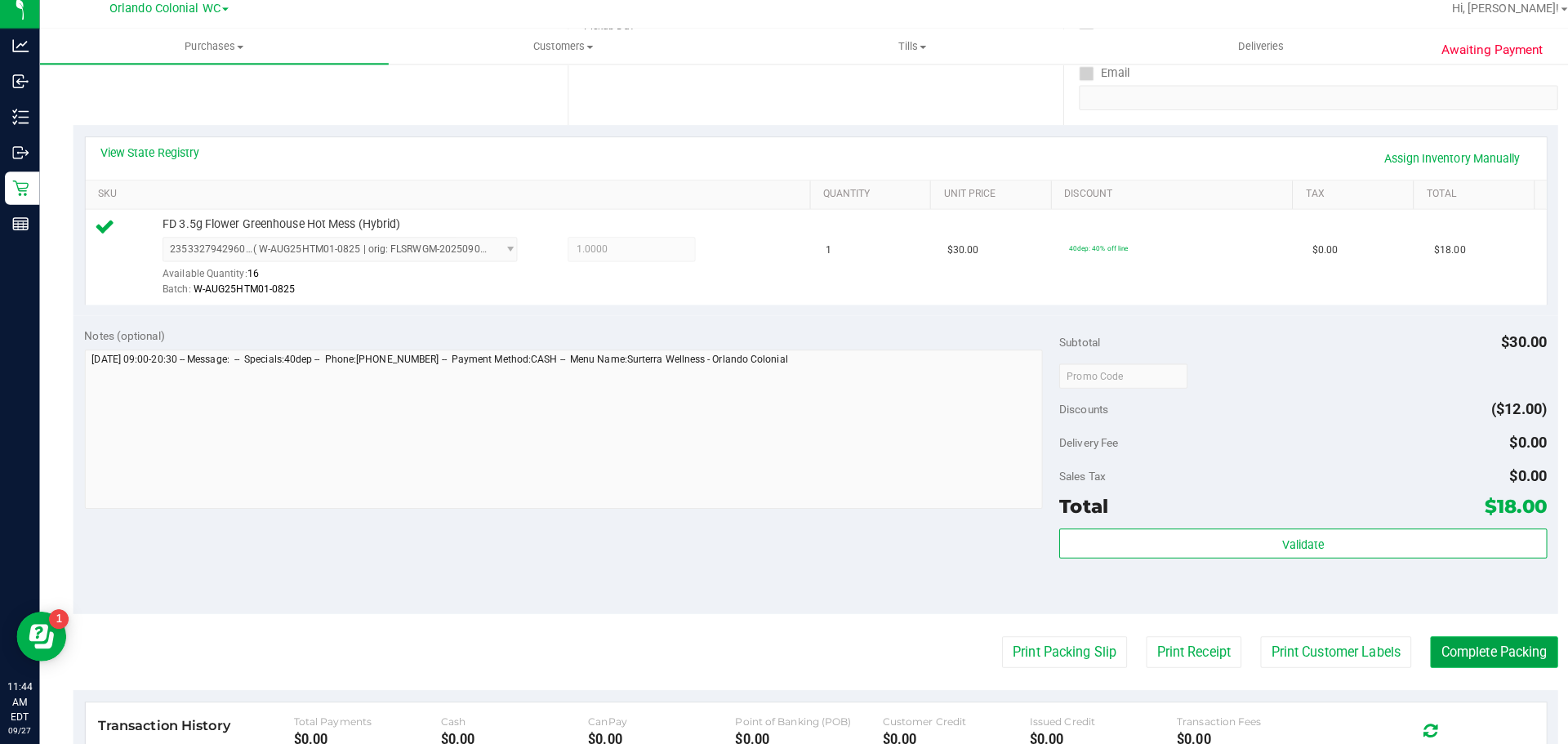
click at [1466, 653] on button "Complete Packing" at bounding box center [1472, 653] width 125 height 31
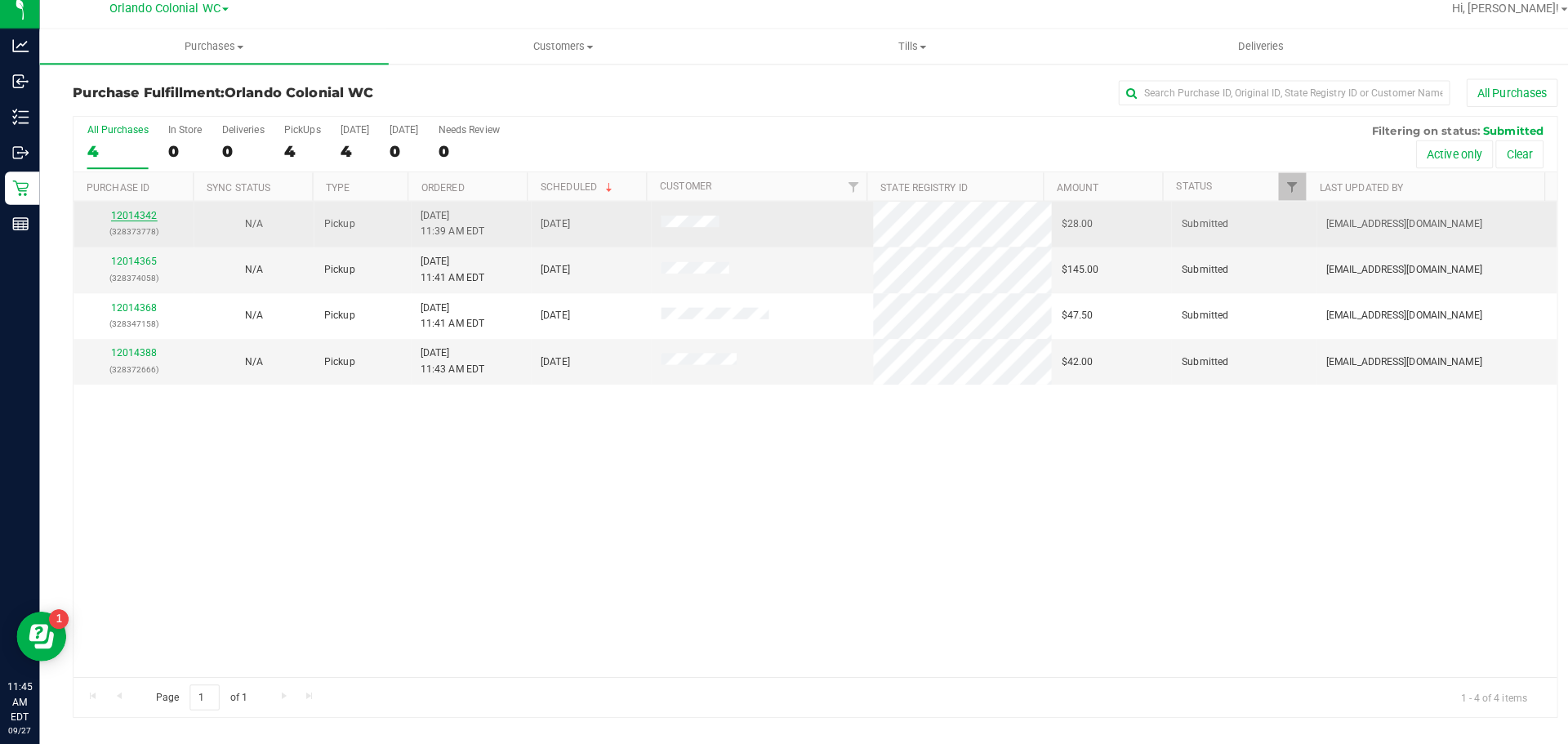
click at [141, 224] on link "12014342" at bounding box center [132, 223] width 46 height 12
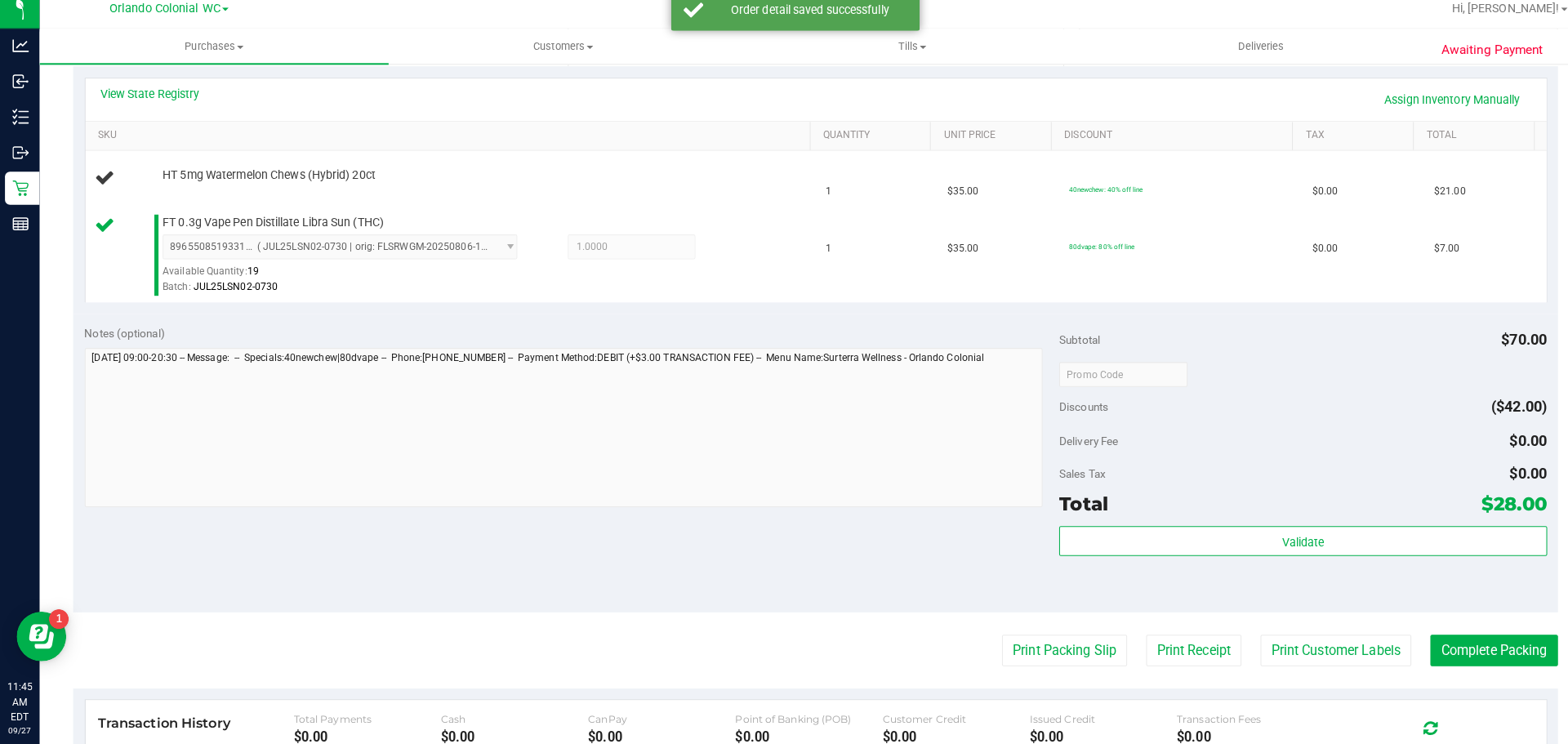
scroll to position [362, 0]
click at [1042, 653] on button "Print Packing Slip" at bounding box center [1049, 653] width 123 height 31
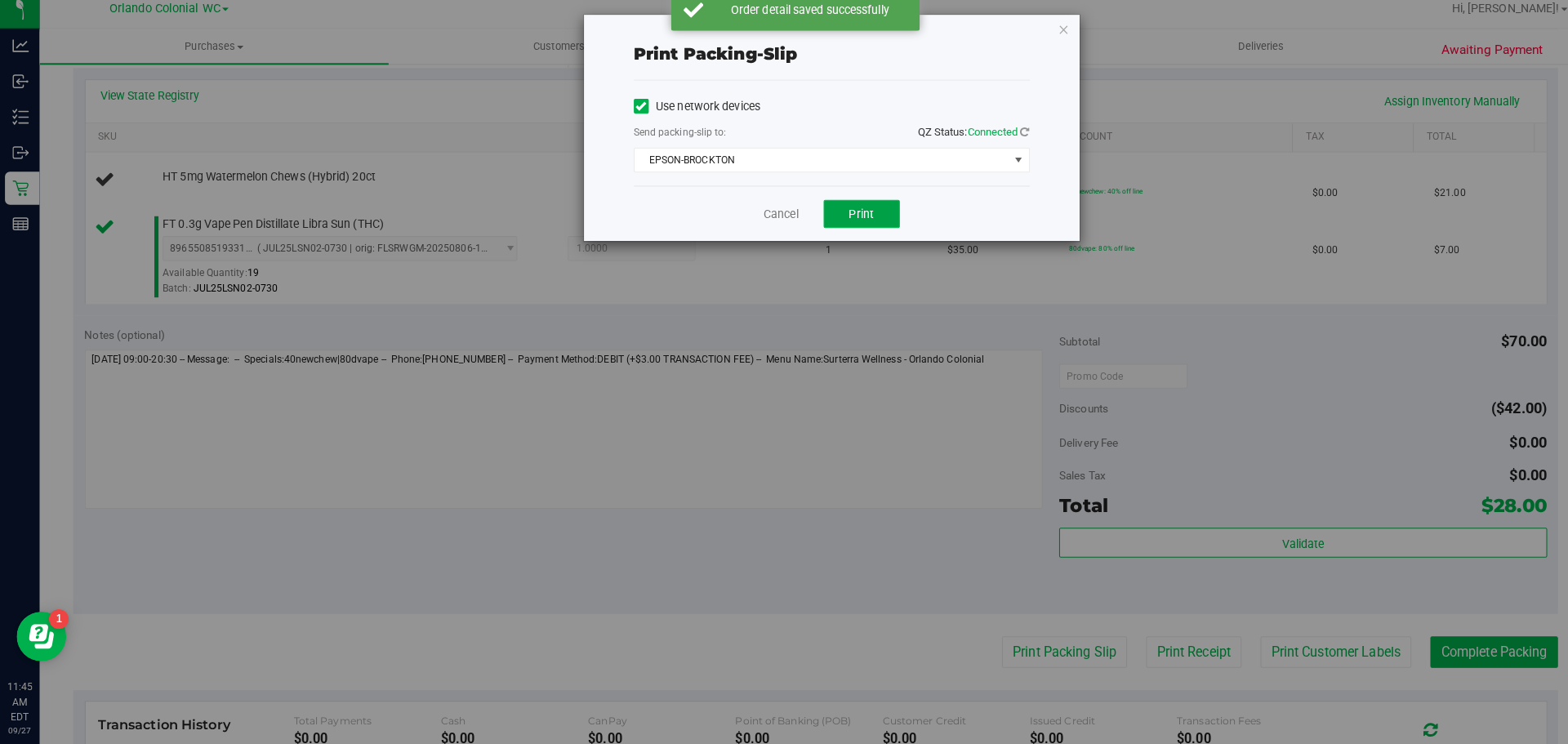
click at [849, 218] on span "Print" at bounding box center [848, 221] width 24 height 13
click at [1080, 41] on div "Print packing-slip Use network devices Send packing-slip to: QZ Status: Connect…" at bounding box center [790, 372] width 1580 height 744
click at [1045, 41] on icon "button" at bounding box center [1049, 39] width 12 height 20
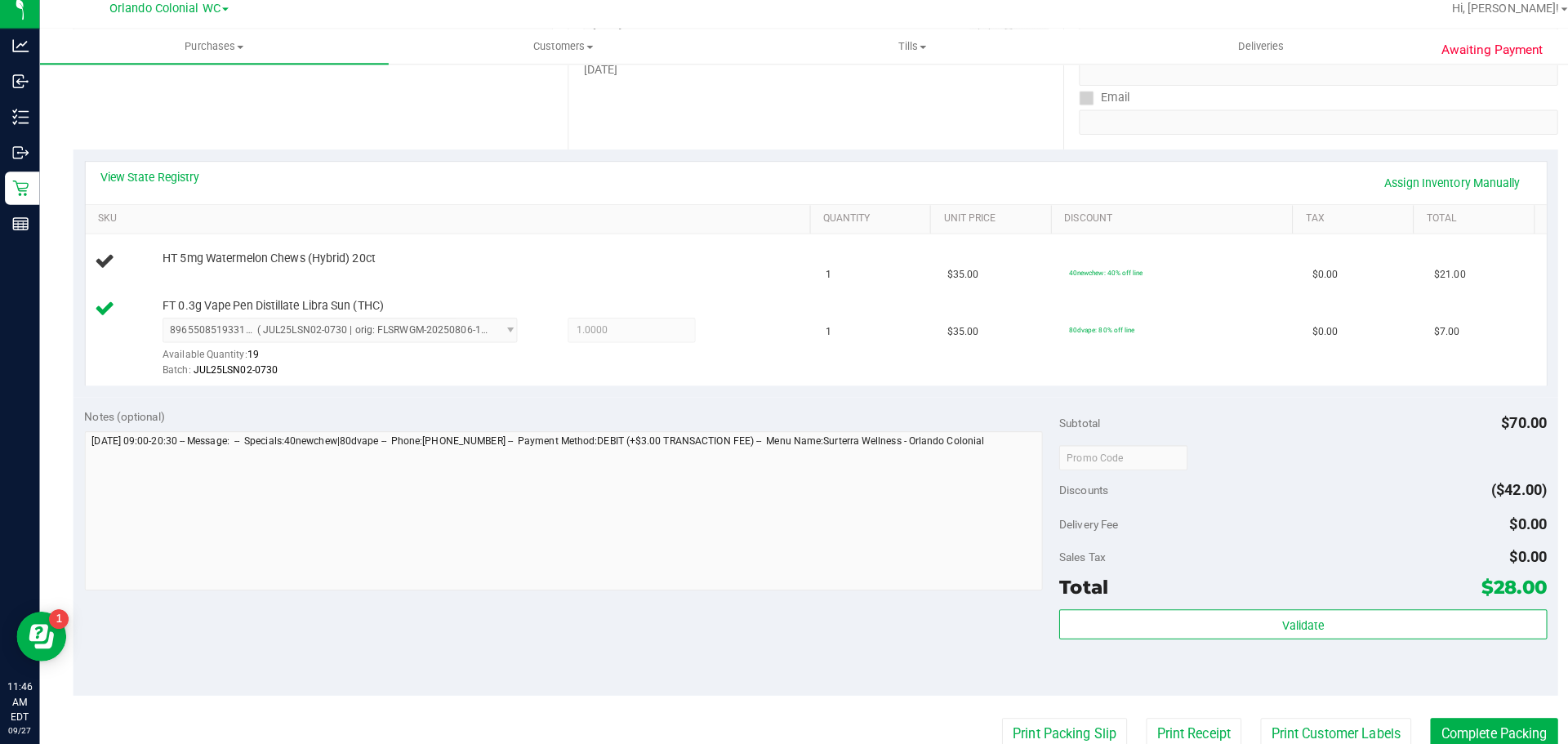
scroll to position [282, 0]
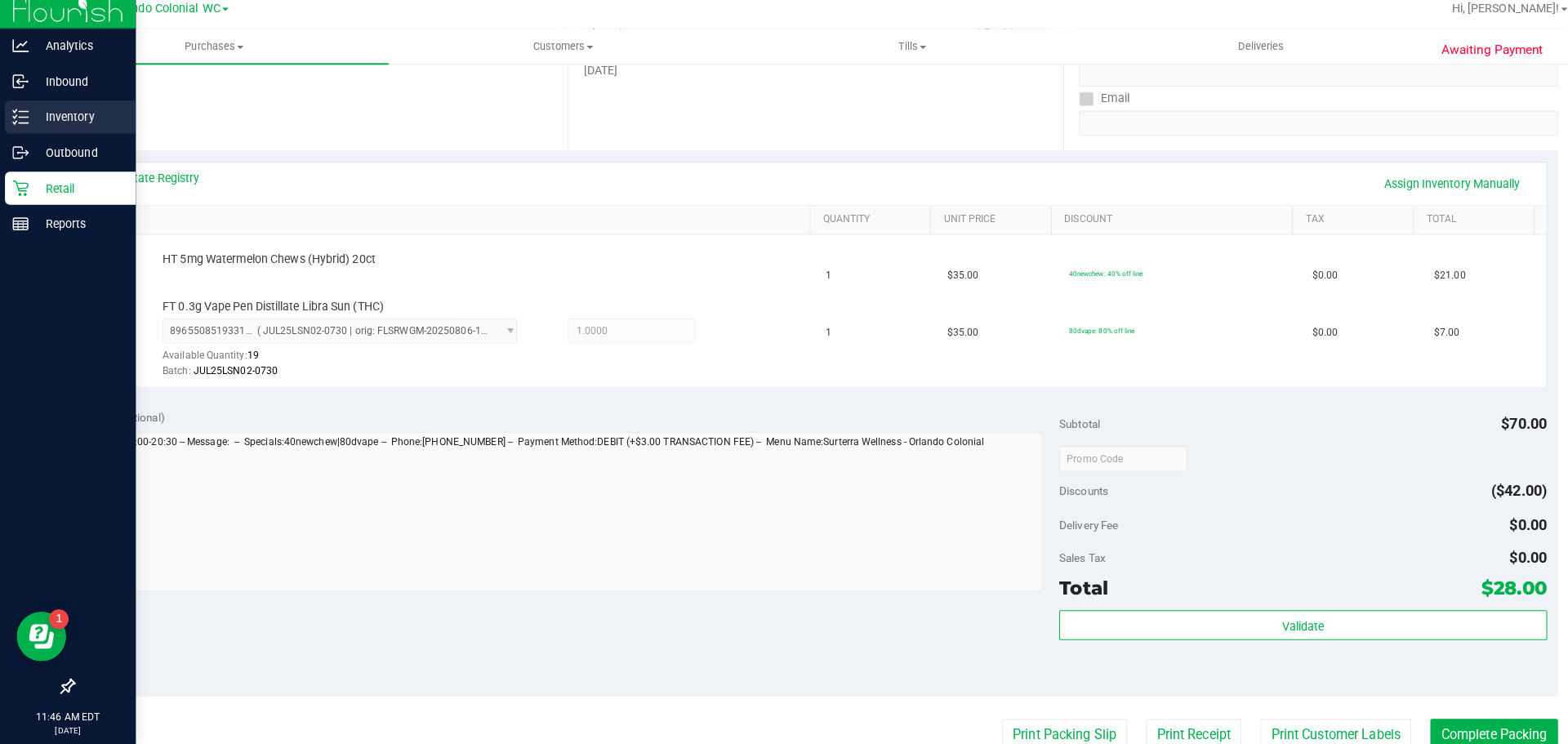
click at [24, 121] on icon at bounding box center [21, 126] width 17 height 17
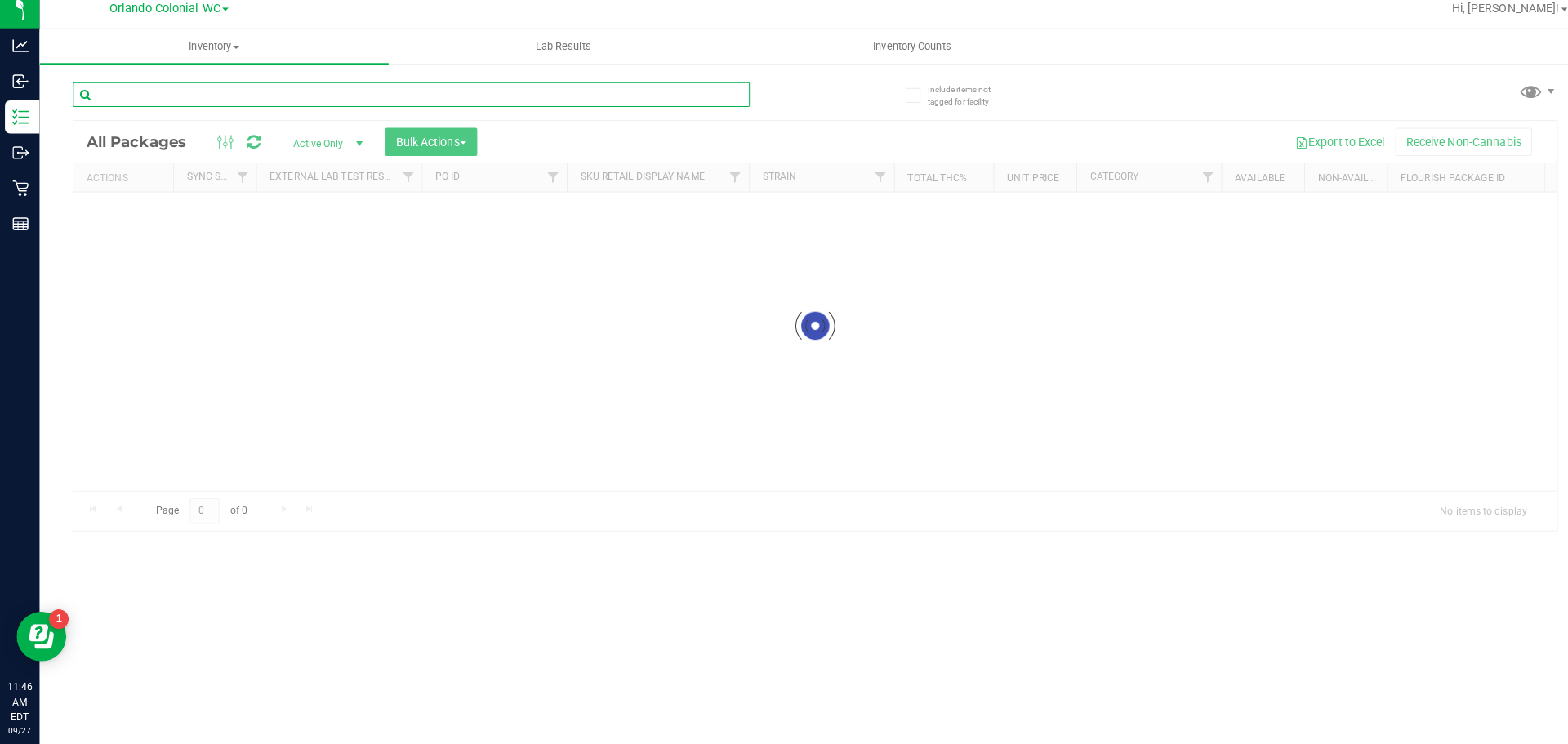
click at [313, 92] on div "Inventory All packages All inventory Waste log Create inventory Lab Results Inv…" at bounding box center [804, 392] width 1529 height 705
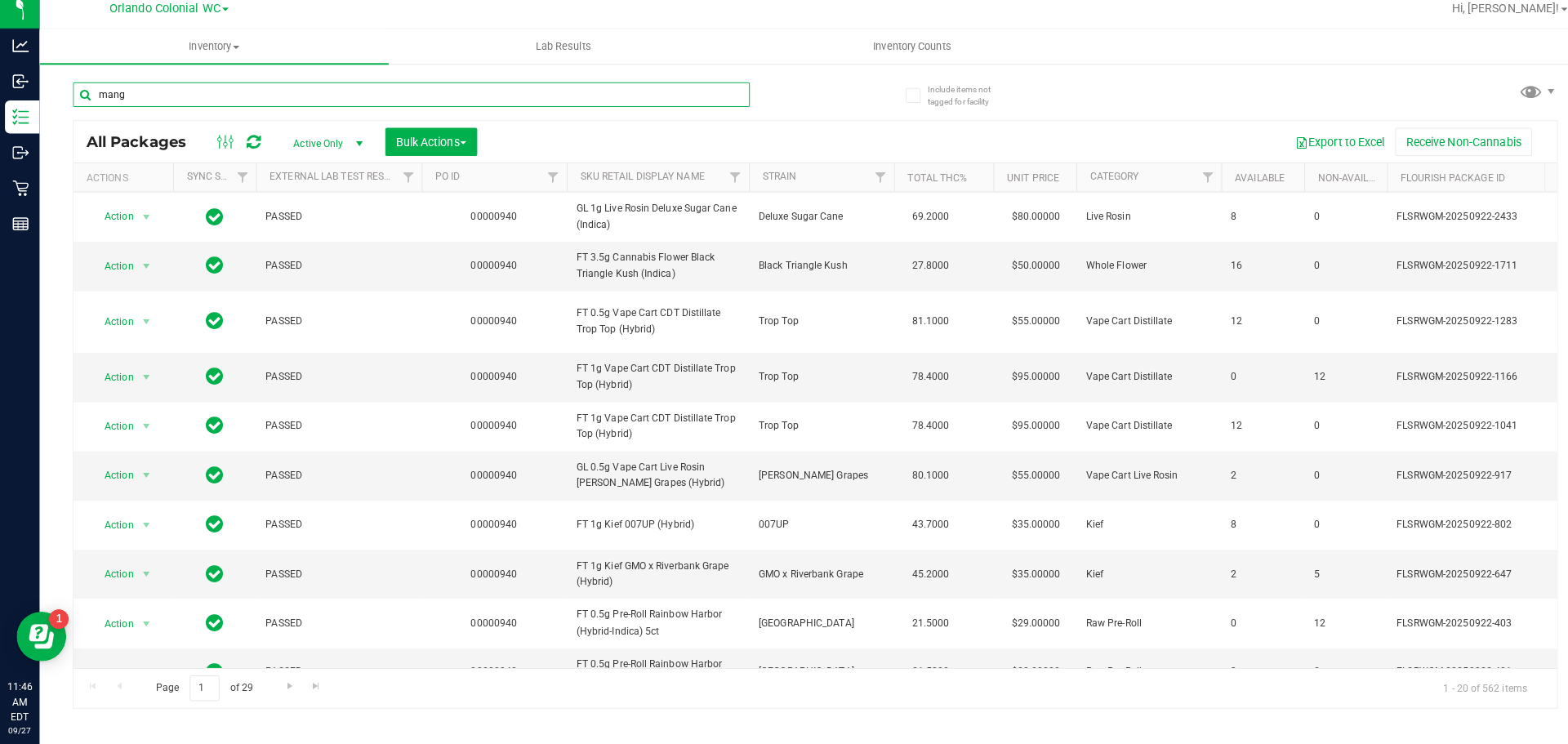
type input "mango"
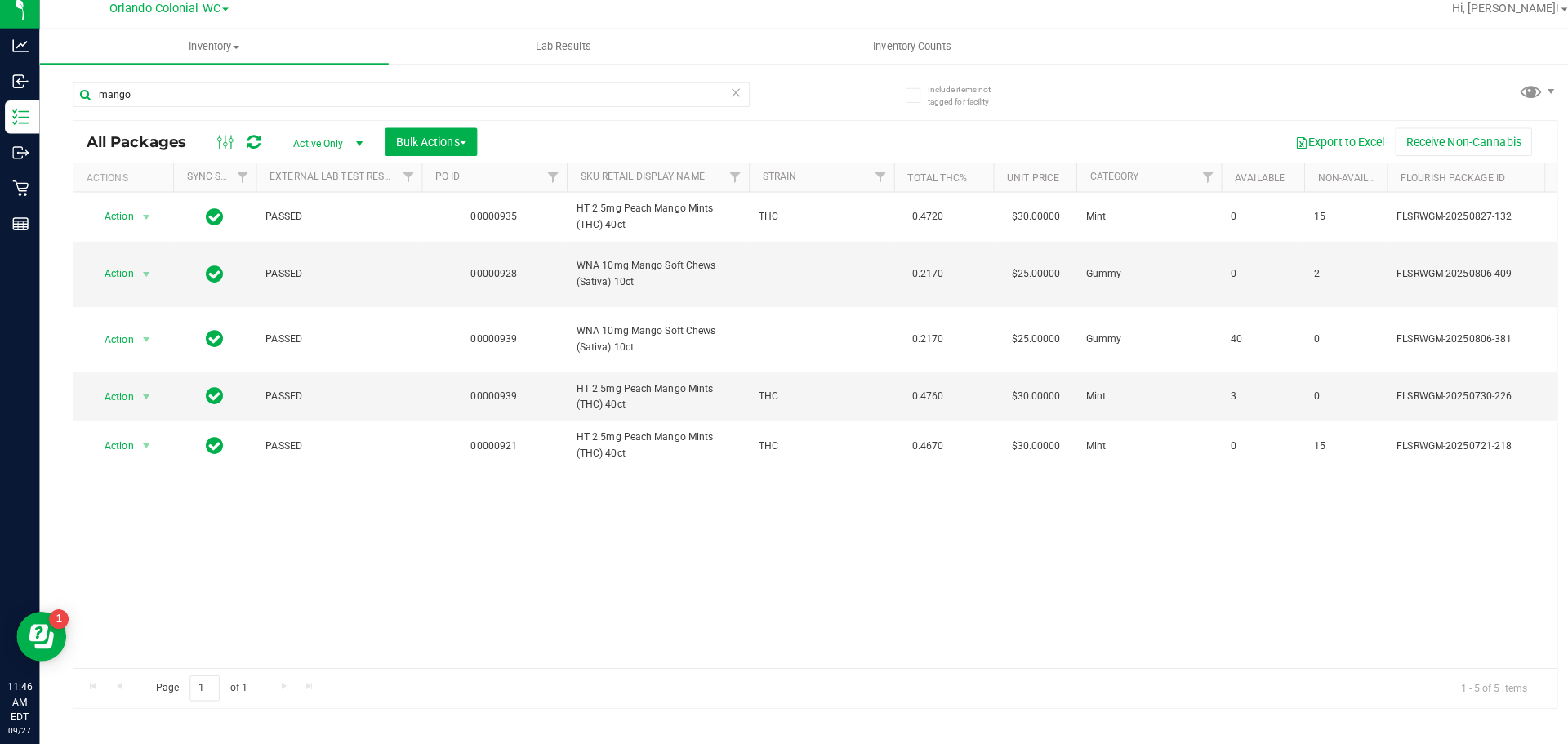
type input "mango"
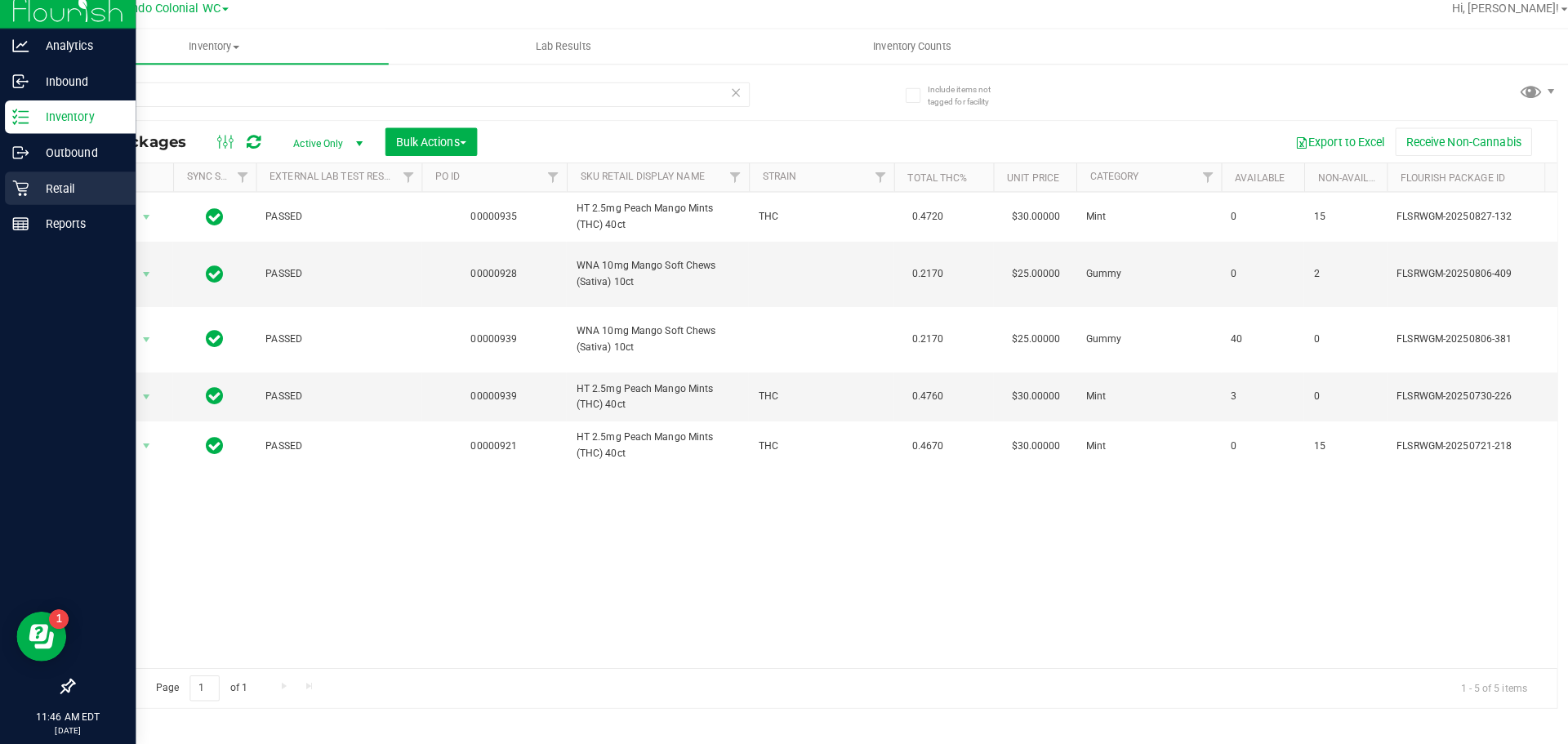
click at [61, 199] on p "Retail" at bounding box center [77, 196] width 98 height 20
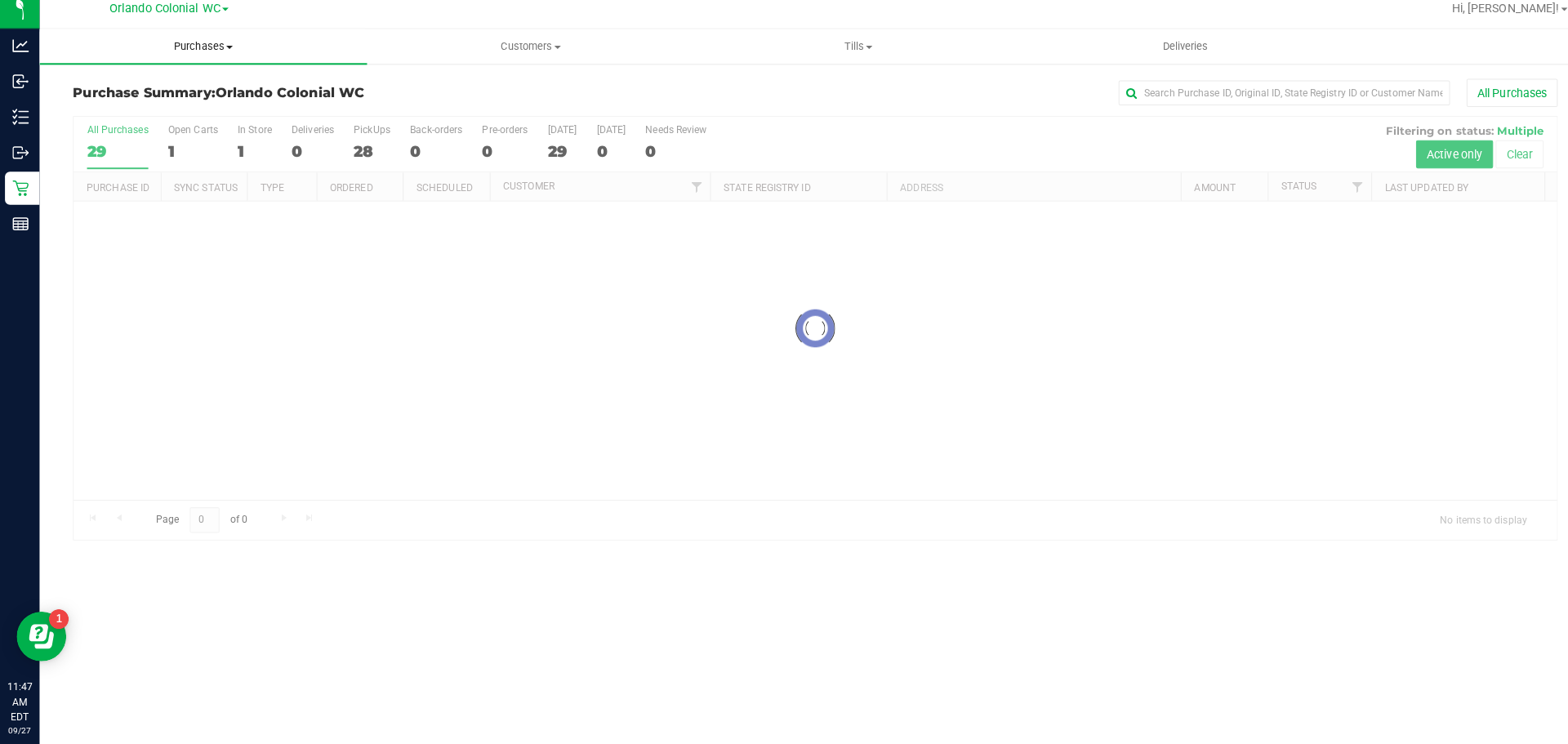
click at [208, 54] on span "Purchases" at bounding box center [200, 57] width 322 height 15
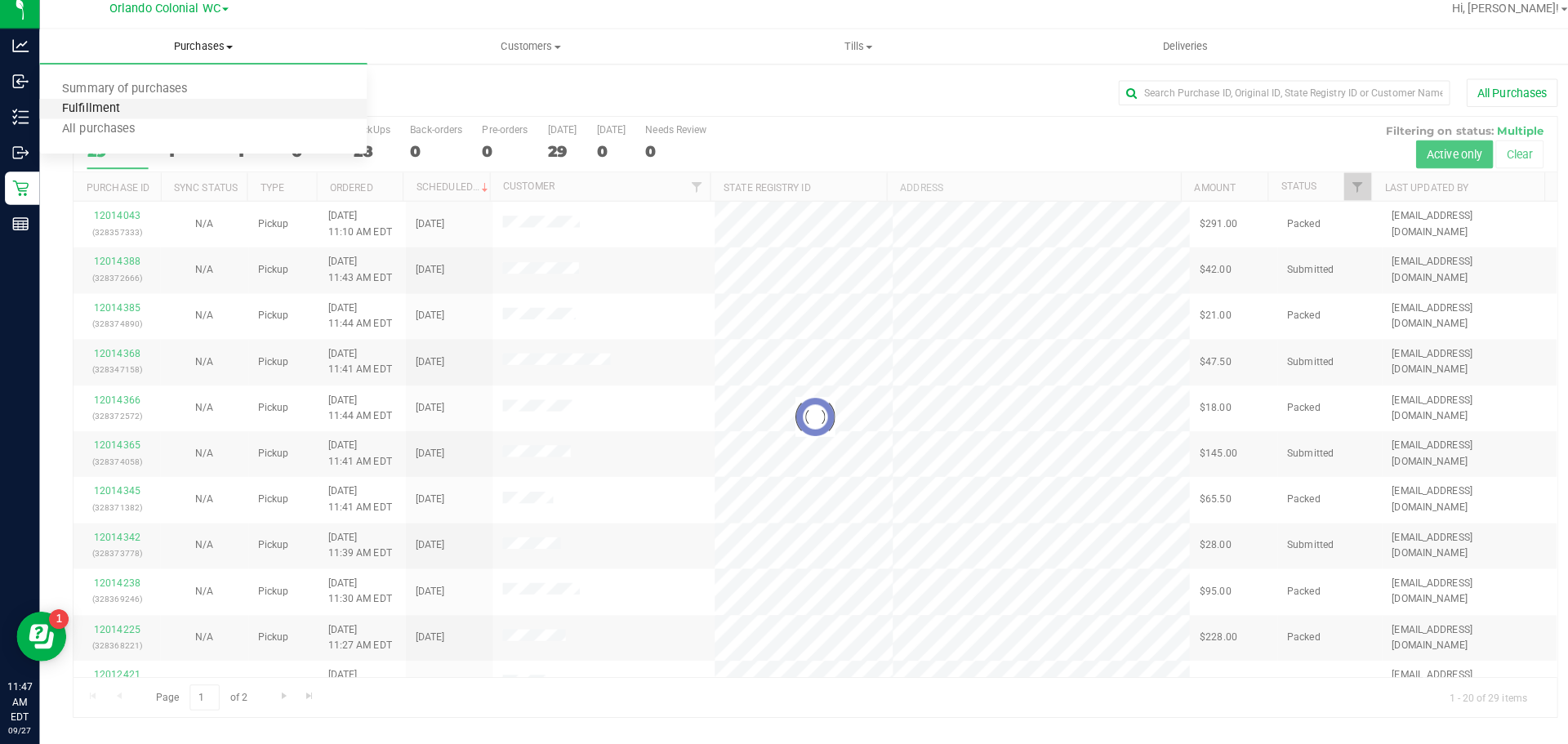
click at [110, 116] on span "Fulfillment" at bounding box center [90, 118] width 101 height 14
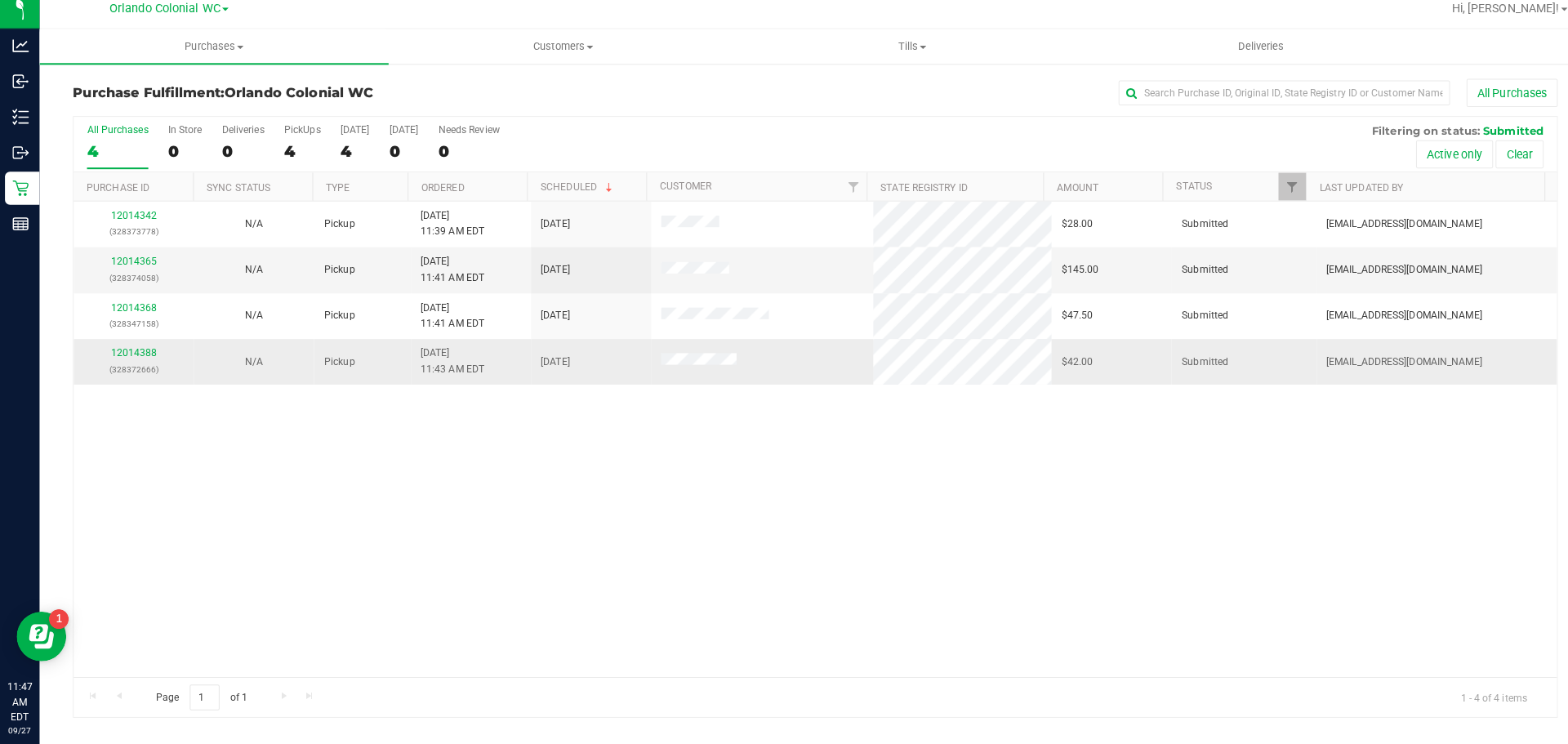
click at [129, 352] on div "12014388 (328372666)" at bounding box center [131, 367] width 99 height 31
click at [139, 359] on link "12014388" at bounding box center [132, 359] width 46 height 12
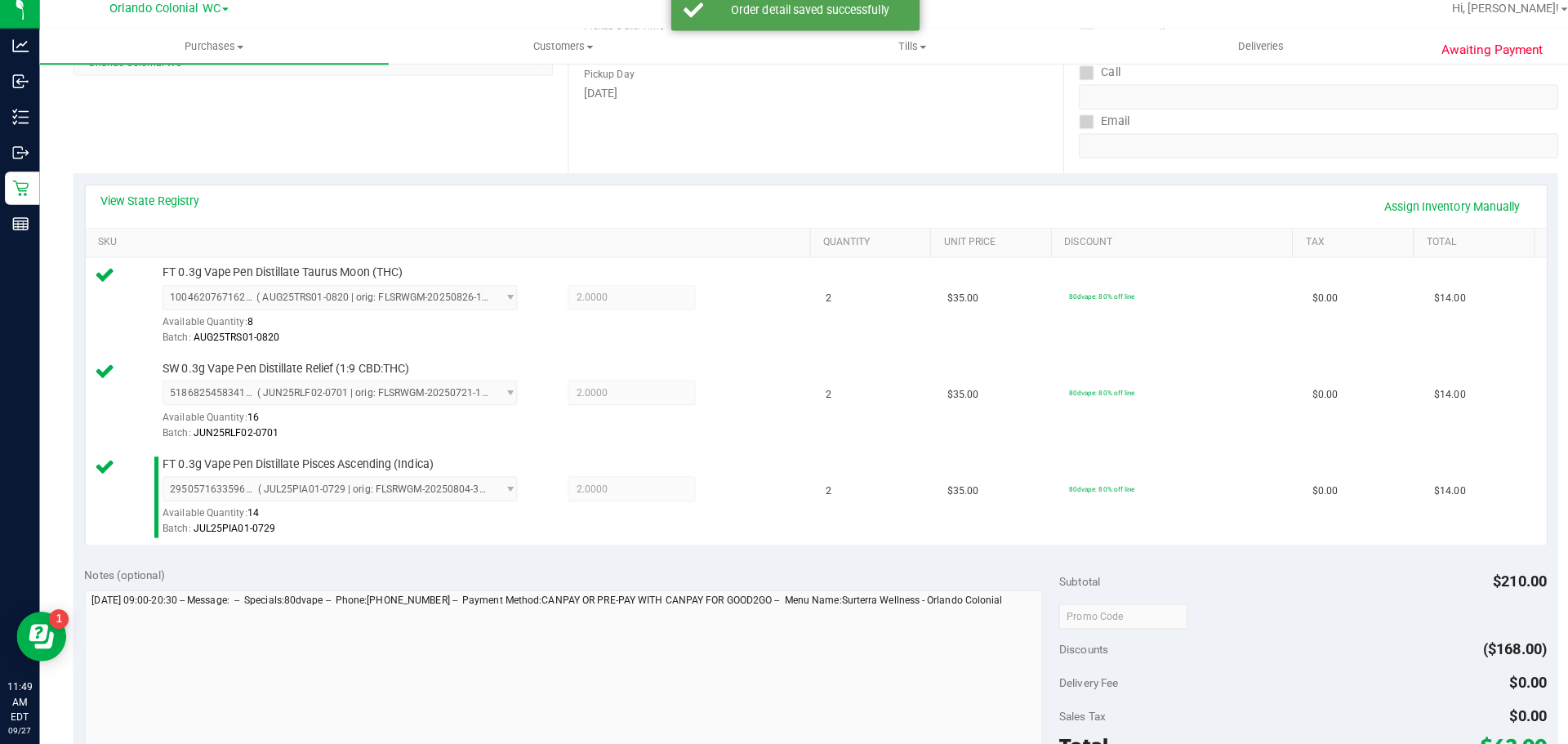
scroll to position [378, 0]
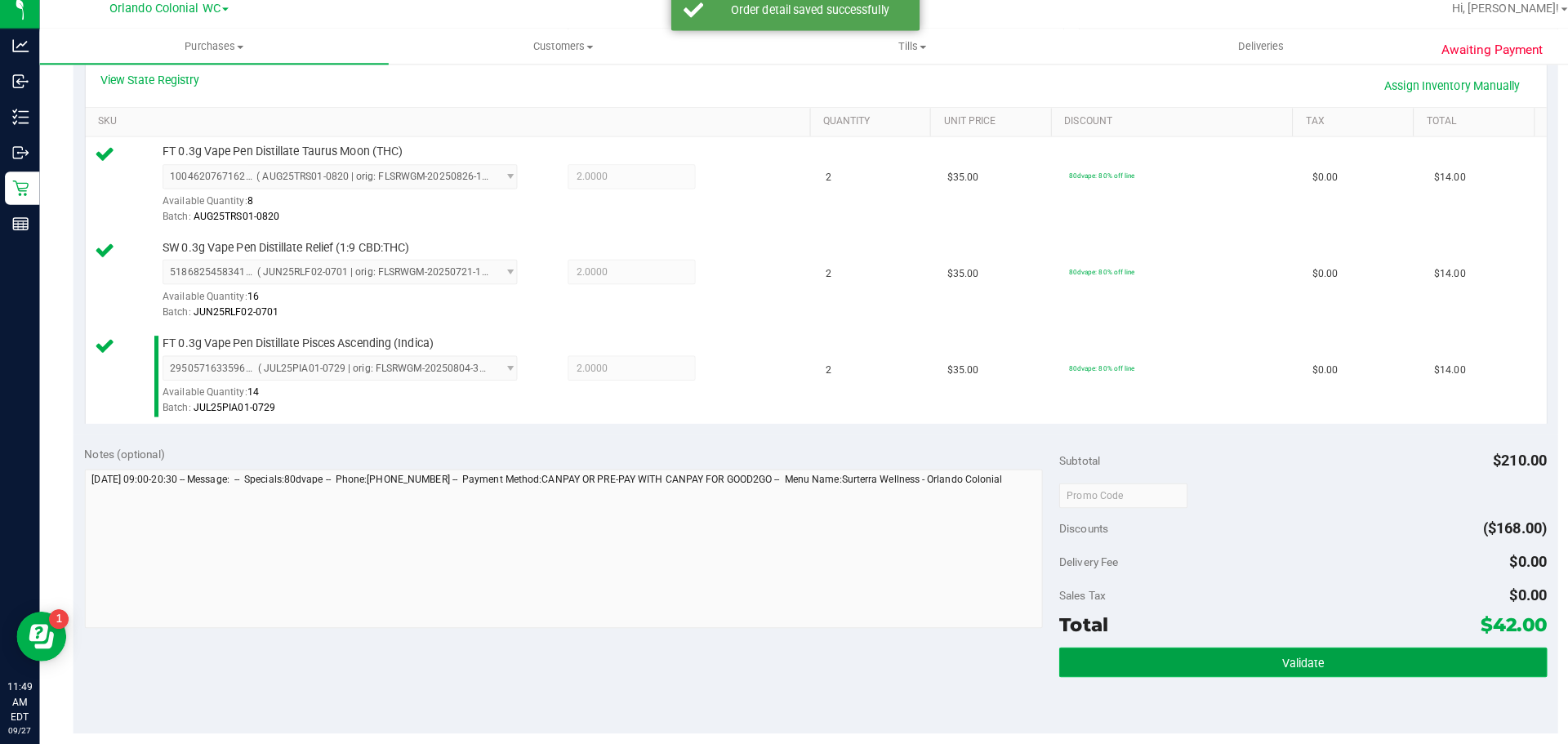
click at [1298, 657] on button "Validate" at bounding box center [1284, 663] width 480 height 29
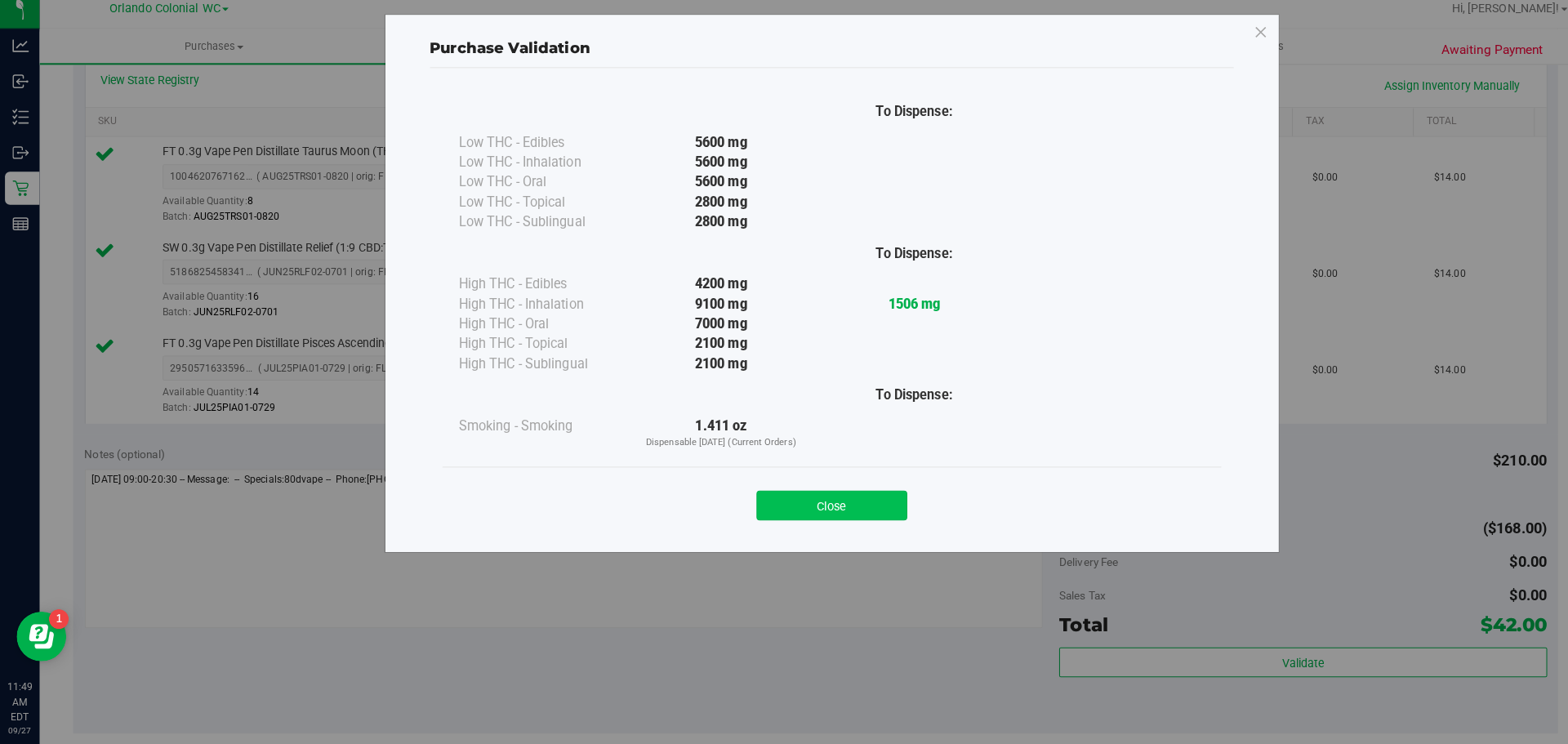
click at [828, 500] on button "Close" at bounding box center [819, 509] width 149 height 29
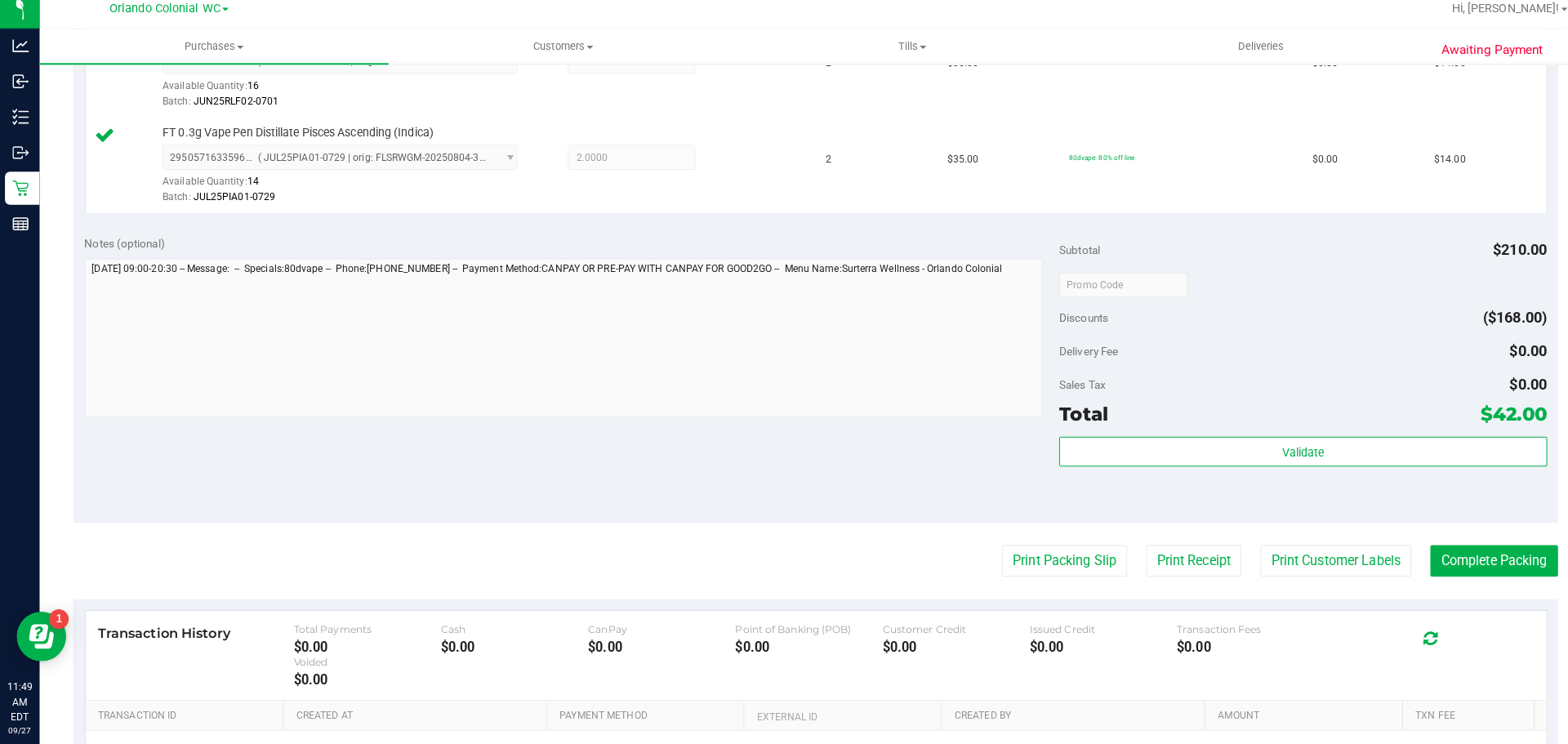
scroll to position [781, 0]
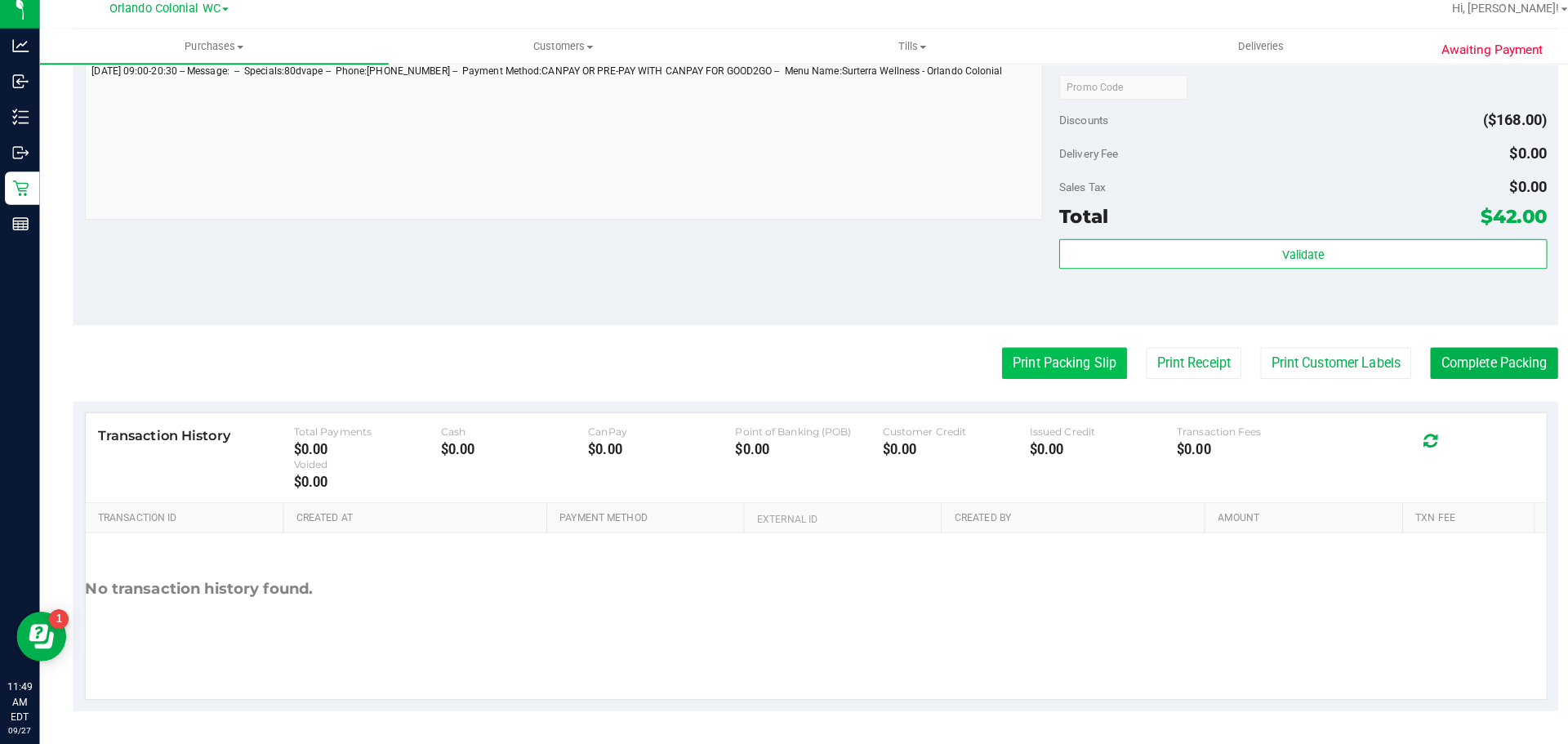
click at [1072, 363] on button "Print Packing Slip" at bounding box center [1049, 368] width 123 height 31
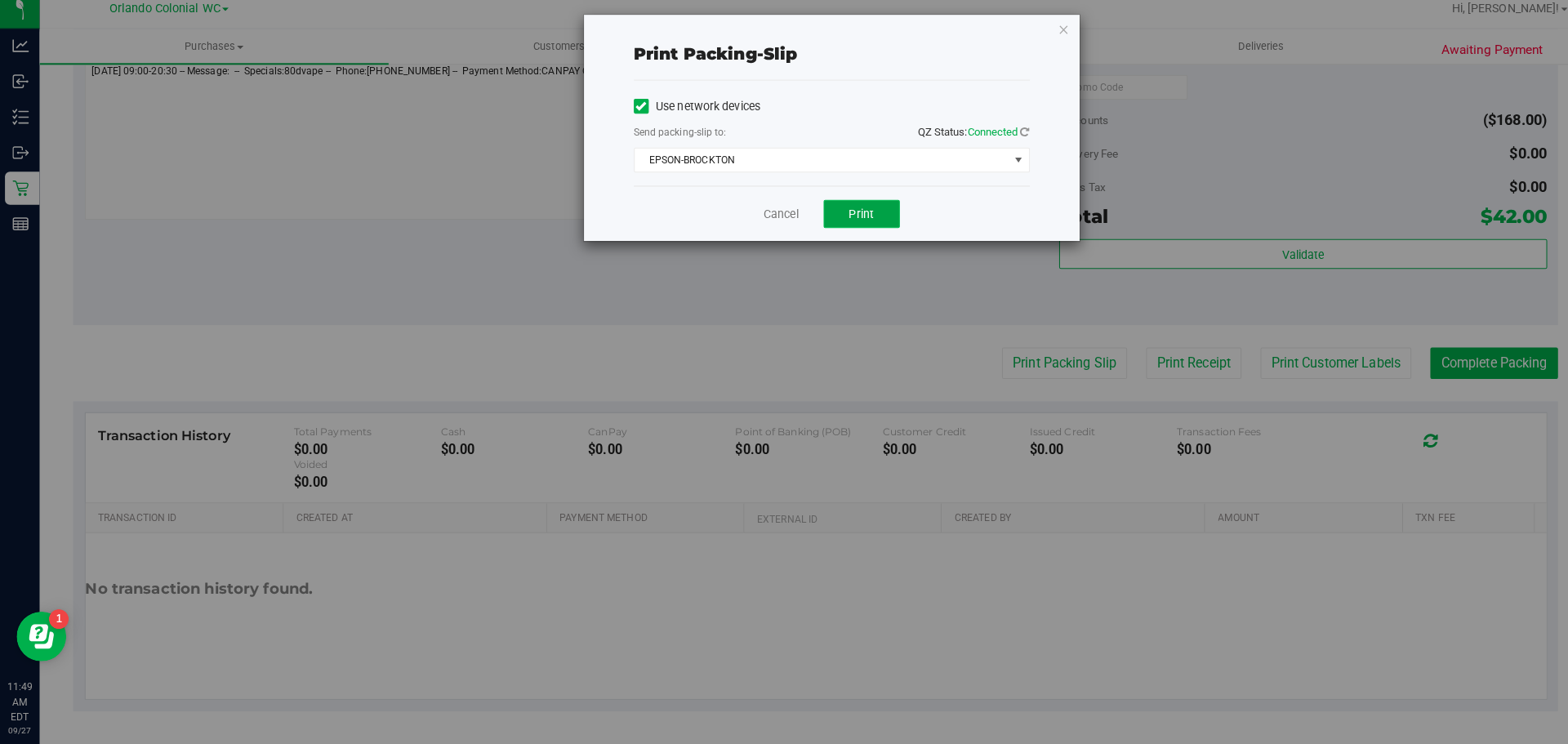
click at [843, 219] on span "Print" at bounding box center [848, 221] width 24 height 13
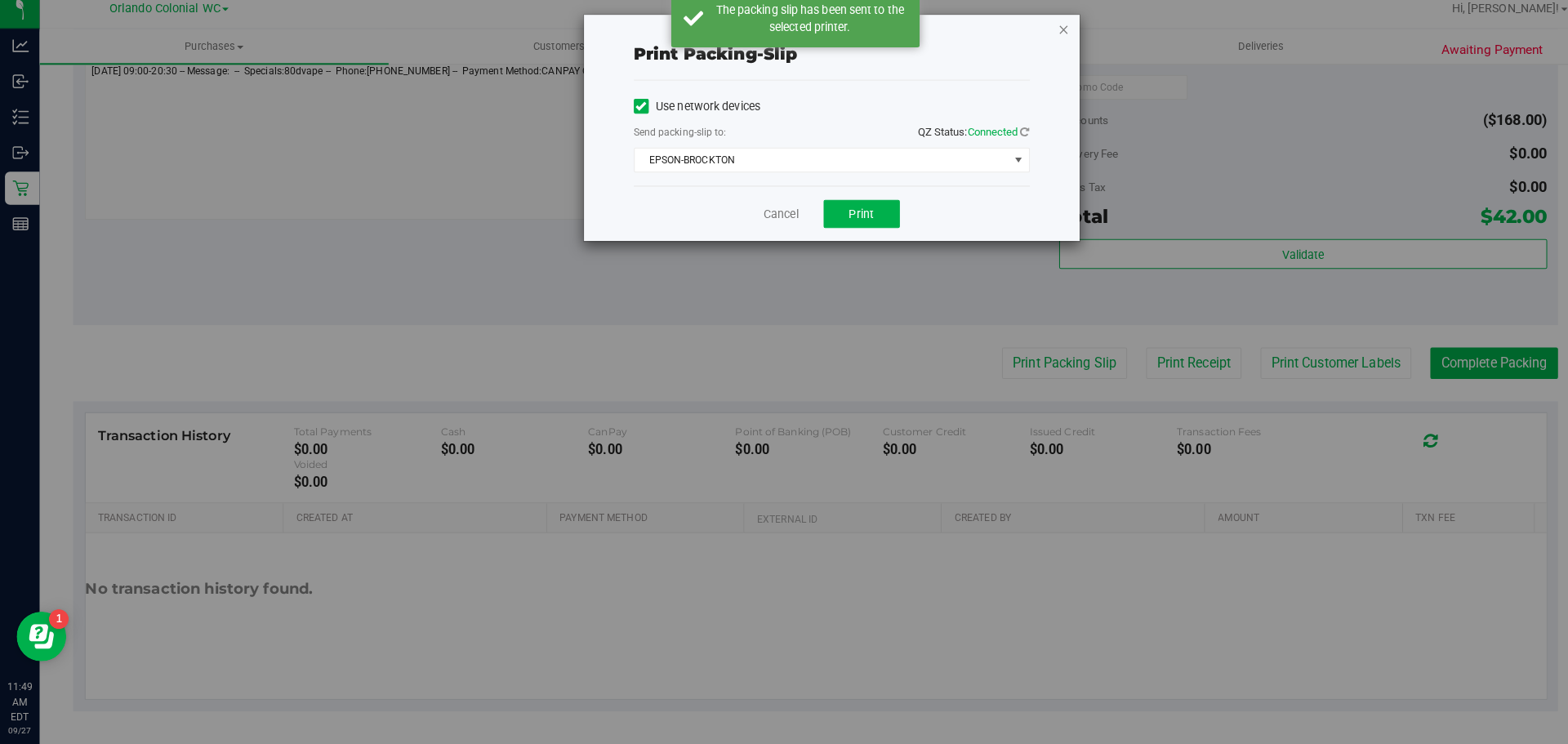
click at [1049, 32] on icon "button" at bounding box center [1049, 39] width 12 height 20
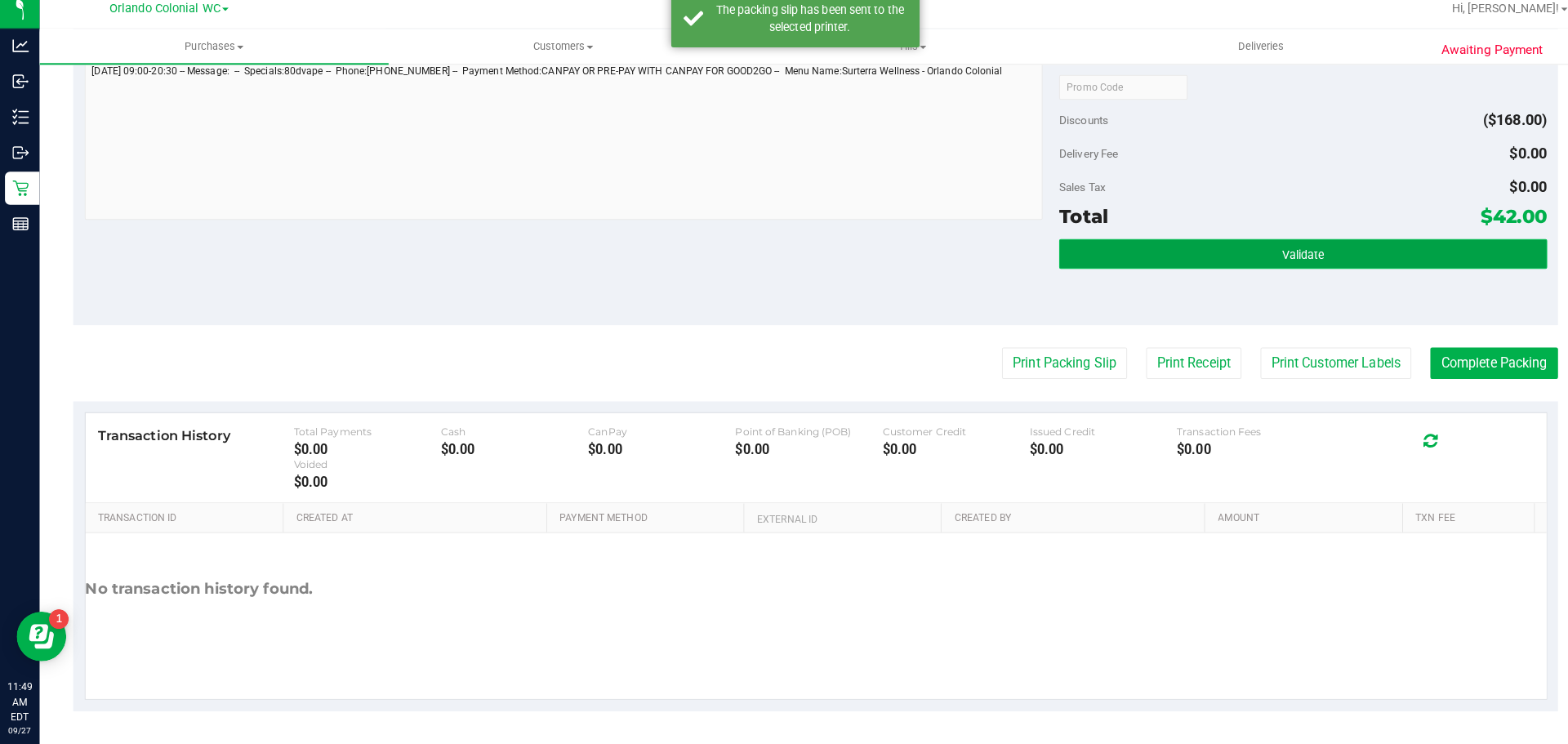
click at [1261, 249] on button "Validate" at bounding box center [1284, 260] width 480 height 29
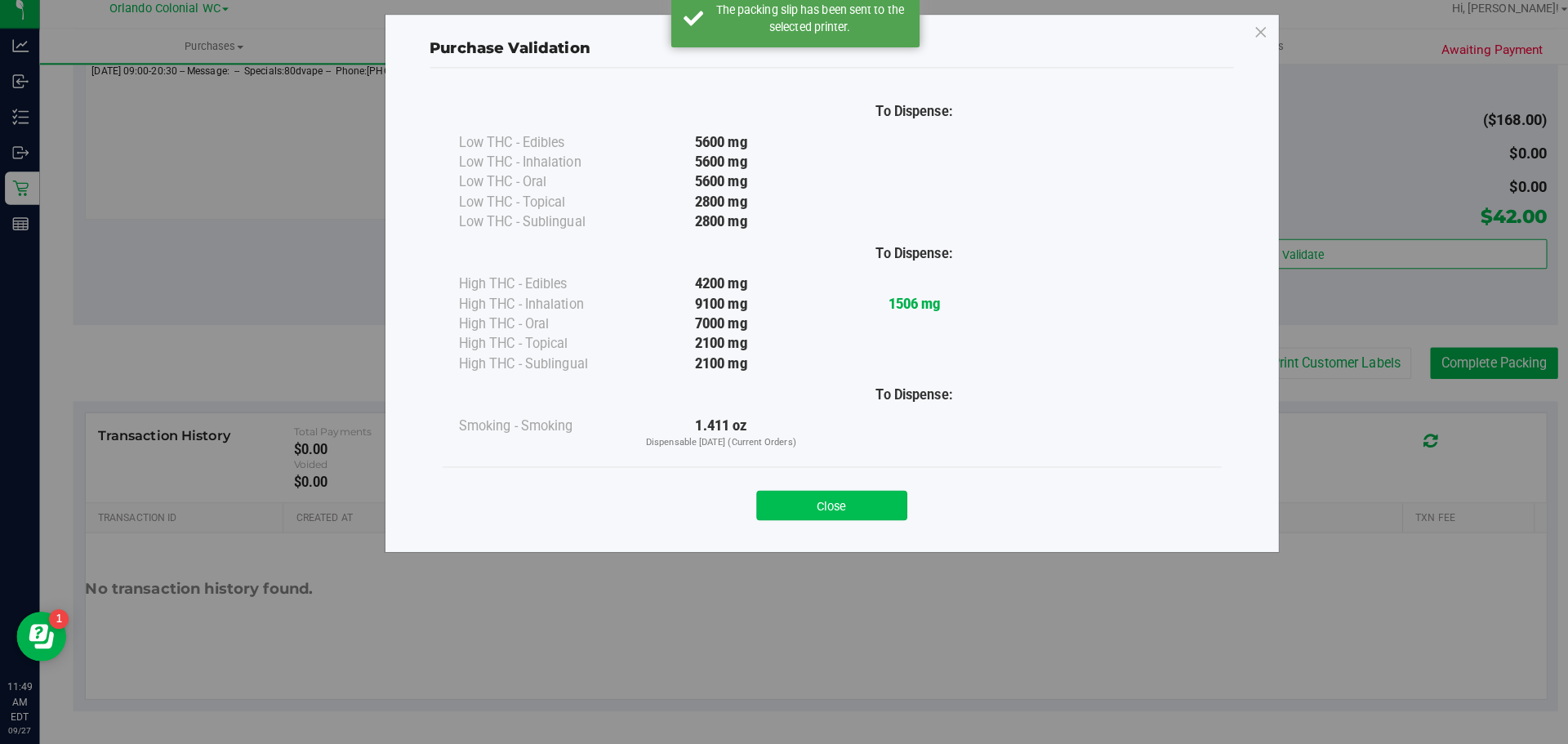
click at [830, 499] on button "Close" at bounding box center [819, 509] width 149 height 29
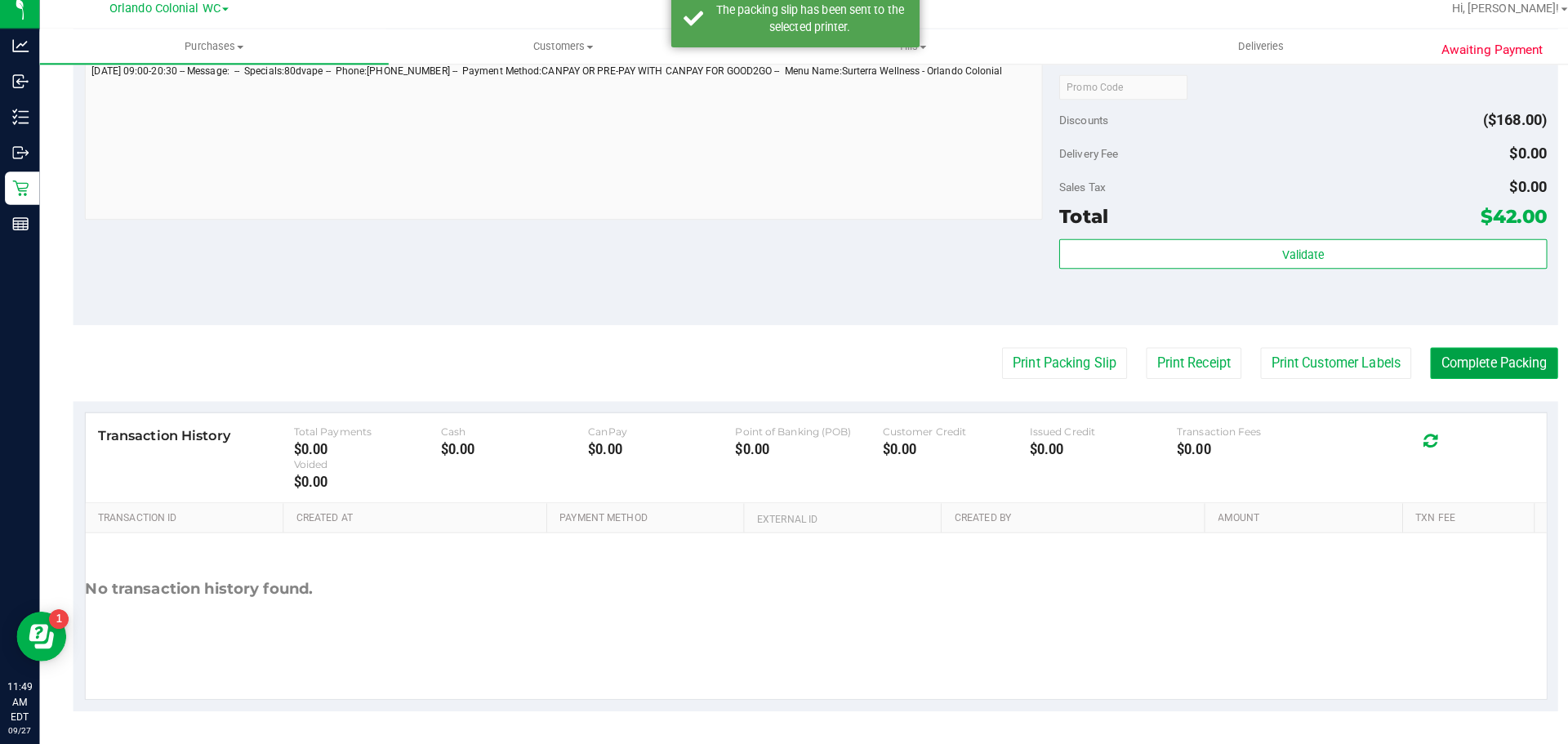
click at [1473, 364] on button "Complete Packing" at bounding box center [1472, 368] width 125 height 31
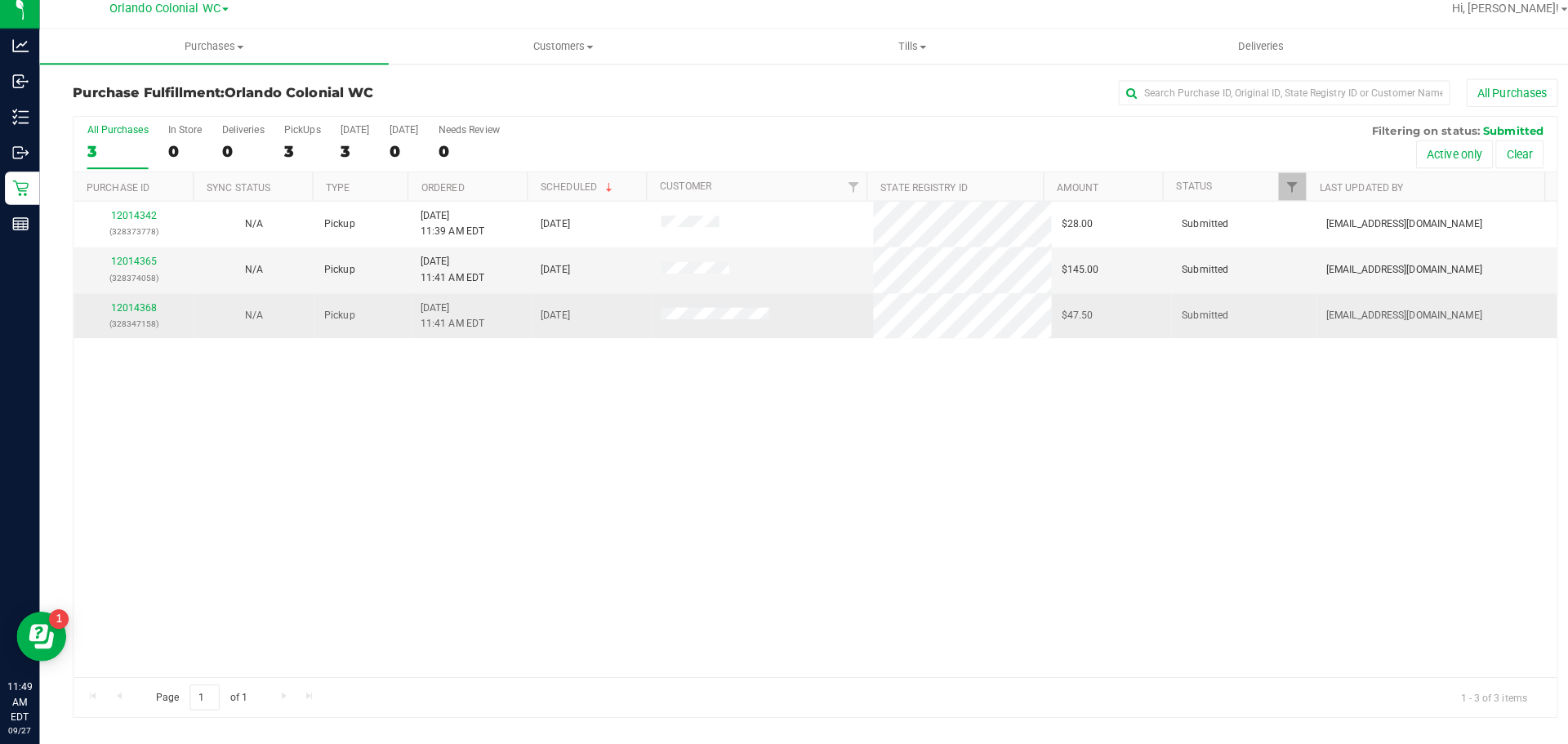
click at [154, 300] on td "12014368 (328347158)" at bounding box center [131, 322] width 118 height 44
click at [153, 335] on p "(328347158)" at bounding box center [131, 329] width 99 height 16
click at [131, 330] on p "(328347158)" at bounding box center [131, 329] width 99 height 16
click at [148, 313] on link "12014368" at bounding box center [132, 313] width 46 height 12
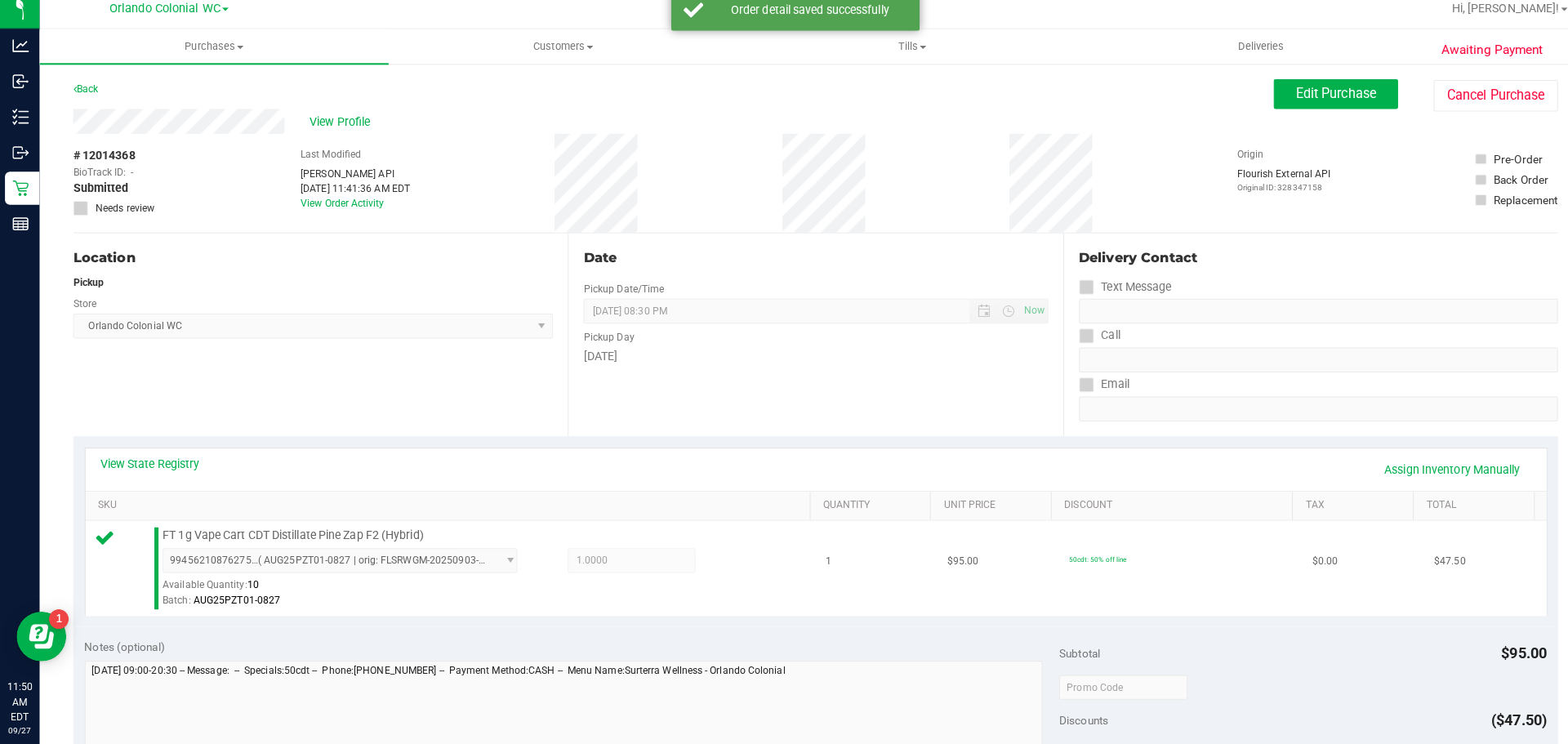
click at [672, 553] on span "1.0000 1" at bounding box center [622, 562] width 125 height 24
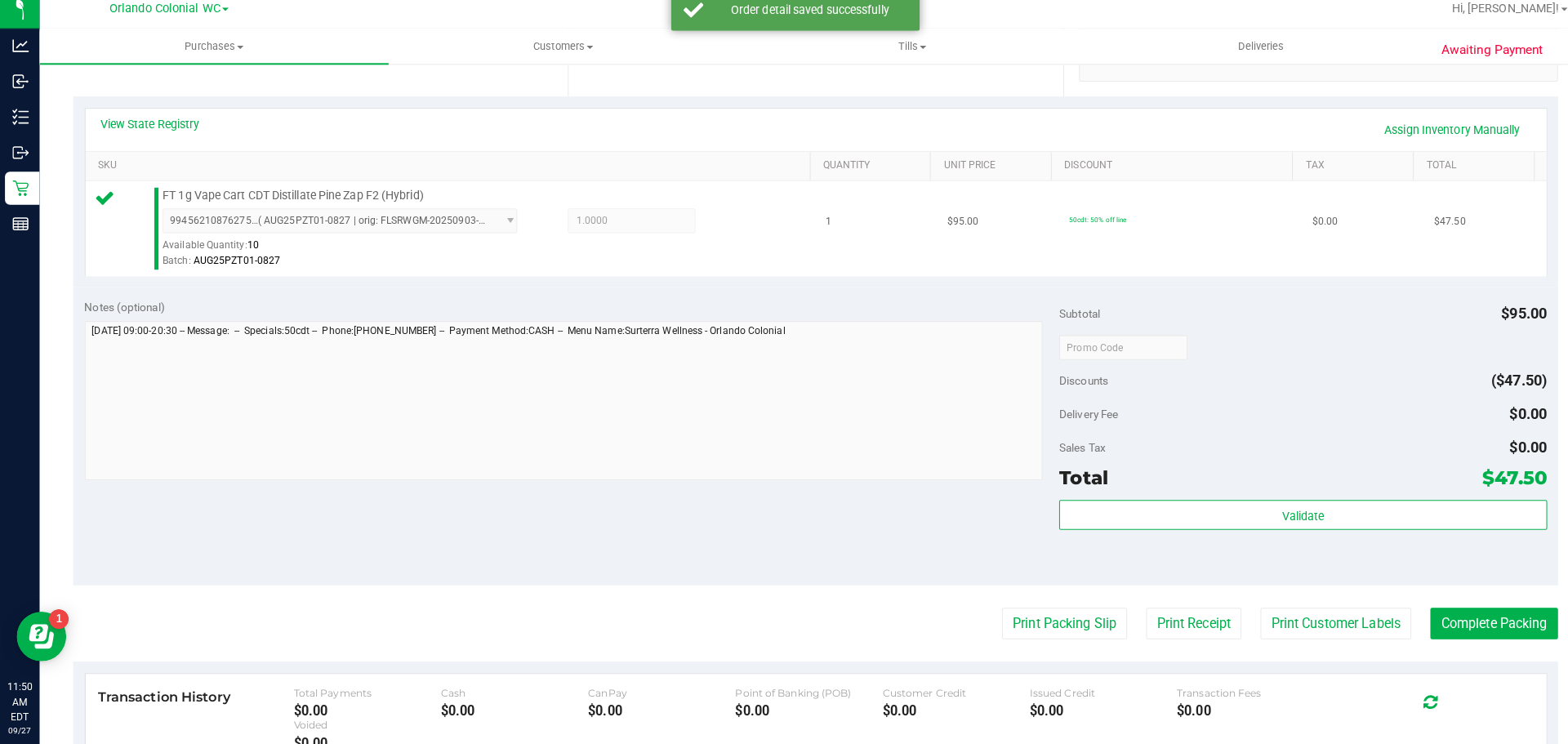
scroll to position [341, 0]
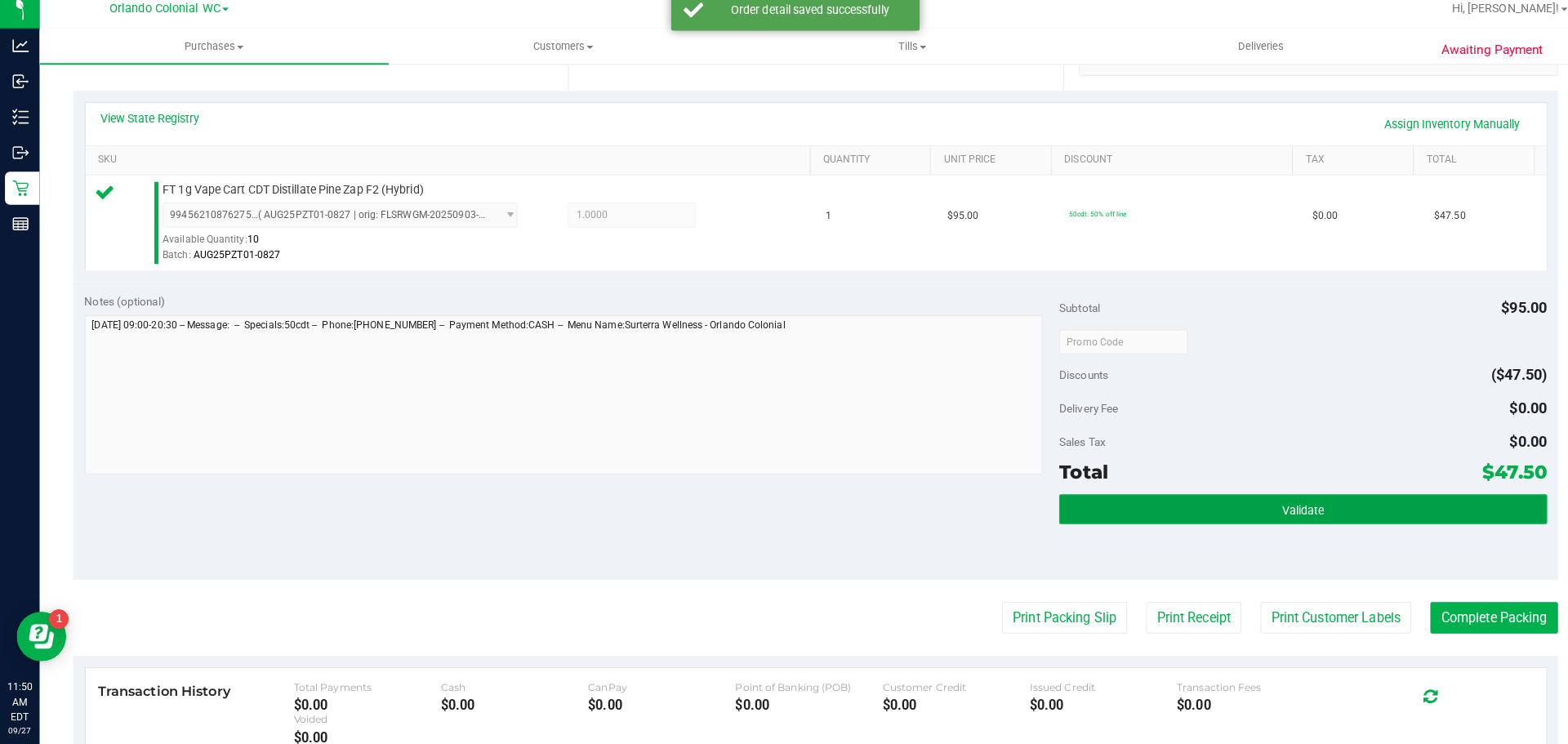
click at [1226, 505] on button "Validate" at bounding box center [1284, 511] width 480 height 29
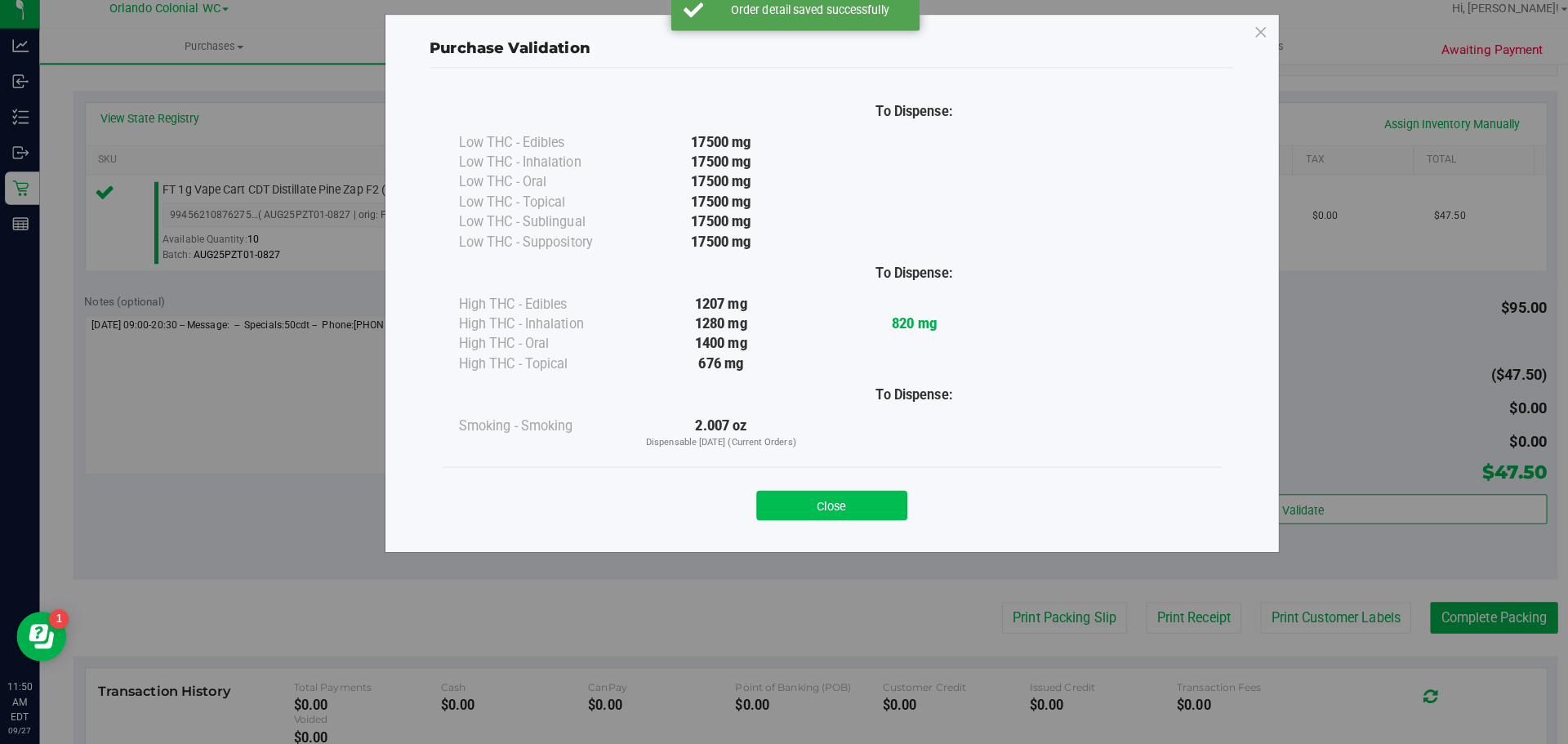
click at [839, 519] on button "Close" at bounding box center [819, 509] width 149 height 29
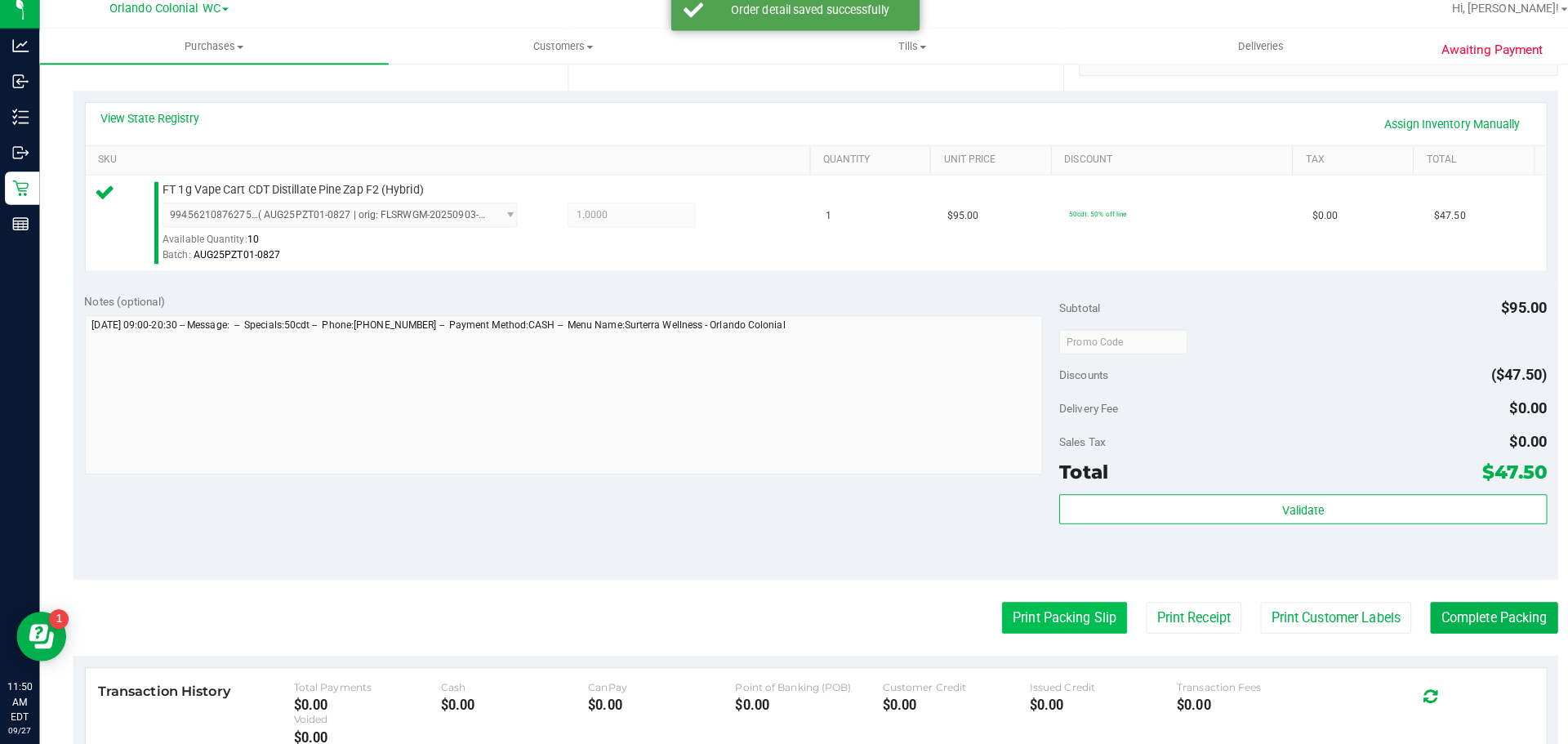
click at [1035, 615] on button "Print Packing Slip" at bounding box center [1049, 618] width 123 height 31
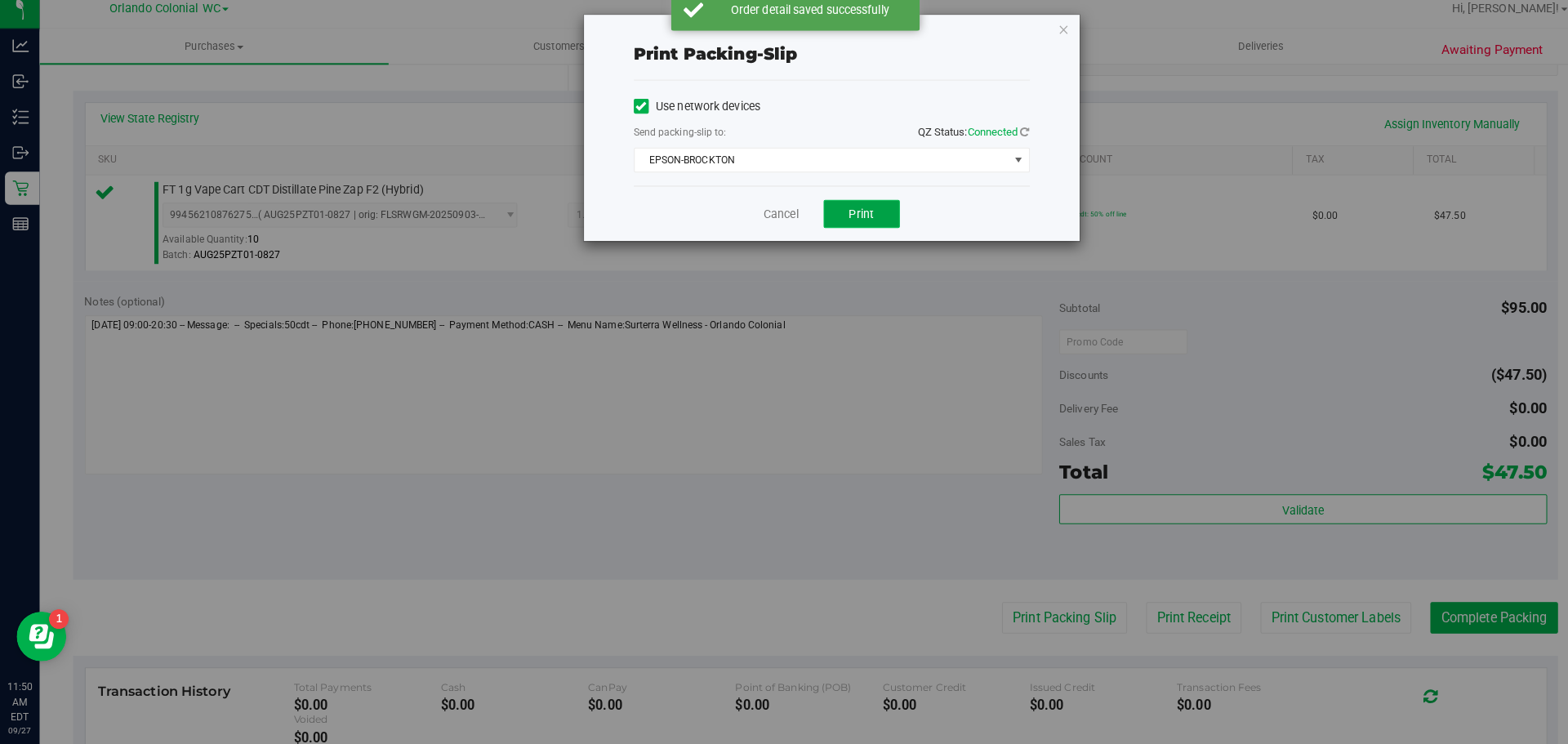
click at [875, 234] on button "Print" at bounding box center [849, 221] width 75 height 27
click at [1045, 32] on icon "button" at bounding box center [1049, 39] width 12 height 20
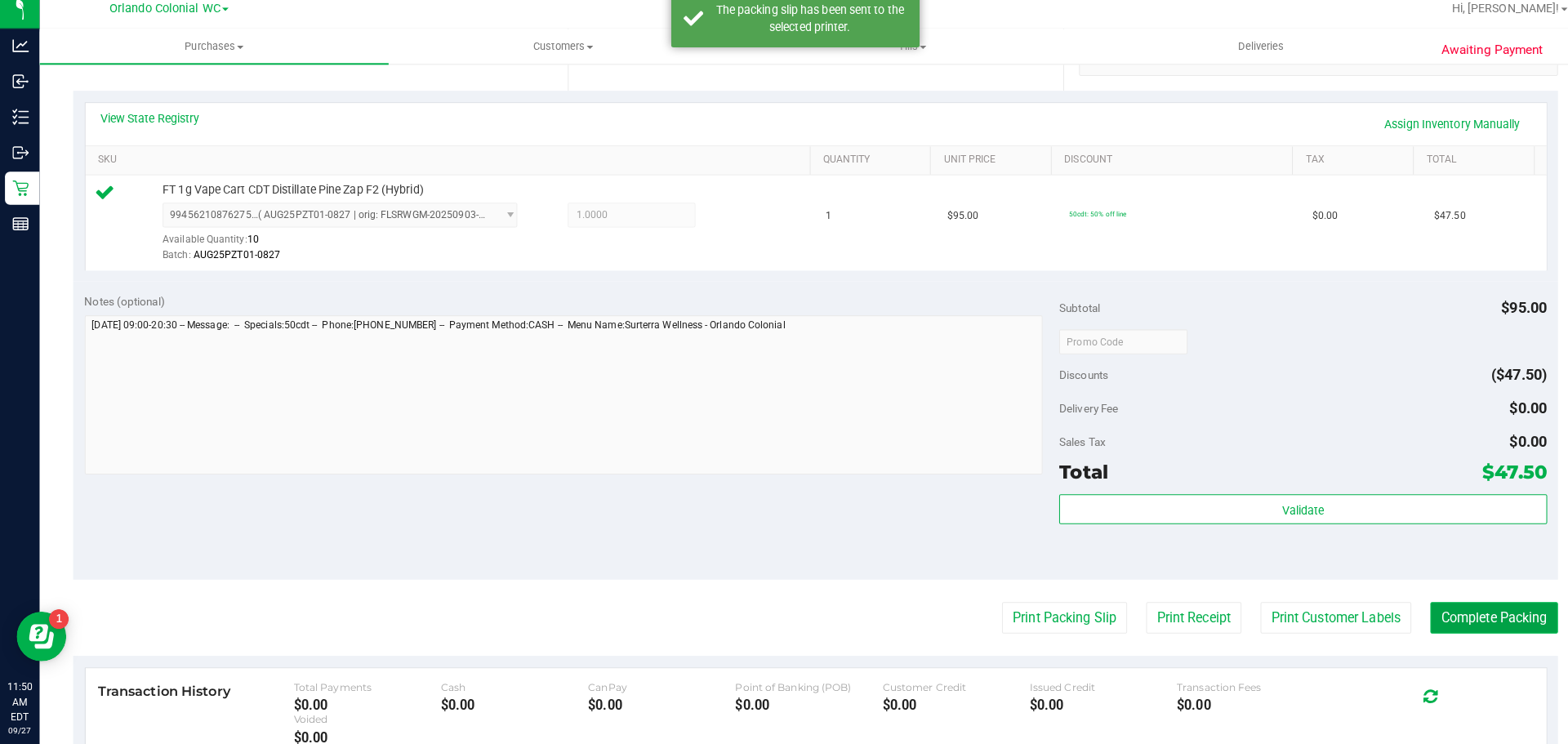
click at [1482, 618] on button "Complete Packing" at bounding box center [1472, 618] width 125 height 31
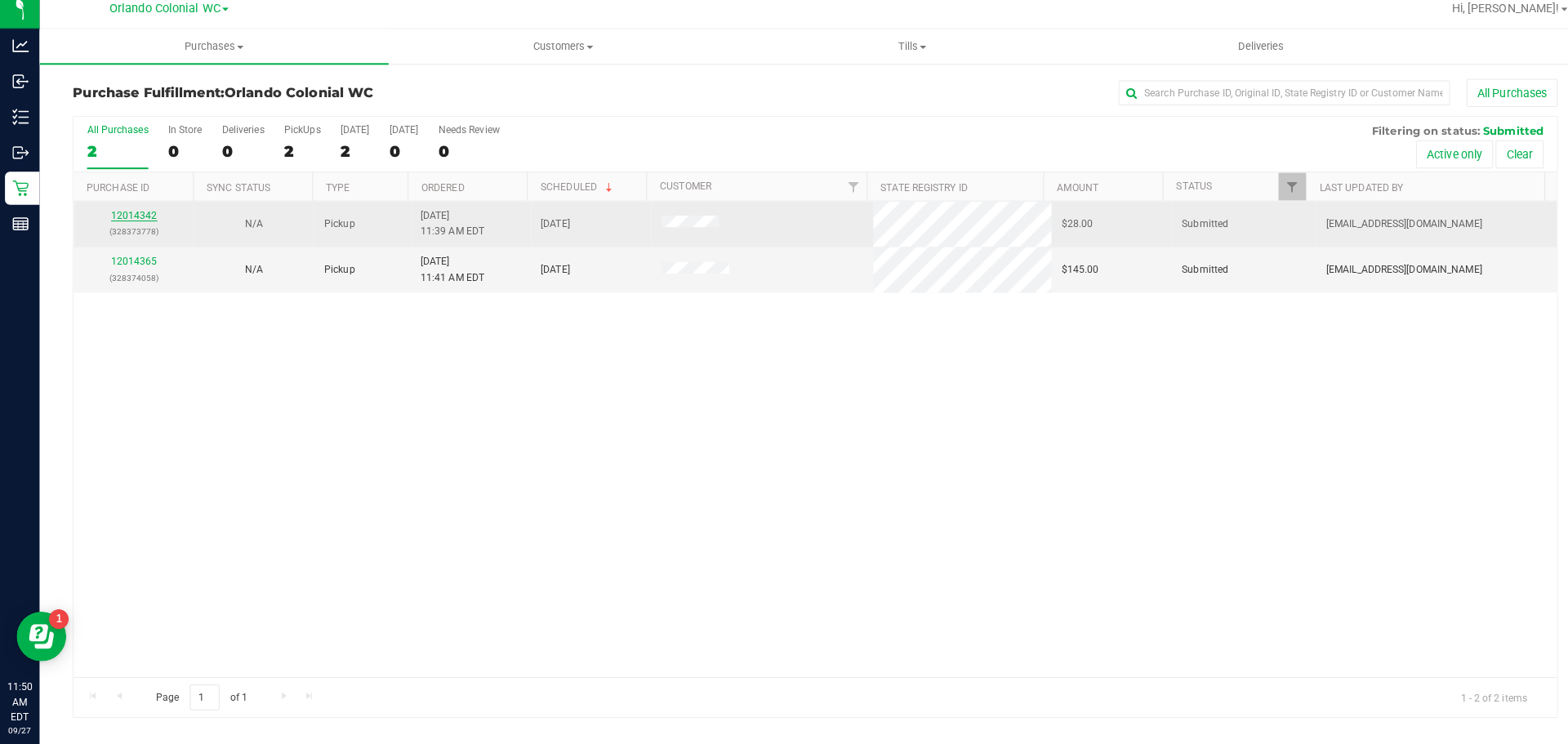
click at [111, 220] on link "12014342" at bounding box center [132, 223] width 46 height 12
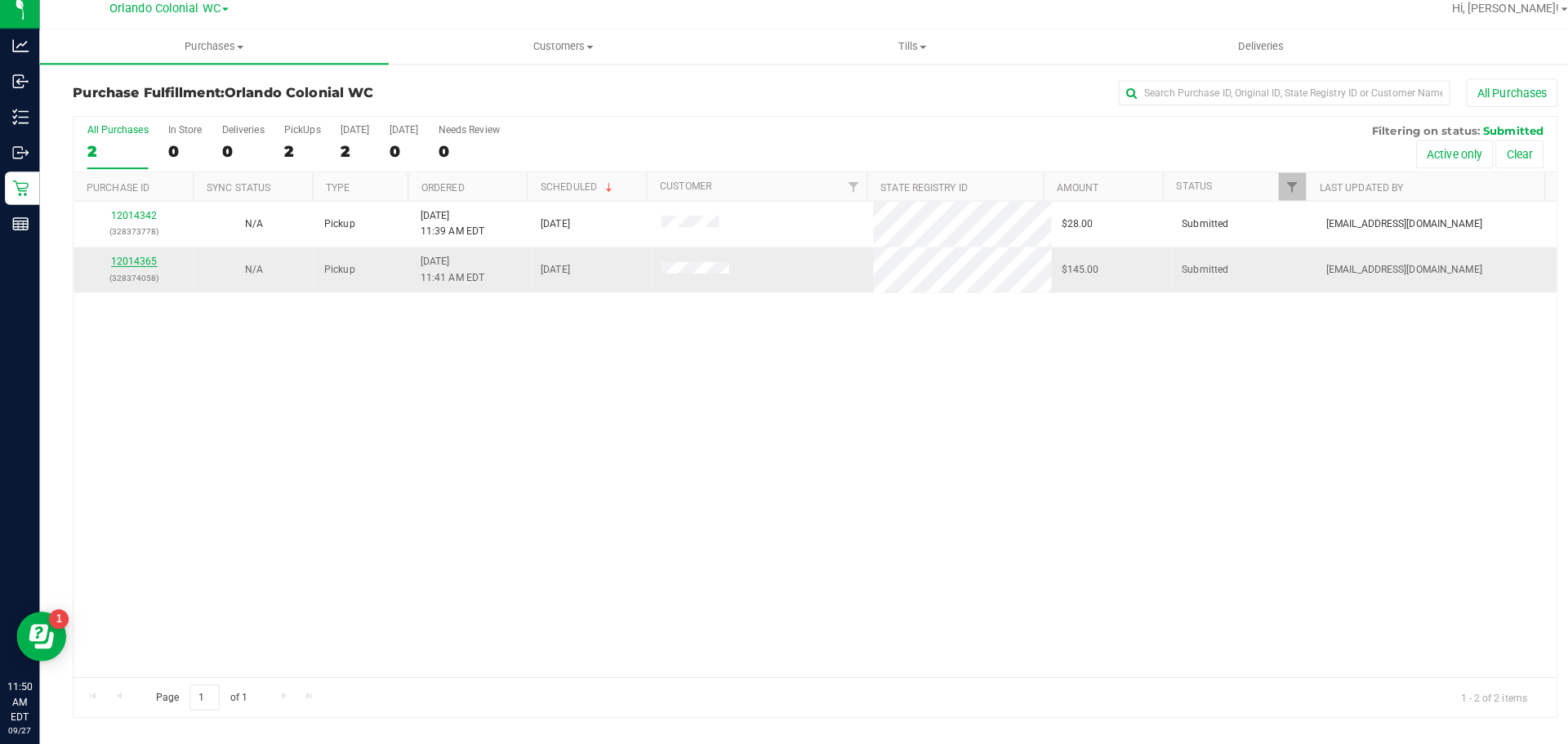
click at [142, 269] on link "12014365" at bounding box center [132, 268] width 46 height 12
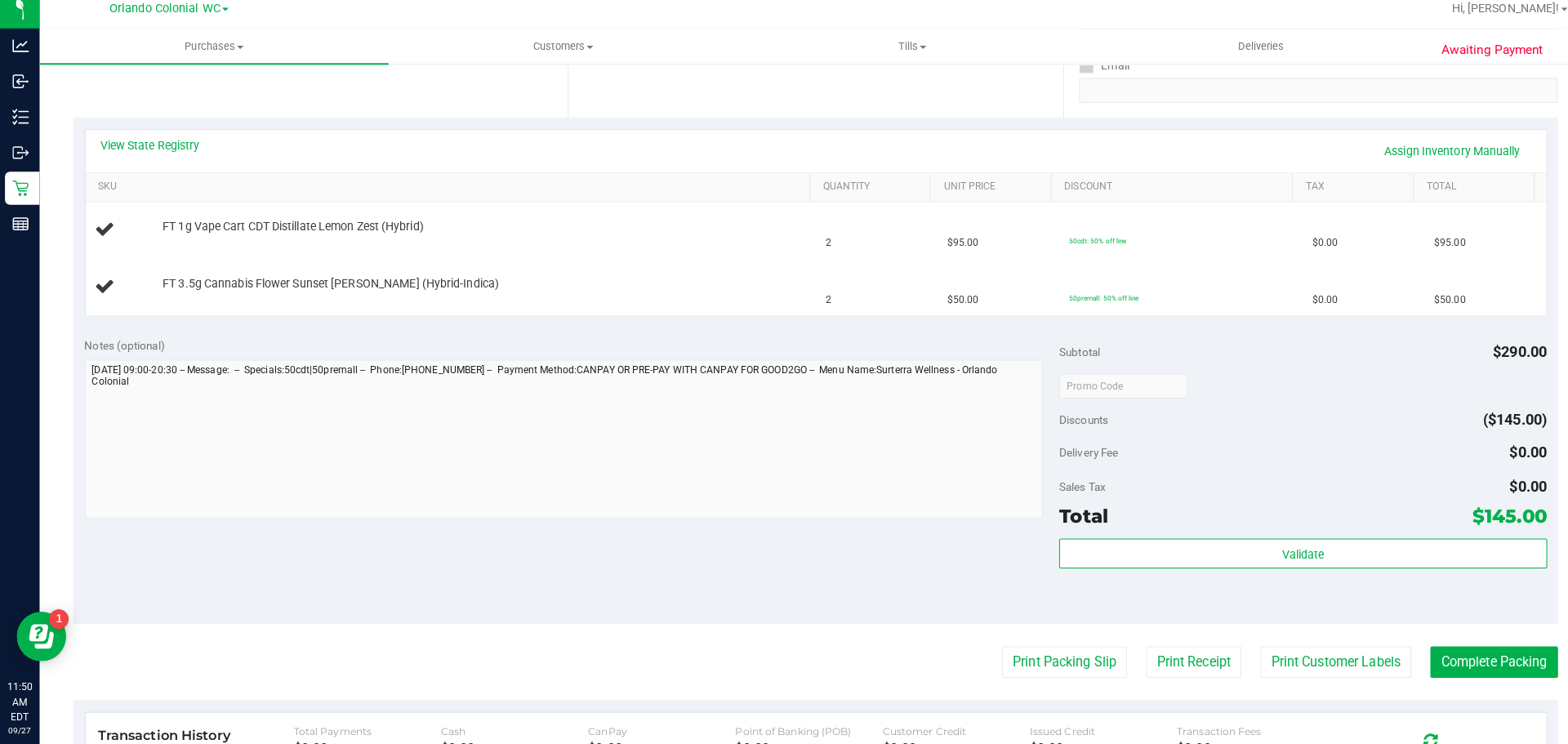
scroll to position [318, 0]
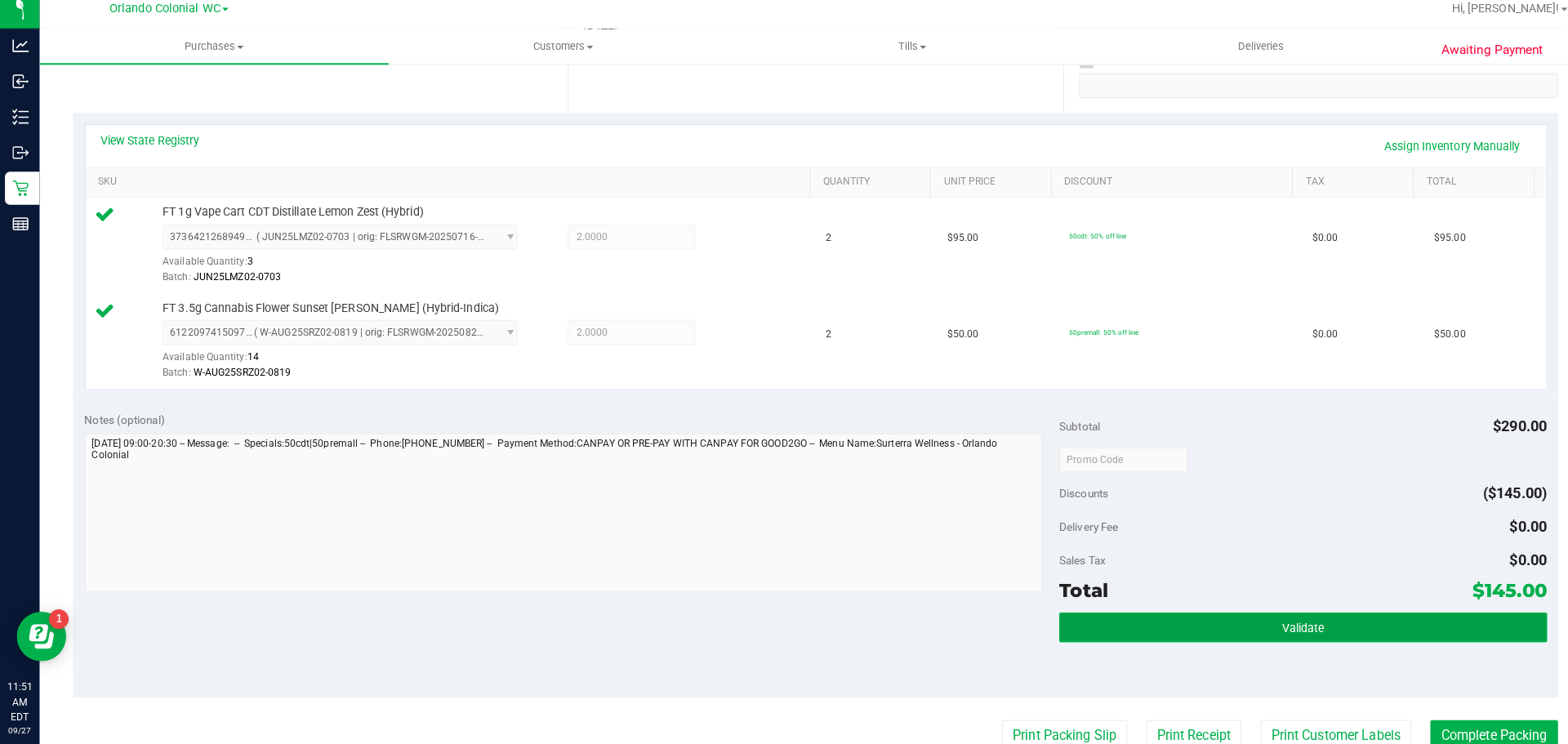
click at [1255, 617] on button "Validate" at bounding box center [1284, 628] width 480 height 29
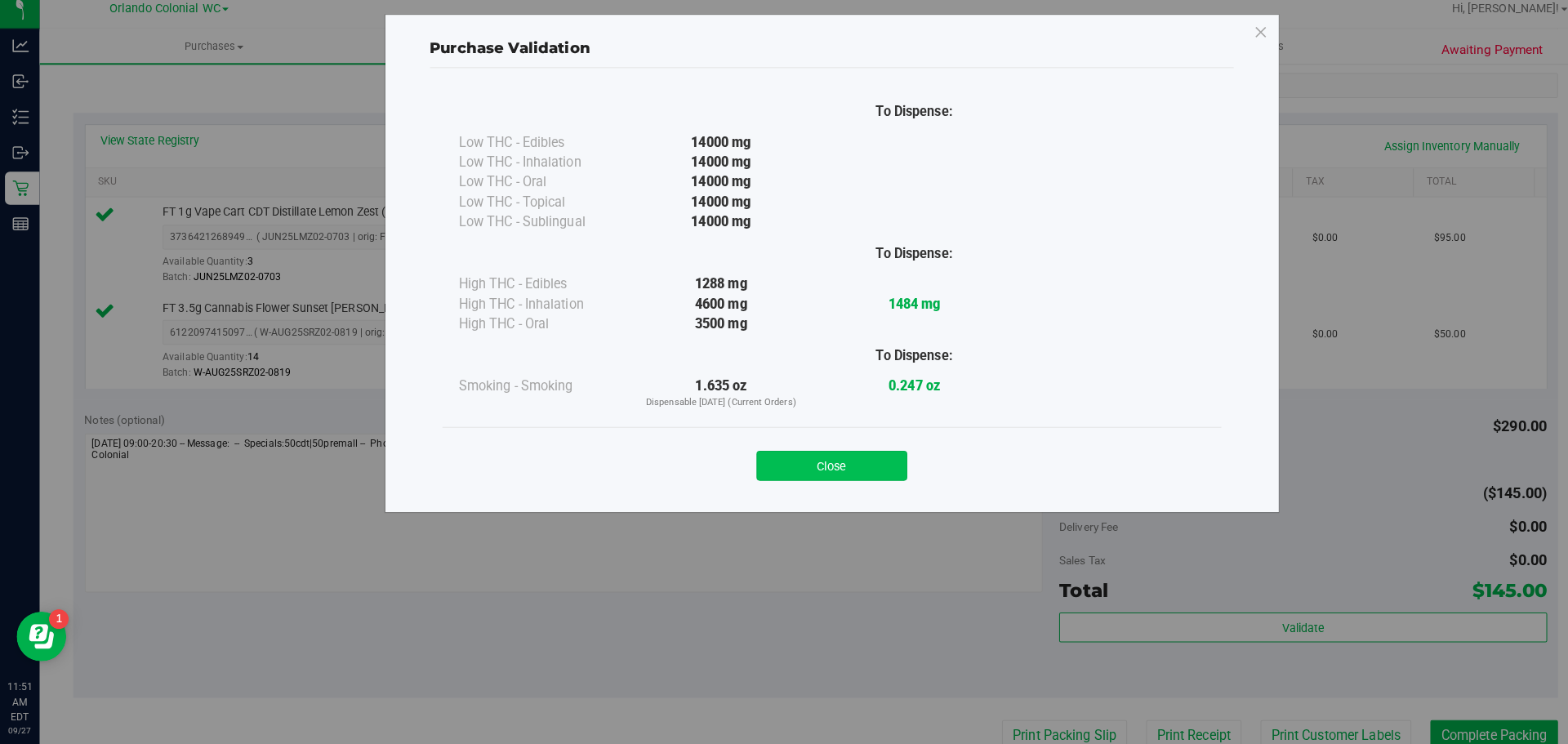
click at [828, 476] on button "Close" at bounding box center [819, 469] width 149 height 29
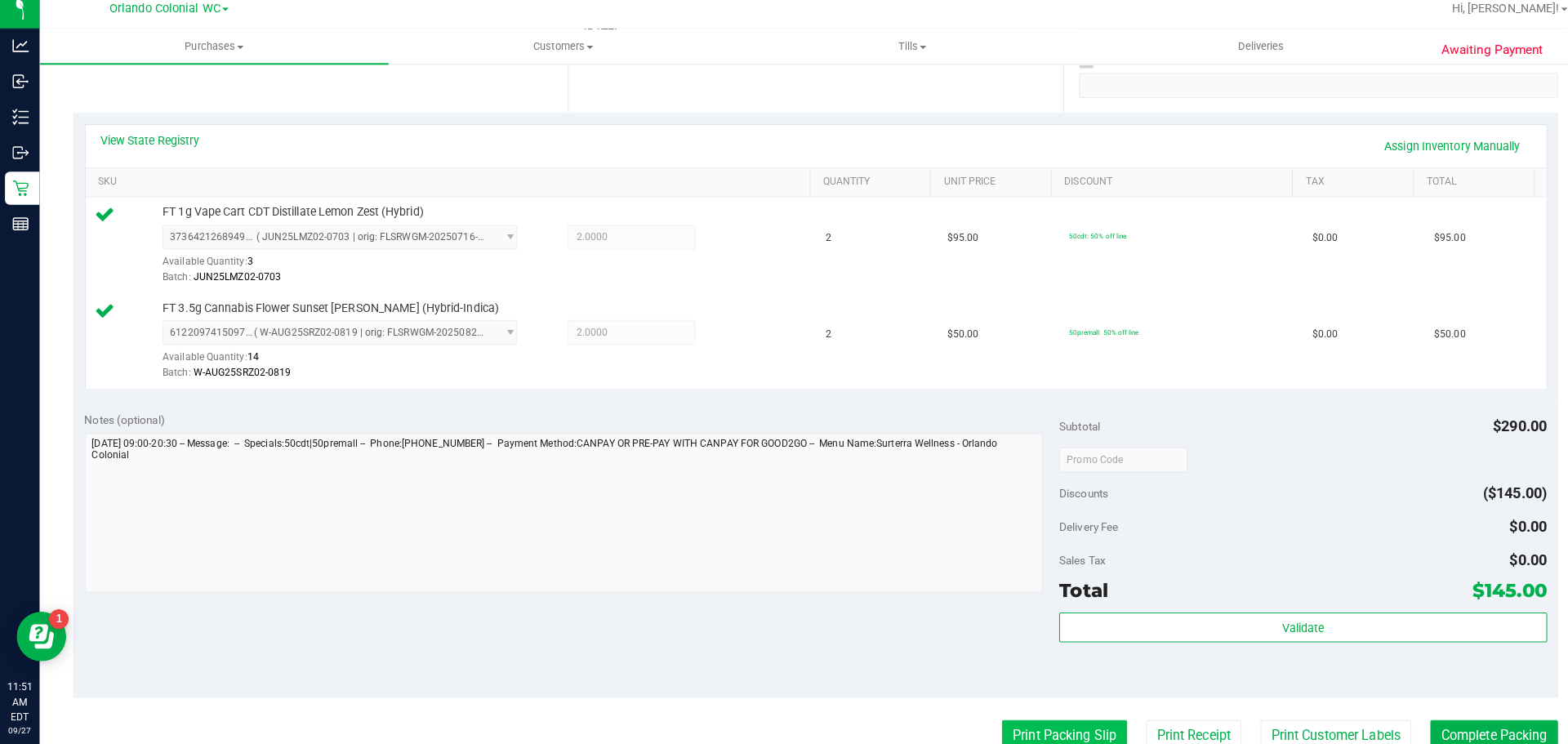
click at [1050, 730] on button "Print Packing Slip" at bounding box center [1049, 736] width 123 height 31
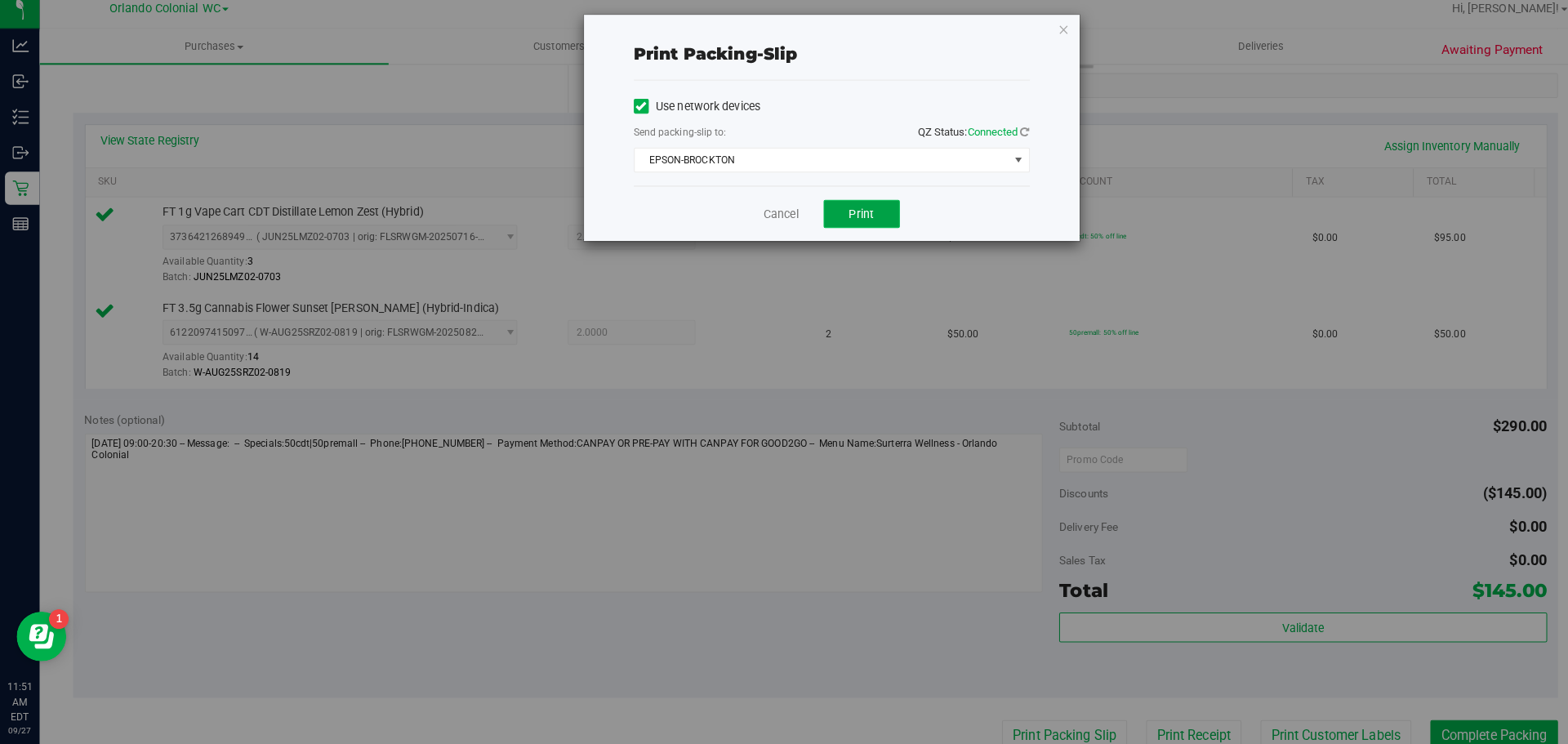
click at [865, 226] on button "Print" at bounding box center [849, 221] width 75 height 27
click at [1084, 33] on div "Print packing-slip Use network devices Send packing-slip to: QZ Status: Connect…" at bounding box center [790, 372] width 1580 height 744
click at [1048, 42] on icon "button" at bounding box center [1049, 39] width 12 height 20
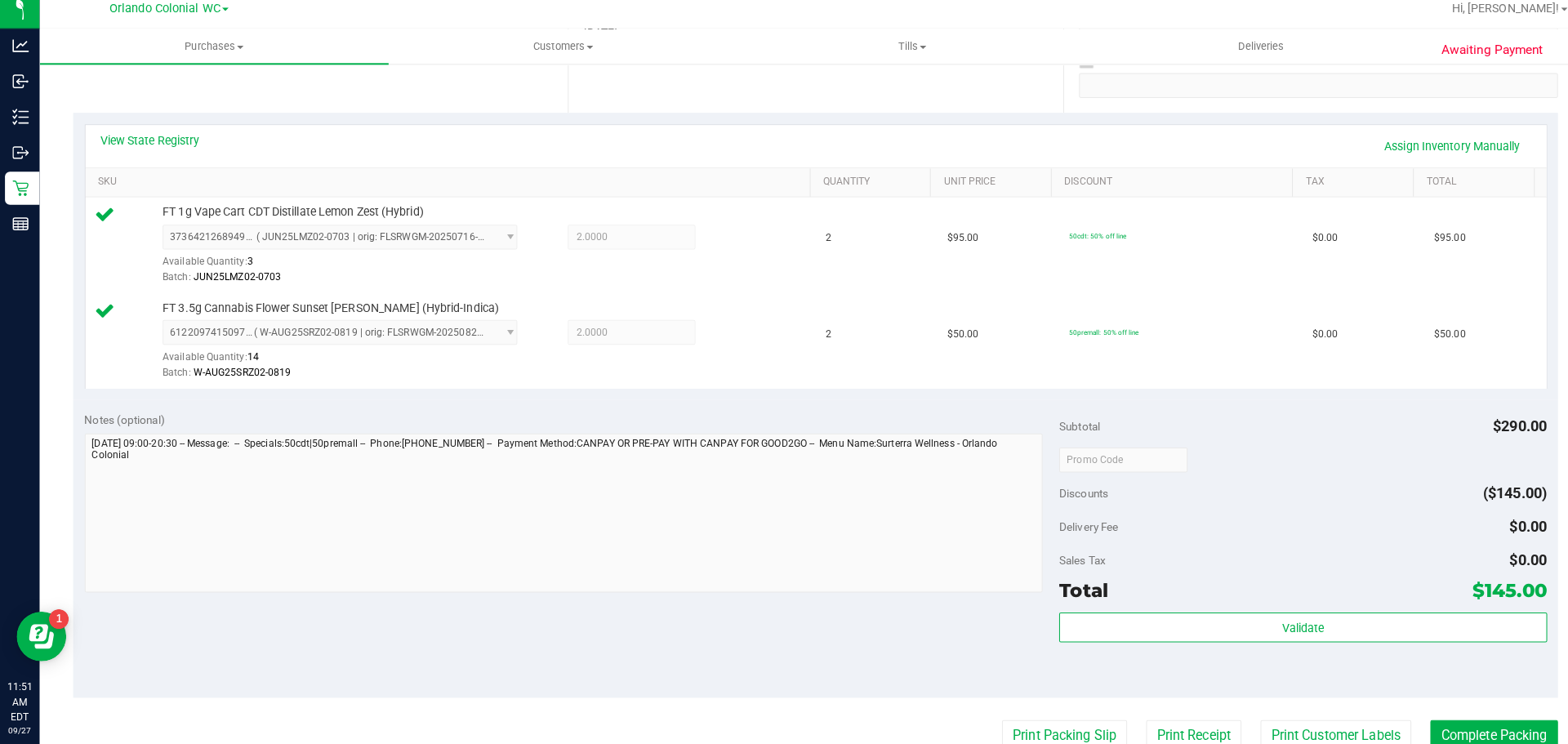
scroll to position [326, 0]
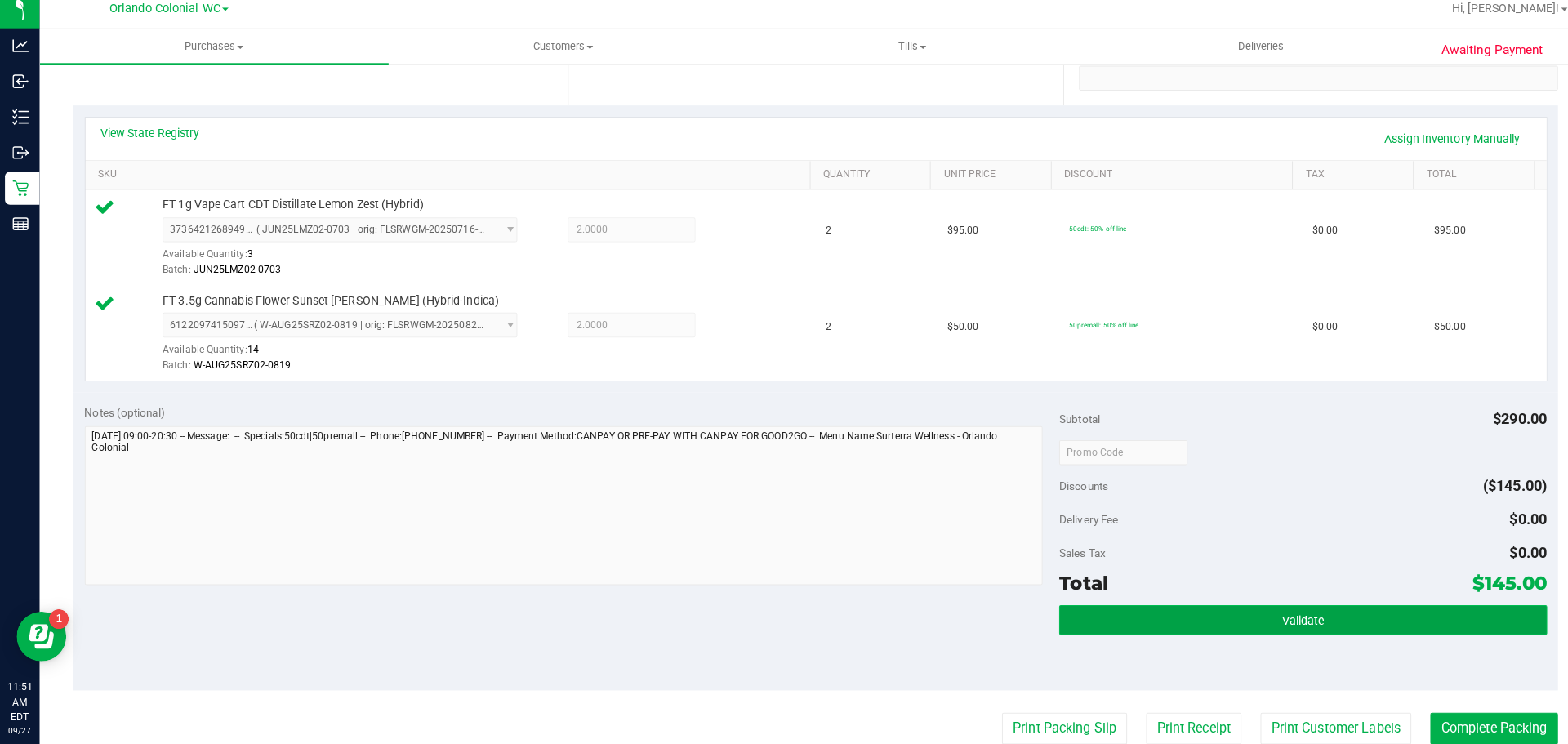
click at [1315, 612] on button "Validate" at bounding box center [1284, 621] width 480 height 29
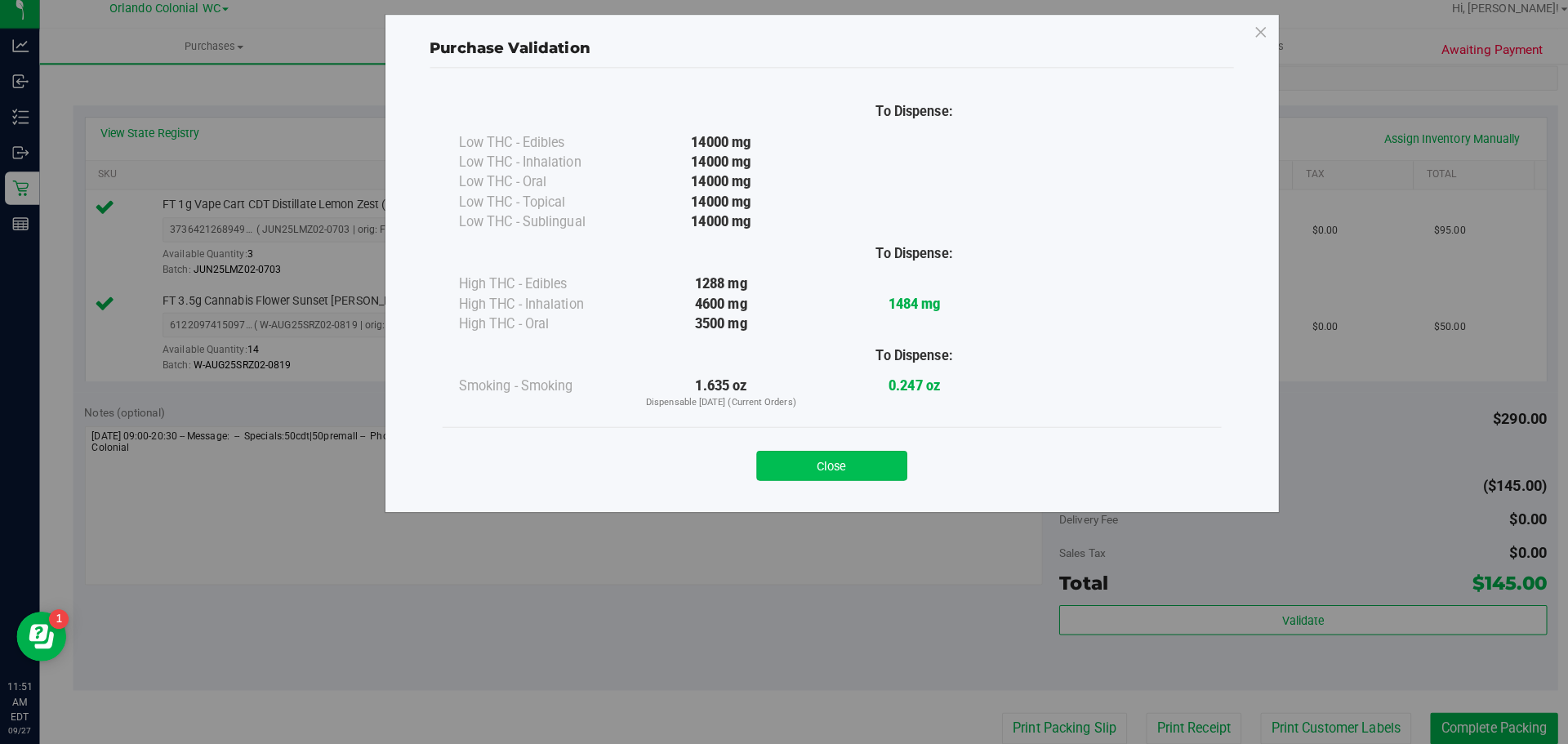
click at [813, 459] on button "Close" at bounding box center [819, 469] width 149 height 29
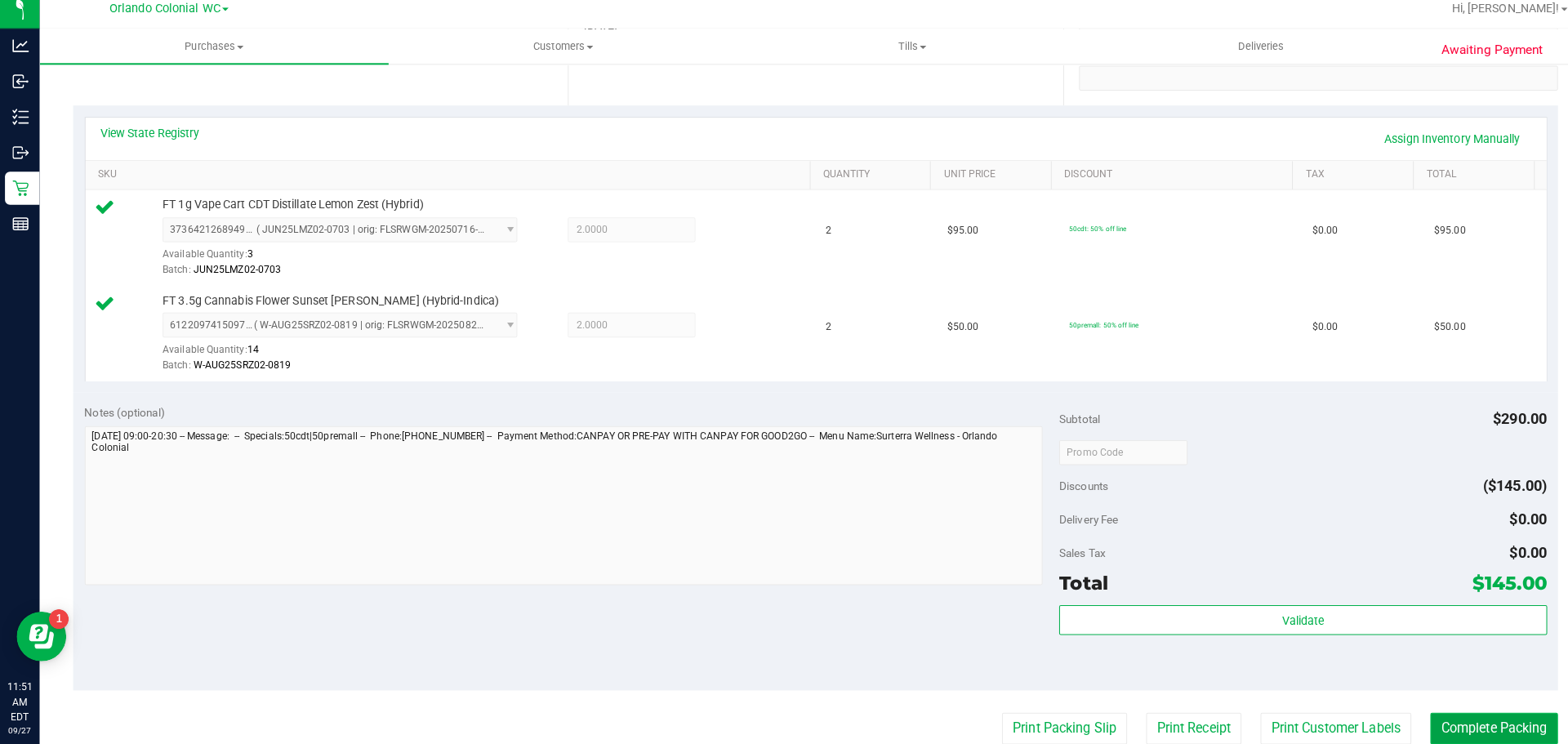
click at [1477, 718] on button "Complete Packing" at bounding box center [1472, 728] width 125 height 31
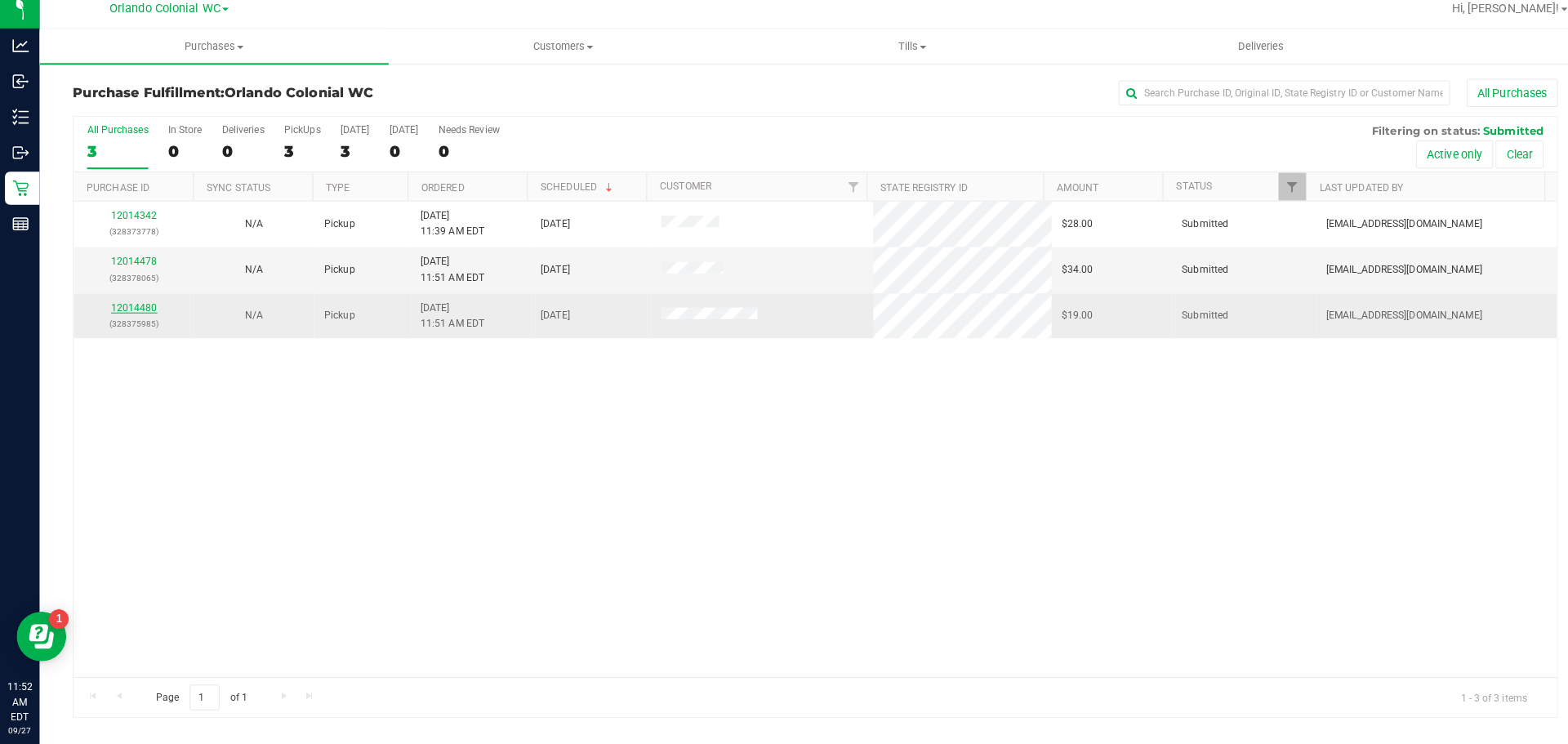
click at [120, 314] on link "12014480" at bounding box center [132, 313] width 46 height 12
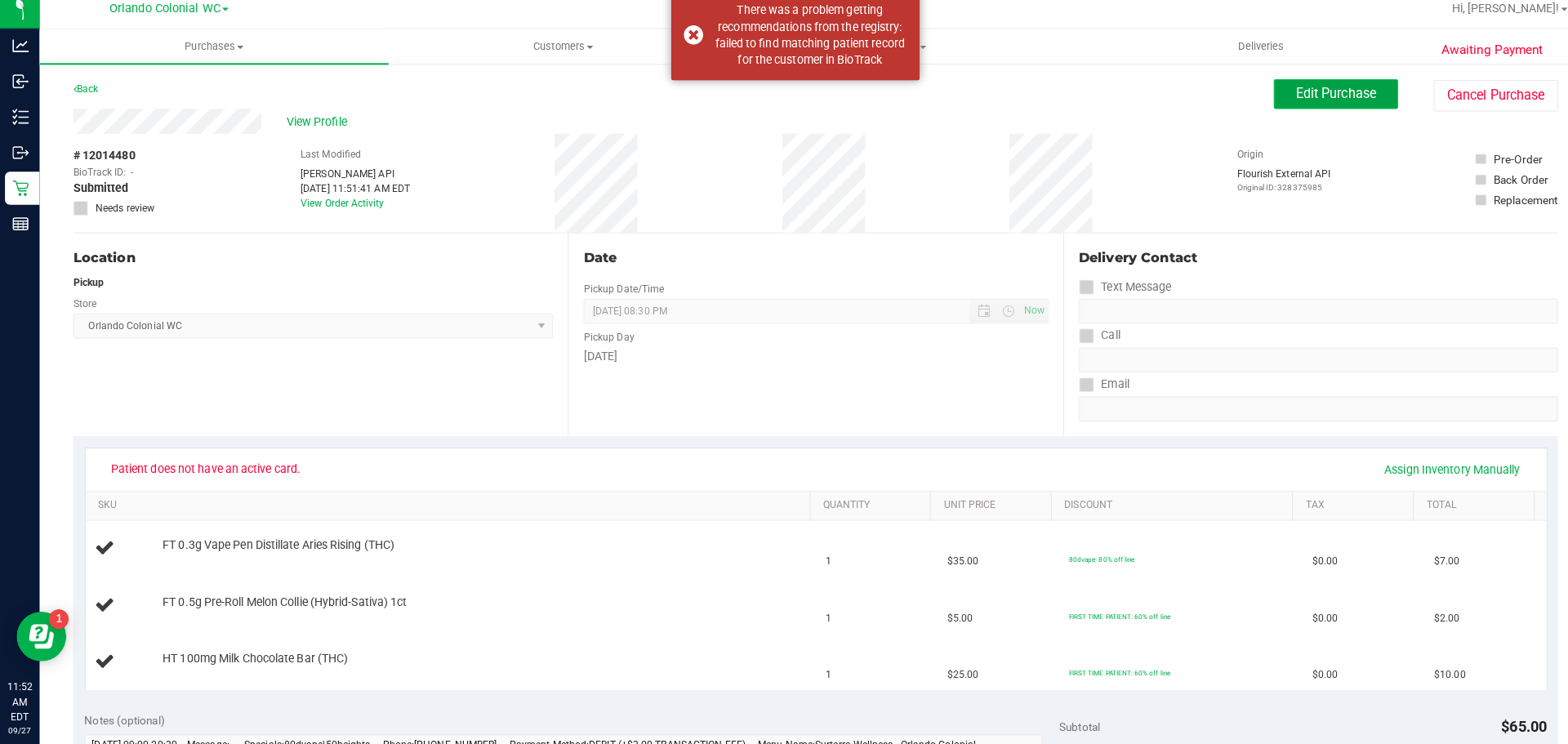
click at [1350, 111] on button "Edit Purchase" at bounding box center [1315, 102] width 122 height 29
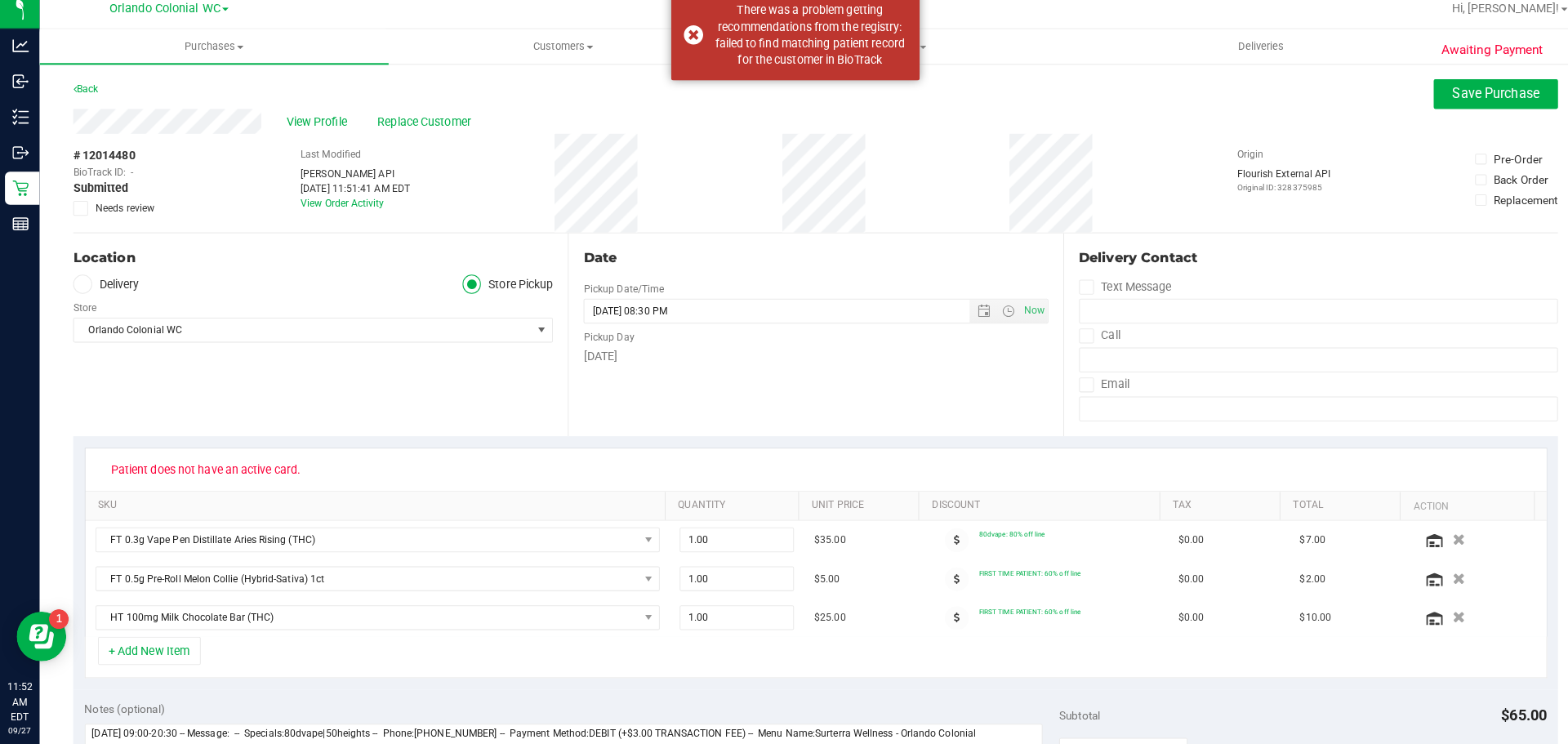
click at [79, 215] on icon at bounding box center [79, 215] width 11 height 0
click at [0, 0] on input "Needs review" at bounding box center [0, 0] width 0 height 0
click at [1451, 98] on span "Save Purchase" at bounding box center [1474, 102] width 86 height 16
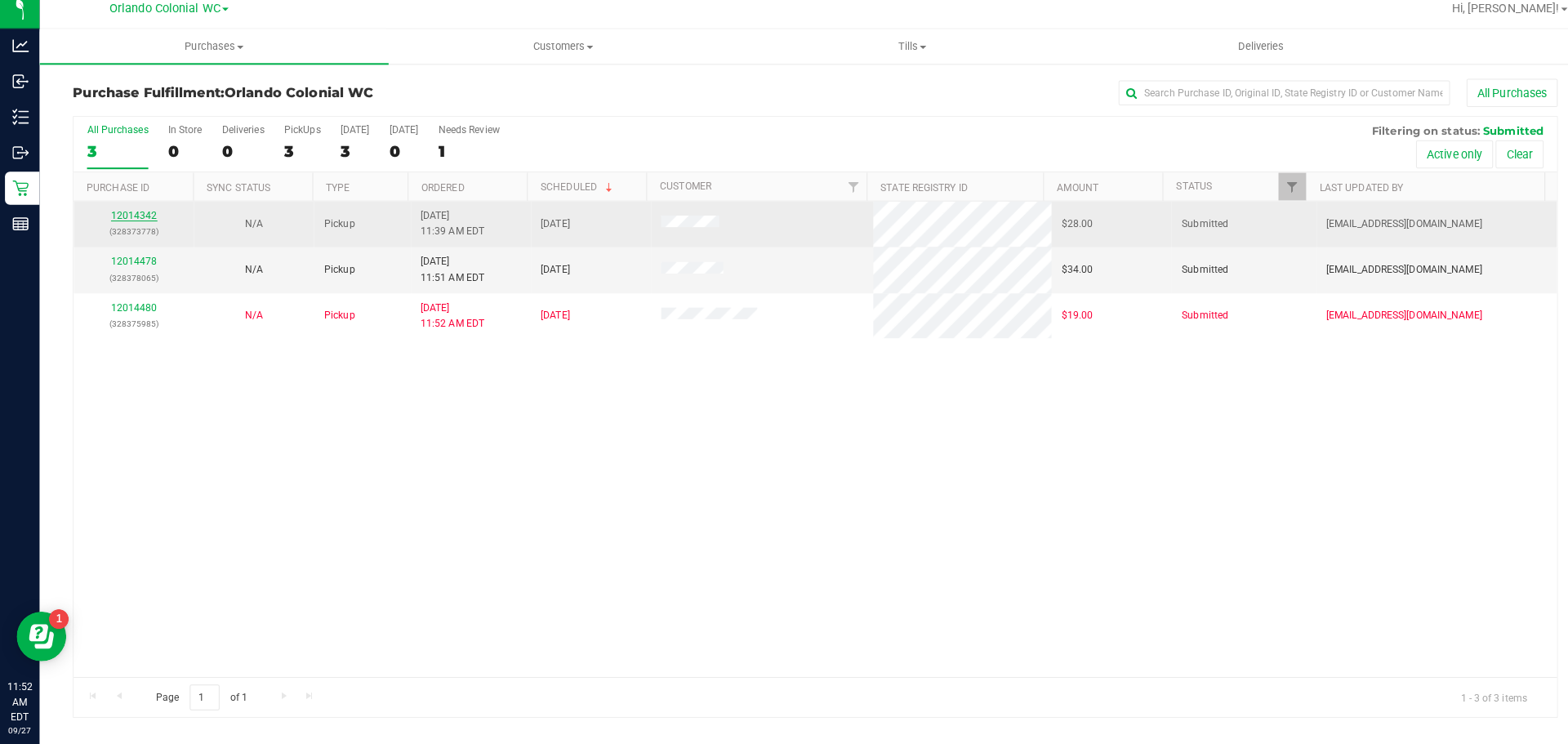
click at [129, 223] on link "12014342" at bounding box center [132, 223] width 46 height 12
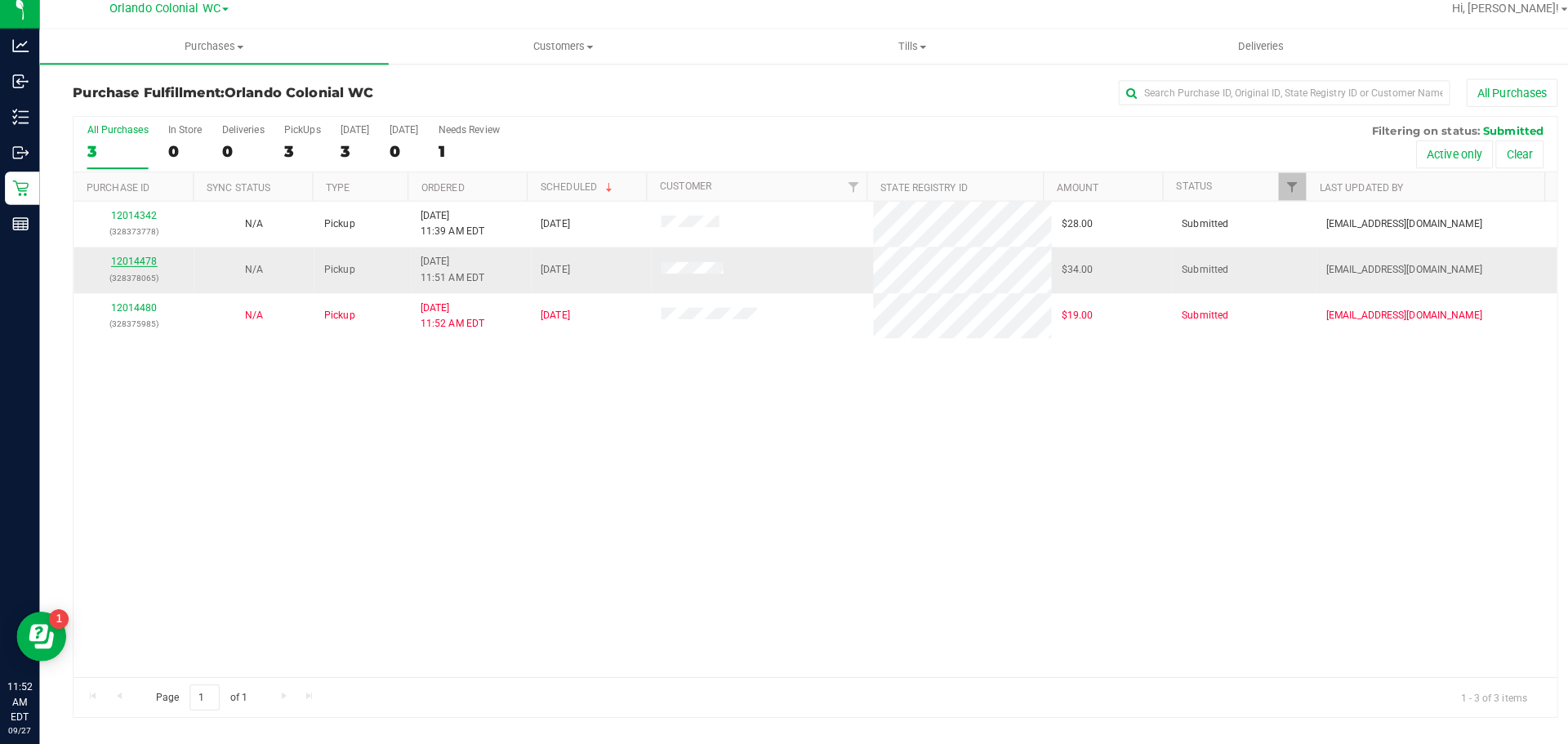
click at [133, 268] on link "12014478" at bounding box center [132, 268] width 46 height 12
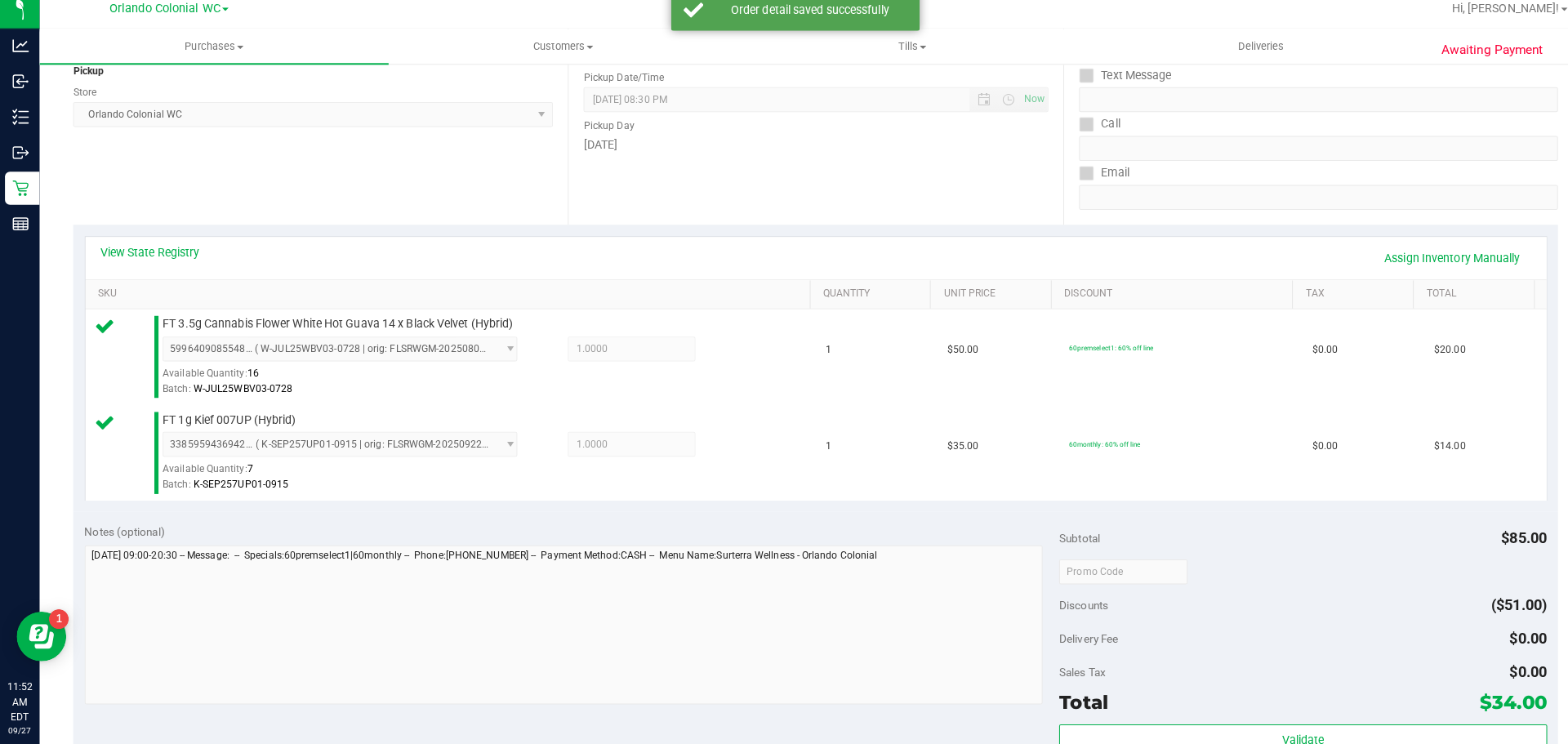
scroll to position [284, 0]
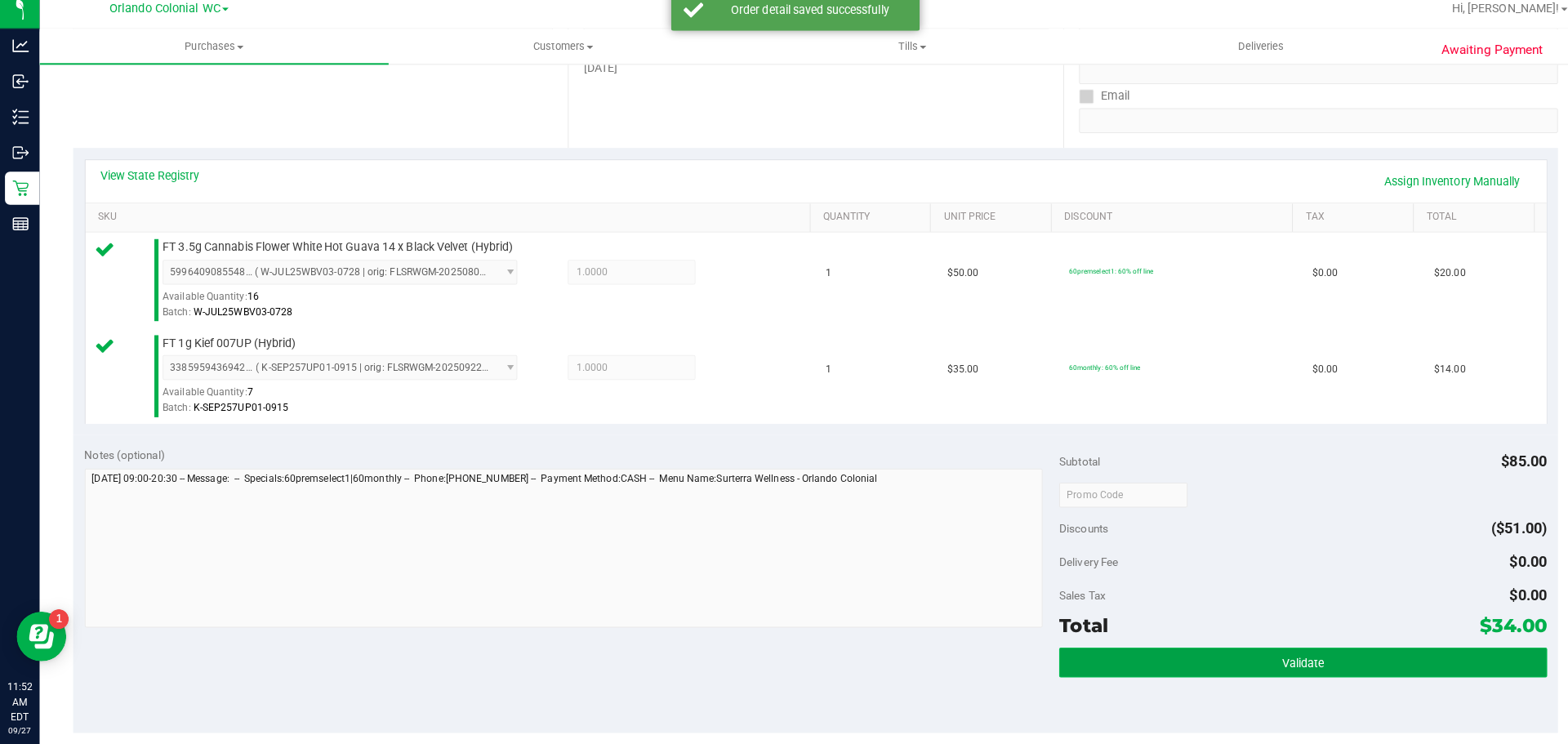
click at [1265, 660] on span "Validate" at bounding box center [1284, 664] width 42 height 13
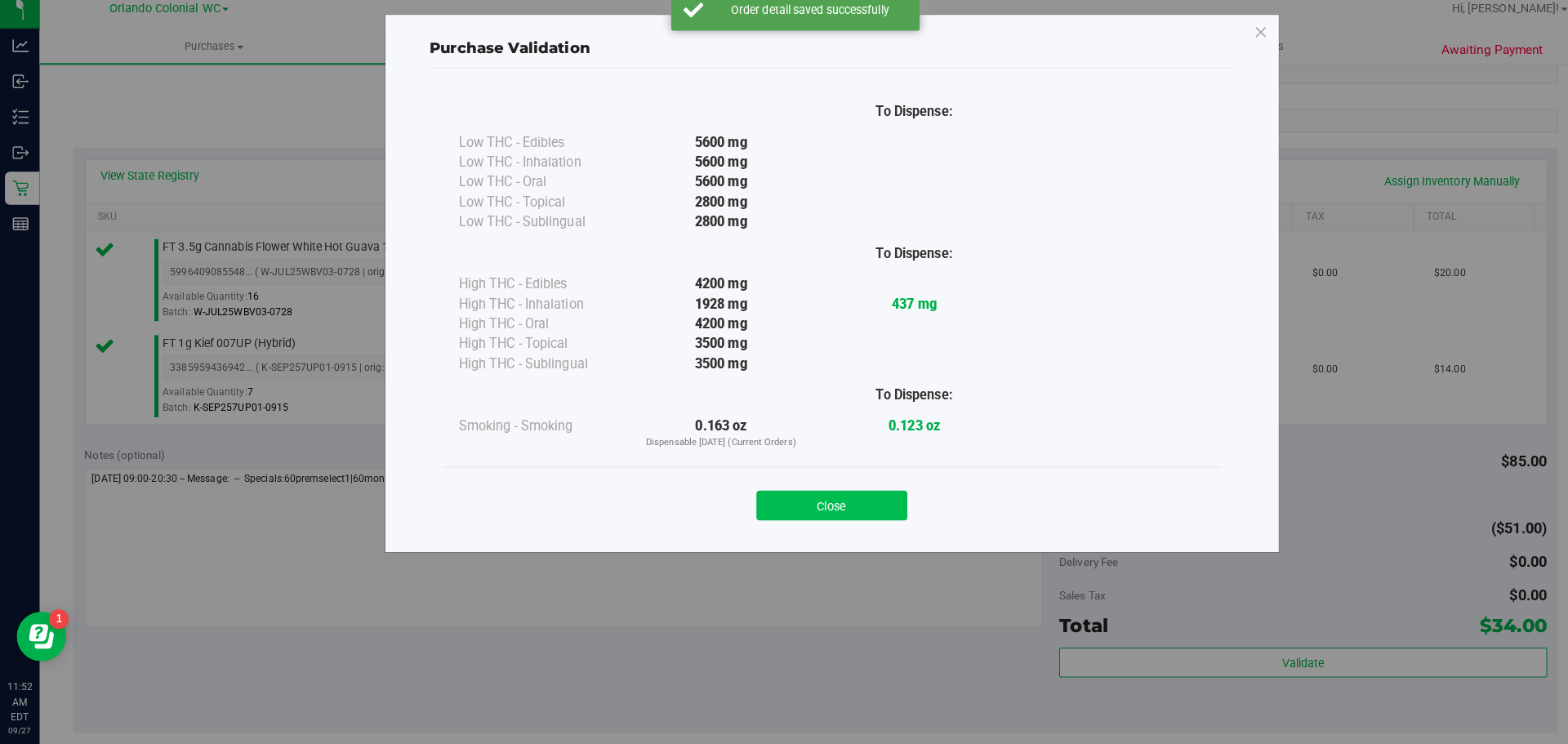
click at [848, 509] on button "Close" at bounding box center [819, 509] width 149 height 29
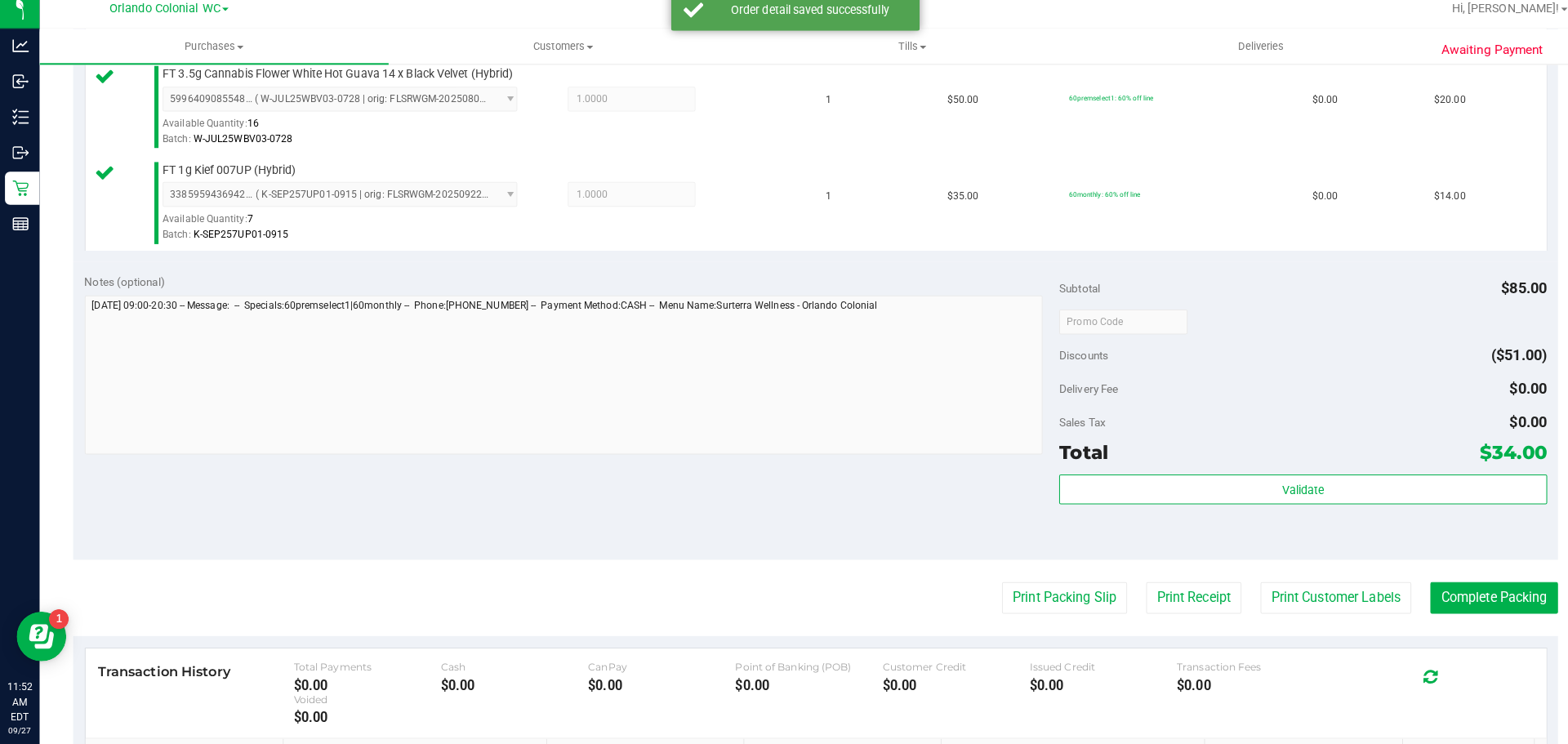
scroll to position [576, 0]
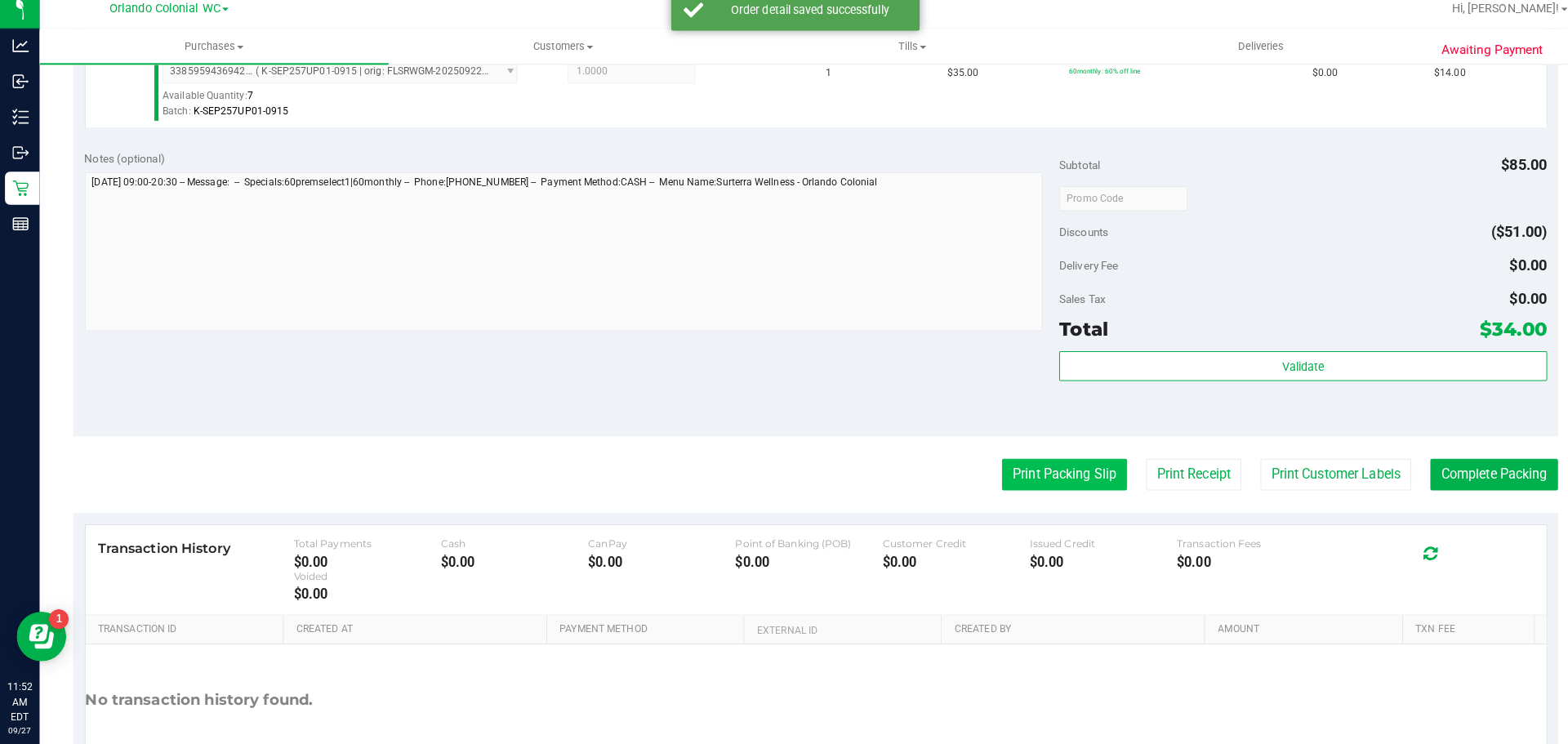
click at [1030, 480] on button "Print Packing Slip" at bounding box center [1049, 478] width 123 height 31
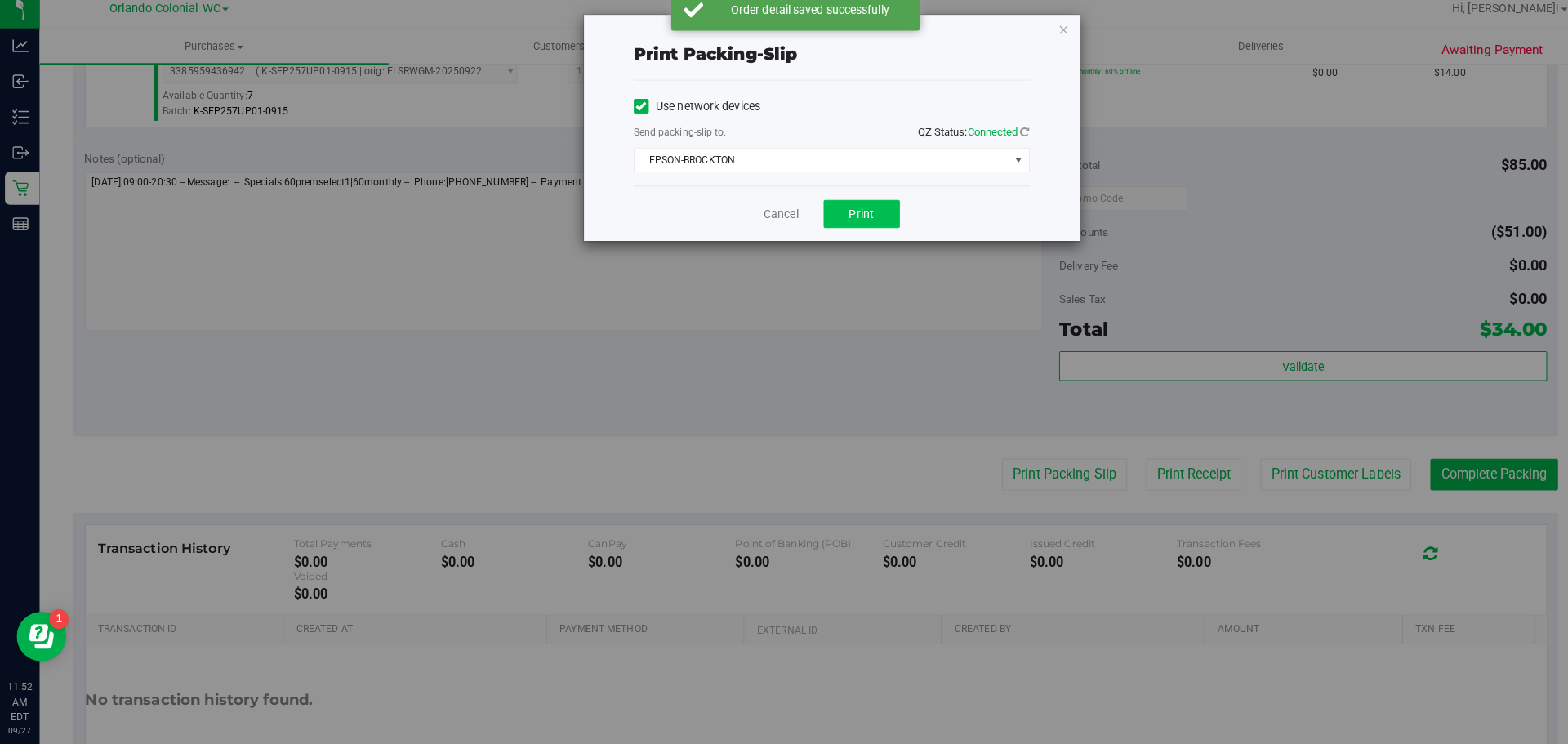
click at [858, 234] on button "Print" at bounding box center [849, 221] width 75 height 27
click at [1048, 33] on icon "button" at bounding box center [1049, 39] width 12 height 20
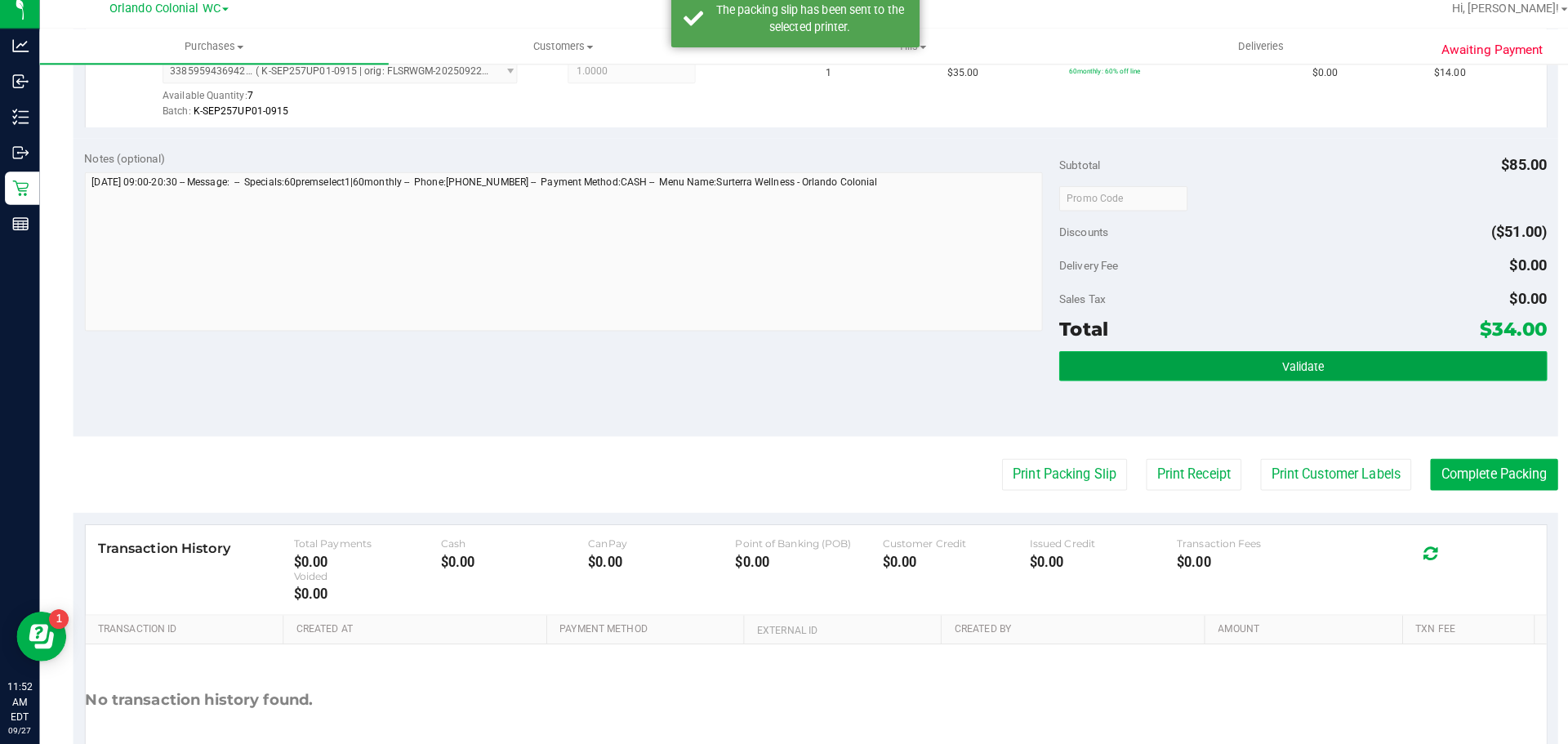
click at [1275, 362] on button "Validate" at bounding box center [1284, 371] width 480 height 29
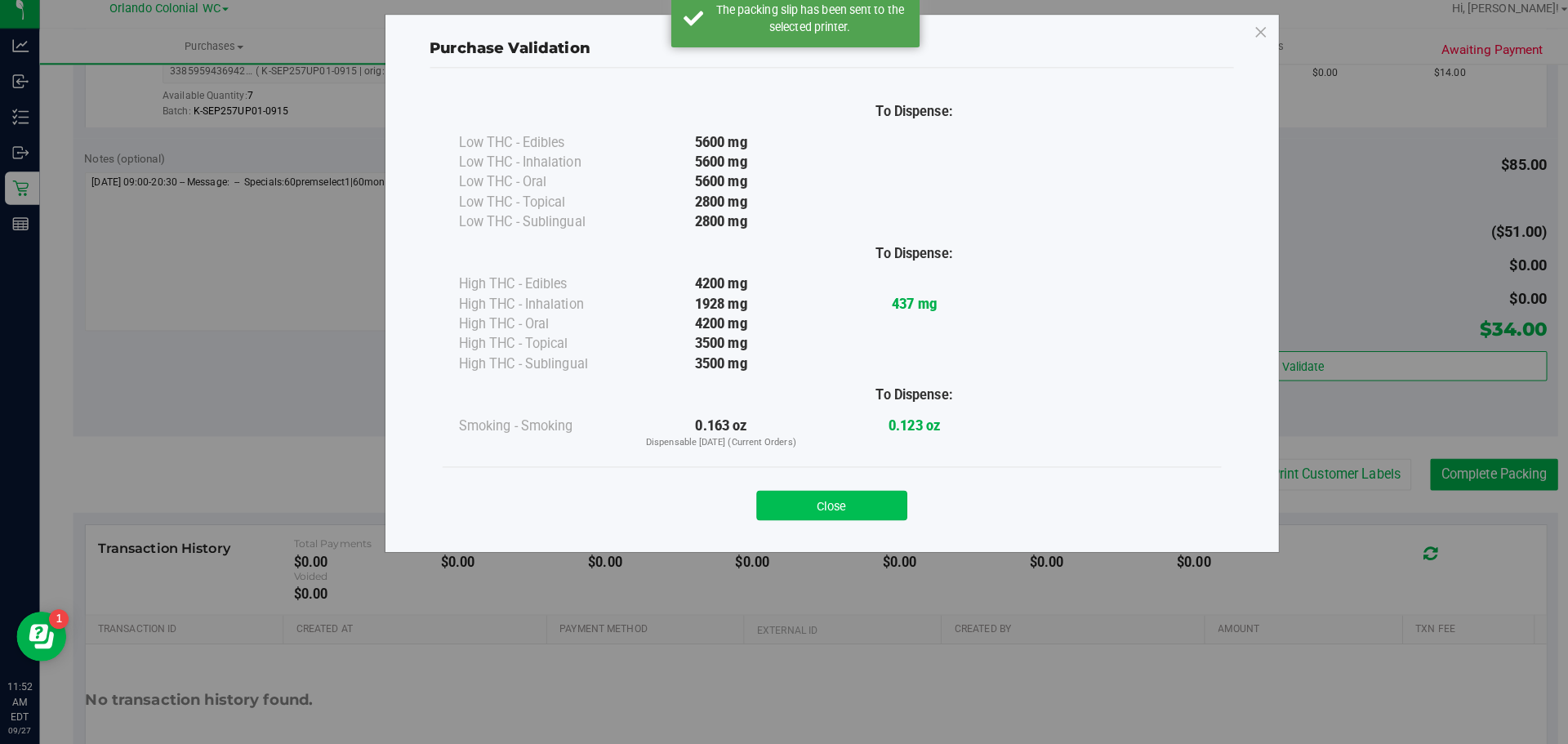
click at [842, 499] on button "Close" at bounding box center [819, 509] width 149 height 29
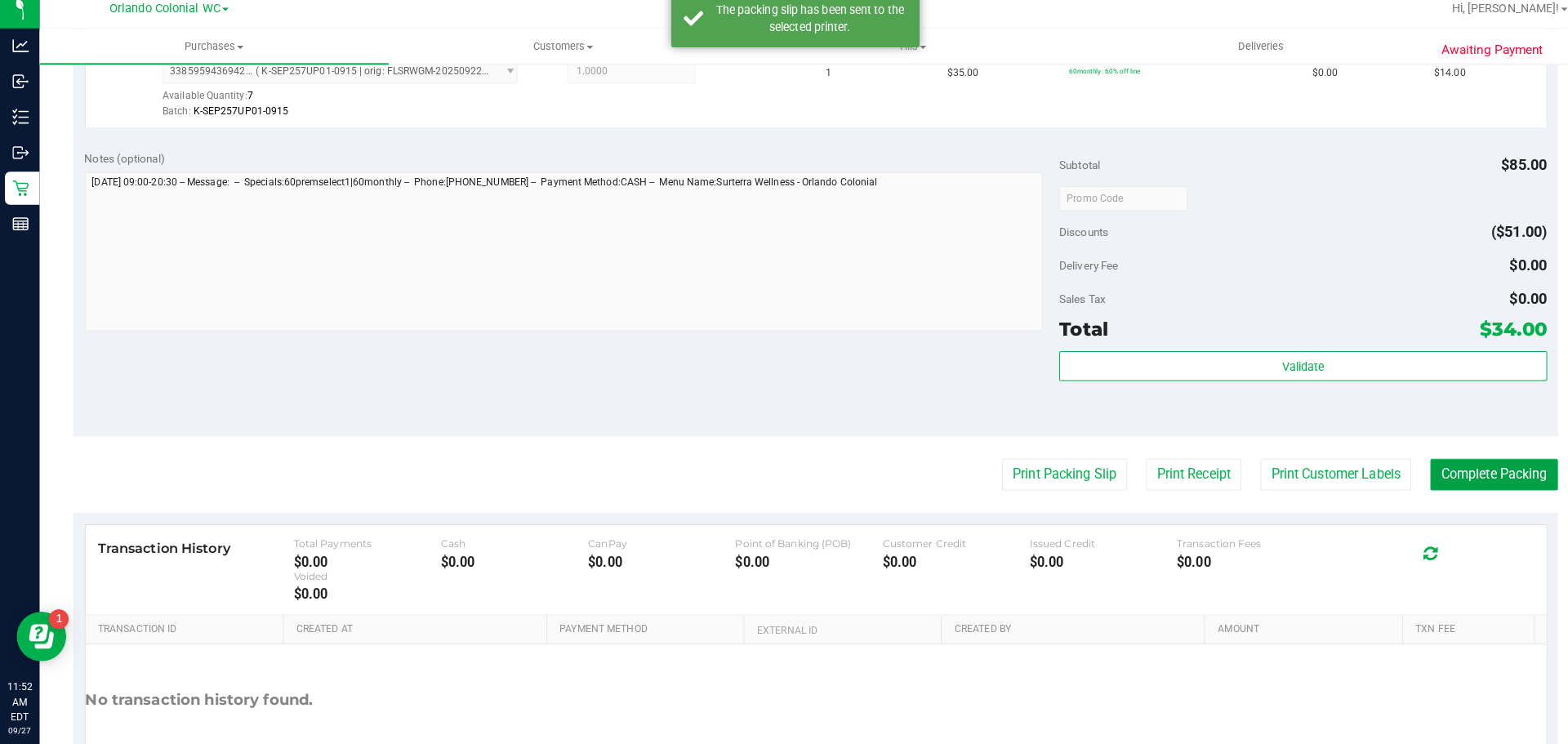
click at [1493, 495] on button "Complete Packing" at bounding box center [1472, 478] width 125 height 31
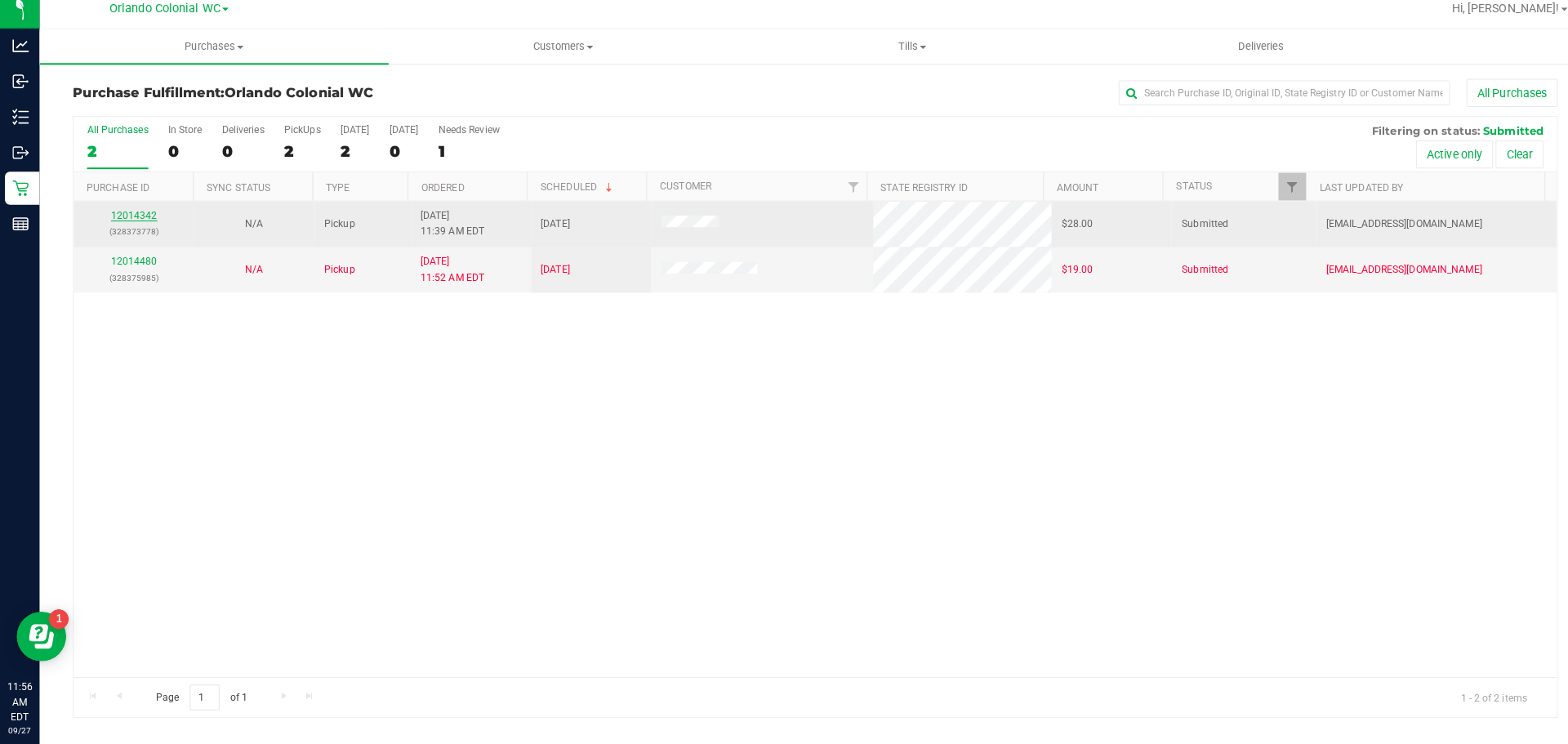
click at [149, 221] on link "12014342" at bounding box center [132, 223] width 46 height 12
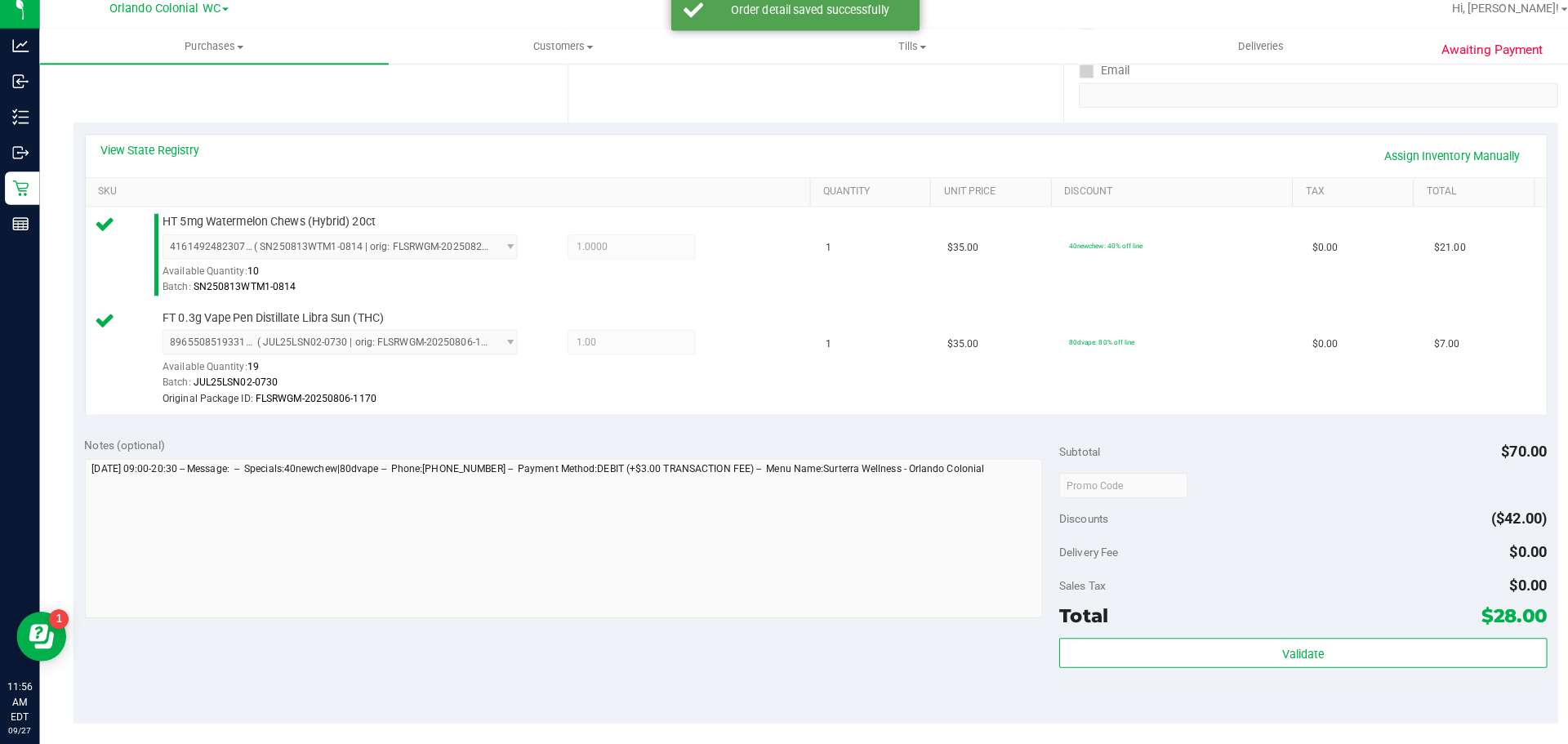
scroll to position [418, 0]
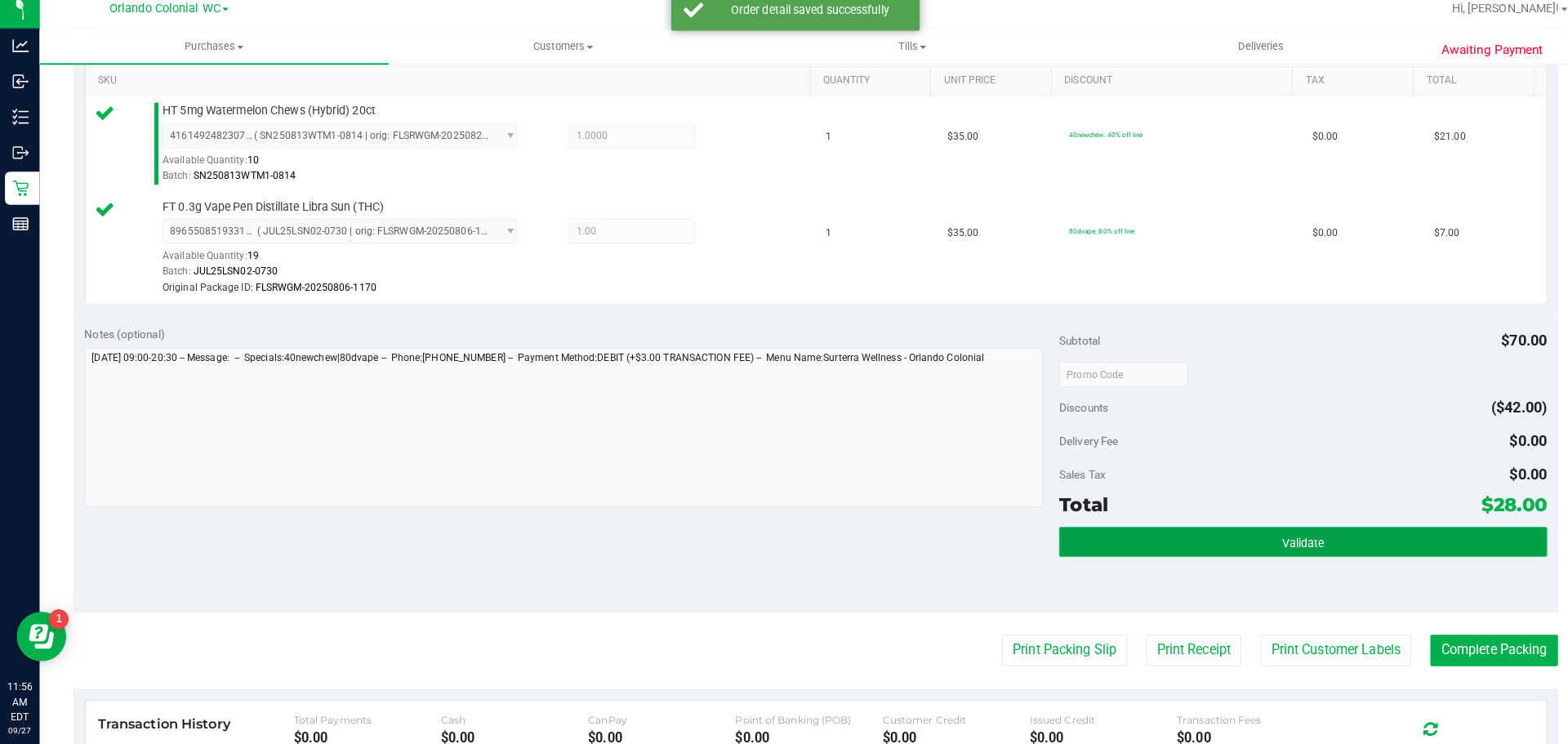
click at [1301, 543] on button "Validate" at bounding box center [1284, 544] width 480 height 29
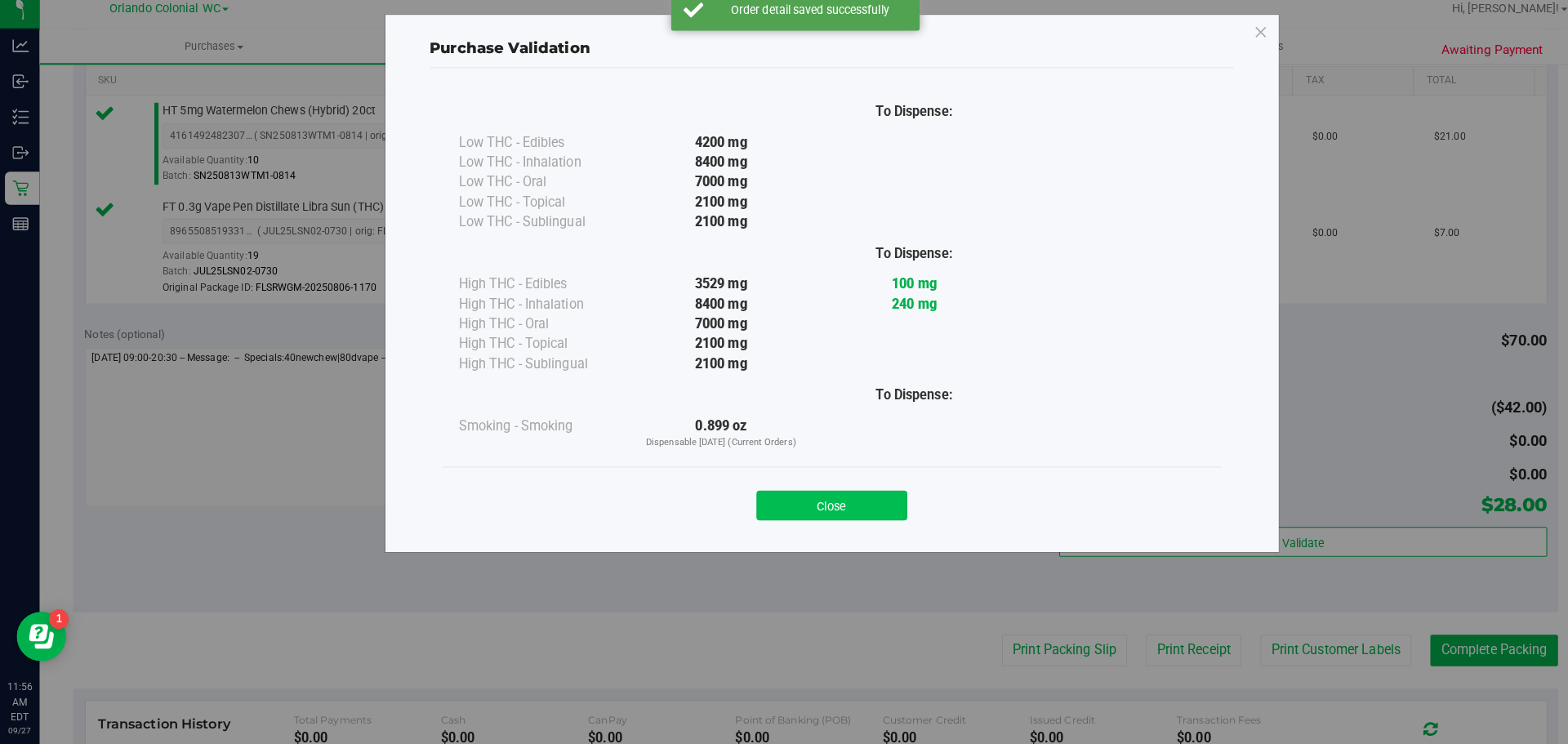
click at [843, 517] on button "Close" at bounding box center [819, 509] width 149 height 29
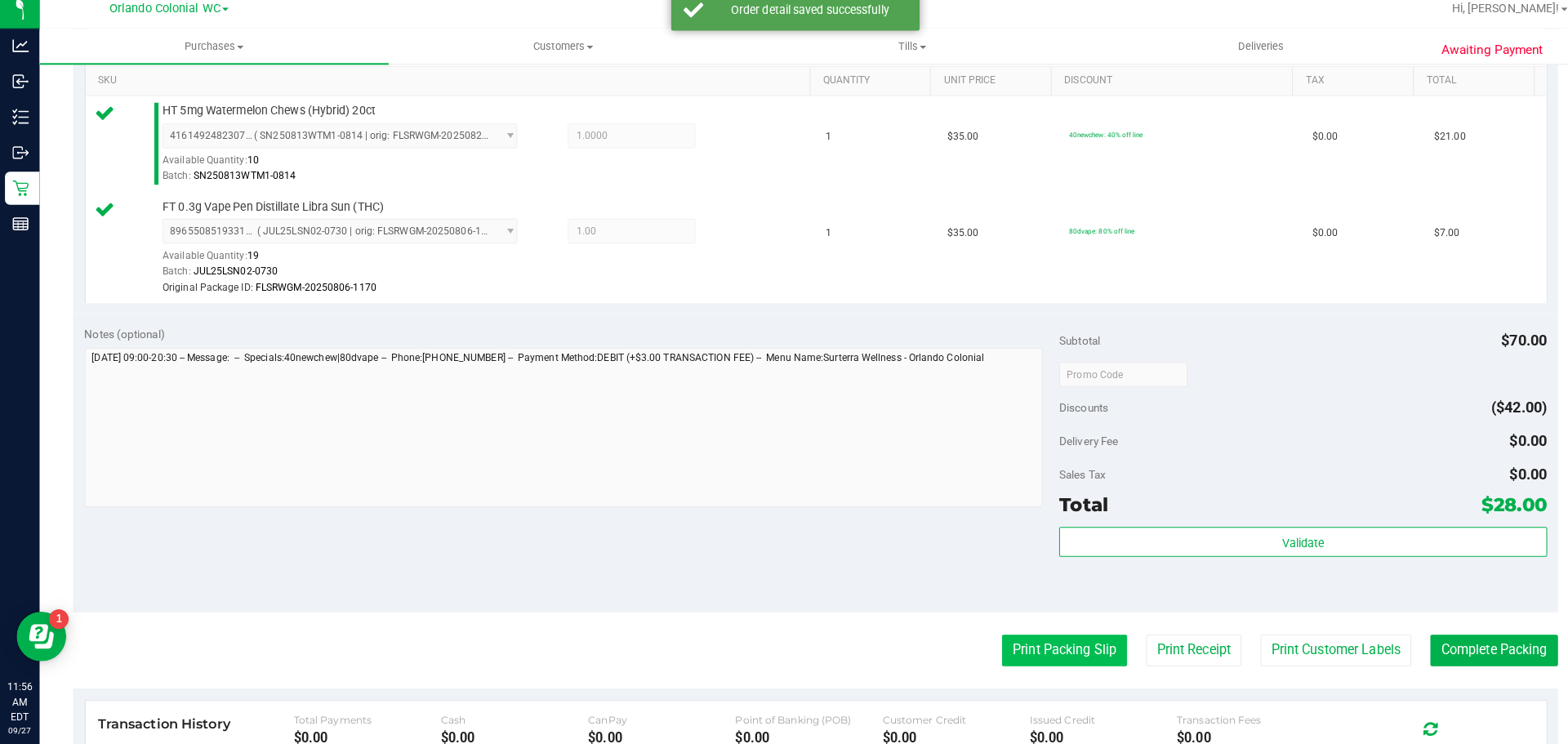
click at [1024, 653] on button "Print Packing Slip" at bounding box center [1049, 652] width 123 height 31
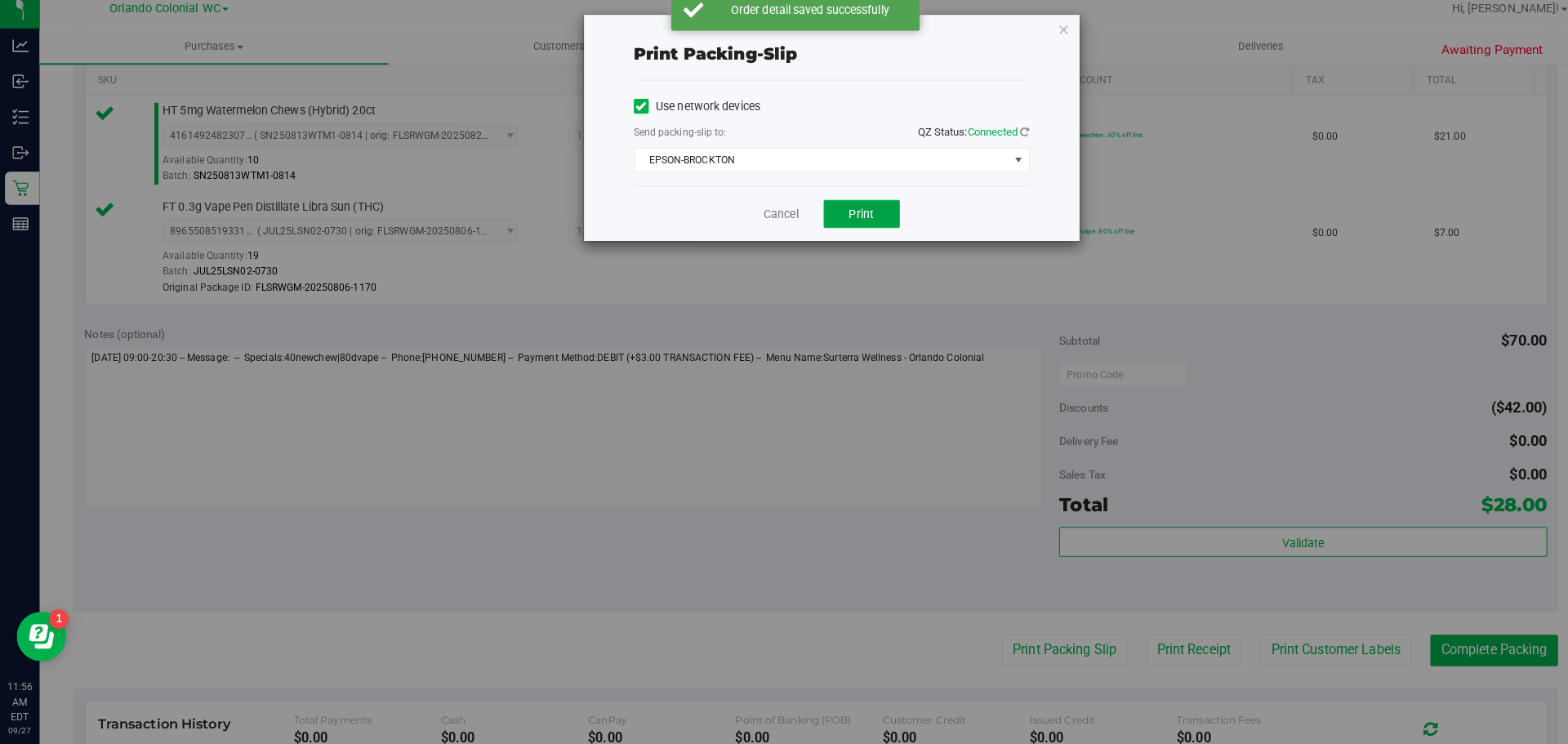
click at [852, 229] on button "Print" at bounding box center [849, 221] width 75 height 27
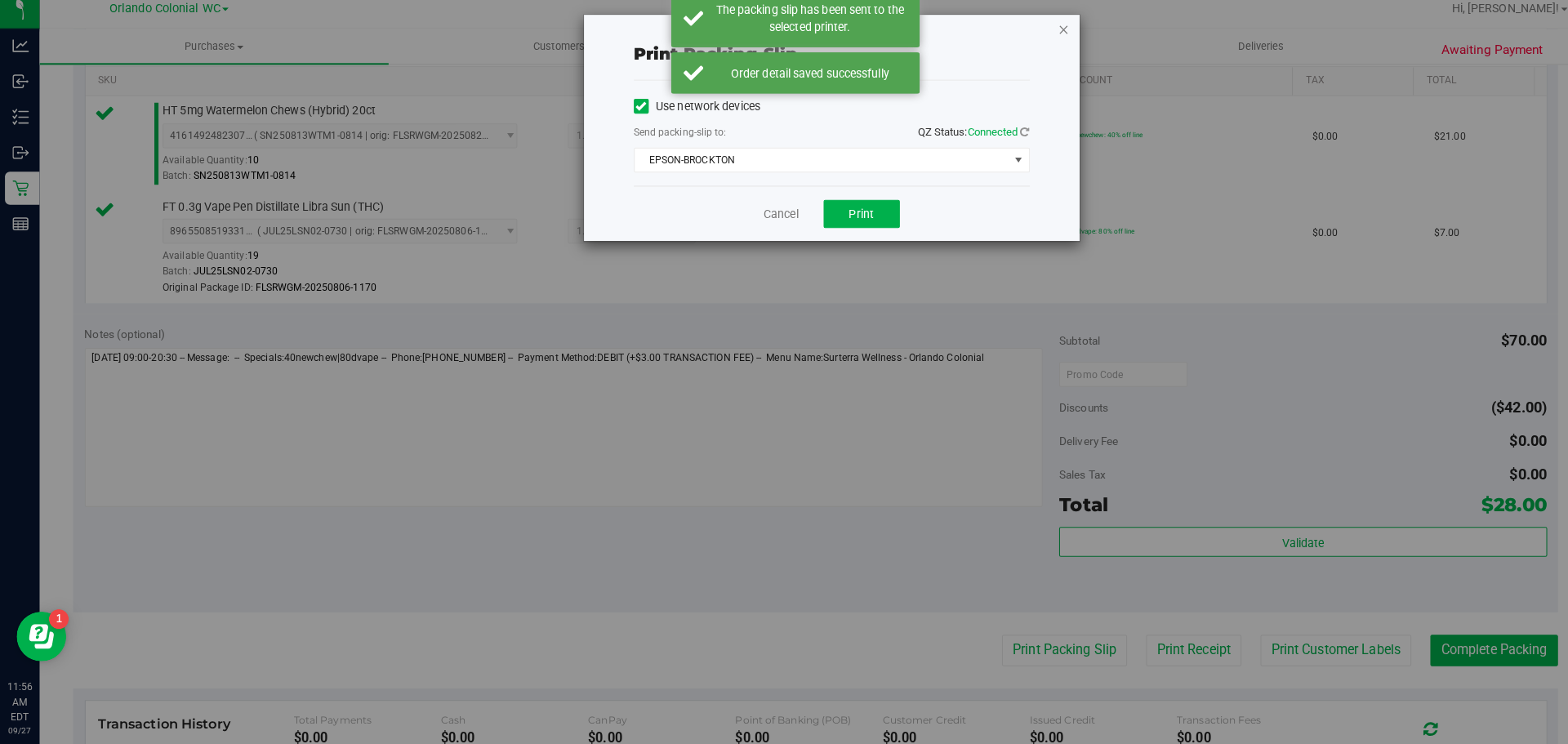
click at [1049, 37] on icon "button" at bounding box center [1049, 39] width 12 height 20
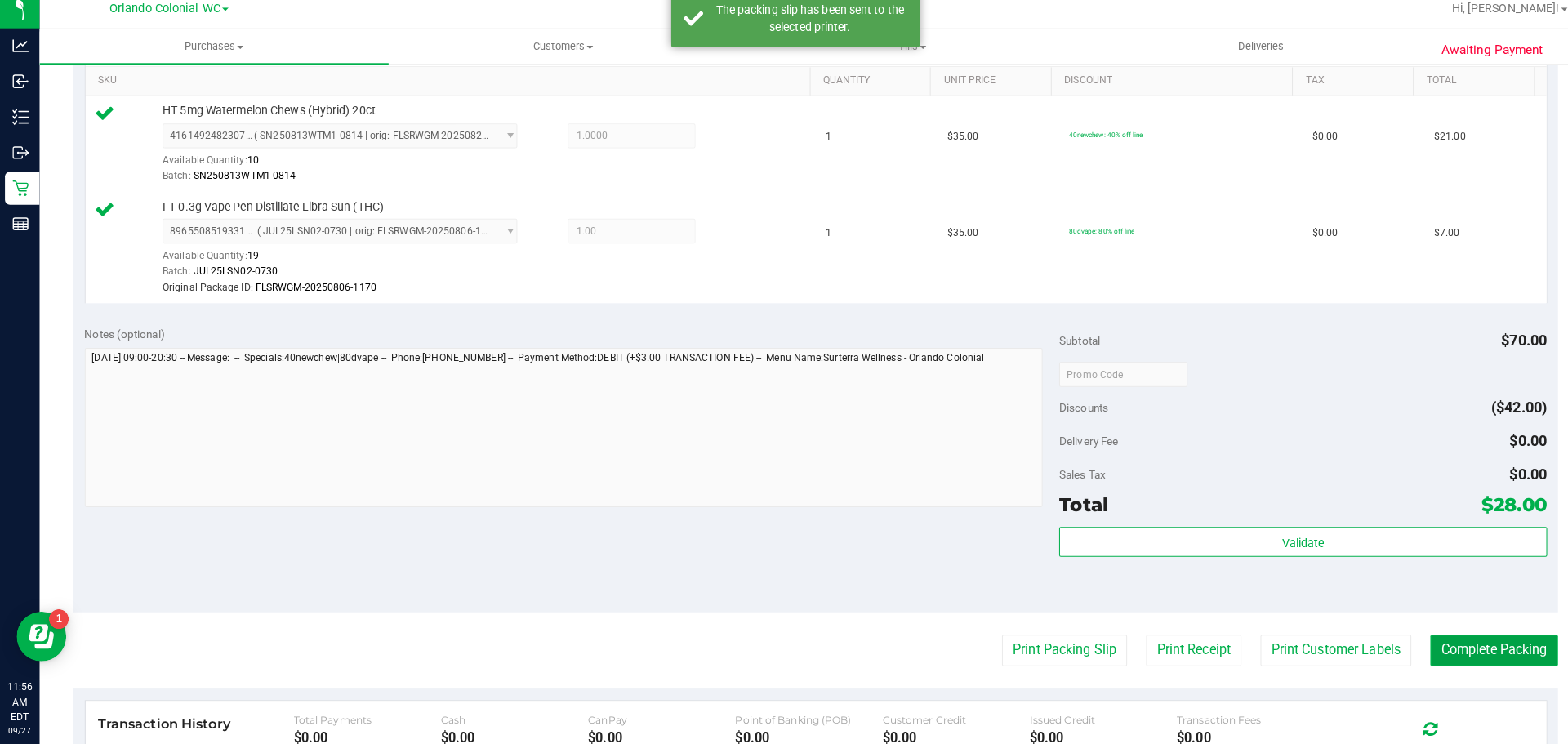
click at [1468, 642] on button "Complete Packing" at bounding box center [1472, 652] width 125 height 31
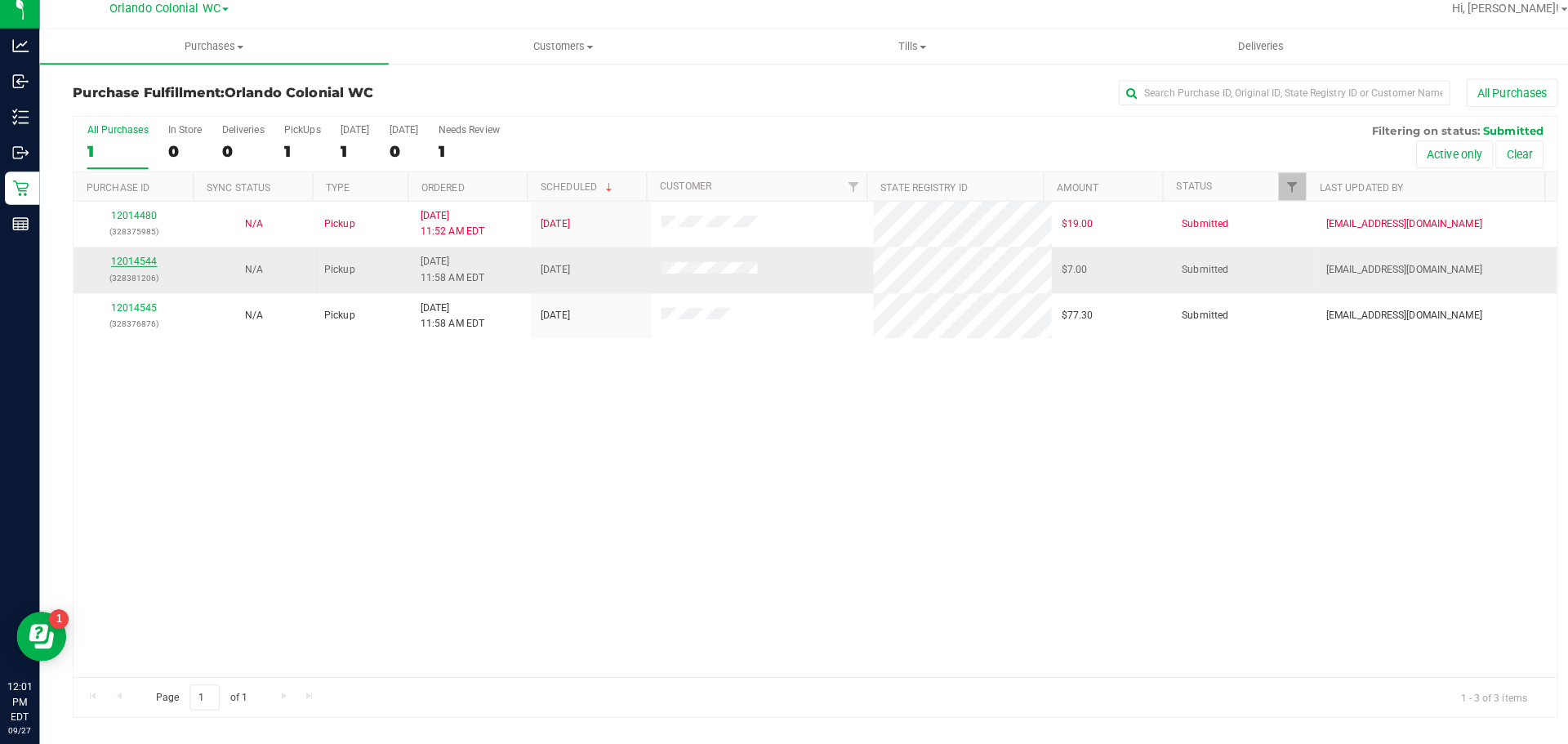
click at [137, 268] on link "12014544" at bounding box center [132, 268] width 46 height 12
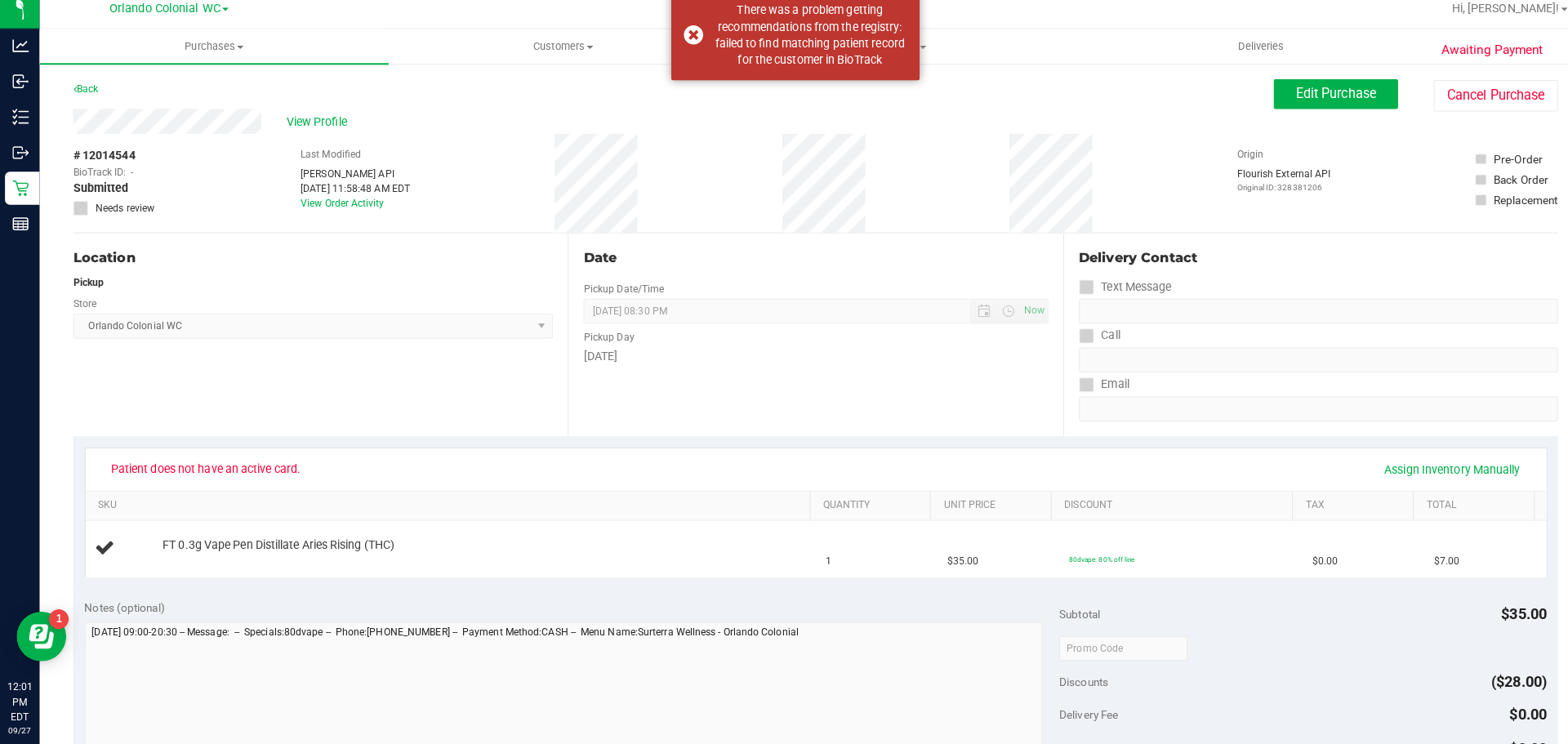
click at [86, 213] on span at bounding box center [79, 216] width 15 height 15
click at [682, 45] on div "There was a problem getting recommendations from the registry: failed to find m…" at bounding box center [784, 45] width 245 height 90
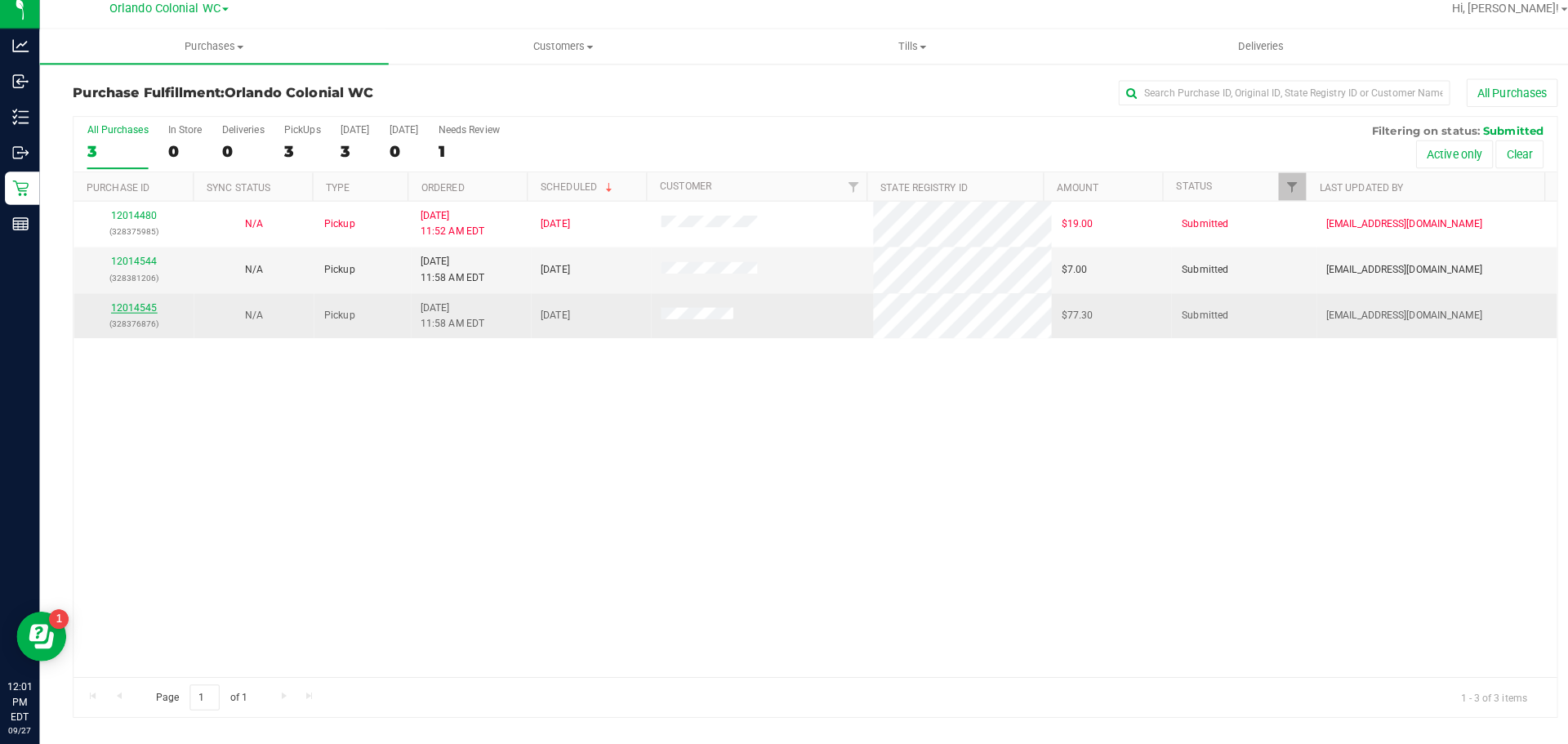
click at [139, 314] on link "12014545" at bounding box center [132, 313] width 46 height 12
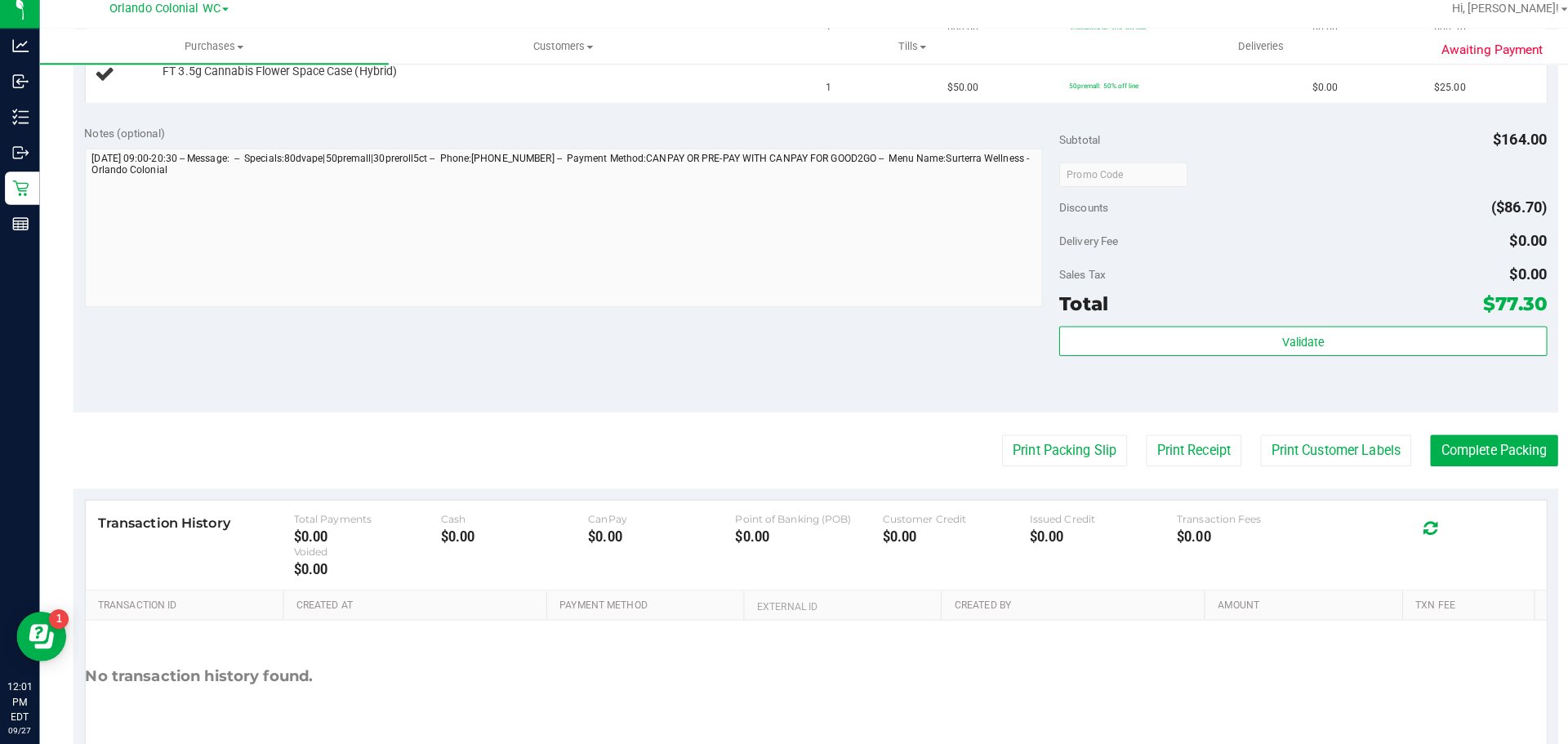
scroll to position [636, 0]
click at [1059, 442] on button "Print Packing Slip" at bounding box center [1049, 453] width 123 height 31
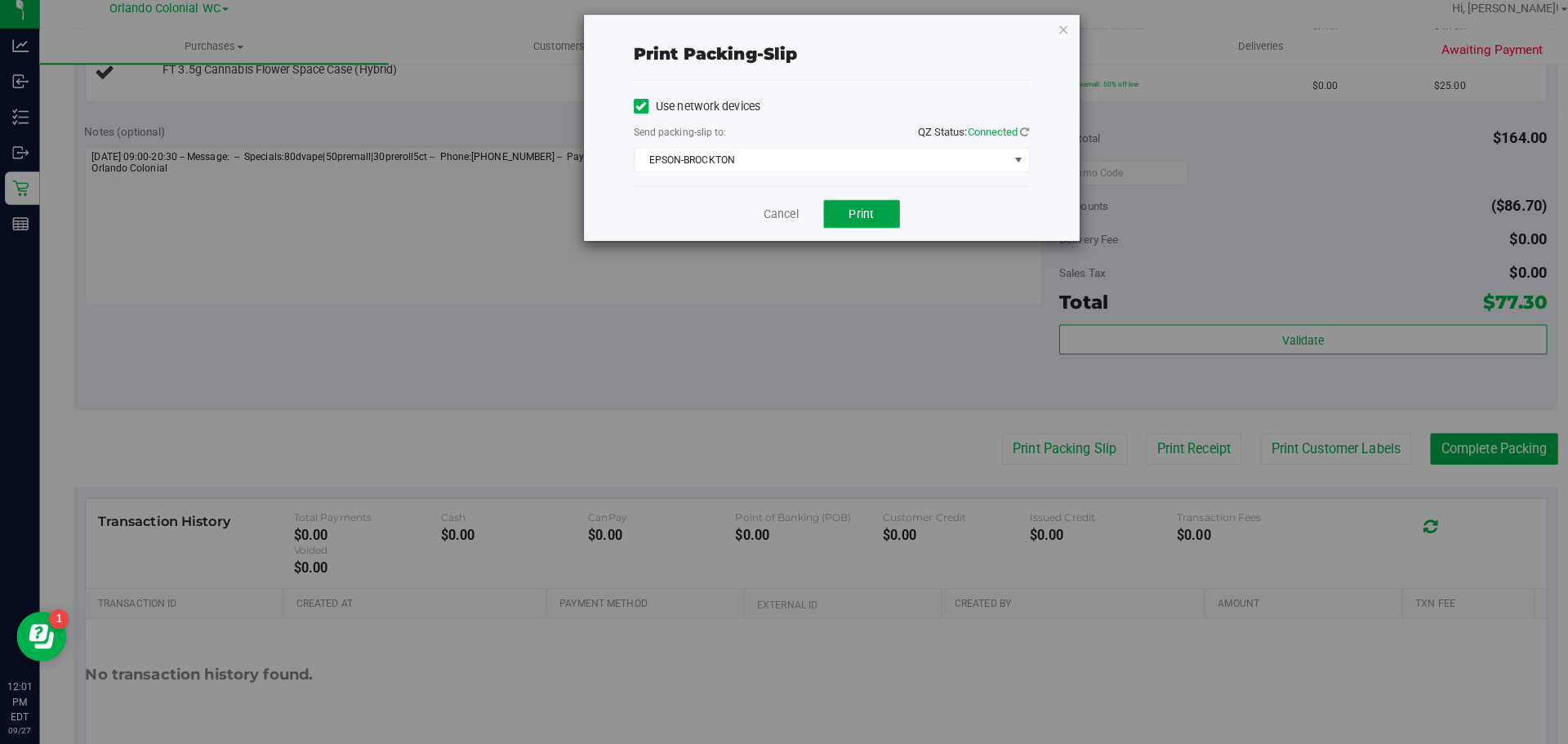
click at [823, 223] on button "Print" at bounding box center [849, 221] width 75 height 27
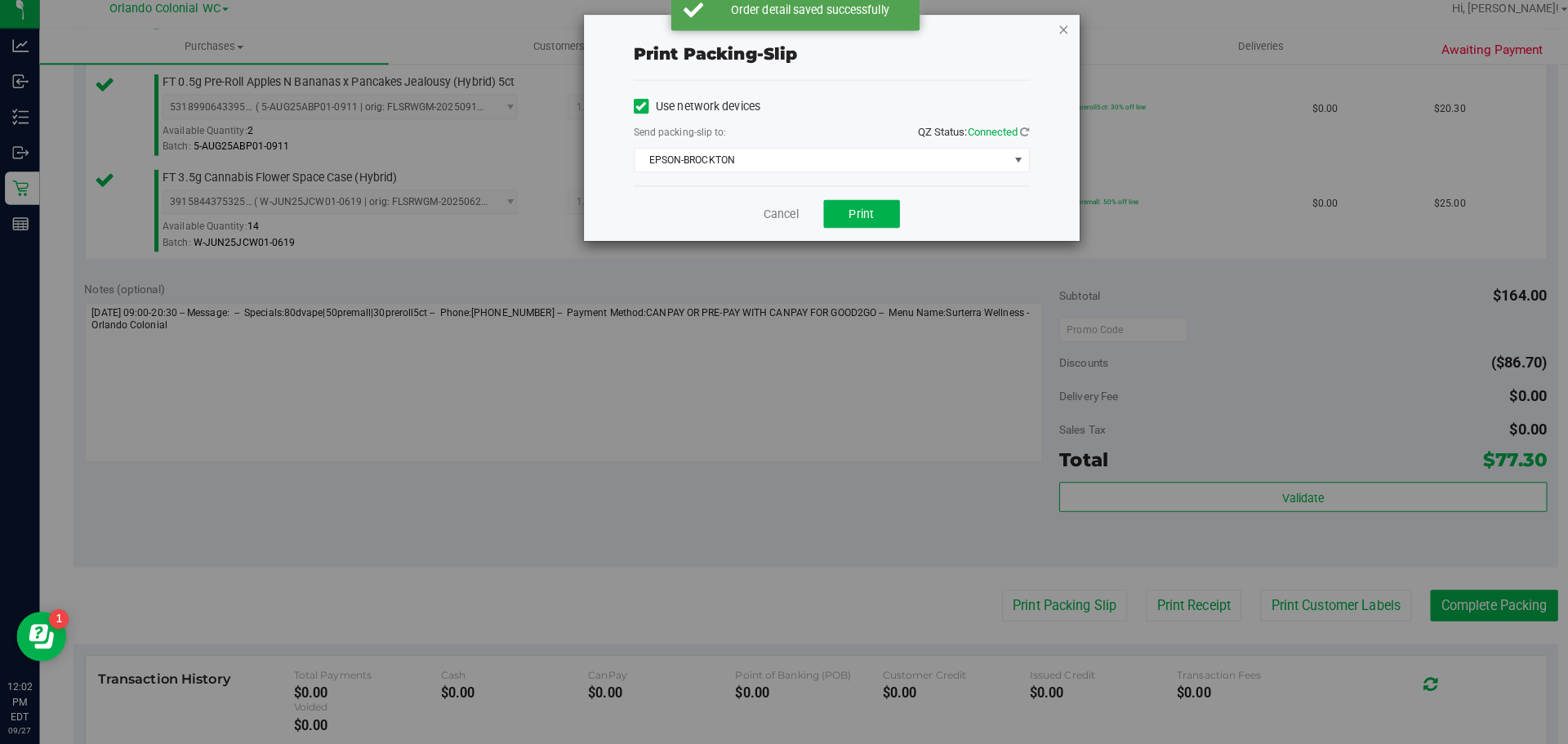
click at [1048, 33] on icon "button" at bounding box center [1049, 39] width 12 height 20
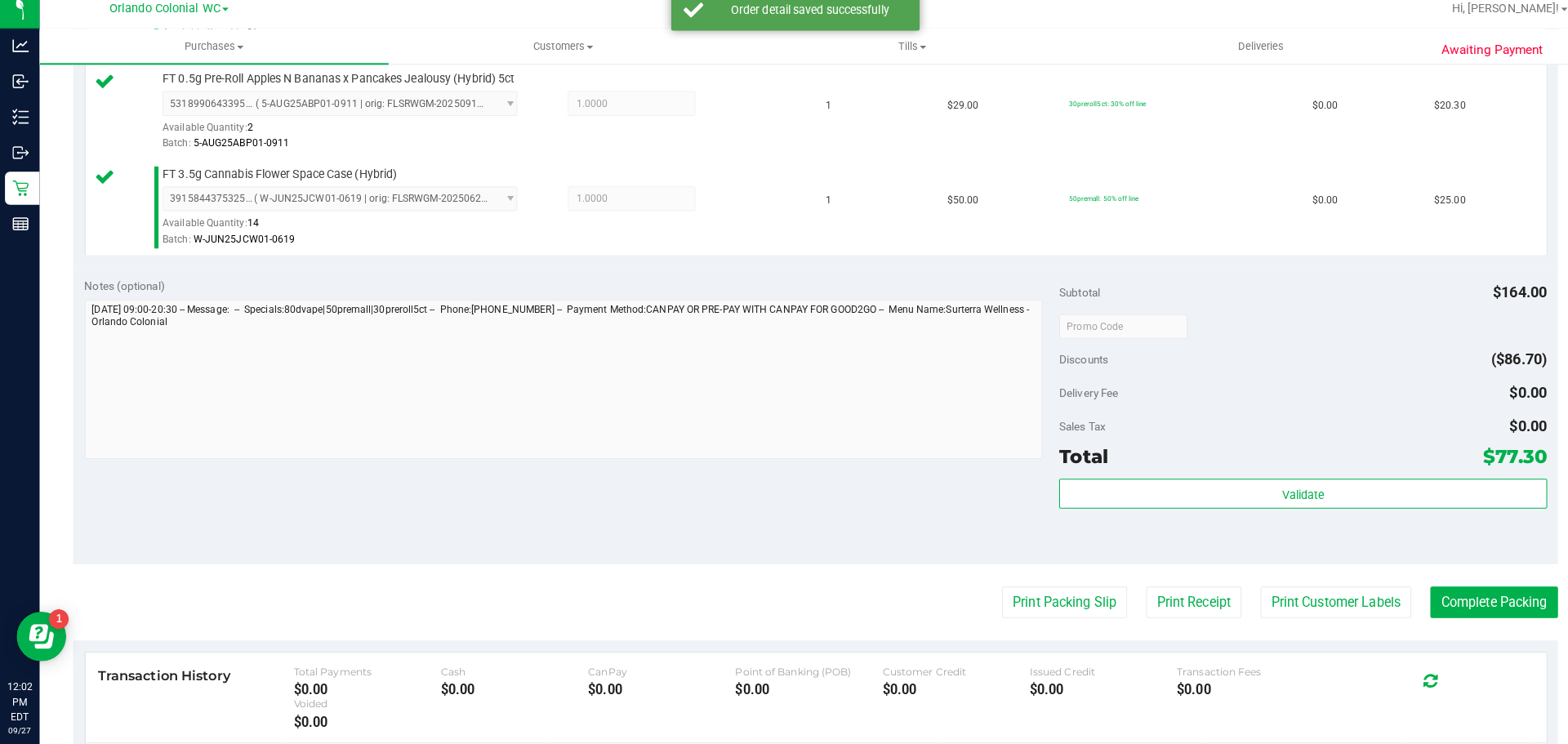
scroll to position [683, 0]
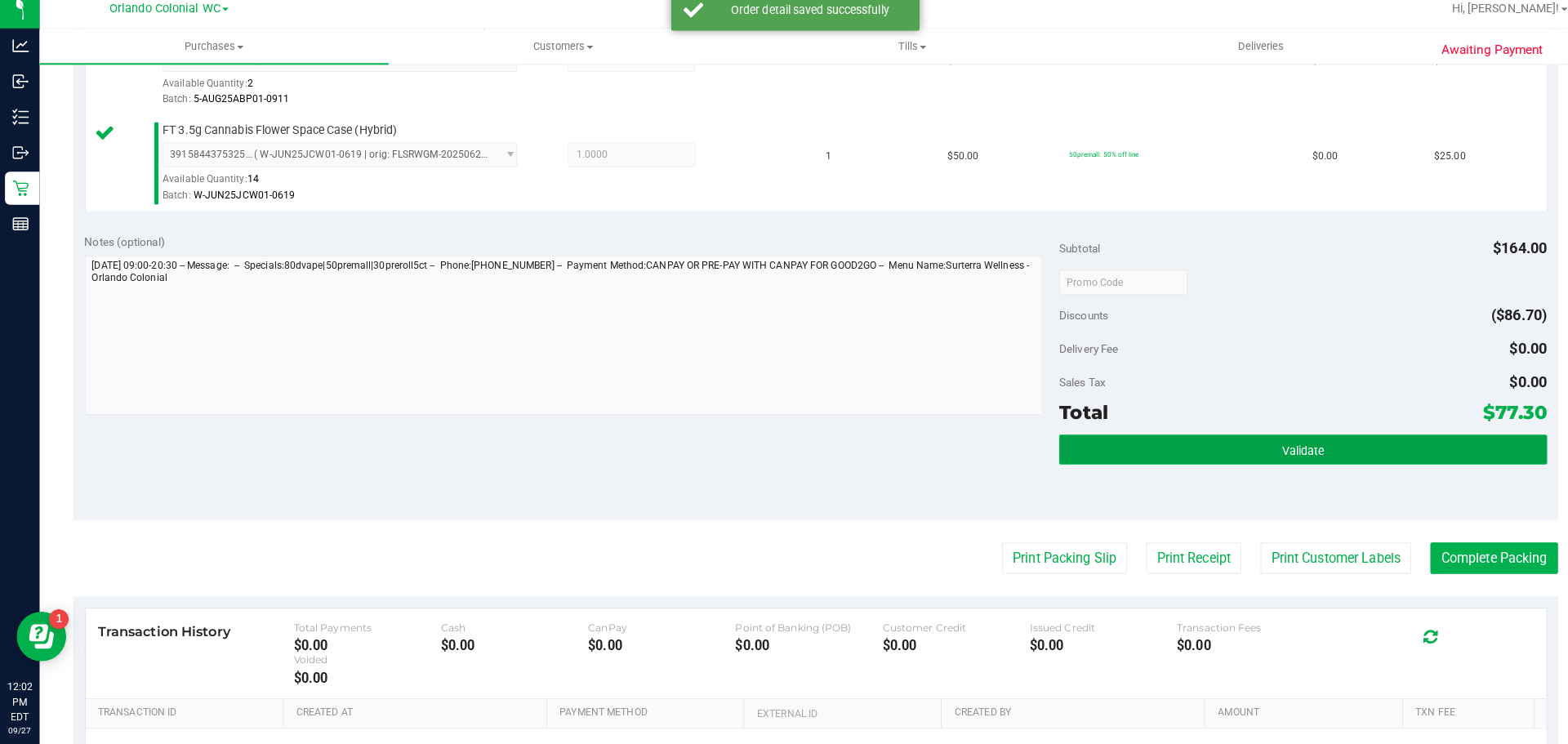
click at [1251, 441] on button "Validate" at bounding box center [1284, 453] width 480 height 29
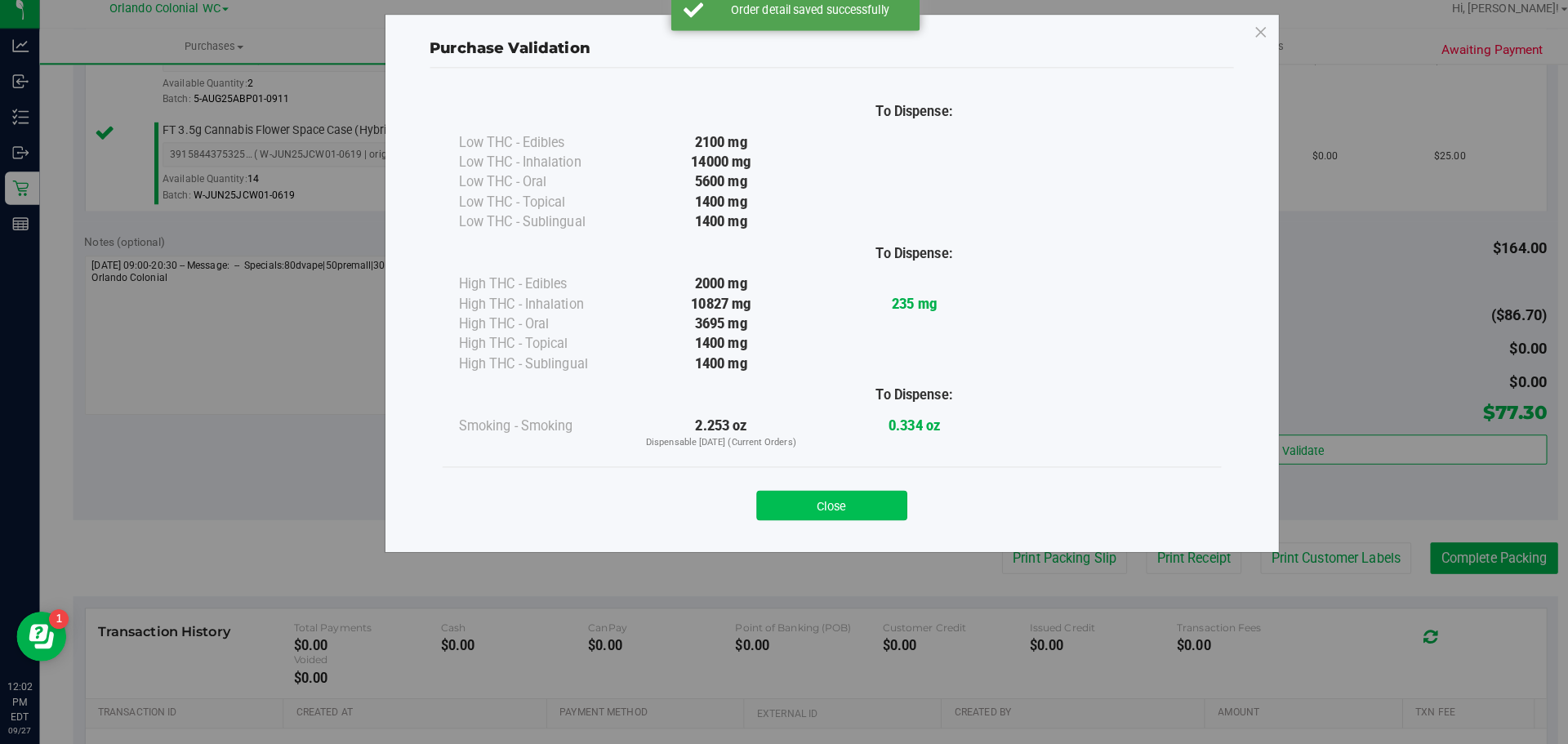
click at [810, 504] on button "Close" at bounding box center [819, 509] width 149 height 29
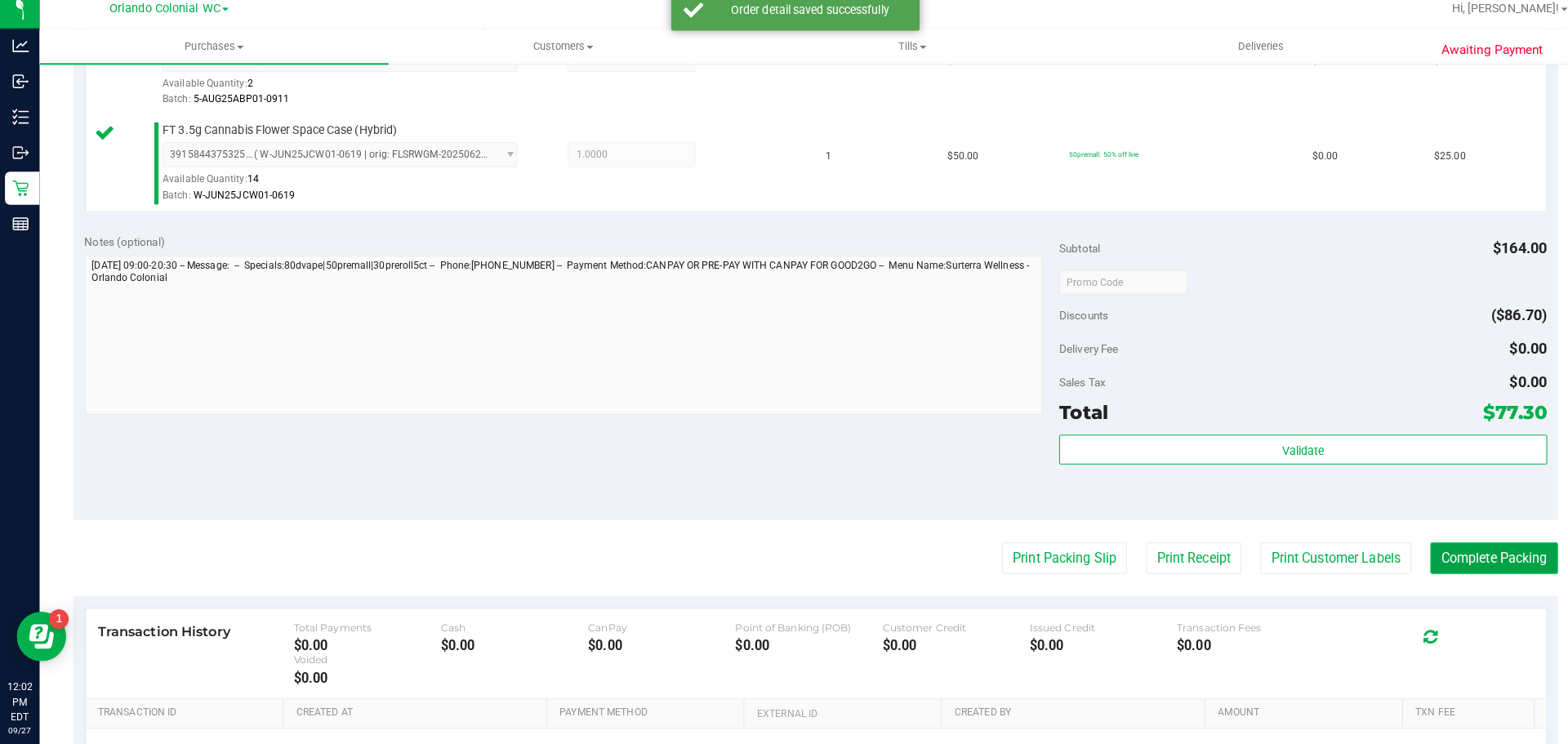
click at [1470, 561] on button "Complete Packing" at bounding box center [1472, 559] width 125 height 31
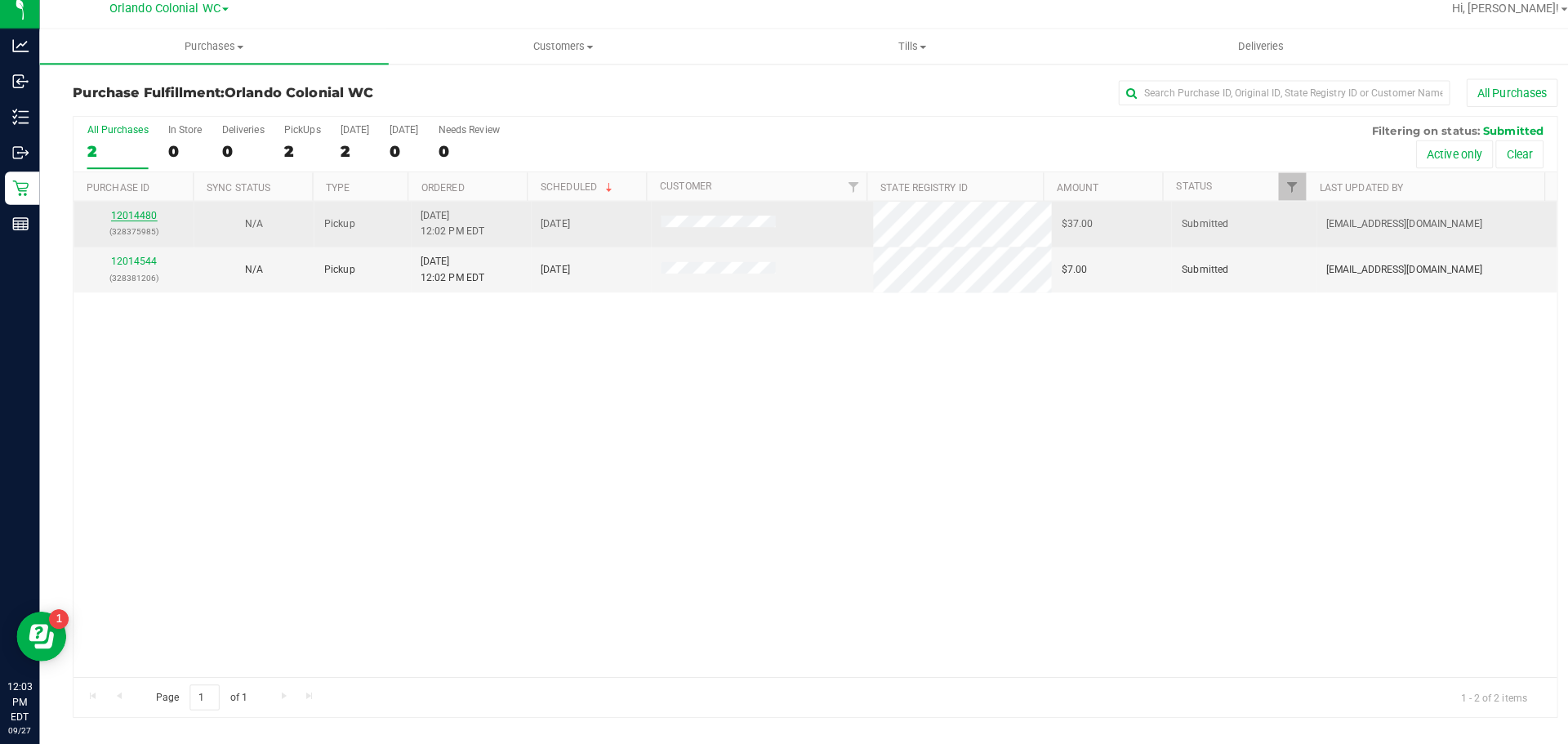
click at [142, 222] on link "12014480" at bounding box center [132, 223] width 46 height 12
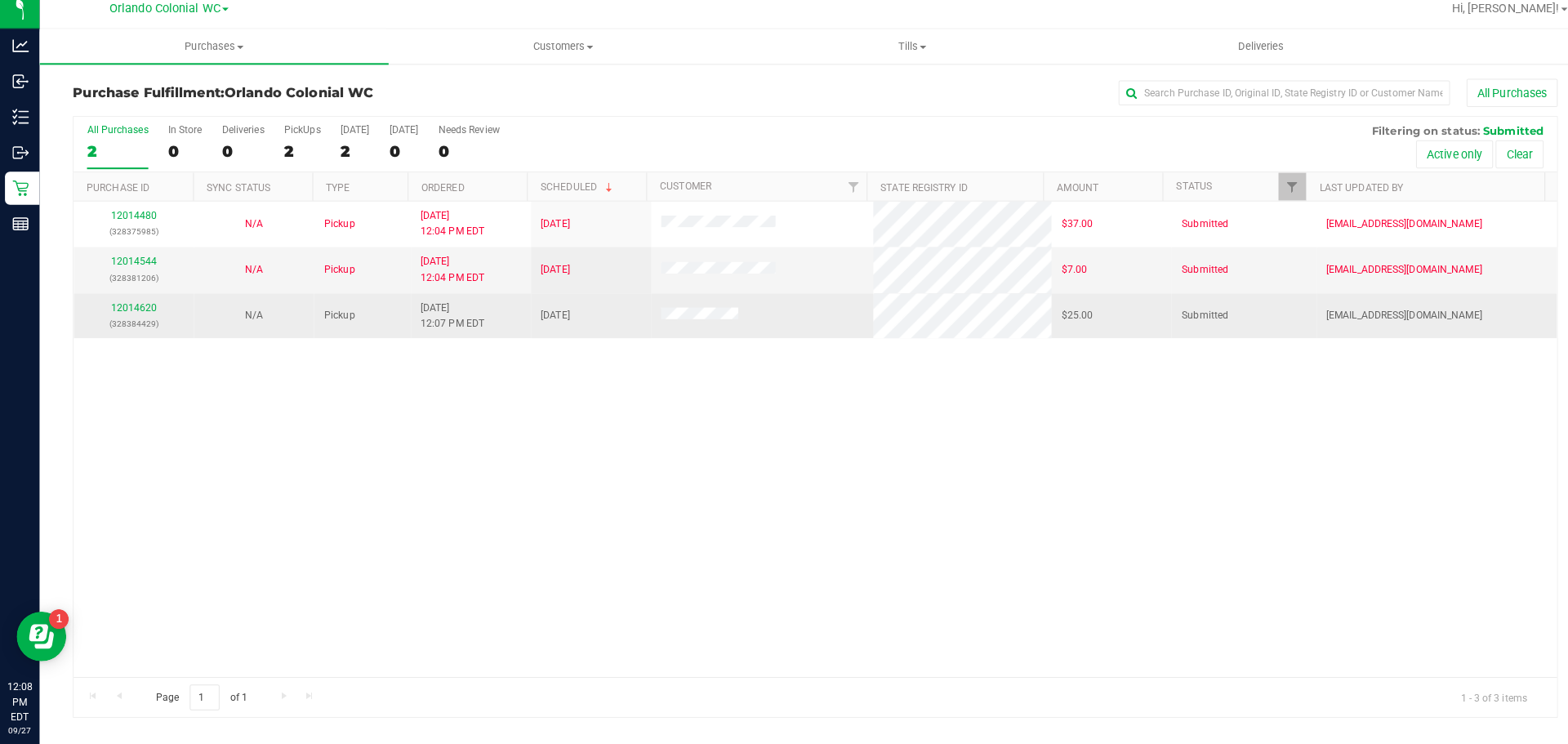
click at [130, 307] on div "12014620 (328384429)" at bounding box center [131, 322] width 99 height 31
click at [132, 308] on link "12014620" at bounding box center [132, 313] width 46 height 12
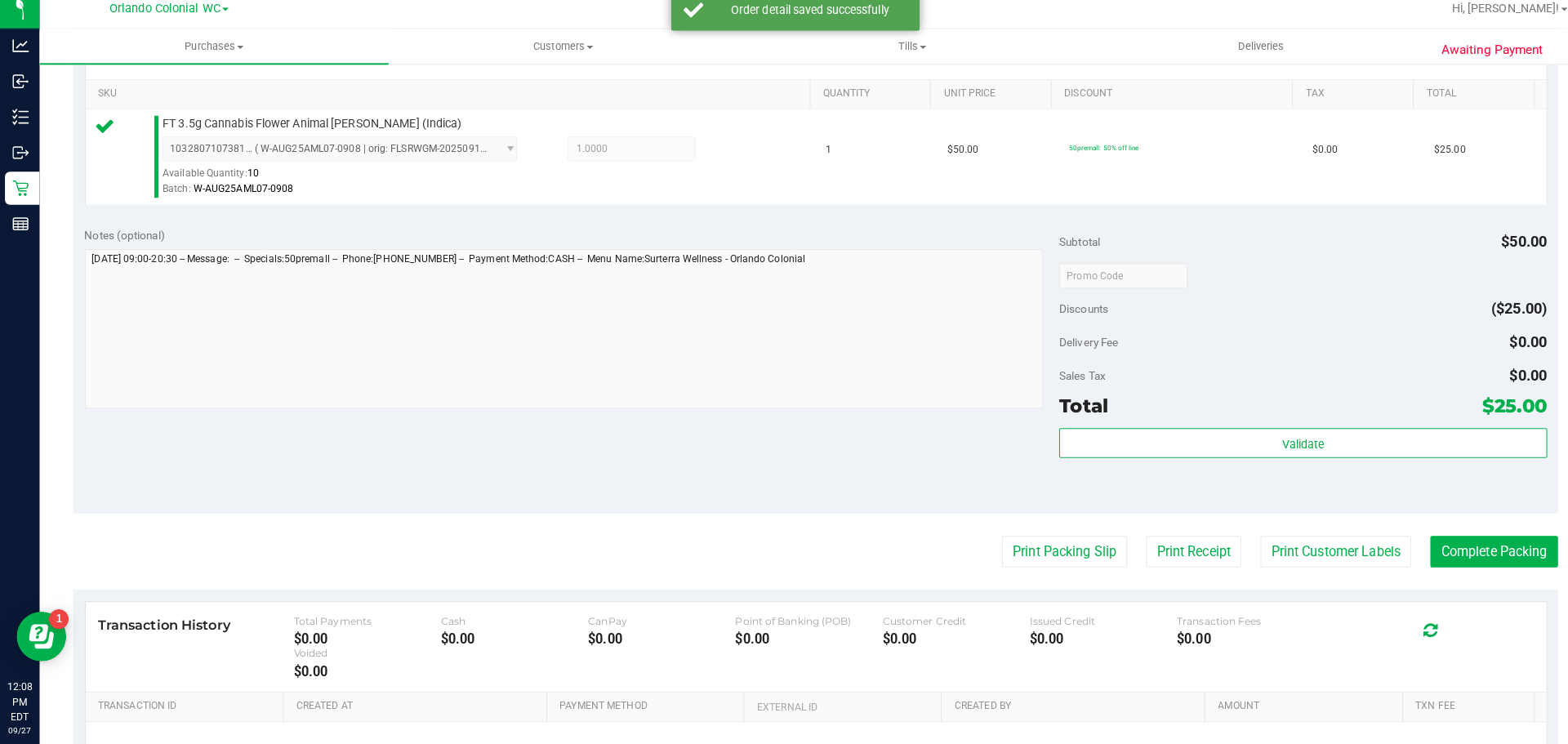
scroll to position [416, 0]
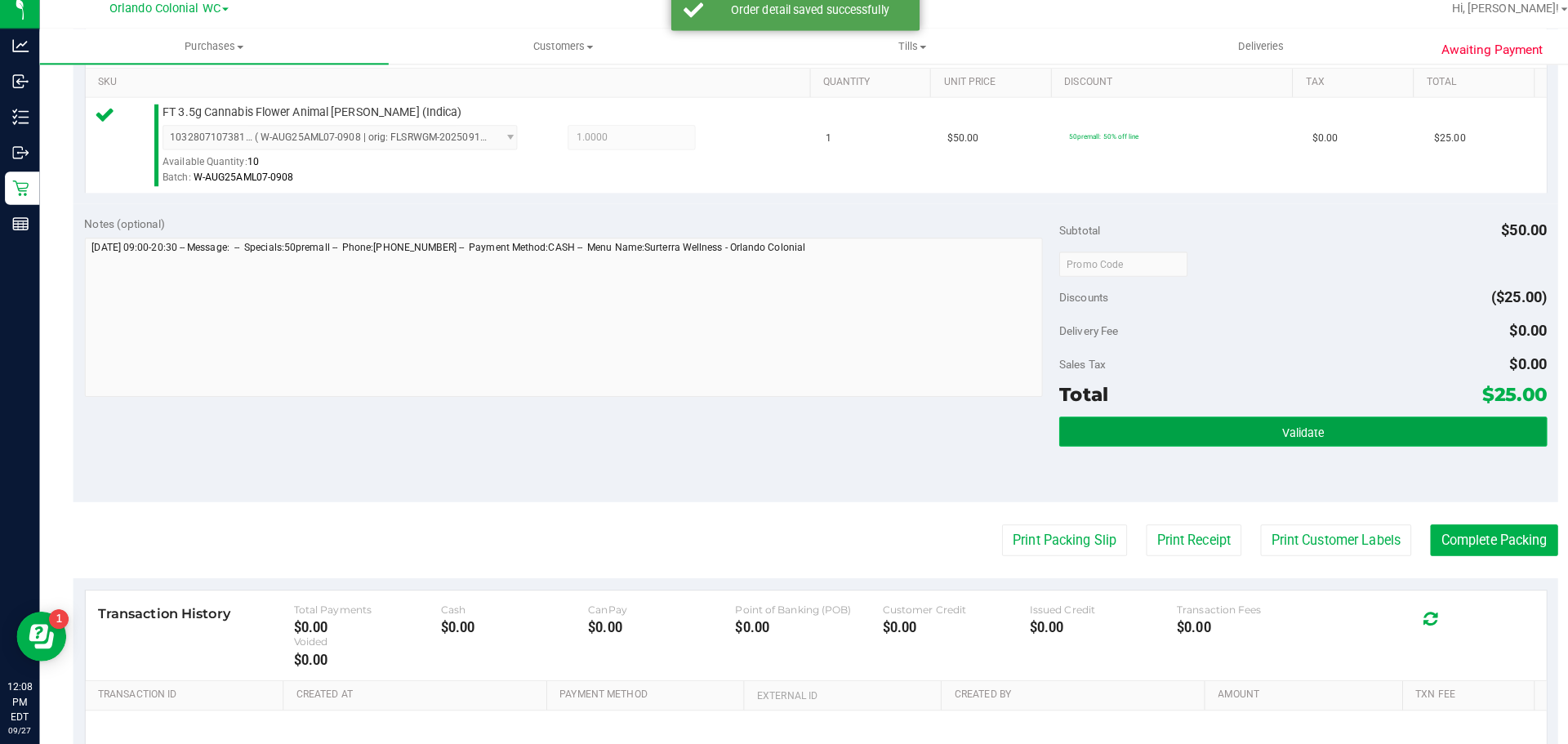
click at [1231, 436] on button "Validate" at bounding box center [1284, 436] width 480 height 29
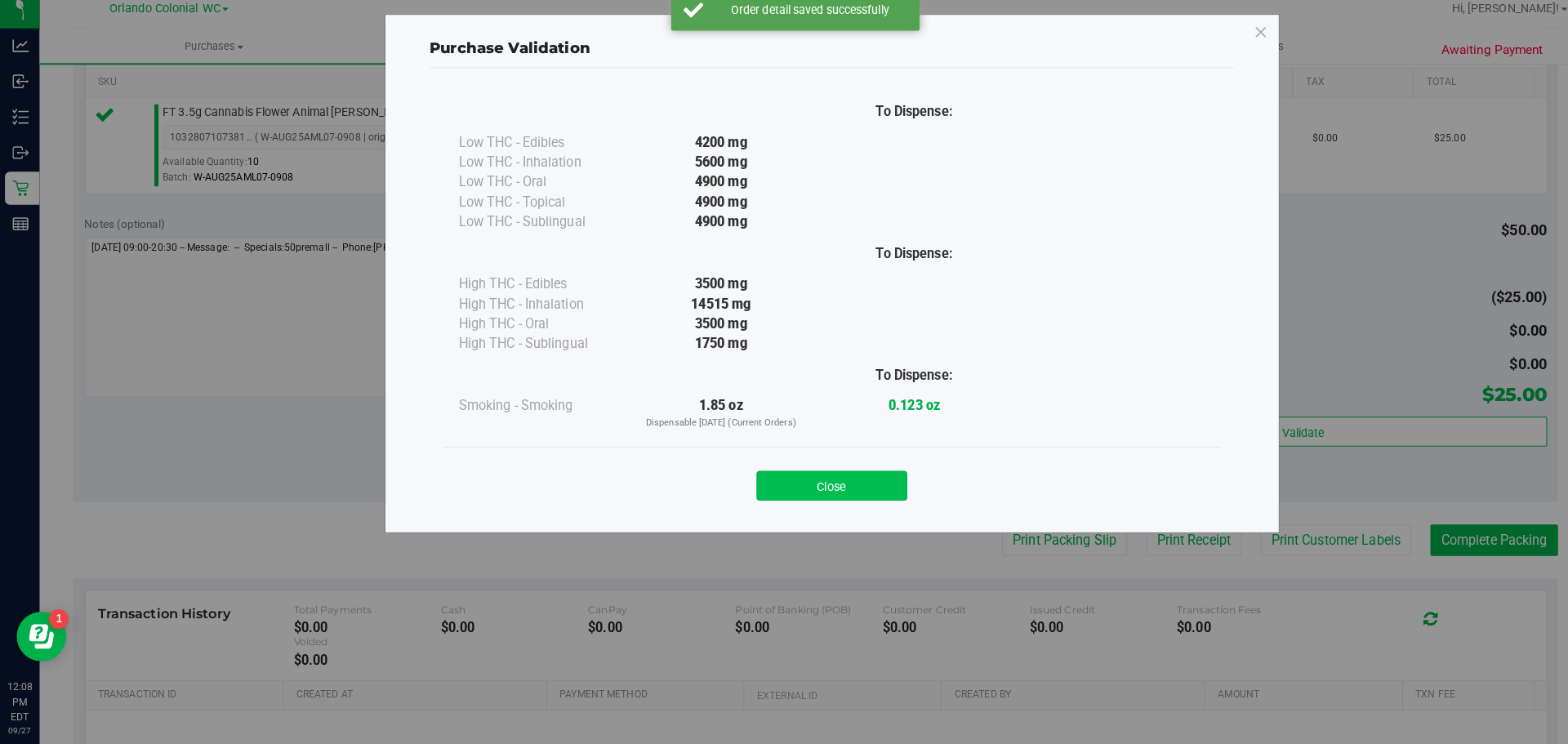
click at [819, 480] on button "Close" at bounding box center [819, 489] width 149 height 29
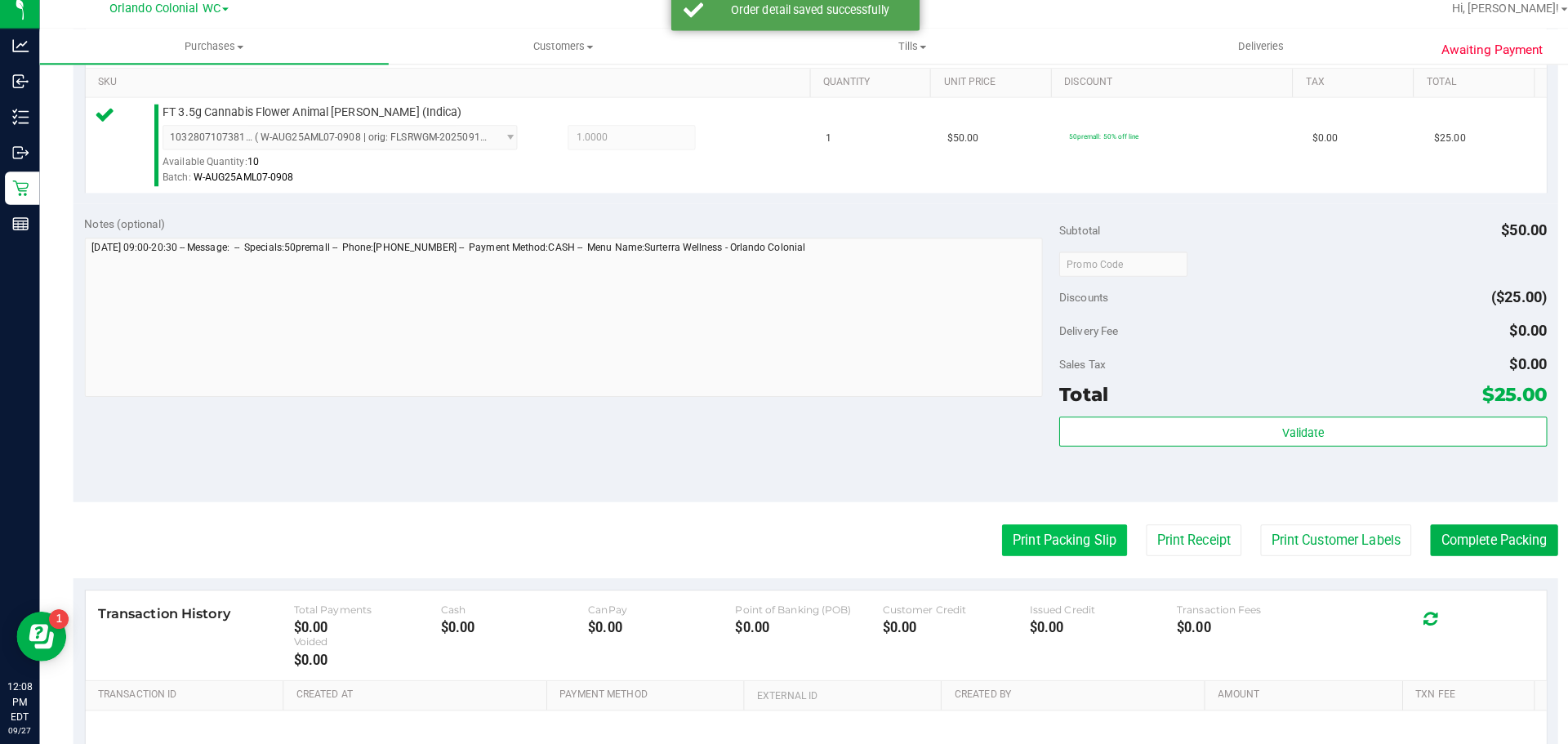
click at [1039, 552] on button "Print Packing Slip" at bounding box center [1049, 543] width 123 height 31
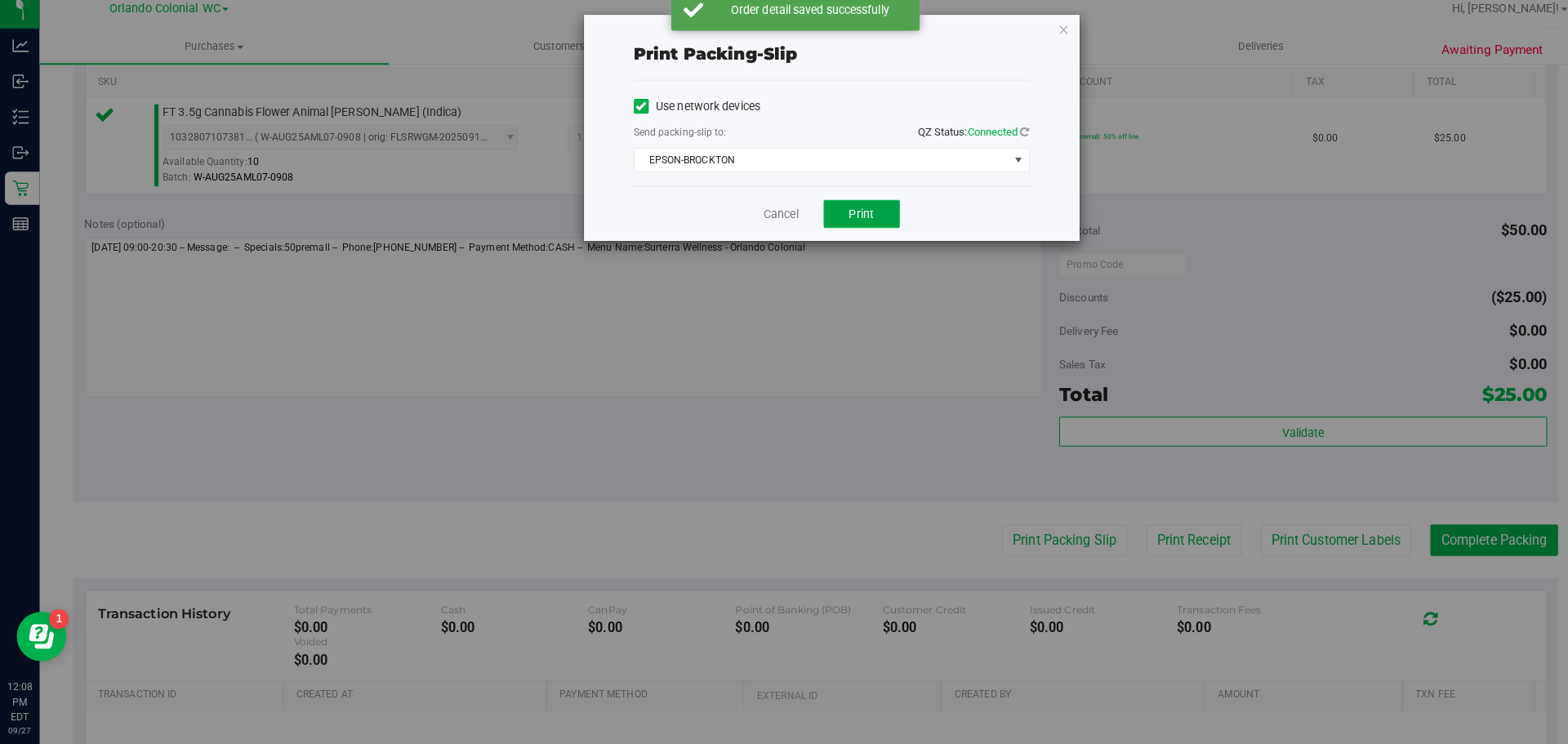
click at [850, 229] on button "Print" at bounding box center [849, 221] width 75 height 27
click at [1045, 46] on icon "button" at bounding box center [1049, 39] width 12 height 20
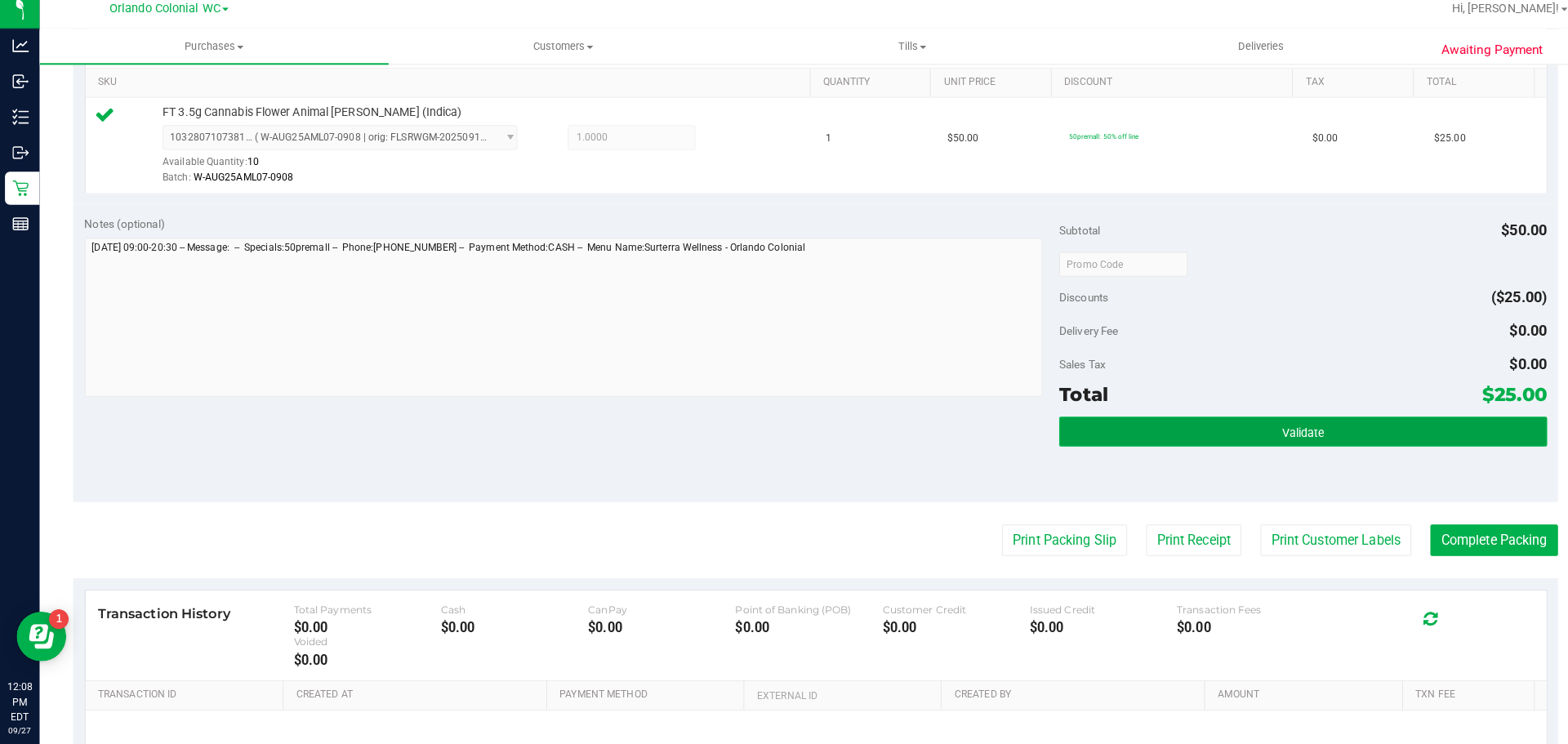
click at [1214, 434] on button "Validate" at bounding box center [1284, 436] width 480 height 29
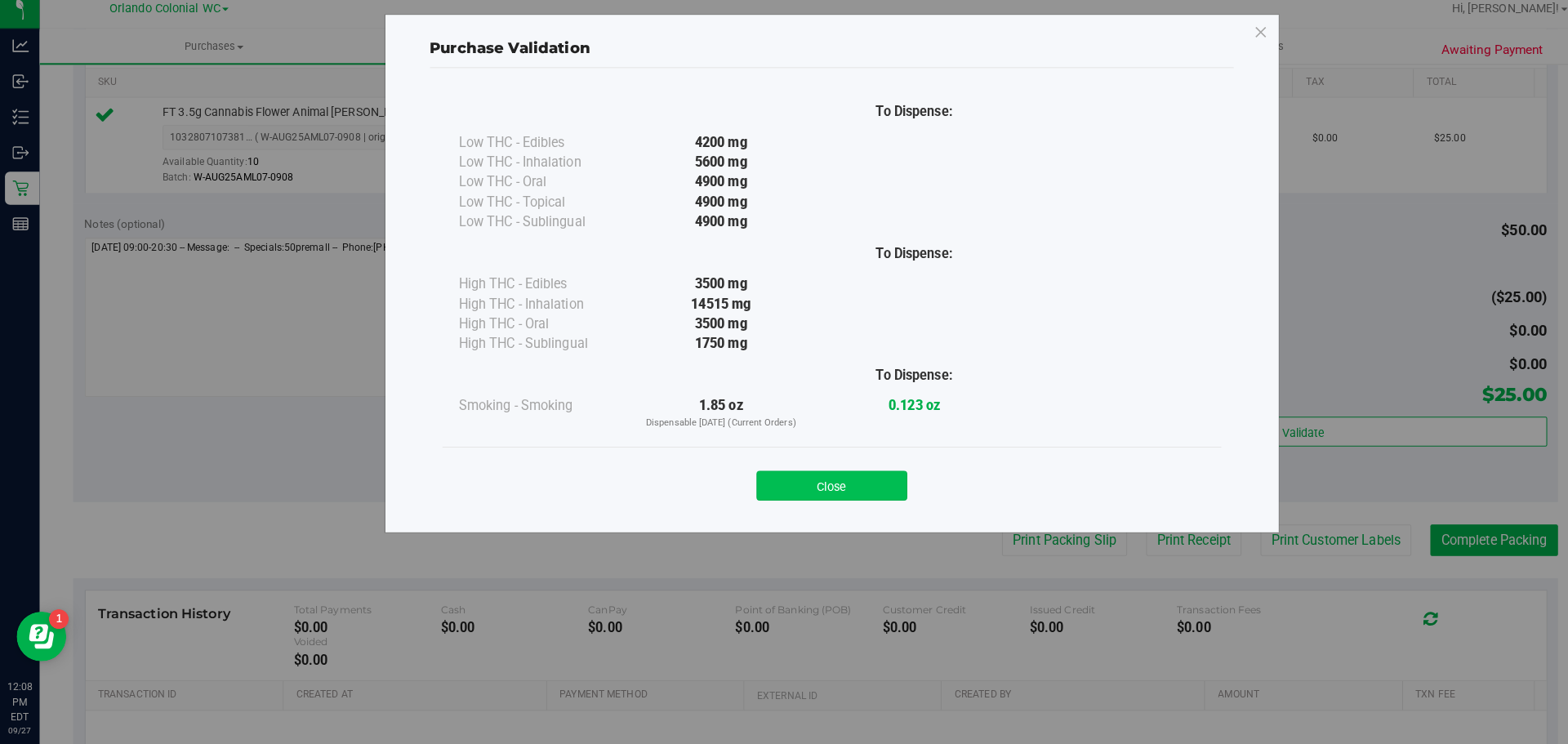
click at [810, 488] on button "Close" at bounding box center [819, 489] width 149 height 29
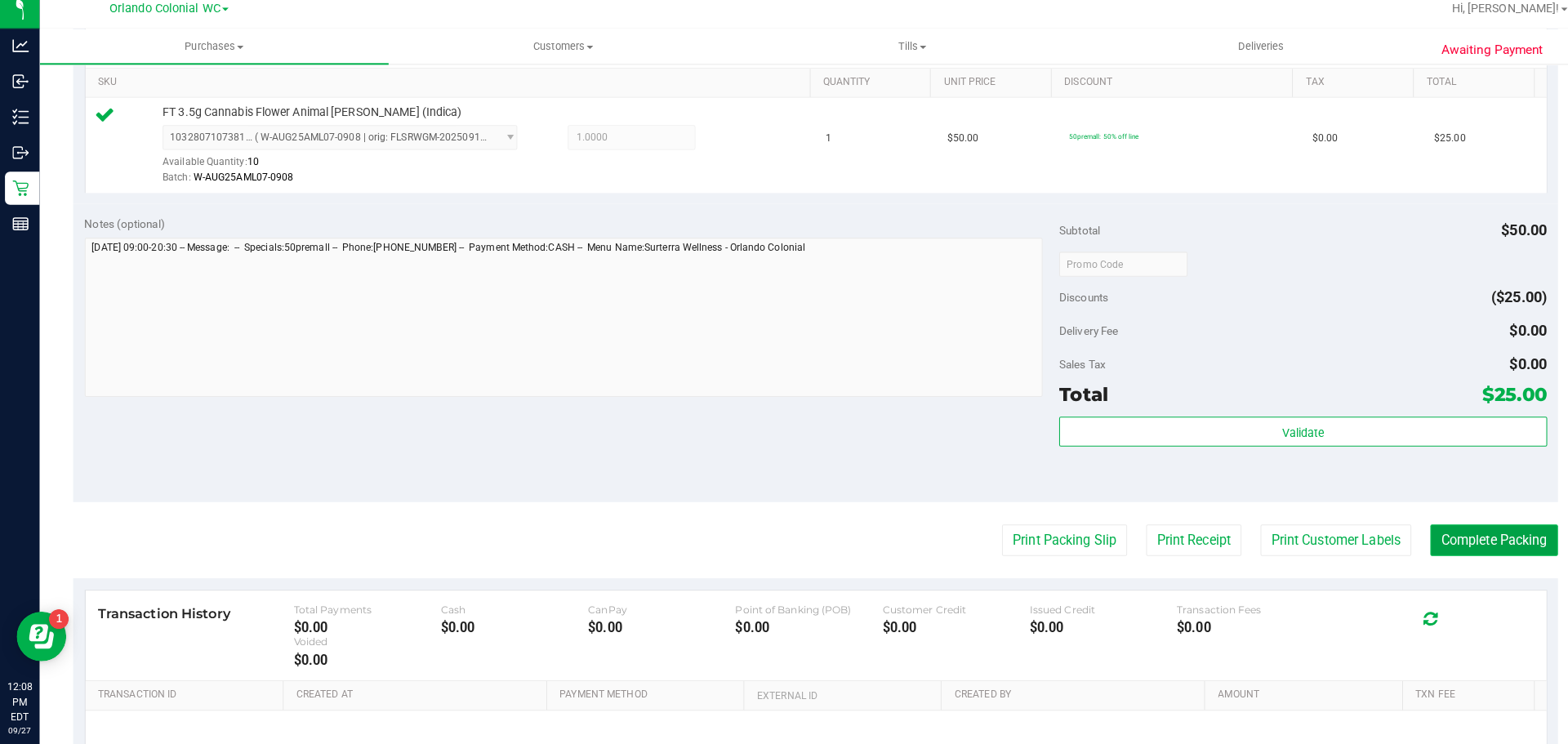
click at [1458, 540] on button "Complete Packing" at bounding box center [1472, 543] width 125 height 31
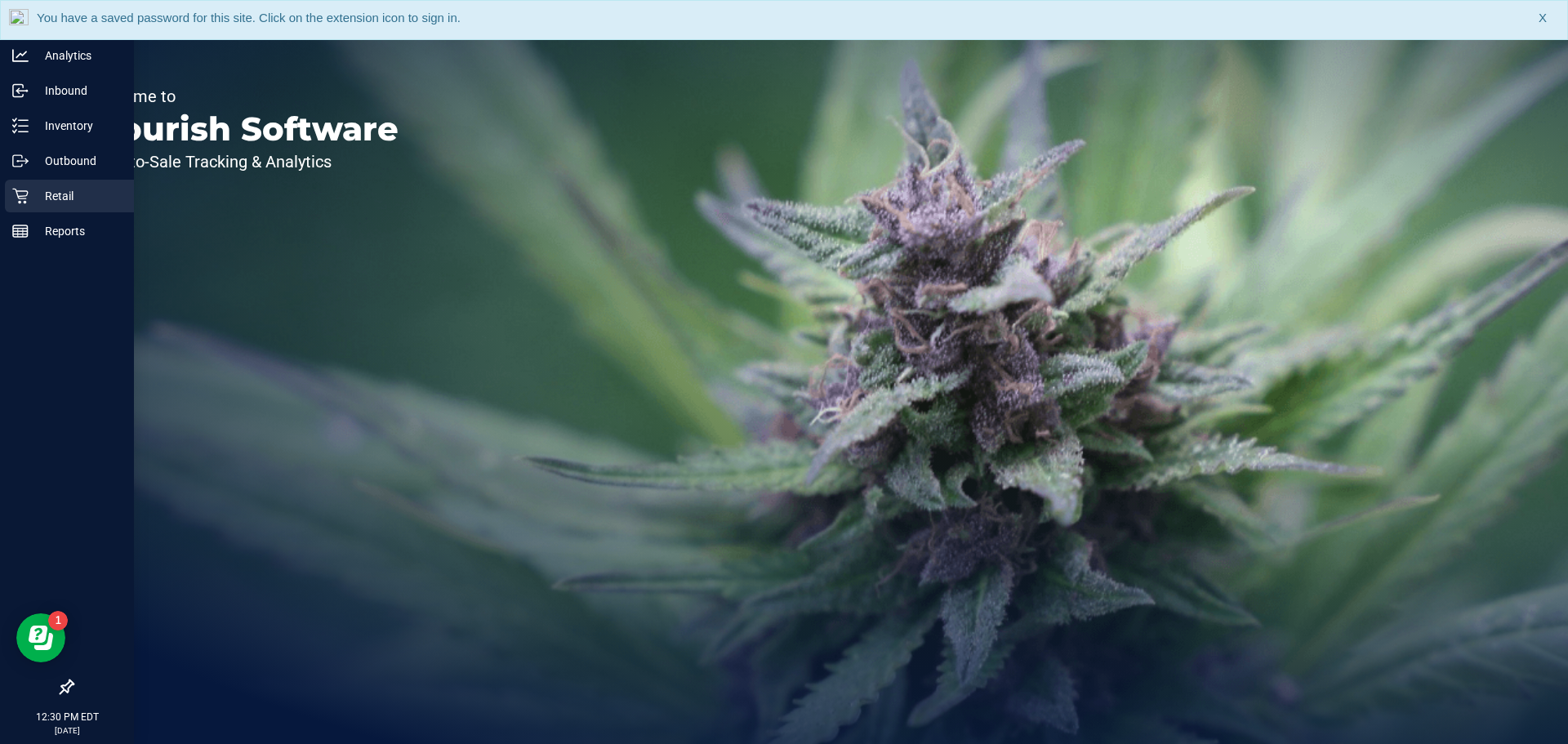
click at [36, 197] on p "Retail" at bounding box center [77, 196] width 98 height 20
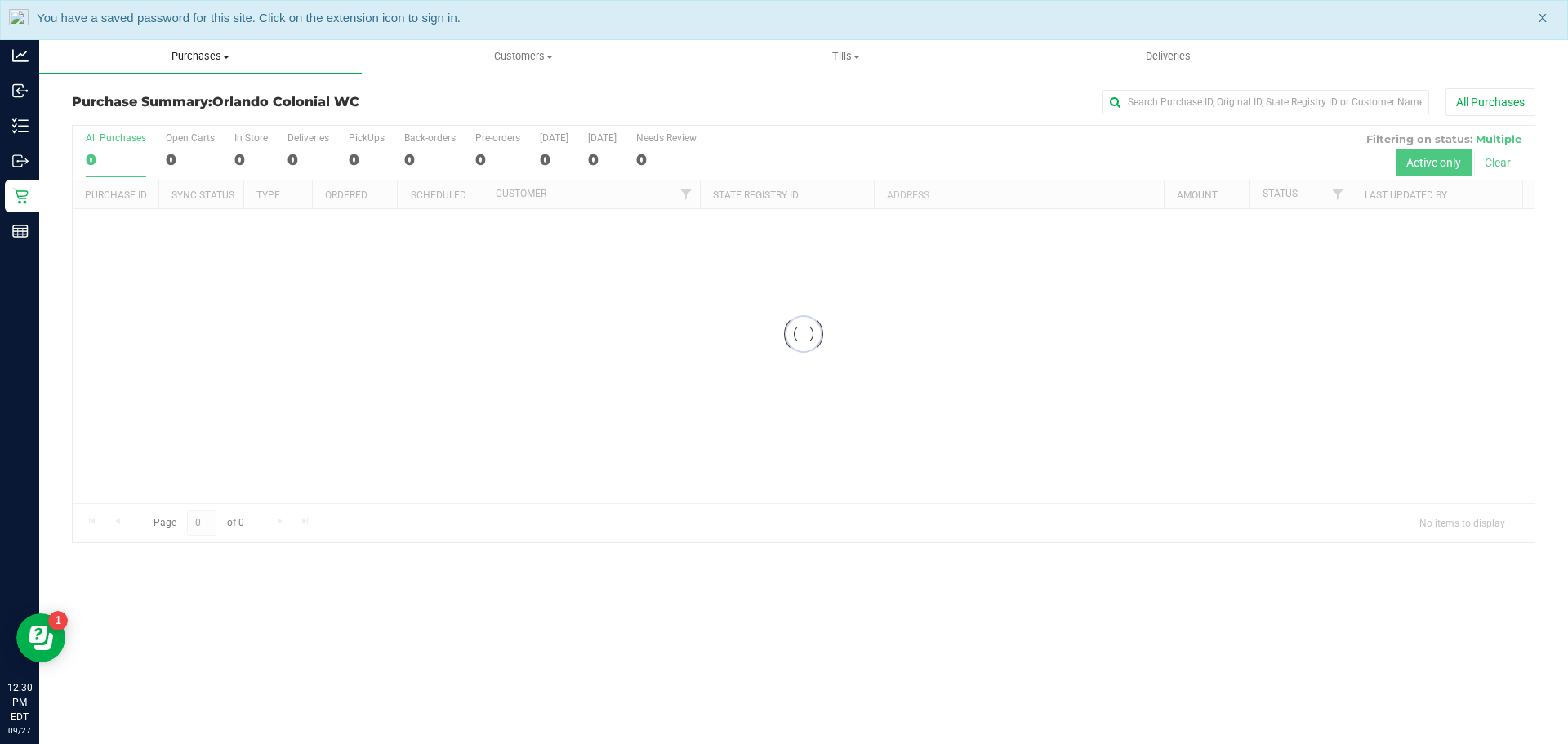
click at [216, 55] on span "Purchases" at bounding box center [200, 57] width 322 height 15
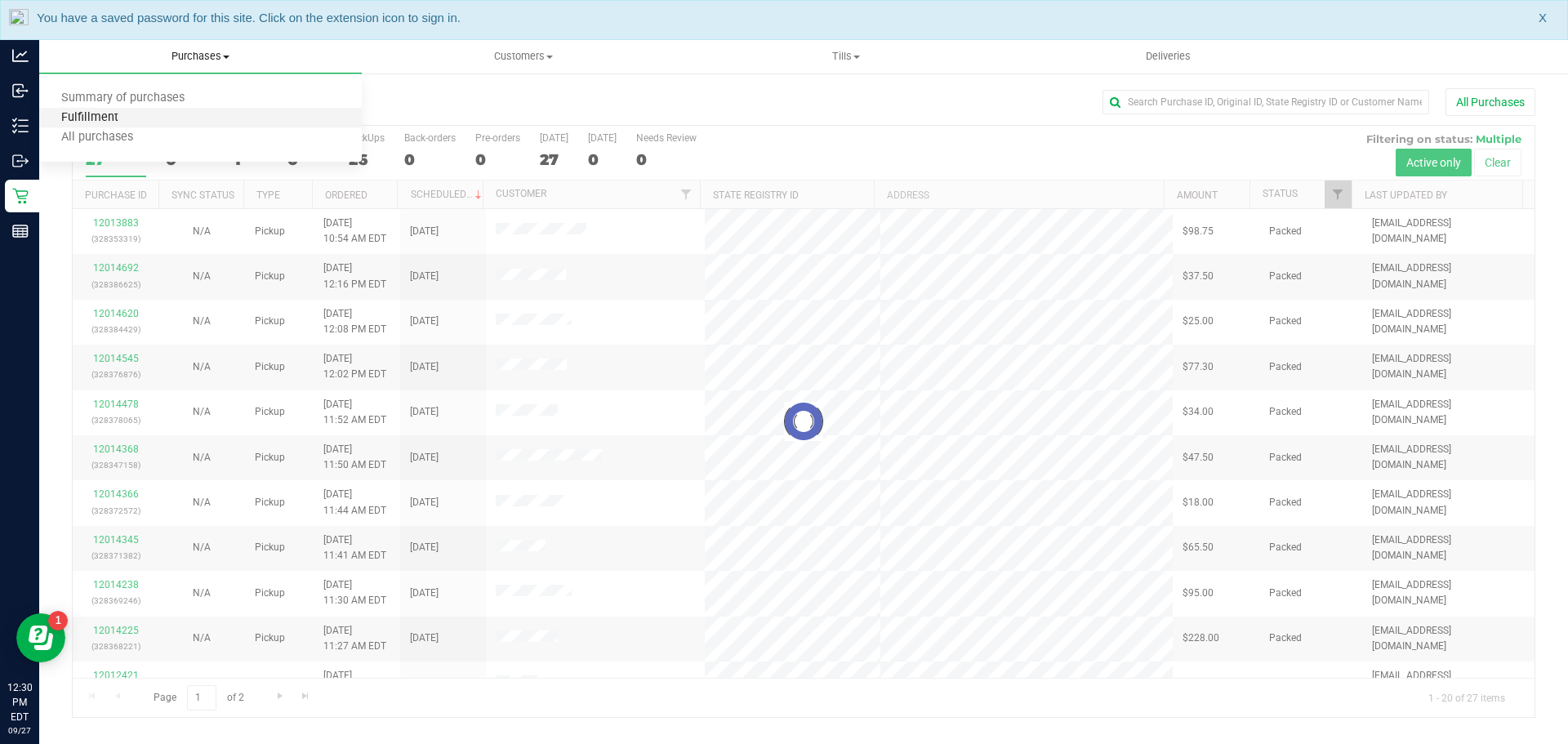
click at [90, 120] on span "Fulfillment" at bounding box center [90, 118] width 101 height 14
